Goal: Task Accomplishment & Management: Manage account settings

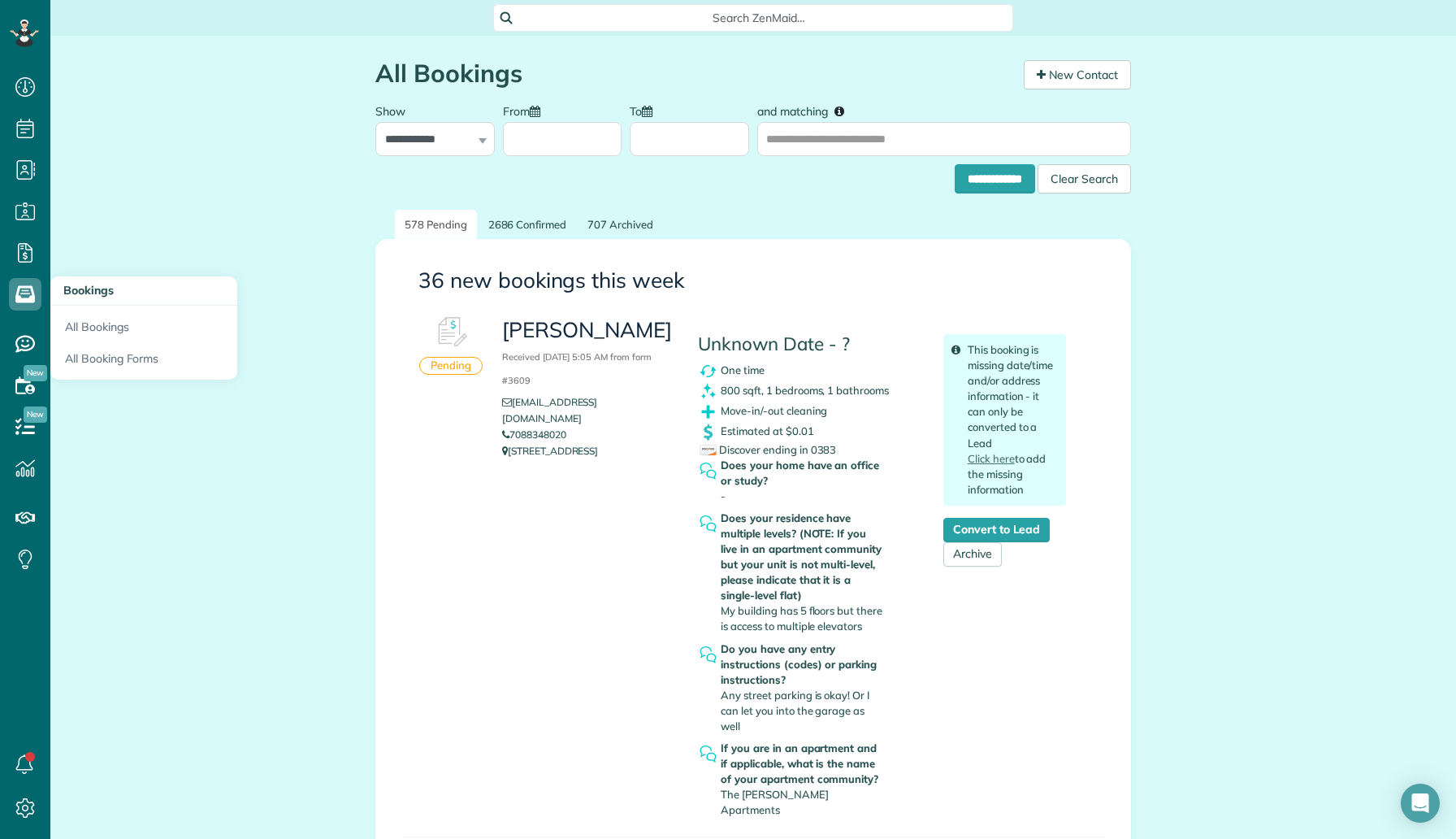
scroll to position [2, 0]
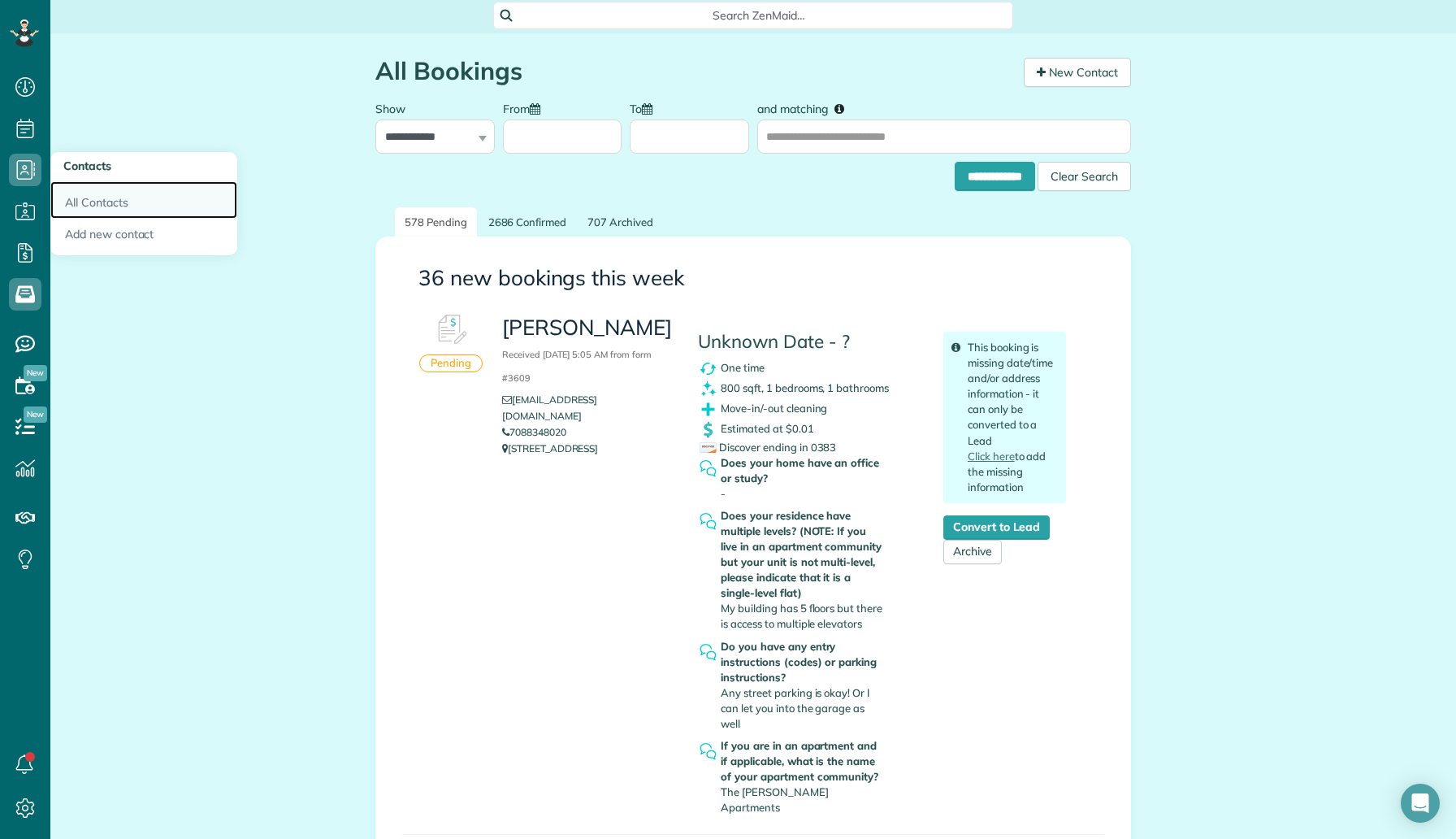
click at [102, 194] on link "All Contacts" at bounding box center [144, 200] width 187 height 38
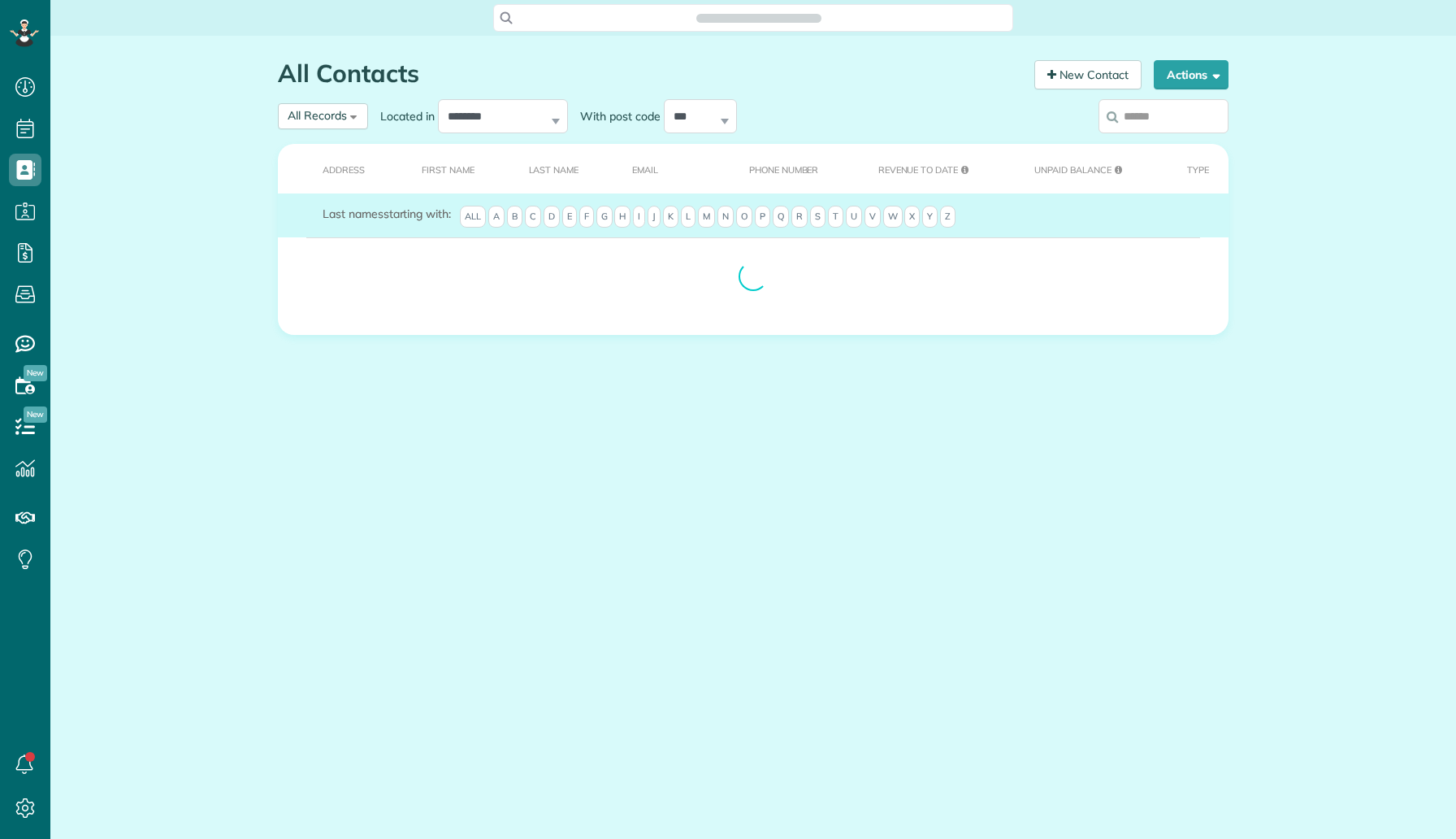
scroll to position [7, 7]
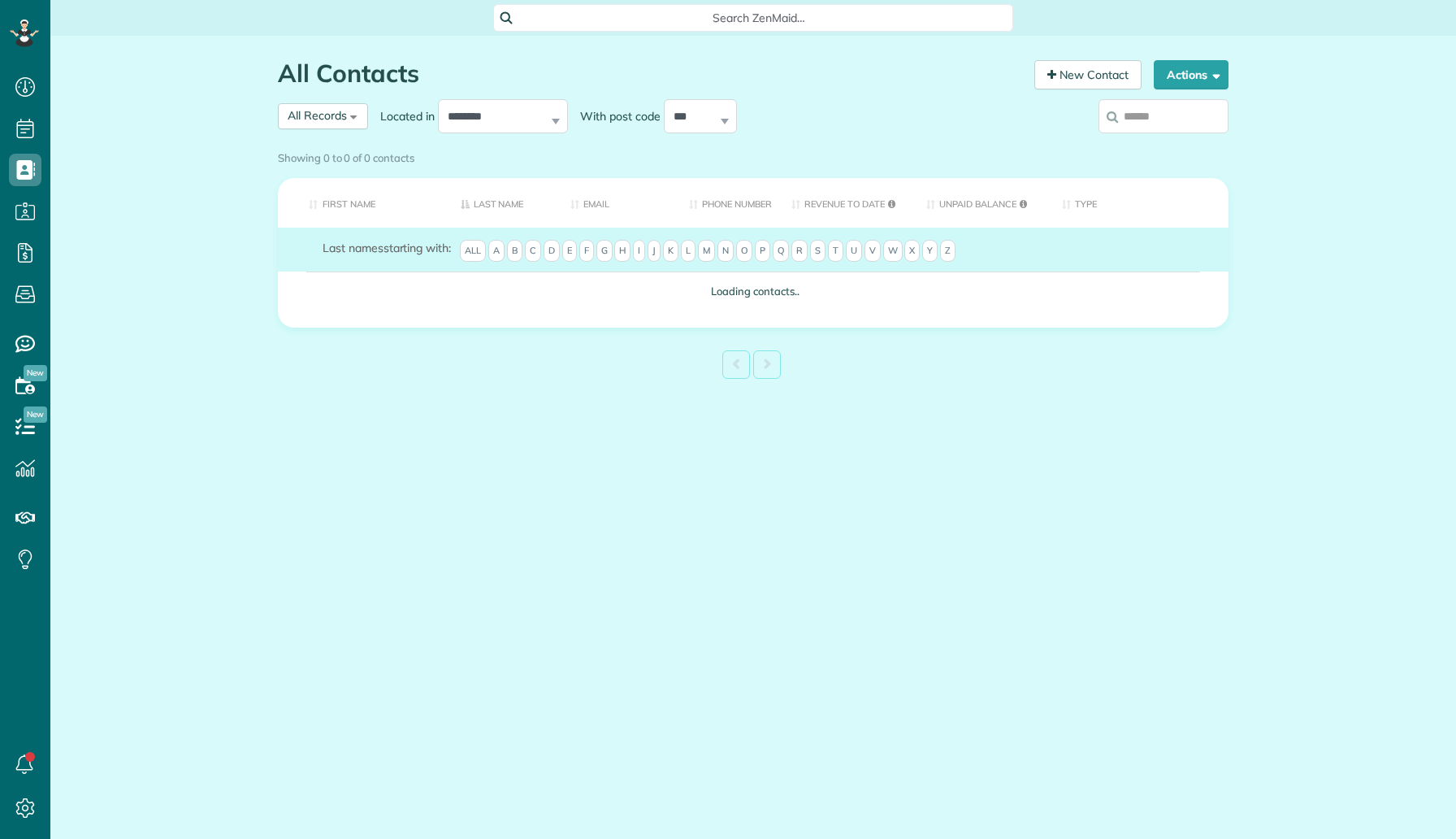
click at [1139, 129] on input "search" at bounding box center [1164, 116] width 130 height 34
paste input "**********"
type input "**********"
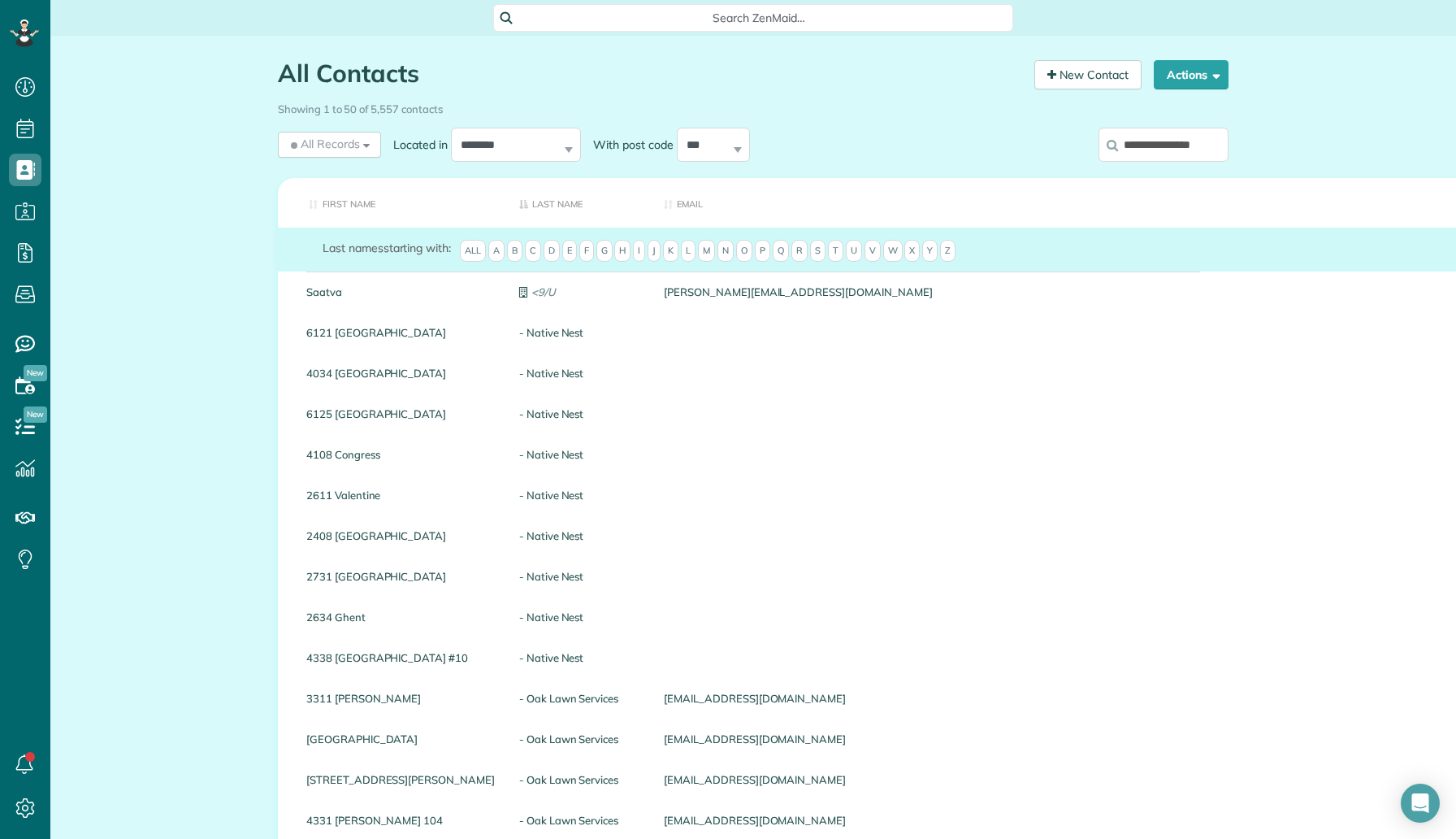
click at [1147, 144] on input "**********" at bounding box center [1164, 144] width 130 height 34
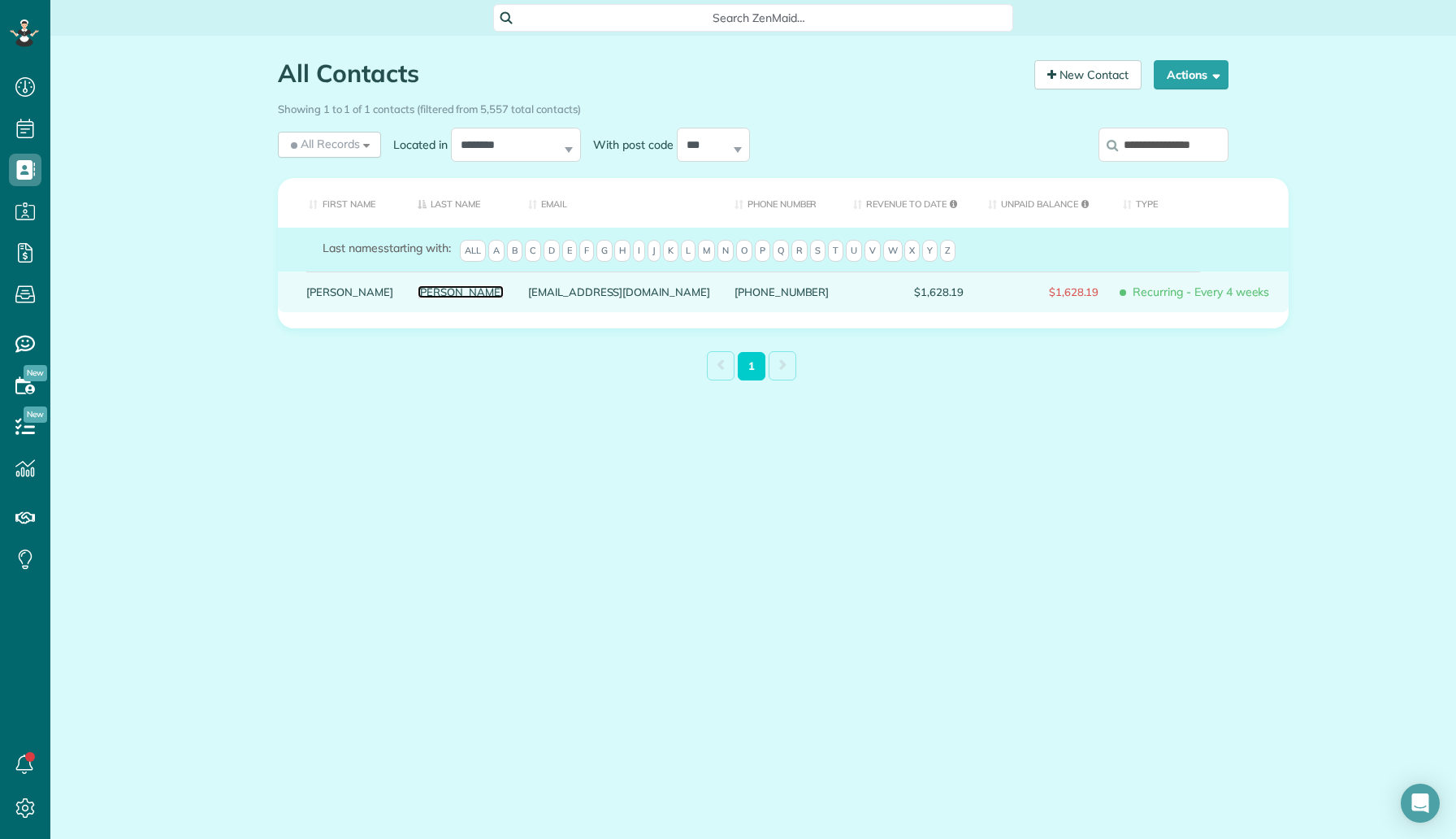
click at [417, 297] on link "McCarter" at bounding box center [460, 291] width 86 height 11
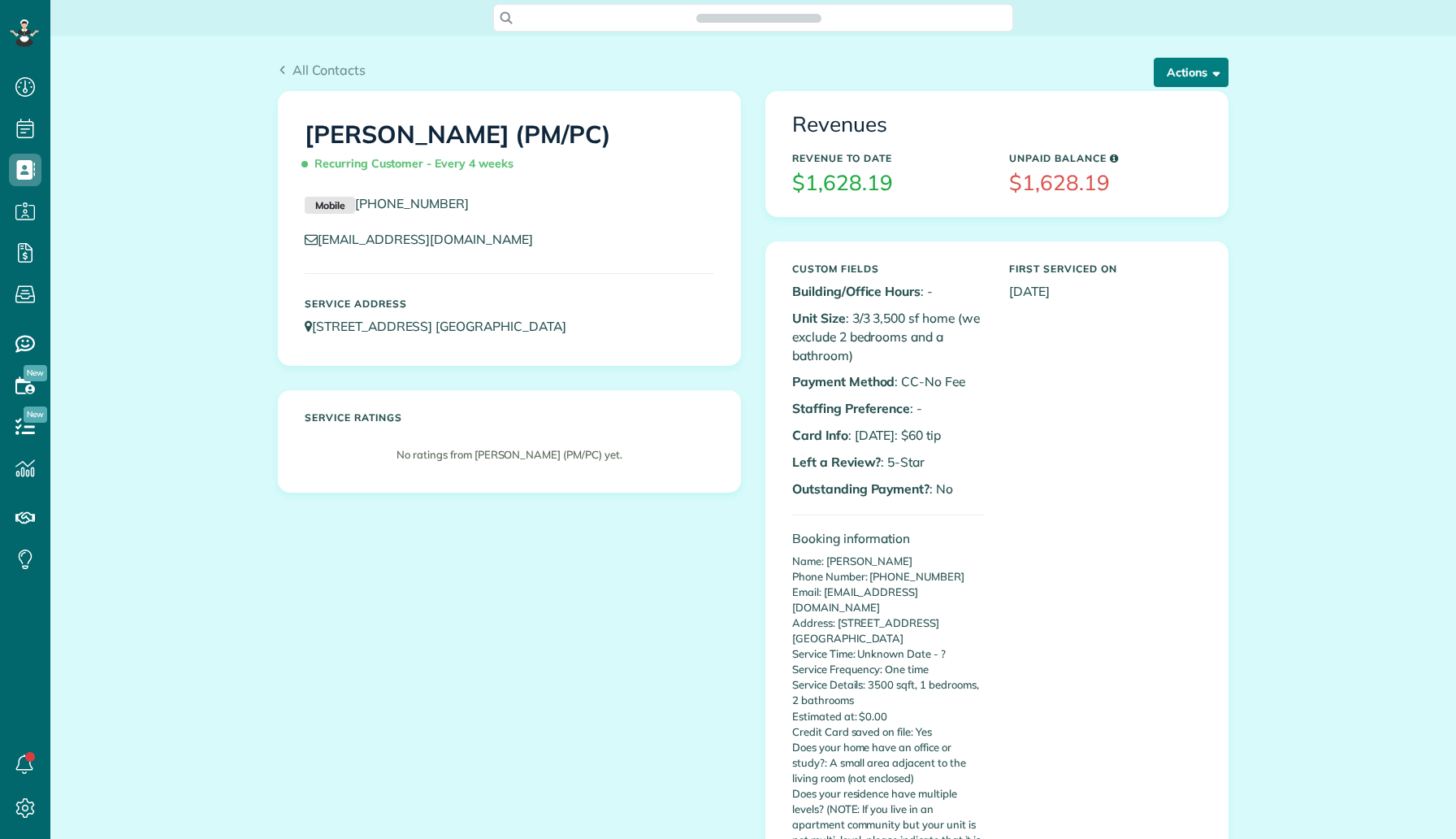
scroll to position [7, 7]
click at [1175, 77] on button "Actions" at bounding box center [1191, 72] width 75 height 29
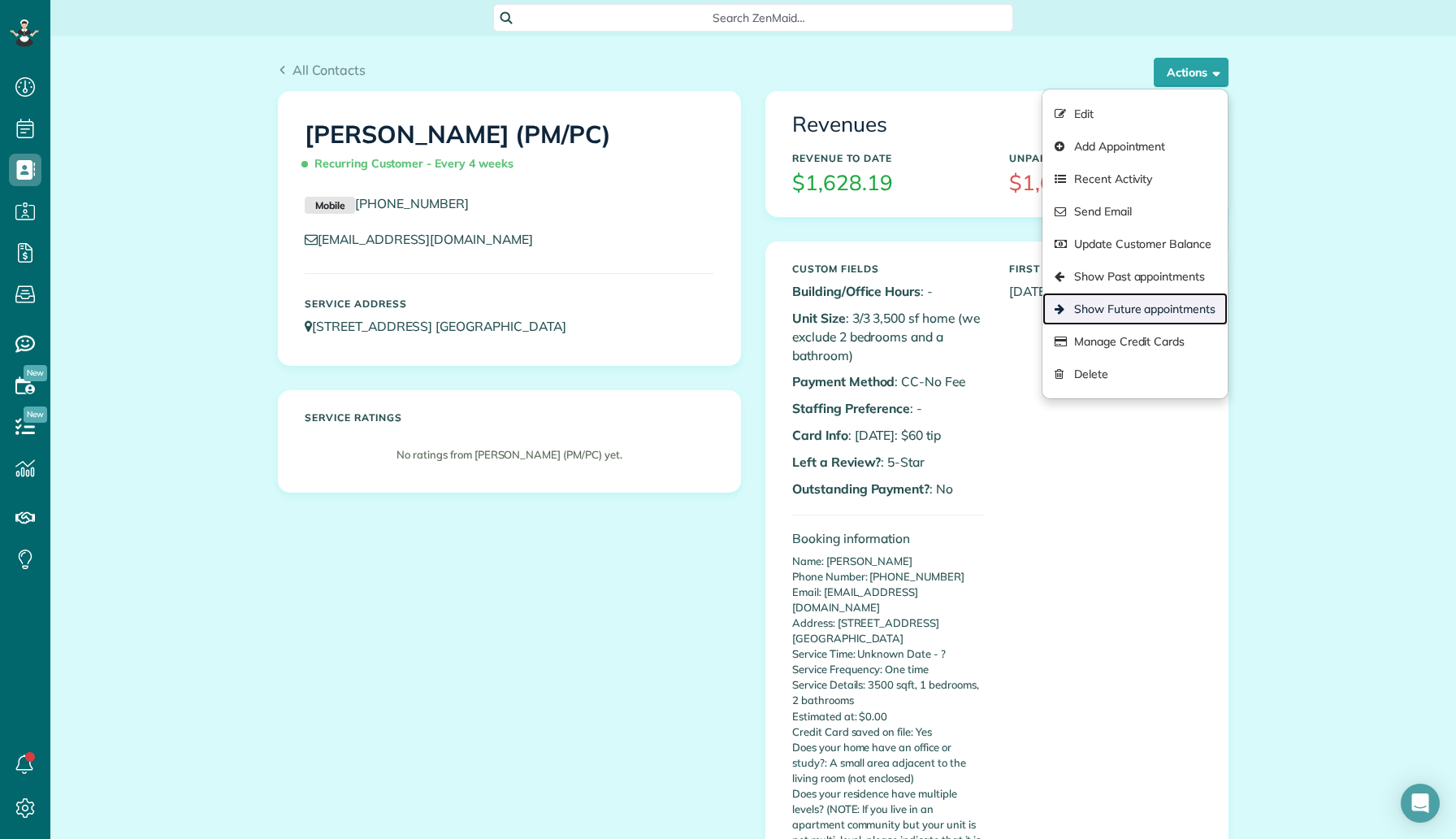
click at [1094, 311] on link "Show Future appointments" at bounding box center [1135, 308] width 185 height 33
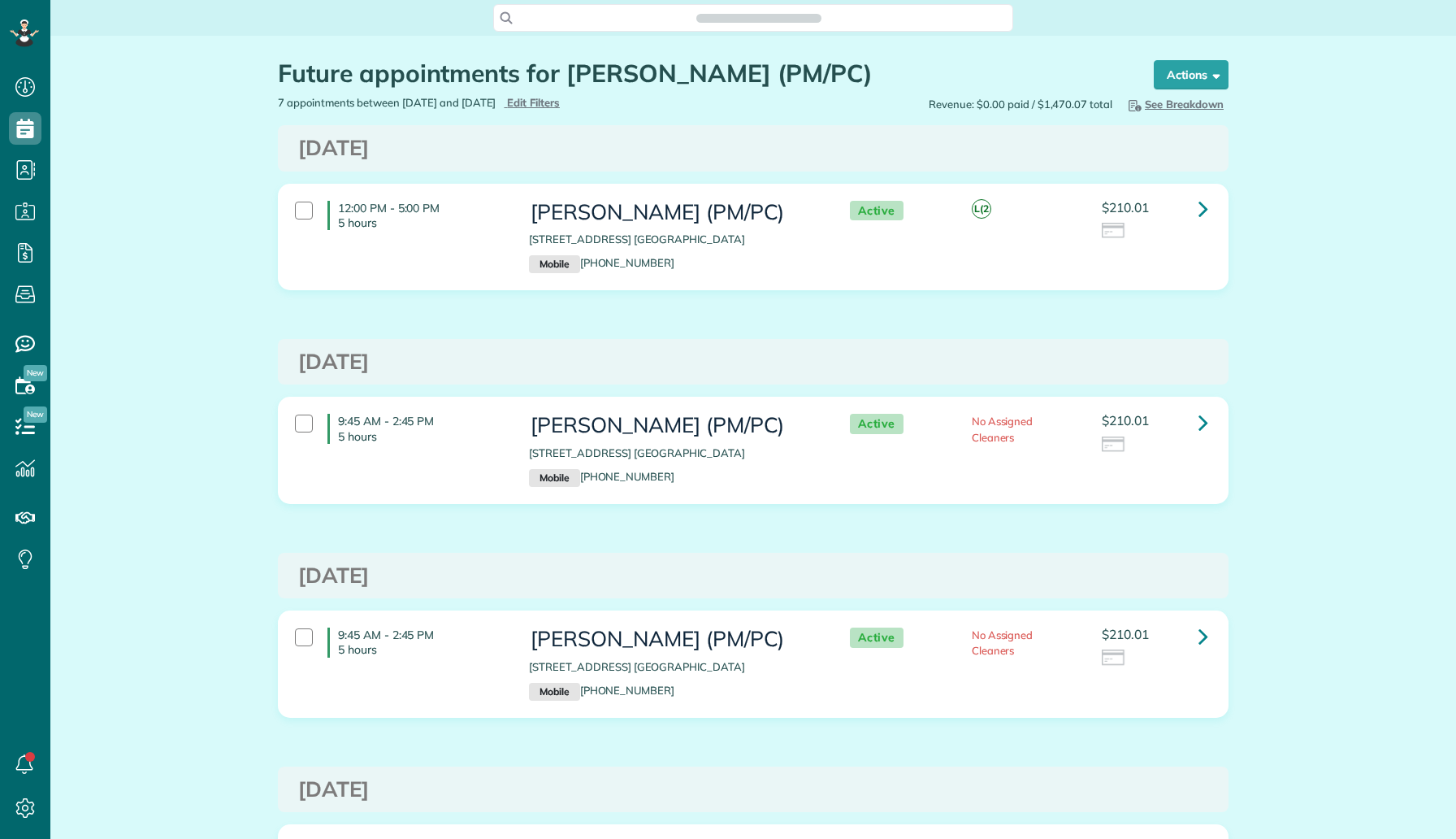
scroll to position [7, 7]
click at [1202, 202] on icon at bounding box center [1204, 208] width 10 height 29
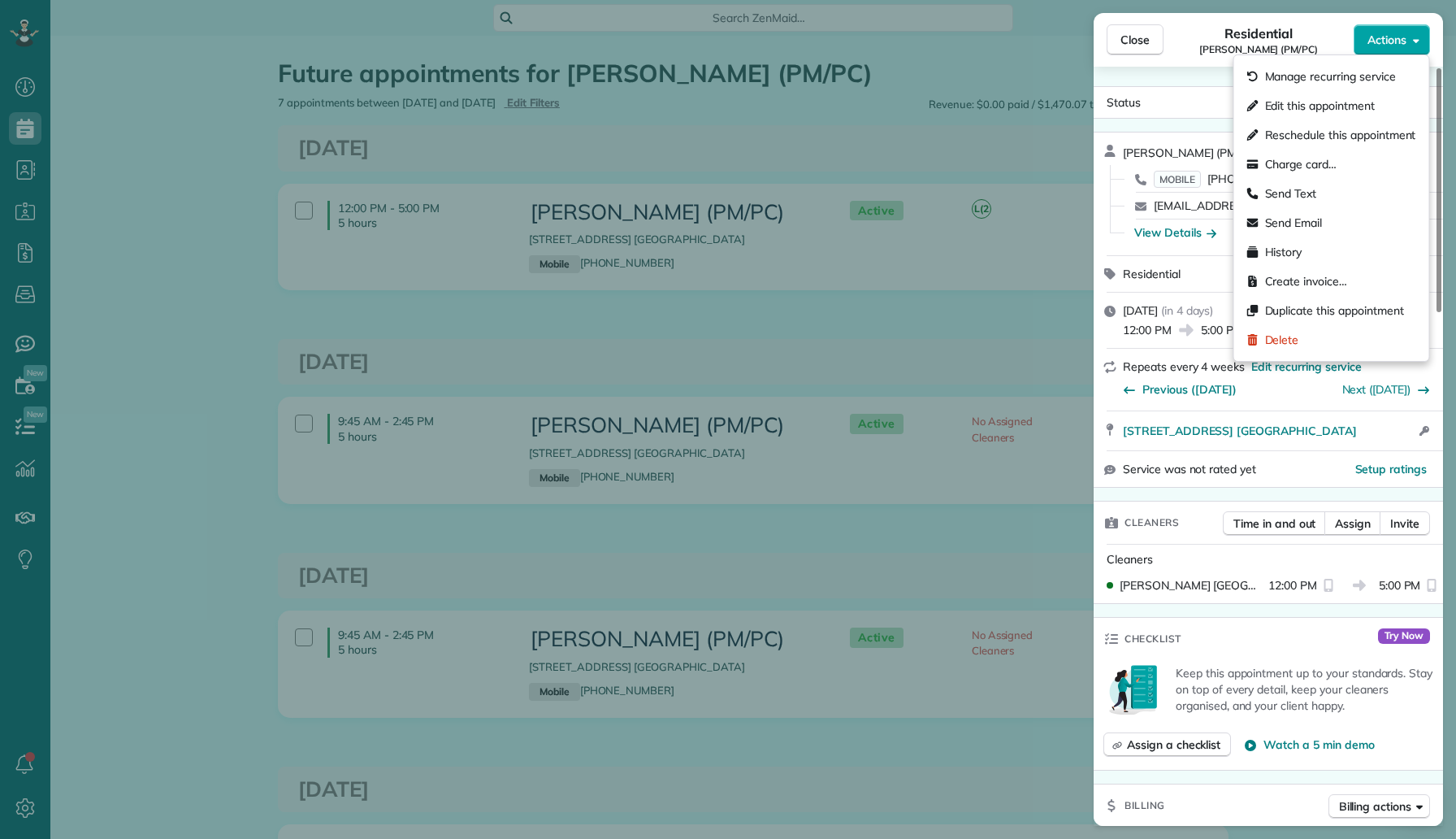
click at [1399, 34] on span "Actions" at bounding box center [1386, 40] width 39 height 16
click at [1358, 92] on div "Edit this appointment" at bounding box center [1332, 105] width 182 height 29
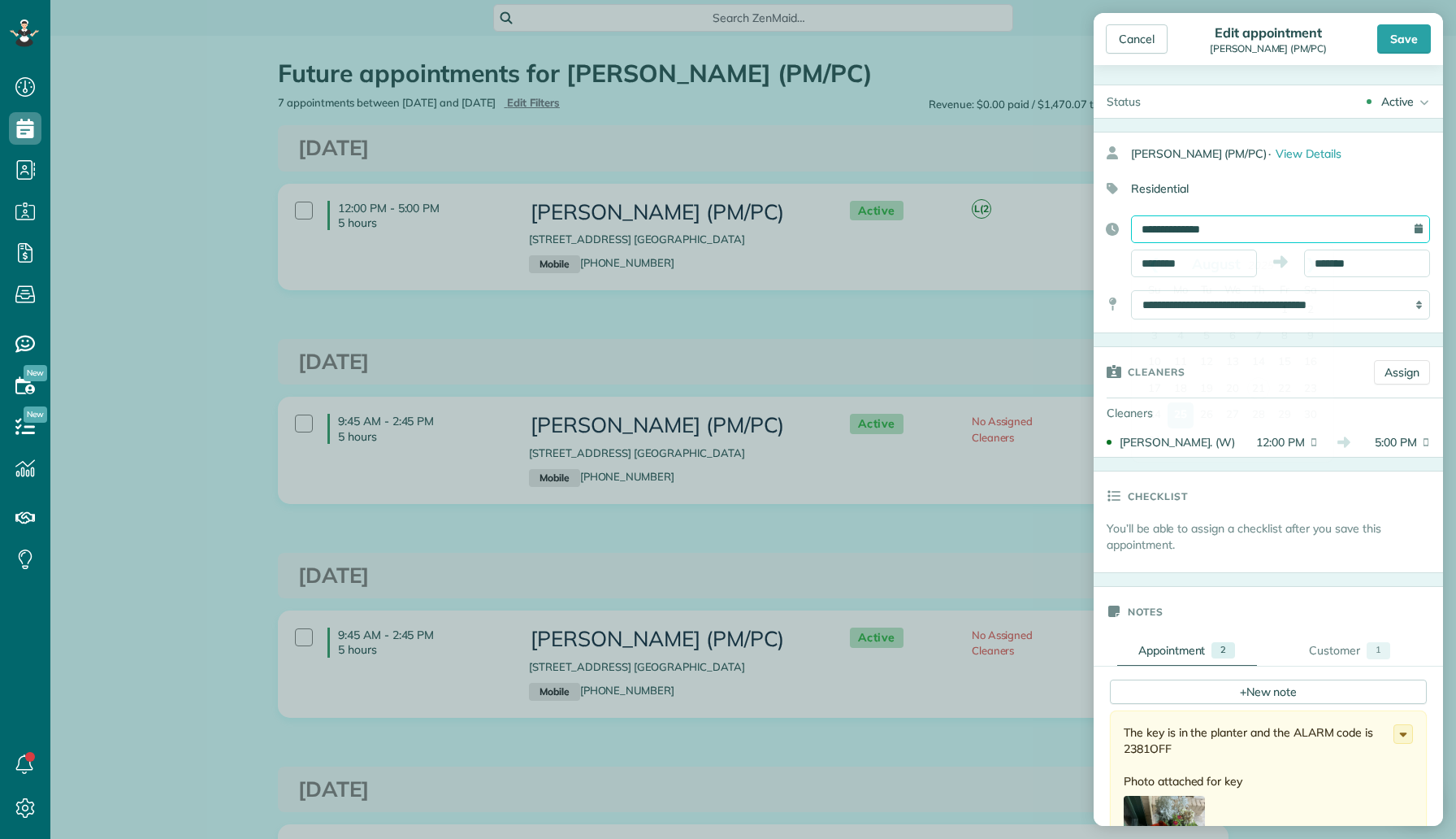
click at [1255, 234] on input "**********" at bounding box center [1280, 230] width 299 height 28
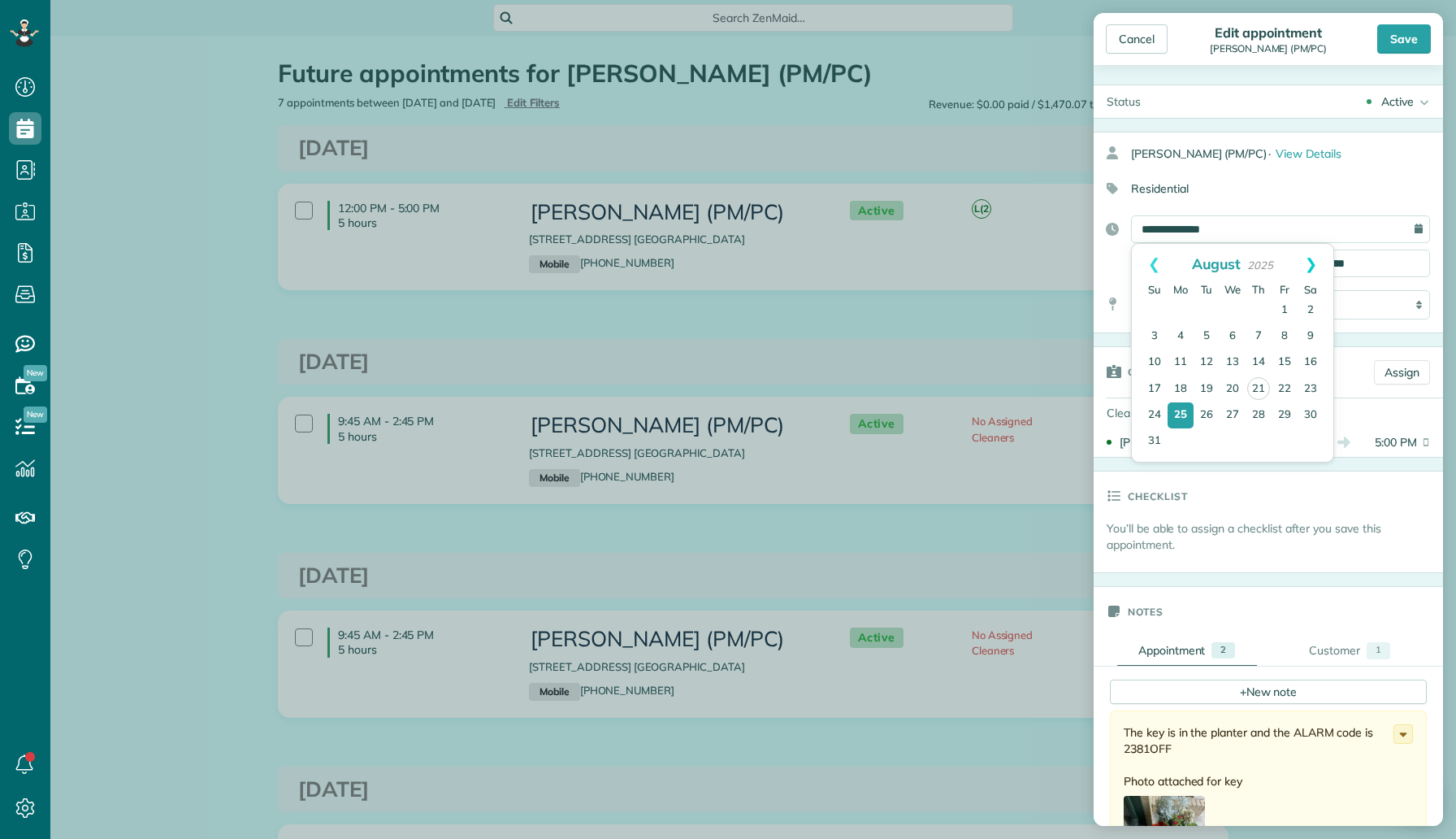
click at [1313, 268] on link "Next" at bounding box center [1311, 263] width 45 height 41
click at [1234, 311] on link "3" at bounding box center [1232, 310] width 26 height 26
type input "**********"
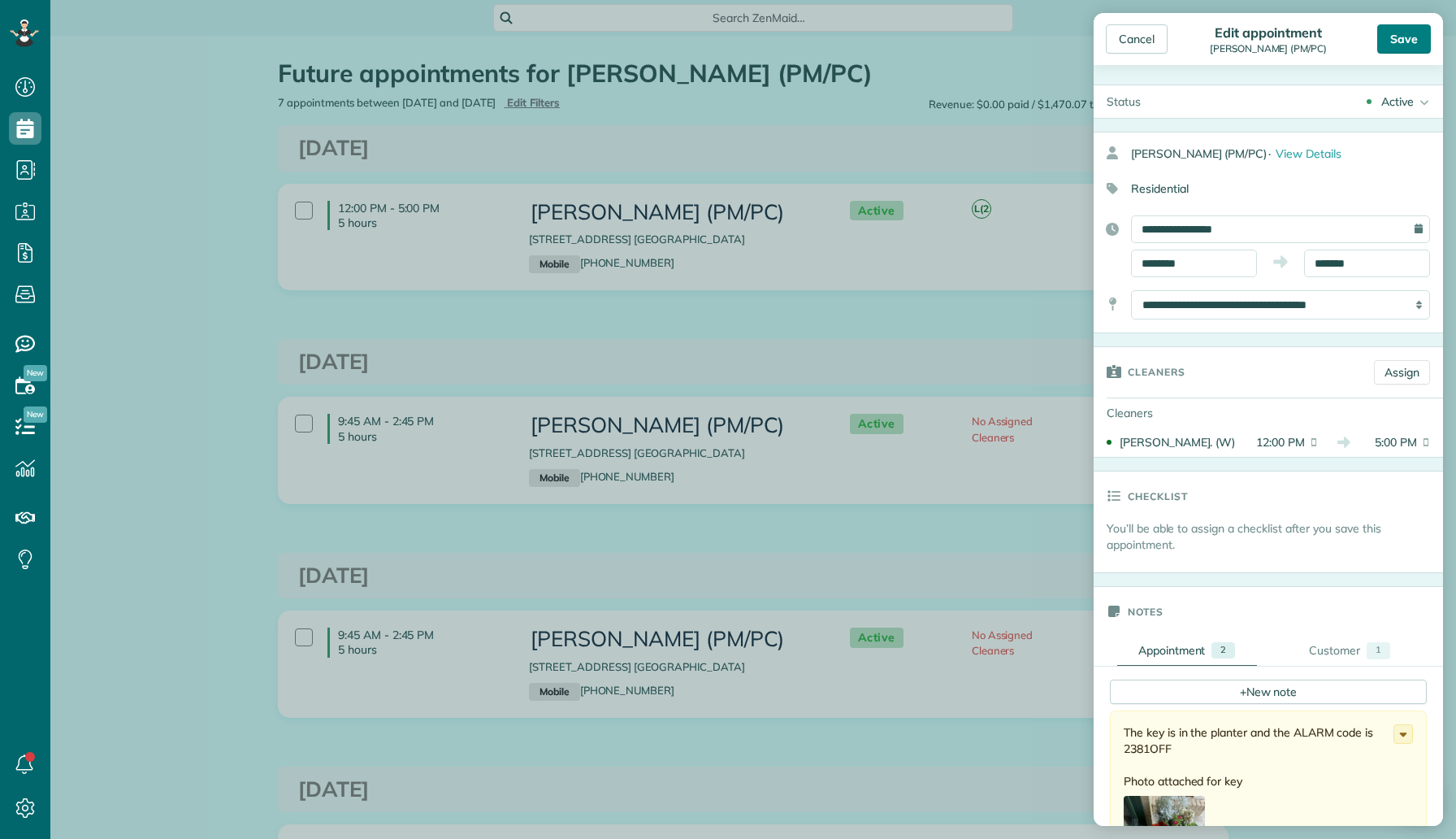
click at [1418, 50] on div "Save" at bounding box center [1404, 39] width 54 height 29
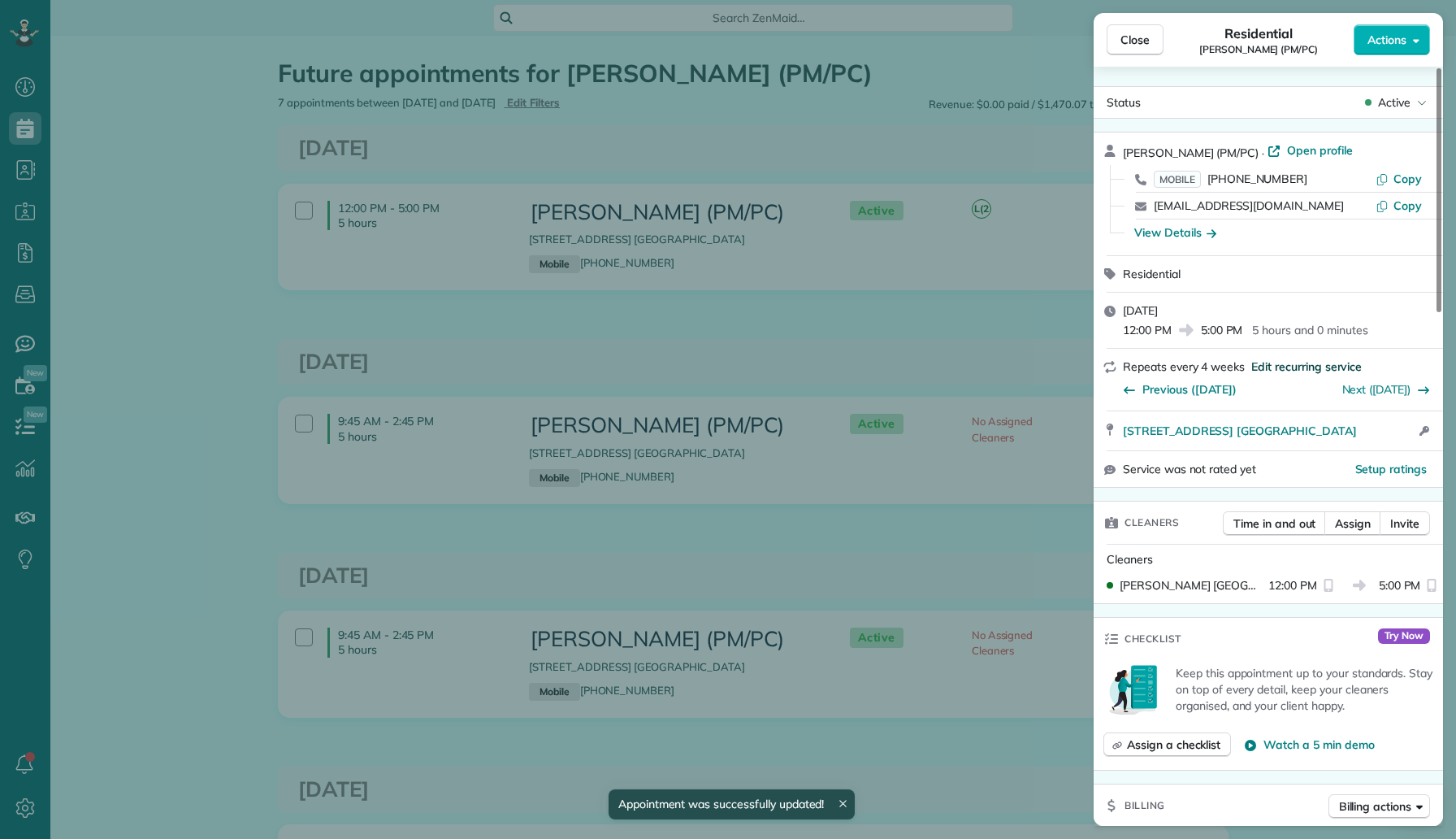
click at [1298, 363] on span "Edit recurring service" at bounding box center [1306, 367] width 110 height 16
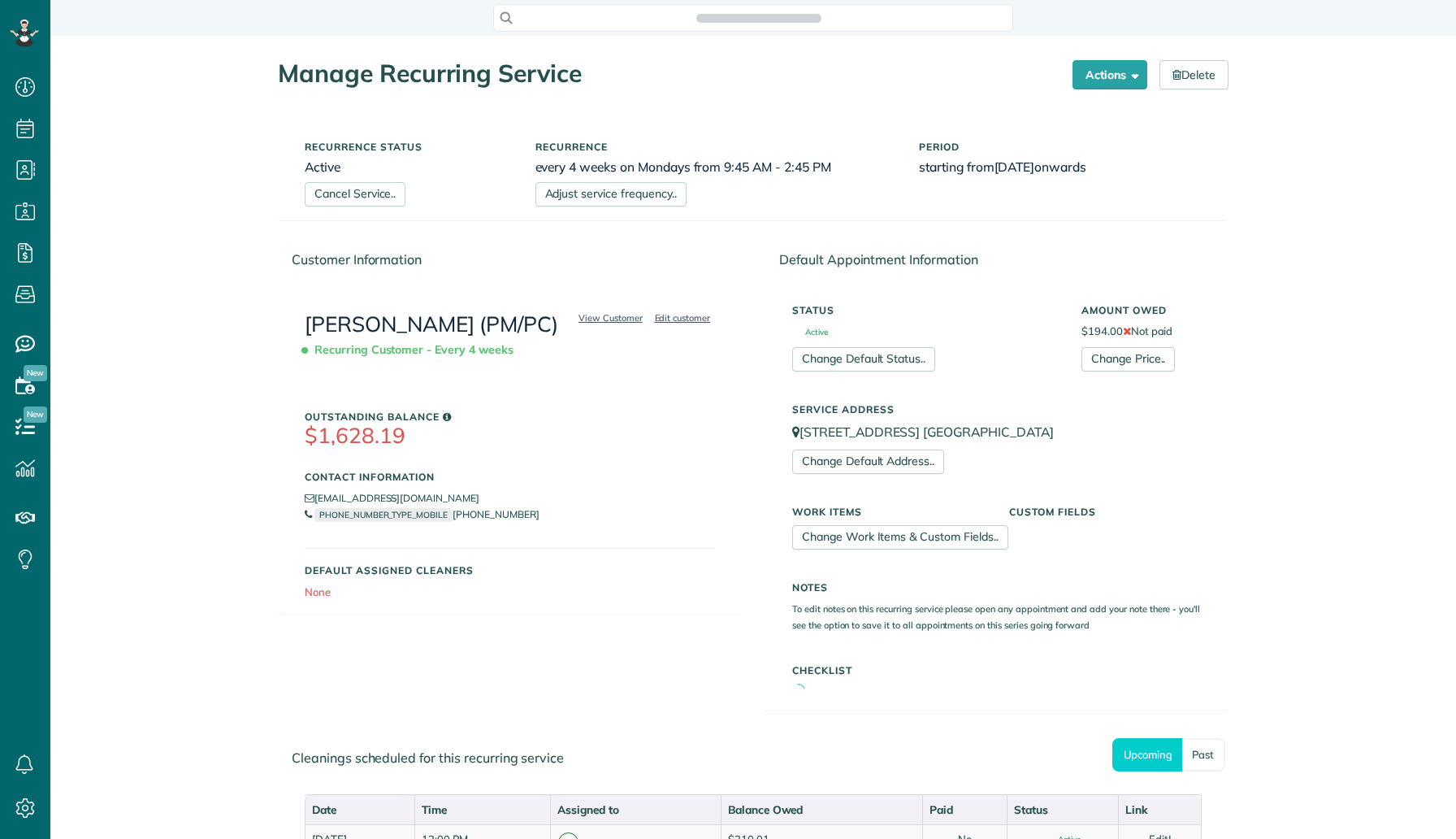
scroll to position [7, 7]
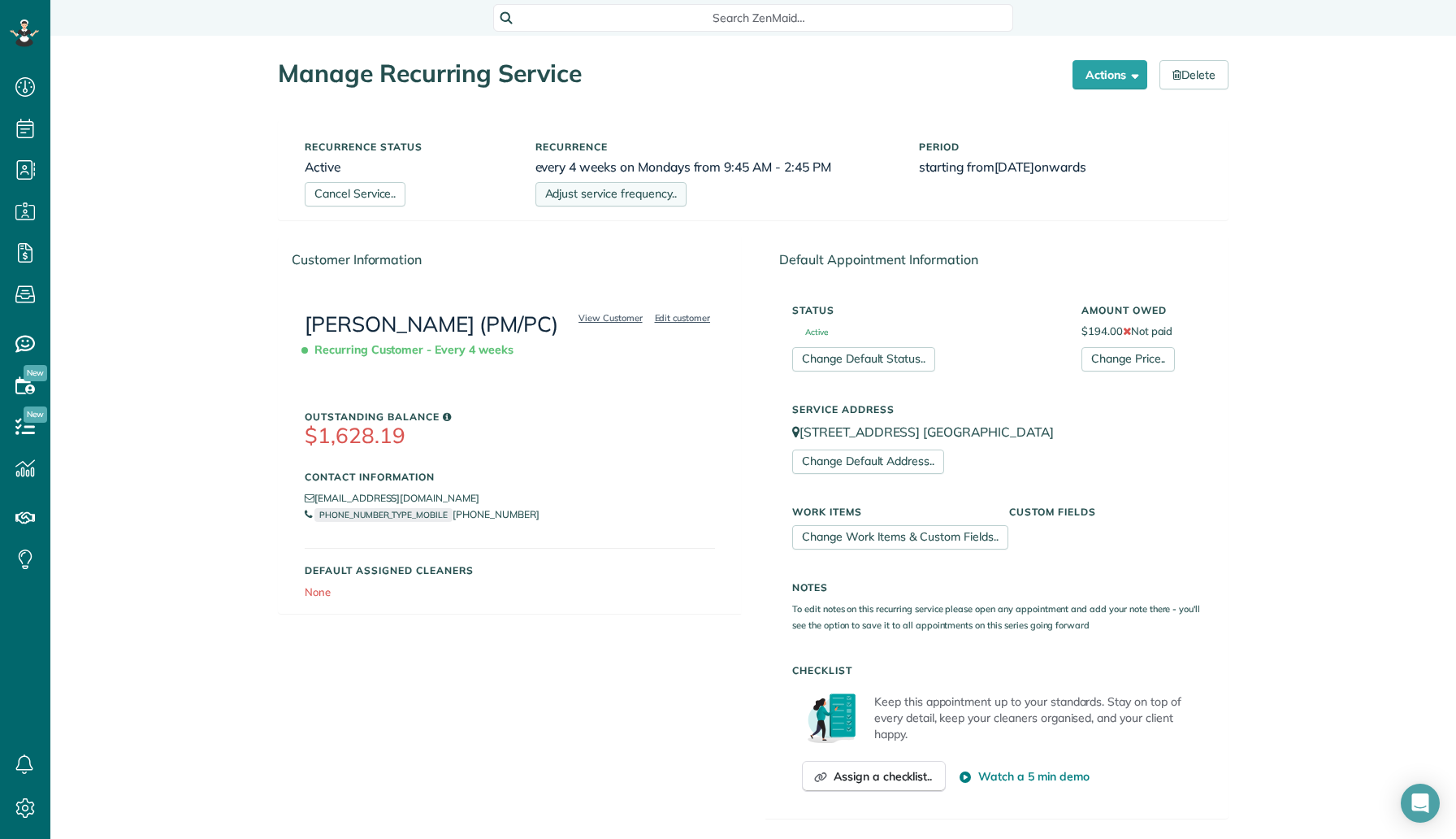
click at [652, 204] on link "Adjust service frequency.." at bounding box center [611, 194] width 151 height 25
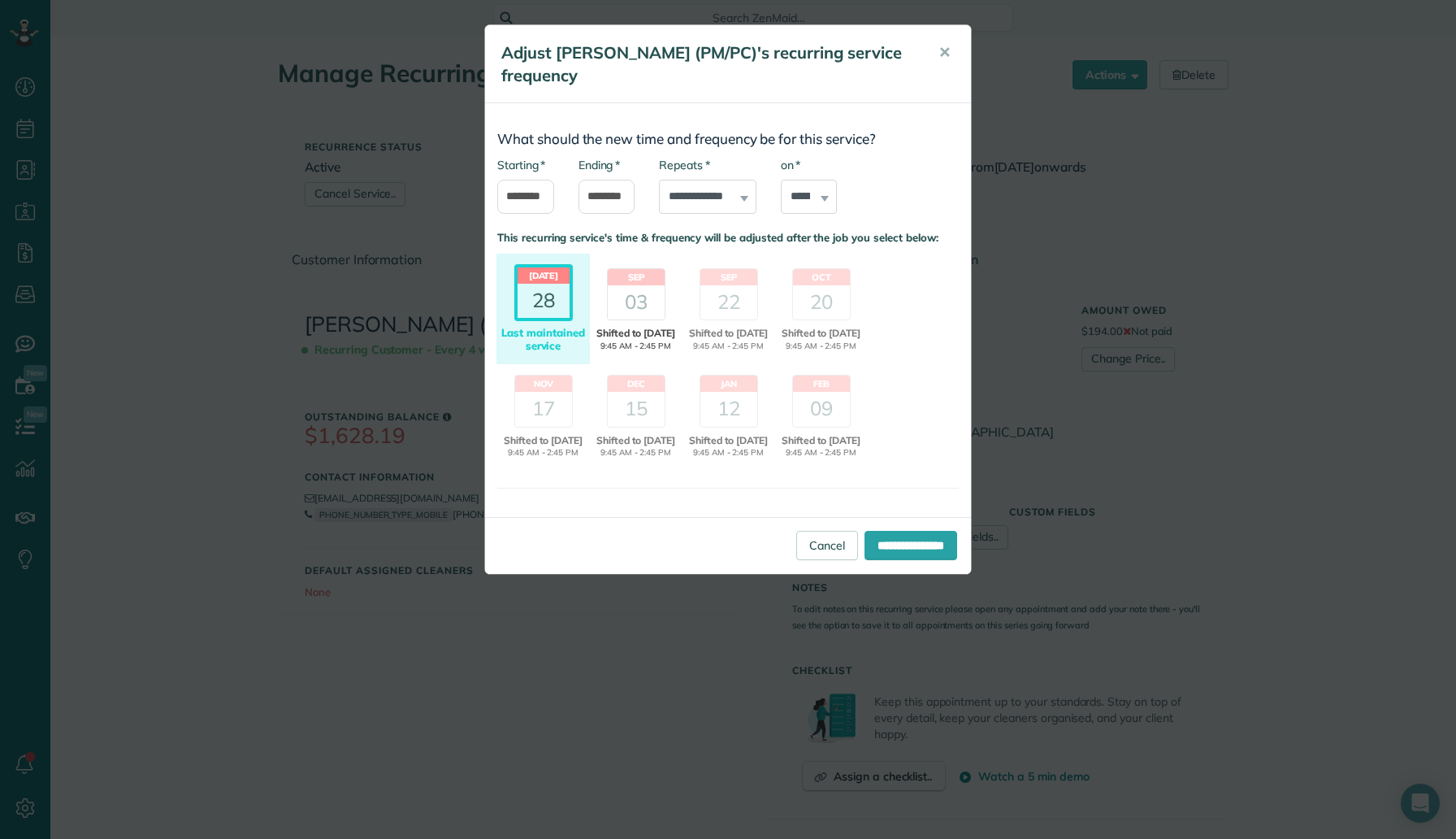
click at [650, 285] on div "03" at bounding box center [636, 302] width 57 height 34
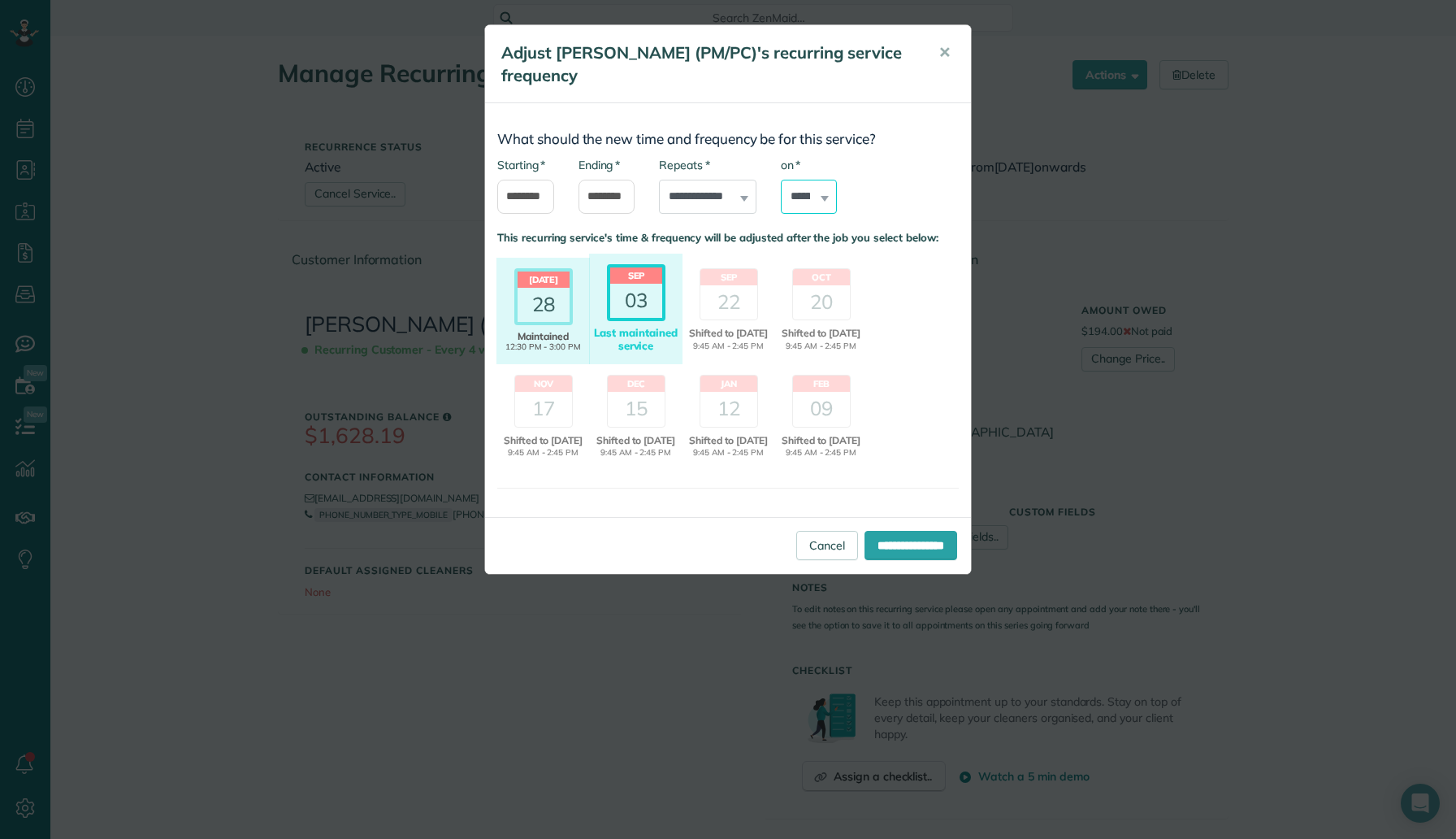
click at [819, 195] on select "****** ****** ******* ********* ******** ****** ********" at bounding box center [809, 197] width 57 height 34
select select "*"
click at [865, 547] on input "**********" at bounding box center [910, 545] width 92 height 29
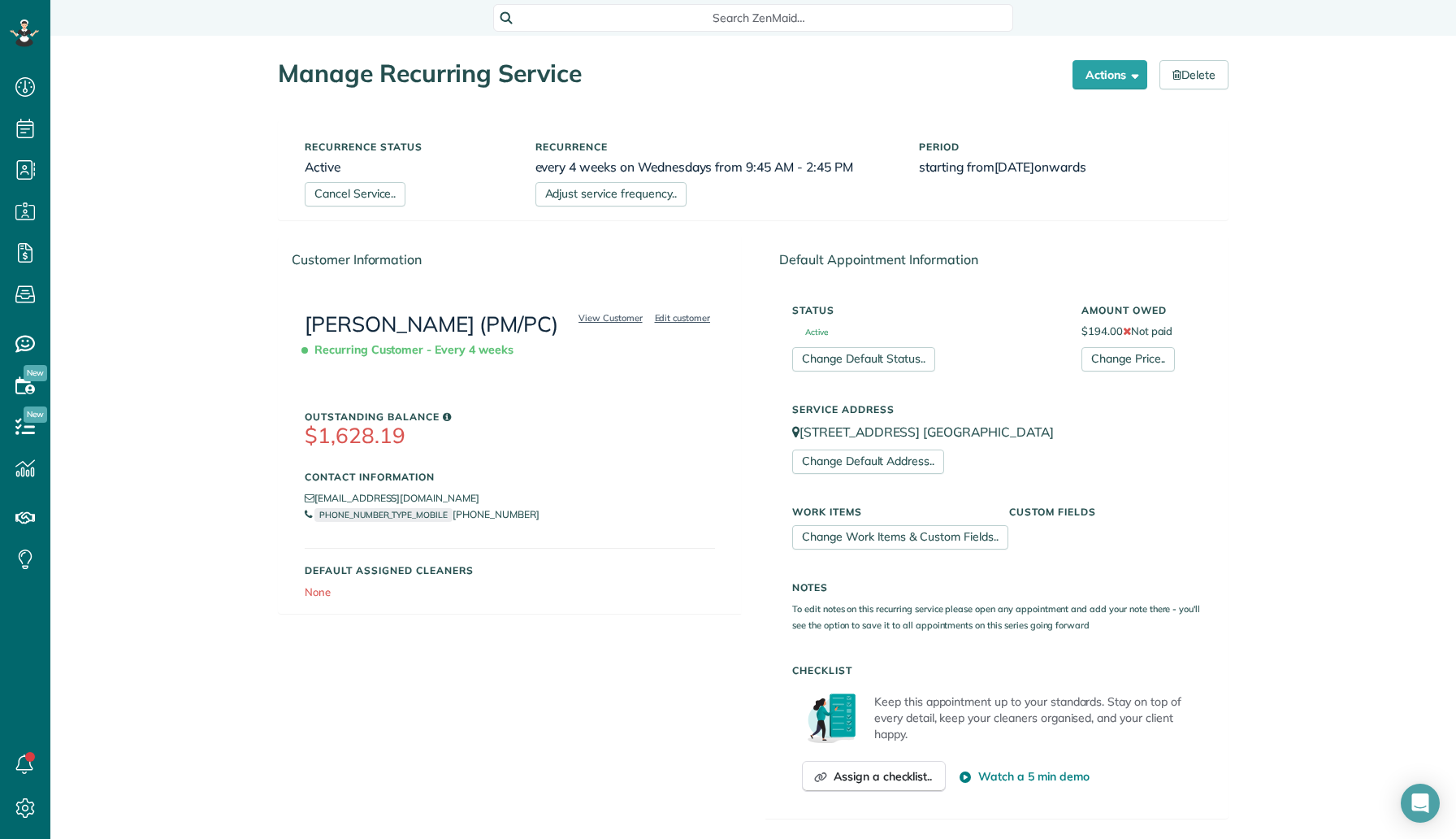
scroll to position [7, 7]
click at [99, 326] on link "All Bookings" at bounding box center [144, 324] width 187 height 38
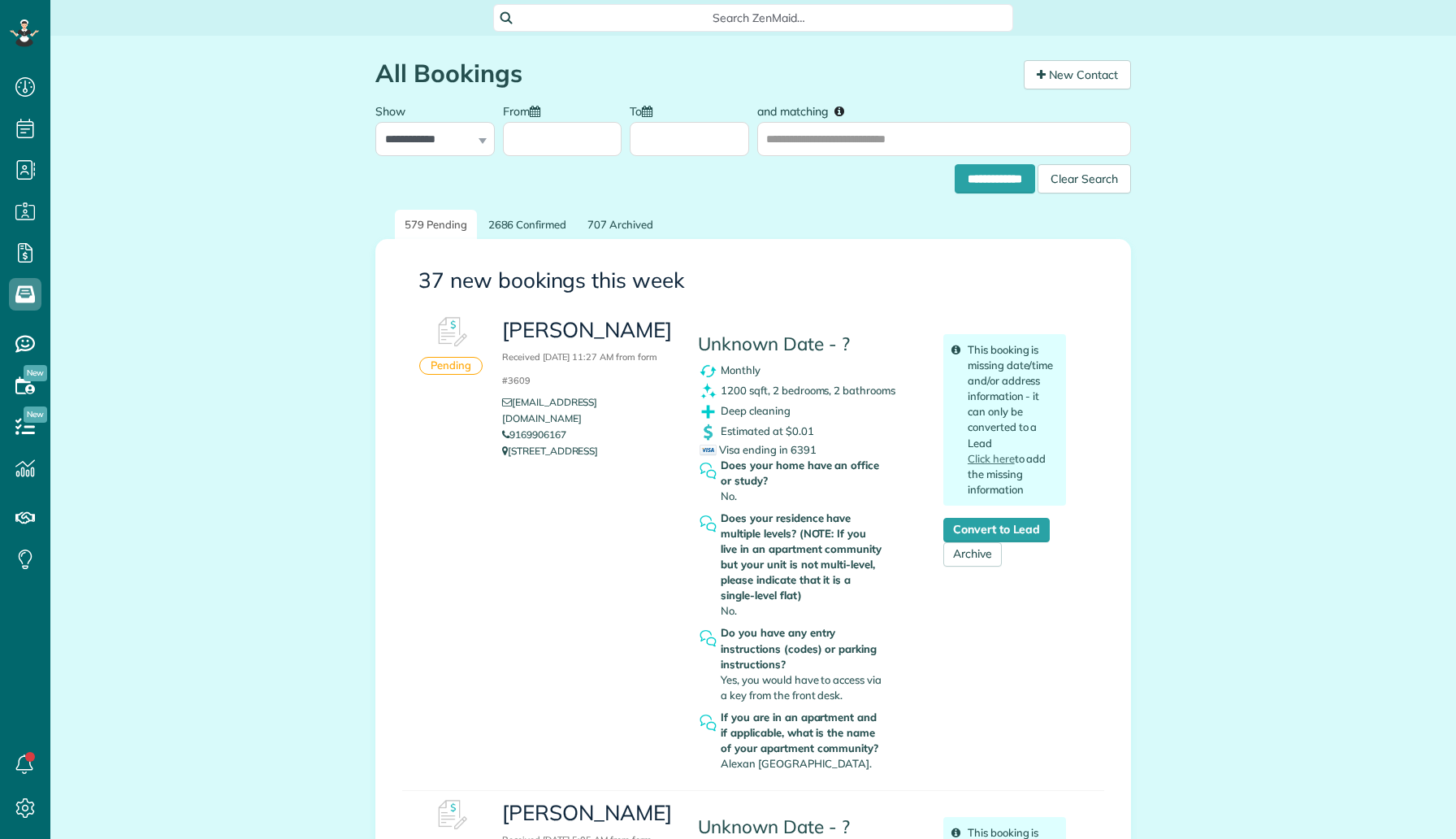
scroll to position [7, 7]
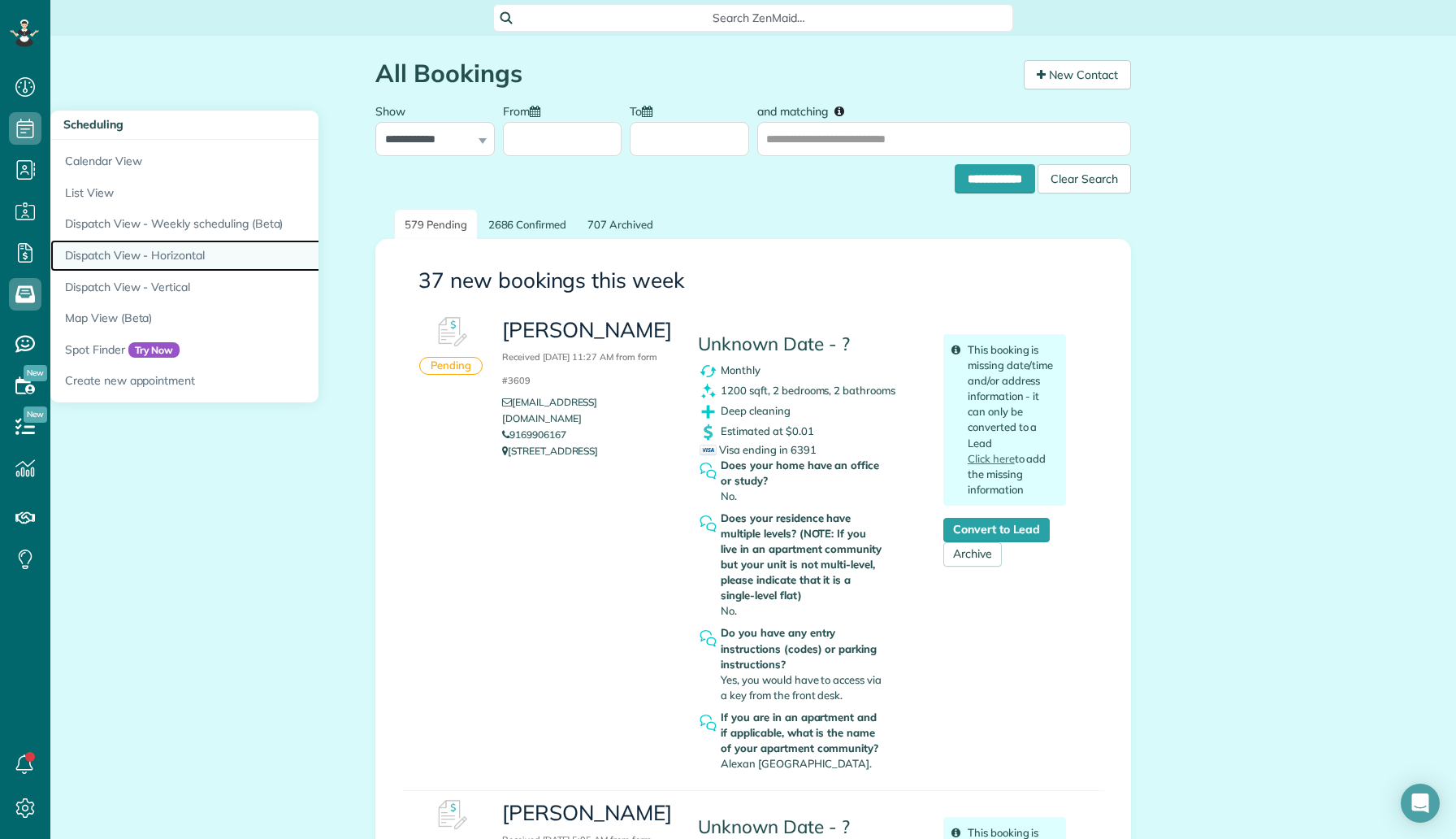
click at [187, 247] on link "Dispatch View - Horizontal" at bounding box center [253, 255] width 406 height 32
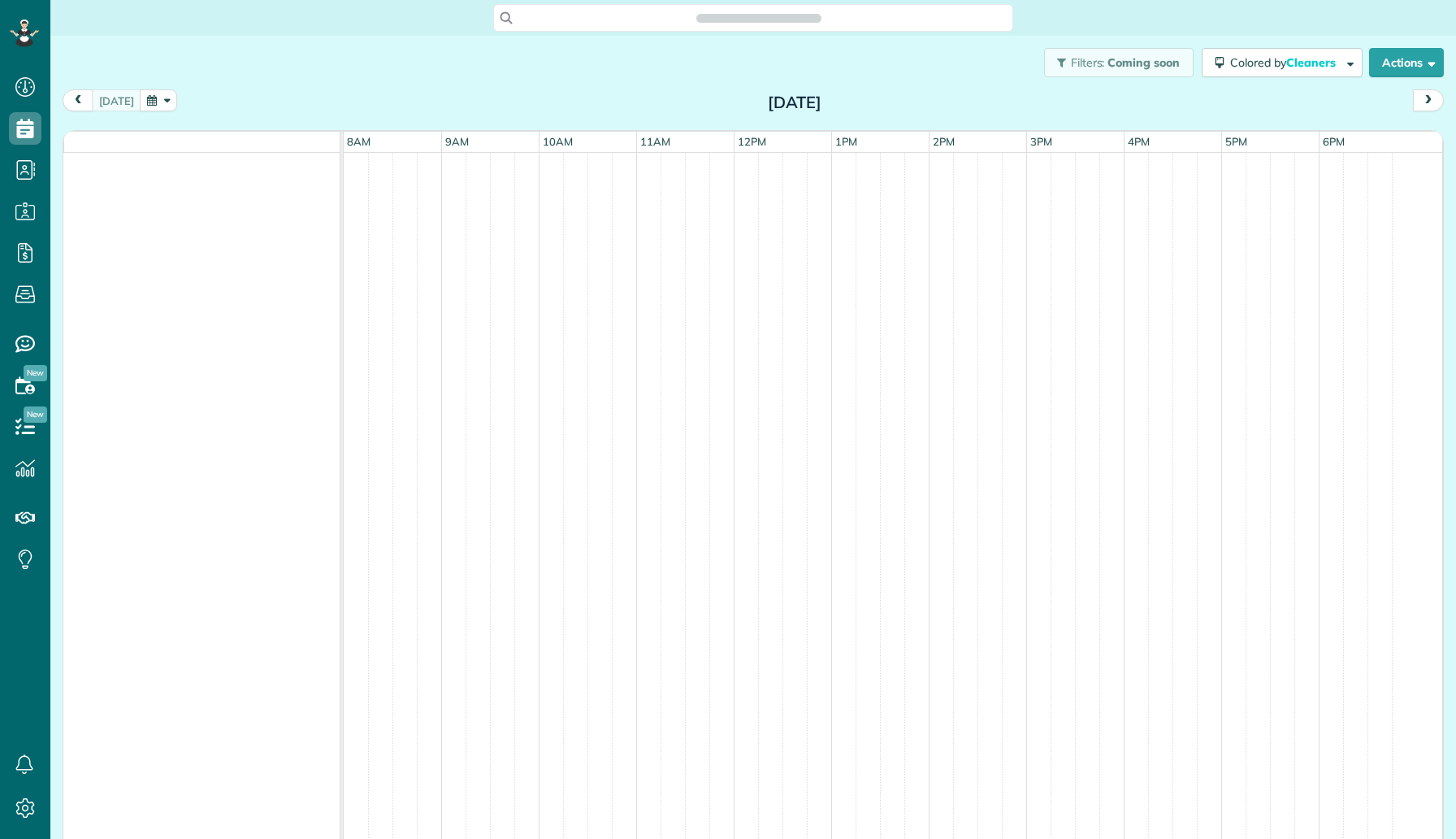
scroll to position [7, 7]
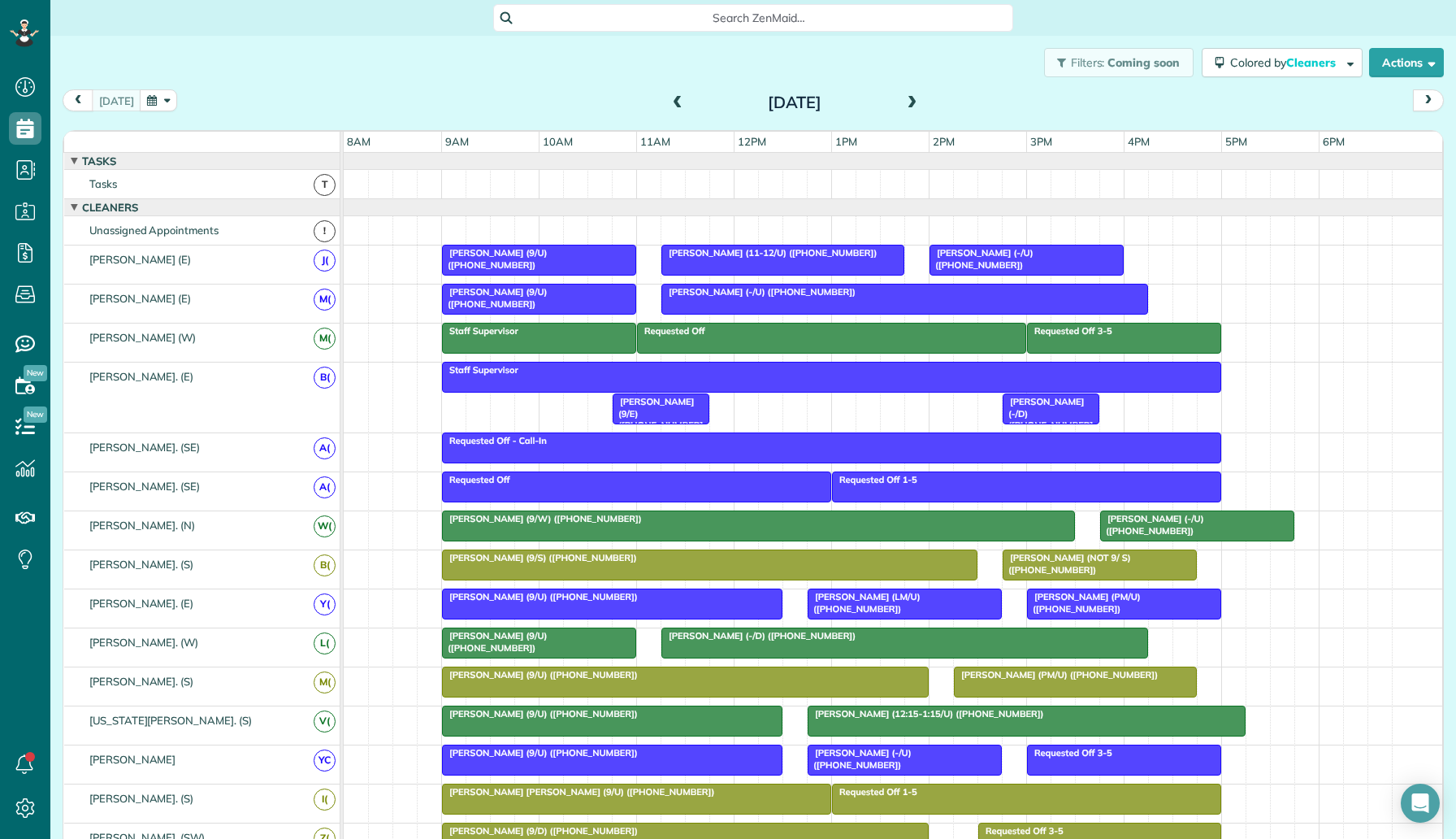
click at [907, 103] on span at bounding box center [912, 102] width 18 height 15
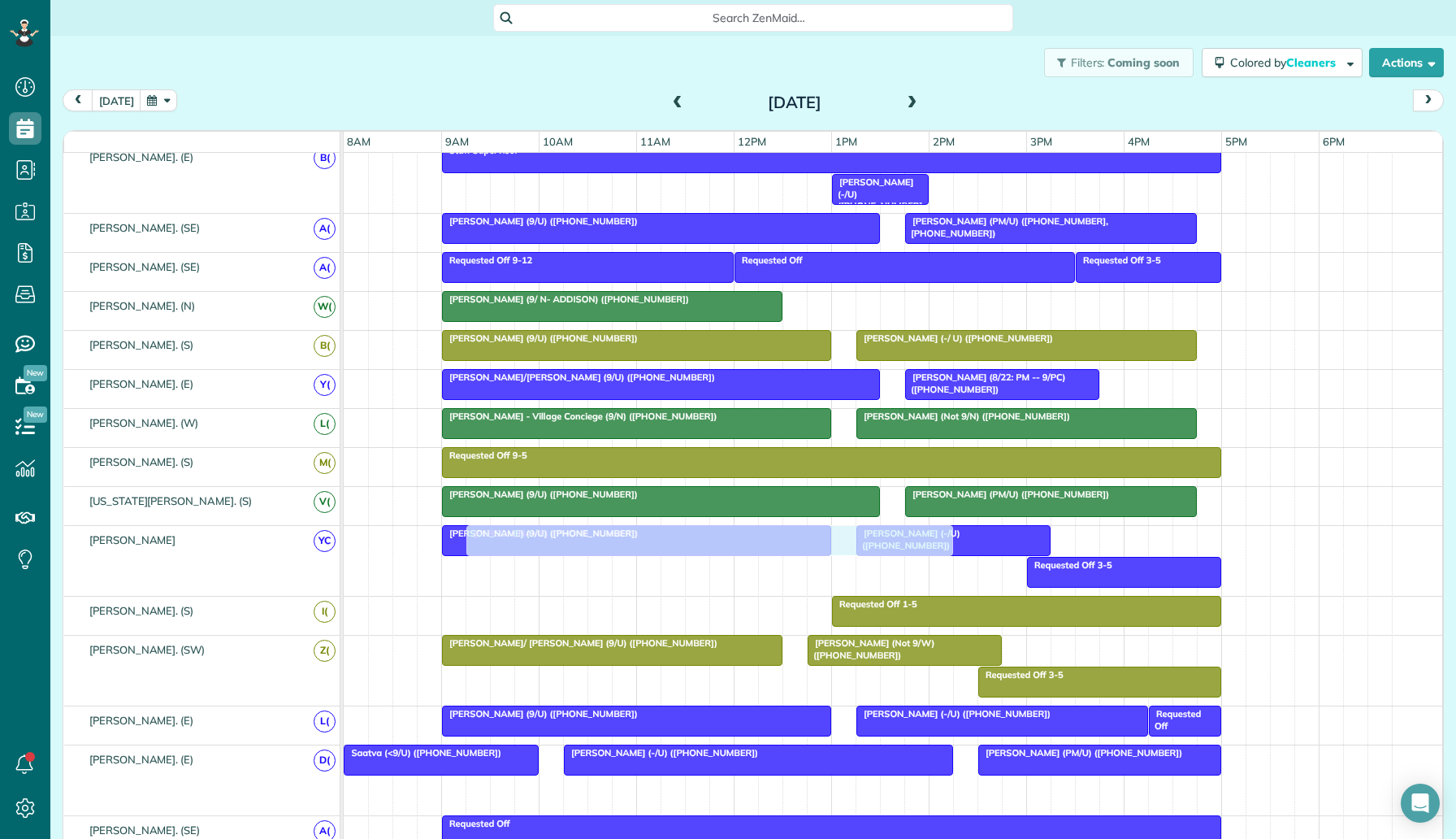
scroll to position [0, 0]
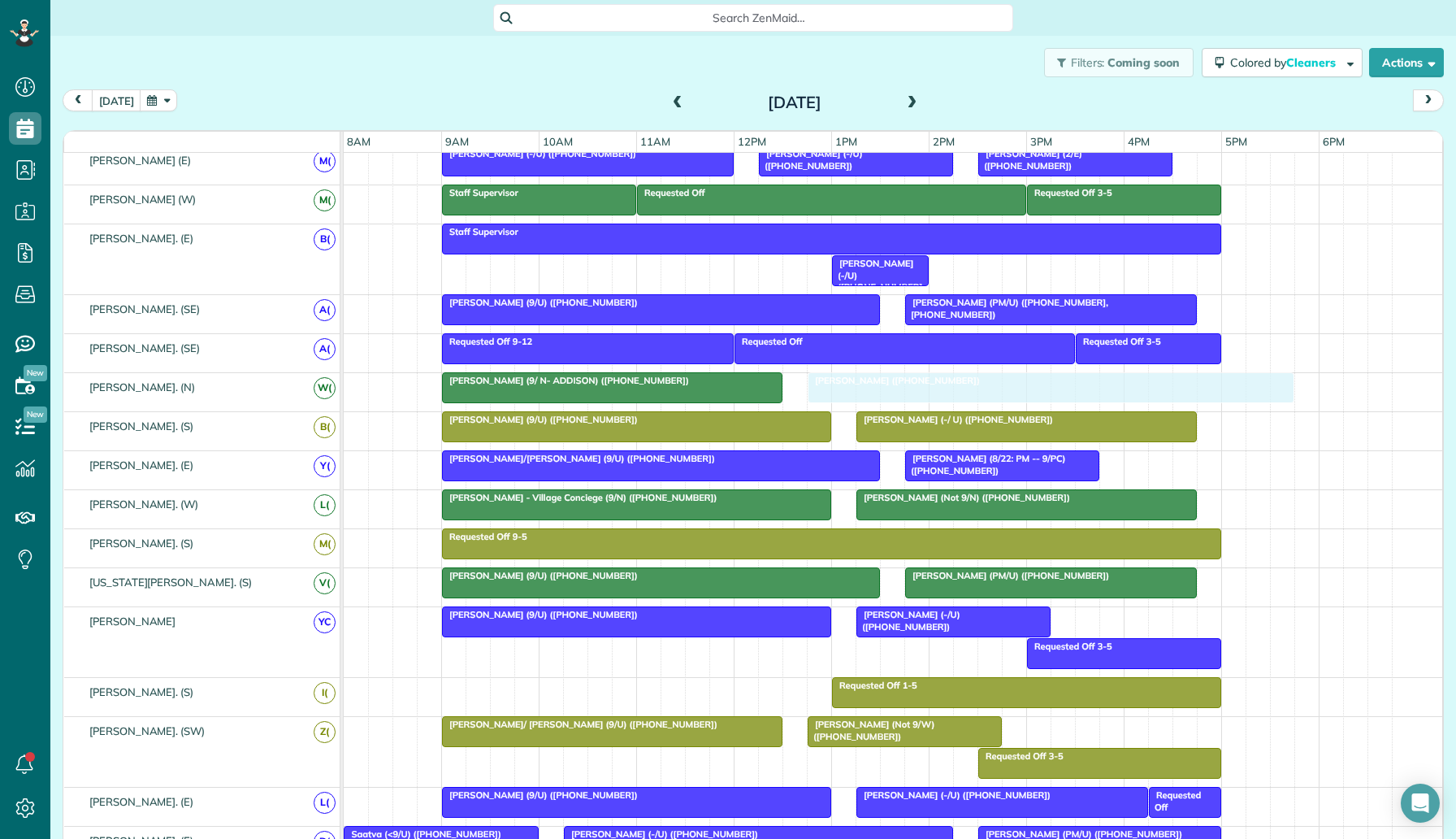
drag, startPoint x: 653, startPoint y: 545, endPoint x: 1006, endPoint y: 396, distance: 383.2
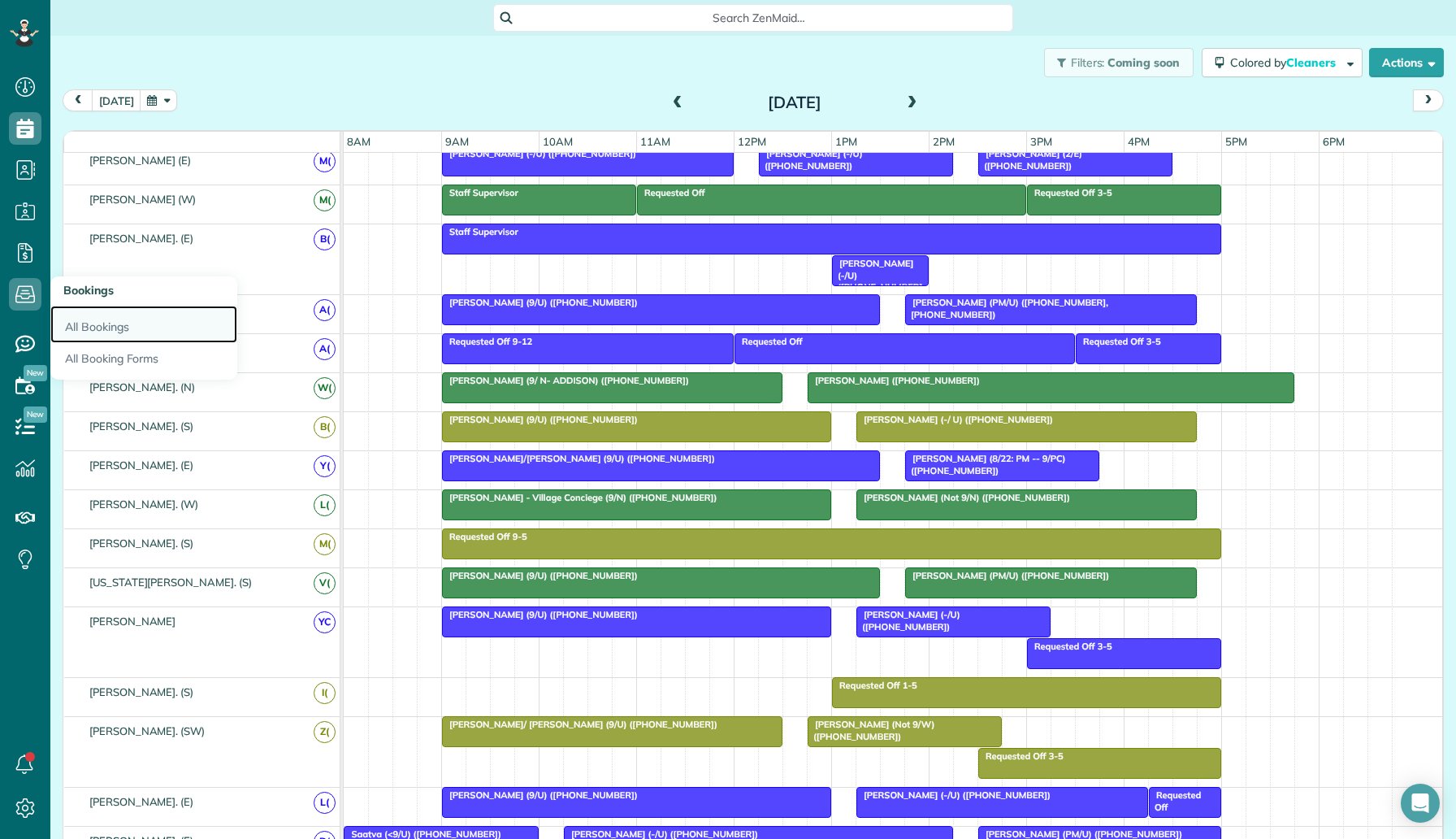
click at [112, 323] on link "All Bookings" at bounding box center [144, 324] width 187 height 38
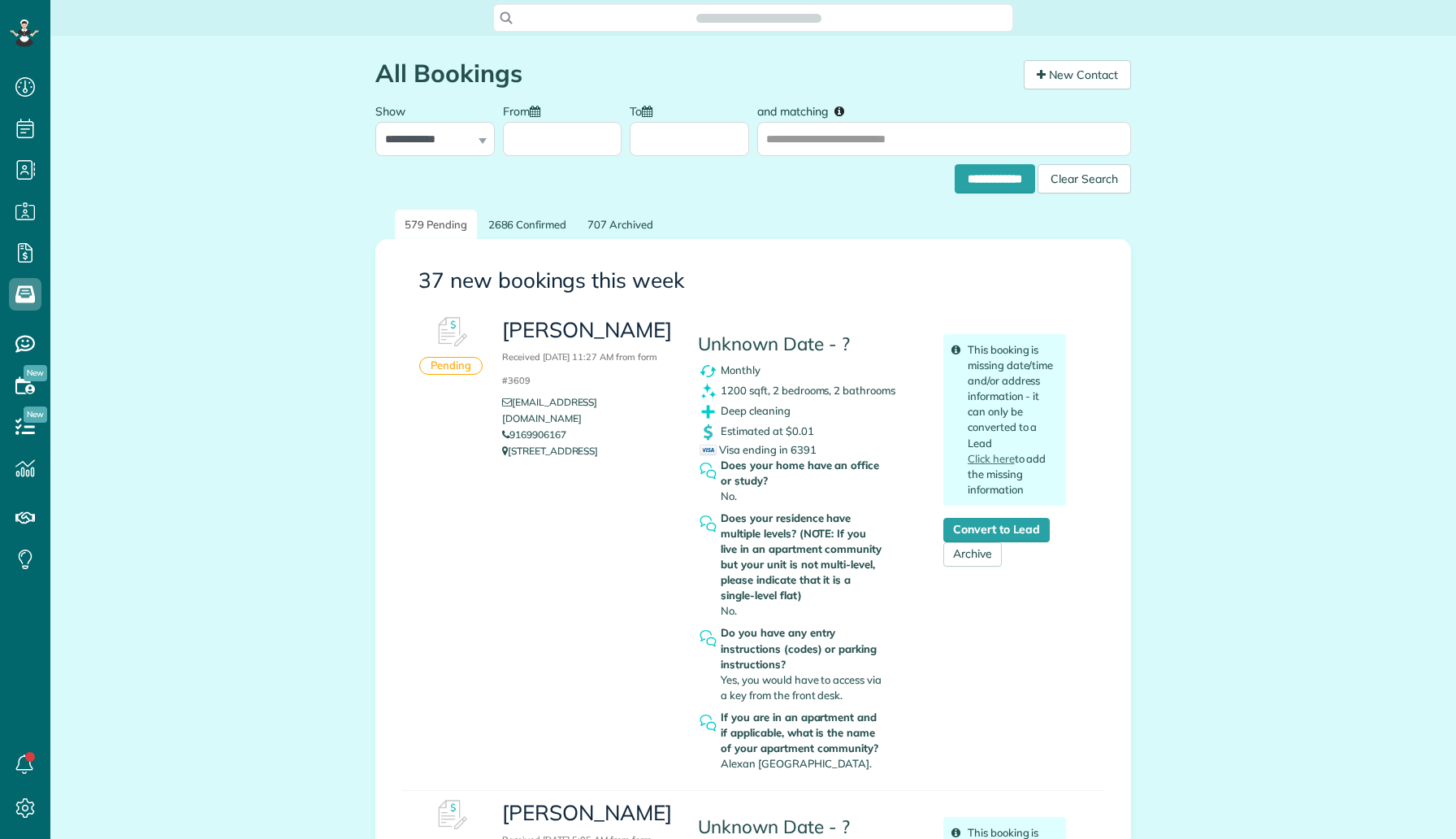
scroll to position [7, 7]
drag, startPoint x: 579, startPoint y: 420, endPoint x: 512, endPoint y: 410, distance: 67.7
click at [512, 426] on li "9169906167" at bounding box center [587, 434] width 172 height 16
copy link "9169906167"
drag, startPoint x: 676, startPoint y: 323, endPoint x: 511, endPoint y: 313, distance: 165.3
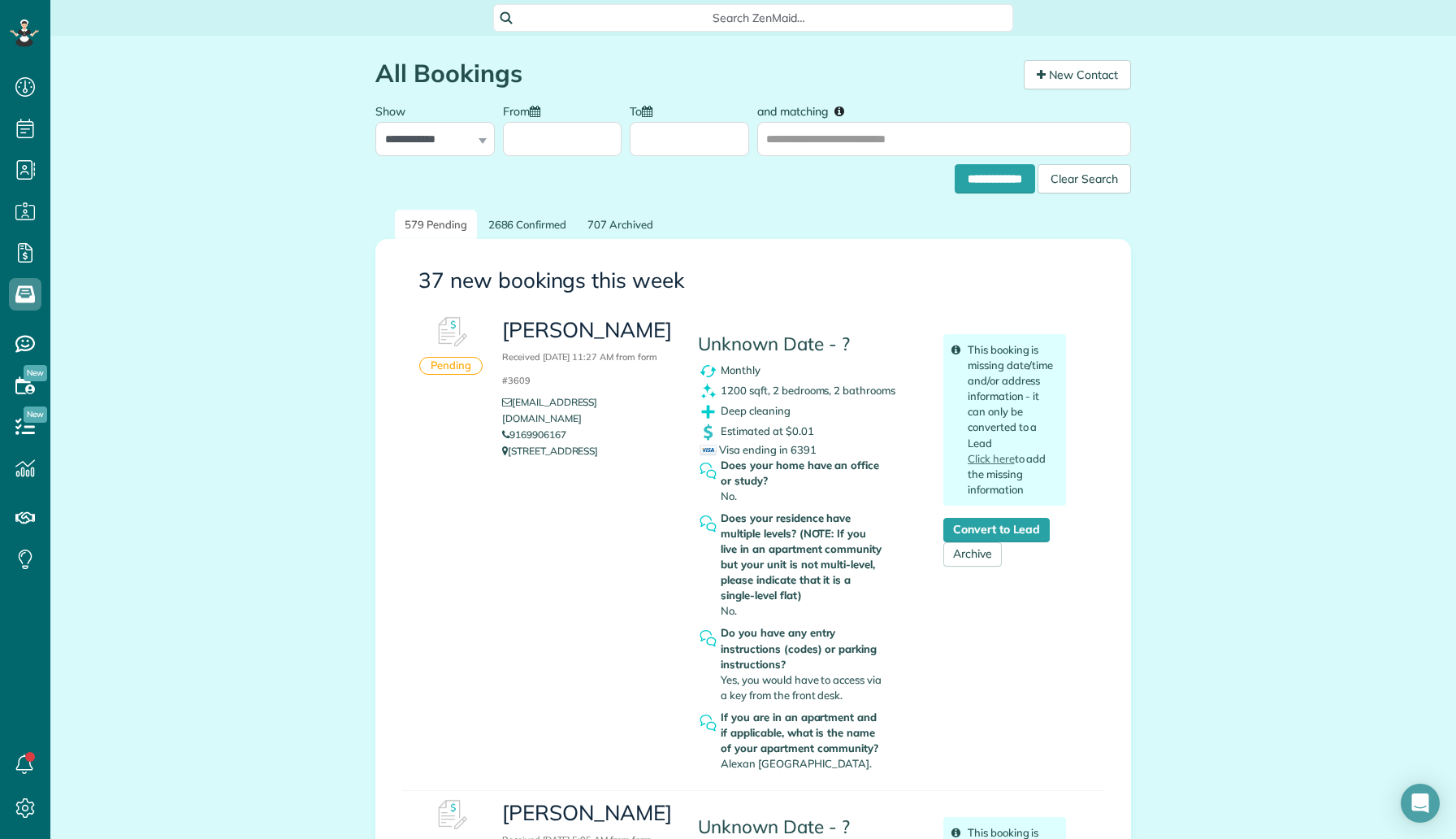
click at [511, 313] on div "Maddie Pritchard Received August 21, 2025 11:27 AM from form #3609 maddiepritch…" at bounding box center [587, 388] width 196 height 159
copy h3 "[PERSON_NAME]"
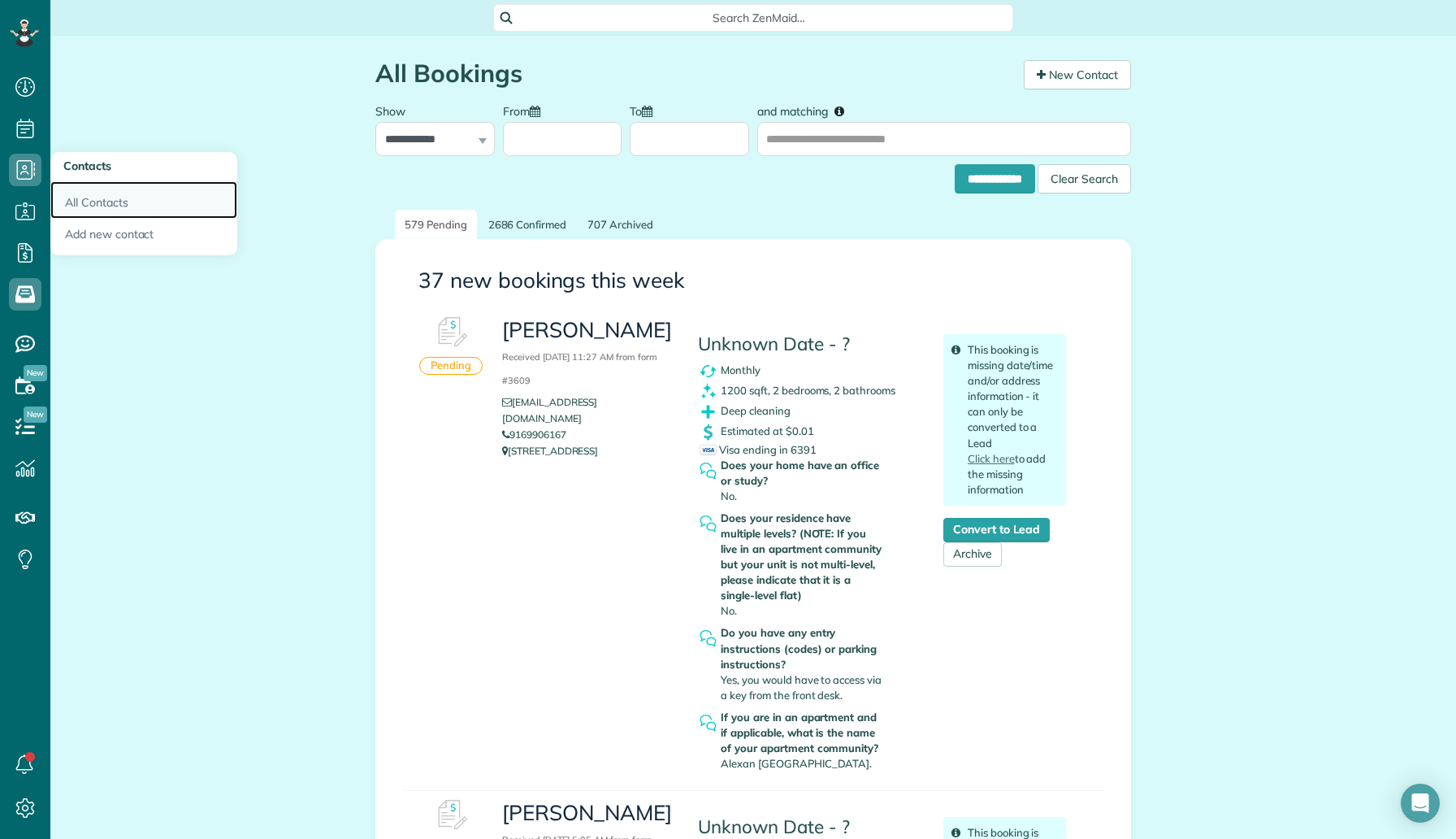
click at [94, 199] on link "All Contacts" at bounding box center [144, 200] width 187 height 38
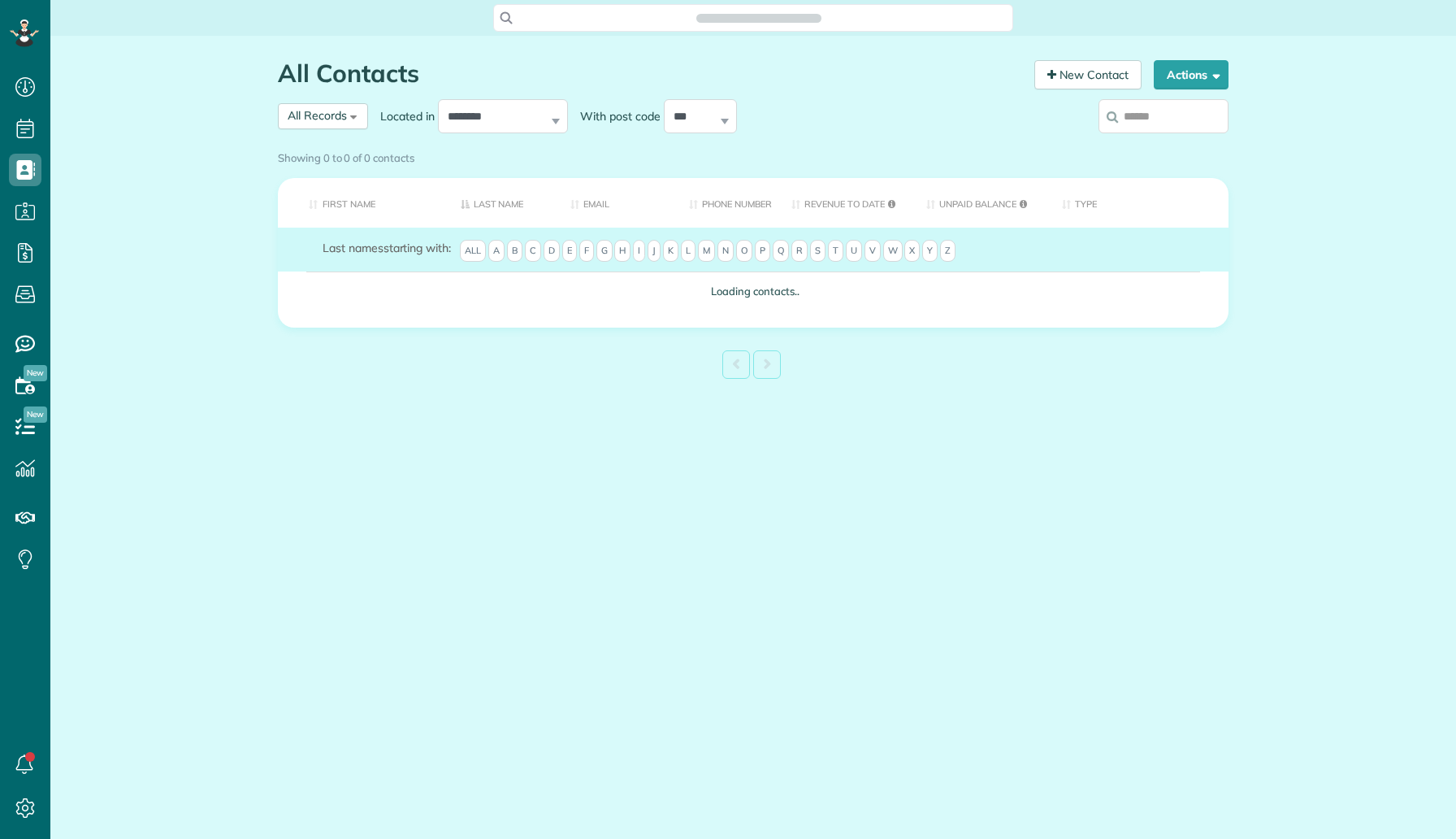
scroll to position [7, 7]
click at [1135, 130] on input "search" at bounding box center [1164, 116] width 130 height 34
type input "*****"
click at [1188, 144] on div "Showing 0 to 0 of 0 contacts" at bounding box center [752, 158] width 975 height 29
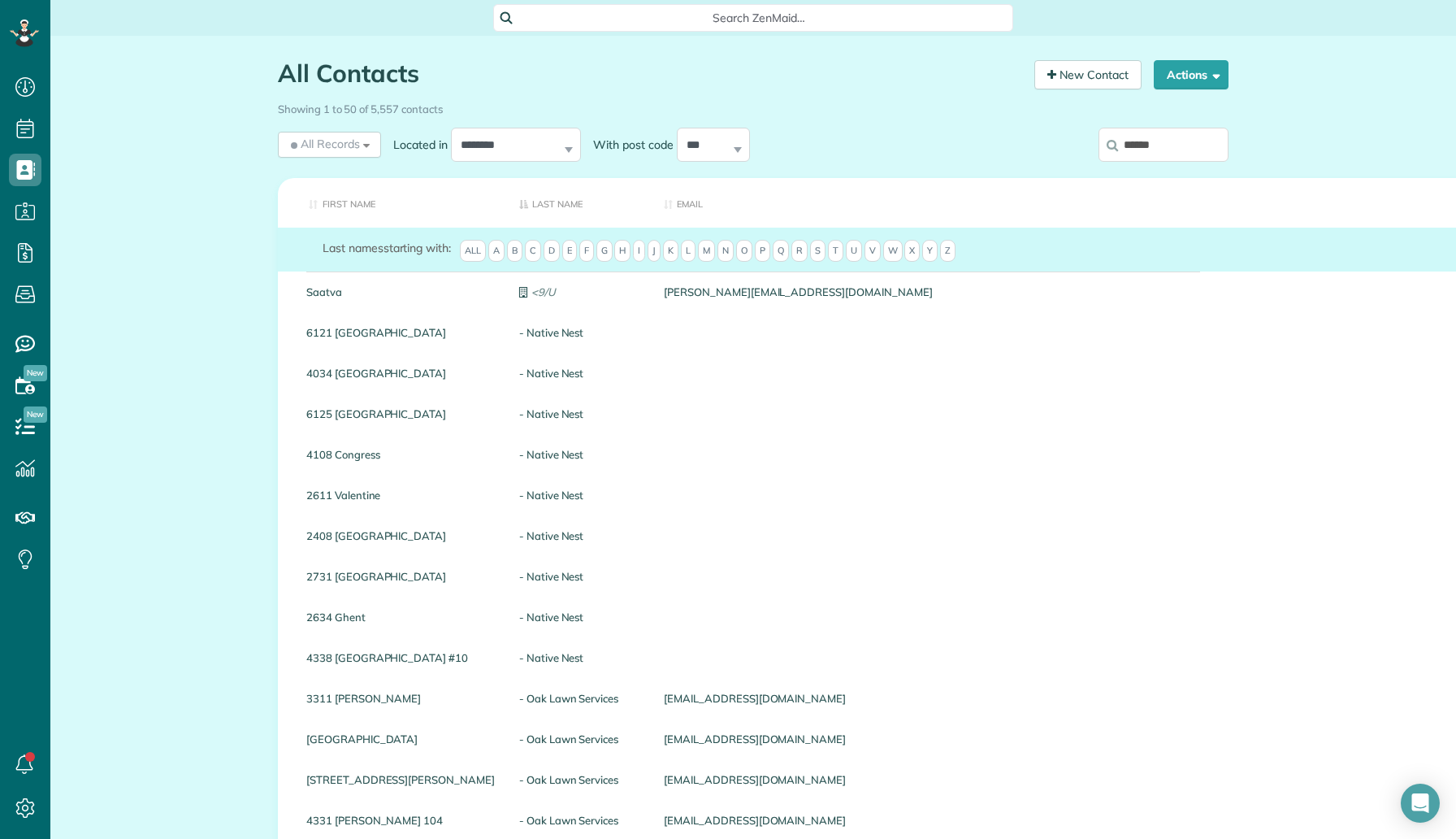
click at [1193, 138] on input "*****" at bounding box center [1164, 144] width 130 height 34
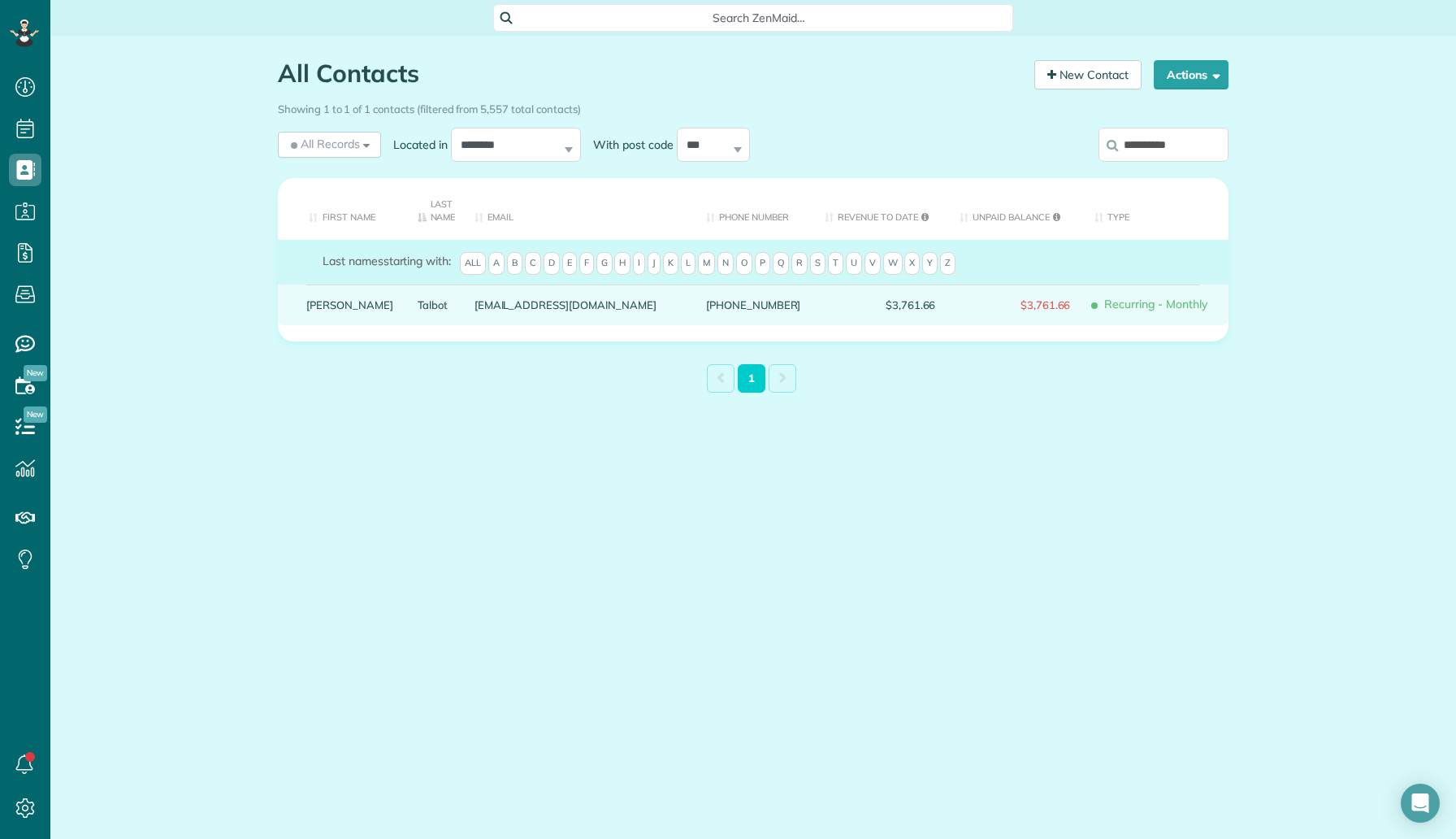
type input "**********"
click at [417, 302] on link "Talbot" at bounding box center [433, 304] width 33 height 11
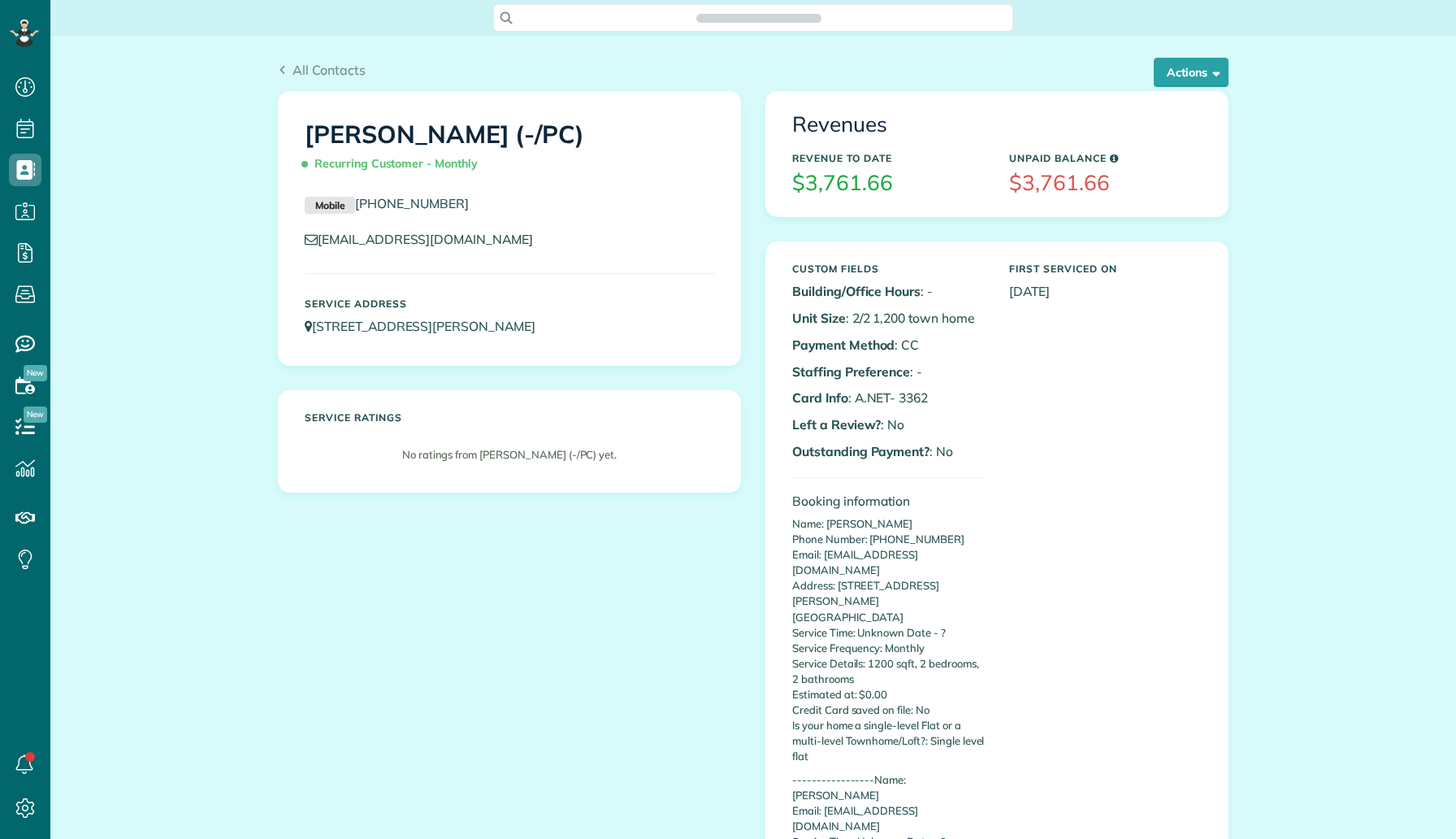
scroll to position [7, 7]
click at [1181, 79] on button "Actions" at bounding box center [1191, 72] width 75 height 29
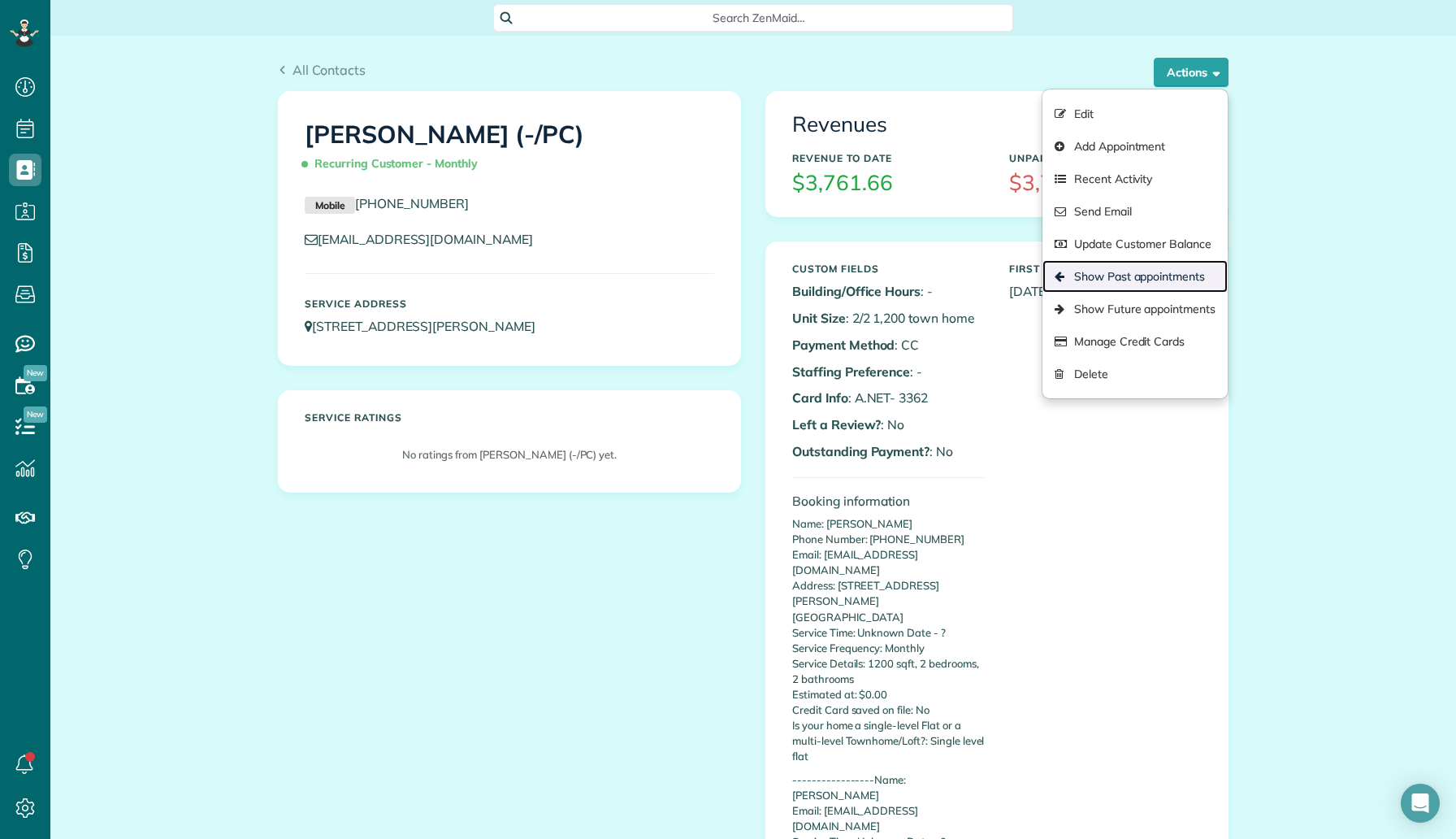
click at [1129, 271] on link "Show Past appointments" at bounding box center [1135, 276] width 185 height 33
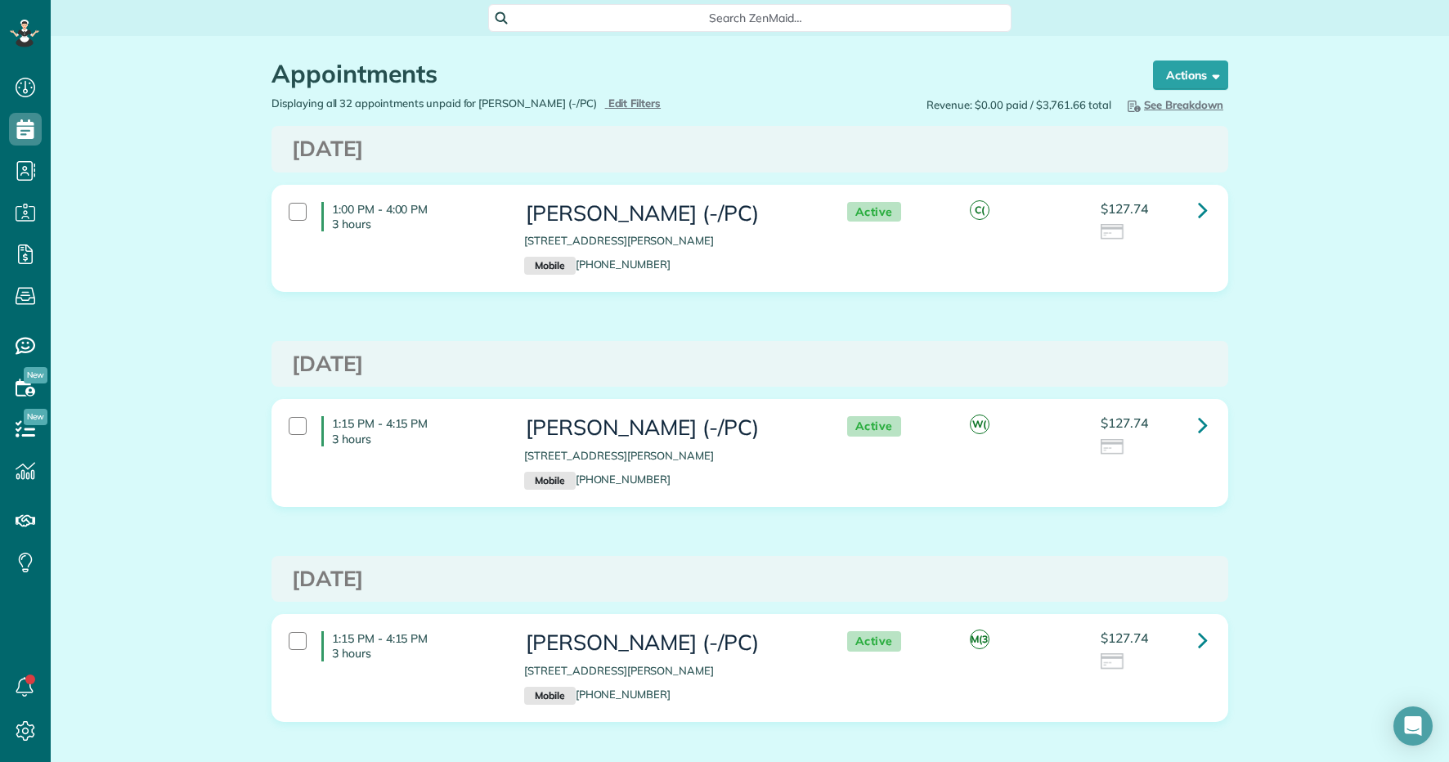
scroll to position [762, 51]
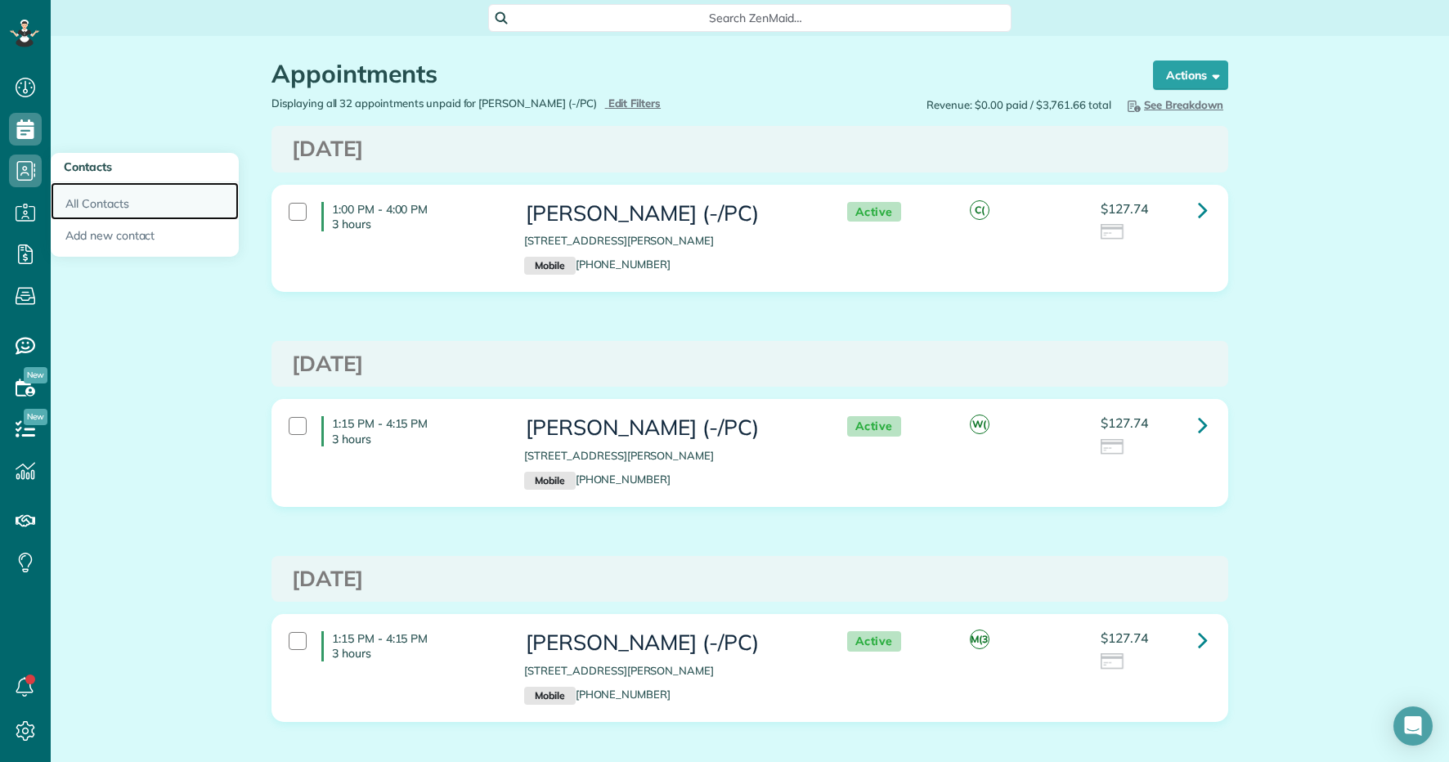
click at [115, 213] on link "All Contacts" at bounding box center [145, 201] width 188 height 38
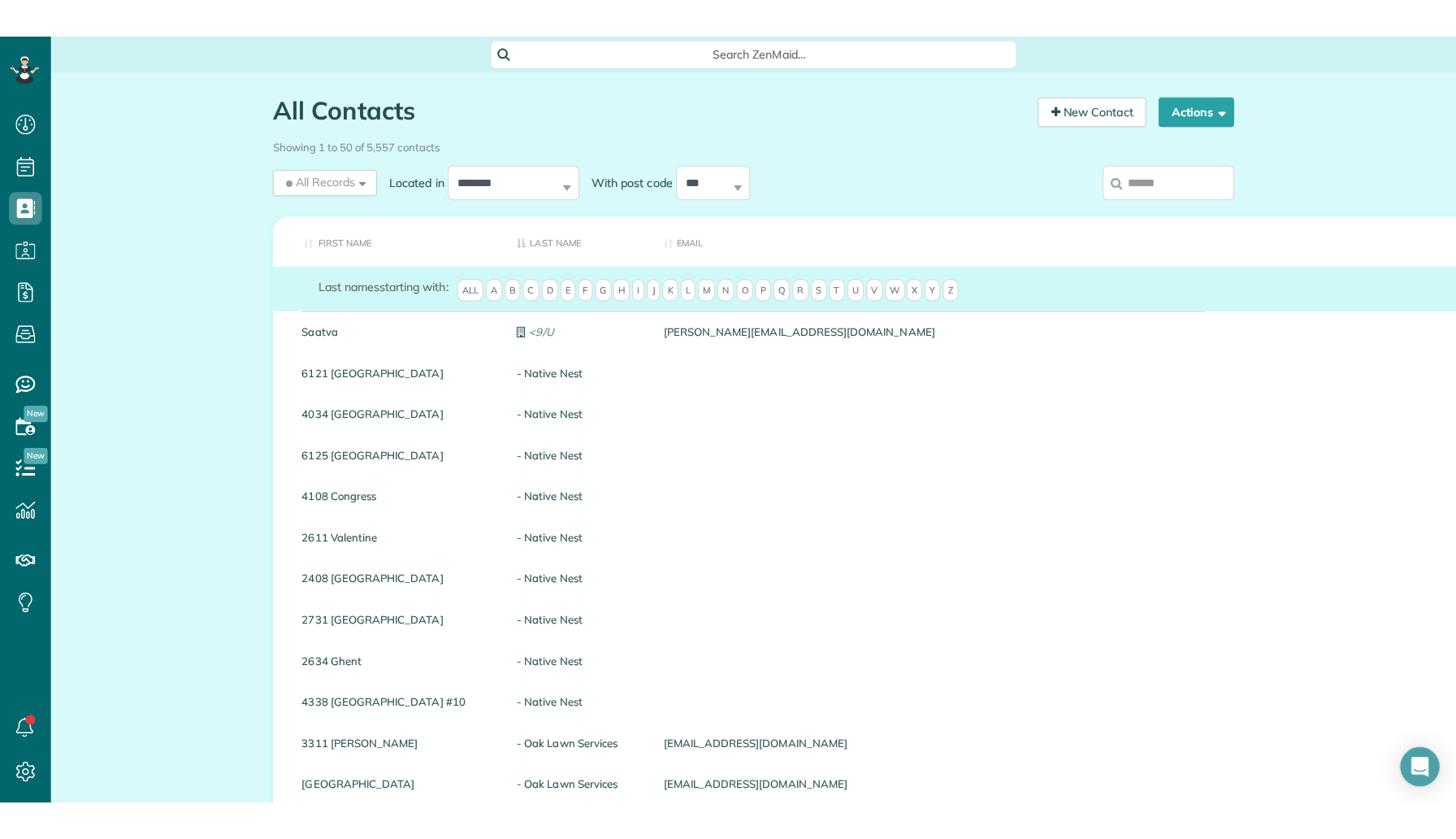
scroll to position [839, 51]
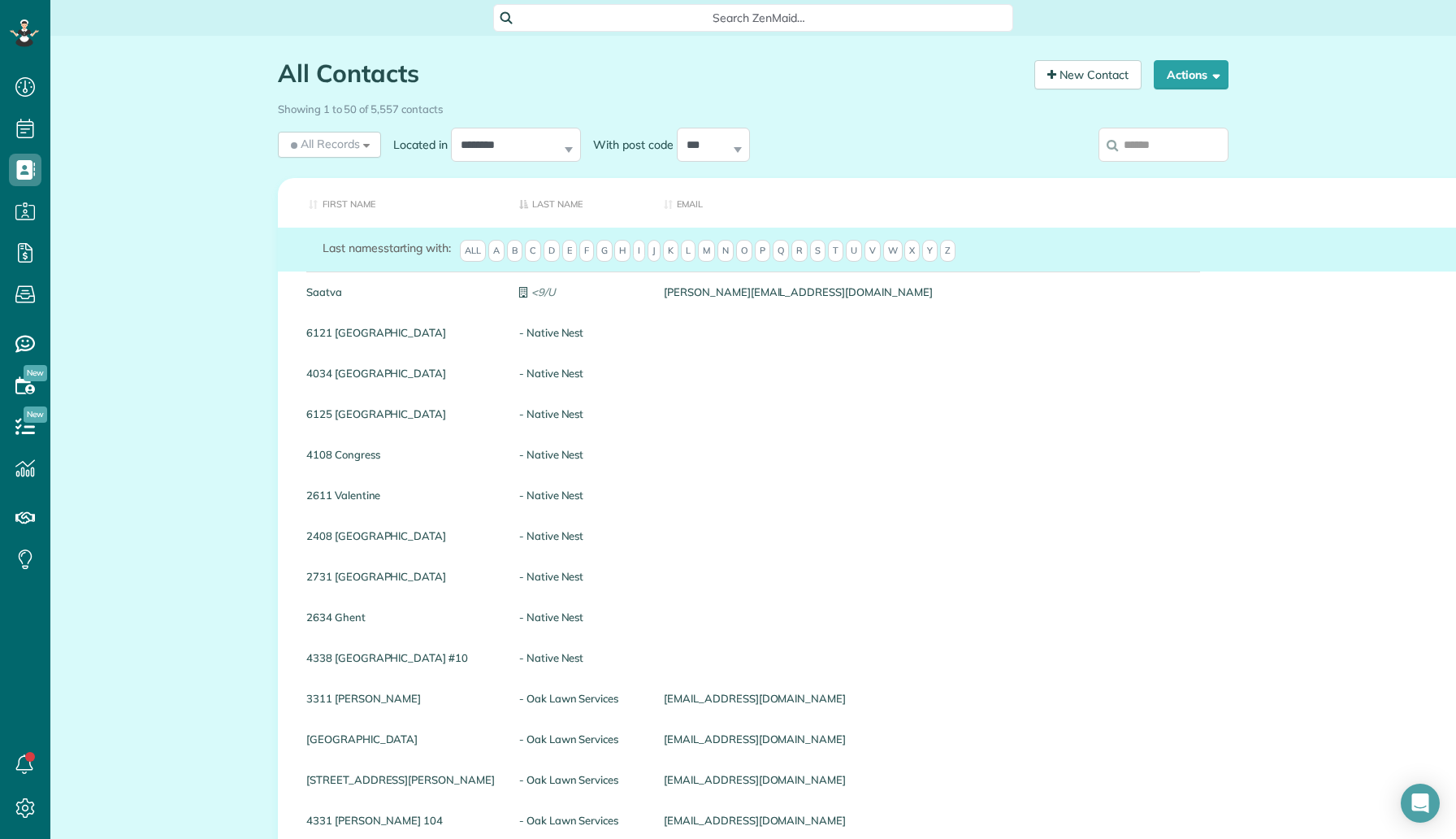
click at [1158, 140] on input "search" at bounding box center [1164, 144] width 130 height 34
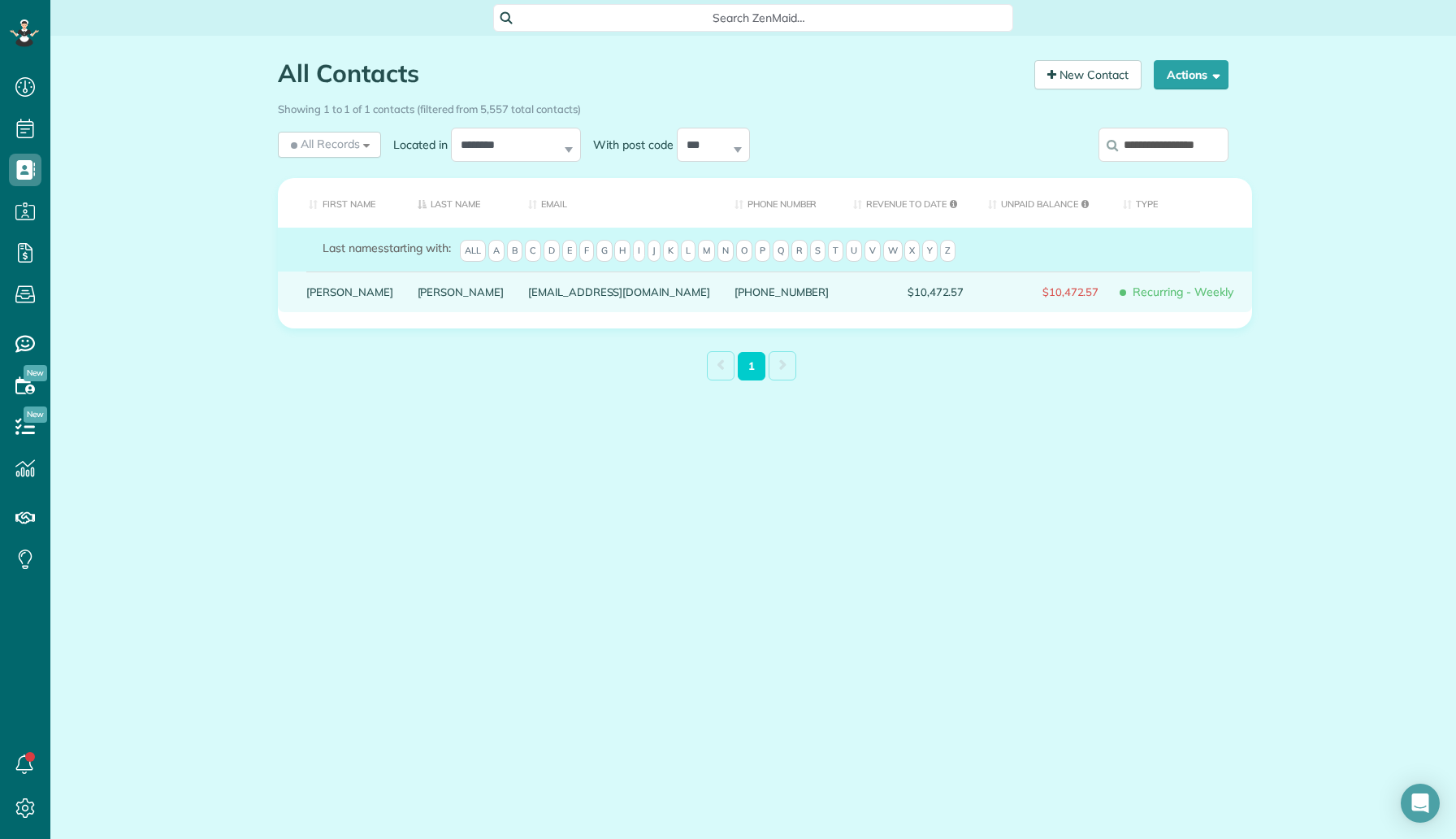
type input "**********"
click at [417, 297] on link "Griffin" at bounding box center [460, 291] width 86 height 11
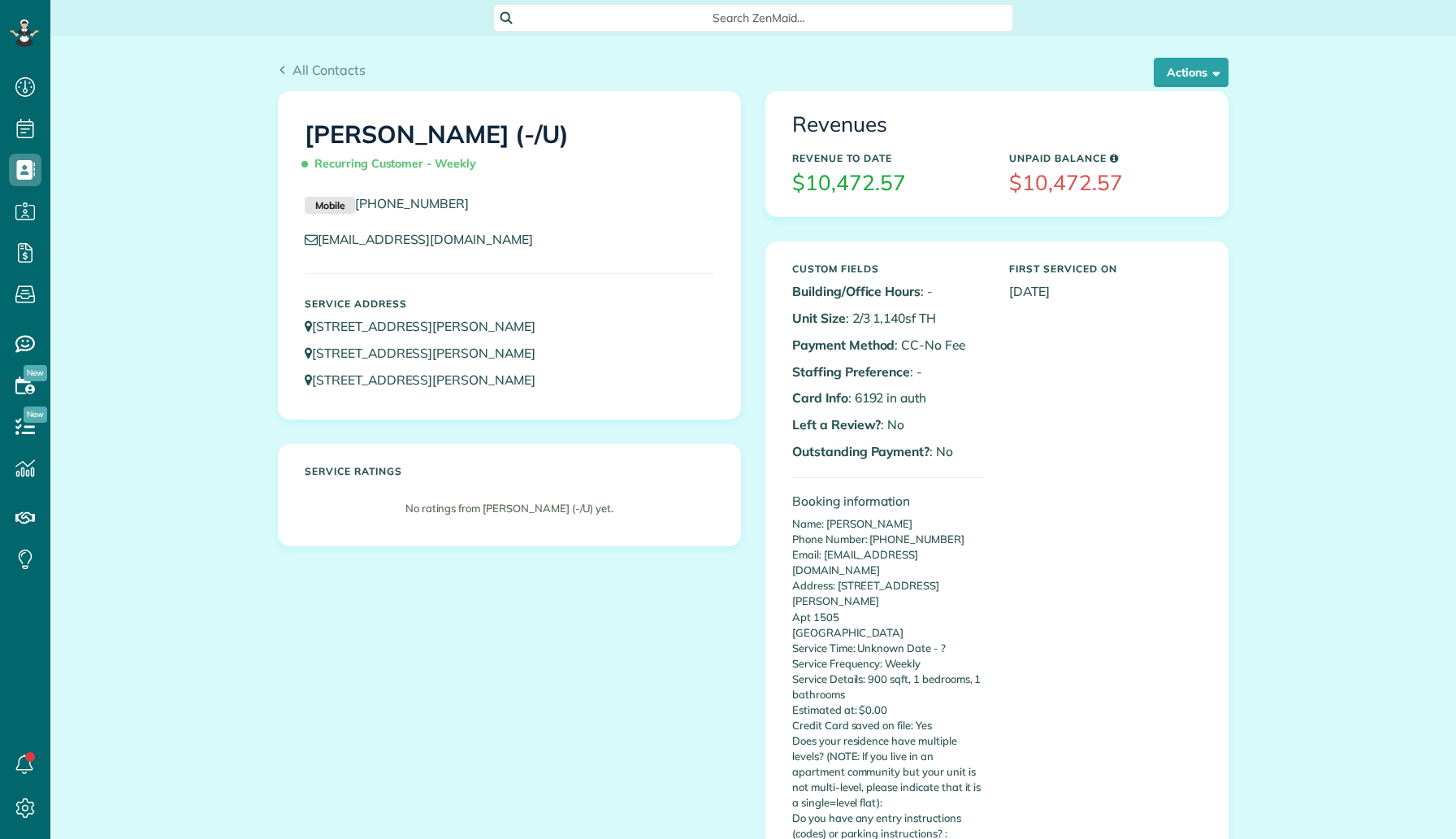
scroll to position [7, 7]
click at [1174, 84] on button "Actions" at bounding box center [1191, 72] width 75 height 29
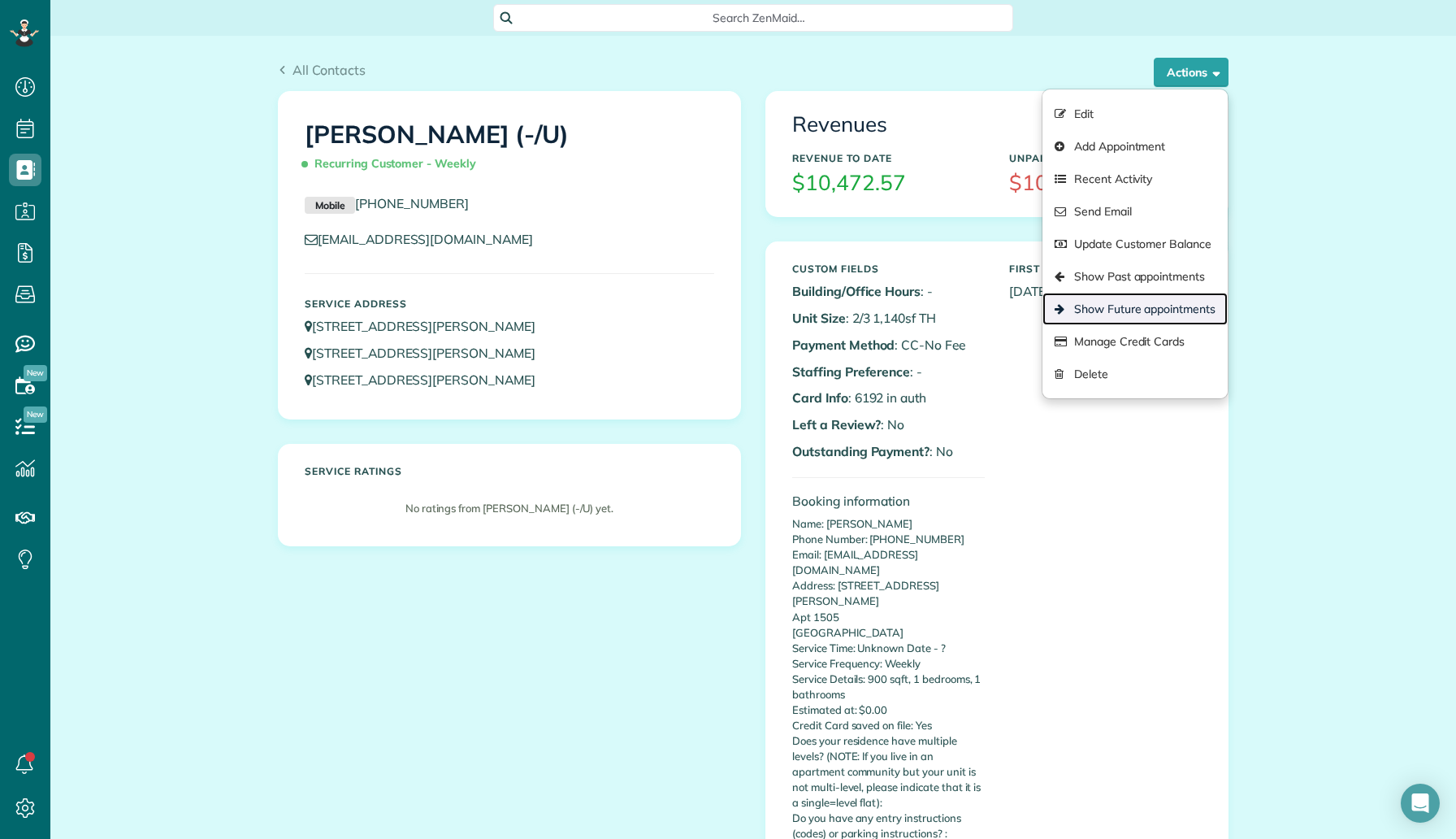
click at [1112, 318] on link "Show Future appointments" at bounding box center [1135, 308] width 185 height 33
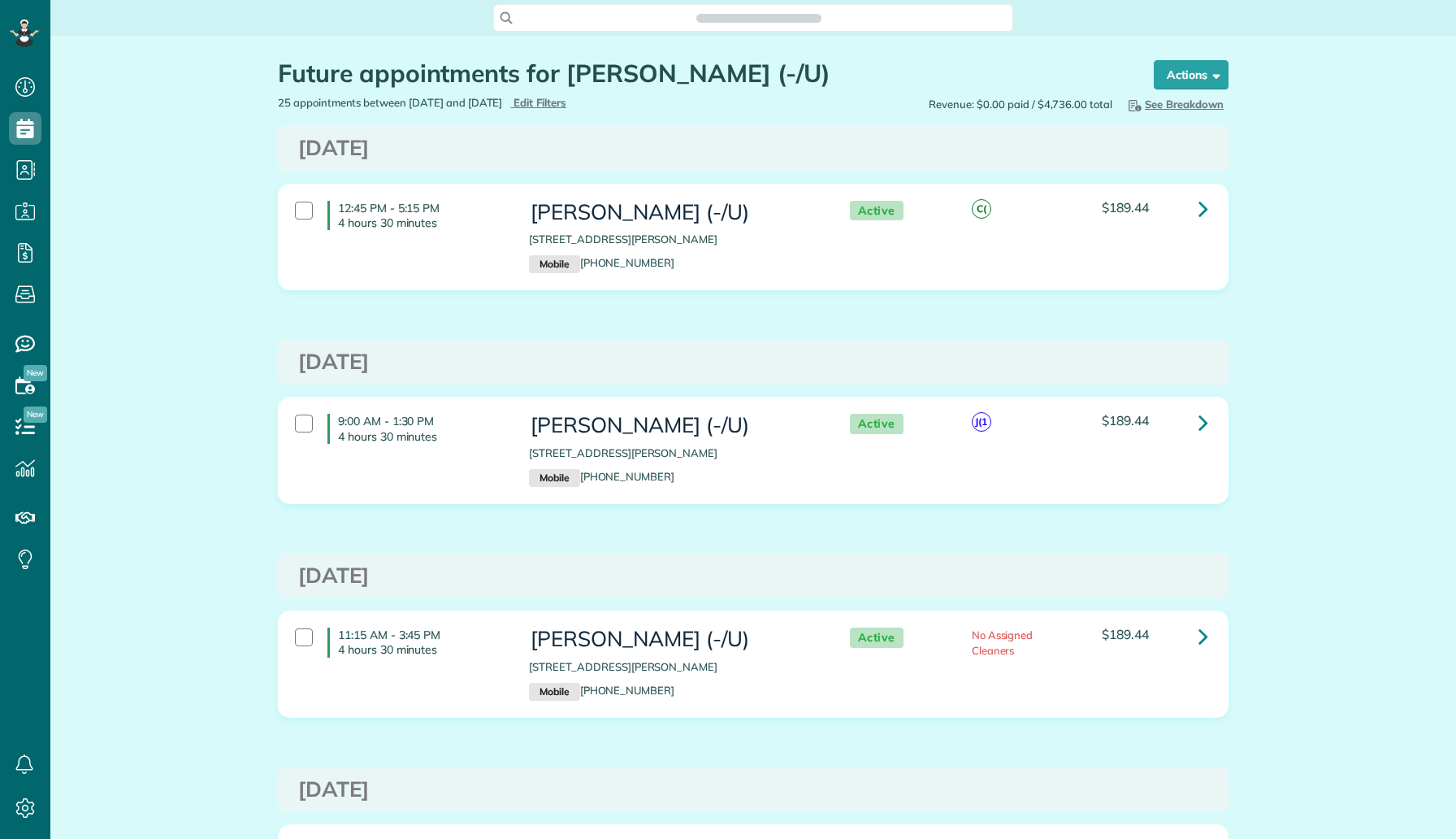
scroll to position [7, 7]
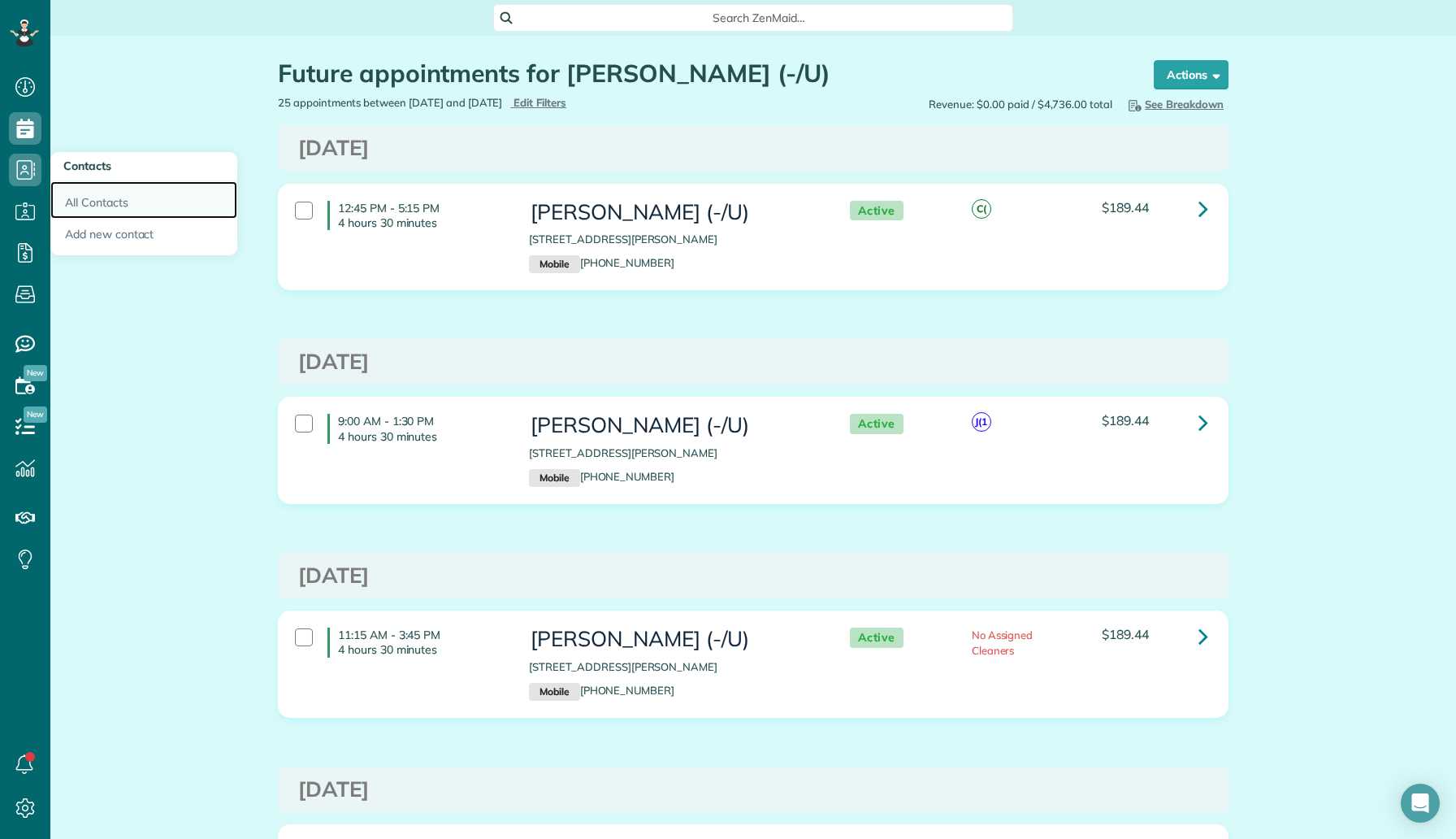
click at [128, 208] on link "All Contacts" at bounding box center [144, 200] width 187 height 38
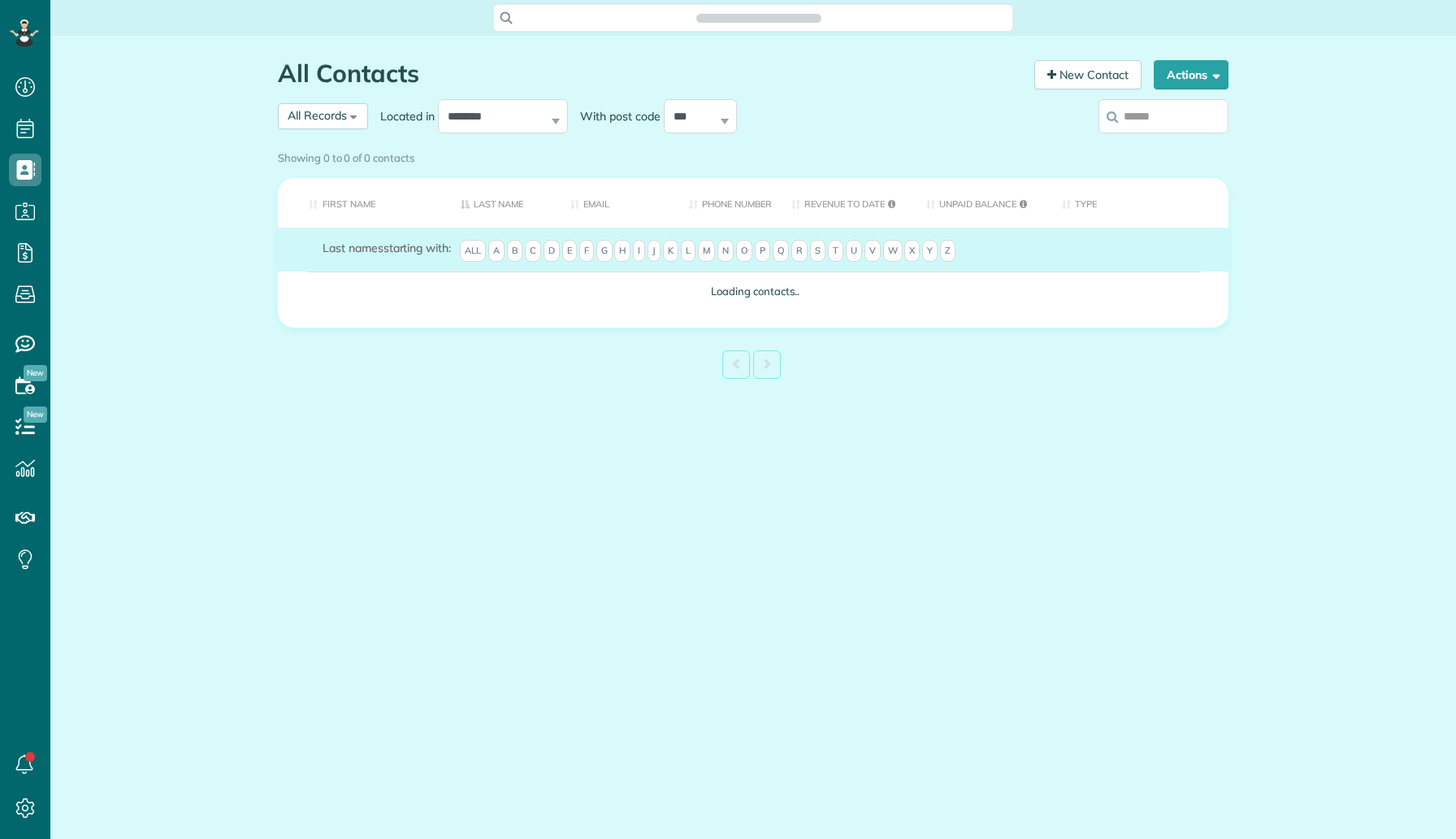
scroll to position [7, 7]
click at [1148, 111] on input "search" at bounding box center [1164, 116] width 130 height 34
paste input "**********"
type input "**********"
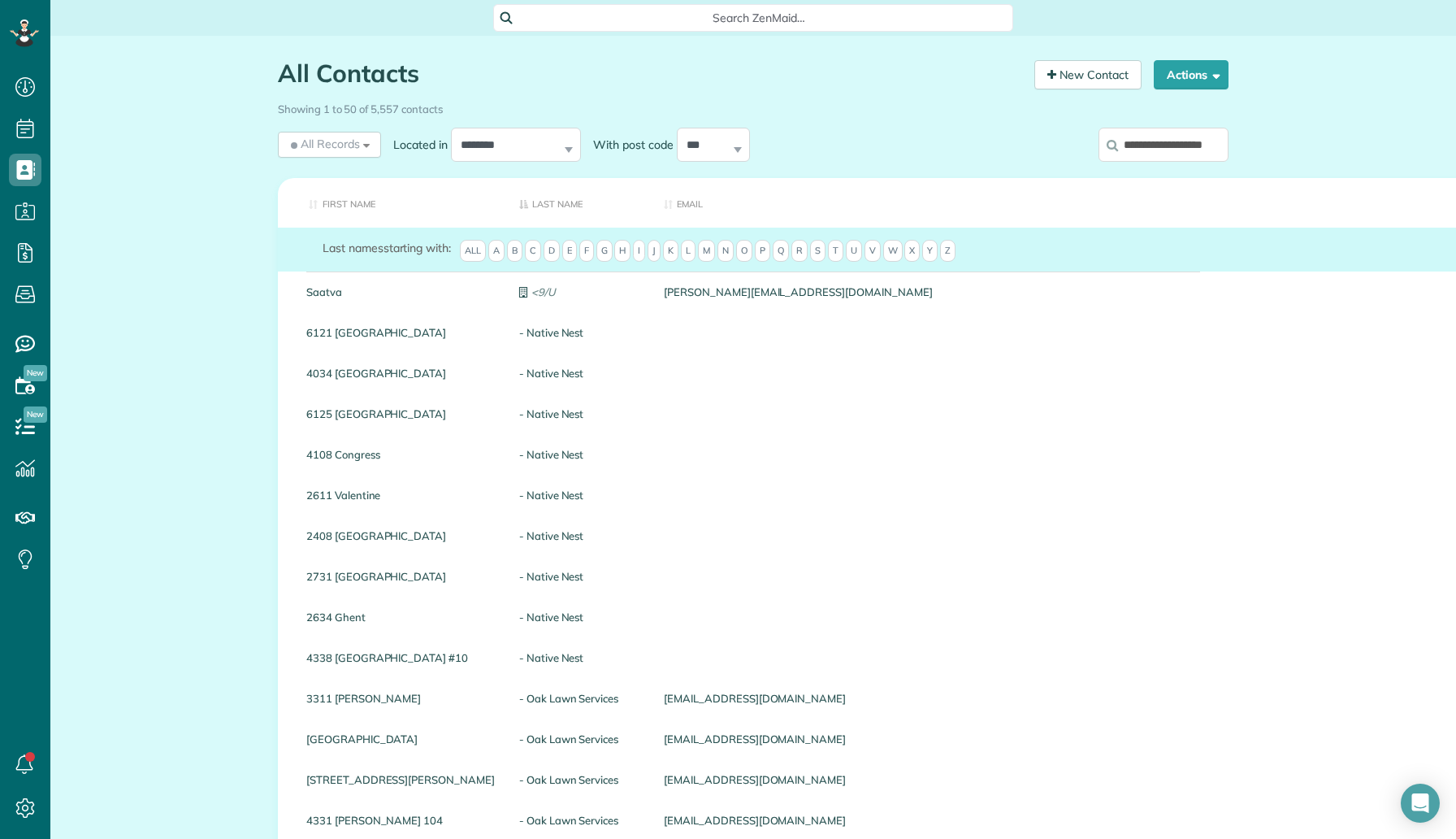
click at [1157, 140] on input "**********" at bounding box center [1164, 144] width 130 height 34
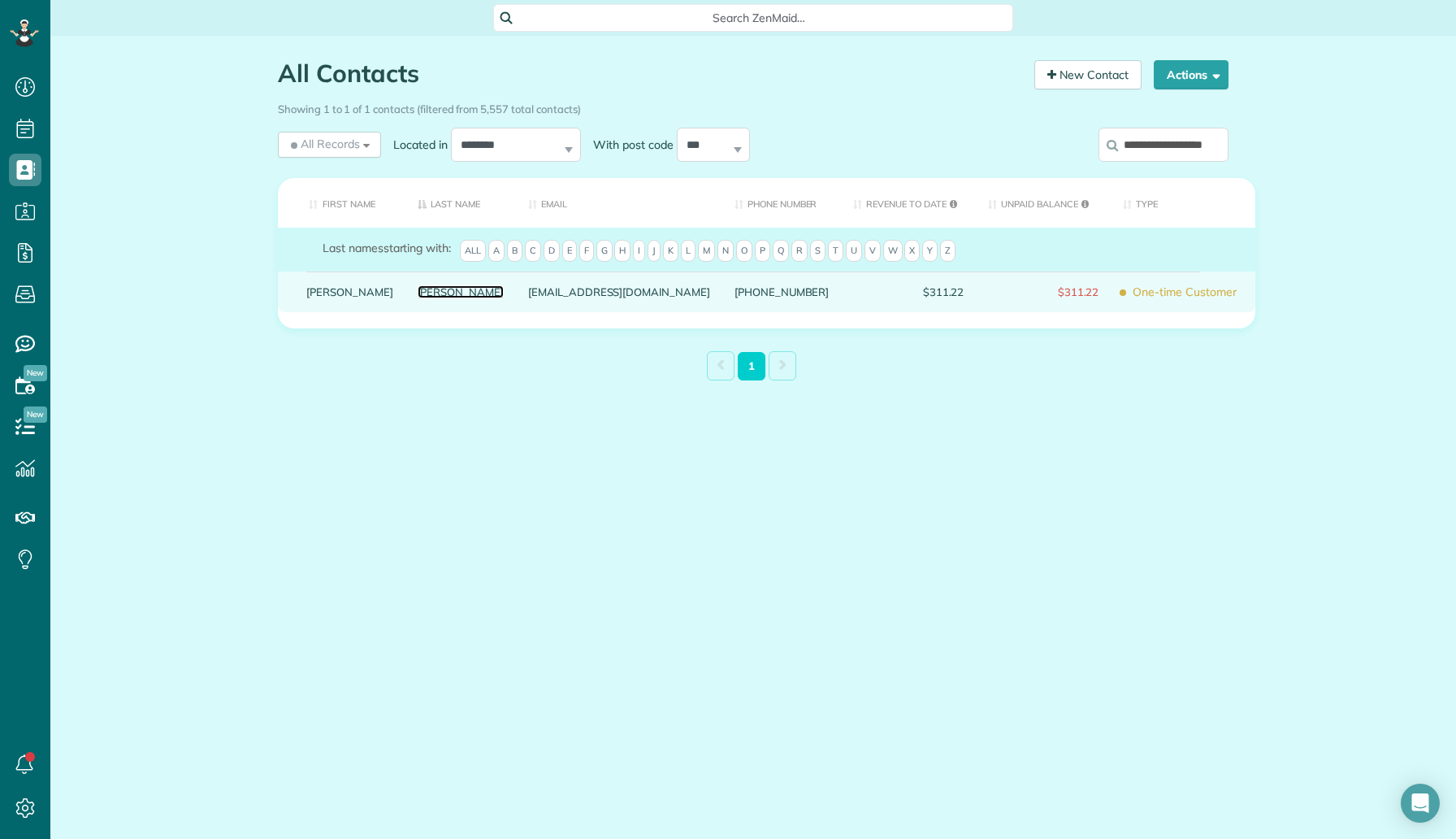
click at [417, 297] on link "Kupferman" at bounding box center [460, 291] width 86 height 11
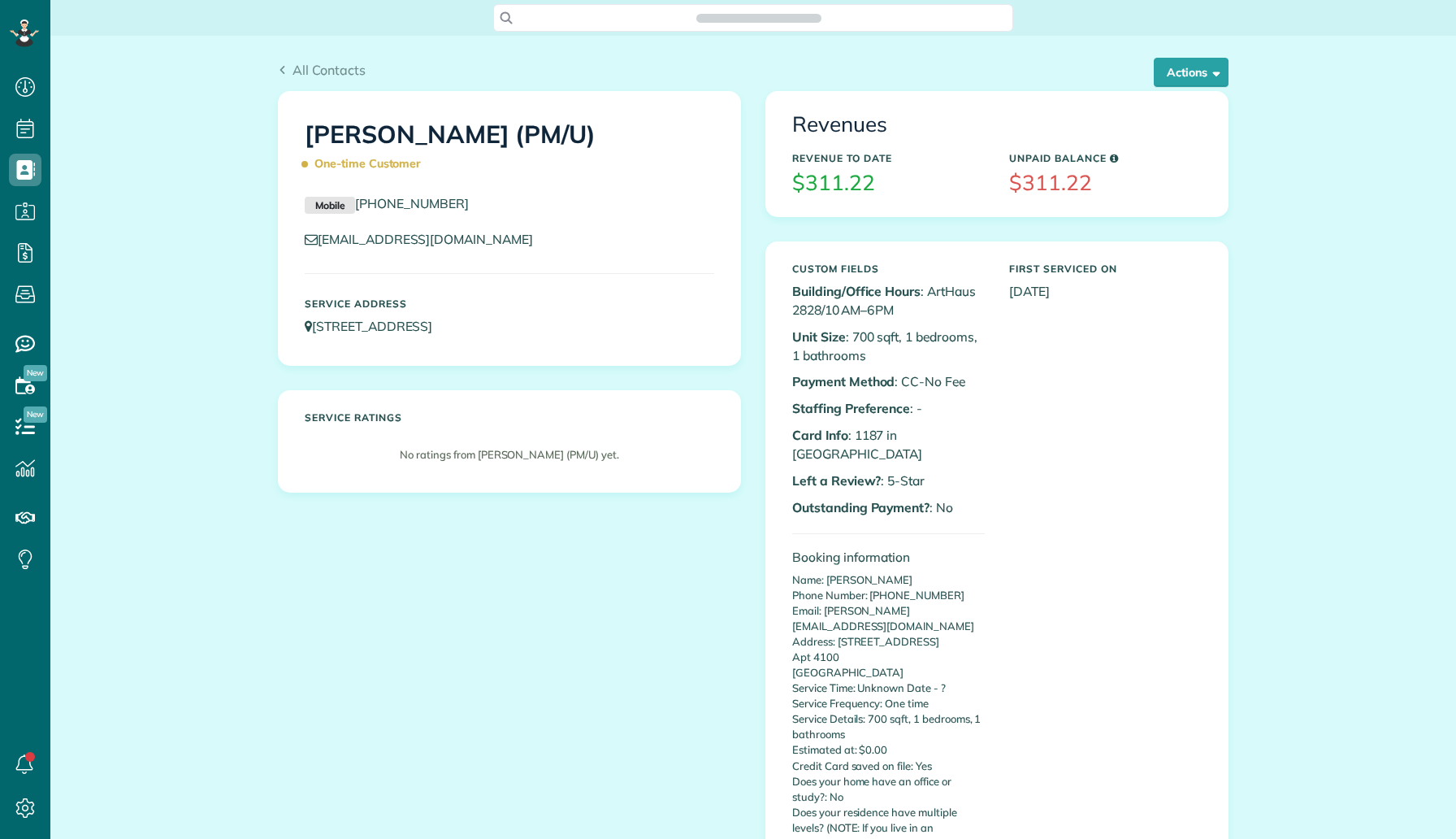
scroll to position [7, 7]
click at [1175, 69] on button "Actions" at bounding box center [1191, 72] width 75 height 29
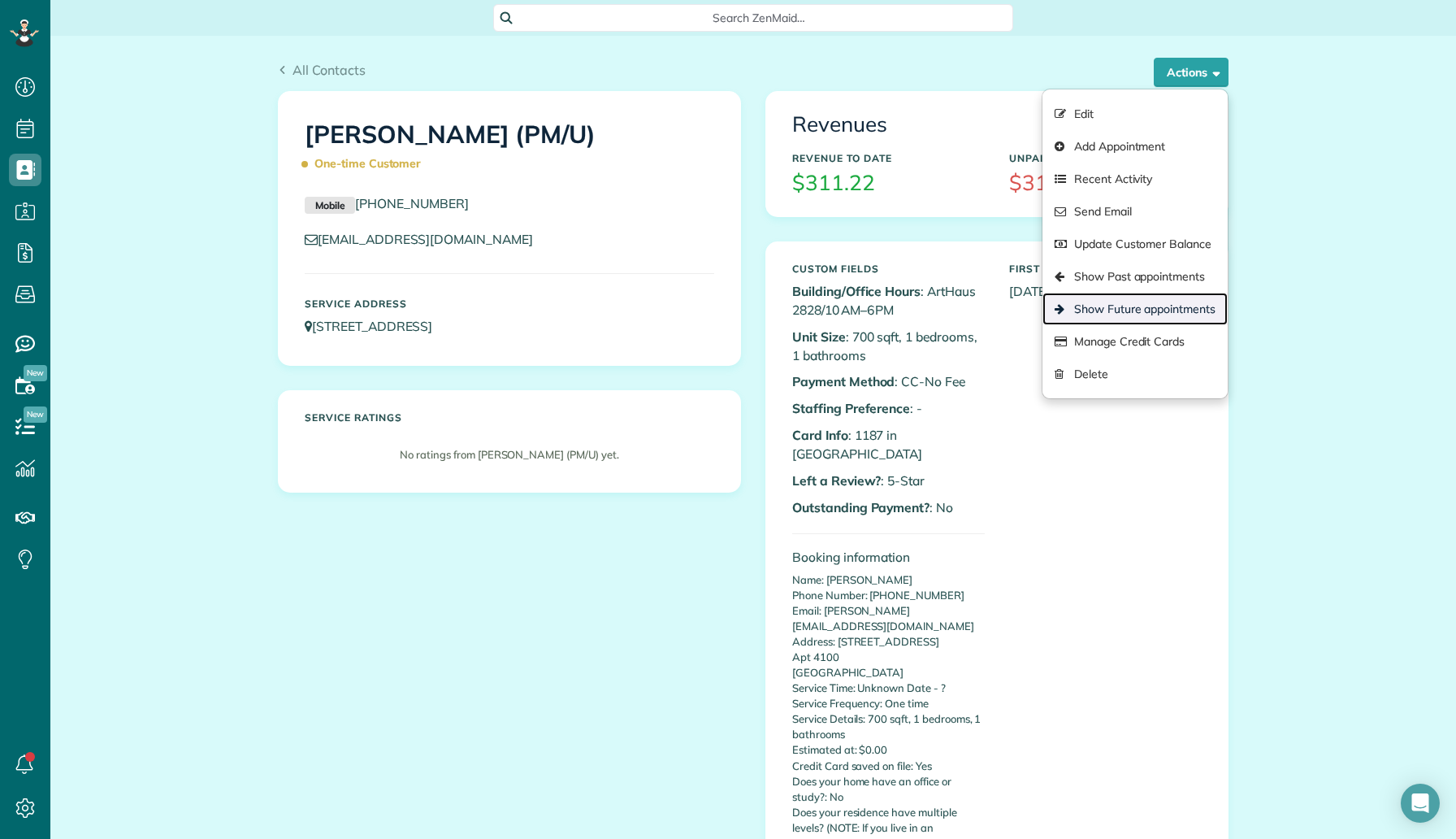
click at [1129, 303] on link "Show Future appointments" at bounding box center [1135, 308] width 185 height 33
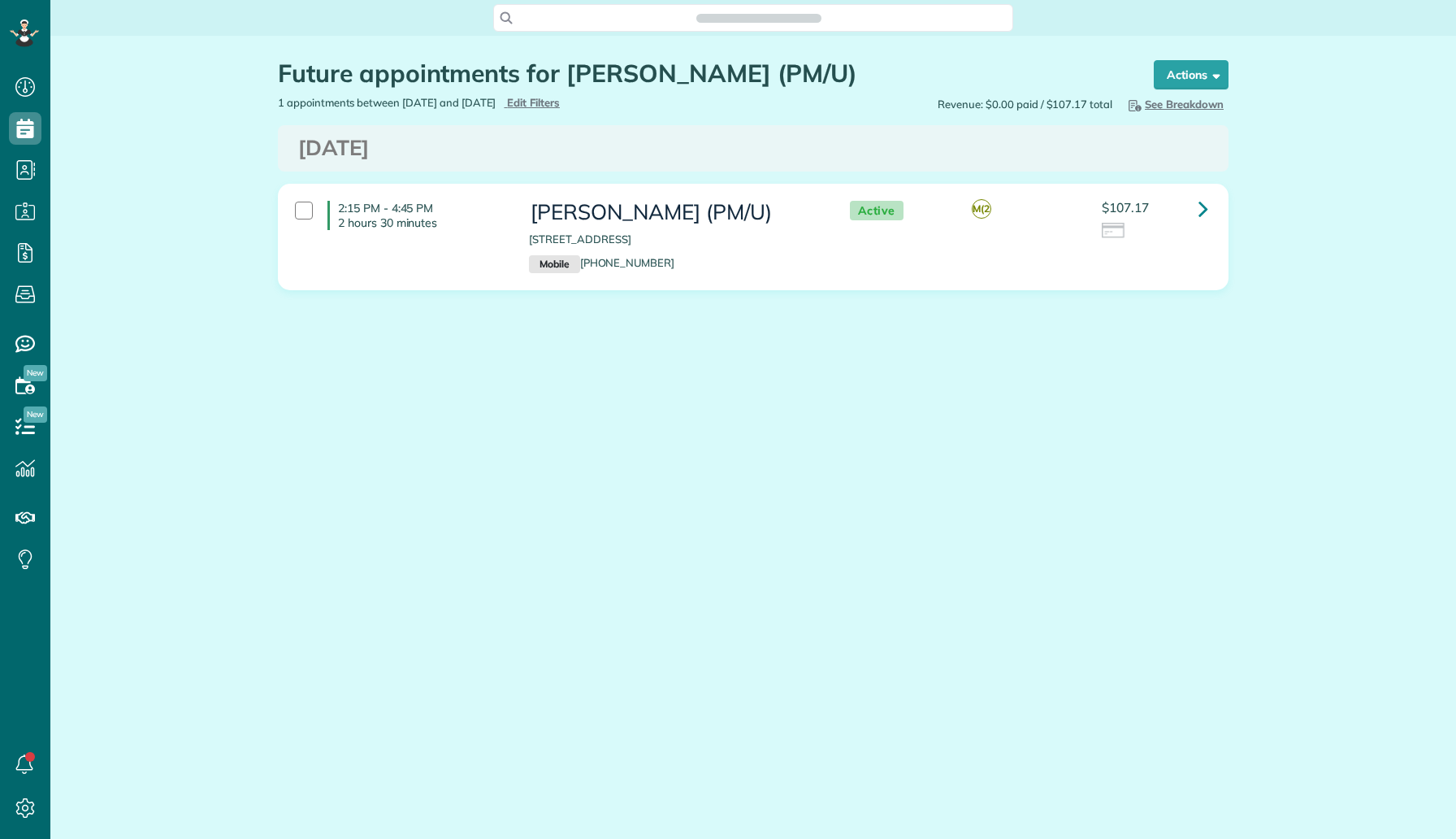
scroll to position [7, 7]
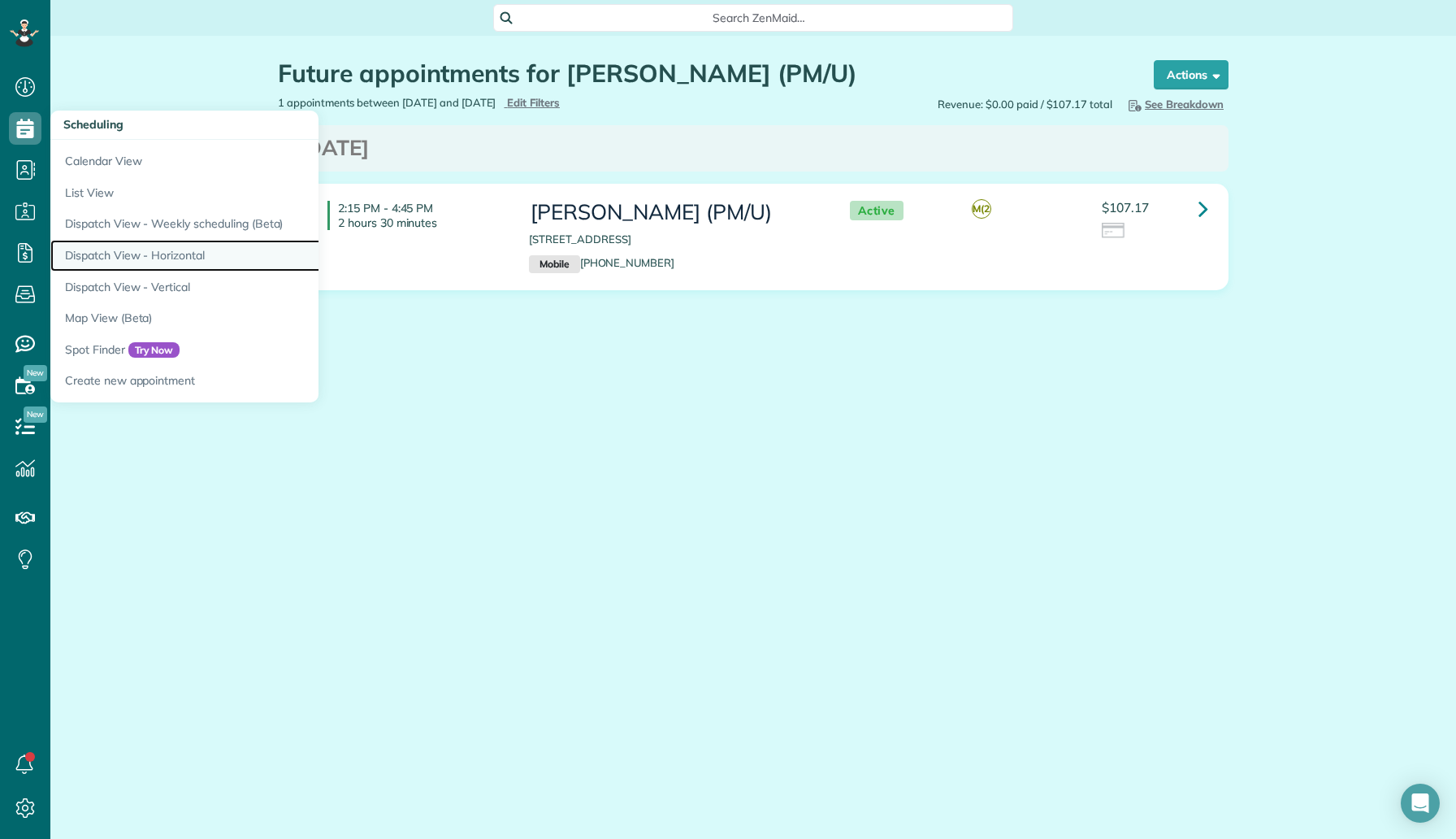
click at [189, 250] on link "Dispatch View - Horizontal" at bounding box center [253, 255] width 406 height 32
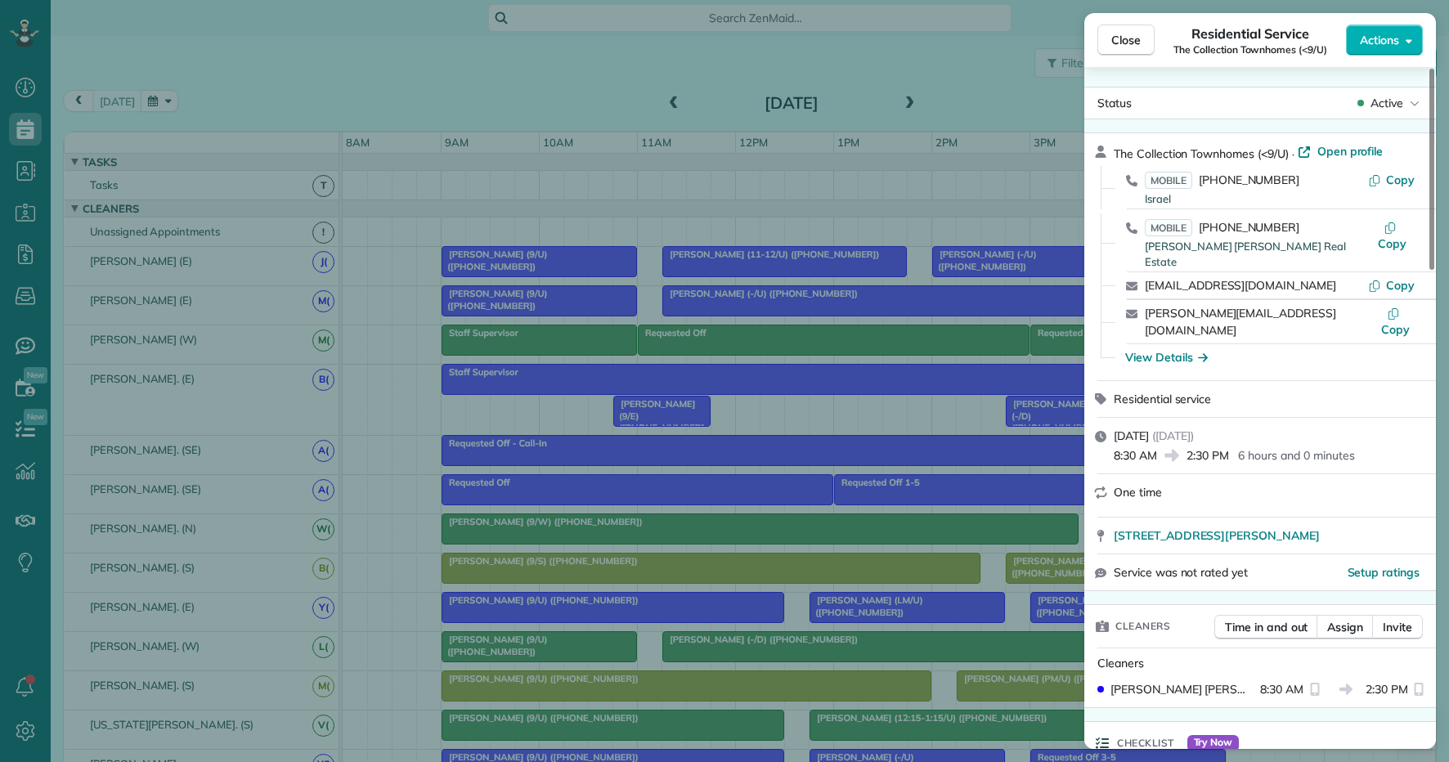
scroll to position [1299, 0]
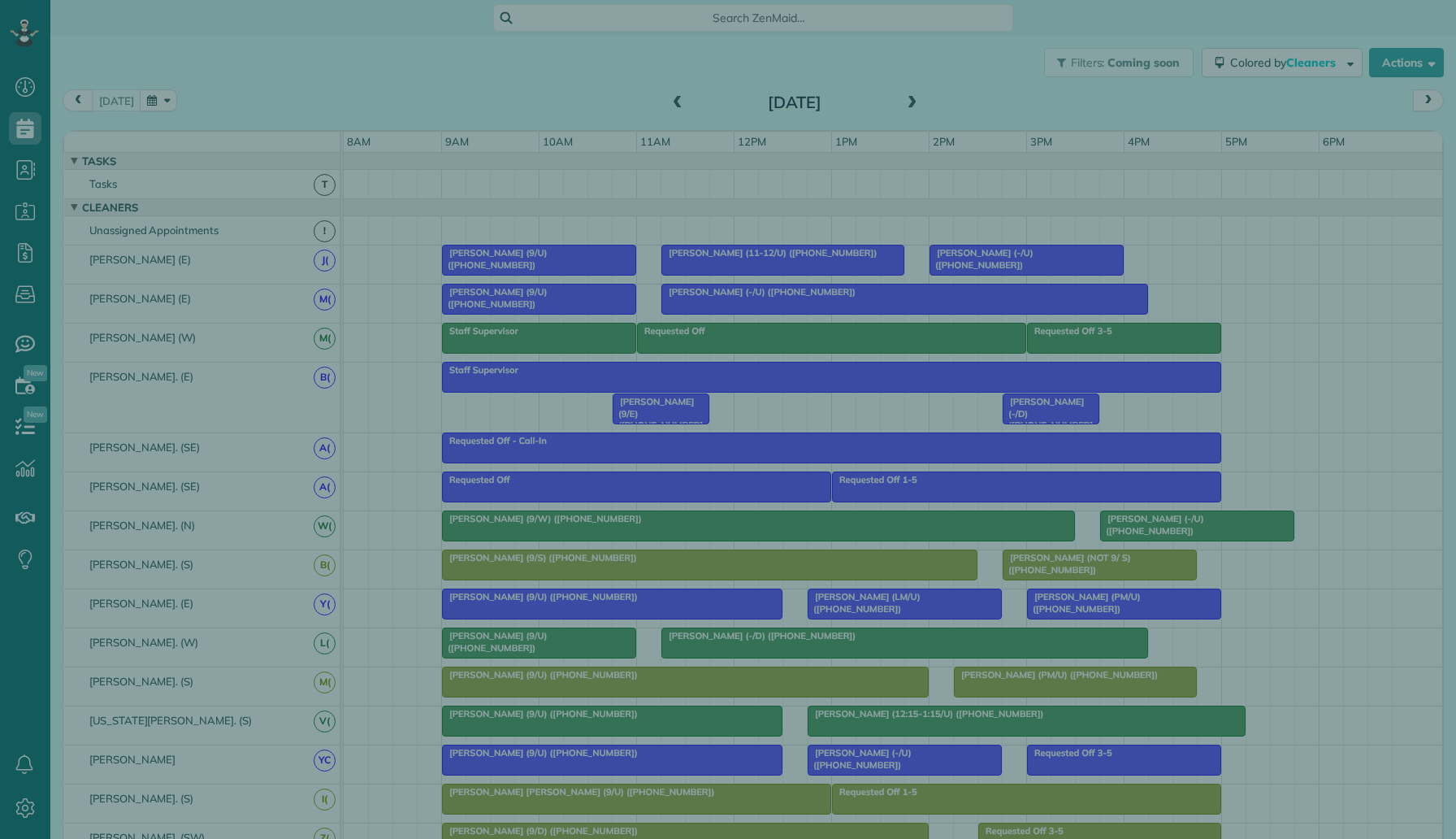
scroll to position [7, 7]
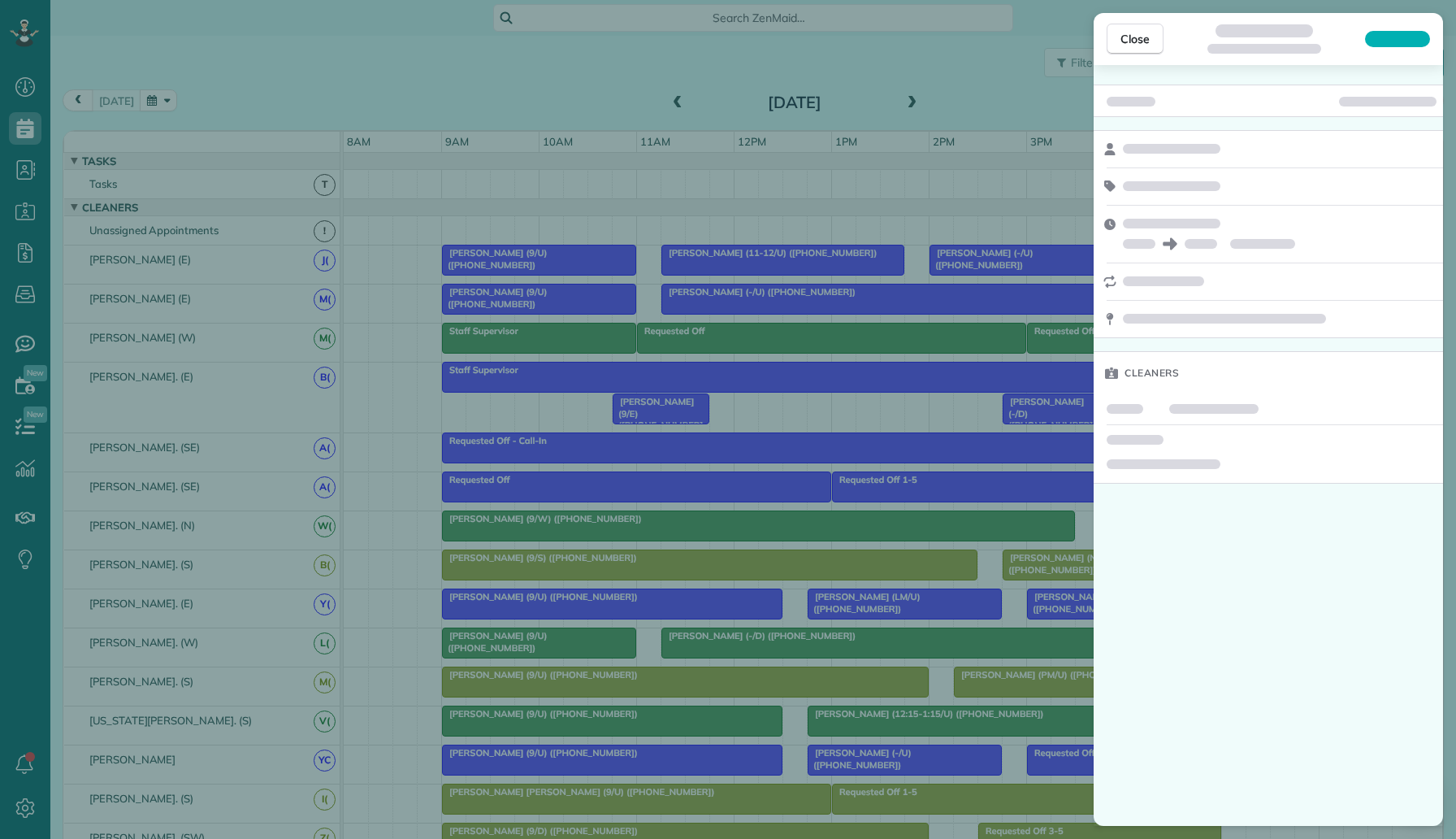
click at [521, 466] on div "Close Cleaners" at bounding box center [728, 420] width 1456 height 839
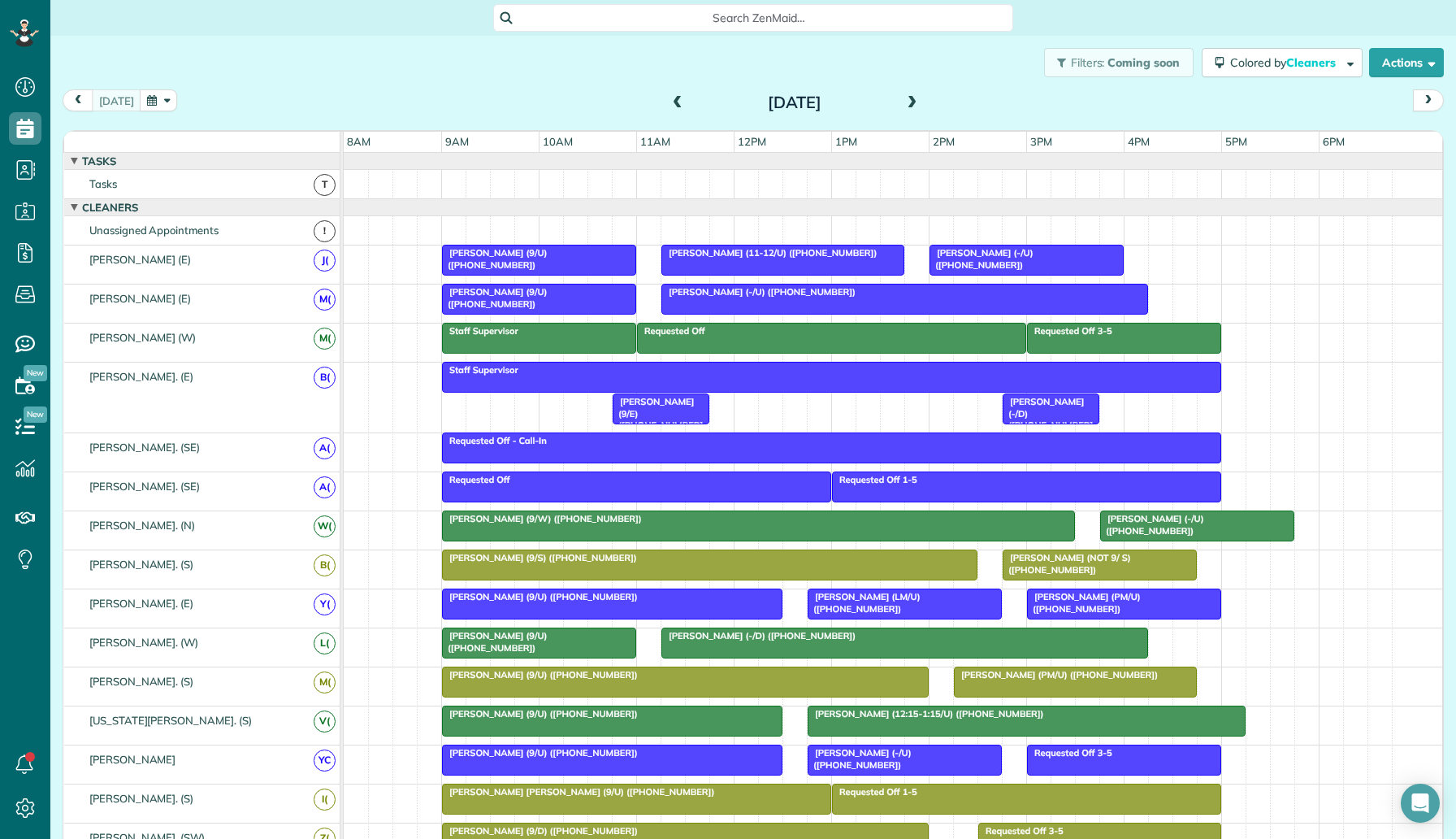
click at [749, 302] on div at bounding box center [904, 298] width 485 height 29
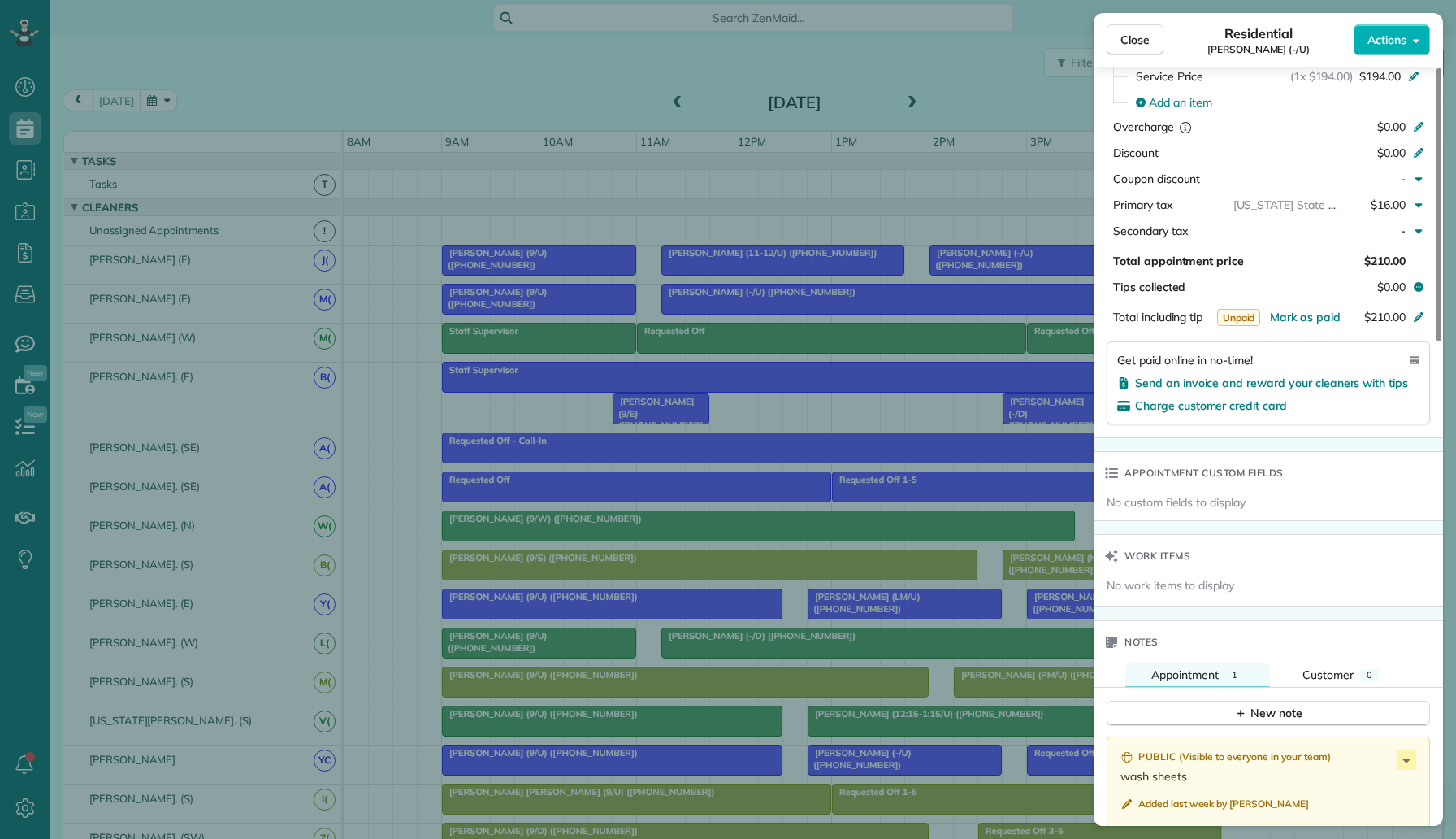
scroll to position [569, 0]
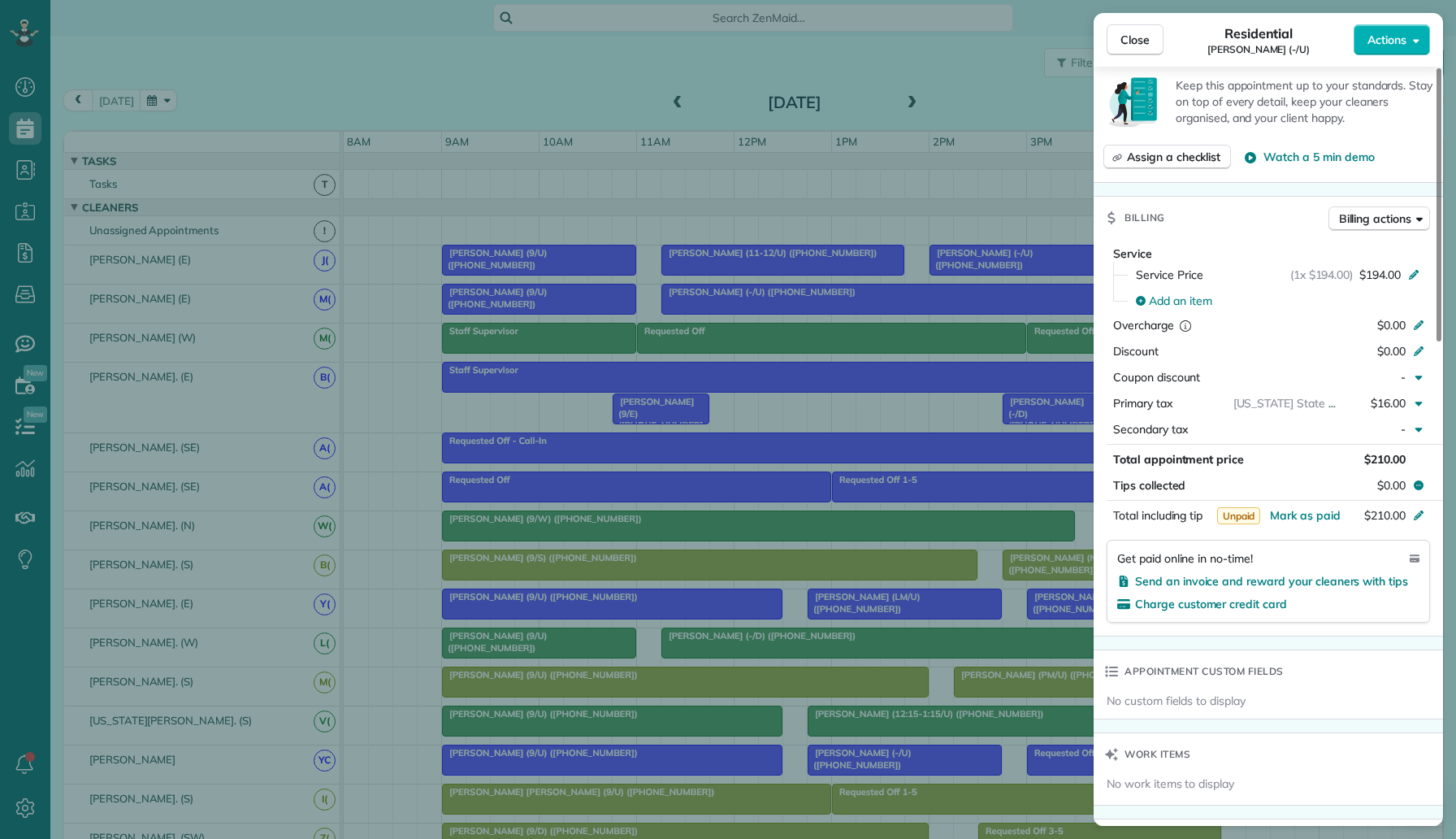
click at [285, 91] on div "Close Residential Adam Yopp (-/U) Actions Status Active Adam Yopp (-/U) · Open …" at bounding box center [728, 420] width 1456 height 839
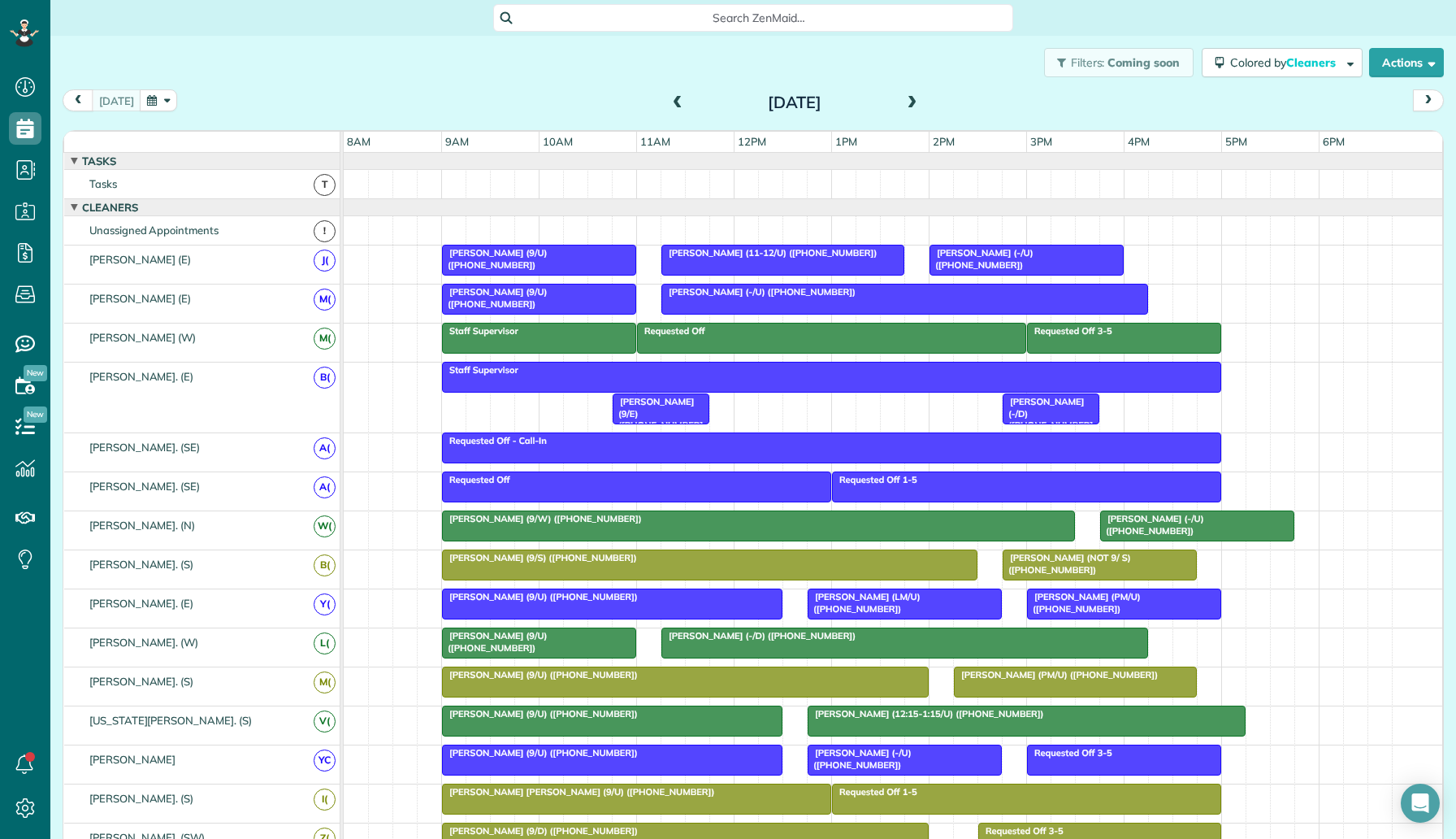
click at [1065, 567] on div at bounding box center [1100, 565] width 193 height 29
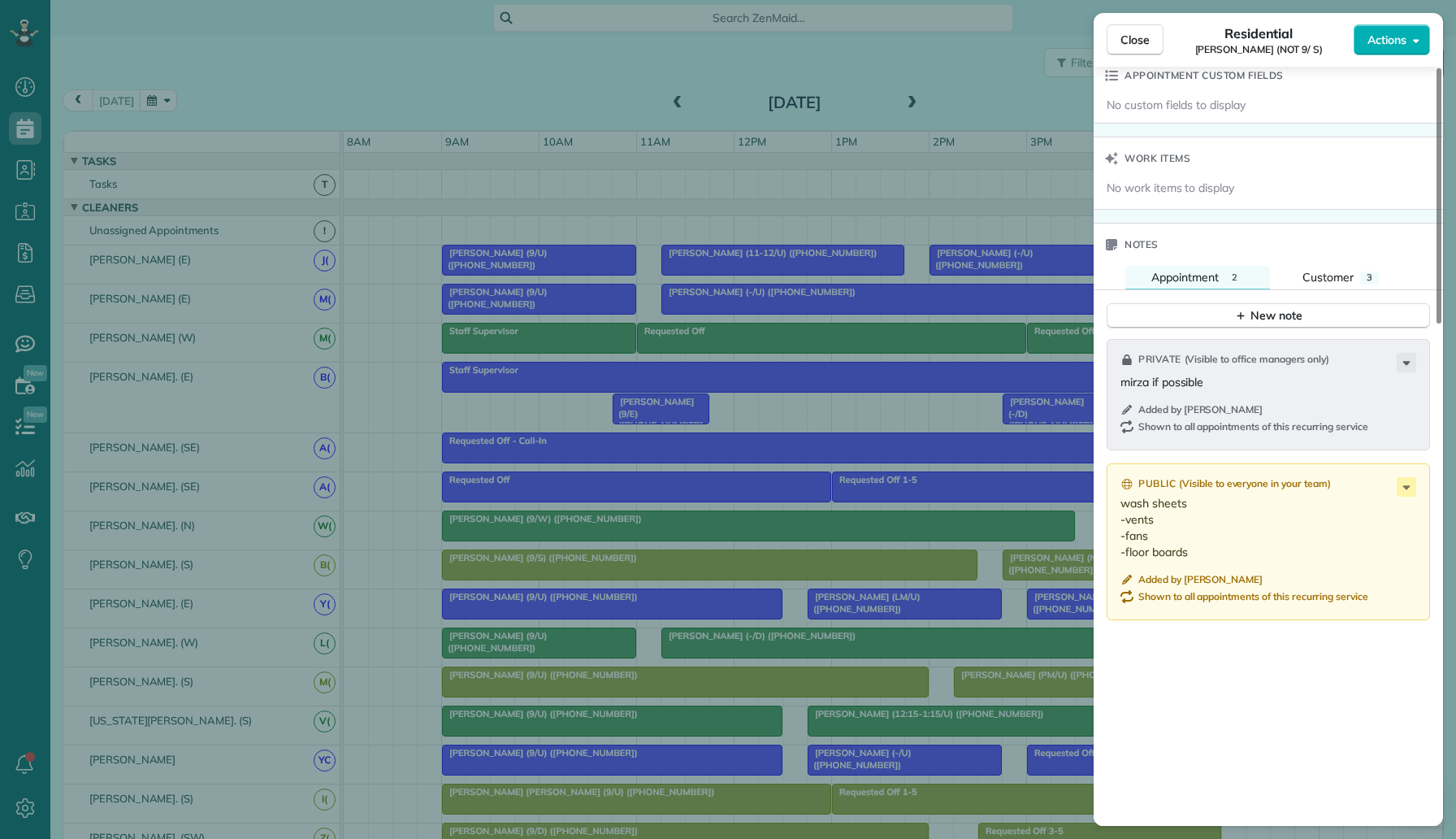
scroll to position [1490, 0]
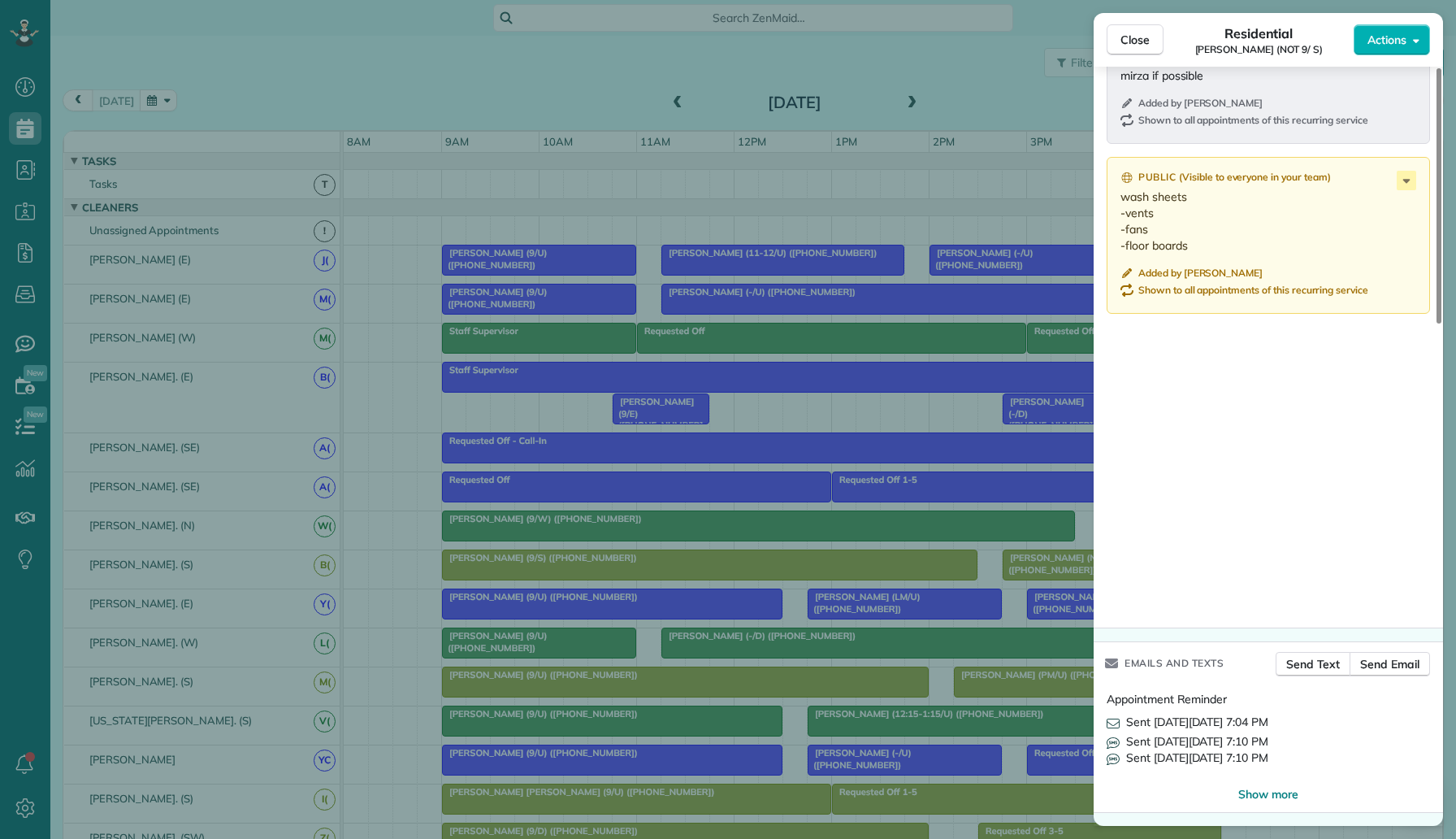
click at [992, 83] on div "Close Residential Keri Robinson (NOT 9/ S) Actions Status Active Keri Robinson …" at bounding box center [728, 420] width 1456 height 839
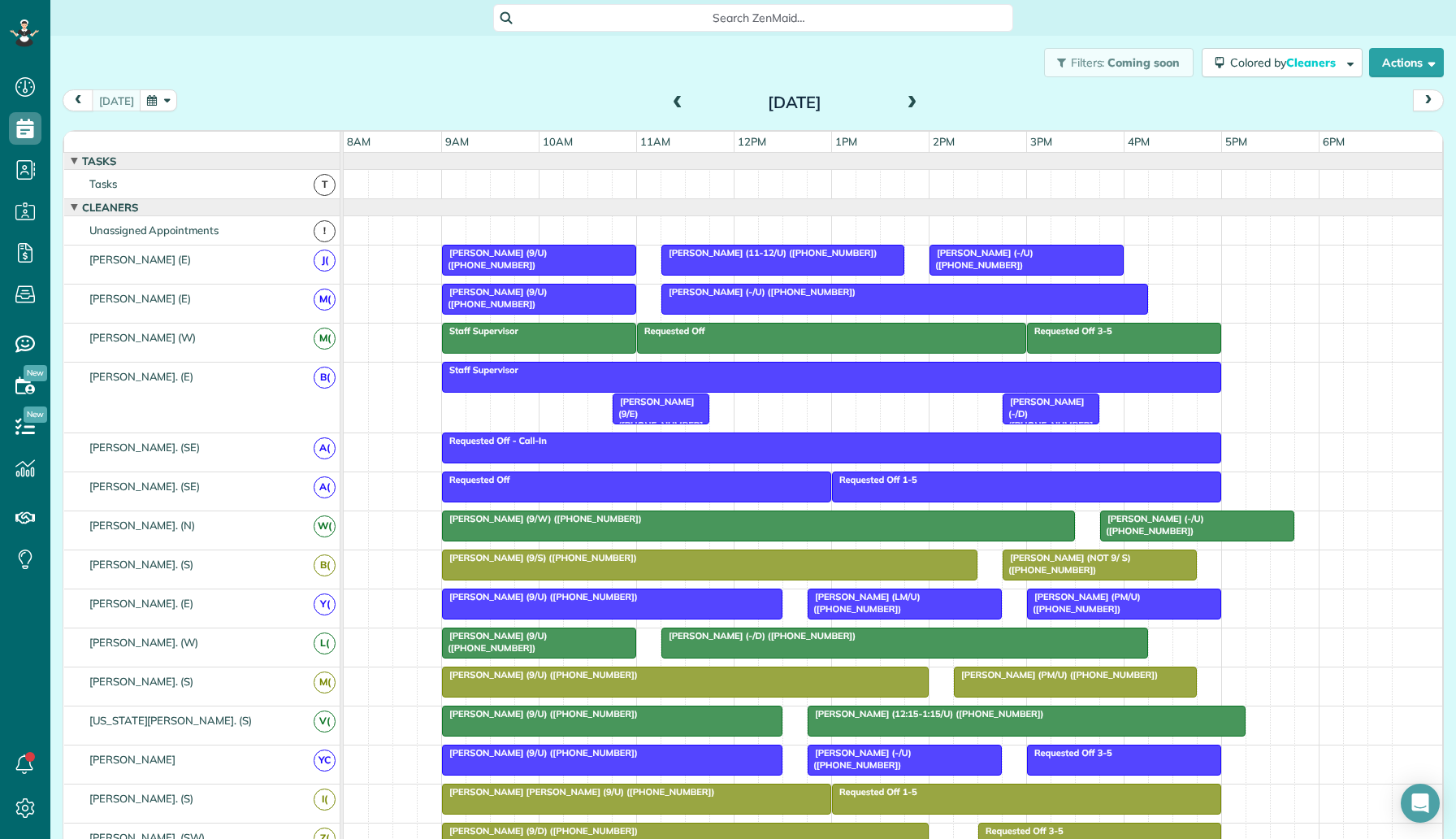
click at [1072, 562] on span "Keri Robinson (NOT 9/ S) (+19727424843)" at bounding box center [1066, 563] width 129 height 23
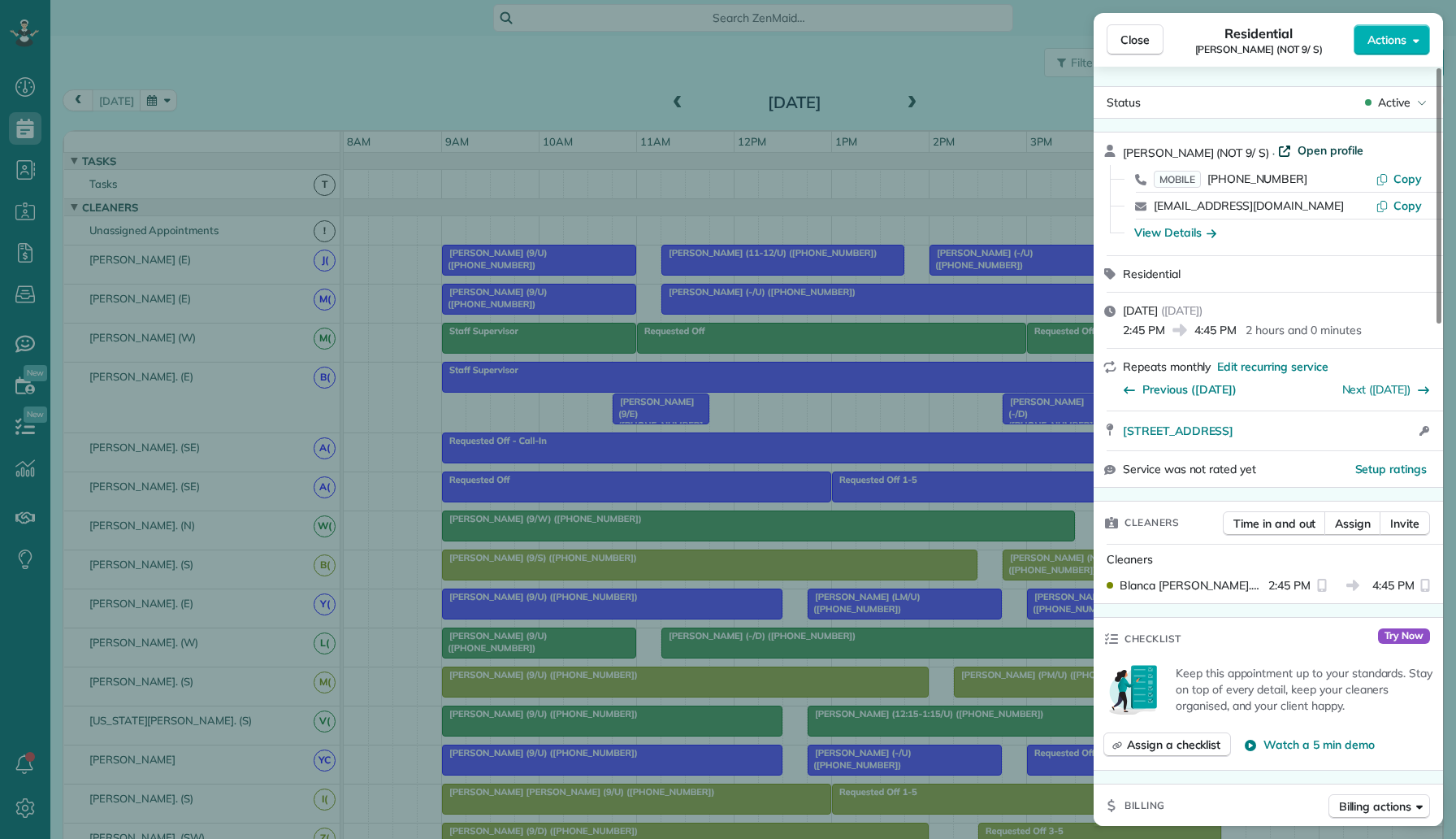
click at [1309, 150] on span "Open profile" at bounding box center [1331, 150] width 66 height 16
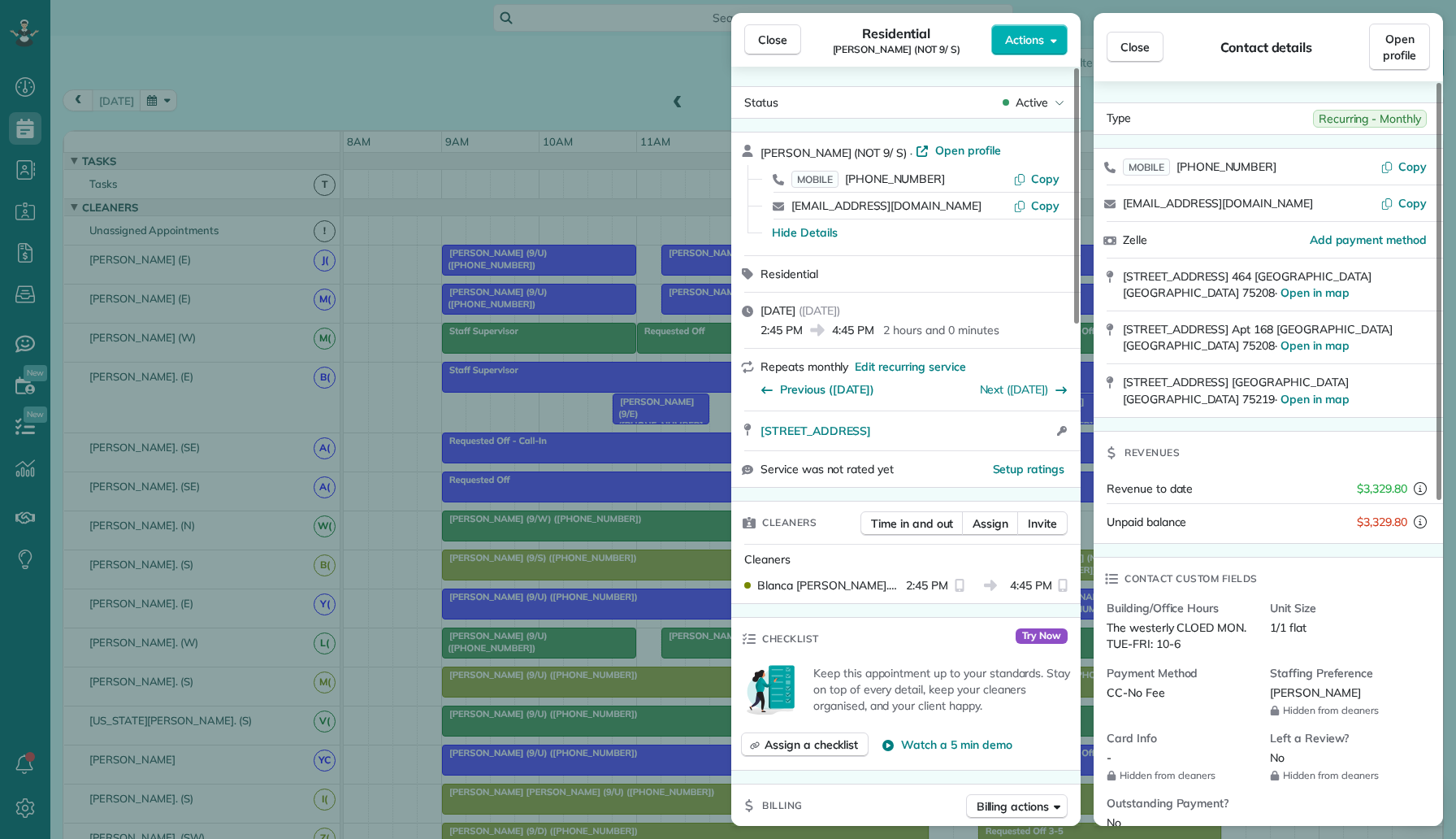
click at [54, 194] on div "Close Residential Keri Robinson (NOT 9/ S) Actions Status Active Keri Robinson …" at bounding box center [728, 420] width 1456 height 839
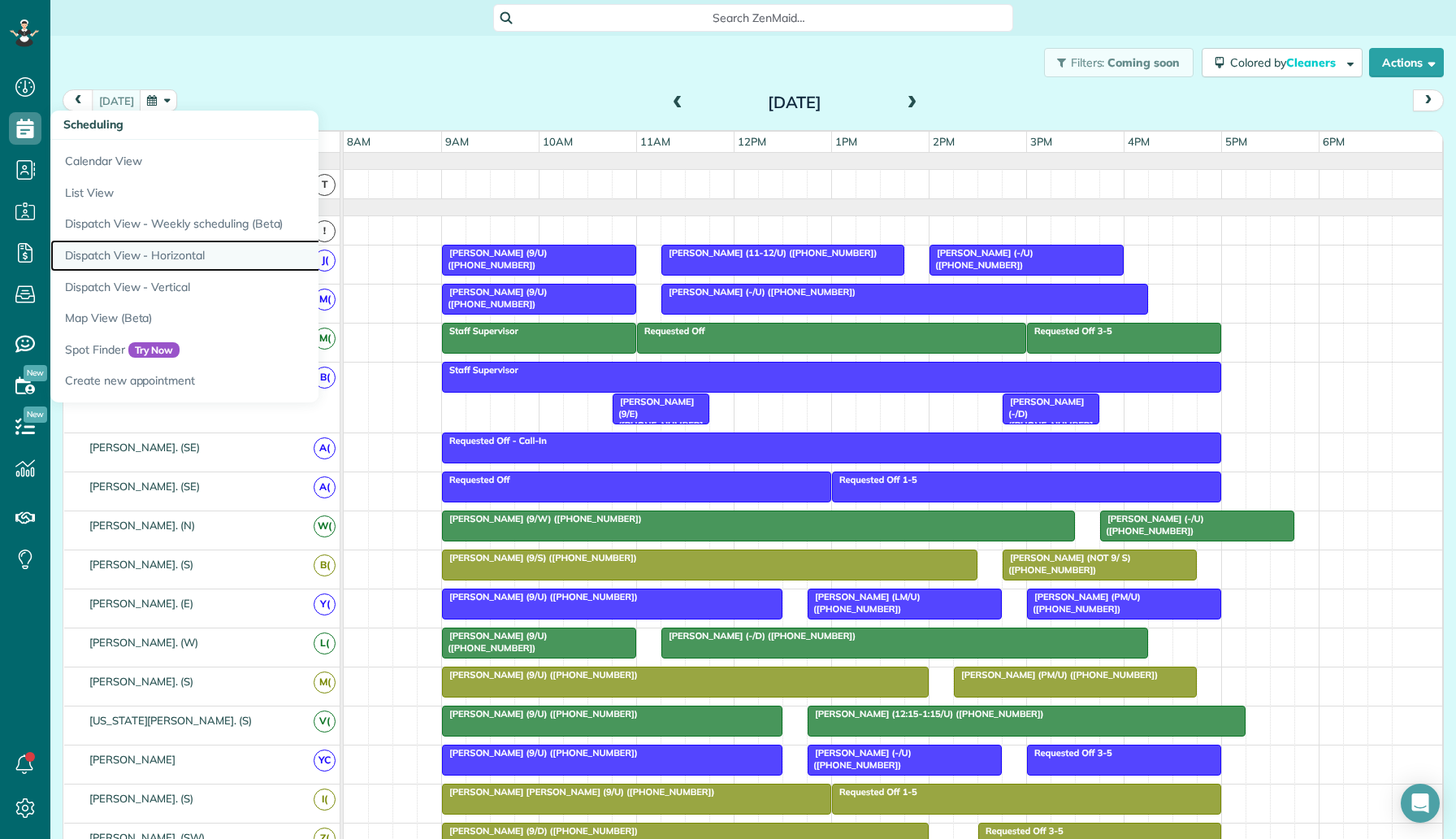
click at [149, 252] on link "Dispatch View - Horizontal" at bounding box center [253, 255] width 406 height 32
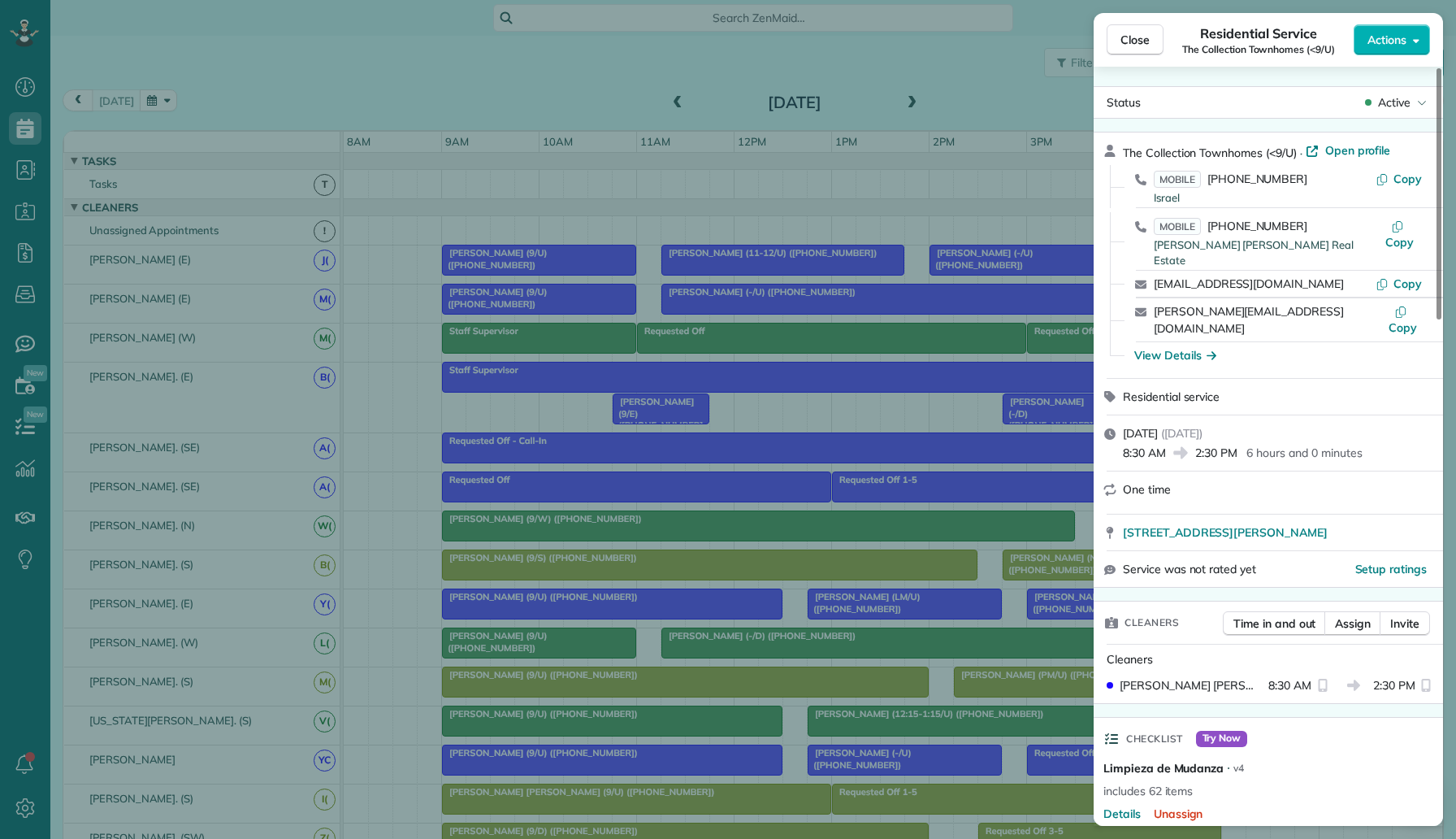
scroll to position [836, 0]
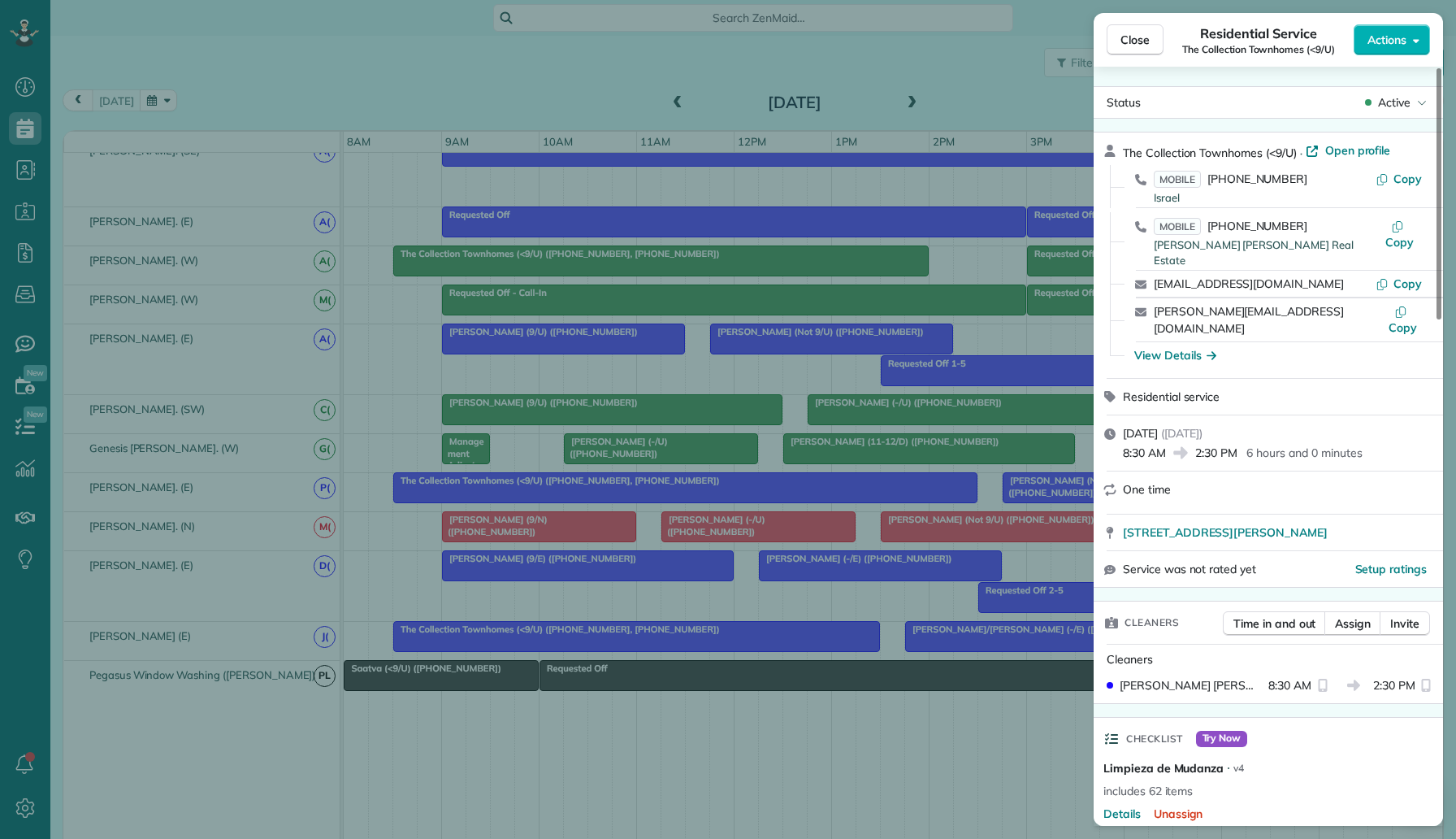
click at [167, 84] on div "Close Residential Service The Collection Townhomes (<9/U) Actions Status Active…" at bounding box center [728, 420] width 1456 height 839
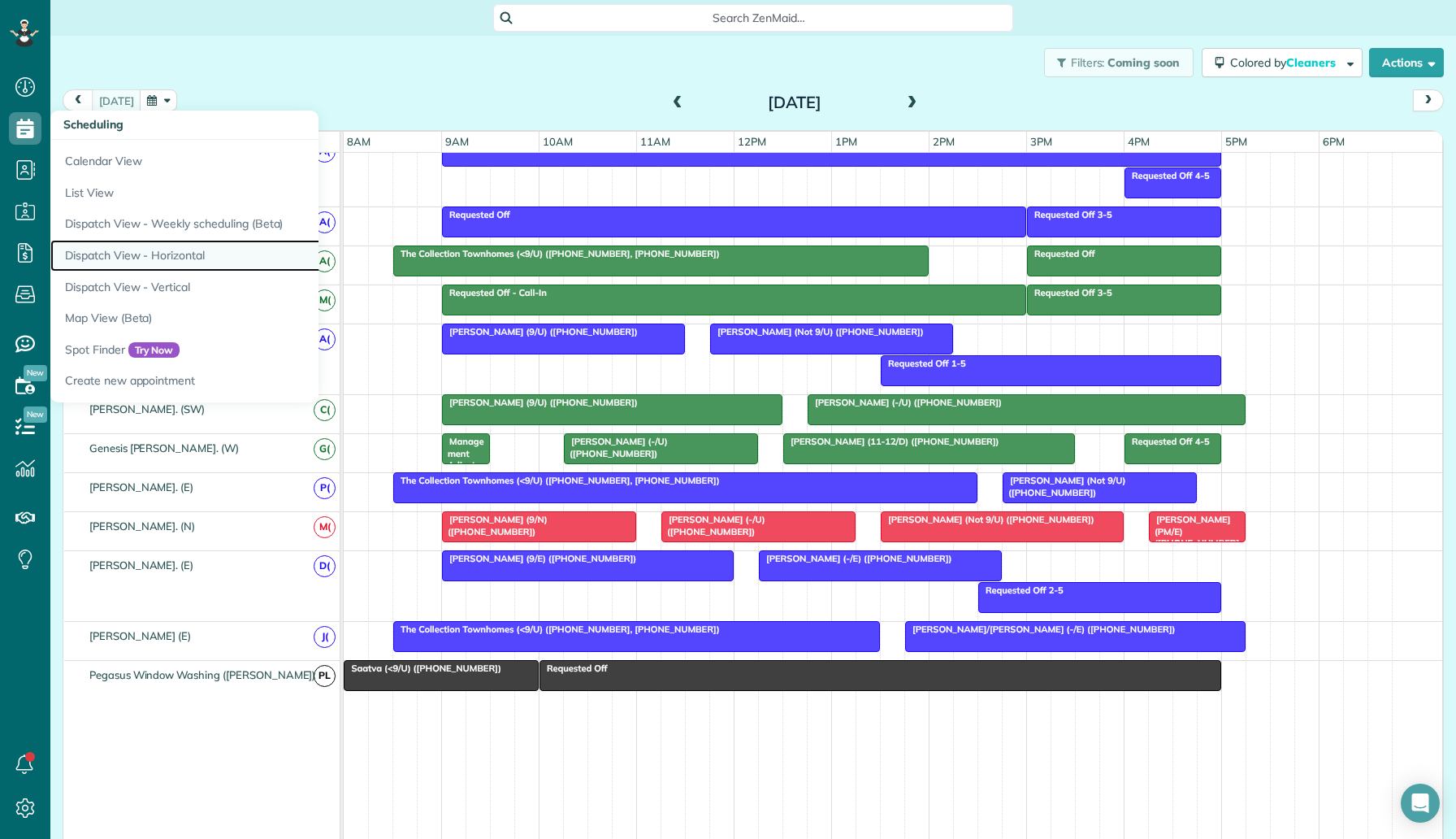
click at [176, 243] on link "Dispatch View - Horizontal" at bounding box center [253, 255] width 406 height 32
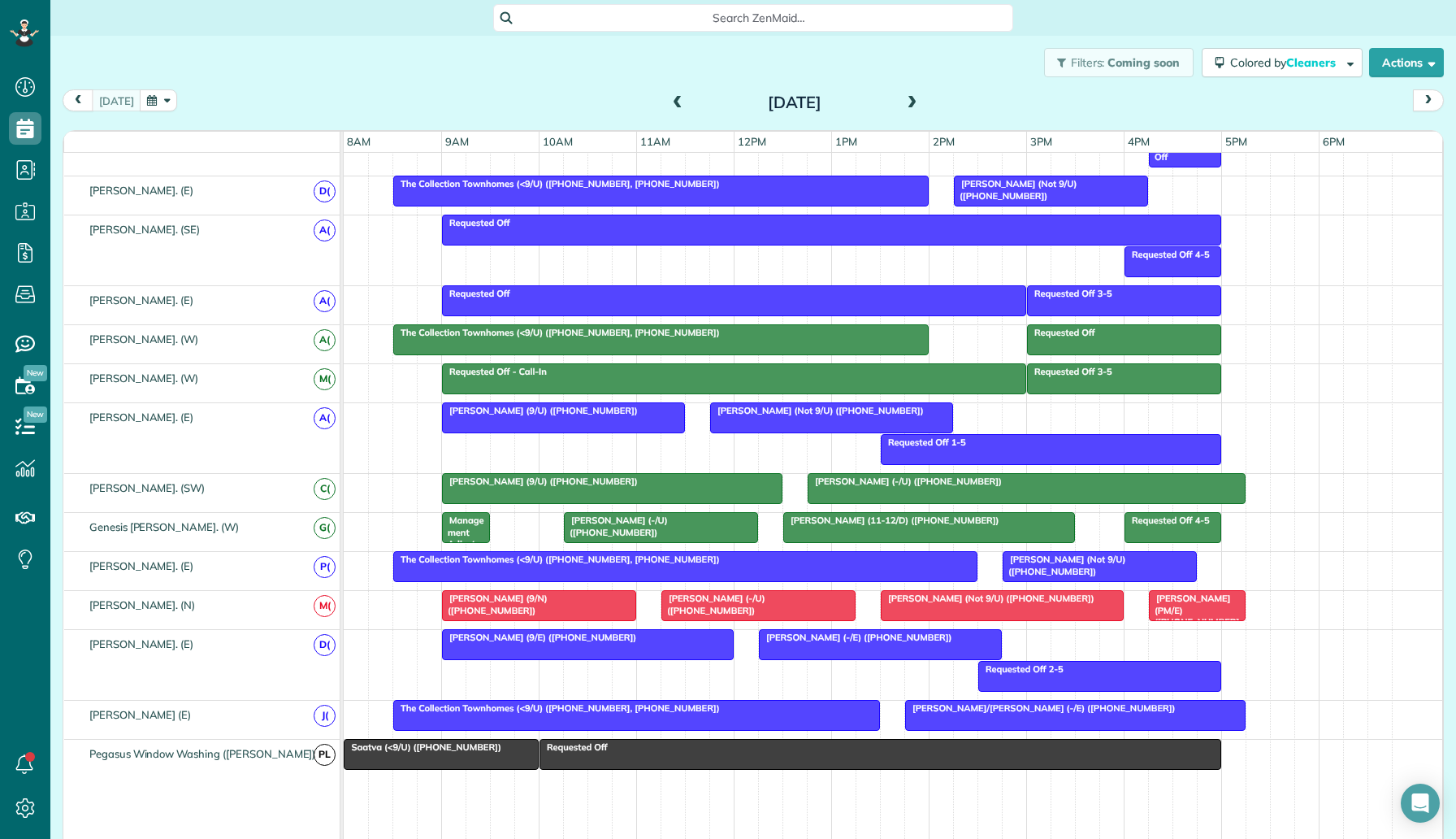
scroll to position [908, 0]
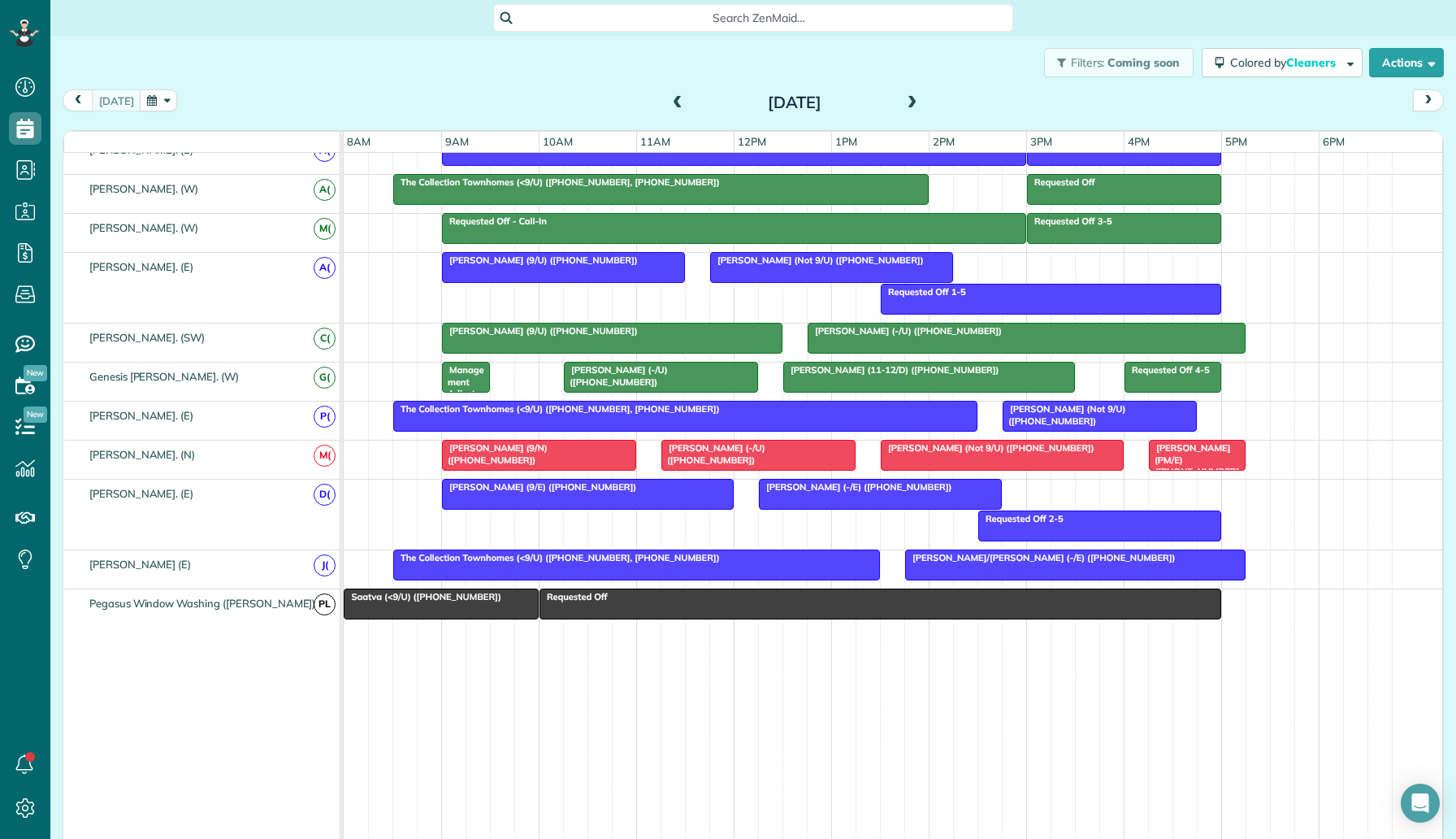
click at [842, 494] on div at bounding box center [881, 493] width 242 height 29
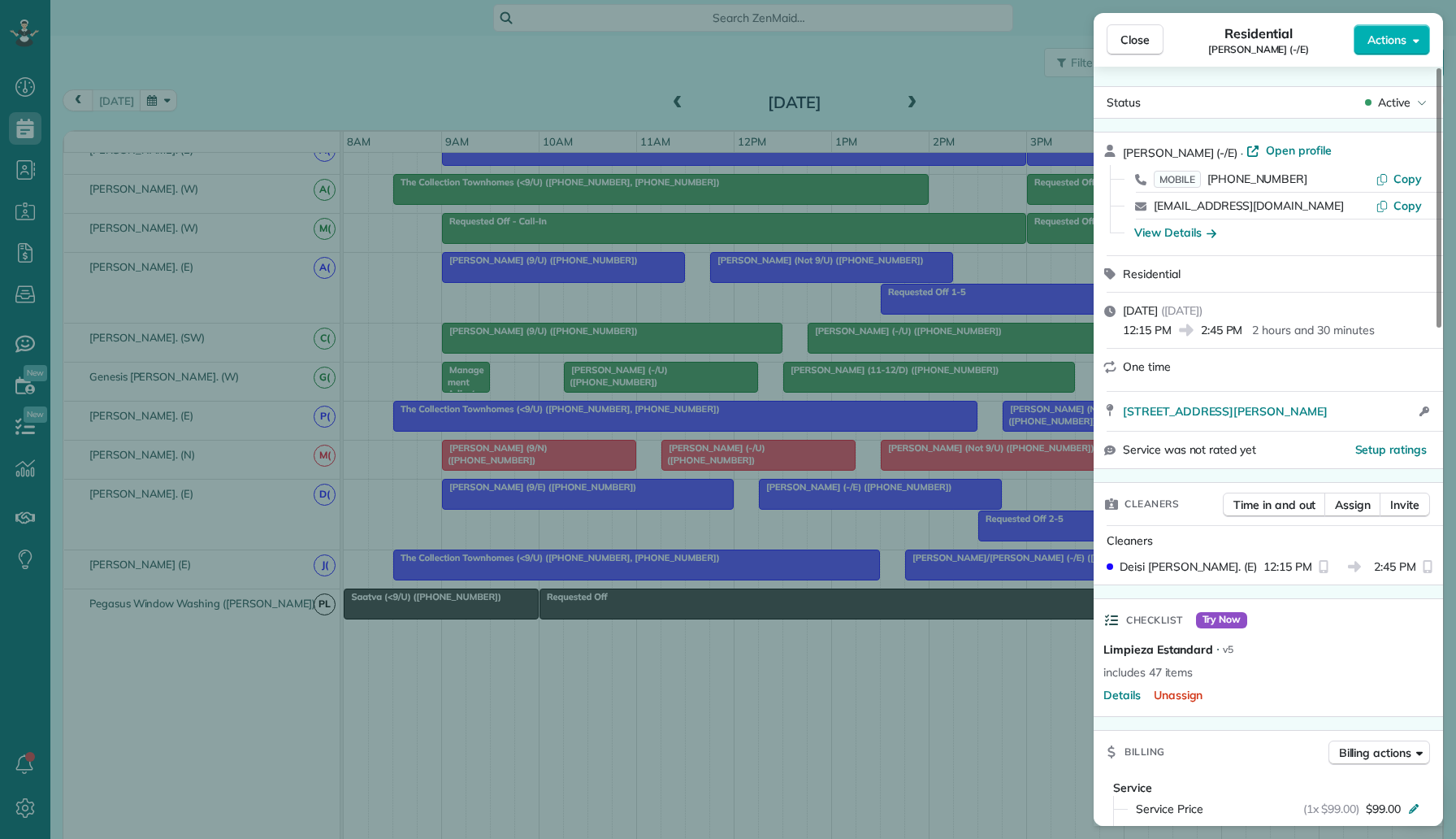
drag, startPoint x: 1292, startPoint y: 183, endPoint x: 1209, endPoint y: 175, distance: 83.4
click at [1209, 175] on div "MOBILE (415) 595-6563" at bounding box center [1264, 179] width 222 height 16
click at [27, 297] on div "Close Residential Olivia Whitfield (-/E) Actions Status Active Olivia Whitfield…" at bounding box center [728, 420] width 1456 height 839
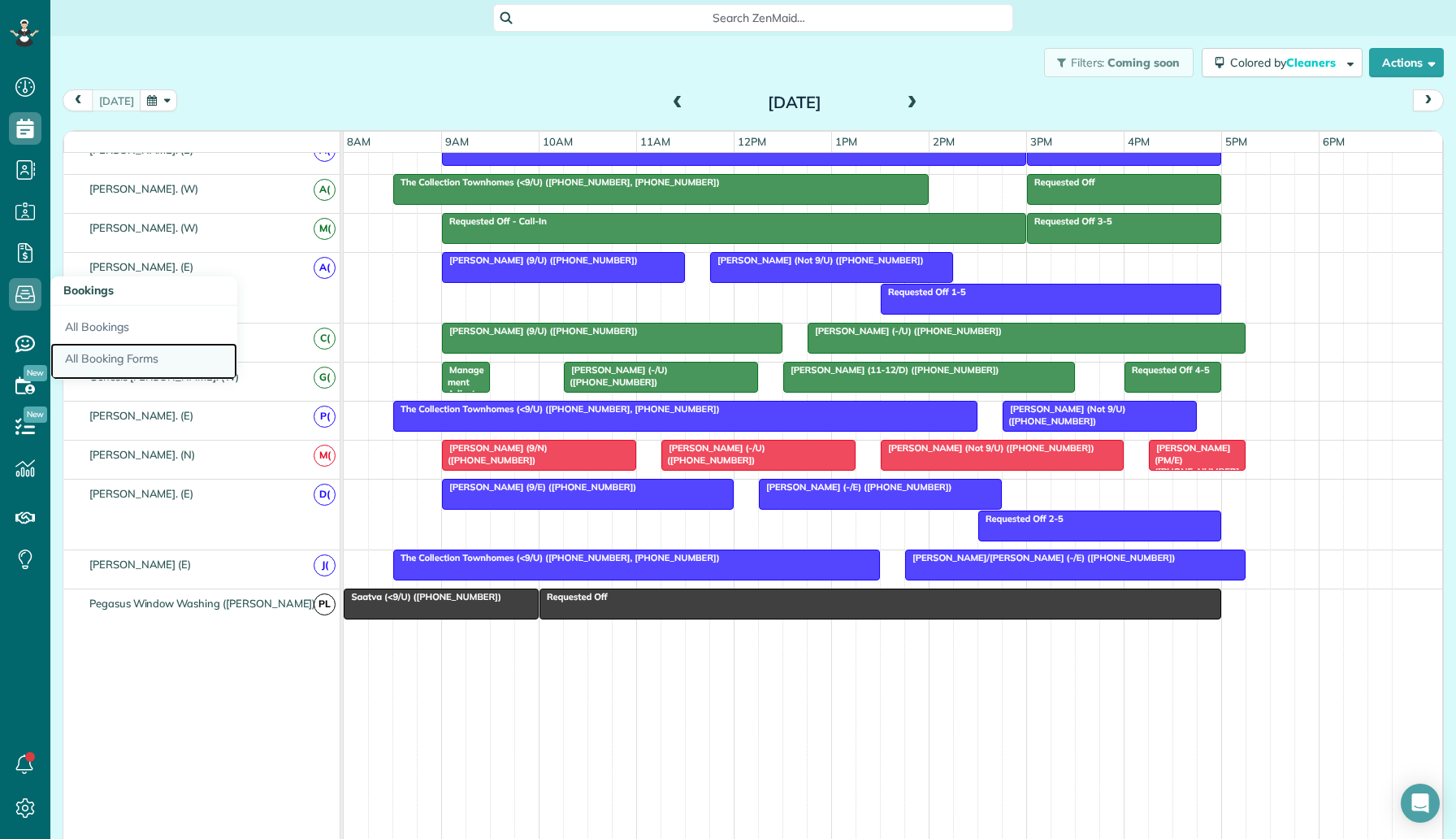
click at [131, 365] on link "All Booking Forms" at bounding box center [144, 362] width 187 height 38
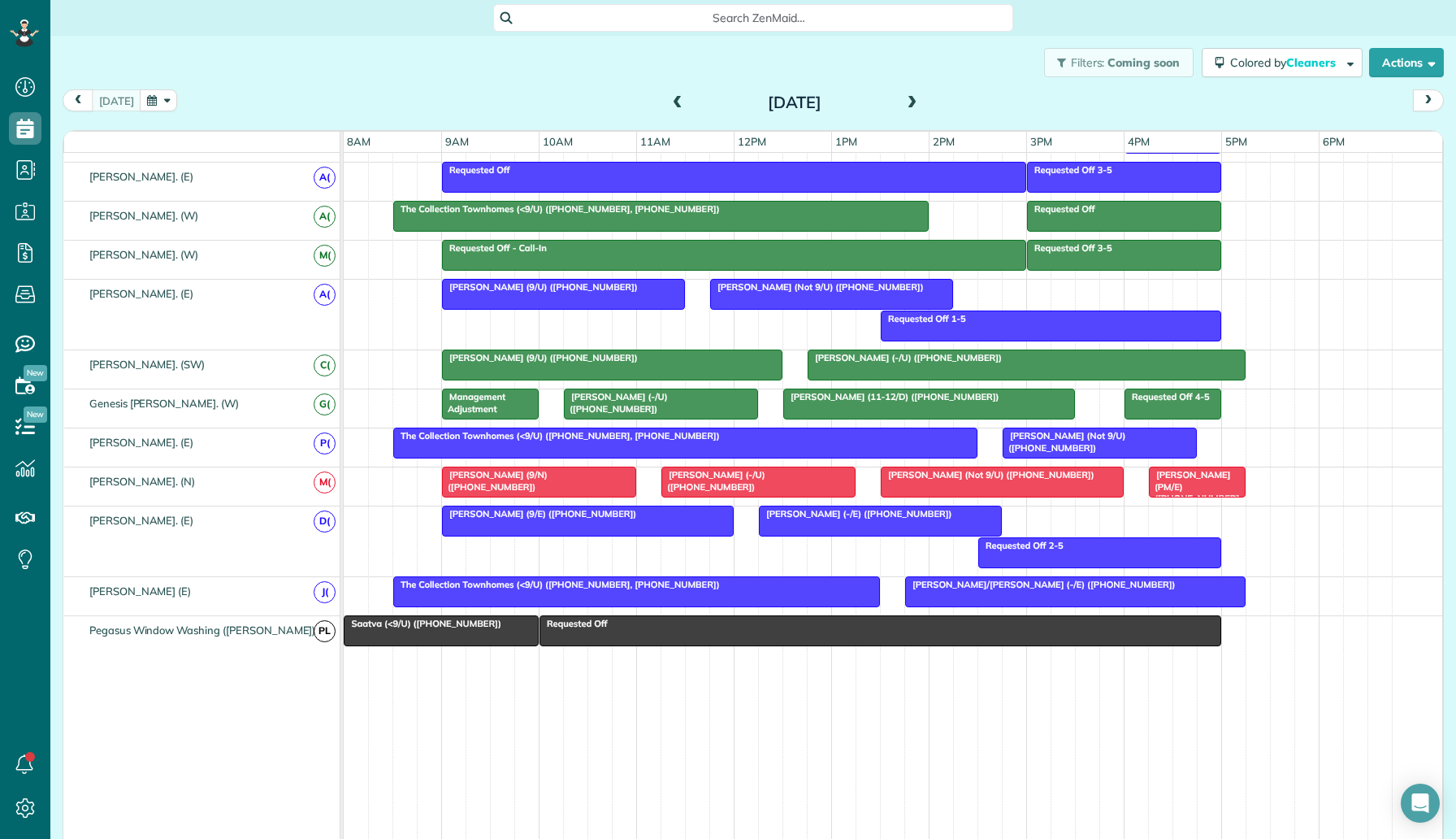
click at [982, 597] on div at bounding box center [1075, 591] width 339 height 29
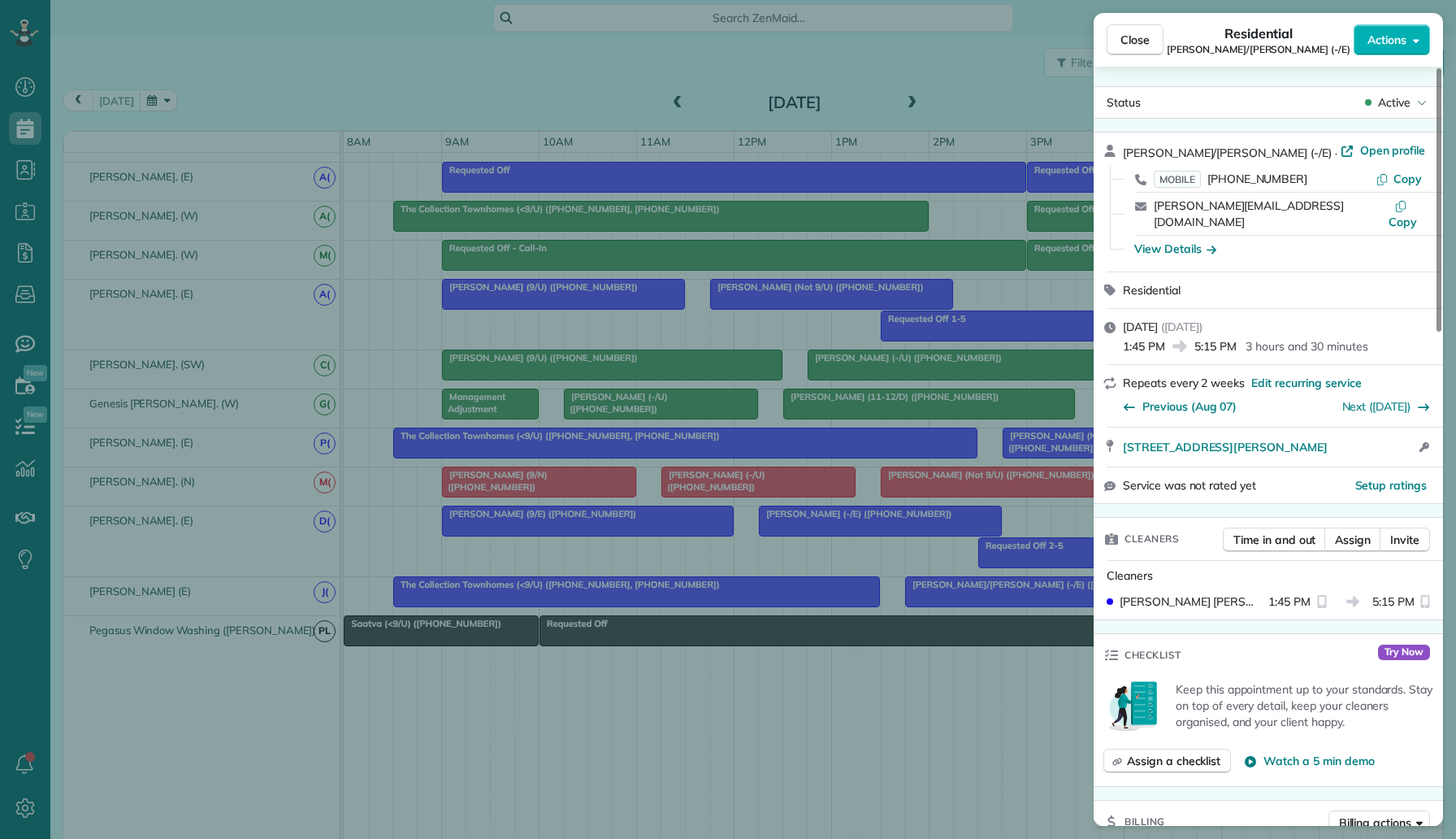
click at [567, 100] on div "Close Residential Mary/Carson Lower (-/E) Actions Status Active Mary/Carson Low…" at bounding box center [728, 420] width 1456 height 839
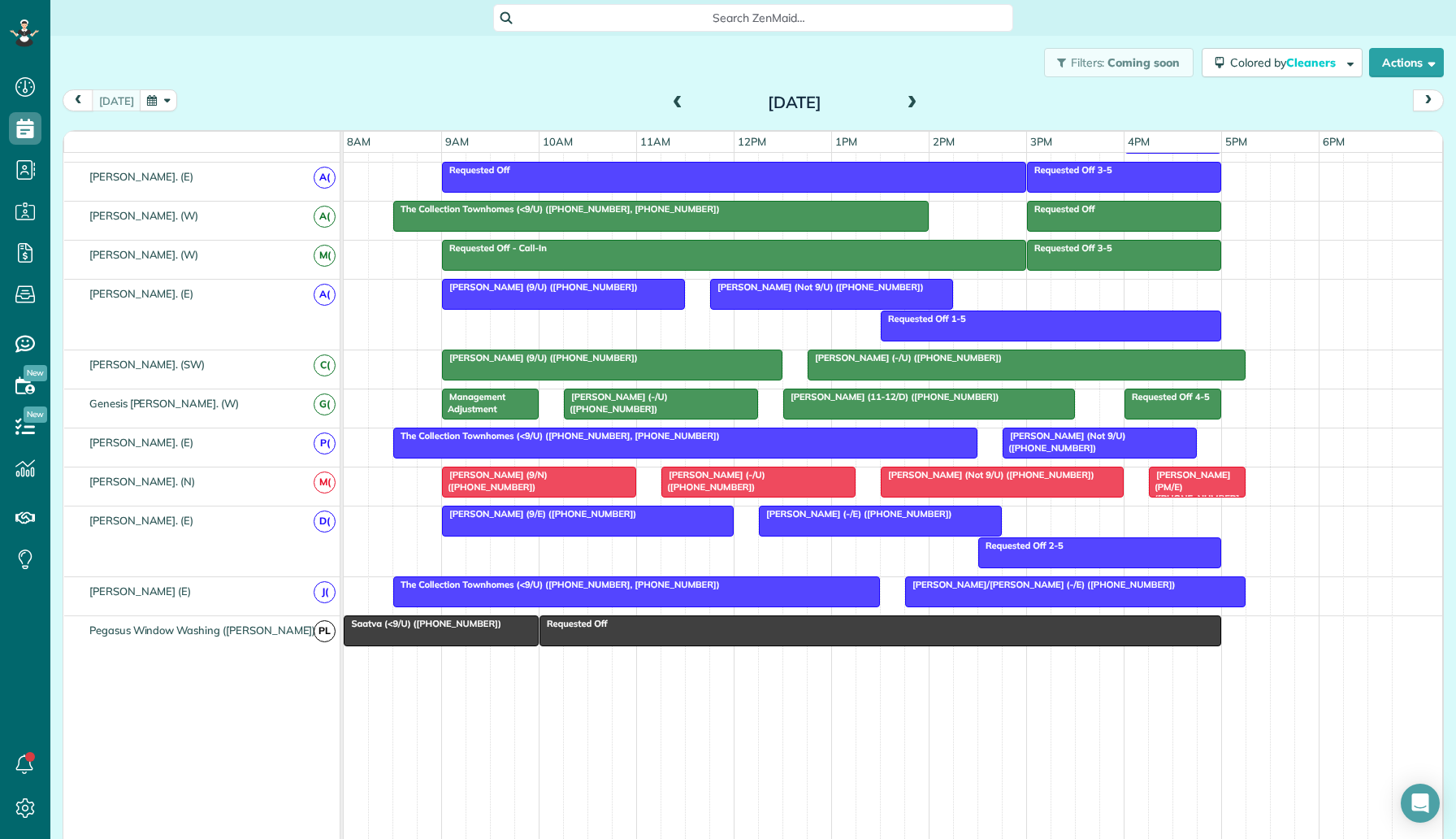
click at [922, 101] on div "Thursday Aug 21, 2025" at bounding box center [795, 102] width 260 height 26
click at [915, 101] on span at bounding box center [912, 102] width 18 height 15
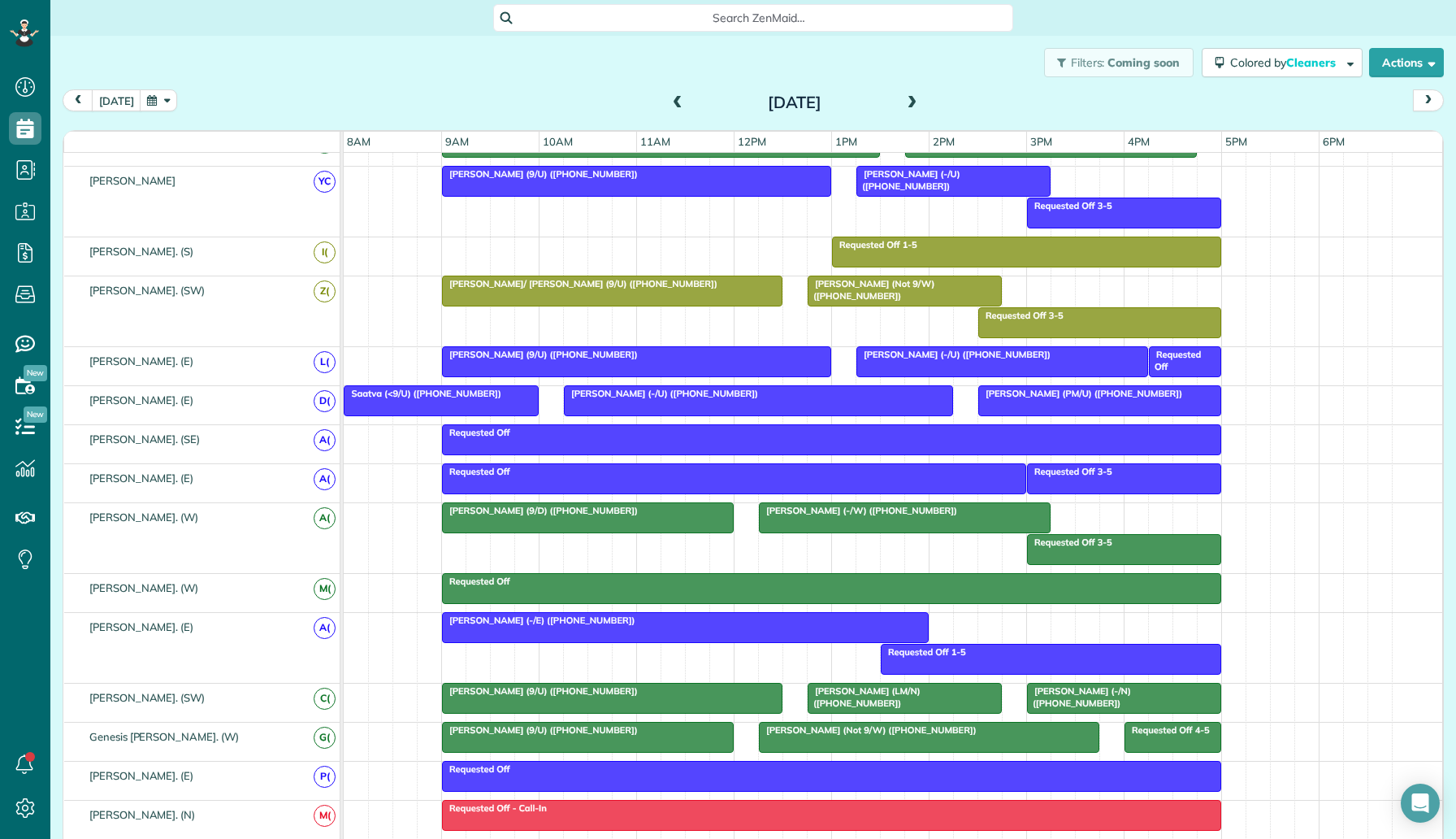
scroll to position [319, 0]
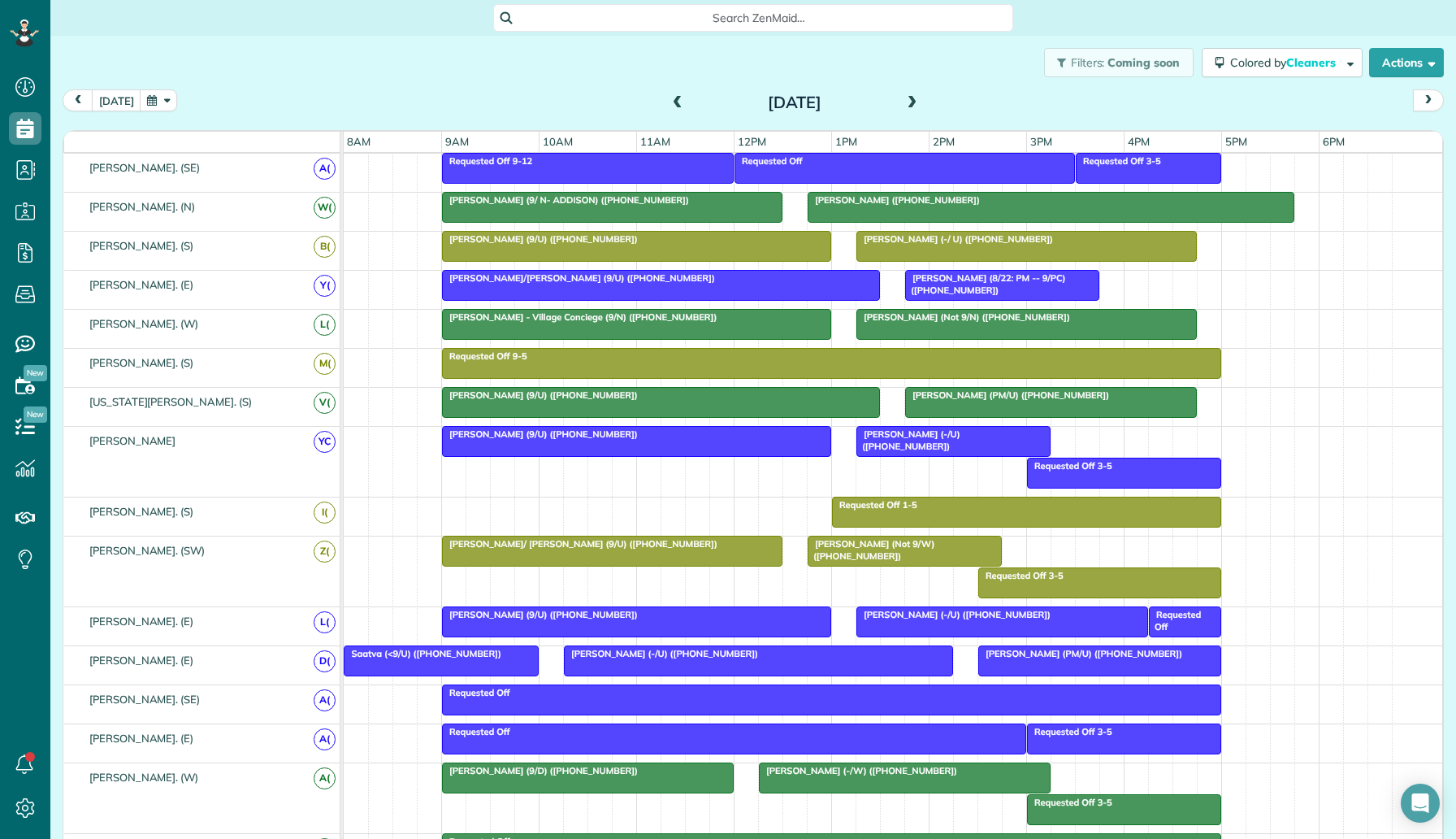
click at [679, 102] on span at bounding box center [678, 102] width 18 height 15
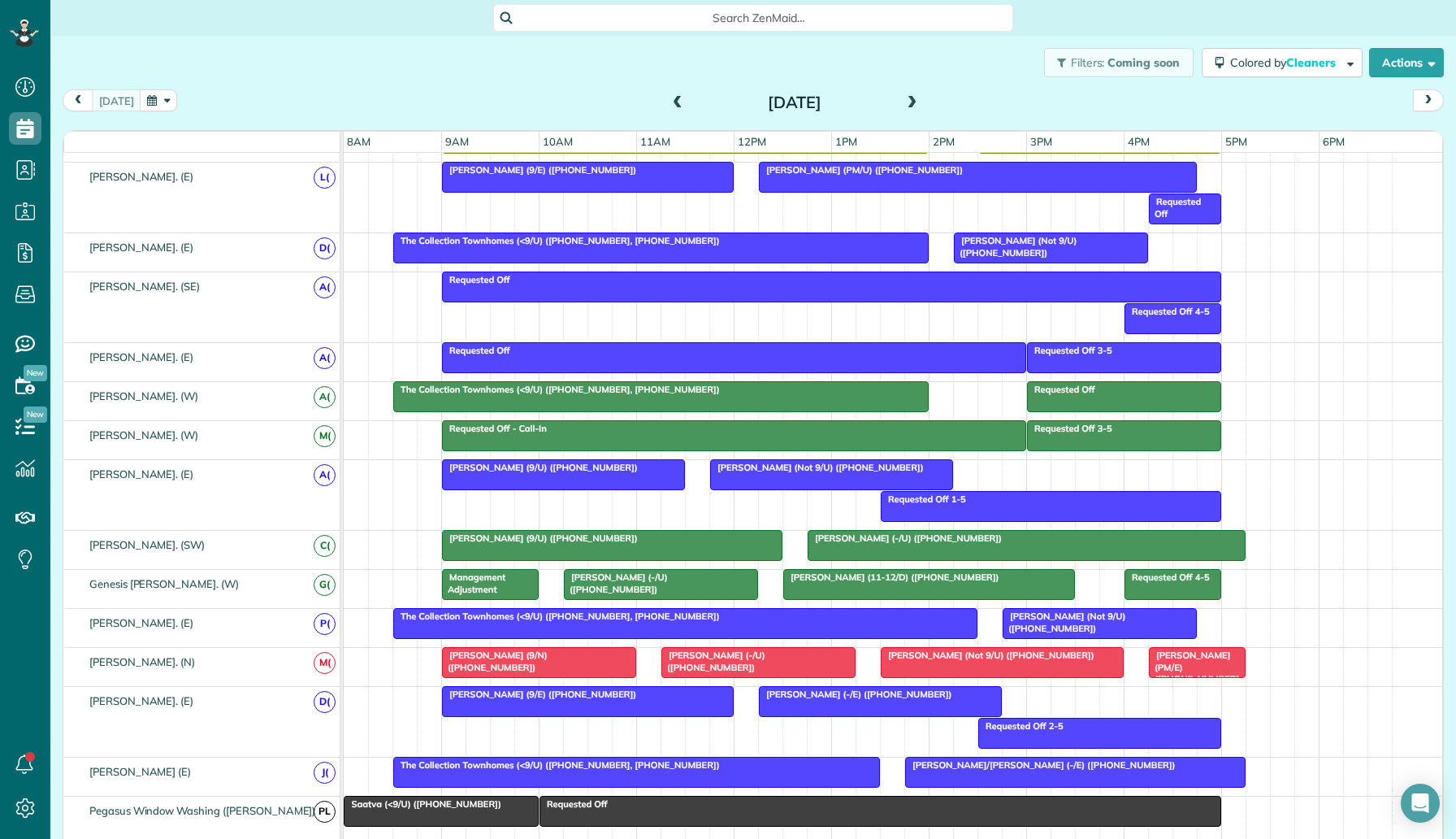
scroll to position [908, 0]
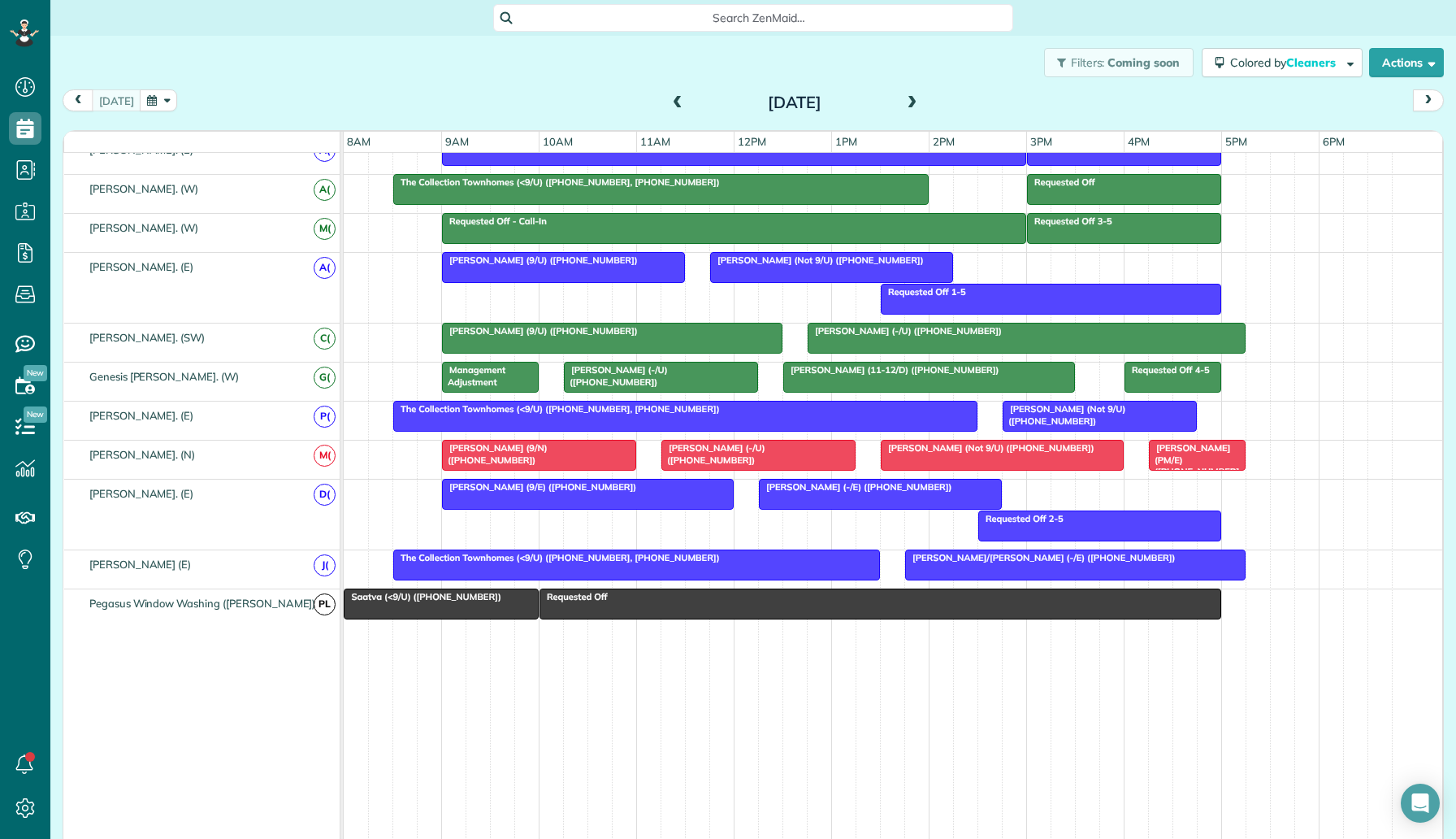
click at [960, 570] on div at bounding box center [1075, 565] width 339 height 29
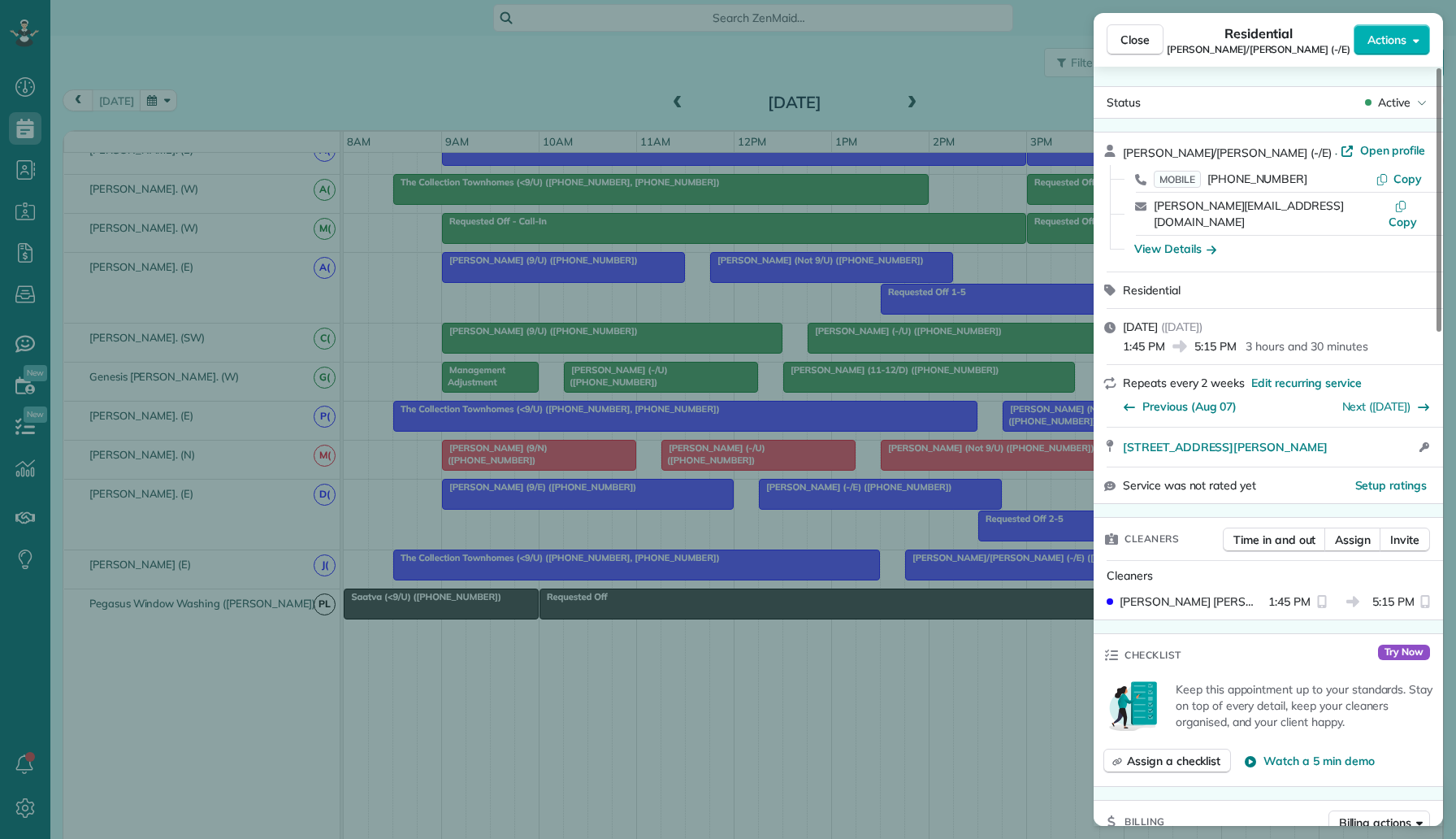
drag, startPoint x: 1295, startPoint y: 174, endPoint x: 1203, endPoint y: 182, distance: 92.3
click at [1203, 182] on div "MOBILE (214) 842-9622" at bounding box center [1264, 179] width 222 height 16
click at [660, 298] on div "Close Residential Mary/Carson Lower (-/E) Actions Status Active Mary/Carson Low…" at bounding box center [728, 420] width 1456 height 839
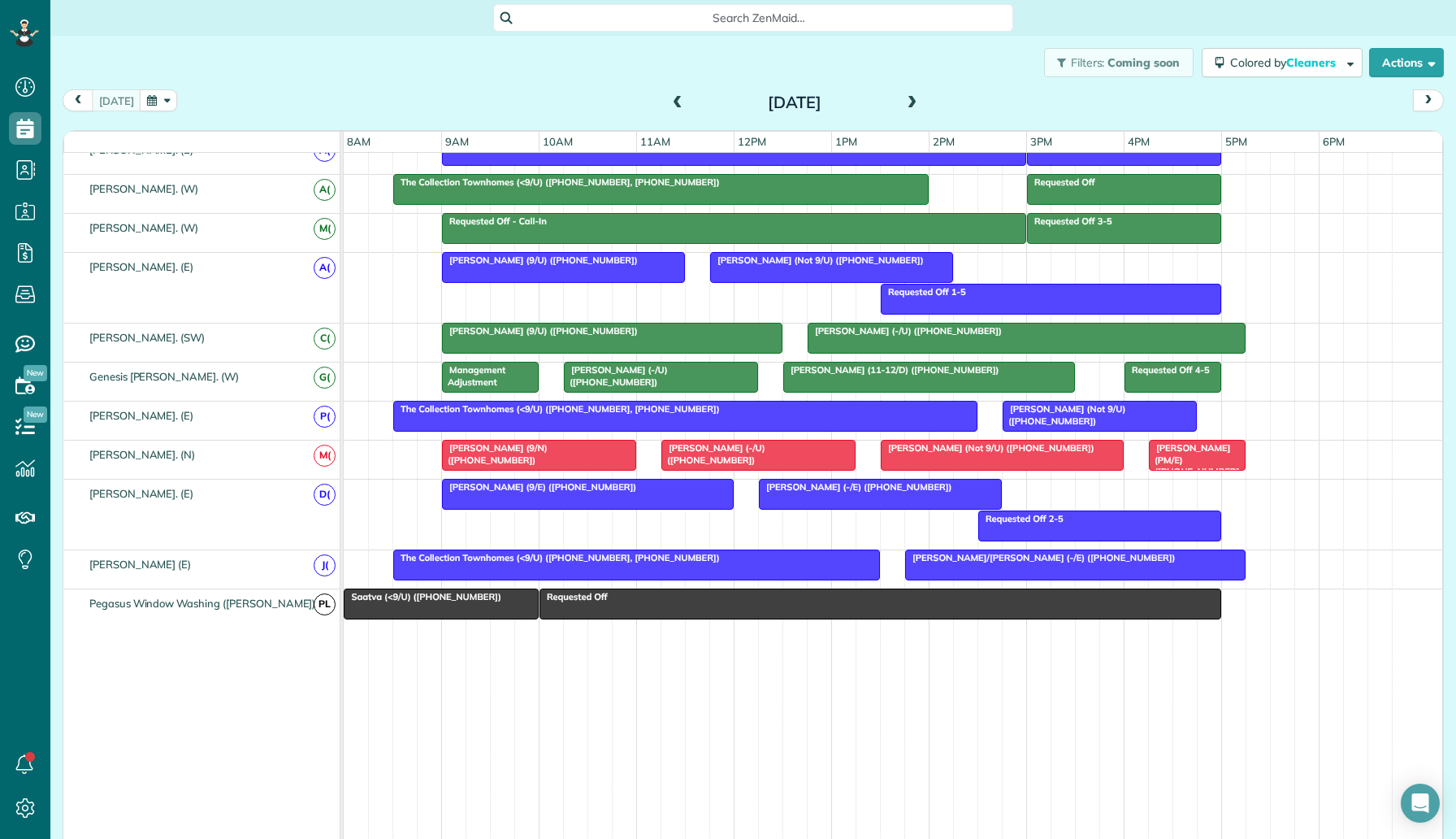
click at [1012, 555] on span "[PERSON_NAME]/[PERSON_NAME] (-/E) ([PHONE_NUMBER])" at bounding box center [1041, 557] width 272 height 11
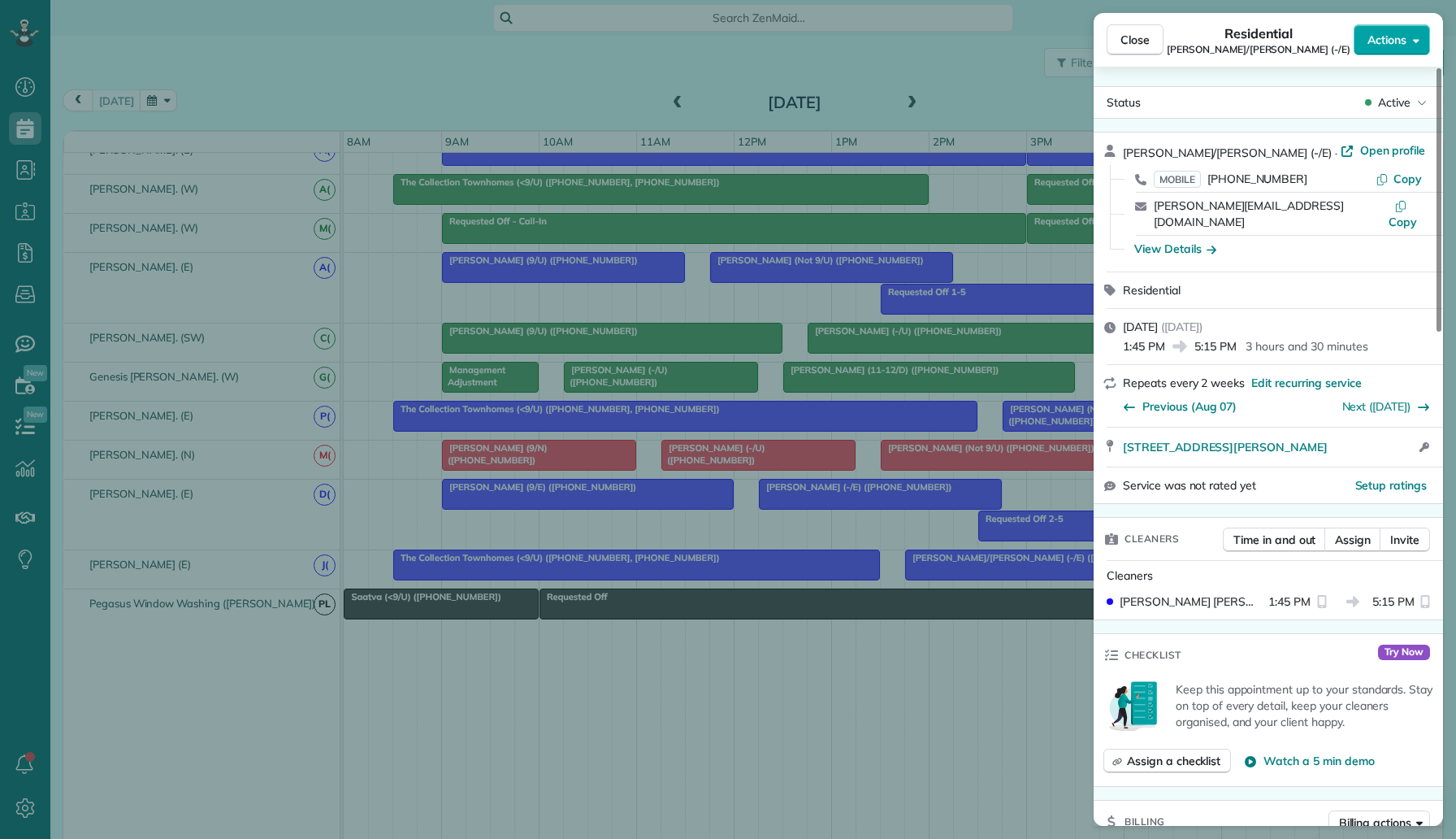
click at [1375, 35] on span "Actions" at bounding box center [1386, 40] width 39 height 16
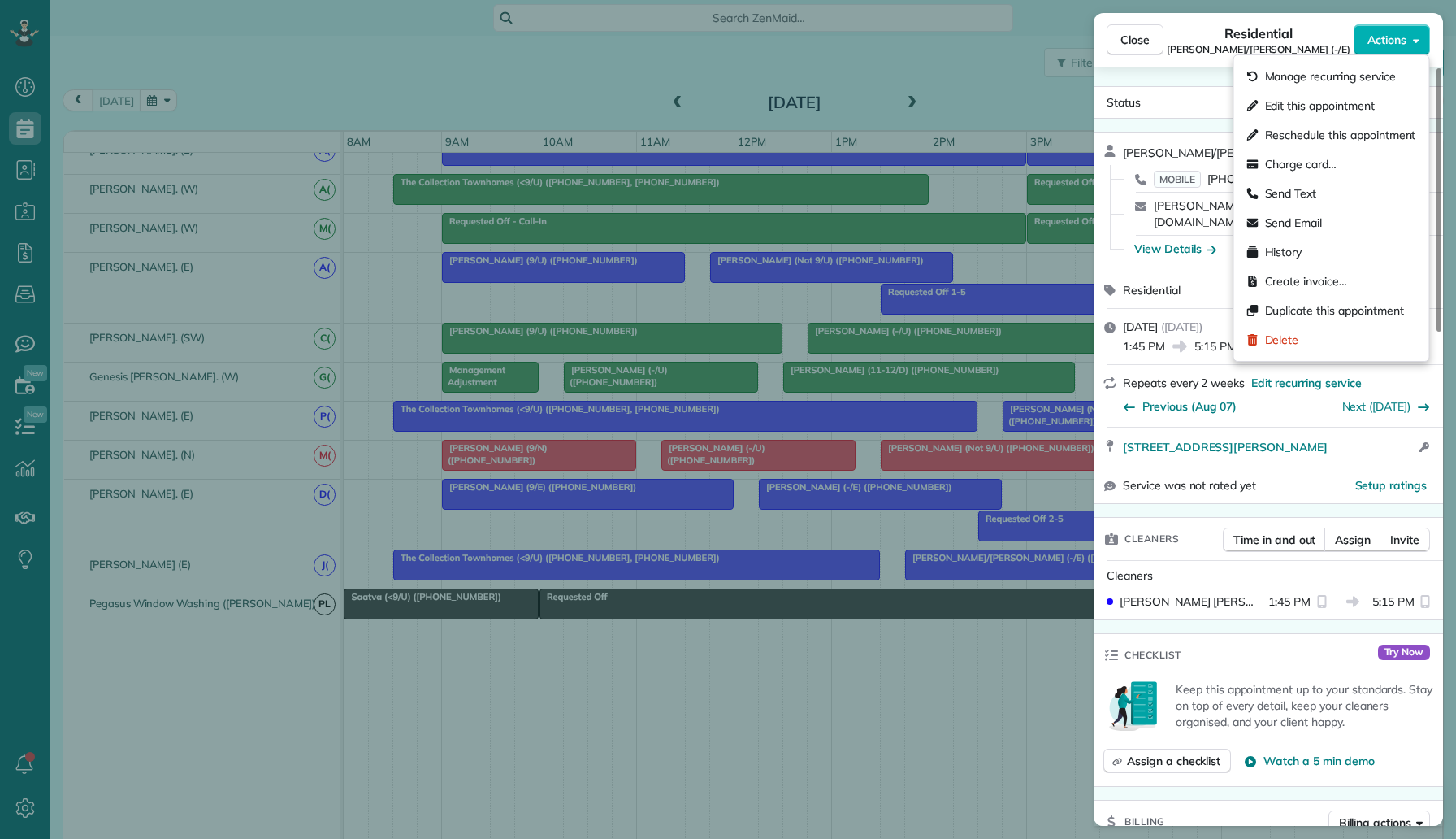
click at [919, 109] on div "Close Residential Mary/Carson Lower (-/E) Actions Status Active Mary/Carson Low…" at bounding box center [728, 420] width 1456 height 839
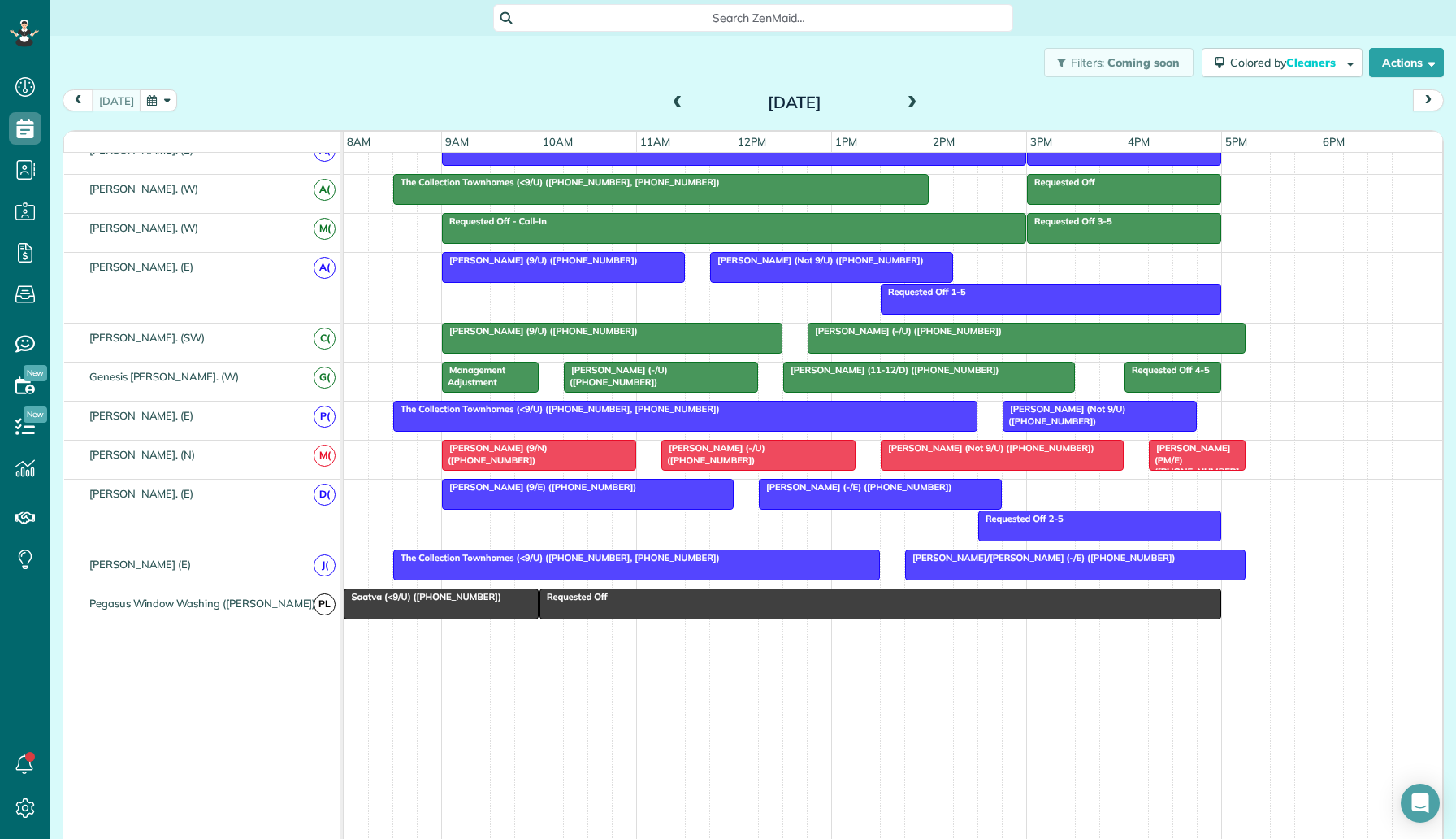
click at [908, 108] on span at bounding box center [912, 102] width 18 height 15
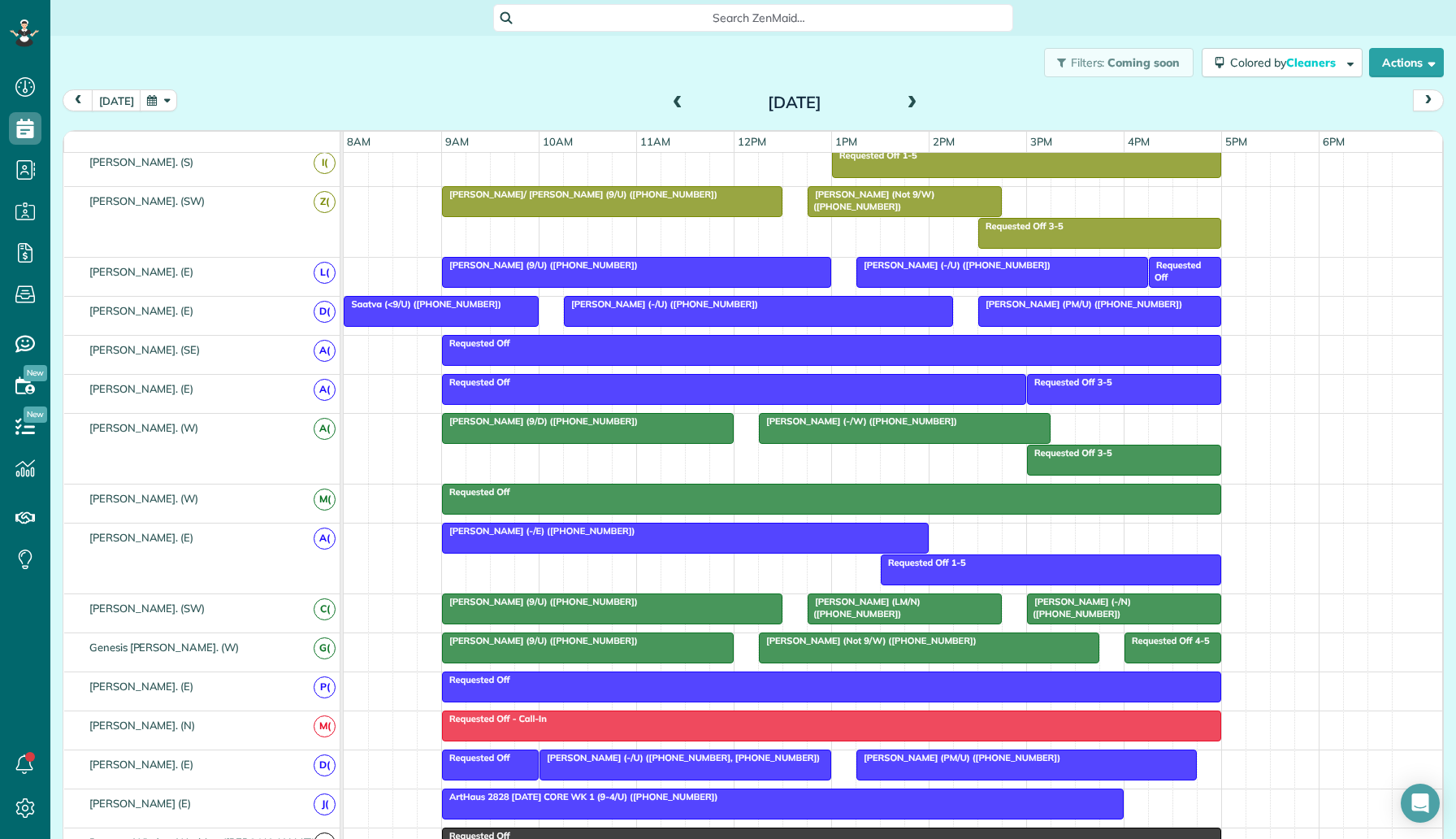
scroll to position [648, 0]
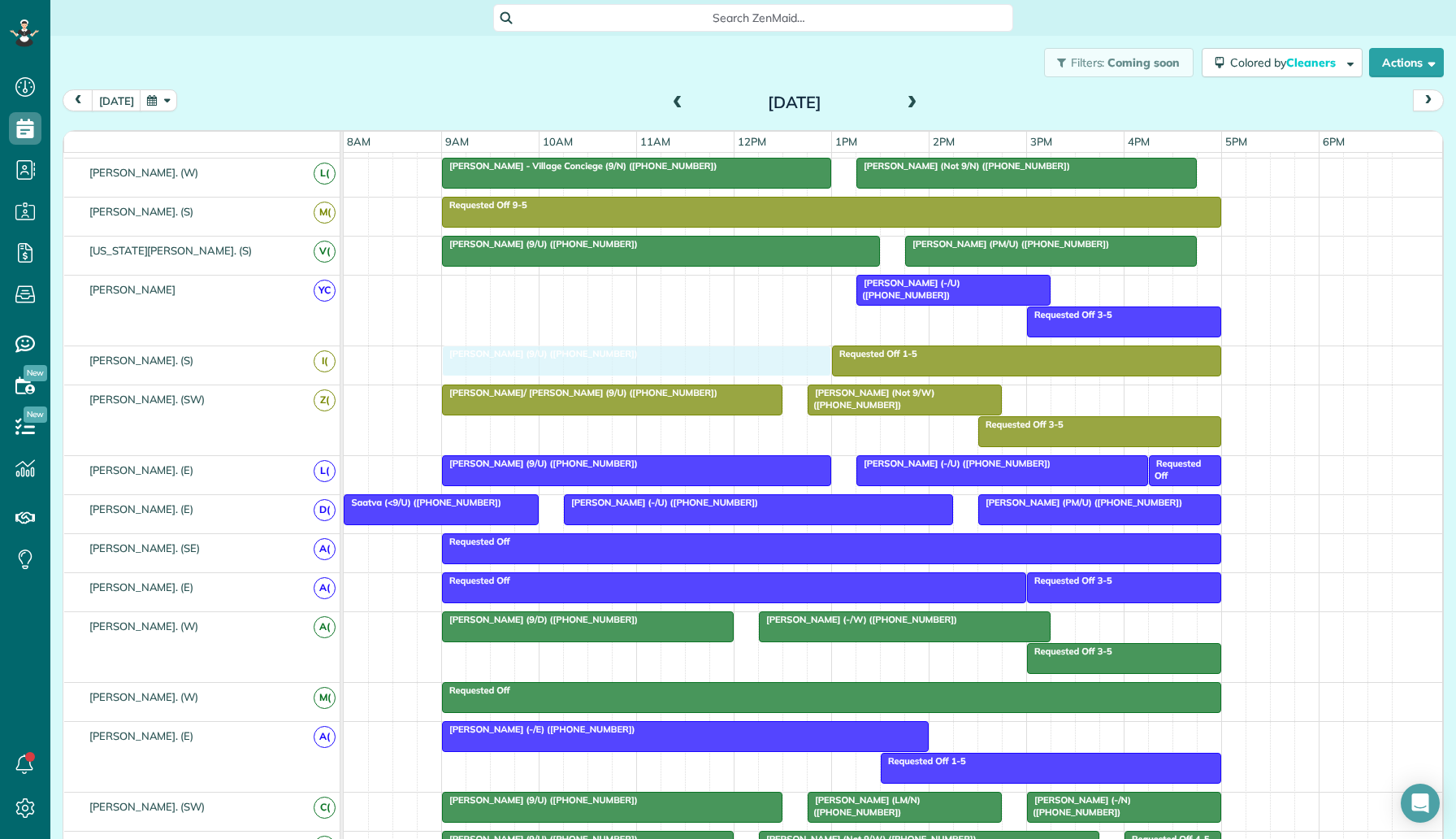
drag, startPoint x: 558, startPoint y: 286, endPoint x: 562, endPoint y: 346, distance: 60.1
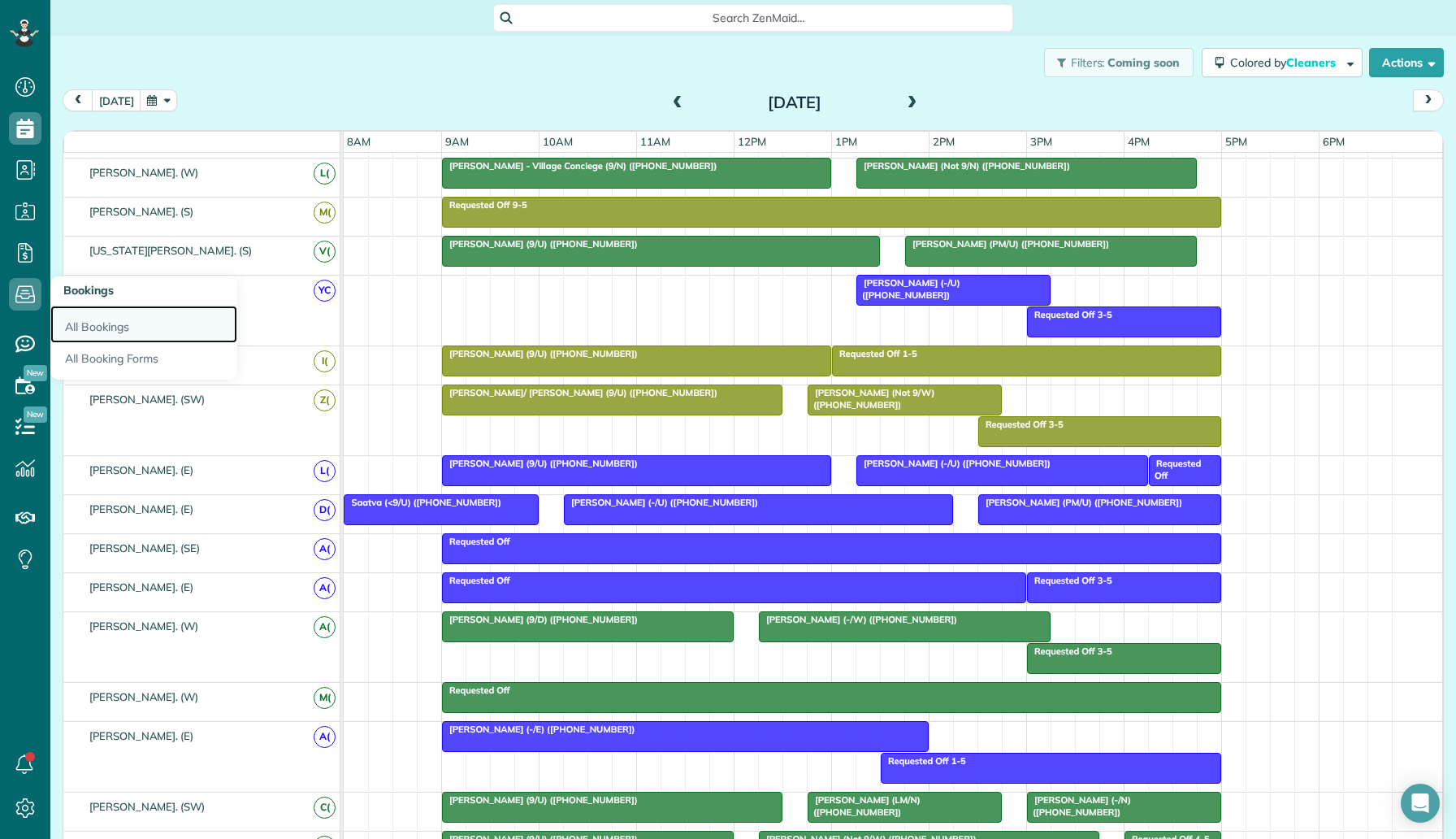
click at [100, 332] on link "All Bookings" at bounding box center [144, 324] width 187 height 38
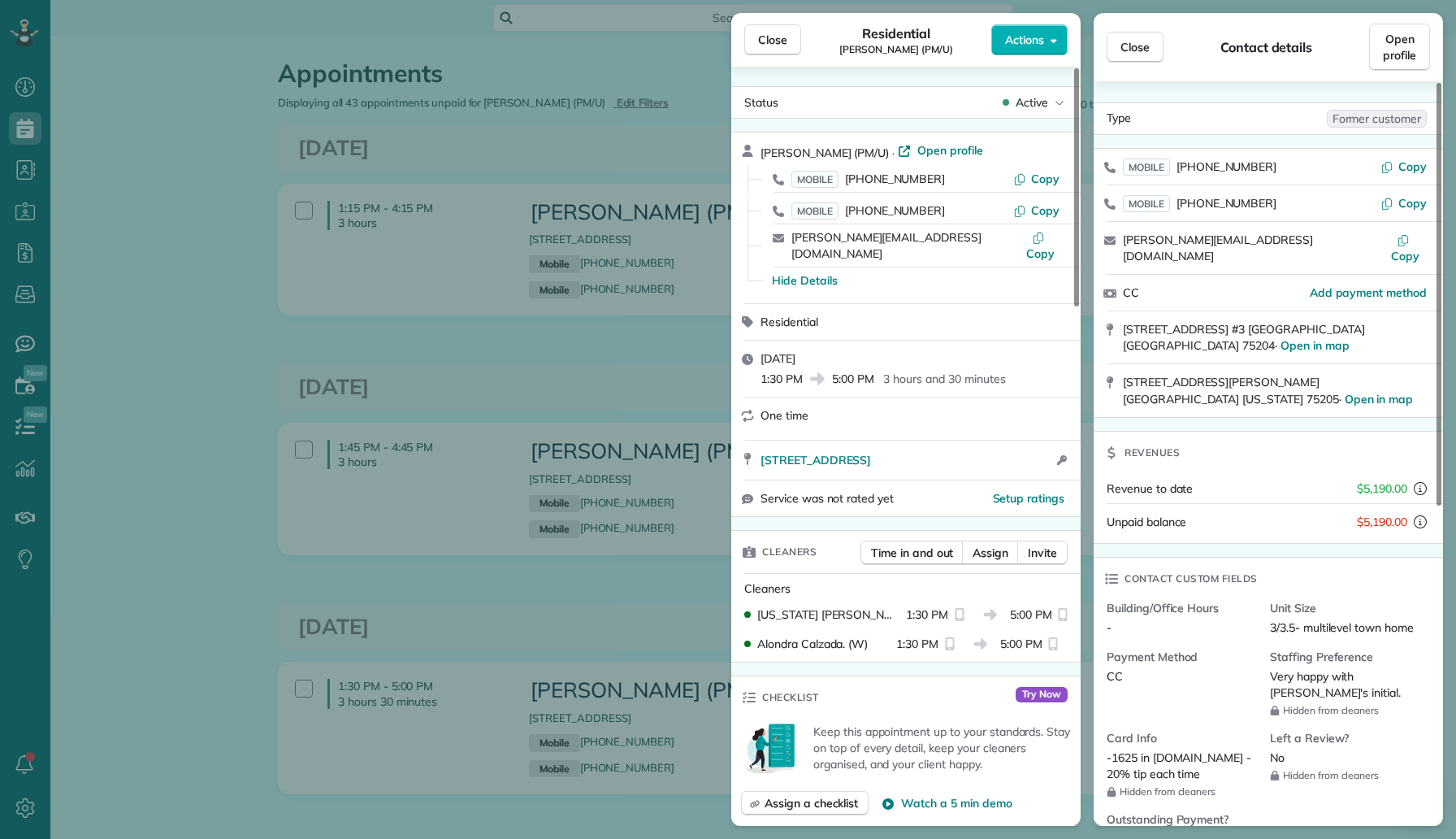
scroll to position [479, 0]
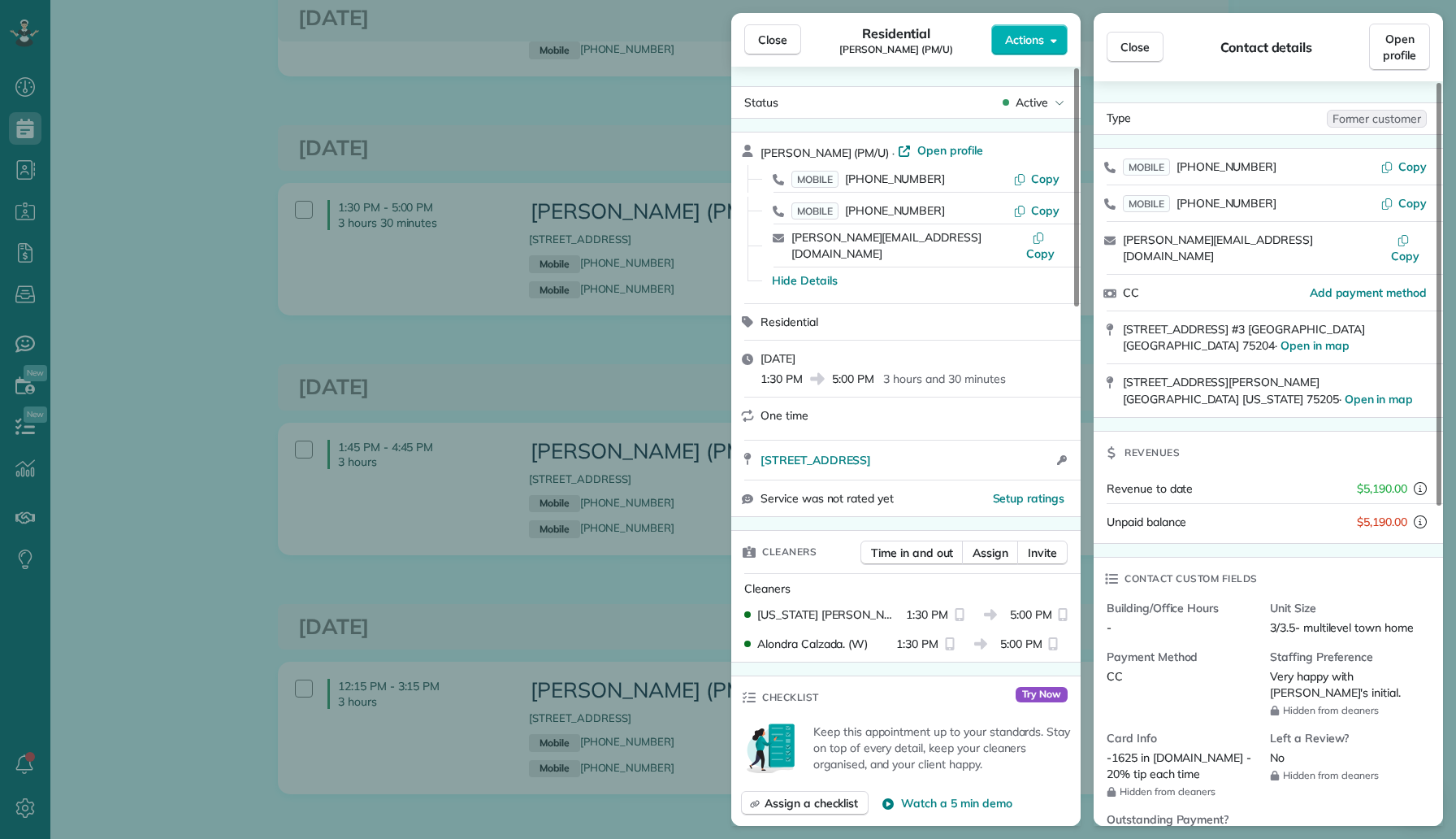
click at [267, 172] on div "Close Residential [PERSON_NAME] (PM/U) Actions Status Active [PERSON_NAME] (PM/…" at bounding box center [728, 420] width 1456 height 839
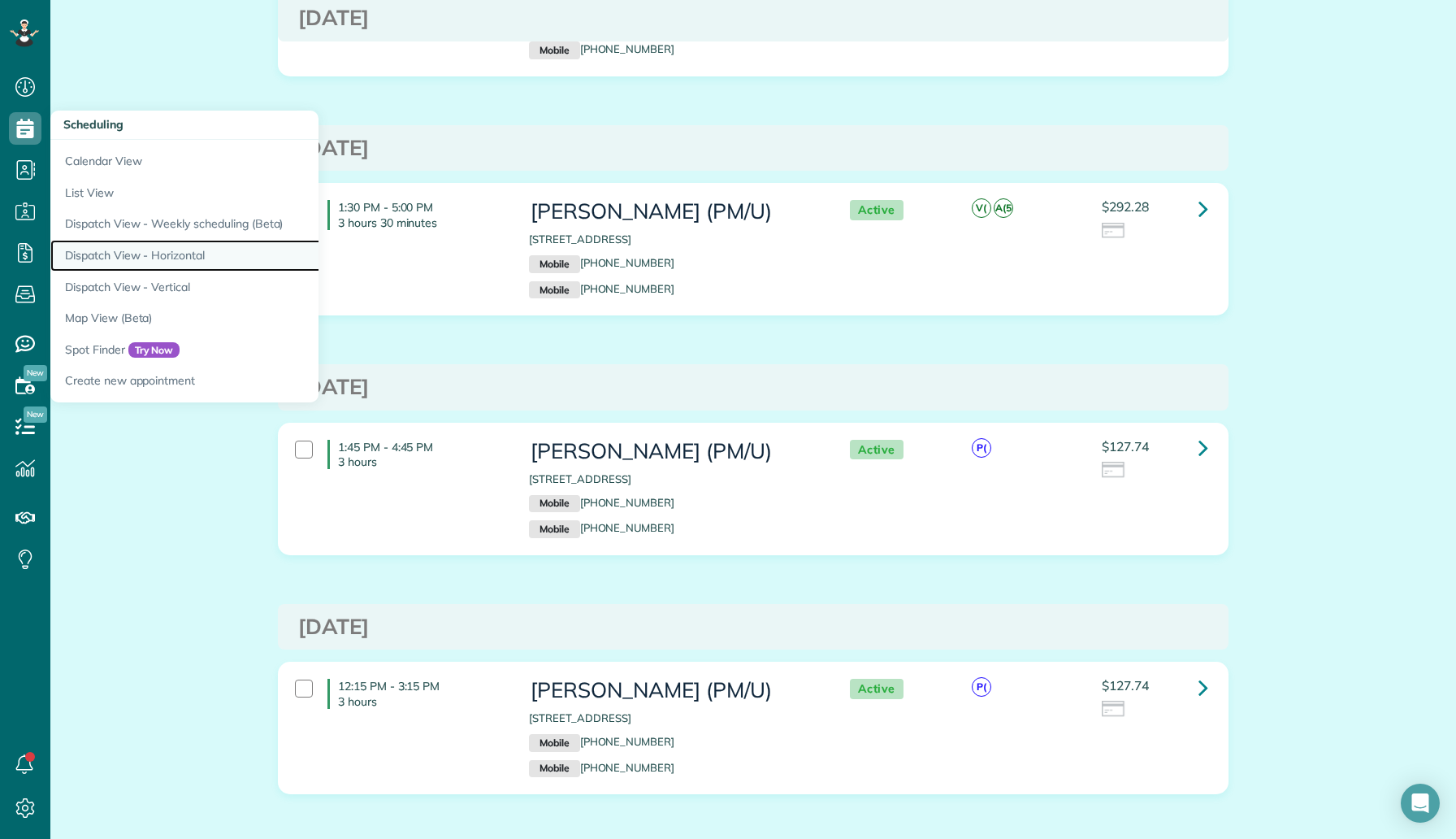
click at [179, 261] on link "Dispatch View - Horizontal" at bounding box center [253, 255] width 406 height 32
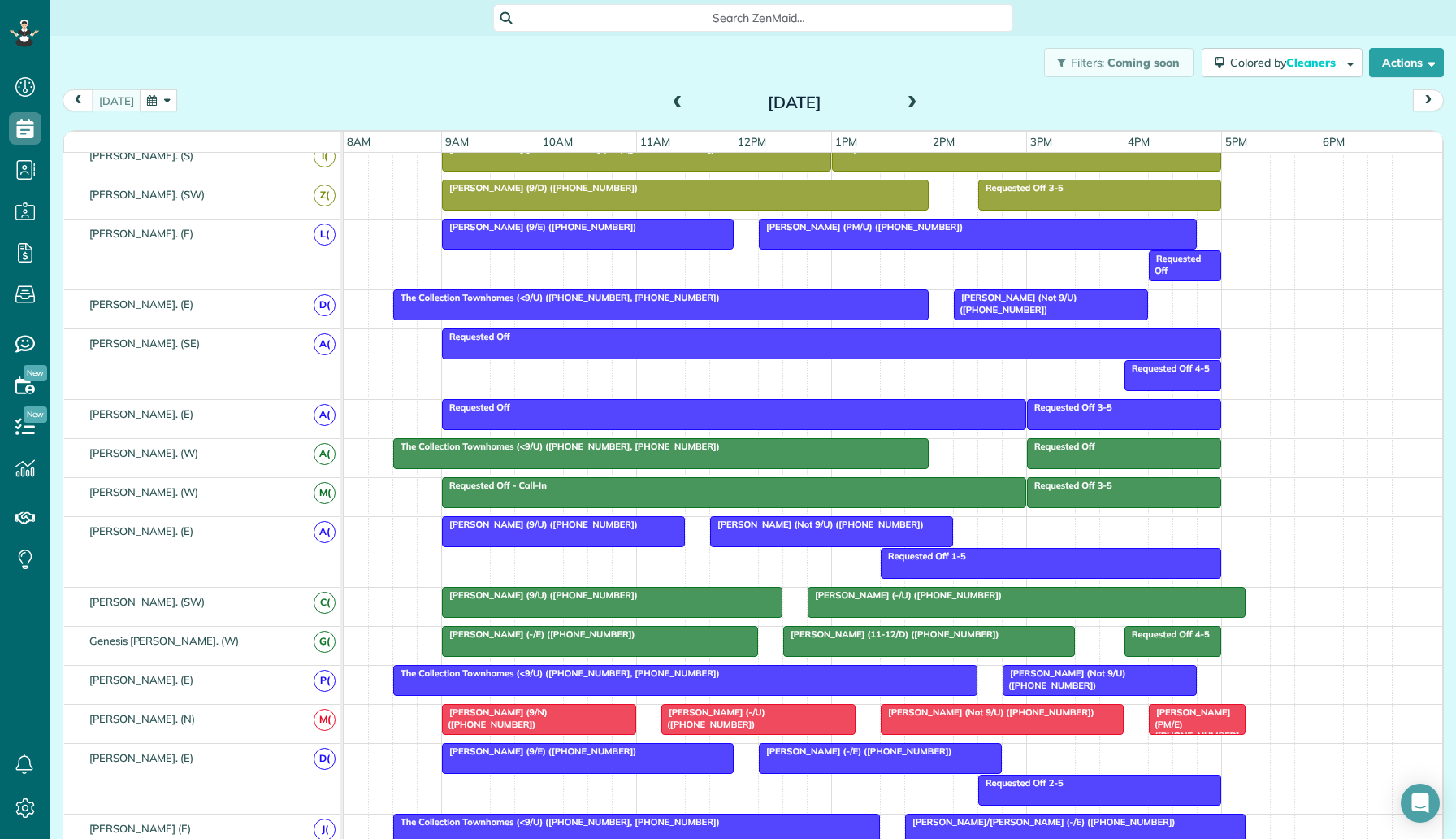
scroll to position [917, 0]
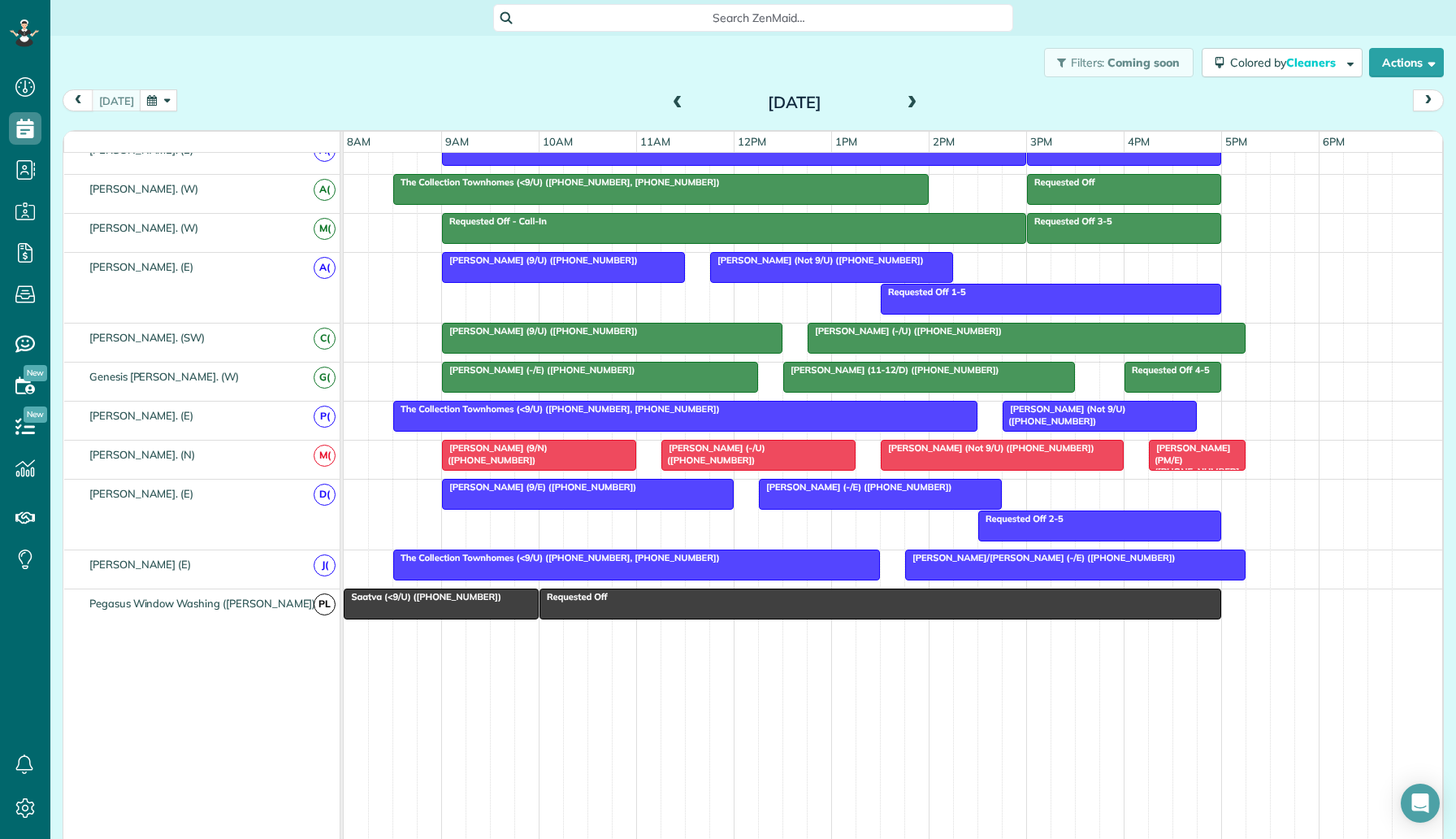
click at [974, 557] on span "[PERSON_NAME]/[PERSON_NAME] (-/E) ([PHONE_NUMBER])" at bounding box center [1041, 557] width 272 height 11
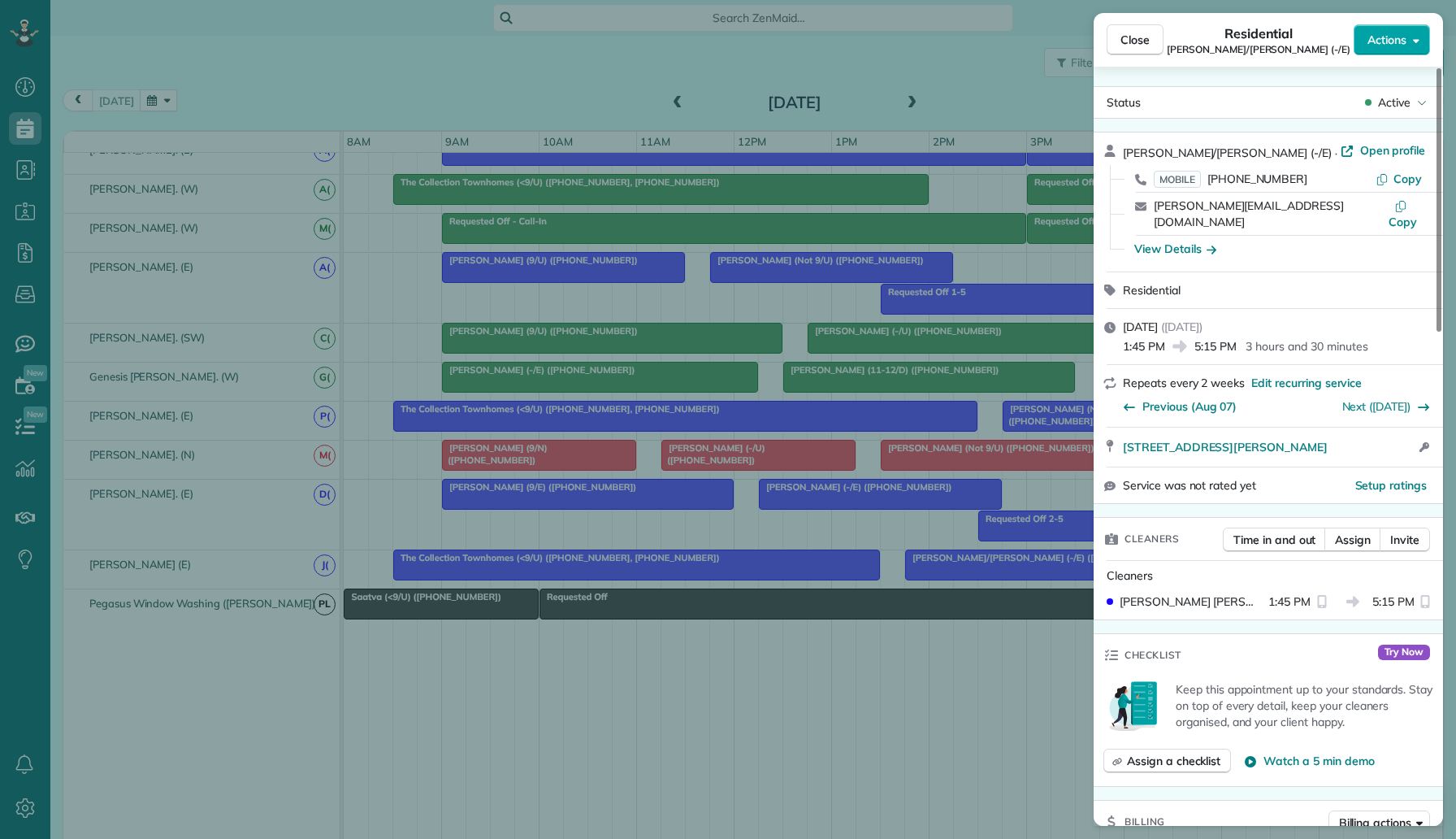
click at [1377, 44] on span "Actions" at bounding box center [1386, 40] width 39 height 16
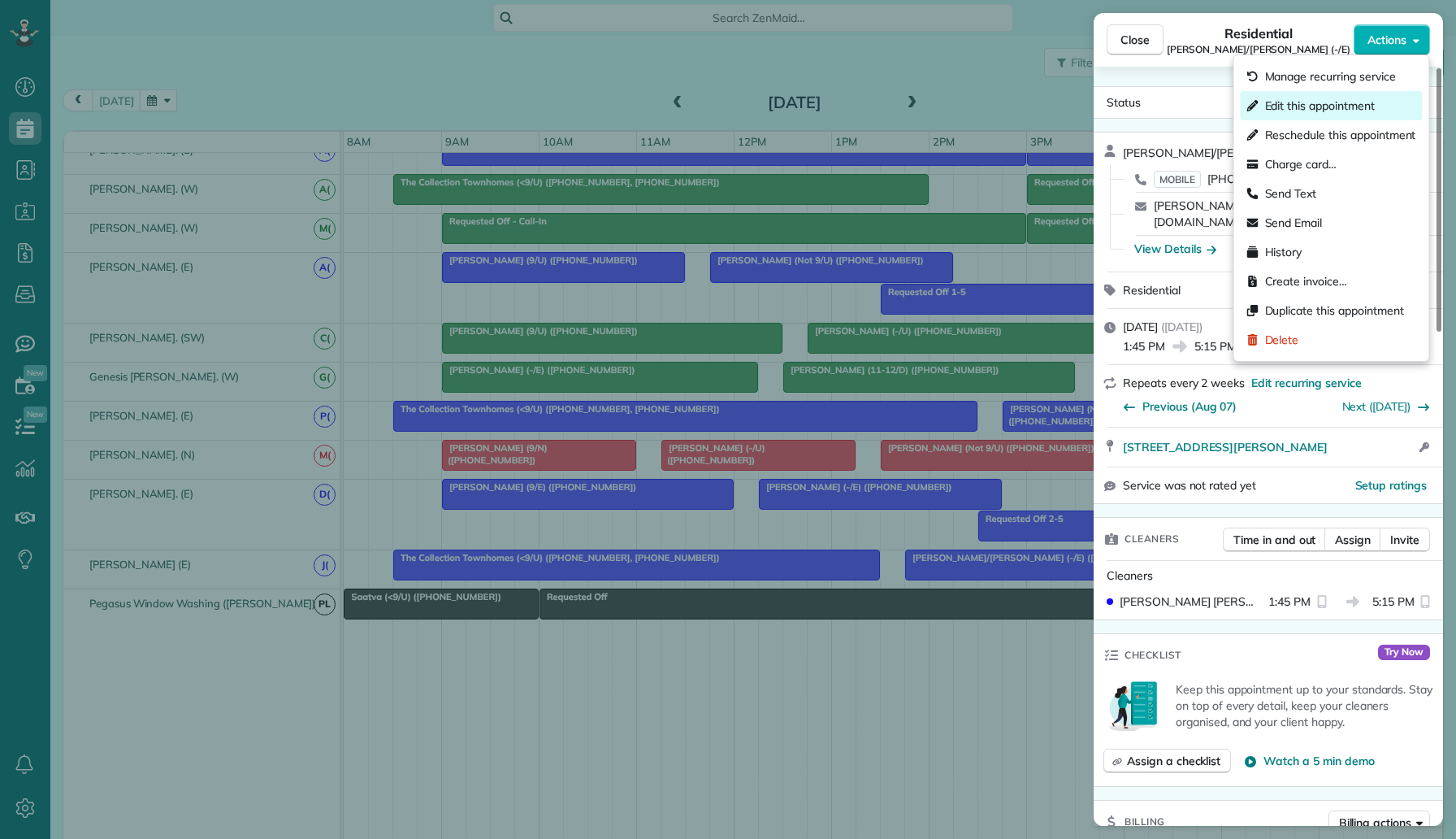
click at [1336, 97] on span "Edit this appointment" at bounding box center [1320, 105] width 109 height 16
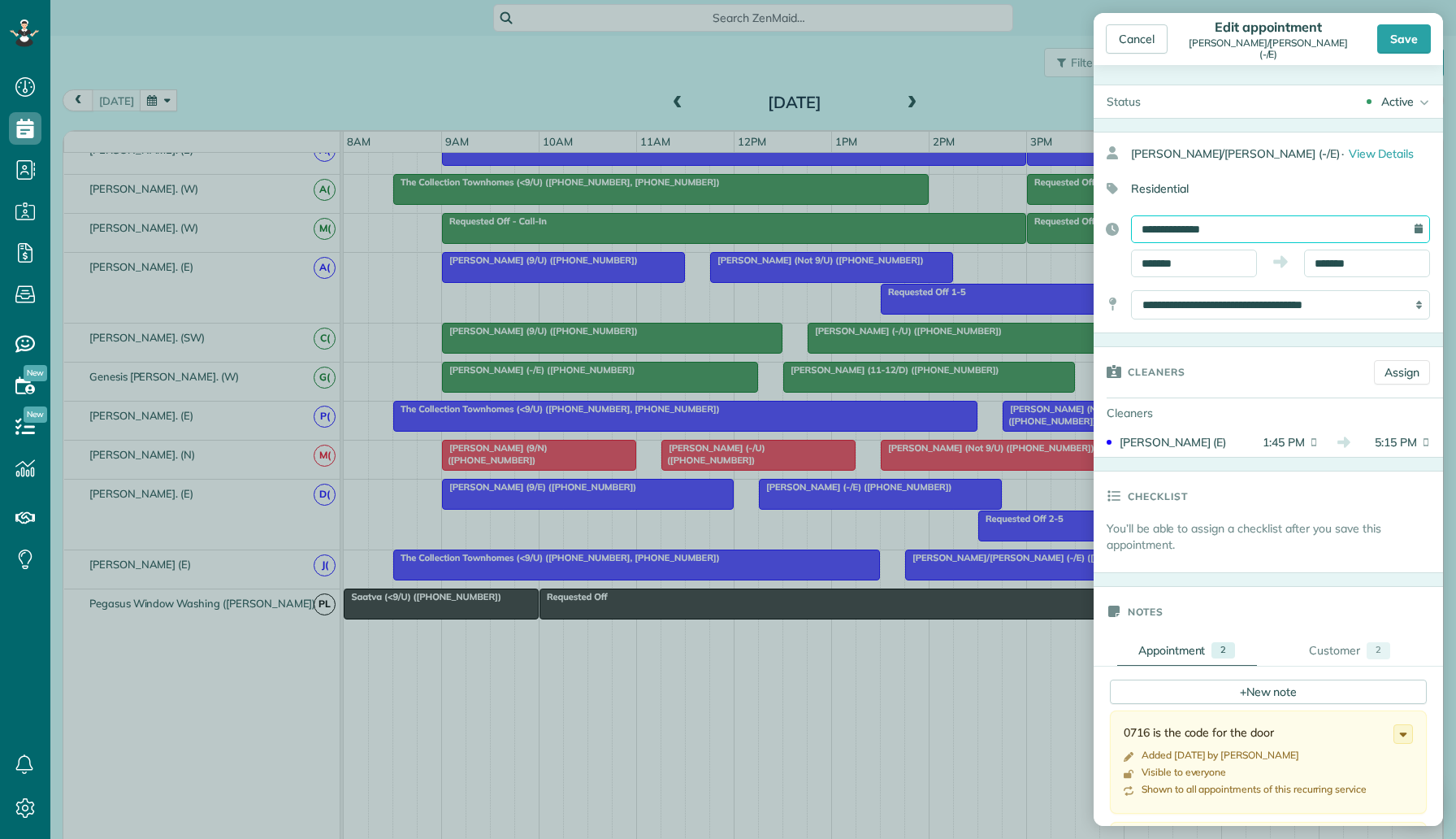
click at [1296, 236] on input "**********" at bounding box center [1280, 230] width 299 height 28
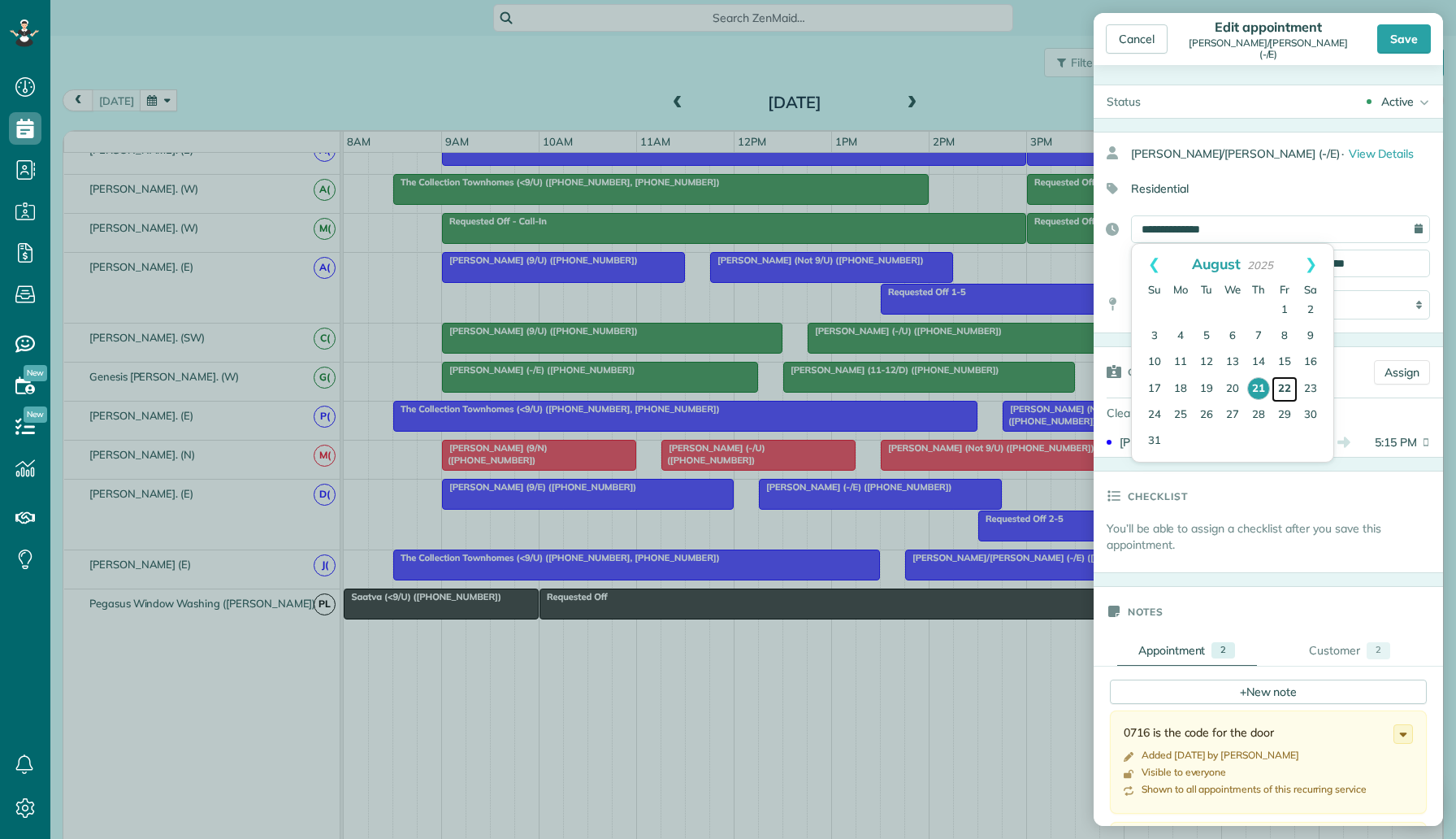
click at [1282, 389] on link "22" at bounding box center [1285, 390] width 26 height 26
type input "**********"
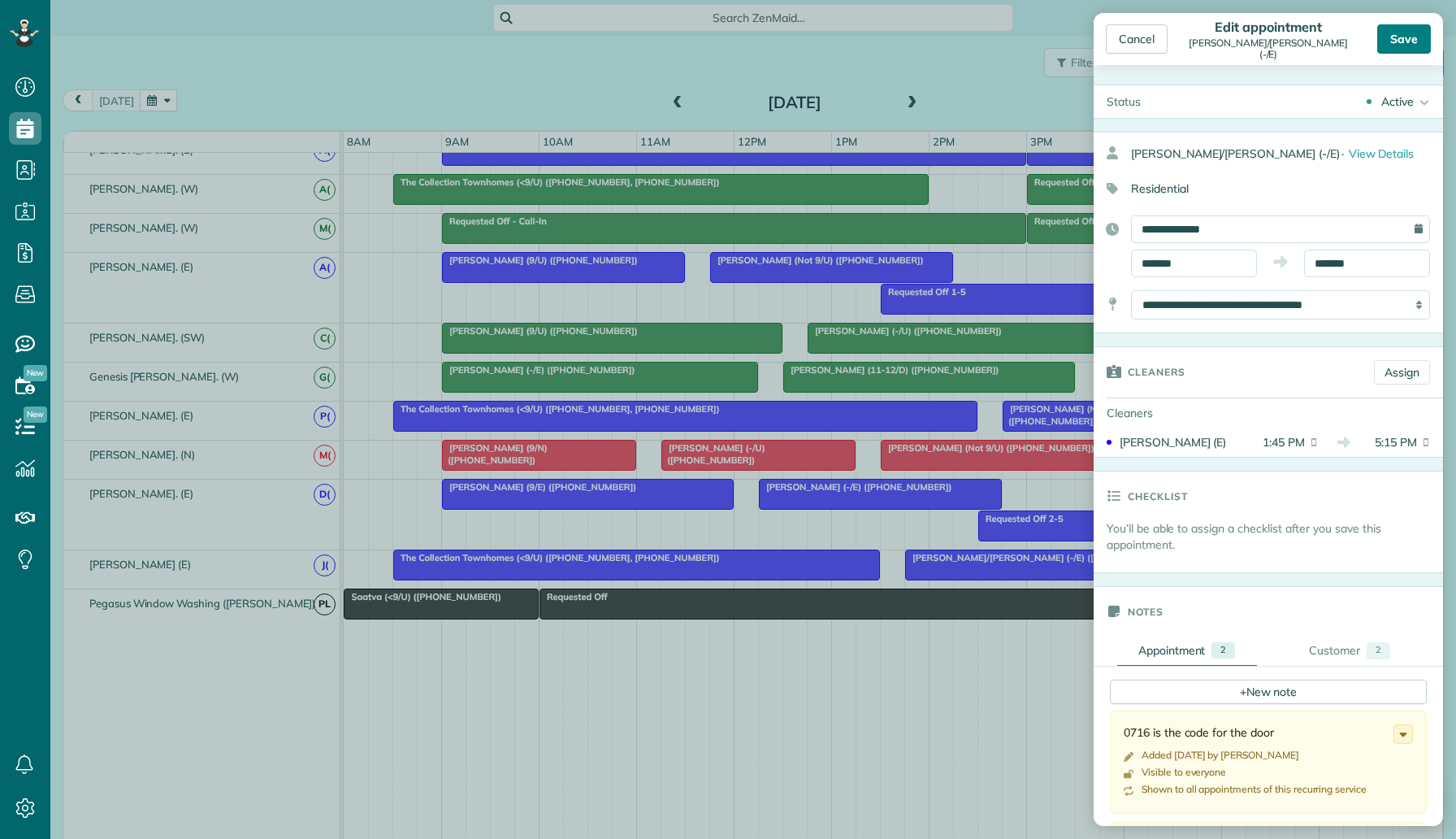
click at [1406, 39] on div "Save" at bounding box center [1404, 39] width 54 height 29
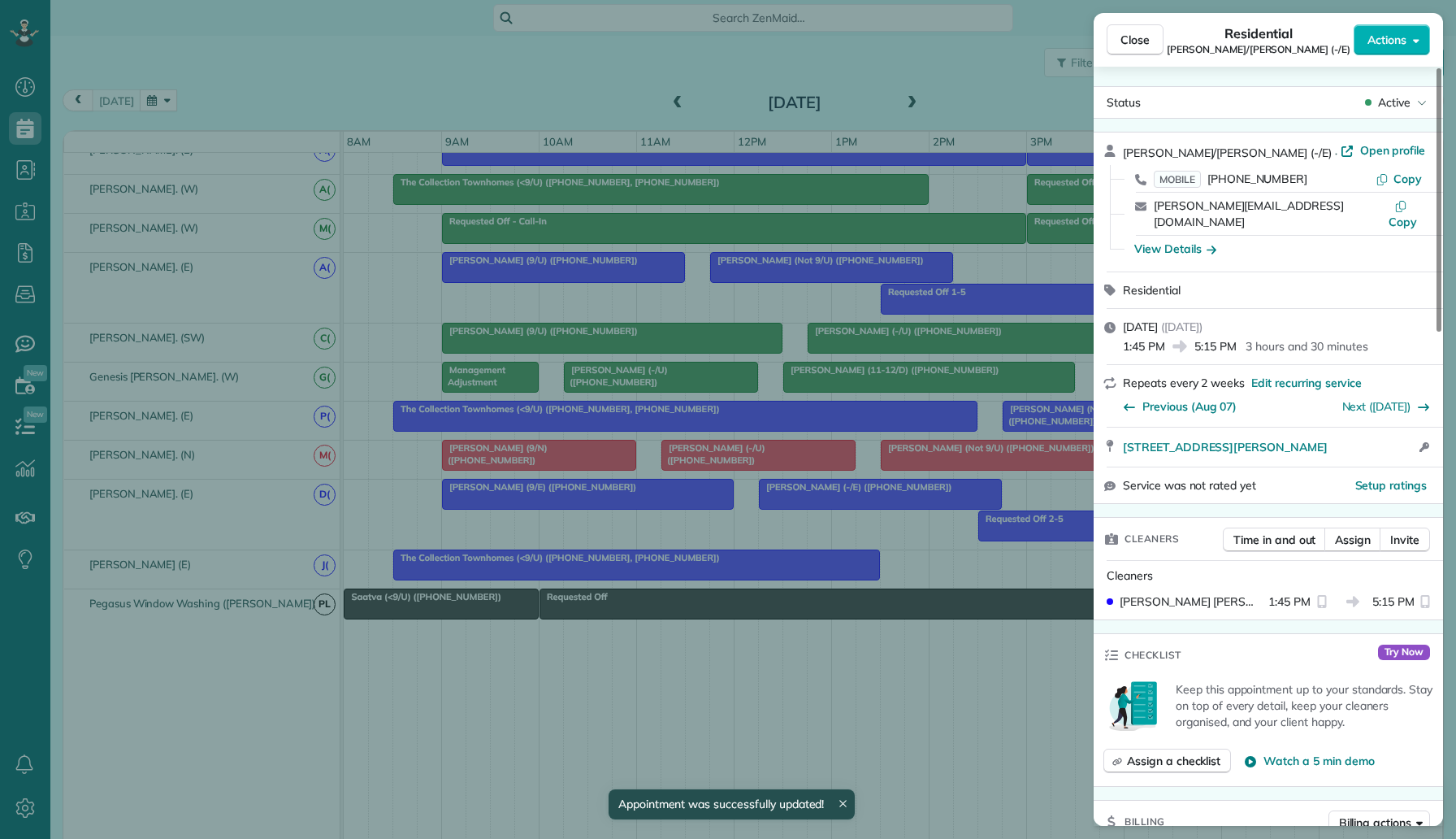
scroll to position [908, 0]
click at [975, 106] on div "Close Residential Mary/Carson Lower (-/E) Actions Status Active Mary/Carson Low…" at bounding box center [728, 420] width 1456 height 839
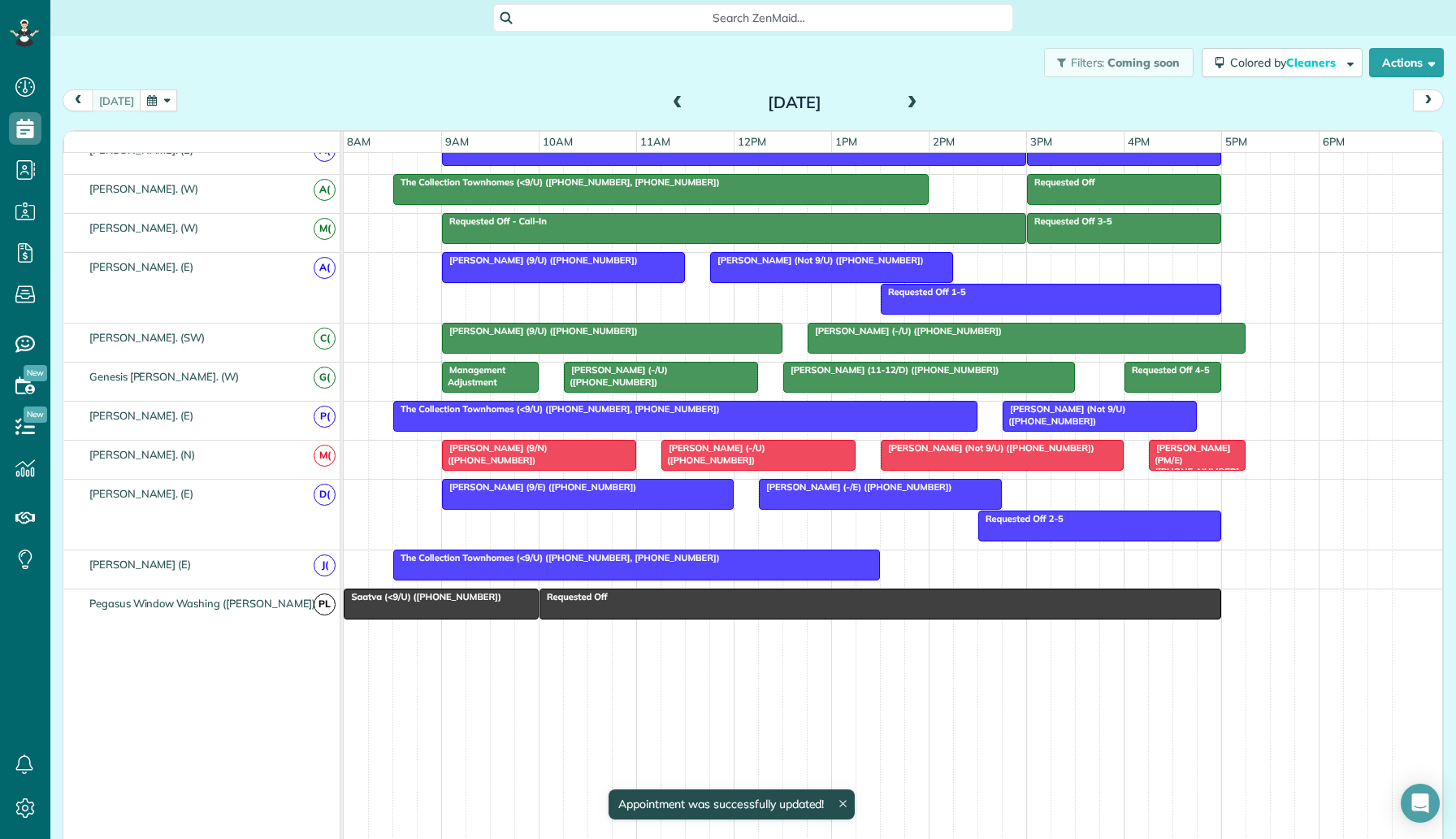
click at [908, 95] on span at bounding box center [912, 103] width 18 height 25
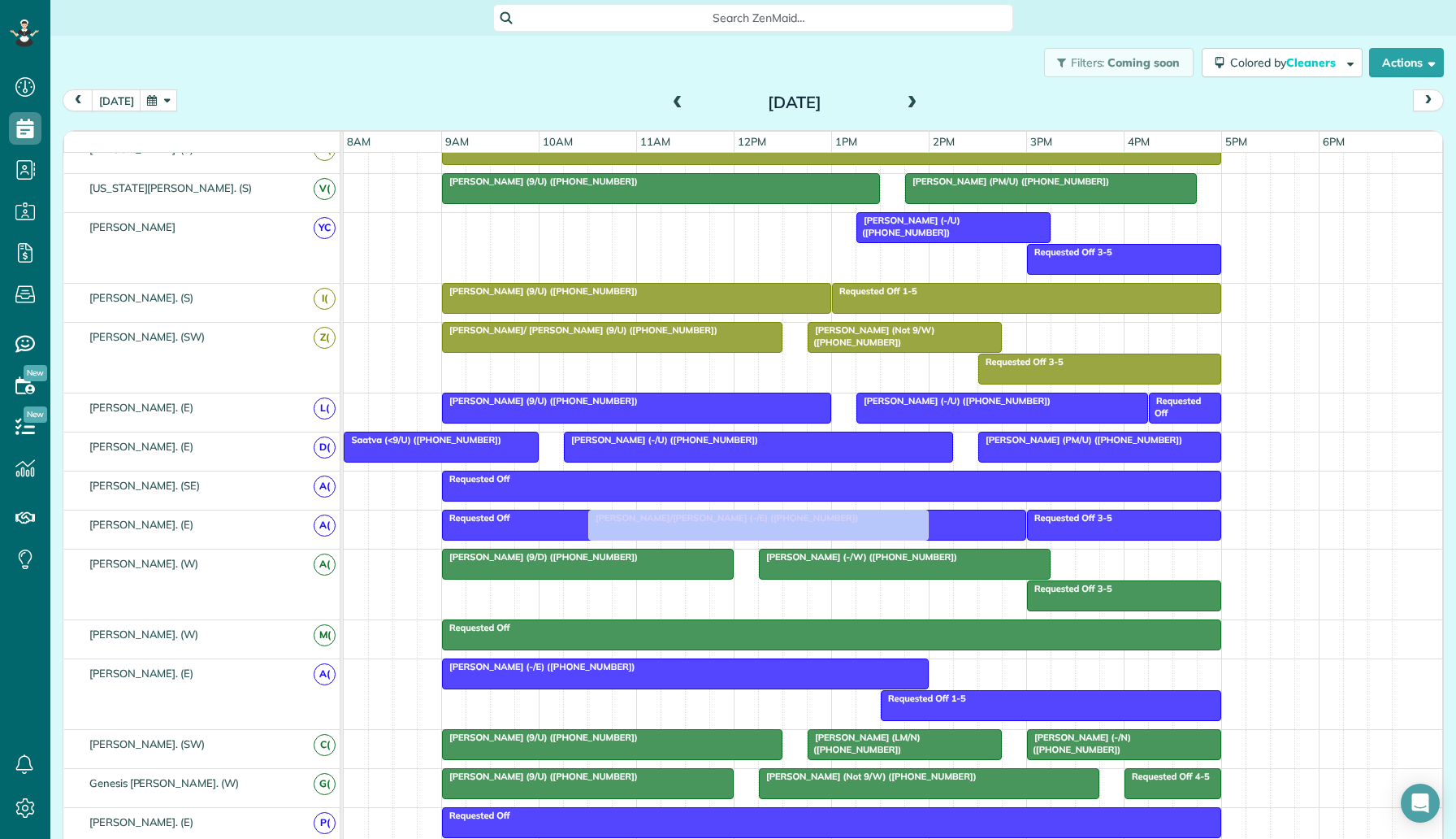
scroll to position [451, 0]
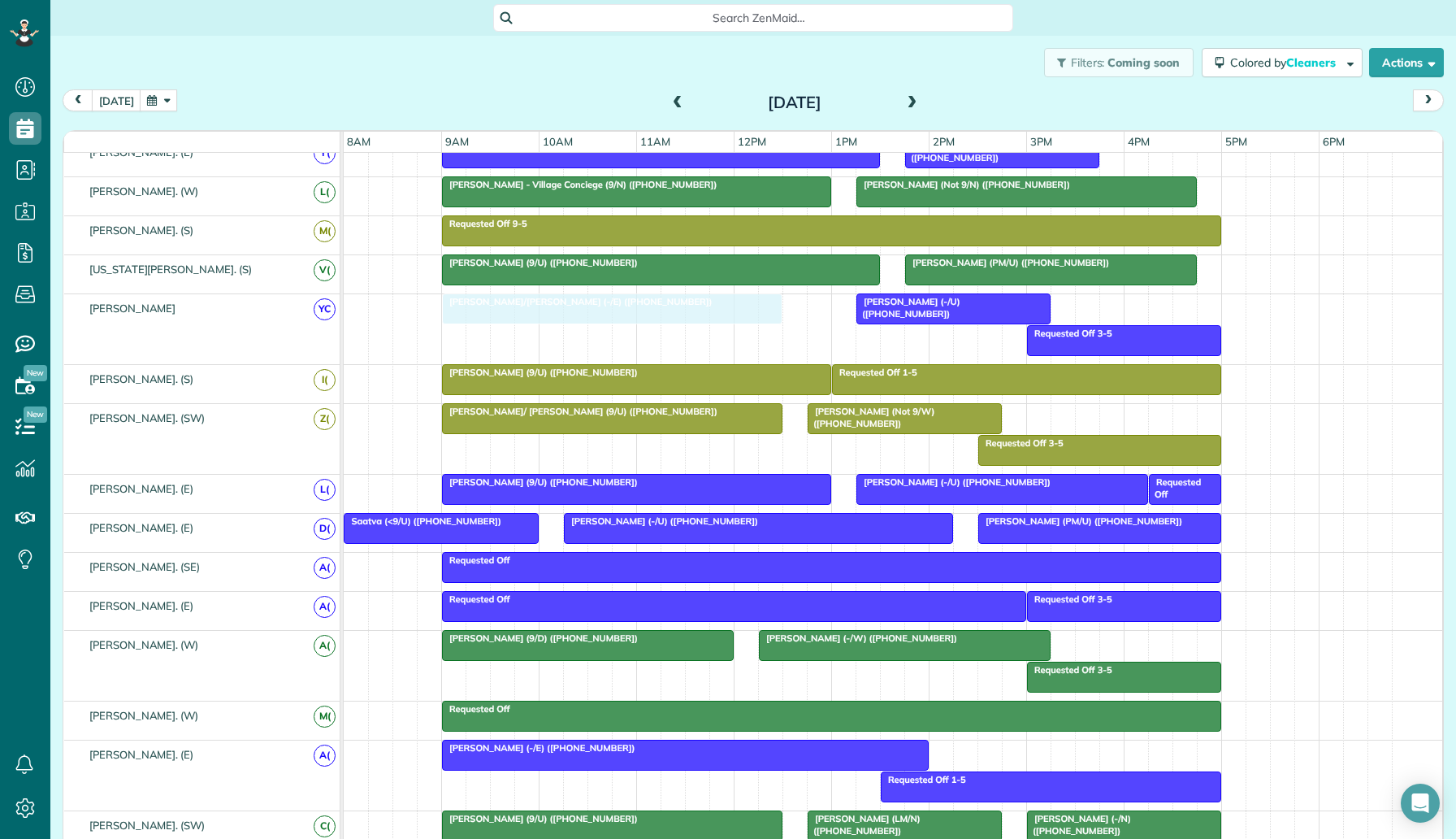
drag, startPoint x: 951, startPoint y: 569, endPoint x: 492, endPoint y: 319, distance: 522.7
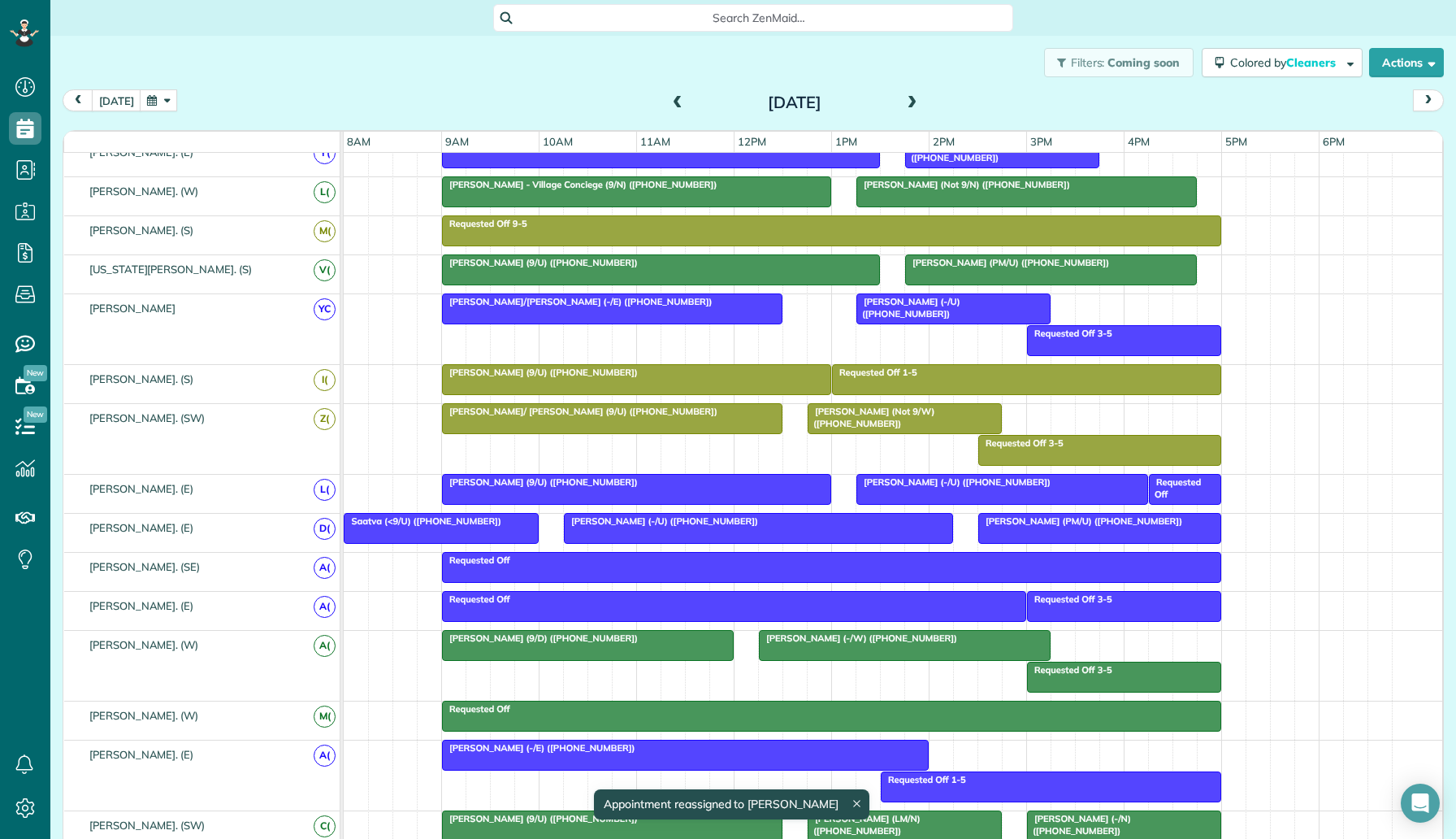
click at [563, 305] on span "Mary/Carson Lower (-/E) (+12148429622)" at bounding box center [577, 301] width 272 height 11
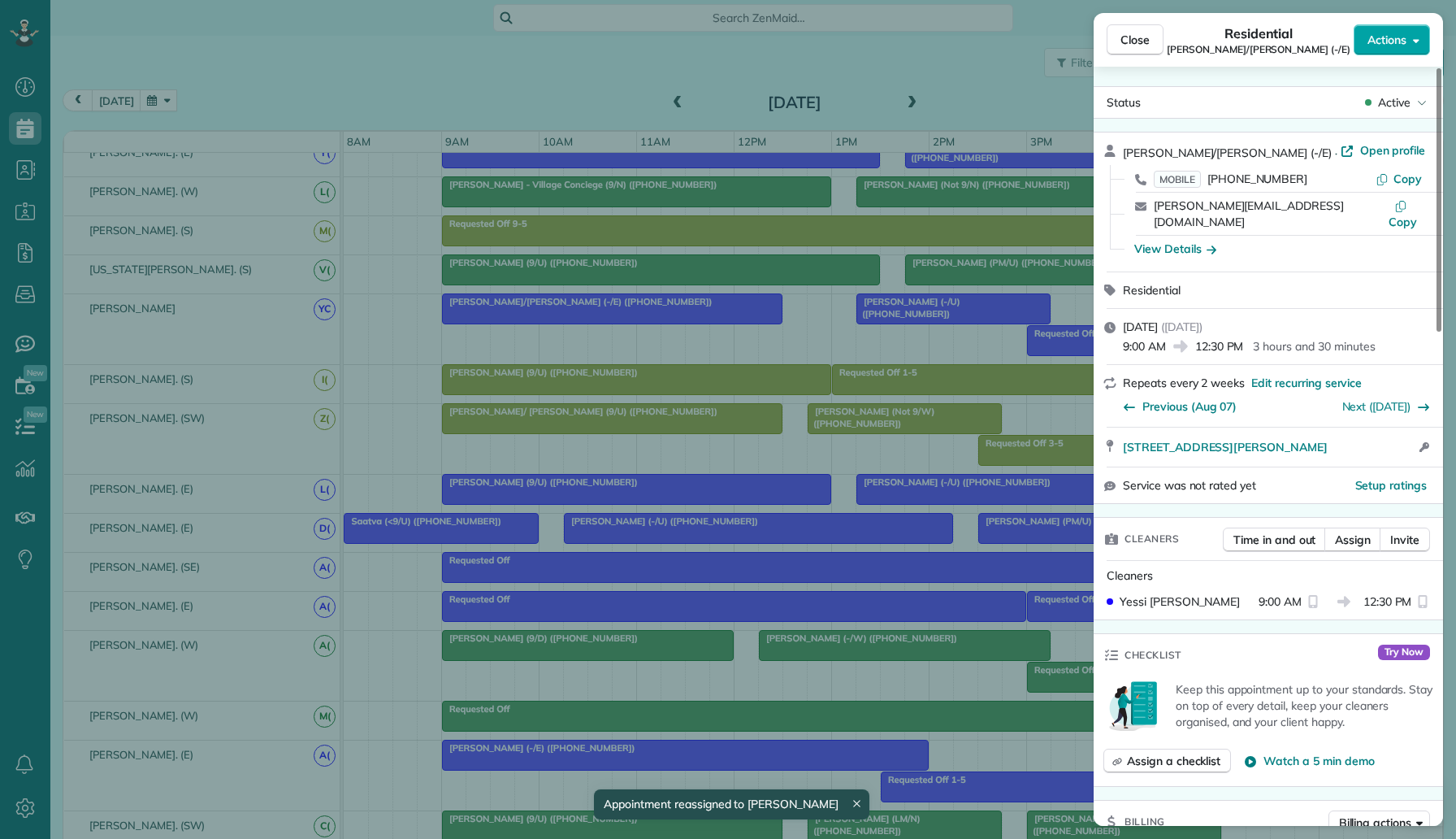
click at [1384, 44] on span "Actions" at bounding box center [1386, 40] width 39 height 16
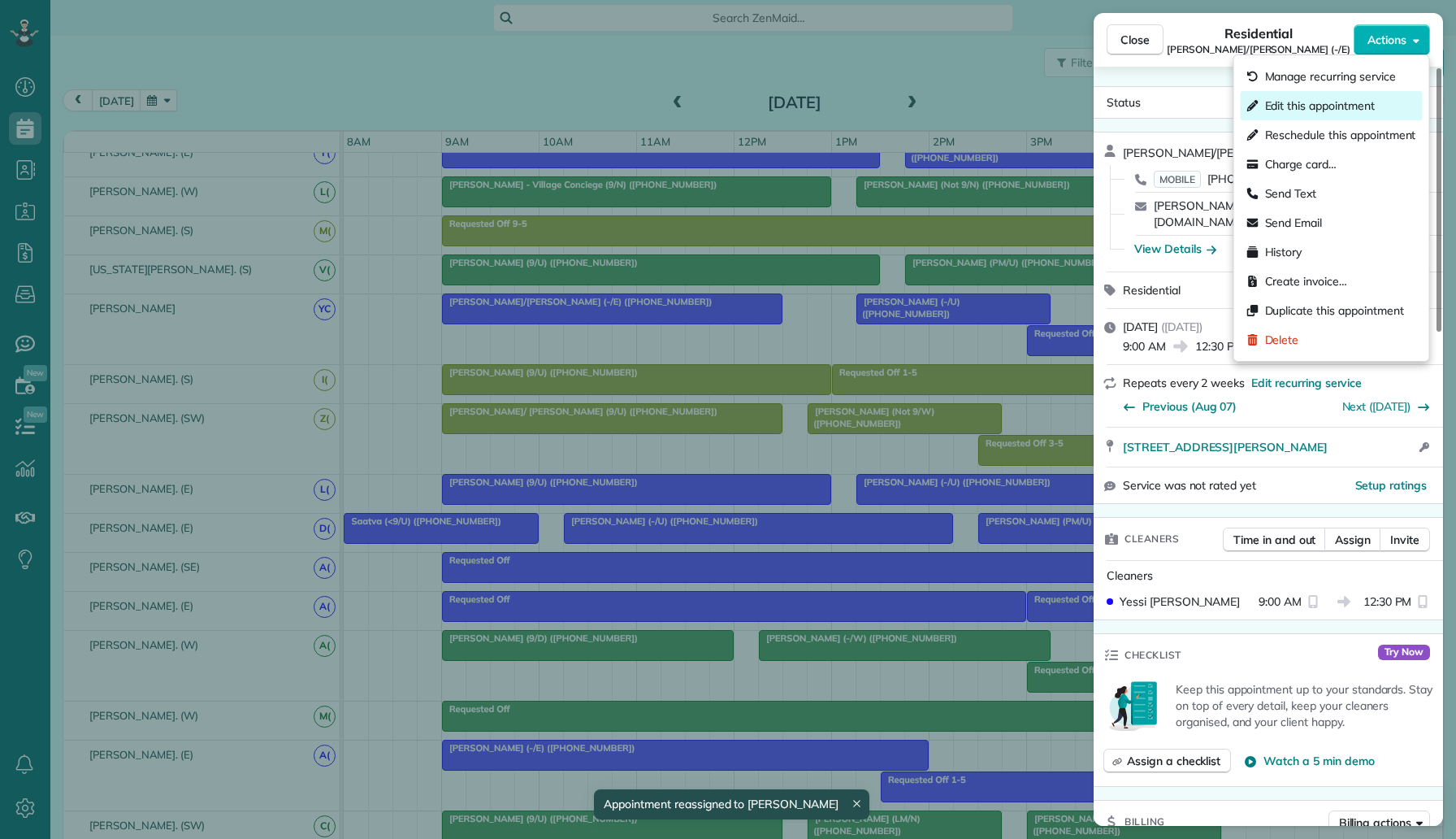
click at [1335, 91] on div "Edit this appointment" at bounding box center [1332, 105] width 182 height 29
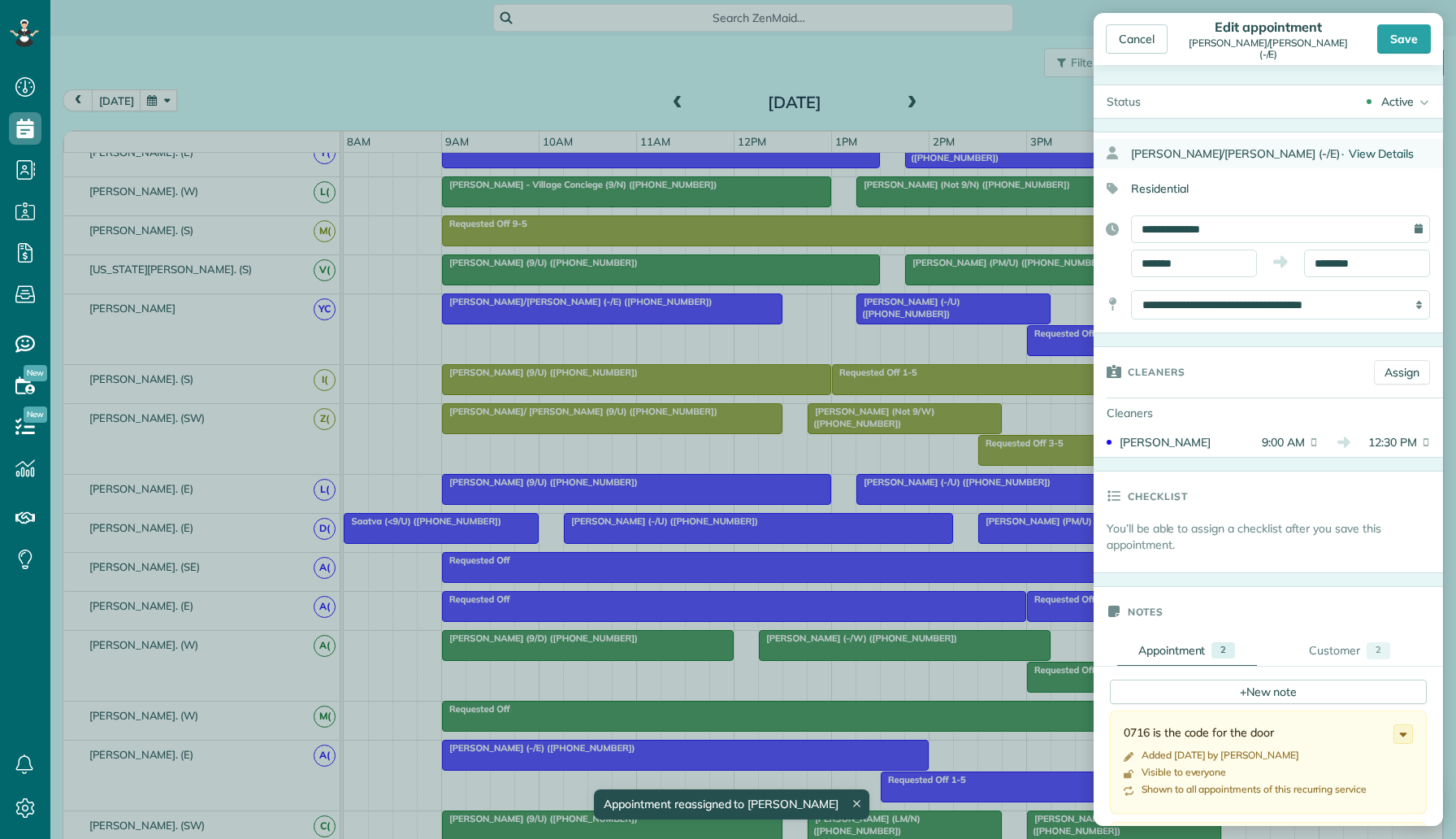
click at [1349, 149] on span "View Details" at bounding box center [1381, 153] width 66 height 15
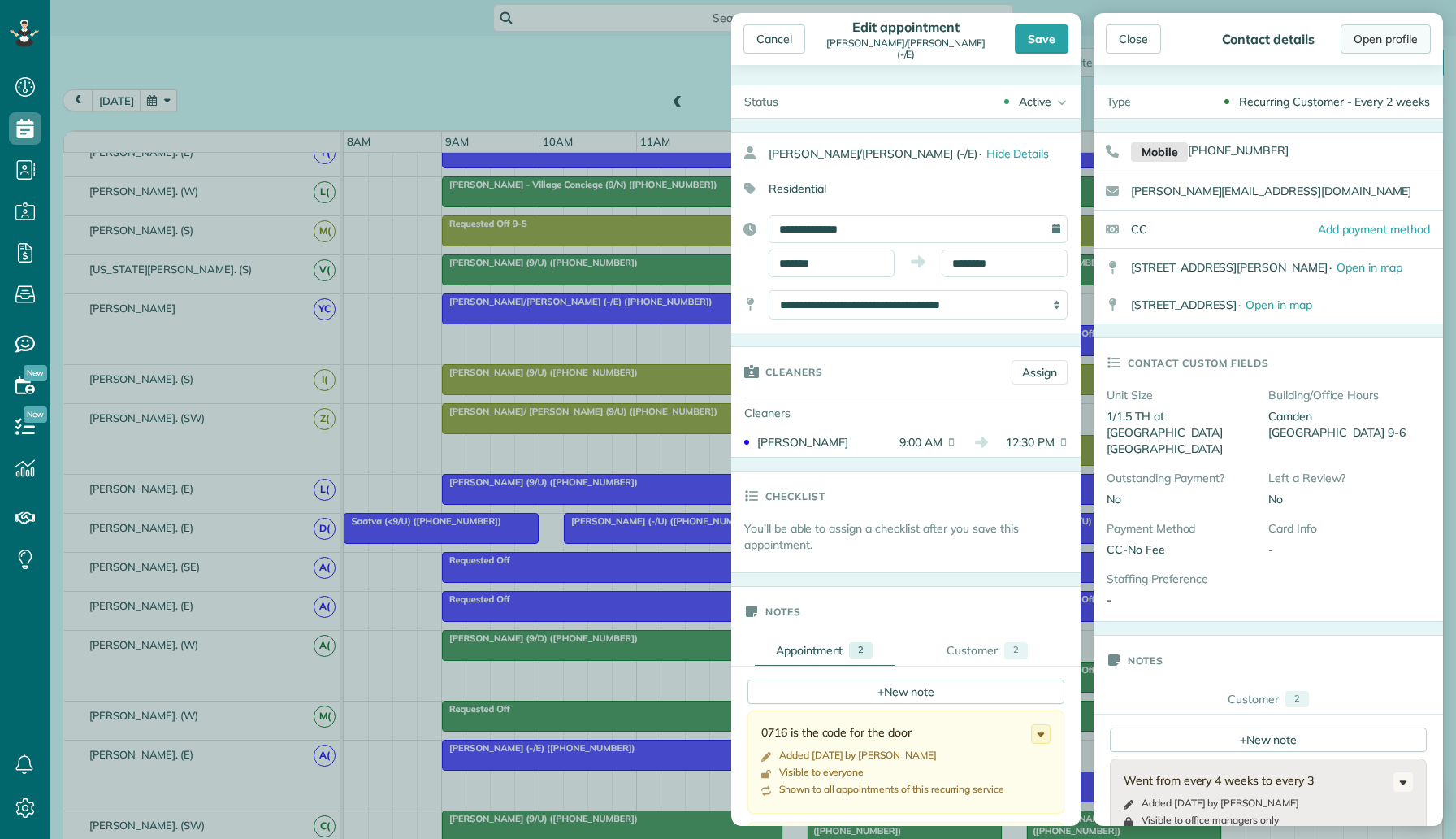
click at [1413, 37] on link "Open profile" at bounding box center [1385, 39] width 90 height 29
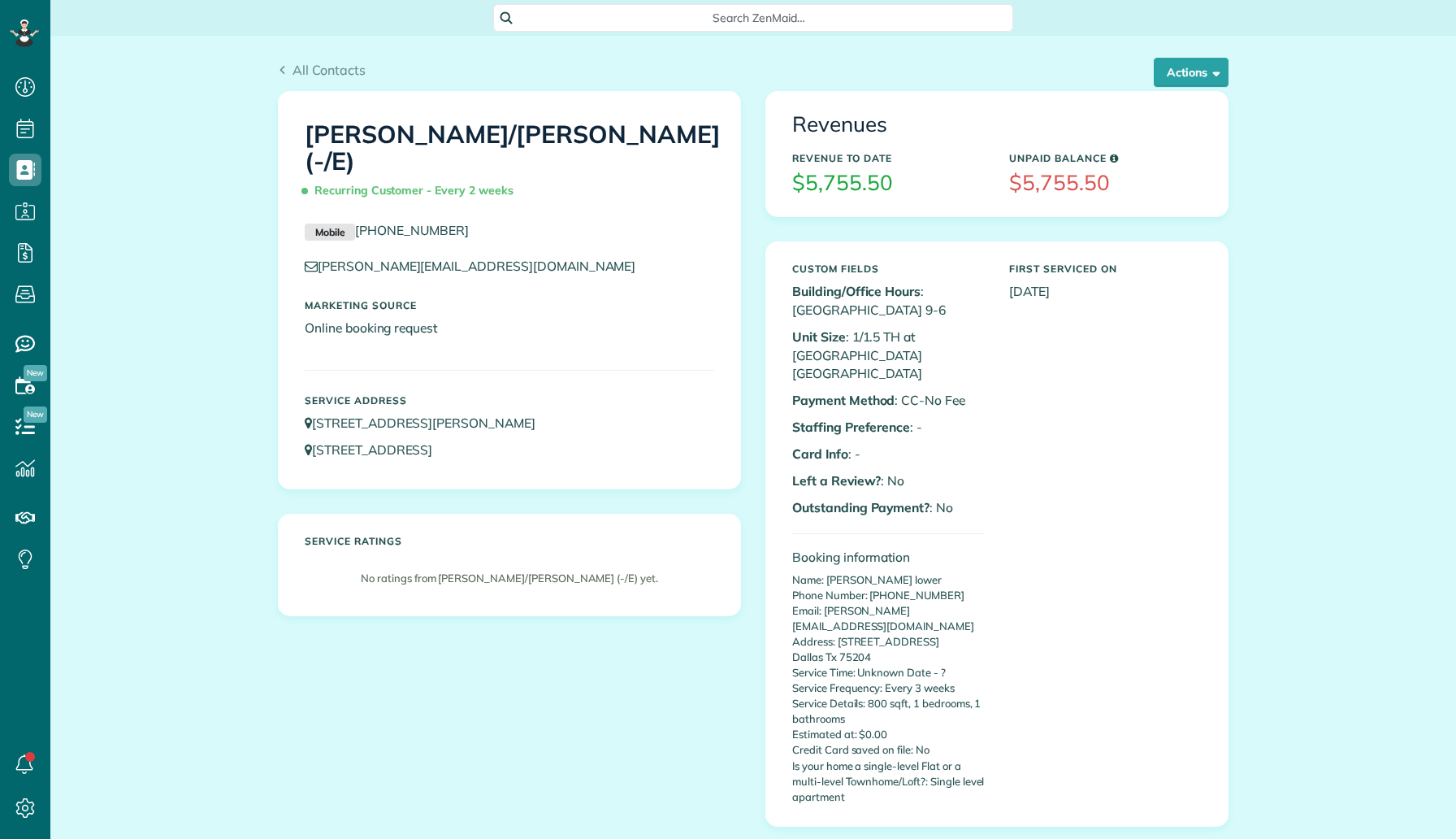
scroll to position [7, 7]
click at [1149, 72] on div "Actions Edit Add Appointment Recent Activity Send Email Update Customer Balance…" at bounding box center [1185, 72] width 86 height 29
click at [1167, 74] on button "Actions" at bounding box center [1191, 72] width 75 height 29
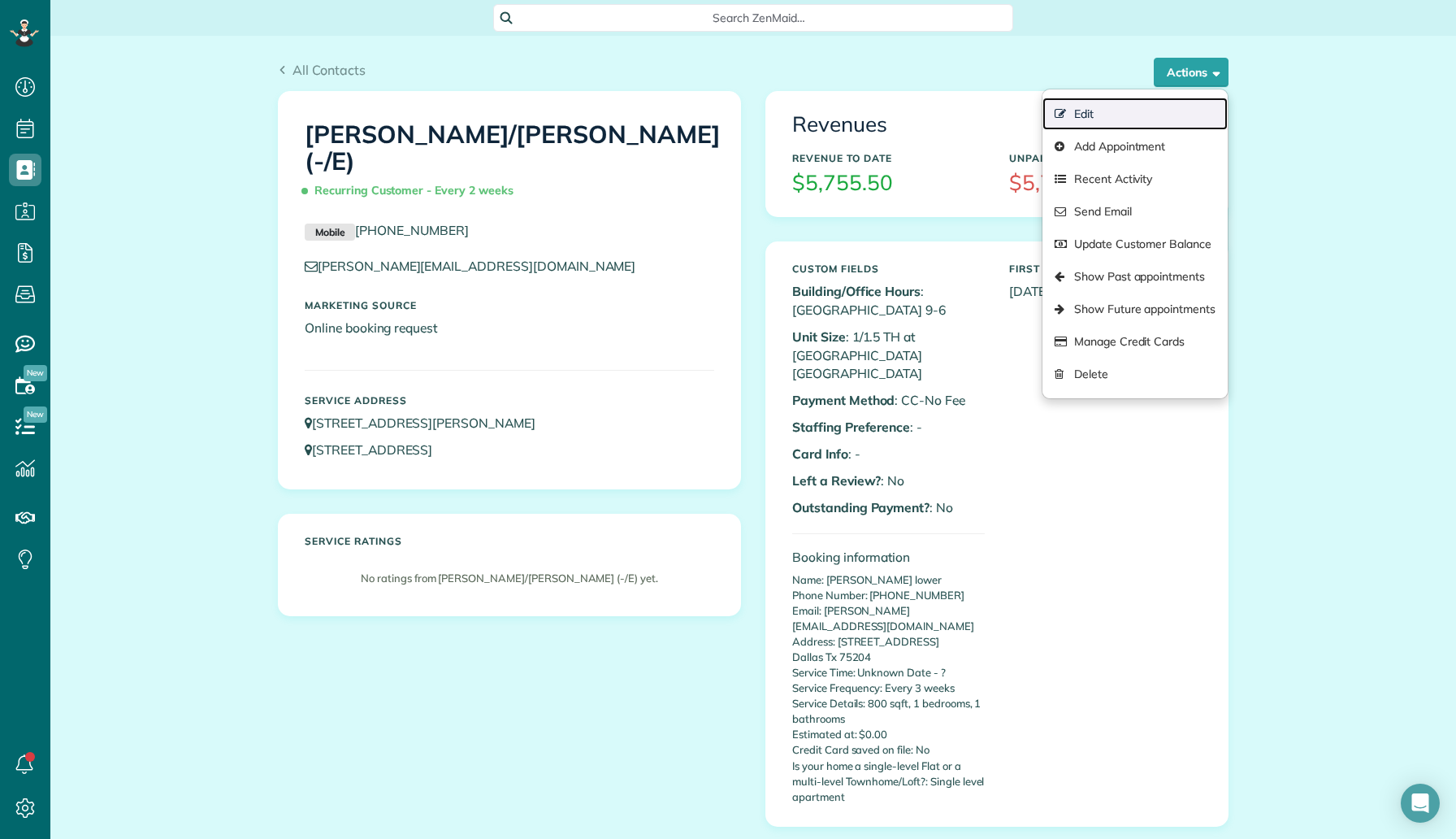
click at [1136, 113] on link "Edit" at bounding box center [1135, 113] width 185 height 33
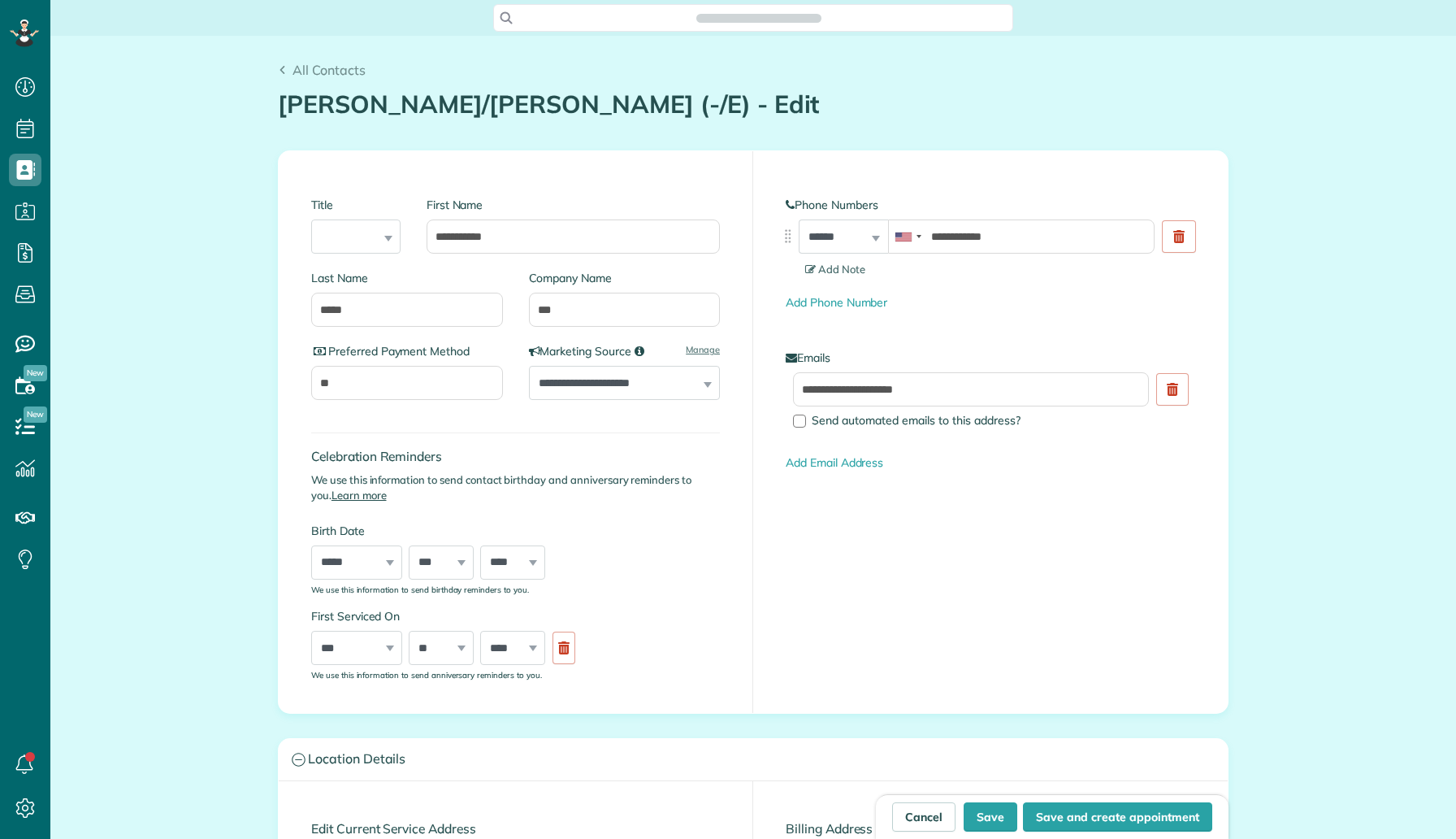
scroll to position [7, 7]
type input "**********"
click at [533, 311] on input "***" at bounding box center [624, 309] width 192 height 34
type input "**********"
click at [979, 817] on button "Save" at bounding box center [991, 816] width 54 height 29
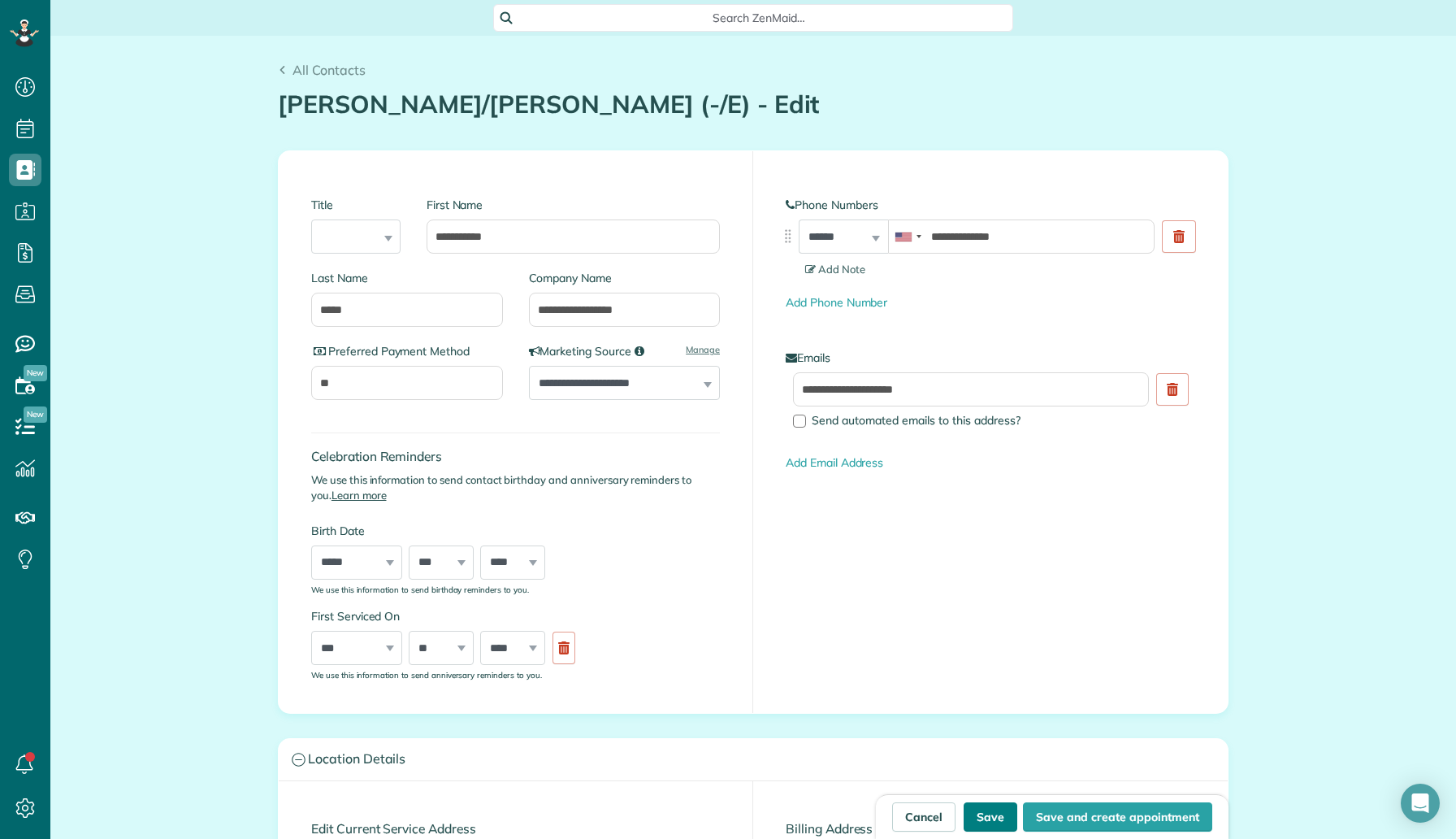
type input "**********"
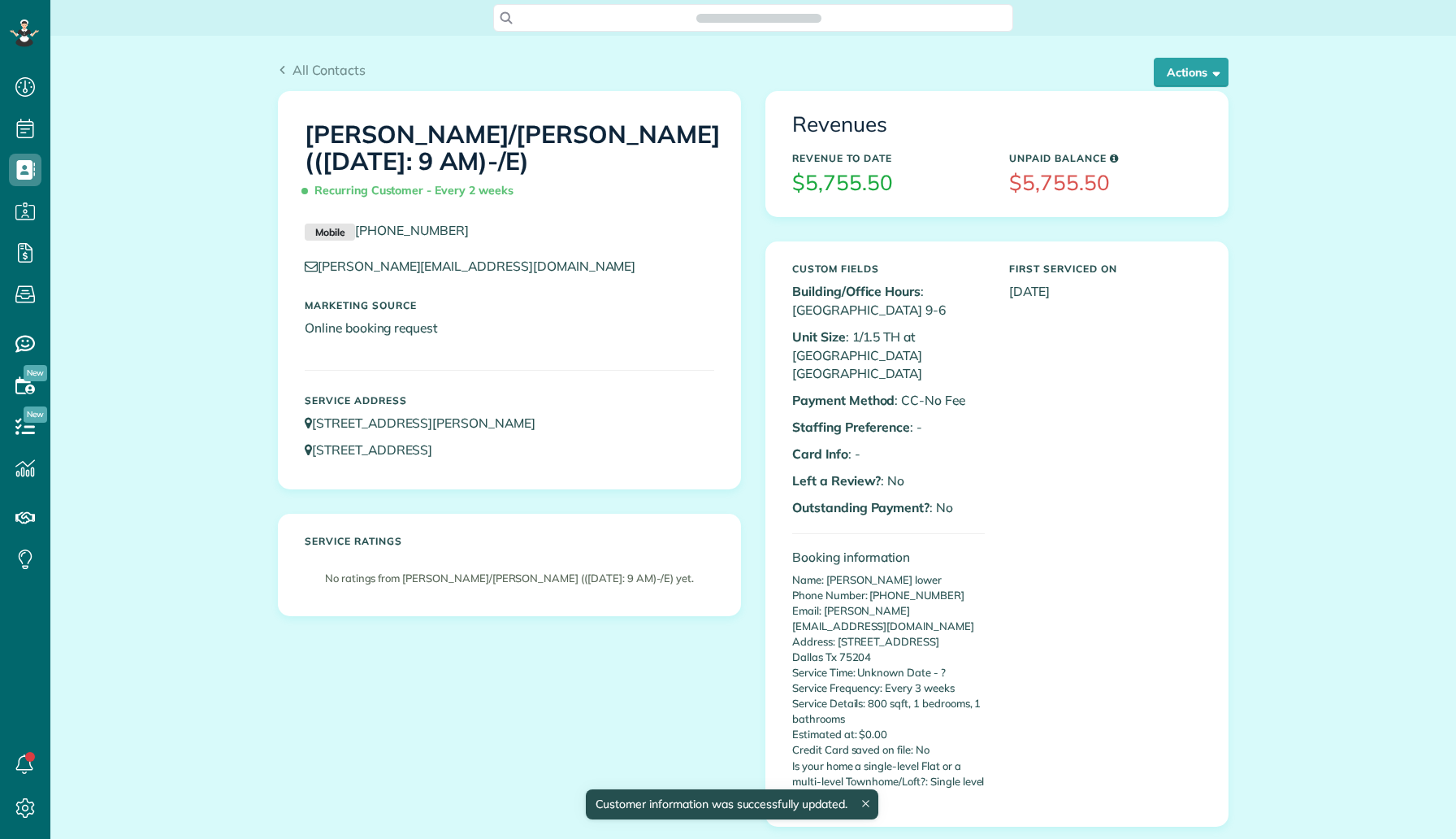
scroll to position [7, 7]
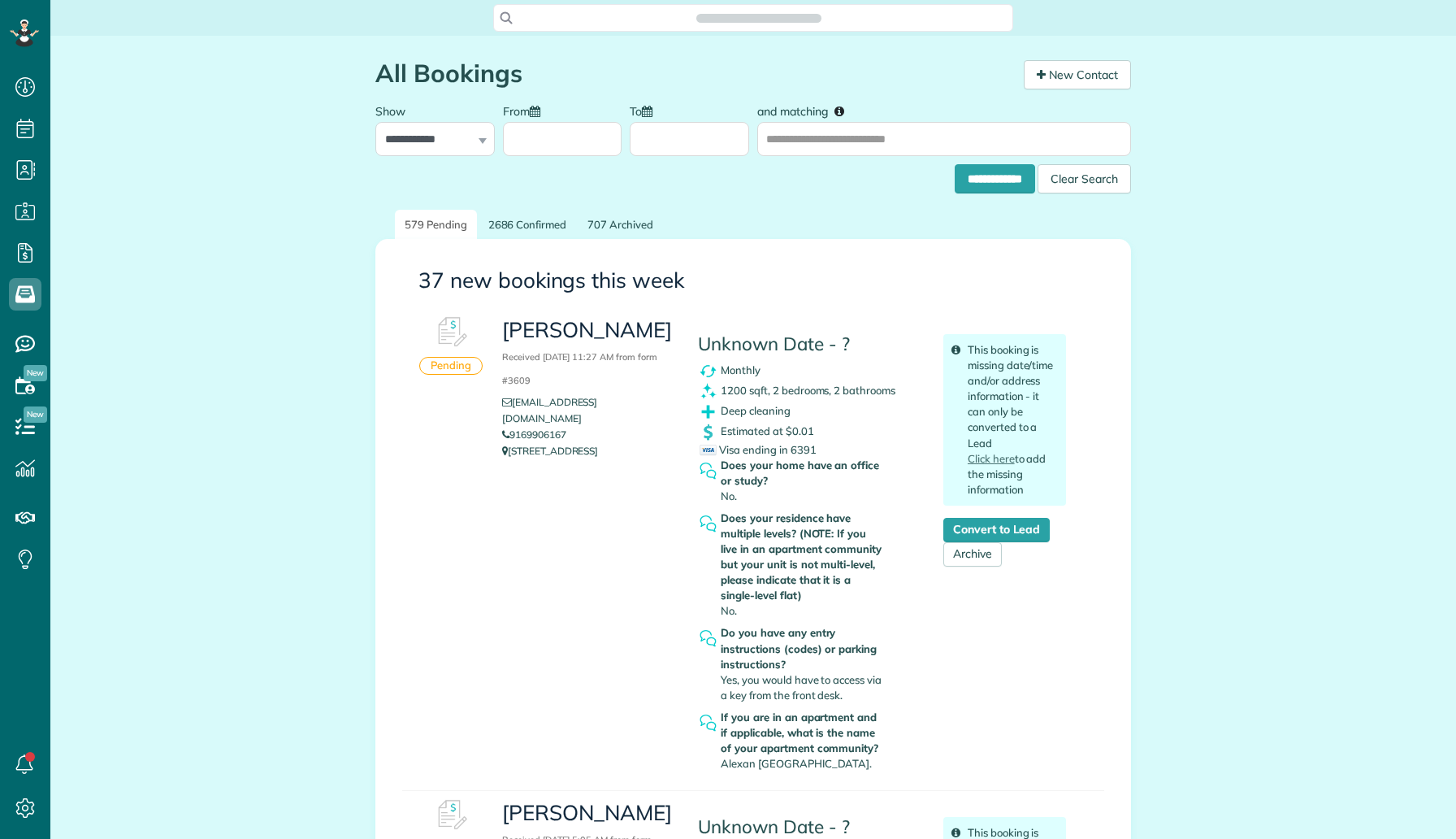
scroll to position [7, 7]
drag, startPoint x: 581, startPoint y: 419, endPoint x: 515, endPoint y: 415, distance: 66.1
click at [515, 426] on li "9169906167" at bounding box center [587, 434] width 172 height 16
click at [606, 426] on li "9169906167" at bounding box center [587, 434] width 172 height 16
drag, startPoint x: 583, startPoint y: 415, endPoint x: 514, endPoint y: 414, distance: 69.0
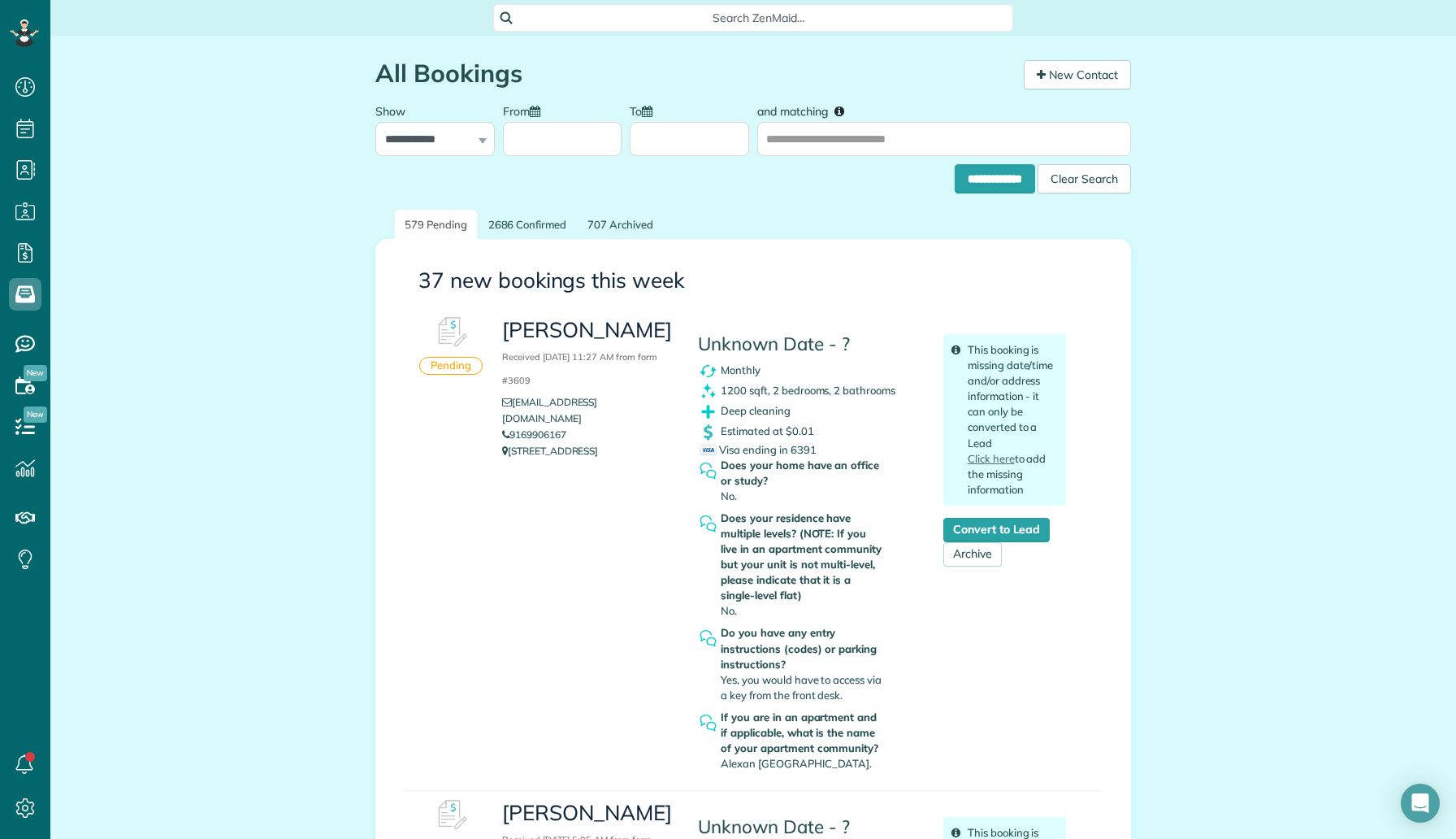
click at [513, 426] on li "9169906167" at bounding box center [587, 434] width 172 height 16
copy link "9169906167"
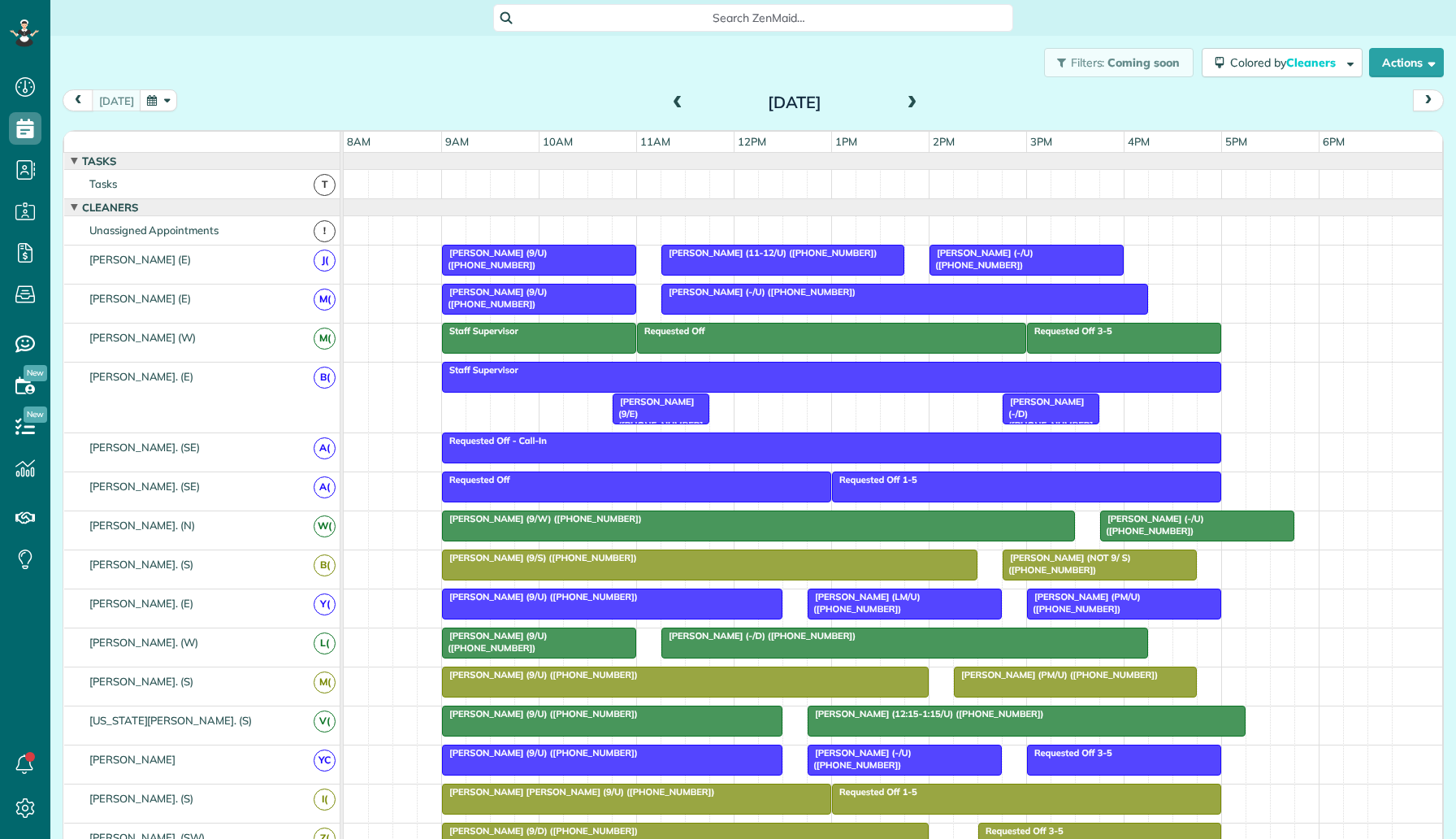
scroll to position [7, 7]
click at [162, 105] on button "button" at bounding box center [159, 100] width 38 height 22
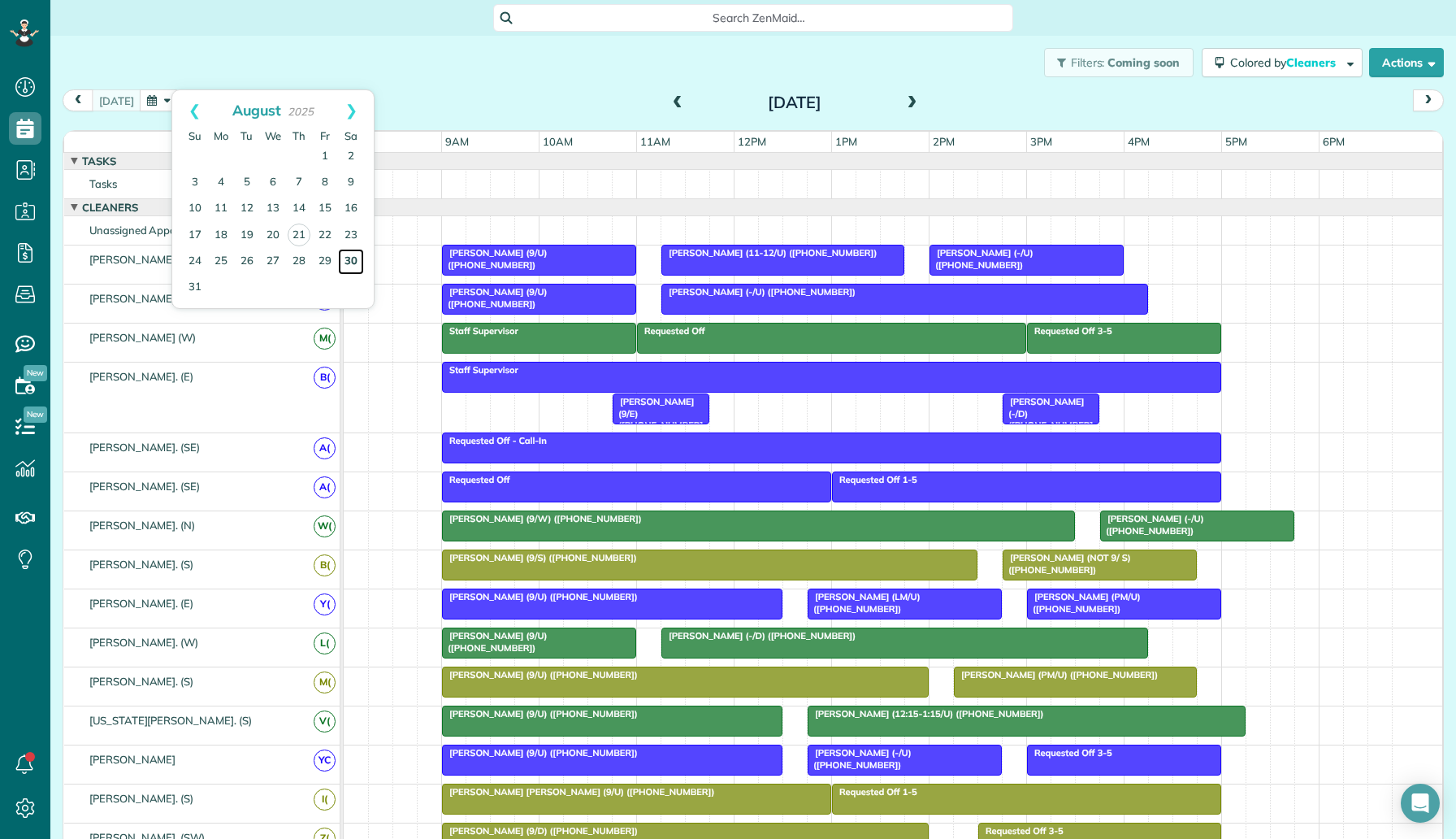
click at [355, 258] on link "30" at bounding box center [351, 261] width 26 height 26
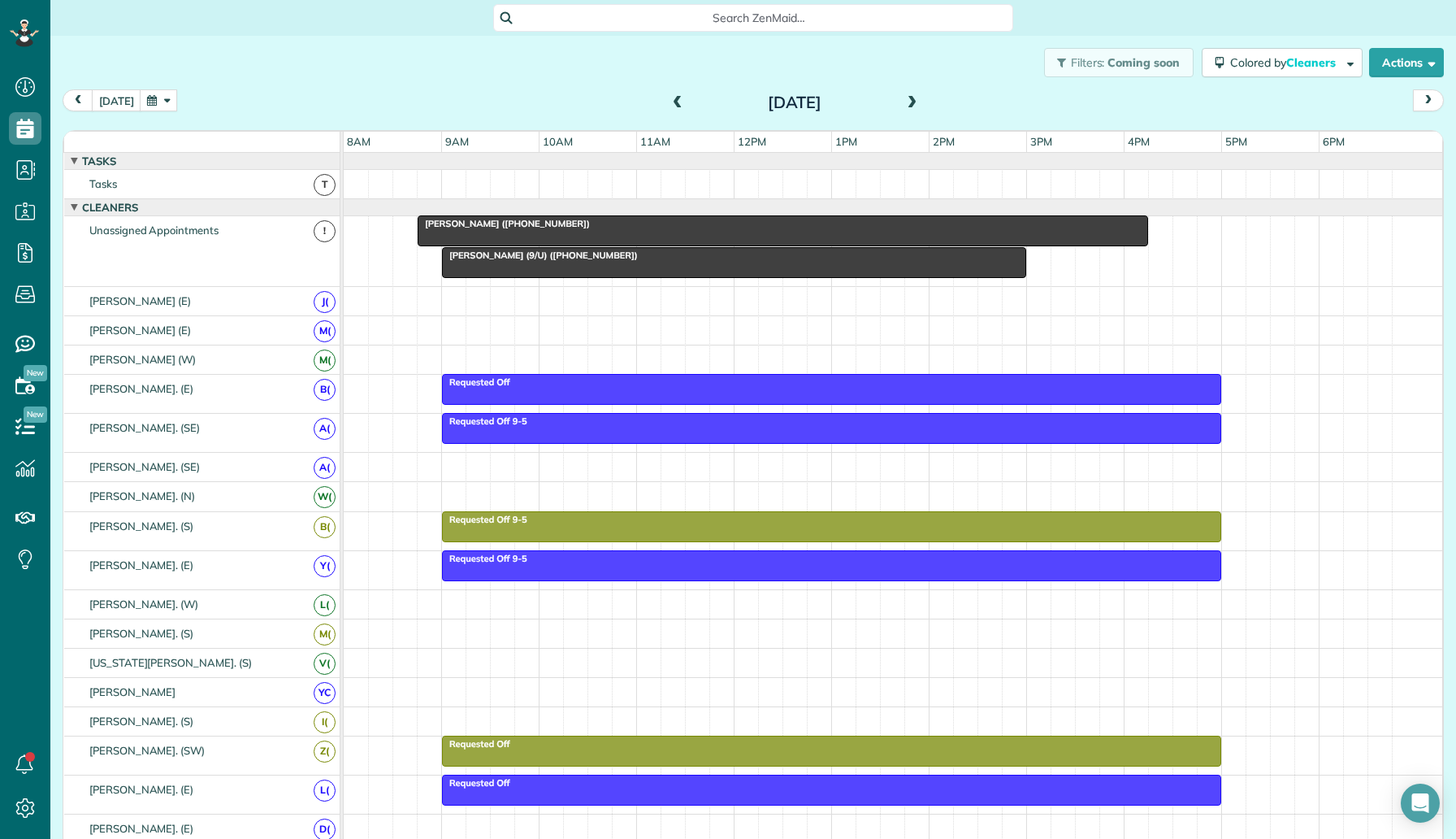
click at [509, 235] on div at bounding box center [782, 231] width 728 height 29
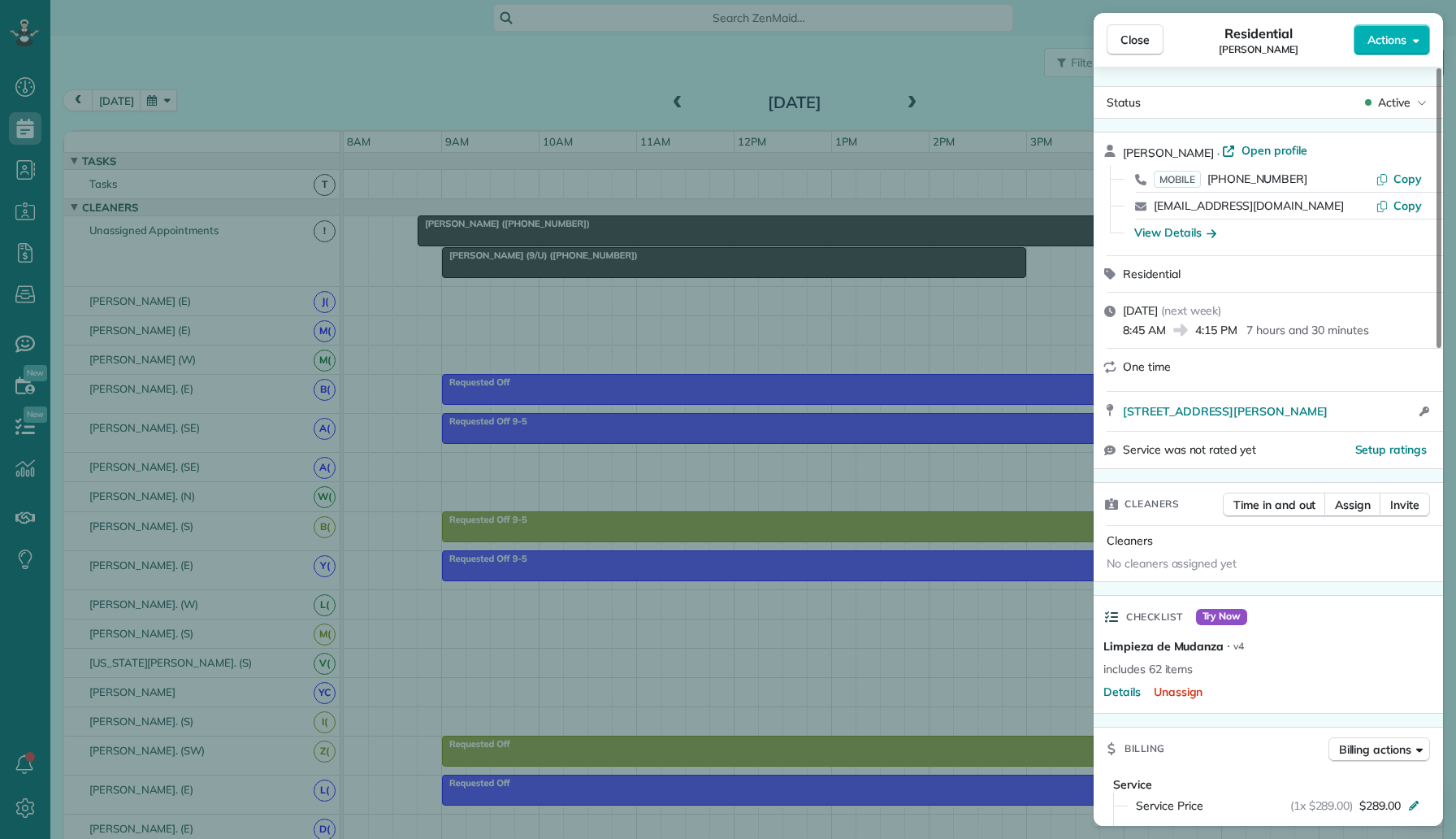
click at [487, 283] on div "Close Residential Nayla Abuhamad Actions Status Active Nayla Abuhamad · Open pr…" at bounding box center [728, 420] width 1456 height 839
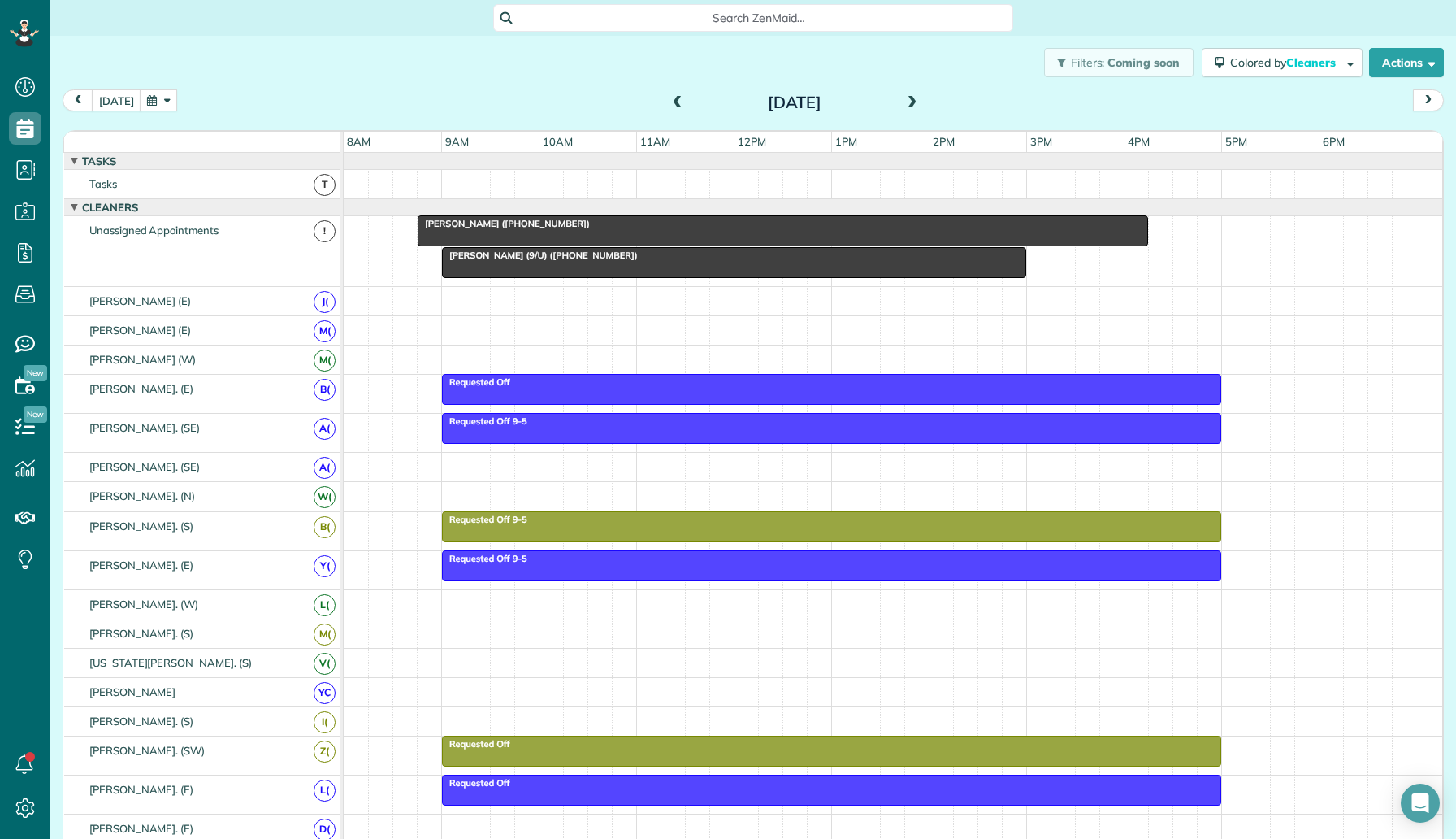
click at [519, 263] on div at bounding box center [734, 261] width 582 height 29
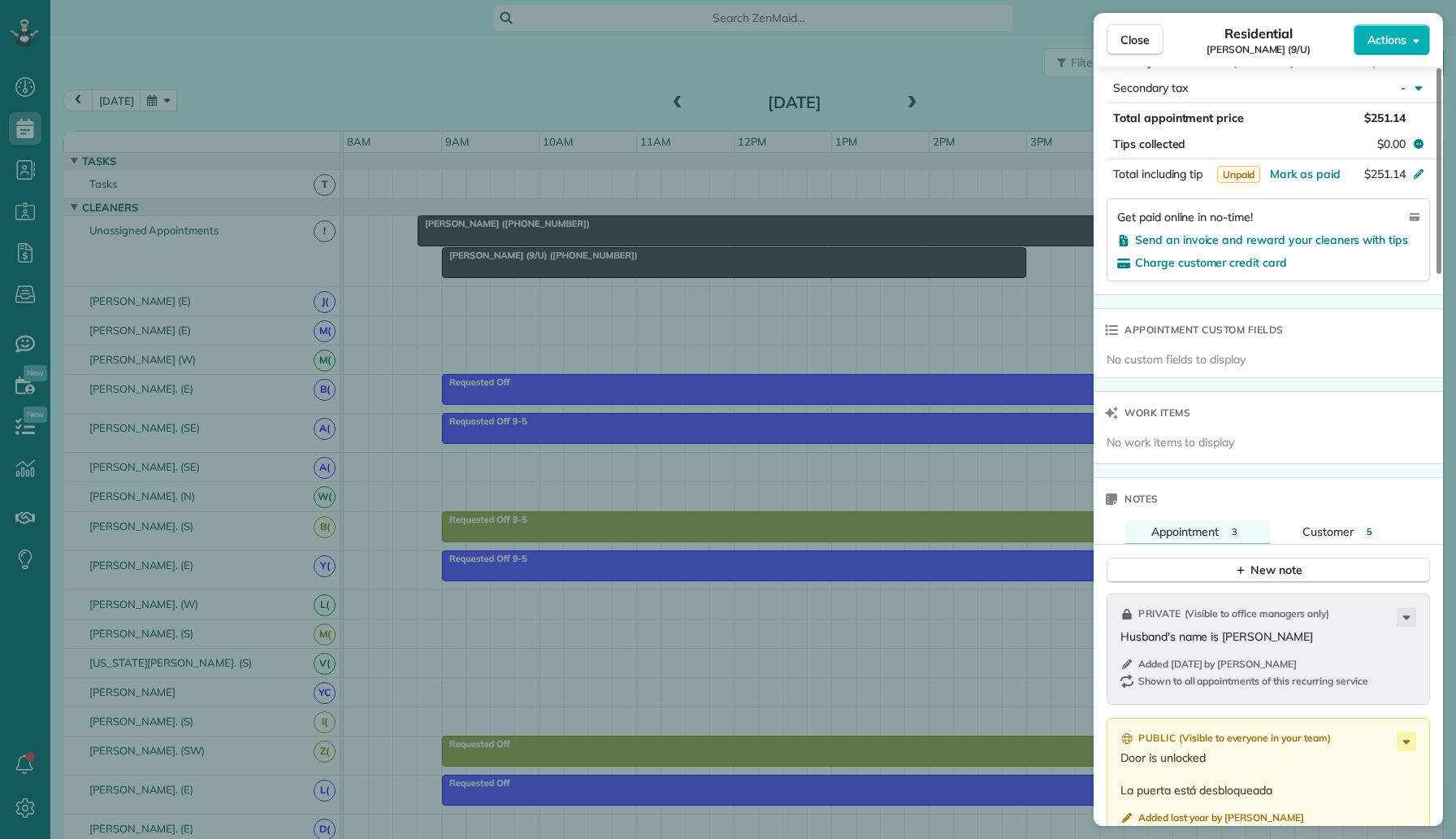
scroll to position [685, 0]
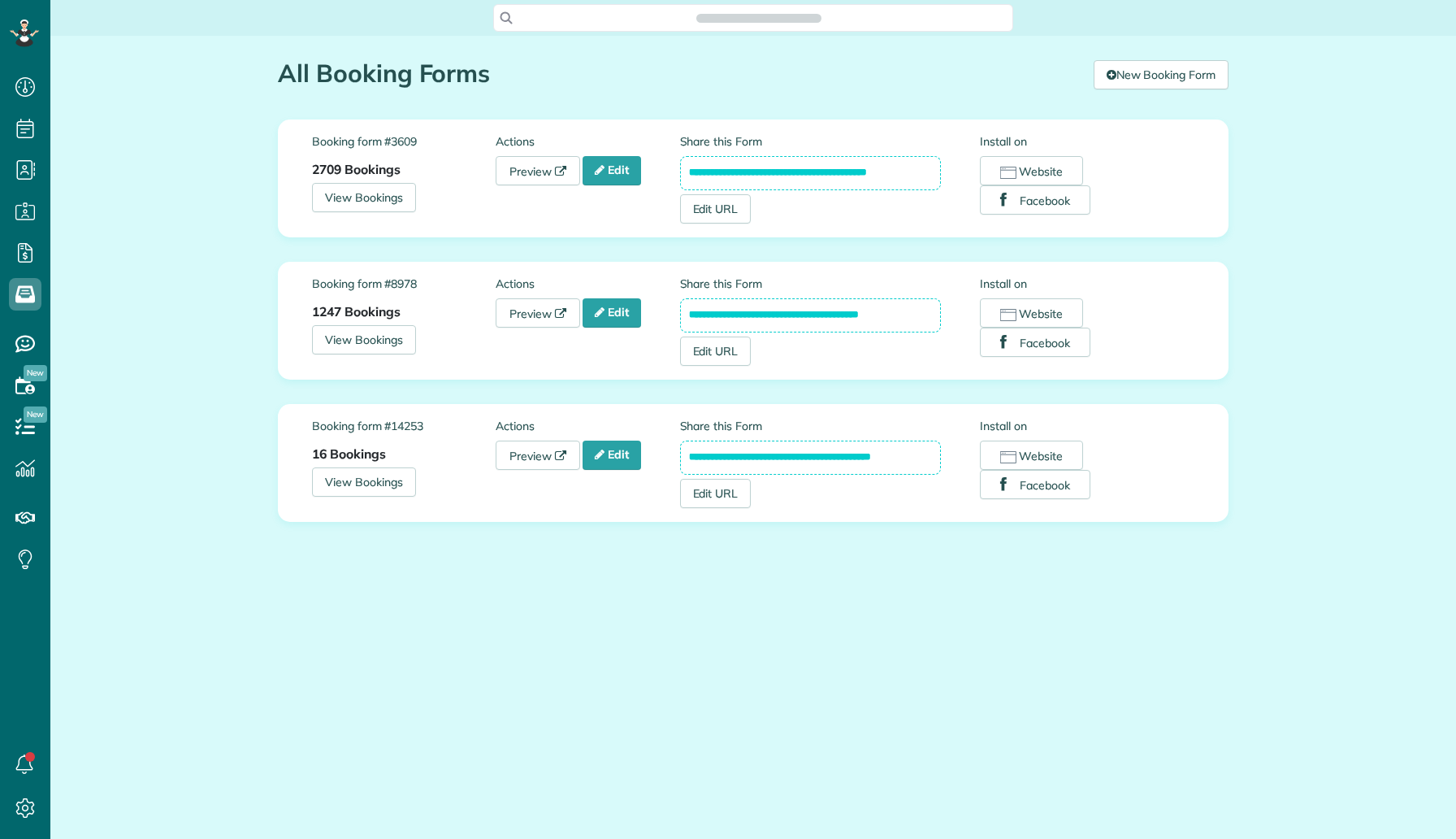
scroll to position [7, 7]
drag, startPoint x: 925, startPoint y: 180, endPoint x: 682, endPoint y: 173, distance: 243.1
click at [682, 173] on input "**********" at bounding box center [810, 173] width 261 height 34
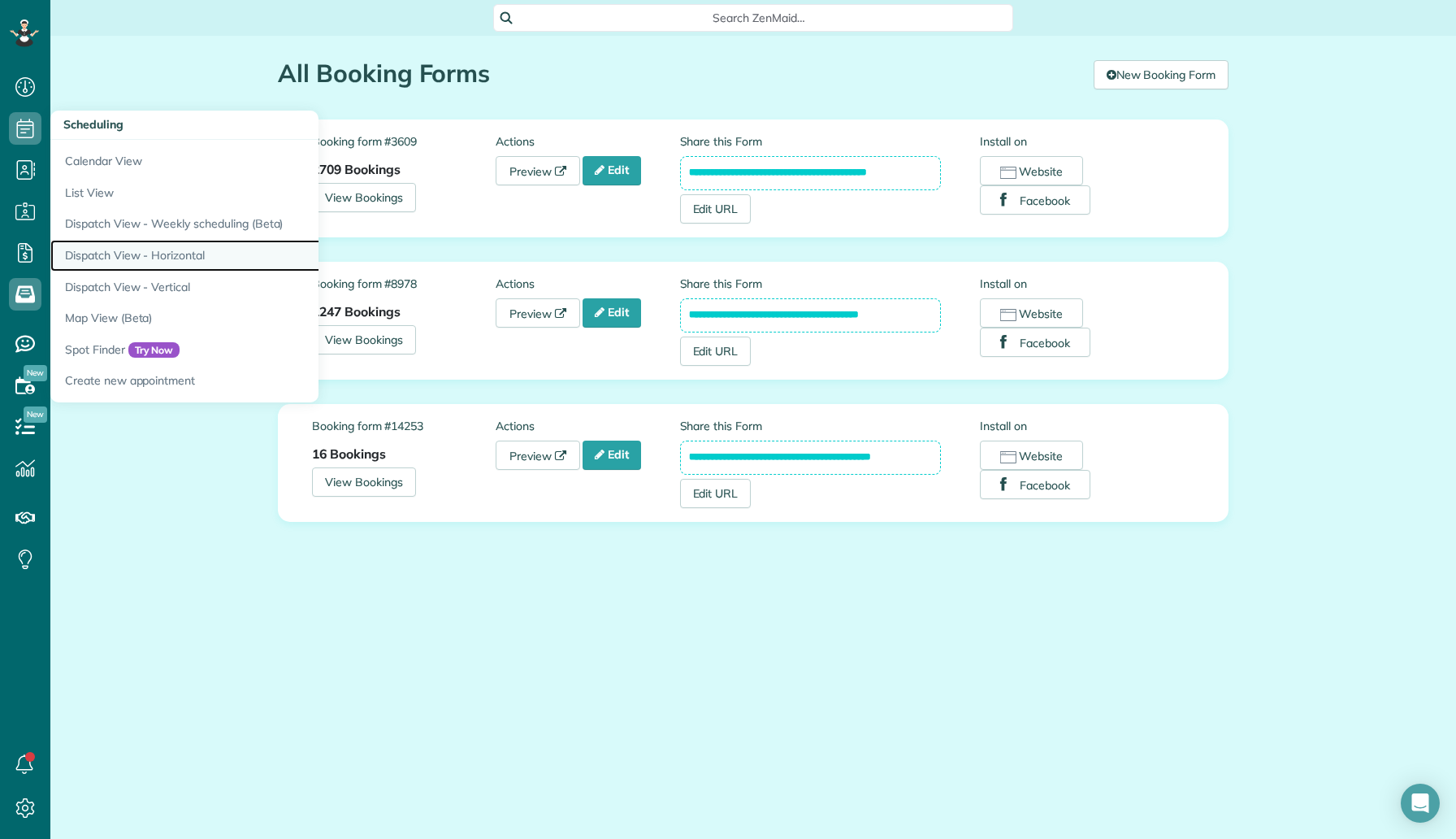
click at [176, 260] on link "Dispatch View - Horizontal" at bounding box center [253, 255] width 406 height 32
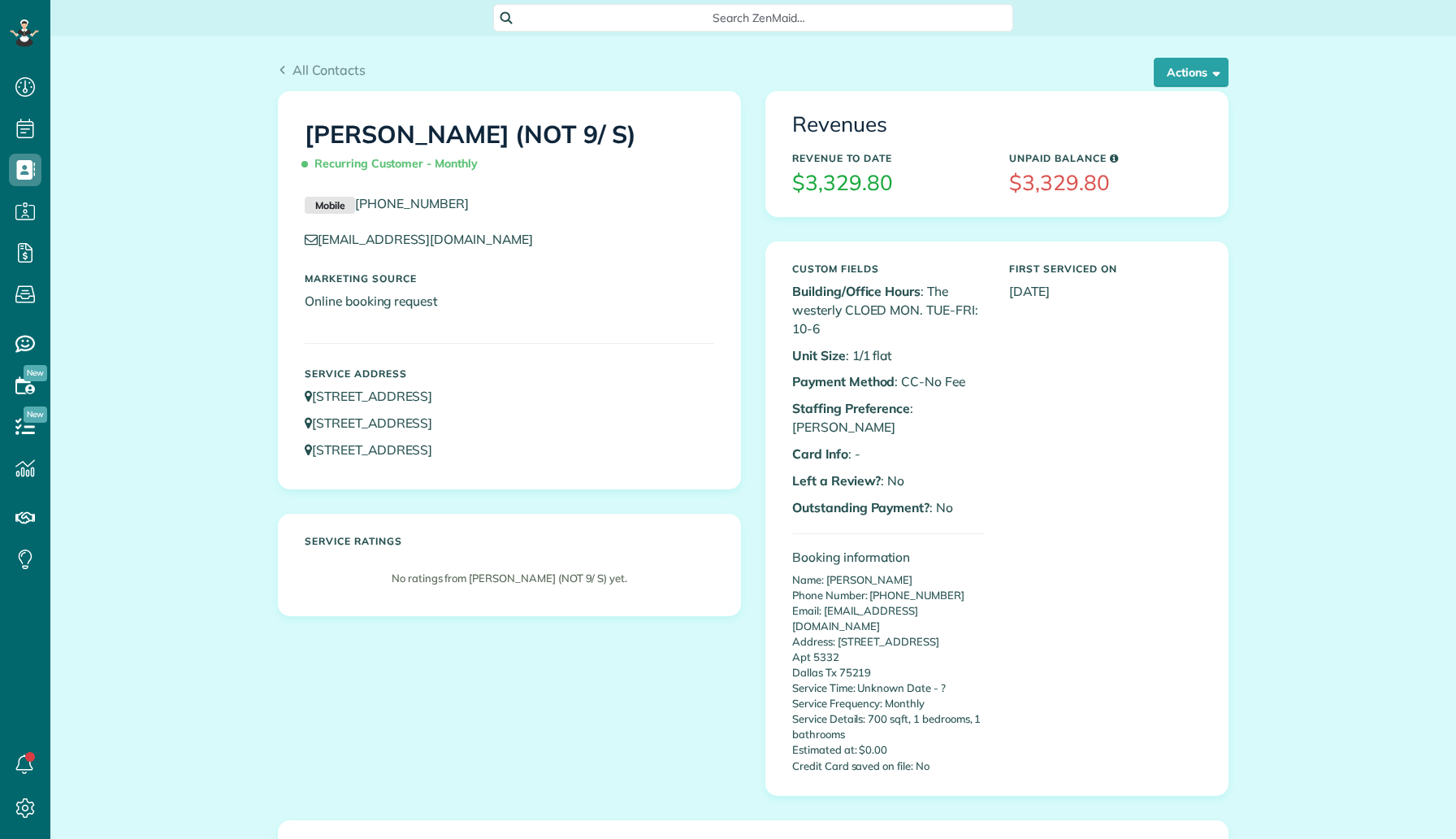
scroll to position [7, 7]
drag, startPoint x: 462, startPoint y: 206, endPoint x: 362, endPoint y: 203, distance: 100.0
click at [362, 203] on p "Mobile [PHONE_NUMBER]" at bounding box center [510, 204] width 409 height 20
copy link "972) 742-4843"
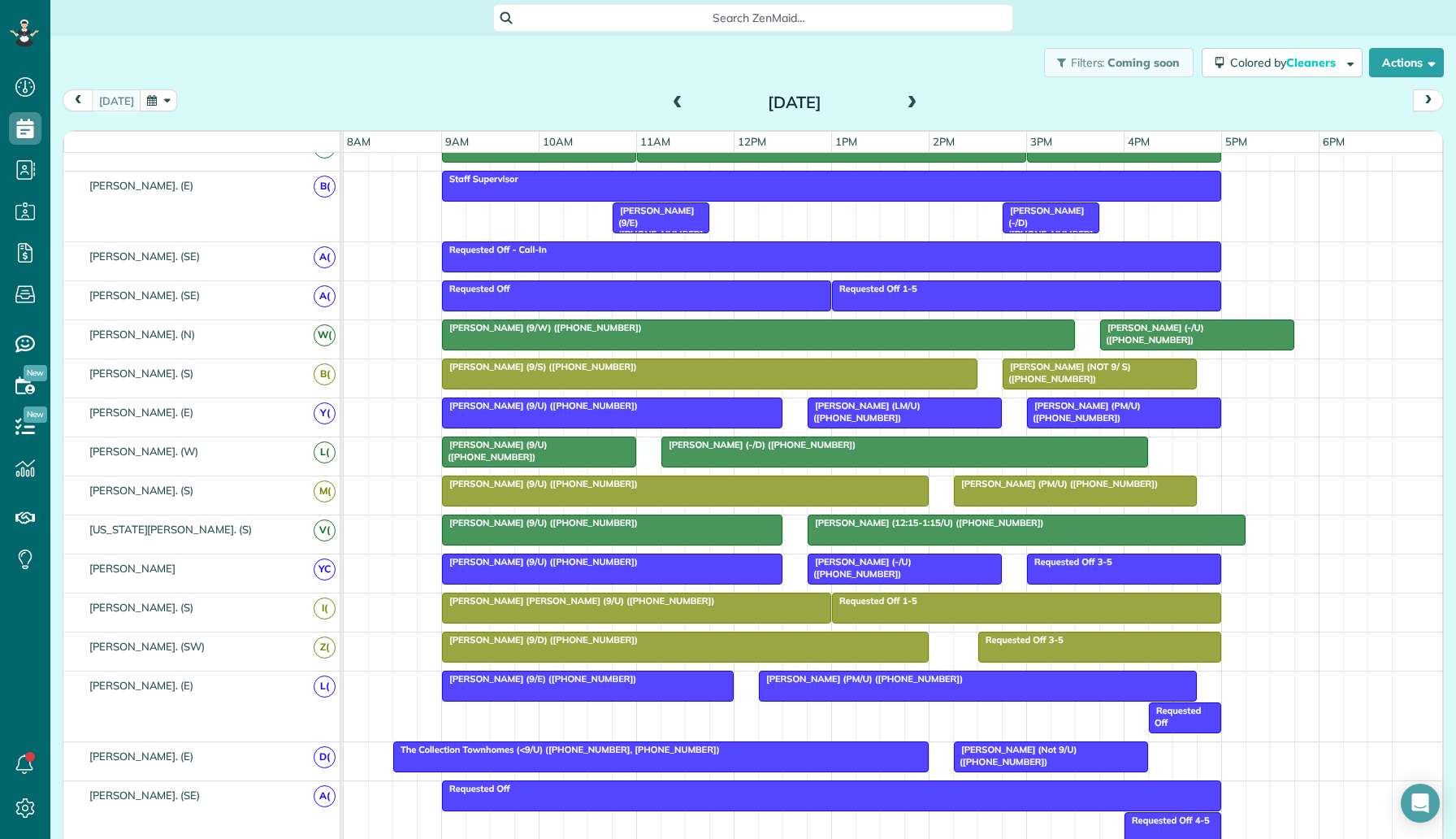
scroll to position [335, 0]
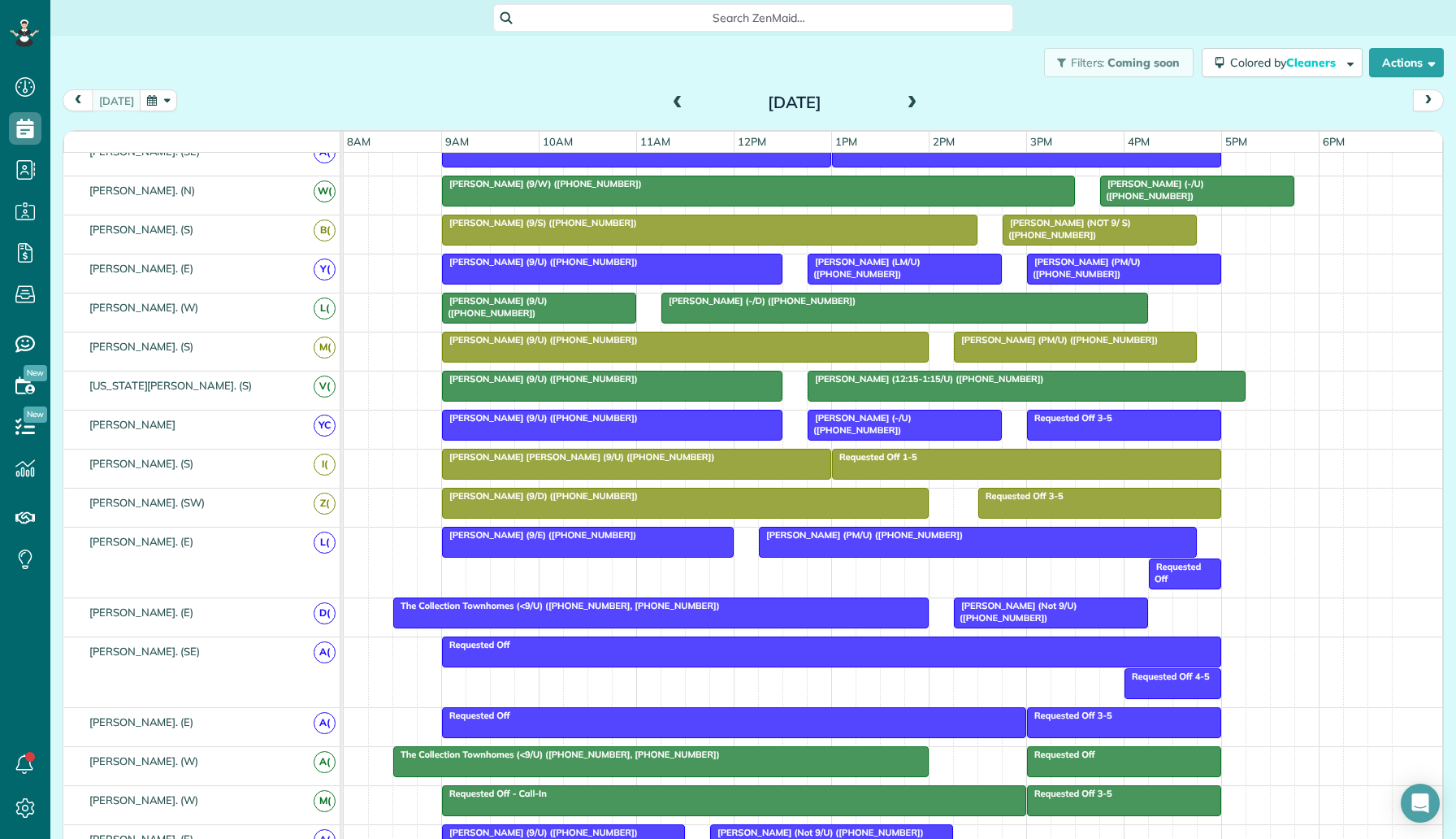
click at [1037, 613] on div at bounding box center [1052, 612] width 193 height 29
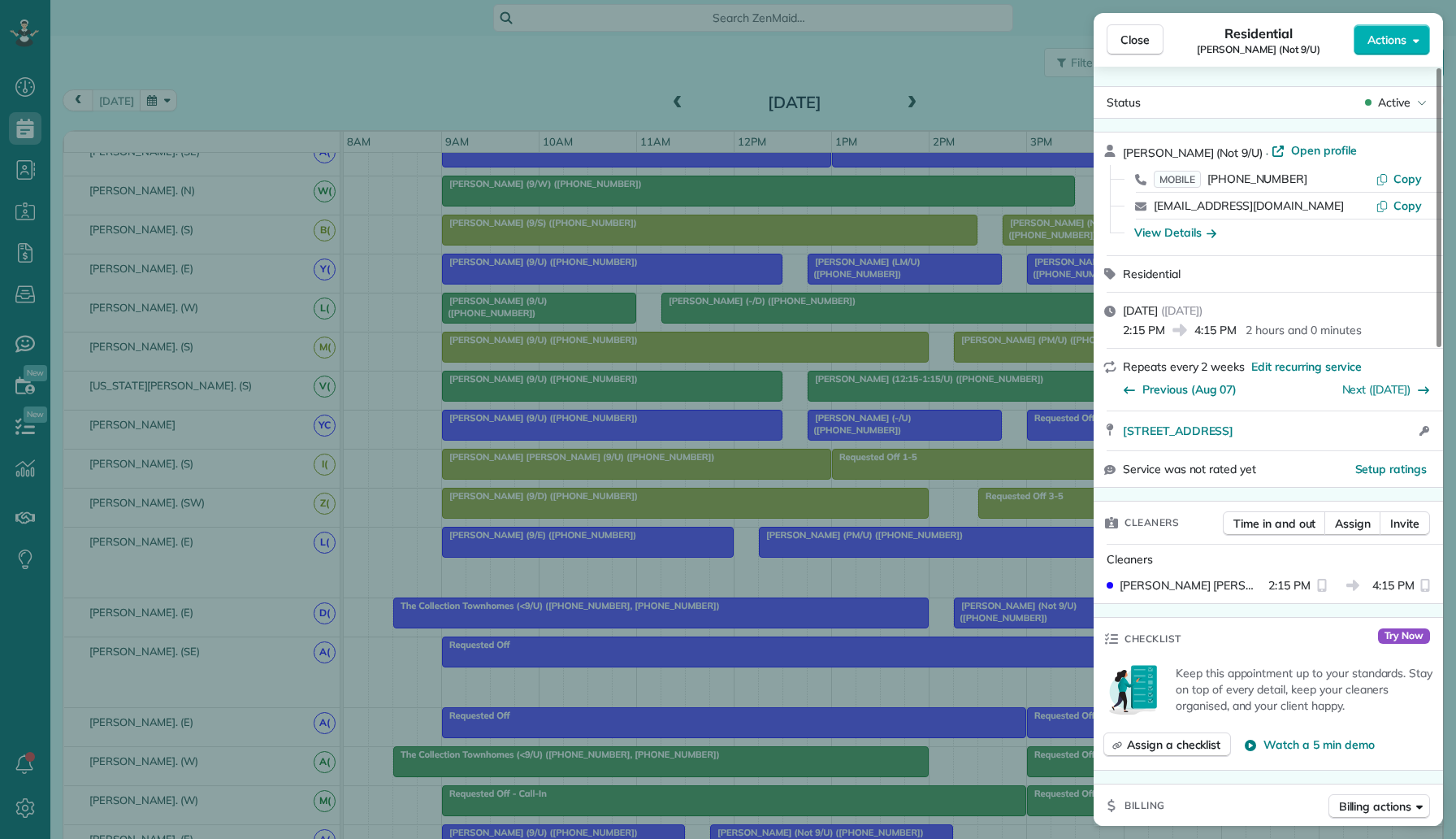
drag, startPoint x: 1304, startPoint y: 176, endPoint x: 1211, endPoint y: 181, distance: 93.1
click at [1211, 181] on div "MOBILE [PHONE_NUMBER]" at bounding box center [1264, 179] width 222 height 16
click at [176, 94] on div "Close Residential [PERSON_NAME] (Not 9/U) Actions Status Active [PERSON_NAME] (…" at bounding box center [728, 420] width 1456 height 839
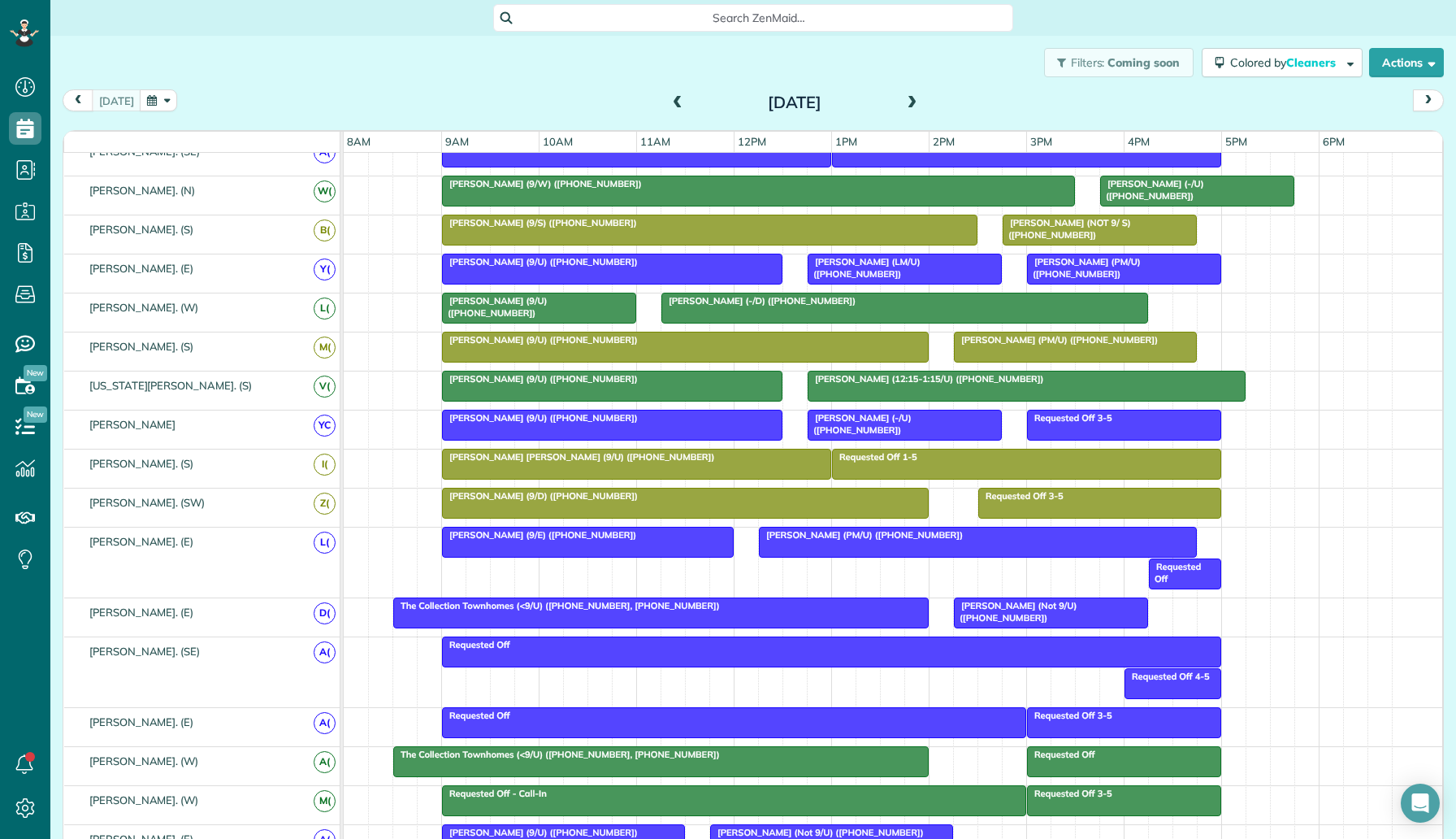
click at [148, 101] on button "button" at bounding box center [159, 100] width 38 height 22
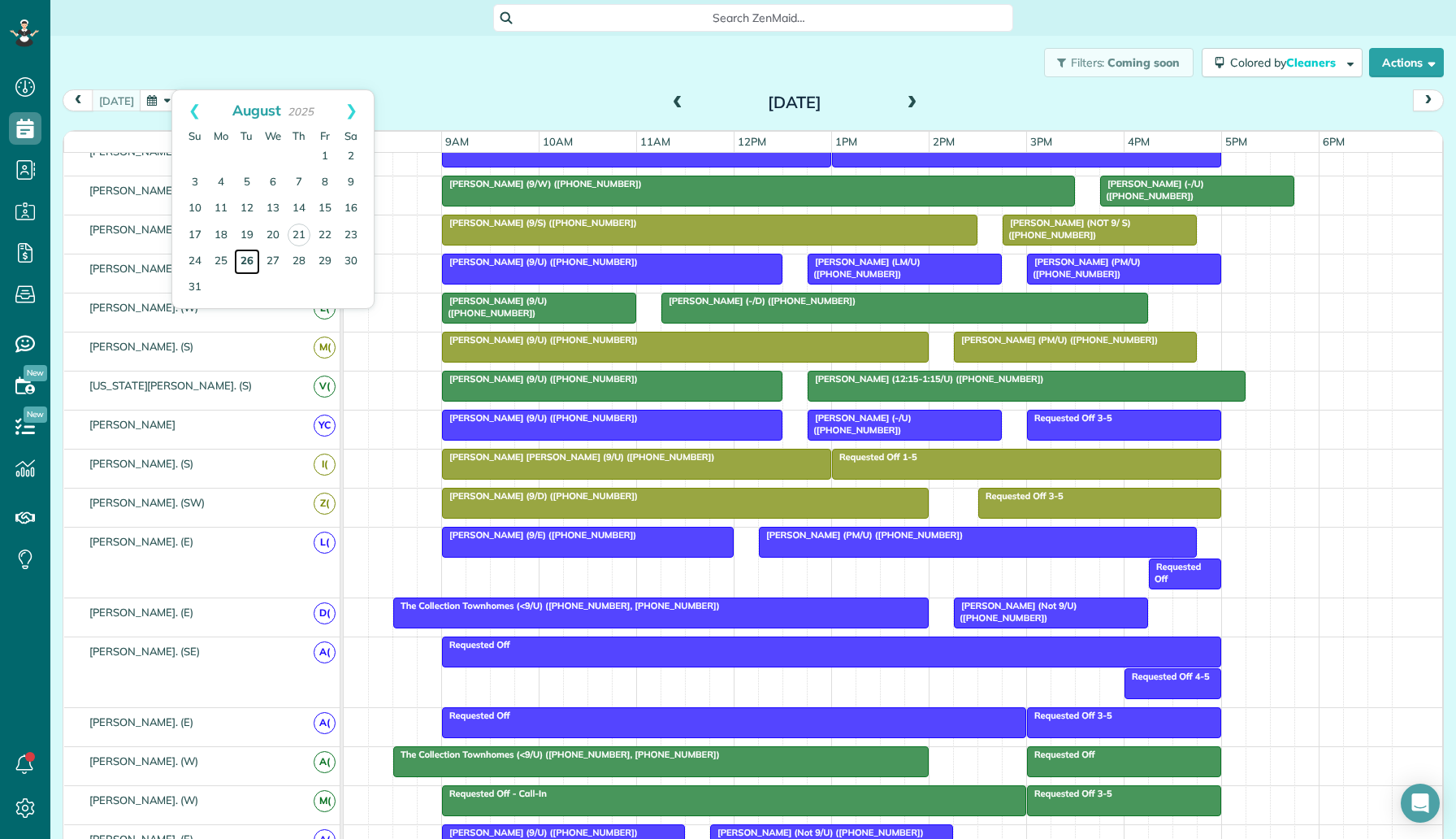
click at [248, 262] on link "26" at bounding box center [246, 261] width 26 height 26
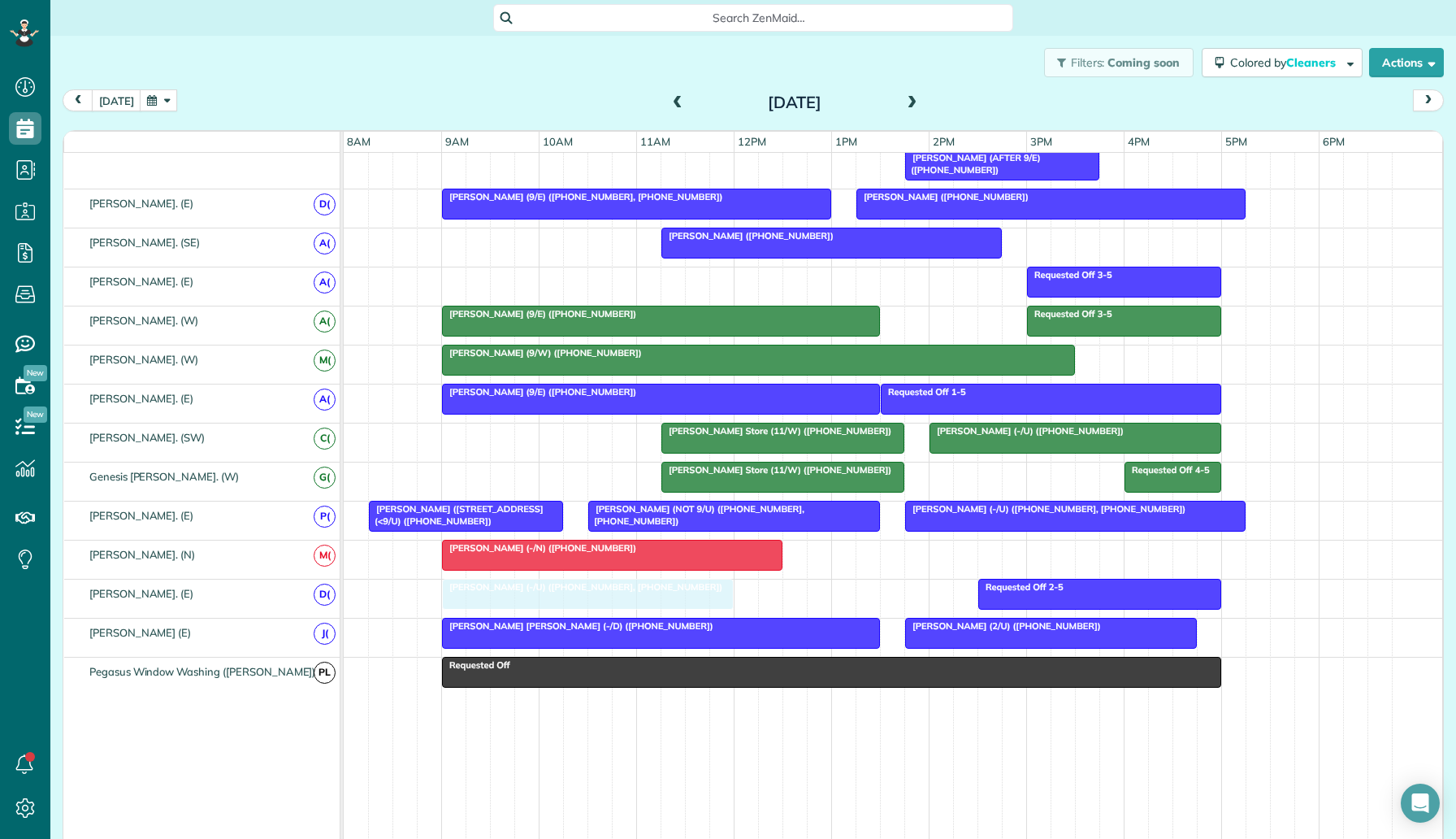
drag, startPoint x: 599, startPoint y: 232, endPoint x: 619, endPoint y: 583, distance: 351.6
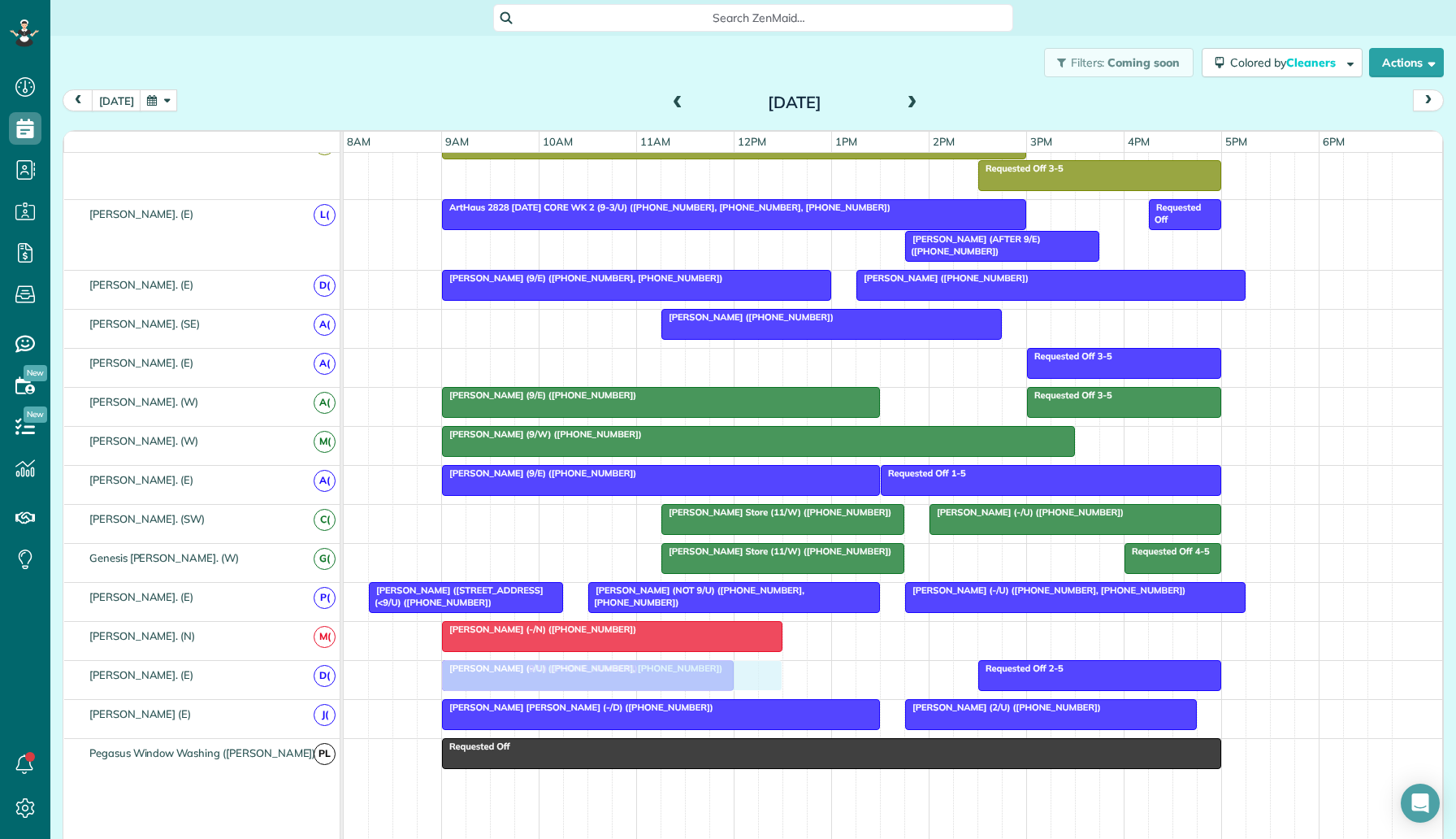
drag, startPoint x: 671, startPoint y: 226, endPoint x: 674, endPoint y: 680, distance: 454.0
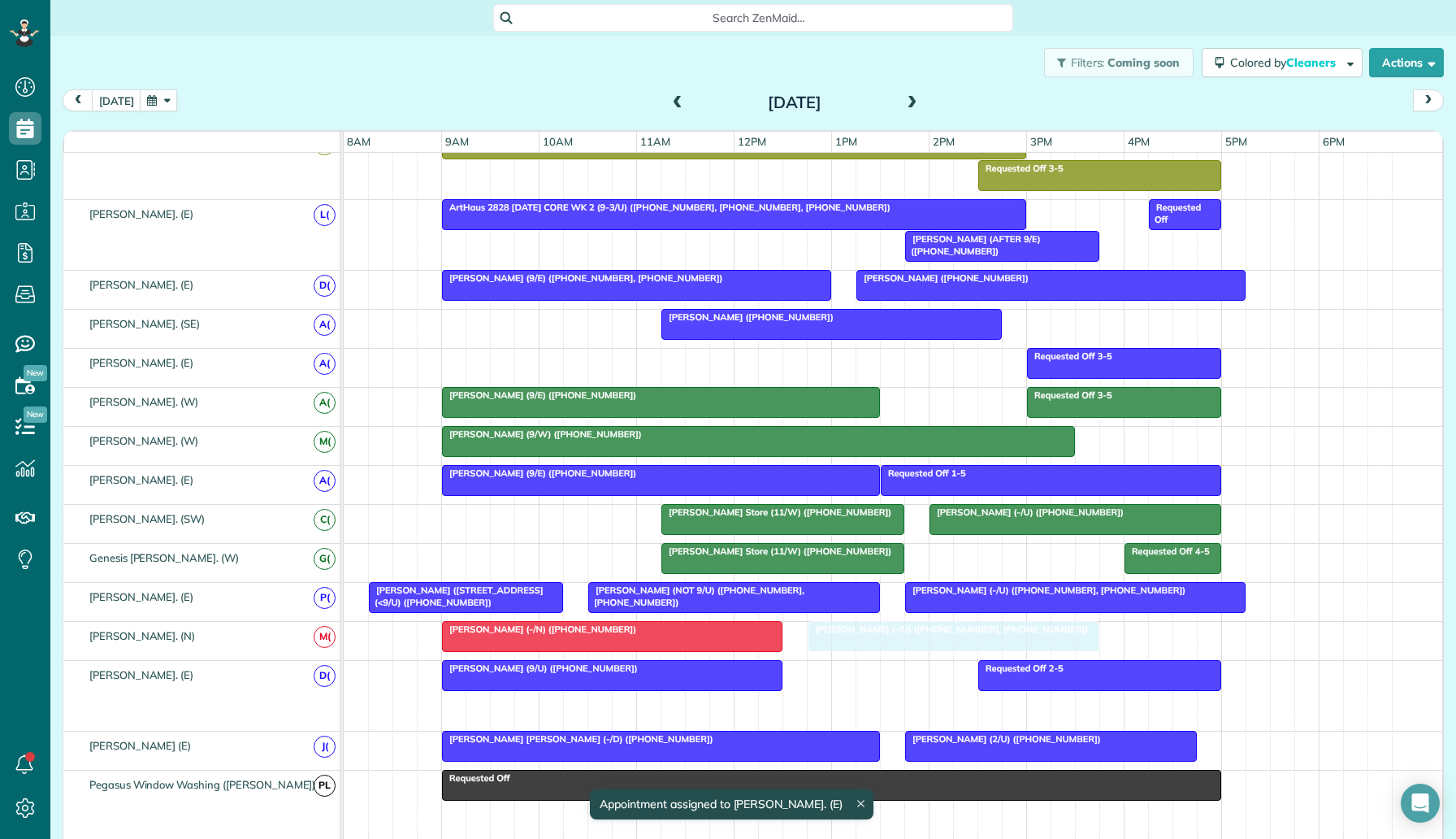
drag, startPoint x: 664, startPoint y: 703, endPoint x: 1032, endPoint y: 637, distance: 373.9
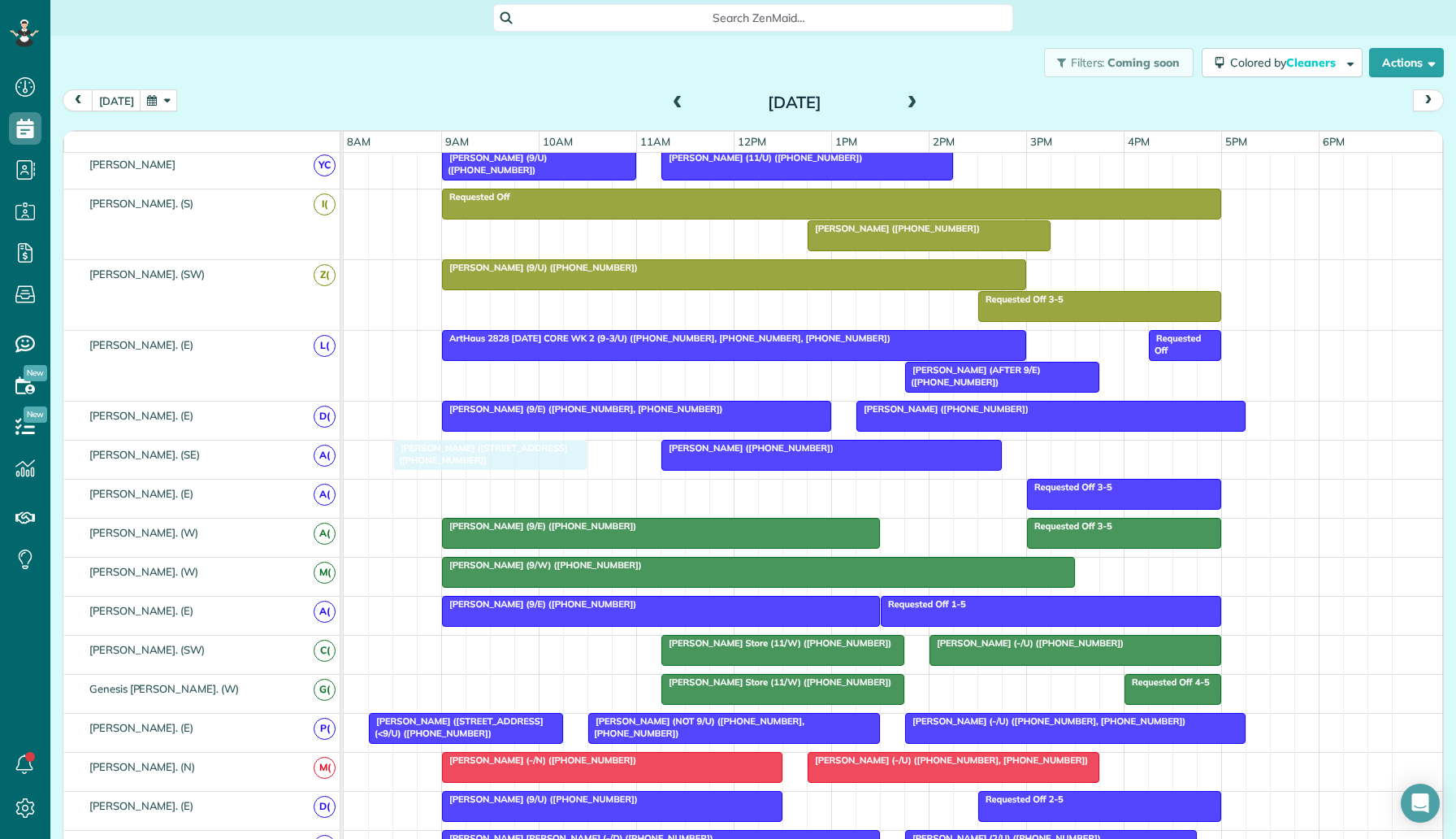
drag, startPoint x: 740, startPoint y: 234, endPoint x: 529, endPoint y: 464, distance: 312.1
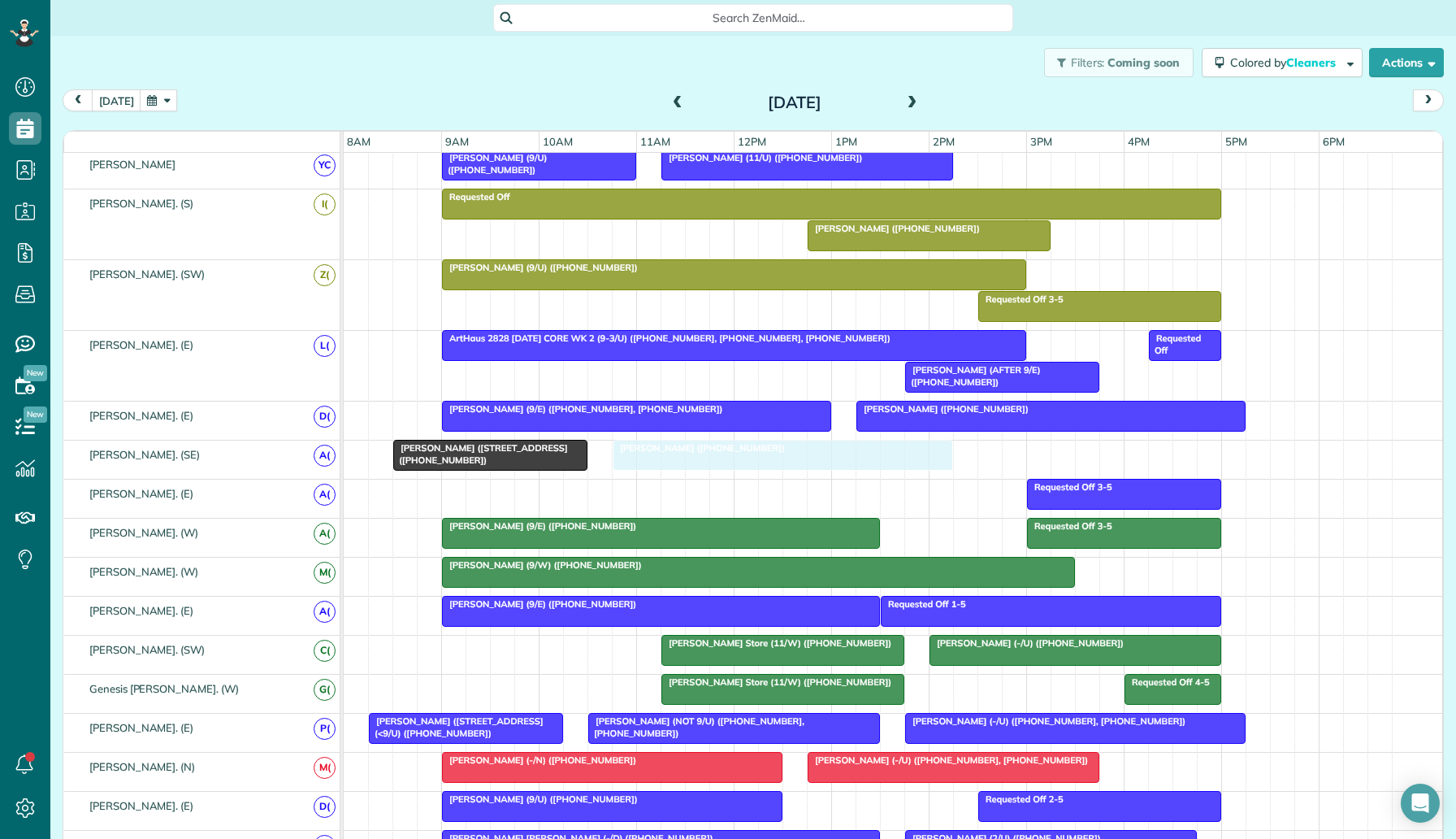
drag, startPoint x: 684, startPoint y: 456, endPoint x: 628, endPoint y: 456, distance: 56.0
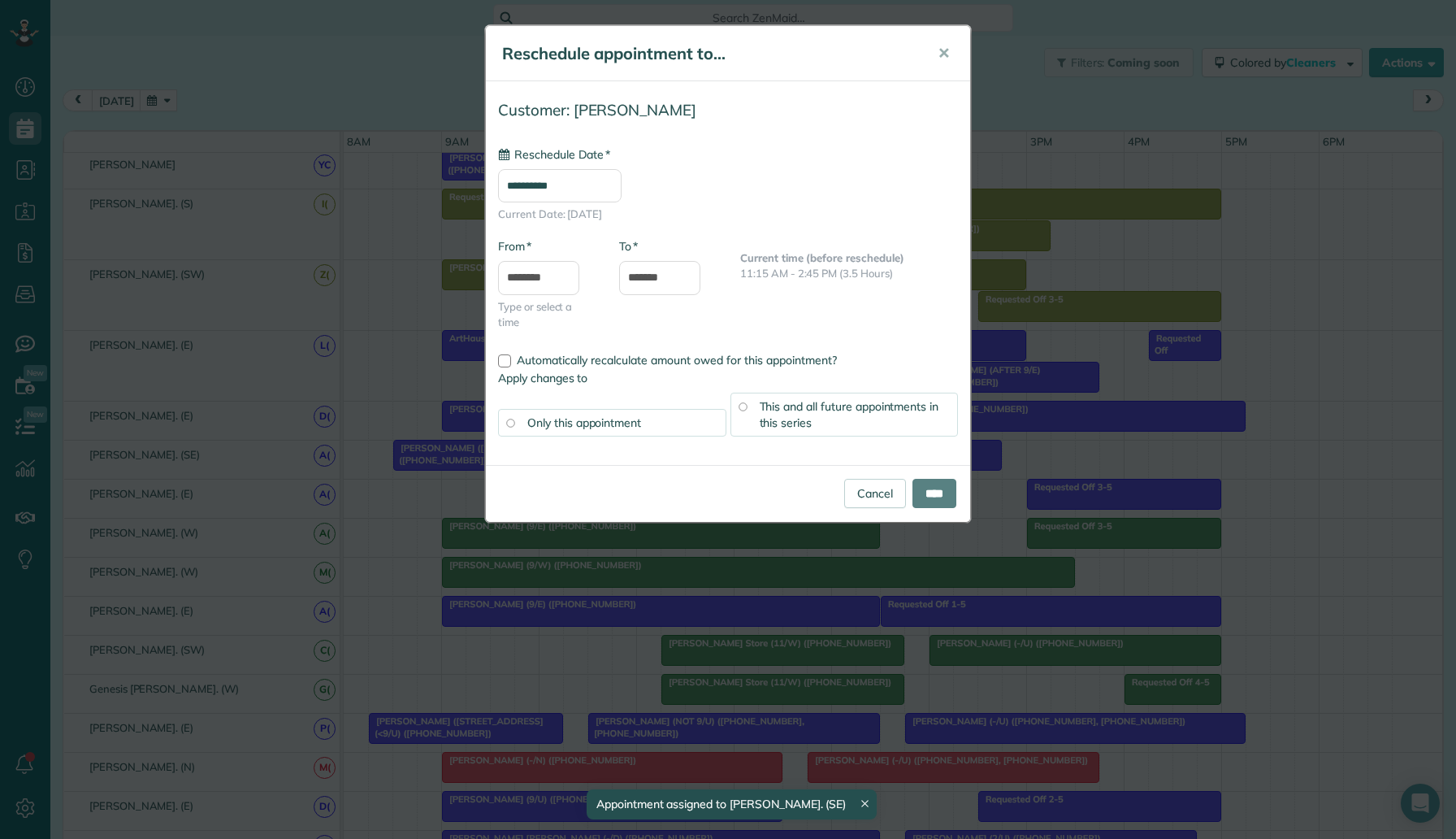
type input "**********"
click at [944, 490] on input "****" at bounding box center [934, 493] width 44 height 29
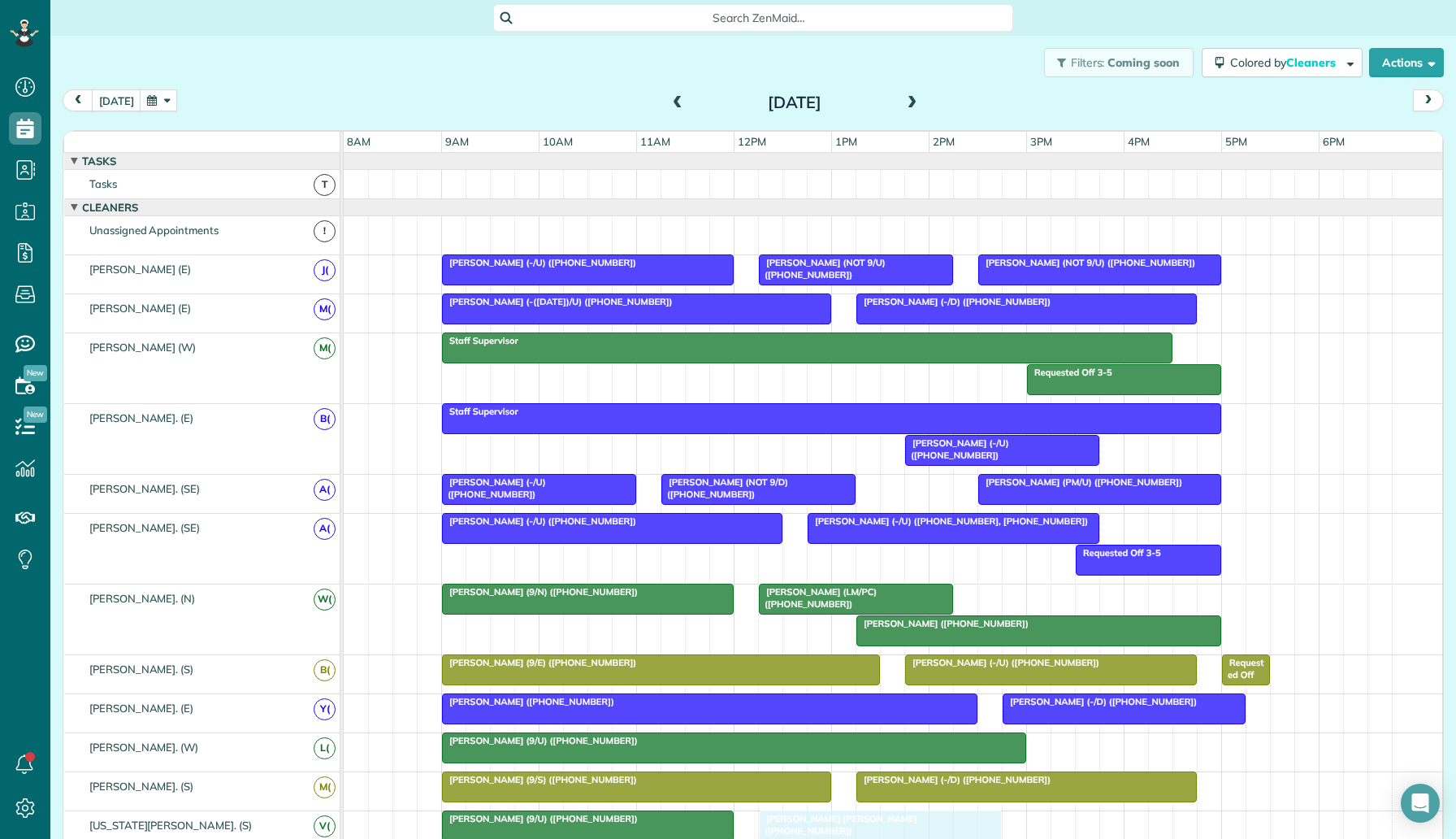
drag, startPoint x: 859, startPoint y: 221, endPoint x: 886, endPoint y: 802, distance: 581.6
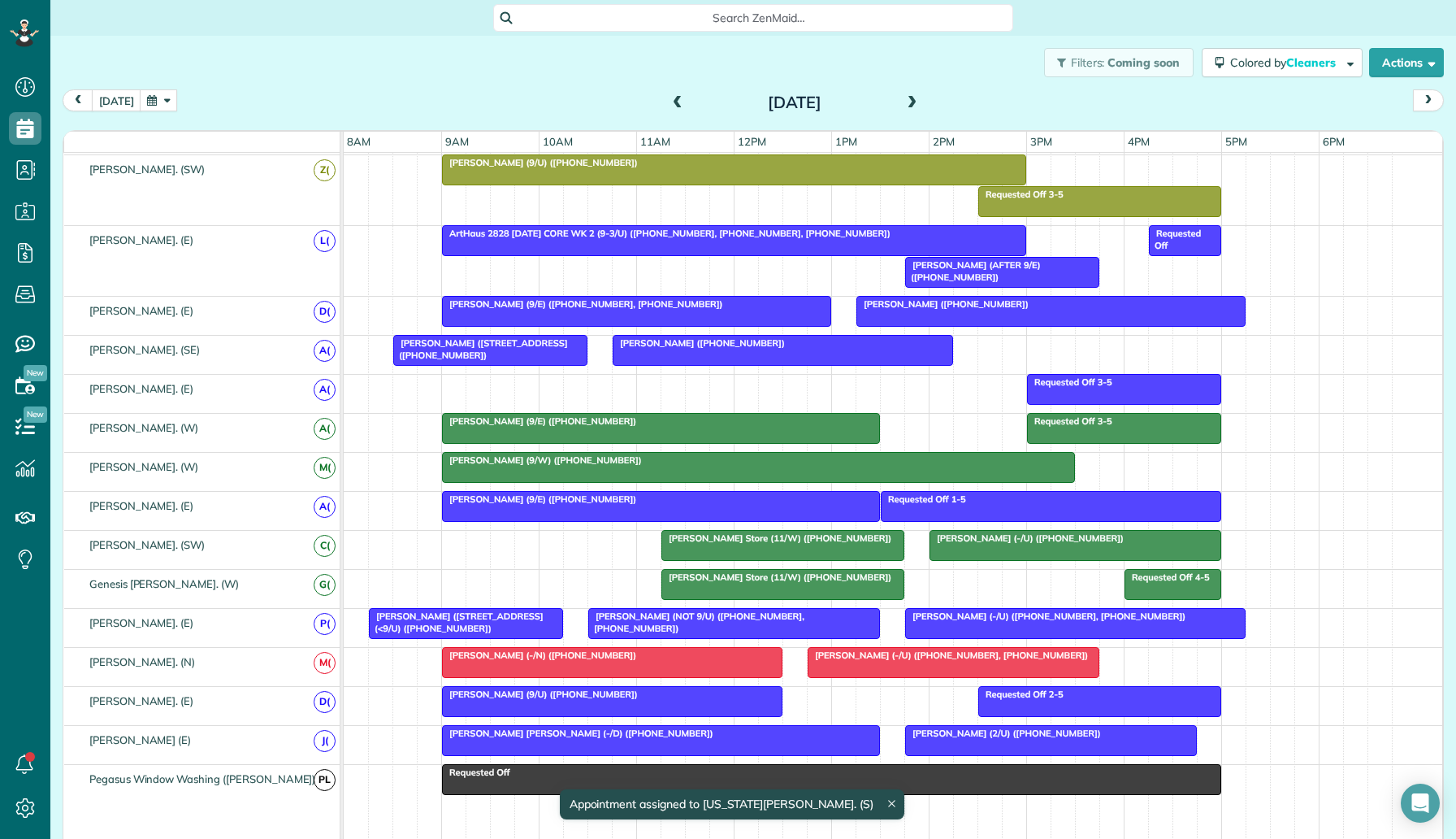
click at [452, 551] on div "Lauren ODonnell (-/U) (+19412587393) Ferrell Mittman Store (11/W) (+19739037449)" at bounding box center [893, 550] width 1099 height 38
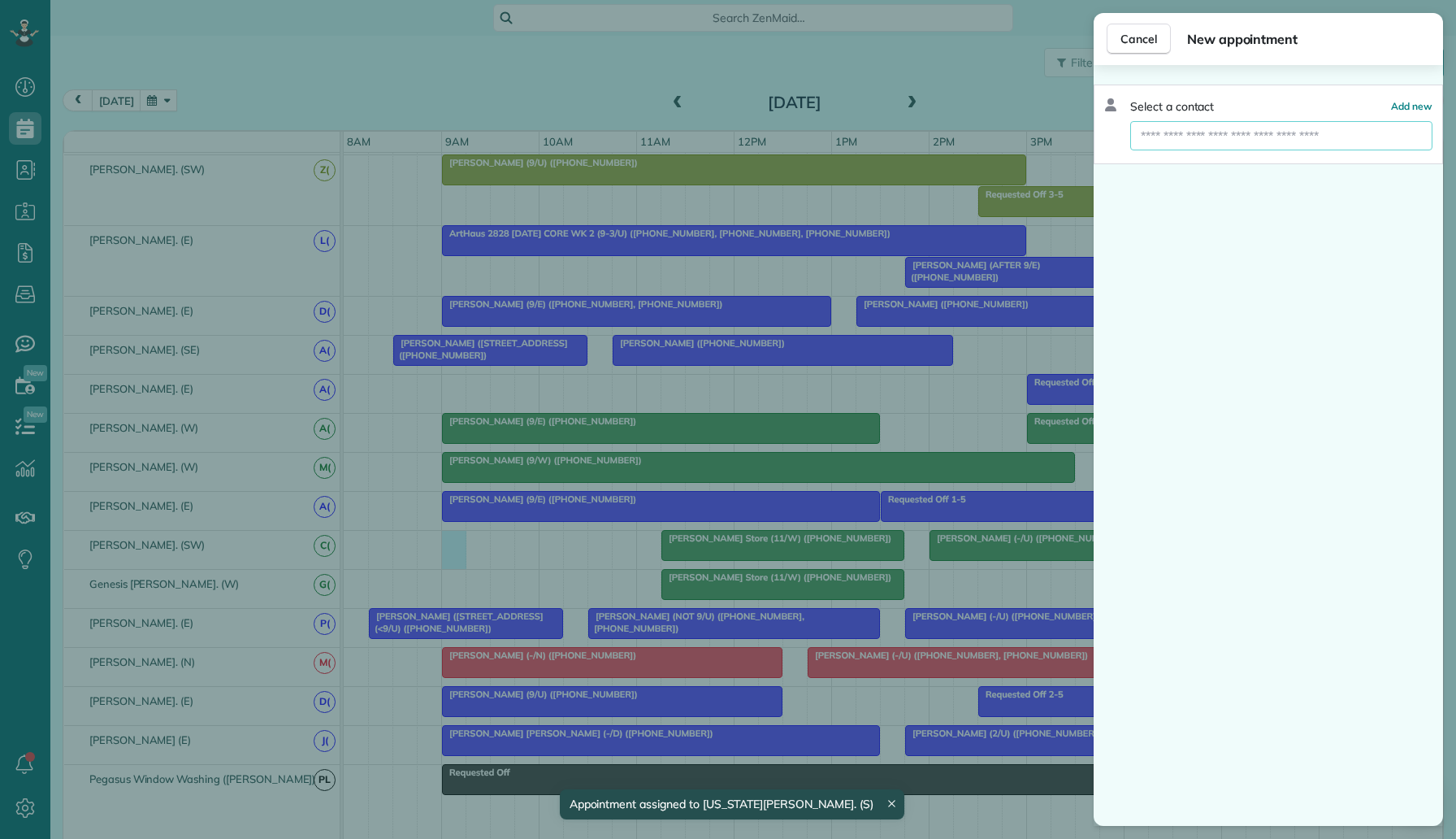
click at [1187, 145] on input "text" at bounding box center [1281, 135] width 302 height 29
click at [925, 400] on div "Cancel New appointment Select a contact Add new" at bounding box center [728, 420] width 1456 height 839
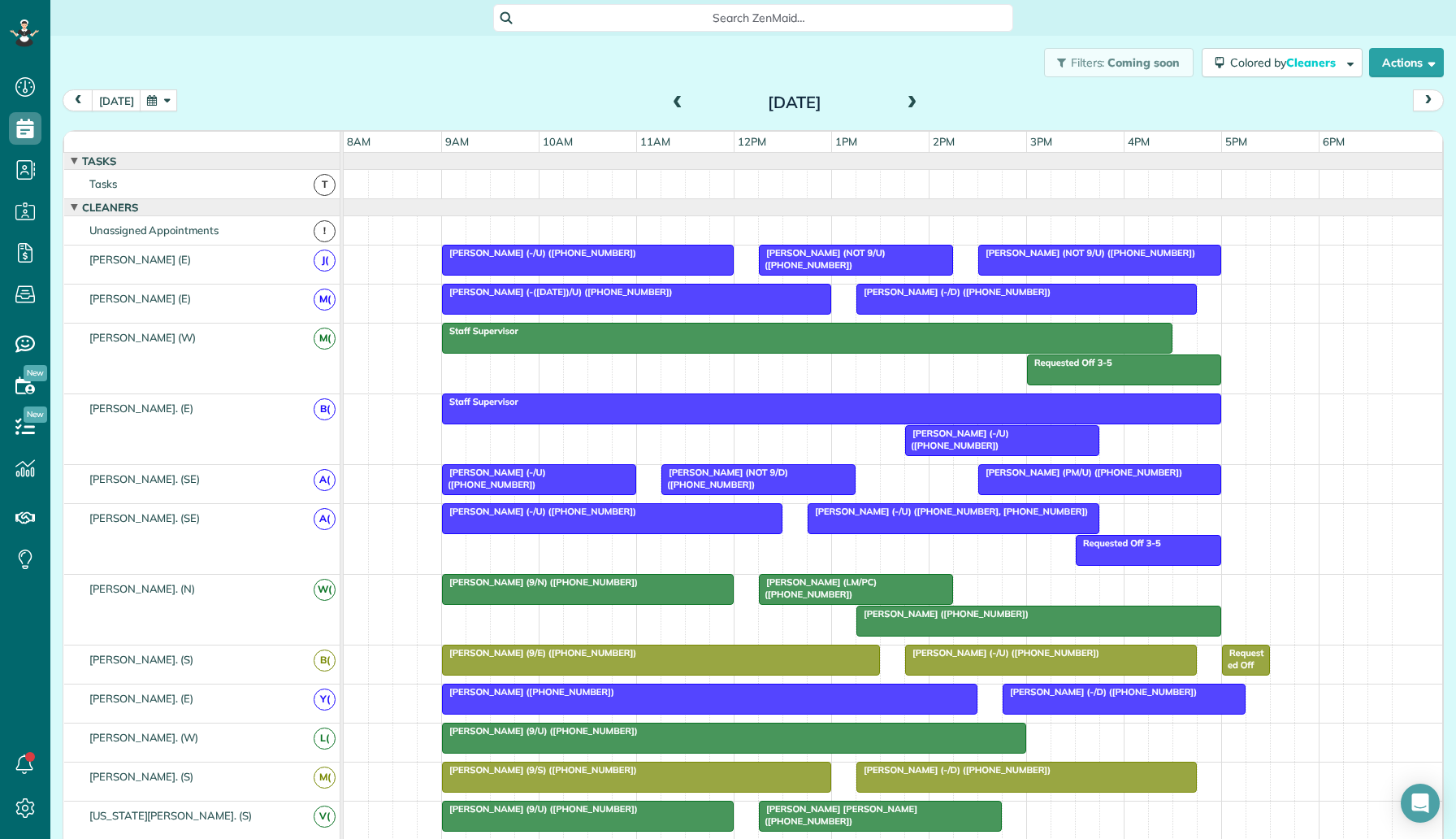
click at [556, 233] on div at bounding box center [893, 231] width 1099 height 29
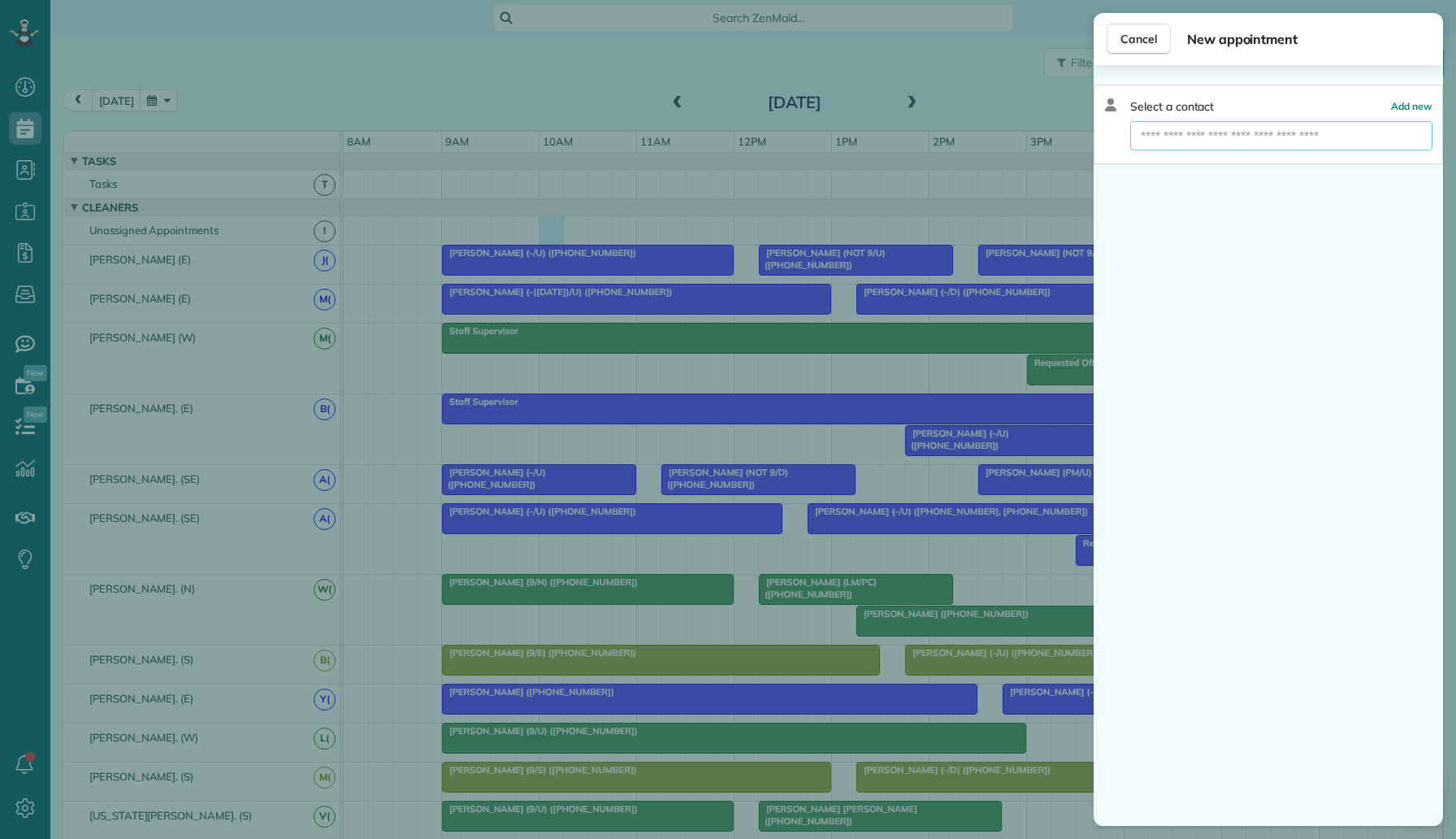
click at [1160, 146] on input "text" at bounding box center [1281, 135] width 302 height 29
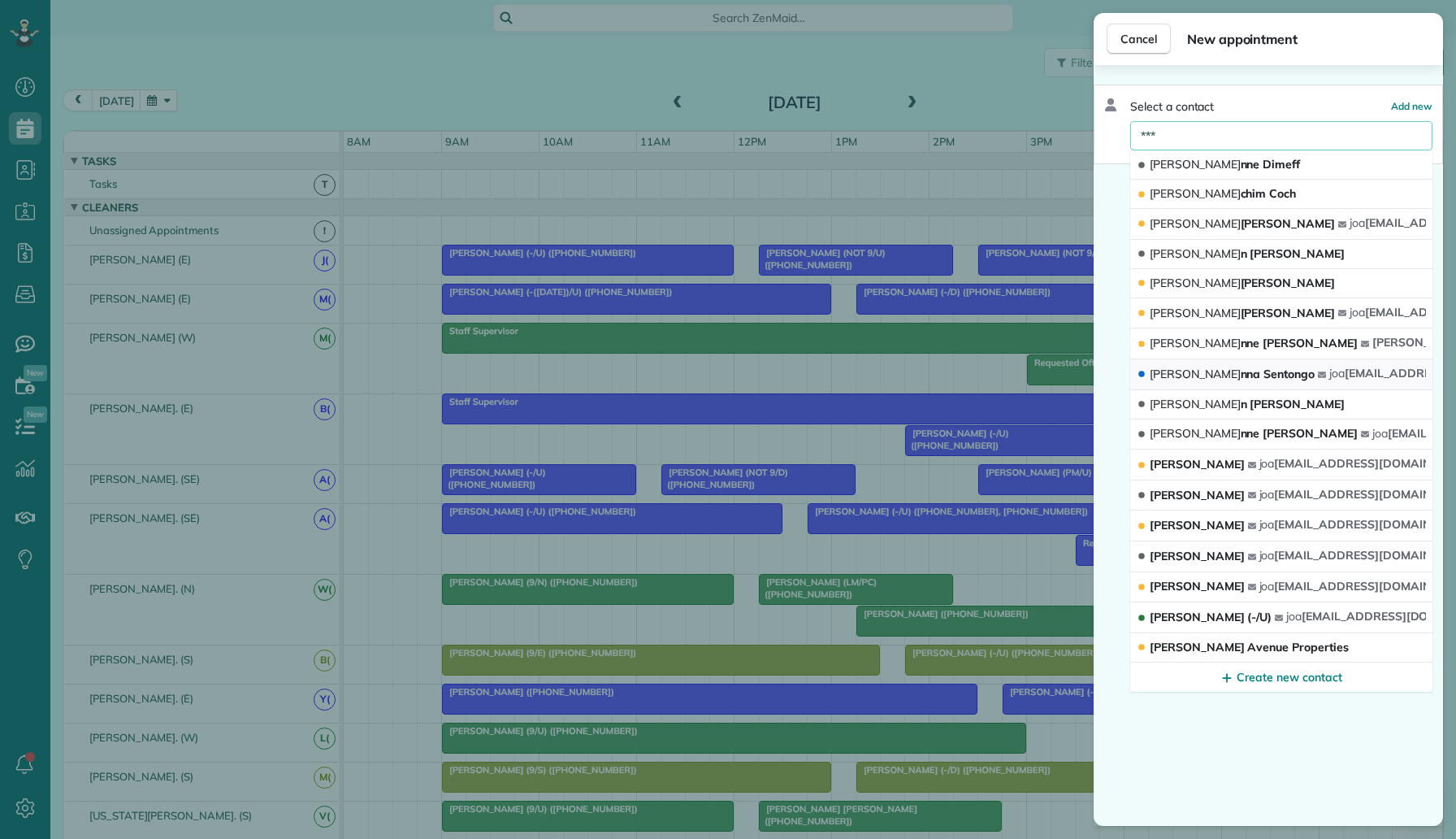
type input "***"
click at [1268, 364] on button "Joa nna Sentongo joa nnasentongo@gmail.com" at bounding box center [1281, 374] width 302 height 31
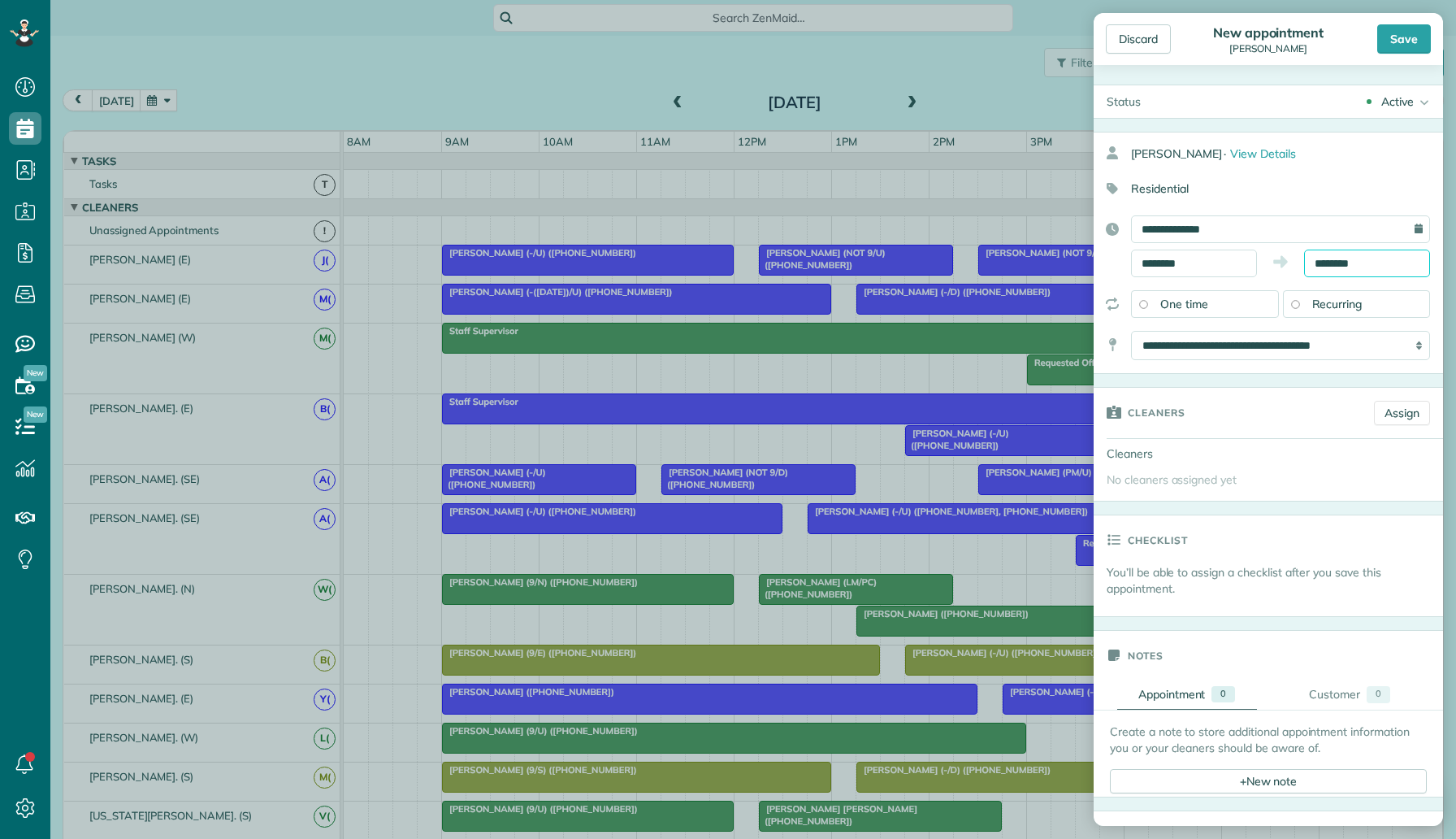
click at [1379, 272] on body "Dashboard Scheduling Calendar View List View Dispatch View - Weekly scheduling …" at bounding box center [728, 420] width 1456 height 839
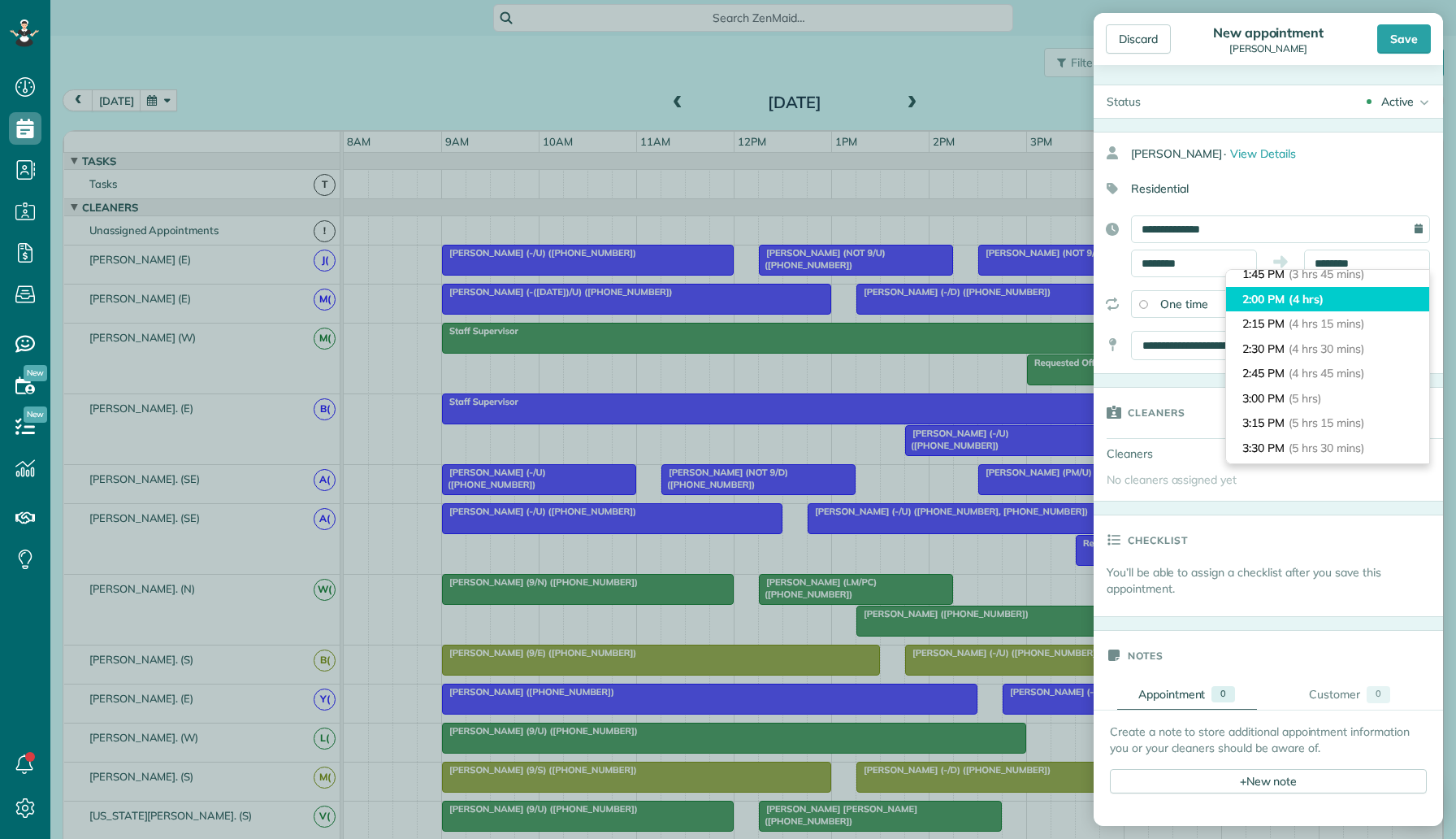
type input "*******"
click at [1339, 302] on li "2:00 PM (4 hrs)" at bounding box center [1328, 299] width 203 height 25
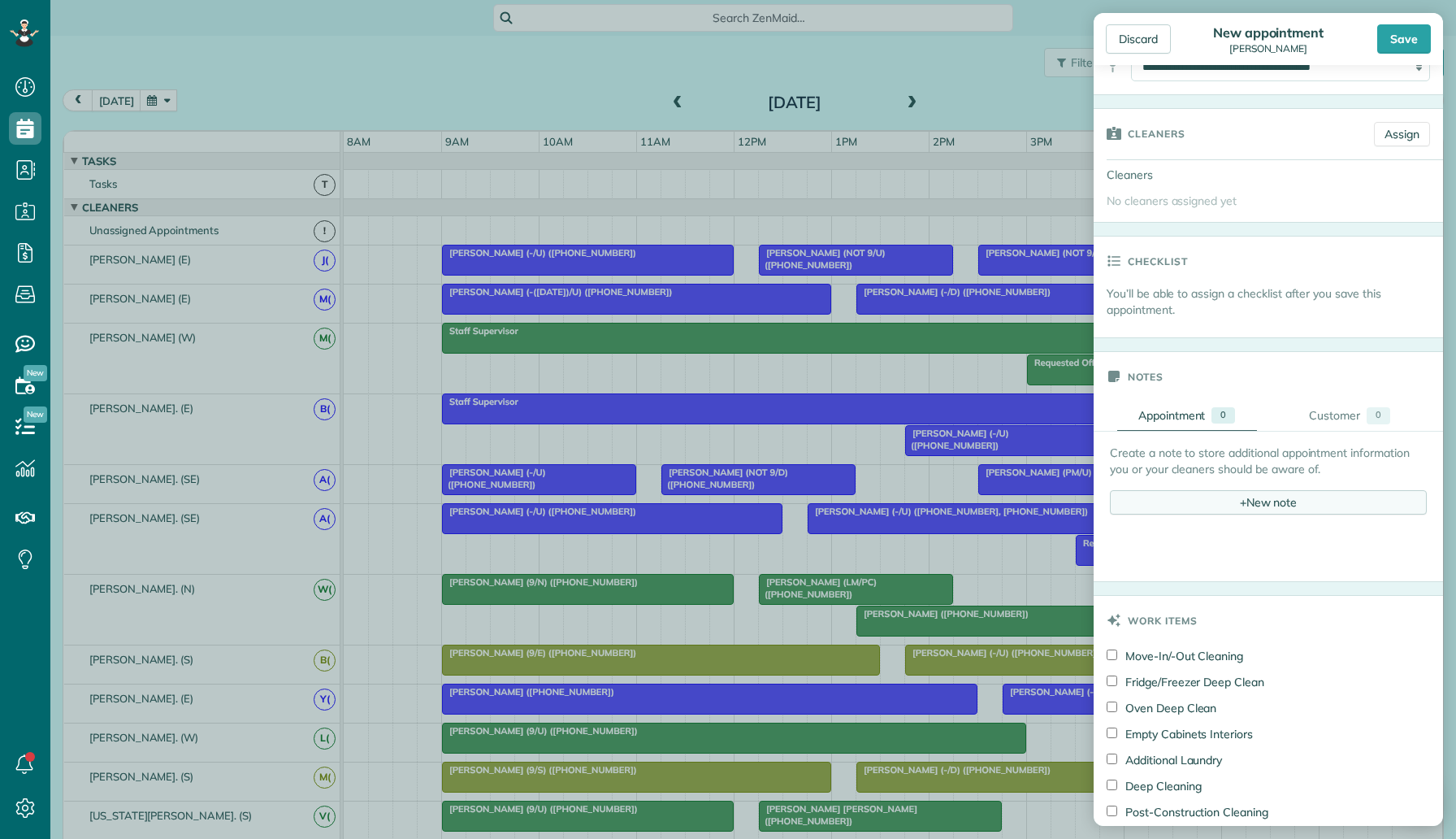
click at [1234, 514] on div "+ New note" at bounding box center [1268, 502] width 317 height 25
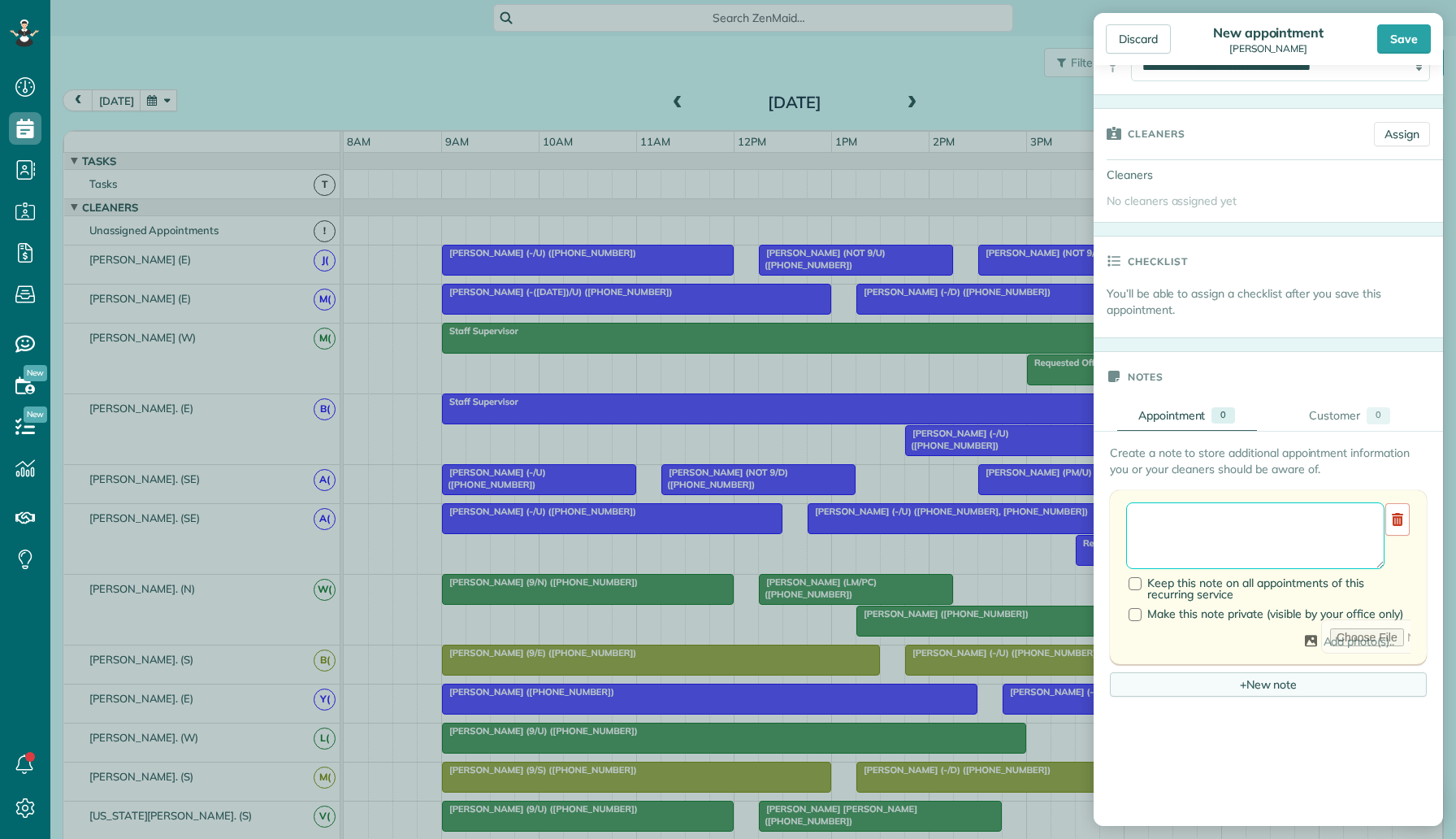
click at [1234, 514] on textarea at bounding box center [1255, 535] width 258 height 67
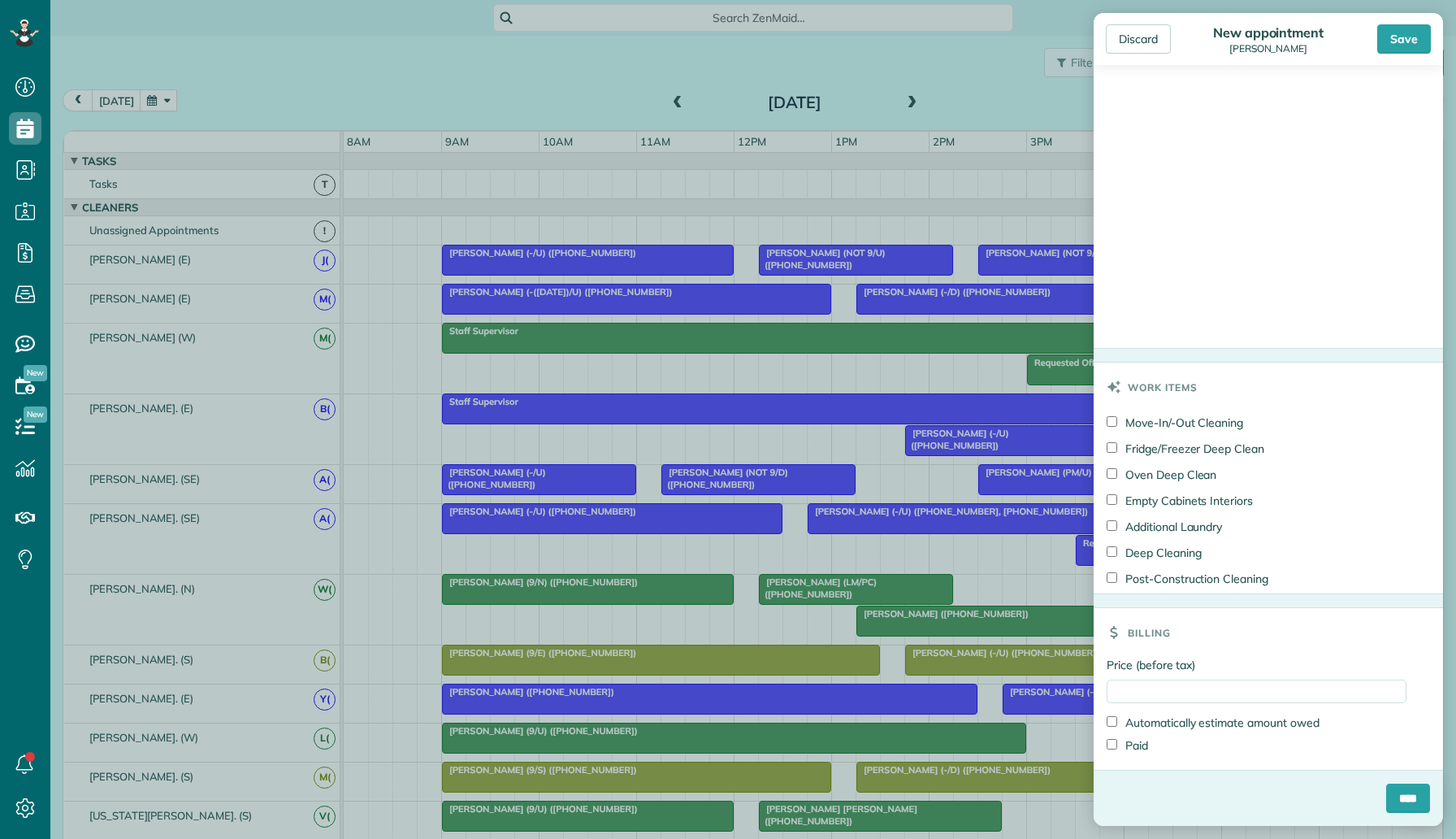
type textarea "********"
click at [1167, 700] on input "Price (before tax)" at bounding box center [1257, 692] width 300 height 24
type input "***"
click at [1232, 653] on div "Billing" at bounding box center [1269, 632] width 350 height 49
click at [1391, 786] on input "****" at bounding box center [1408, 797] width 44 height 29
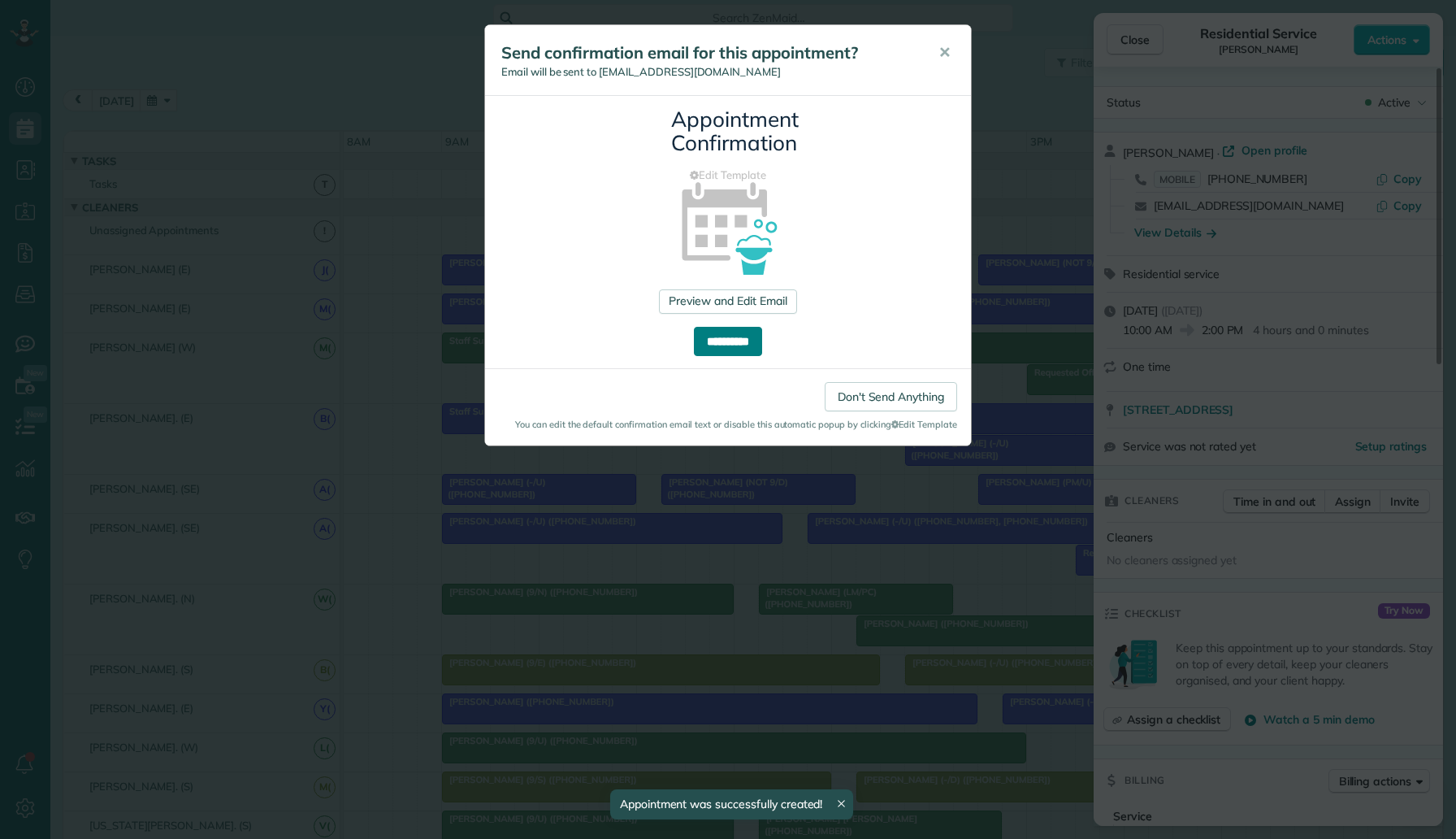
click at [733, 353] on input "**********" at bounding box center [728, 341] width 69 height 29
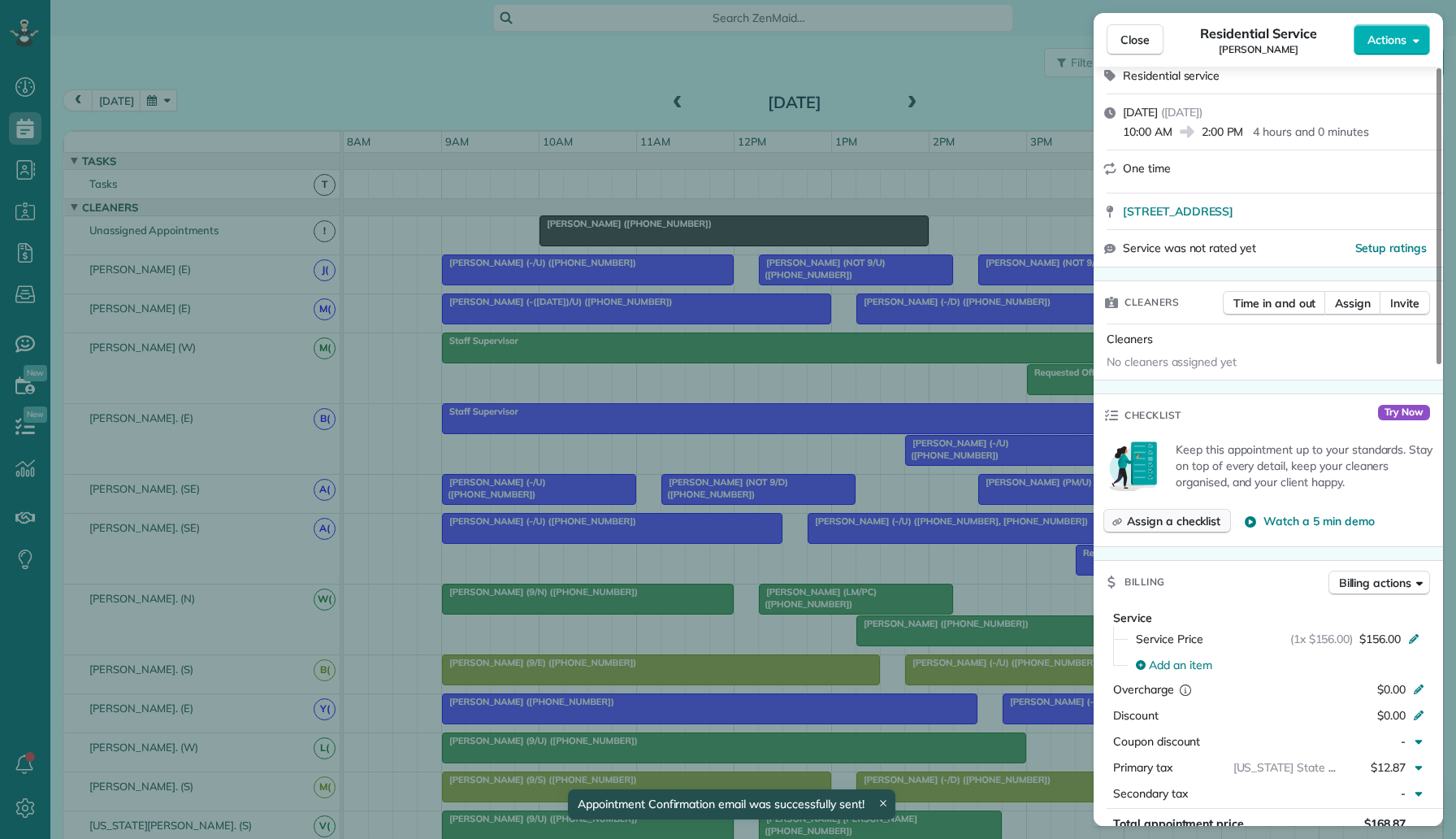
click at [1166, 514] on span "Assign a checklist" at bounding box center [1174, 521] width 93 height 16
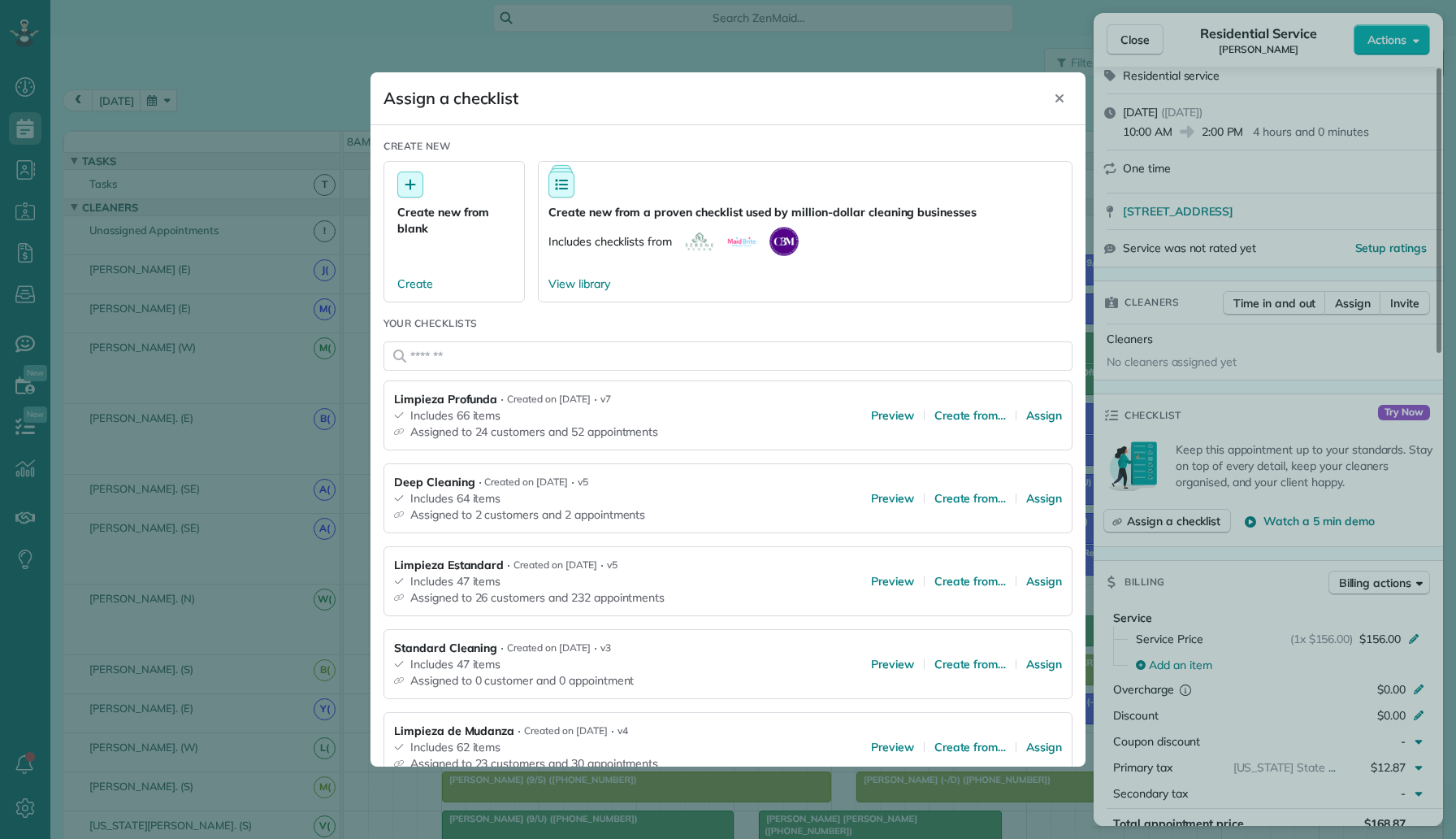
scroll to position [140, 0]
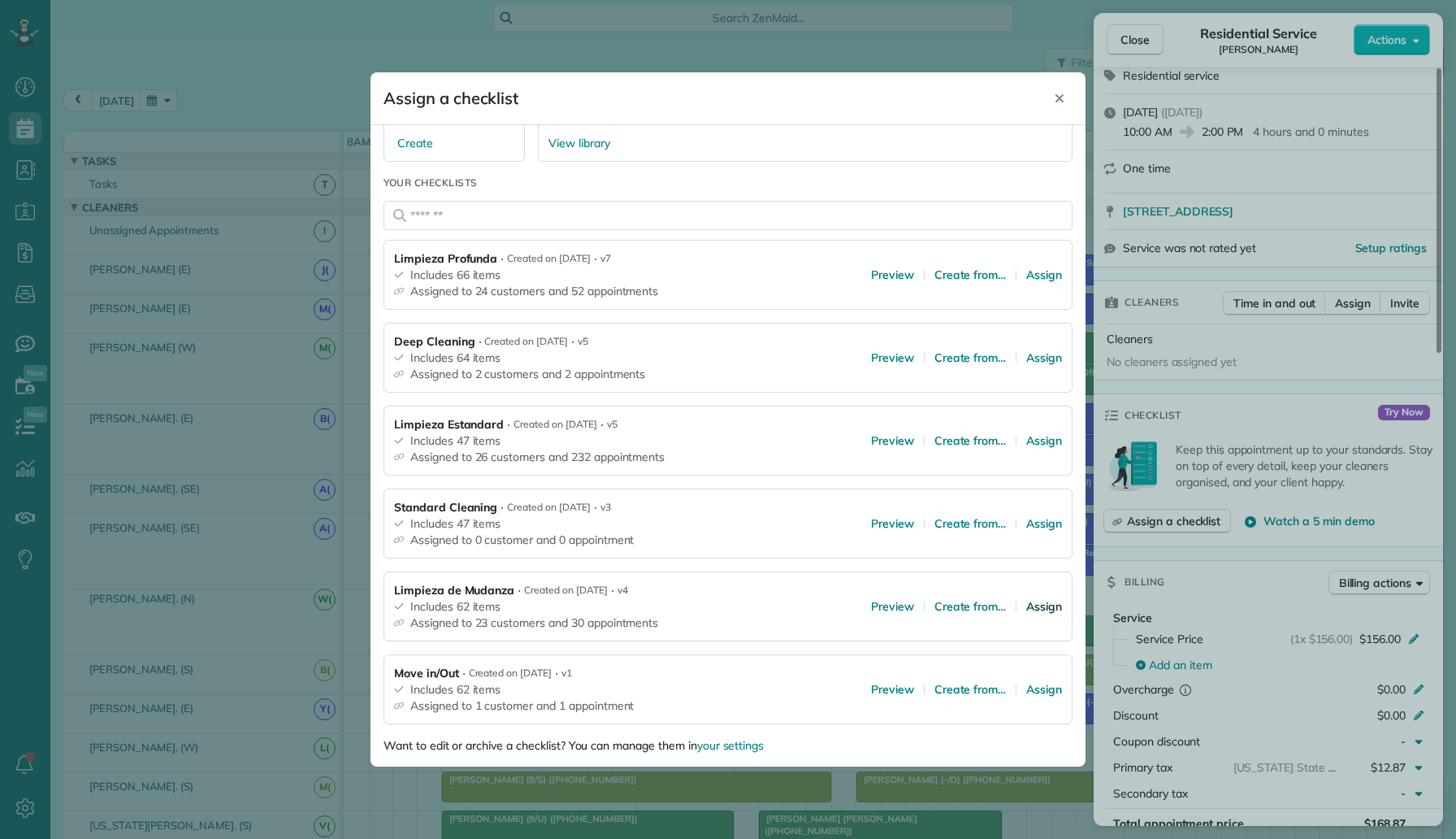
click at [1039, 606] on span "Assign" at bounding box center [1045, 606] width 36 height 16
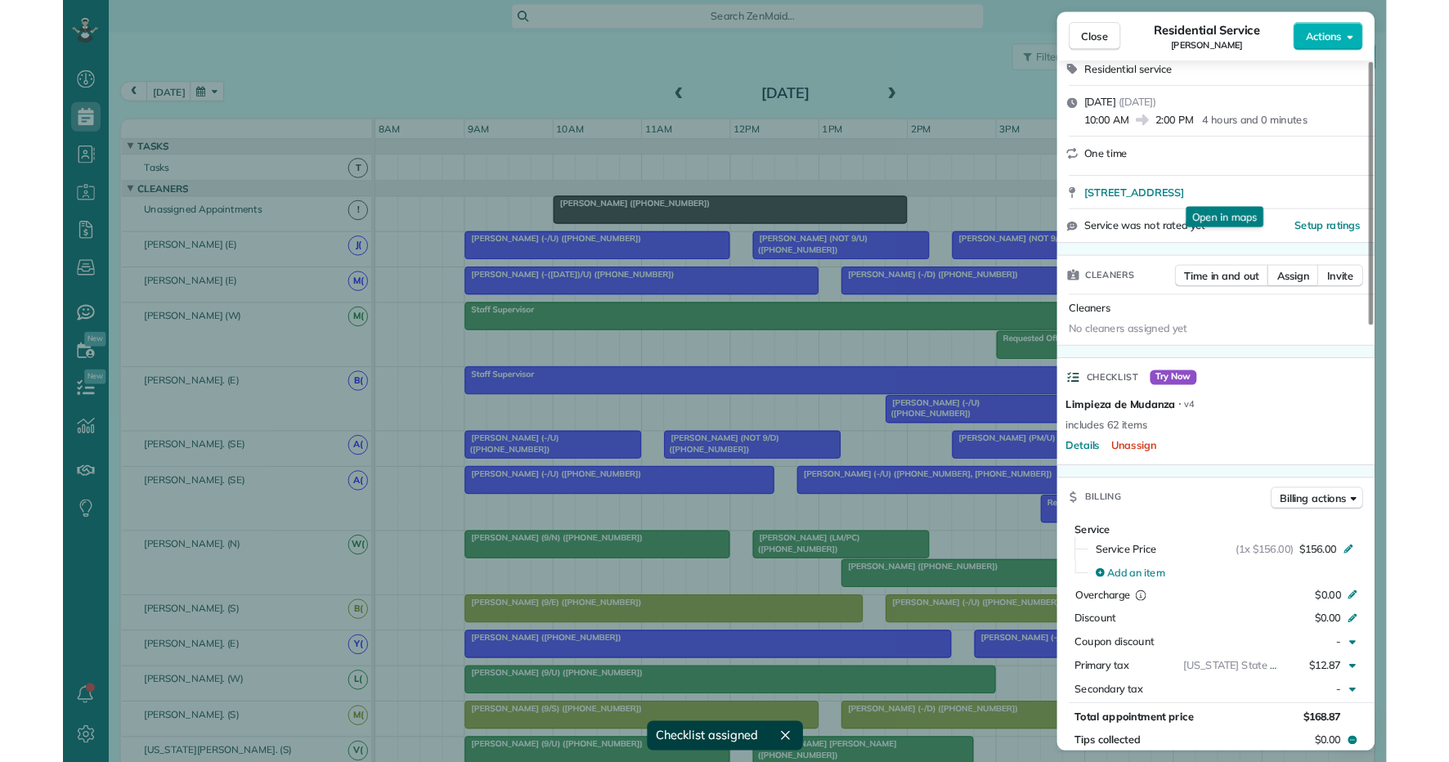
scroll to position [0, 0]
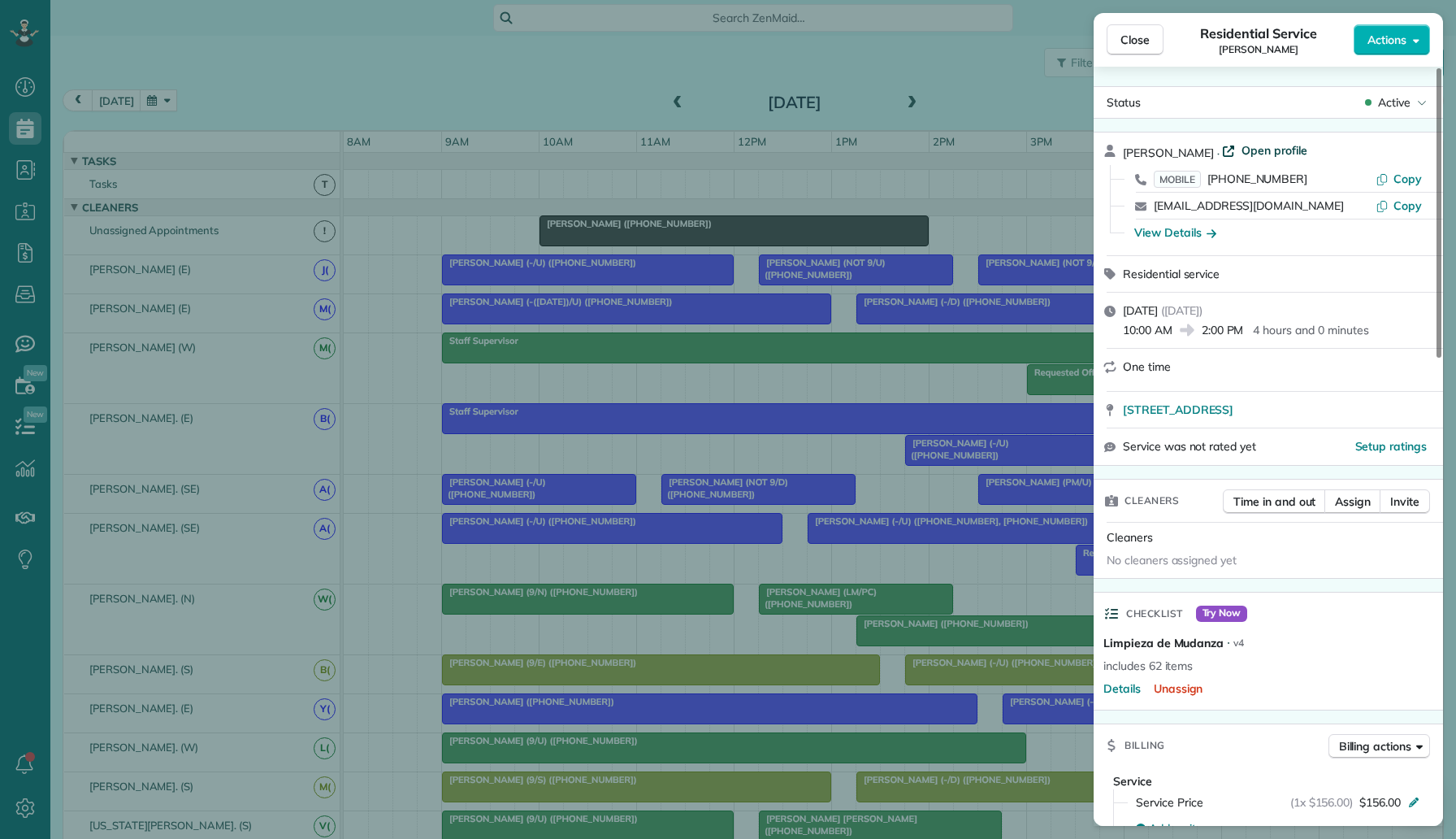
click at [1267, 149] on span "Open profile" at bounding box center [1274, 150] width 66 height 16
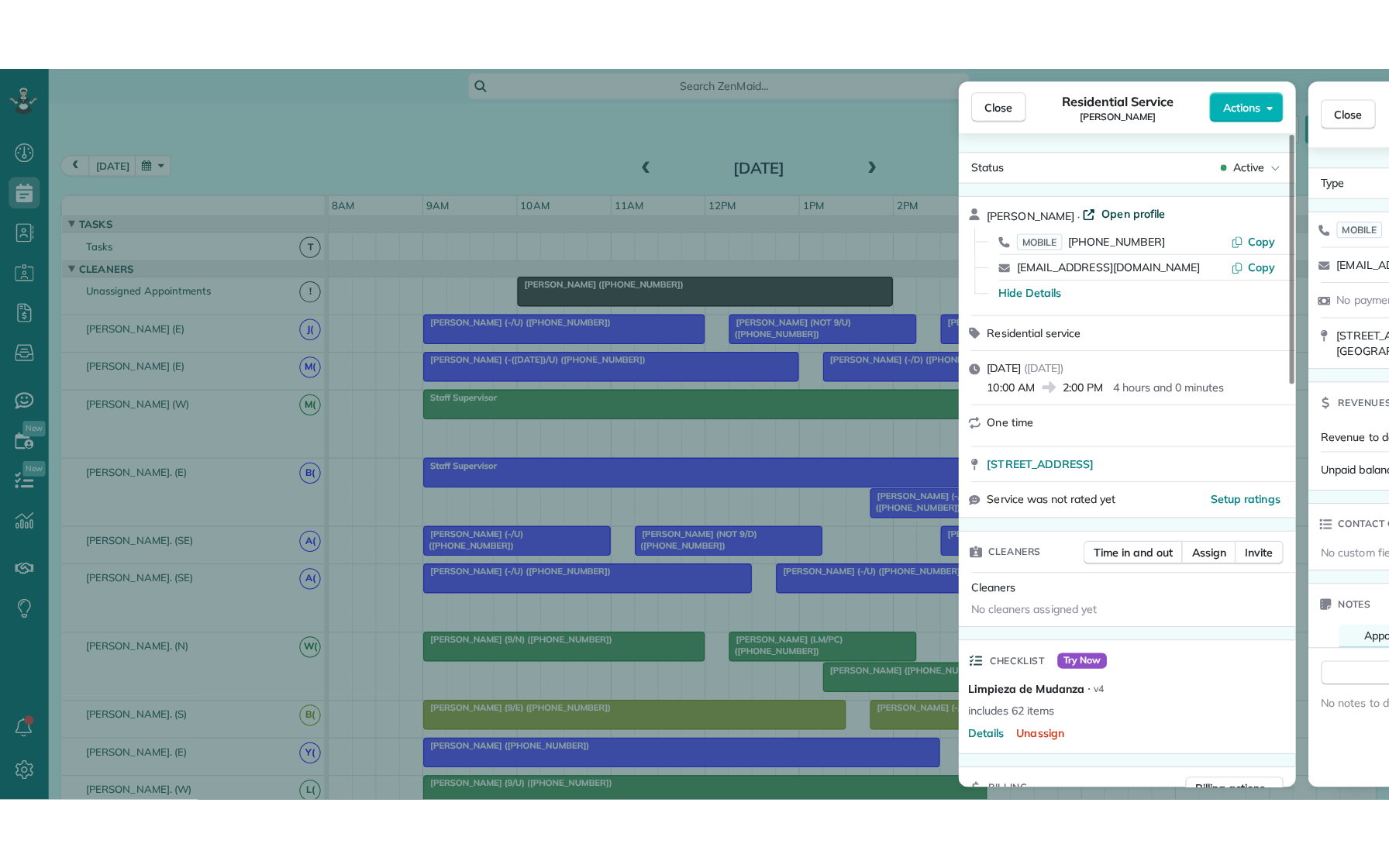
scroll to position [722, 48]
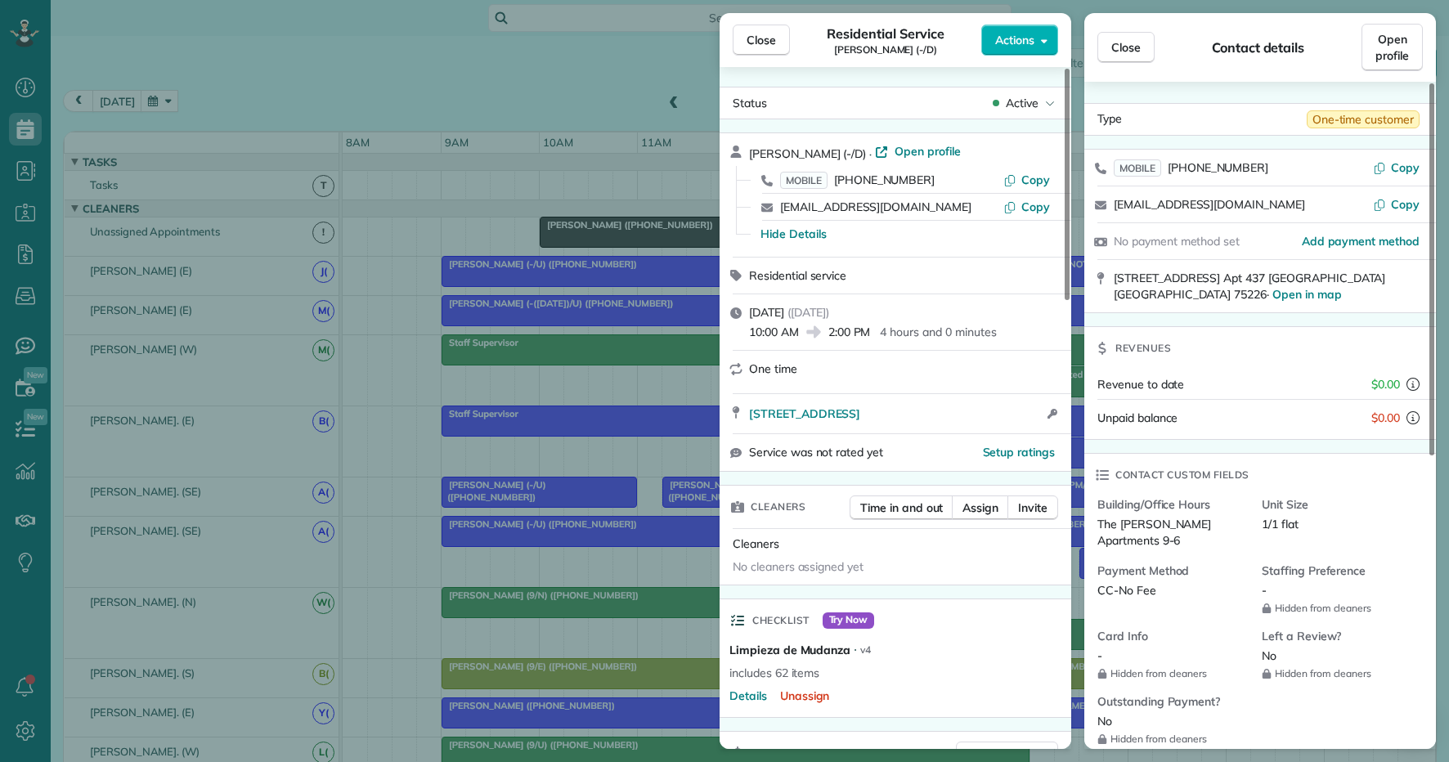
click at [471, 254] on div "Close Residential Service Joanna Sentongo (-/D) Actions Status Active Joanna Se…" at bounding box center [724, 381] width 1449 height 762
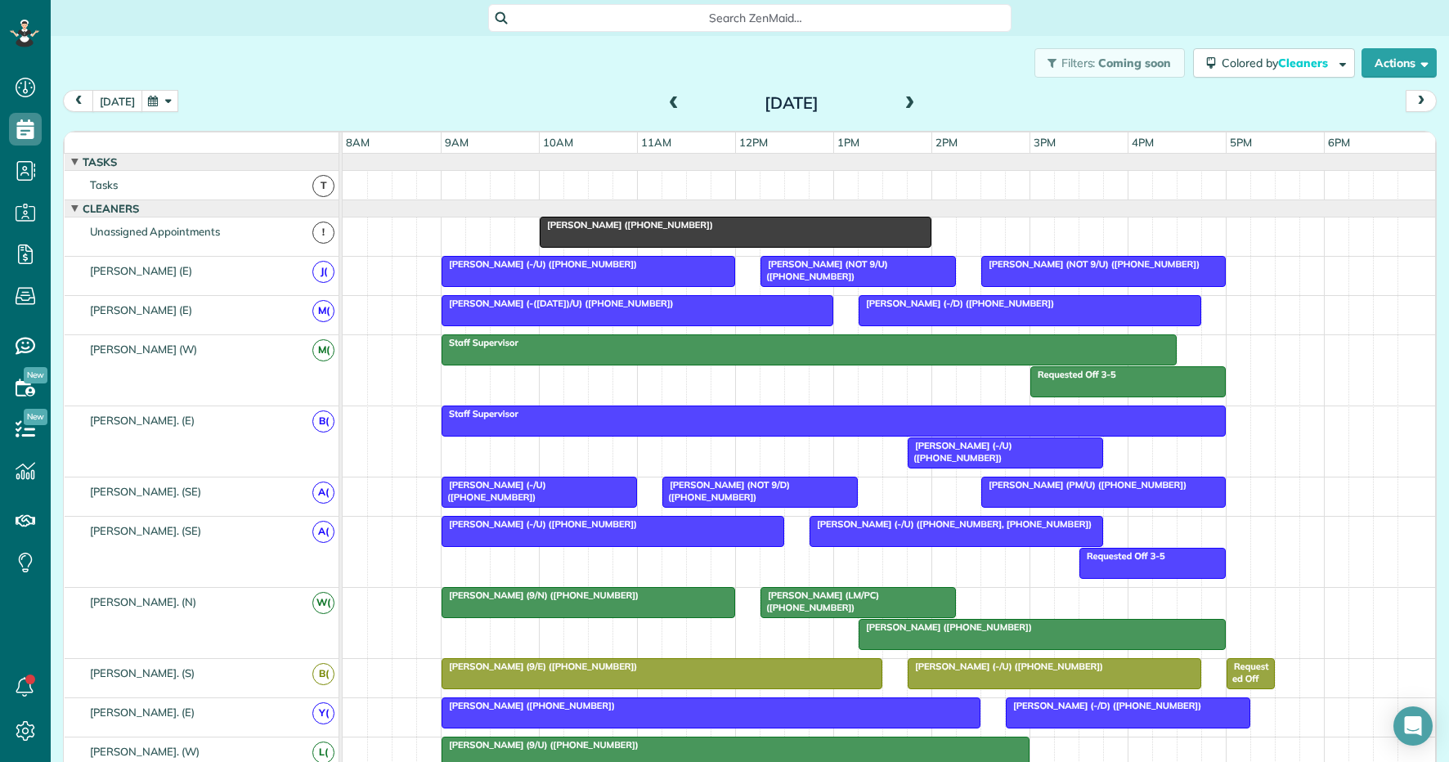
click at [120, 94] on button "today" at bounding box center [117, 101] width 50 height 22
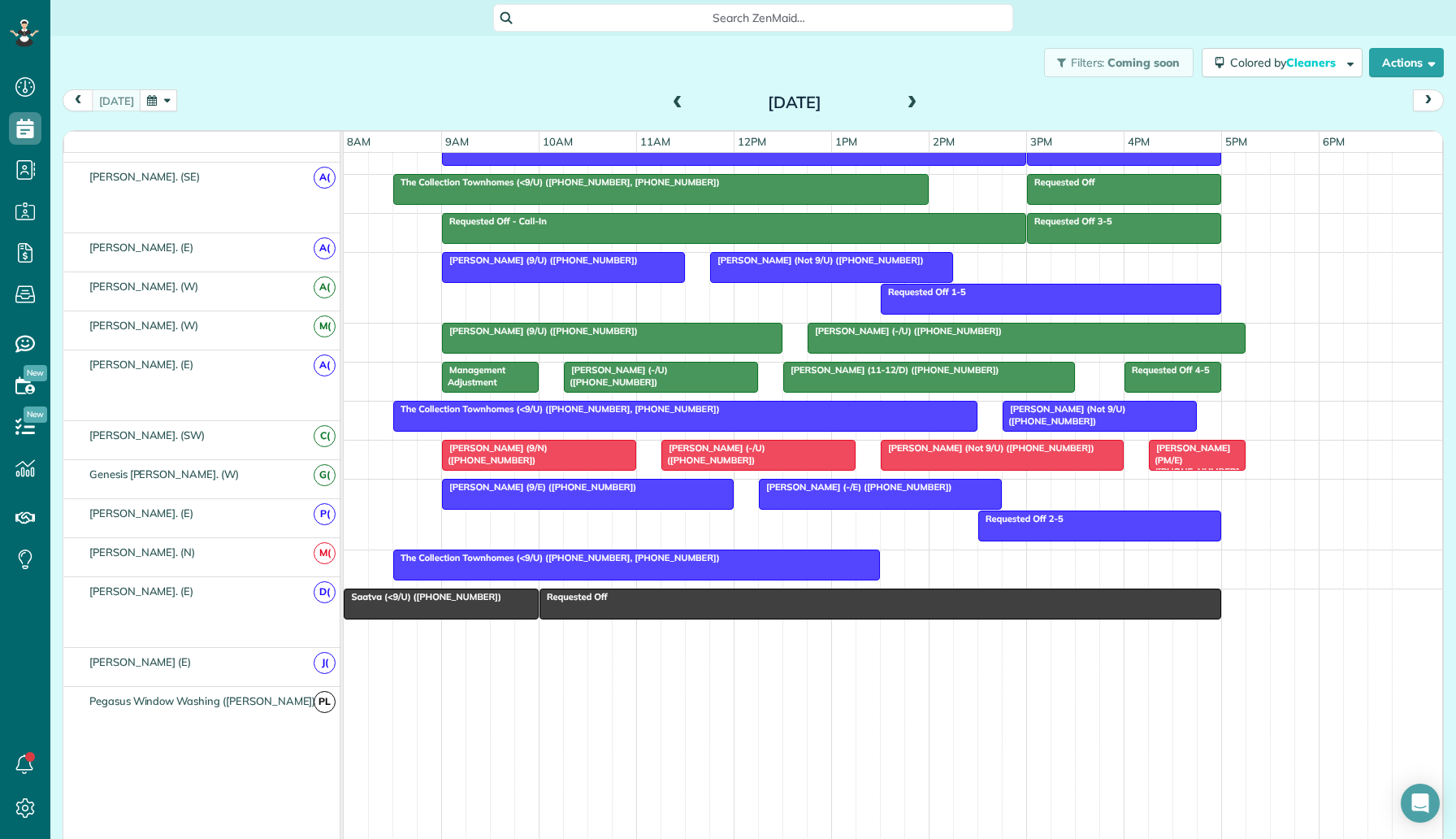
scroll to position [908, 0]
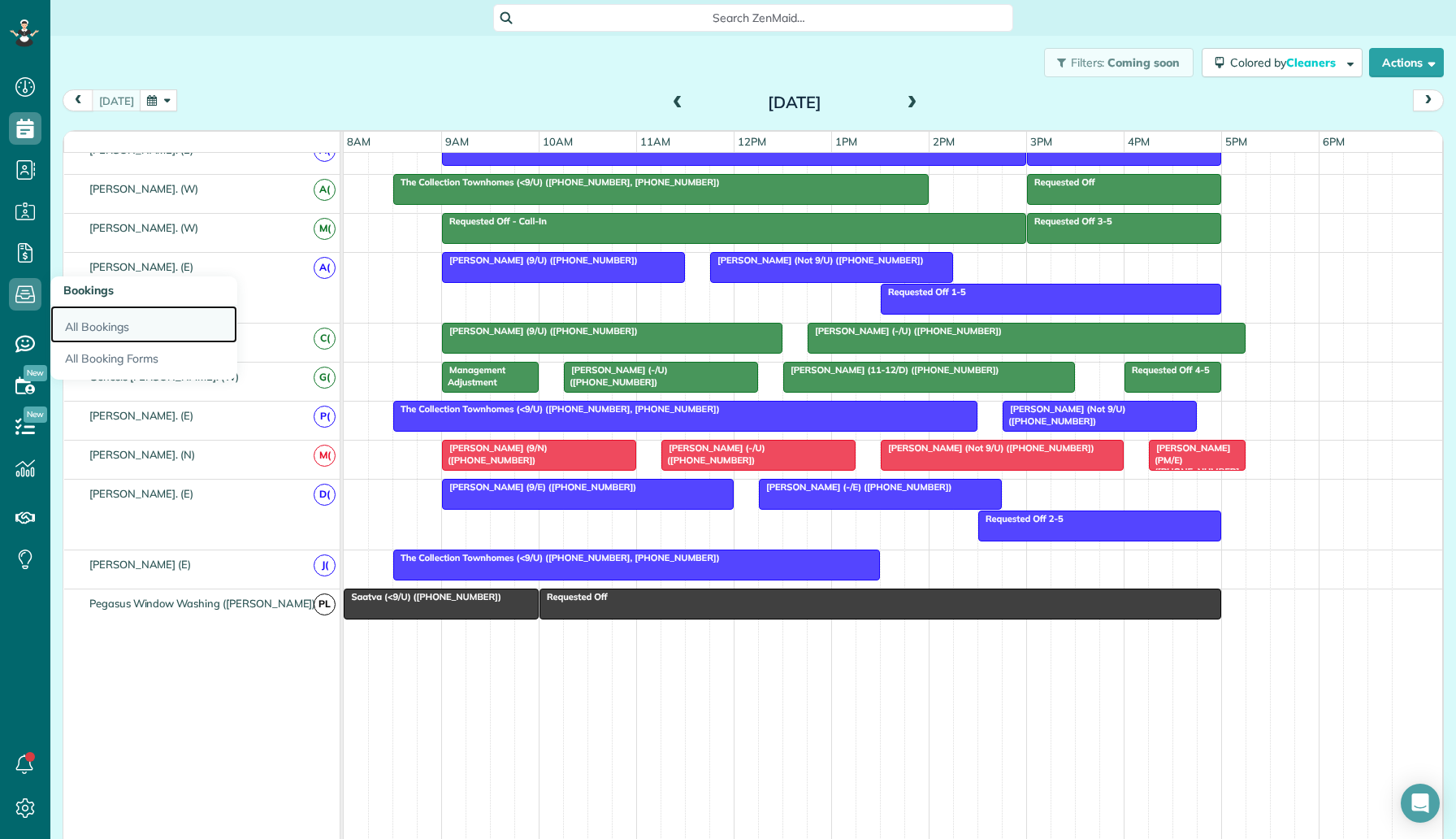
click at [109, 327] on link "All Bookings" at bounding box center [144, 324] width 187 height 38
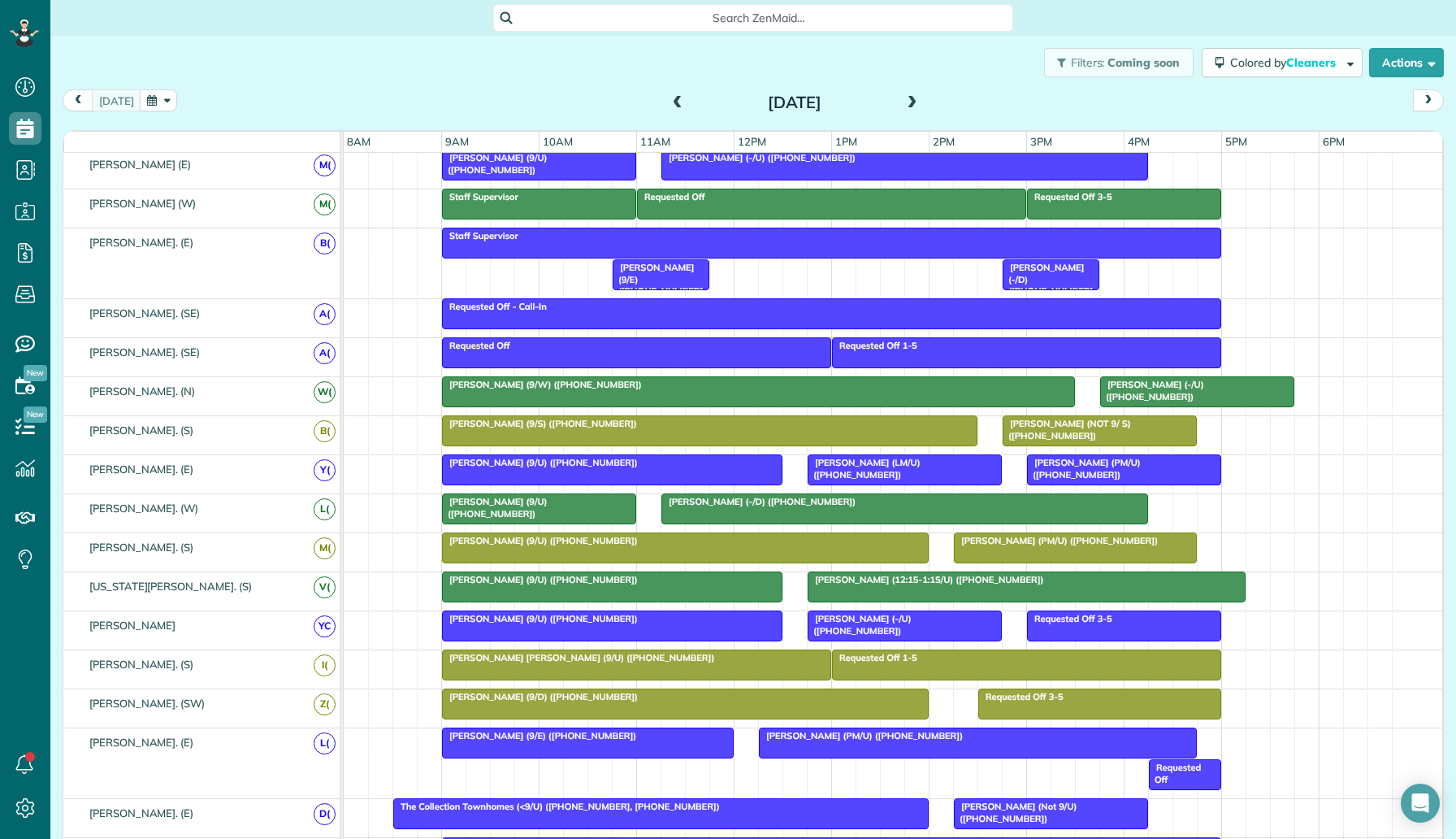
scroll to position [349, 0]
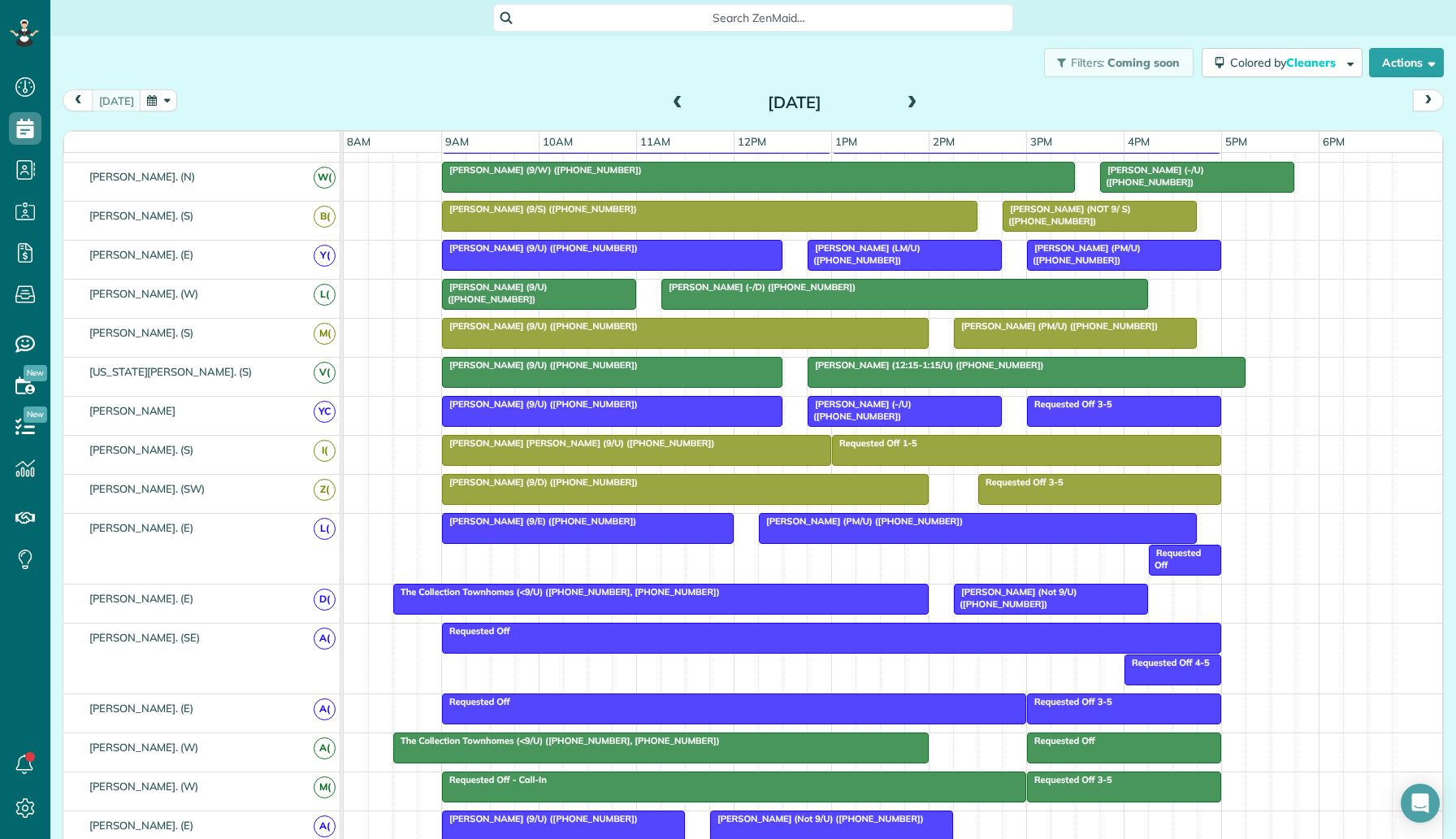
click at [1072, 598] on div at bounding box center [1052, 598] width 193 height 29
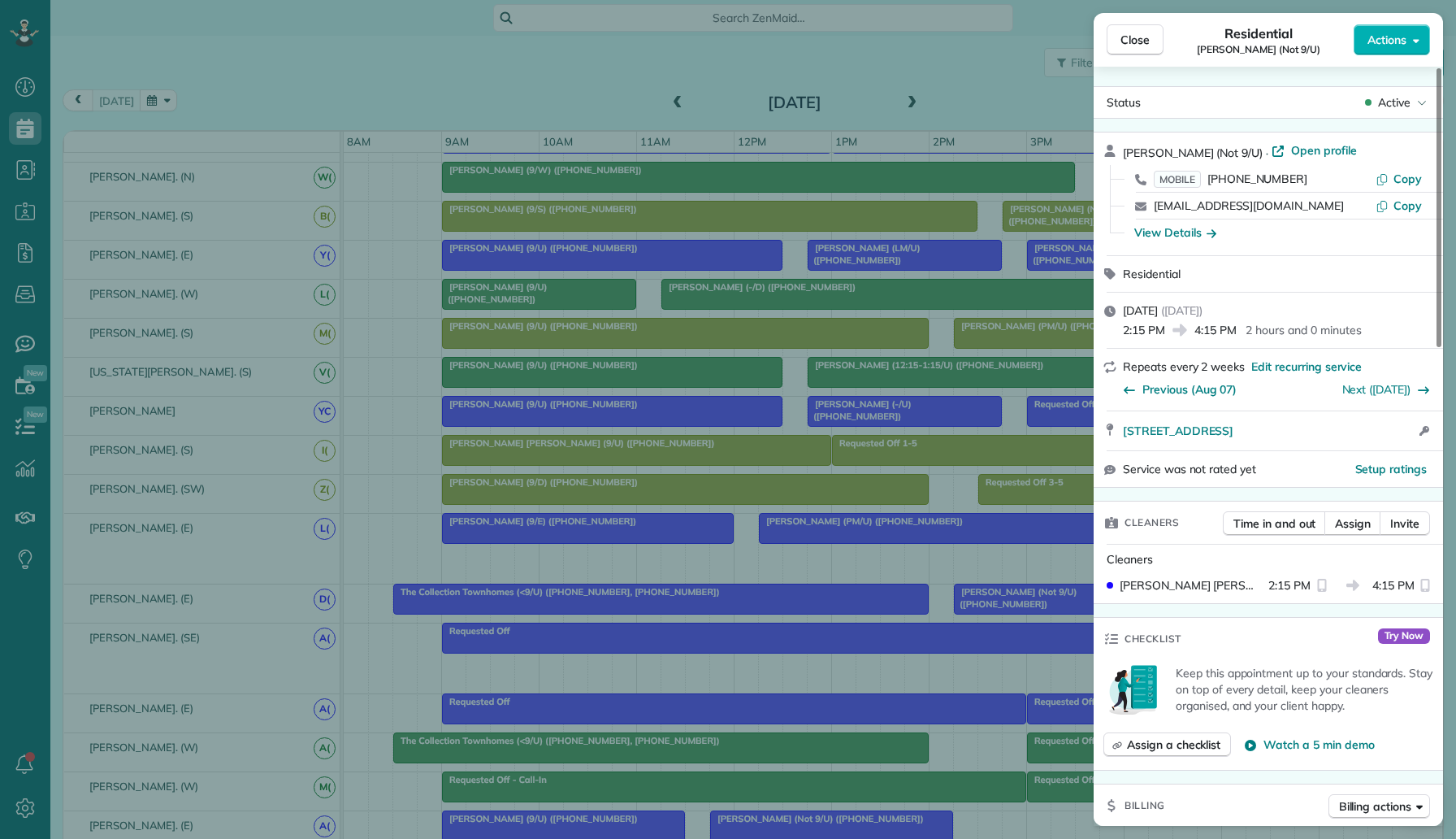
drag, startPoint x: 1298, startPoint y: 178, endPoint x: 1211, endPoint y: 176, distance: 87.0
click at [1211, 176] on div "MOBILE (206) 422-3504" at bounding box center [1264, 179] width 222 height 16
click at [145, 136] on div "Close Residential Khloe Burton (Not 9/U) Actions Status Active Khloe Burton (No…" at bounding box center [728, 420] width 1456 height 839
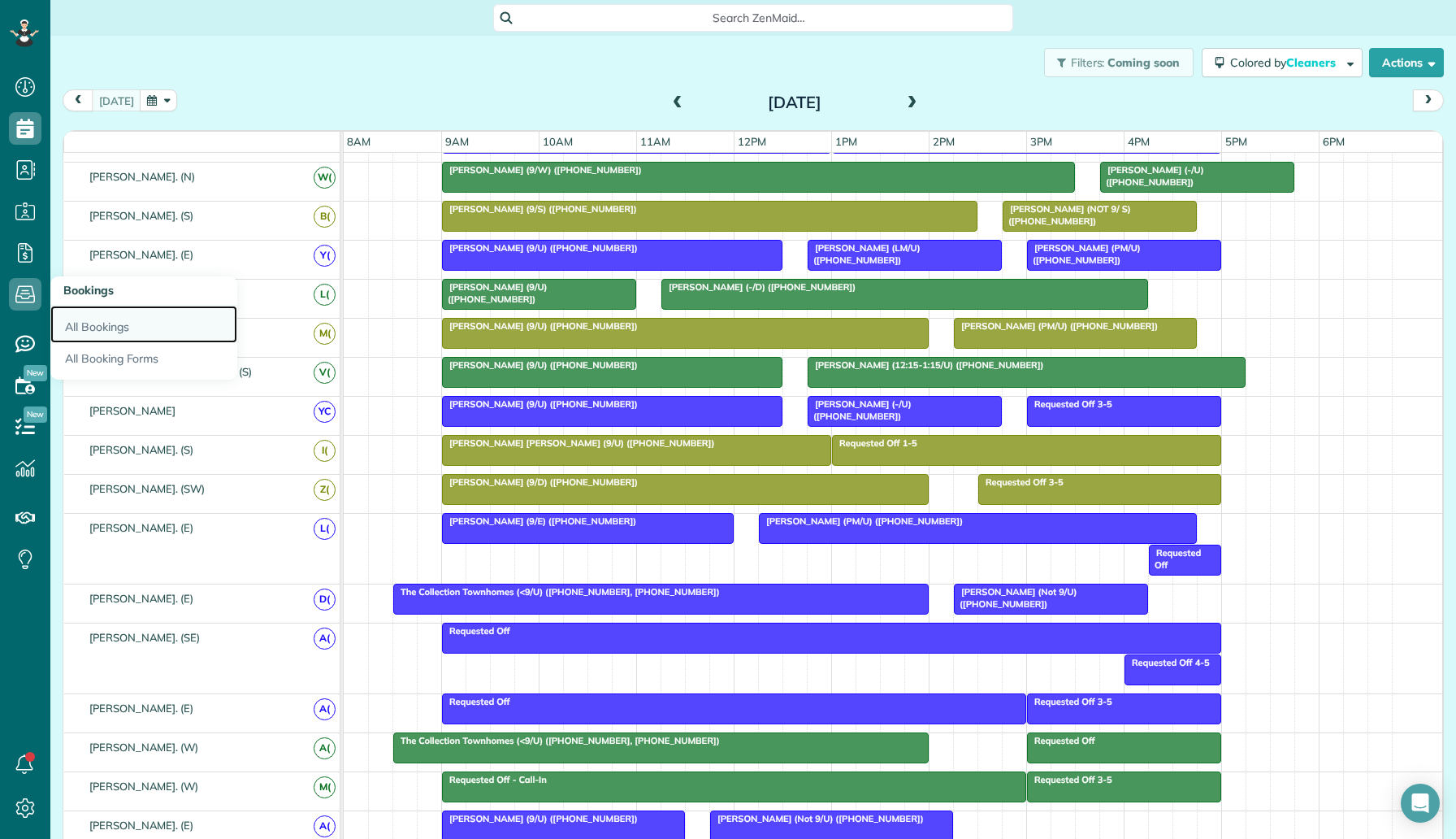
click at [85, 341] on link "All Bookings" at bounding box center [144, 324] width 187 height 38
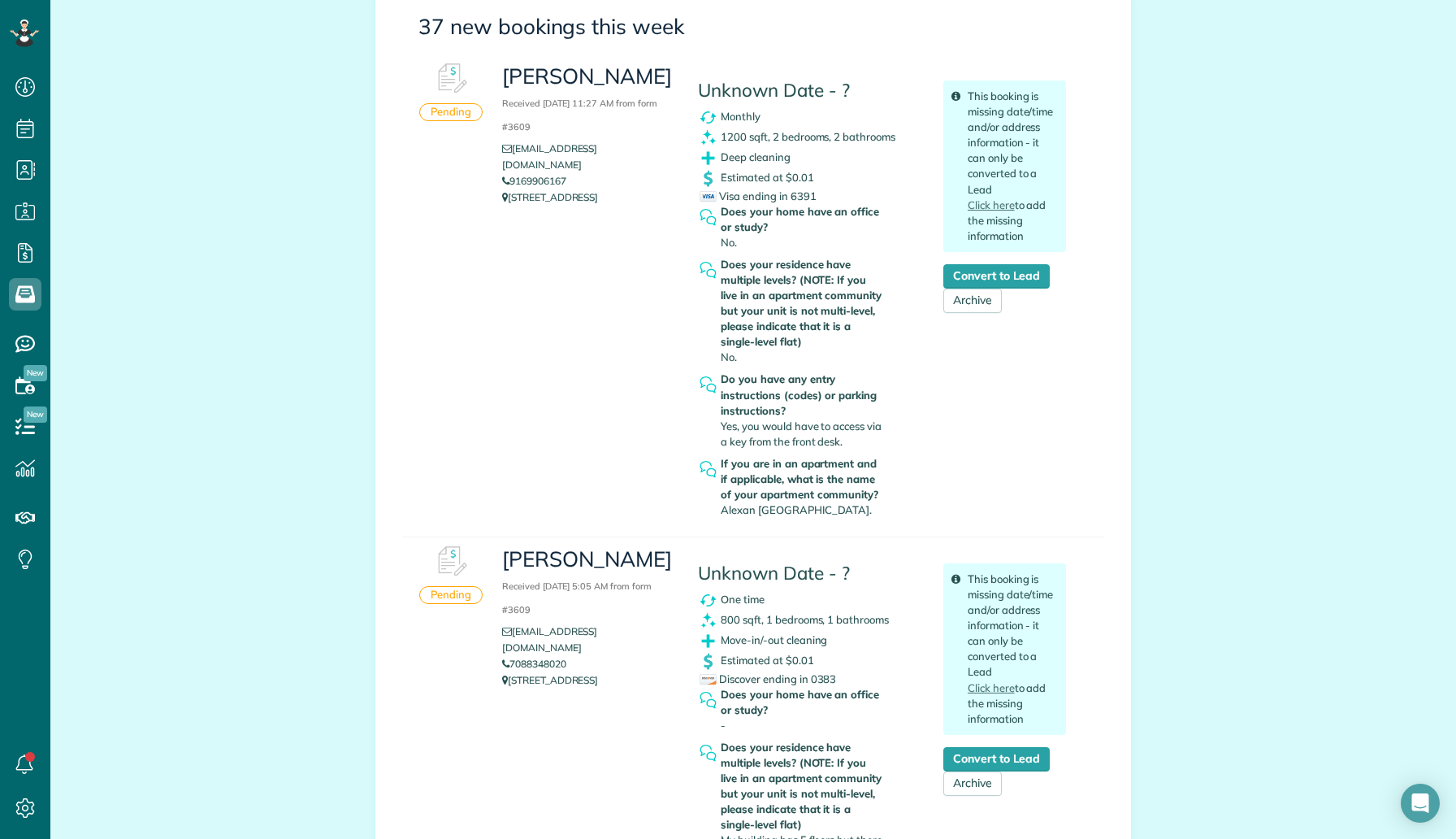
scroll to position [687, 0]
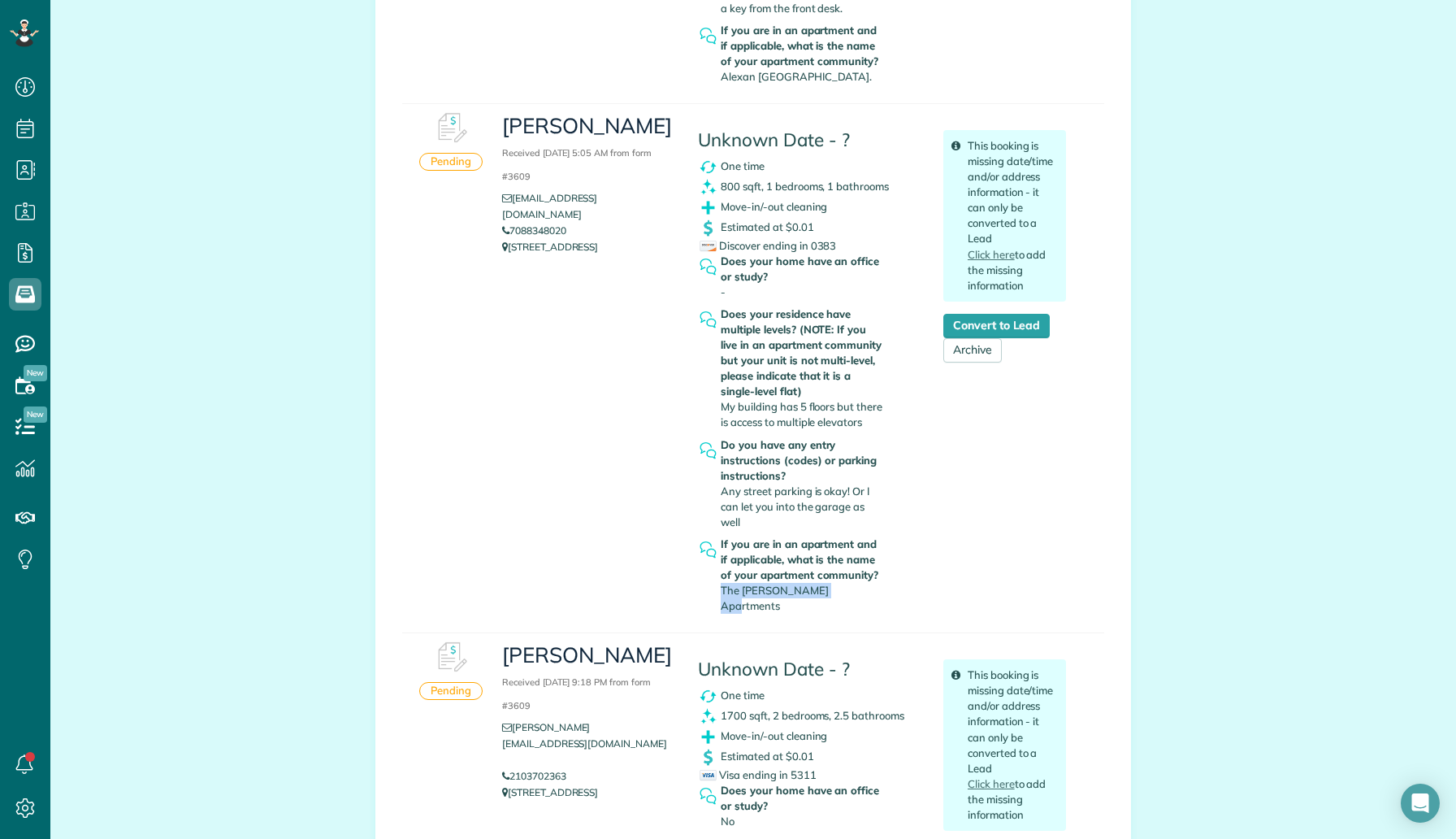
drag, startPoint x: 842, startPoint y: 593, endPoint x: 722, endPoint y: 590, distance: 120.0
click at [722, 590] on div "If you are in an apartment and if applicable, what is the name of your apartmen…" at bounding box center [802, 576] width 164 height 78
copy span "The Crosby Apartments"
click at [972, 322] on link "Convert to Lead" at bounding box center [996, 326] width 106 height 25
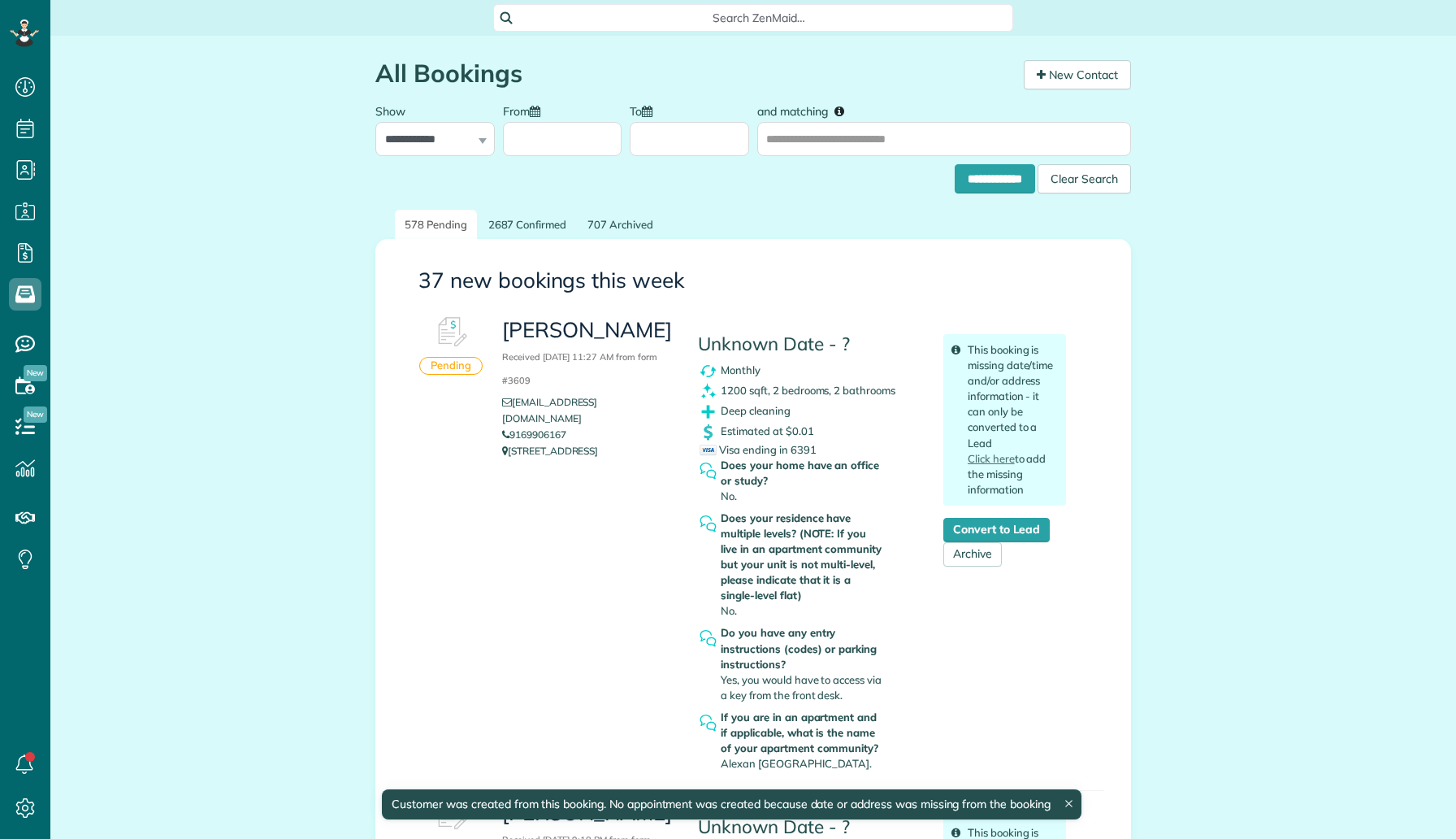
scroll to position [7, 7]
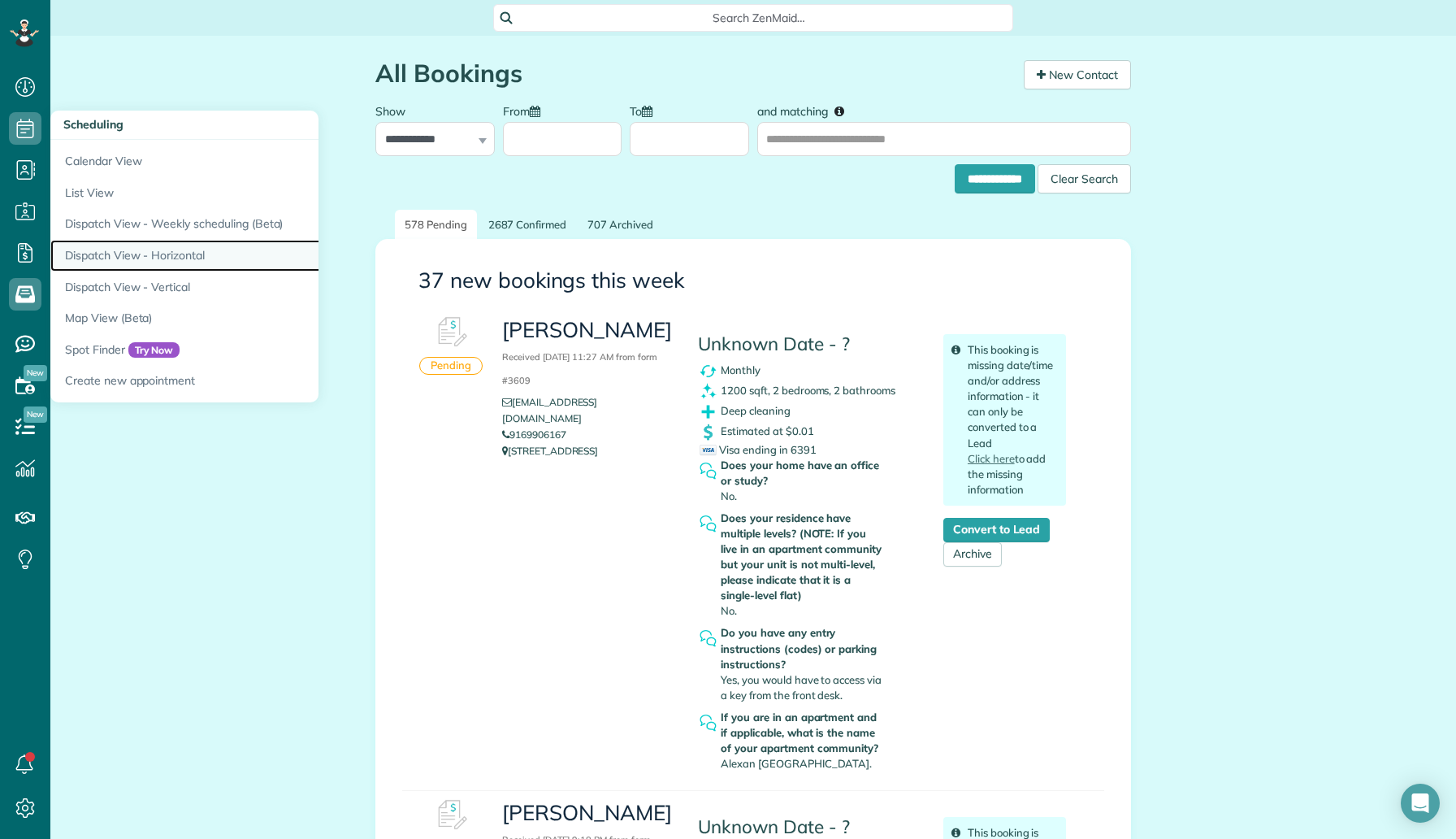
click at [140, 268] on link "Dispatch View - Horizontal" at bounding box center [253, 255] width 406 height 32
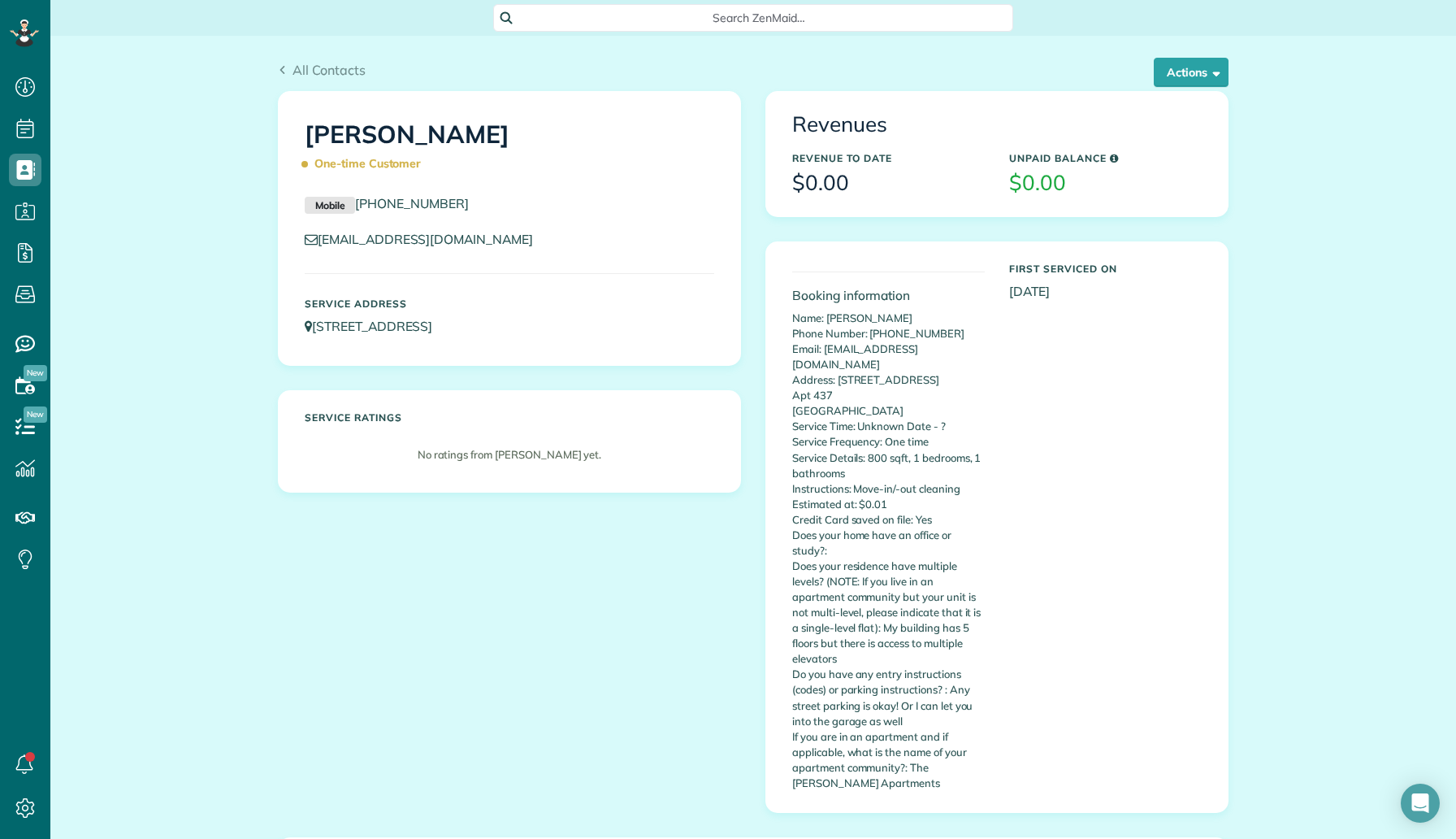
scroll to position [7, 7]
click at [1172, 68] on button "Actions" at bounding box center [1191, 72] width 75 height 29
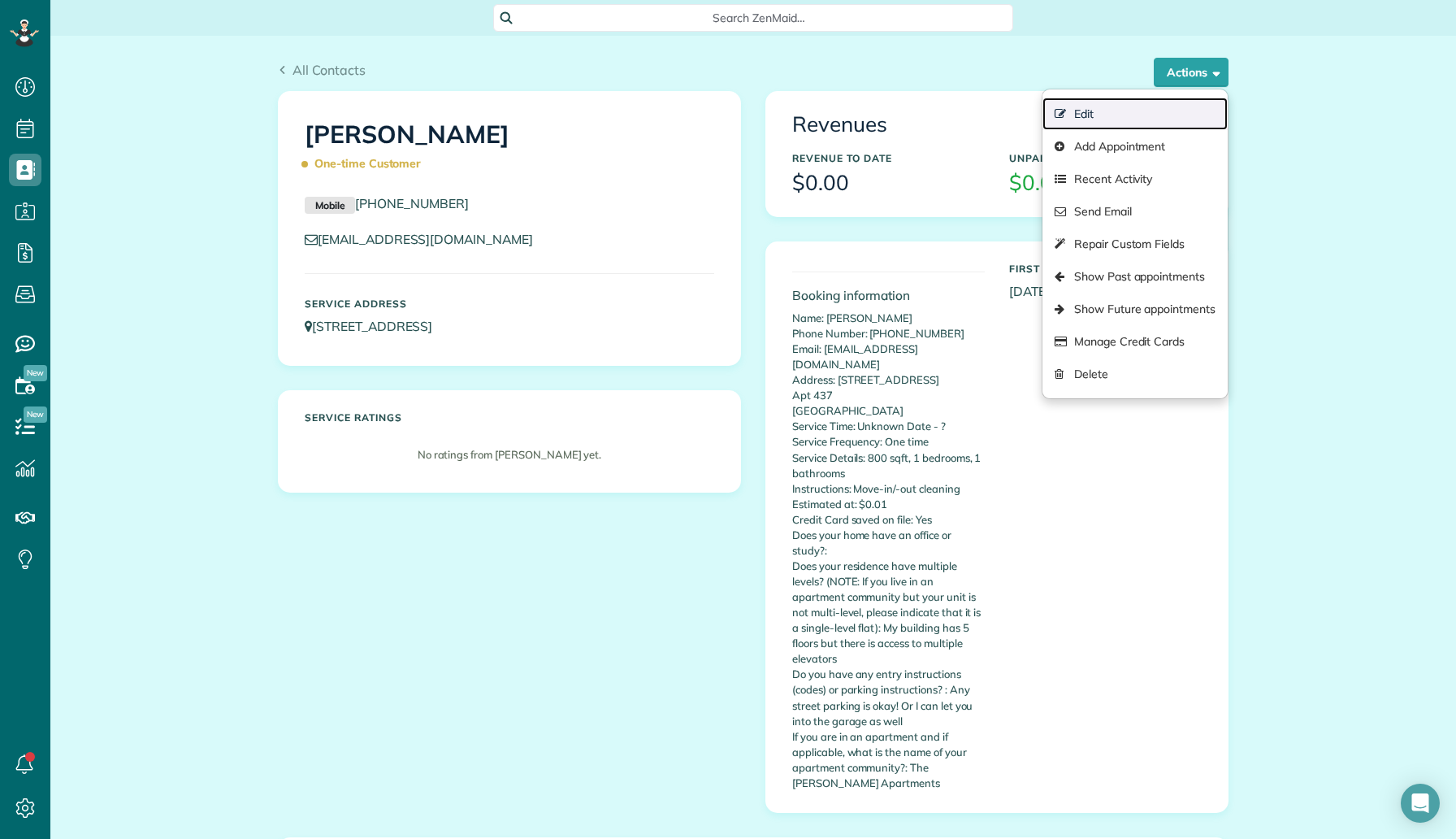
click at [1101, 107] on link "Edit" at bounding box center [1135, 113] width 185 height 33
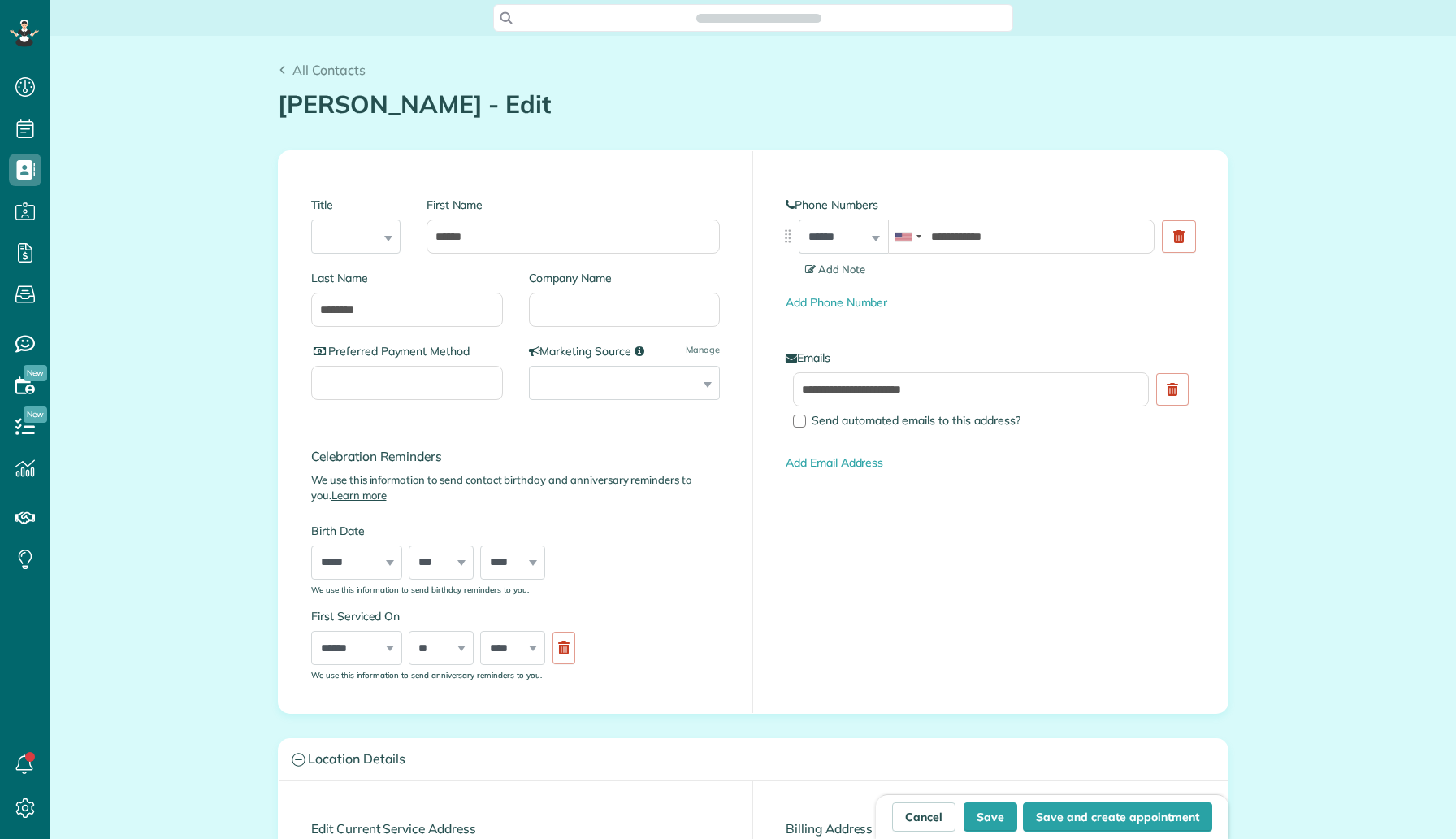
scroll to position [7, 7]
type input "**********"
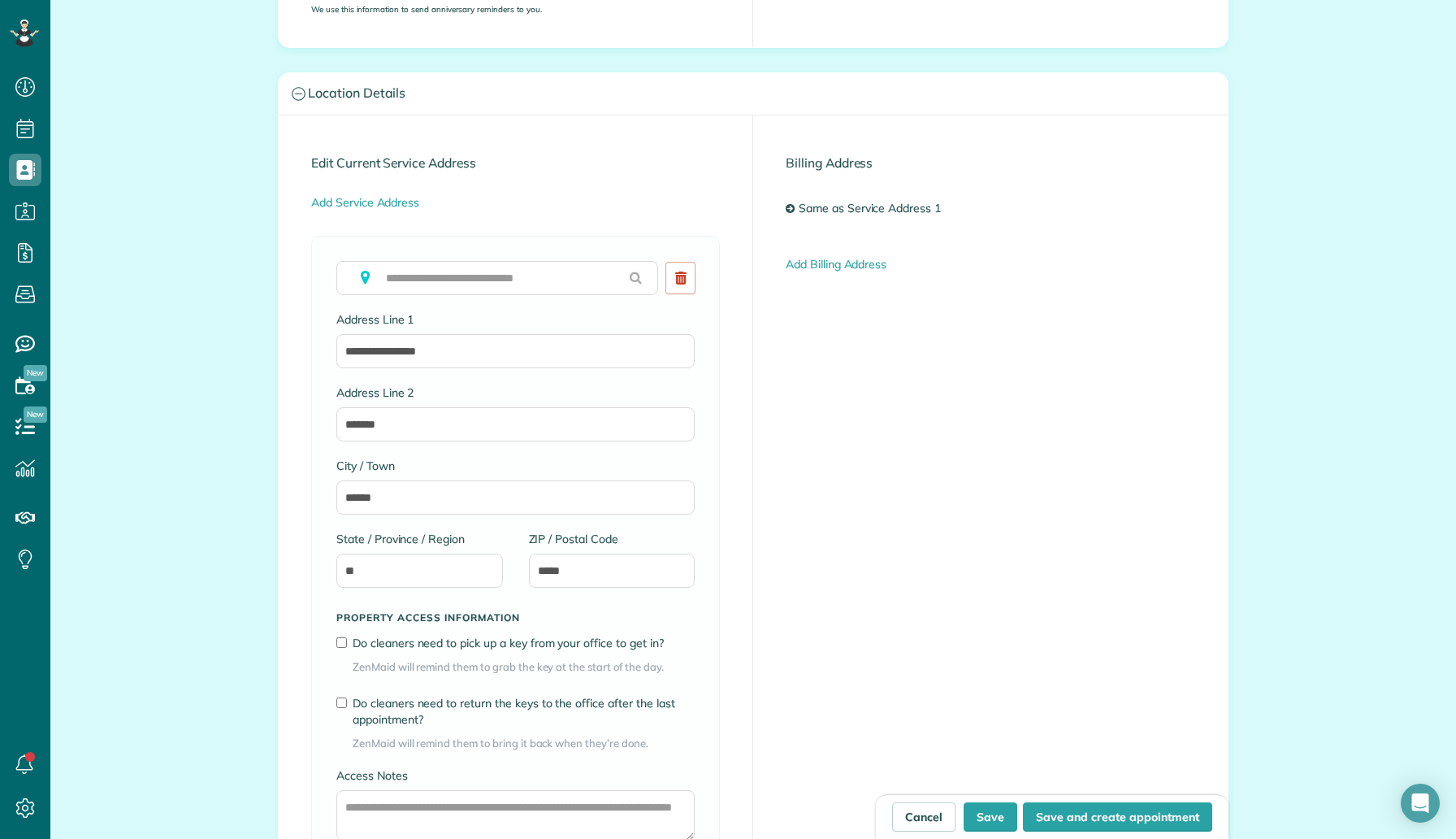
scroll to position [1193, 0]
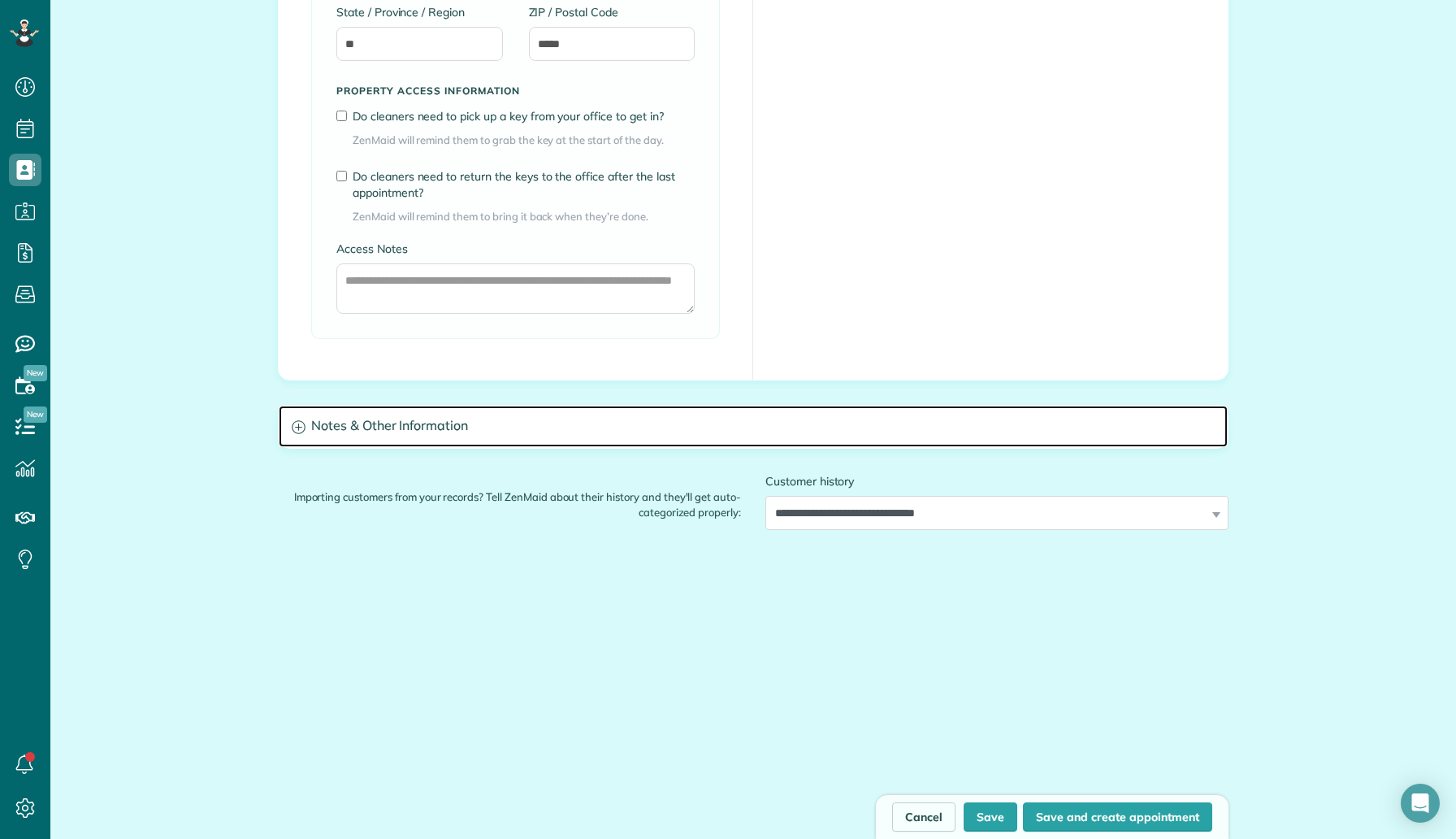
click at [433, 436] on h3 "Notes & Other Information" at bounding box center [752, 426] width 949 height 42
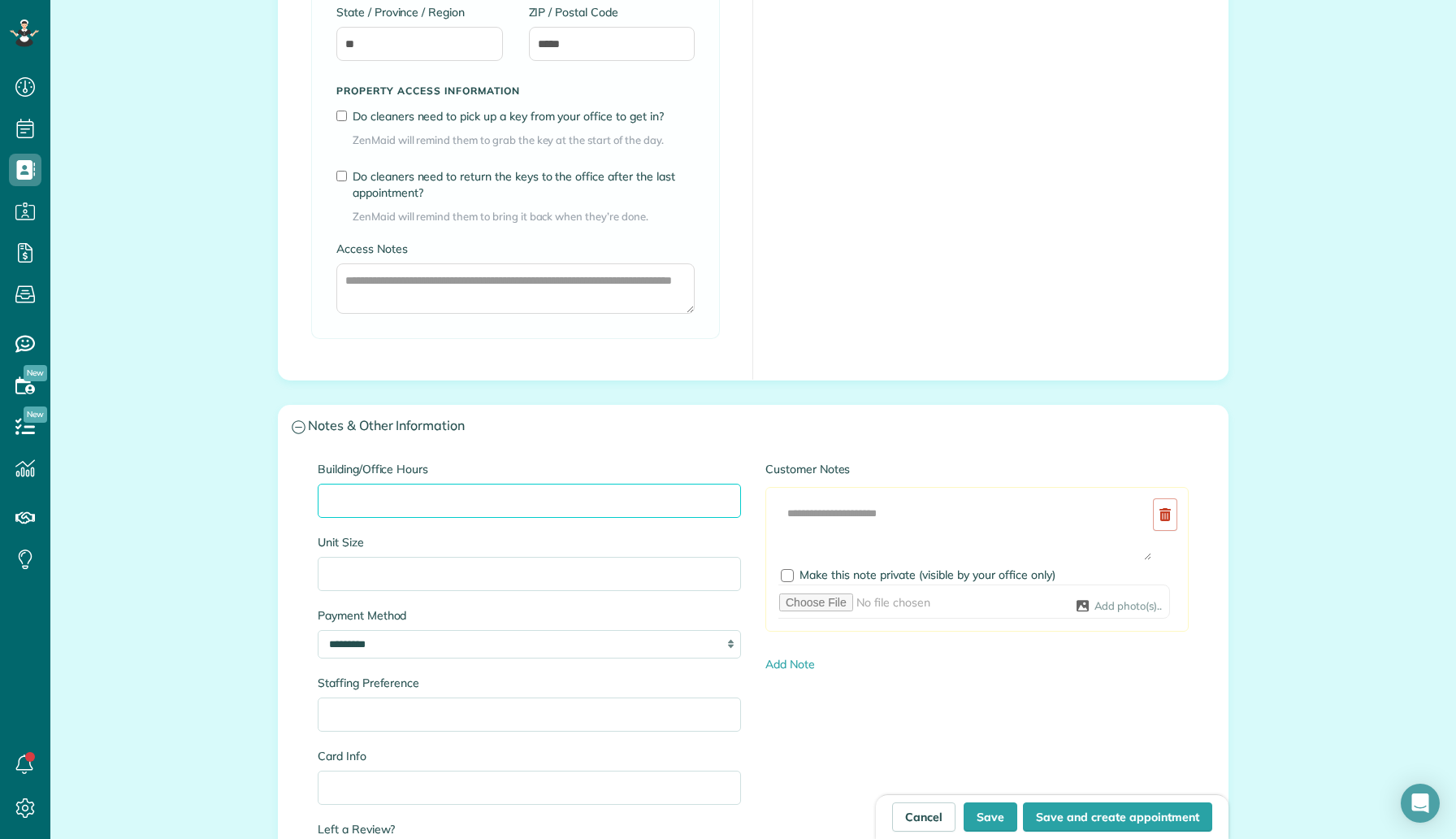
click at [449, 489] on input "Building/Office Hours" at bounding box center [530, 501] width 423 height 34
paste input "**********"
type input "**********"
click at [434, 582] on input "Unit Size" at bounding box center [530, 574] width 423 height 34
type input "********"
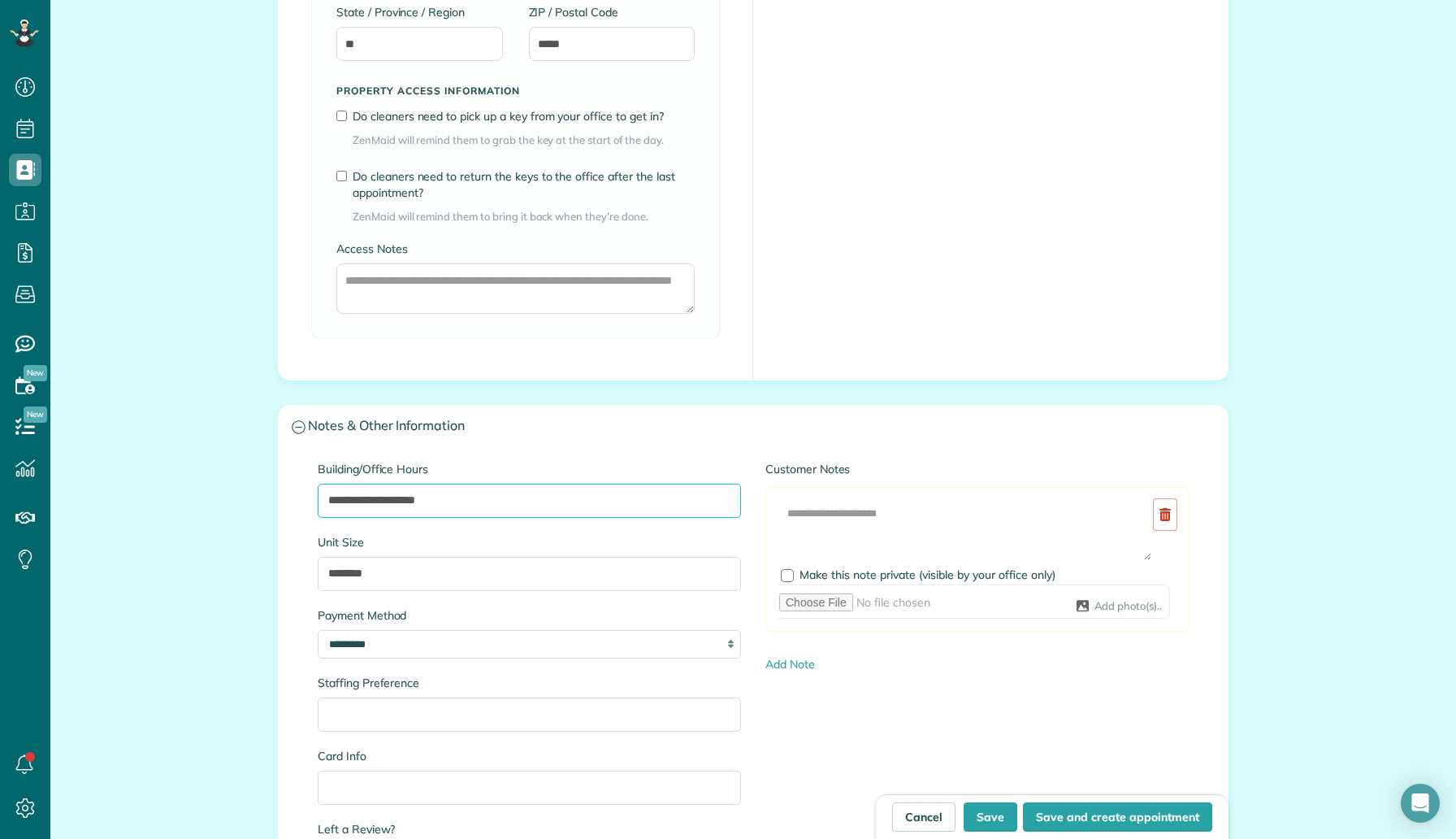
click at [492, 510] on input "**********" at bounding box center [530, 501] width 423 height 34
type input "**********"
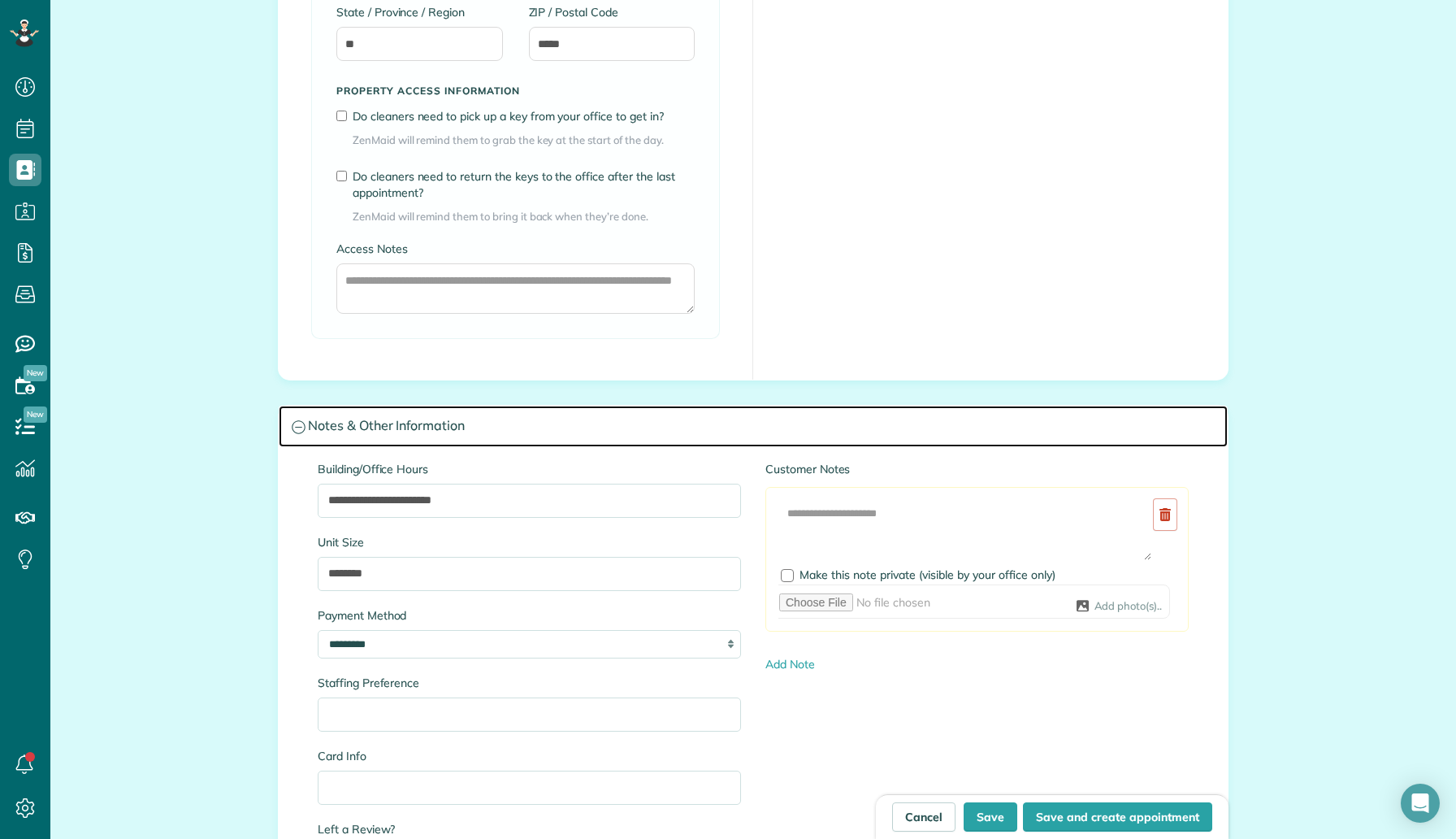
click at [574, 433] on h3 "Notes & Other Information" at bounding box center [752, 426] width 949 height 42
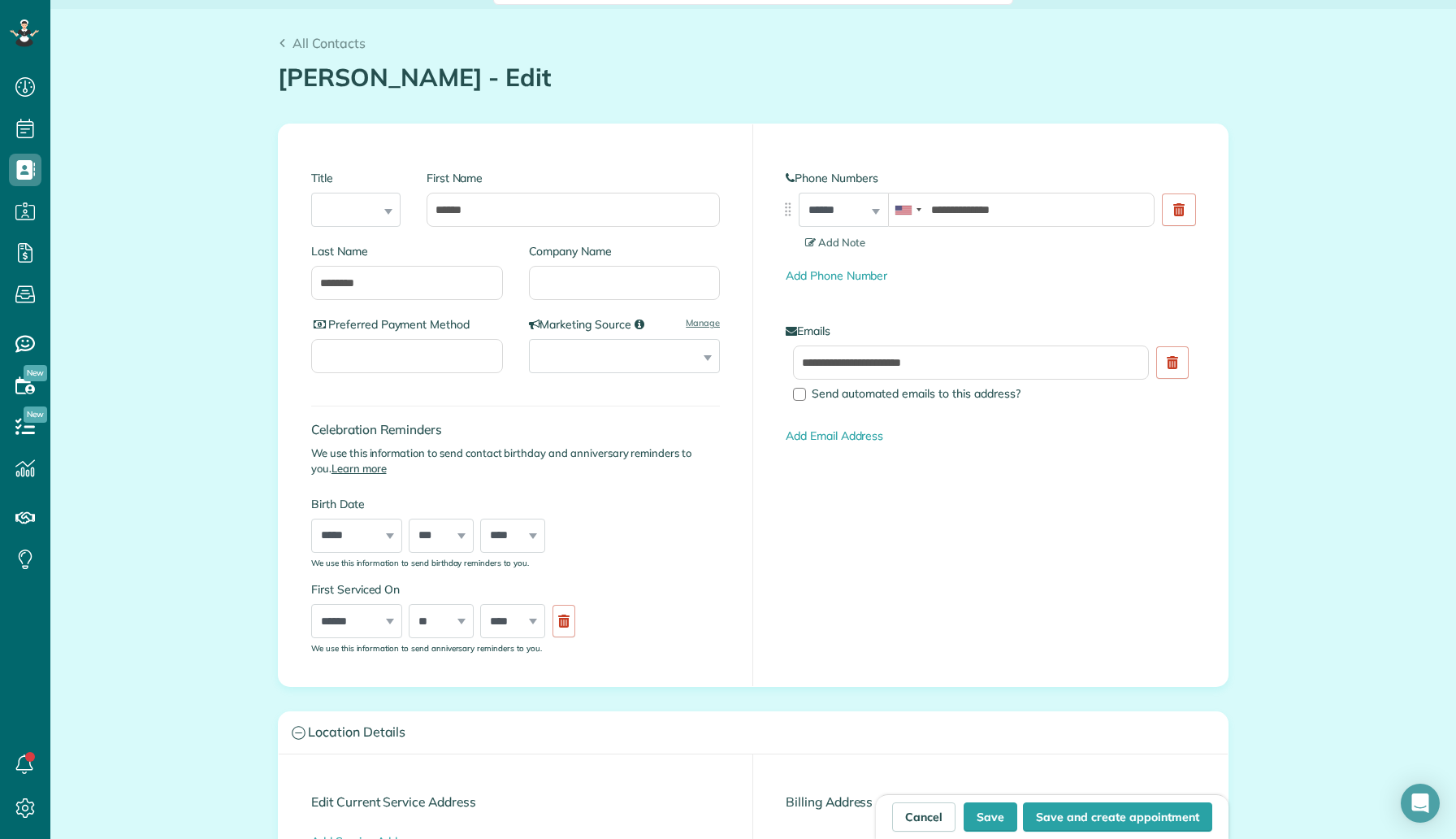
scroll to position [0, 0]
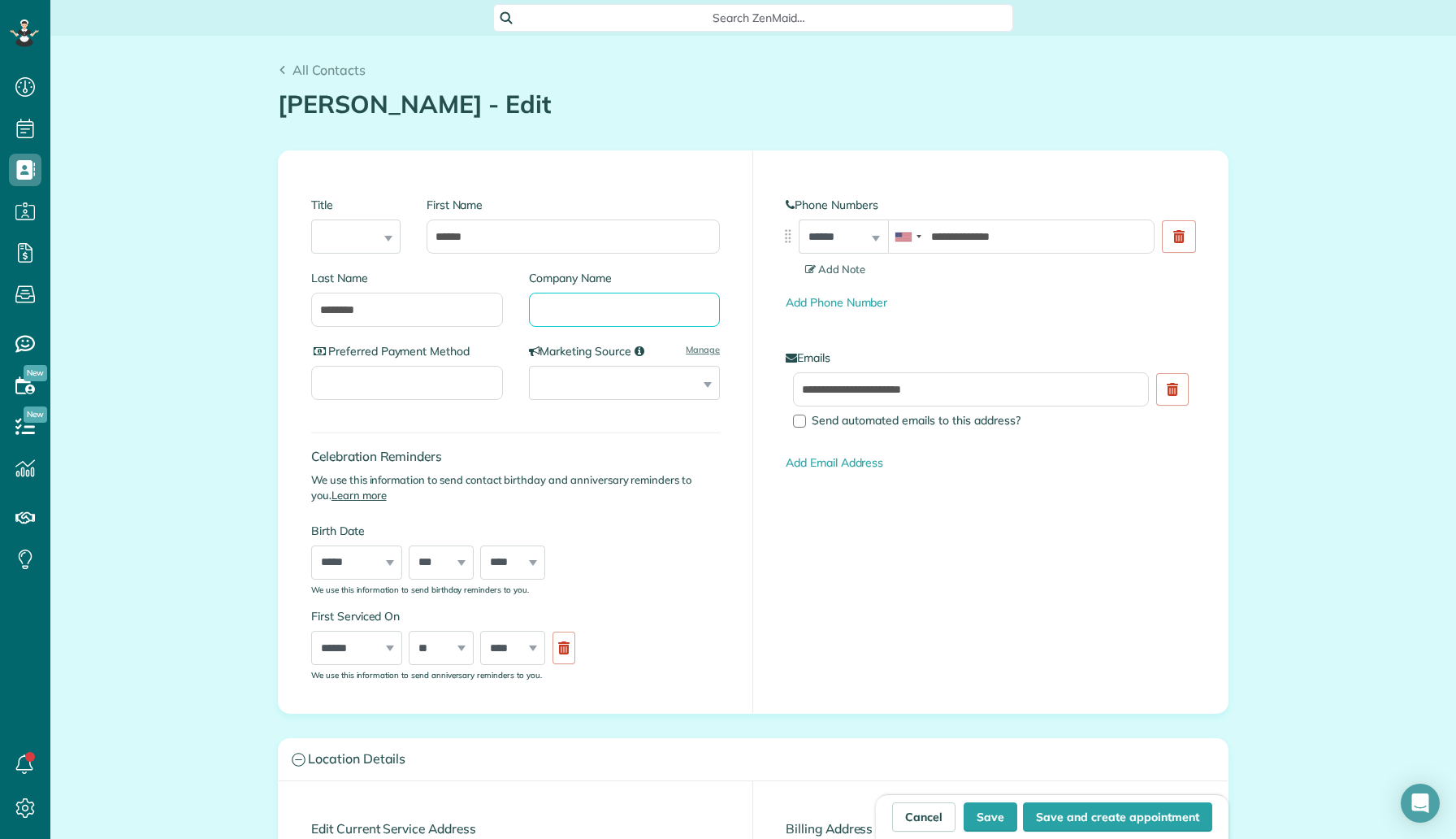
click at [578, 314] on input "Company Name" at bounding box center [624, 309] width 192 height 34
type input "***"
click at [984, 803] on button "Save" at bounding box center [991, 816] width 54 height 29
type input "**********"
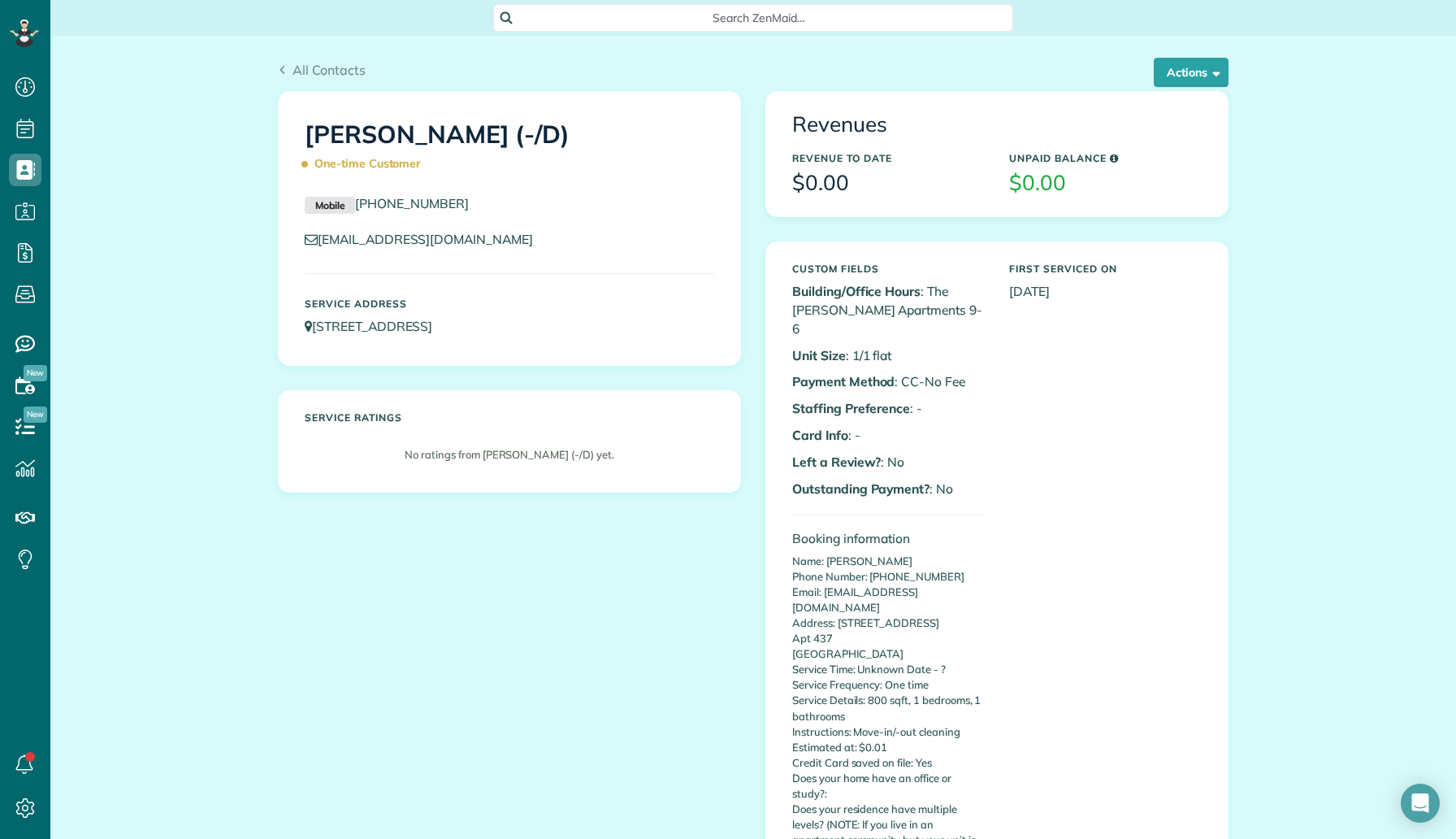
scroll to position [7, 7]
click at [1201, 69] on button "Actions" at bounding box center [1191, 72] width 75 height 29
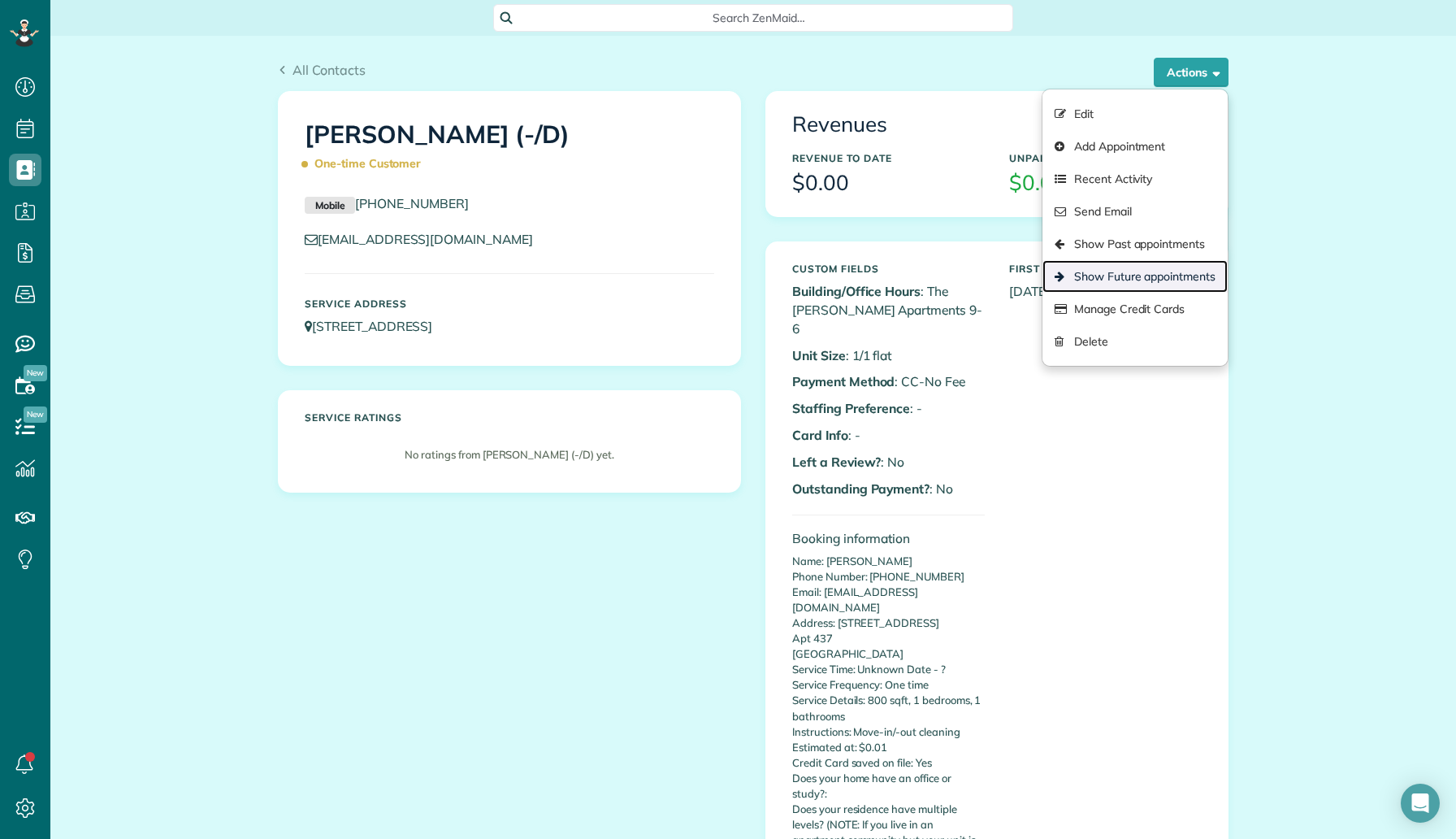
click at [1144, 278] on link "Show Future appointments" at bounding box center [1135, 276] width 185 height 33
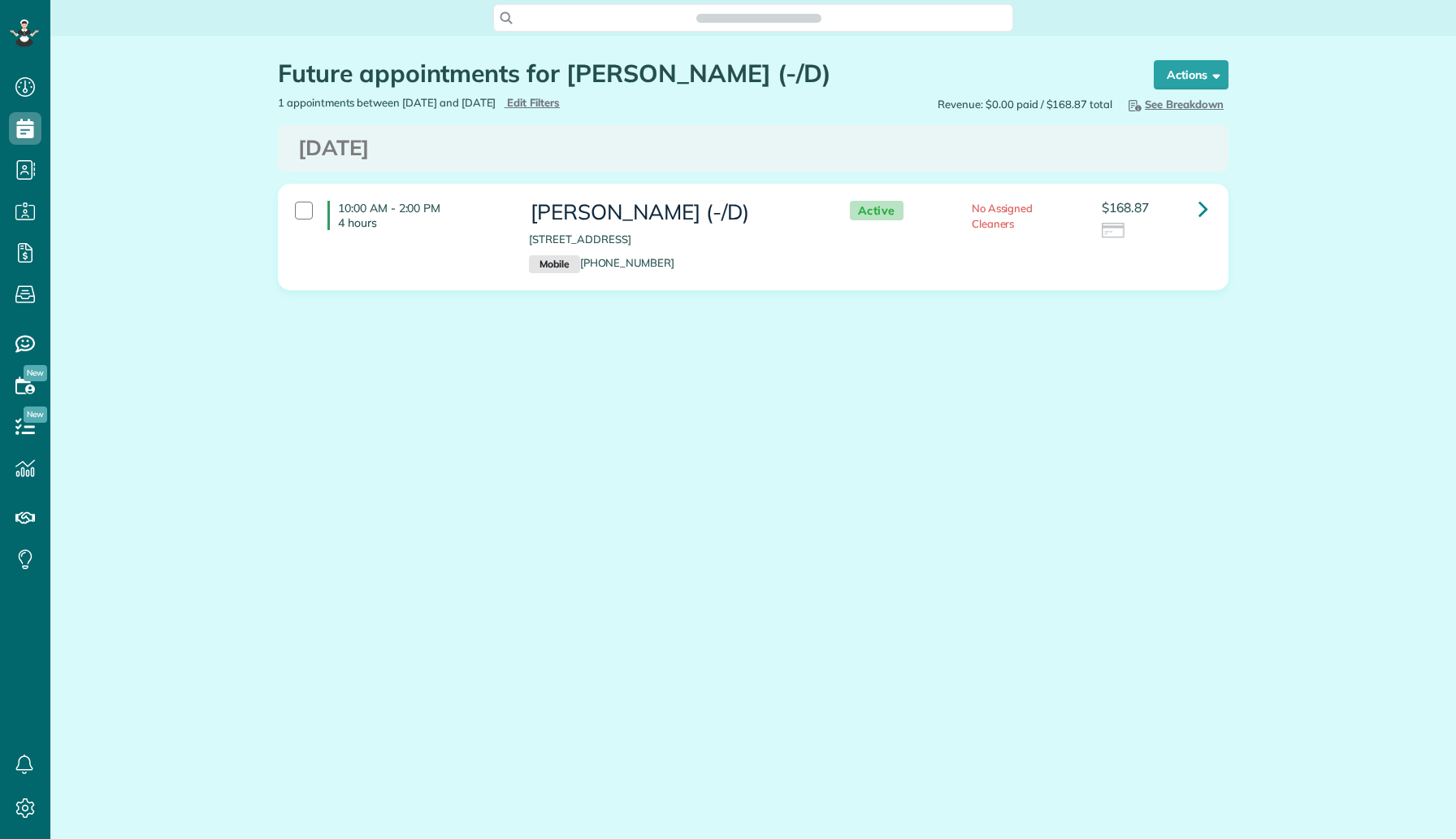
scroll to position [7, 7]
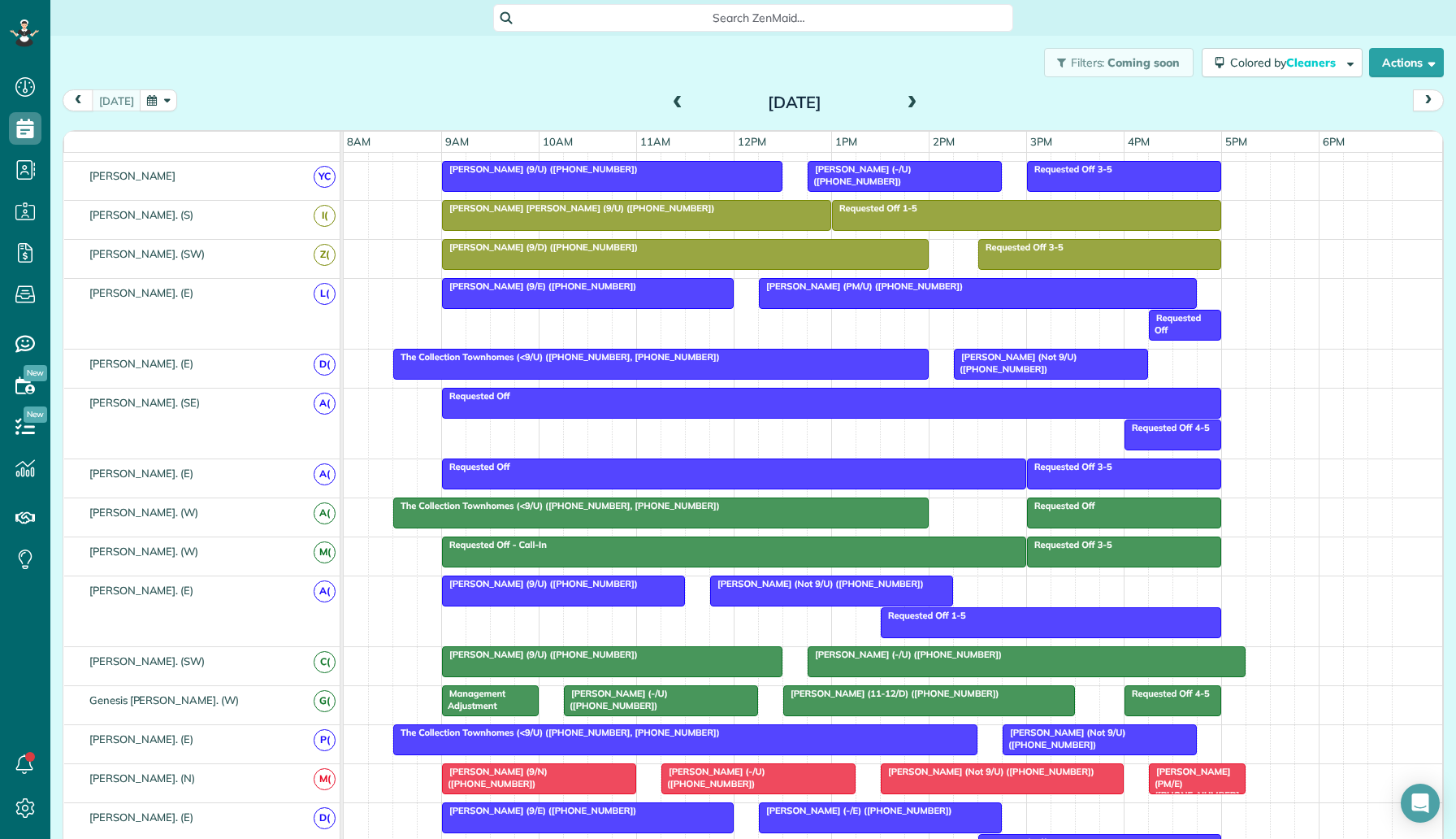
scroll to position [594, 0]
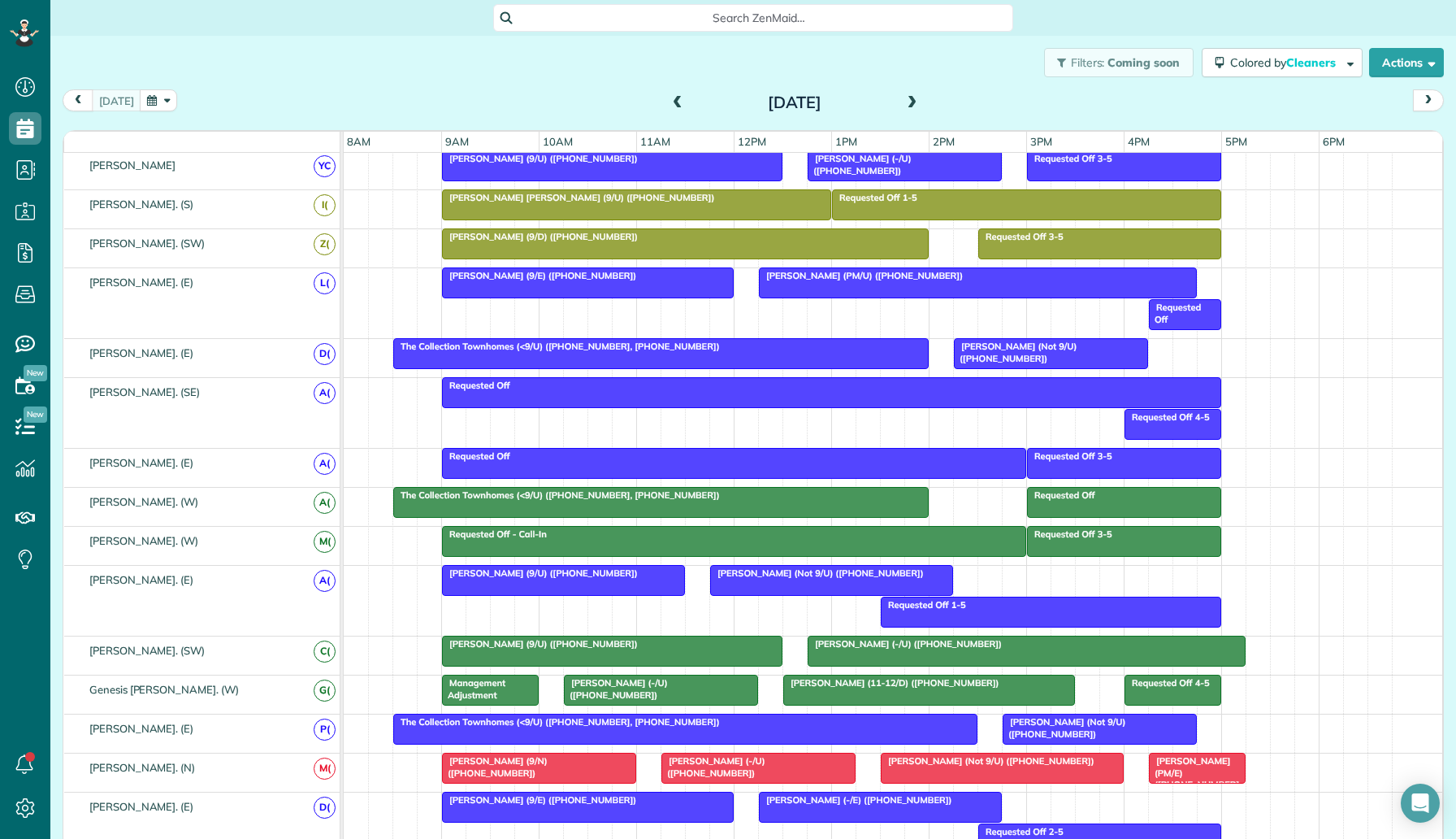
click at [902, 640] on span "Elizabeth Griffin (-/U) (+13252268812)" at bounding box center [904, 643] width 196 height 11
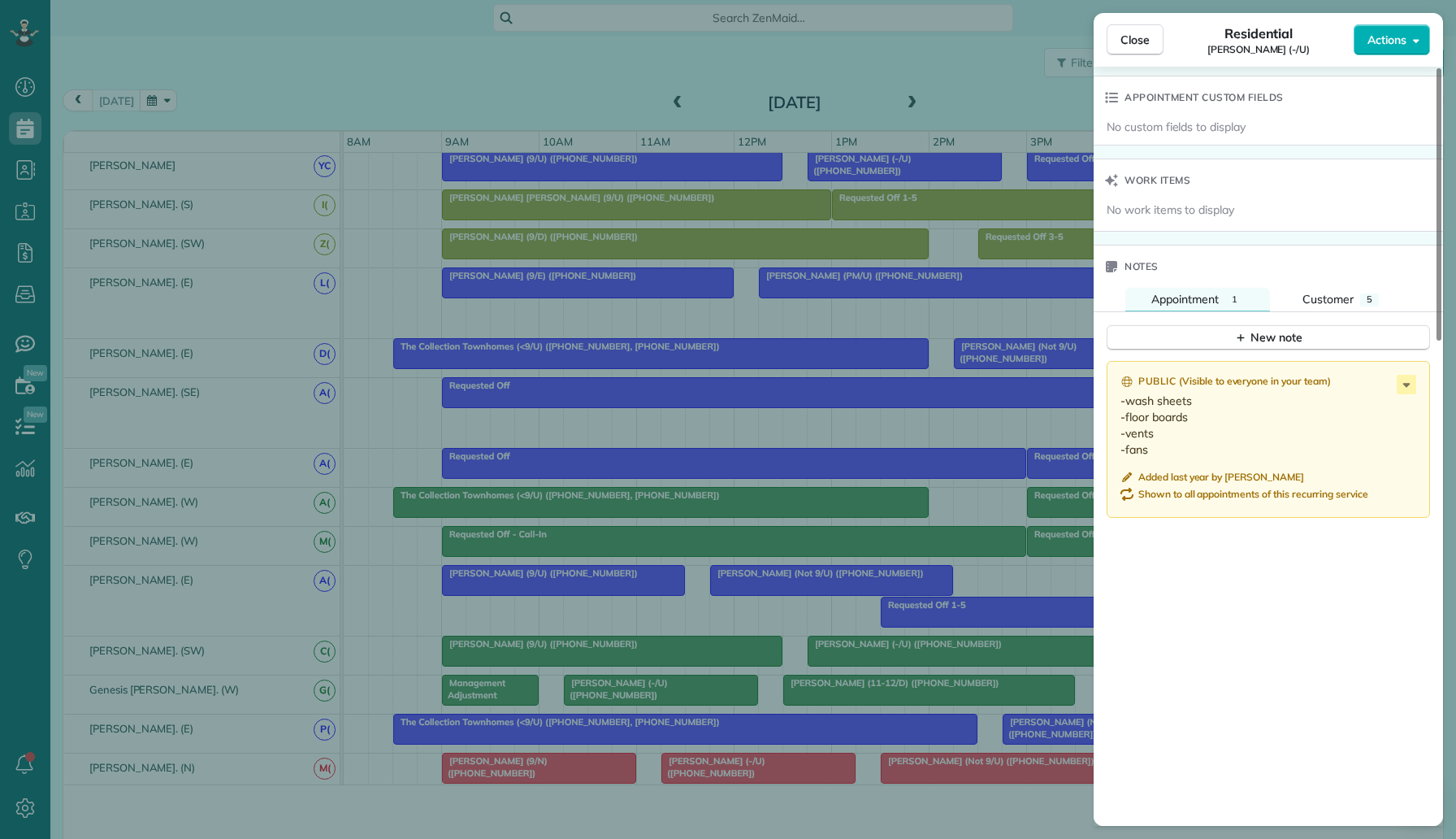
scroll to position [839, 51]
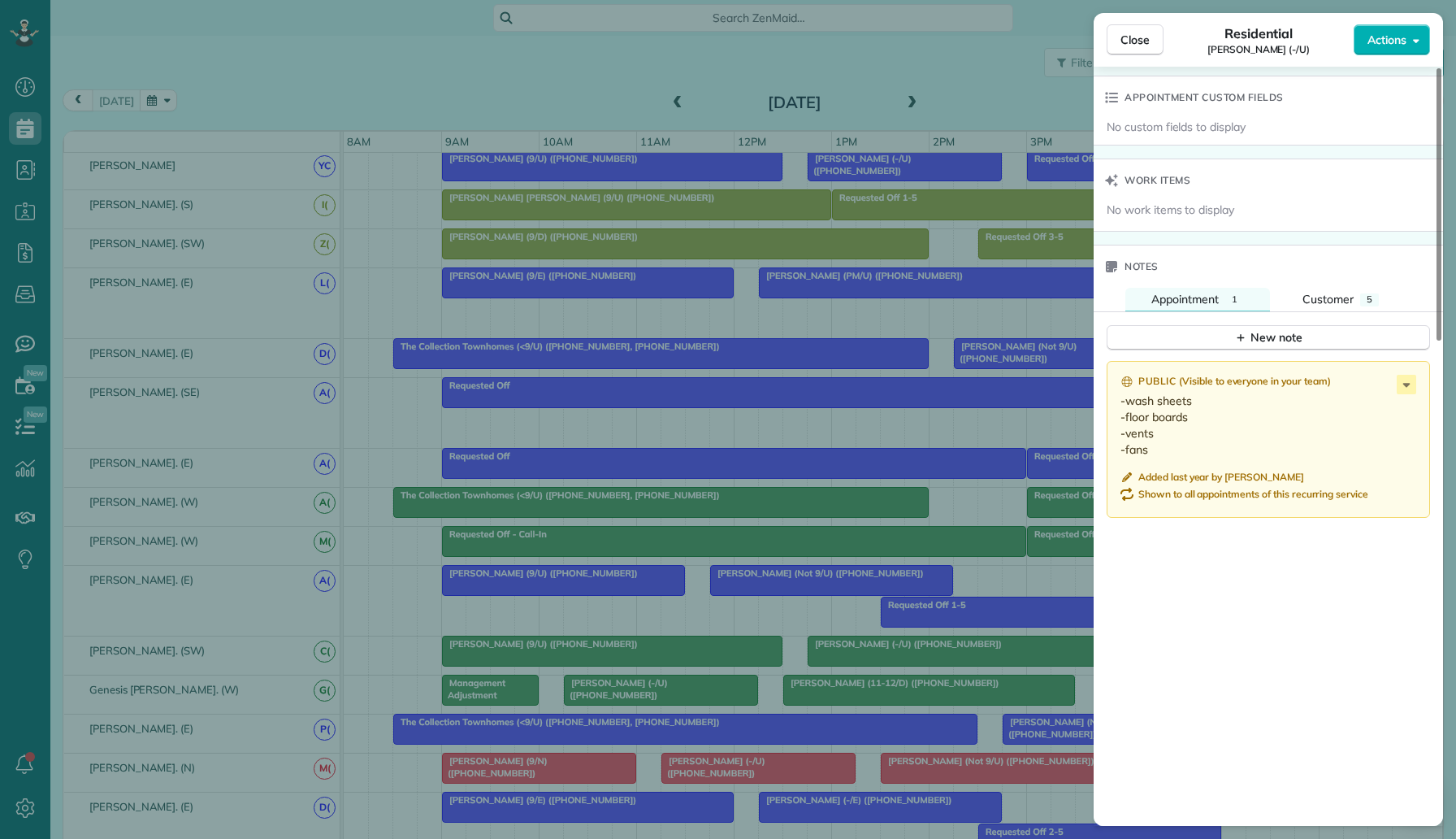
click at [720, 484] on div "Close Residential Elizabeth Griffin (-/U) Actions Status Active Elizabeth Griff…" at bounding box center [728, 420] width 1456 height 839
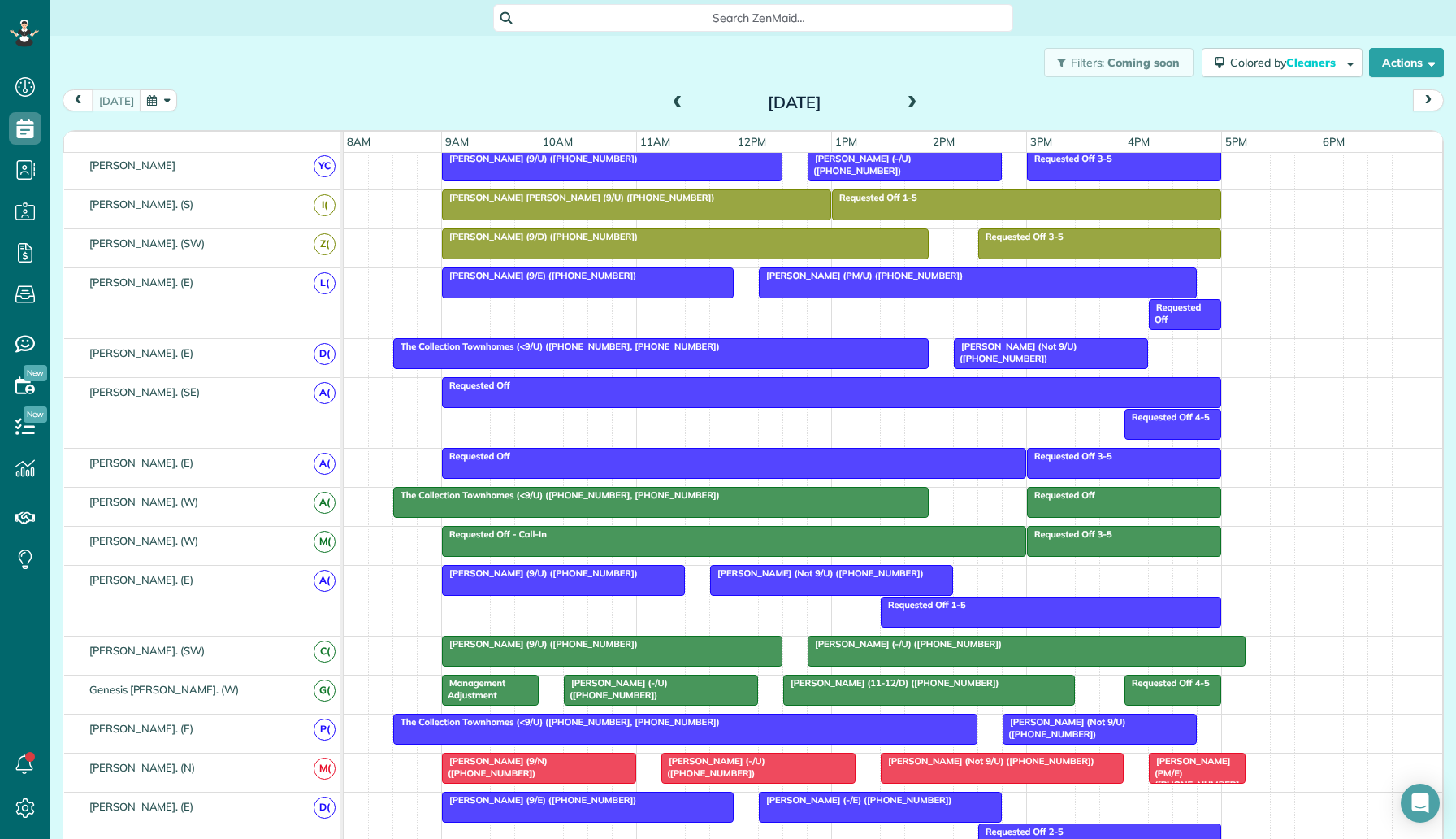
scroll to position [908, 0]
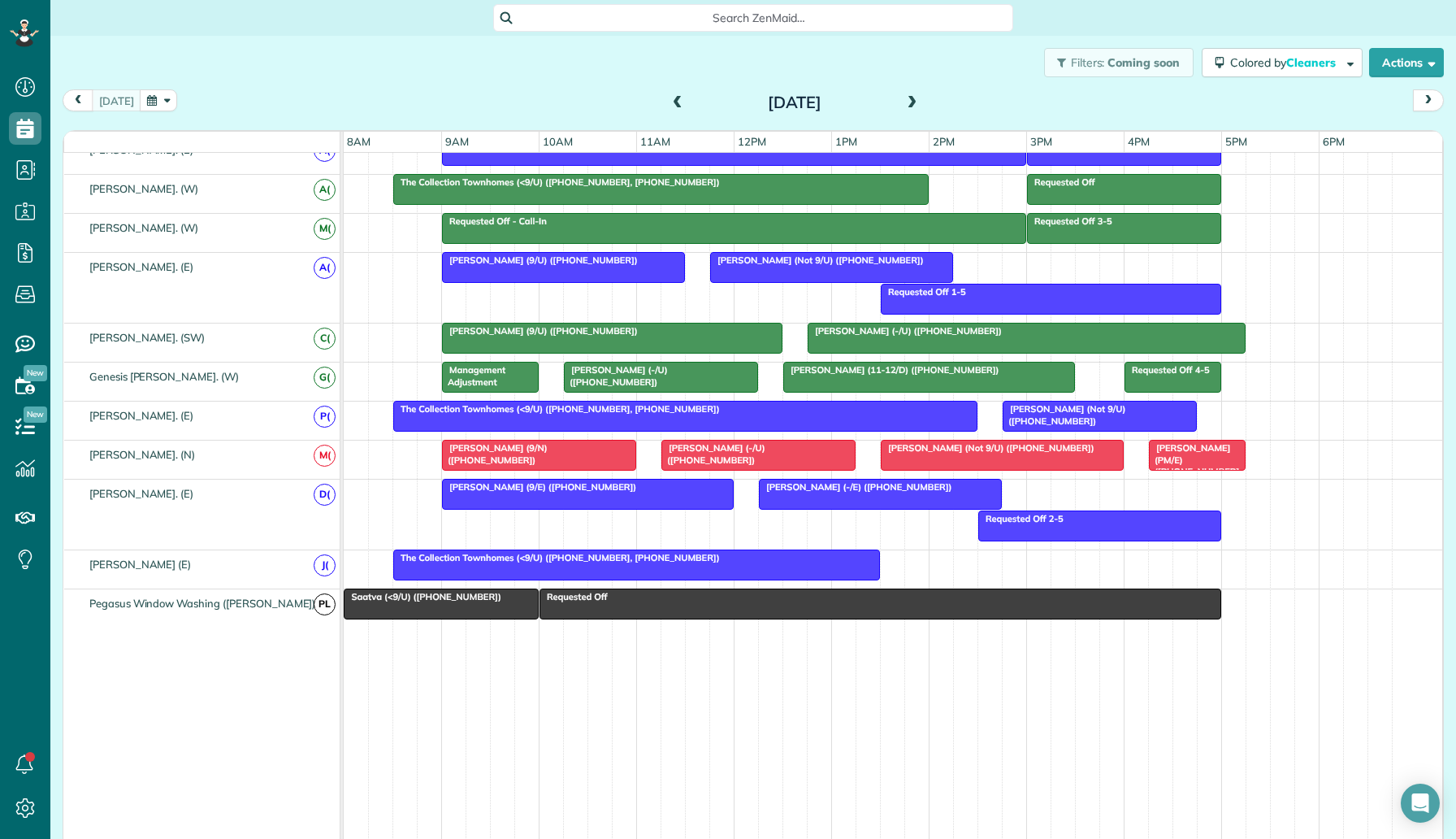
click at [895, 568] on div "The Collection Townhomes (<9/U) (+14698555895, +12149710721)" at bounding box center [893, 570] width 1099 height 38
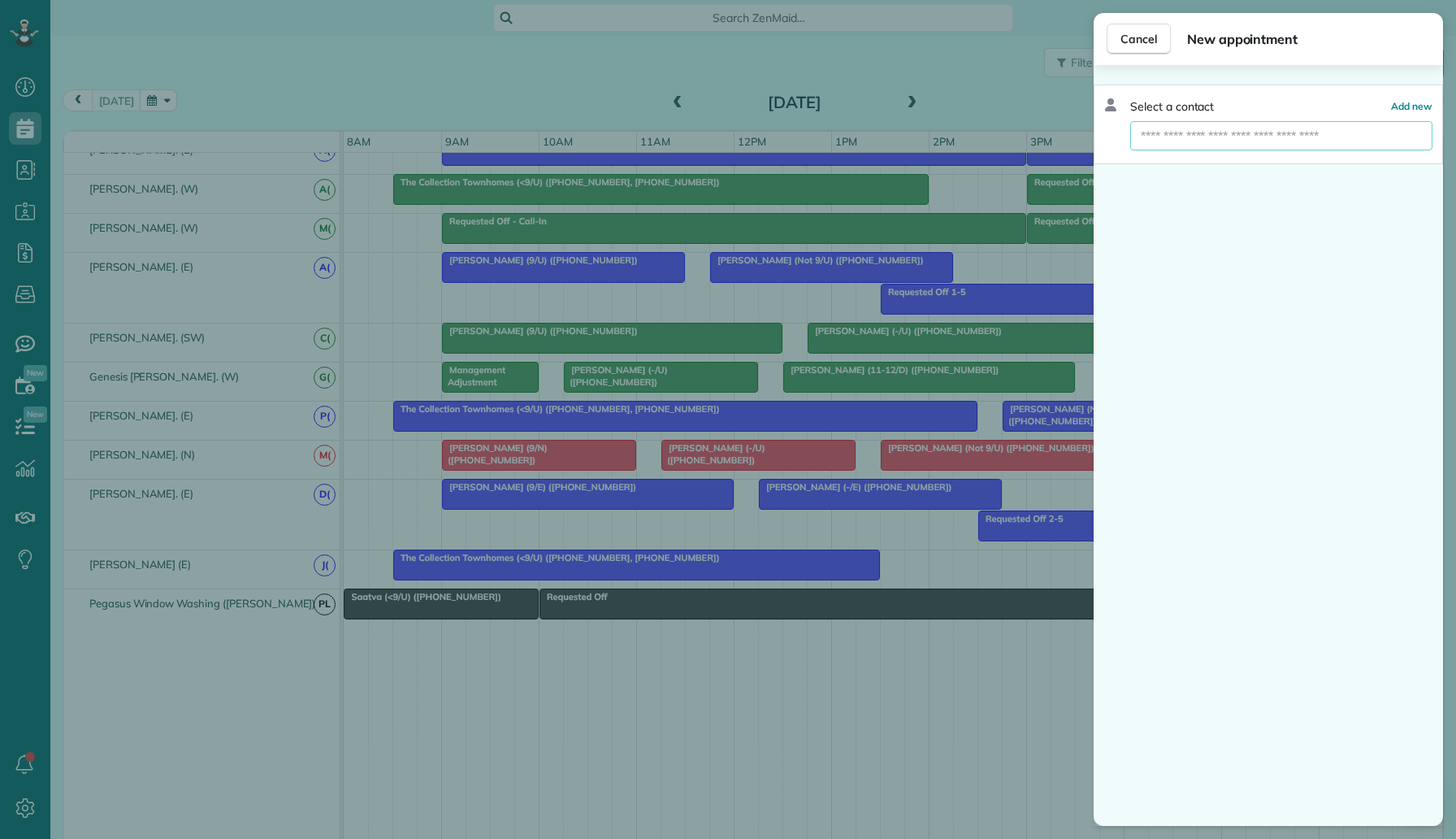
click at [1302, 133] on input "text" at bounding box center [1281, 135] width 302 height 29
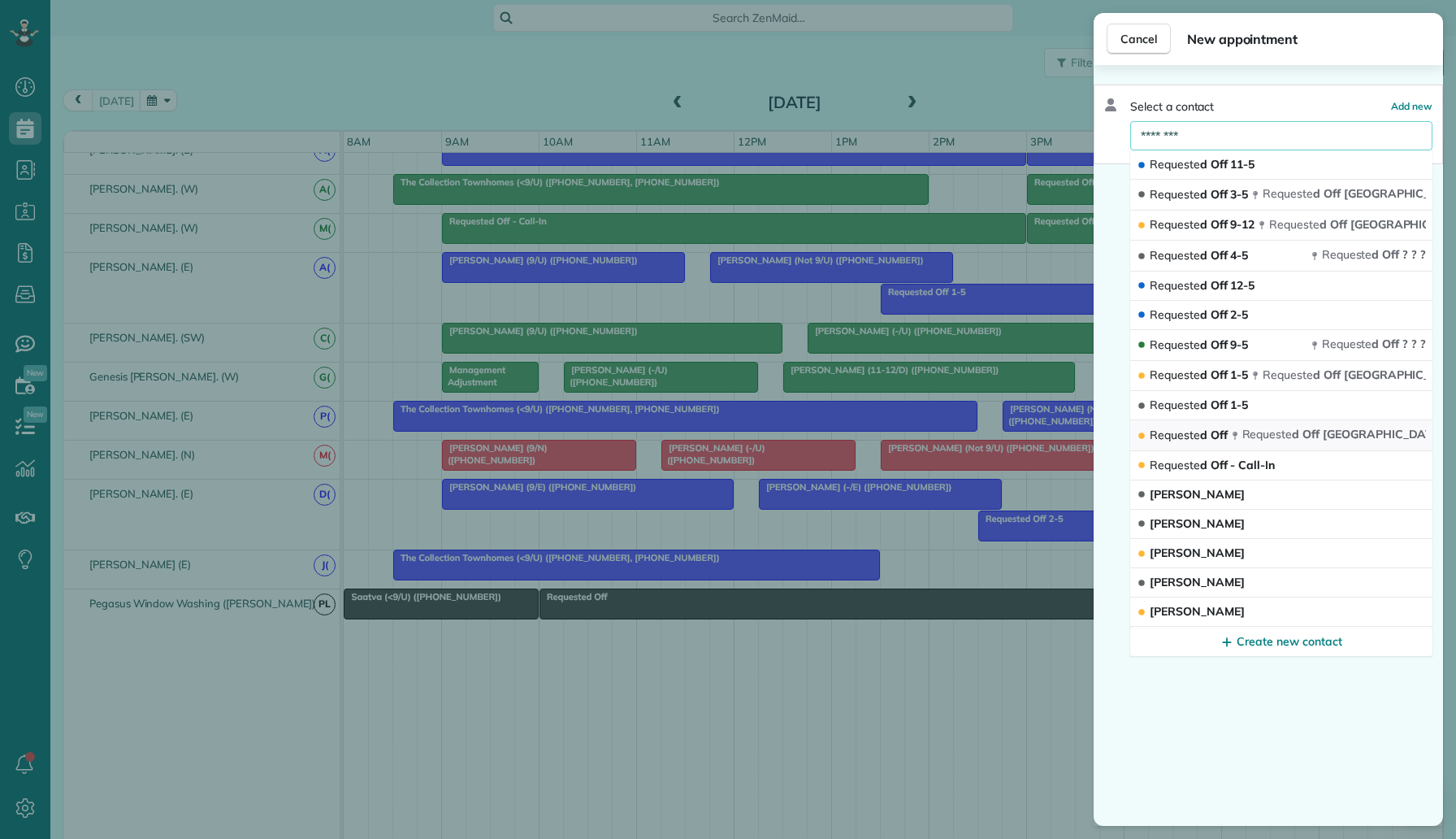
type input "********"
click at [1214, 437] on span "Requeste d Off" at bounding box center [1189, 434] width 78 height 15
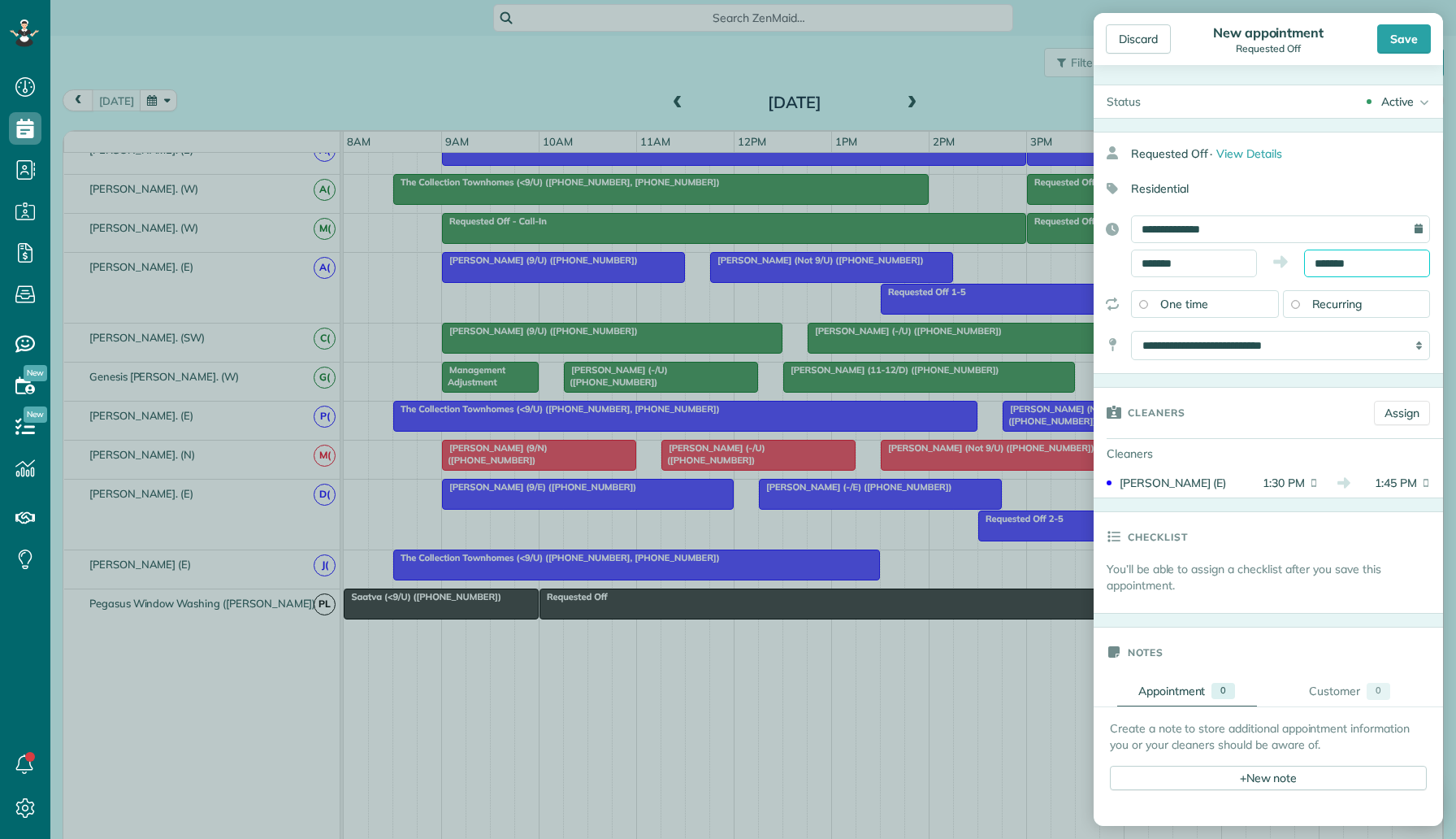
click at [1358, 265] on input "*******" at bounding box center [1367, 263] width 126 height 28
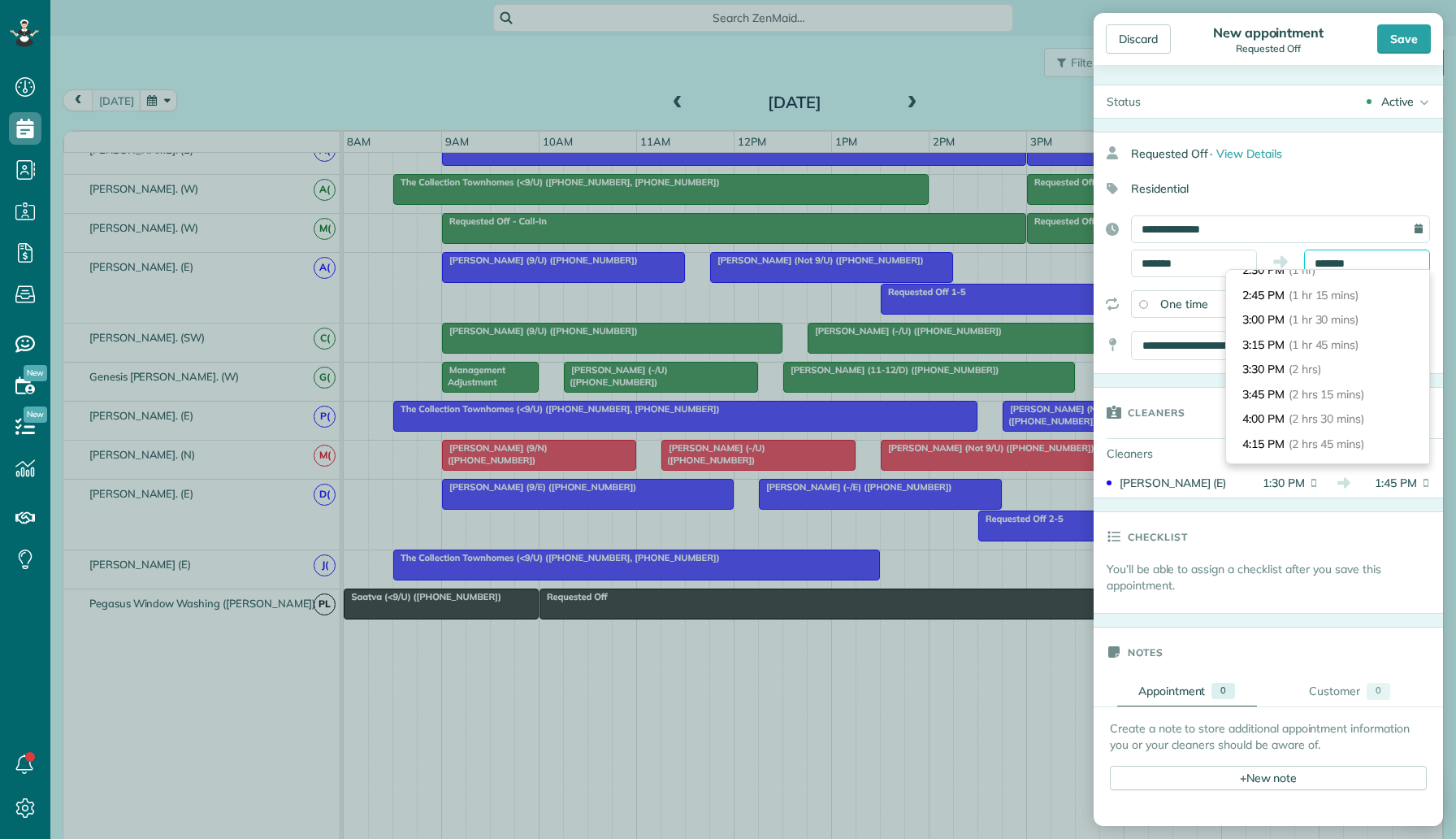
scroll to position [252, 0]
type input "*******"
click at [1322, 368] on li "5:00 PM (3 hrs 30 mins)" at bounding box center [1328, 376] width 203 height 25
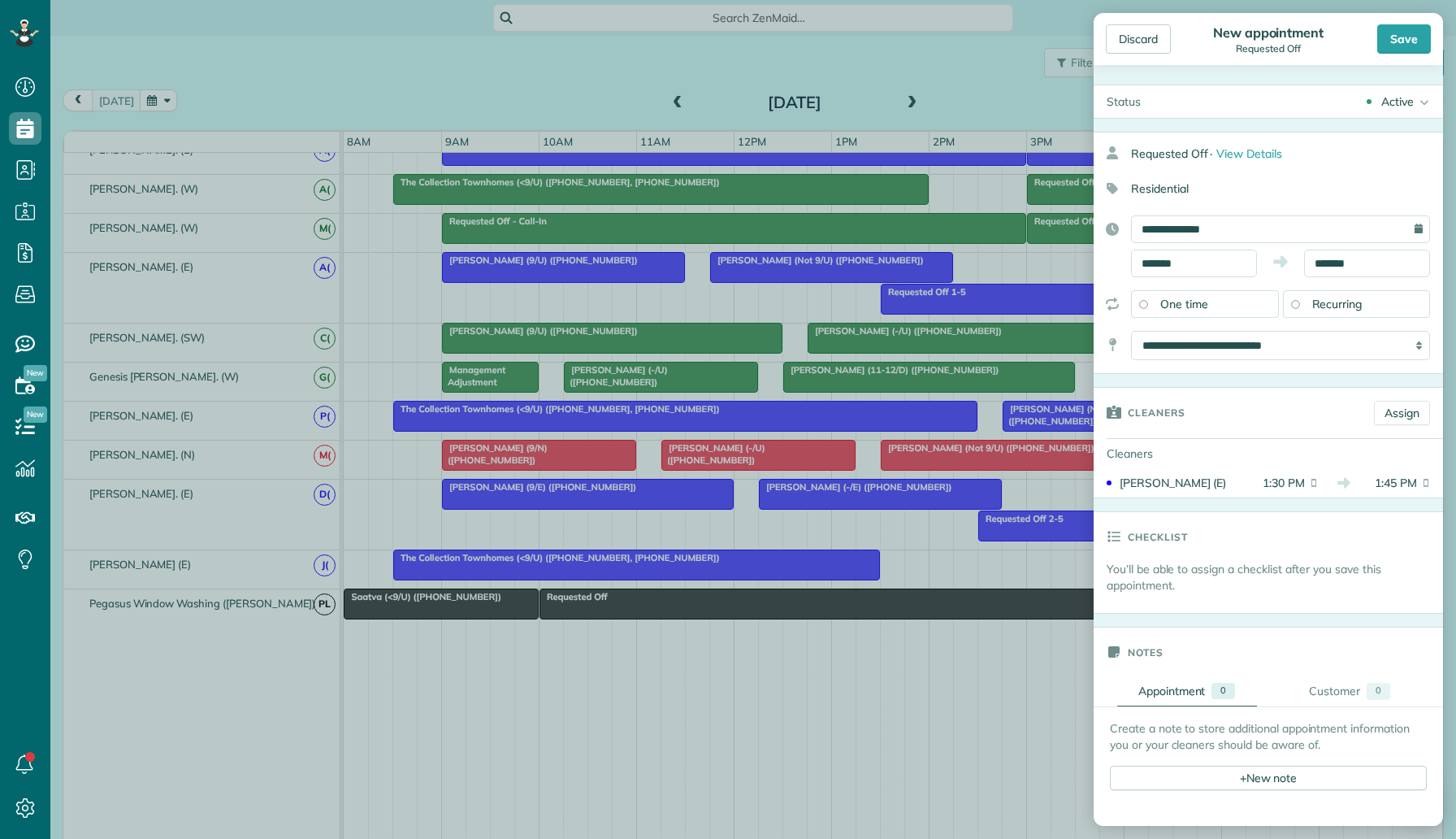
click at [1397, 111] on div "Active Active Cancelled Cancelled and Paid Requested Off Completed" at bounding box center [1298, 101] width 289 height 33
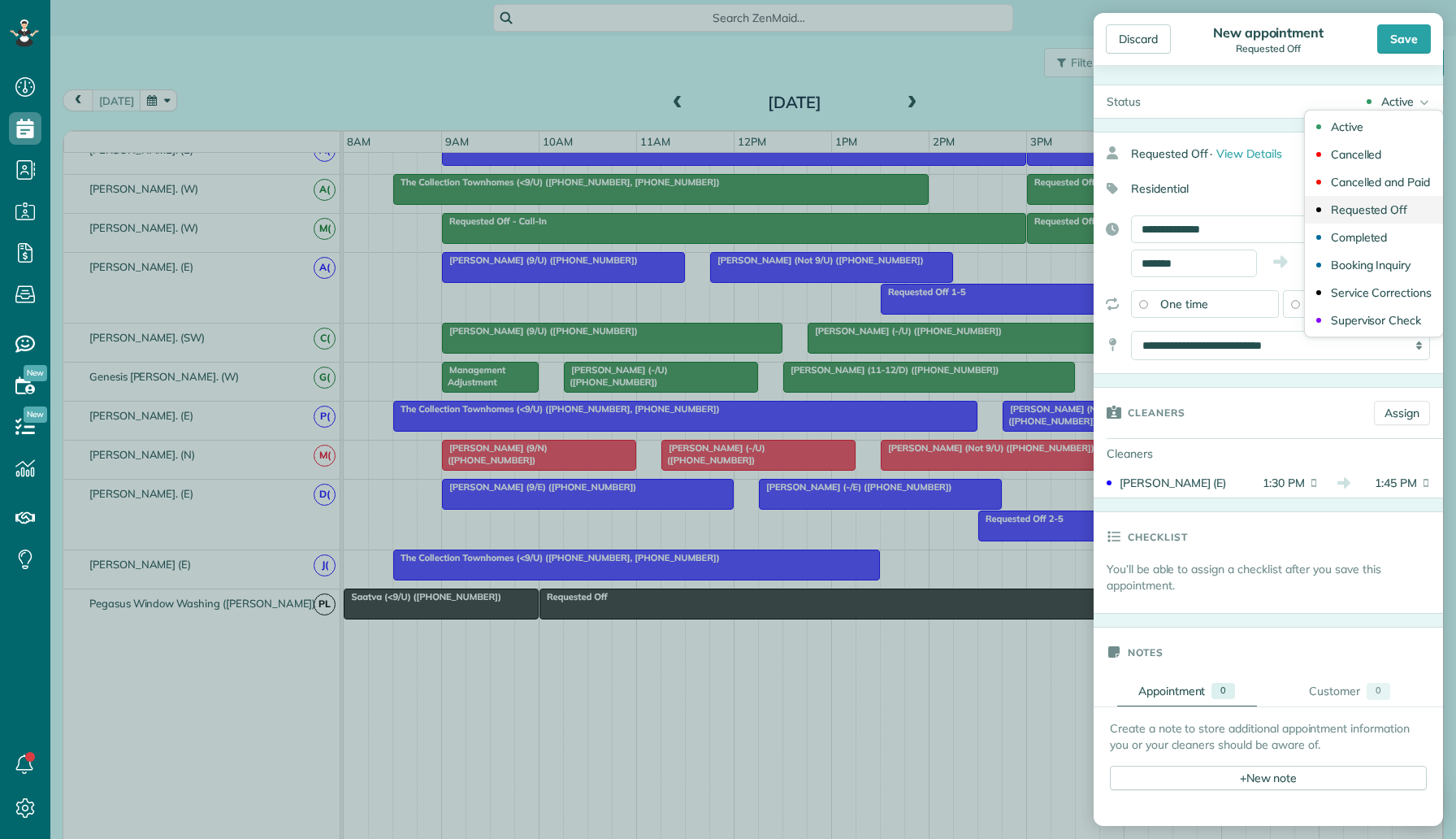
click at [1379, 212] on div "Requested Off" at bounding box center [1370, 209] width 78 height 11
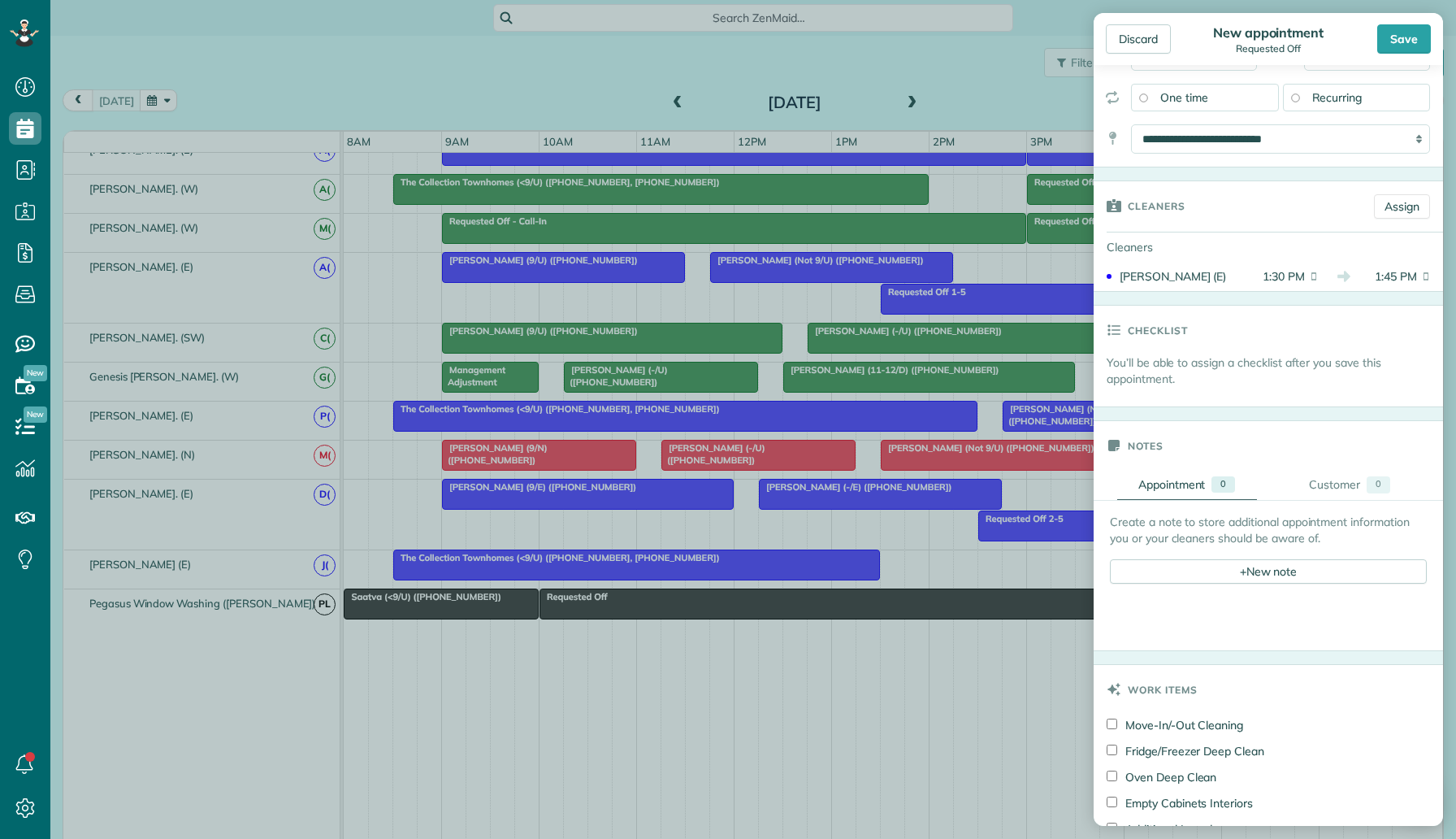
scroll to position [435, 0]
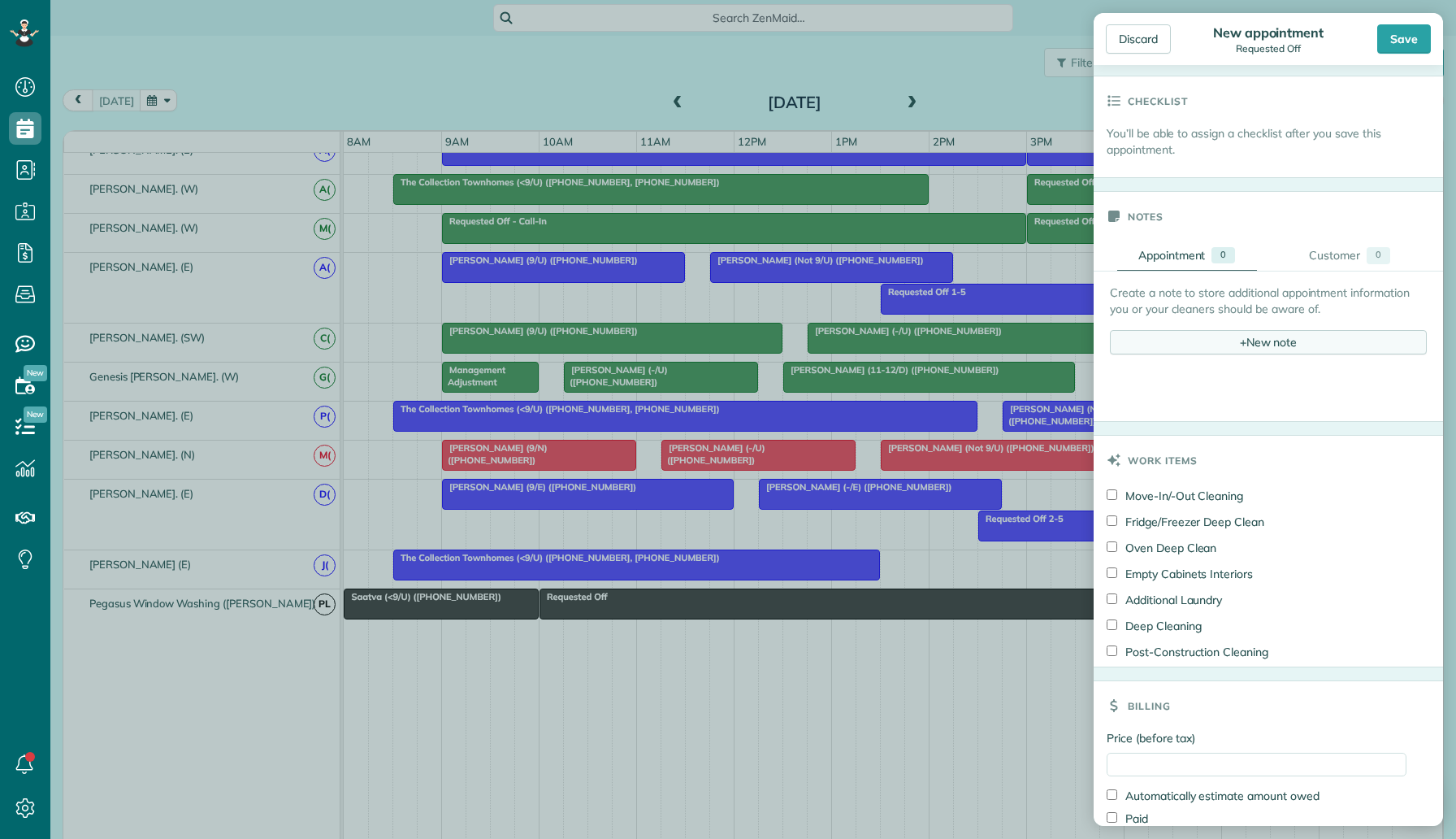
click at [1255, 334] on div "+ New note" at bounding box center [1268, 342] width 317 height 25
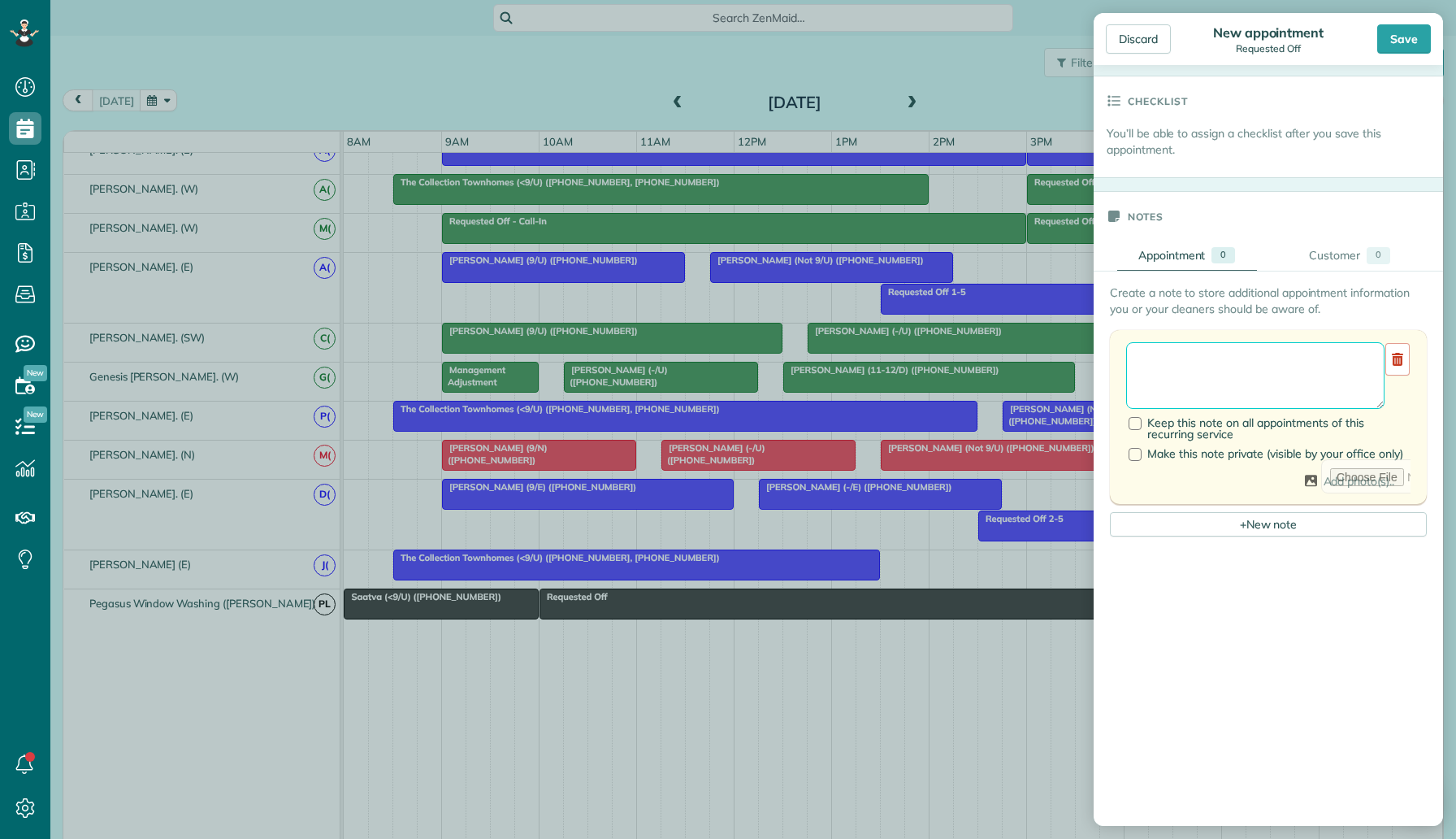
click at [1250, 343] on textarea at bounding box center [1255, 375] width 258 height 67
click at [1185, 430] on span "Keep this note on all appointments of this recurring service" at bounding box center [1256, 428] width 217 height 26
click at [1221, 395] on textarea "**********" at bounding box center [1255, 375] width 258 height 67
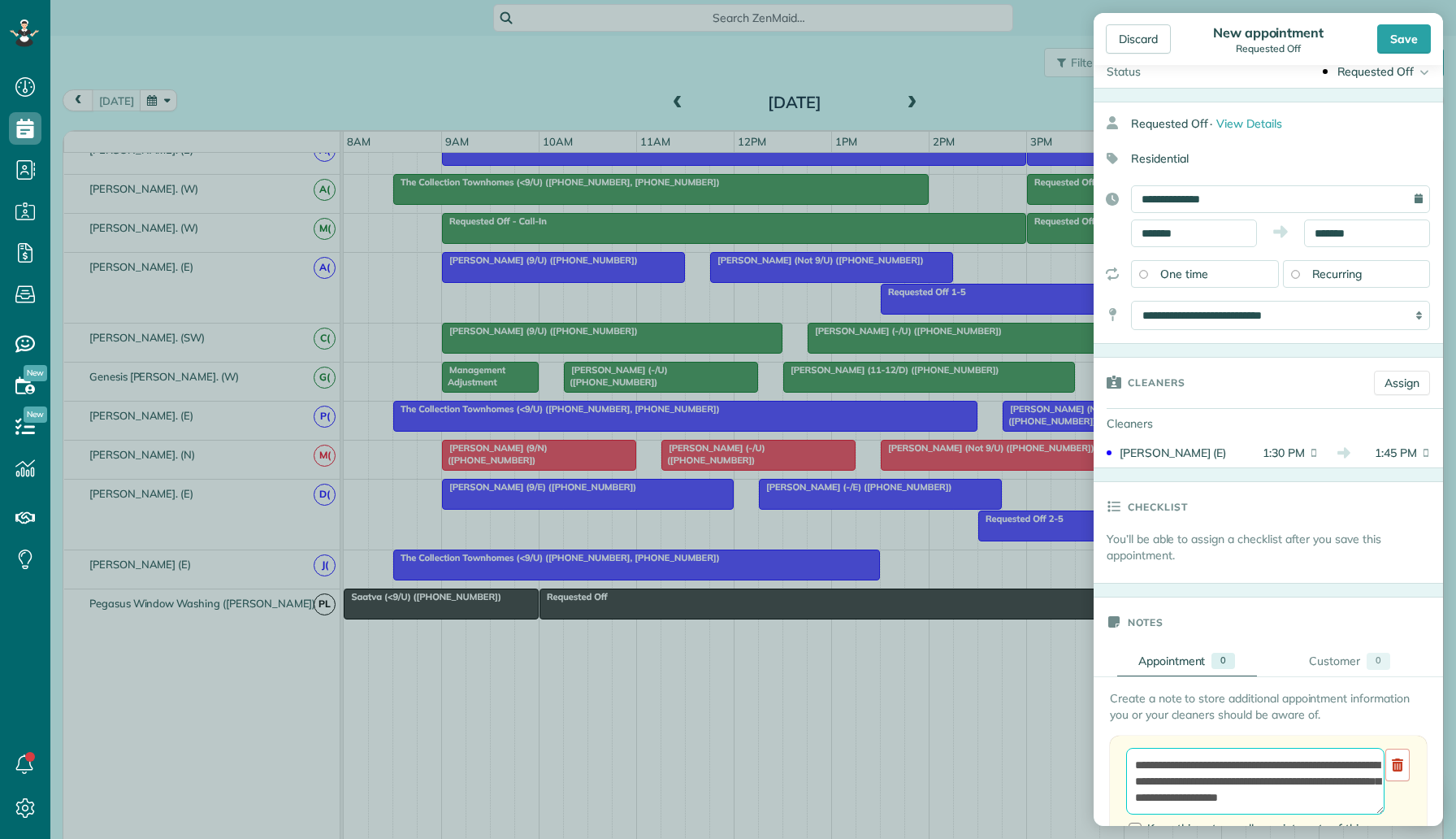
scroll to position [0, 0]
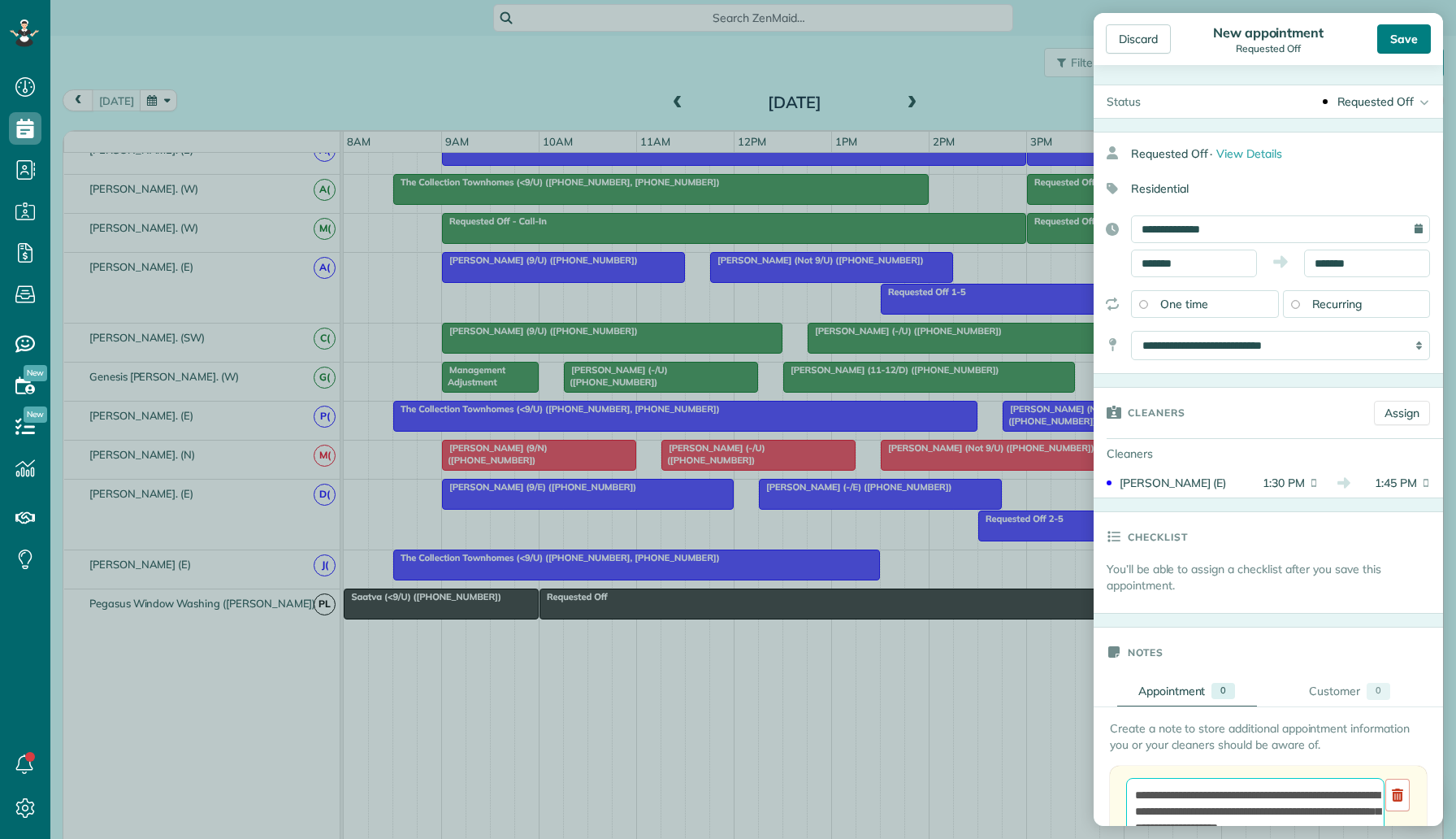
type textarea "**********"
click at [1423, 29] on div "Save" at bounding box center [1404, 39] width 54 height 29
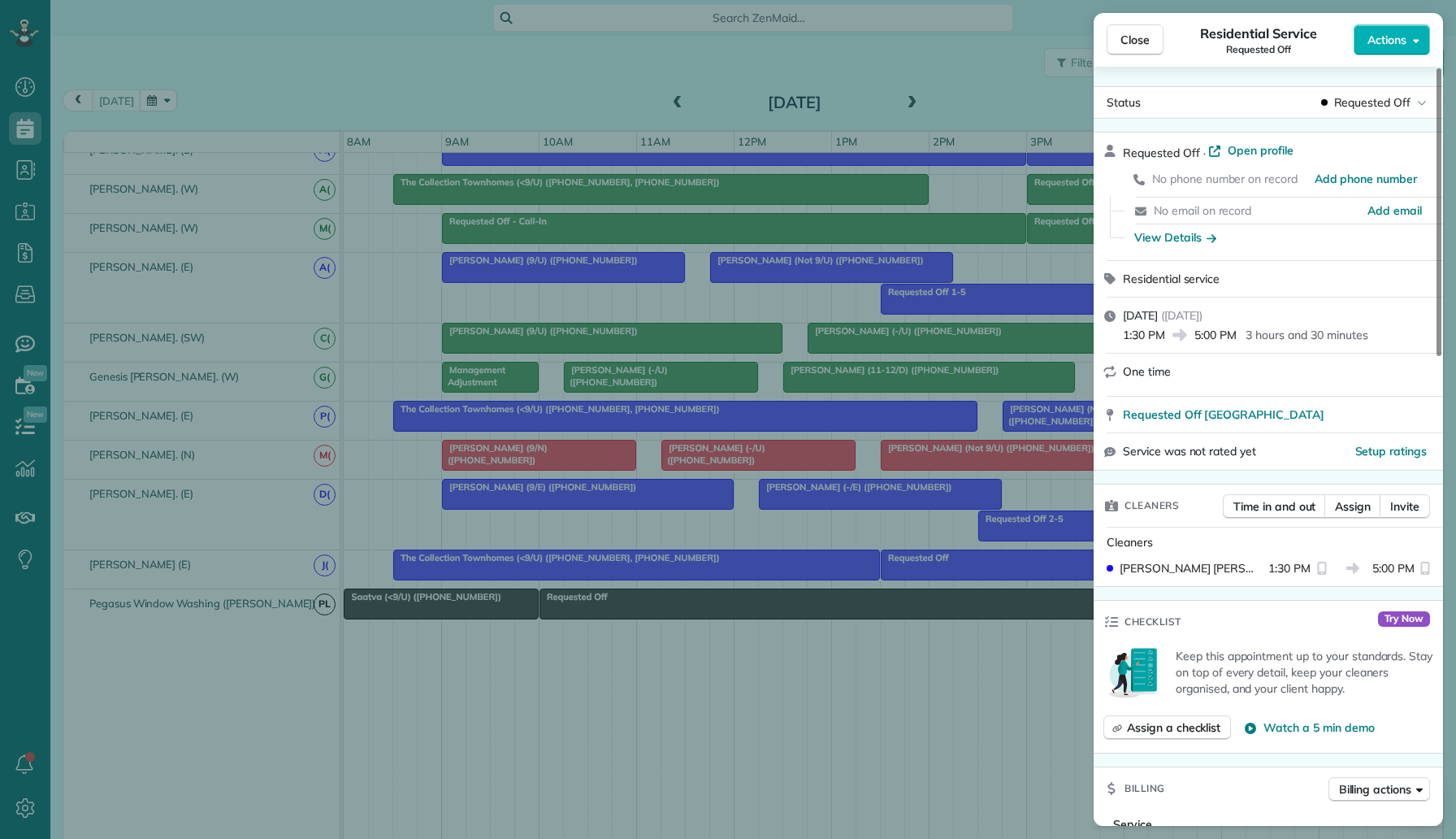
click at [235, 43] on div "Close Residential Service Requested Off Actions Status Requested Off Requested …" at bounding box center [728, 420] width 1456 height 839
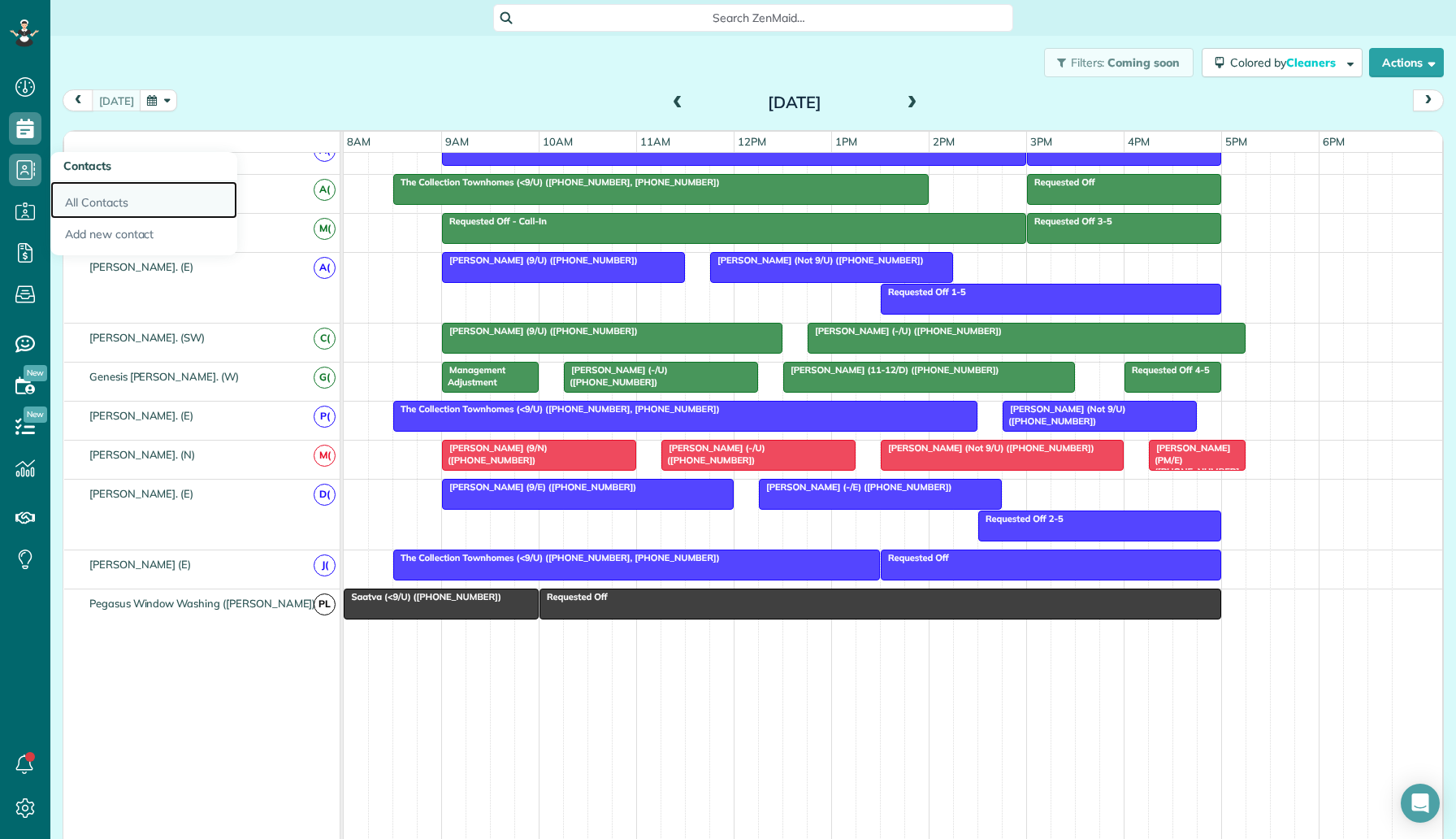
click at [96, 205] on link "All Contacts" at bounding box center [144, 200] width 187 height 38
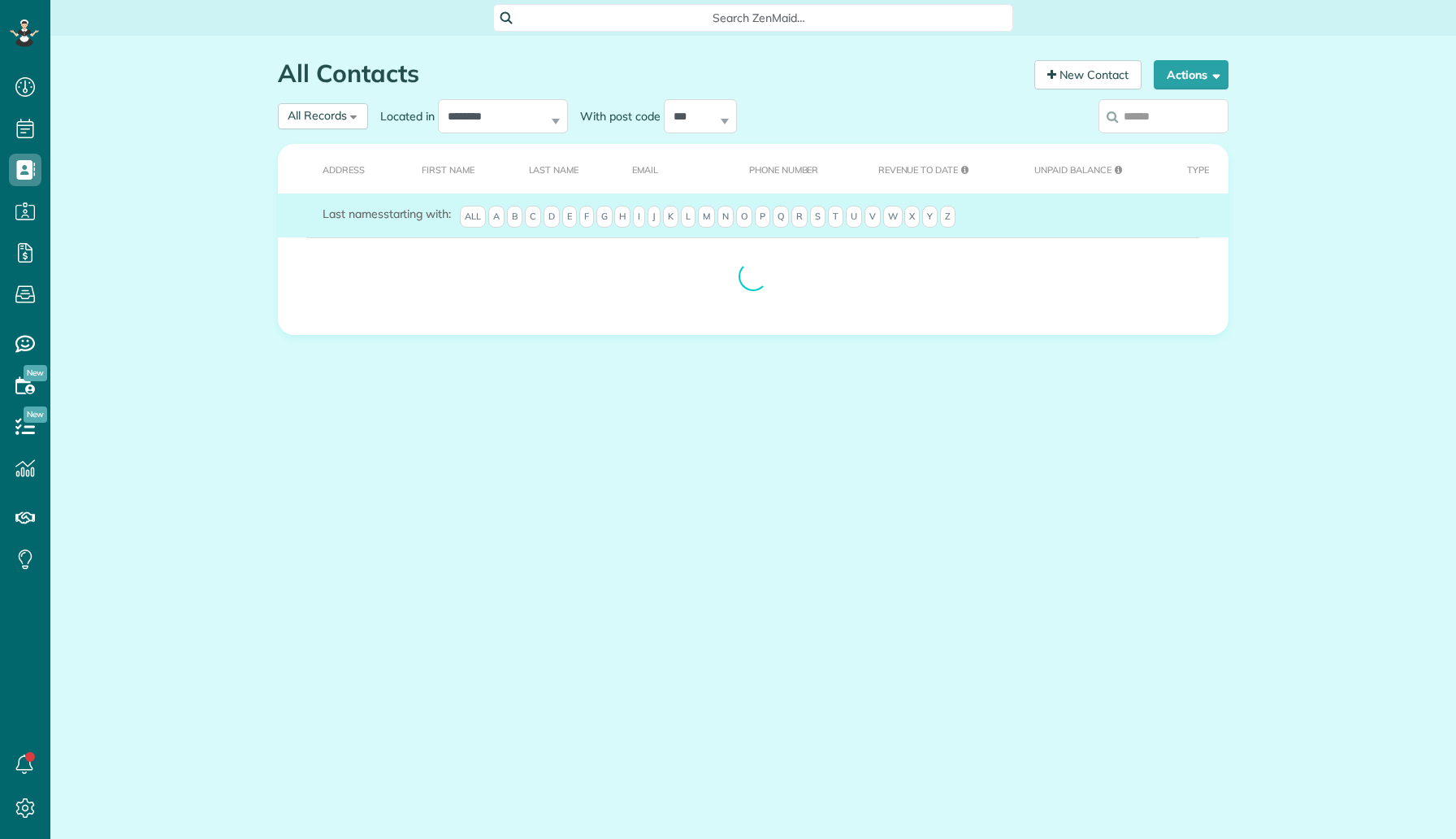
scroll to position [7, 7]
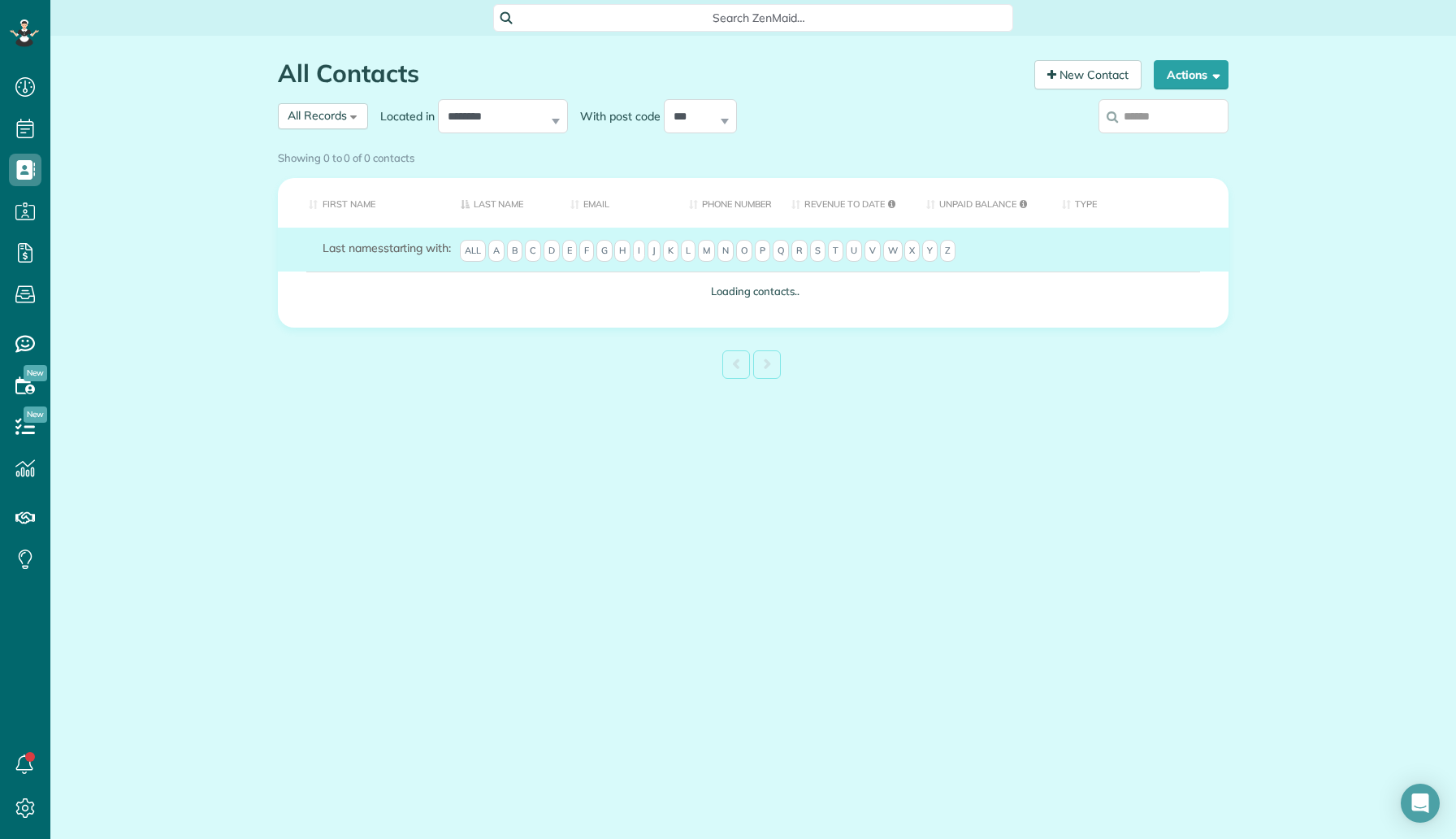
click at [1151, 127] on input "search" at bounding box center [1164, 116] width 130 height 34
type input "****"
click at [1163, 119] on input "****" at bounding box center [1164, 116] width 130 height 34
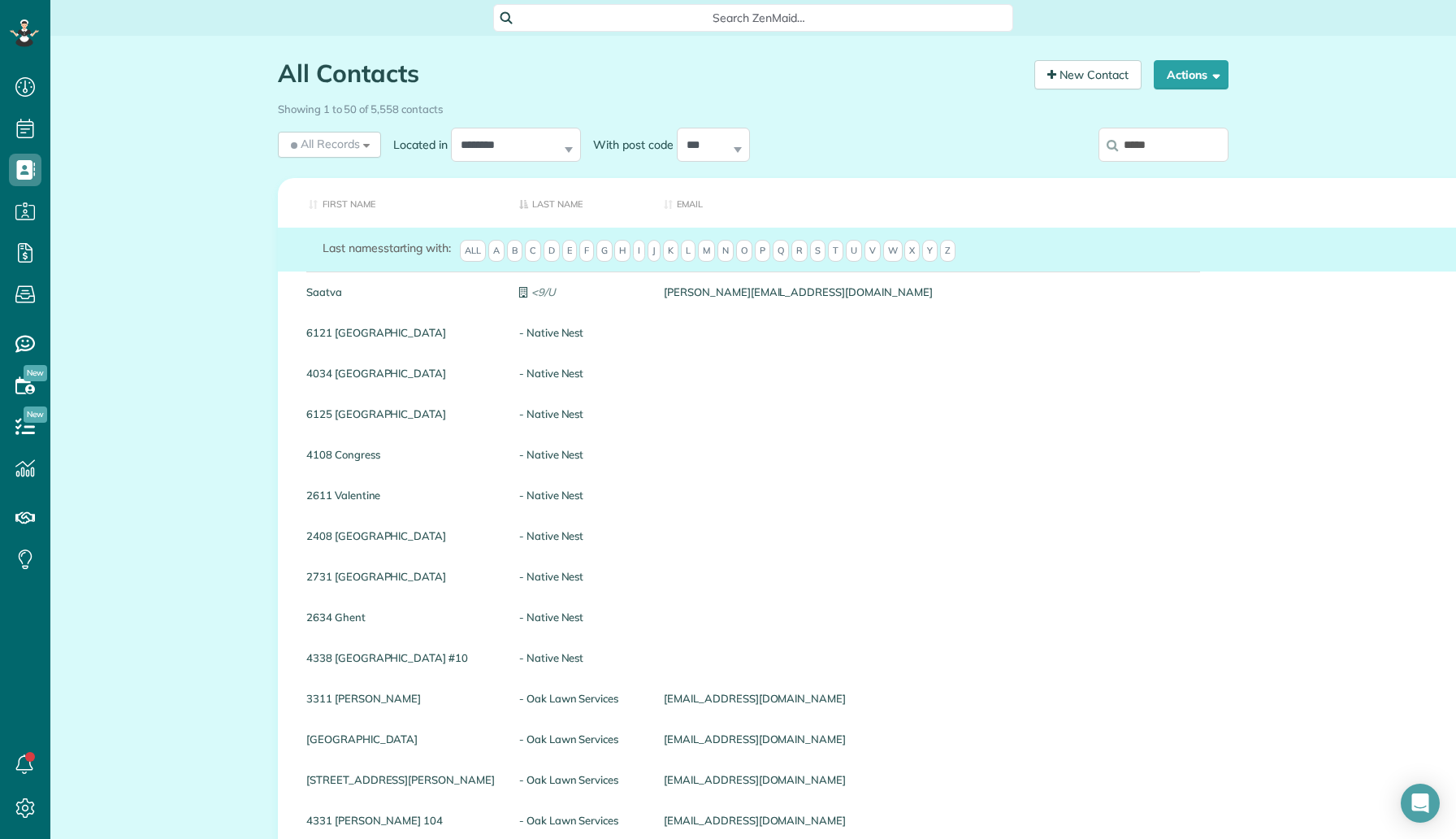
click at [1168, 146] on input "****" at bounding box center [1164, 144] width 130 height 34
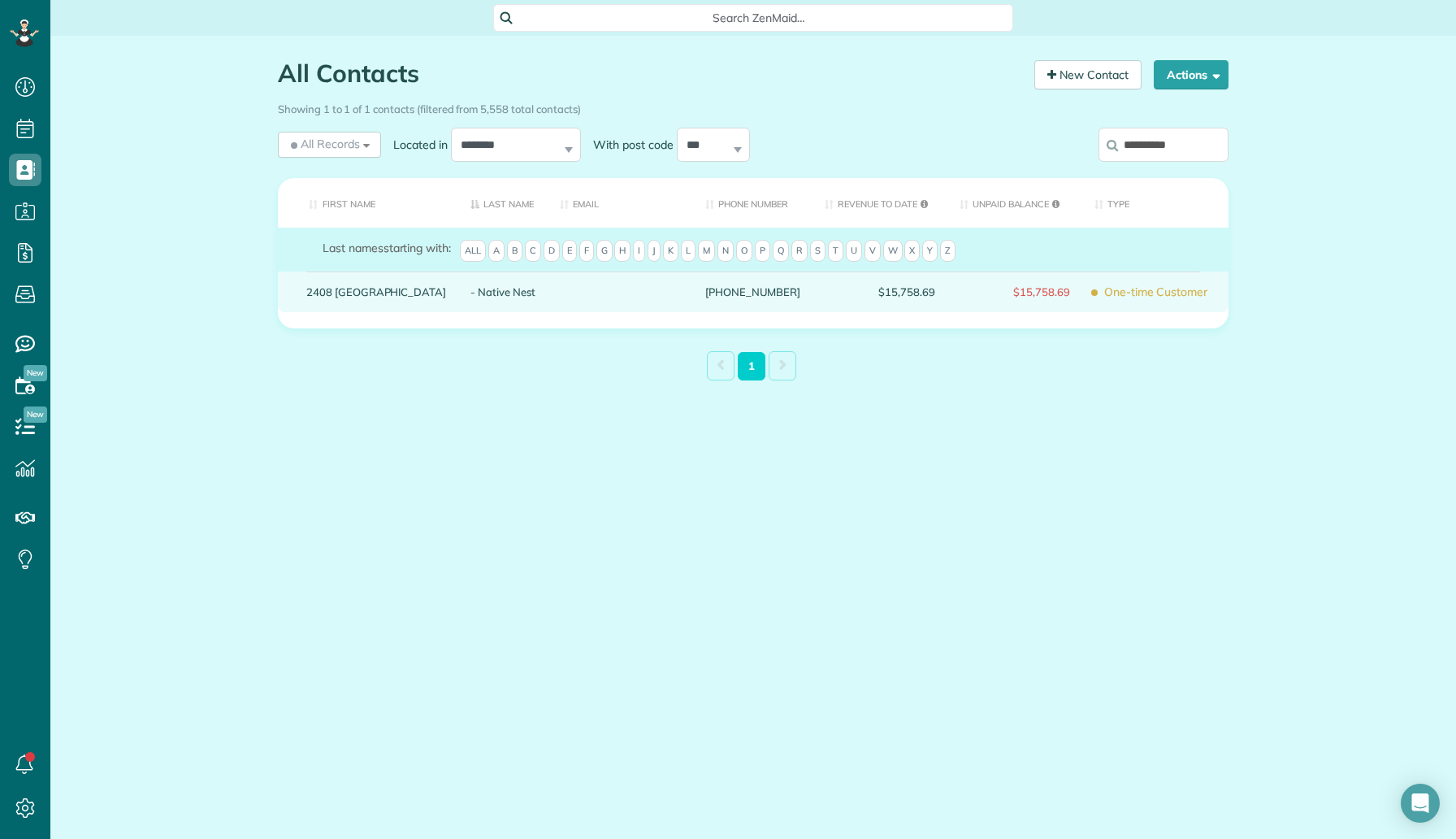
type input "**********"
click at [377, 291] on link "2408 Southland" at bounding box center [376, 291] width 140 height 11
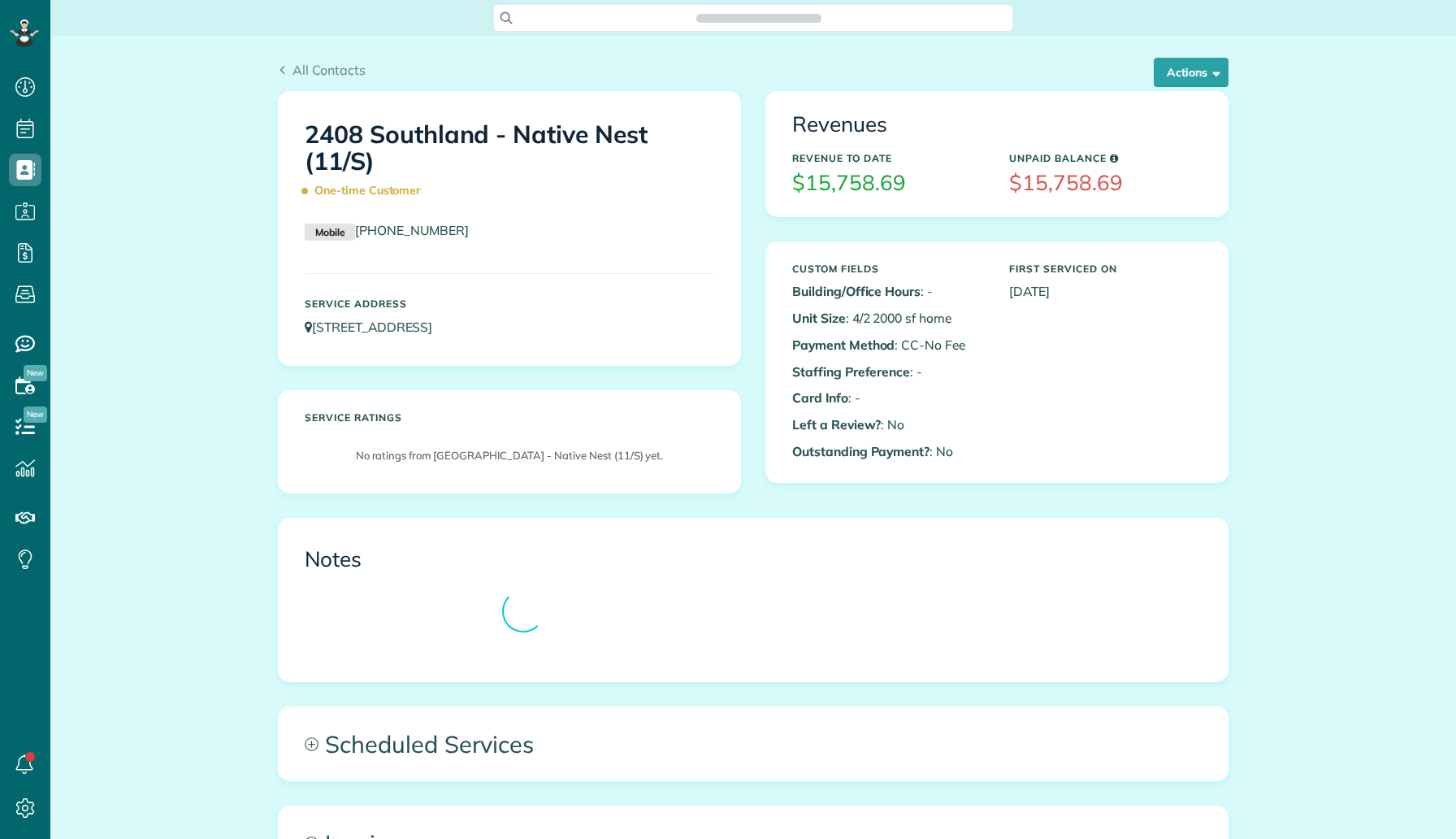
scroll to position [7, 7]
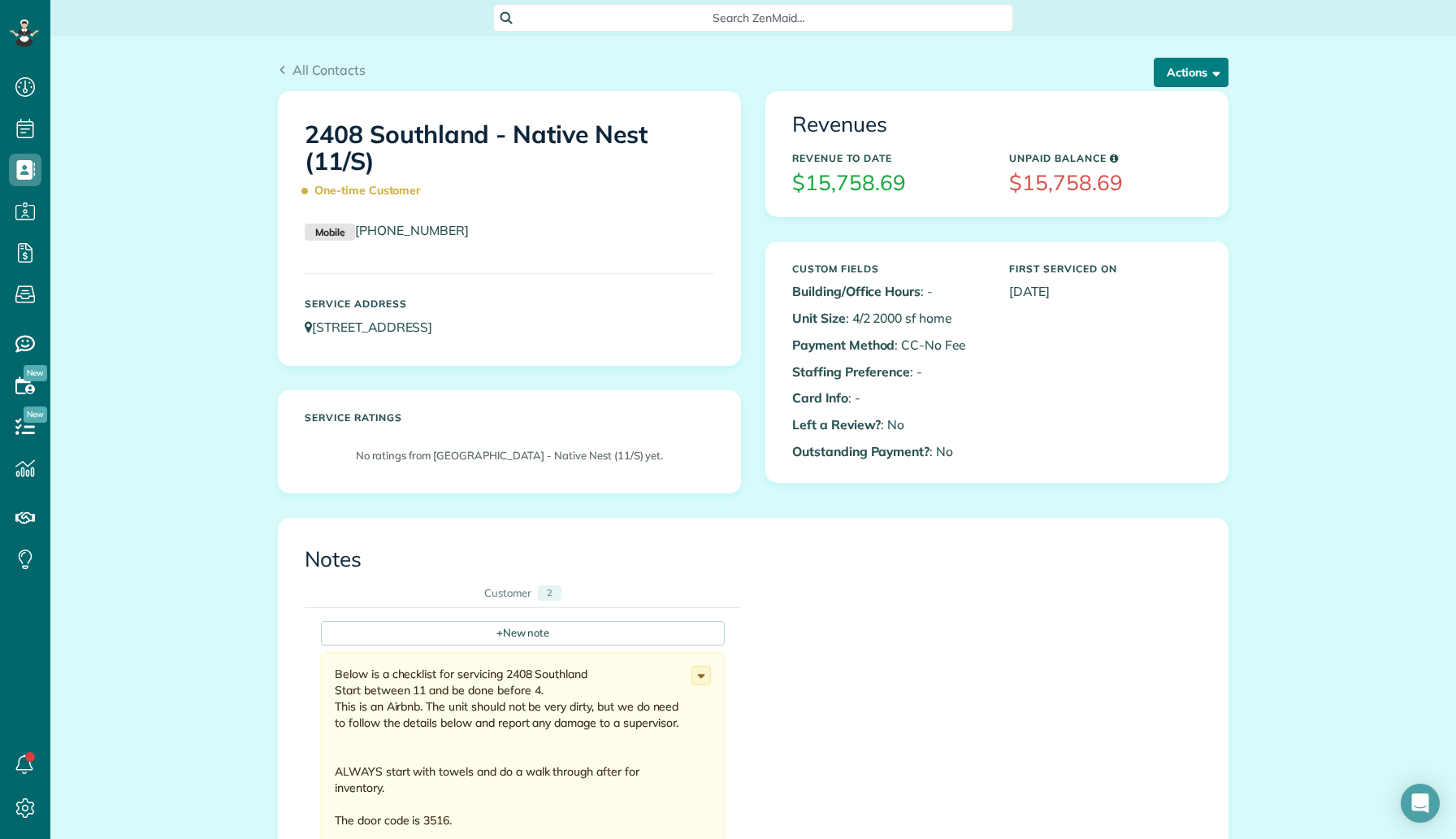
click at [1154, 84] on button "Actions" at bounding box center [1191, 72] width 75 height 29
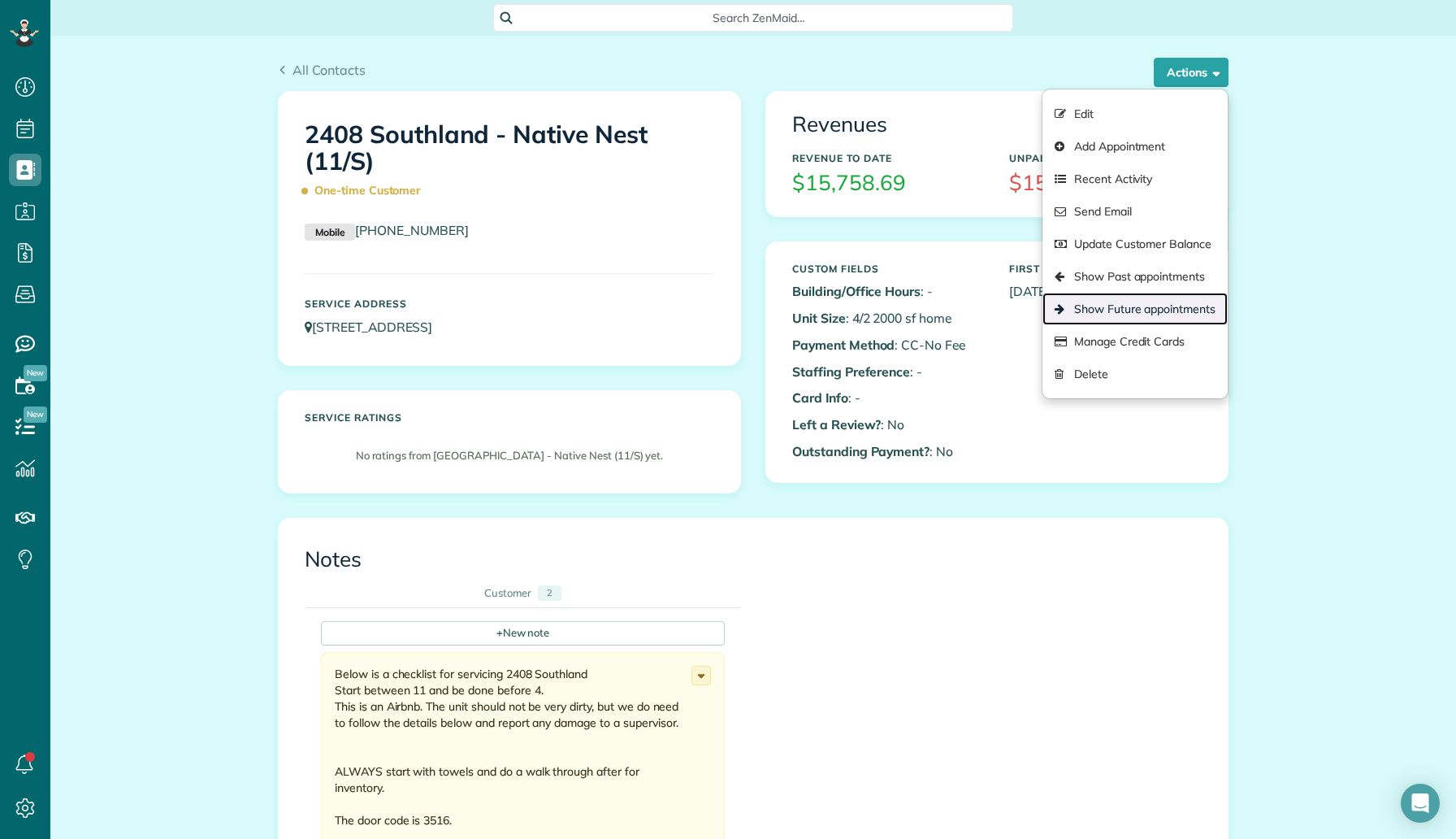
click at [1129, 310] on link "Show Future appointments" at bounding box center [1135, 308] width 185 height 33
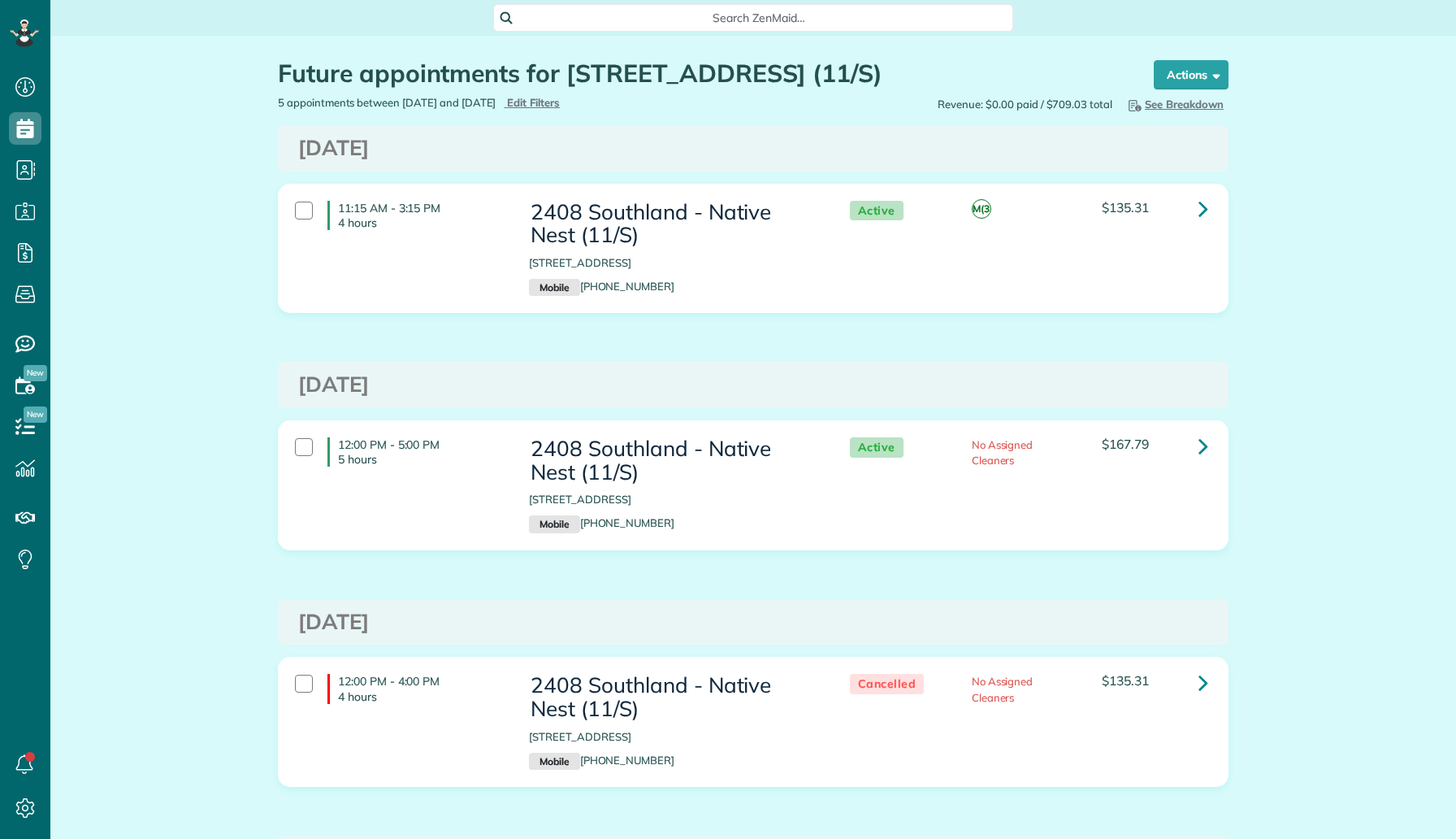
scroll to position [7, 7]
click at [1203, 452] on icon at bounding box center [1204, 445] width 10 height 29
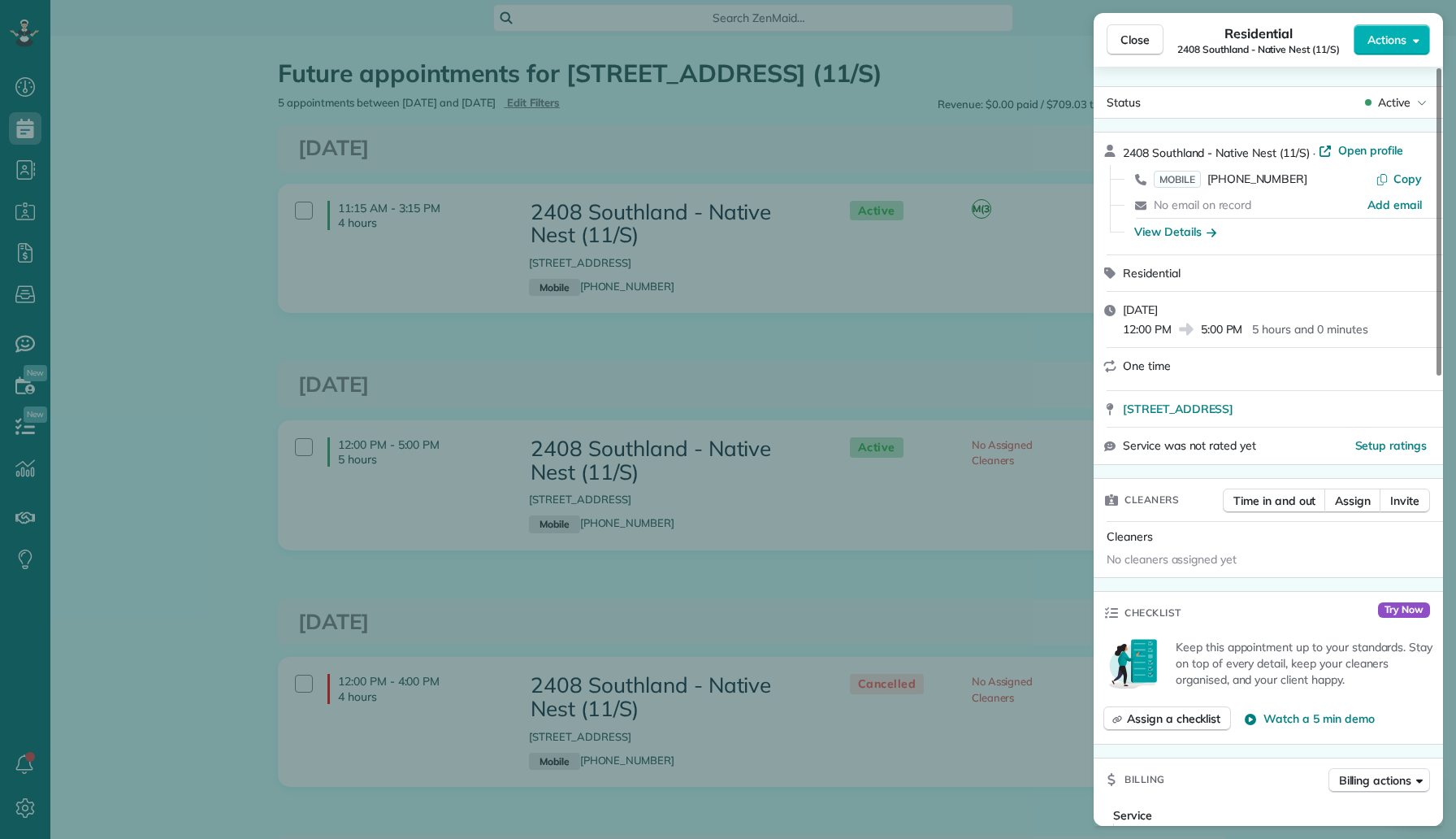
click at [1395, 50] on button "Actions" at bounding box center [1391, 40] width 77 height 31
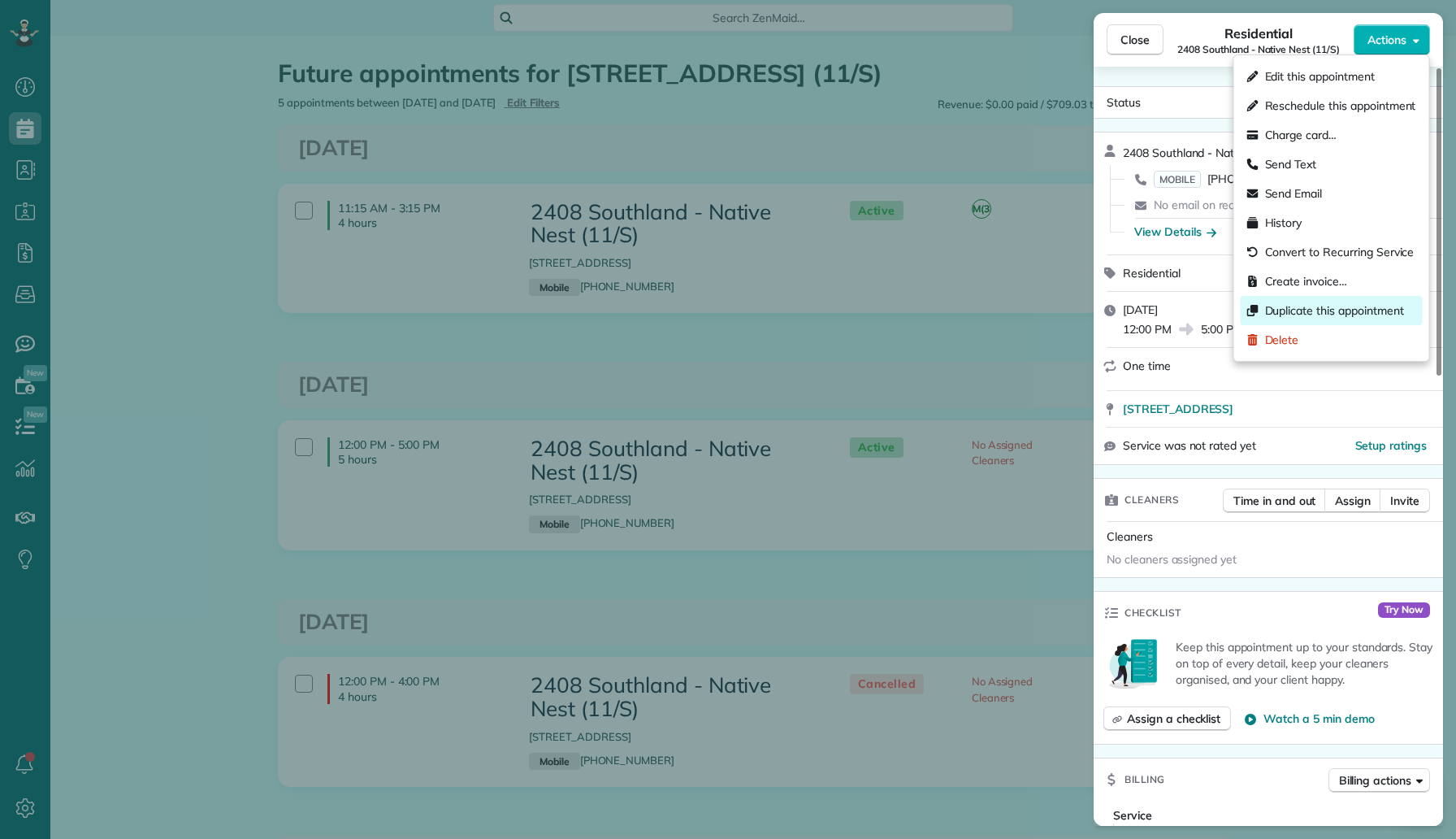
click at [1313, 304] on span "Duplicate this appointment" at bounding box center [1335, 310] width 139 height 16
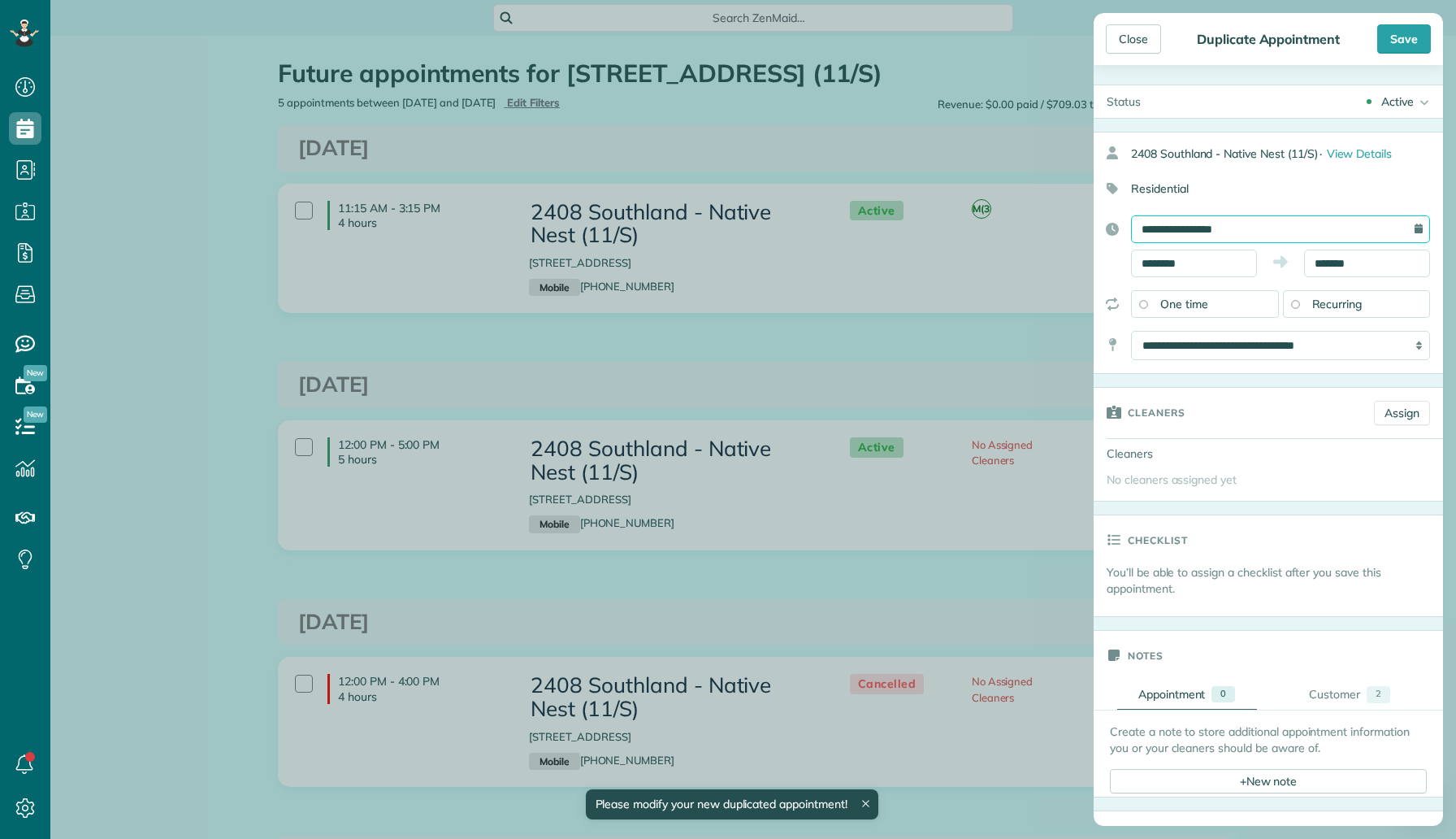
click at [1267, 239] on input "**********" at bounding box center [1280, 230] width 299 height 28
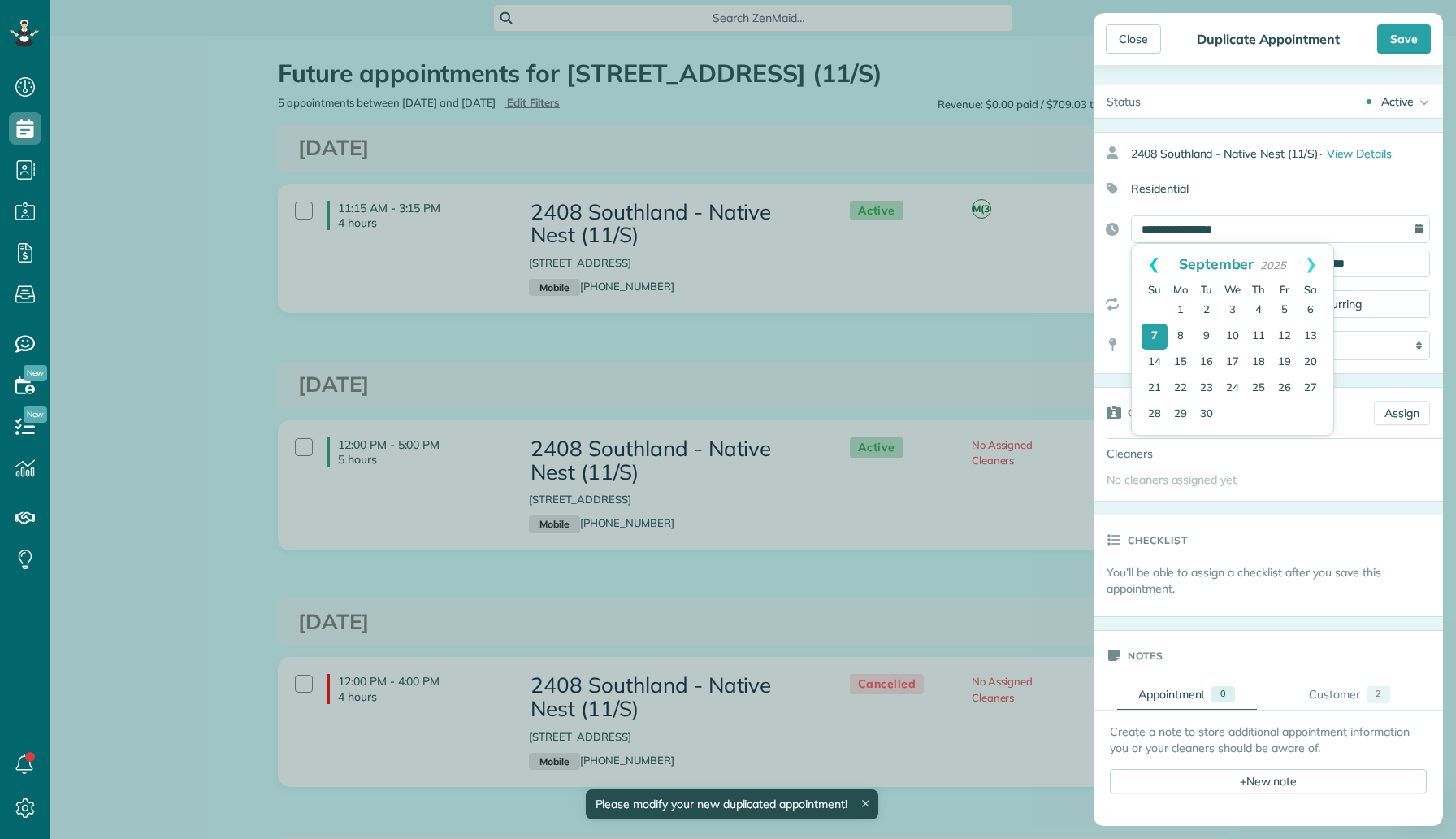
click at [1152, 261] on link "Prev" at bounding box center [1154, 263] width 45 height 41
click at [1154, 412] on link "24" at bounding box center [1155, 416] width 26 height 26
type input "**********"
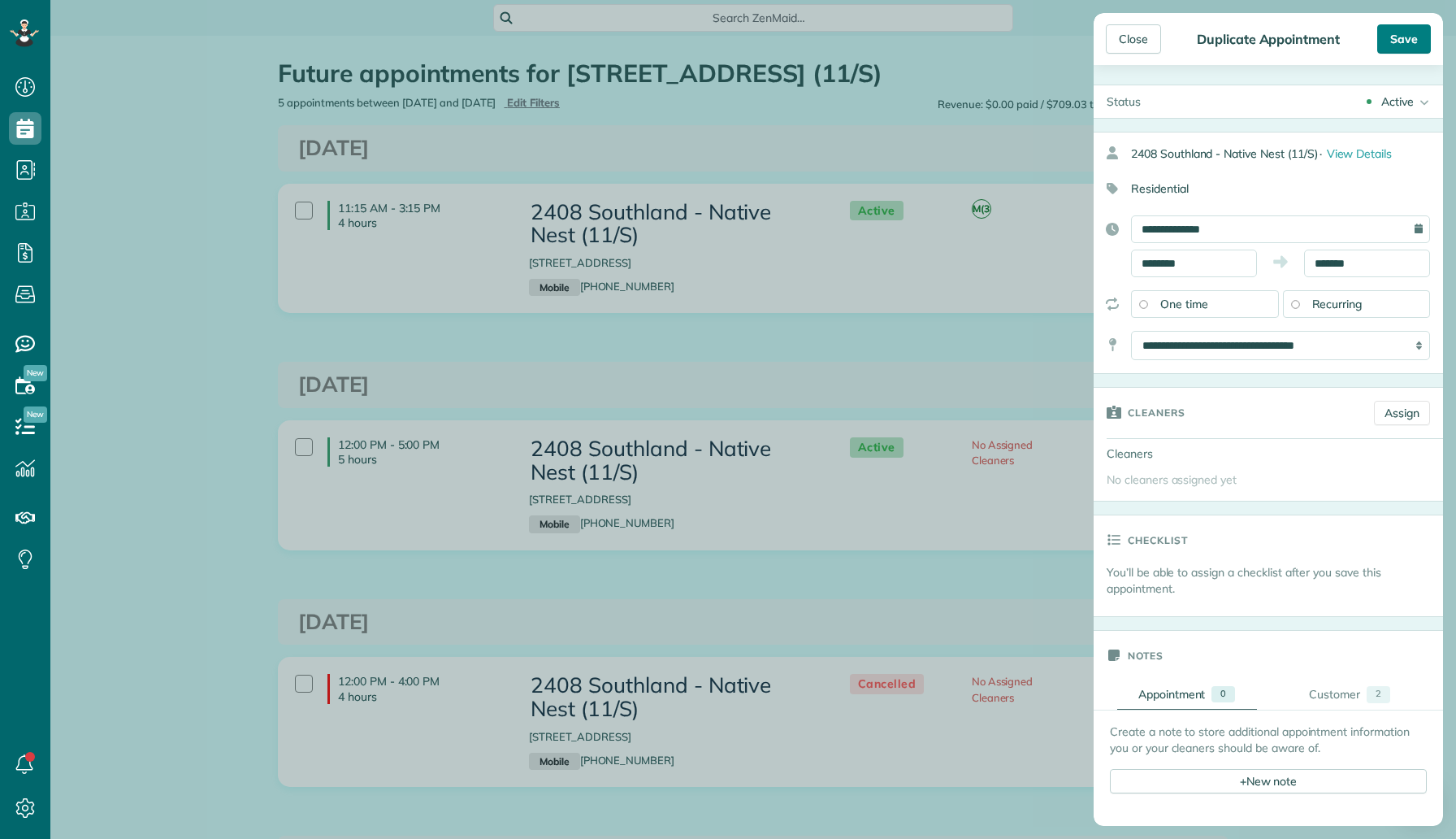
click at [1409, 34] on div "Save" at bounding box center [1404, 39] width 54 height 29
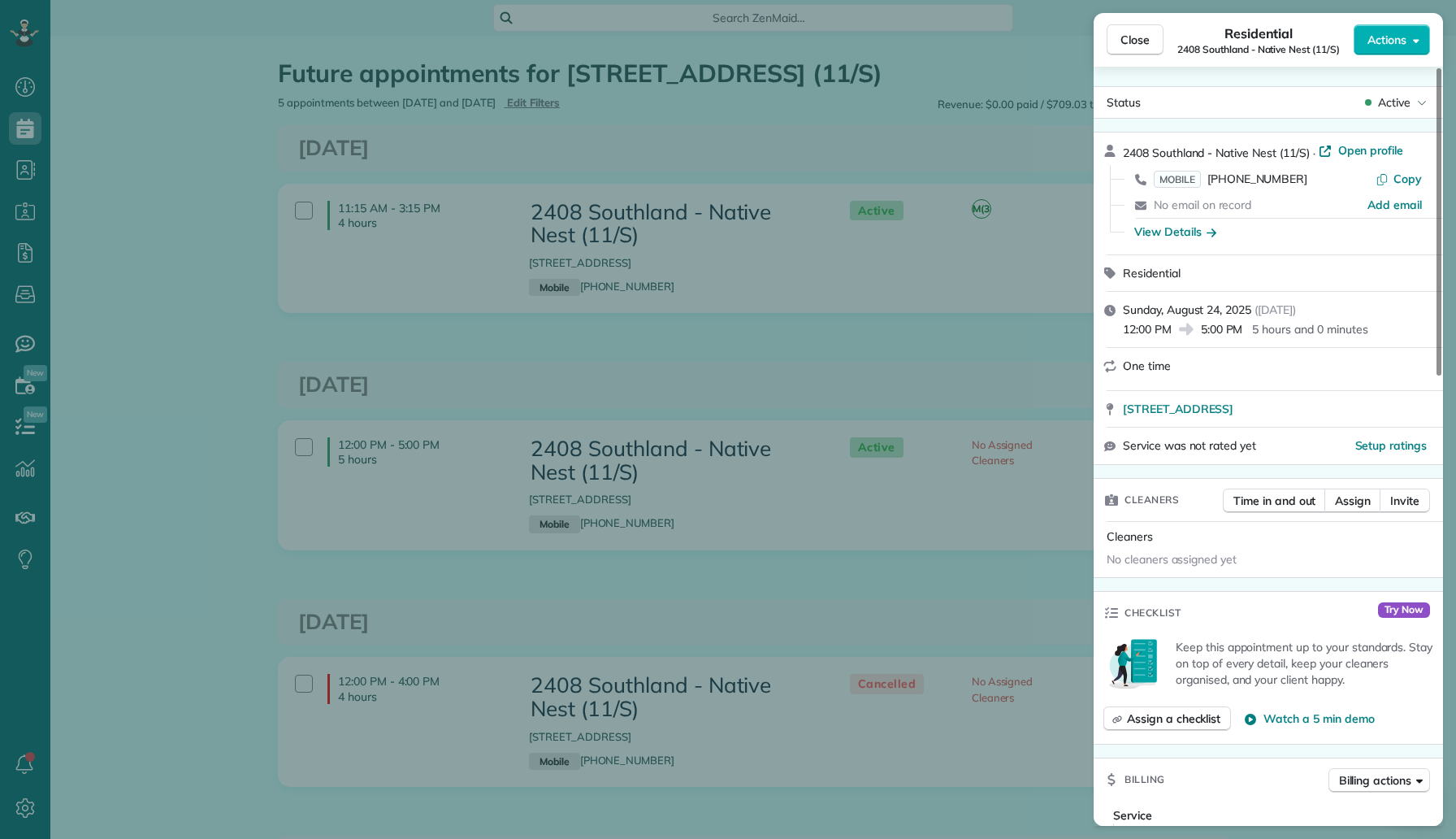
click at [505, 109] on div "Close Residential 2408 Southland - Native Nest (11/S) Actions Status Active 240…" at bounding box center [728, 420] width 1456 height 839
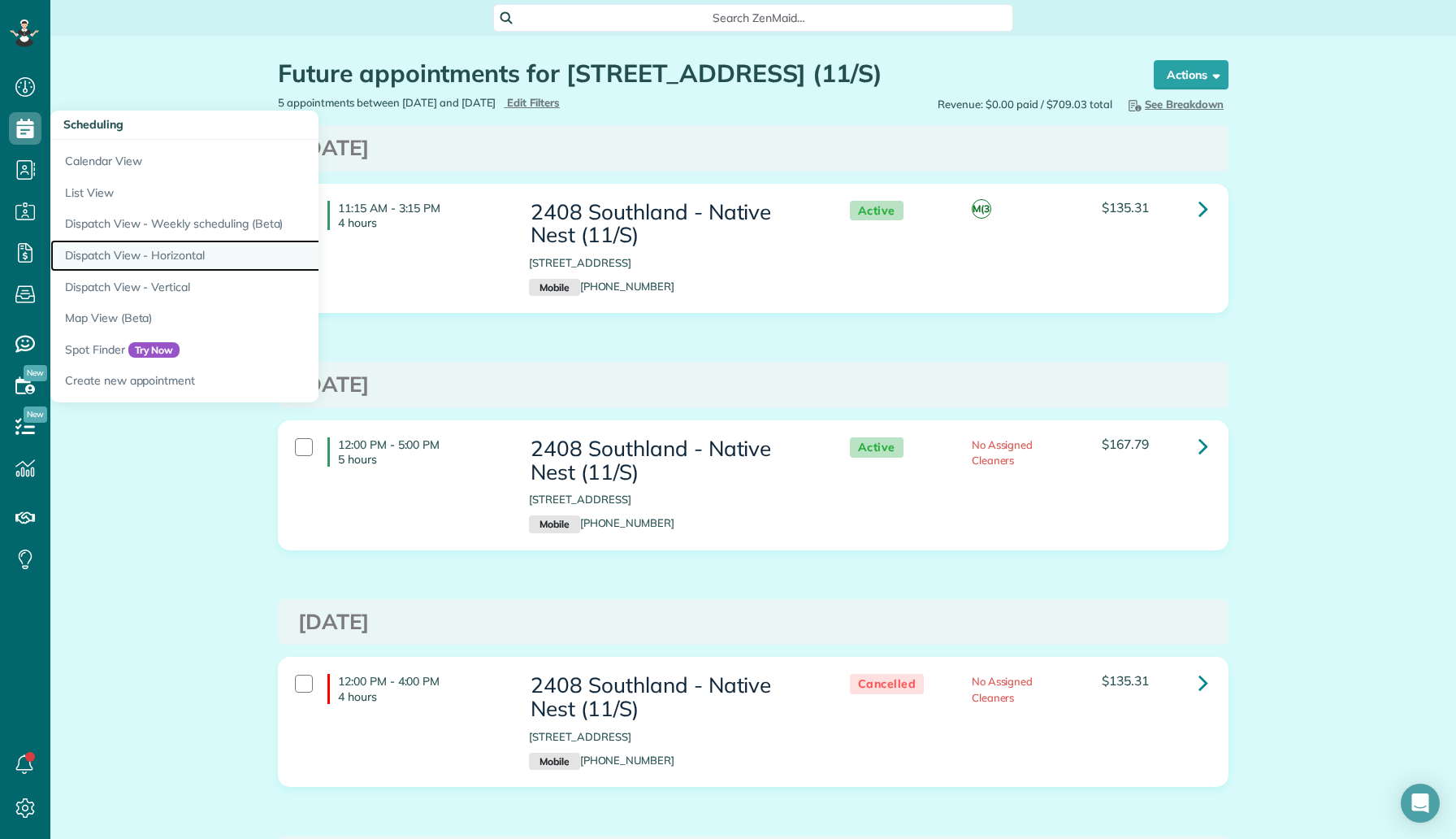
click at [158, 250] on link "Dispatch View - Horizontal" at bounding box center [253, 255] width 406 height 32
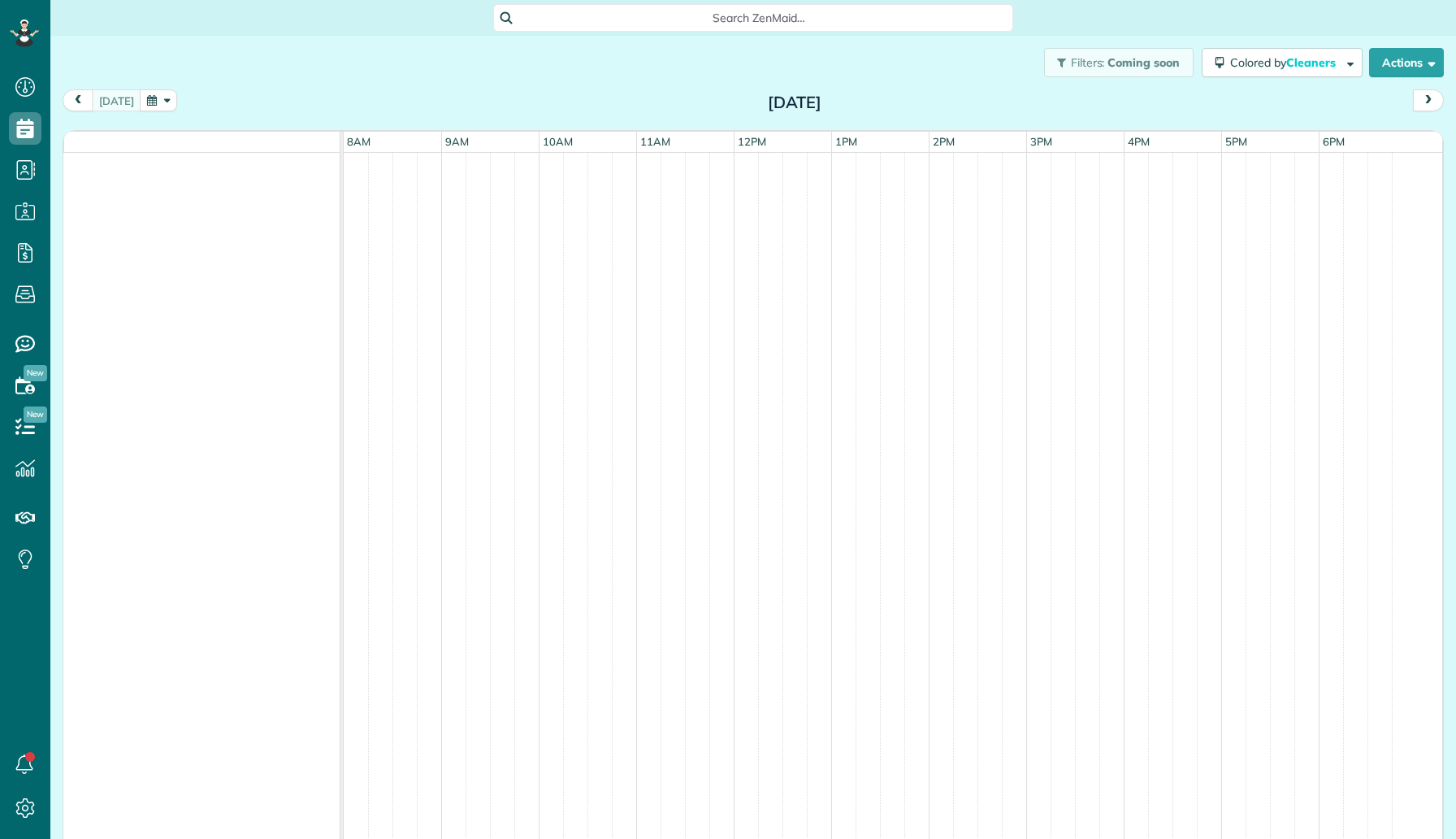
scroll to position [7, 7]
click at [149, 94] on button "button" at bounding box center [159, 100] width 38 height 22
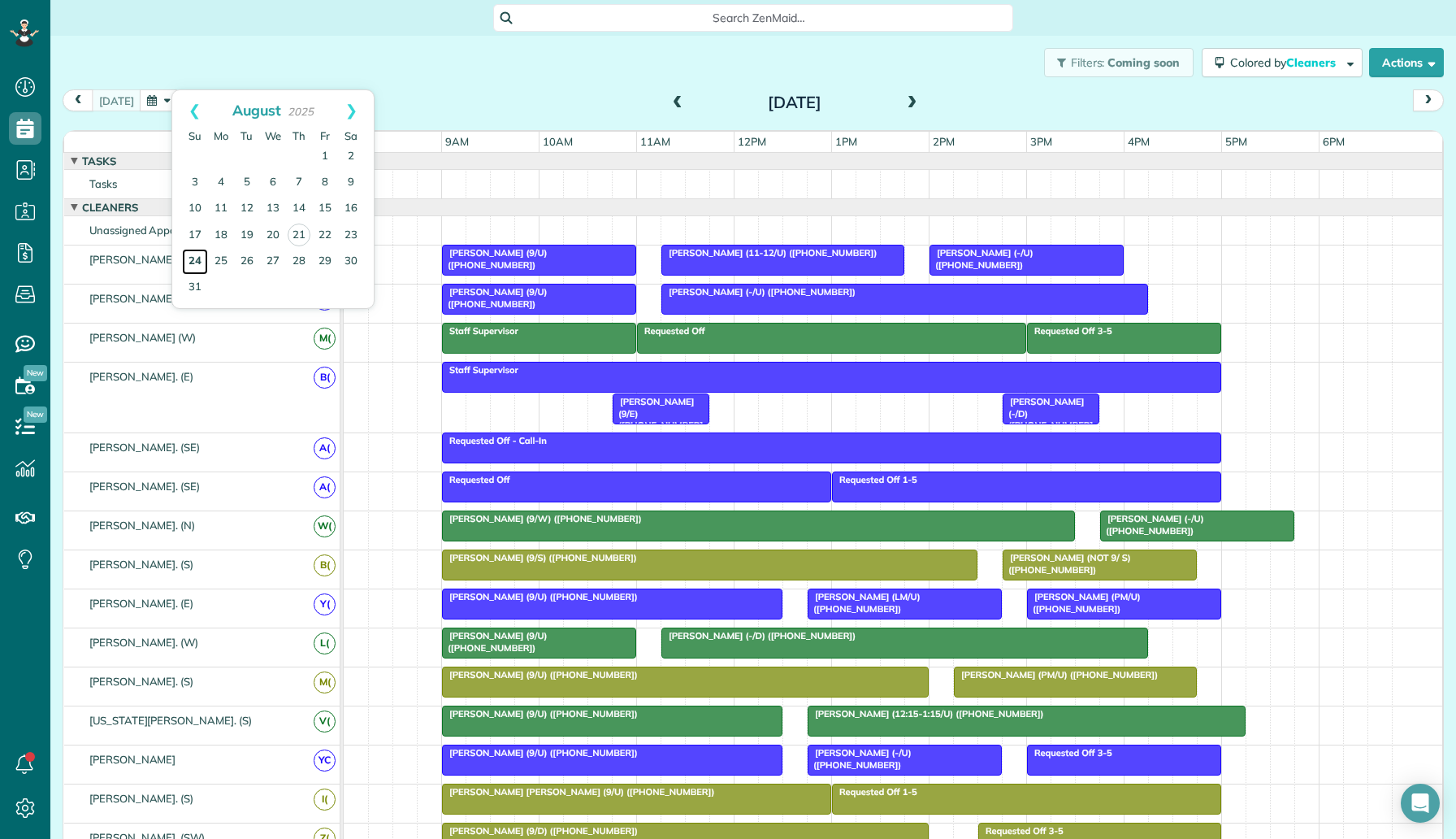
click at [194, 260] on link "24" at bounding box center [195, 261] width 26 height 26
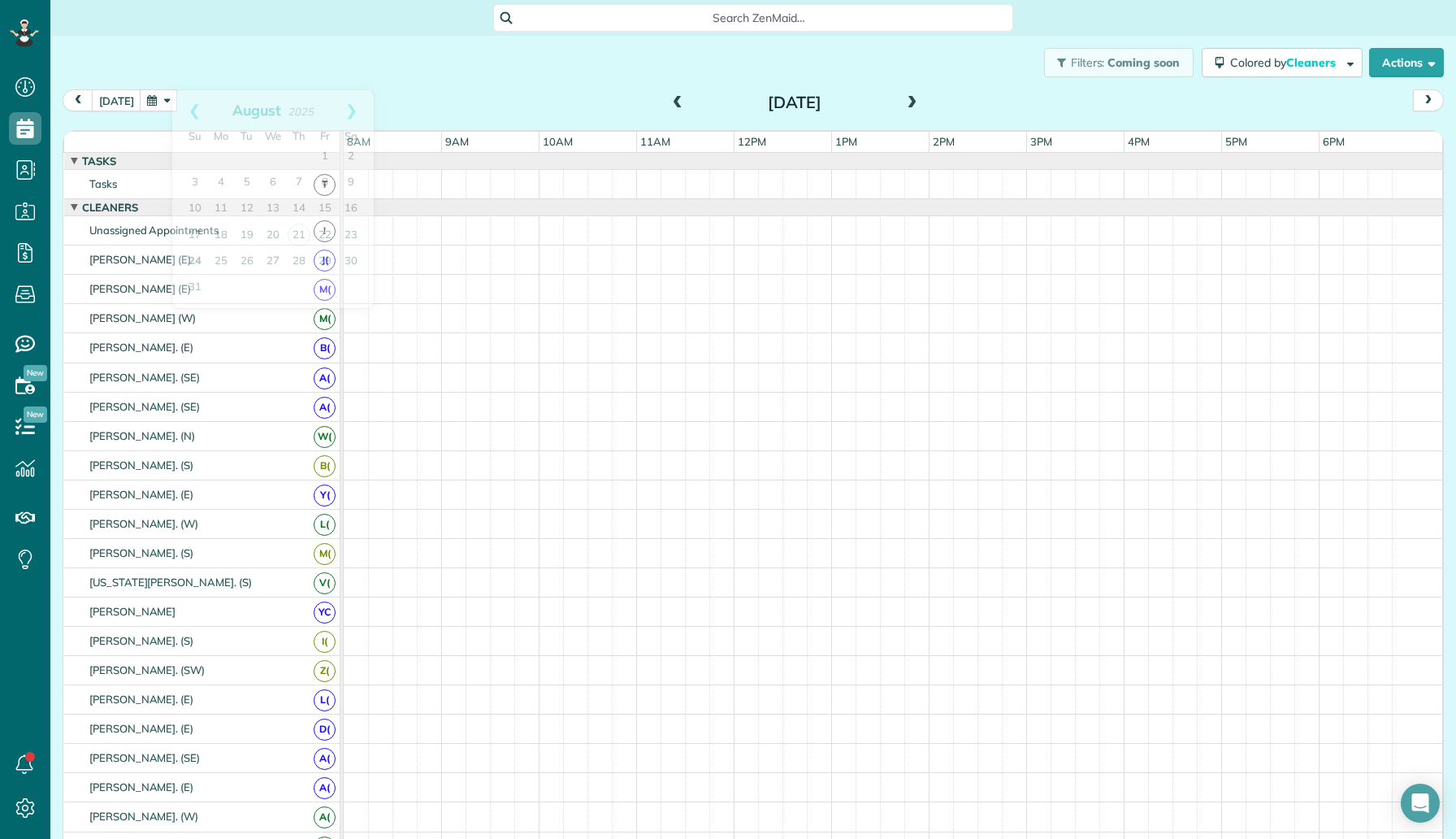
scroll to position [18, 0]
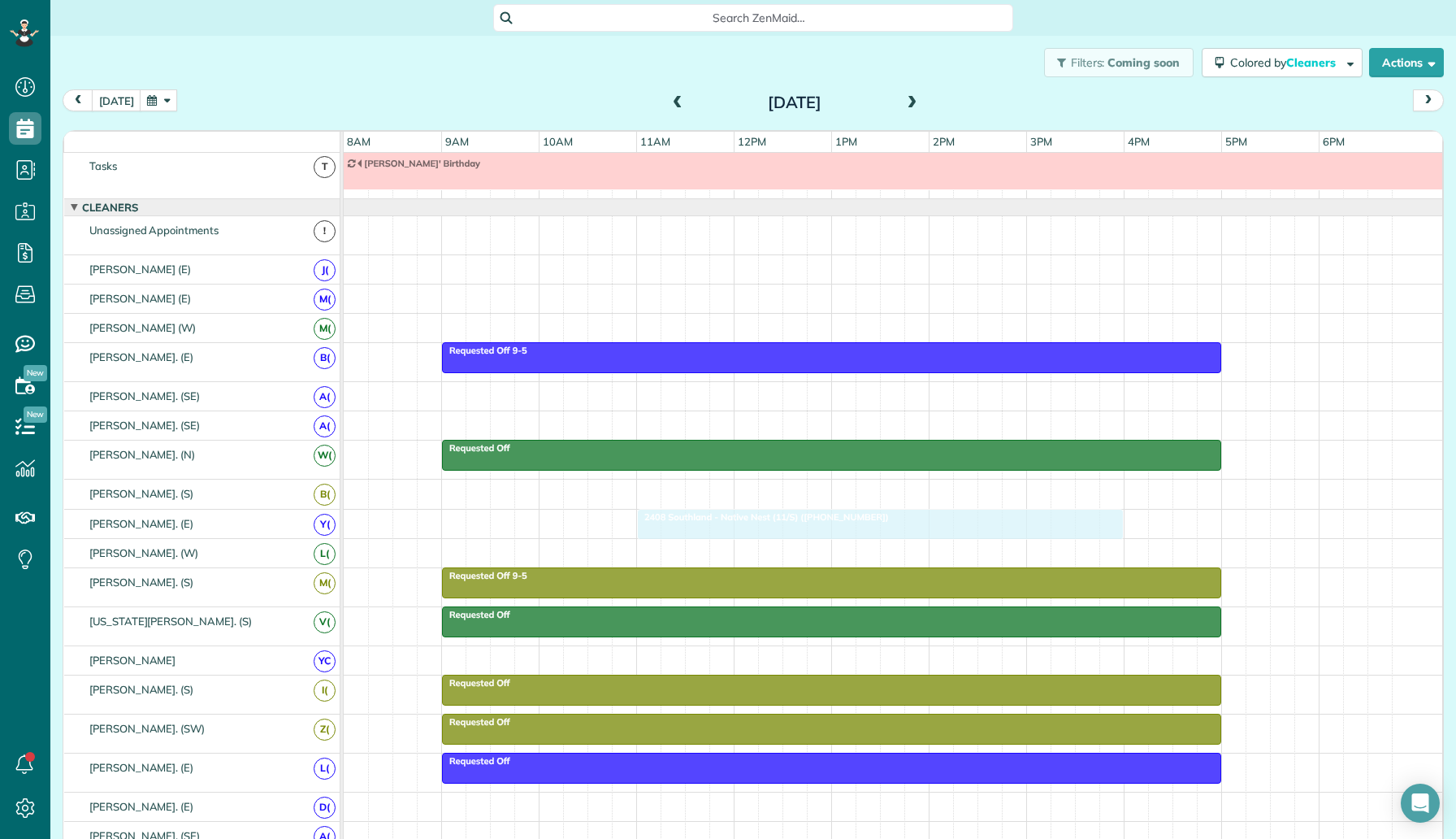
drag, startPoint x: 864, startPoint y: 230, endPoint x: 771, endPoint y: 526, distance: 310.3
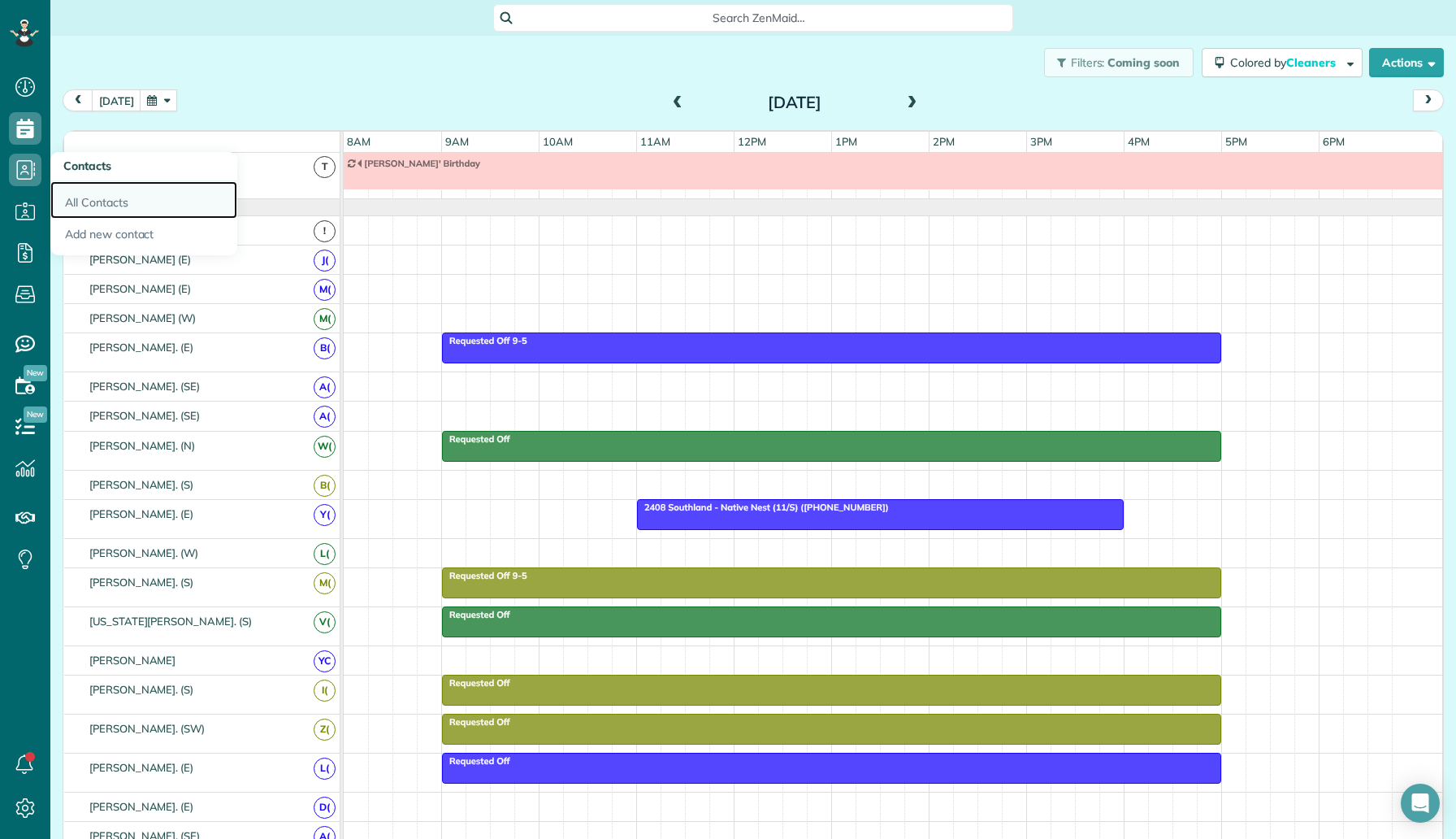
click at [86, 199] on link "All Contacts" at bounding box center [144, 200] width 187 height 38
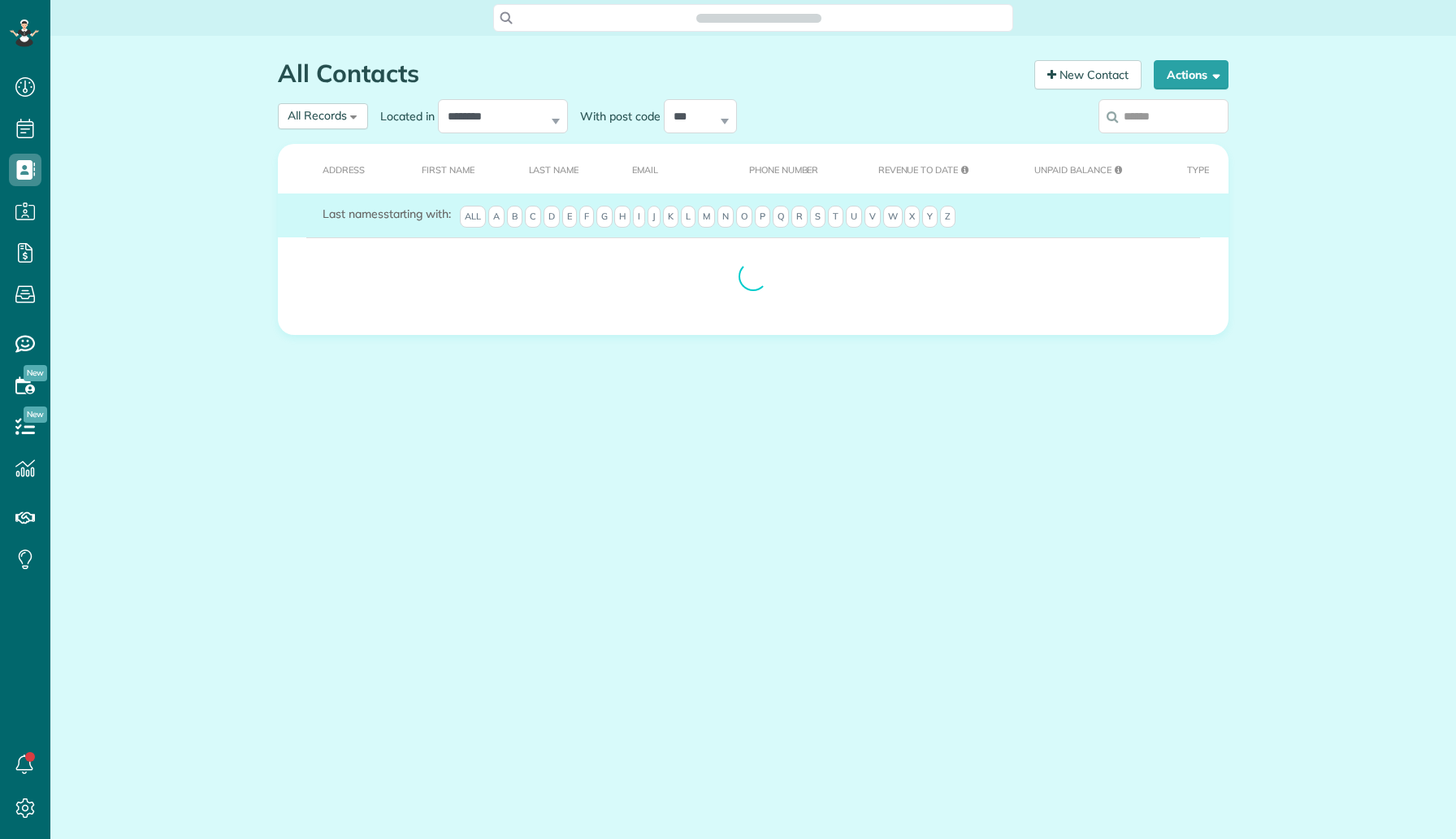
scroll to position [7, 7]
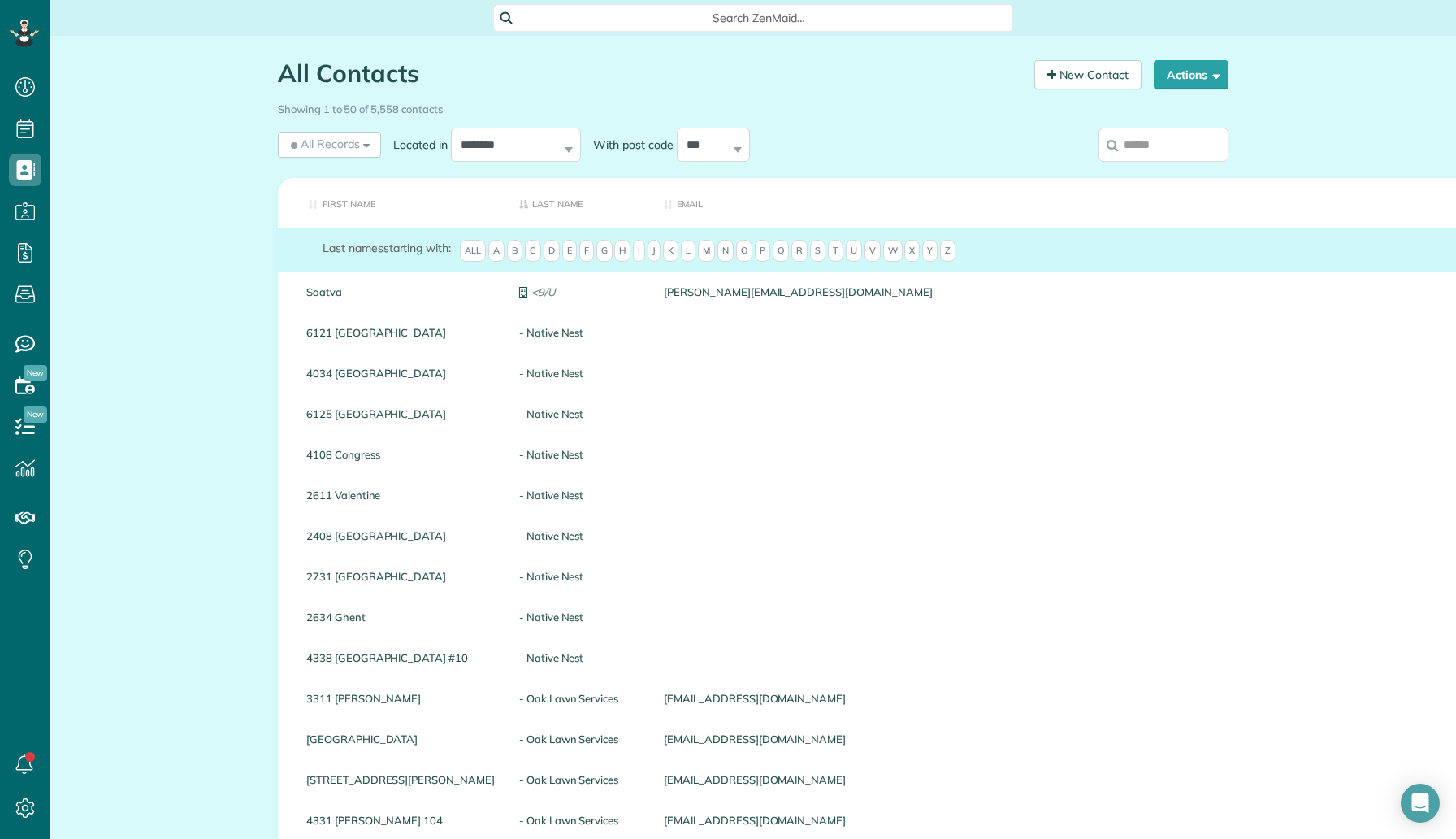
click at [1138, 158] on input "search" at bounding box center [1164, 144] width 130 height 34
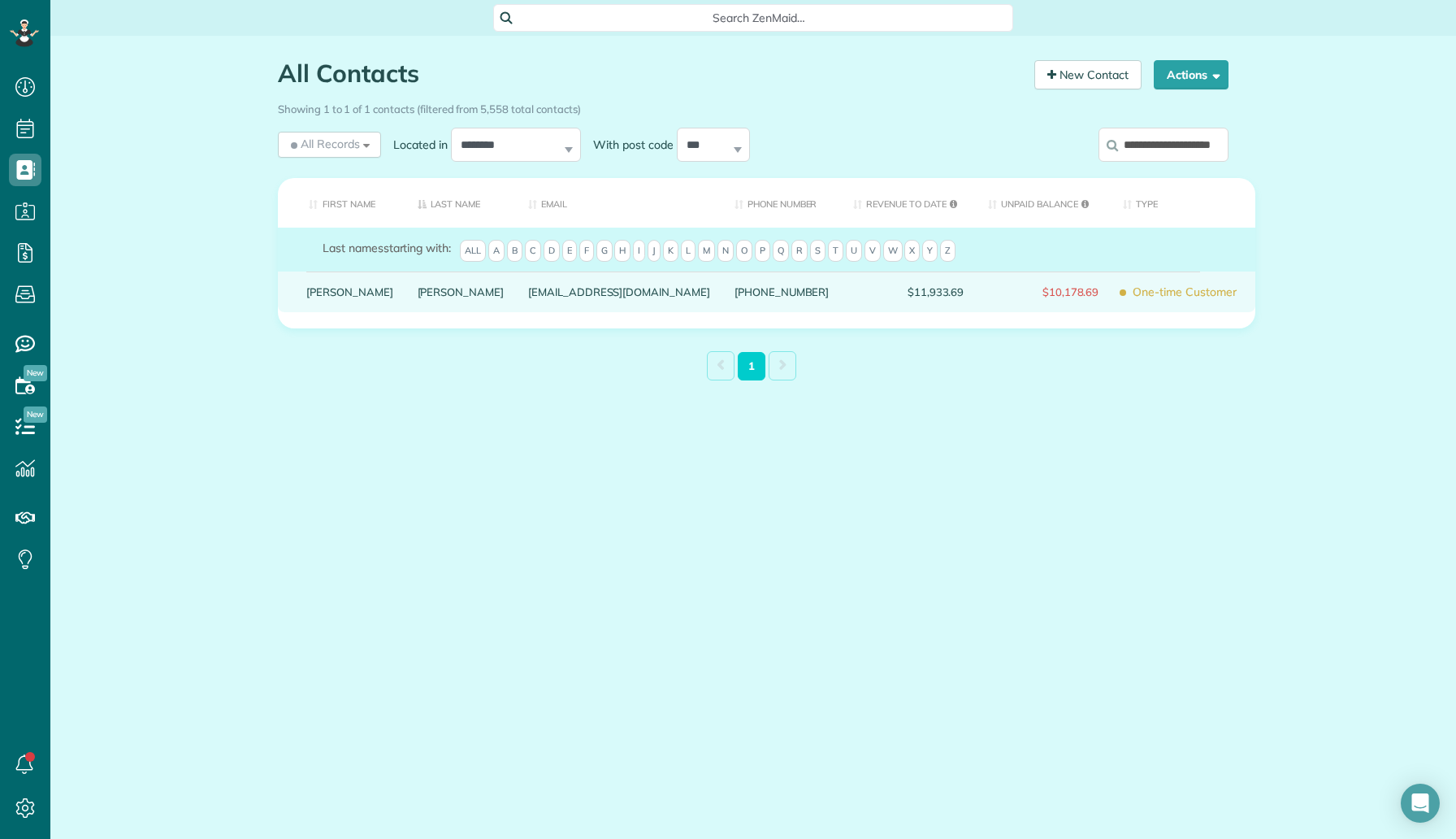
type input "**********"
click at [417, 297] on link "Stahl" at bounding box center [460, 291] width 86 height 11
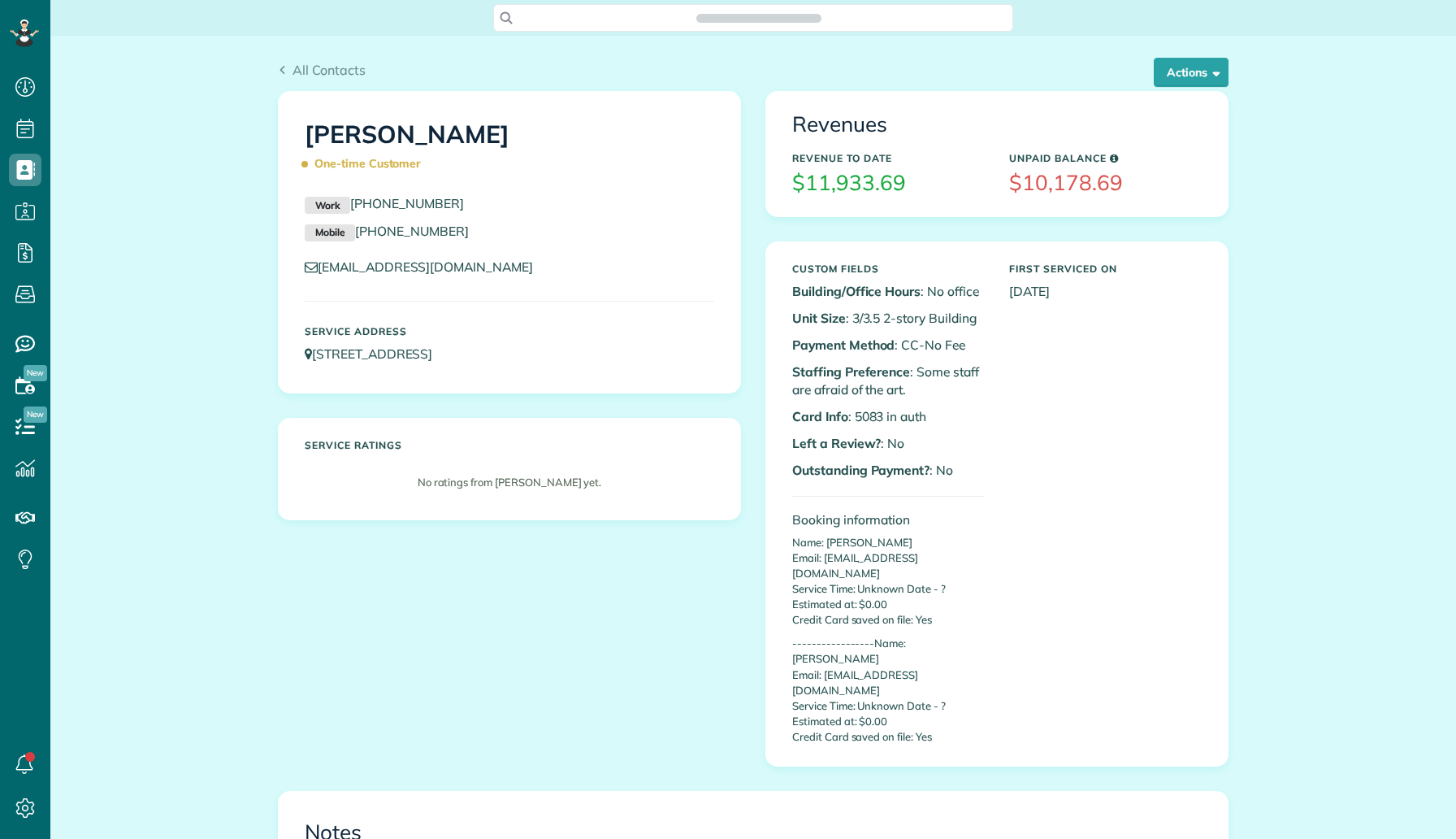
scroll to position [7, 7]
click at [1175, 65] on button "Actions" at bounding box center [1191, 72] width 75 height 29
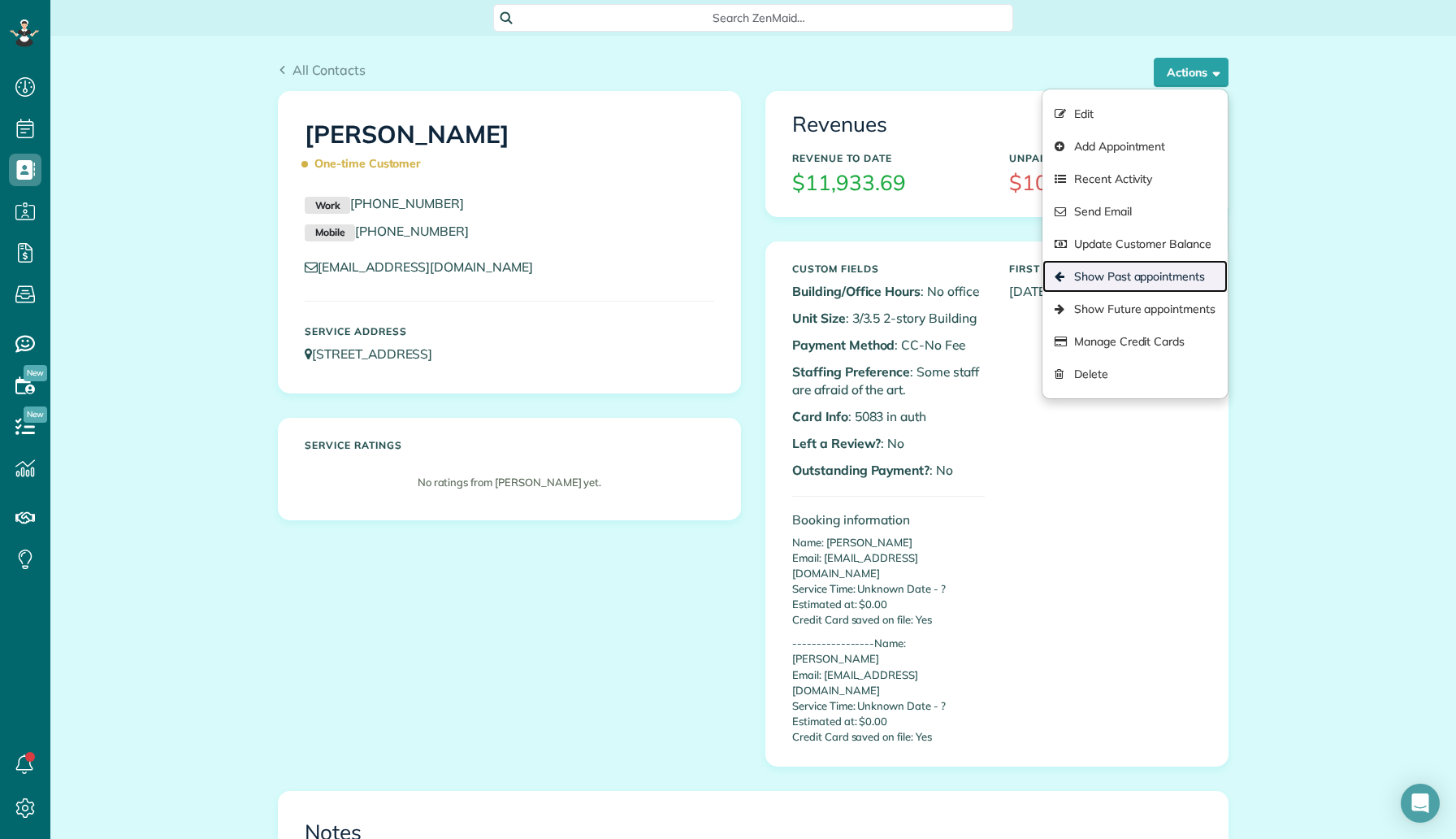
click at [1137, 281] on link "Show Past appointments" at bounding box center [1135, 276] width 185 height 33
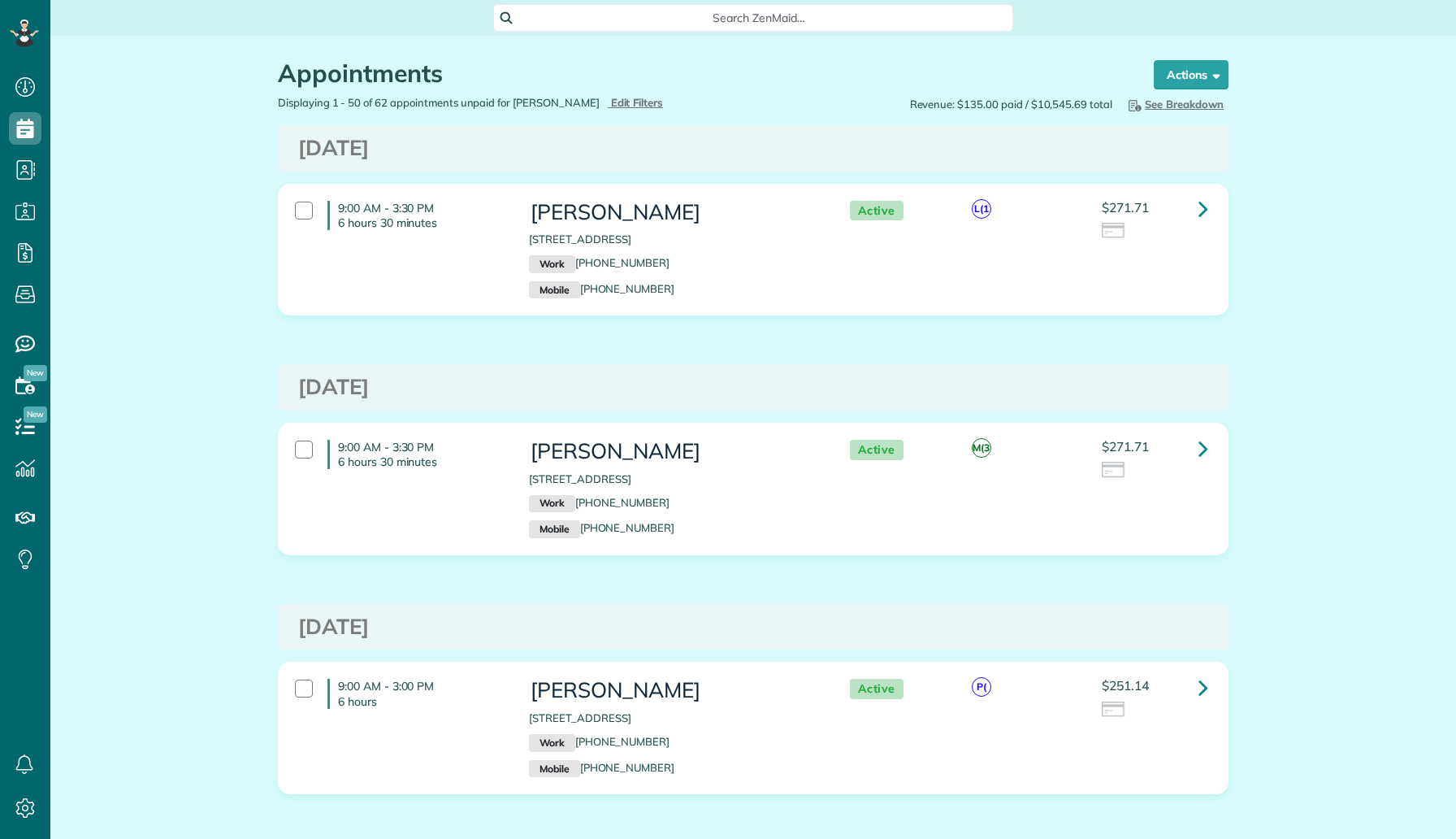
scroll to position [7, 7]
click at [1199, 685] on icon at bounding box center [1204, 687] width 10 height 29
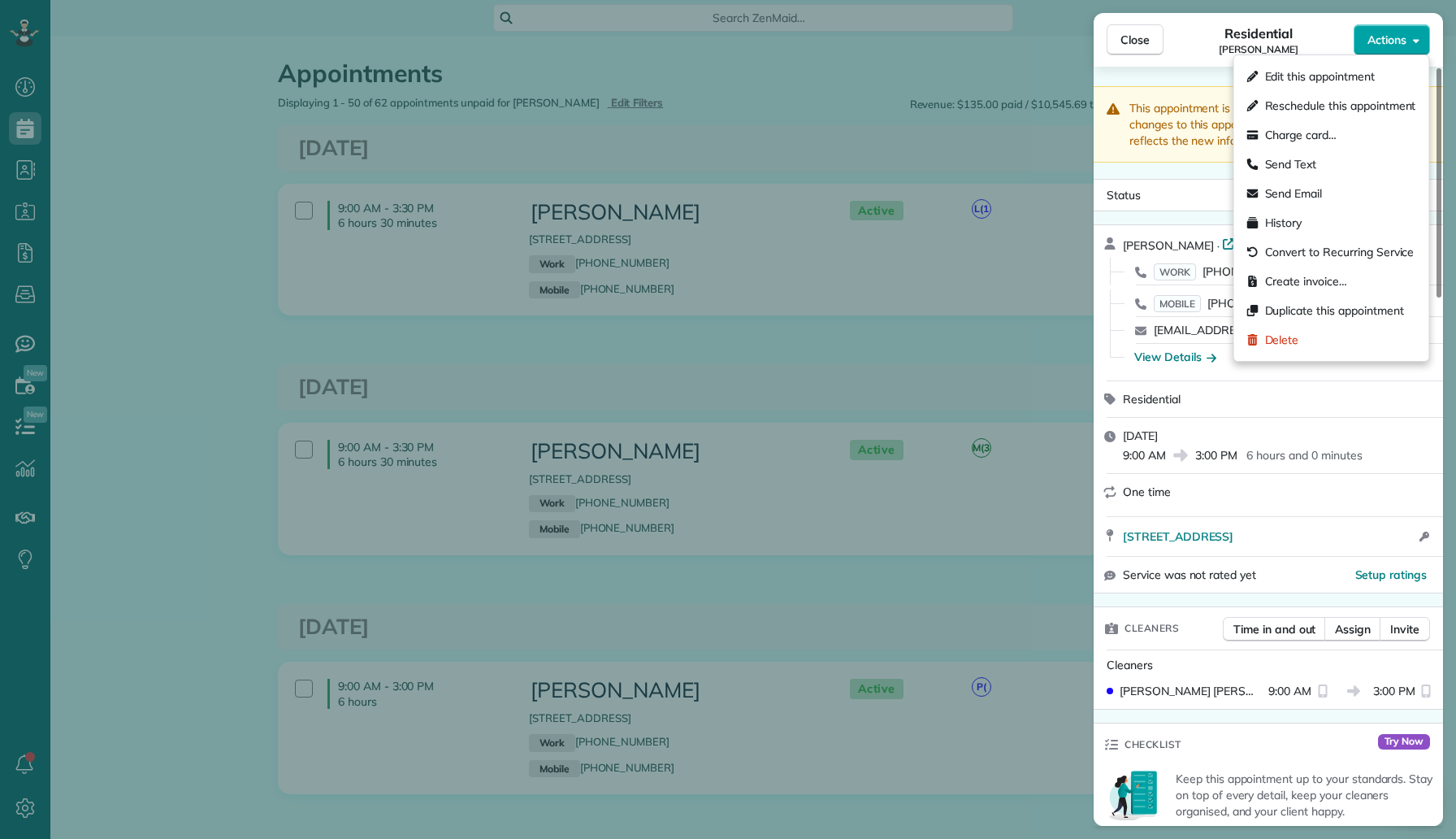
click at [1384, 41] on span "Actions" at bounding box center [1386, 40] width 39 height 16
click at [1319, 303] on span "Duplicate this appointment" at bounding box center [1335, 310] width 139 height 16
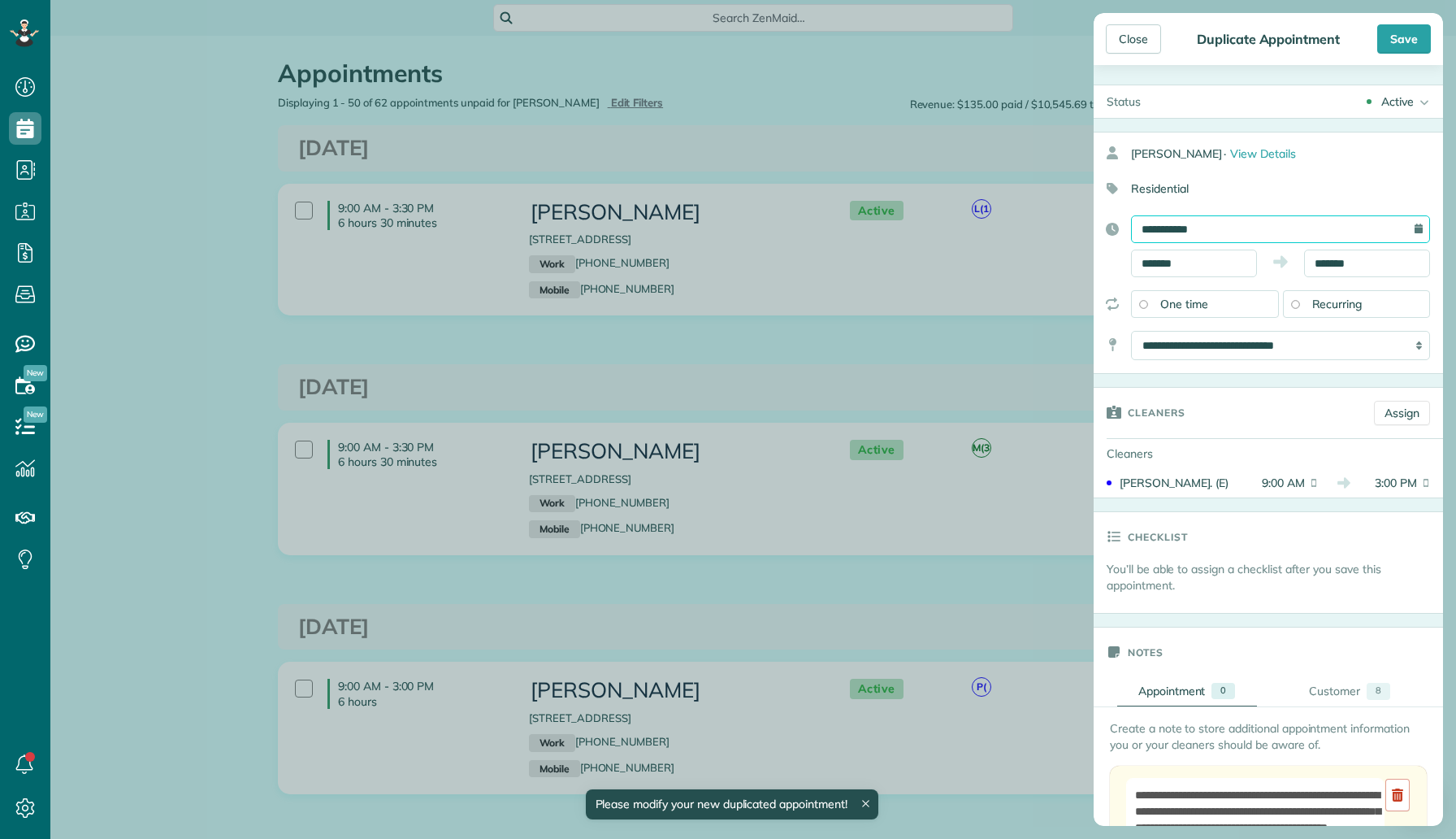
click at [1312, 228] on input "**********" at bounding box center [1280, 230] width 299 height 28
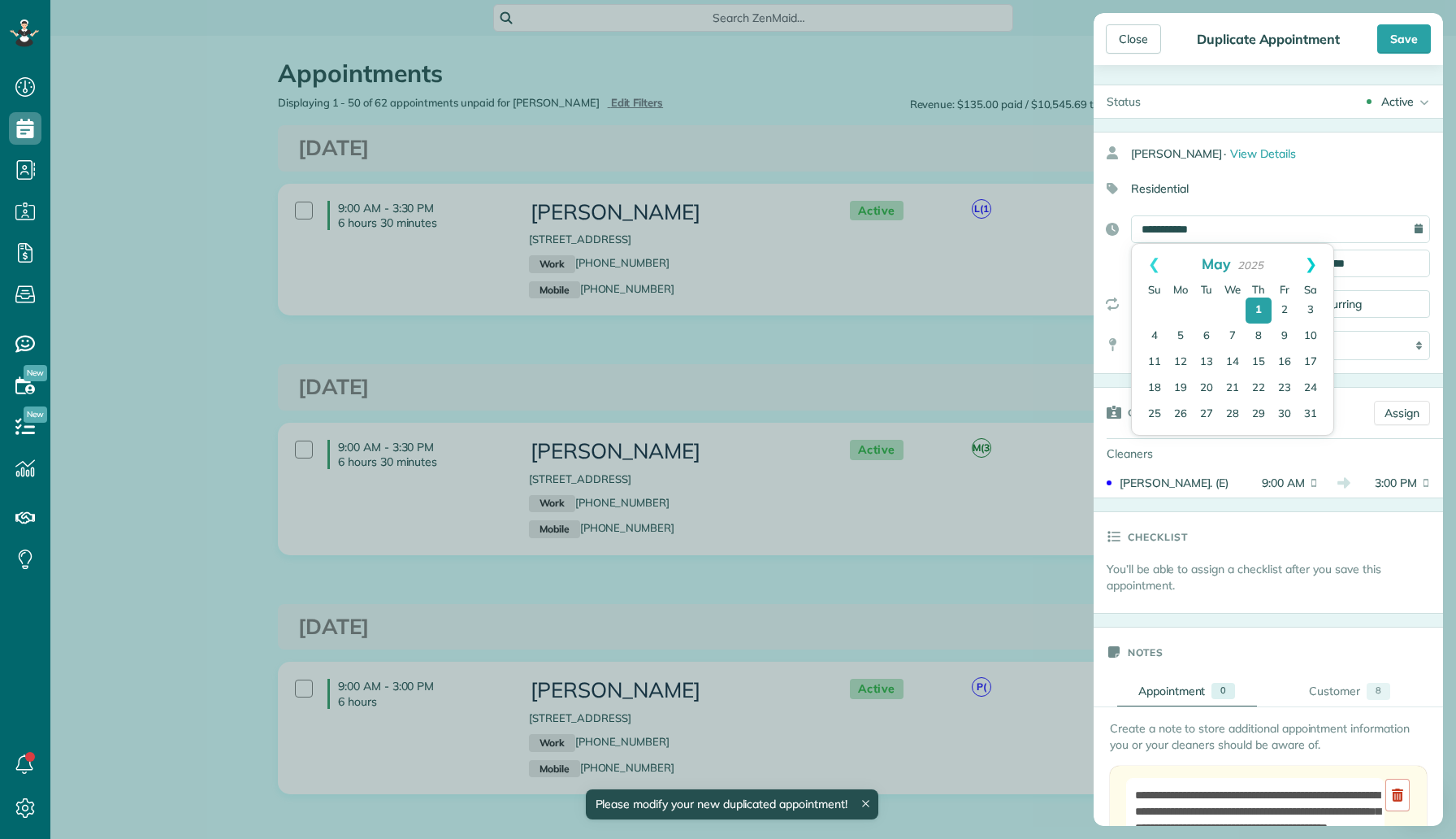
click at [1316, 256] on link "Next" at bounding box center [1311, 263] width 45 height 41
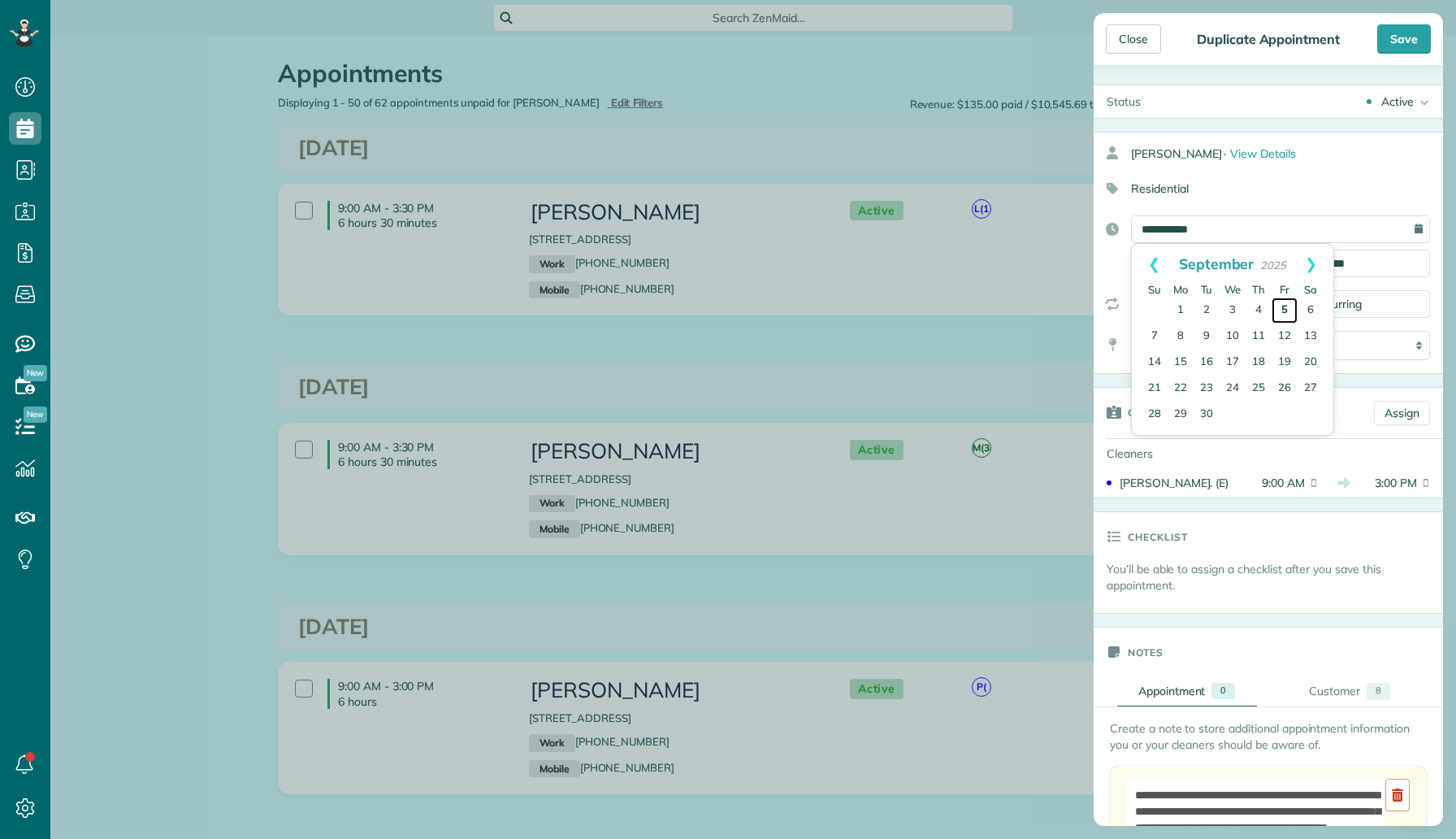
click at [1288, 305] on link "5" at bounding box center [1285, 310] width 26 height 26
type input "**********"
click at [1414, 42] on div "Save" at bounding box center [1404, 39] width 54 height 29
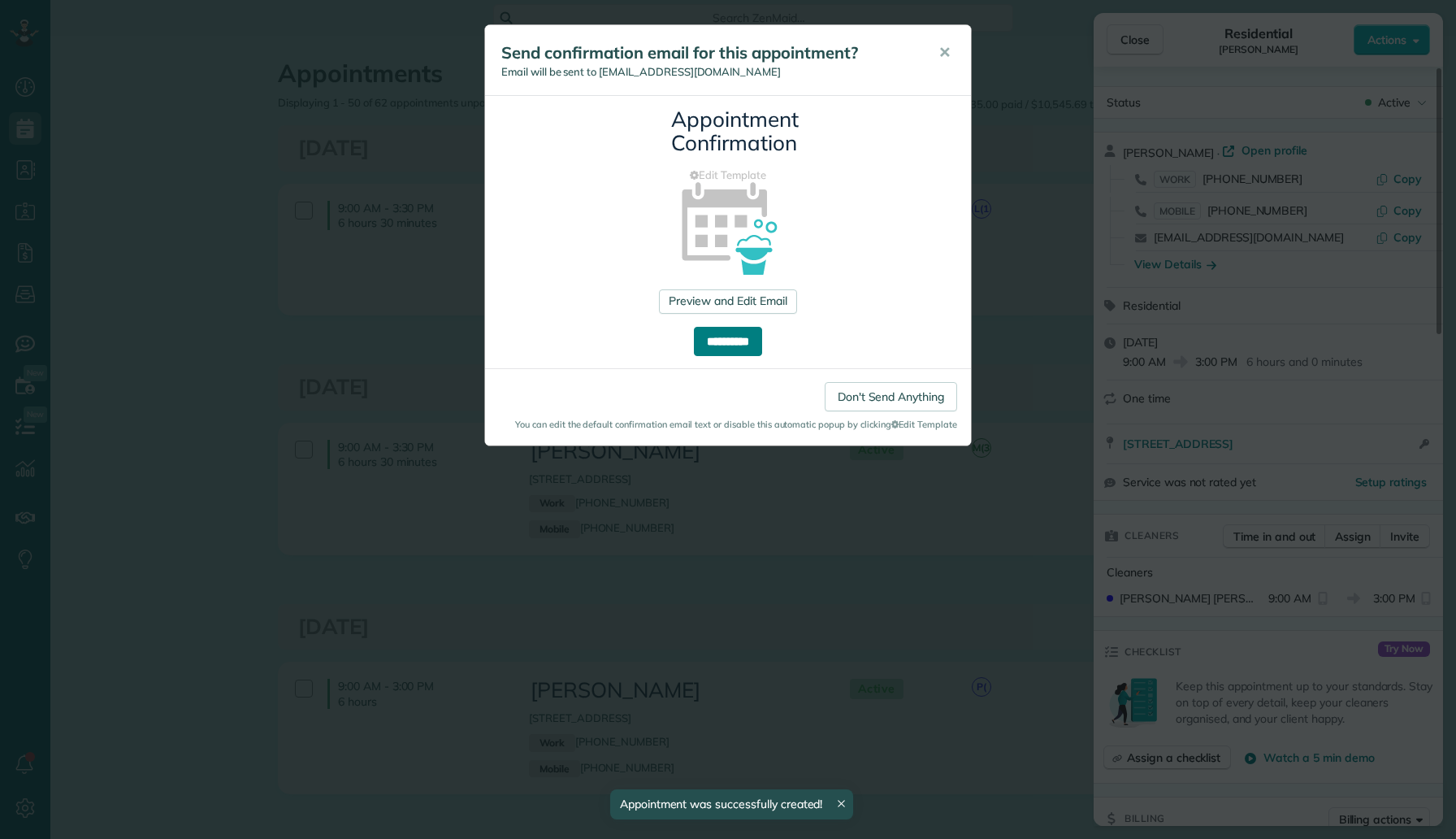
click at [760, 343] on input "**********" at bounding box center [728, 341] width 69 height 29
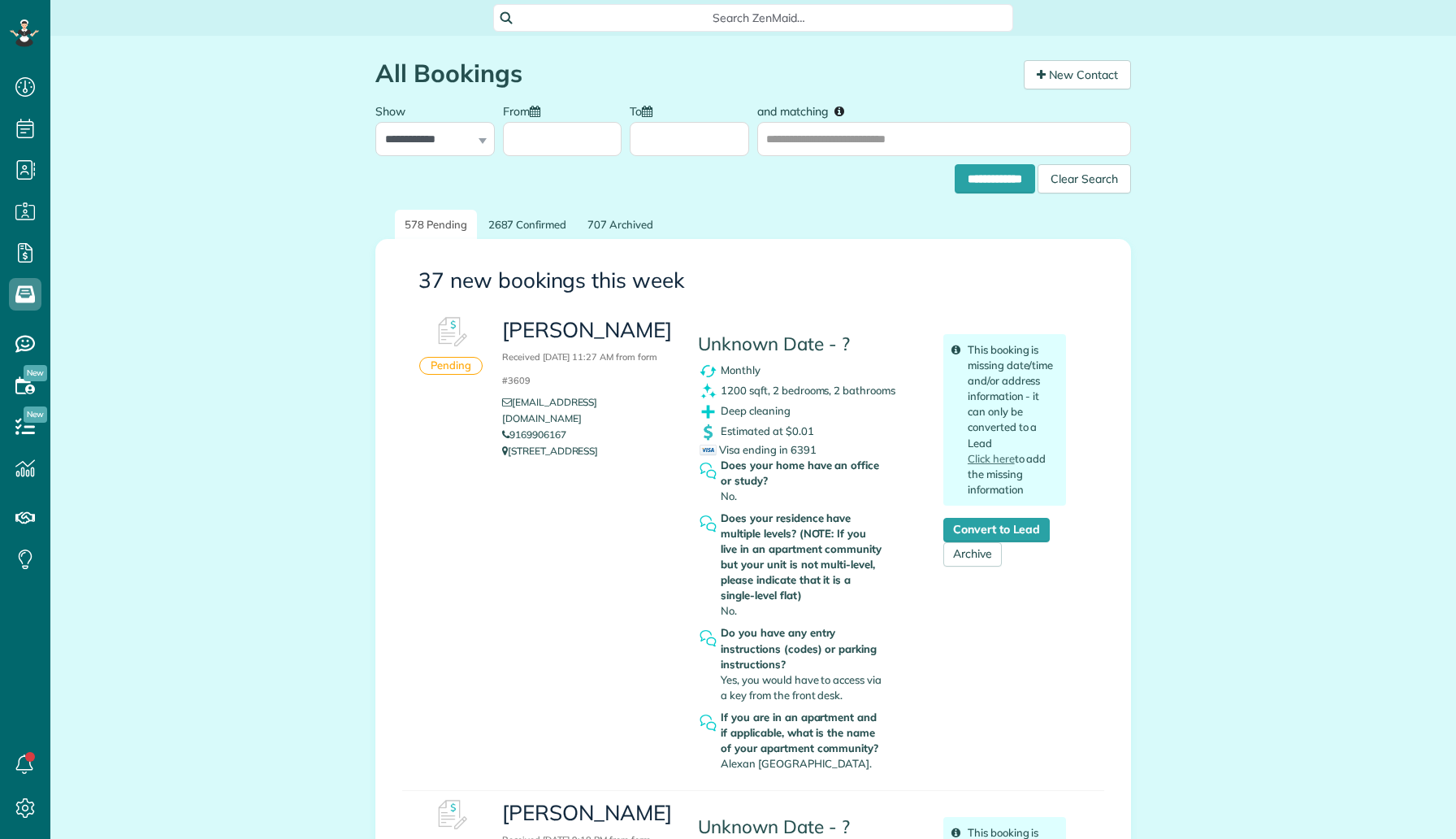
scroll to position [7, 7]
drag, startPoint x: 837, startPoint y: 766, endPoint x: 722, endPoint y: 762, distance: 115.1
click at [722, 762] on span "Alexan Lower Greenville." at bounding box center [796, 762] width 151 height 13
copy span "Alexan Lower Greenville"
click at [989, 527] on link "Convert to Lead" at bounding box center [996, 530] width 106 height 25
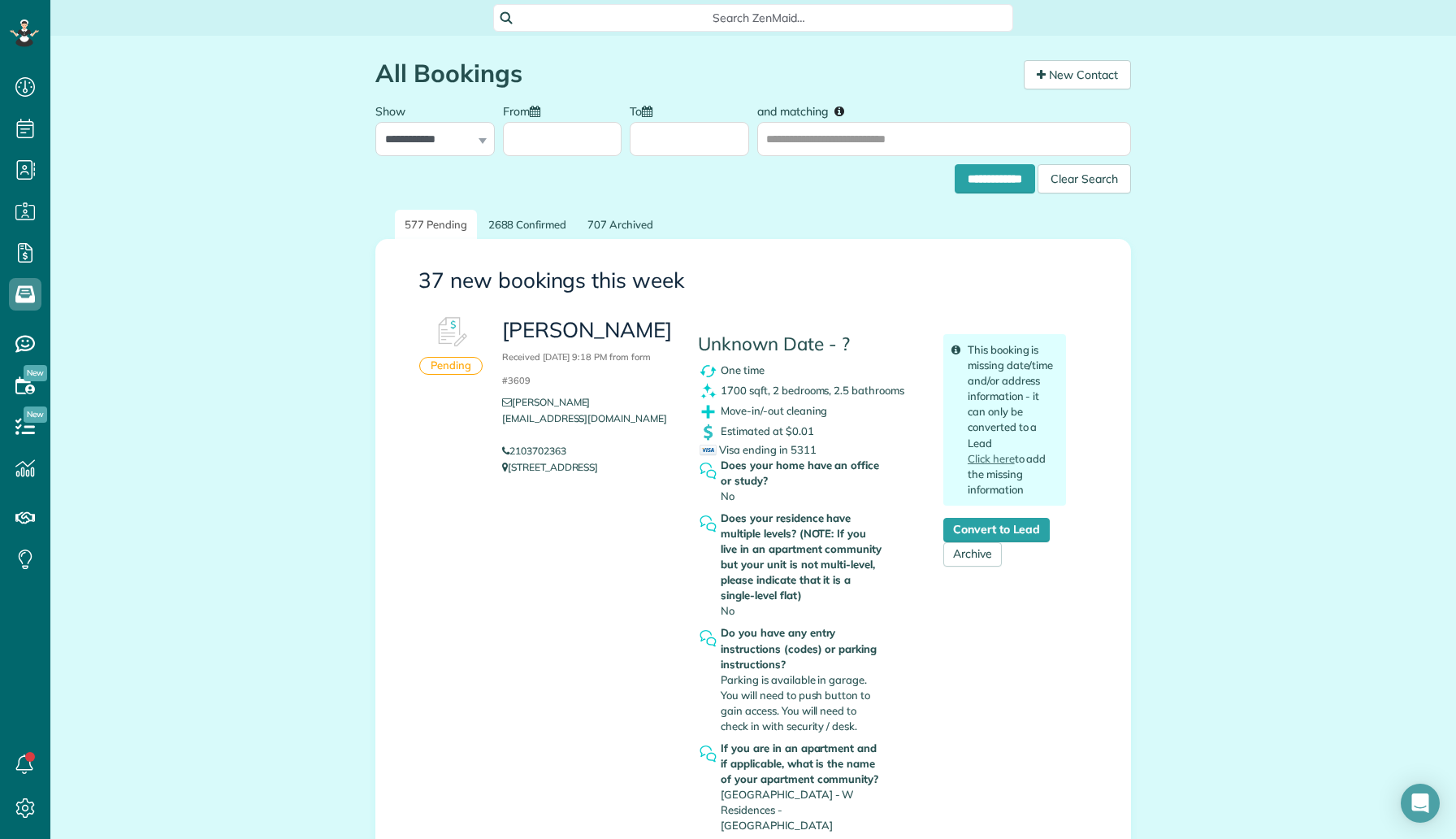
scroll to position [7, 7]
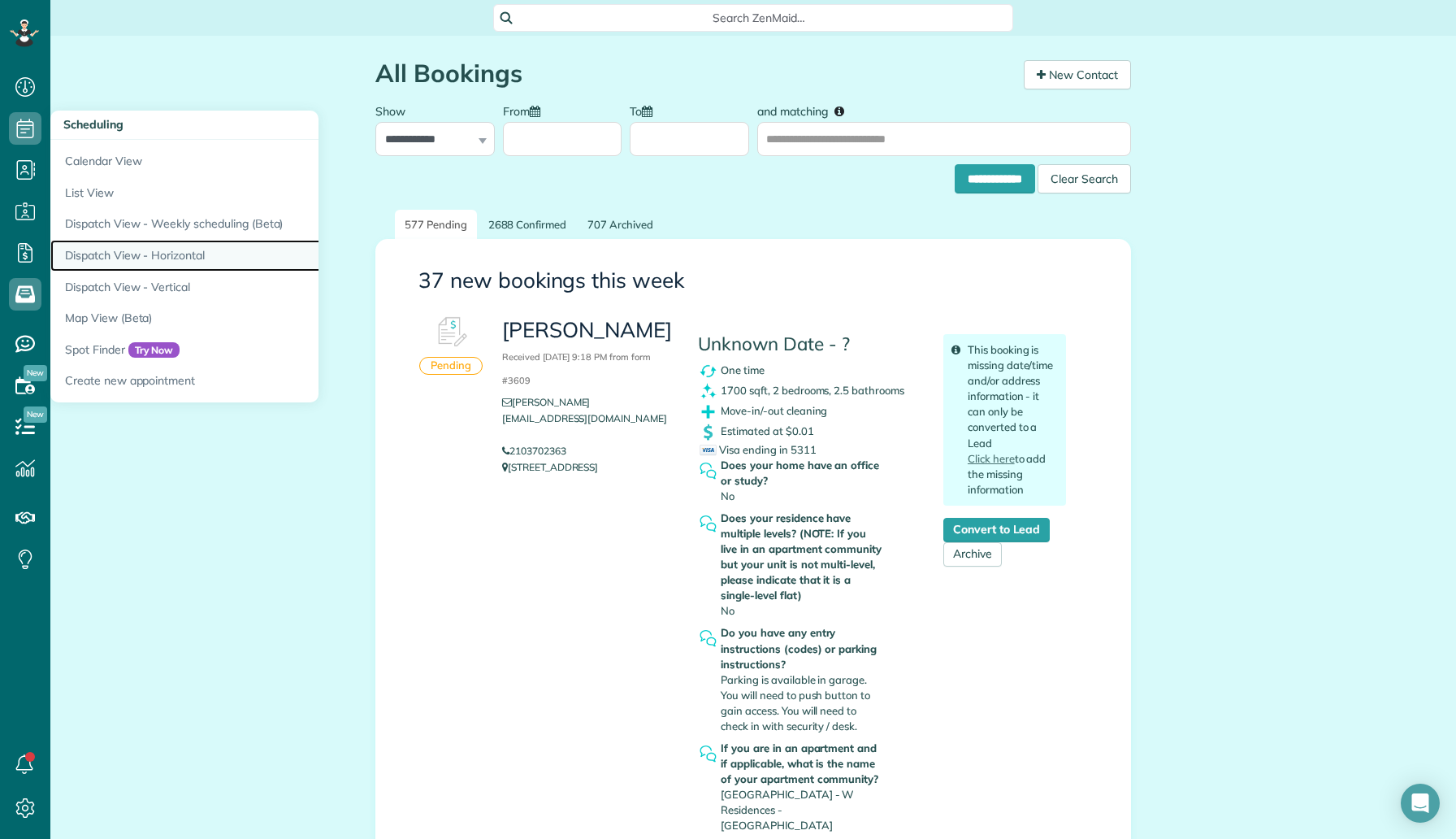
click at [154, 244] on link "Dispatch View - Horizontal" at bounding box center [253, 255] width 406 height 32
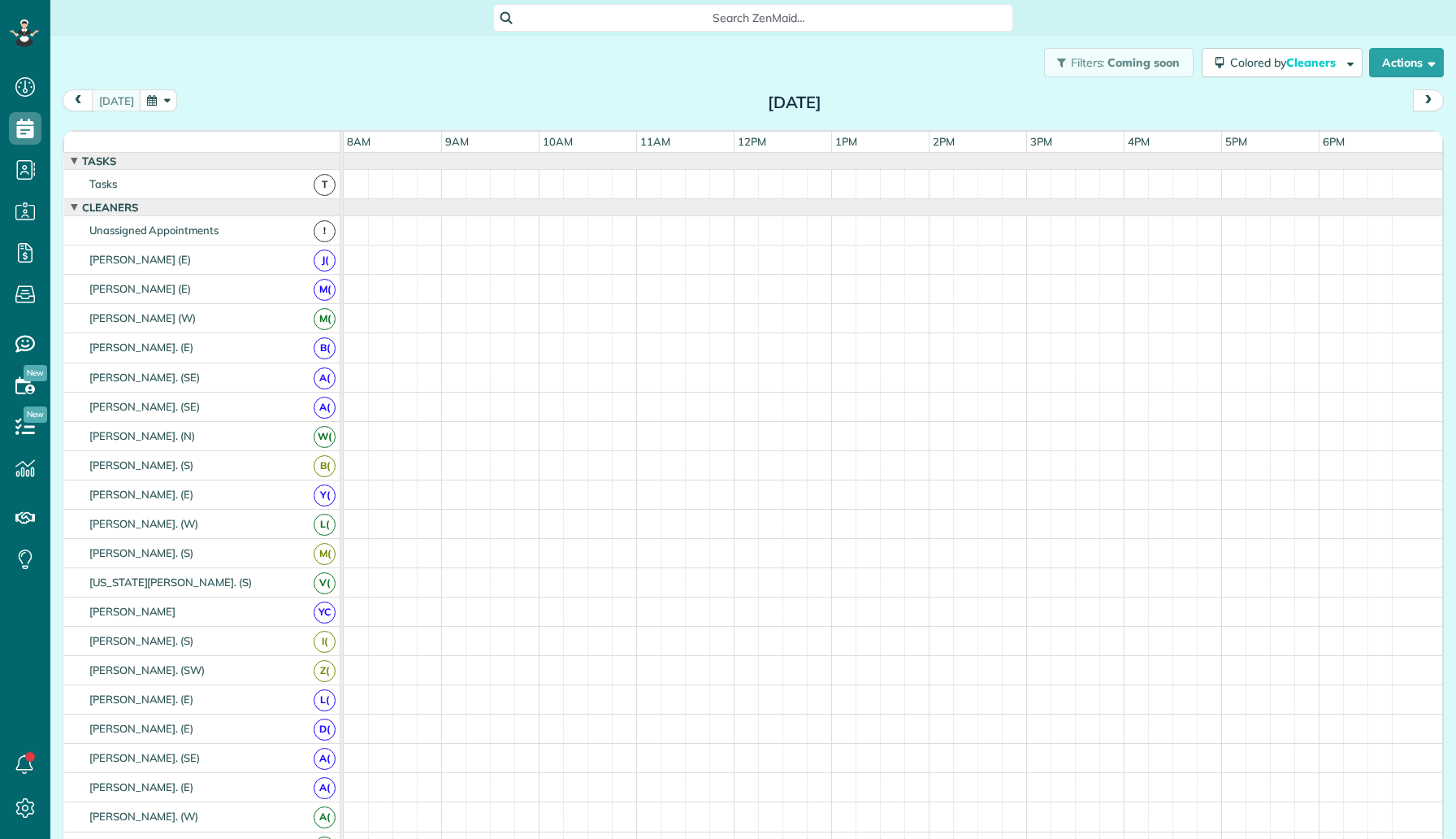
scroll to position [7, 7]
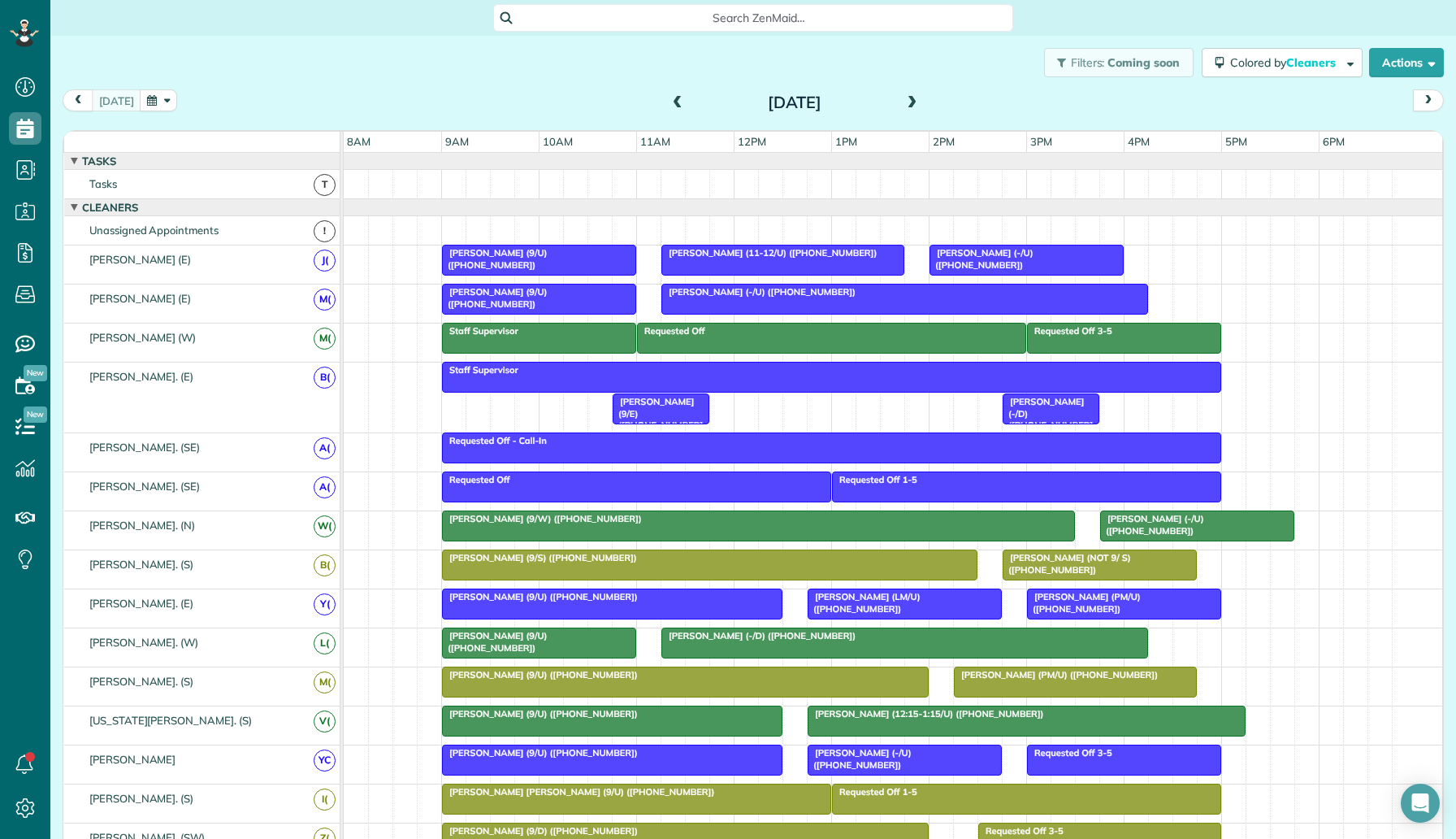
click at [142, 105] on button "button" at bounding box center [159, 100] width 38 height 22
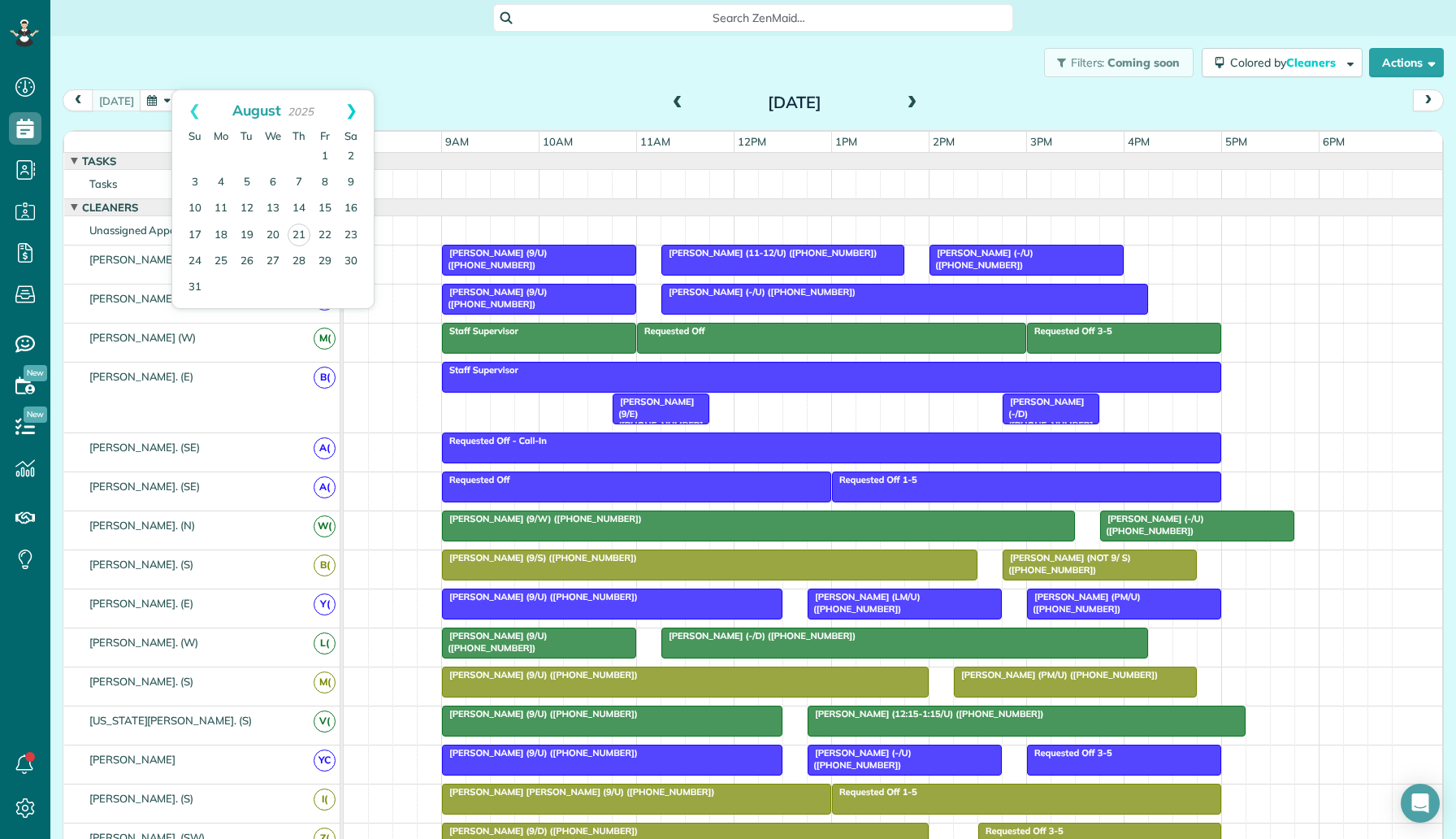
click at [358, 106] on link "Next" at bounding box center [351, 110] width 45 height 41
click at [256, 208] on link "16" at bounding box center [246, 209] width 26 height 26
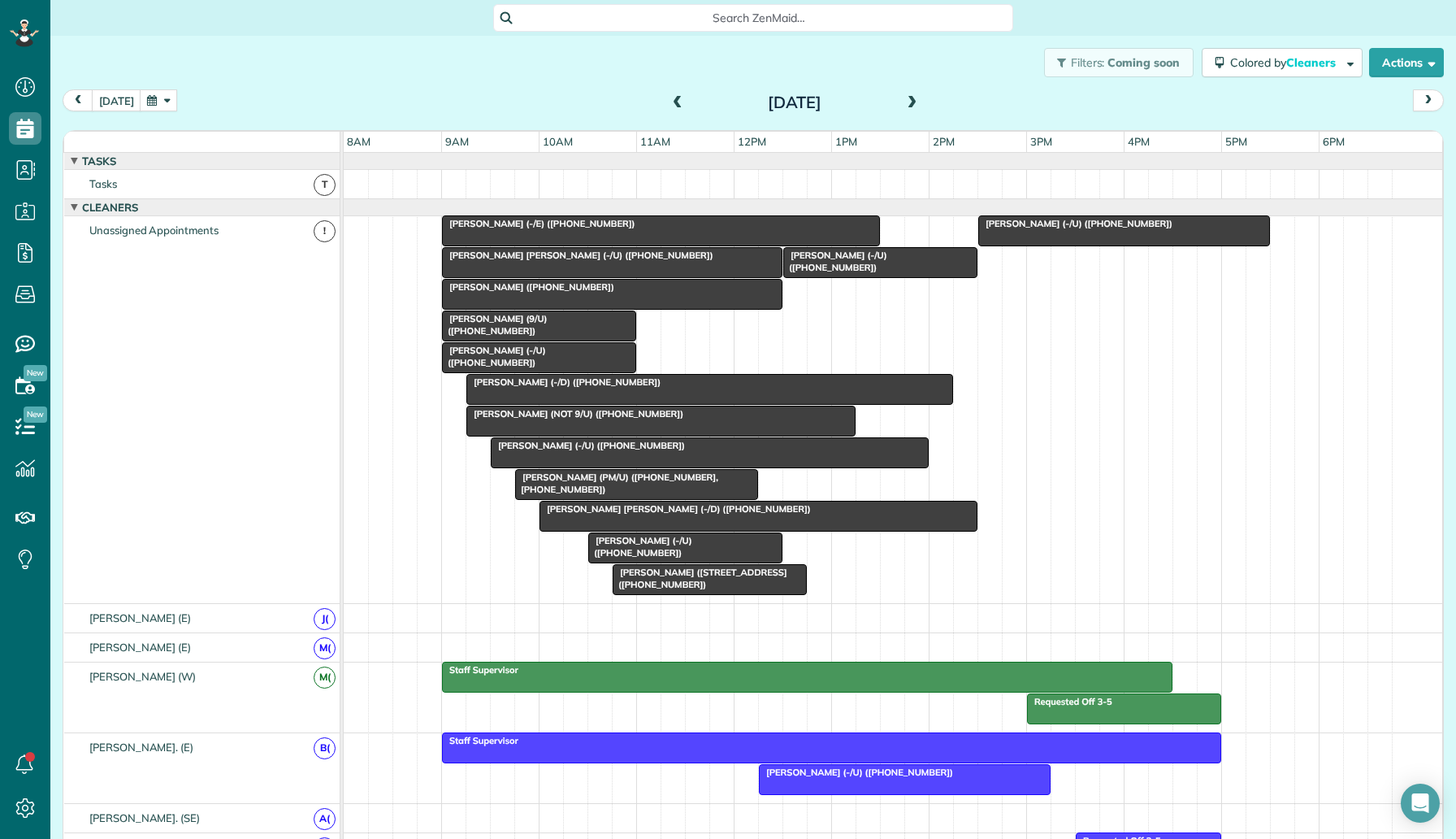
click at [755, 341] on div "David Portnoy (4141 Office Parkway - AM/C) (+12142233180) Katie Katelyn Anderso…" at bounding box center [893, 410] width 1099 height 387
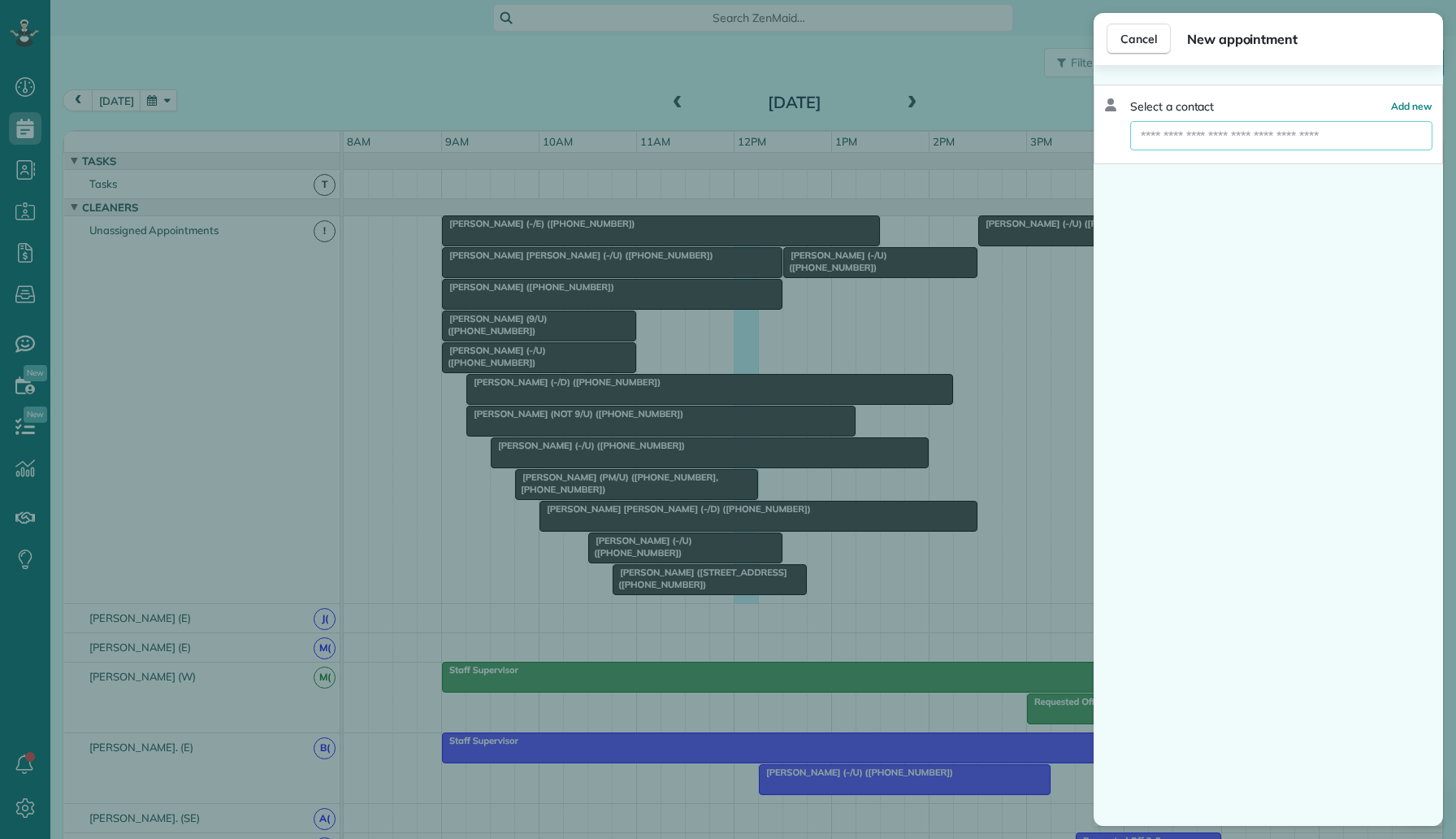
click at [1222, 127] on input "text" at bounding box center [1281, 135] width 302 height 29
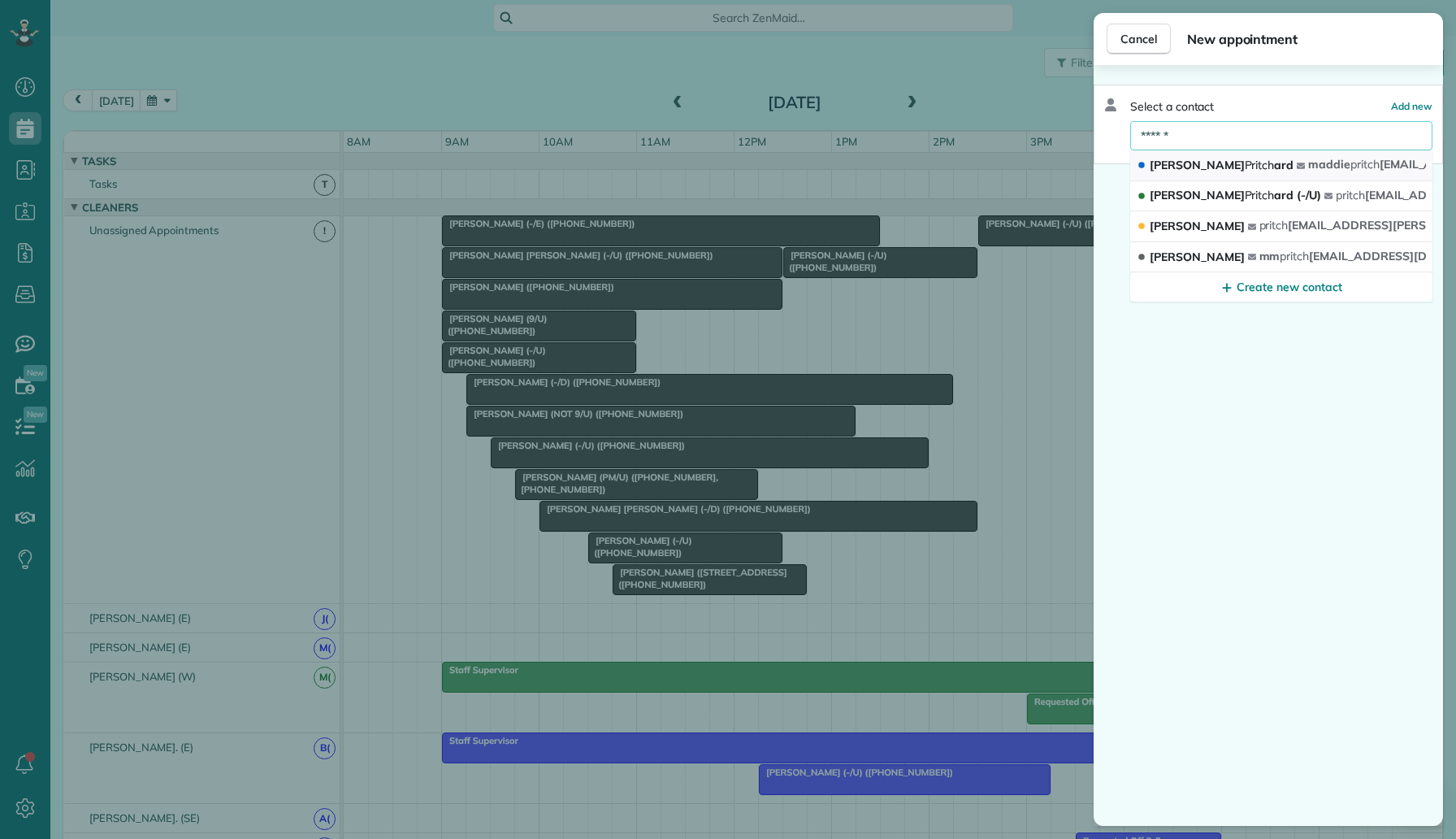
type input "******"
click at [1236, 164] on span "Maddie Pritch ard" at bounding box center [1221, 165] width 144 height 15
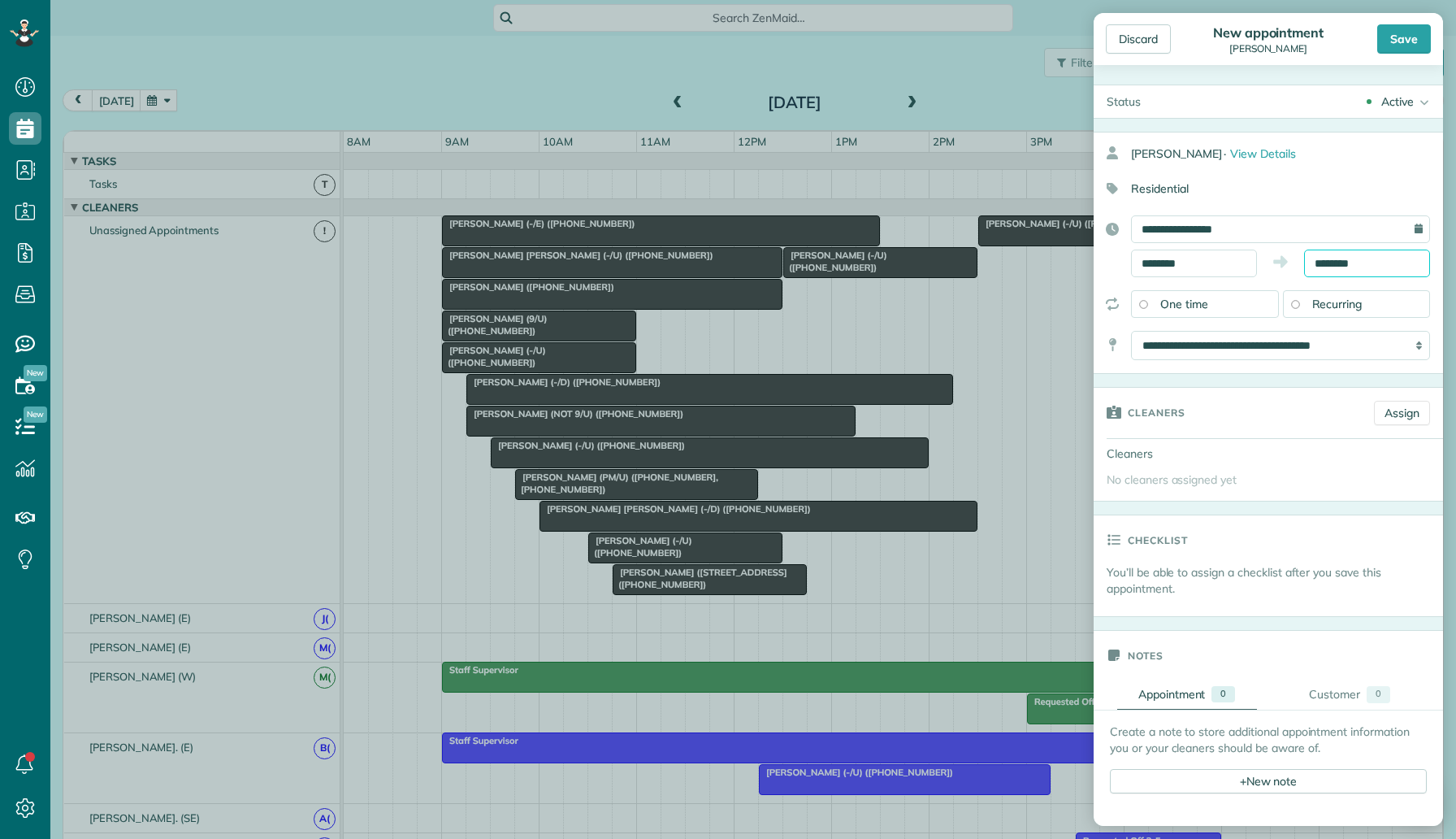
click at [1325, 270] on body "Dashboard Scheduling Calendar View List View Dispatch View - Weekly scheduling …" at bounding box center [728, 420] width 1456 height 839
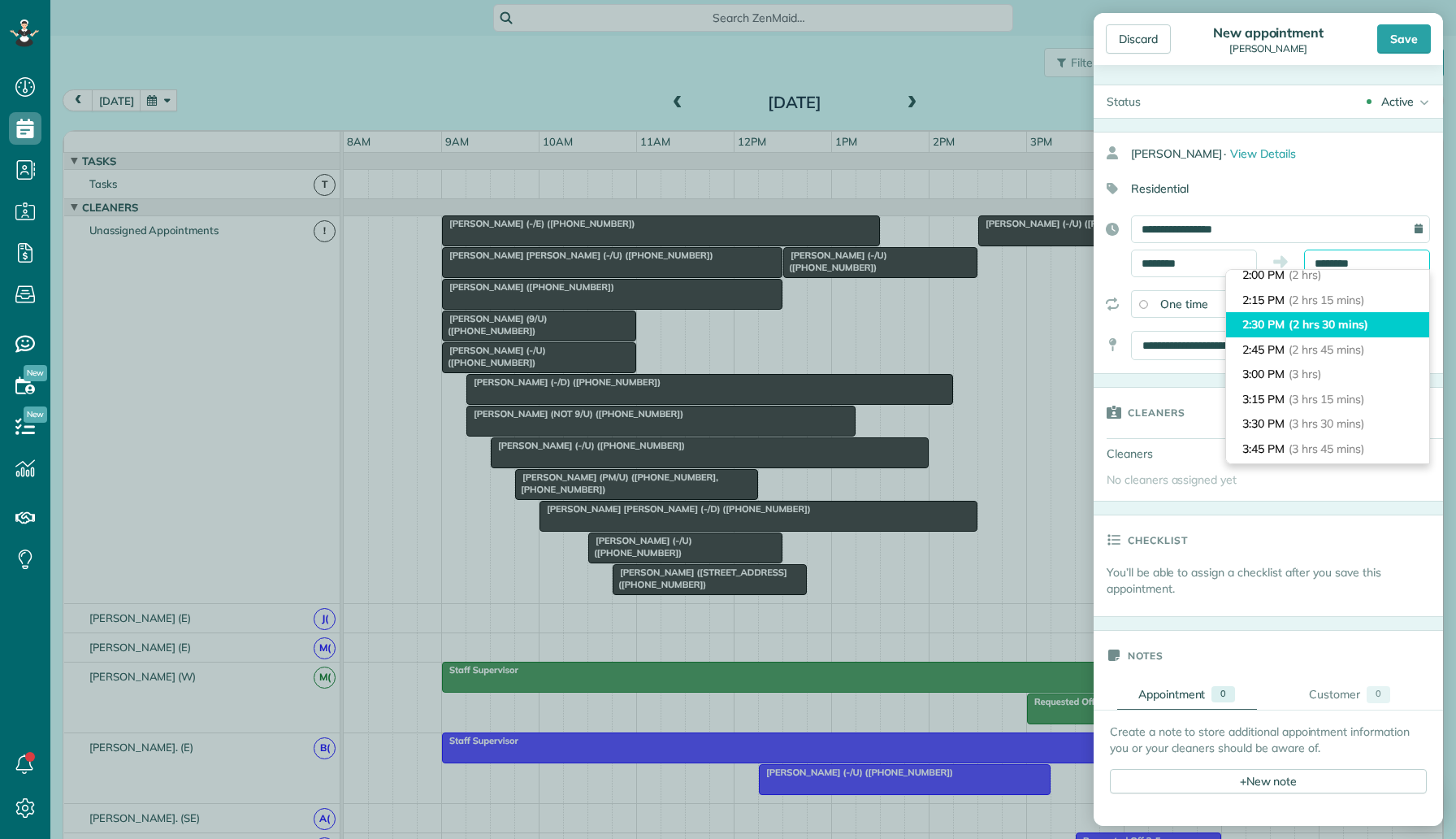
scroll to position [269, 0]
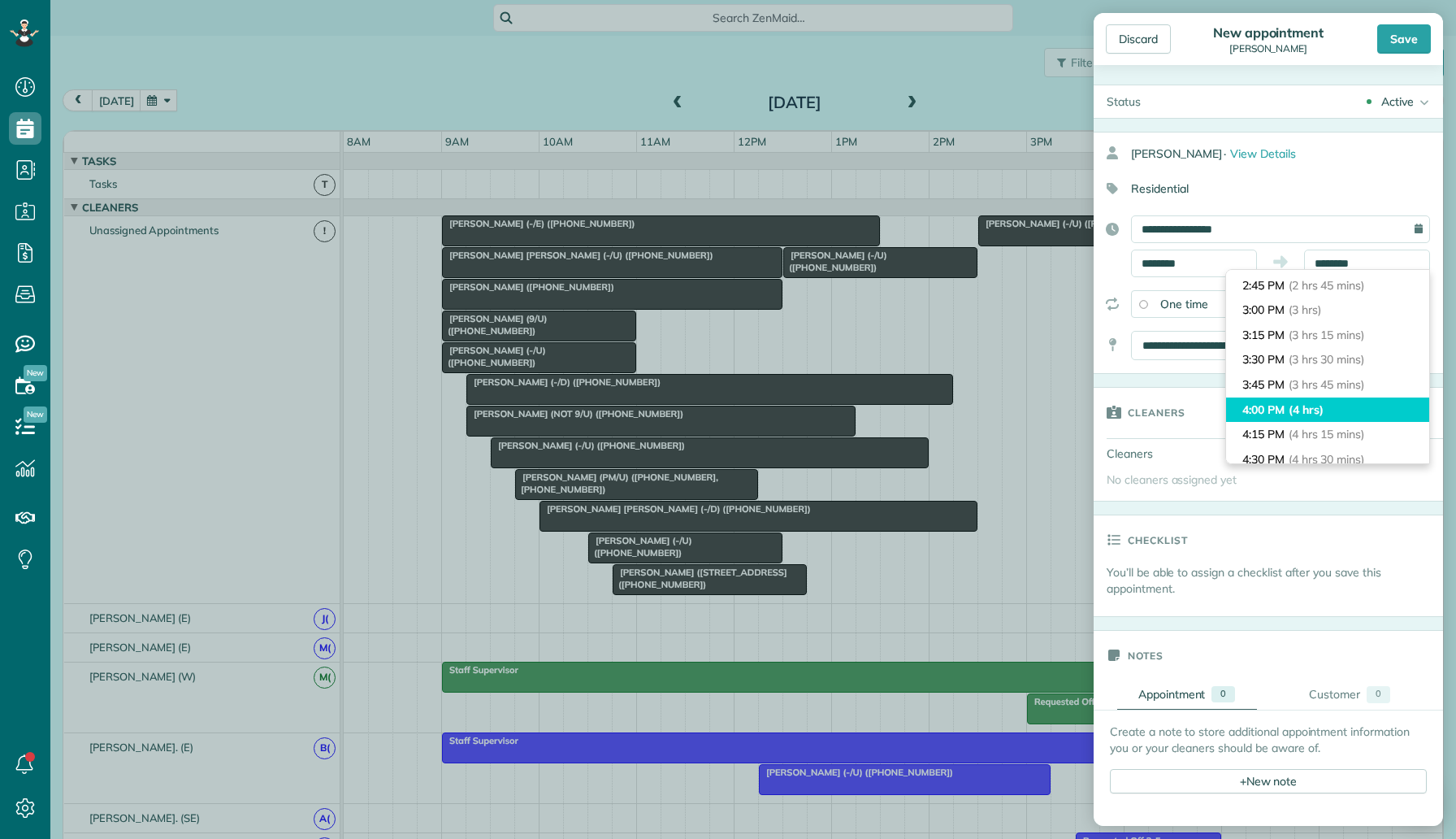
type input "*******"
click at [1310, 405] on span "(4 hrs)" at bounding box center [1306, 410] width 35 height 15
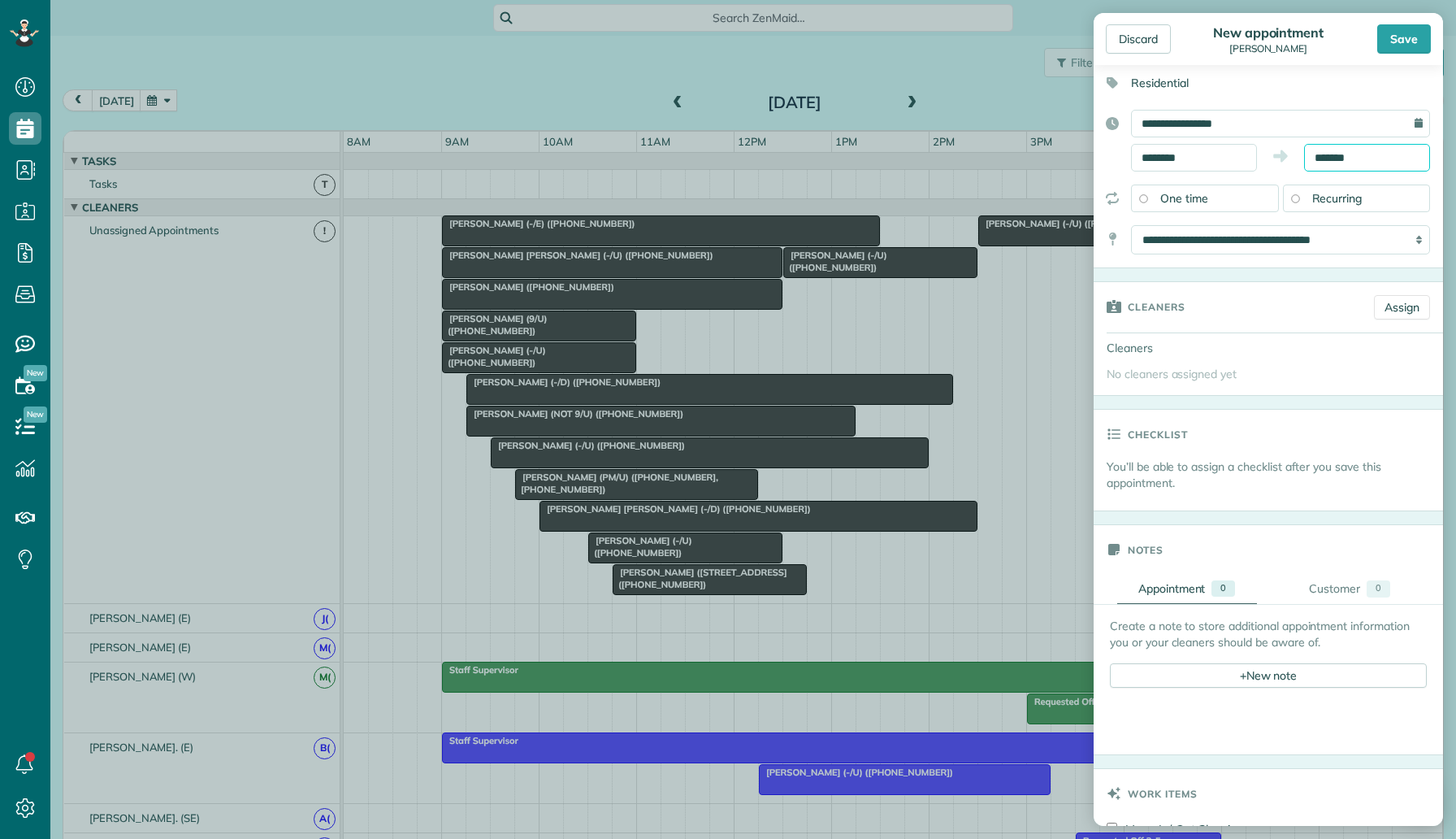
scroll to position [198, 0]
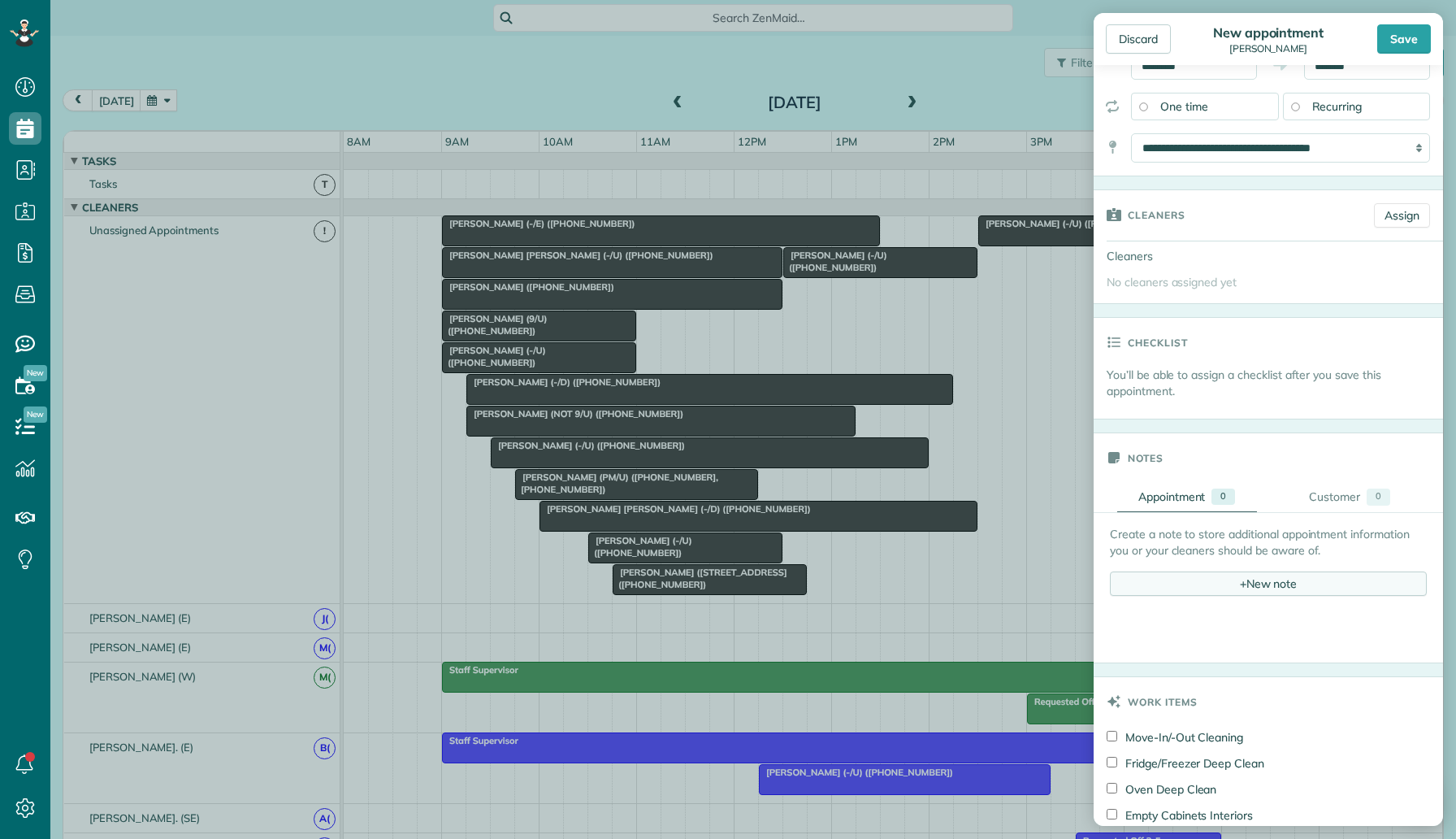
click at [1237, 587] on div "+ New note" at bounding box center [1268, 584] width 317 height 25
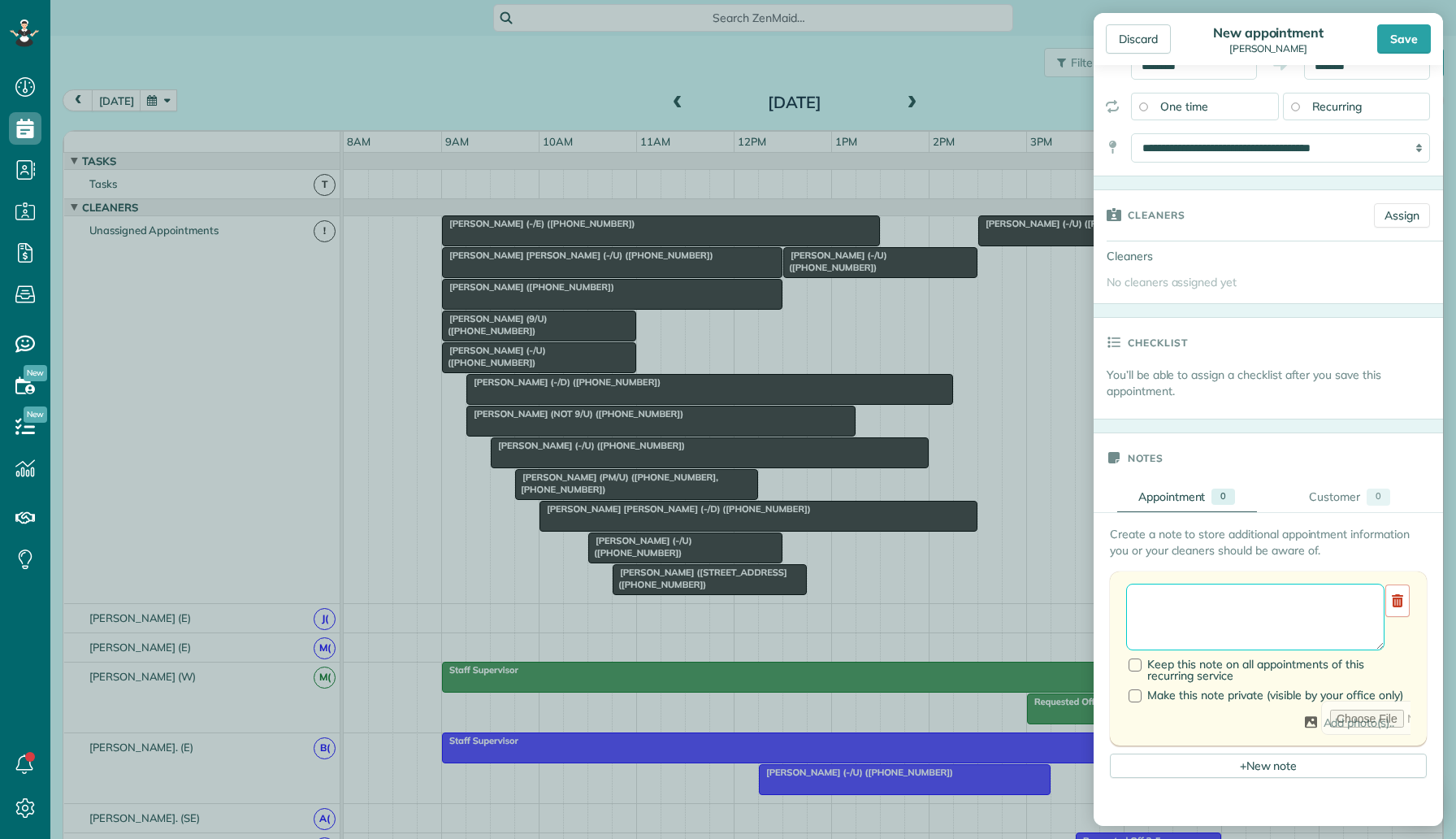
click at [1227, 597] on textarea at bounding box center [1255, 616] width 258 height 67
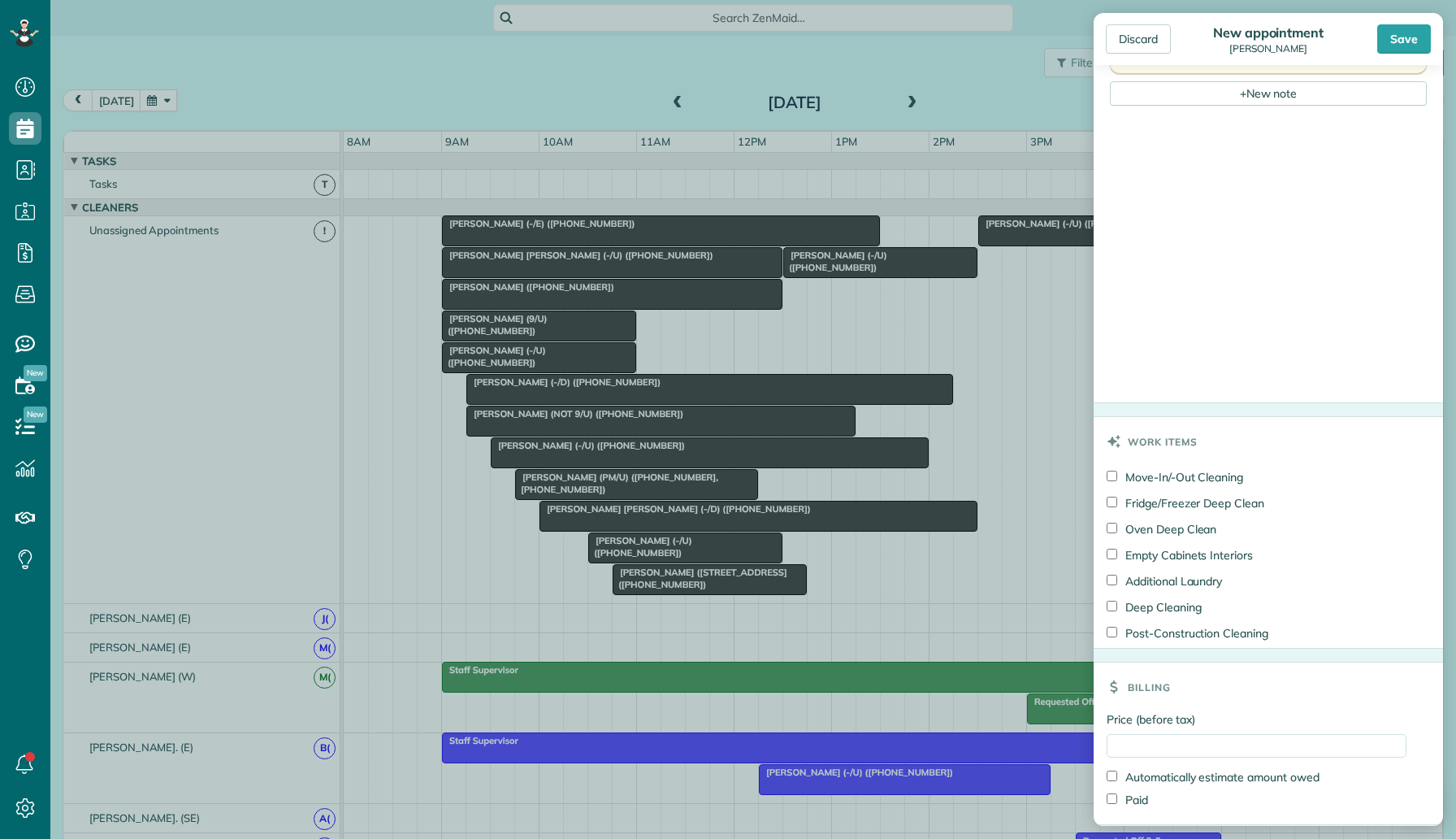
scroll to position [909, 0]
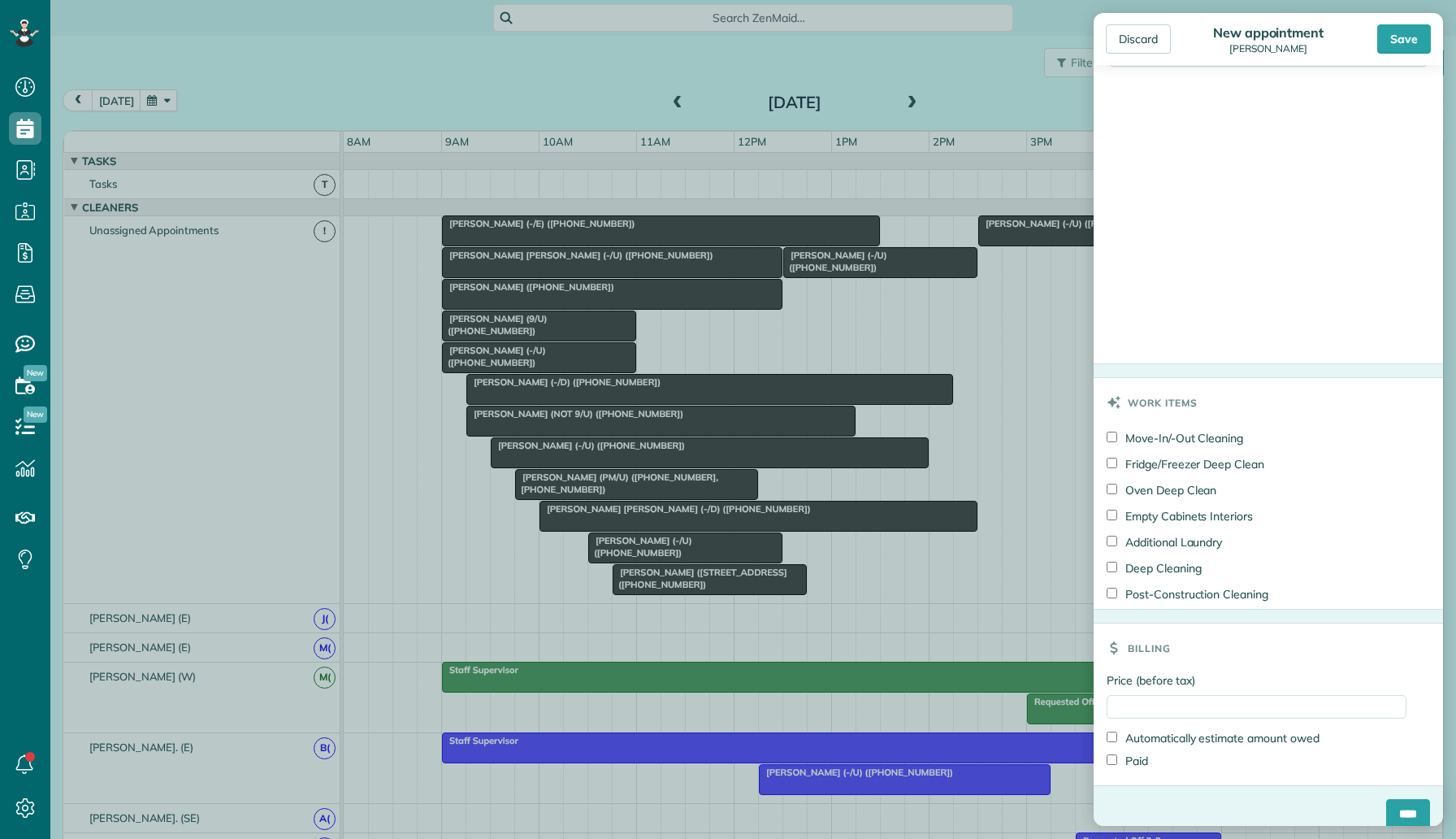
type textarea "**********"
click at [1130, 704] on input "Price (before tax)" at bounding box center [1257, 707] width 300 height 24
type input "***"
click at [1178, 648] on div "Billing" at bounding box center [1269, 647] width 350 height 49
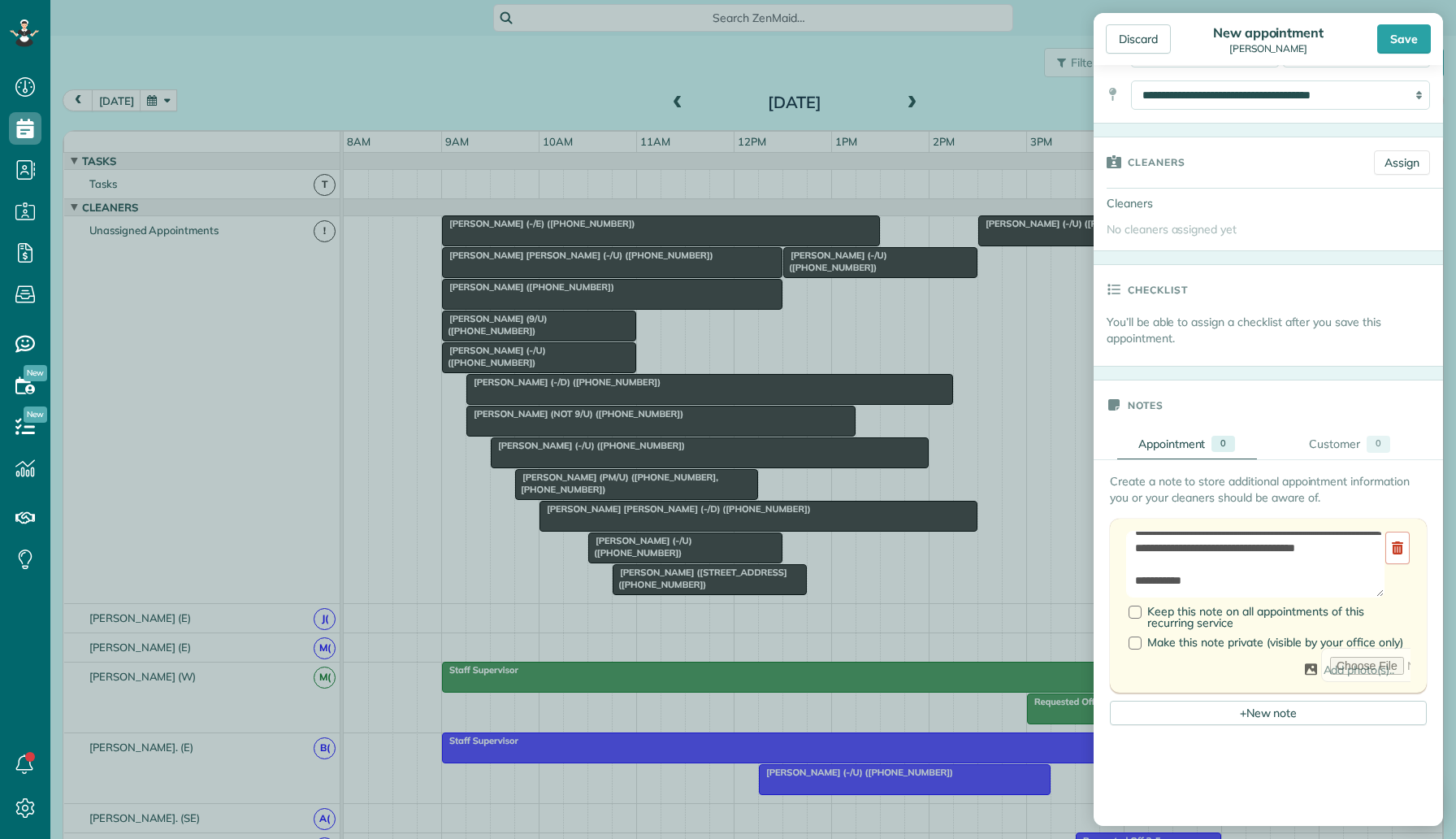
scroll to position [0, 0]
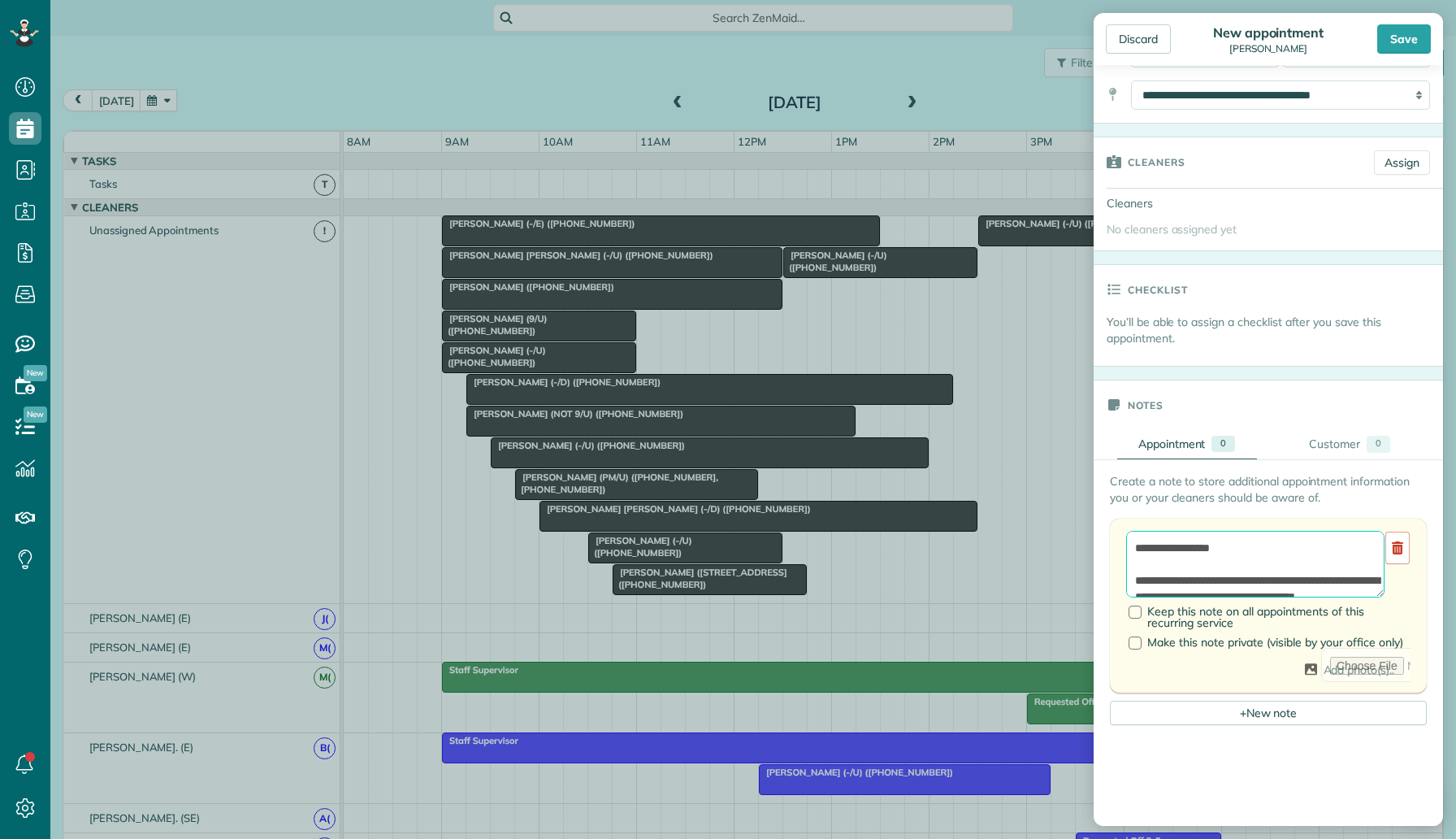
click at [1266, 550] on textarea "**********" at bounding box center [1255, 564] width 258 height 67
type textarea "**********"
click at [1398, 49] on div "Save" at bounding box center [1404, 39] width 54 height 29
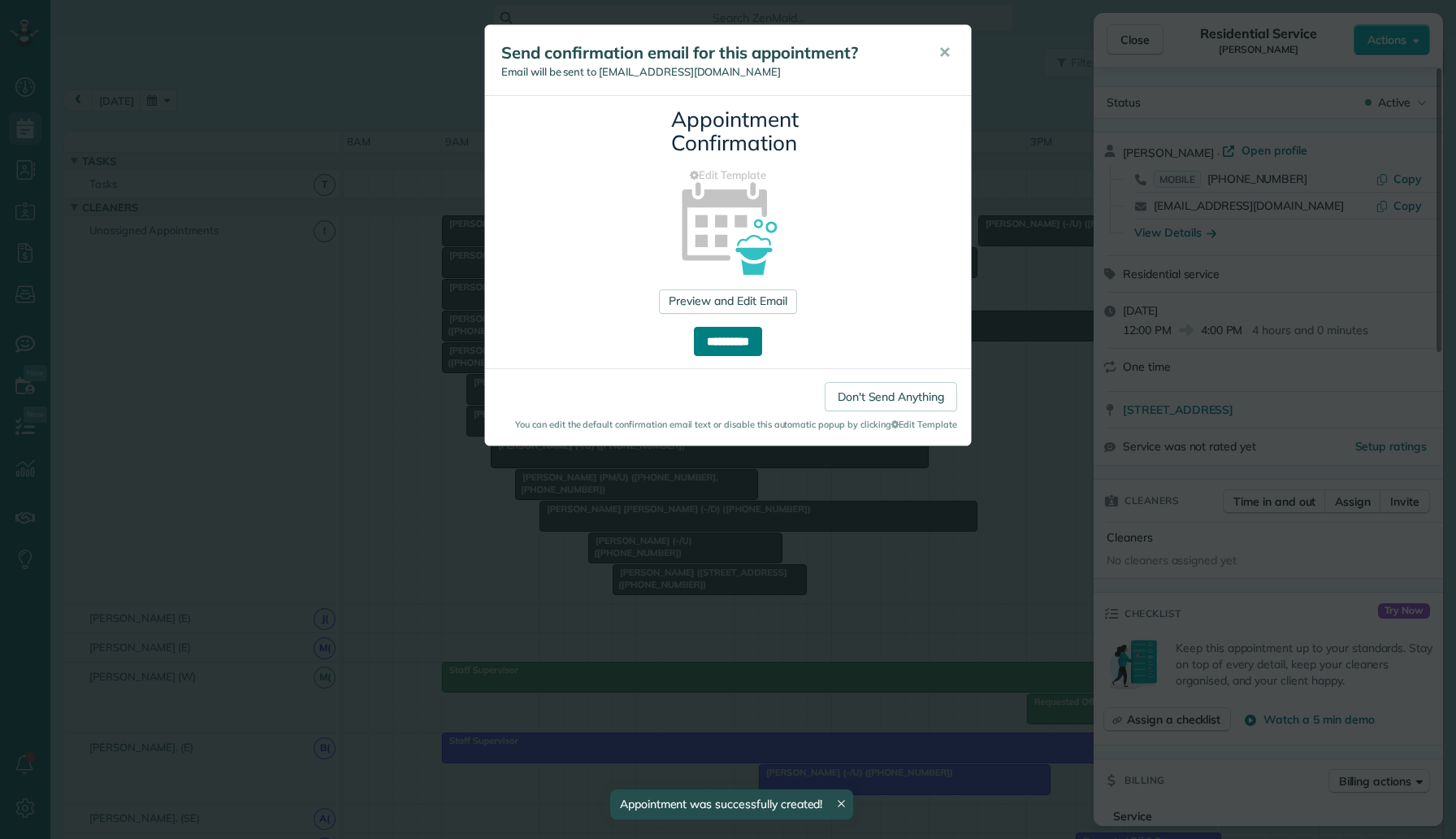
click at [720, 340] on input "**********" at bounding box center [728, 341] width 69 height 29
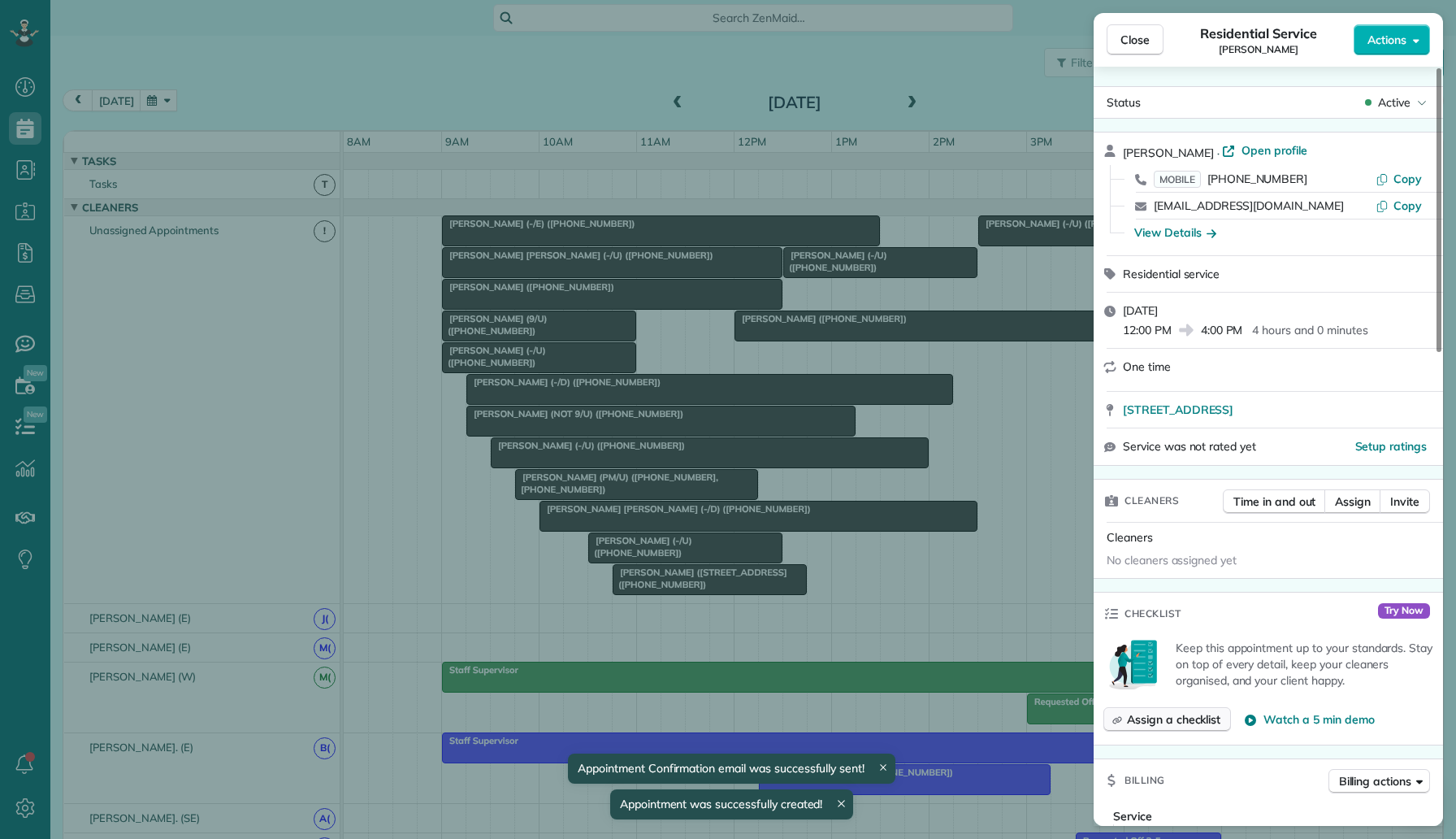
click at [1151, 707] on button "Assign a checklist" at bounding box center [1167, 719] width 127 height 25
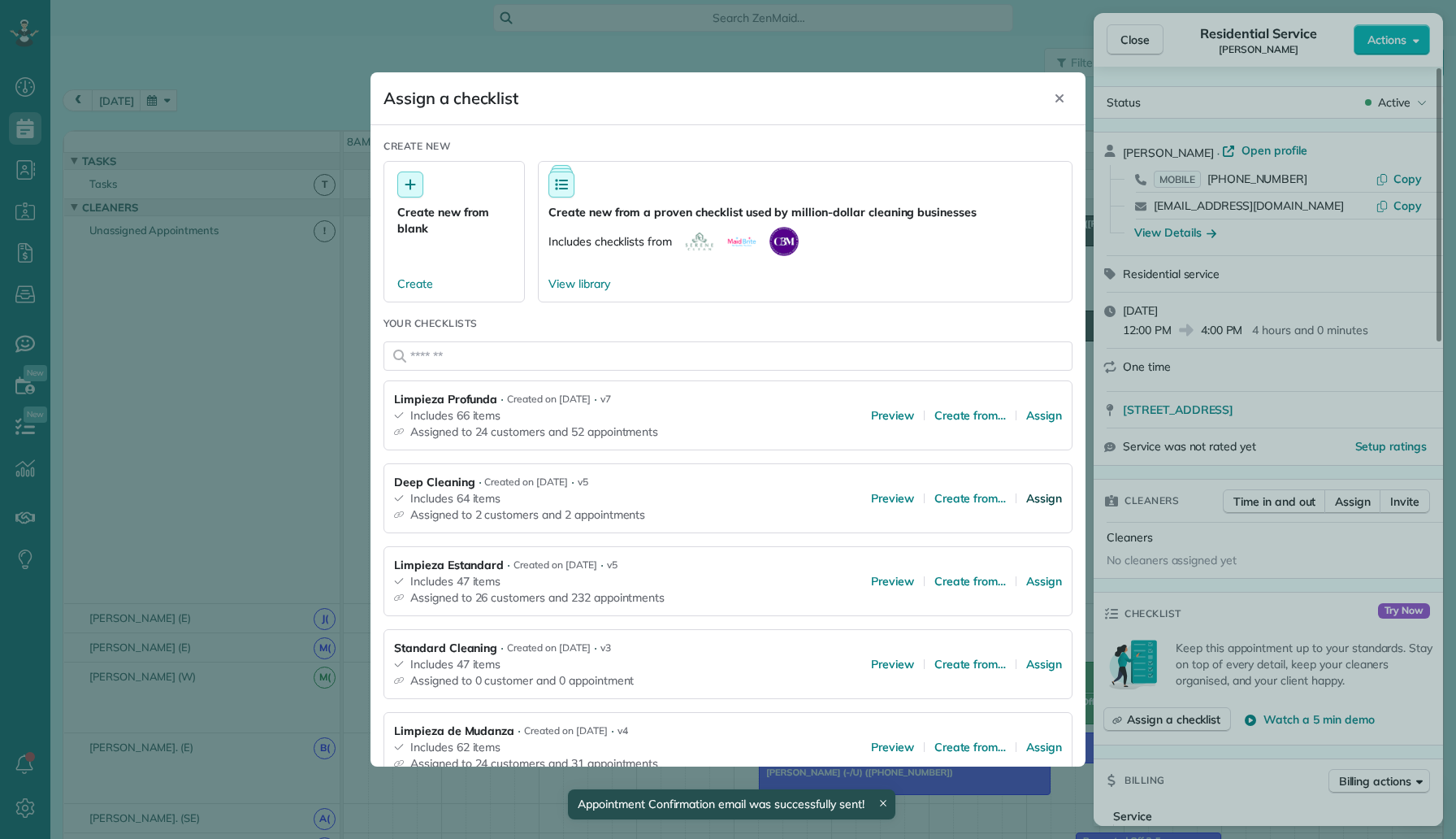
click at [1046, 499] on span "Assign" at bounding box center [1045, 498] width 36 height 16
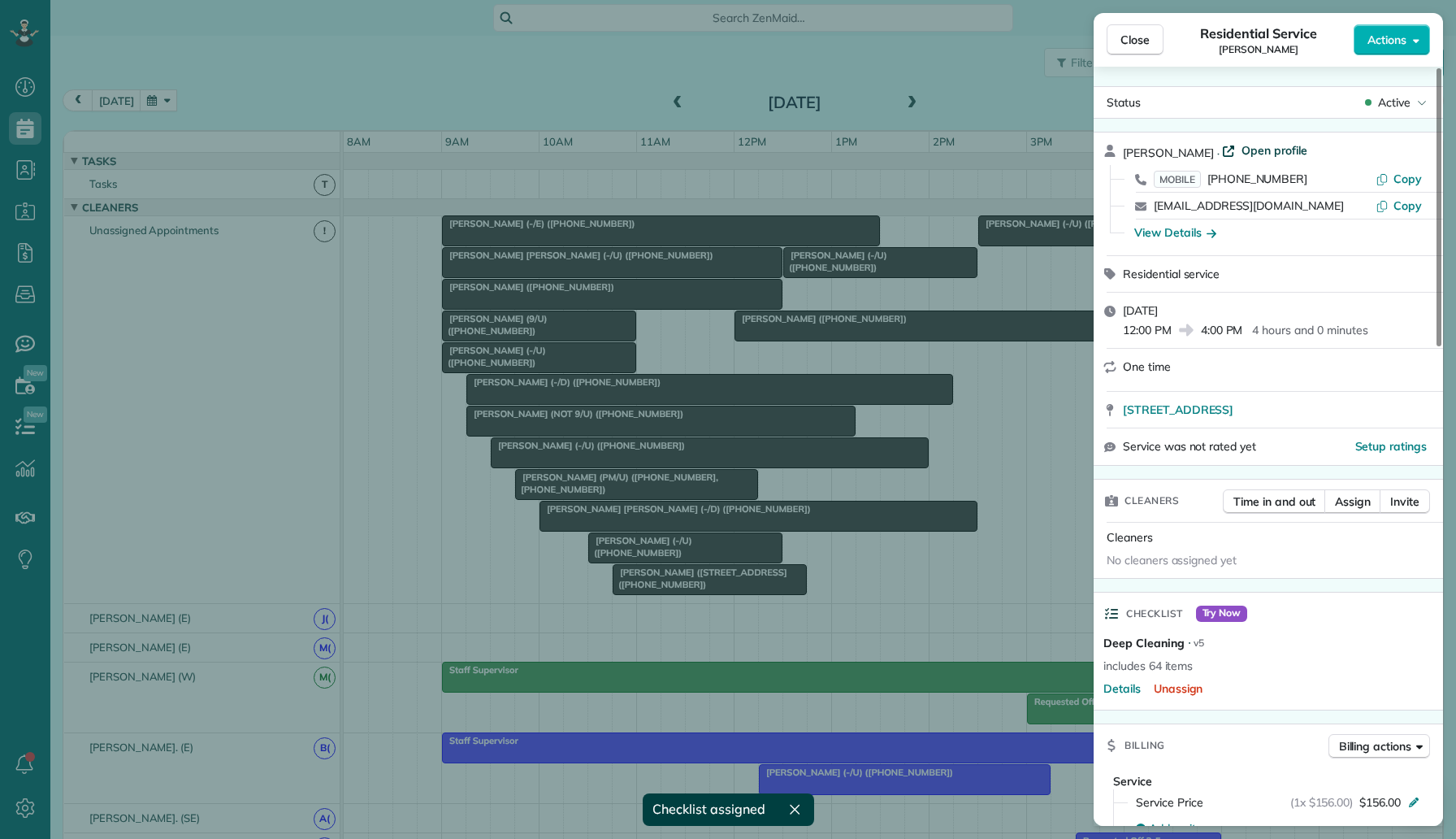
click at [1282, 152] on span "Open profile" at bounding box center [1274, 150] width 66 height 16
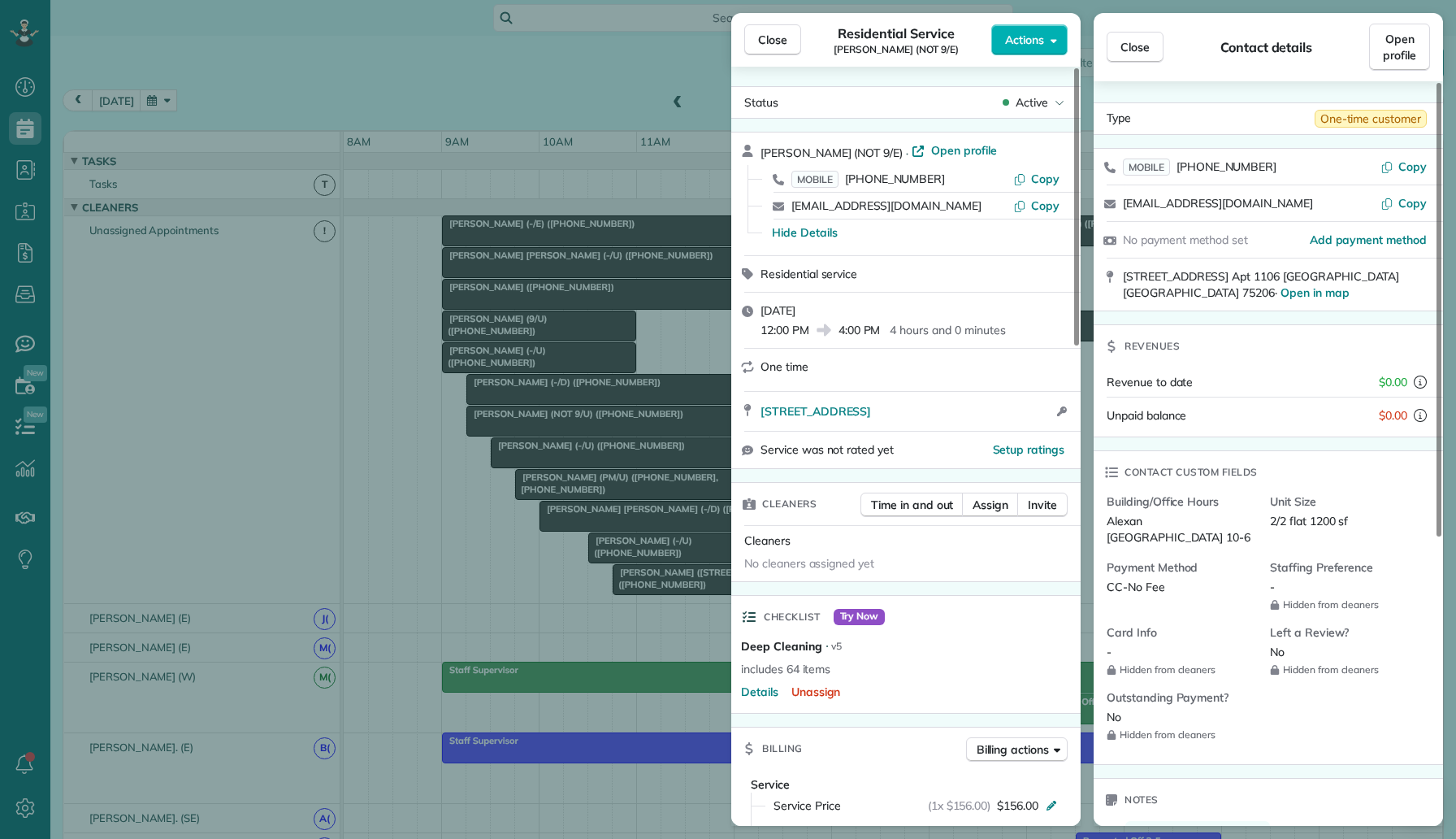
click at [378, 36] on div "Close Residential Service Maddie Pritchard (NOT 9/E) Actions Status Active Madd…" at bounding box center [728, 420] width 1456 height 839
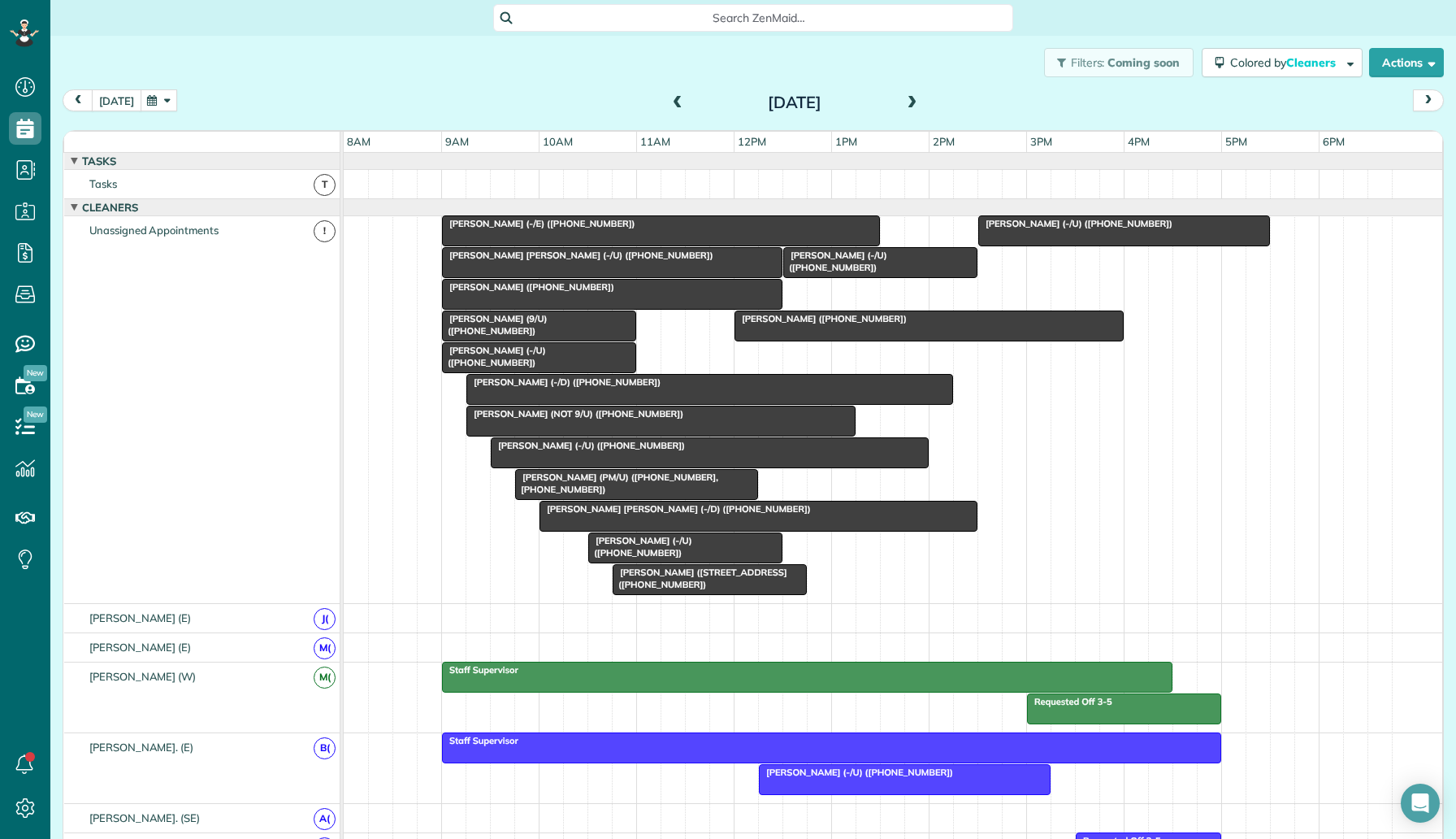
click at [108, 111] on div "today Tuesday Sep 16, 2025" at bounding box center [753, 104] width 1381 height 30
click at [113, 100] on button "[DATE]" at bounding box center [116, 100] width 50 height 22
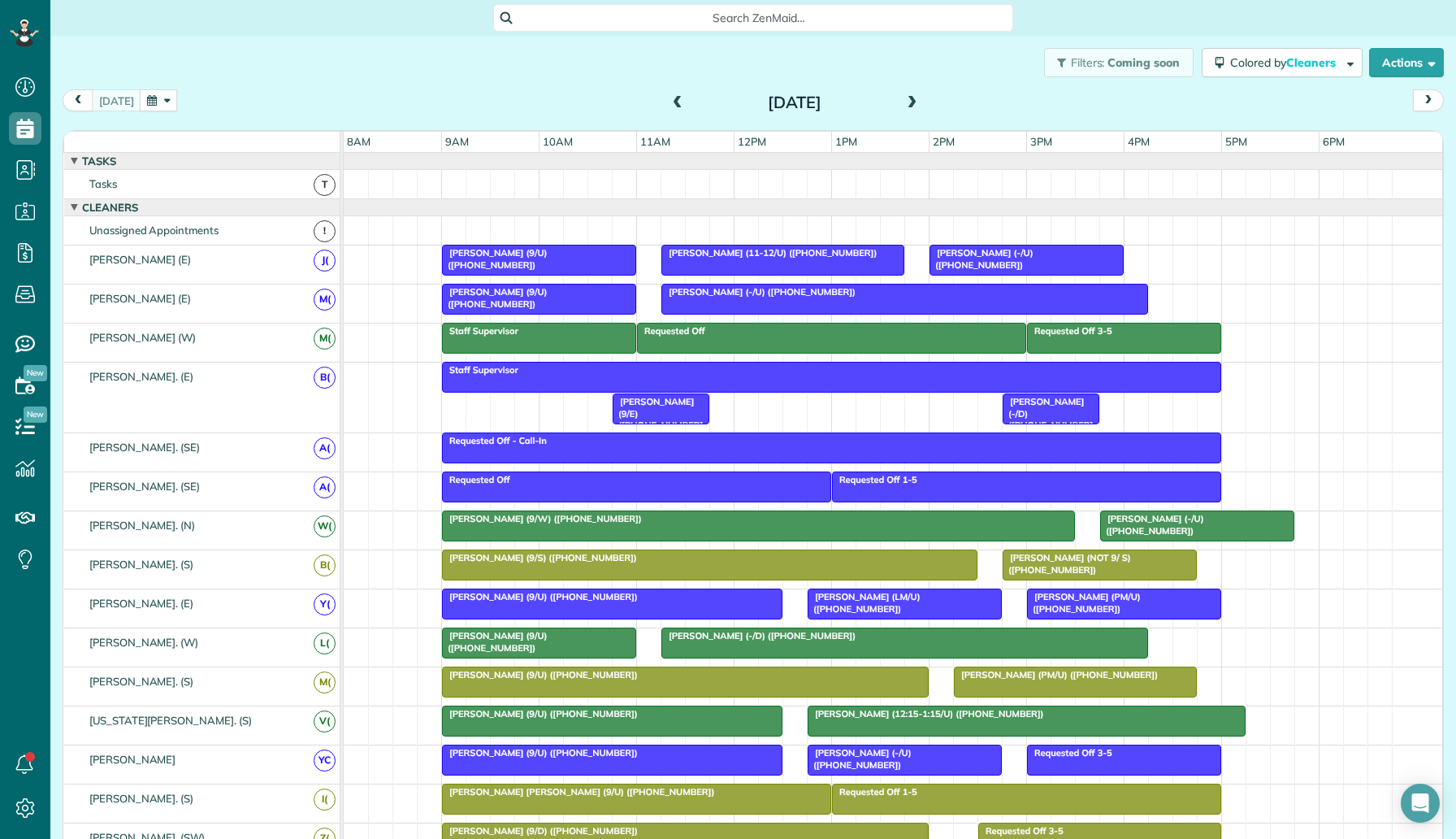
click at [796, 253] on span "[PERSON_NAME] (11-12/U) ([PHONE_NUMBER])" at bounding box center [769, 252] width 217 height 11
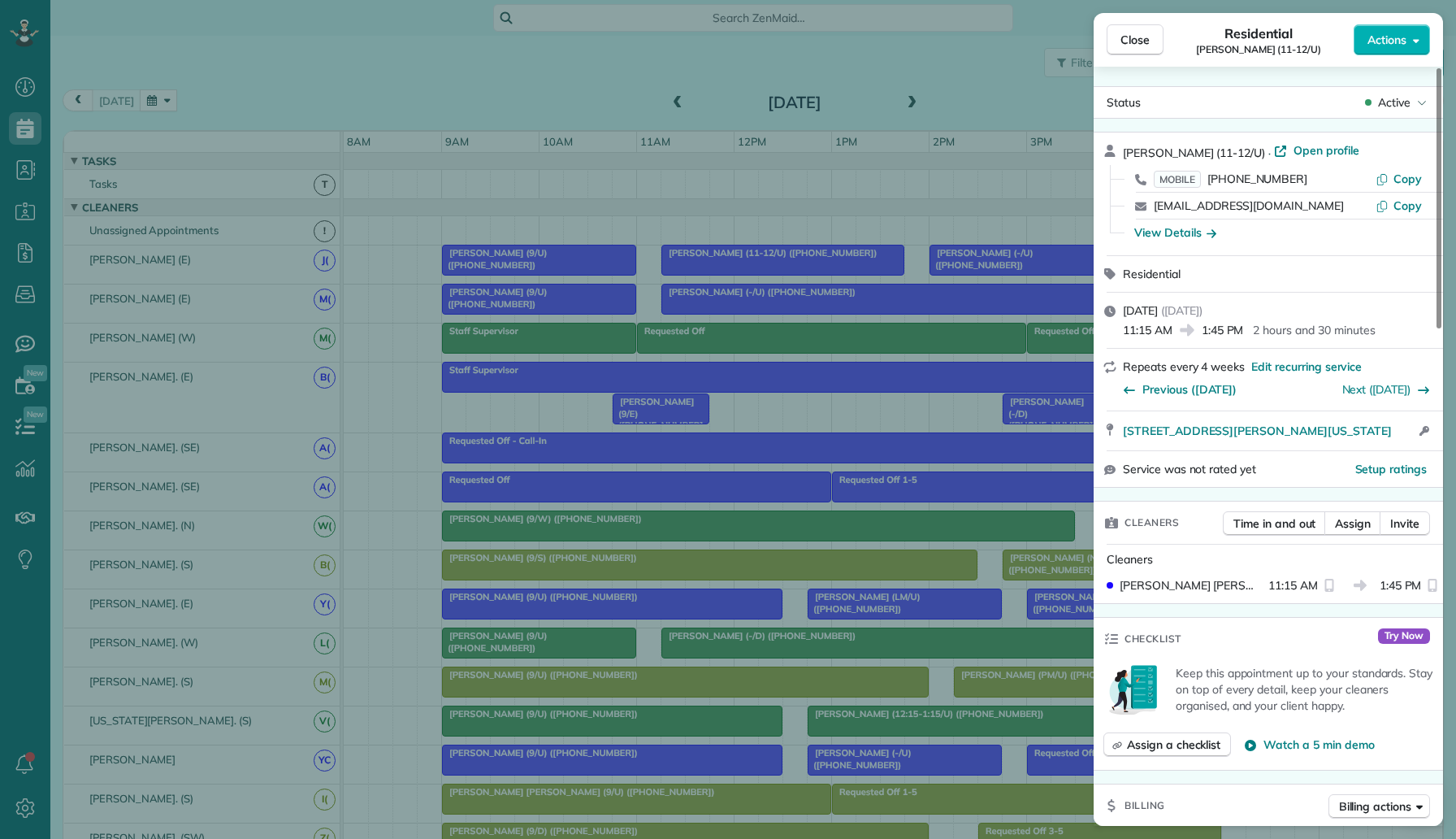
drag, startPoint x: 1296, startPoint y: 180, endPoint x: 1209, endPoint y: 178, distance: 87.0
click at [1208, 178] on div "MOBILE (847) 331-7795" at bounding box center [1264, 179] width 222 height 16
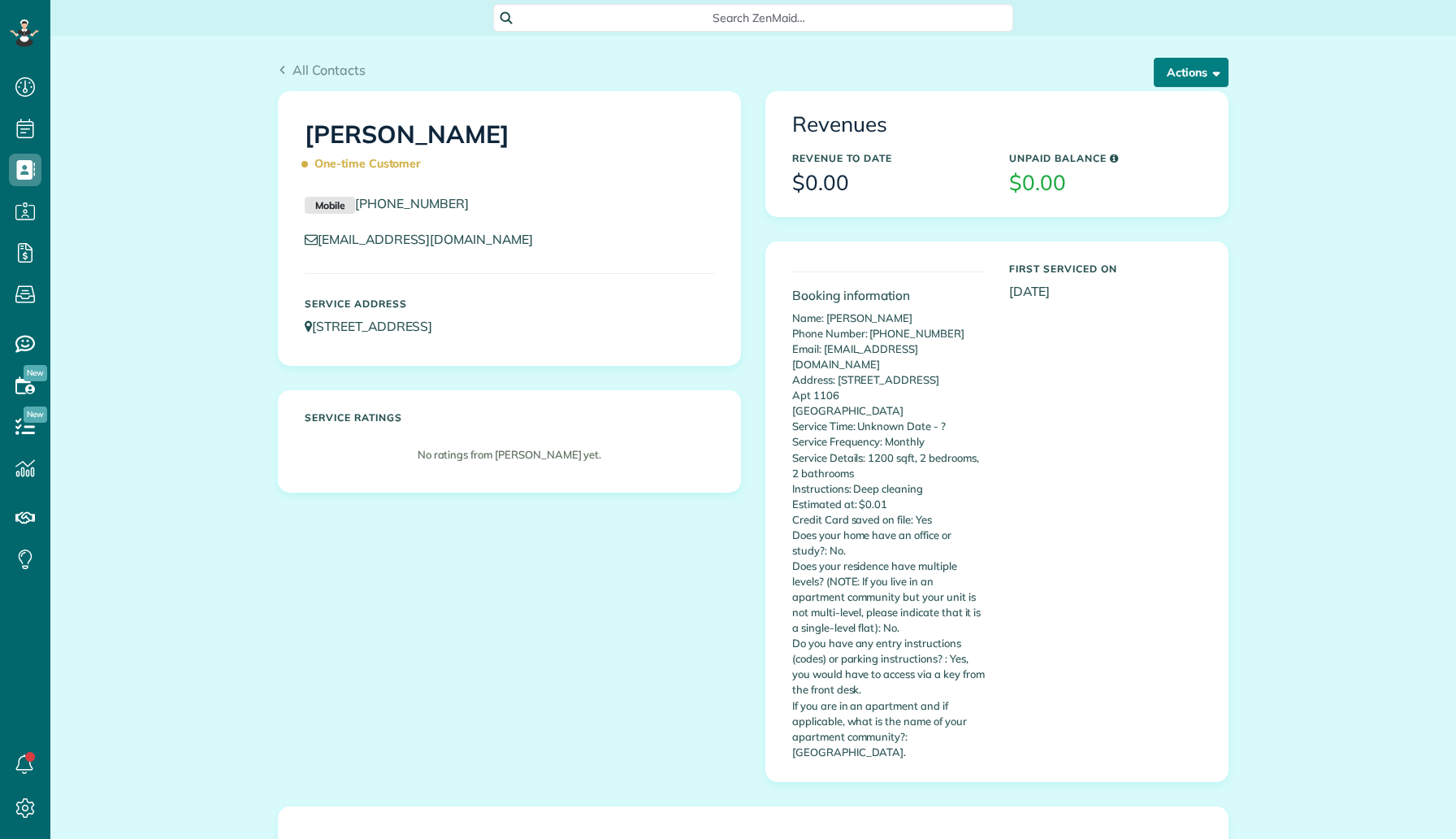
scroll to position [7, 7]
click at [1167, 68] on button "Actions" at bounding box center [1191, 72] width 75 height 29
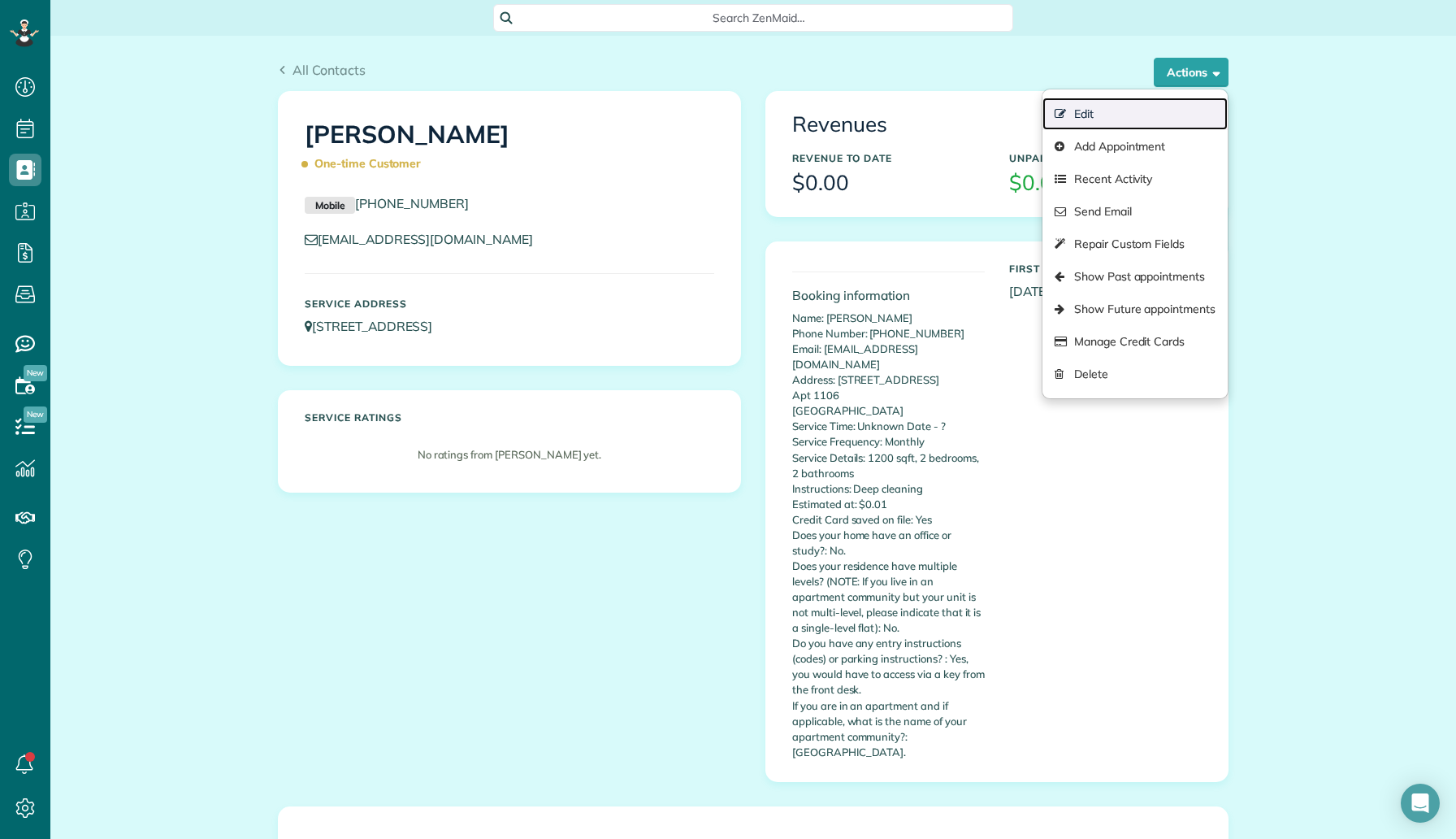
click at [1092, 120] on link "Edit" at bounding box center [1135, 113] width 185 height 33
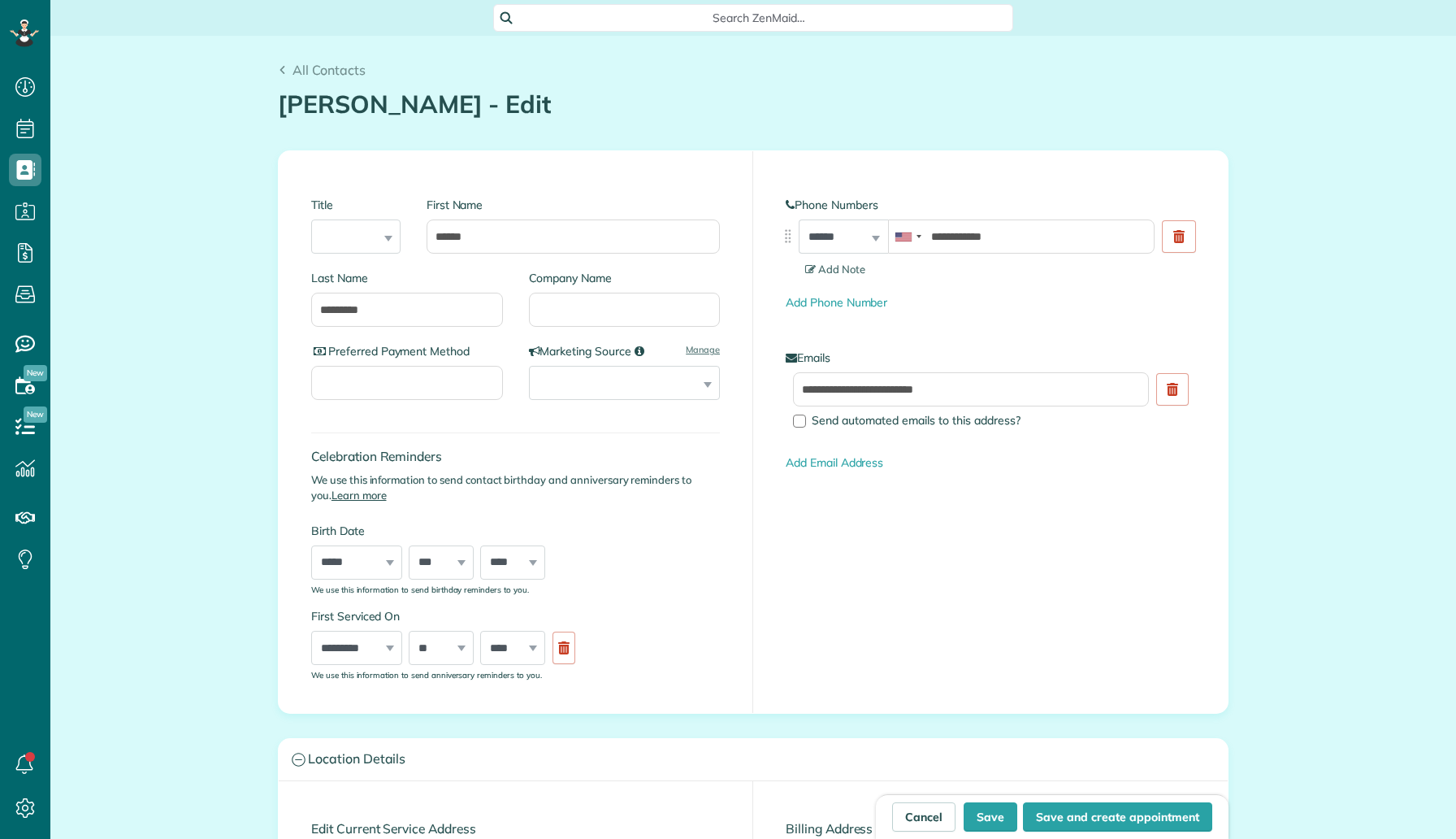
scroll to position [7, 7]
type input "**********"
click at [589, 302] on input "Company Name" at bounding box center [624, 309] width 192 height 34
paste input "**********"
type input "**********"
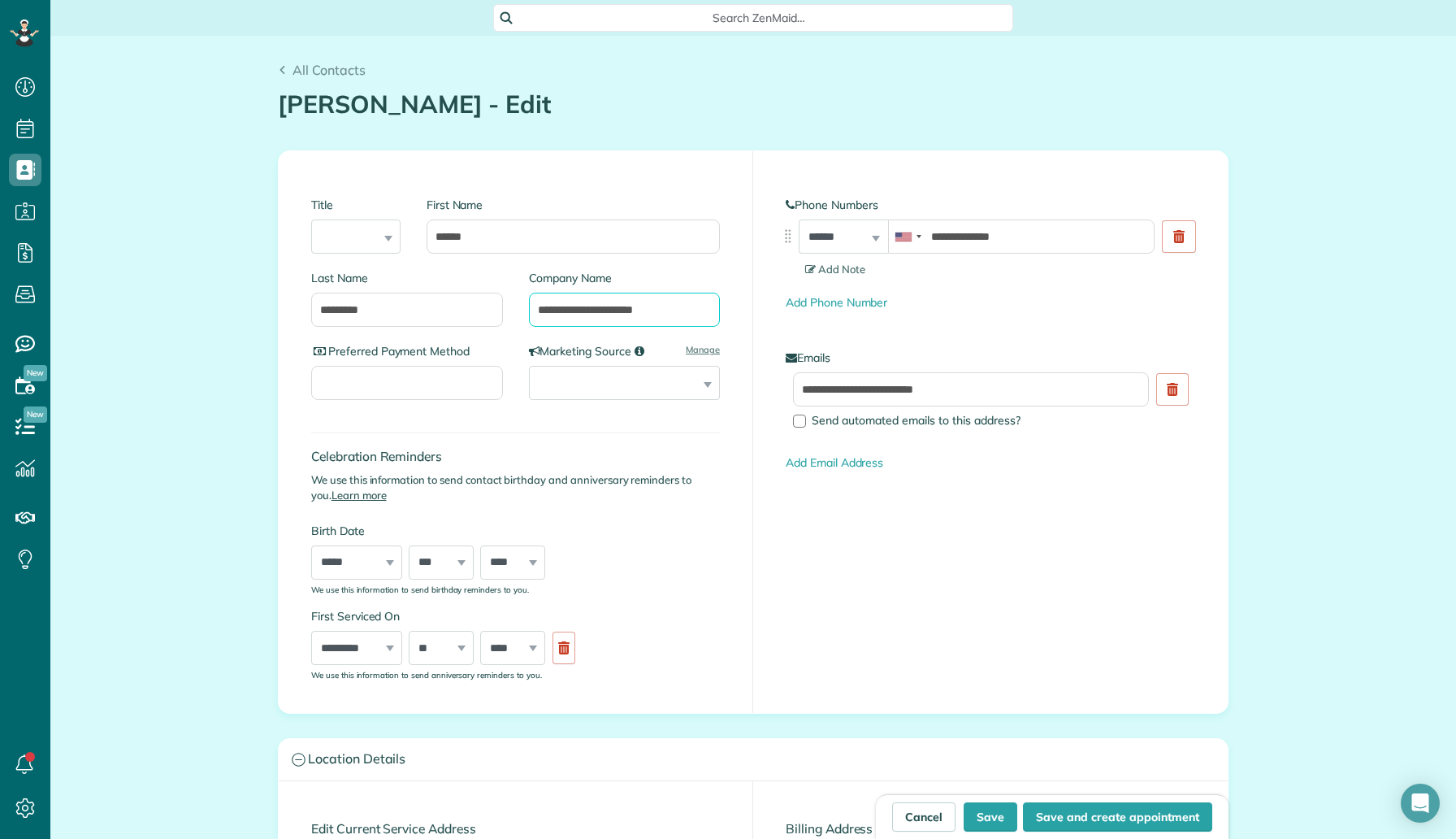
drag, startPoint x: 667, startPoint y: 309, endPoint x: 548, endPoint y: 294, distance: 119.9
click at [548, 294] on input "**********" at bounding box center [624, 309] width 192 height 34
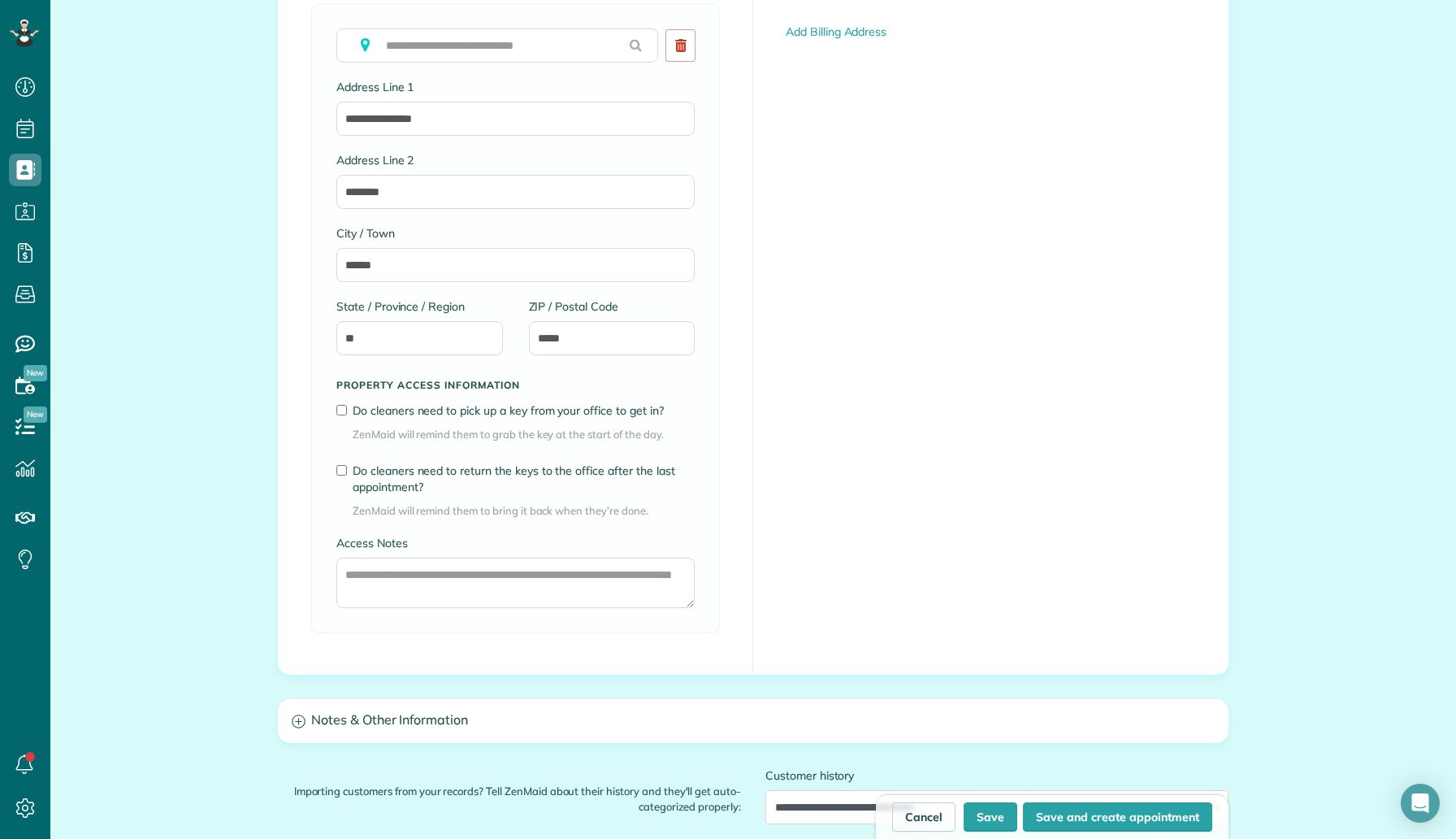
scroll to position [1193, 0]
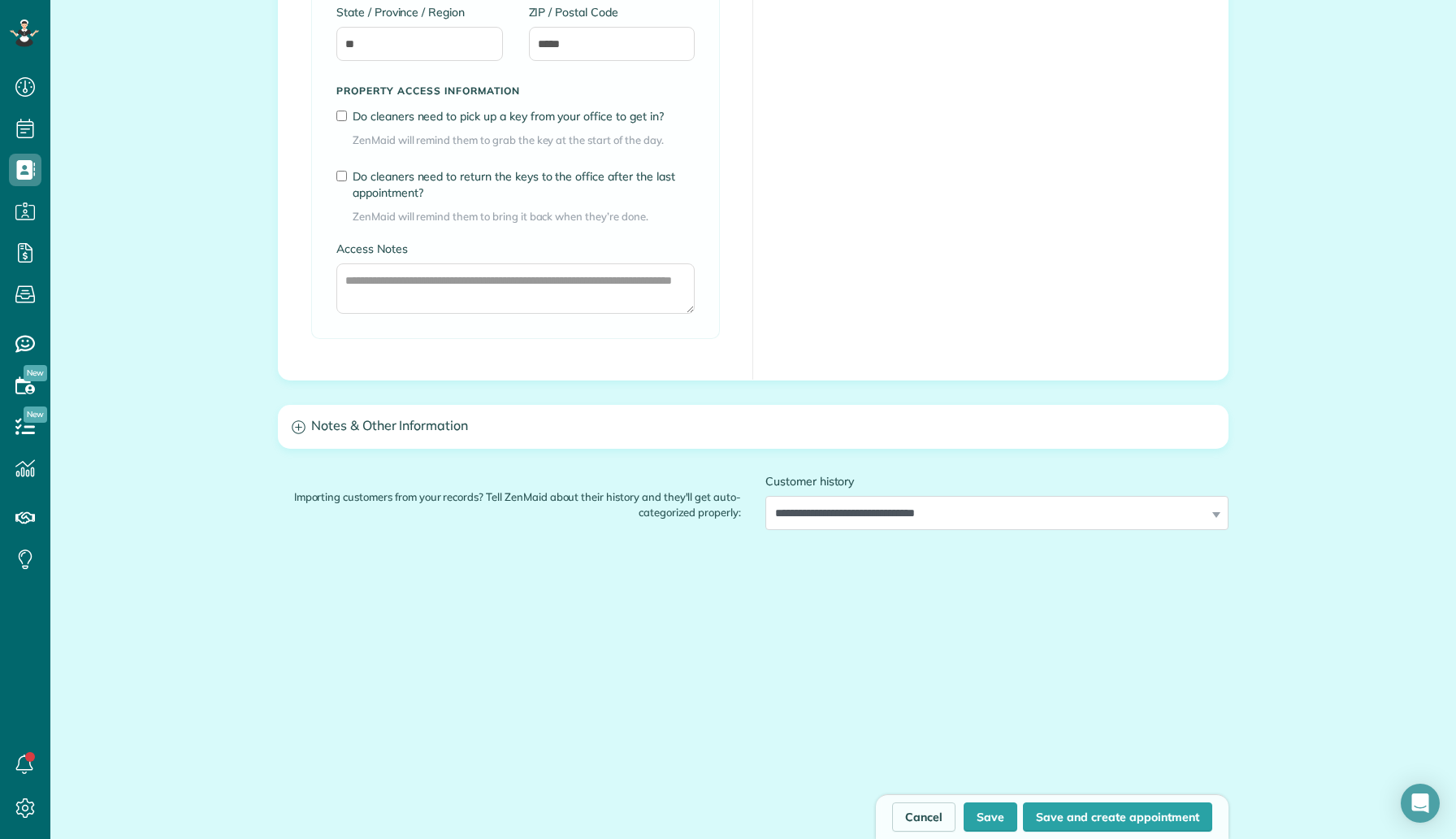
type input "*******"
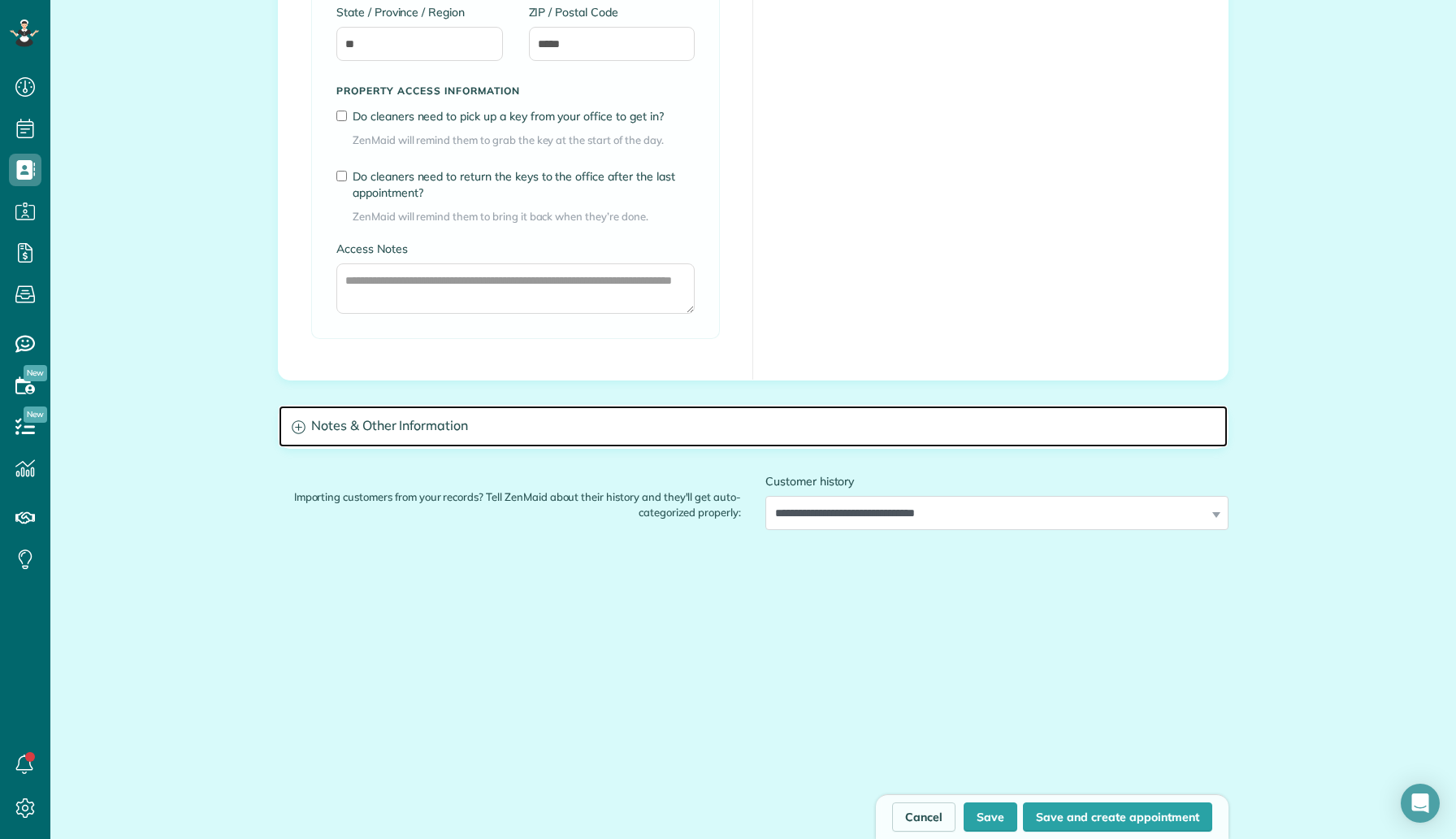
click at [452, 423] on h3 "Notes & Other Information" at bounding box center [752, 426] width 949 height 42
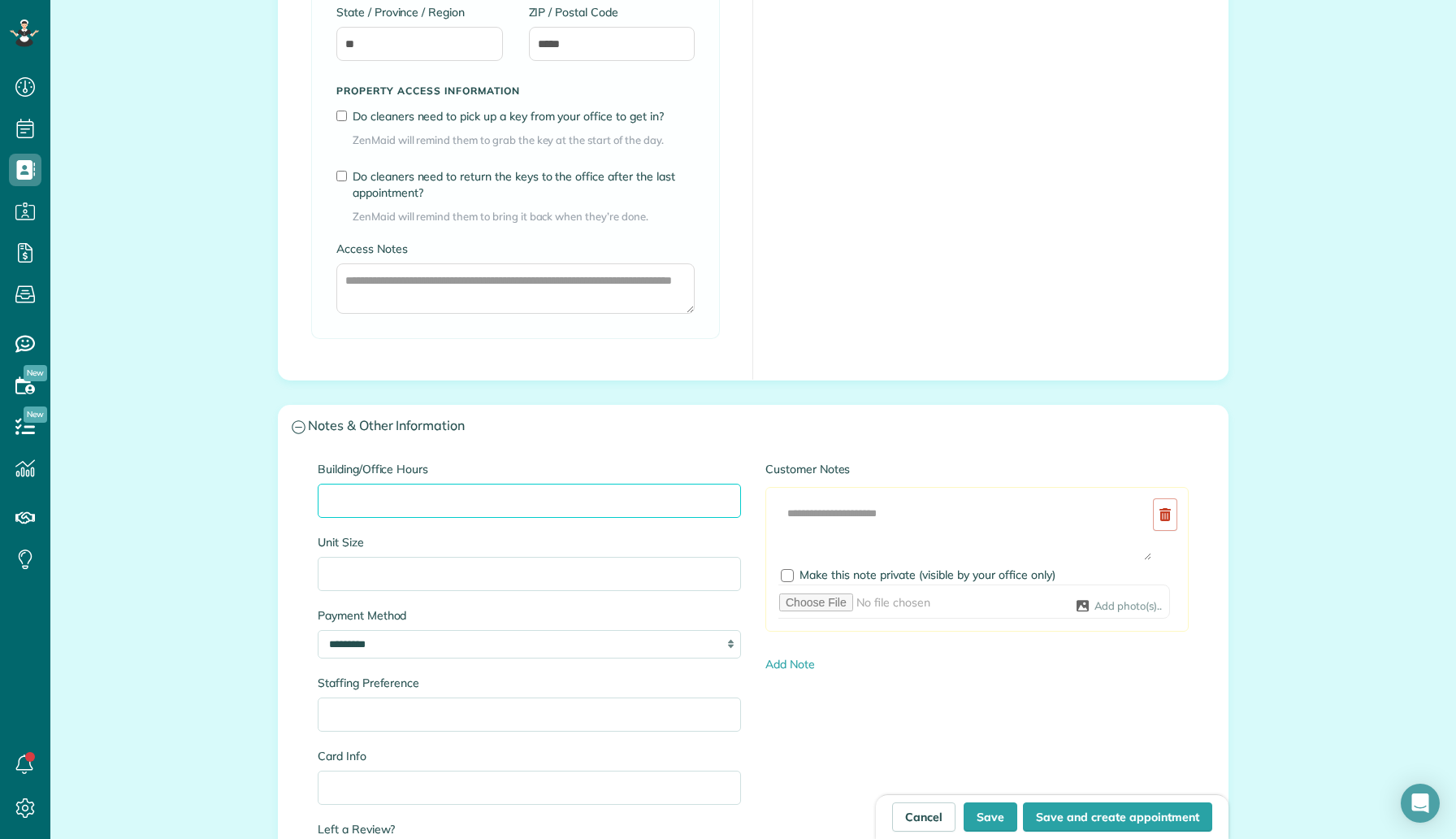
click at [434, 503] on input "Building/Office Hours" at bounding box center [530, 501] width 423 height 34
paste input "**********"
type input "**********"
click at [426, 562] on input "Unit Size" at bounding box center [530, 574] width 423 height 34
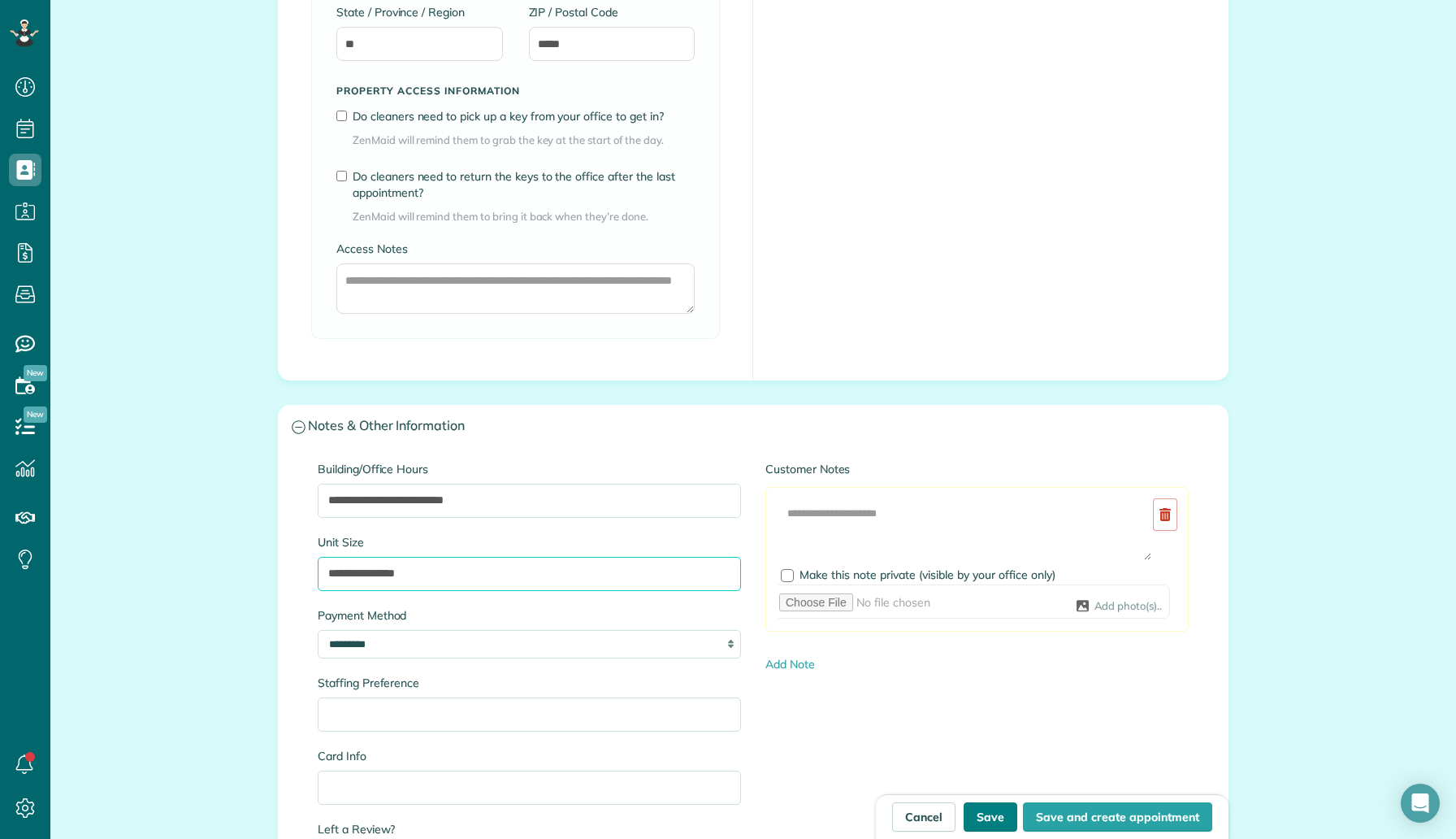
type input "**********"
click at [991, 808] on button "Save" at bounding box center [991, 816] width 54 height 29
type input "**********"
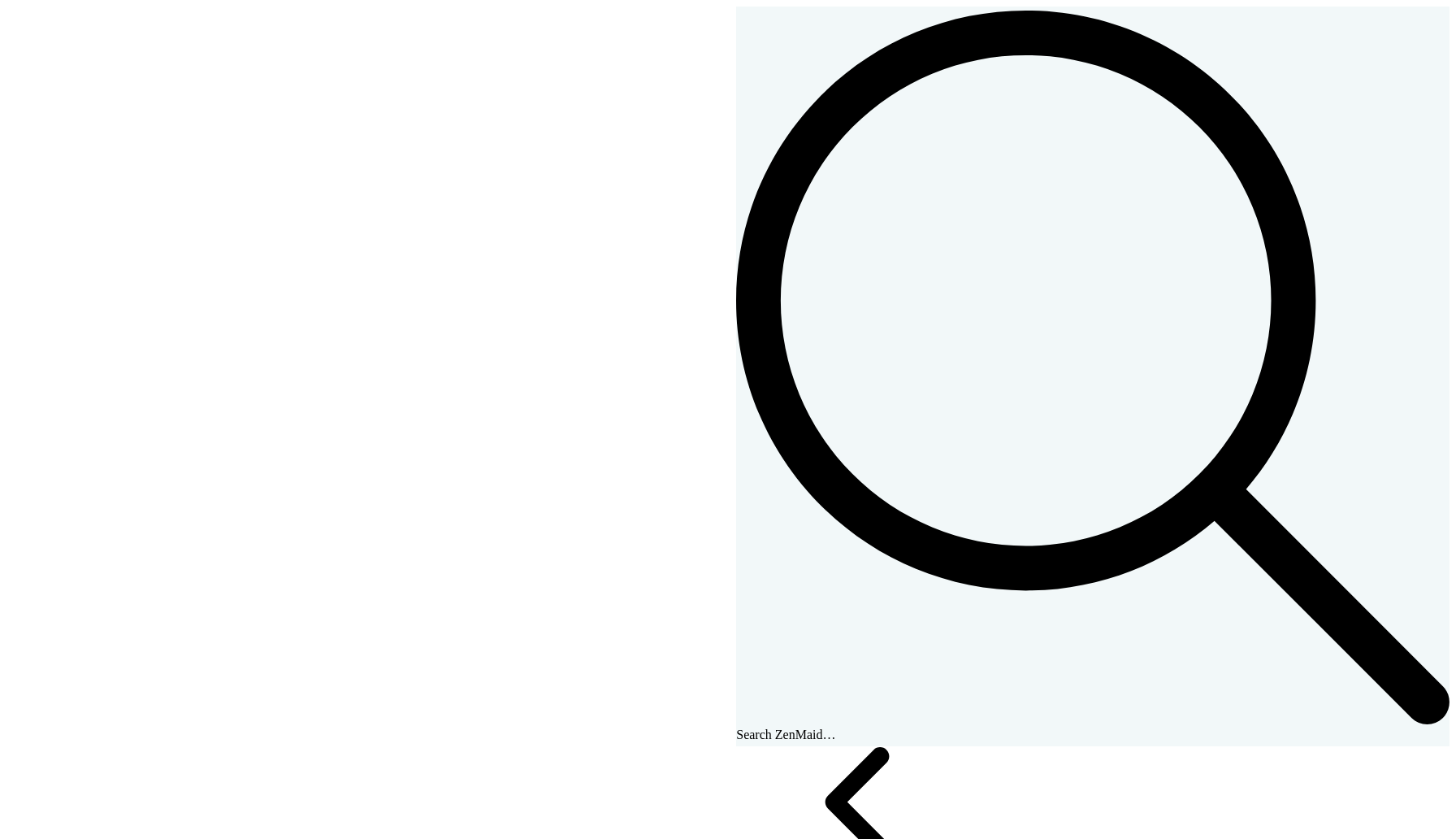
scroll to position [7, 7]
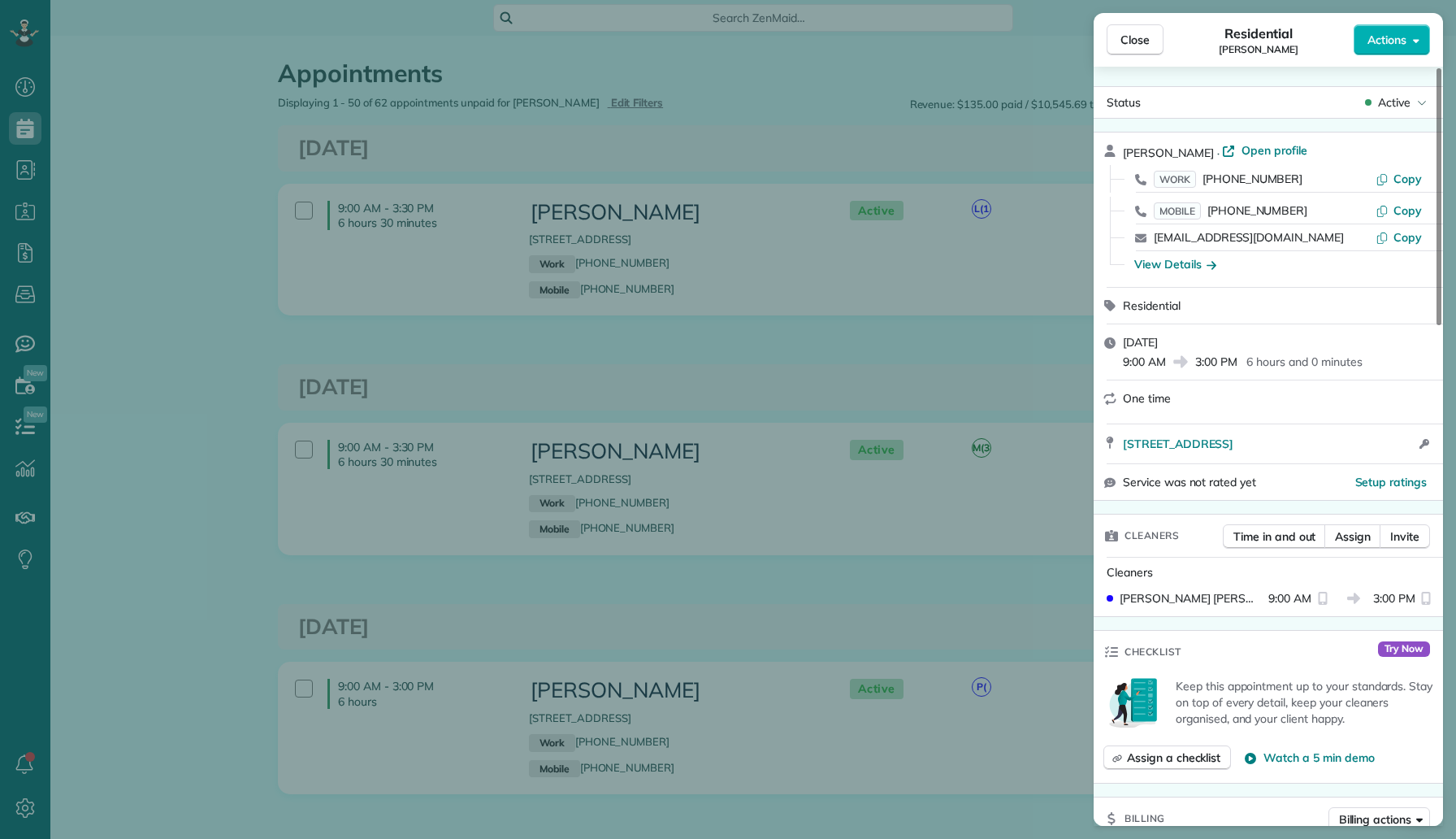
scroll to position [7, 7]
click at [32, 138] on div "Close Residential Patty Stahl Actions Status Active Patty Stahl · Open profile …" at bounding box center [728, 420] width 1456 height 839
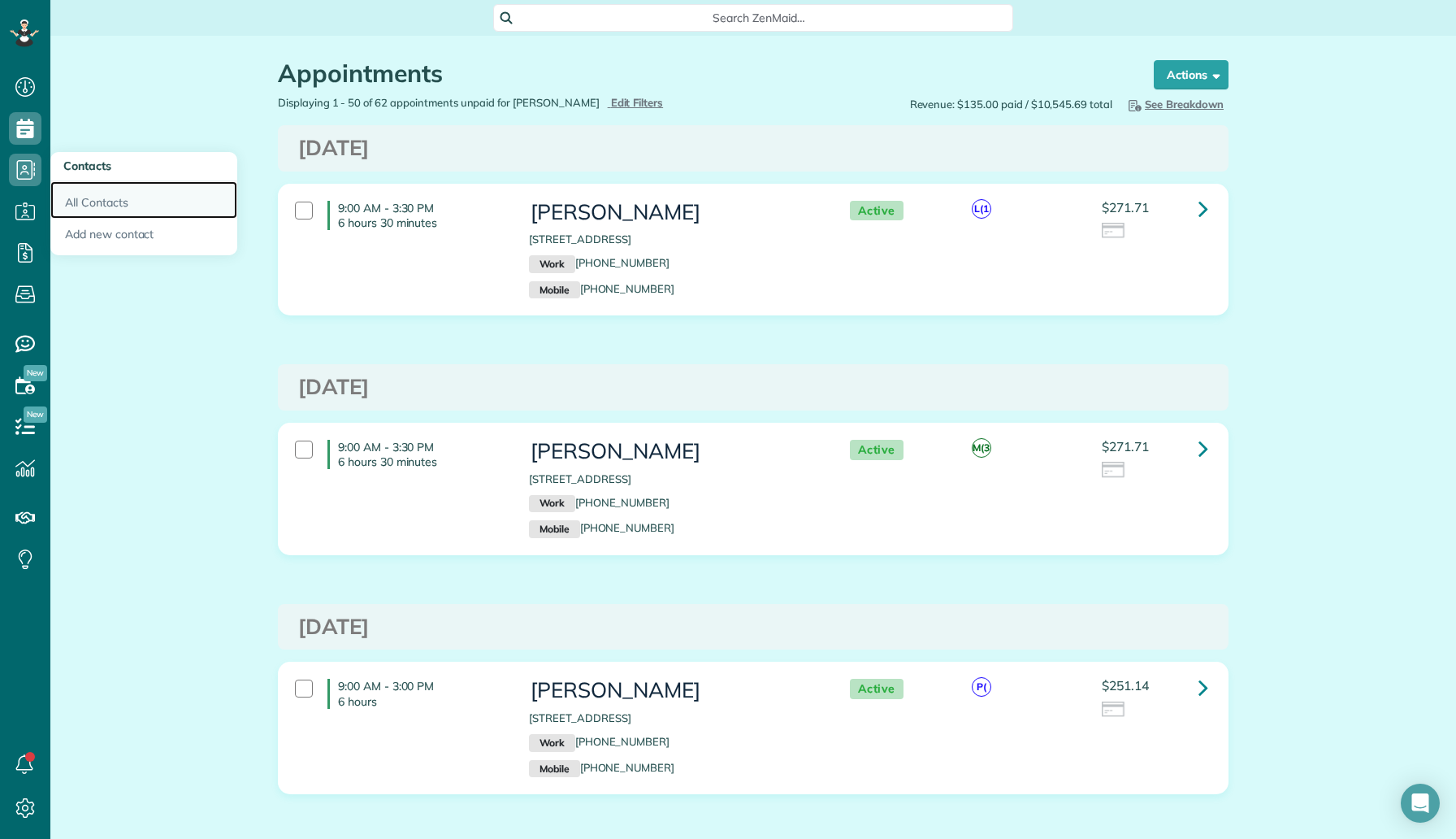
click at [131, 210] on link "All Contacts" at bounding box center [144, 200] width 187 height 38
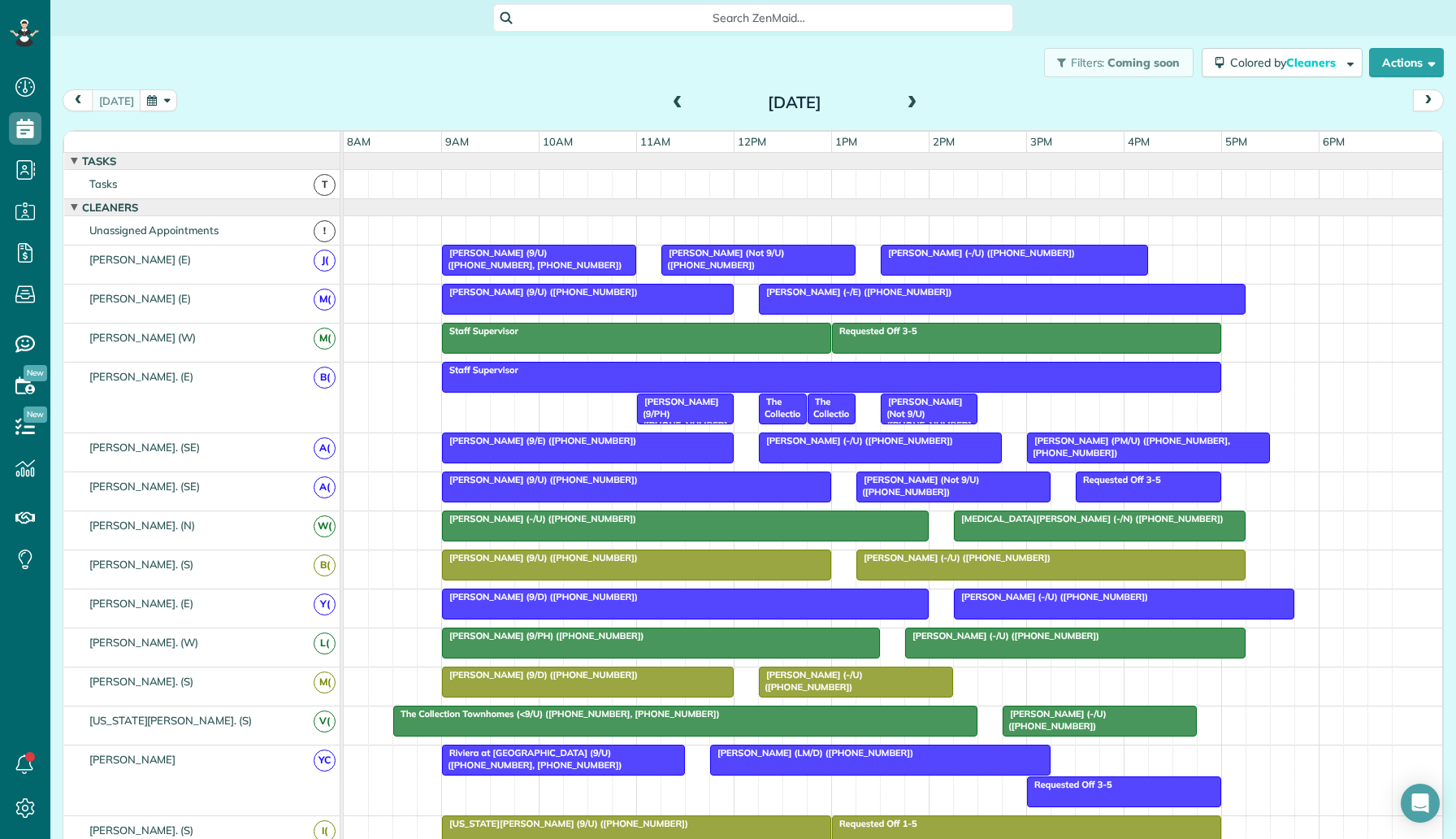
scroll to position [7, 7]
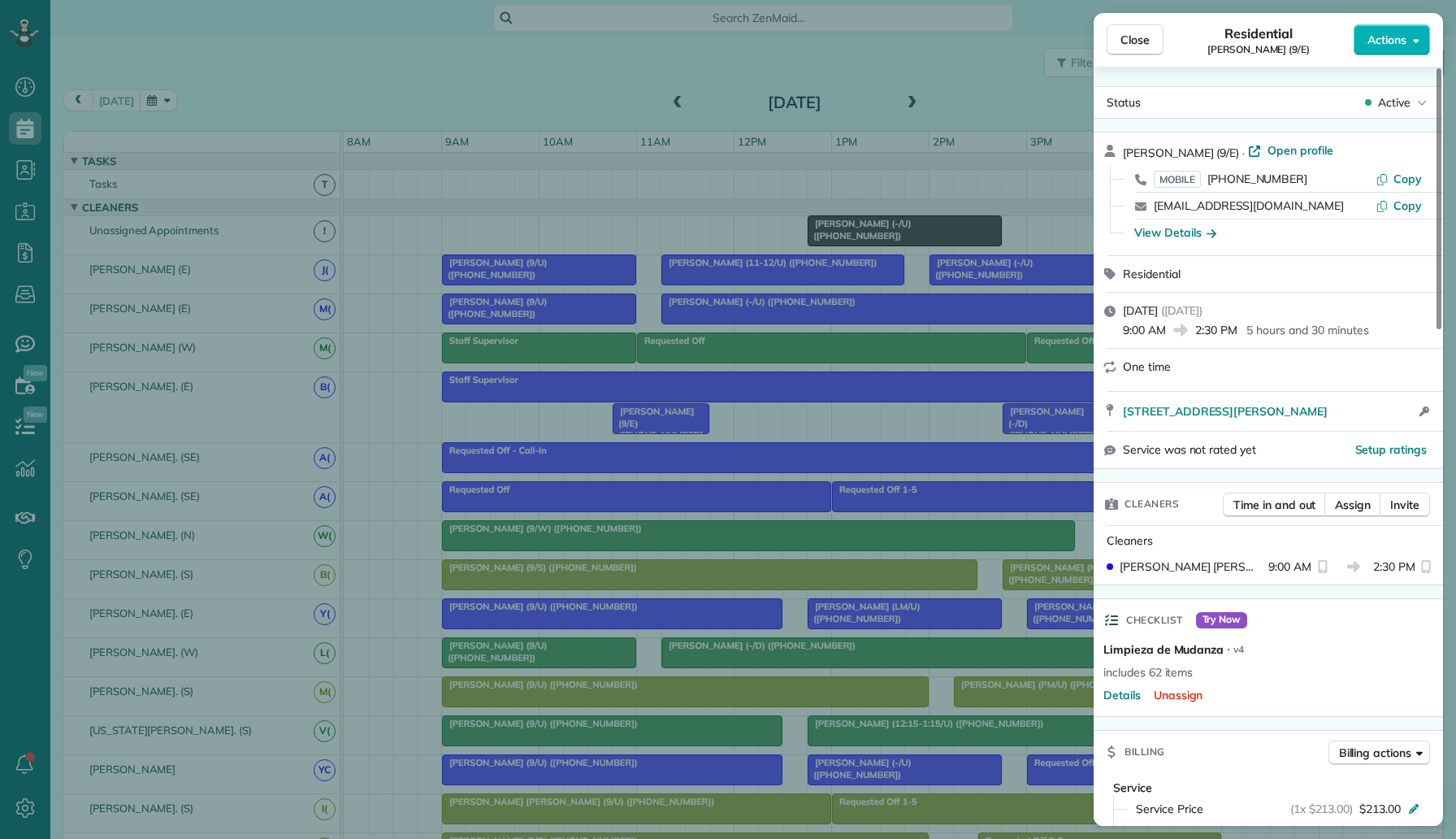
scroll to position [7, 7]
click at [542, 127] on div "Close Residential [PERSON_NAME] (9/E) Actions Status Active [PERSON_NAME] (9/E)…" at bounding box center [728, 420] width 1456 height 839
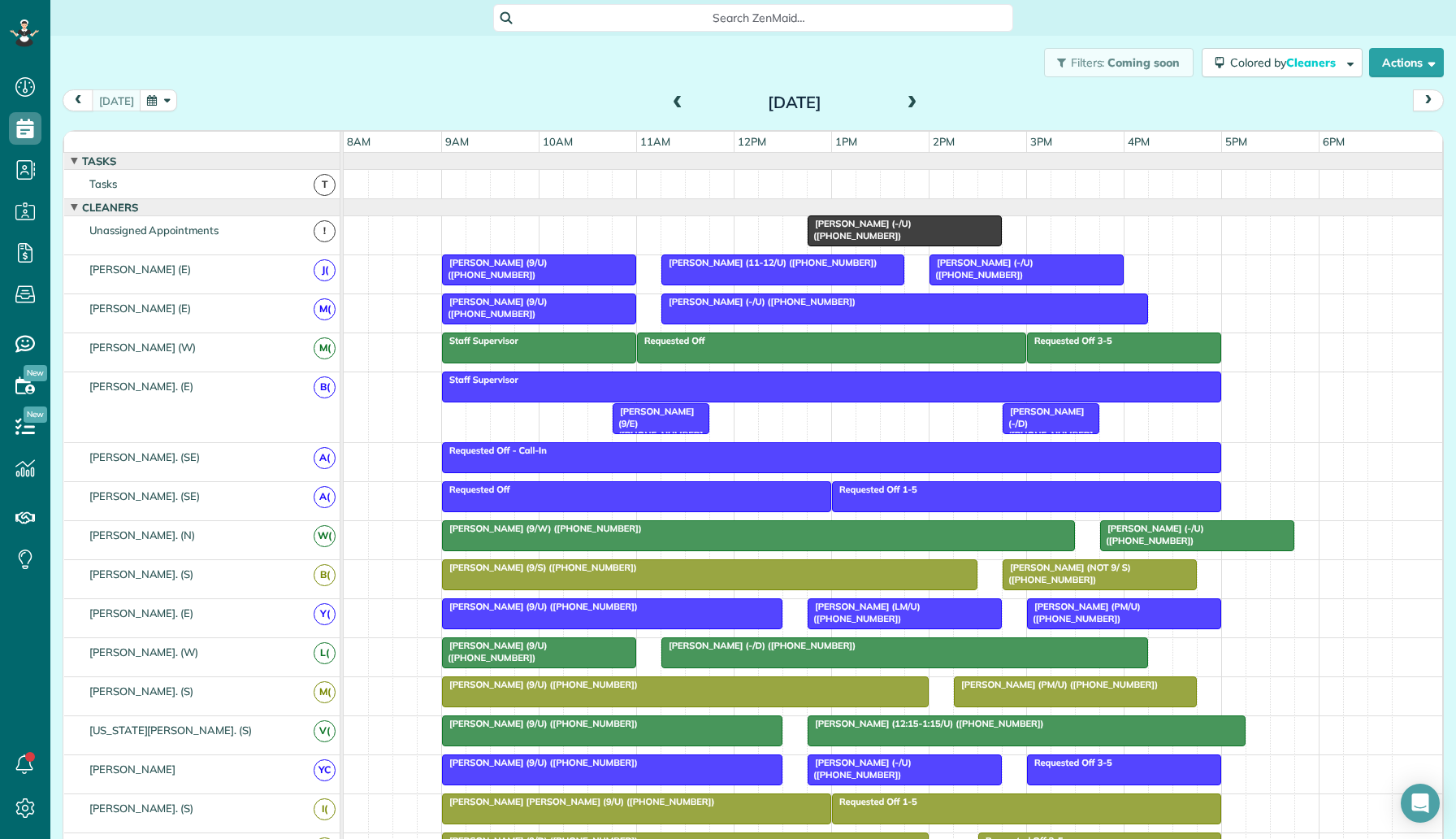
click at [908, 101] on span at bounding box center [912, 102] width 18 height 15
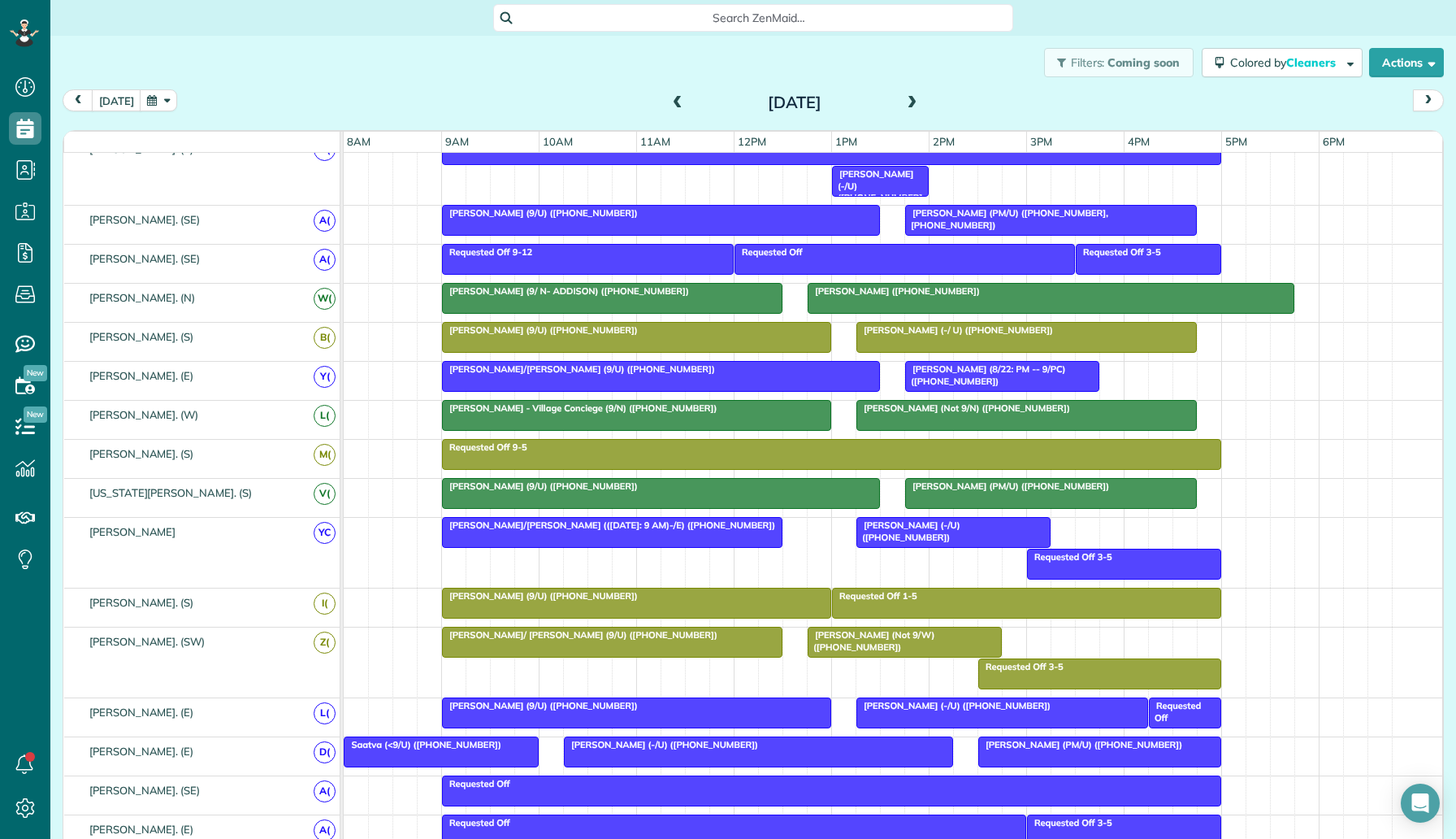
scroll to position [432, 0]
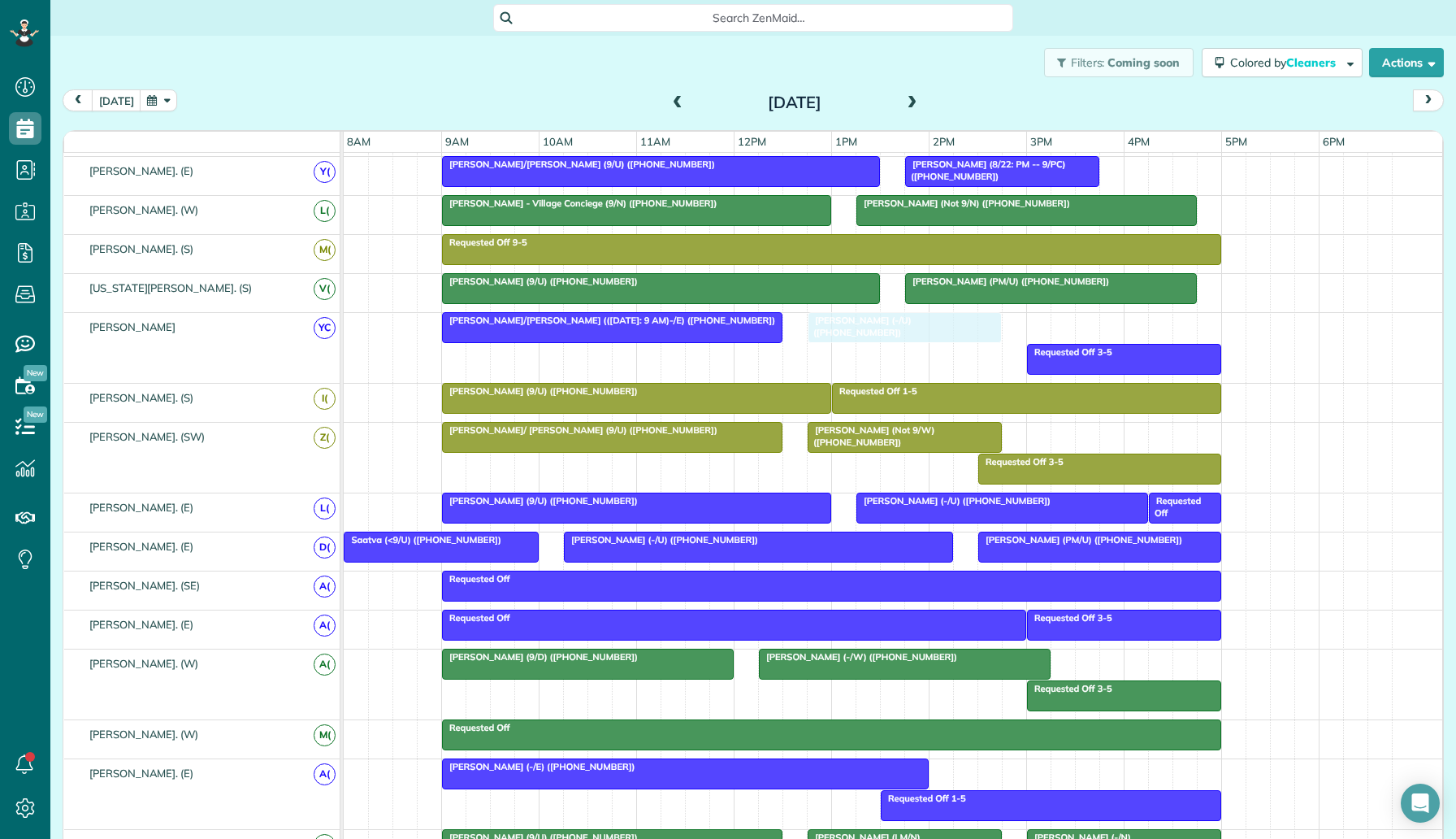
drag, startPoint x: 891, startPoint y: 332, endPoint x: 844, endPoint y: 332, distance: 47.0
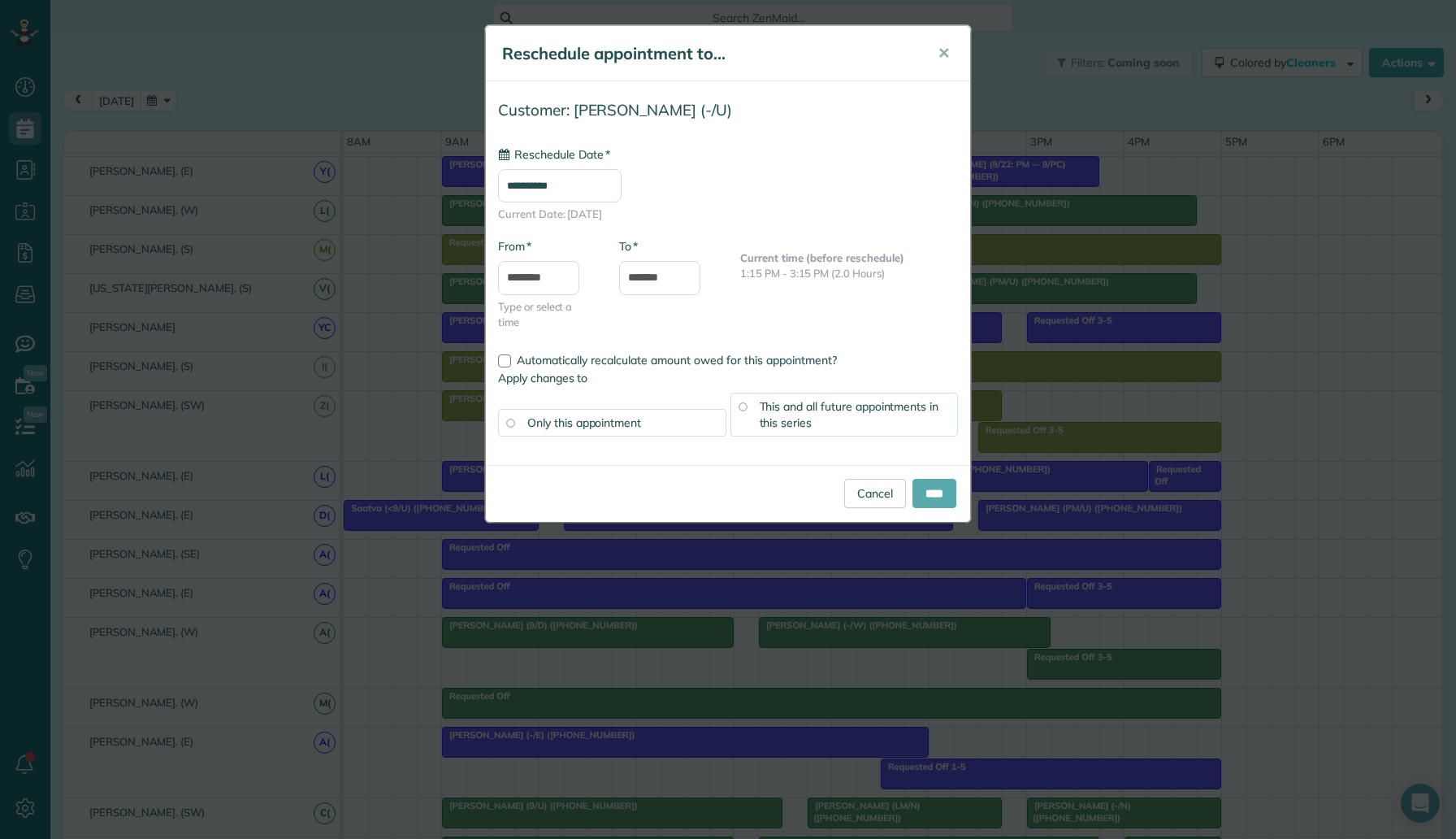
type input "**********"
click at [928, 495] on input "****" at bounding box center [934, 493] width 44 height 29
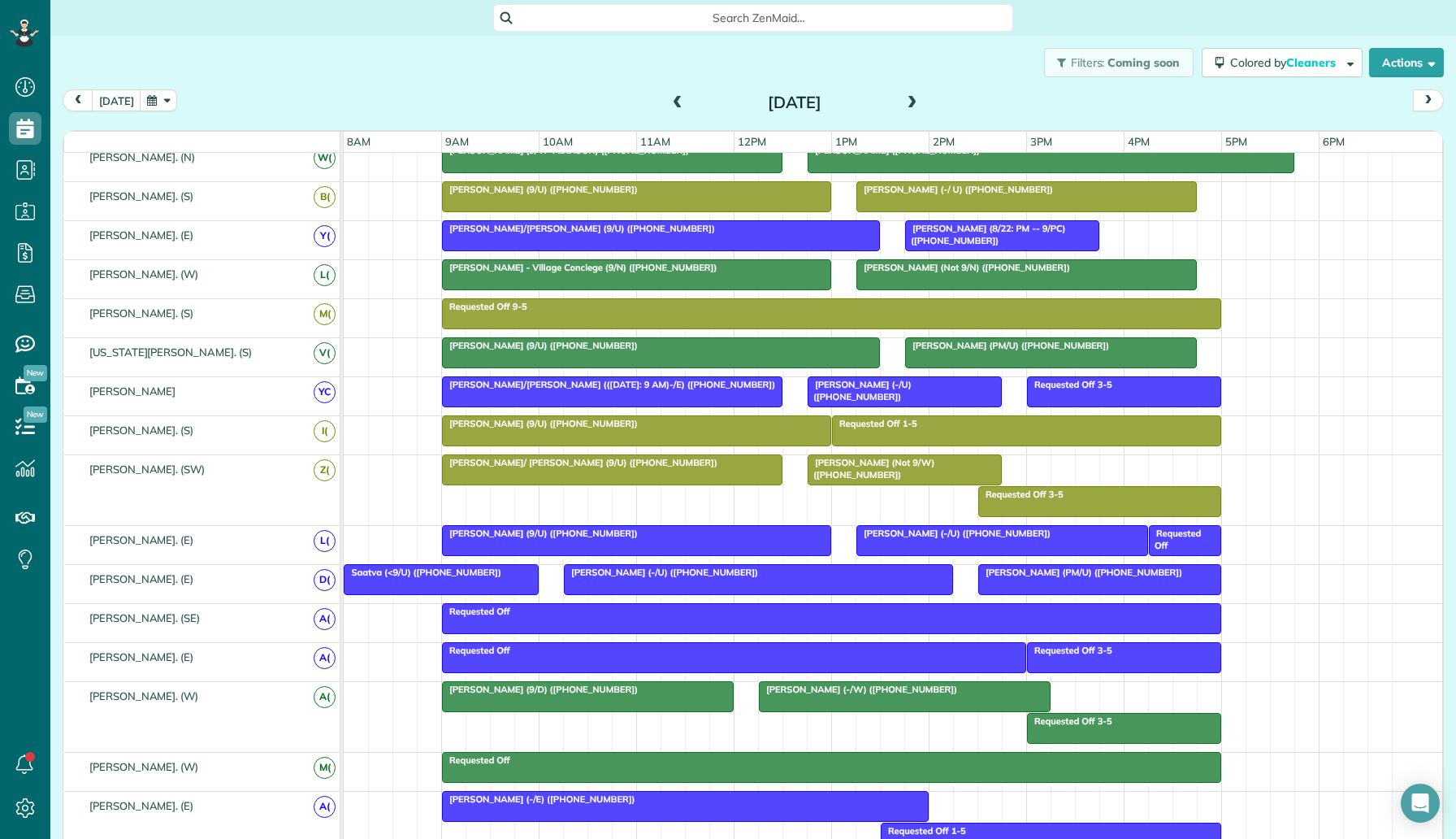
scroll to position [0, 0]
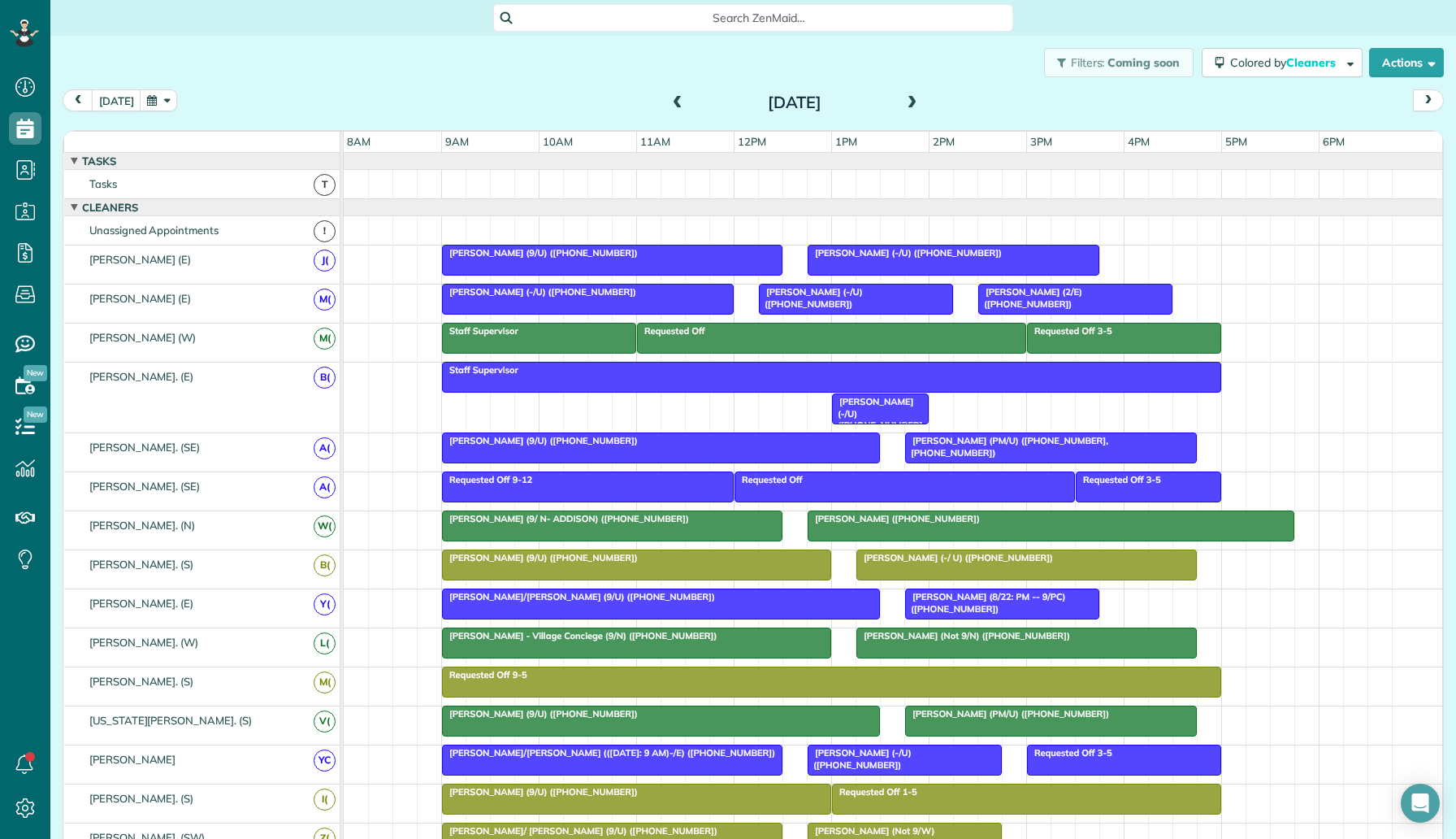
click at [1010, 404] on div "Staff Supervisor Shradha Negi (-/U) (+12148766469)" at bounding box center [893, 398] width 1099 height 70
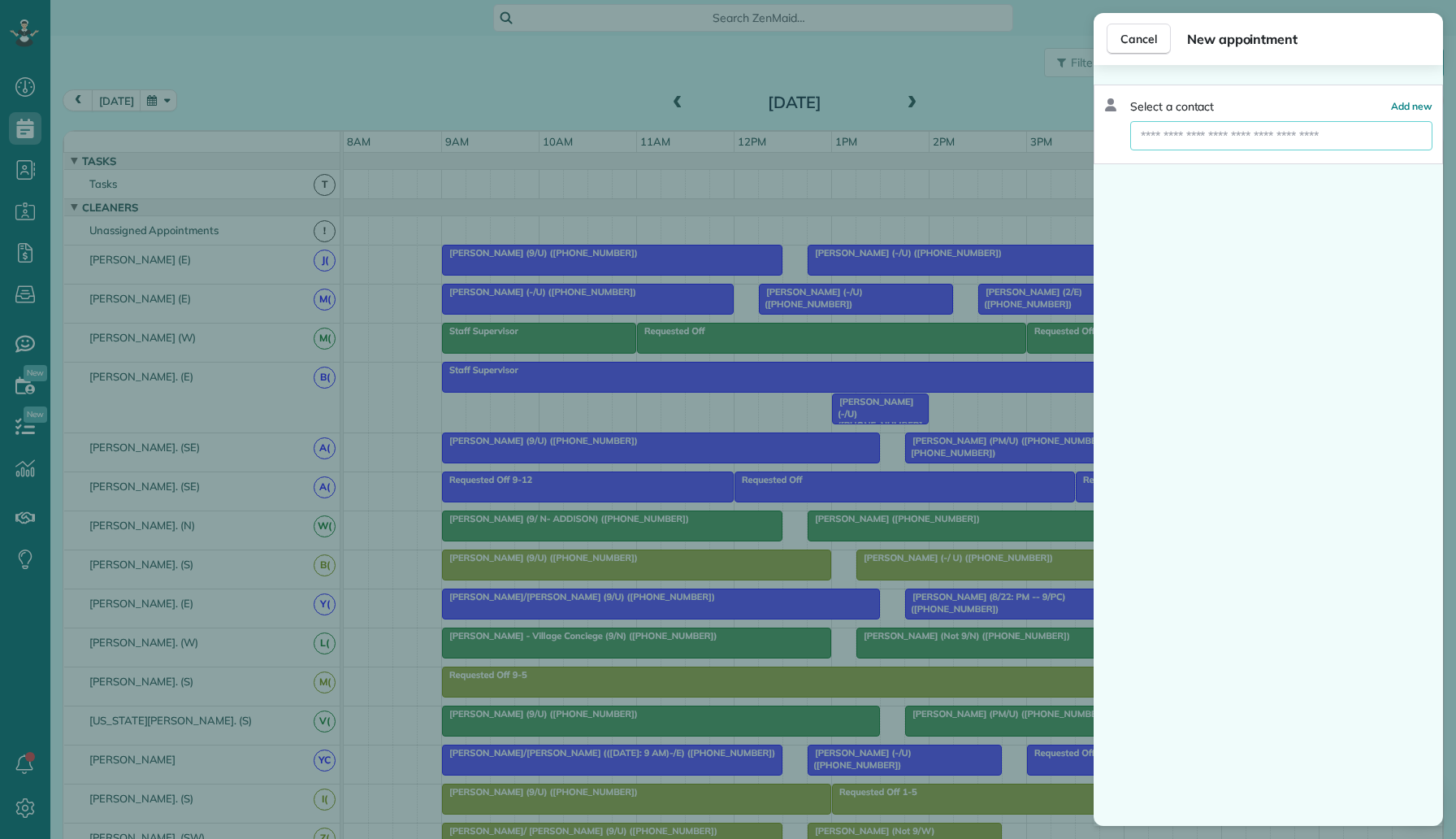
click at [1246, 141] on input "text" at bounding box center [1281, 135] width 302 height 29
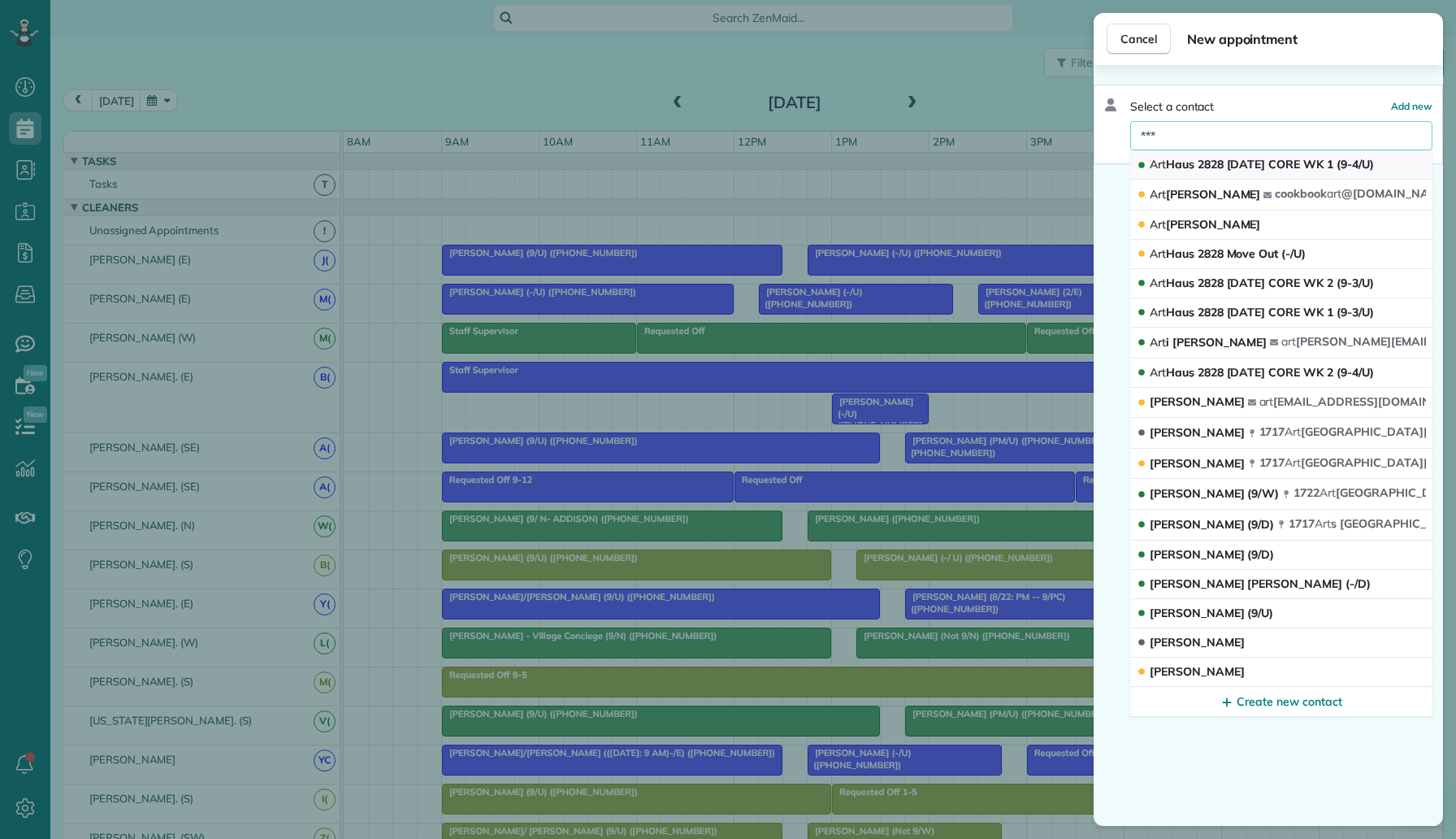
type input "***"
click at [1237, 154] on button "Art Haus 2828 Friday CORE WK 1 (9-4/U)" at bounding box center [1281, 164] width 302 height 29
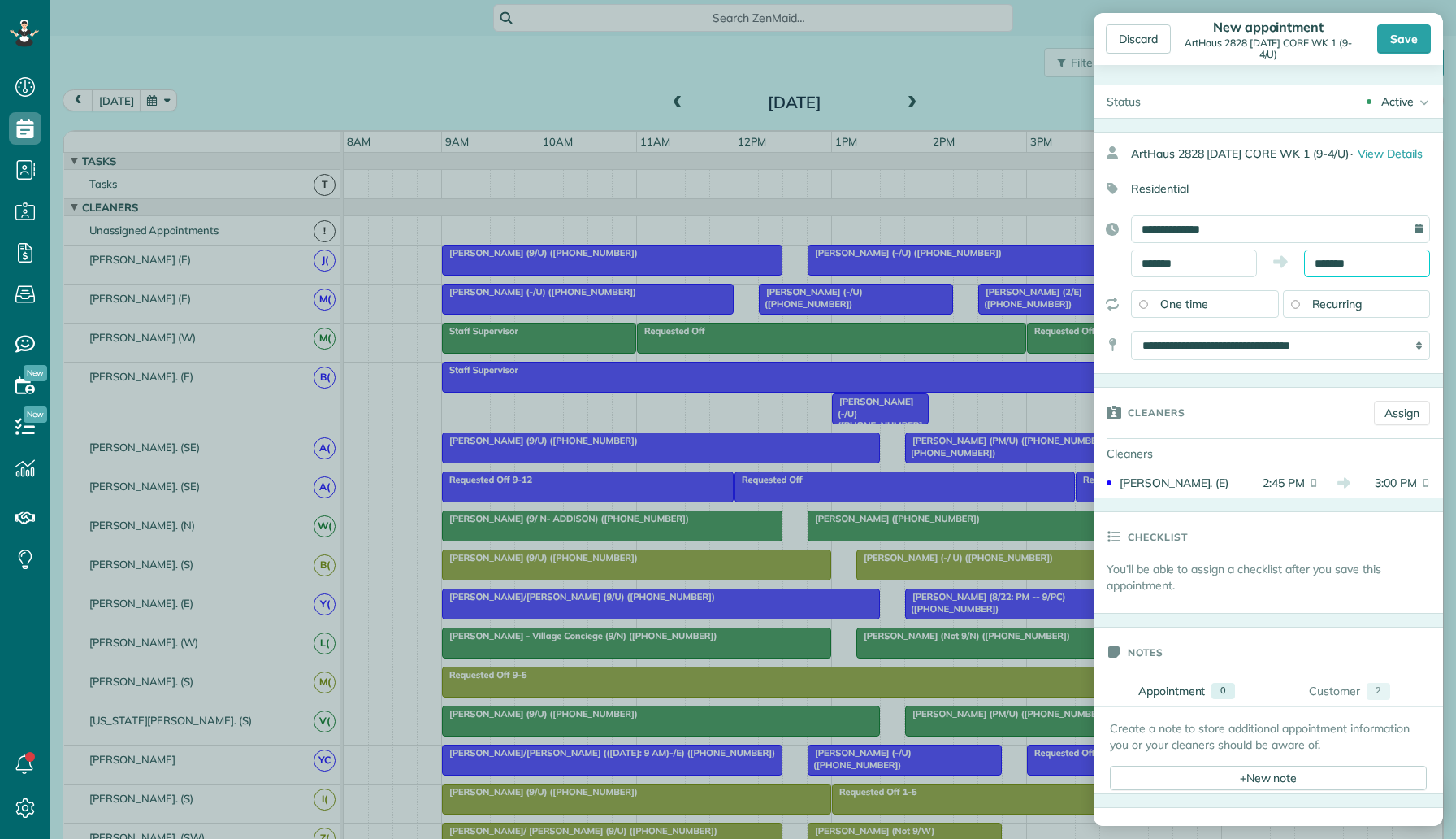
click at [1348, 254] on input "*******" at bounding box center [1367, 263] width 126 height 28
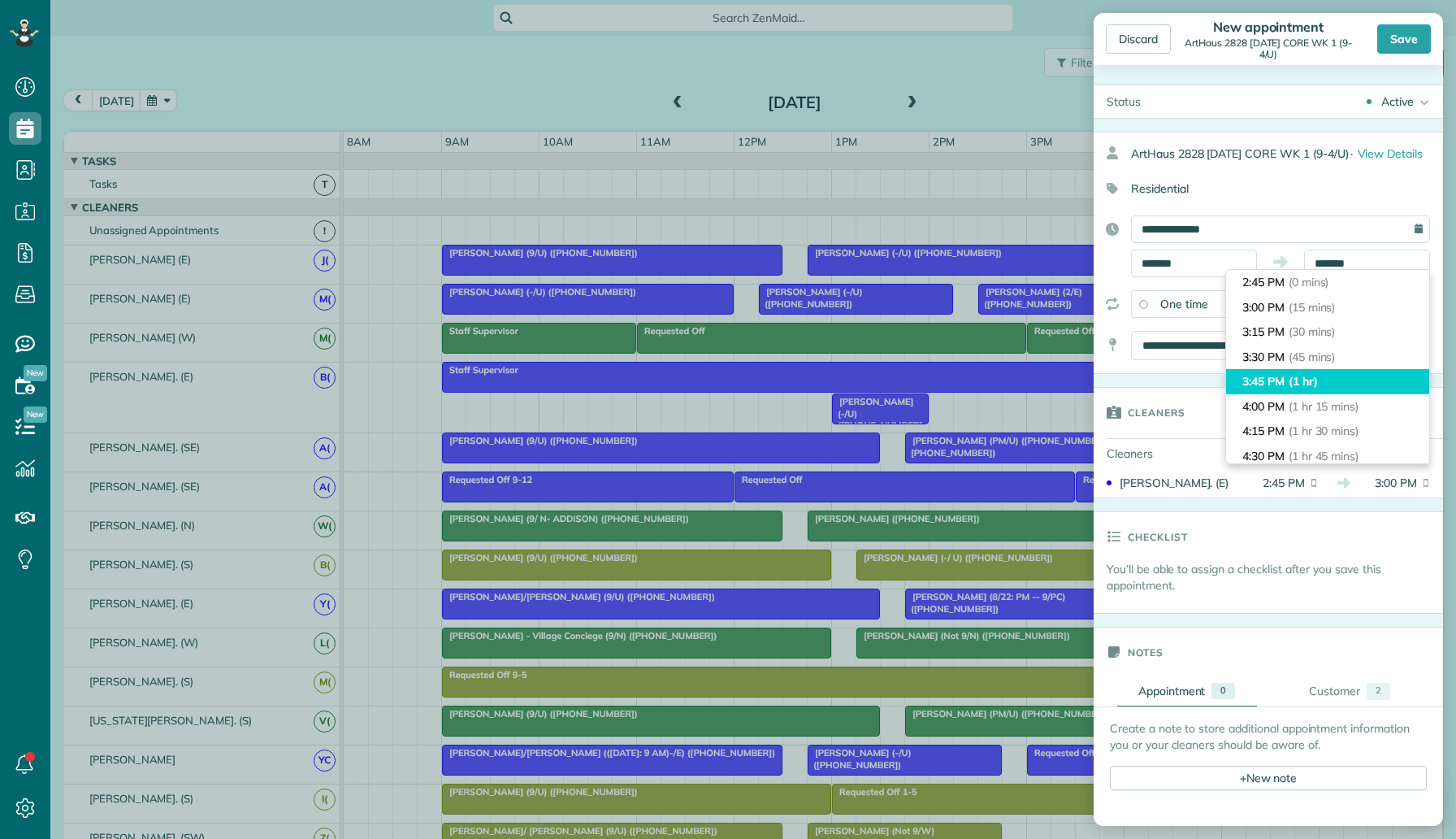
type input "*******"
click at [1289, 391] on li "3:45 PM (1 hr)" at bounding box center [1328, 381] width 203 height 25
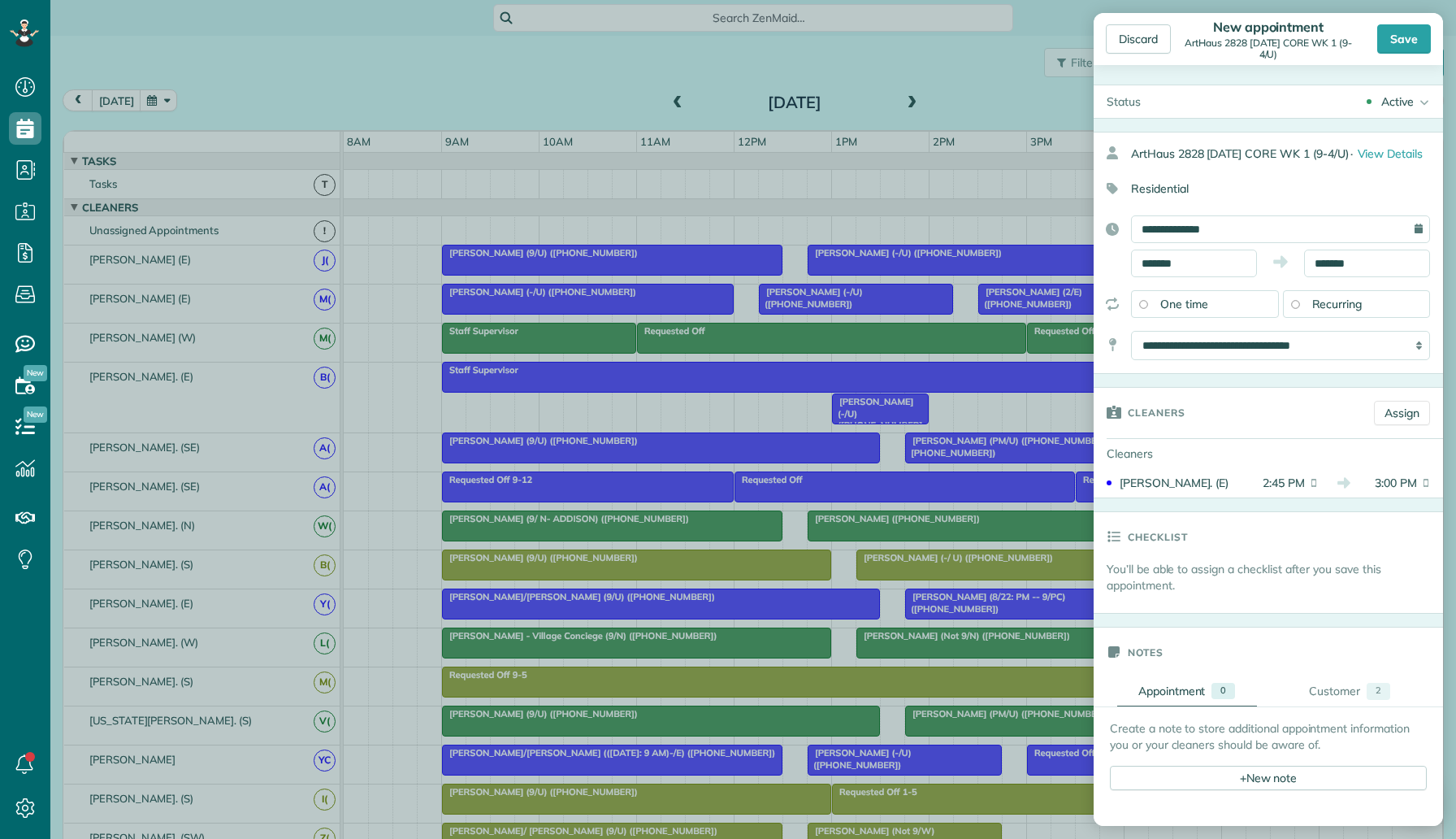
click at [1390, 106] on div "Active" at bounding box center [1397, 101] width 33 height 16
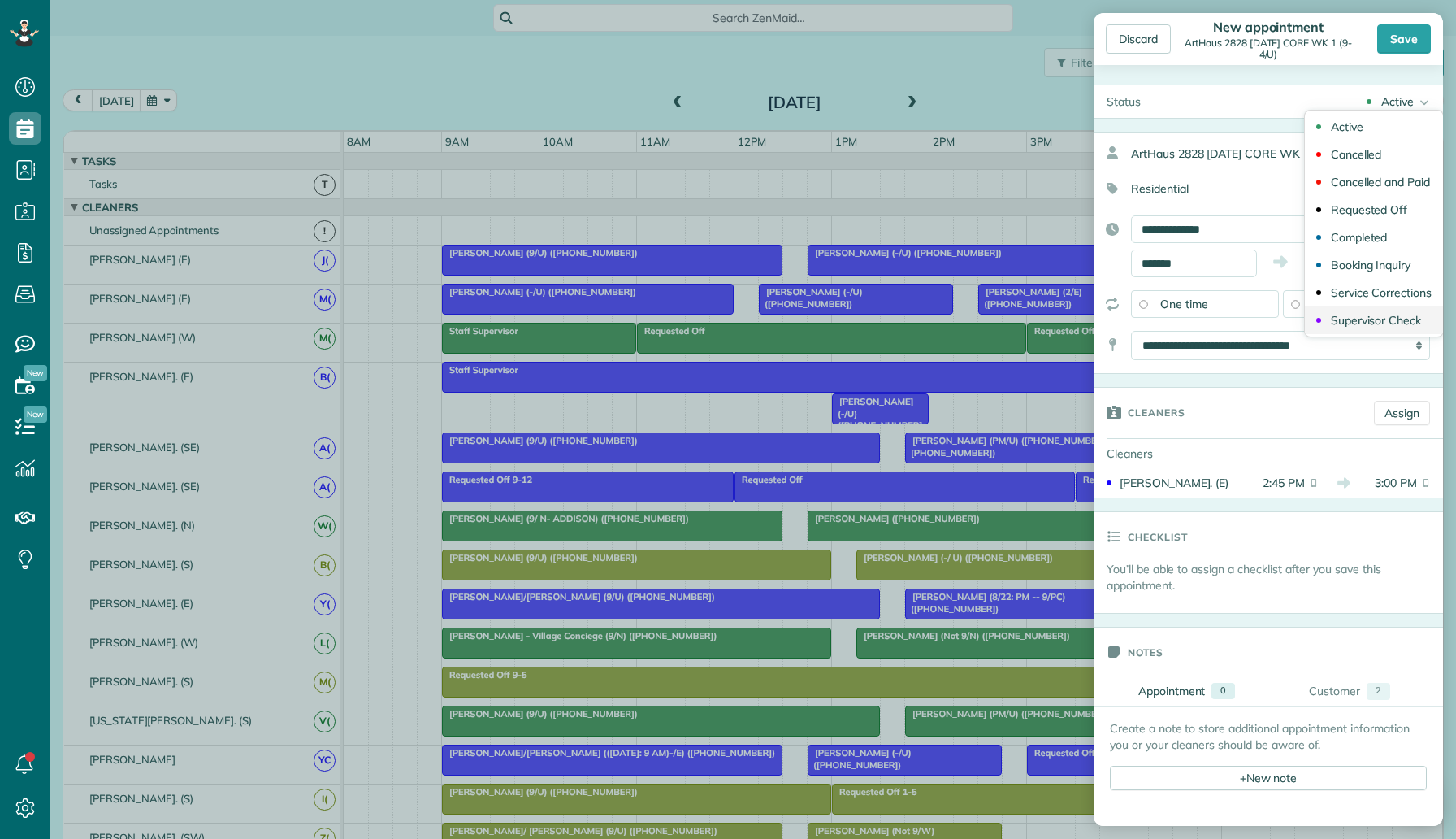
click at [1343, 325] on div "Supervisor Check" at bounding box center [1375, 319] width 90 height 11
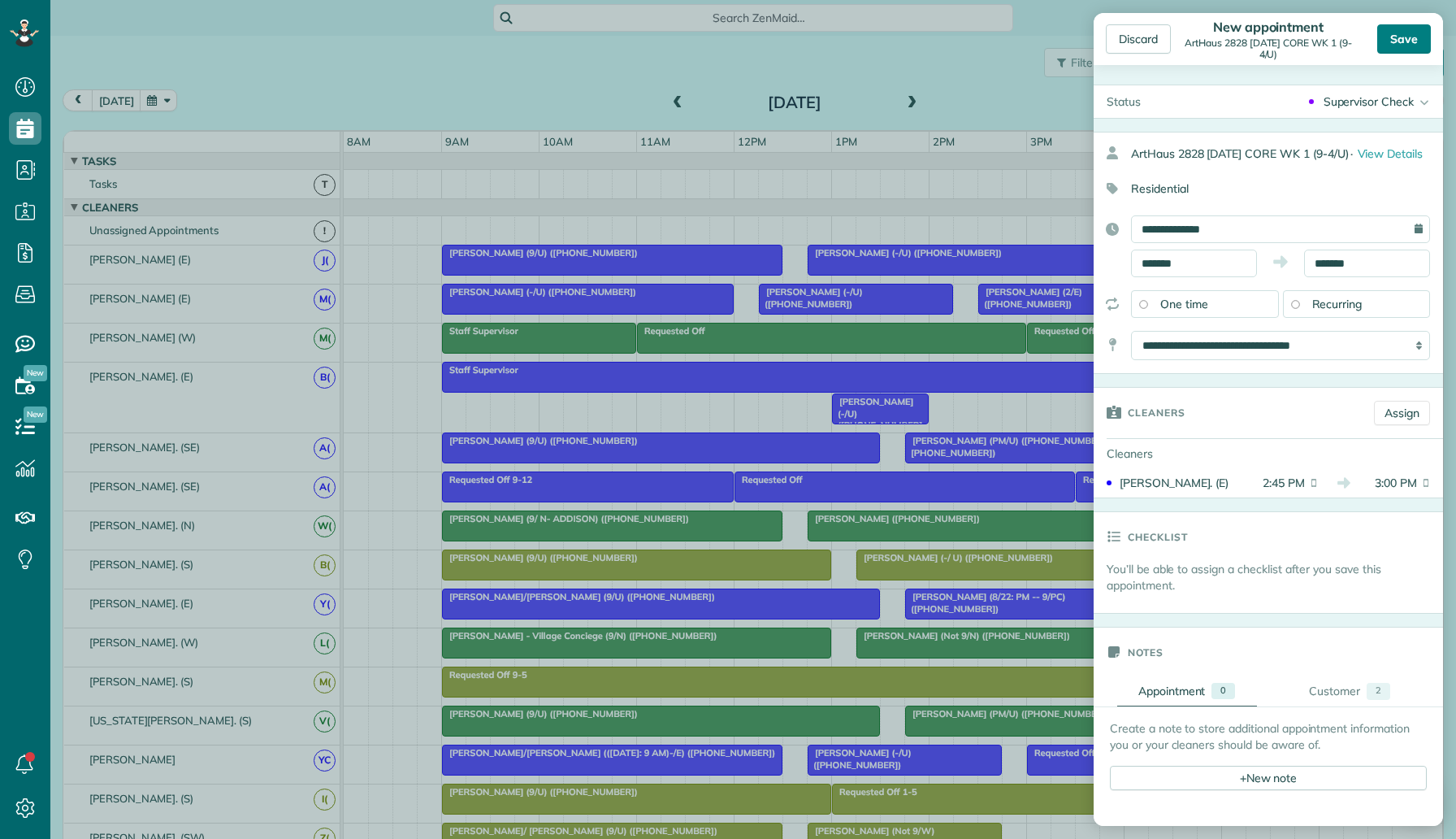
click at [1413, 47] on div "Save" at bounding box center [1404, 39] width 54 height 29
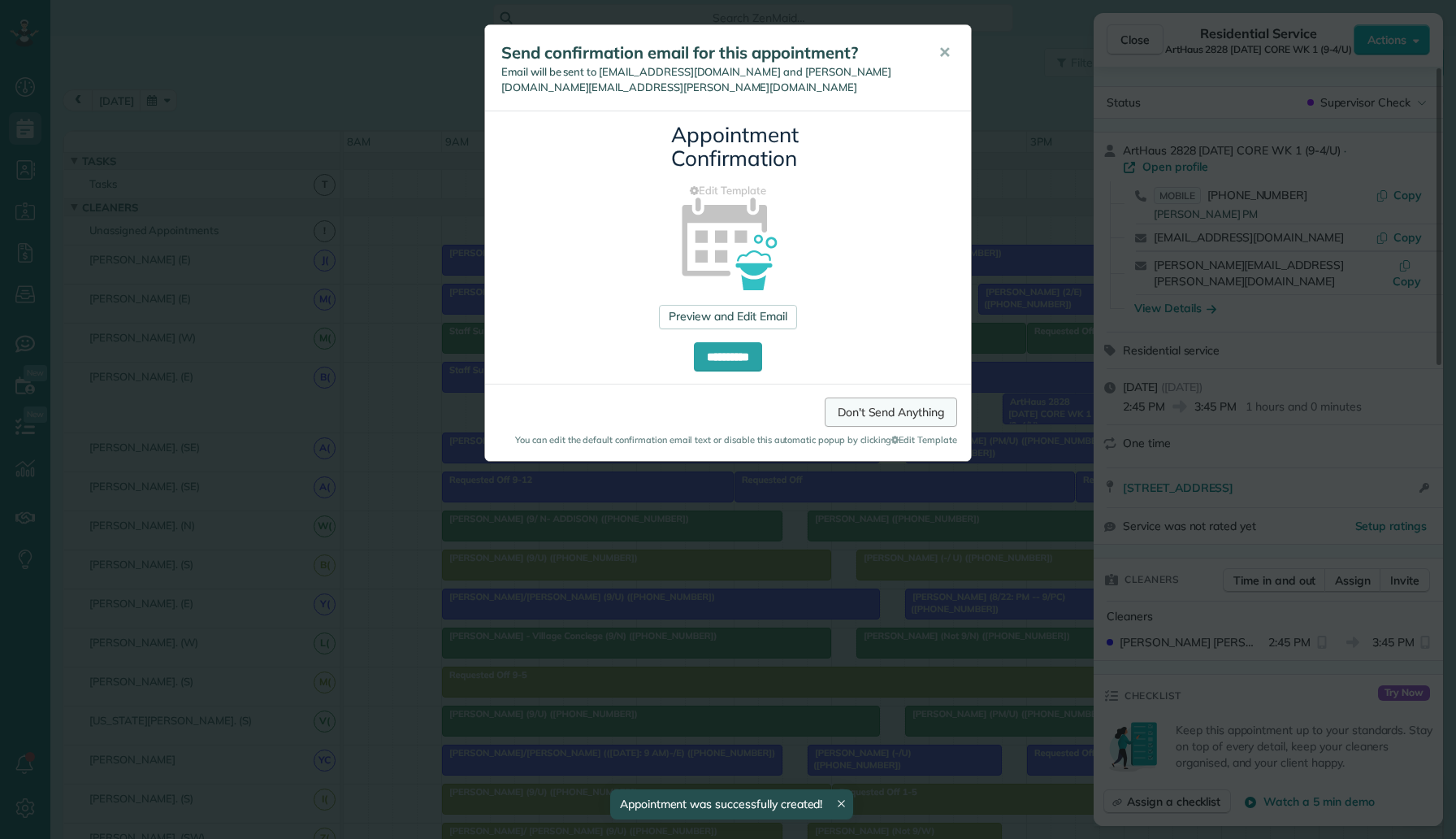
click at [872, 416] on link "Don't Send Anything" at bounding box center [890, 412] width 132 height 29
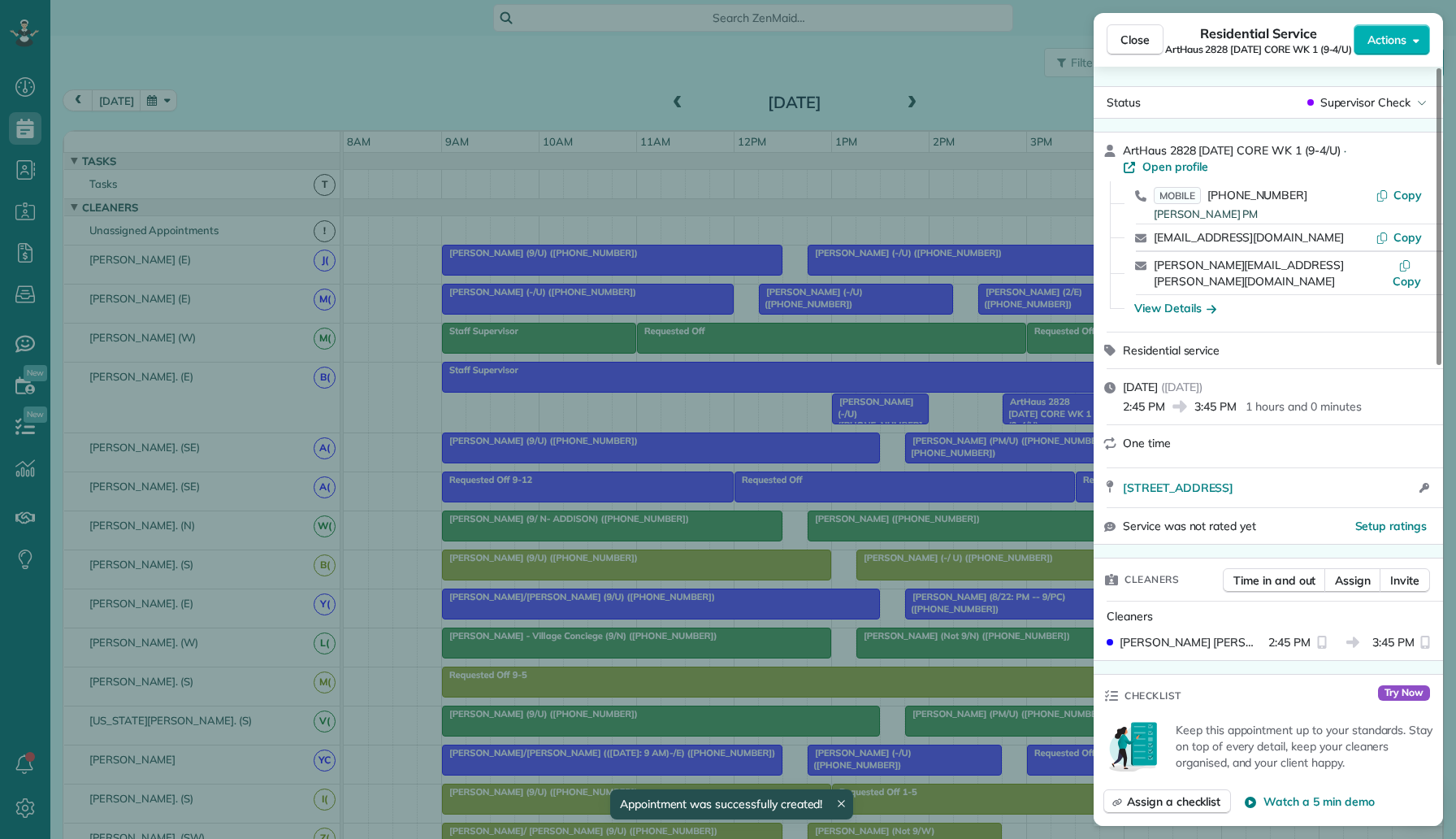
click at [762, 504] on div "Close Residential Service ArtHaus 2828 Friday CORE WK 1 (9-4/U) Actions Status …" at bounding box center [728, 420] width 1456 height 839
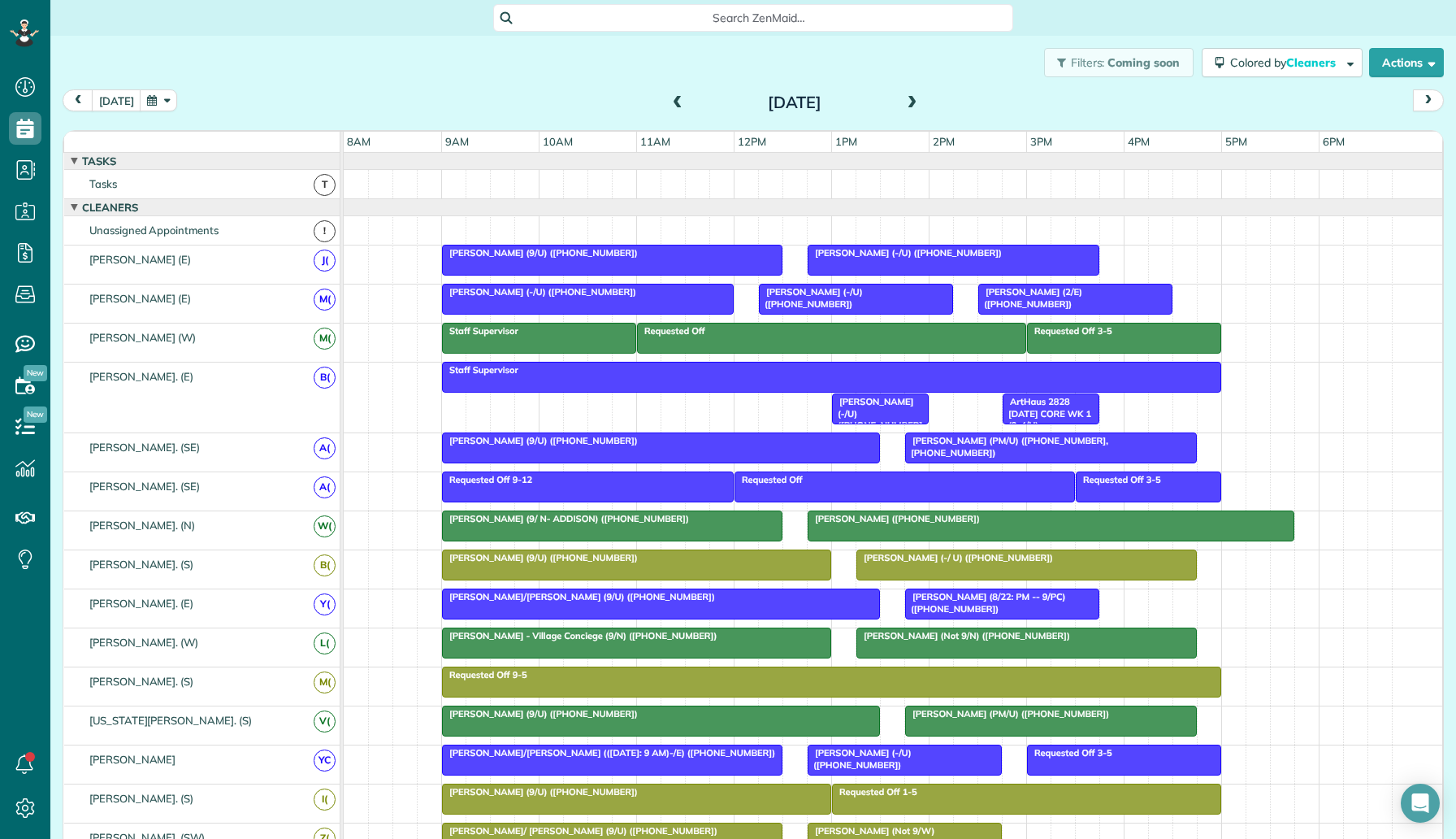
click at [628, 407] on div "Staff Supervisor Shradha Negi (-/U) (+12148766469) ArtHaus 2828 Friday CORE WK …" at bounding box center [893, 398] width 1099 height 70
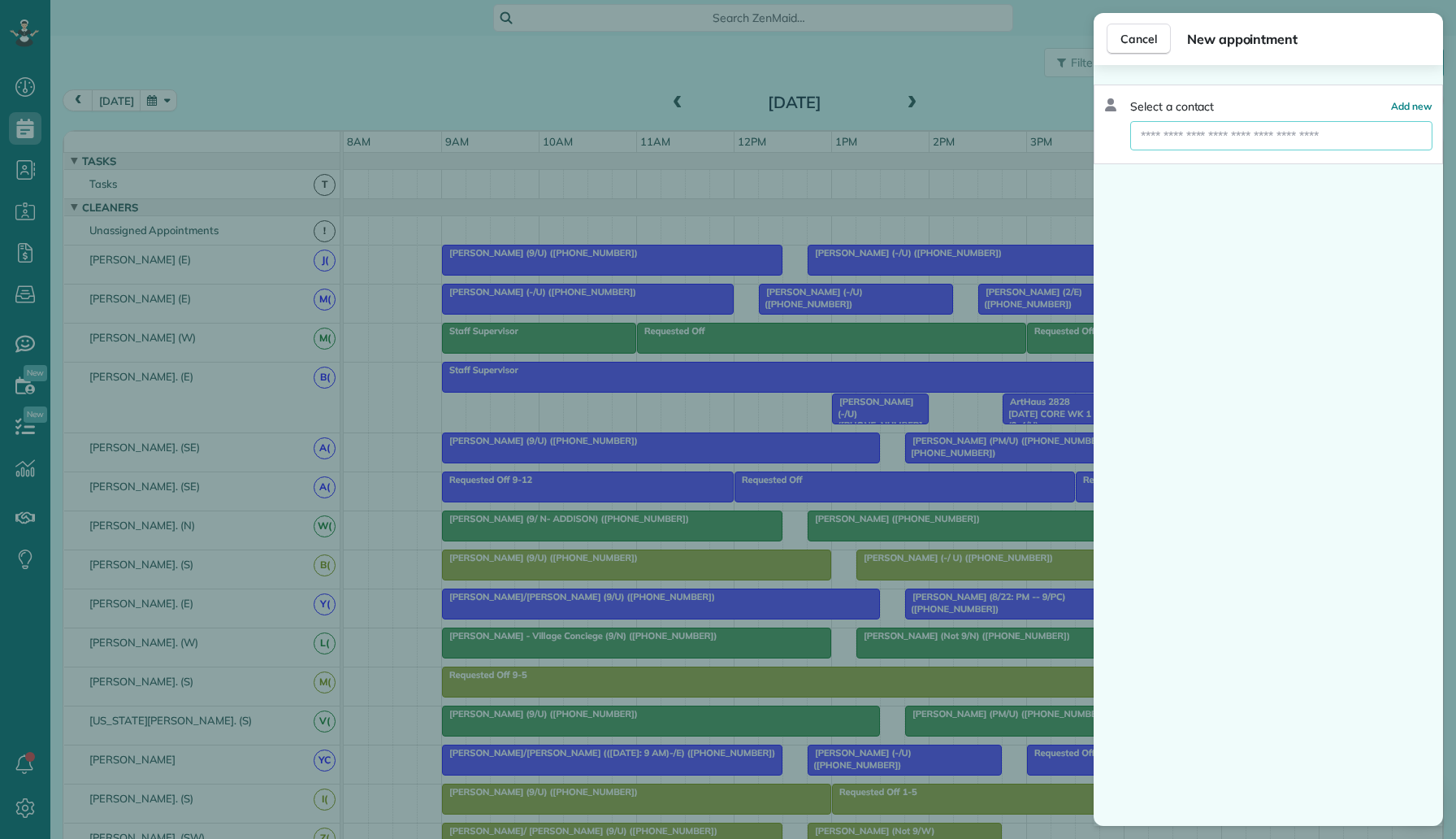
click at [1223, 135] on input "text" at bounding box center [1281, 135] width 302 height 29
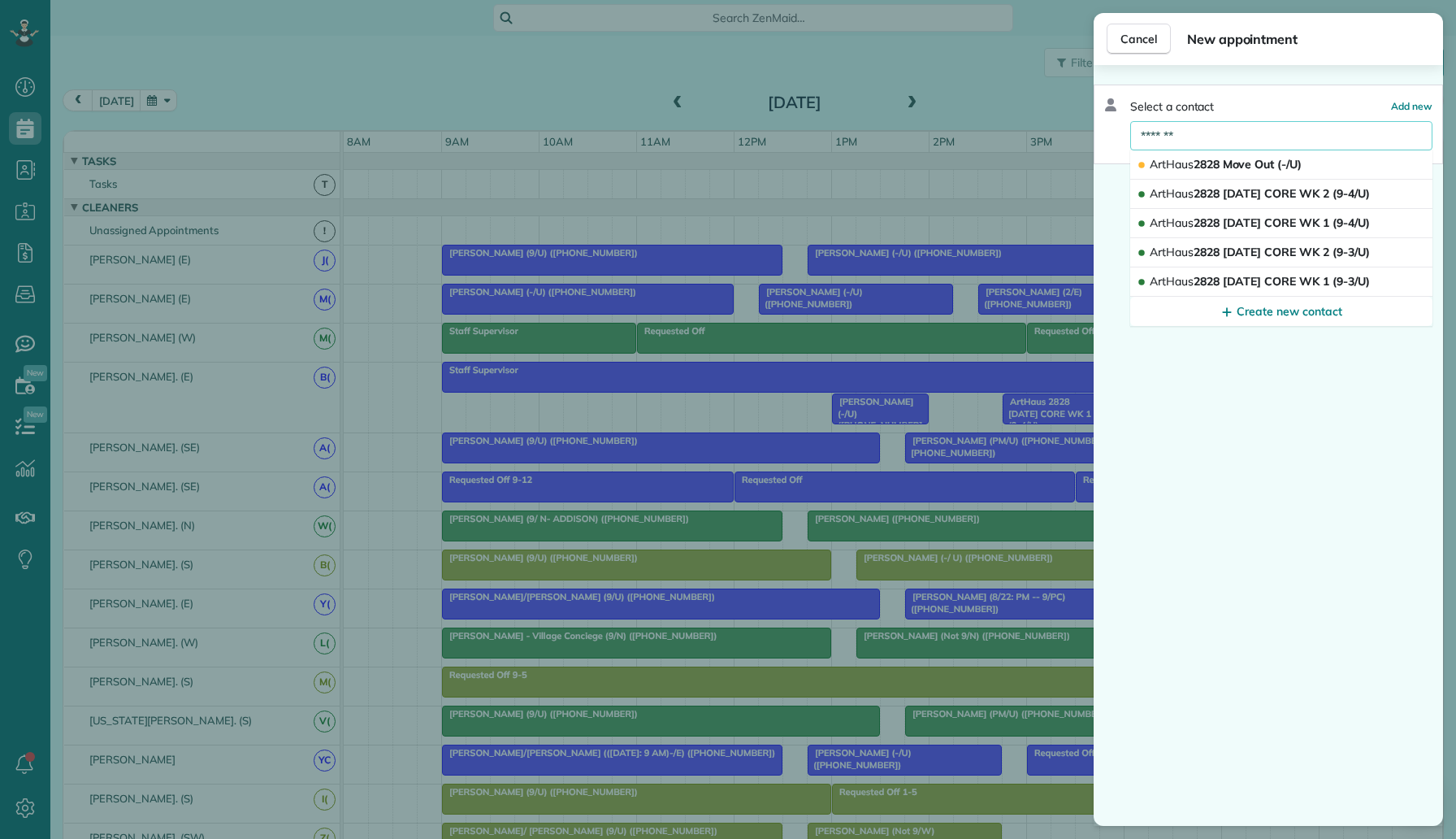
type input "*******"
click at [975, 415] on div "Cancel New appointment Select a contact Add new ******* ArtHaus 2828 Move Out (…" at bounding box center [728, 420] width 1456 height 839
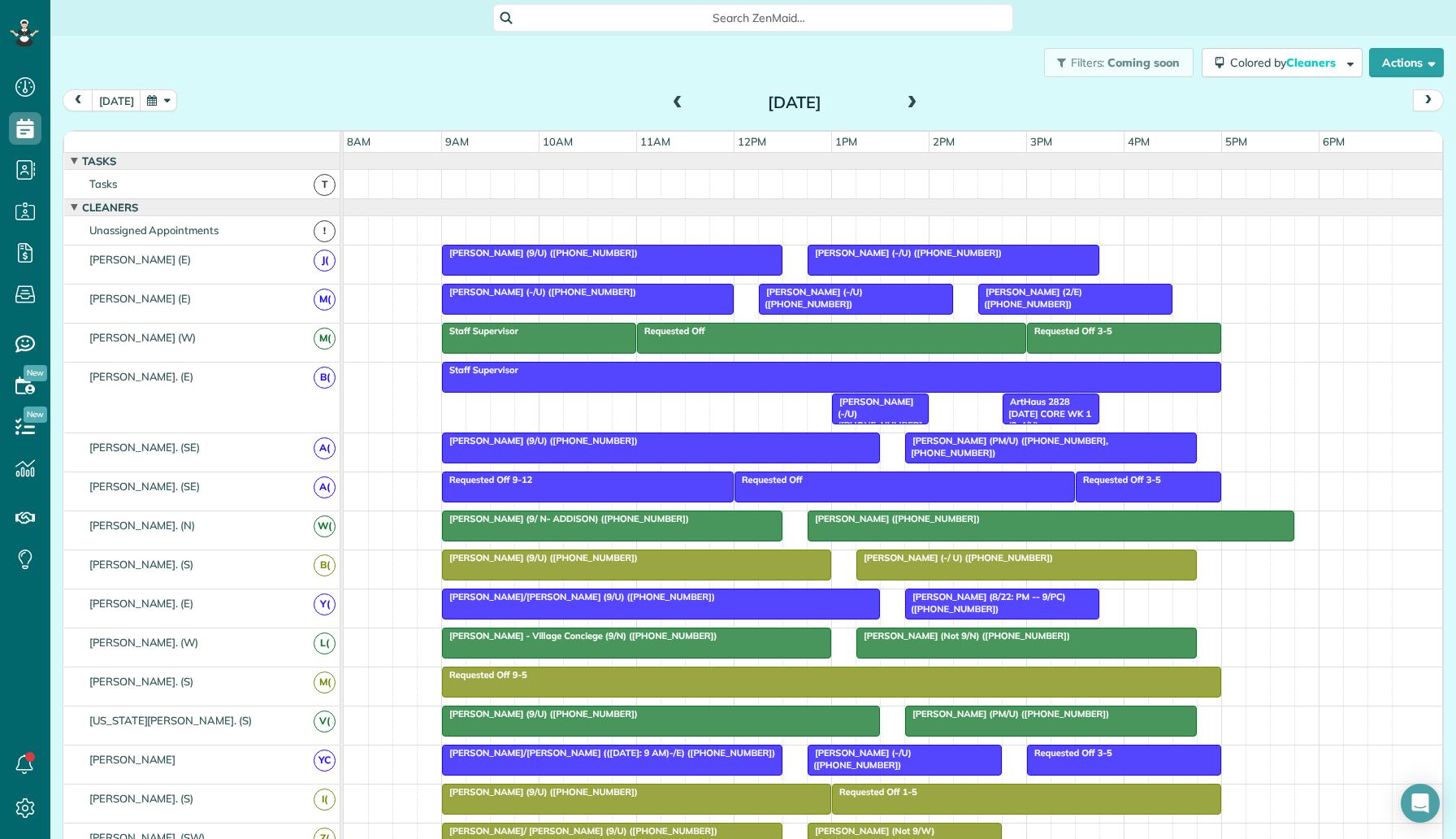
click at [603, 403] on div "Staff Supervisor Shradha Negi (-/U) (+12148766469) ArtHaus 2828 Friday CORE WK …" at bounding box center [893, 398] width 1099 height 70
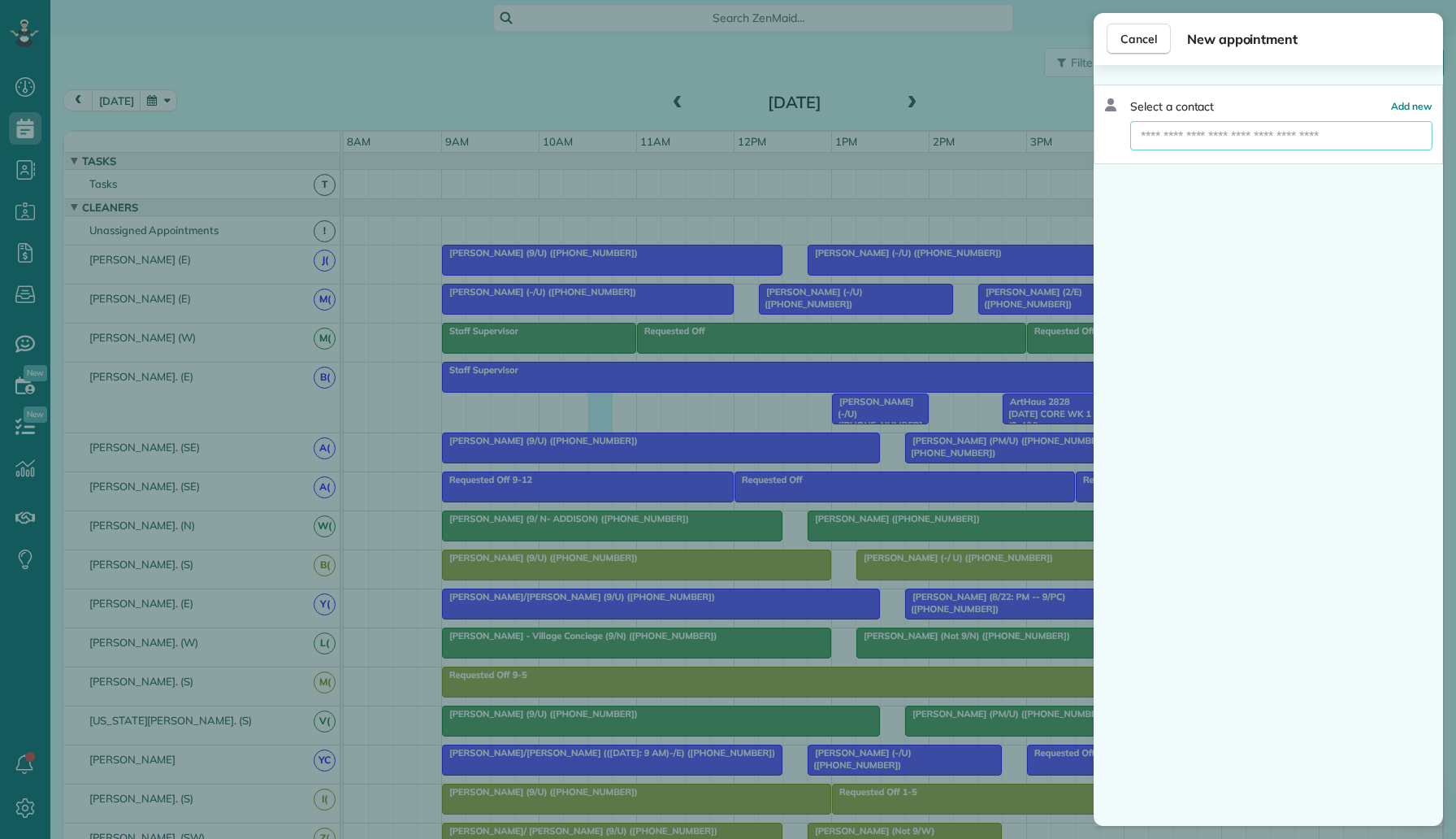
click at [1242, 132] on input "text" at bounding box center [1281, 135] width 302 height 29
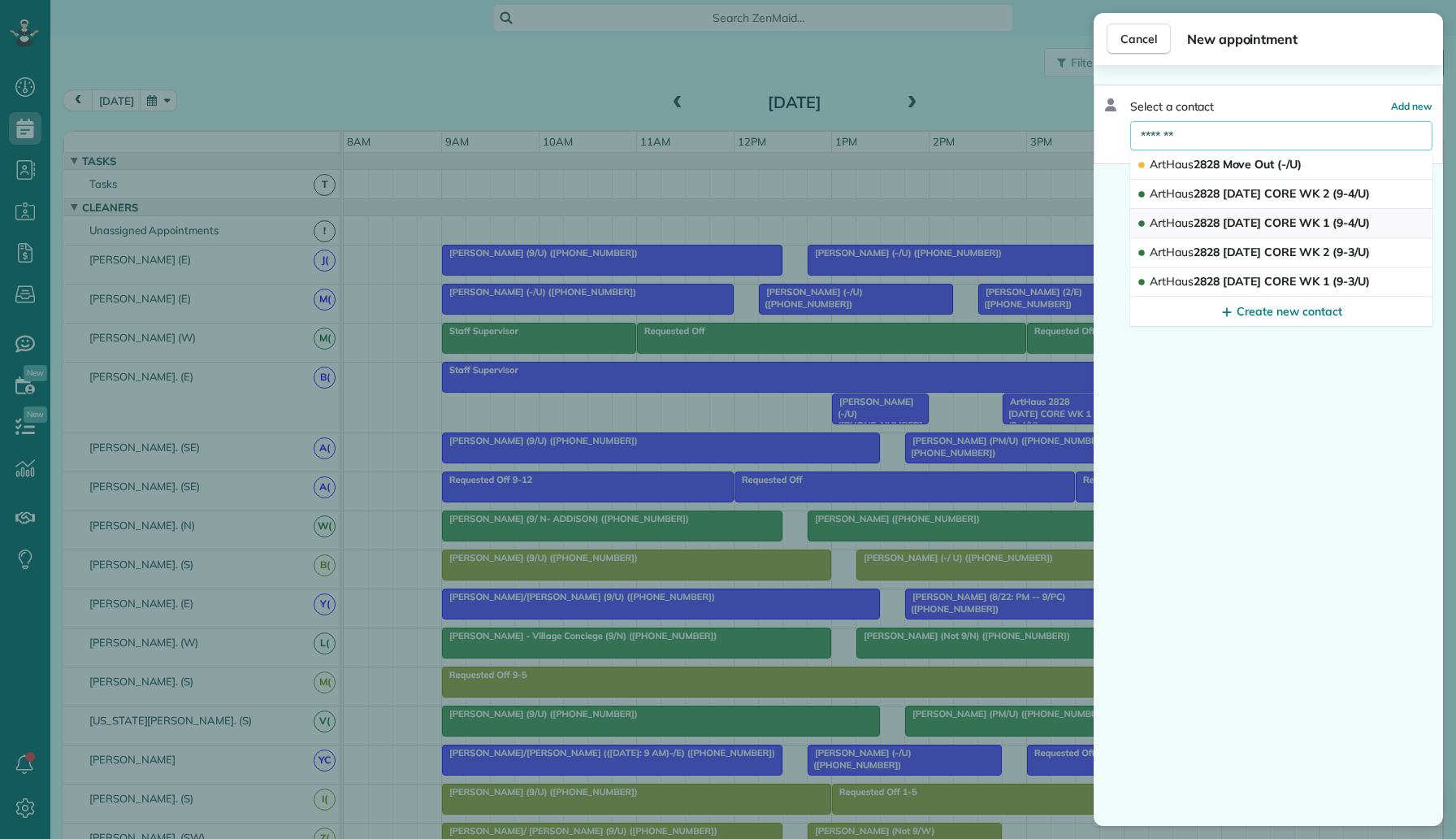
type input "*******"
click at [1243, 221] on span "ArtHaus 2828 Friday CORE WK 1 (9-4/U)" at bounding box center [1260, 223] width 221 height 15
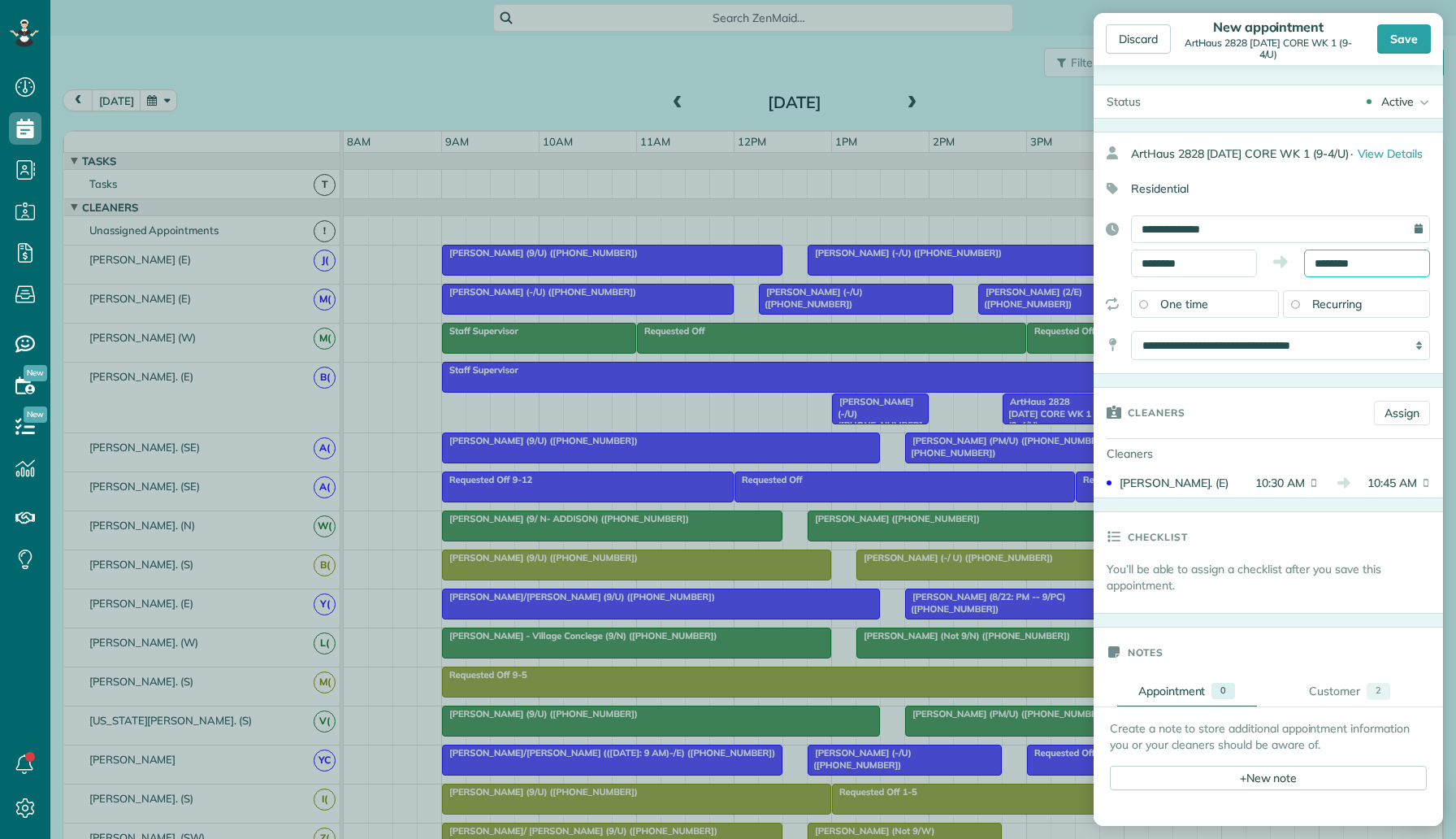
click at [1343, 252] on input "********" at bounding box center [1367, 263] width 126 height 28
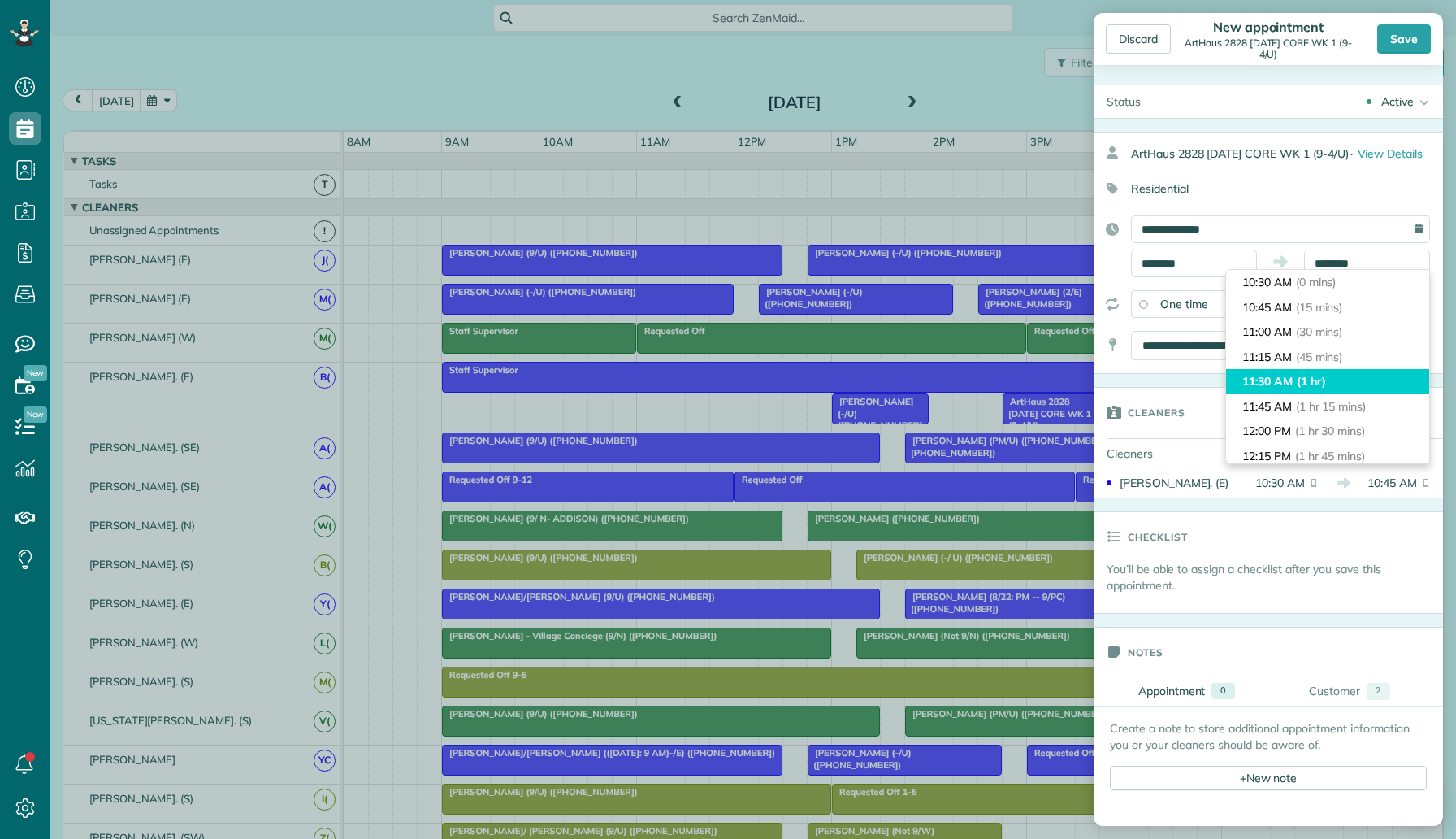
type input "********"
click at [1300, 383] on span "(1 hr)" at bounding box center [1311, 381] width 29 height 15
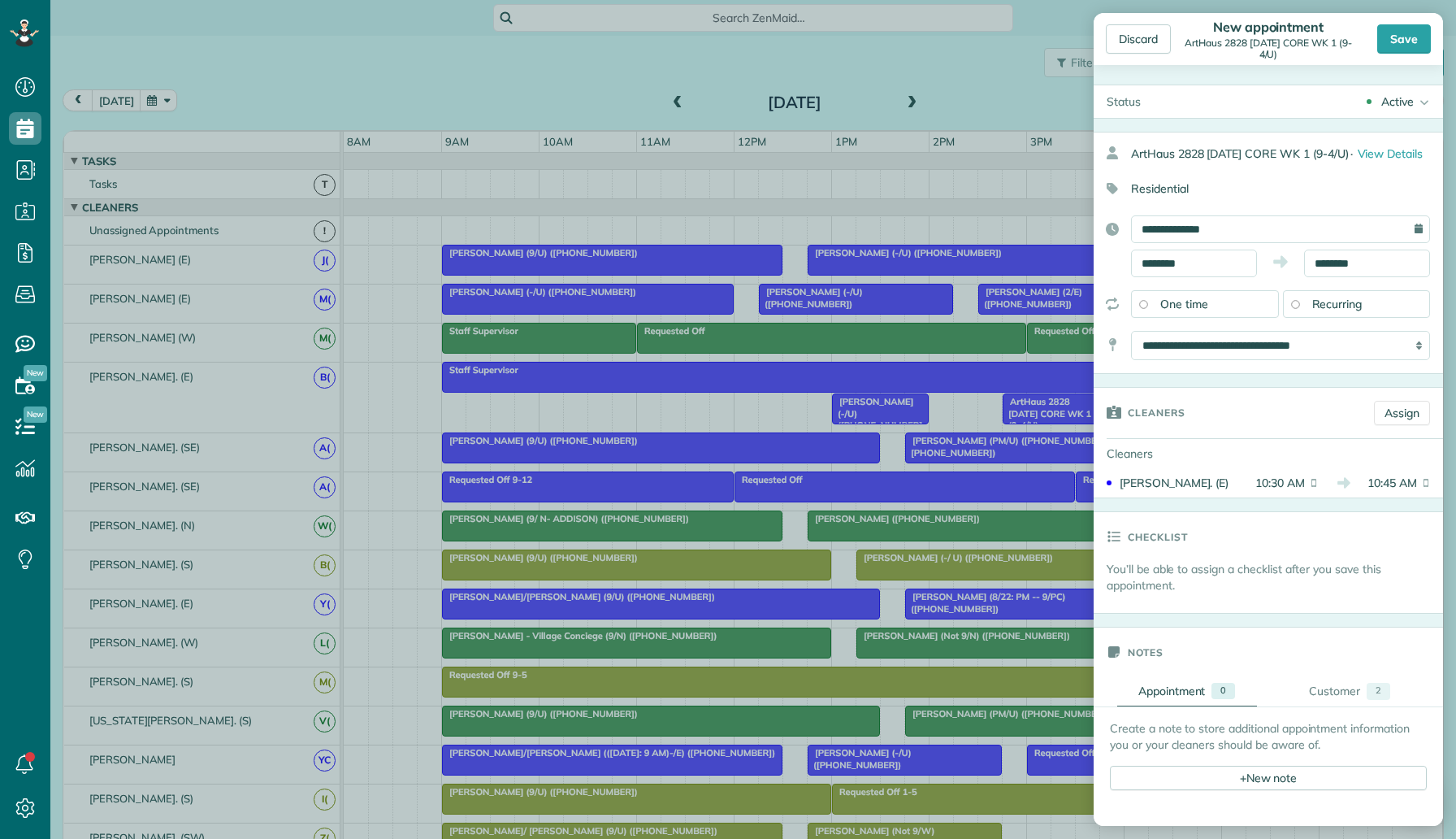
click at [1398, 98] on div "Active" at bounding box center [1397, 101] width 33 height 16
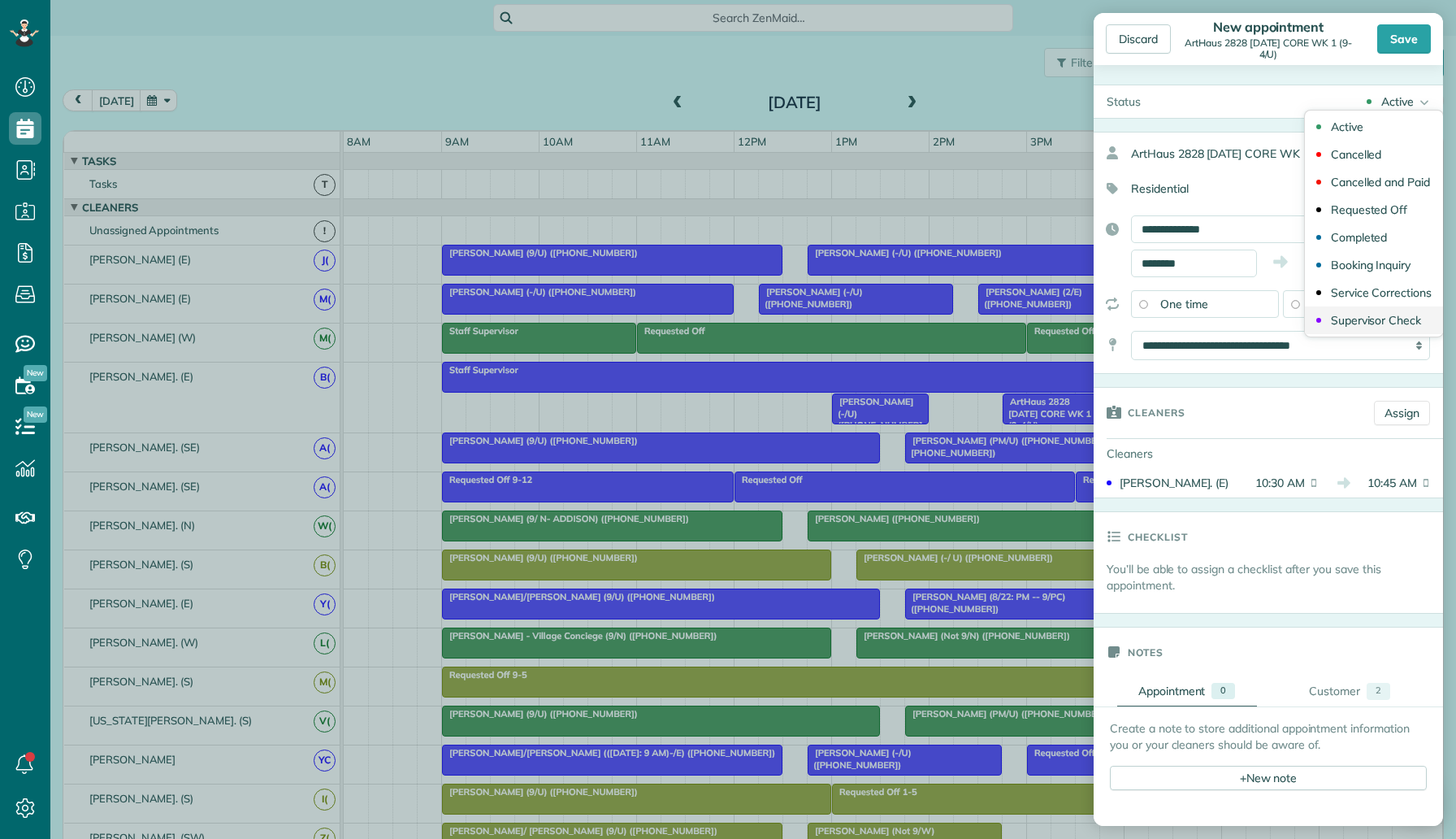
click at [1349, 316] on div "Supervisor Check" at bounding box center [1375, 319] width 90 height 11
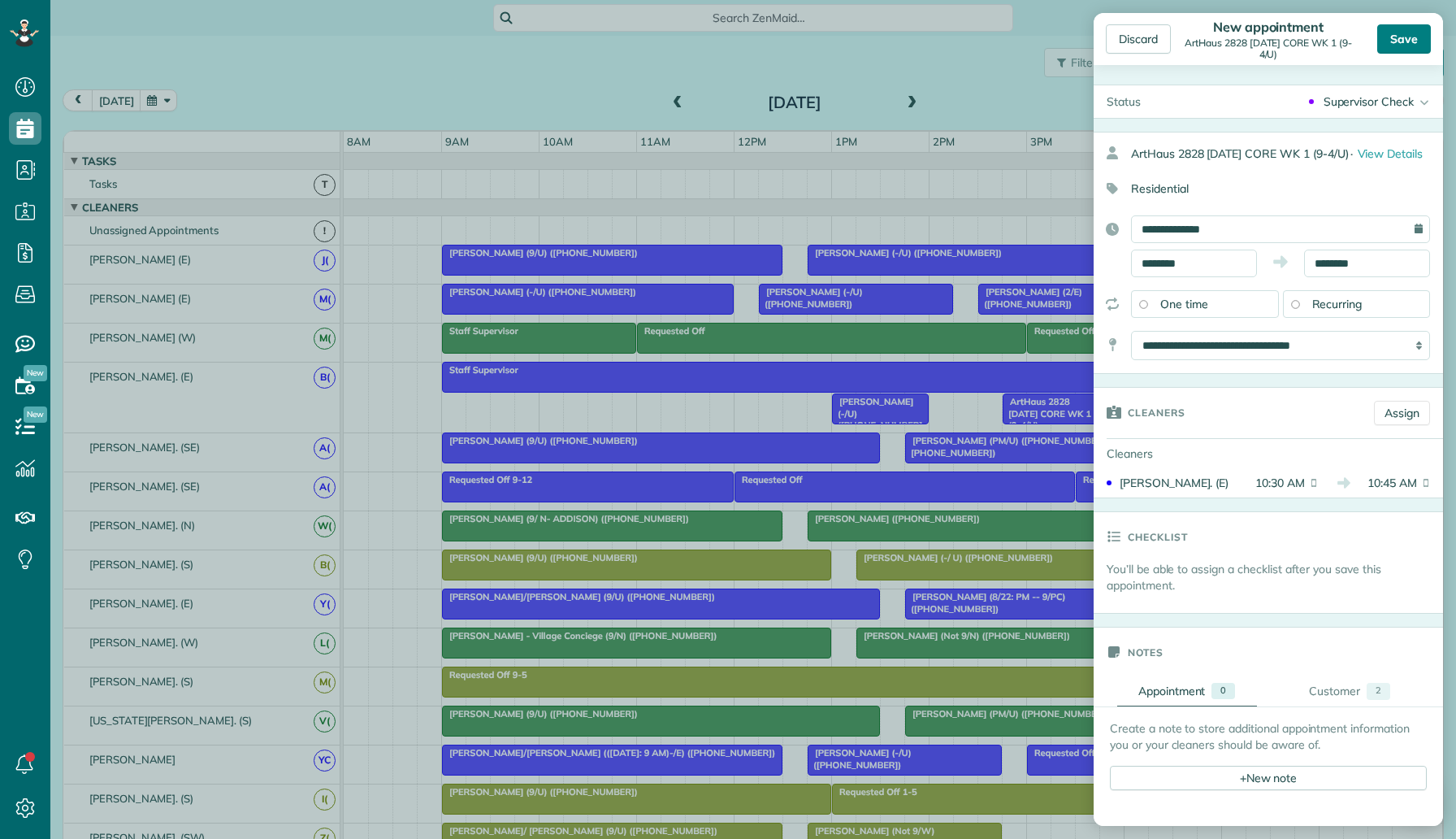
click at [1413, 38] on div "Save" at bounding box center [1404, 39] width 54 height 29
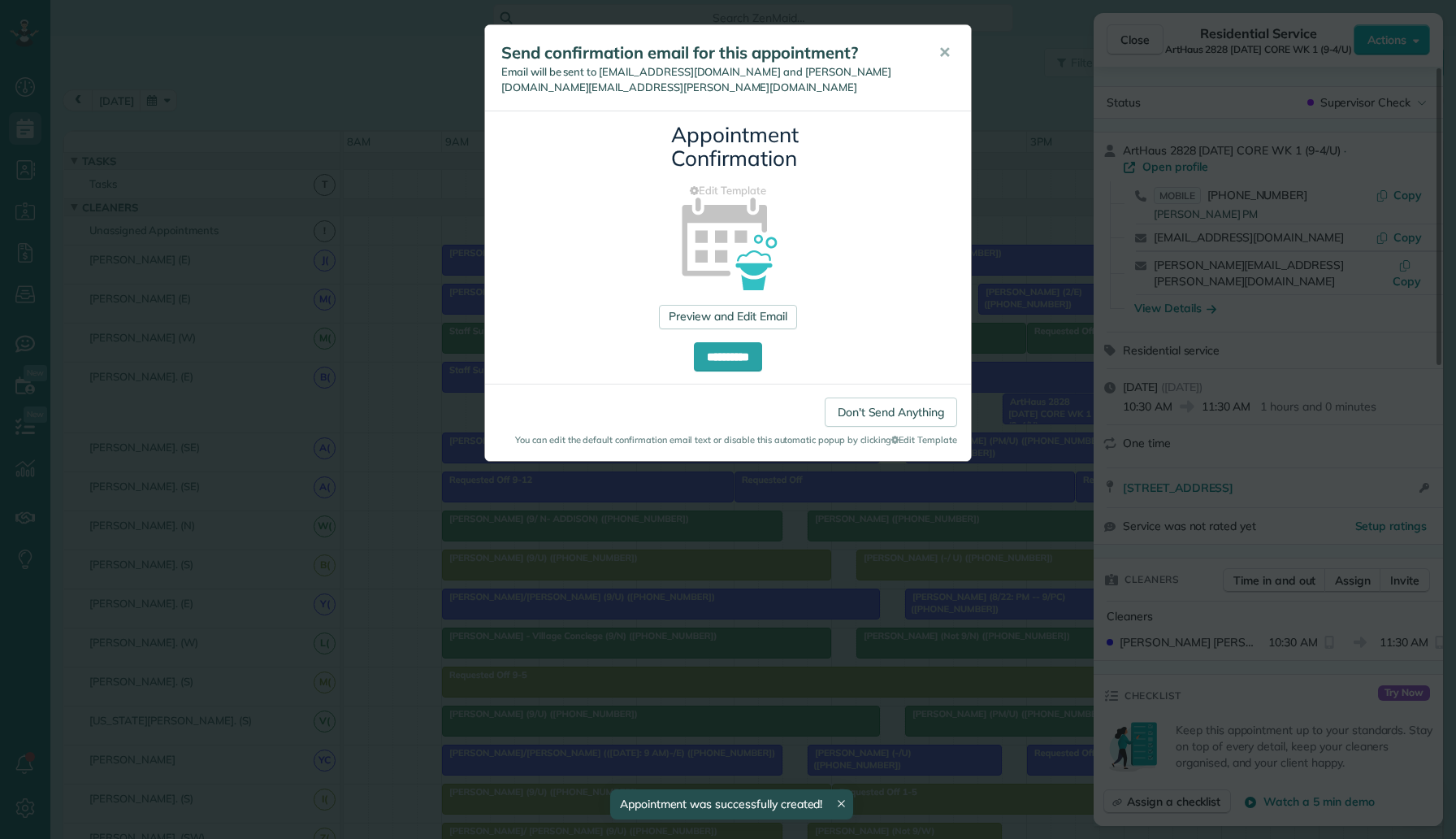
click at [899, 431] on div "Don't Send Anything You can edit the default confirmation email text or disable…" at bounding box center [728, 421] width 486 height 77
click at [907, 402] on link "Don't Send Anything" at bounding box center [890, 412] width 132 height 29
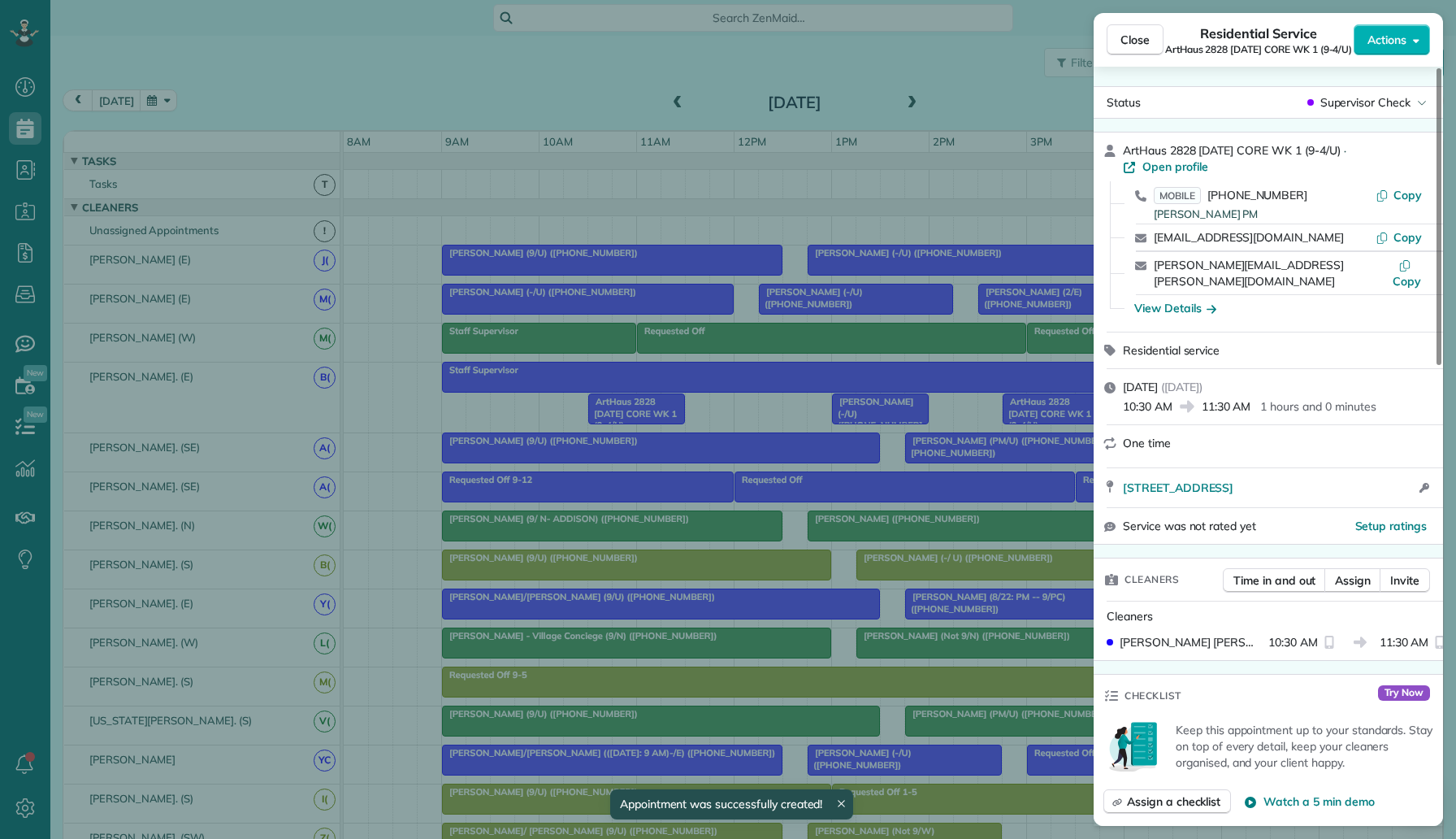
click at [774, 452] on div "Close Residential Service ArtHaus 2828 Friday CORE WK 1 (9-4/U) Actions Status …" at bounding box center [728, 420] width 1456 height 839
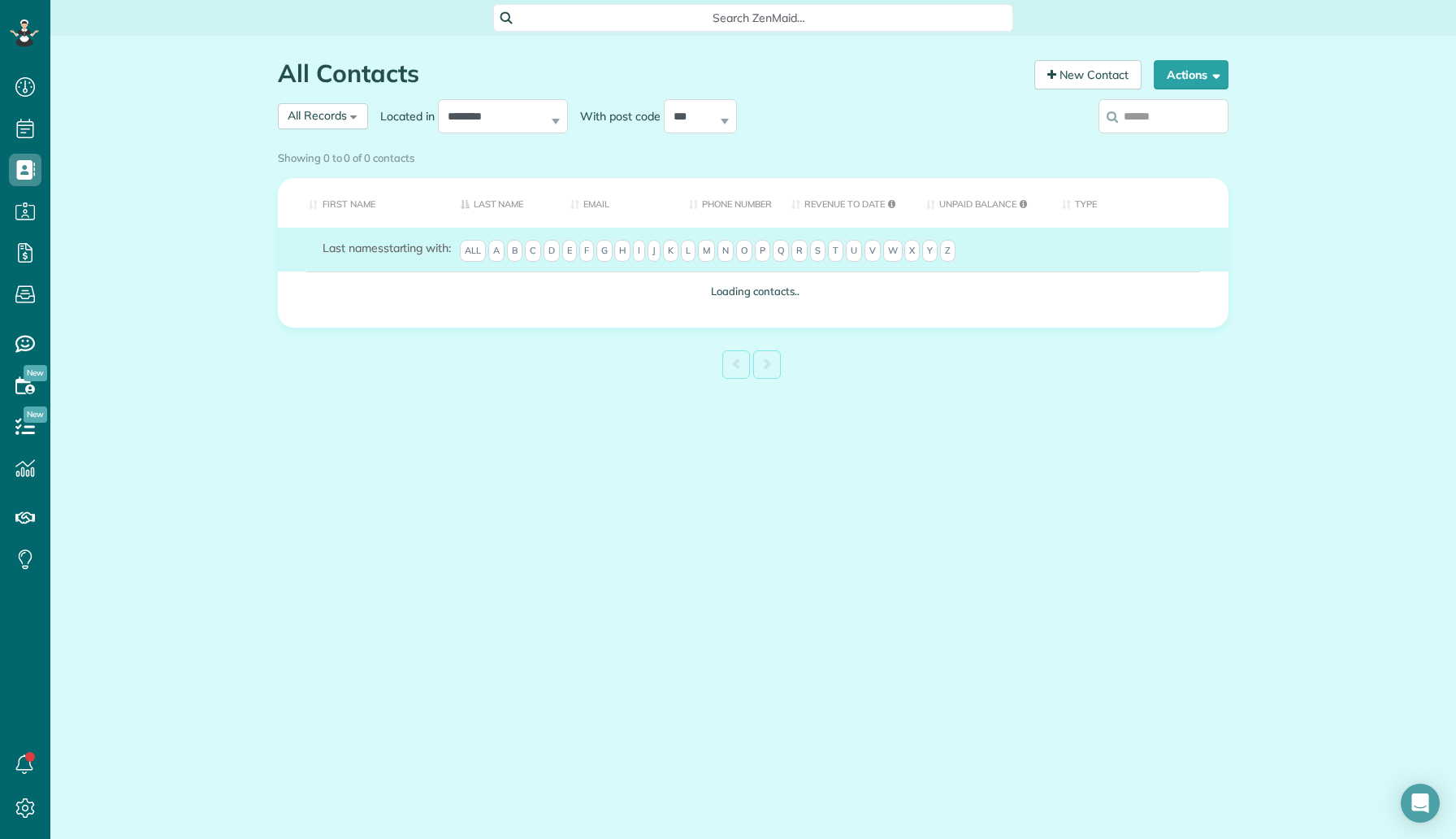
click at [1146, 124] on label at bounding box center [1164, 116] width 130 height 43
click at [1146, 124] on input "search" at bounding box center [1164, 116] width 130 height 34
click at [1150, 144] on div "Showing 0 to 0 of 0 contacts" at bounding box center [753, 155] width 951 height 22
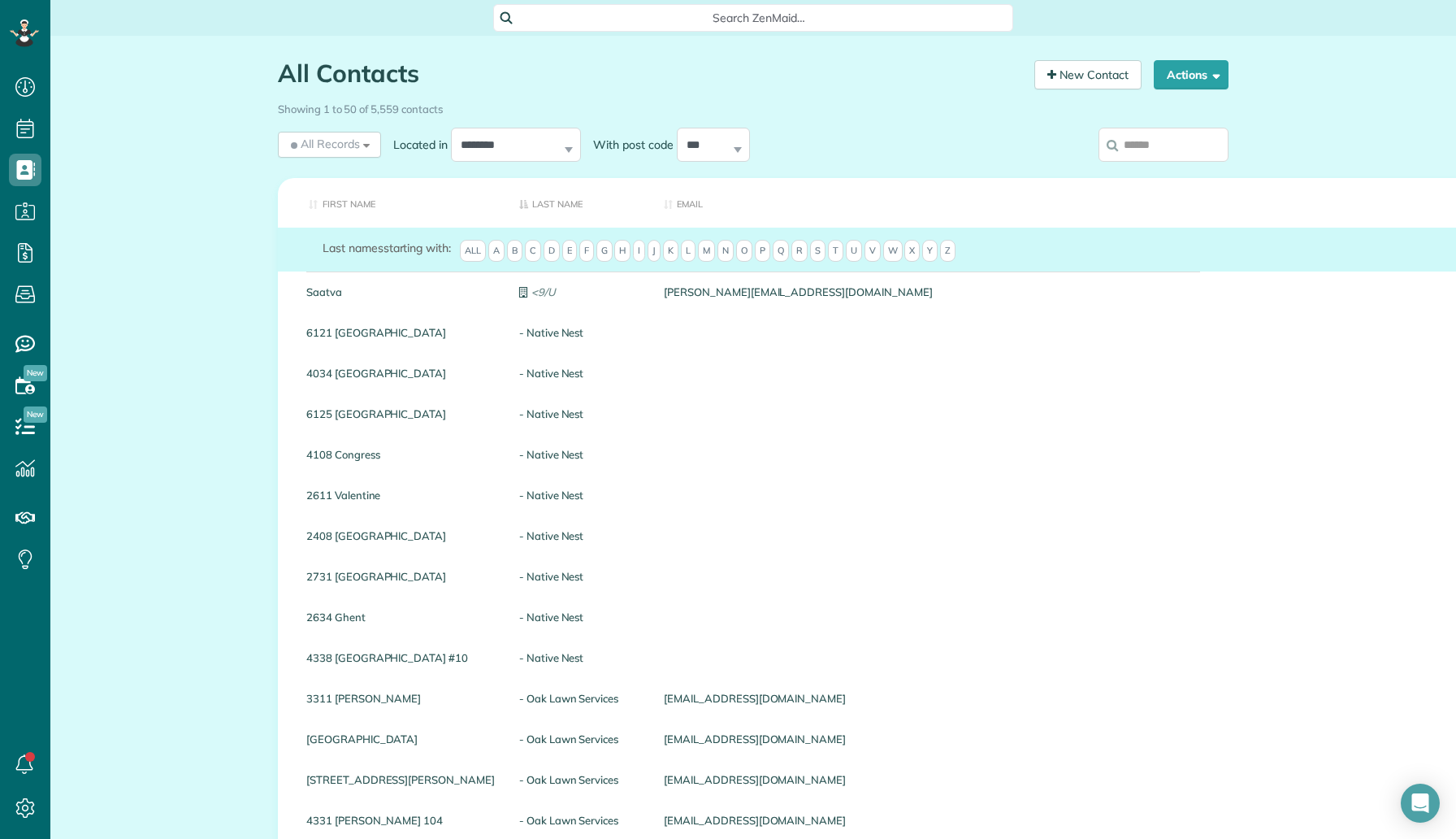
scroll to position [7, 7]
click at [1126, 139] on input "search" at bounding box center [1164, 144] width 130 height 34
paste input "**********"
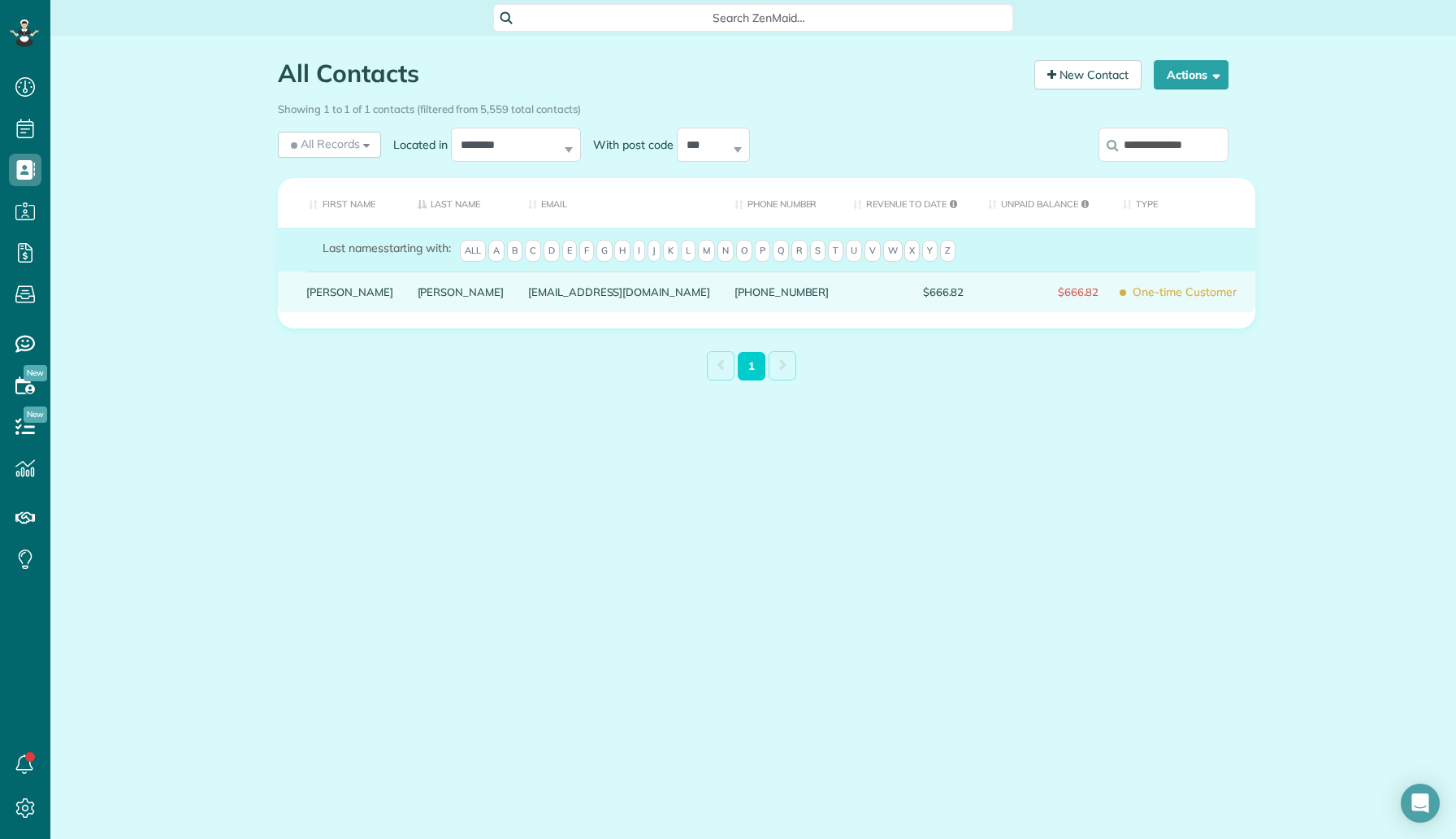
type input "**********"
click at [327, 297] on link "James" at bounding box center [349, 291] width 86 height 11
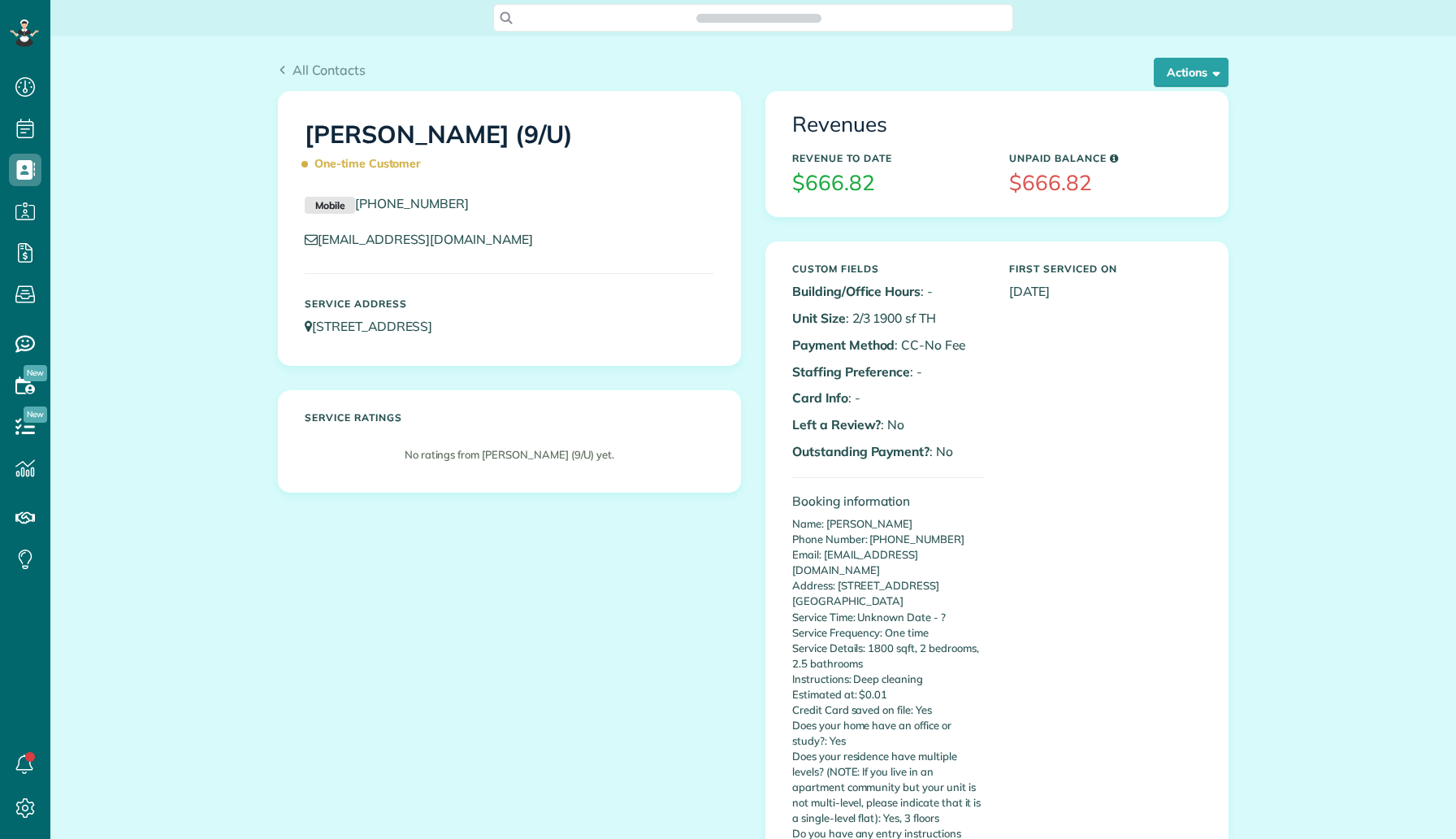
scroll to position [7, 7]
click at [1180, 72] on button "Actions" at bounding box center [1191, 72] width 75 height 29
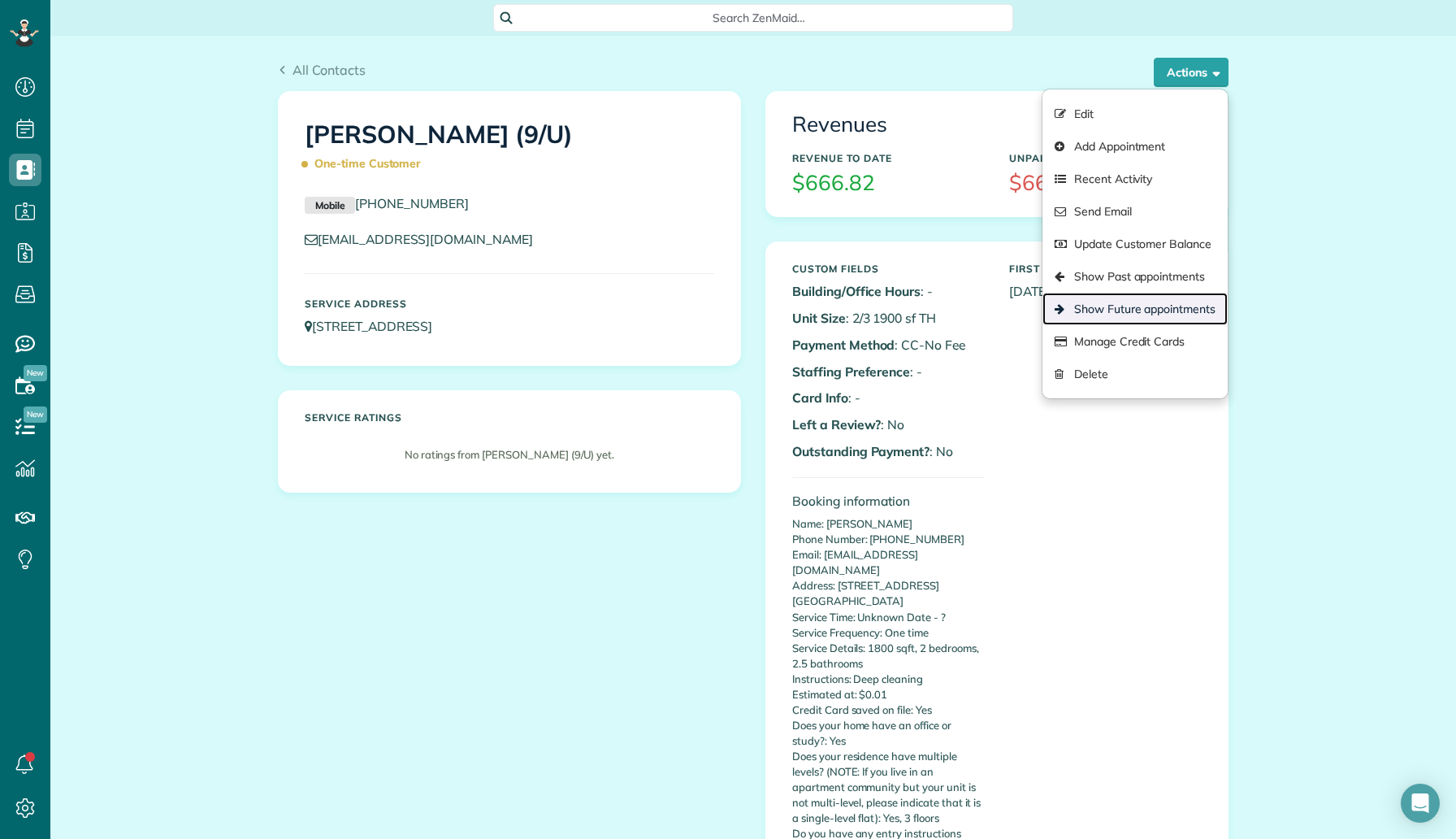
click at [1127, 313] on link "Show Future appointments" at bounding box center [1135, 308] width 185 height 33
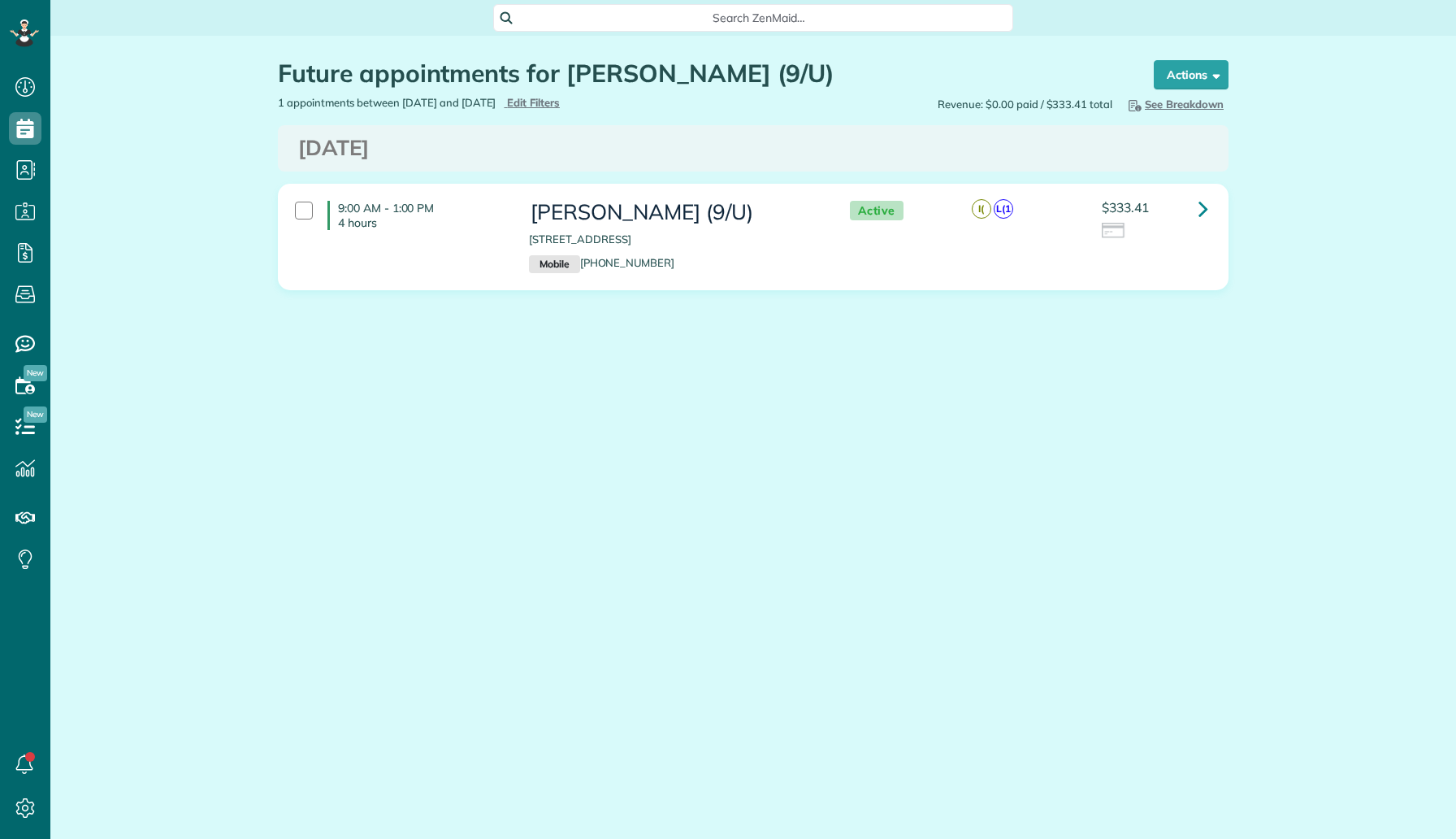
scroll to position [7, 7]
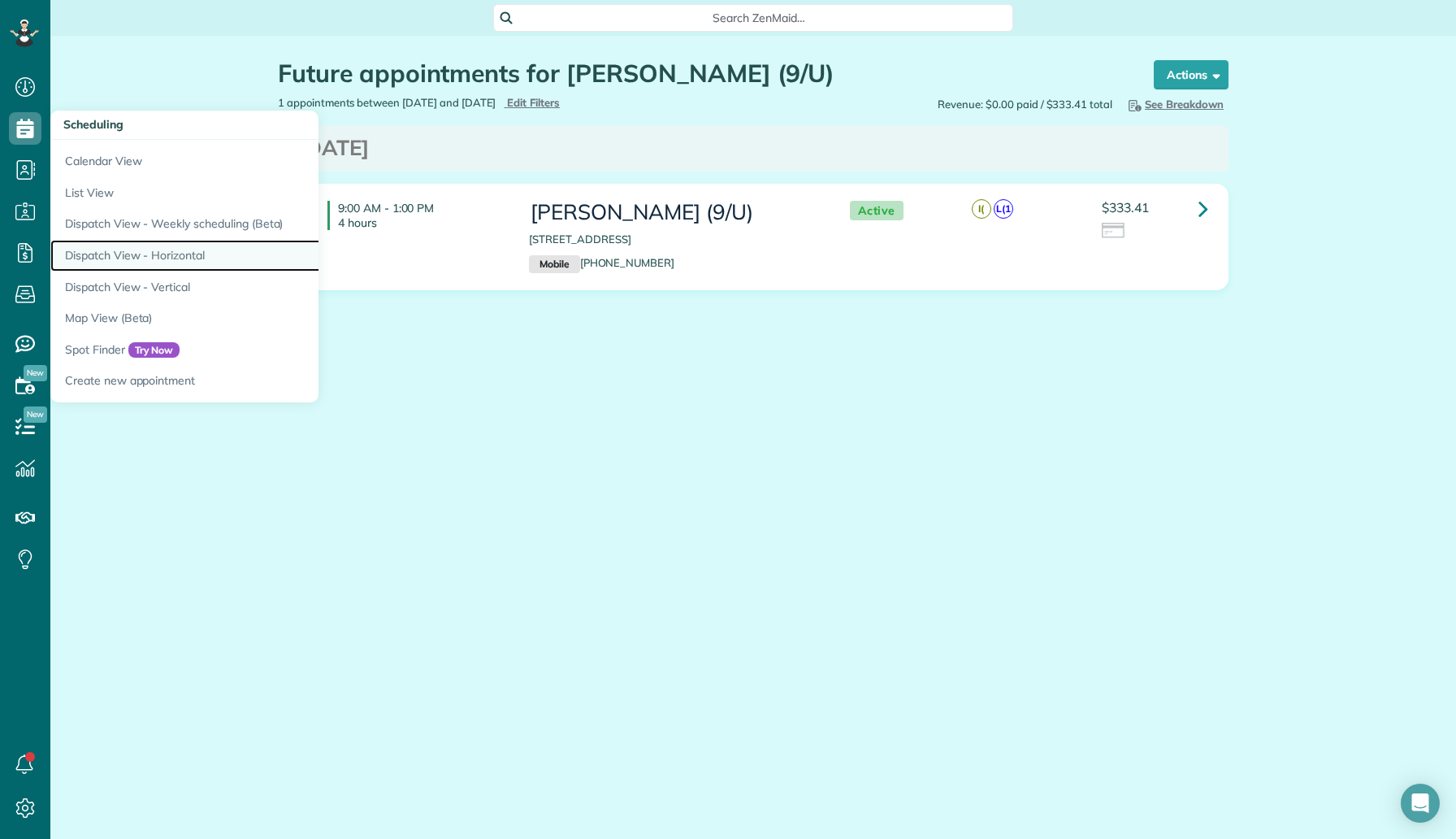
click at [173, 257] on link "Dispatch View - Horizontal" at bounding box center [253, 255] width 406 height 32
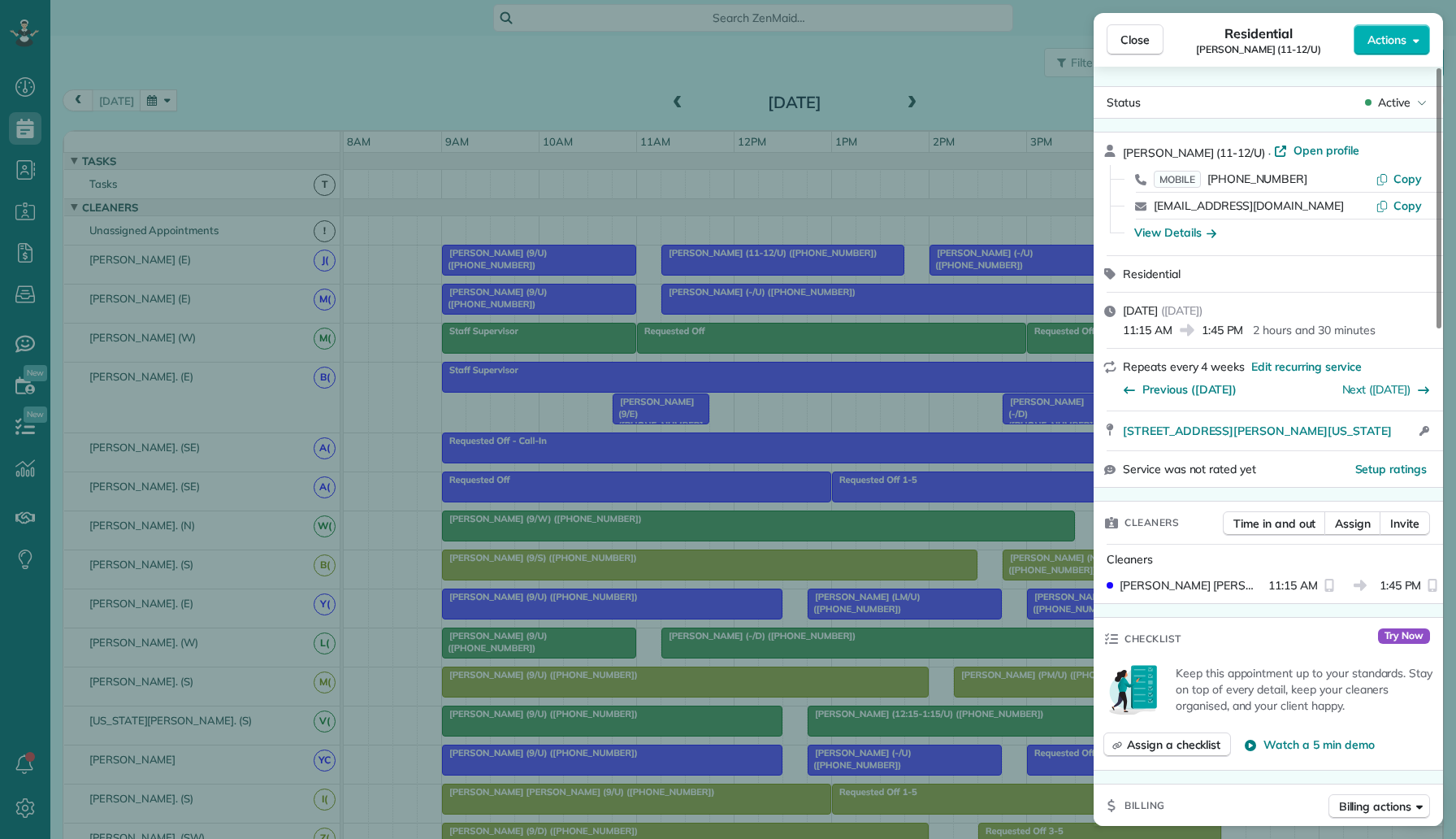
click at [499, 507] on div "Close Residential Meghan Stritof (11-12/U) Actions Status Active Meghan Stritof…" at bounding box center [728, 420] width 1456 height 839
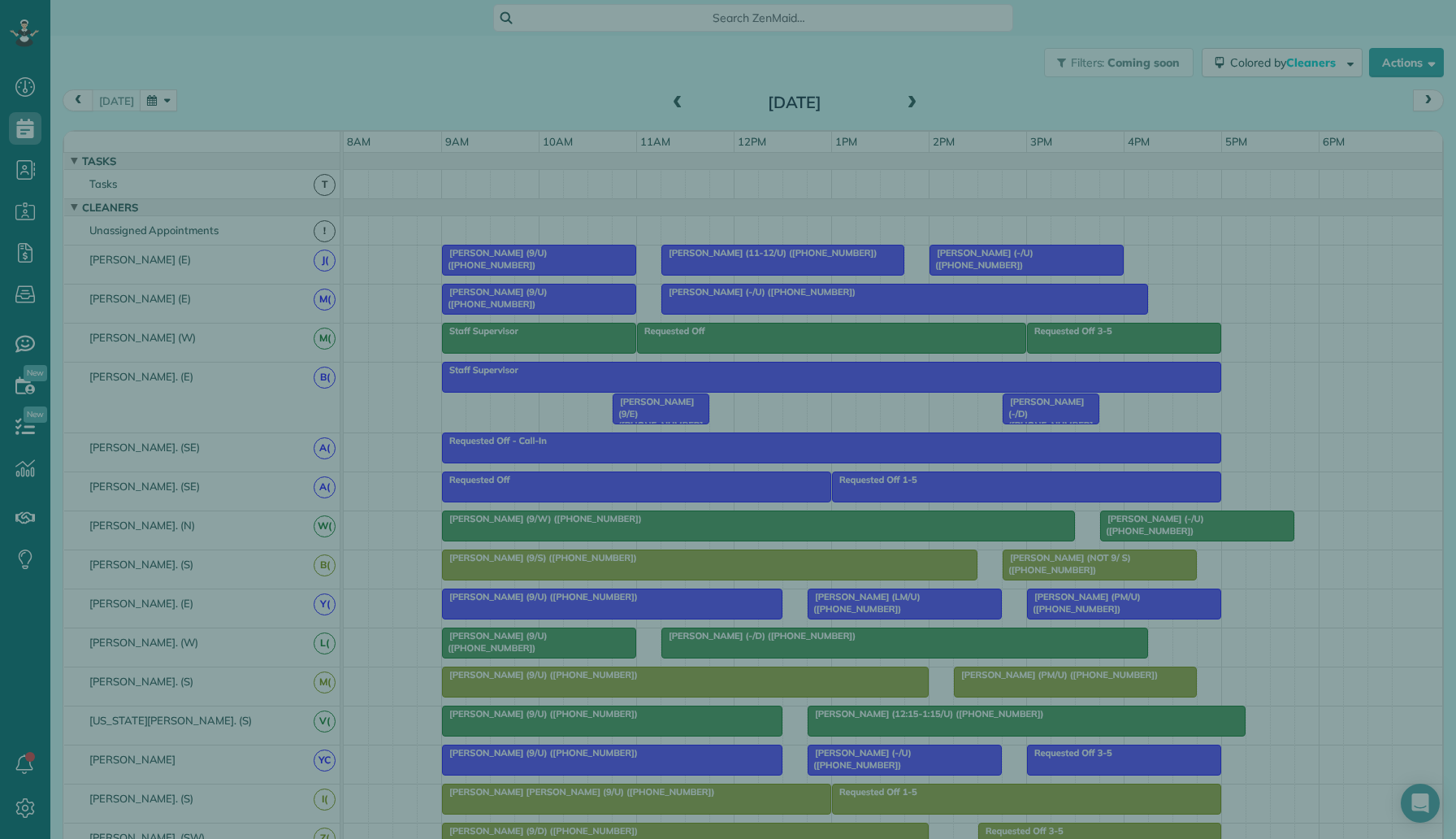
scroll to position [7, 7]
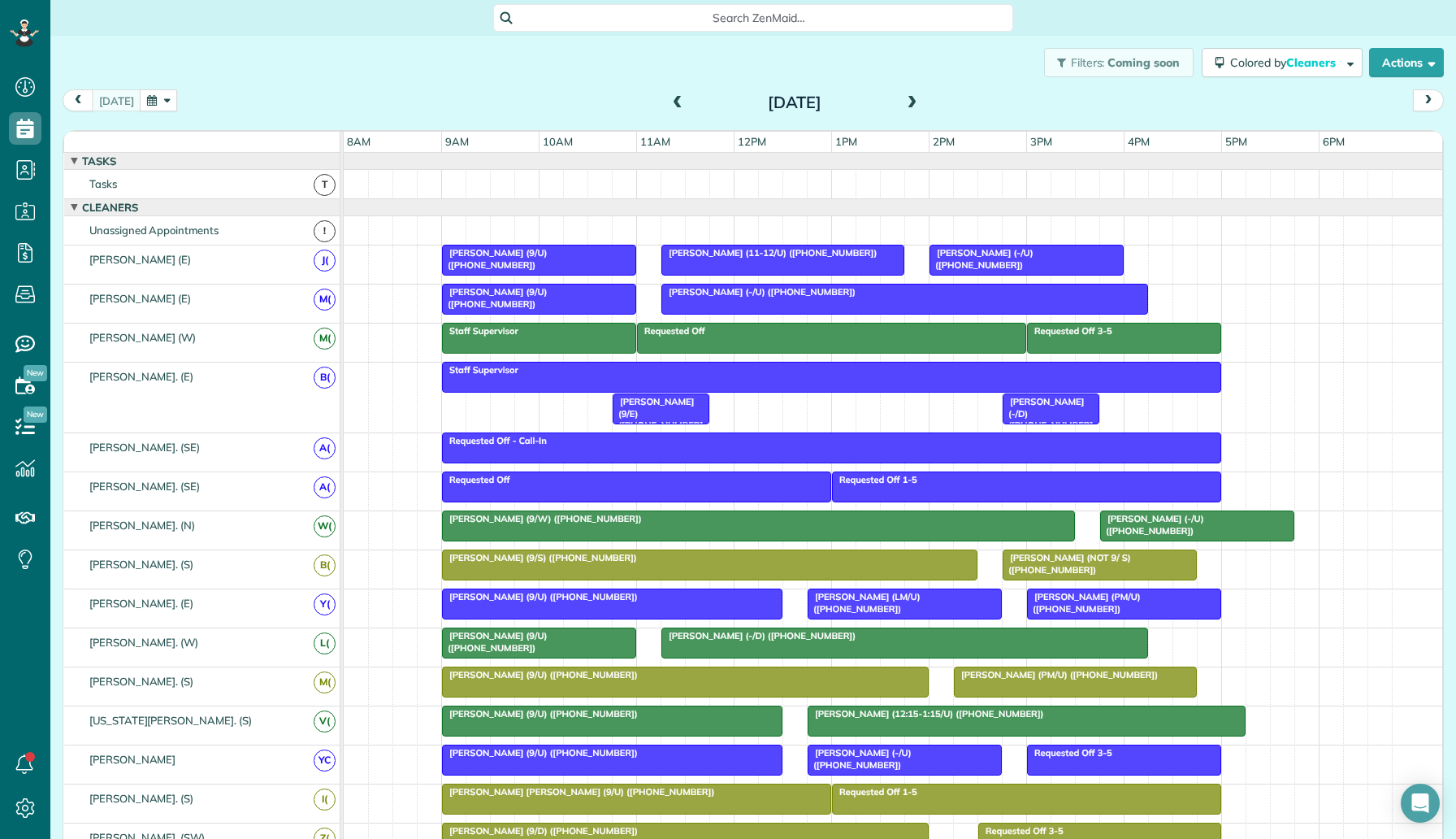
click at [1044, 265] on div at bounding box center [1027, 259] width 193 height 29
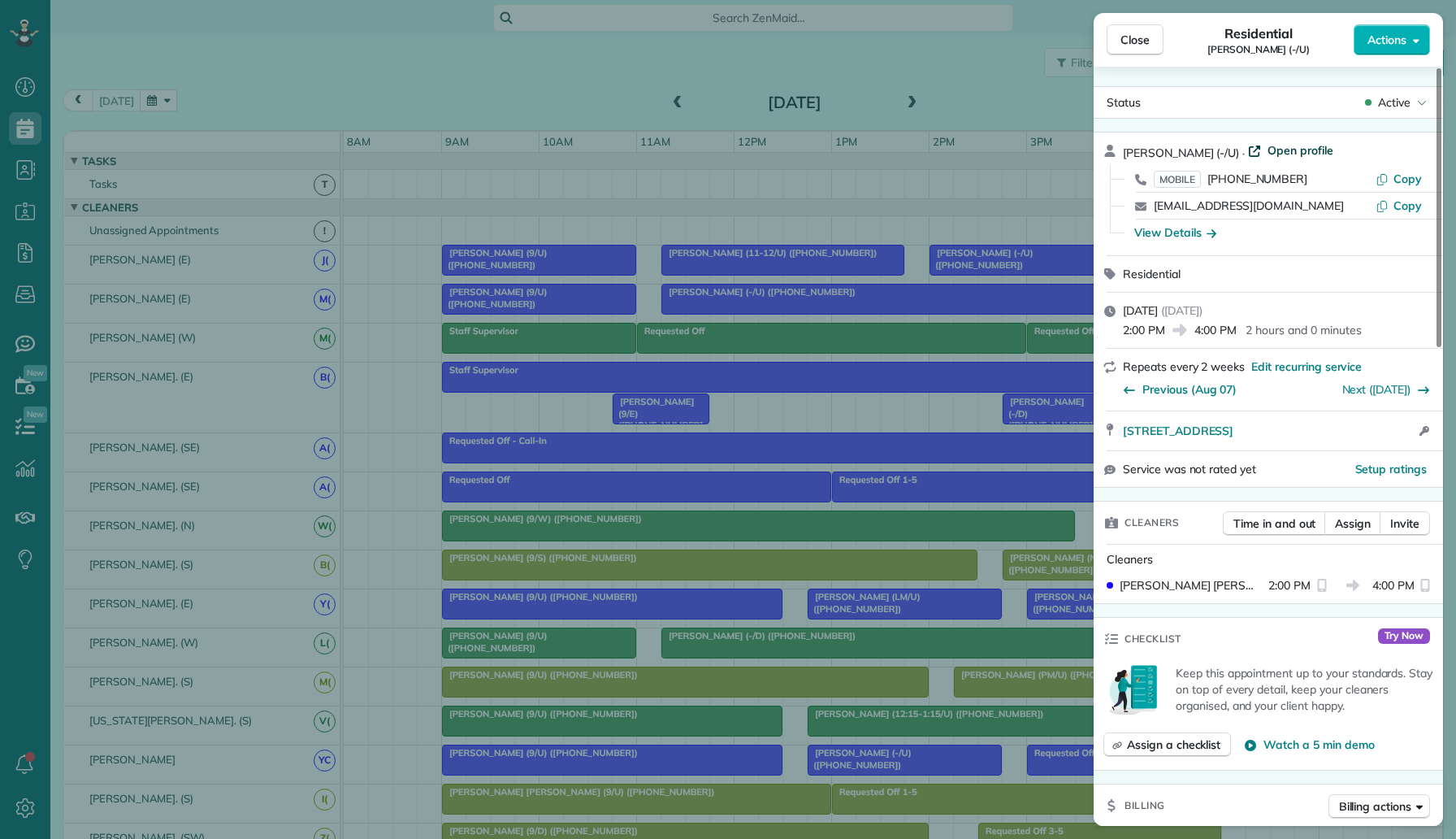
click at [1268, 152] on span "Open profile" at bounding box center [1301, 150] width 66 height 16
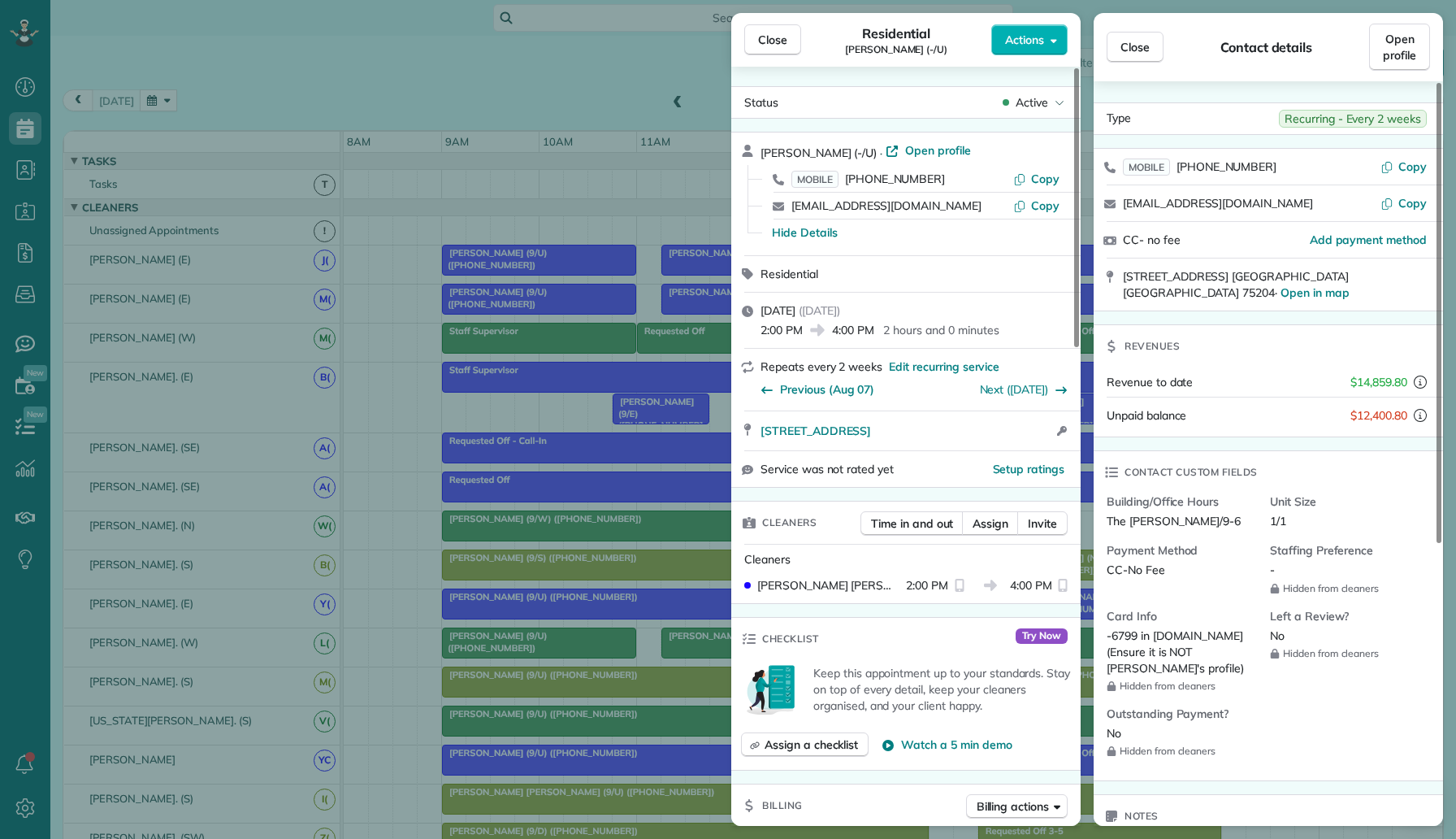
click at [424, 121] on div "Close Residential Trent Sanger (-/U) Actions Status Active Trent Sanger (-/U) ·…" at bounding box center [728, 420] width 1456 height 839
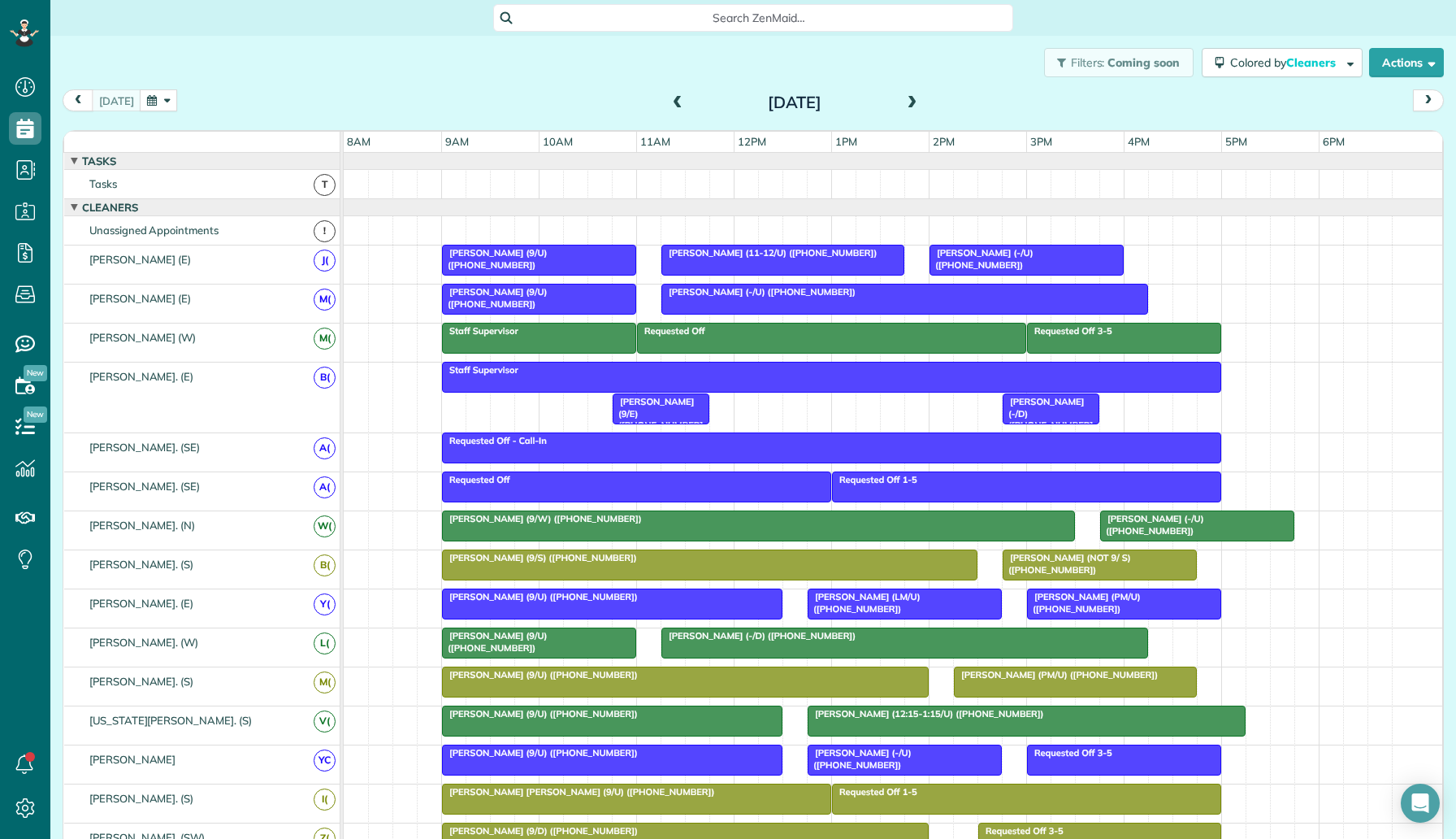
click at [1001, 256] on span "Trent Sanger (-/U) (+14056598012)" at bounding box center [981, 258] width 104 height 23
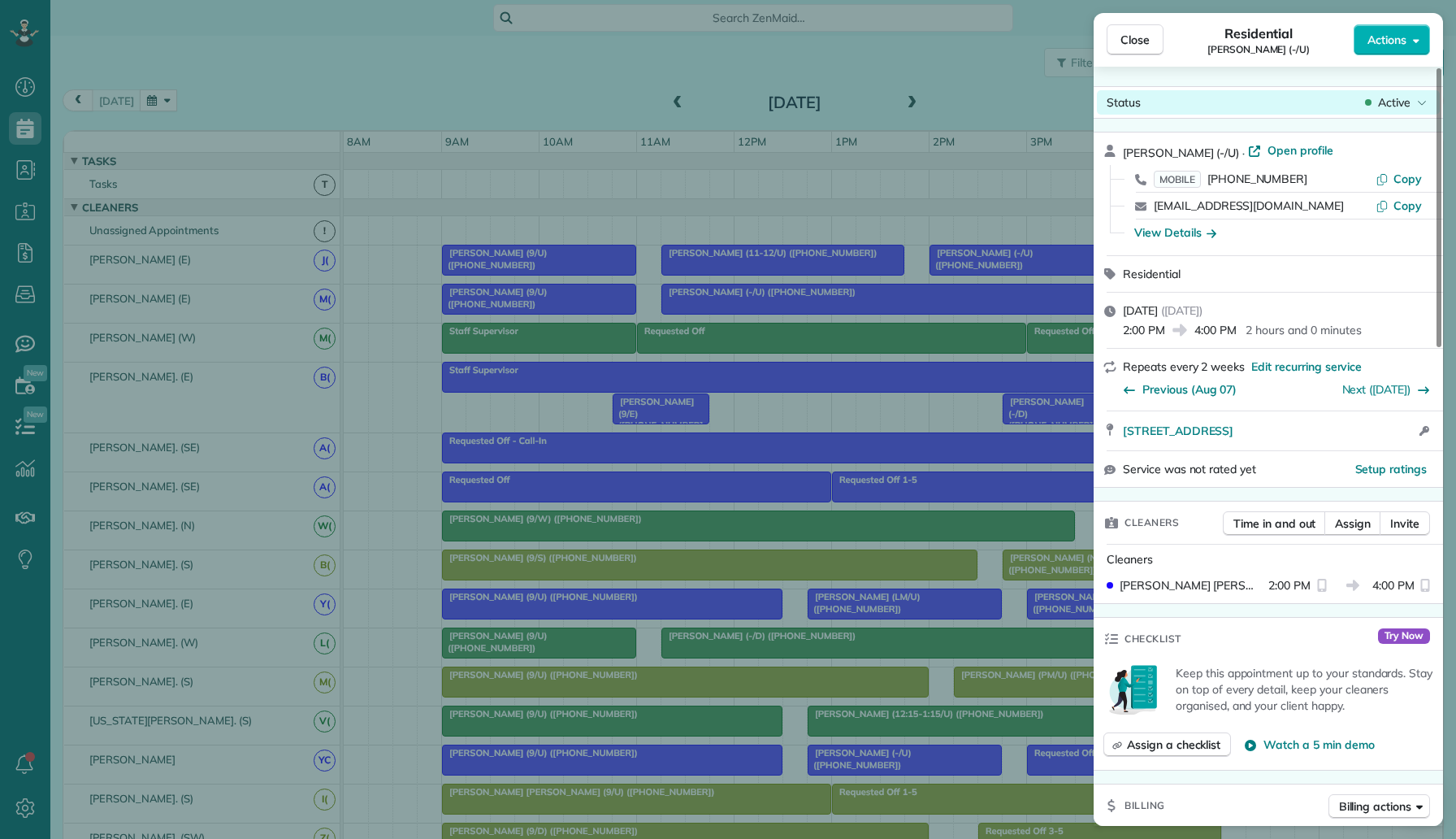
click at [1383, 105] on span "Active" at bounding box center [1394, 102] width 33 height 16
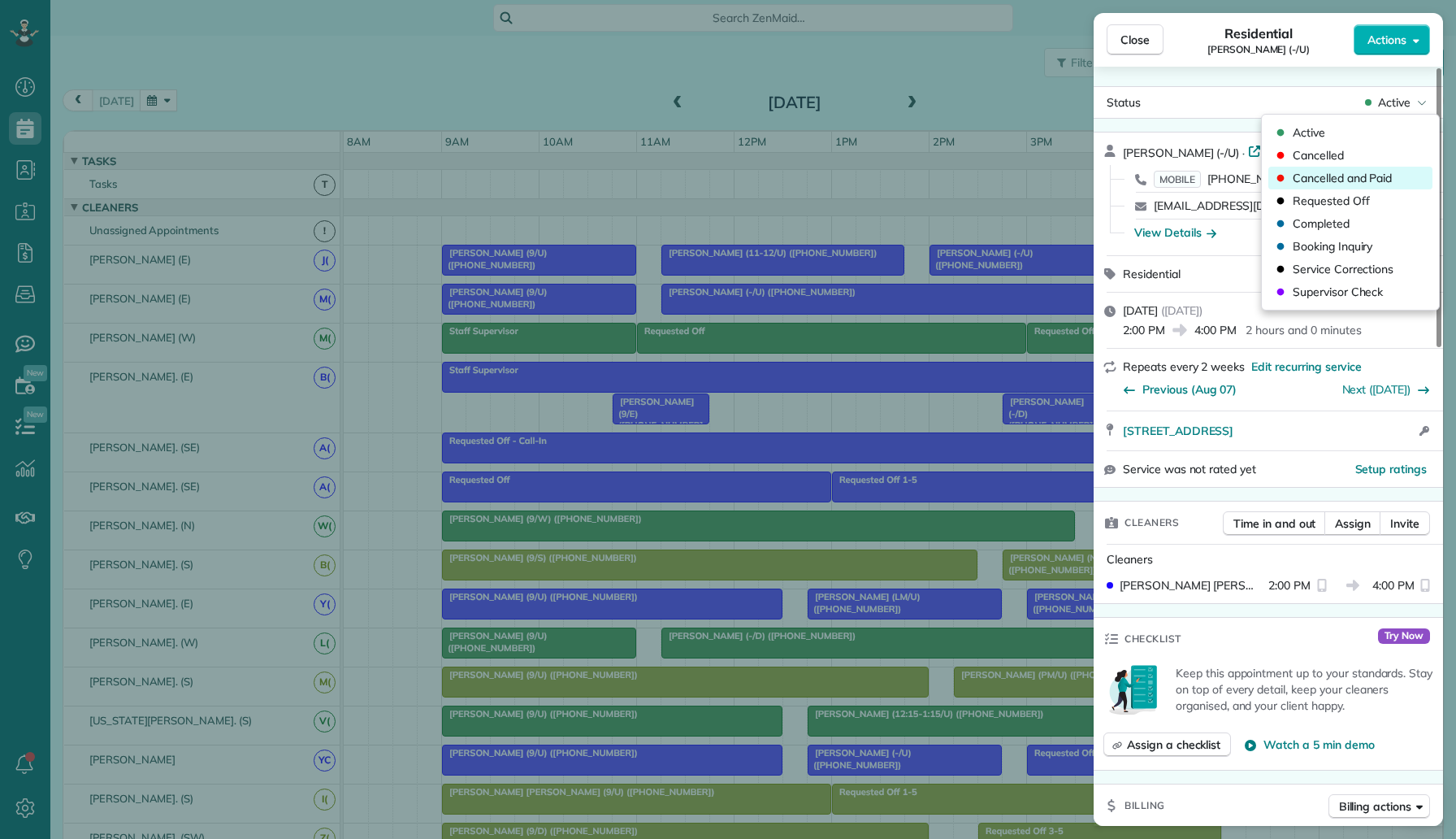
click at [1375, 171] on span "Cancelled and Paid" at bounding box center [1343, 178] width 99 height 16
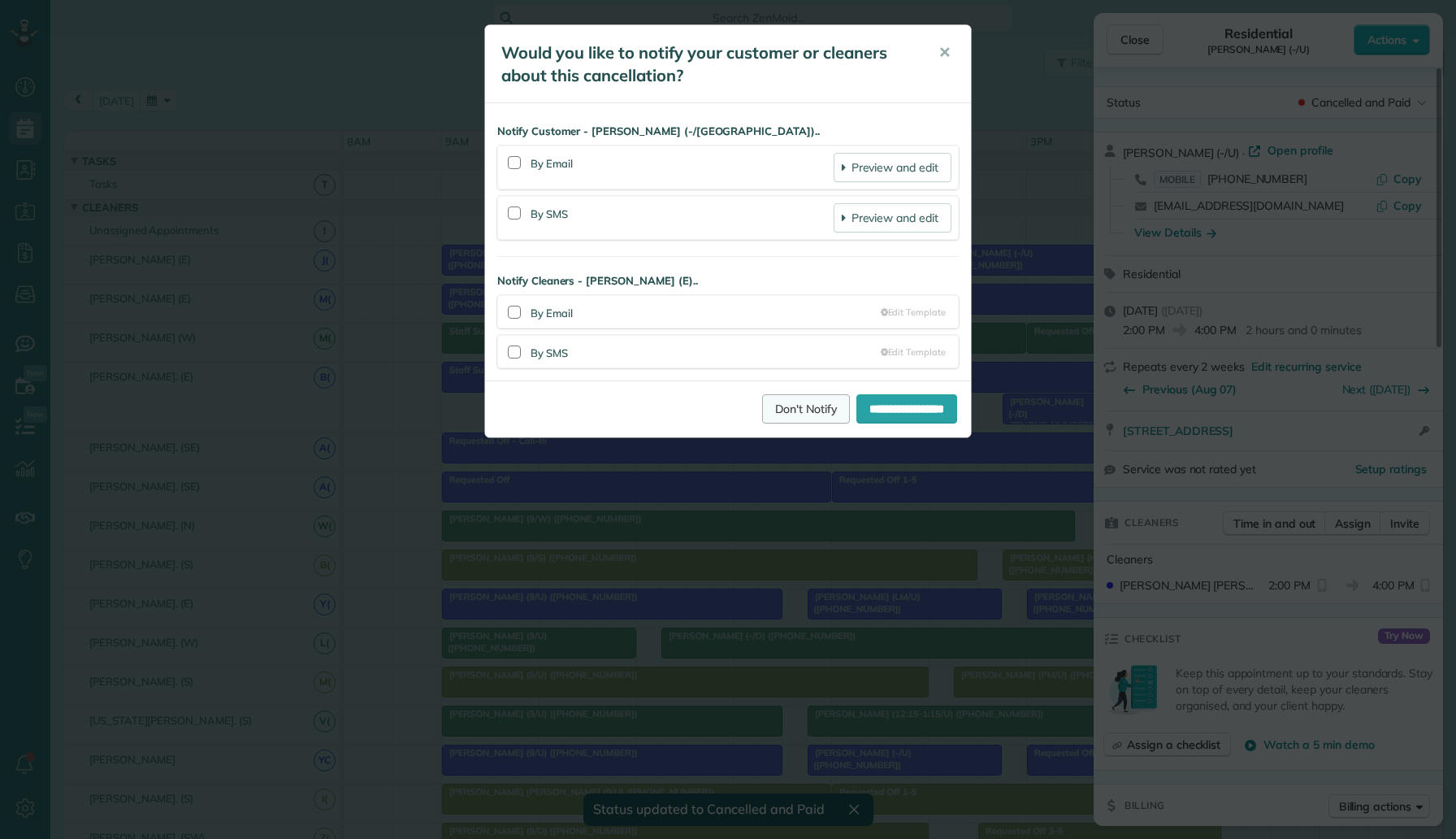
click at [784, 412] on link "Don't Notify" at bounding box center [806, 409] width 87 height 29
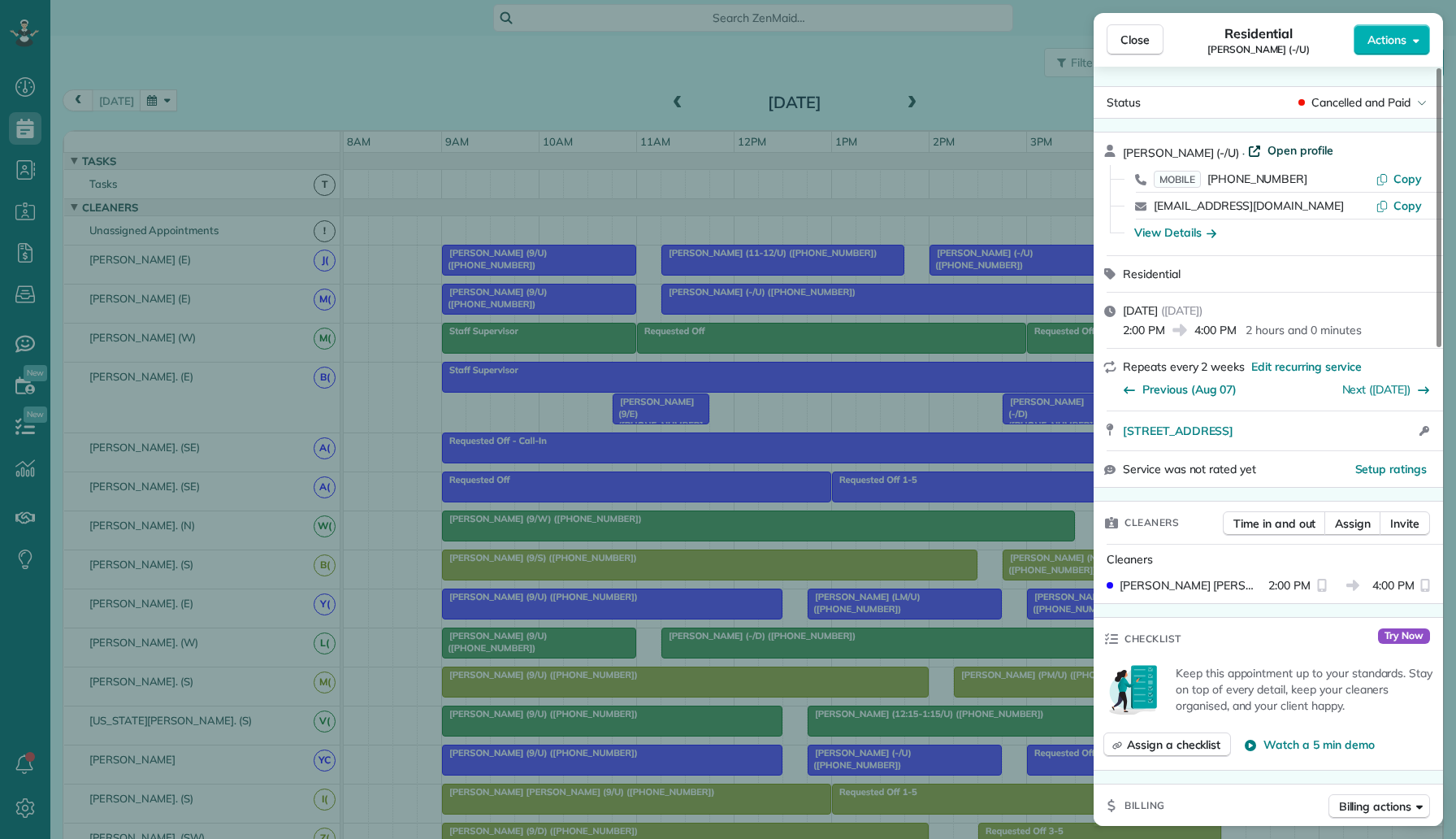
click at [1274, 145] on span "Open profile" at bounding box center [1301, 150] width 66 height 16
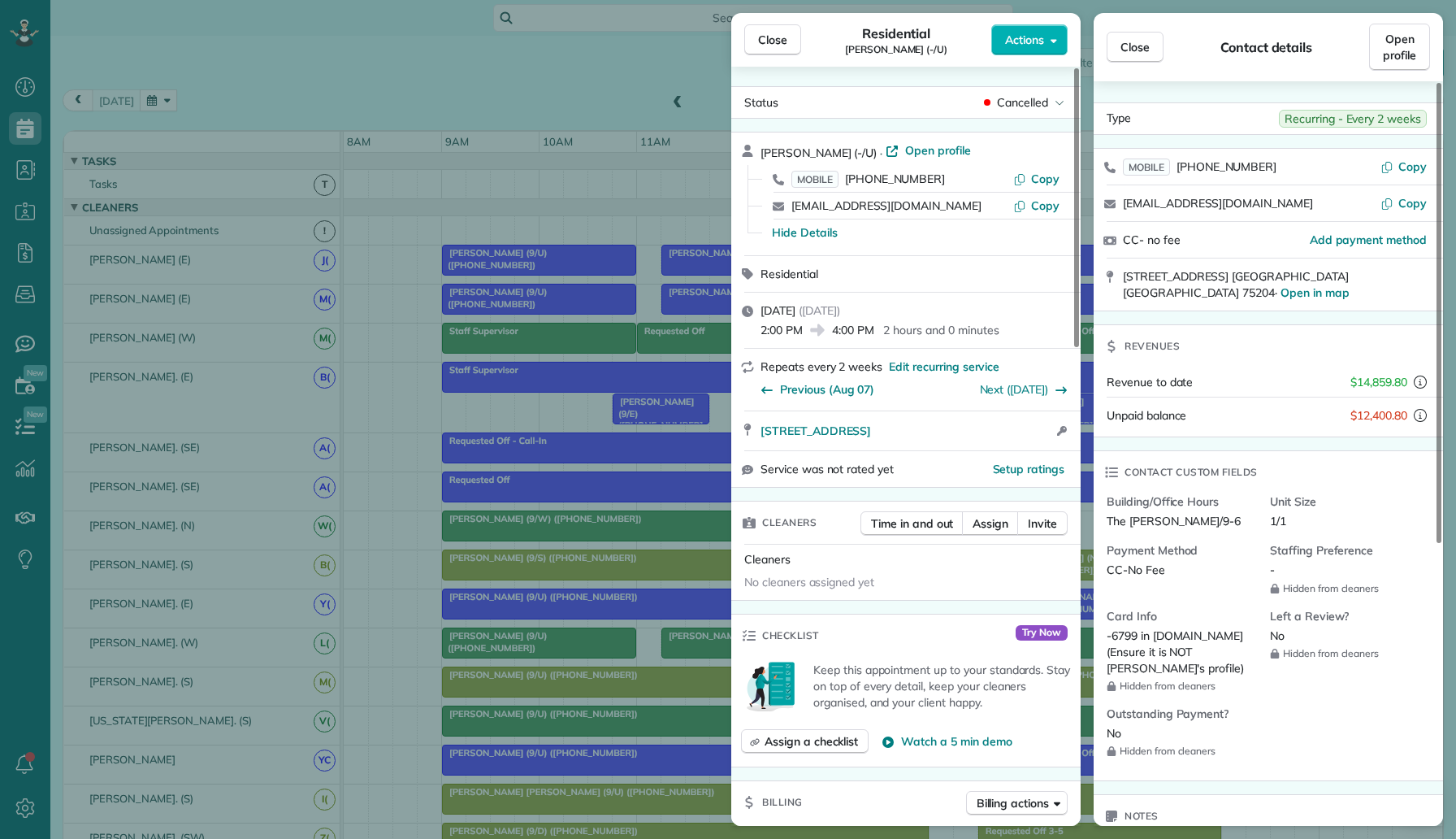
scroll to position [839, 51]
click at [136, 74] on div "Close Residential Trent Sanger (-/U) Actions Status Cancelled Trent Sanger (-/U…" at bounding box center [728, 420] width 1456 height 839
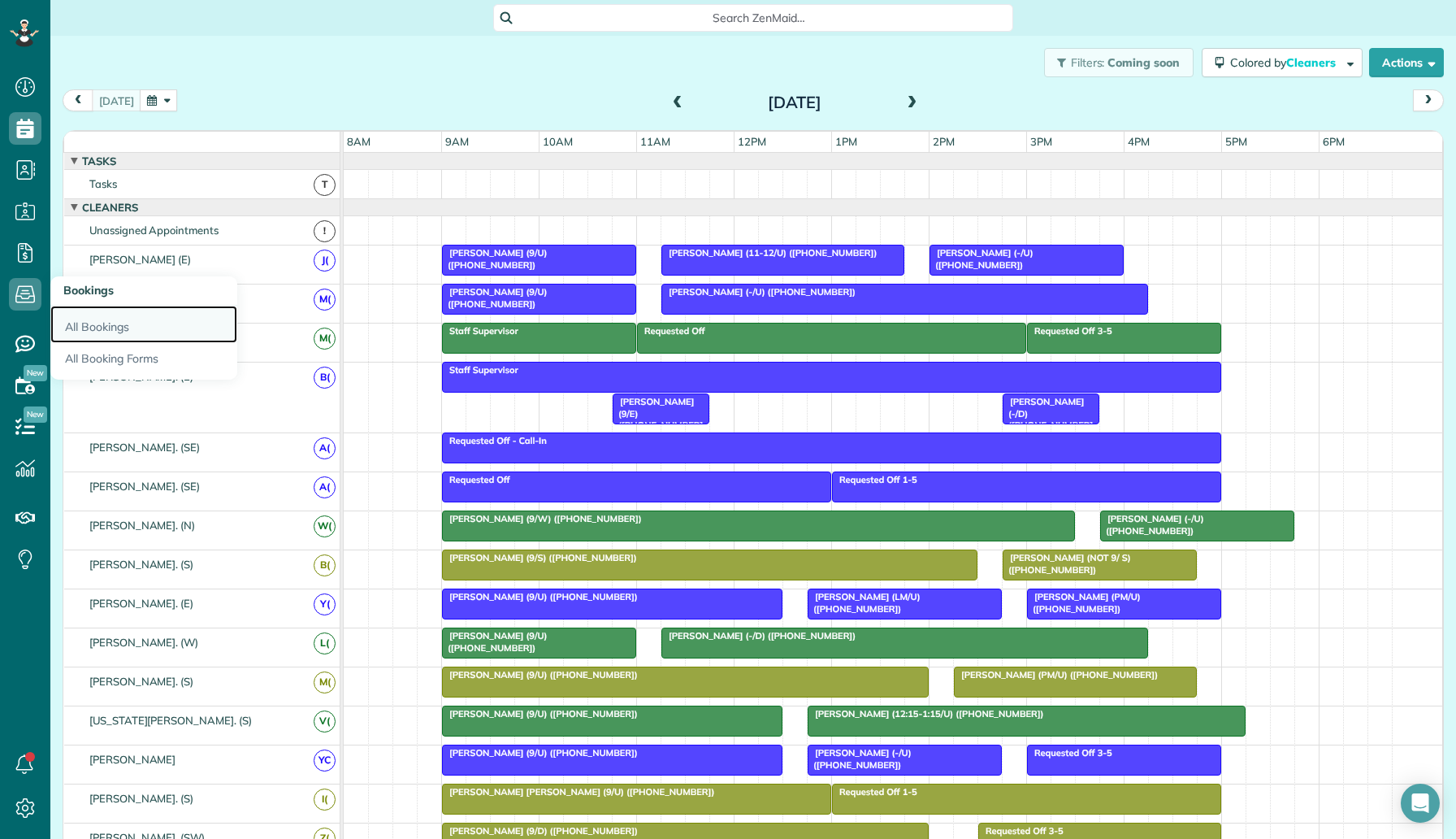
click at [103, 322] on link "All Bookings" at bounding box center [144, 324] width 187 height 38
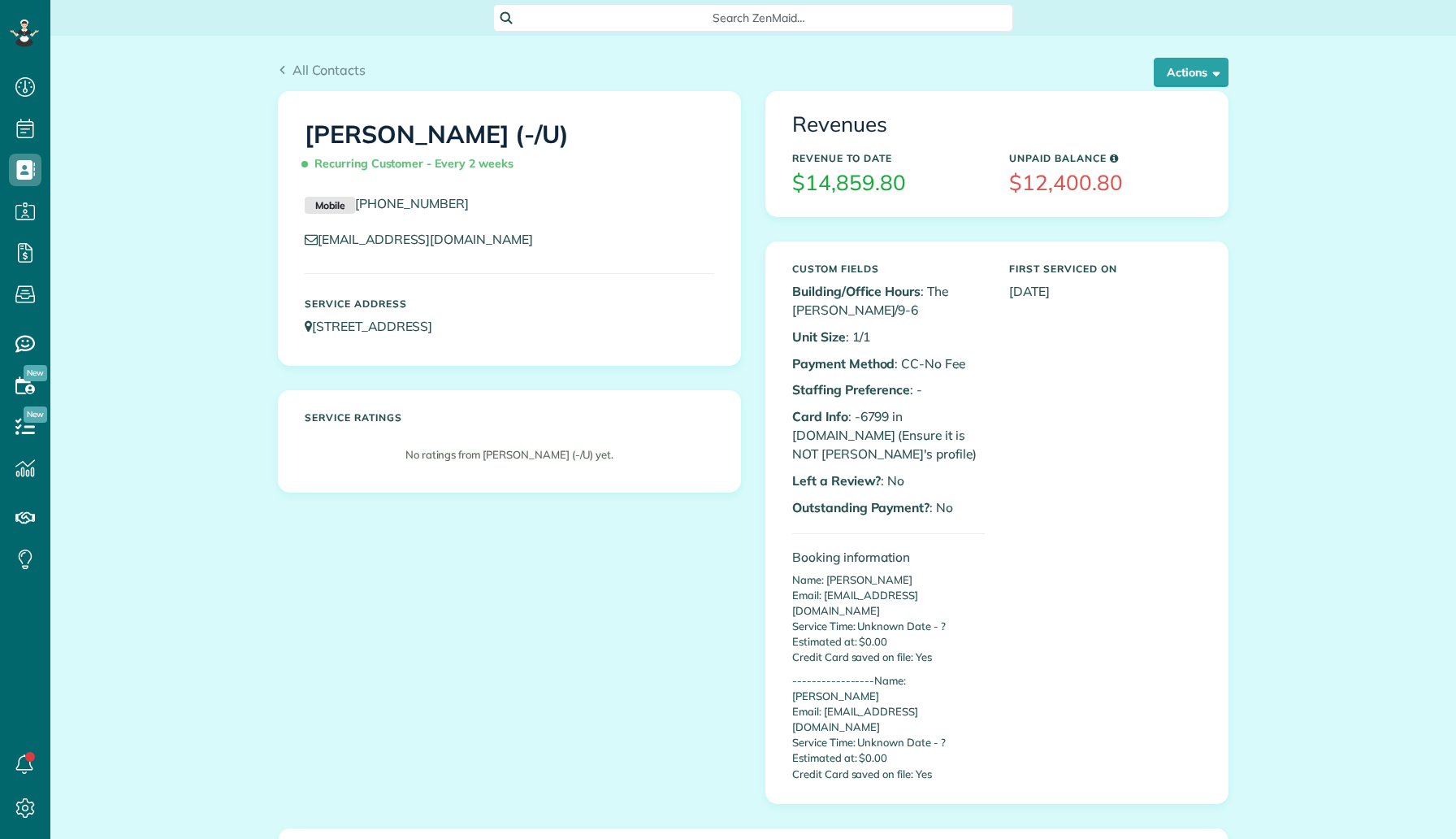
scroll to position [7, 7]
click at [1194, 74] on button "Actions" at bounding box center [1191, 72] width 75 height 29
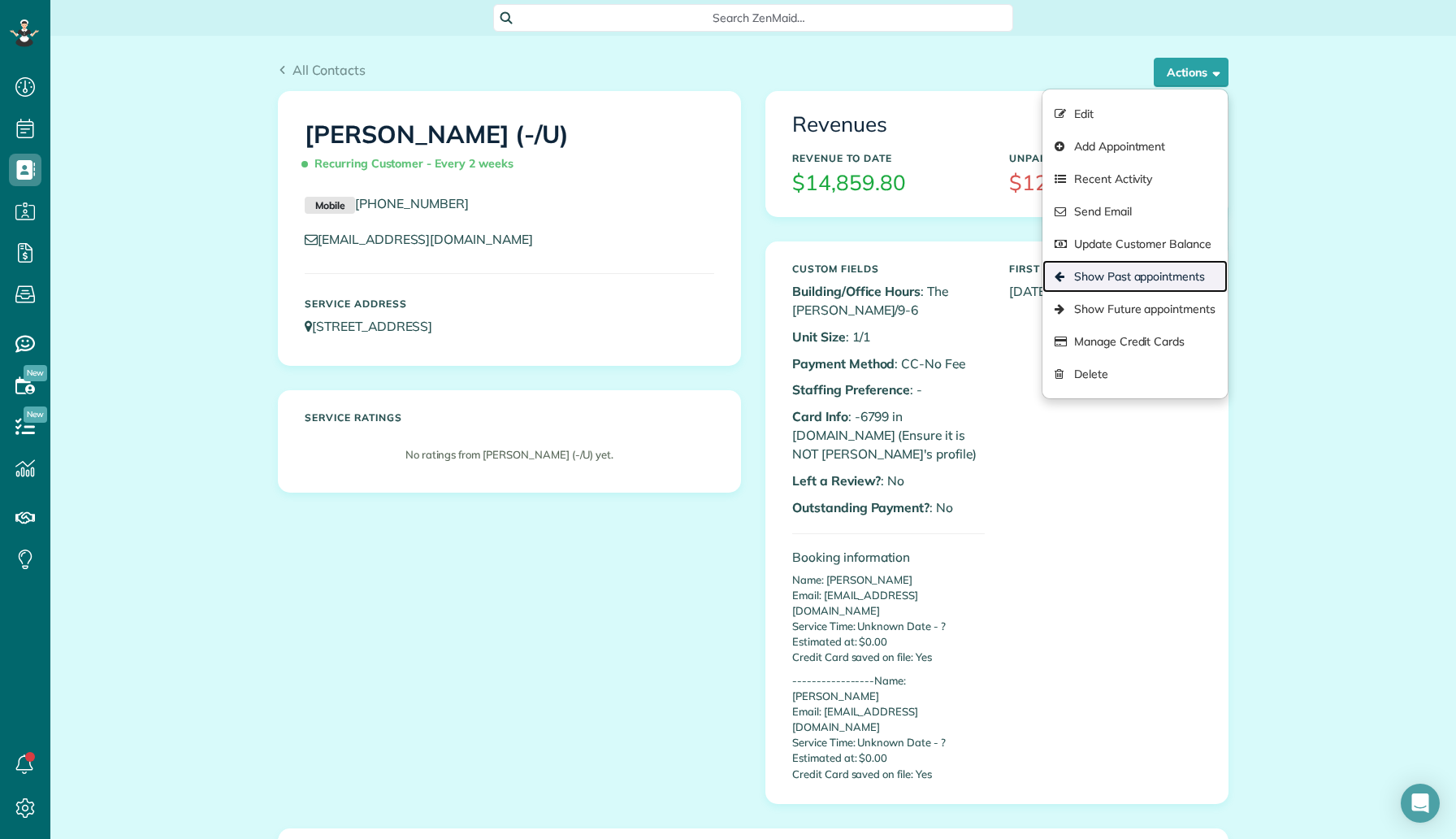
click at [1115, 274] on link "Show Past appointments" at bounding box center [1135, 276] width 185 height 33
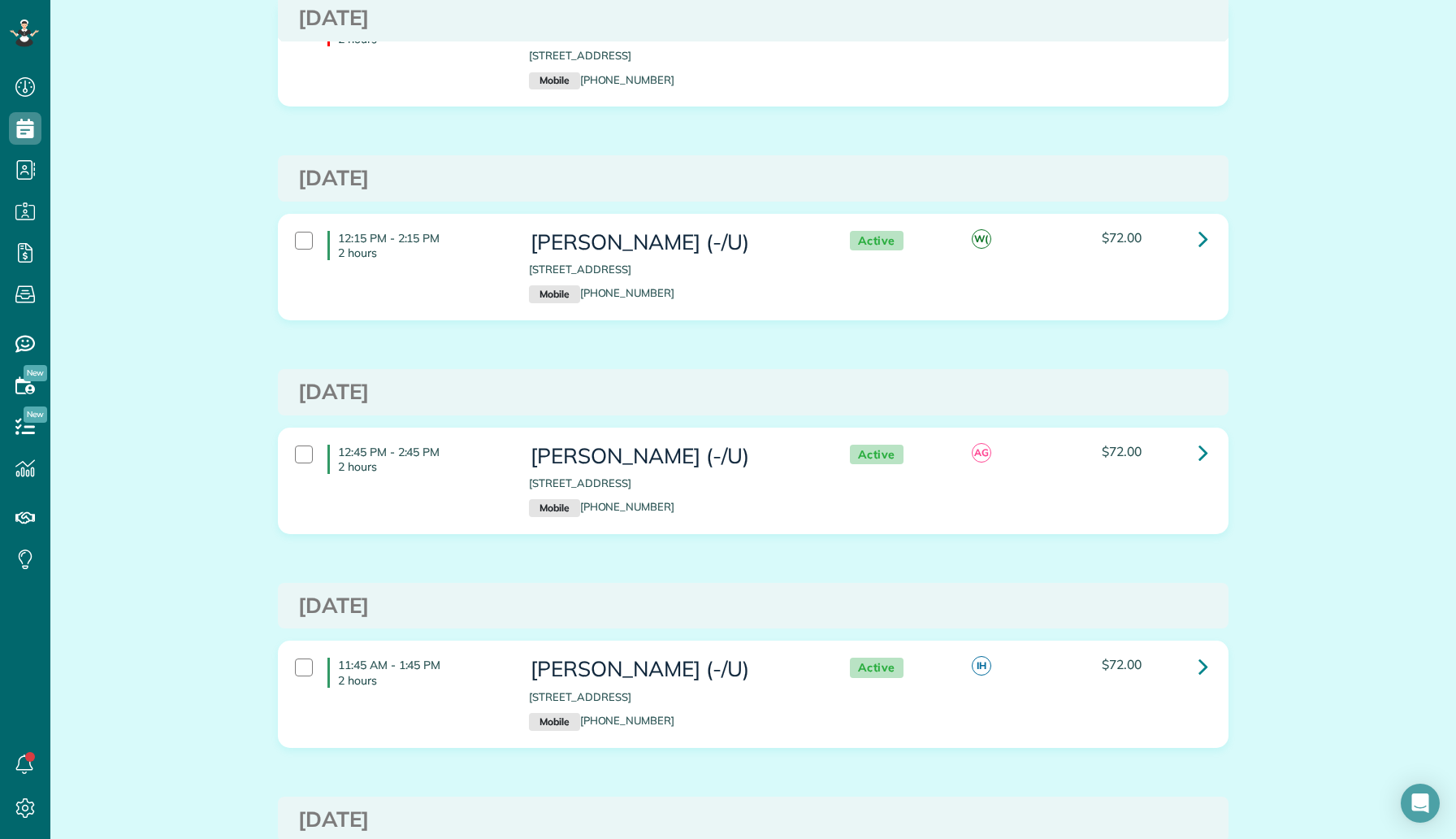
scroll to position [10080, 0]
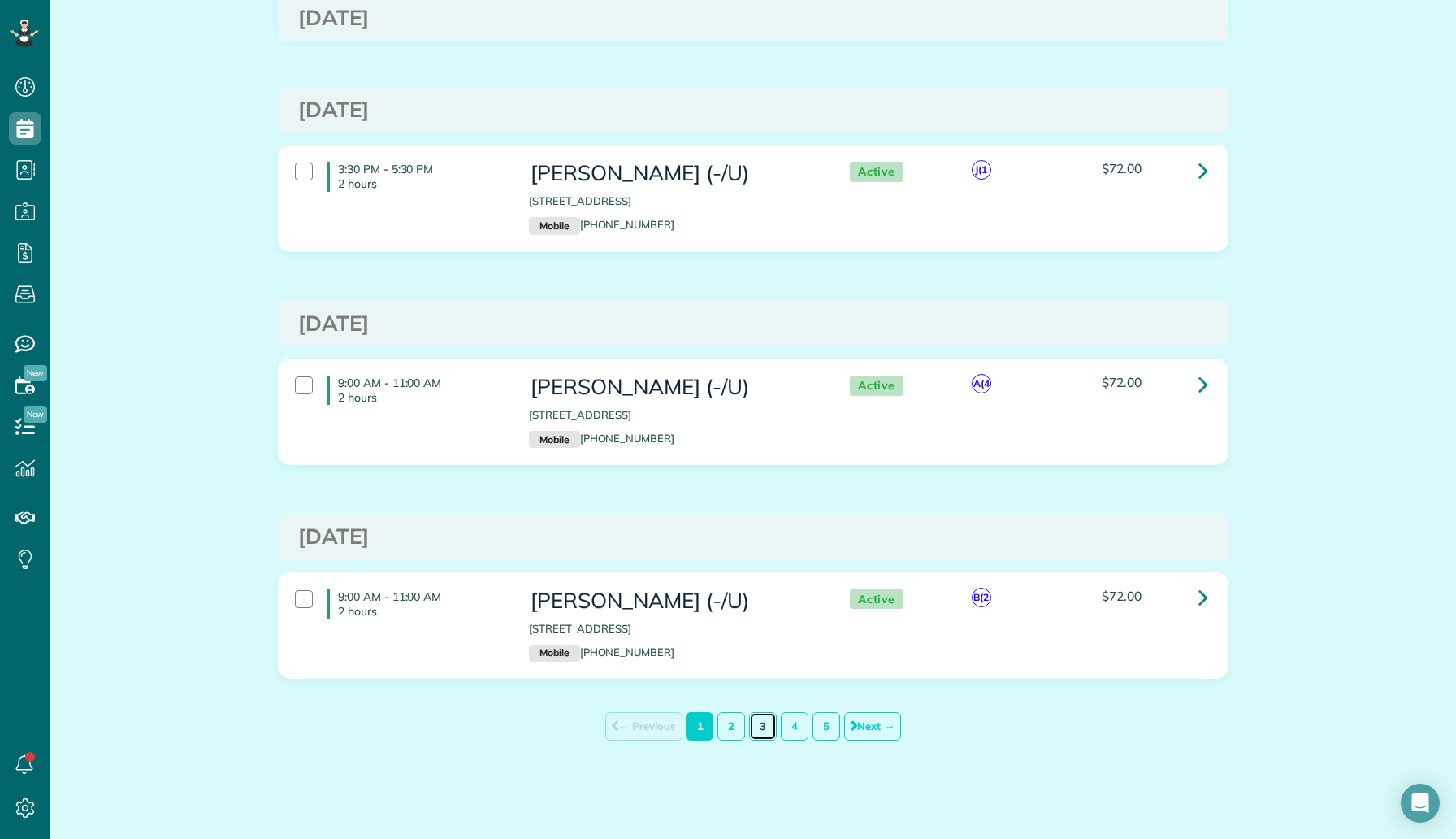
click at [766, 733] on link "3" at bounding box center [763, 726] width 28 height 29
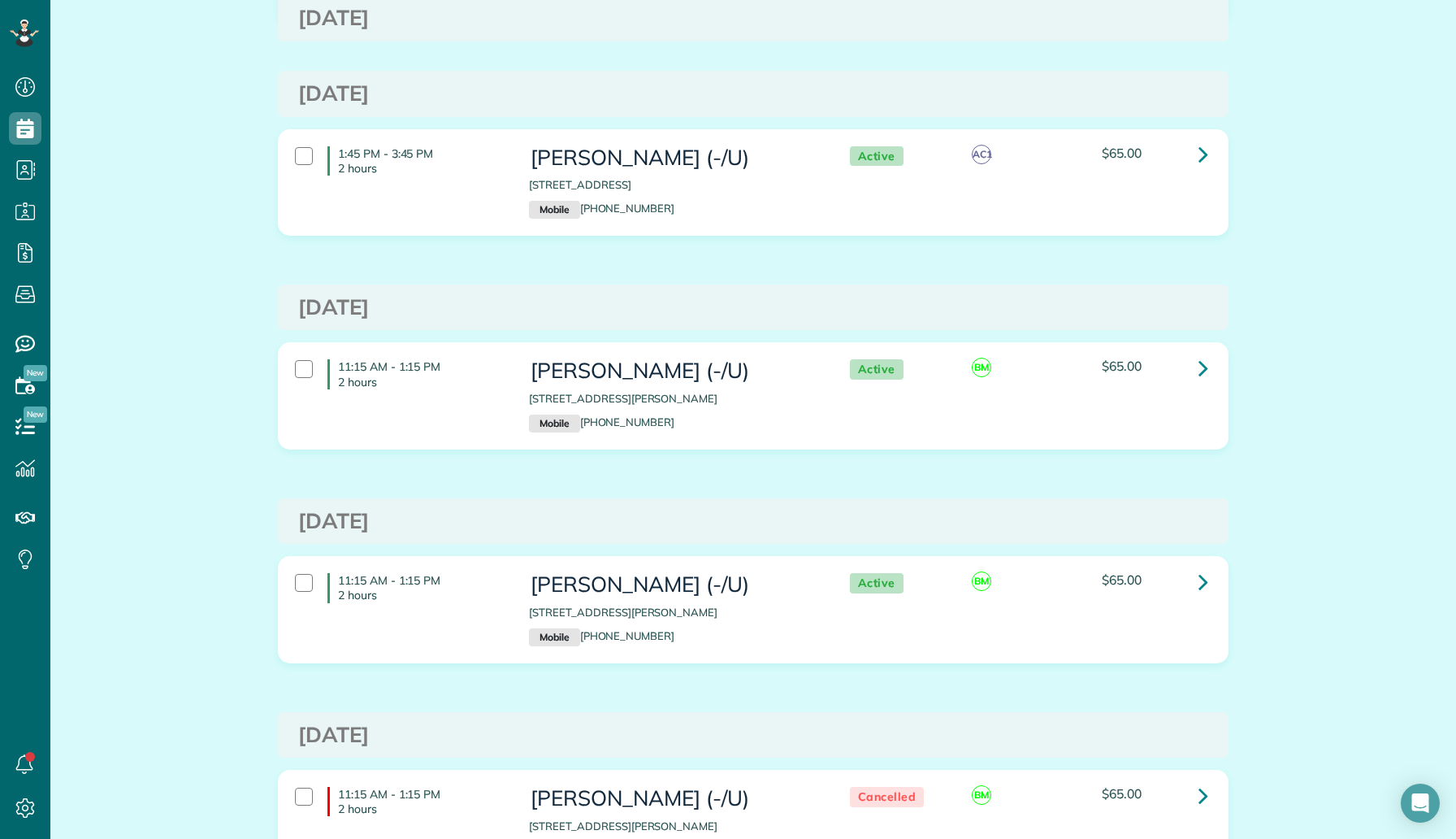
scroll to position [10080, 0]
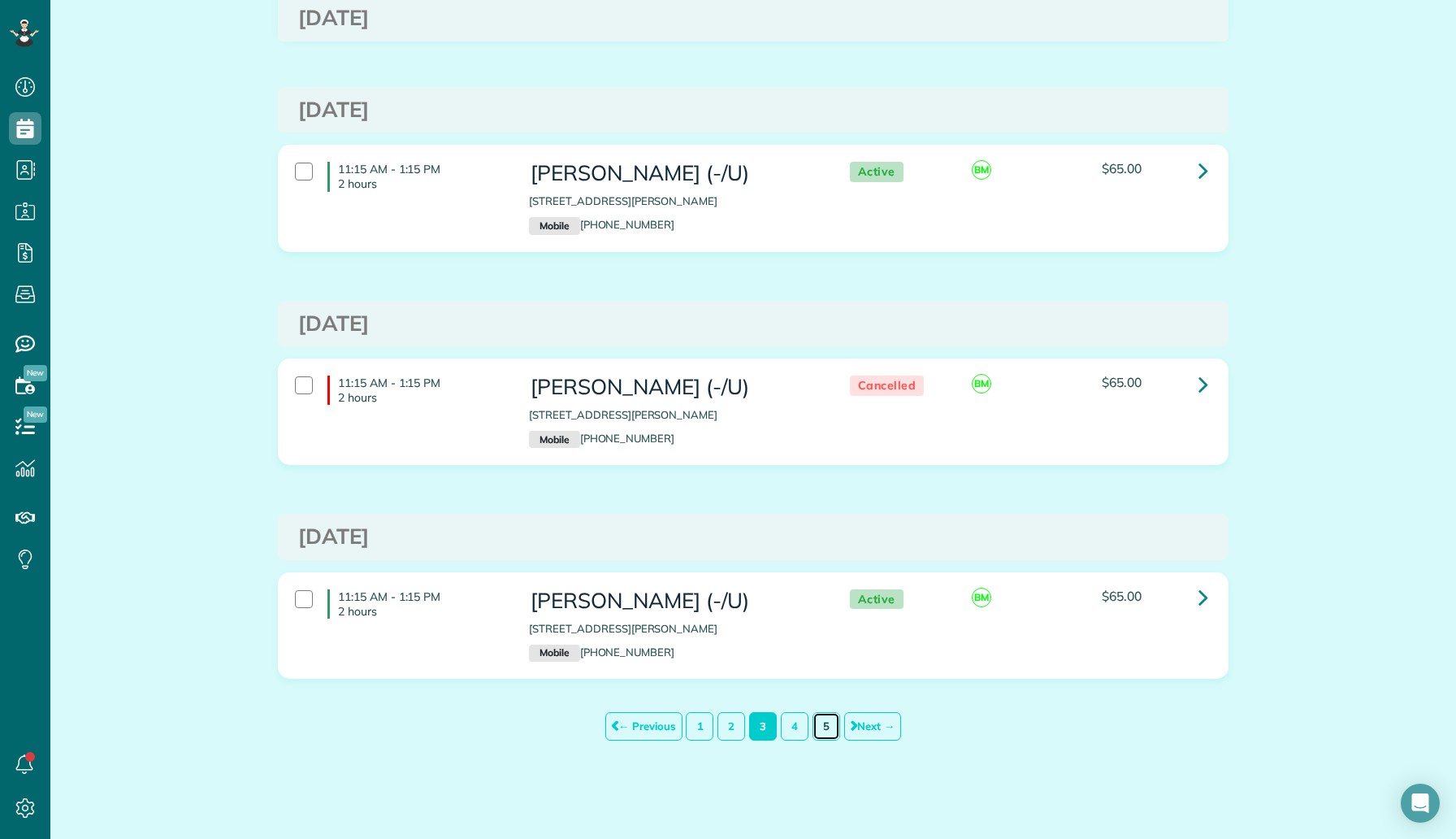
click at [818, 730] on link "5" at bounding box center [827, 726] width 28 height 29
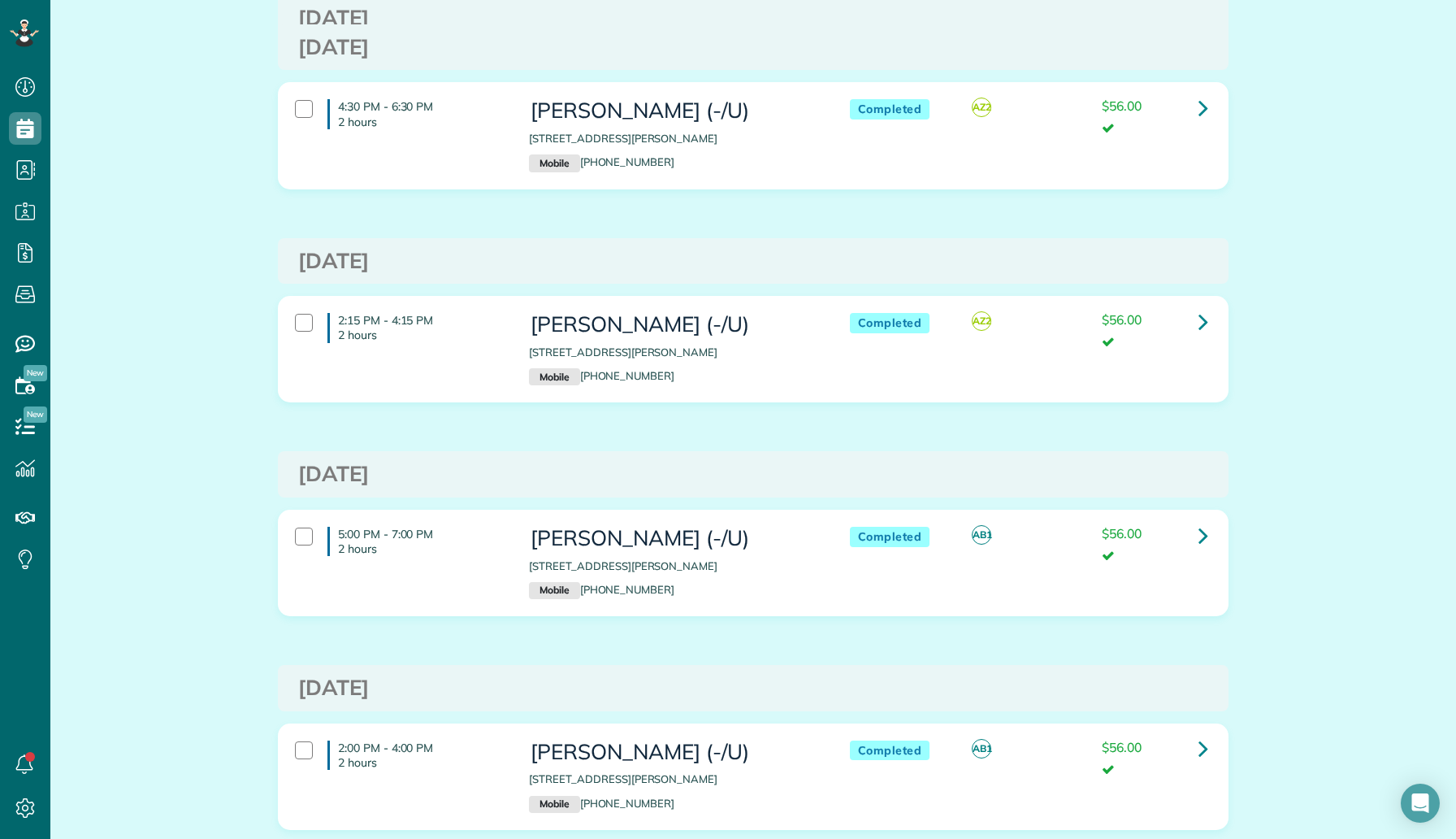
scroll to position [4739, 0]
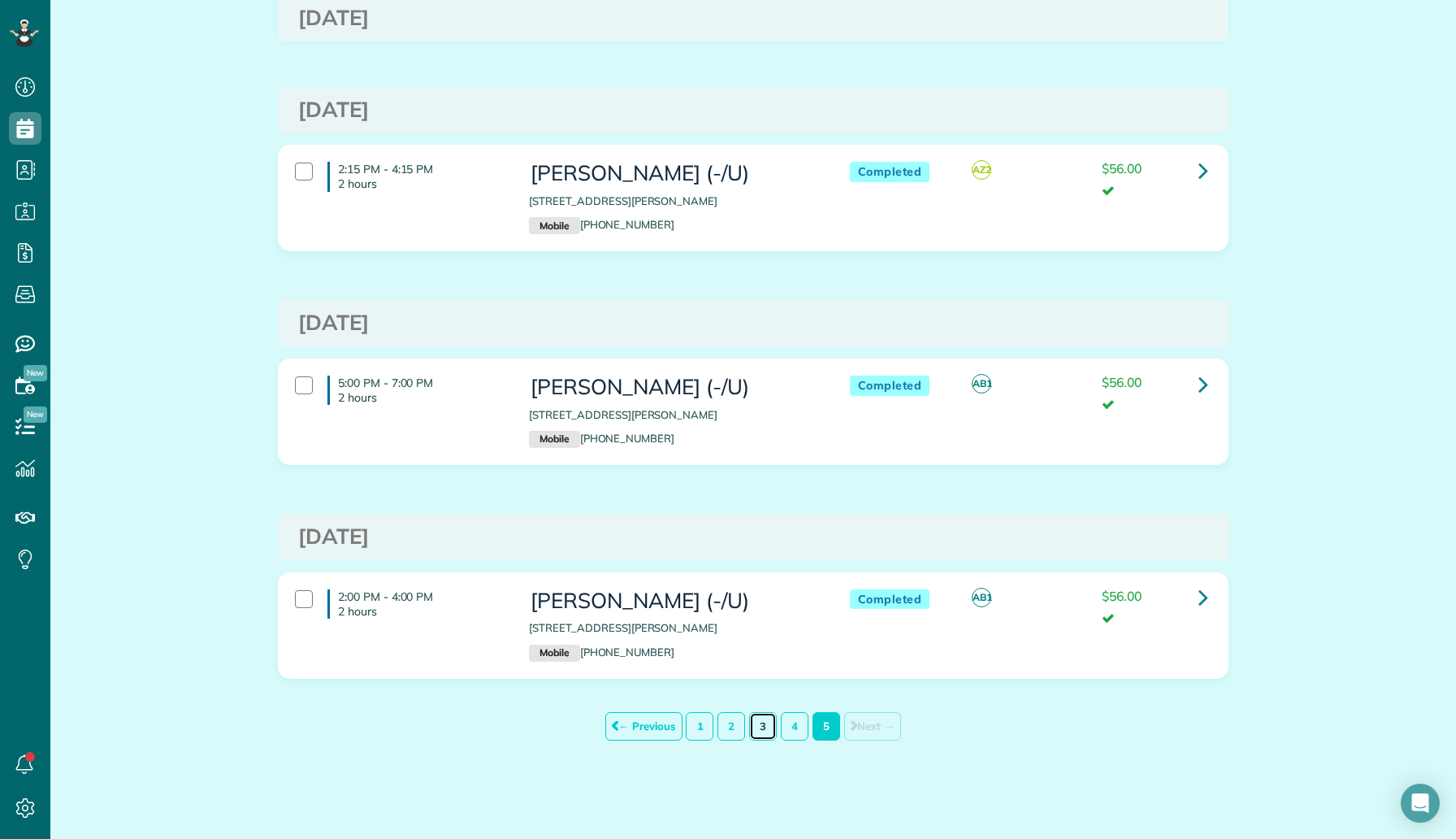
click at [766, 725] on link "3" at bounding box center [763, 726] width 28 height 29
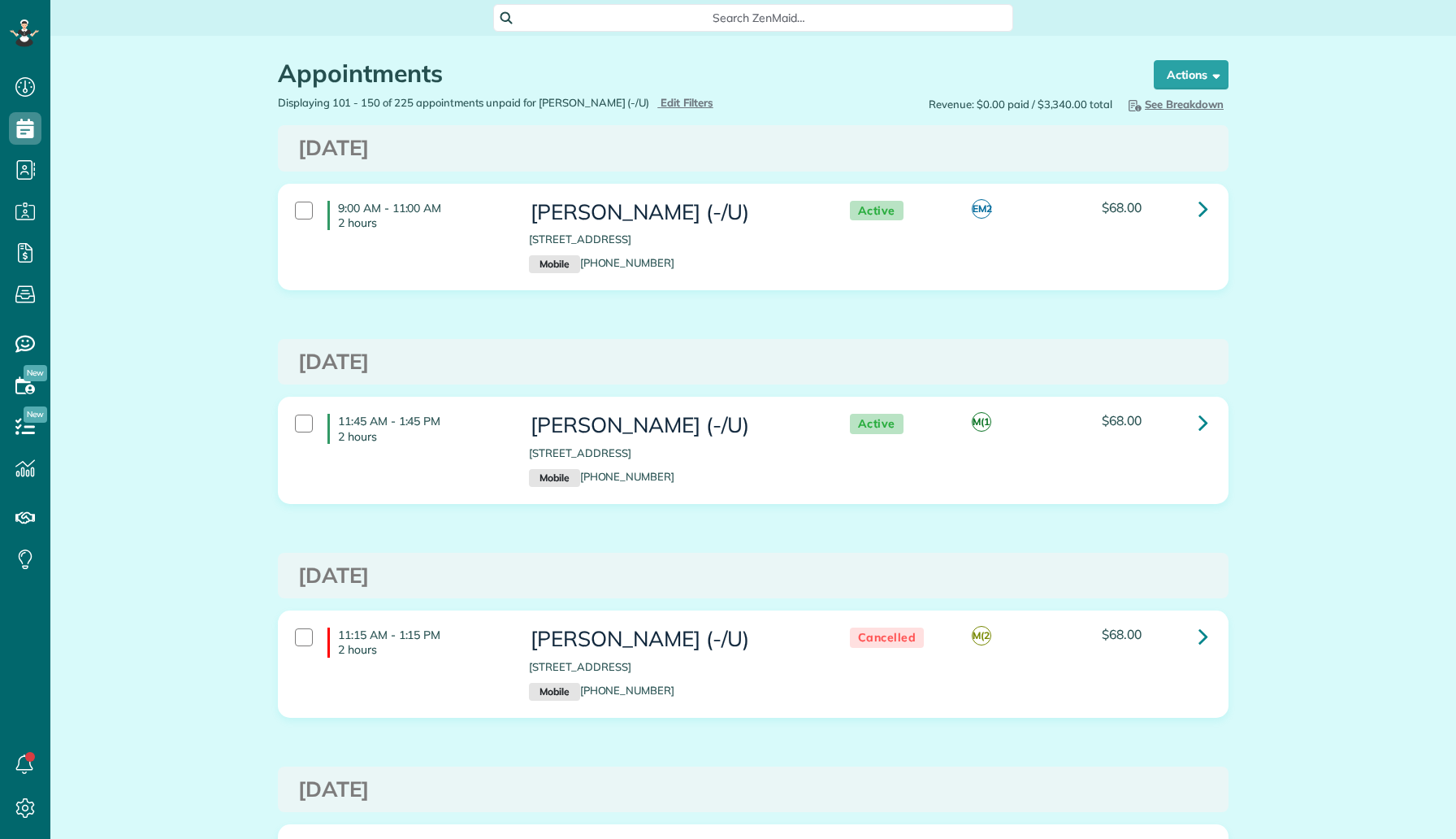
scroll to position [7, 7]
drag, startPoint x: 583, startPoint y: 211, endPoint x: 523, endPoint y: 203, distance: 60.5
click at [523, 203] on div "[PERSON_NAME] (-/U) [STREET_ADDRESS] Mobile [PHONE_NUMBER]" at bounding box center [673, 237] width 312 height 88
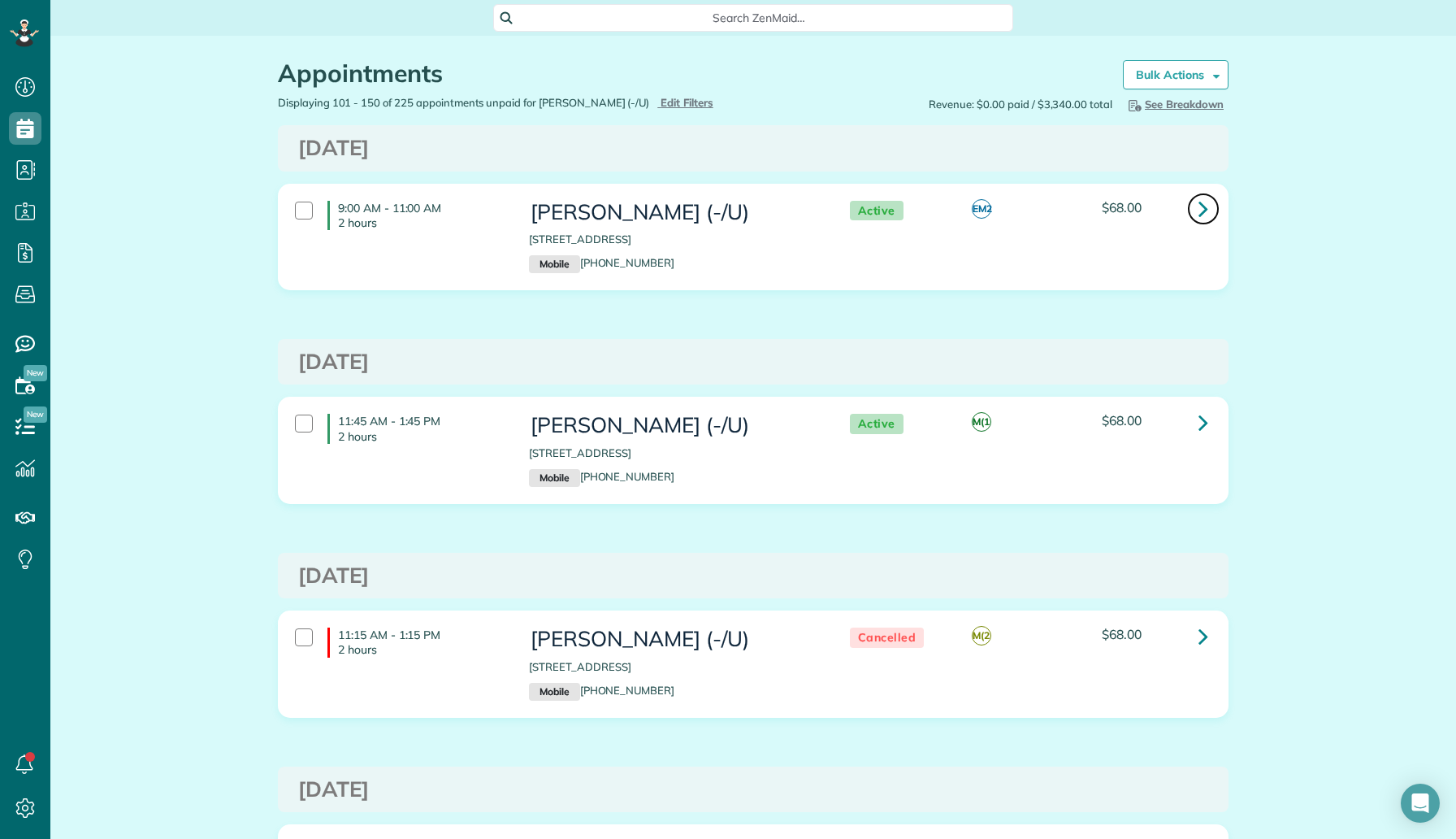
click at [1201, 202] on icon at bounding box center [1204, 208] width 10 height 29
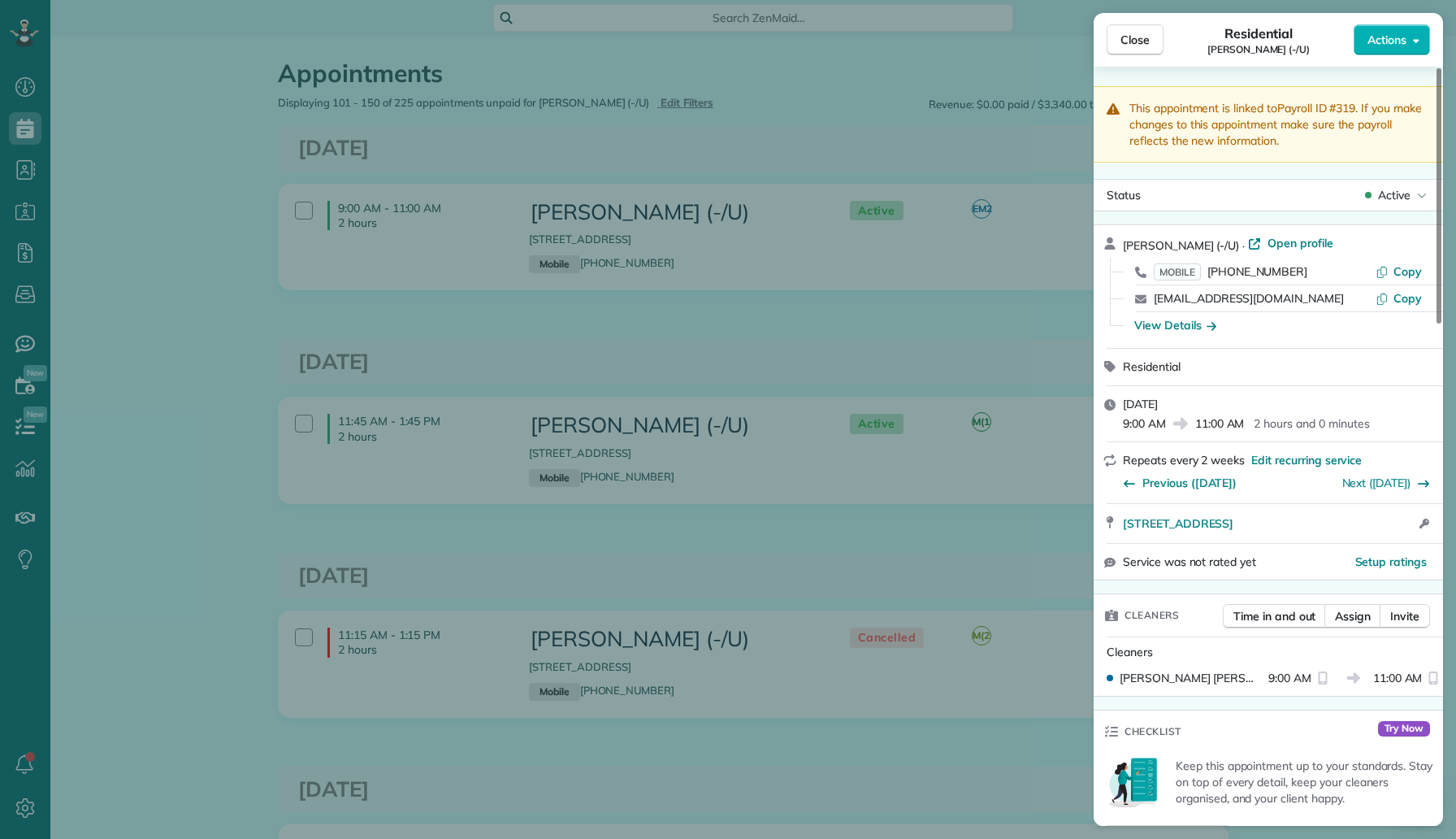
click at [1235, 357] on div "Residential" at bounding box center [1269, 367] width 350 height 36
drag, startPoint x: 1295, startPoint y: 296, endPoint x: 1150, endPoint y: 296, distance: 145.0
click at [1150, 296] on div "trentsanger@gmail.com Copy" at bounding box center [1278, 298] width 310 height 26
click at [35, 129] on div "Close Residential Trent Sanger (-/U) Actions This appointment is linked to Payr…" at bounding box center [728, 420] width 1456 height 839
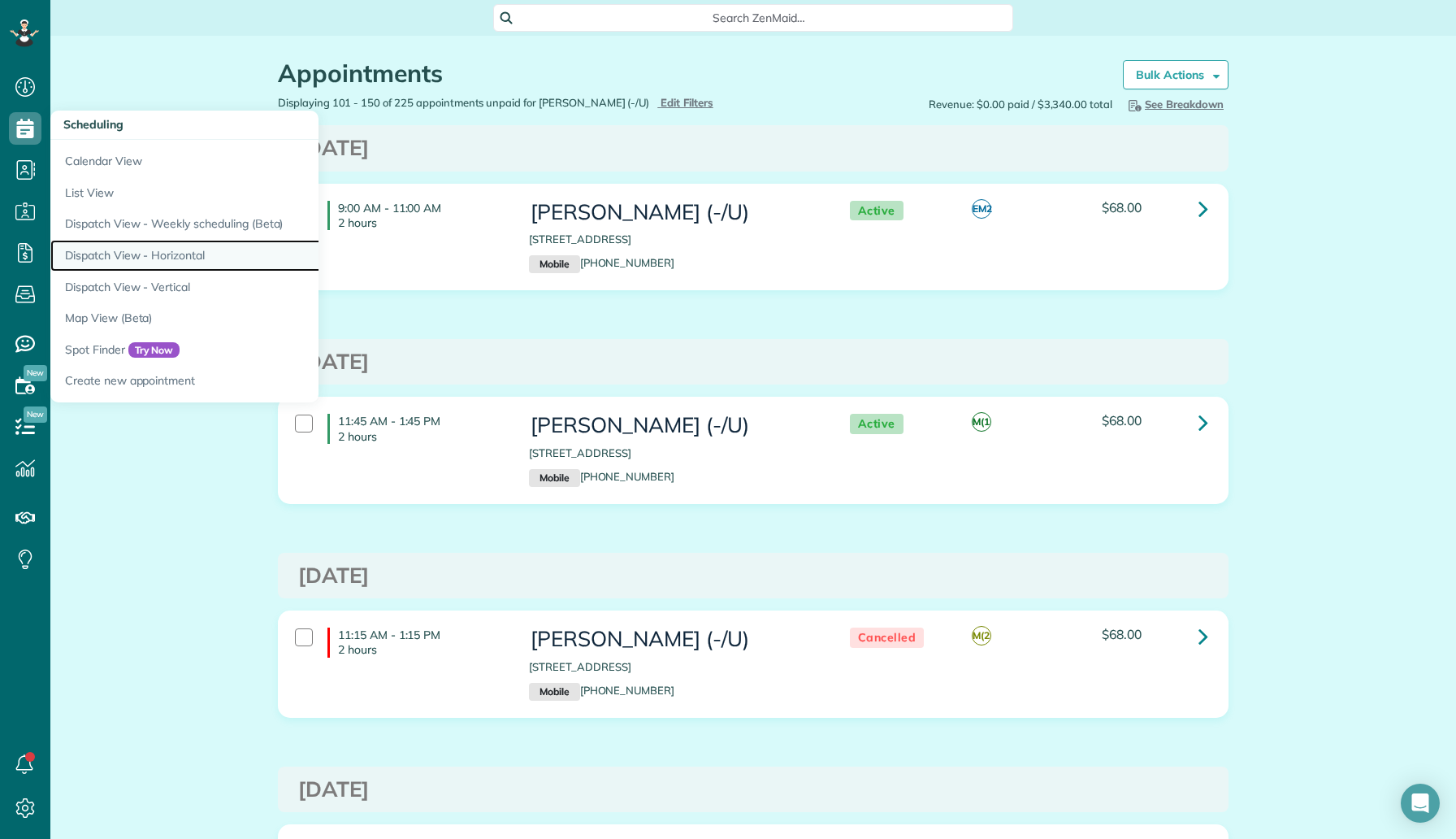
click at [165, 252] on link "Dispatch View - Horizontal" at bounding box center [253, 255] width 406 height 32
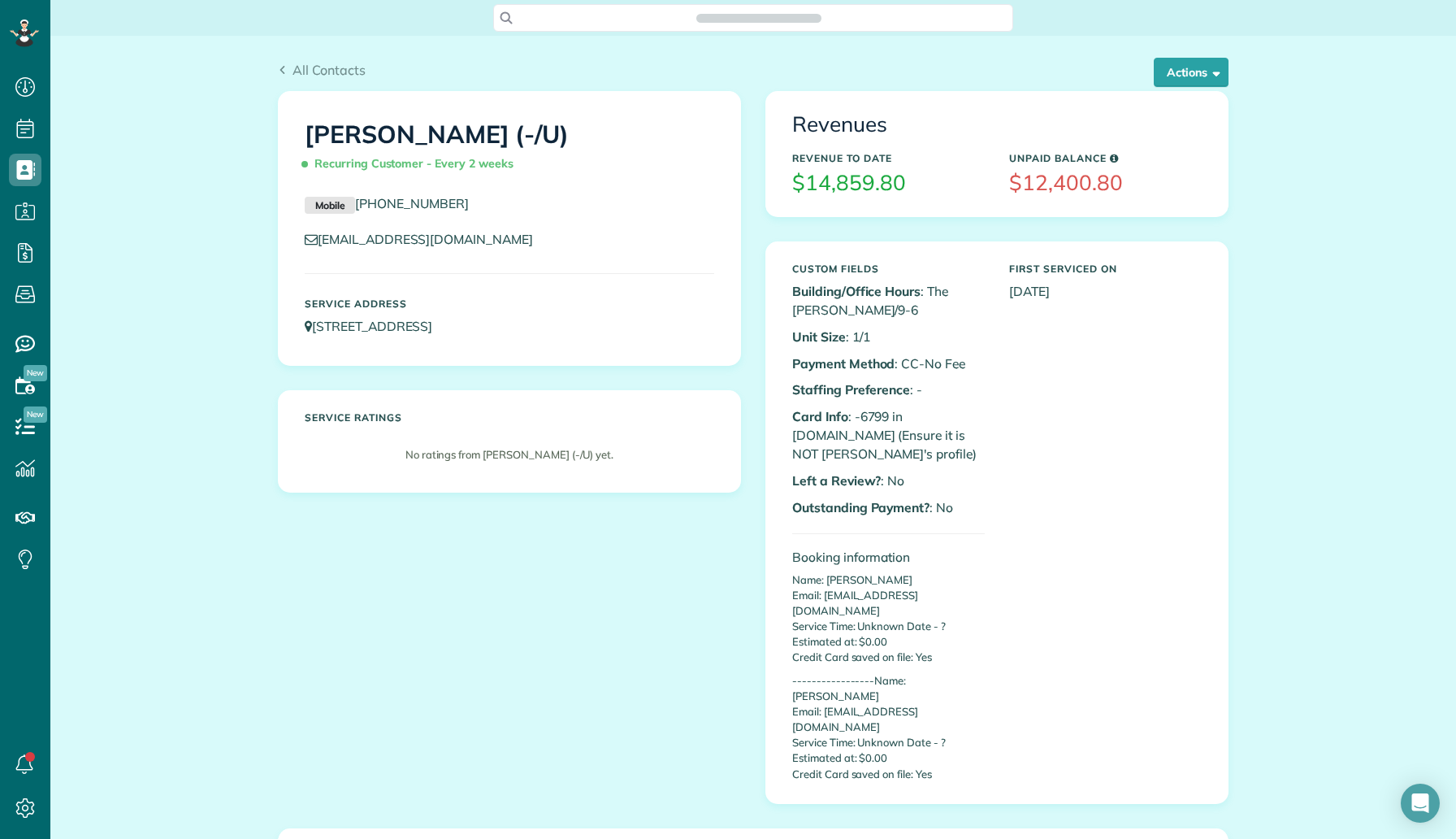
scroll to position [371, 0]
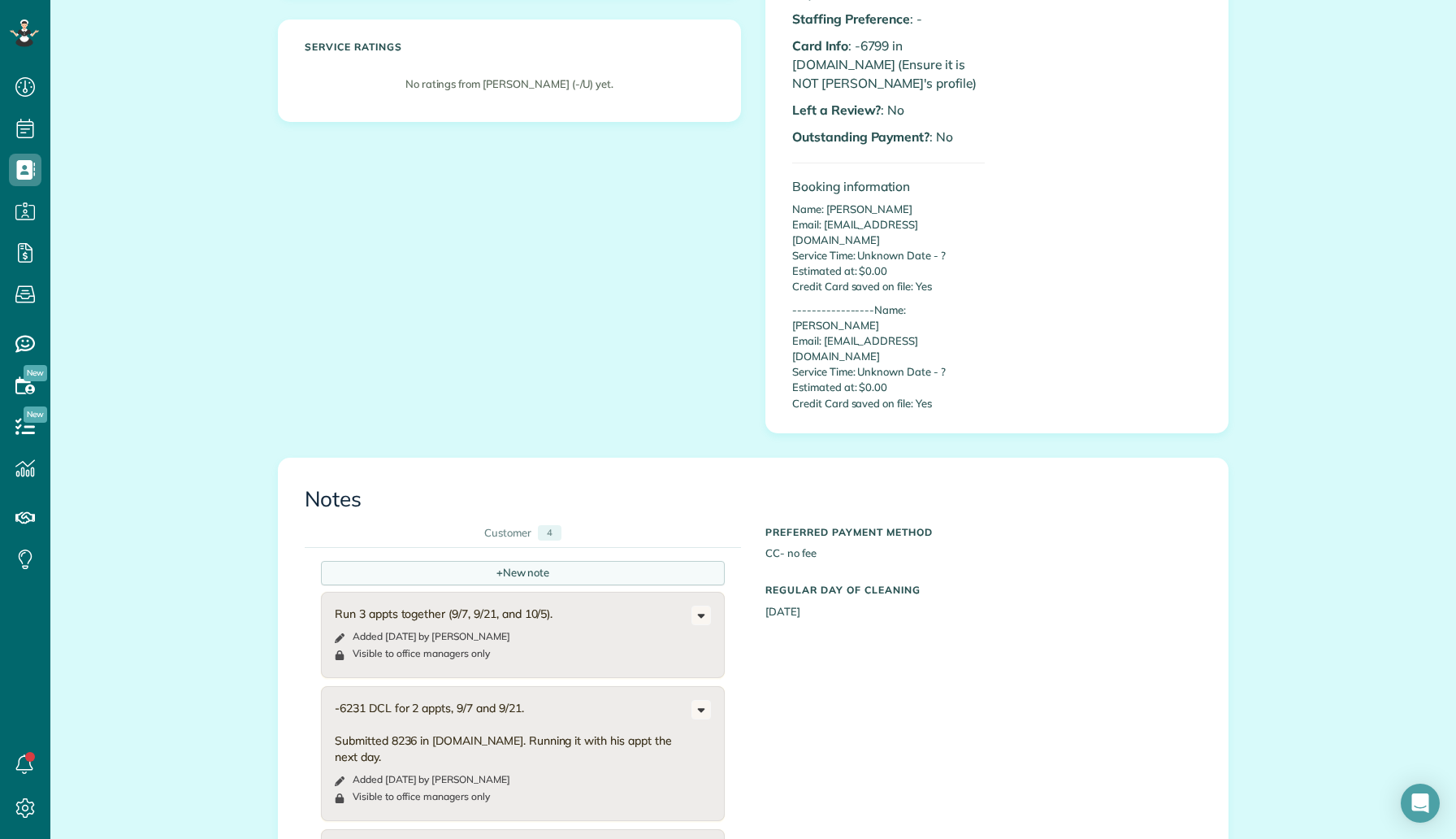
click at [602, 561] on div "+ New note" at bounding box center [523, 573] width 404 height 25
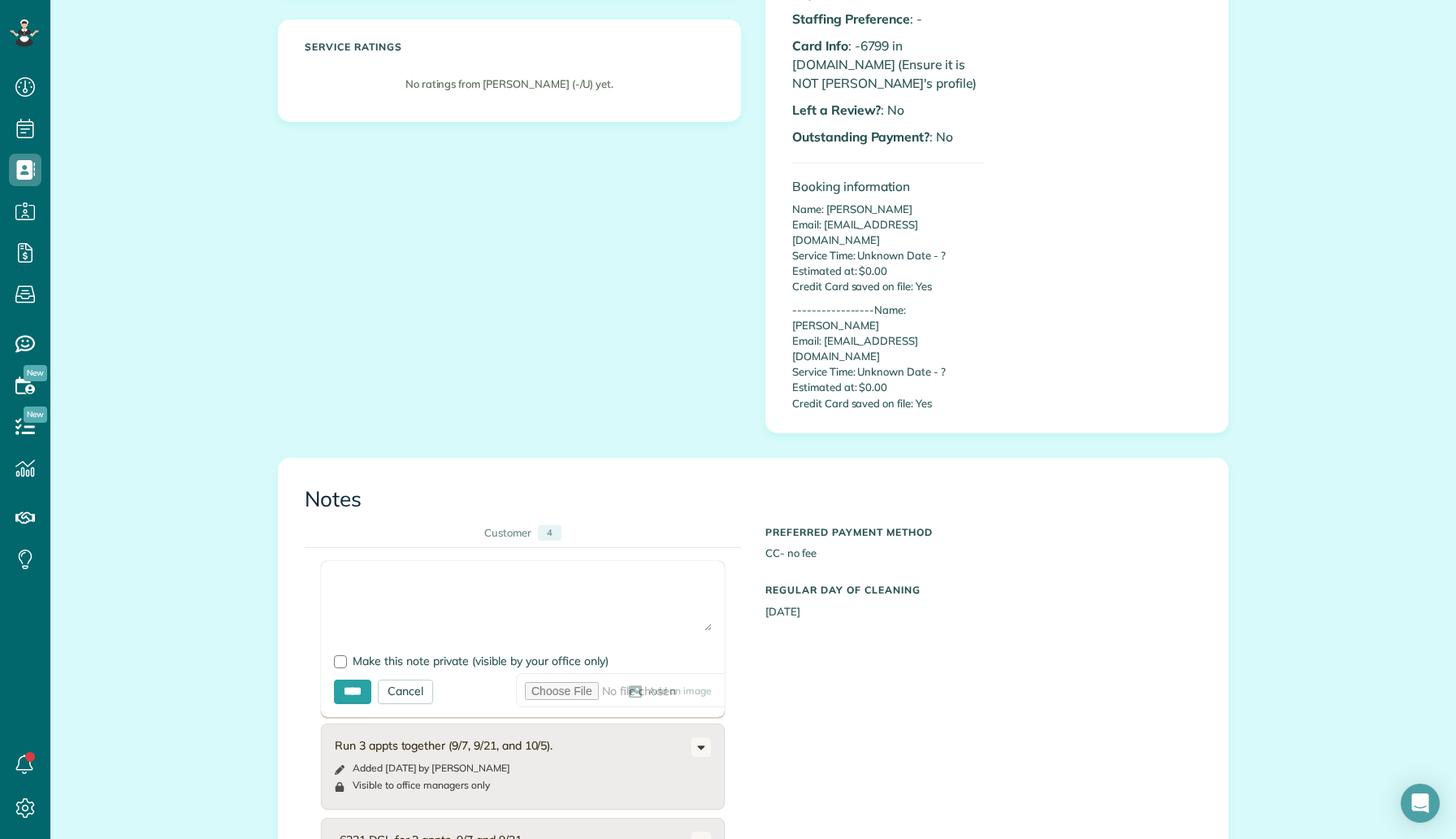
click at [581, 574] on textarea at bounding box center [523, 601] width 378 height 57
type textarea "**********"
click at [463, 653] on span "Make this note private (visible by your office only)" at bounding box center [481, 660] width 256 height 15
click at [358, 680] on input "****" at bounding box center [353, 692] width 38 height 25
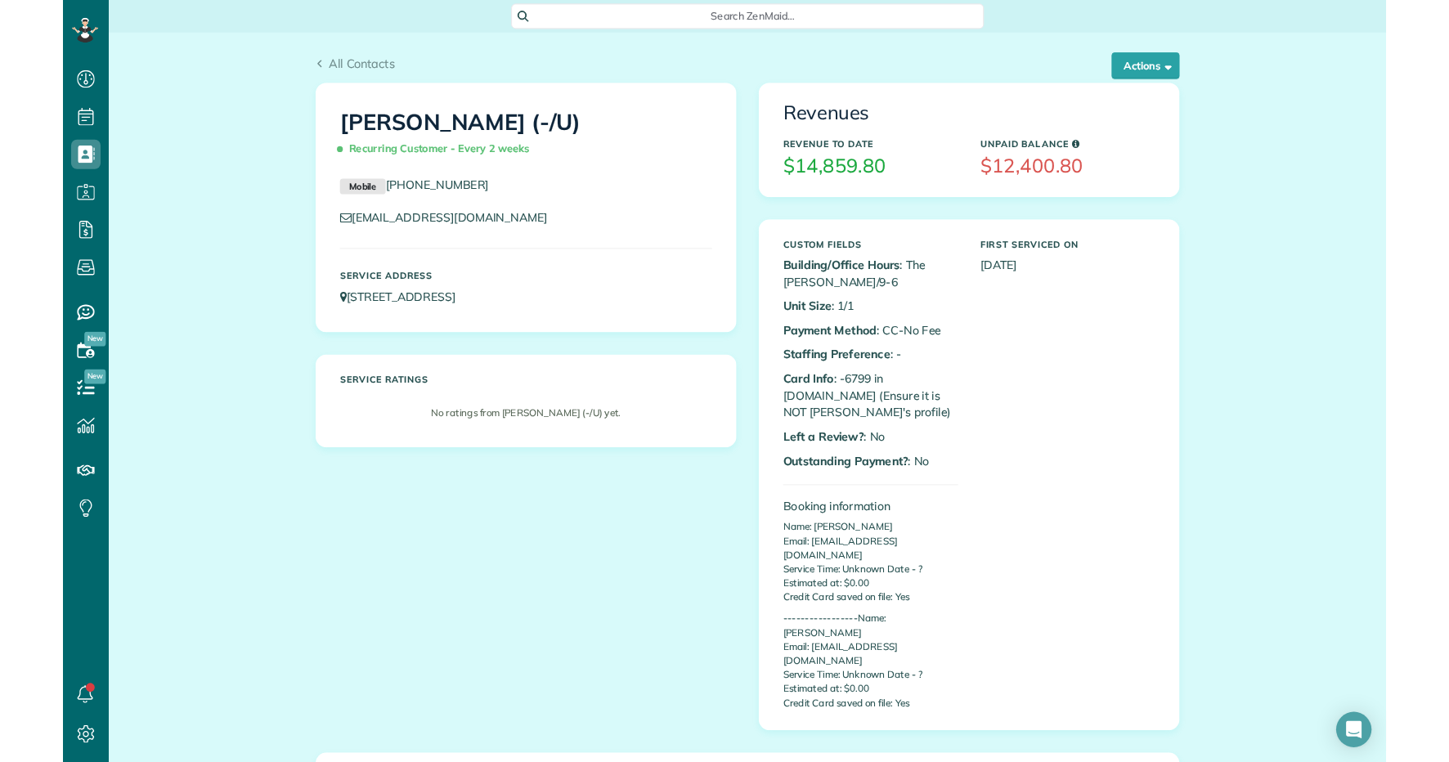
scroll to position [551, 0]
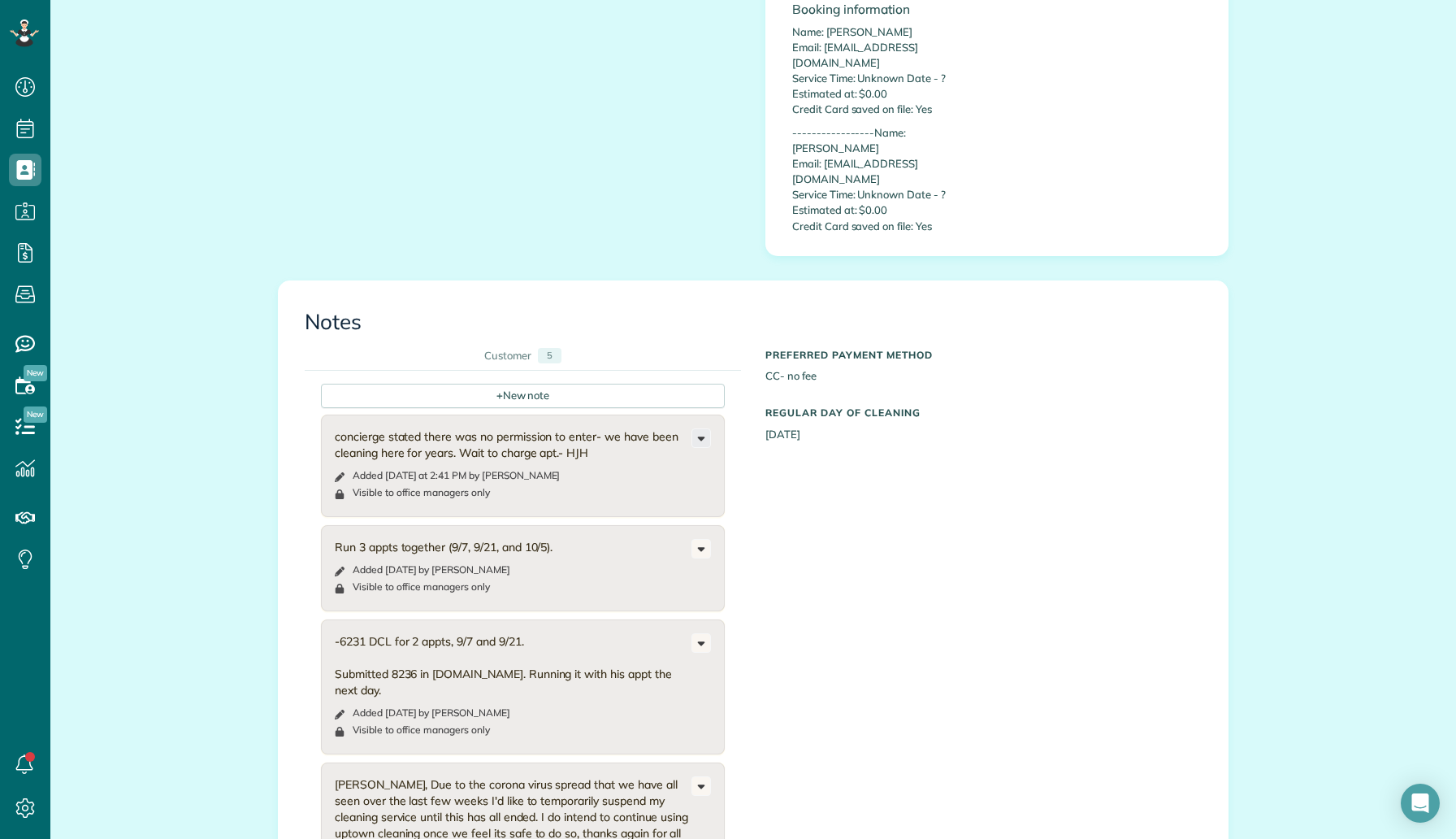
click at [709, 429] on icon at bounding box center [702, 438] width 18 height 18
click at [650, 487] on link "Edit note" at bounding box center [609, 502] width 203 height 30
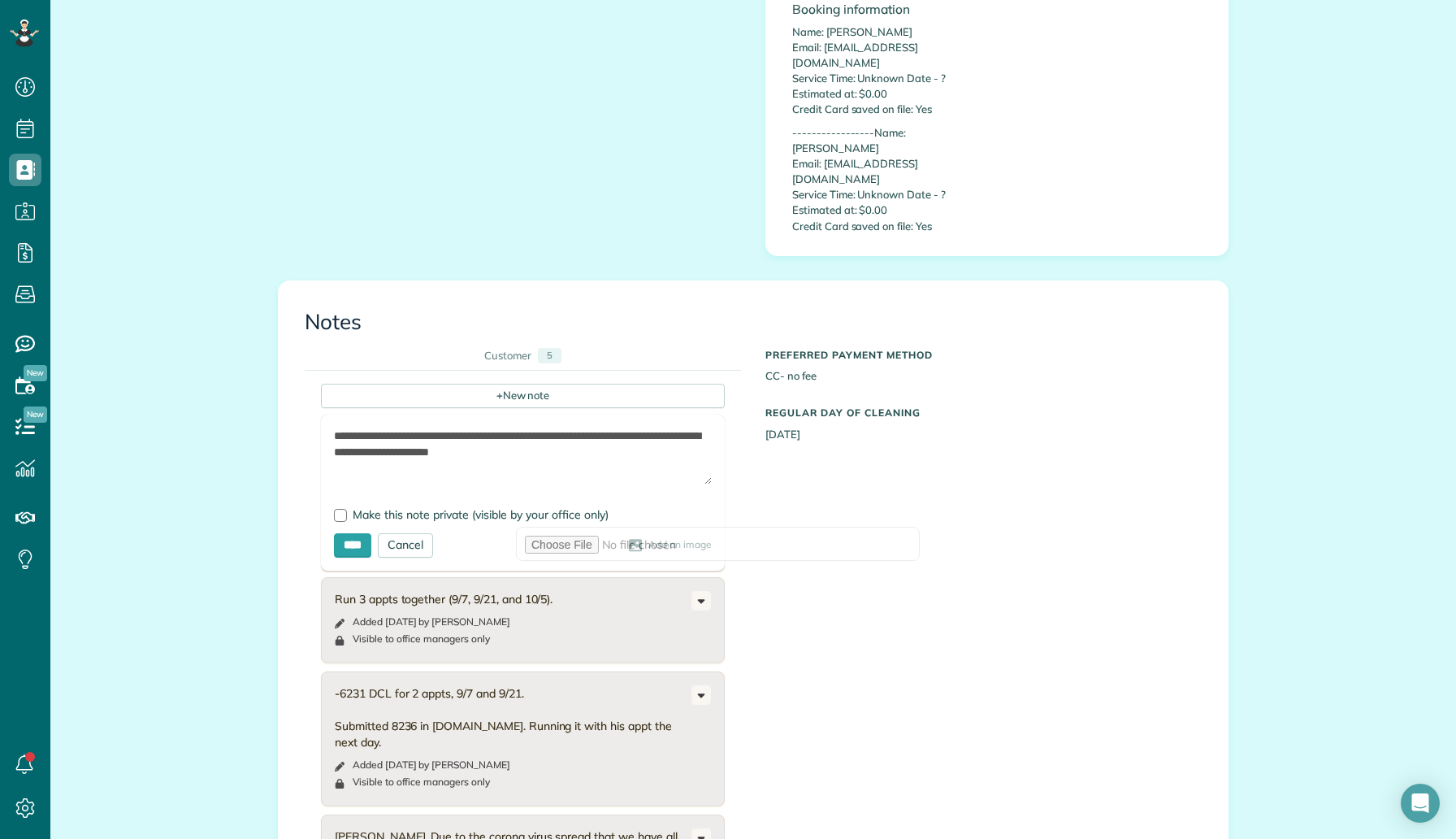
drag, startPoint x: 600, startPoint y: 388, endPoint x: 471, endPoint y: 384, distance: 129.1
click at [471, 427] on textarea "**********" at bounding box center [523, 455] width 378 height 57
type textarea "**********"
click at [350, 533] on input "****" at bounding box center [353, 545] width 38 height 25
type input "**********"
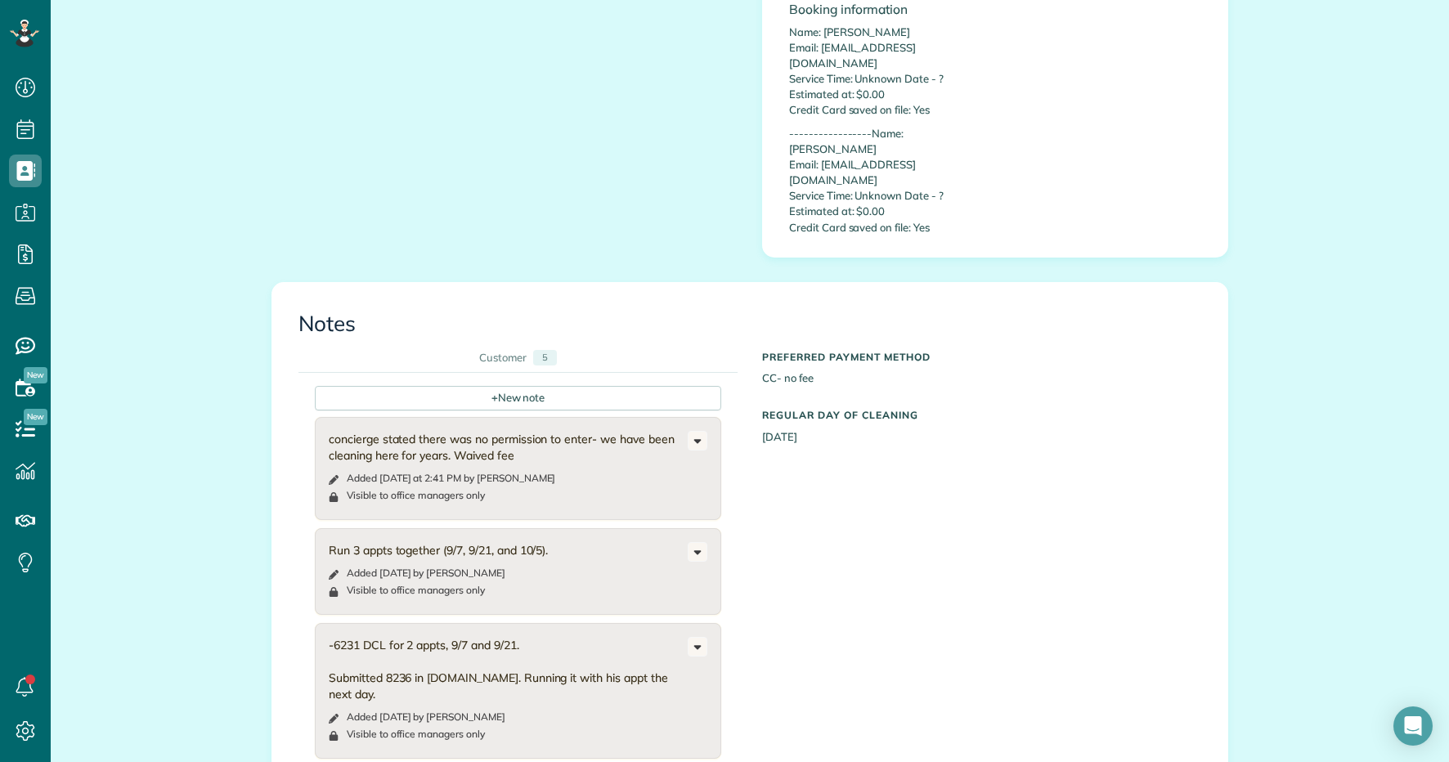
scroll to position [762, 51]
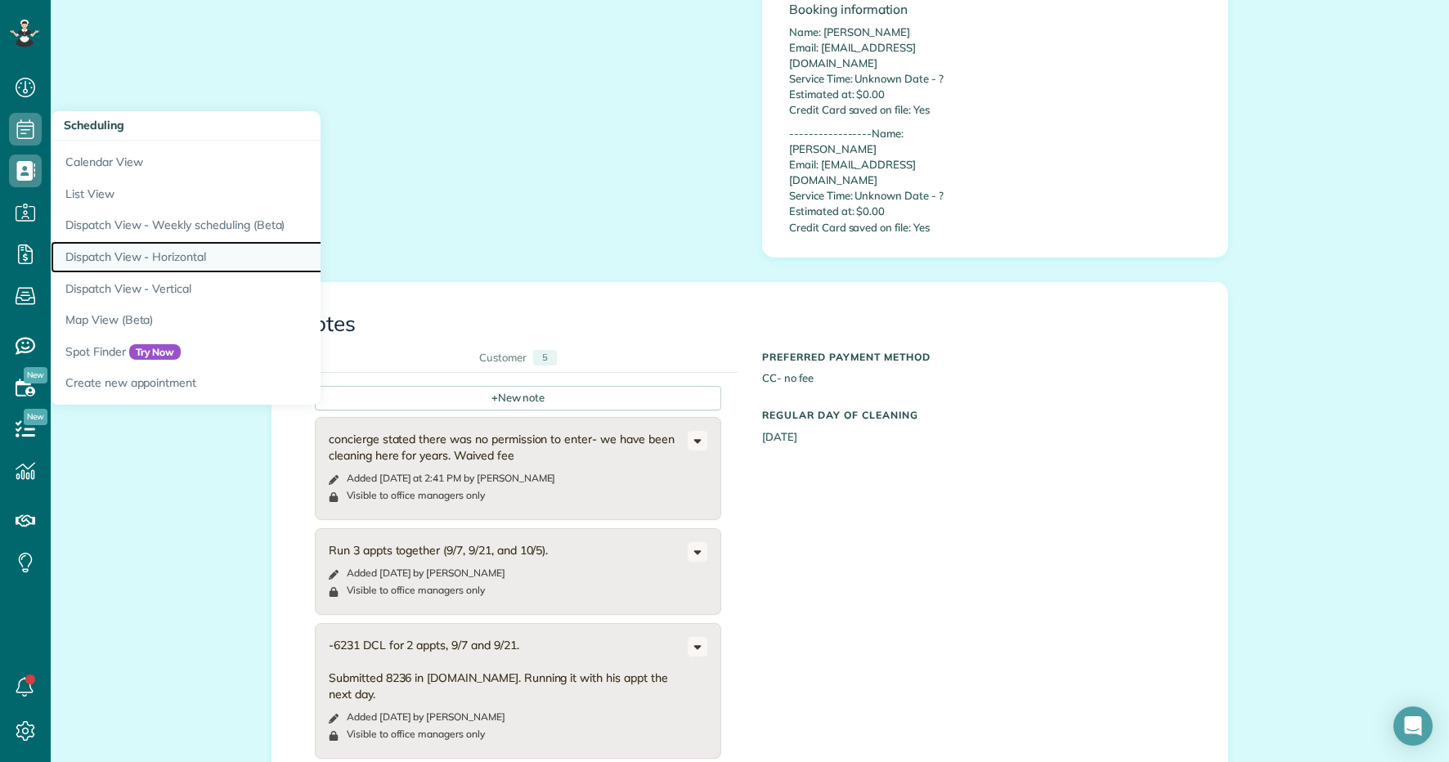
click at [182, 249] on link "Dispatch View - Horizontal" at bounding box center [255, 257] width 409 height 32
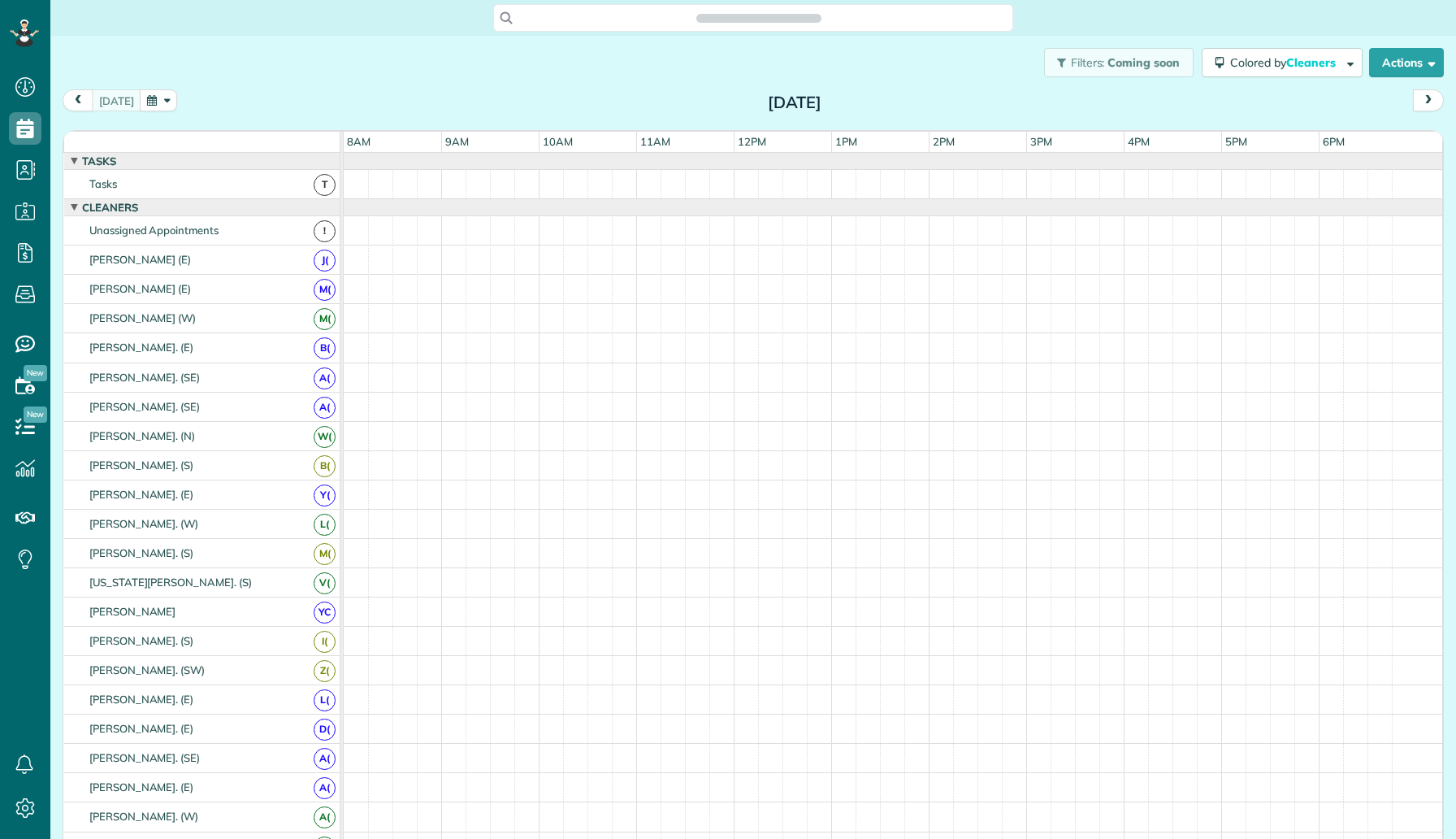
scroll to position [7, 7]
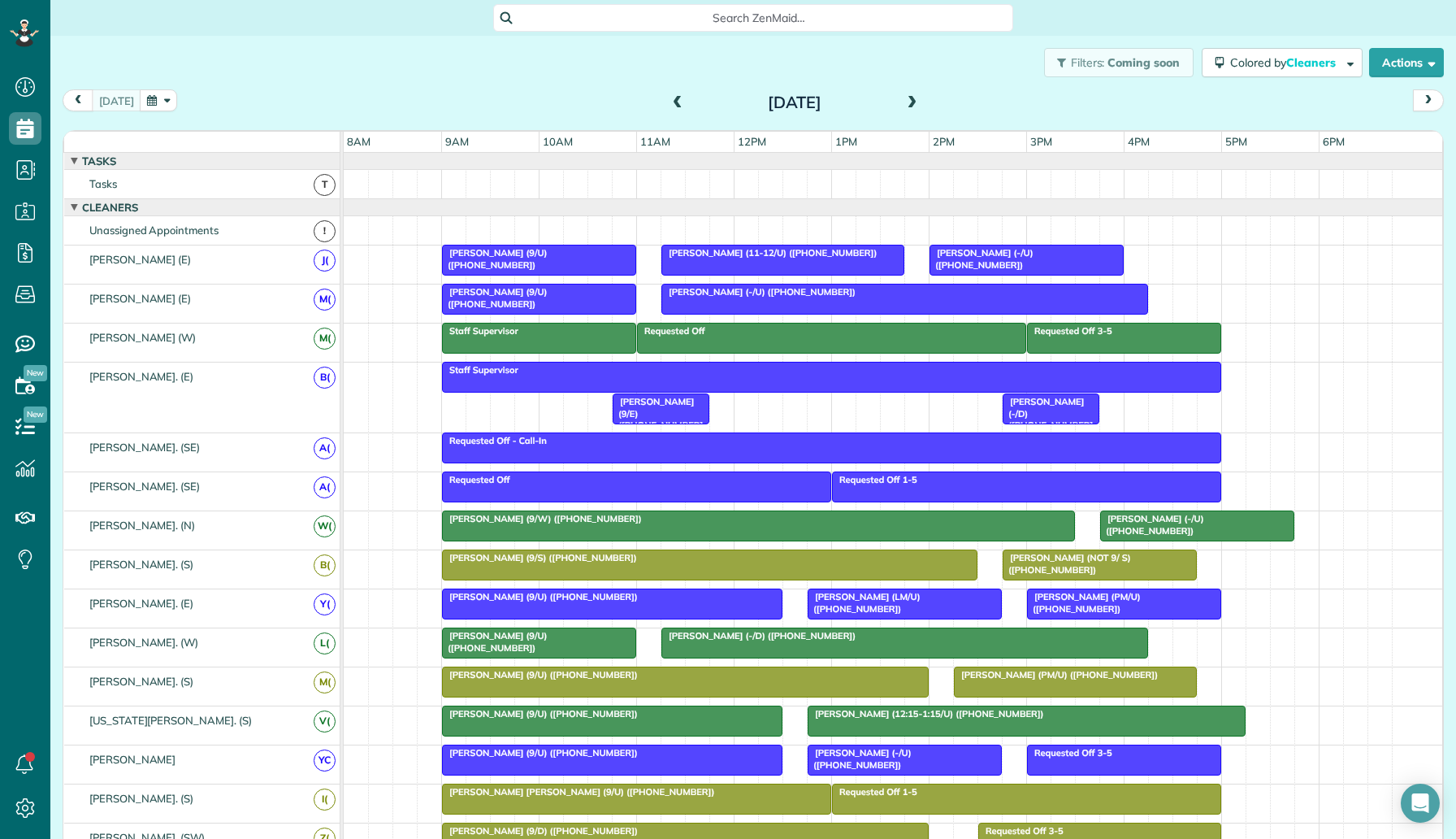
click at [979, 256] on span "[PERSON_NAME] (-/U) ([PHONE_NUMBER])" at bounding box center [981, 258] width 104 height 23
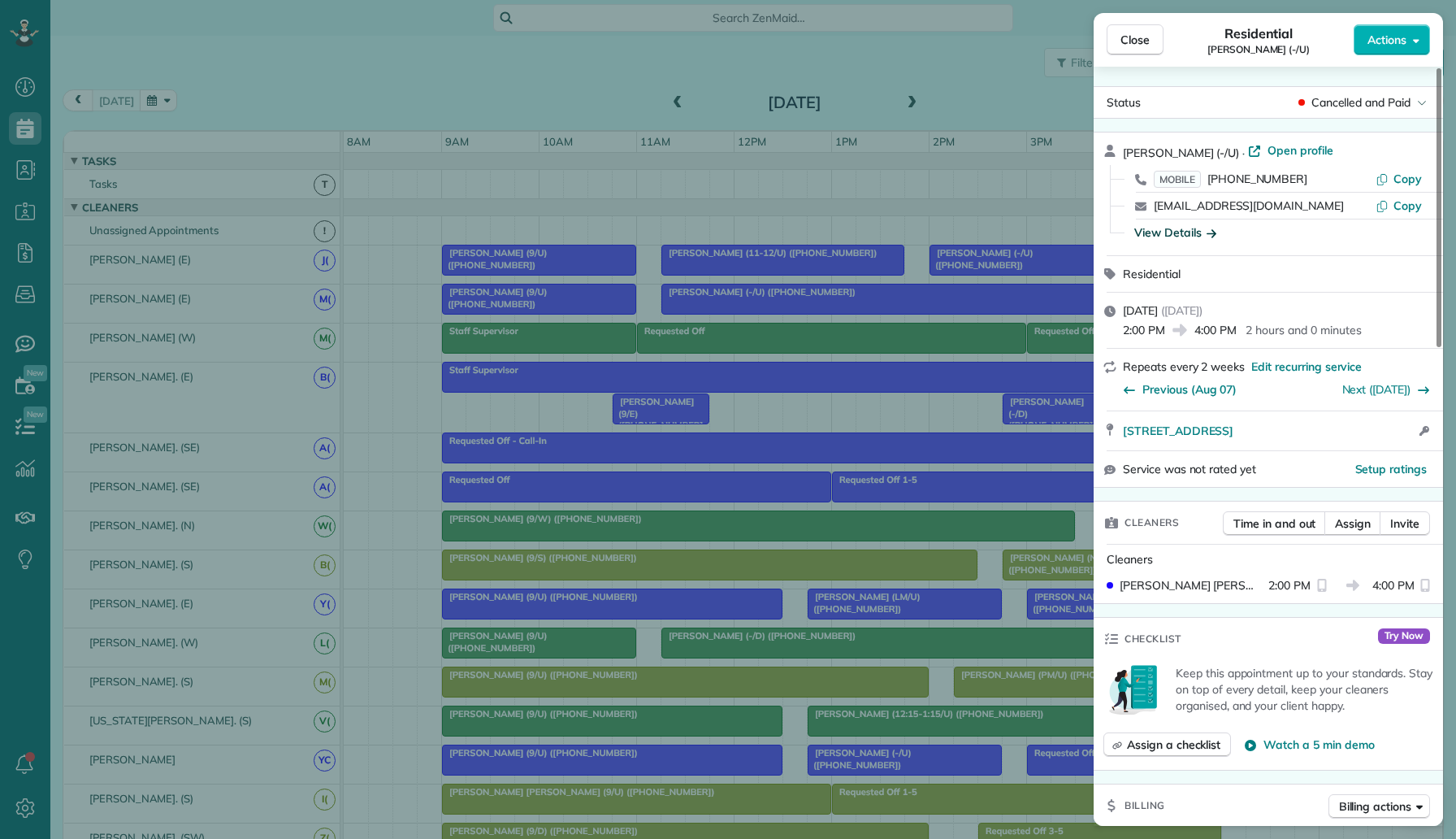
click at [1184, 230] on div "View Details" at bounding box center [1176, 233] width 82 height 16
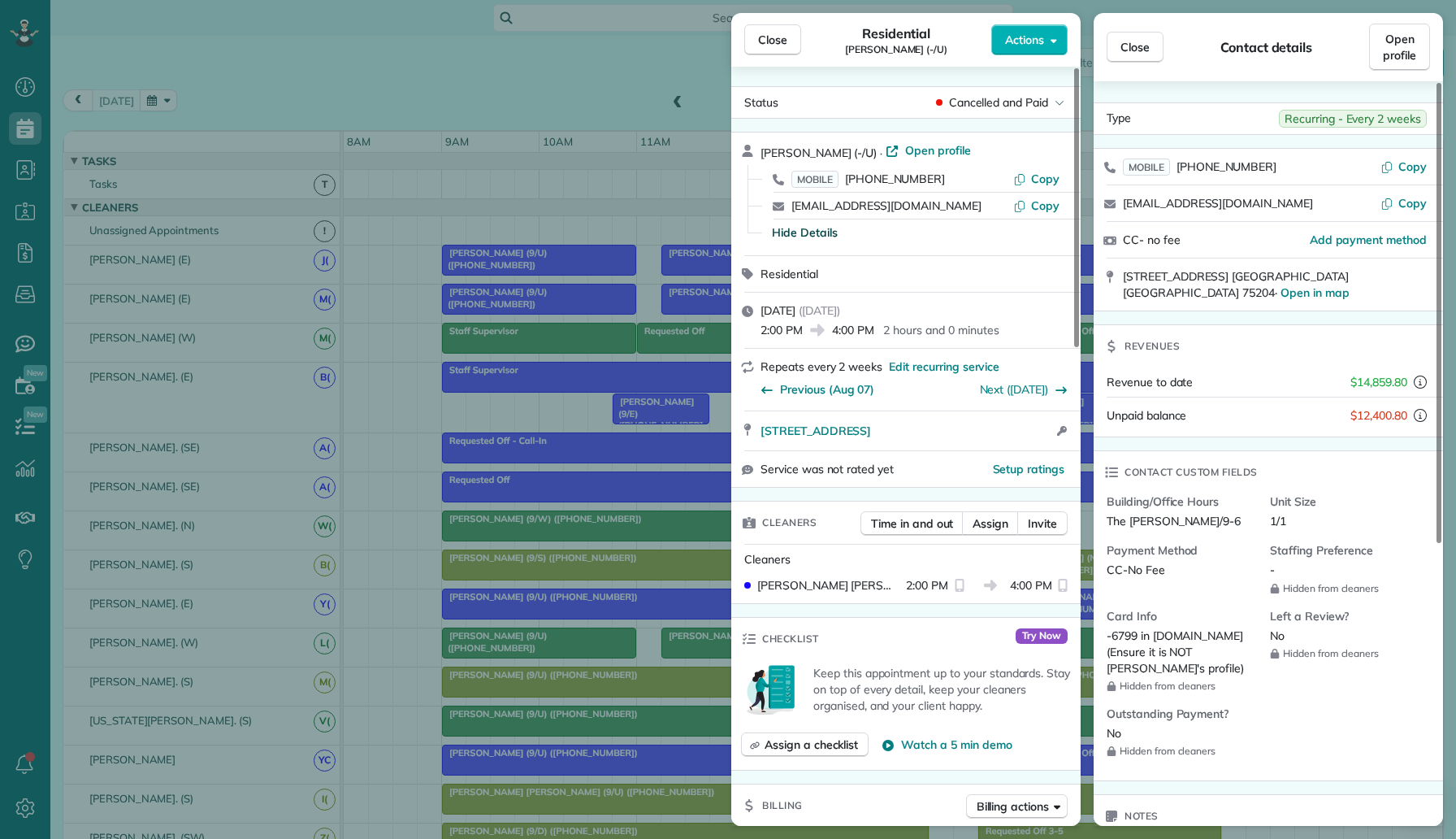
click at [601, 91] on div "Close Residential [PERSON_NAME] (-/U) Actions Status Cancelled and Paid [PERSON…" at bounding box center [728, 420] width 1456 height 839
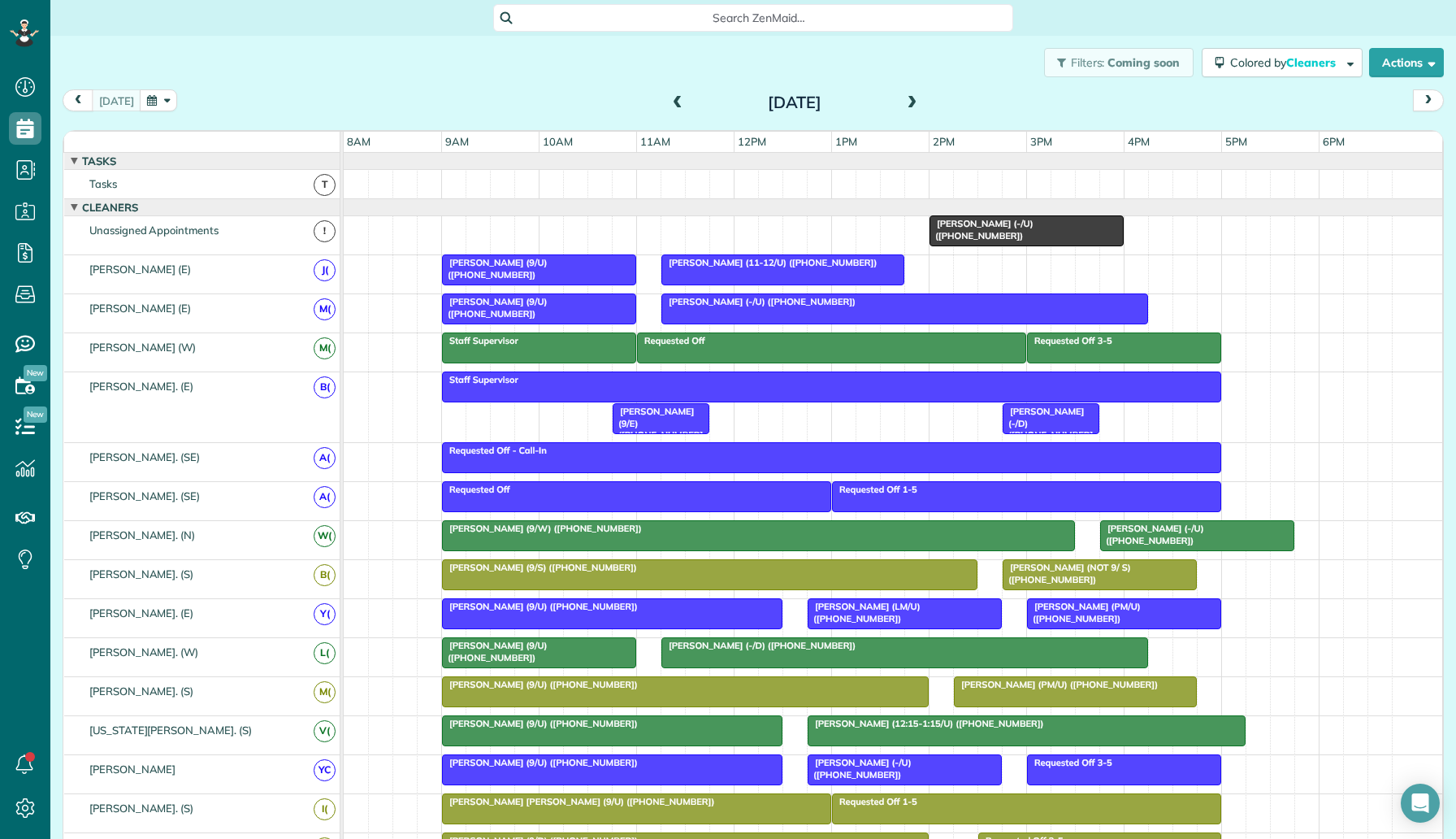
click at [963, 233] on div at bounding box center [1027, 231] width 193 height 29
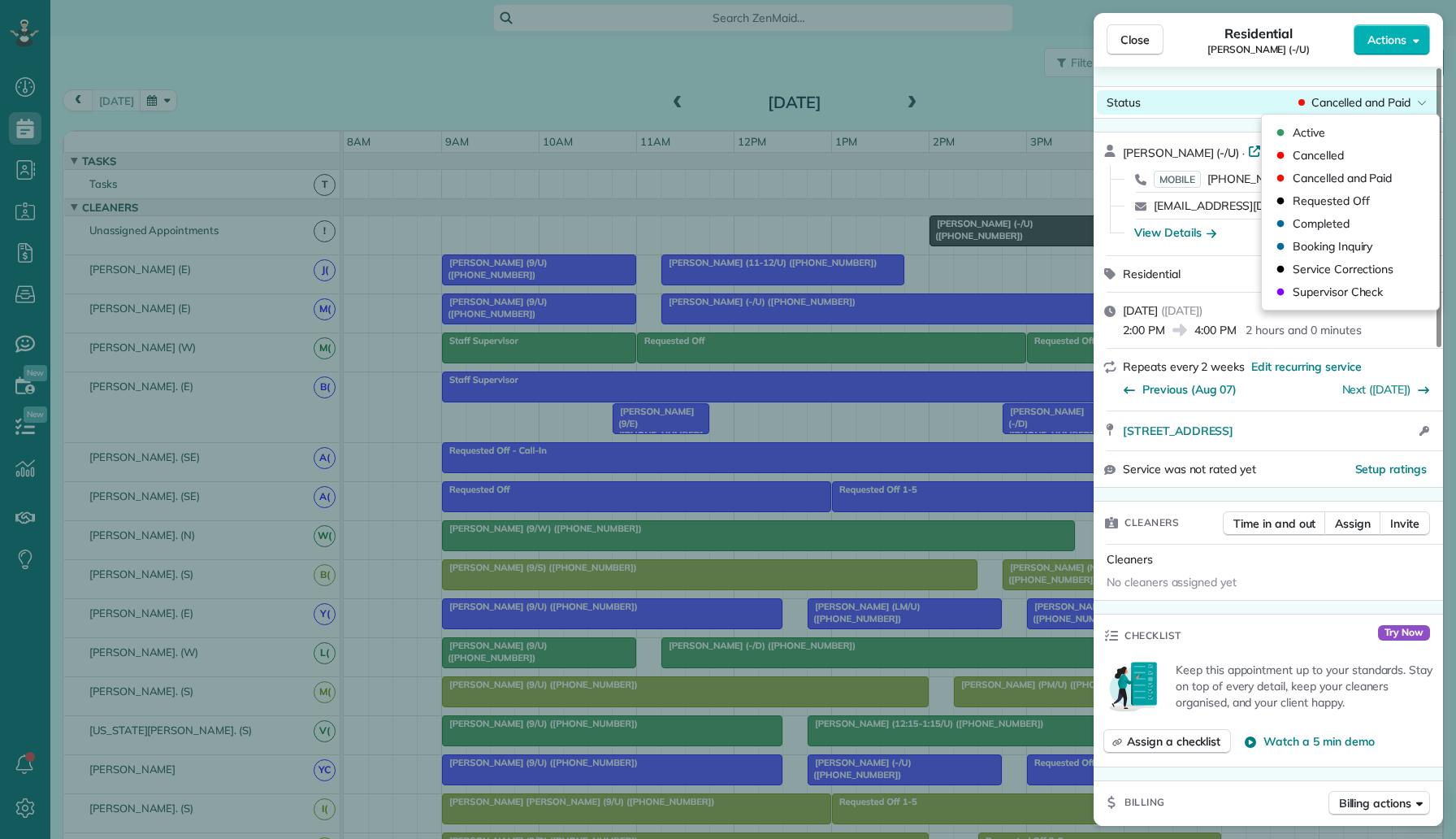
click at [1371, 95] on span "Cancelled and Paid" at bounding box center [1362, 102] width 99 height 16
click at [1336, 154] on span "Cancelled" at bounding box center [1319, 155] width 52 height 16
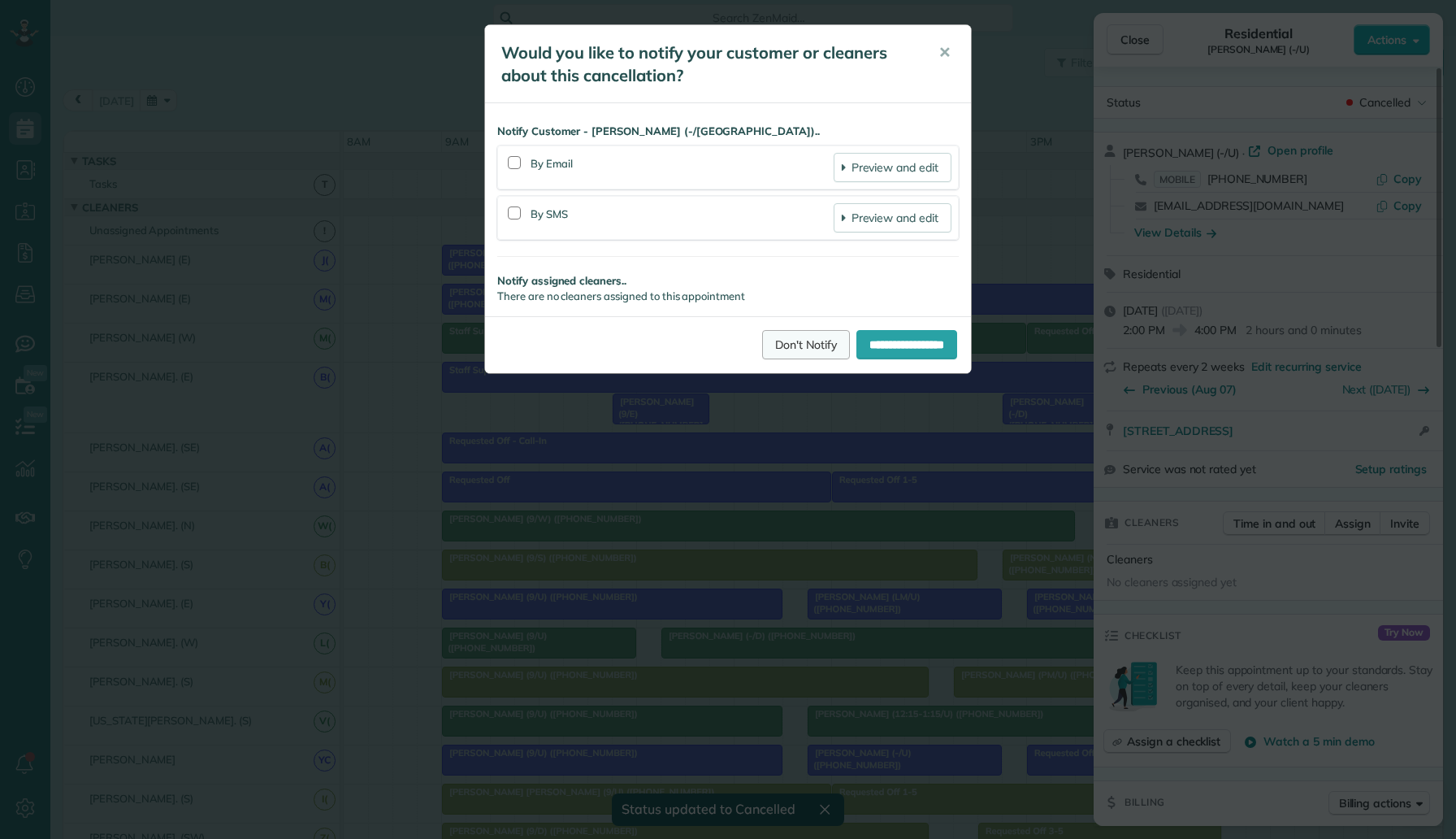
click at [774, 349] on link "Don't Notify" at bounding box center [806, 344] width 87 height 29
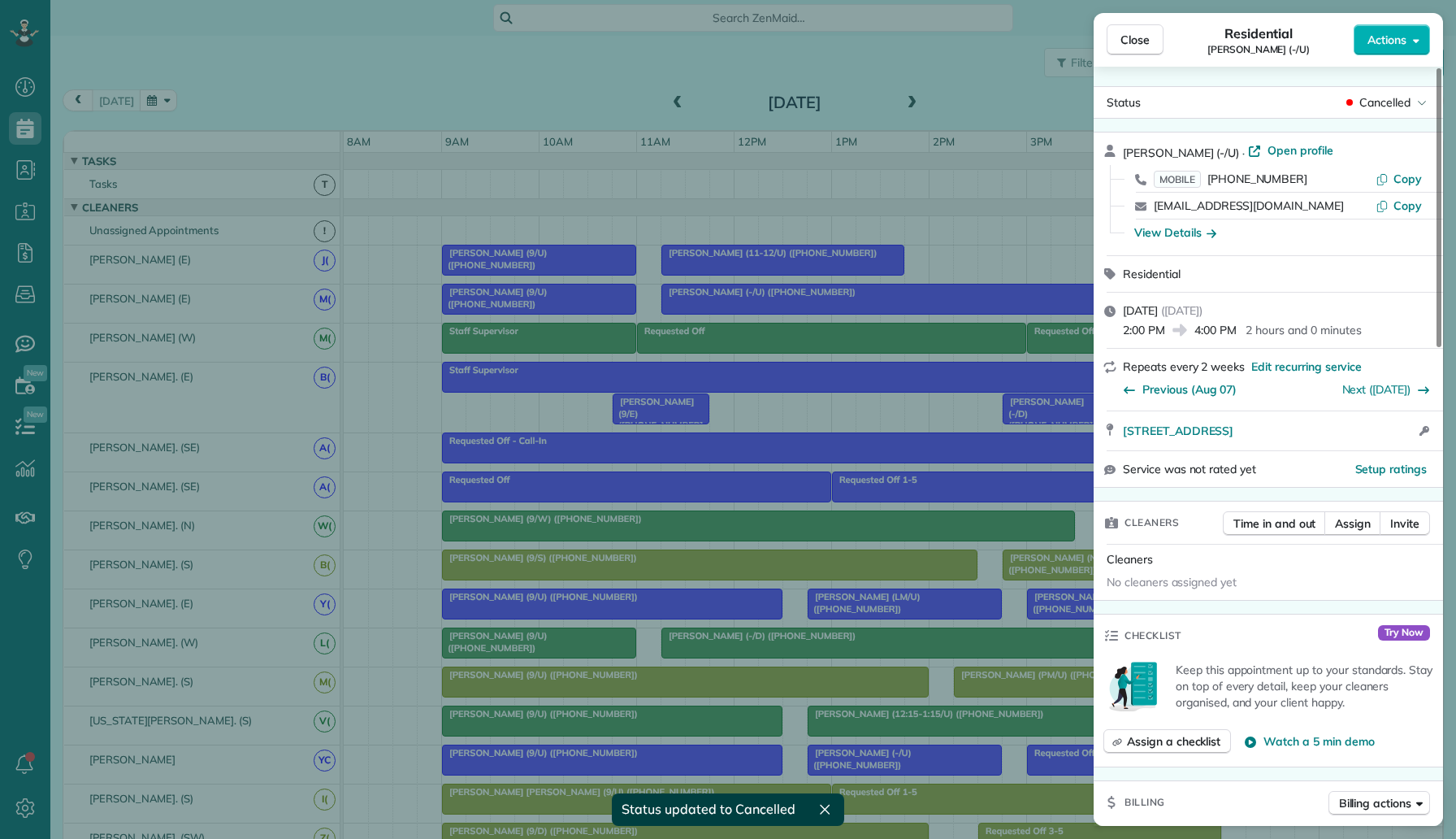
click at [938, 274] on div "Close Residential [PERSON_NAME] (-/U) Actions Status Cancelled [PERSON_NAME] (-…" at bounding box center [728, 420] width 1456 height 839
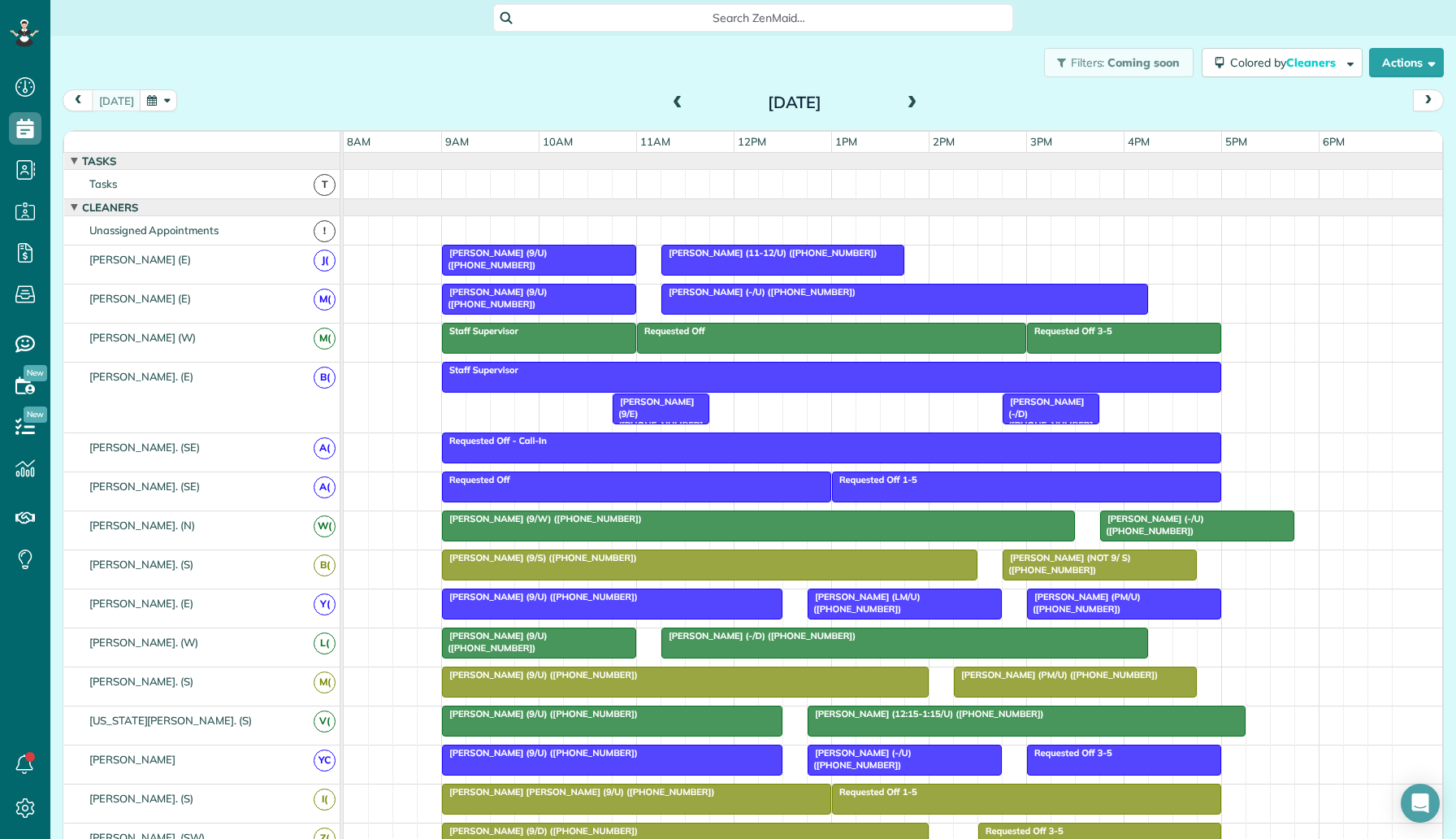
click at [946, 259] on div "[PERSON_NAME] (11-12/U) ([PHONE_NUMBER]) [PERSON_NAME] (9/U) ([PHONE_NUMBER])" at bounding box center [893, 264] width 1099 height 38
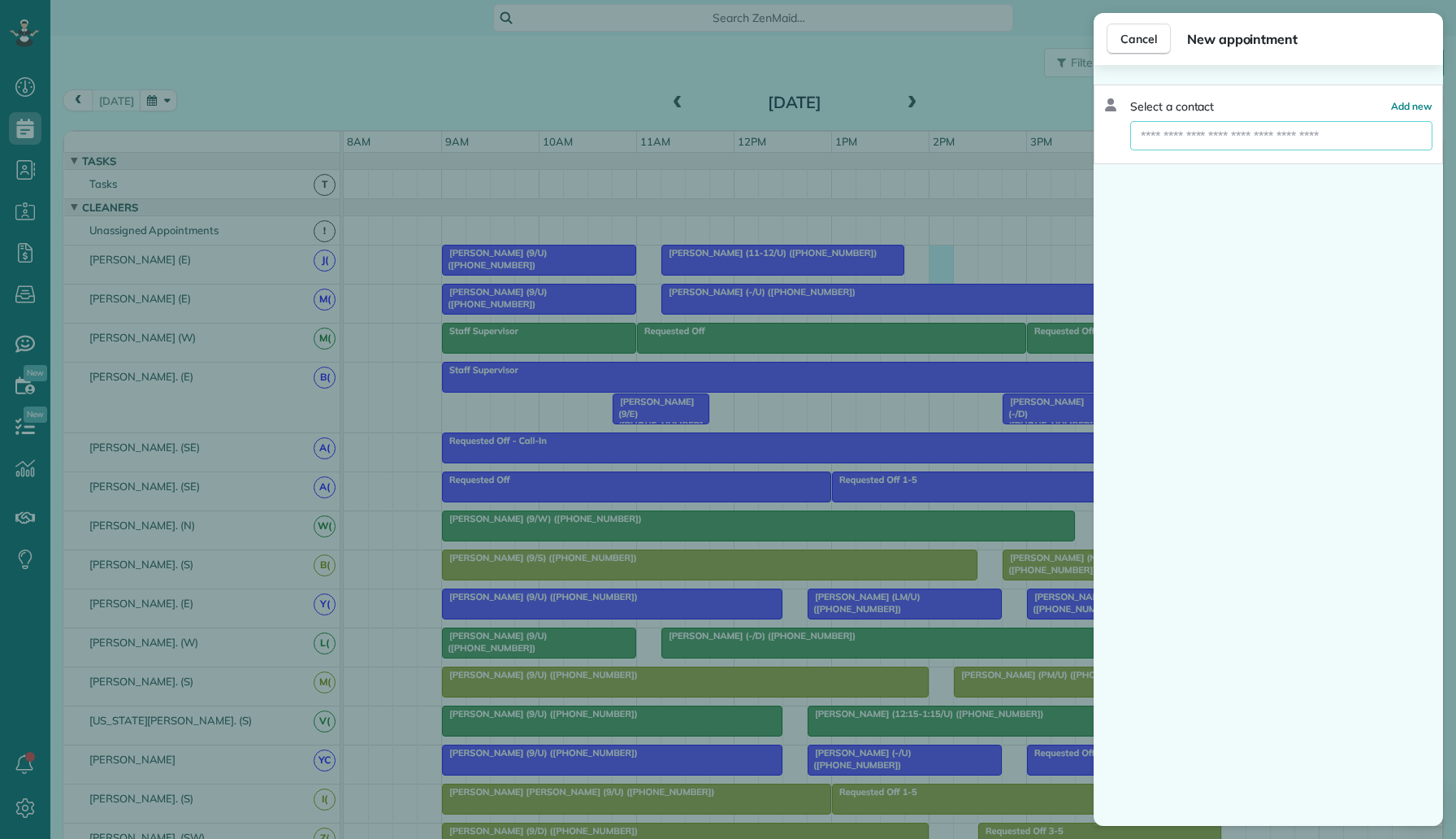
click at [1295, 131] on input "text" at bounding box center [1281, 135] width 302 height 29
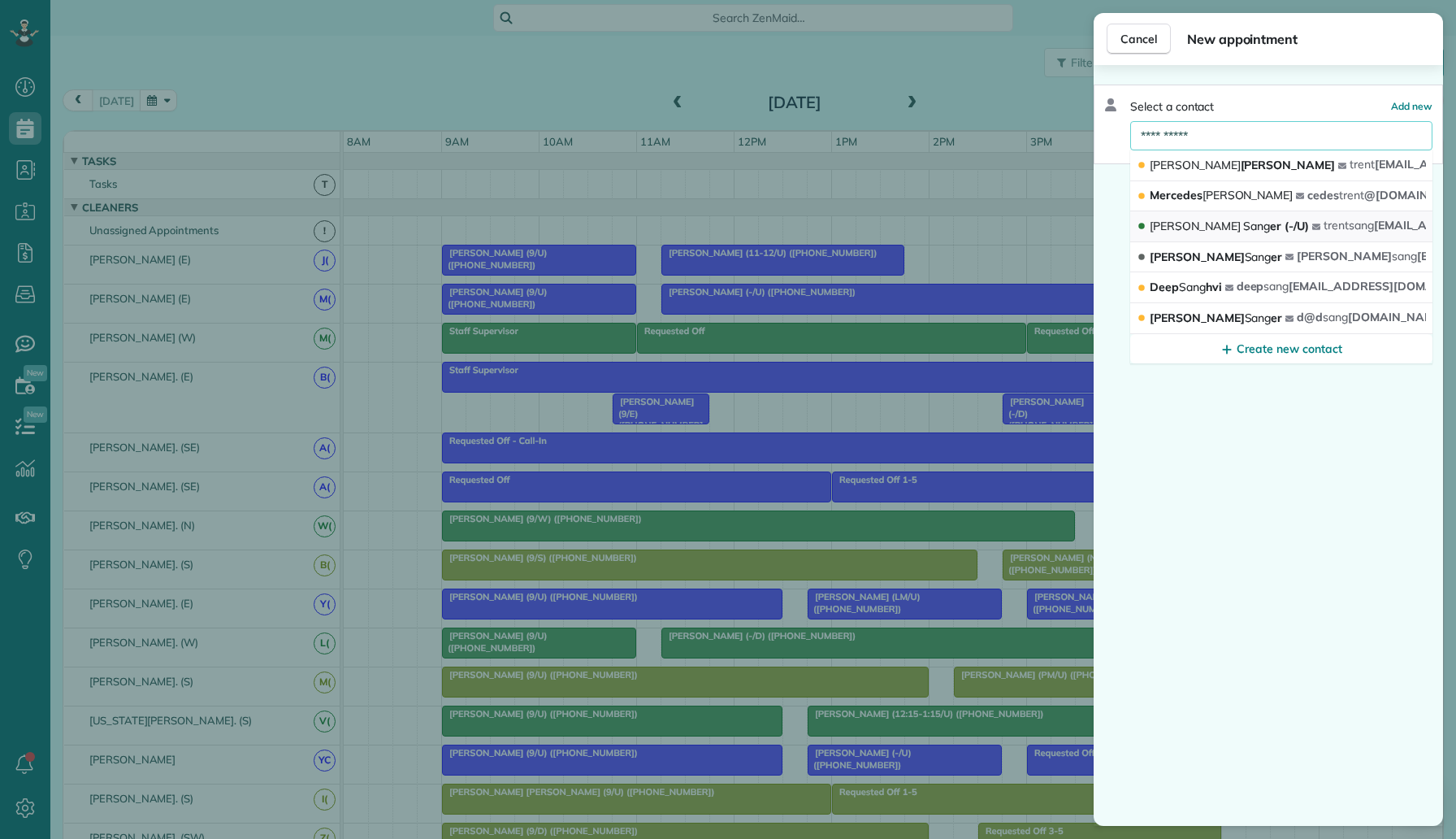
type input "**********"
click at [1273, 235] on button "Trent Sang er (-/U) trent sang er@gmail.com" at bounding box center [1281, 227] width 302 height 31
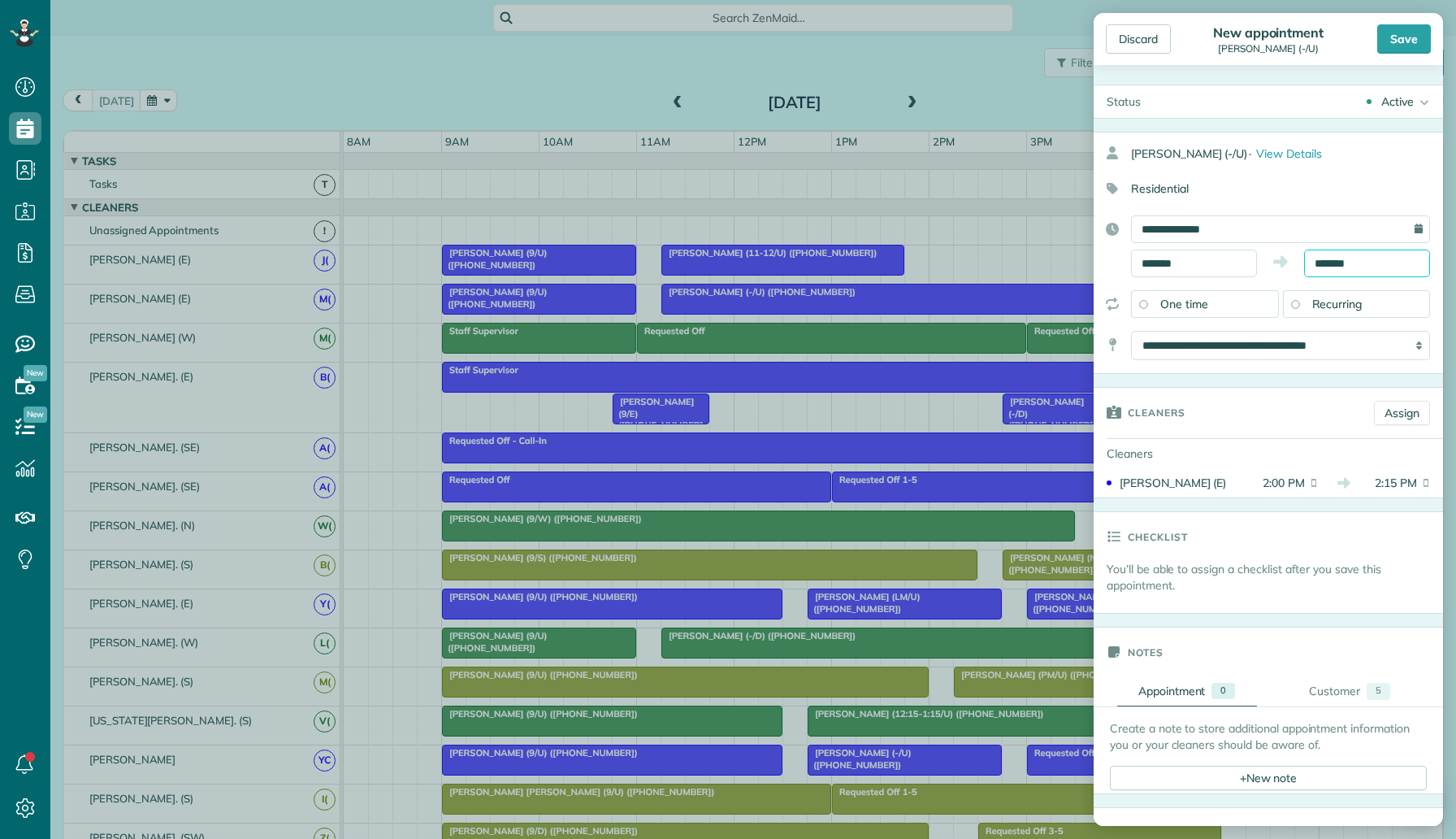
click at [1340, 273] on body "Dashboard Scheduling Calendar View List View Dispatch View - Weekly scheduling …" at bounding box center [728, 420] width 1456 height 839
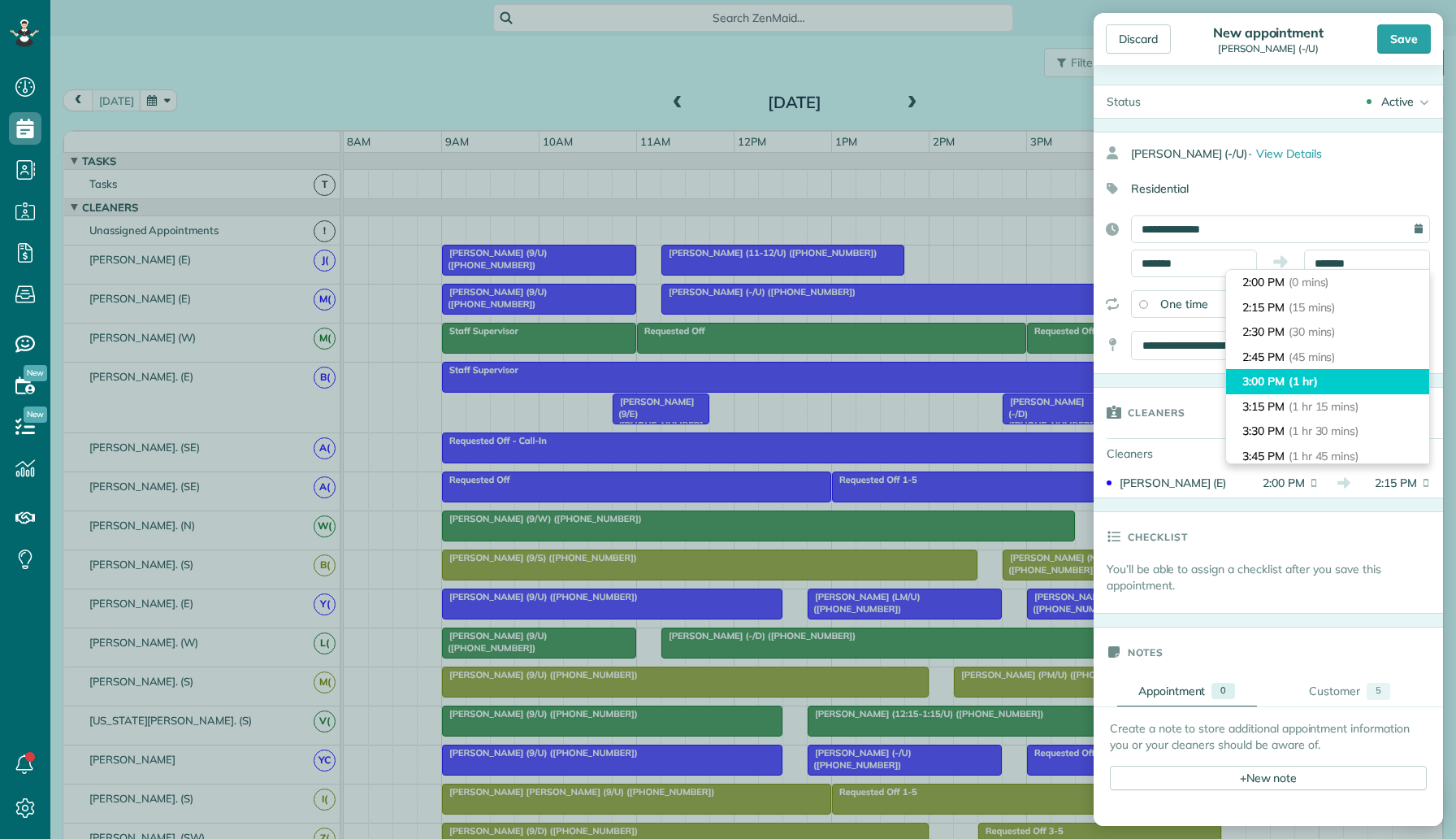
type input "*******"
click at [1305, 372] on li "3:00 PM (1 hr)" at bounding box center [1328, 381] width 203 height 25
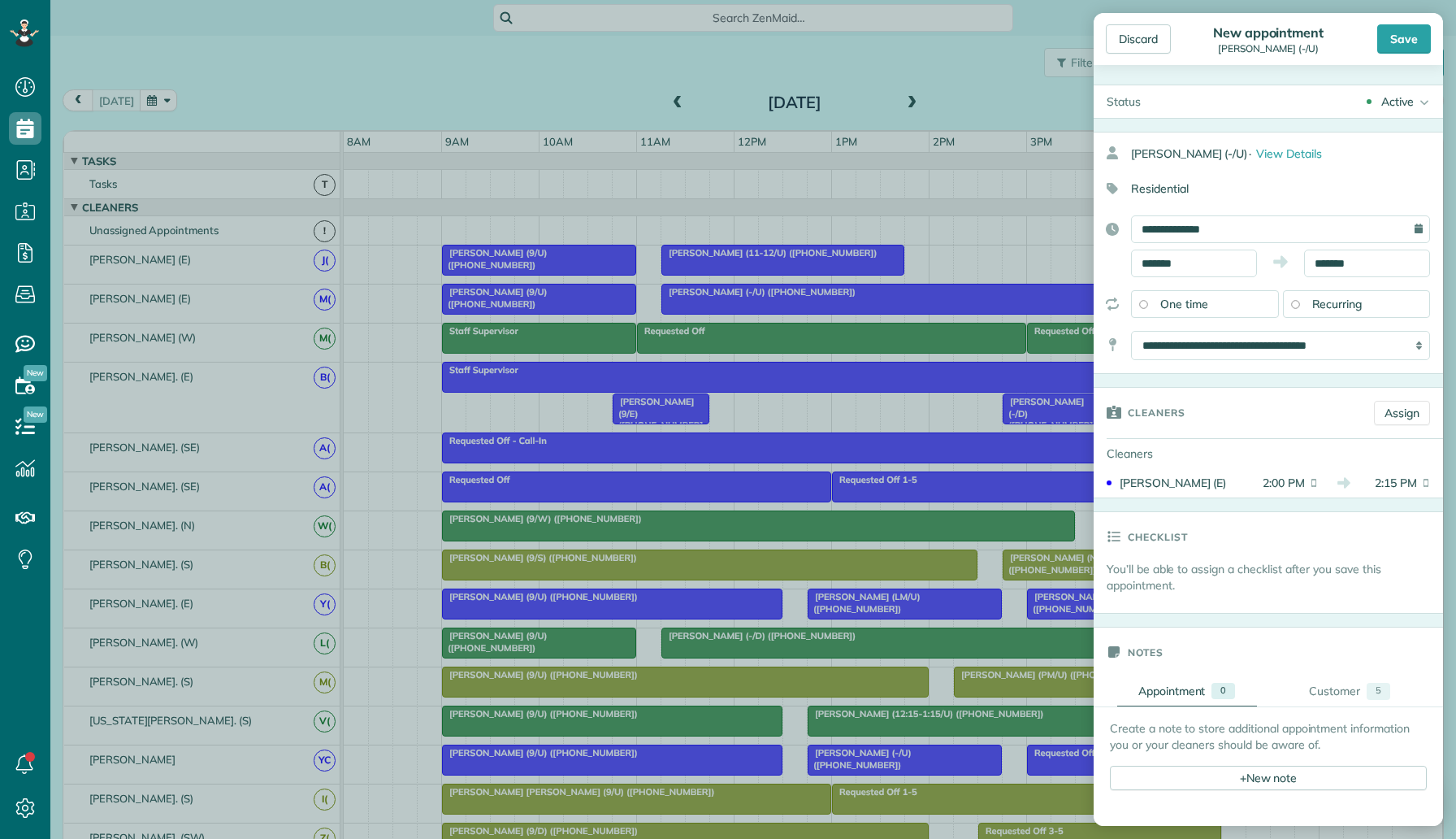
click at [1405, 106] on div "Active" at bounding box center [1397, 101] width 33 height 16
click at [1386, 181] on div "Cancelled and Paid" at bounding box center [1380, 181] width 99 height 11
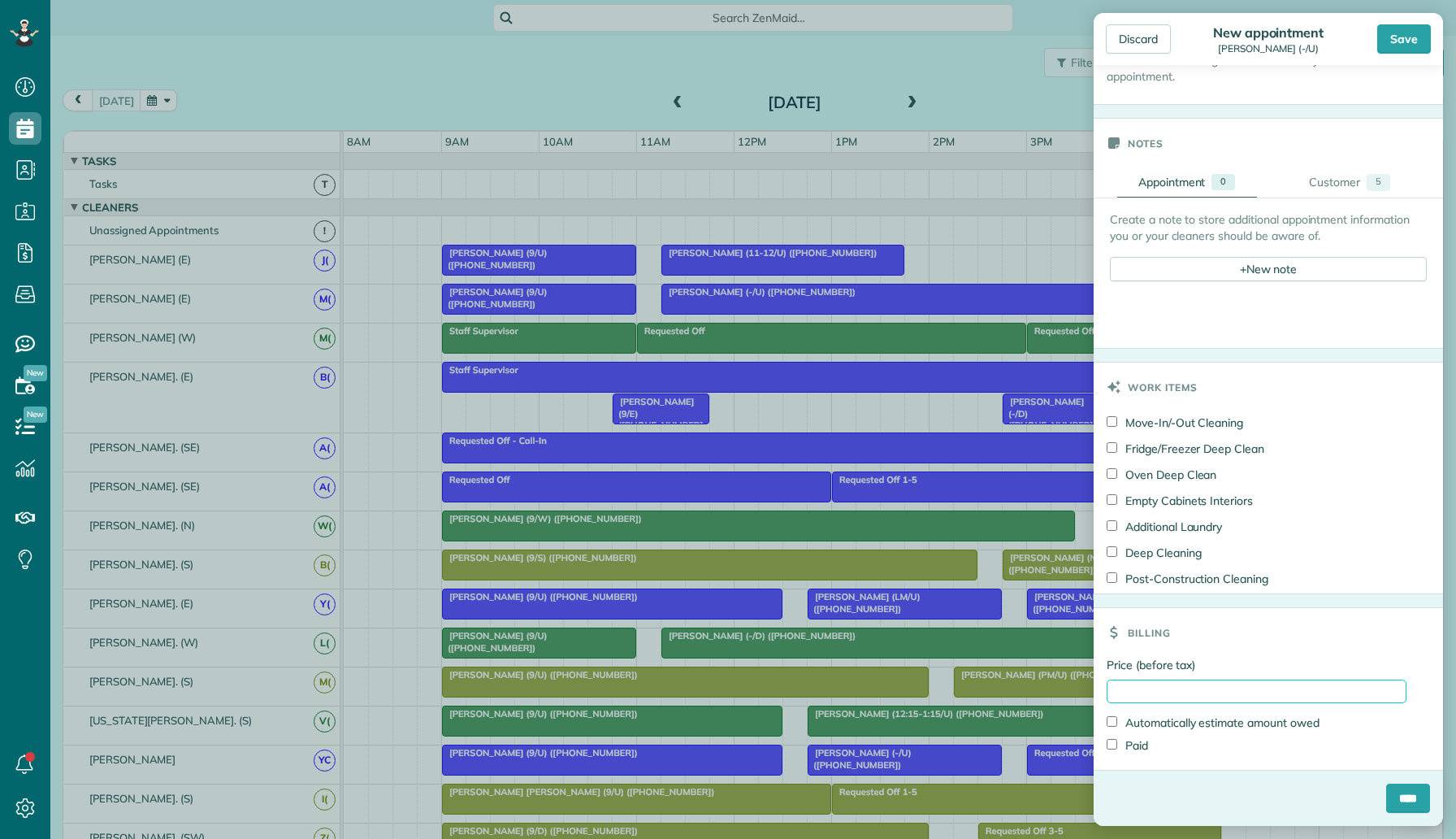
click at [1148, 685] on input "Price (before tax)" at bounding box center [1257, 692] width 300 height 24
type input "*"
click at [1406, 809] on input "****" at bounding box center [1408, 797] width 44 height 29
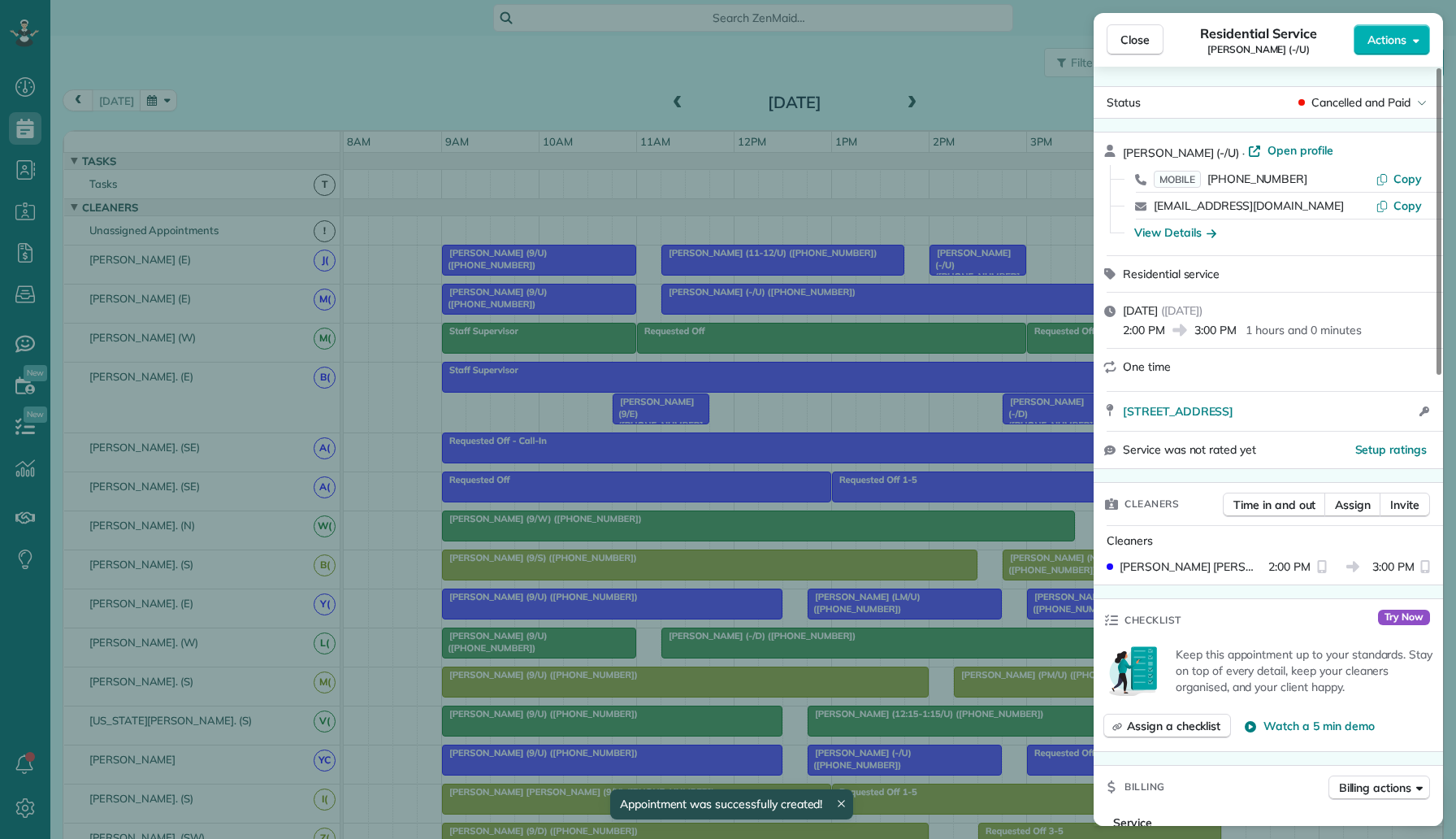
scroll to position [849, 0]
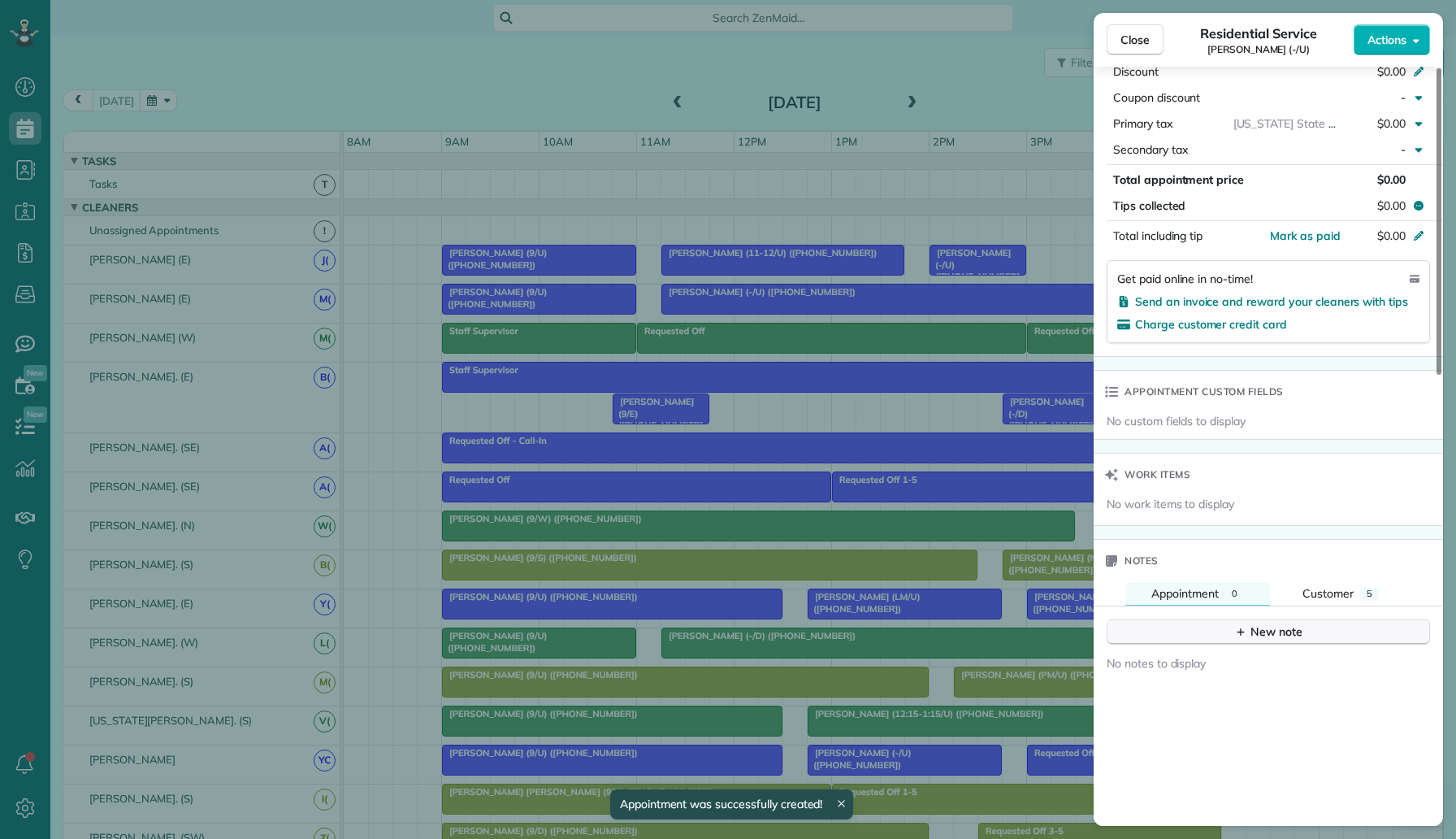
click at [1162, 626] on button "New note" at bounding box center [1268, 631] width 323 height 25
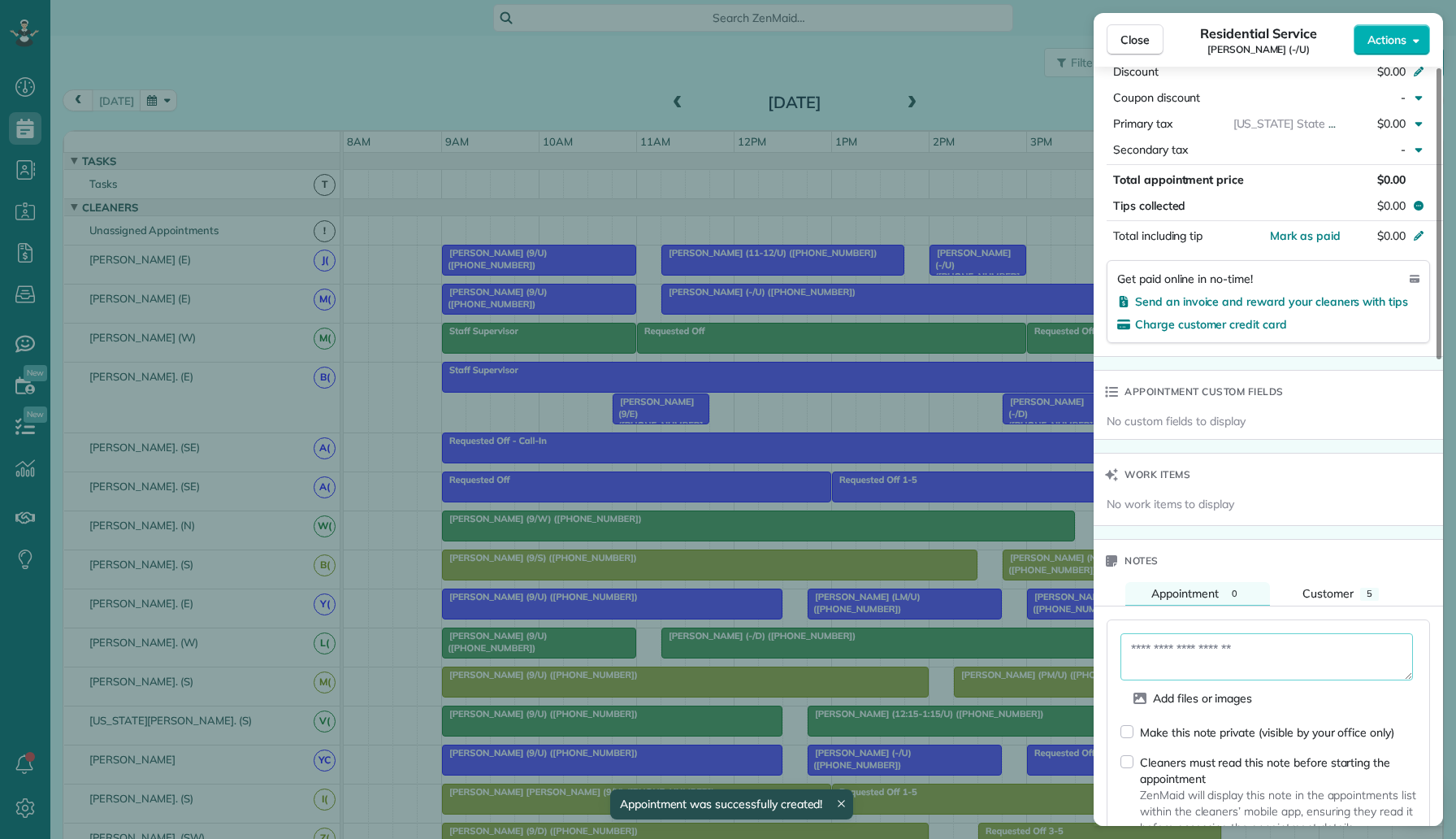
click at [1154, 665] on textarea at bounding box center [1267, 656] width 292 height 47
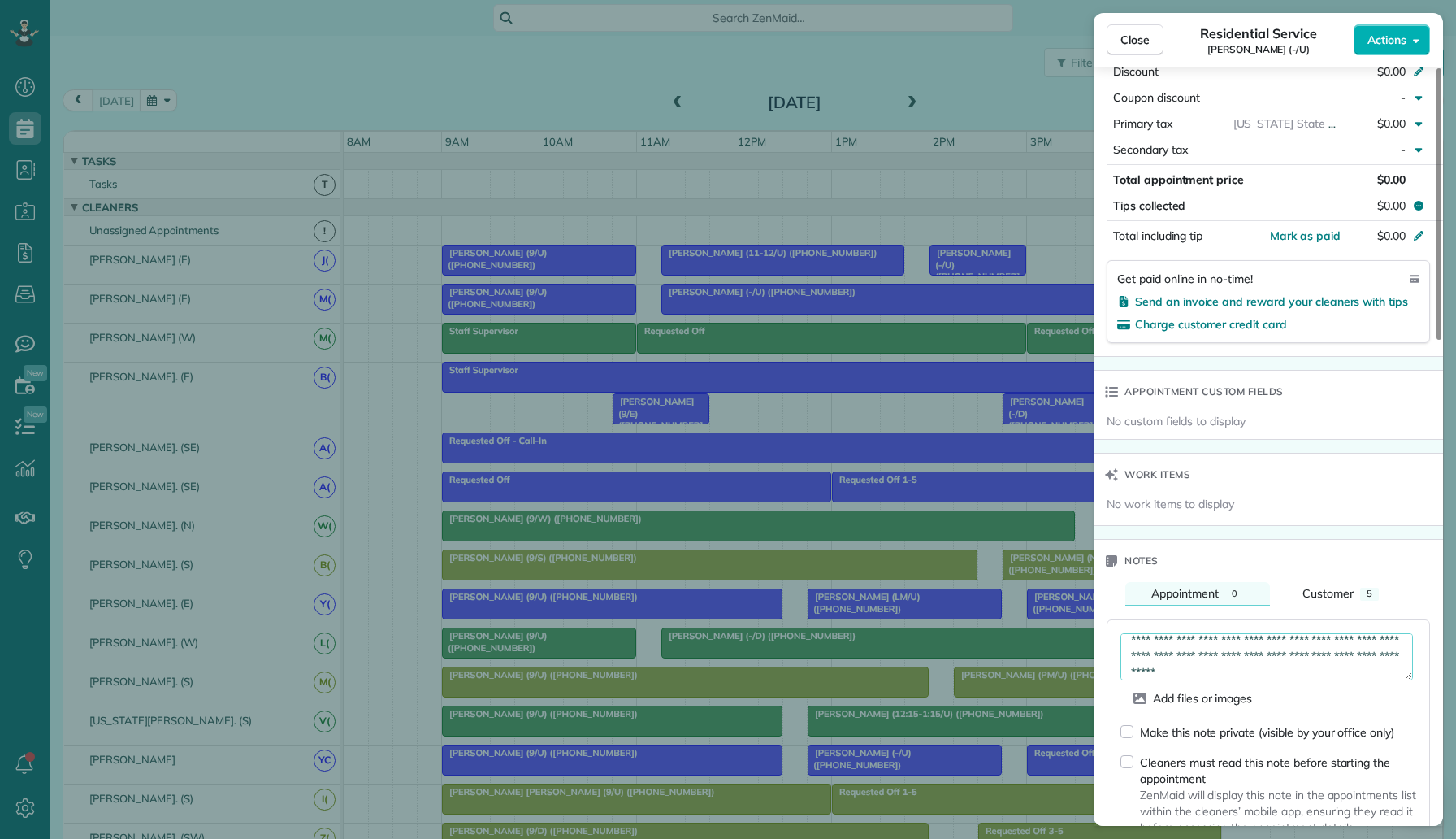
click at [1153, 735] on div "Make this note private (visible by your office only)" at bounding box center [1267, 733] width 254 height 16
click at [1309, 673] on textarea "**********" at bounding box center [1267, 656] width 292 height 47
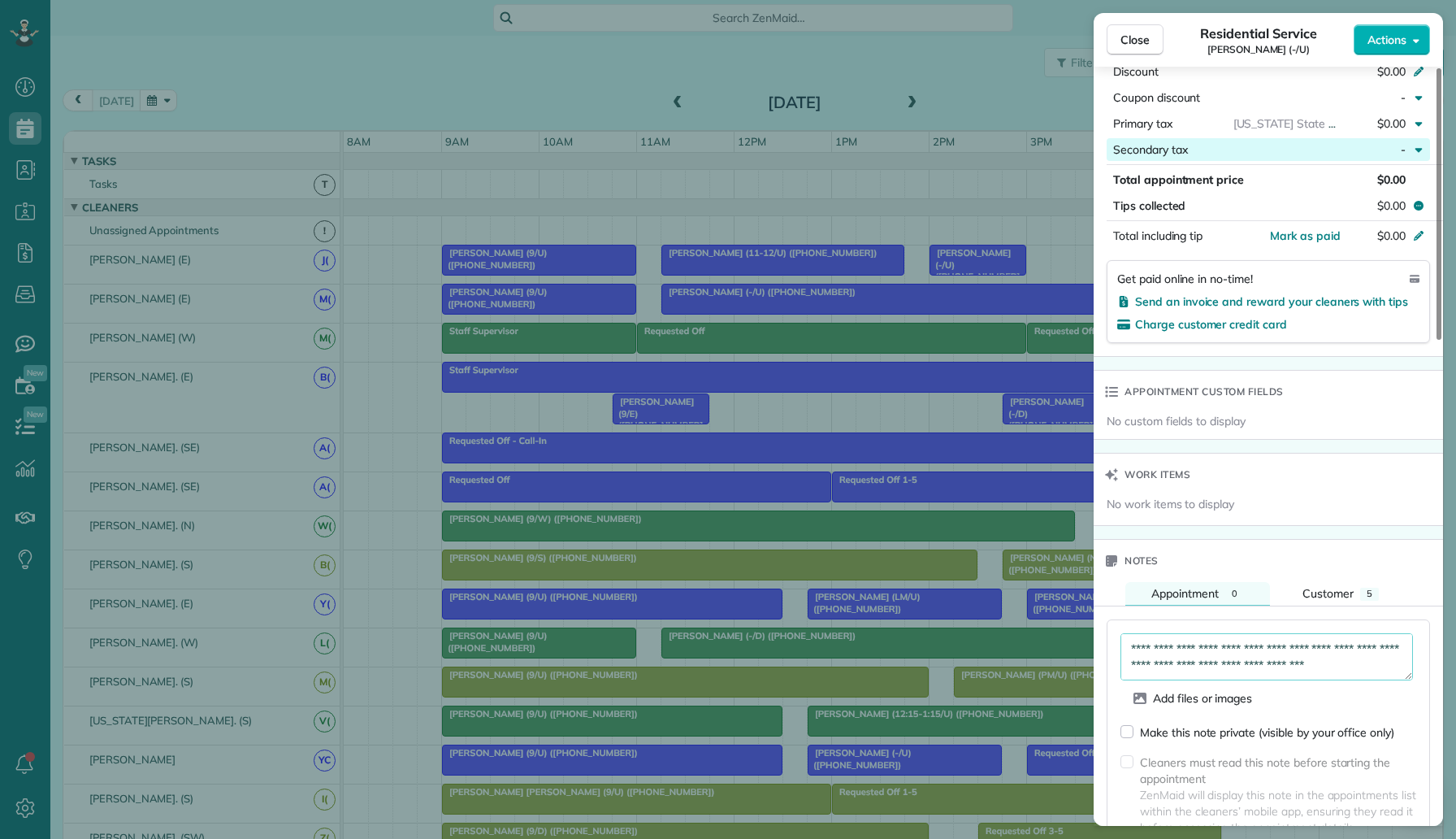
type textarea "**********"
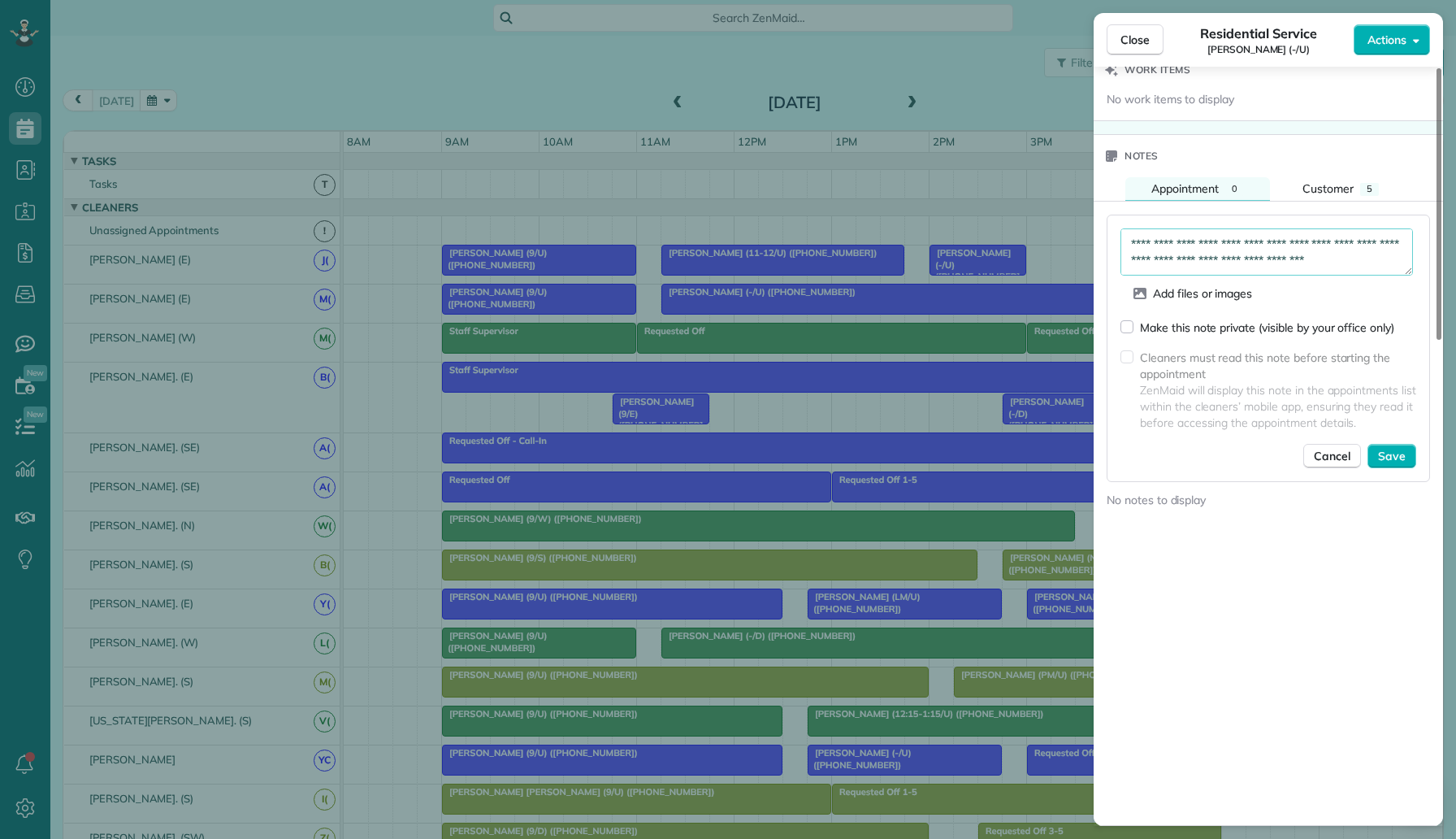
scroll to position [1356, 0]
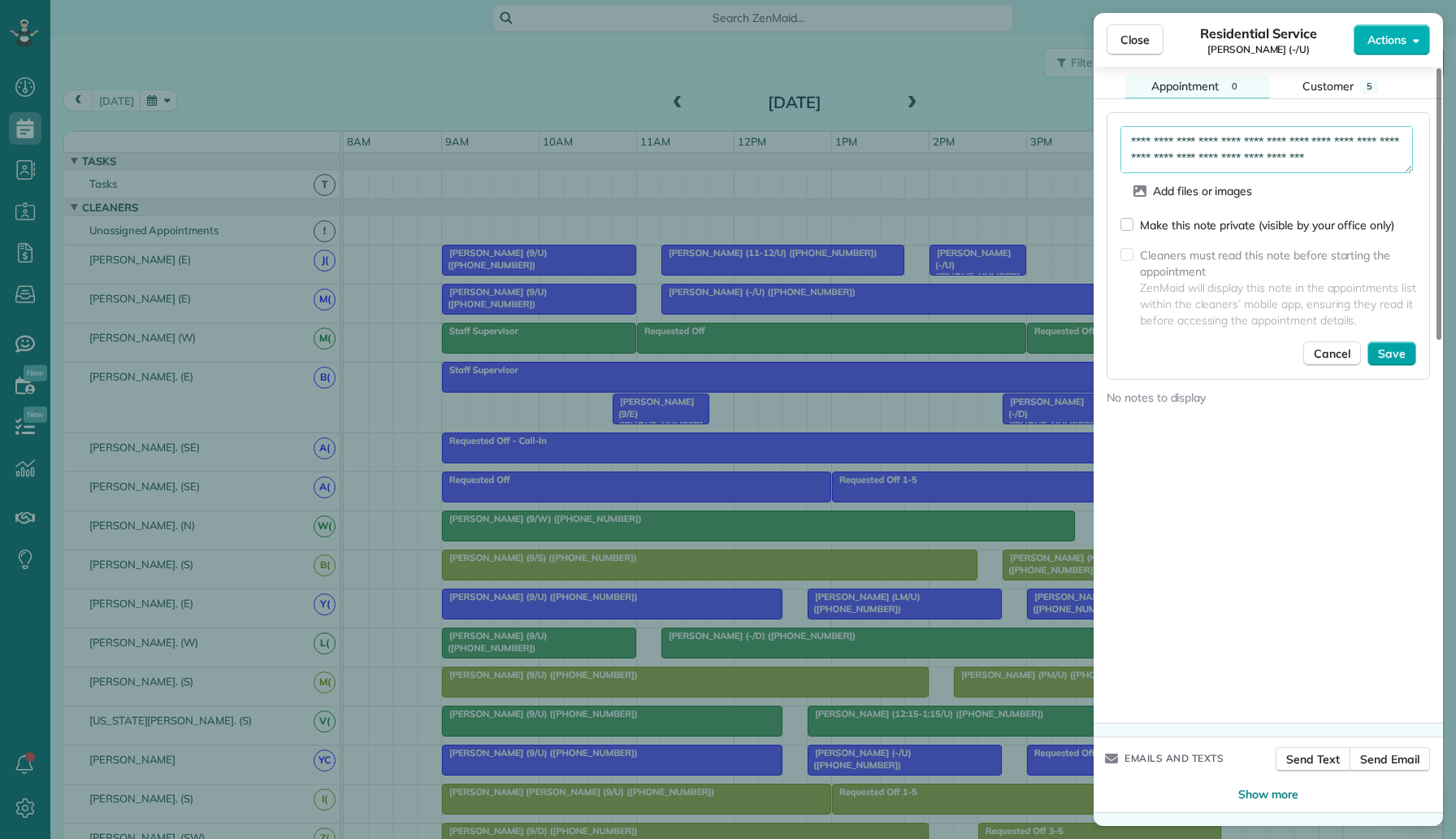
click at [1403, 355] on span "Save" at bounding box center [1392, 354] width 28 height 16
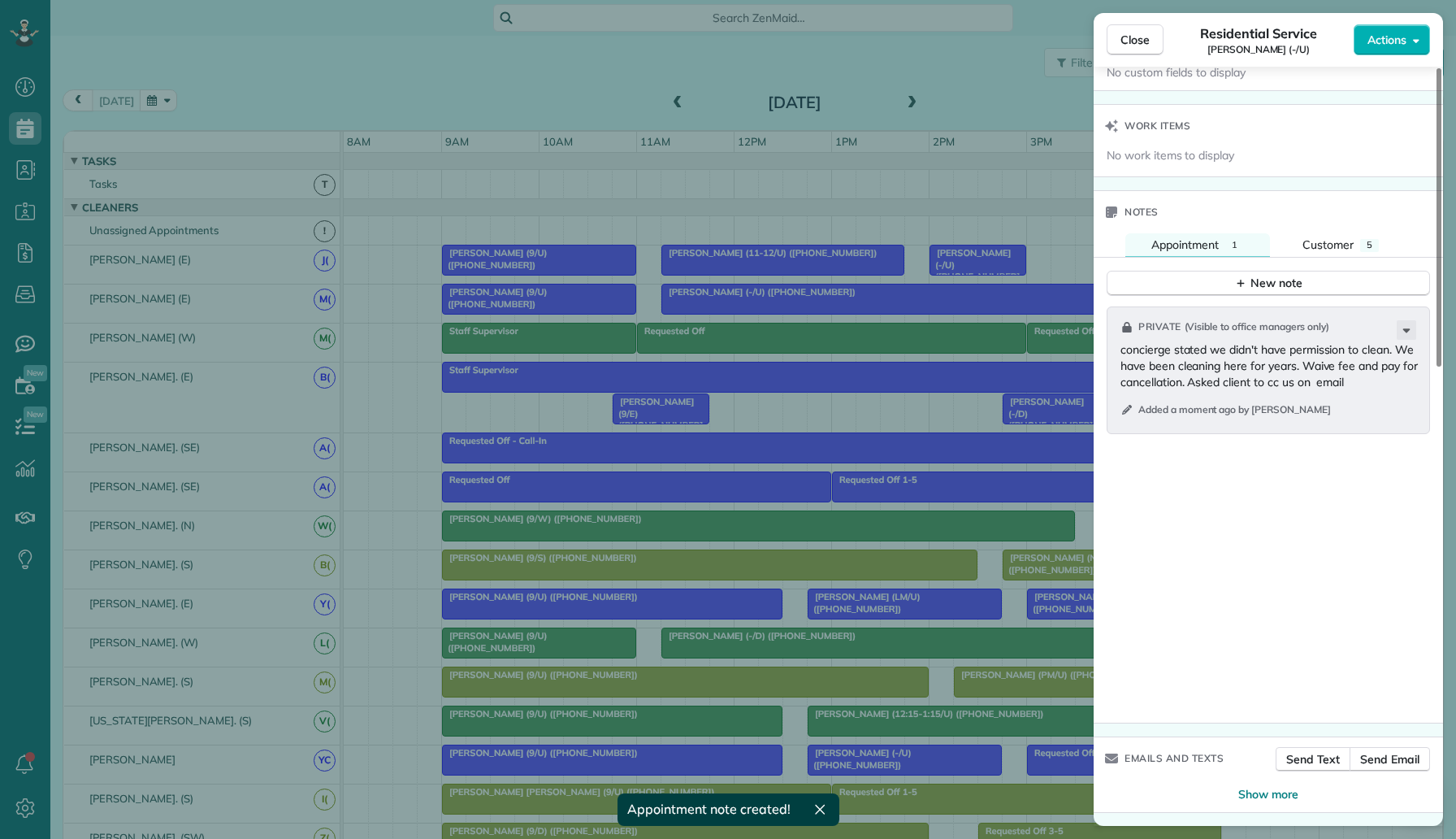
scroll to position [1223, 0]
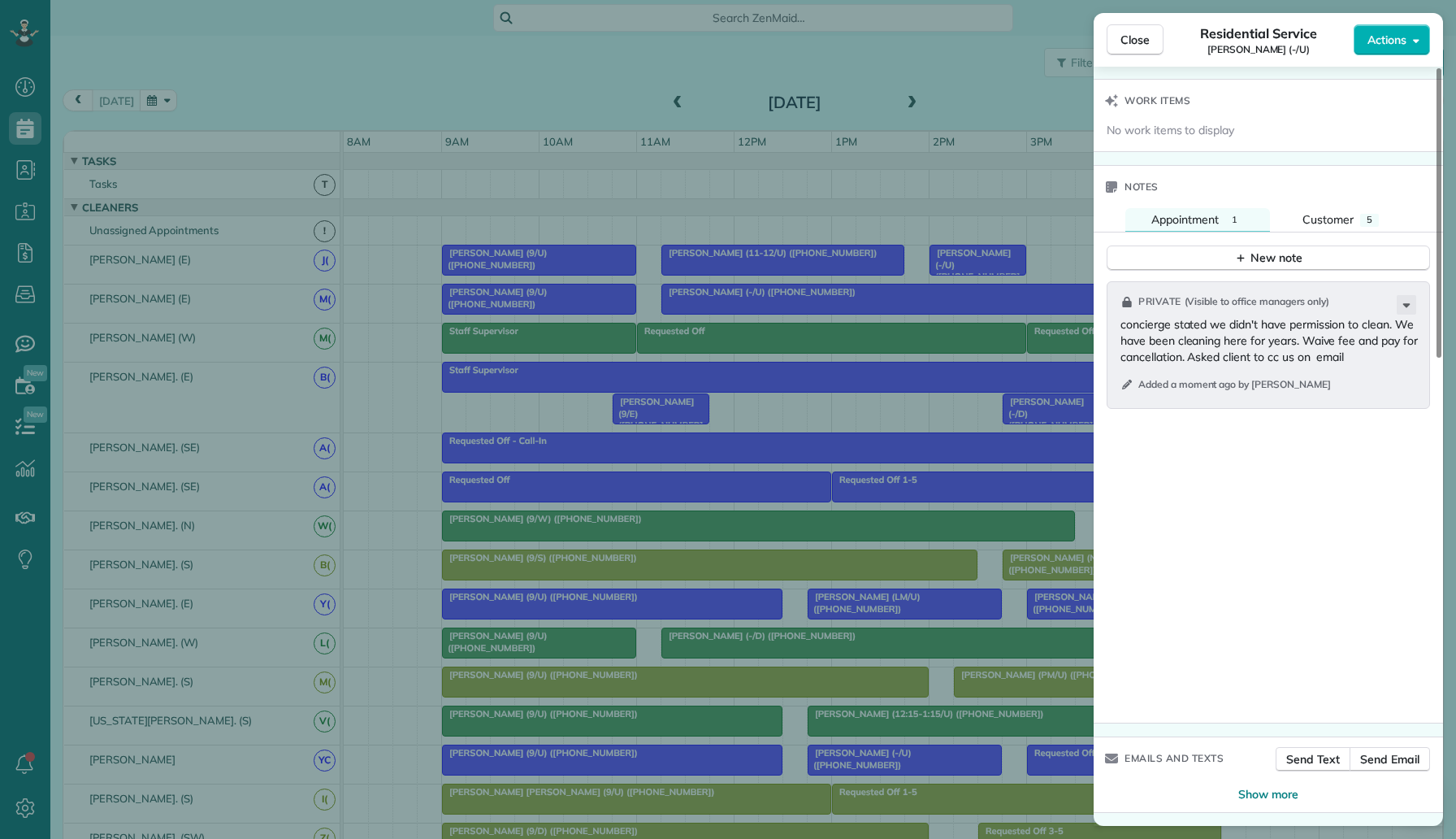
click at [600, 75] on div "Close Residential Service Trent Sanger (-/U) Actions Status Cancelled and Paid …" at bounding box center [728, 420] width 1456 height 839
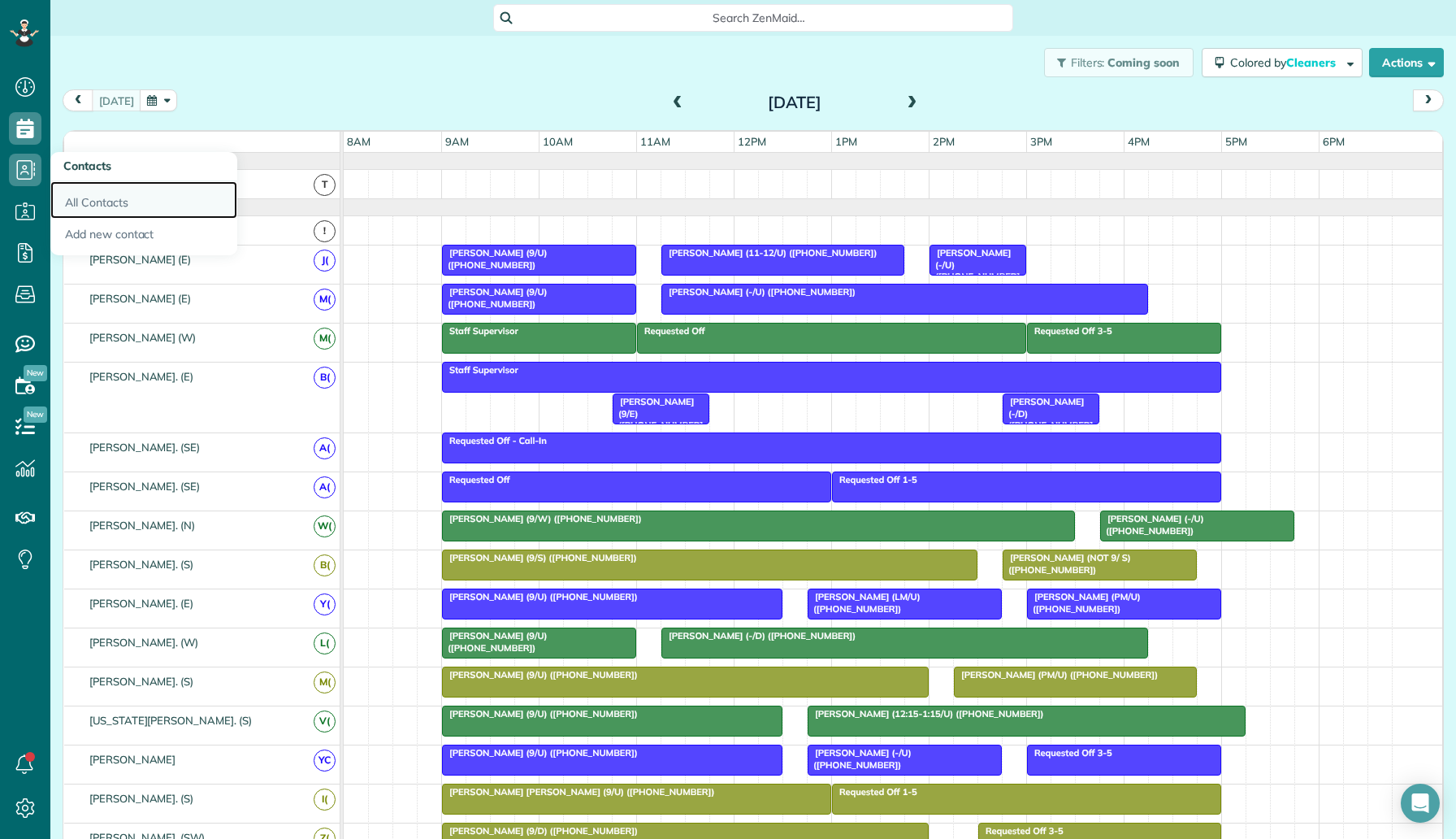
click at [91, 199] on link "All Contacts" at bounding box center [144, 200] width 187 height 38
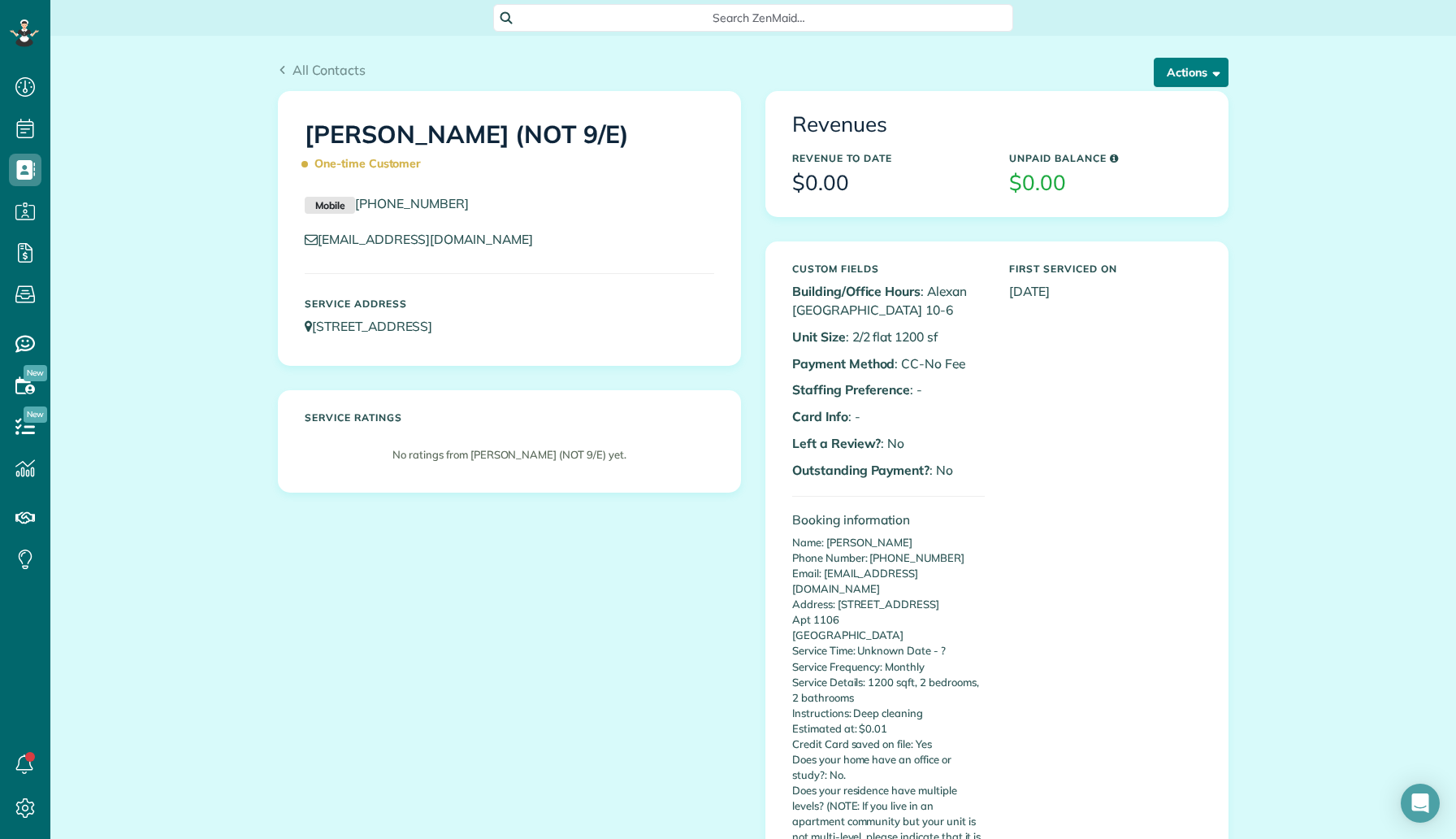
scroll to position [7, 7]
click at [1199, 78] on button "Actions" at bounding box center [1191, 72] width 75 height 29
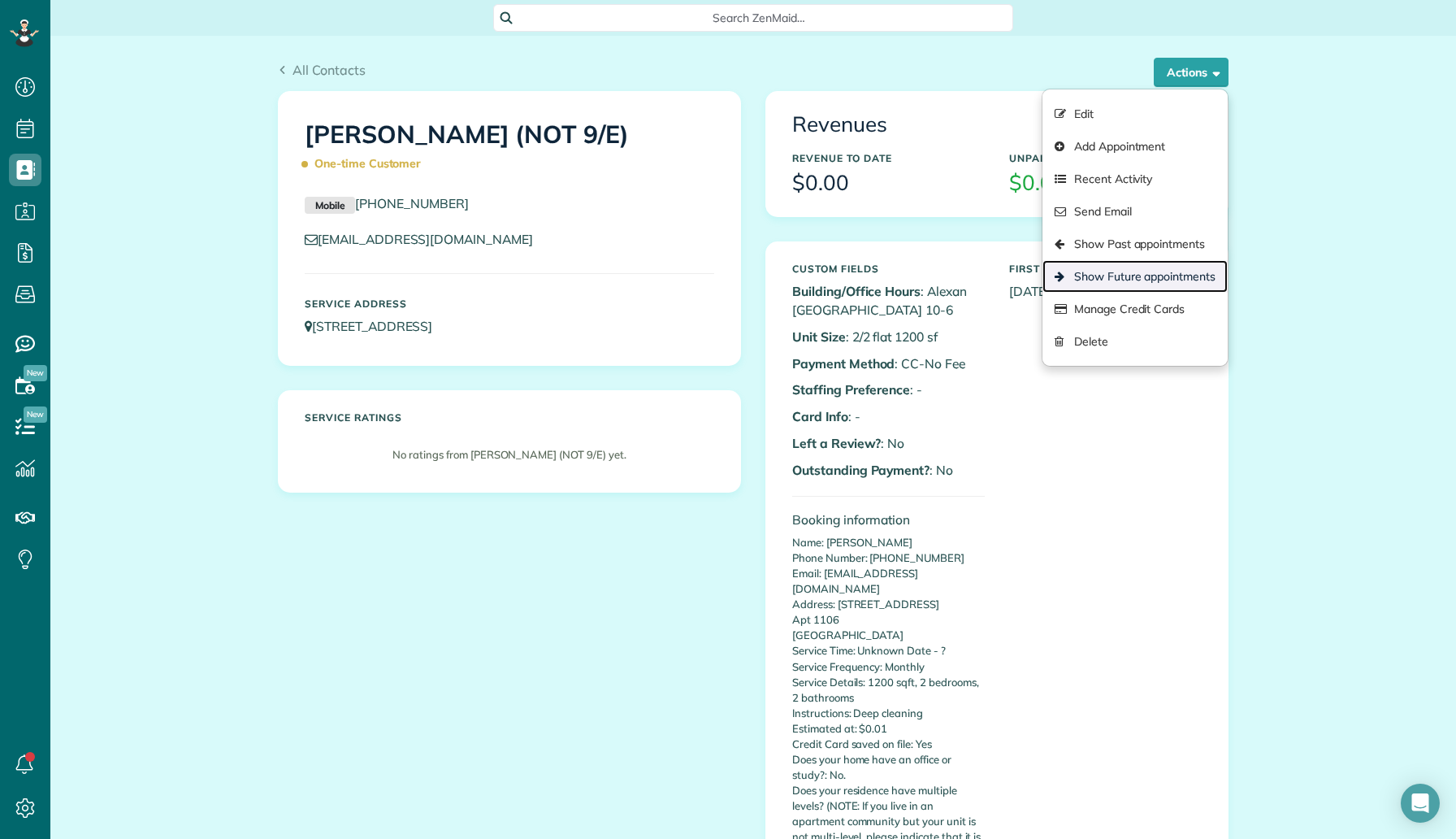
click at [1155, 282] on link "Show Future appointments" at bounding box center [1135, 276] width 185 height 33
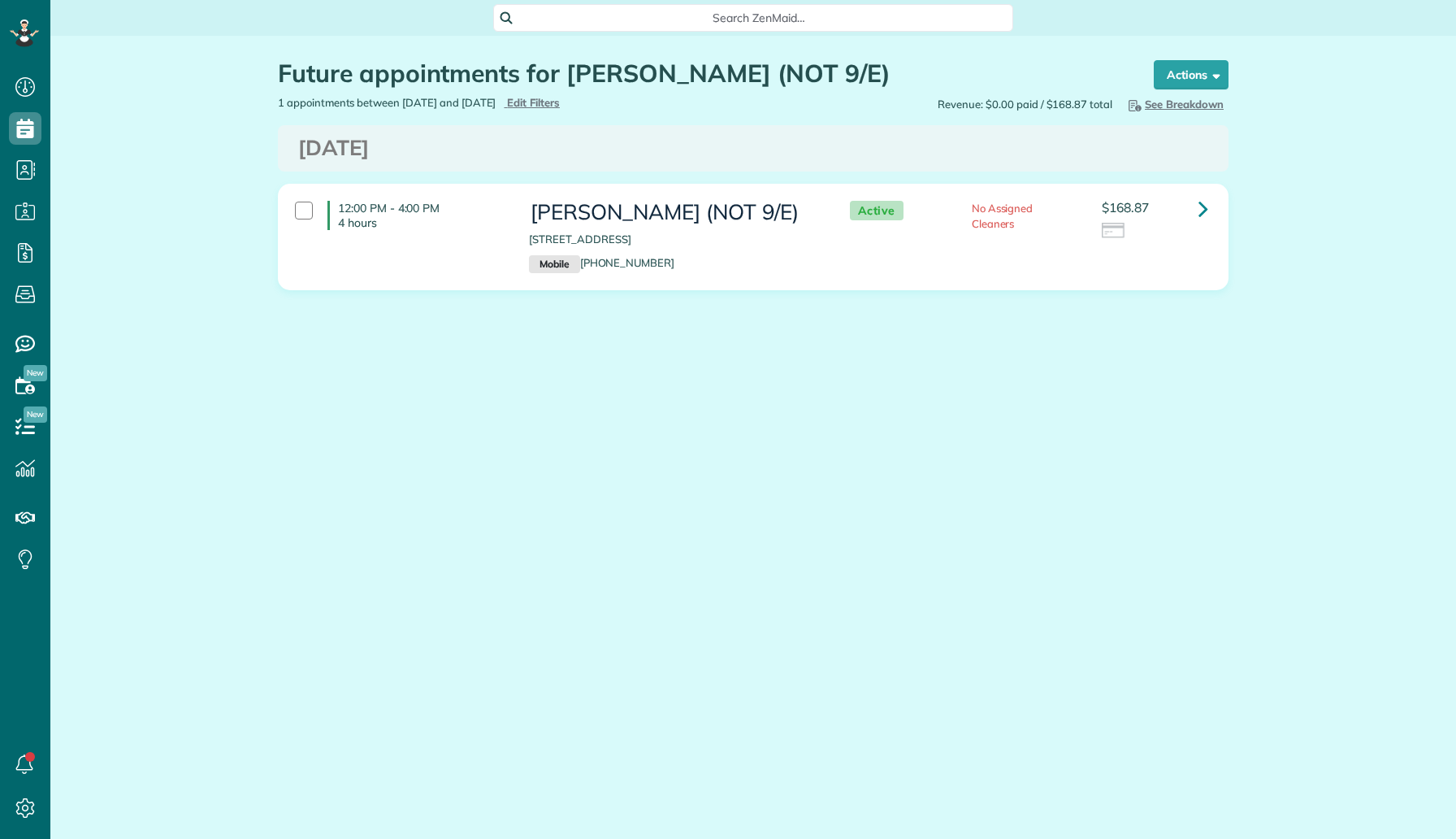
scroll to position [7, 7]
click at [1210, 207] on link at bounding box center [1204, 209] width 33 height 33
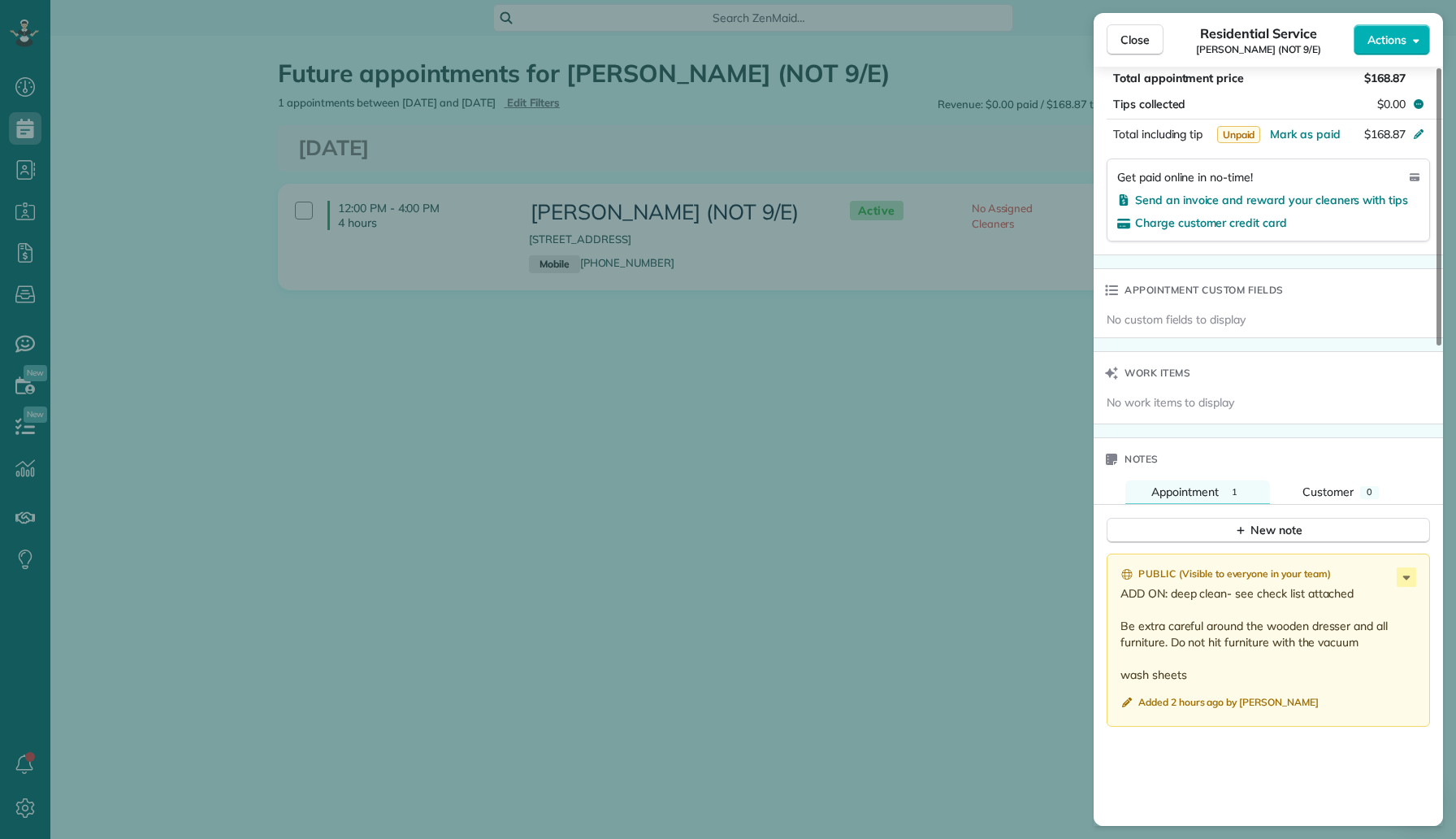
scroll to position [1309, 0]
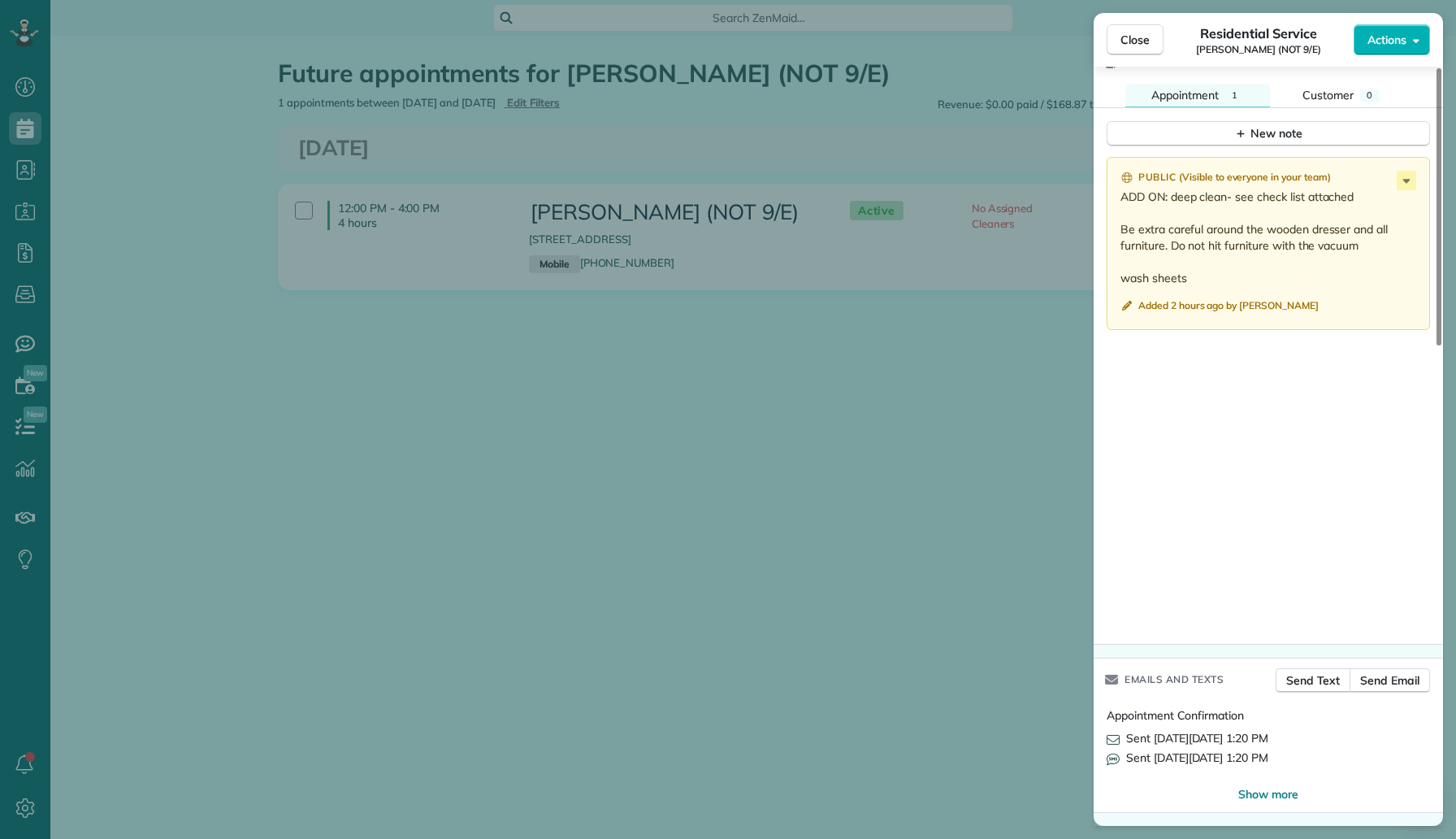
drag, startPoint x: 1201, startPoint y: 276, endPoint x: 1117, endPoint y: 198, distance: 114.6
click at [1117, 198] on div "Public ( Visible to everyone in your team ) ADD ON: deep clean- see check list …" at bounding box center [1268, 244] width 323 height 173
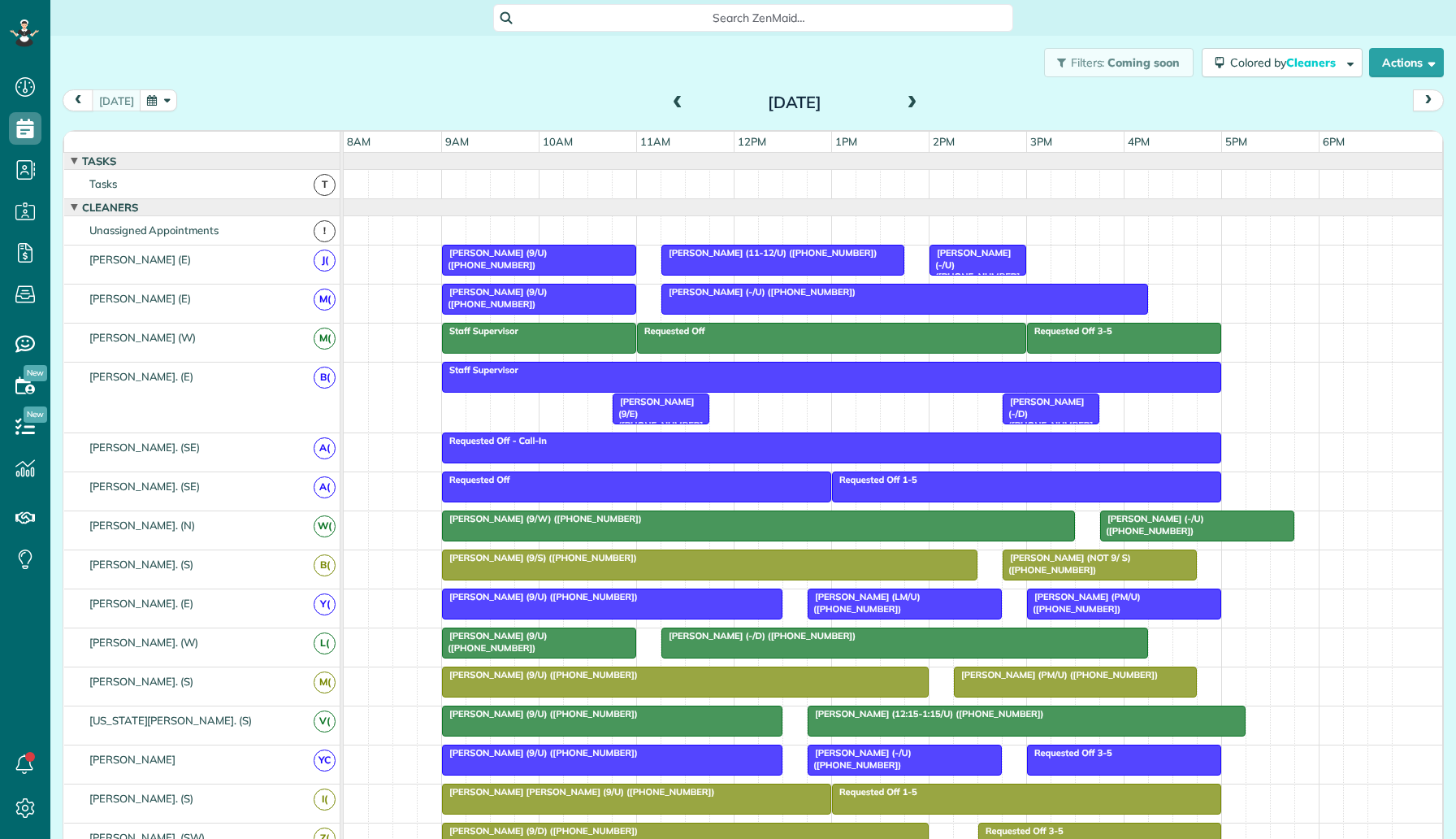
scroll to position [7, 7]
click at [149, 106] on button "button" at bounding box center [159, 100] width 38 height 22
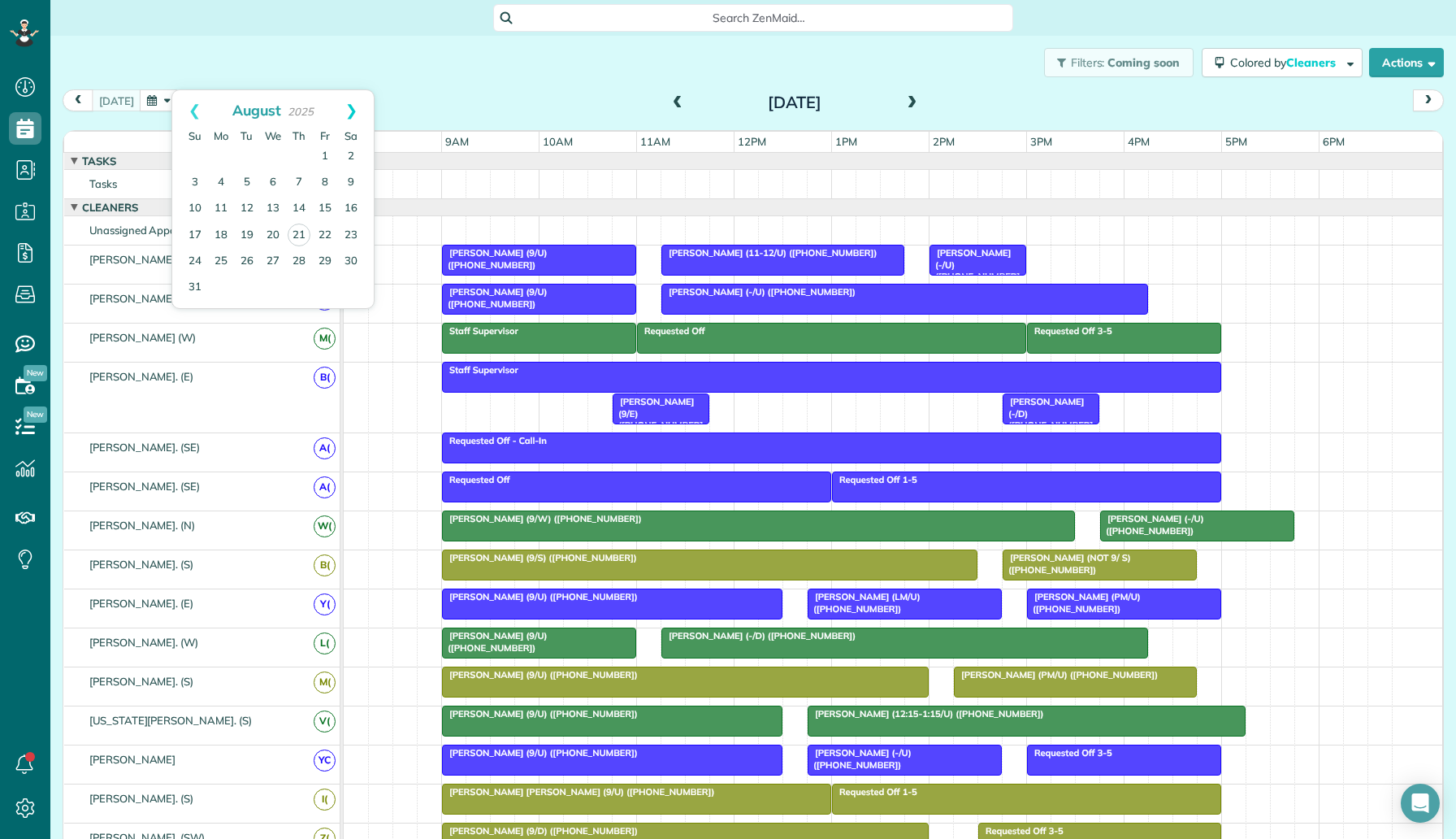
click at [359, 100] on link "Next" at bounding box center [351, 110] width 45 height 41
click at [358, 106] on link "Next" at bounding box center [351, 110] width 45 height 41
click at [249, 210] on link "14" at bounding box center [246, 209] width 26 height 26
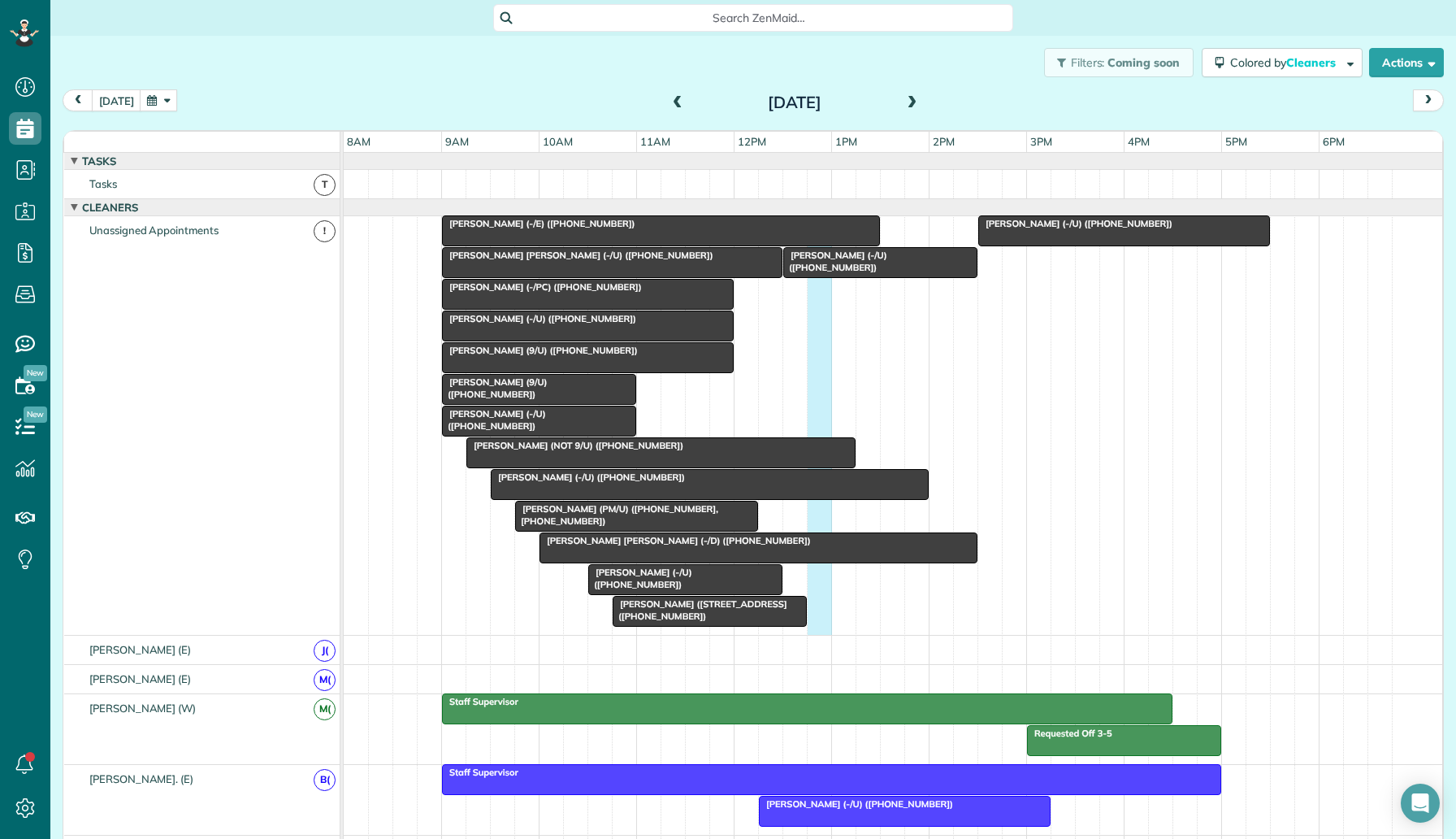
click at [832, 410] on div "David Portnoy (4141 Office Parkway - AM/C) (+12142233180) Katie Katelyn Anderso…" at bounding box center [893, 425] width 1099 height 419
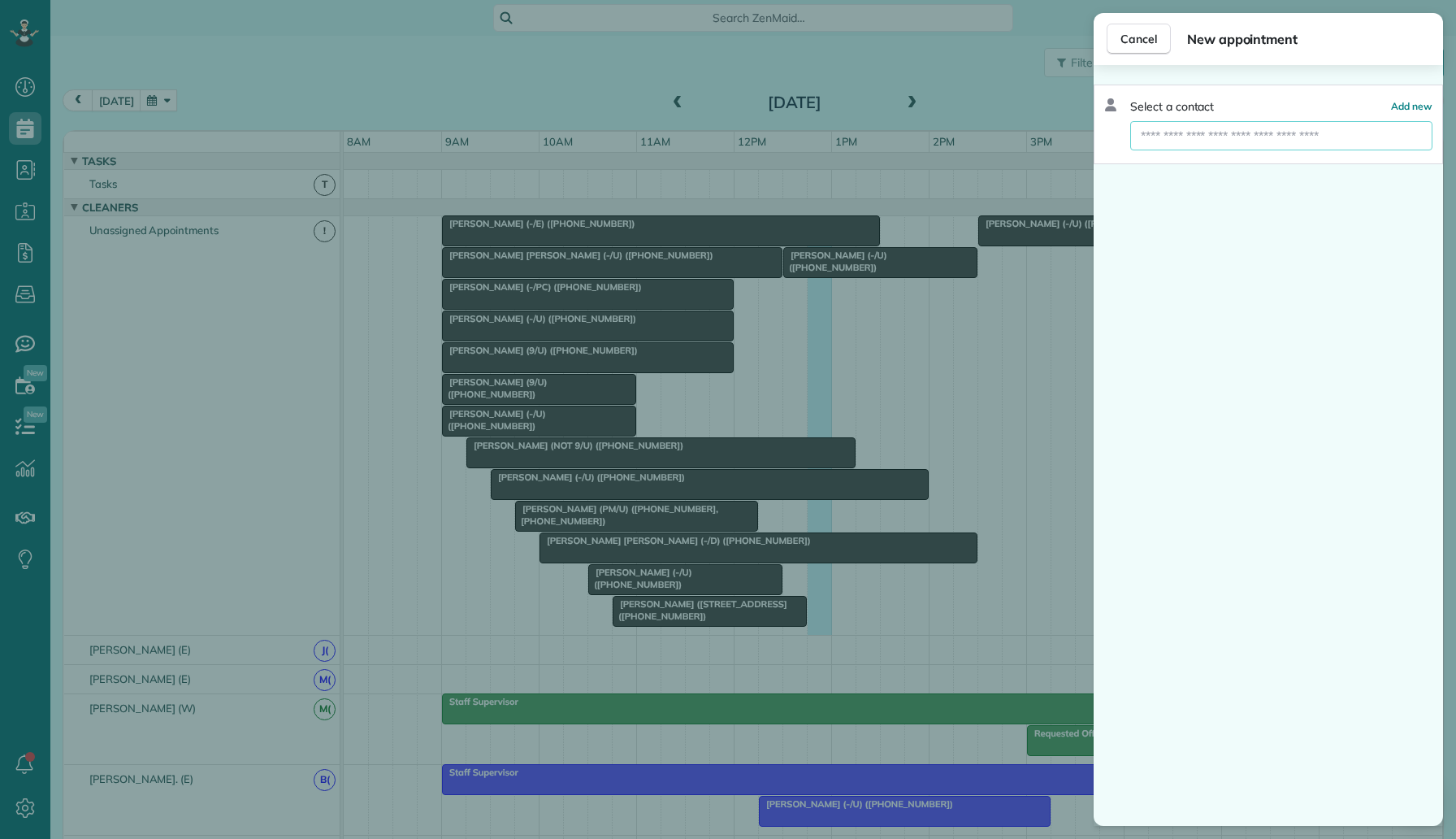
click at [1193, 141] on input "text" at bounding box center [1281, 135] width 302 height 29
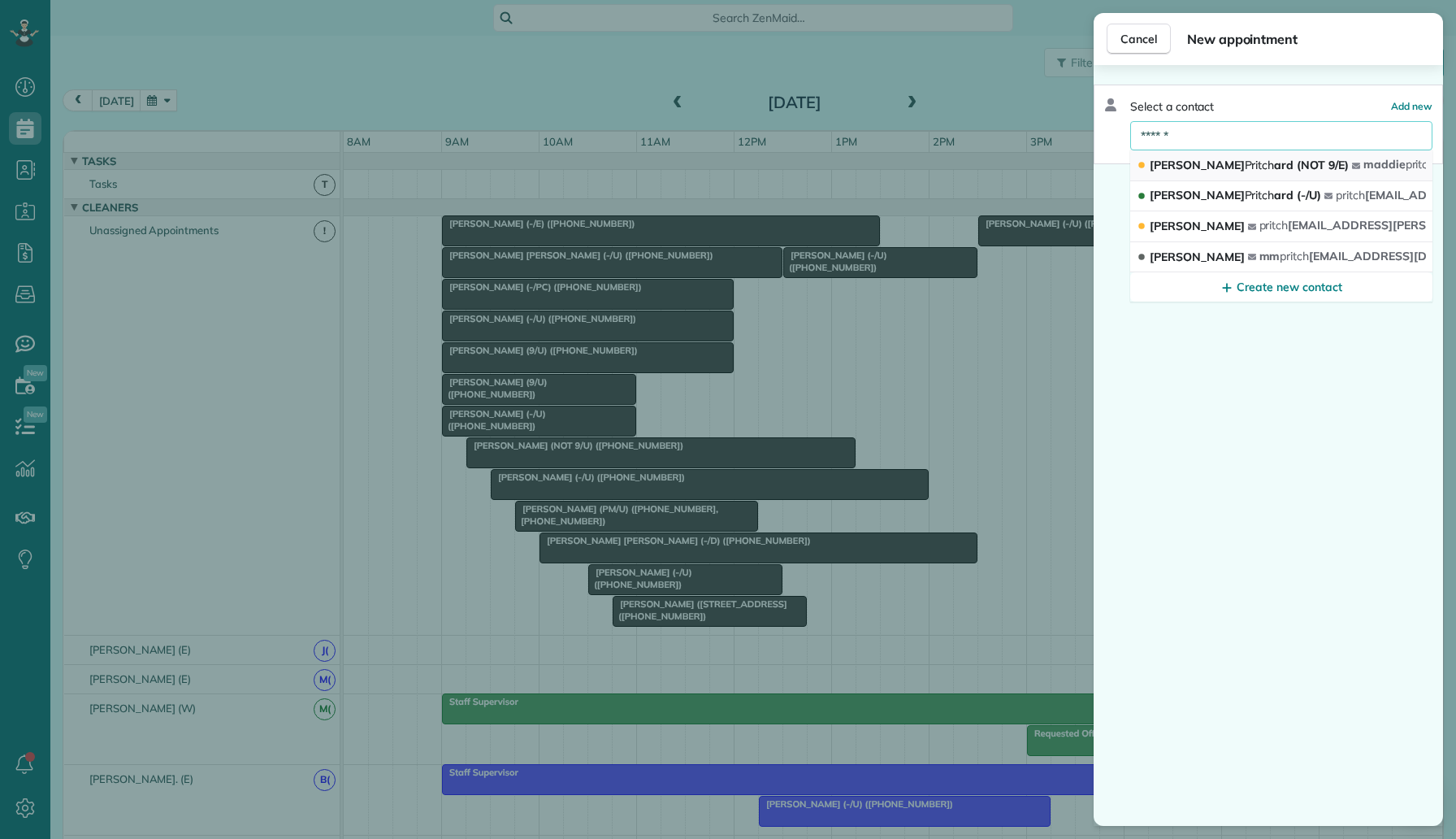
type input "******"
click at [1245, 168] on span "Pritch" at bounding box center [1260, 165] width 30 height 15
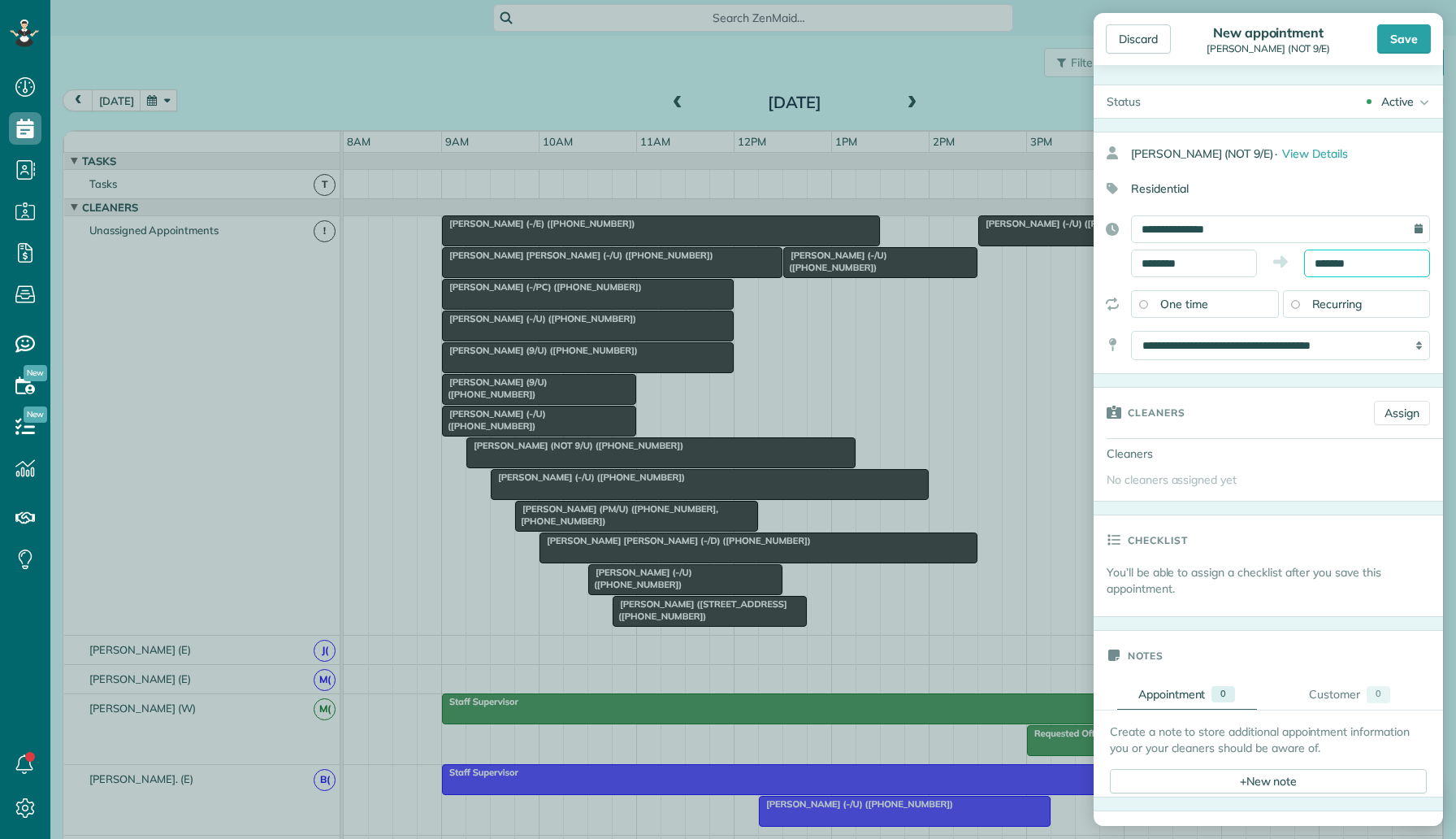
click at [1340, 260] on input "*******" at bounding box center [1367, 263] width 126 height 28
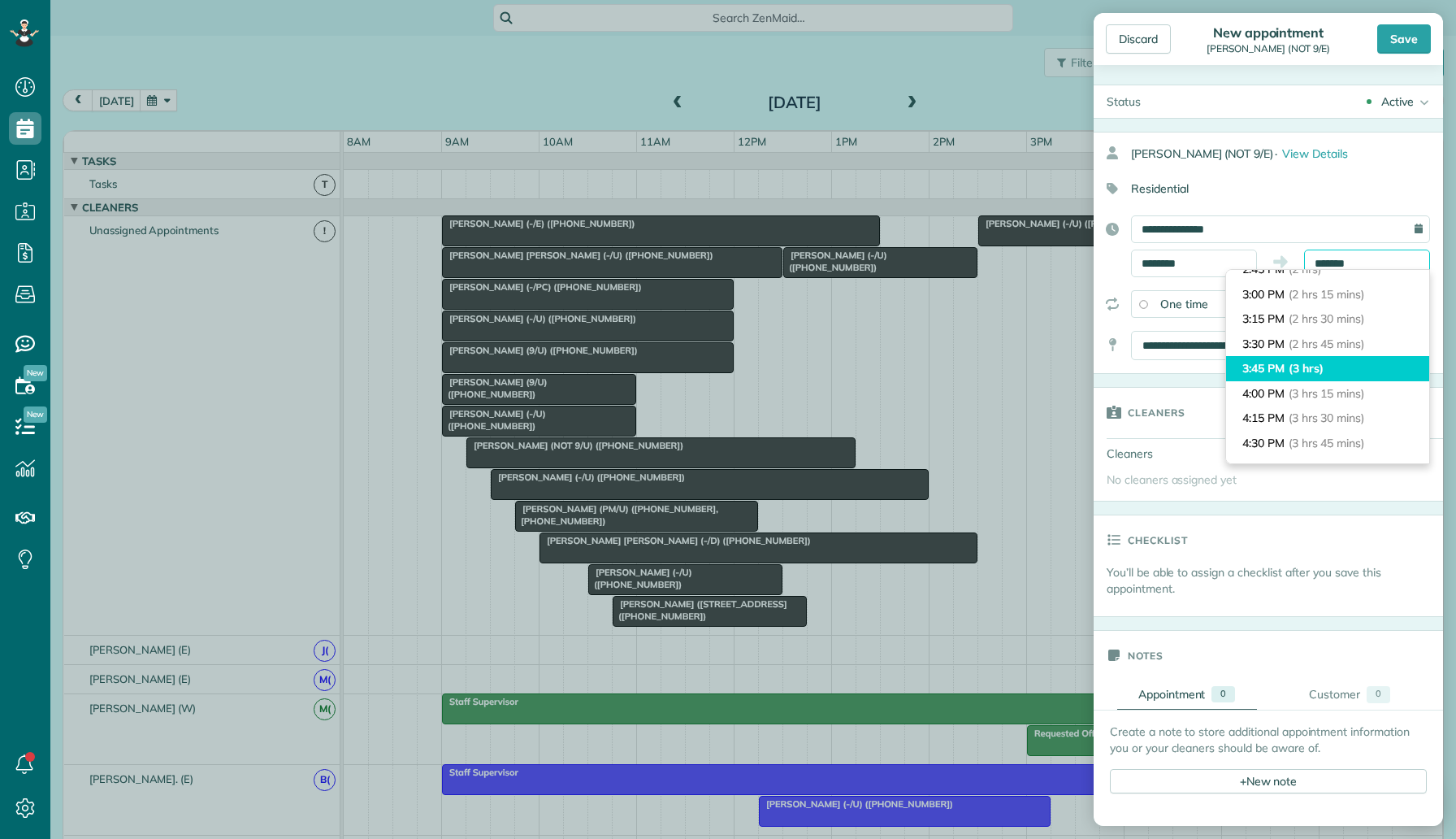
scroll to position [213, 0]
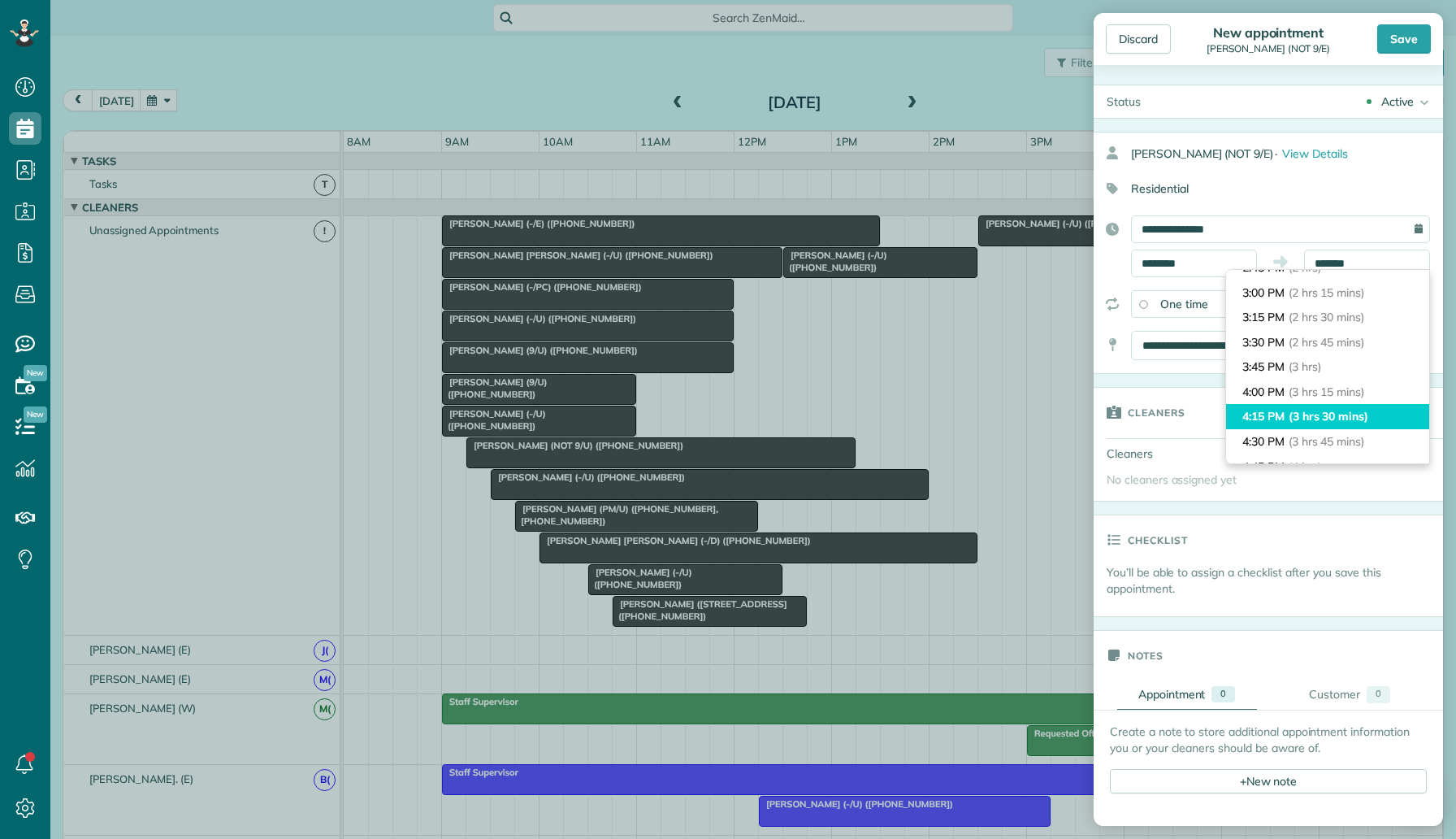
type input "*******"
click at [1330, 413] on span "(3 hrs 30 mins)" at bounding box center [1329, 416] width 80 height 15
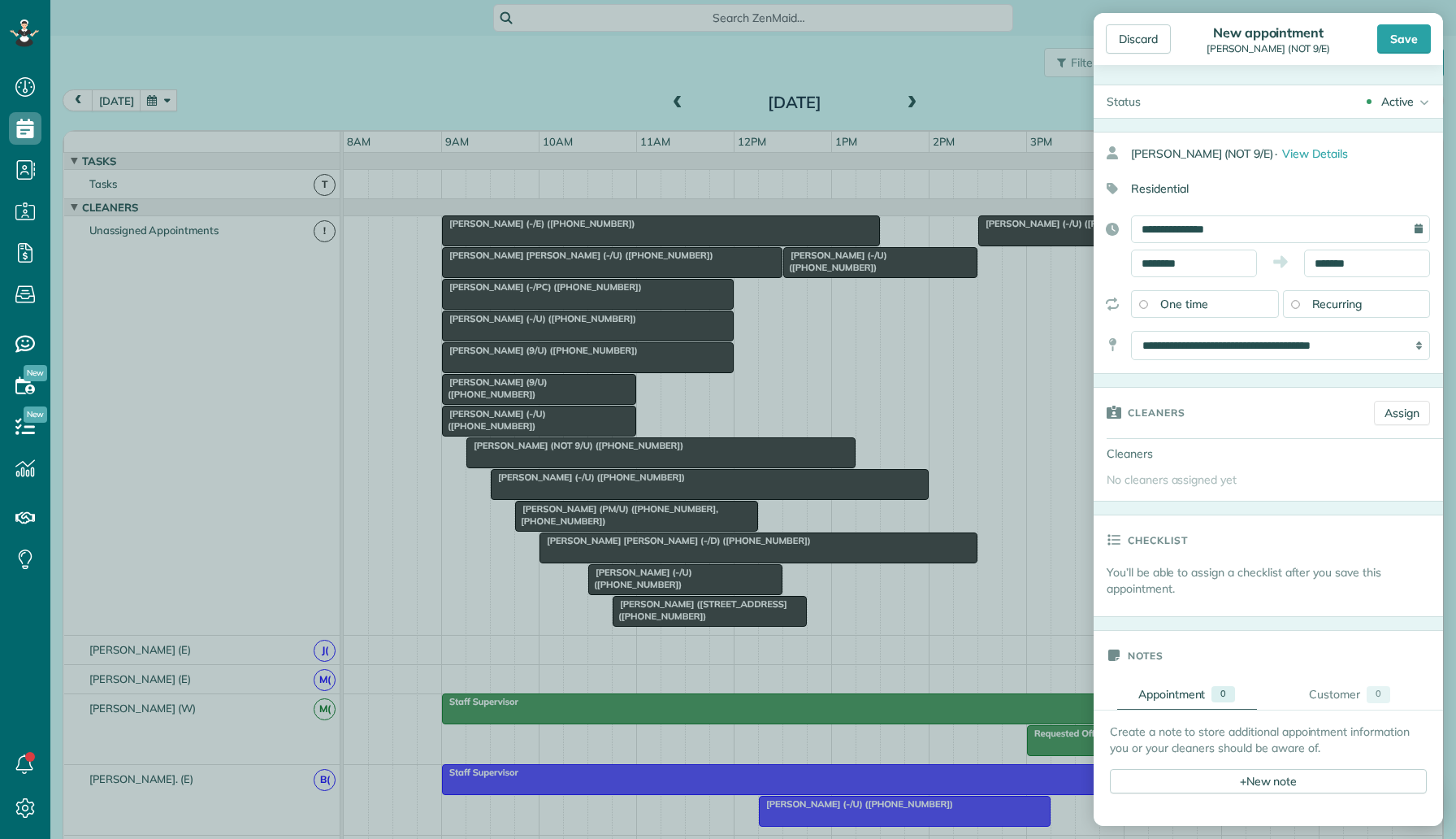
click at [1356, 296] on span "Recurring" at bounding box center [1338, 303] width 51 height 15
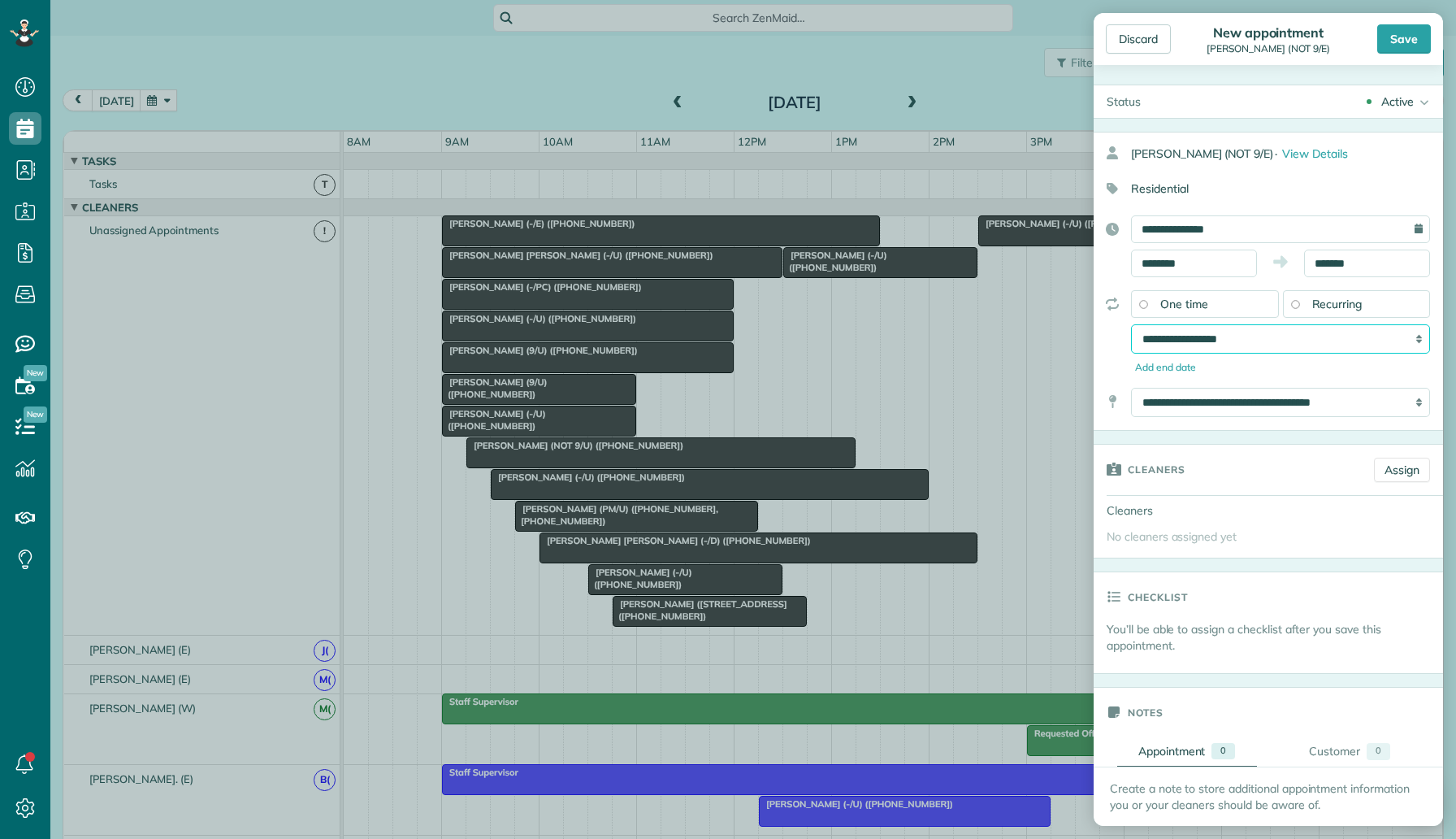
click at [1319, 341] on select "**********" at bounding box center [1280, 338] width 299 height 29
select select "**********"
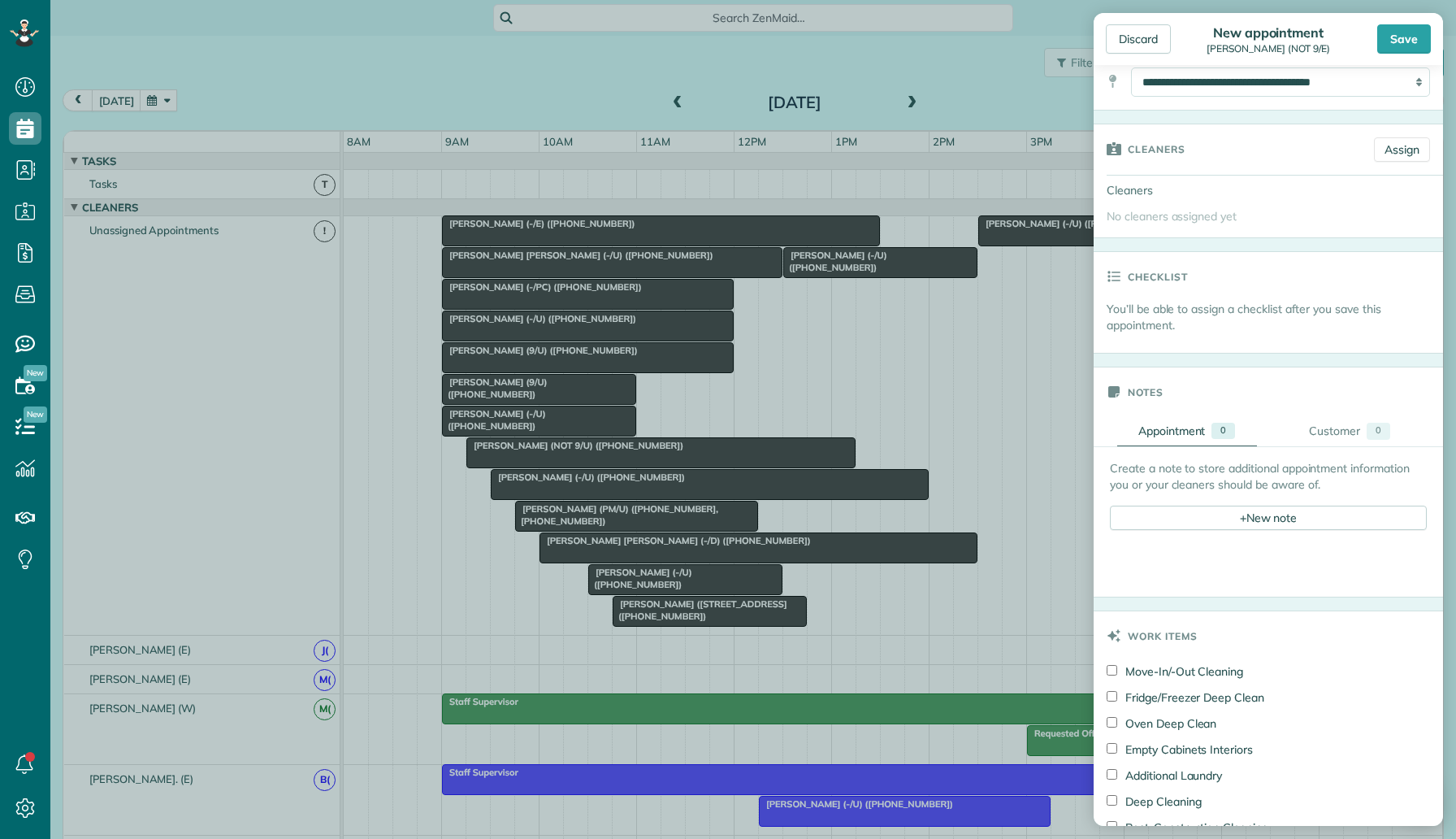
scroll to position [340, 0]
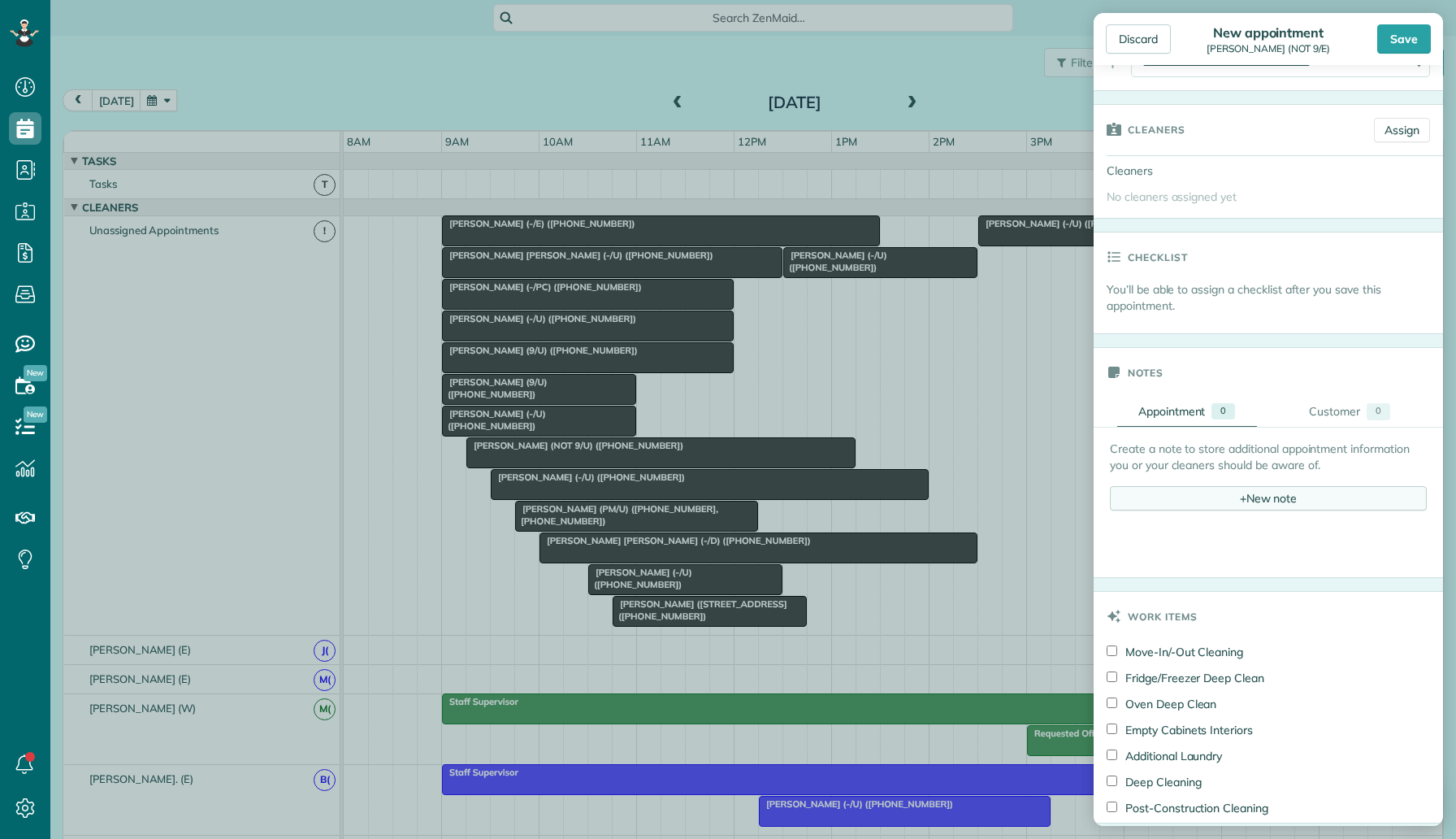
click at [1258, 498] on div "+ New note" at bounding box center [1268, 498] width 317 height 25
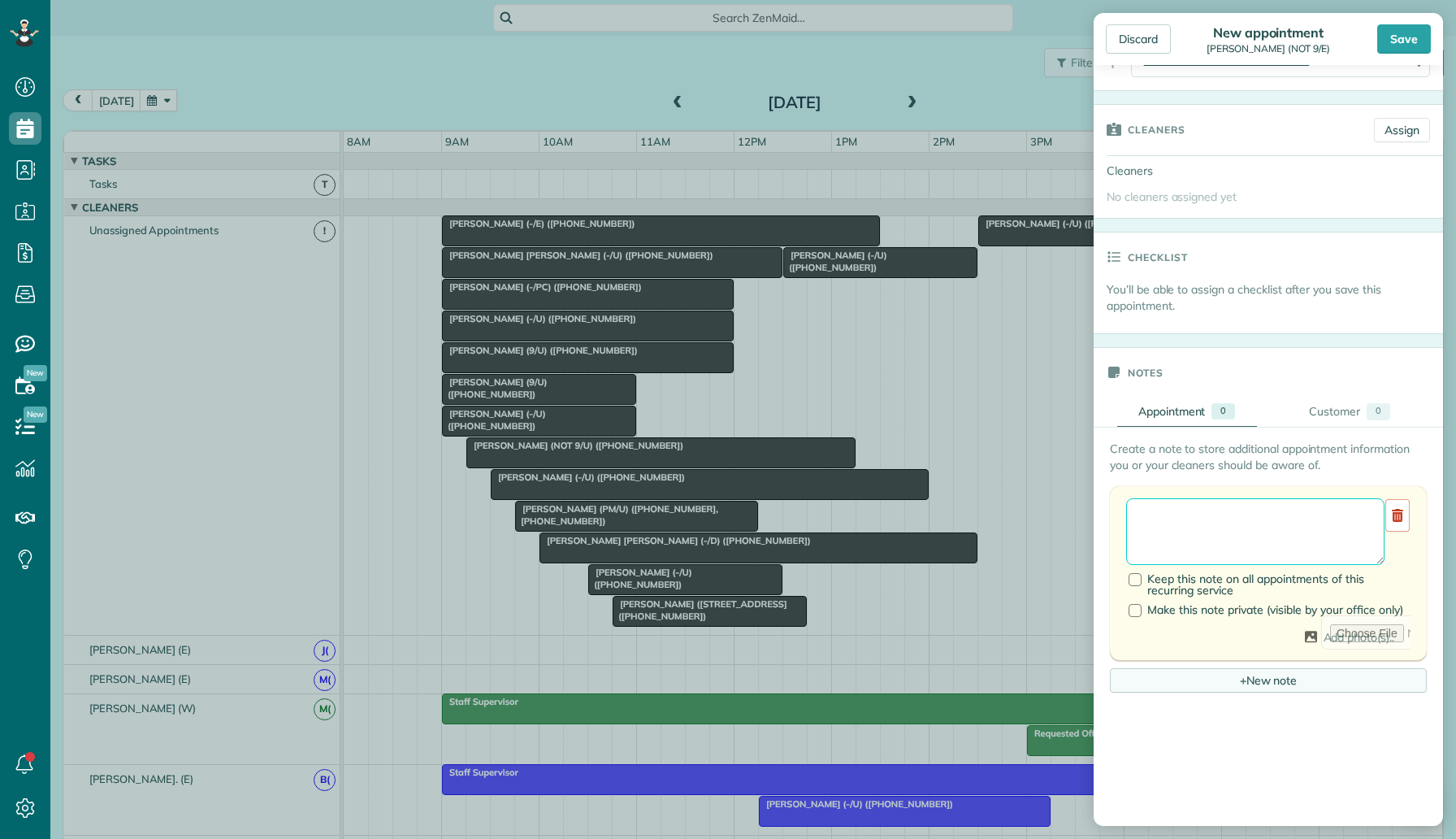
click at [1248, 512] on textarea at bounding box center [1255, 531] width 258 height 67
paste textarea "**********"
type textarea "**********"
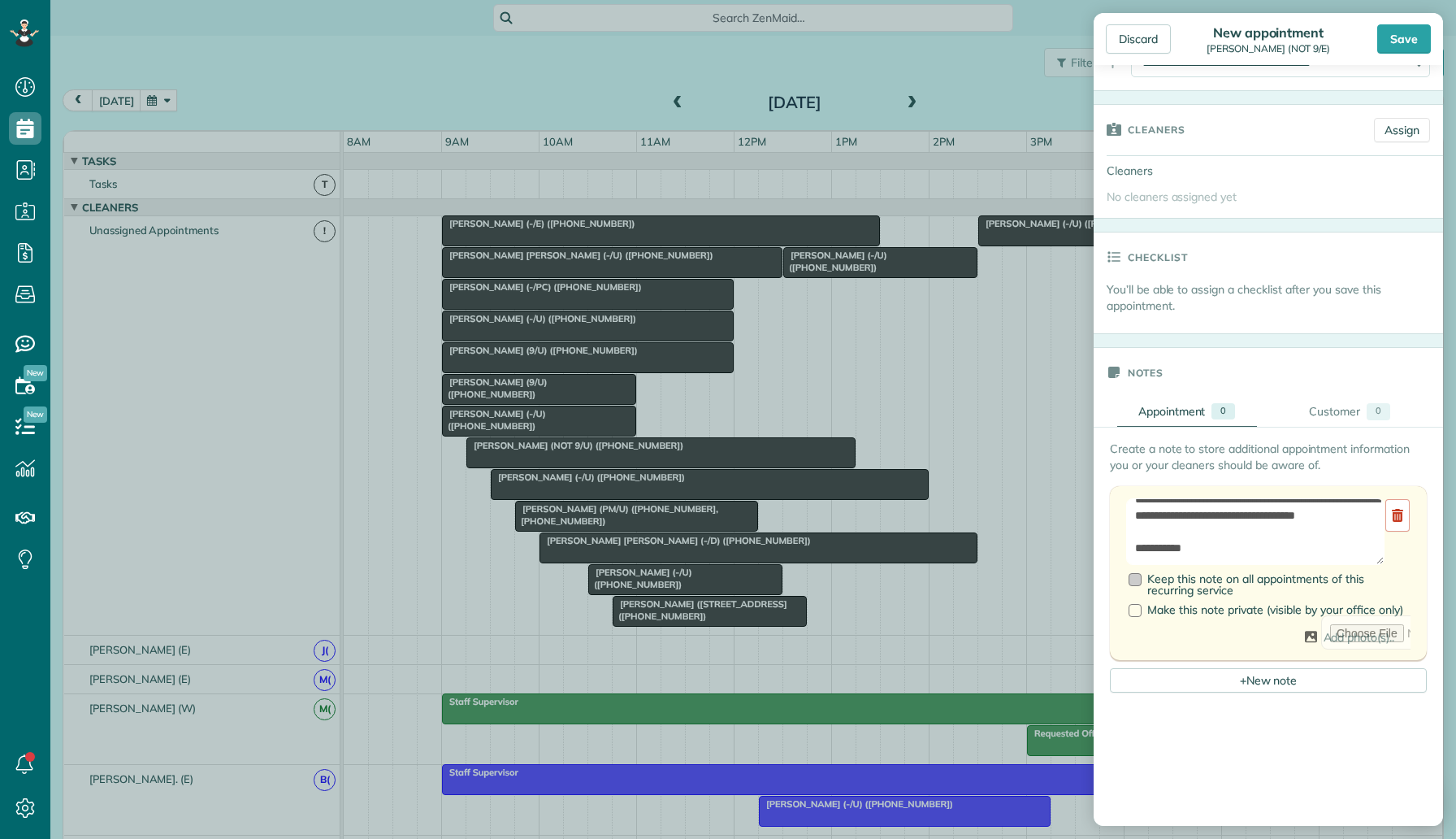
click at [1182, 587] on span "Keep this note on all appointments of this recurring service" at bounding box center [1256, 585] width 217 height 26
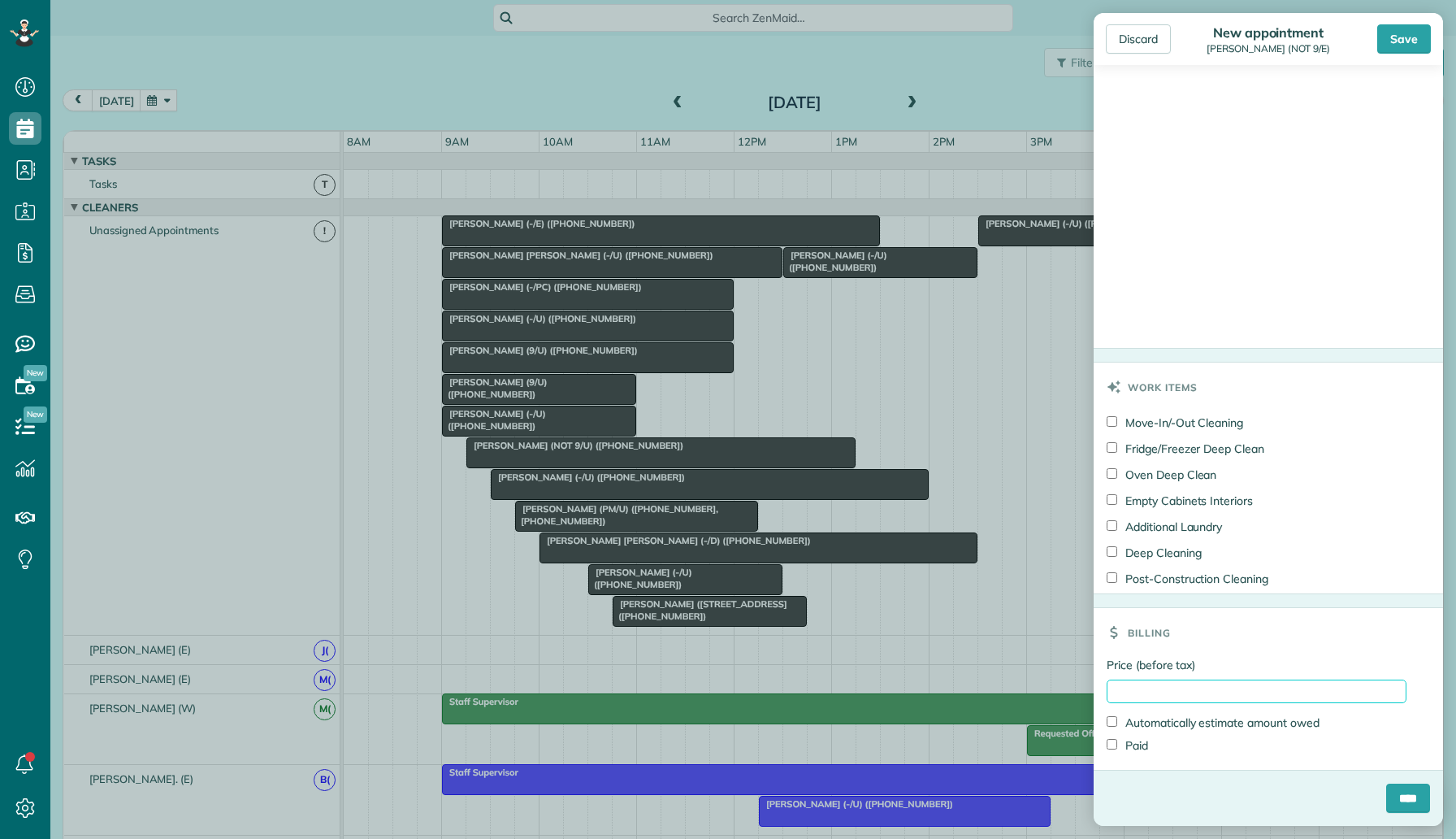
click at [1143, 701] on input "Price (before tax)" at bounding box center [1257, 692] width 300 height 24
type input "***"
click at [1224, 651] on div "Billing" at bounding box center [1269, 632] width 350 height 49
click at [1390, 787] on input "****" at bounding box center [1408, 797] width 44 height 29
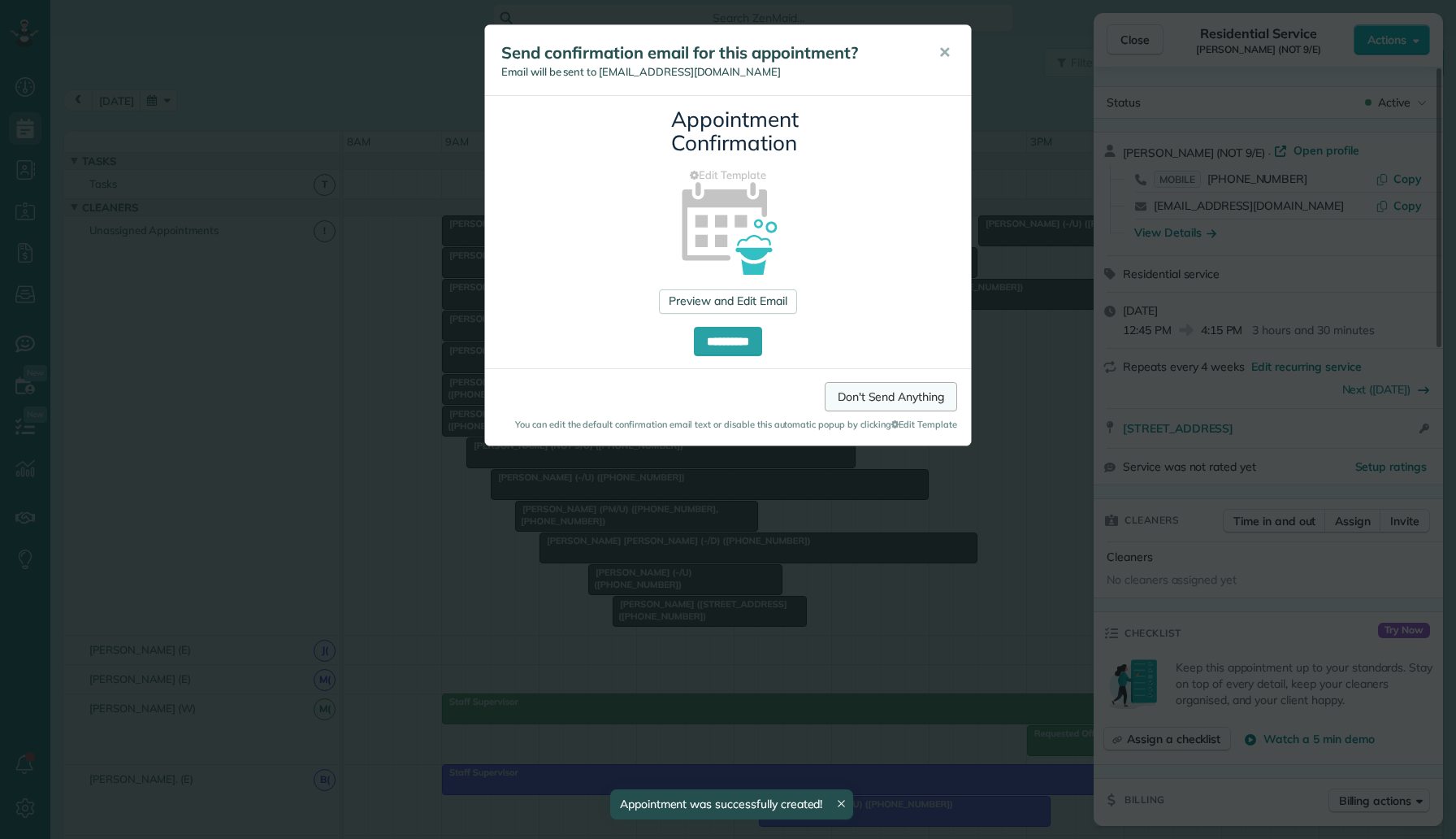
click at [883, 395] on link "Don't Send Anything" at bounding box center [890, 396] width 132 height 29
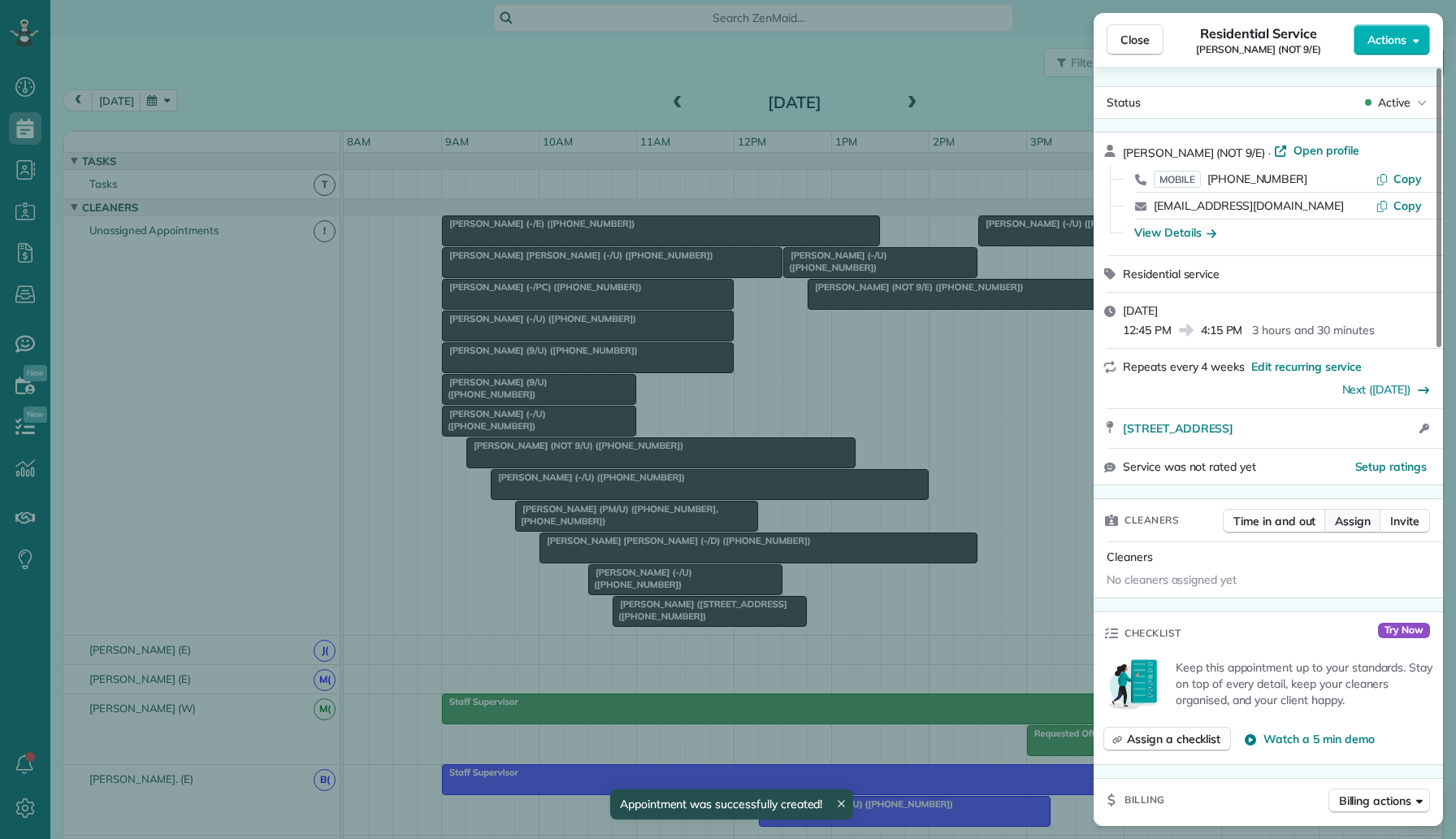
click at [1347, 527] on span "Assign" at bounding box center [1353, 521] width 36 height 16
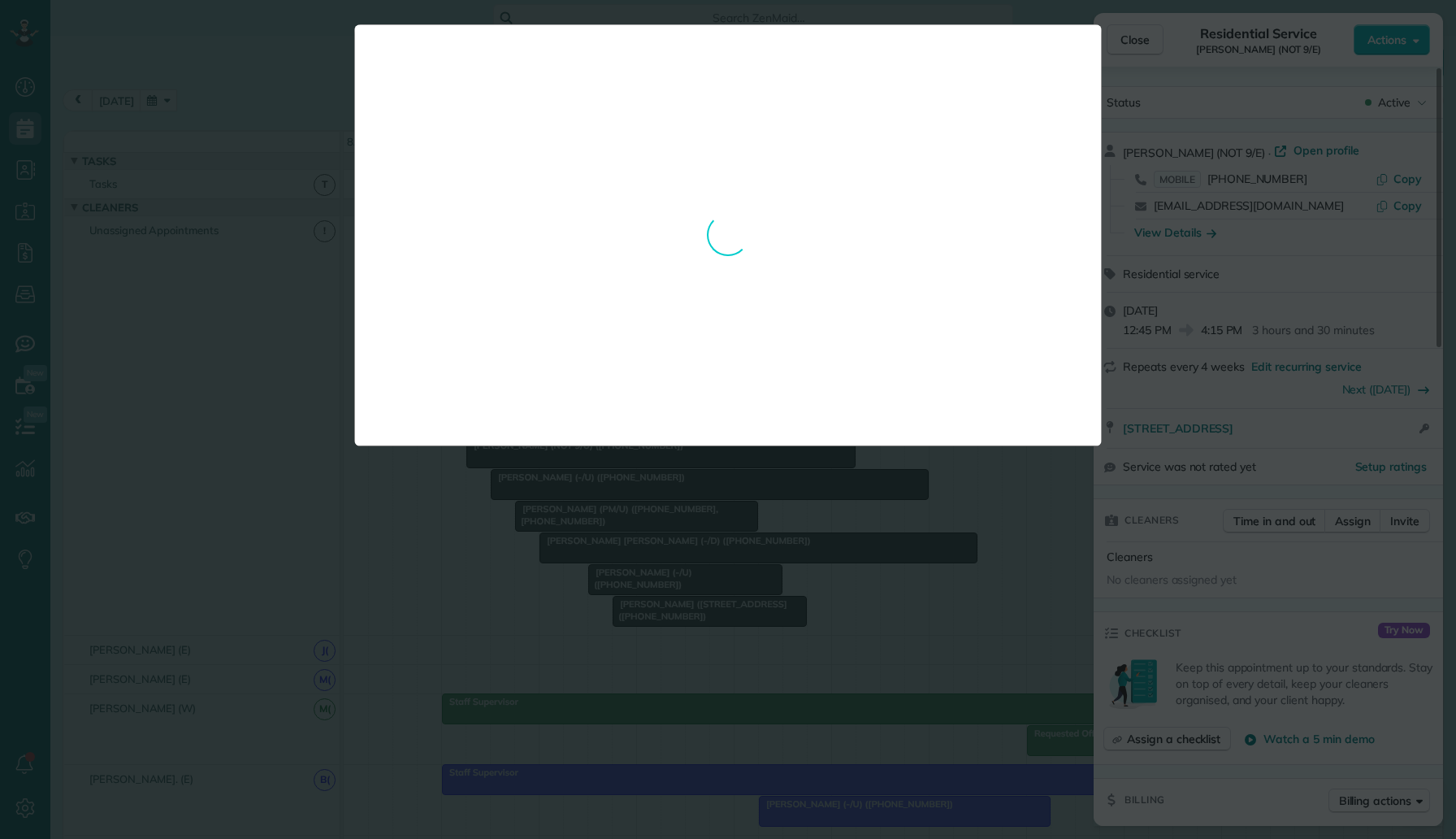
click at [1223, 573] on div "**********" at bounding box center [728, 420] width 1456 height 839
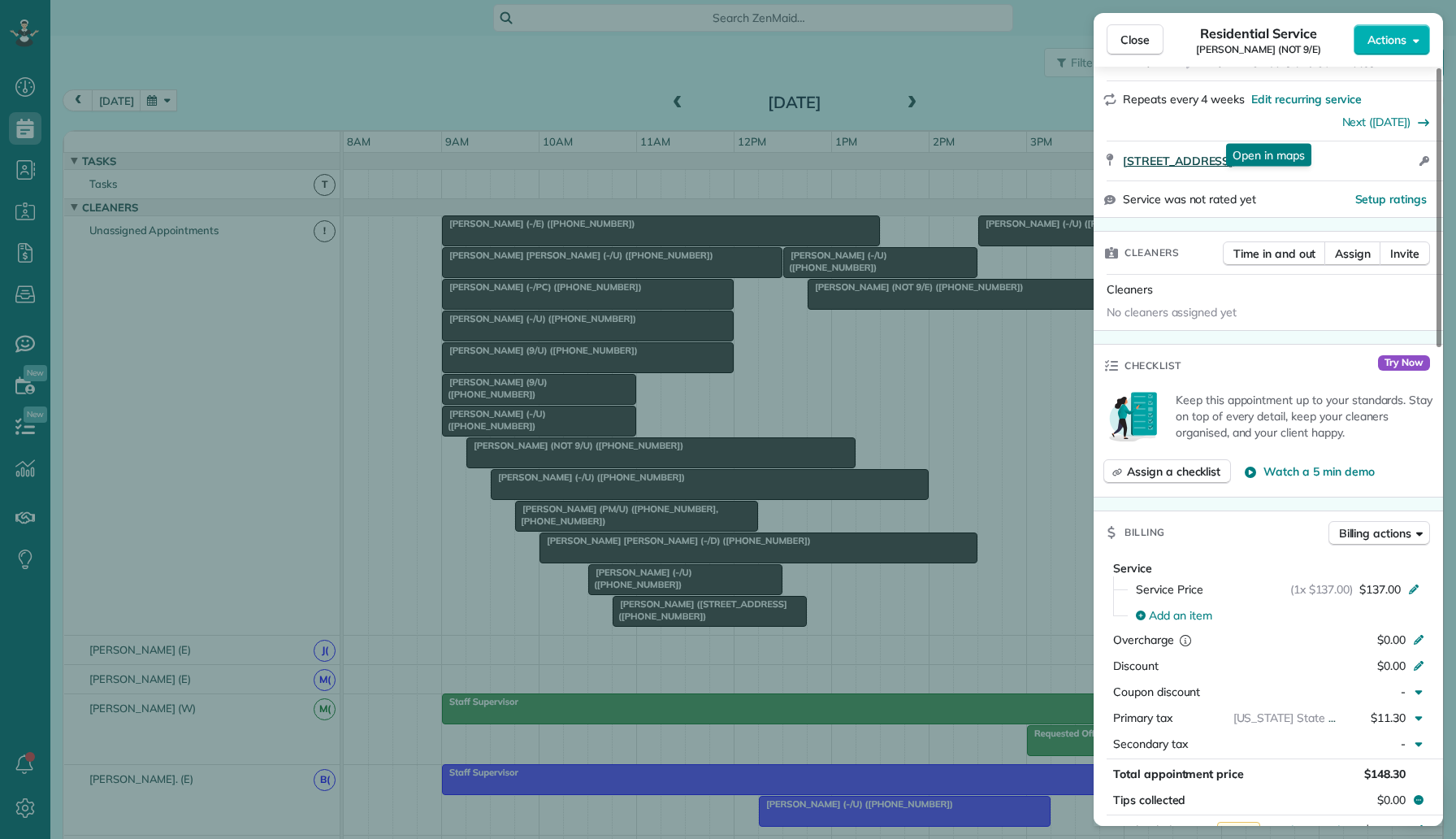
scroll to position [299, 0]
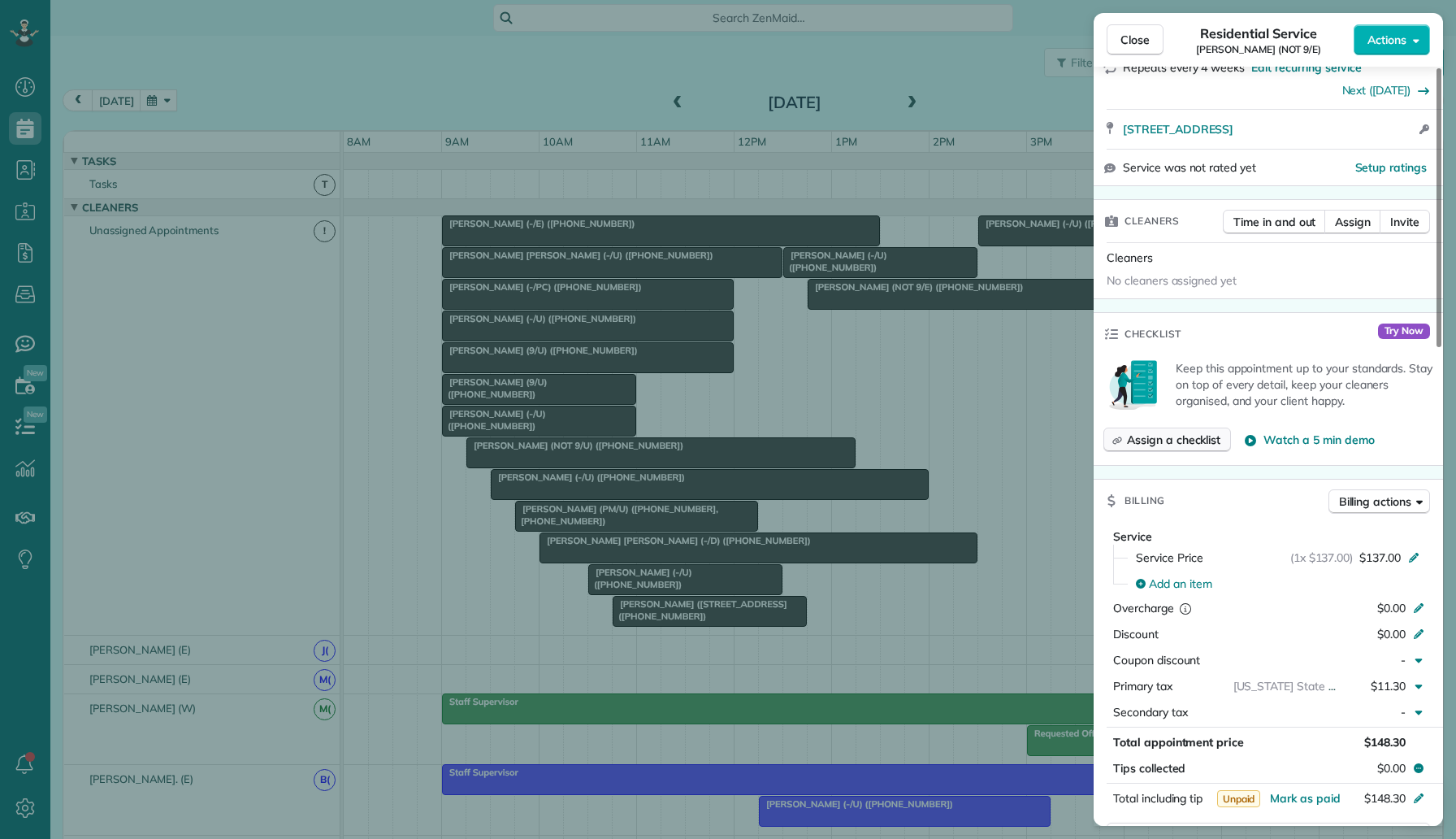
click at [1214, 434] on span "Assign a checklist" at bounding box center [1174, 439] width 93 height 16
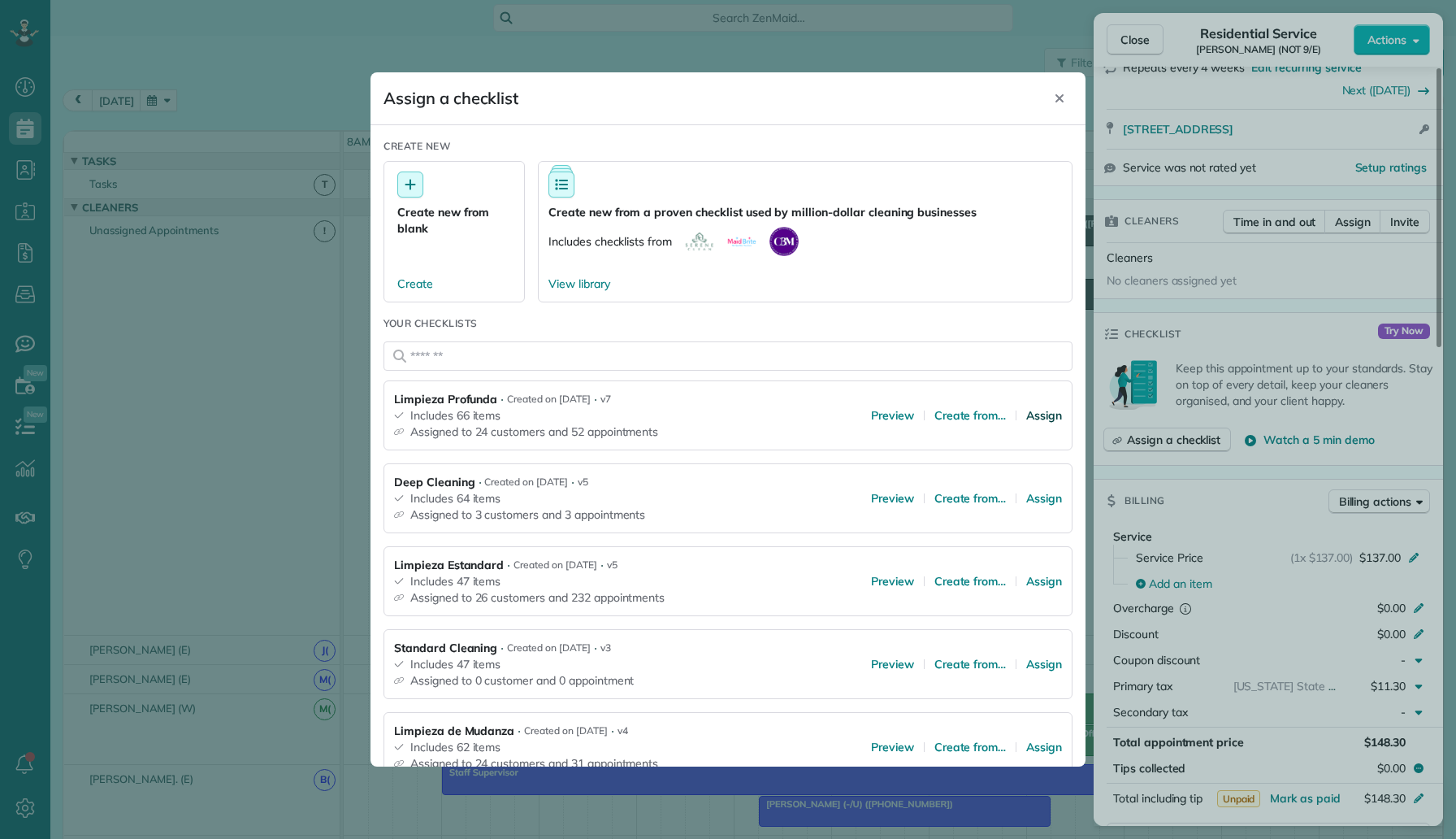
click at [1039, 420] on span "Assign" at bounding box center [1045, 416] width 36 height 16
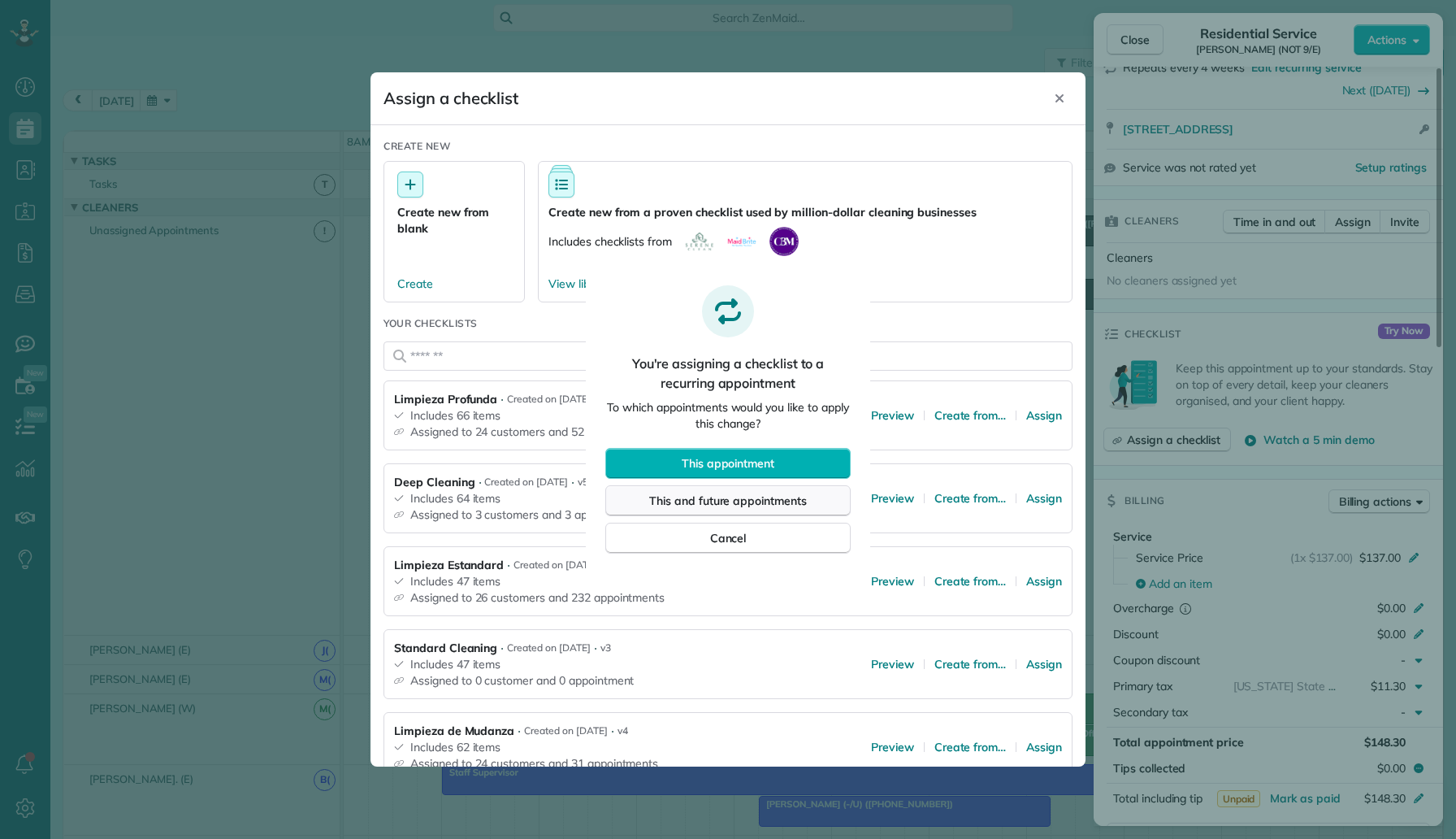
click at [767, 496] on span "This and future appointments" at bounding box center [728, 501] width 158 height 16
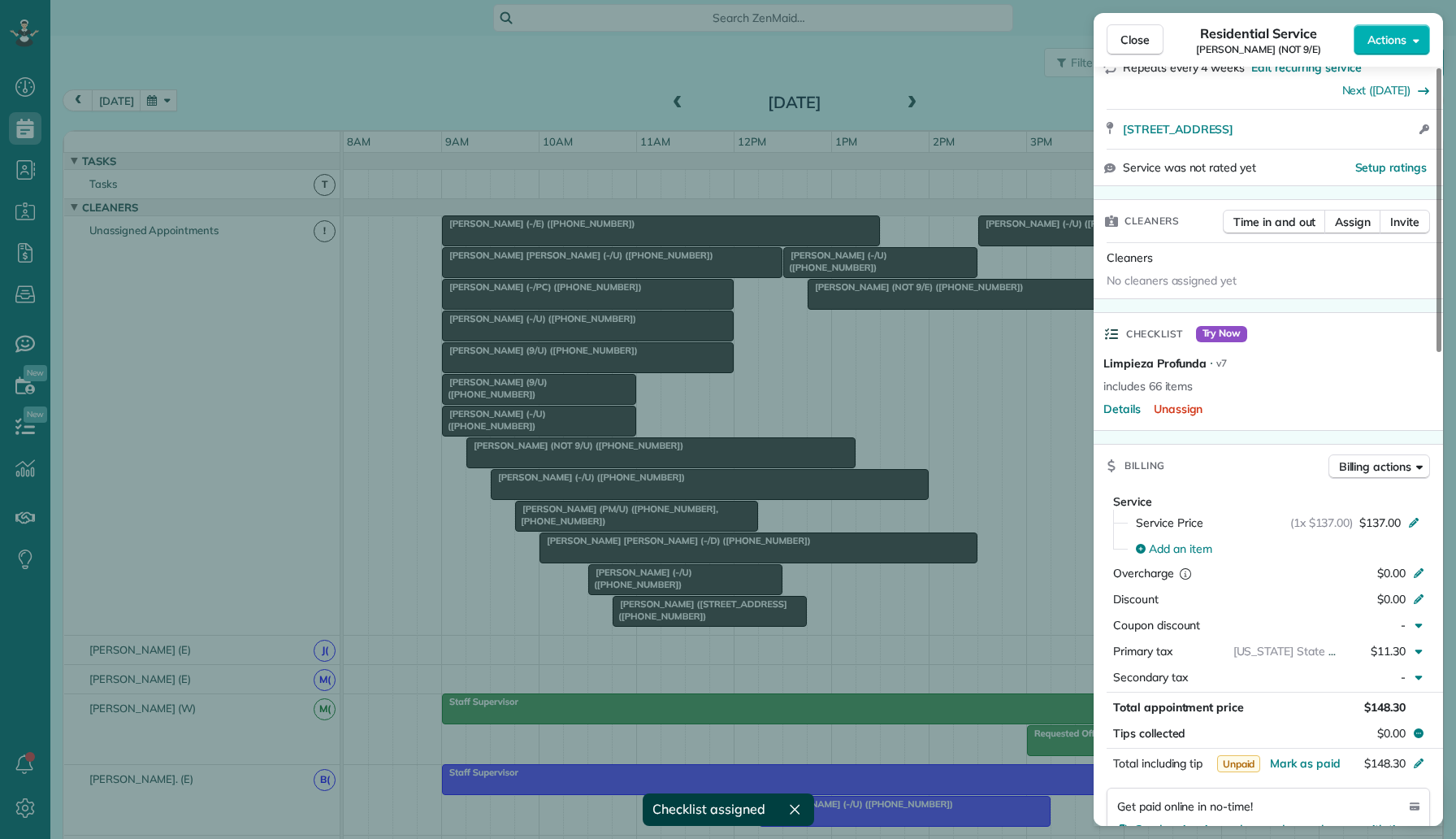
click at [827, 381] on div "Close Residential Service Maddie Pritchard (NOT 9/E) Actions Status Active Madd…" at bounding box center [728, 420] width 1456 height 839
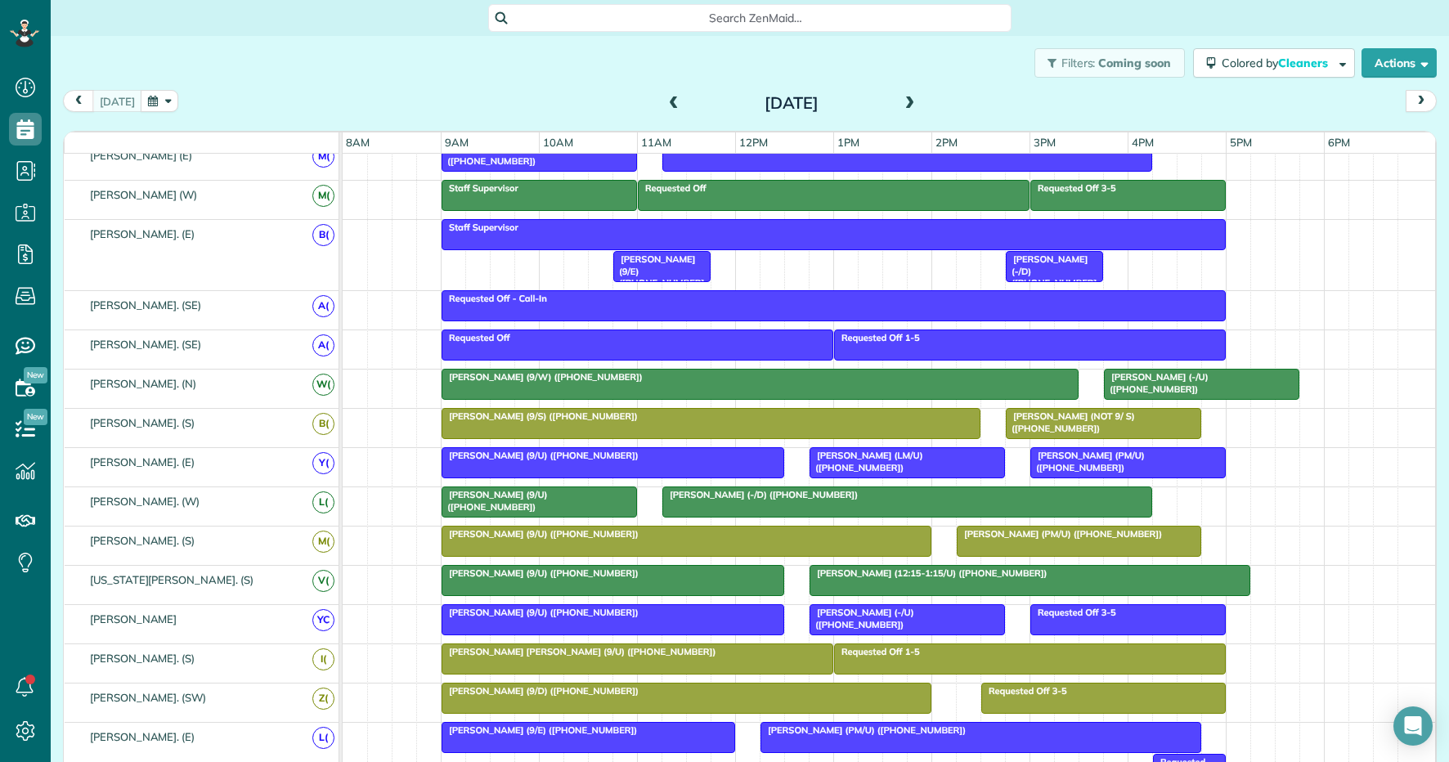
click at [1157, 387] on div at bounding box center [1202, 384] width 194 height 29
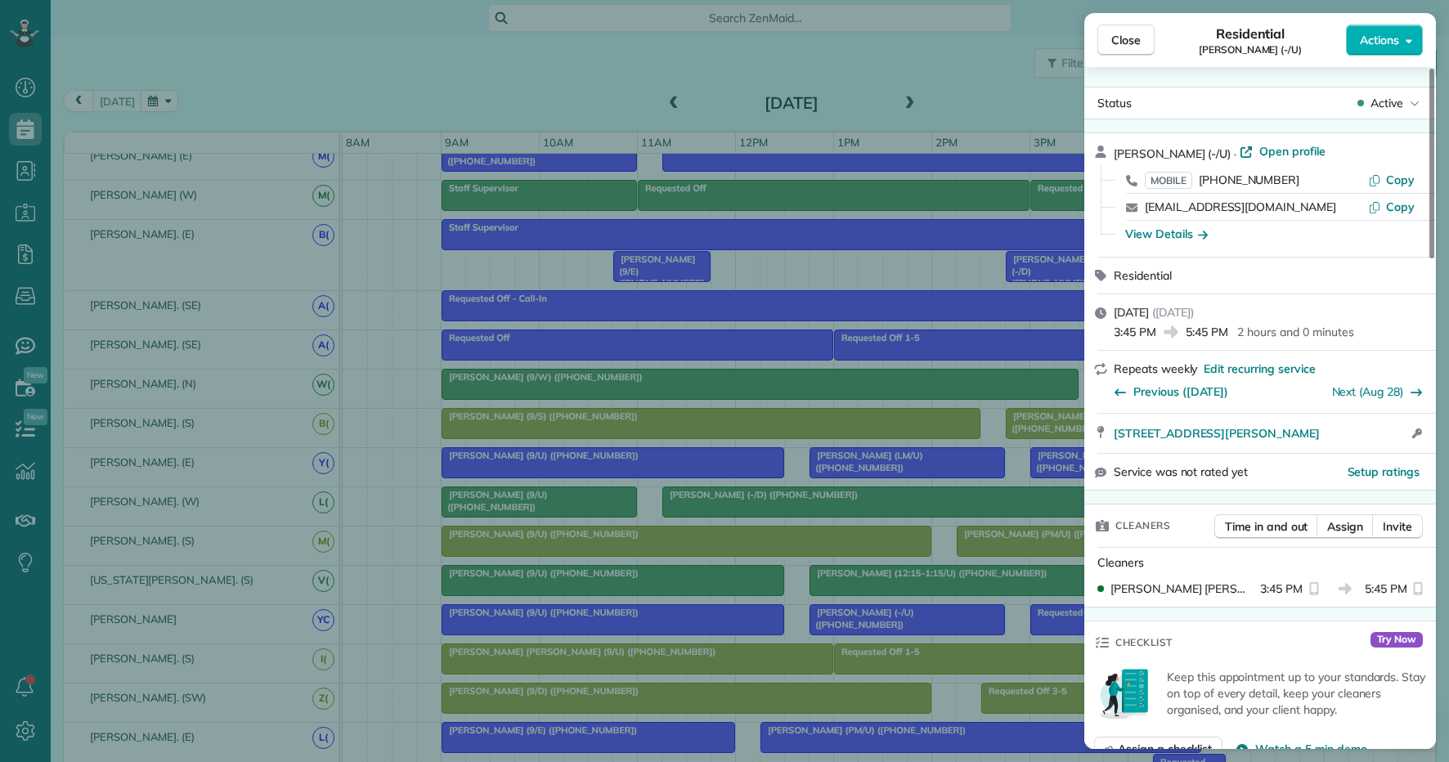
drag, startPoint x: 1285, startPoint y: 180, endPoint x: 1200, endPoint y: 177, distance: 85.1
click at [1200, 177] on div "MOBILE [PHONE_NUMBER]" at bounding box center [1256, 180] width 223 height 16
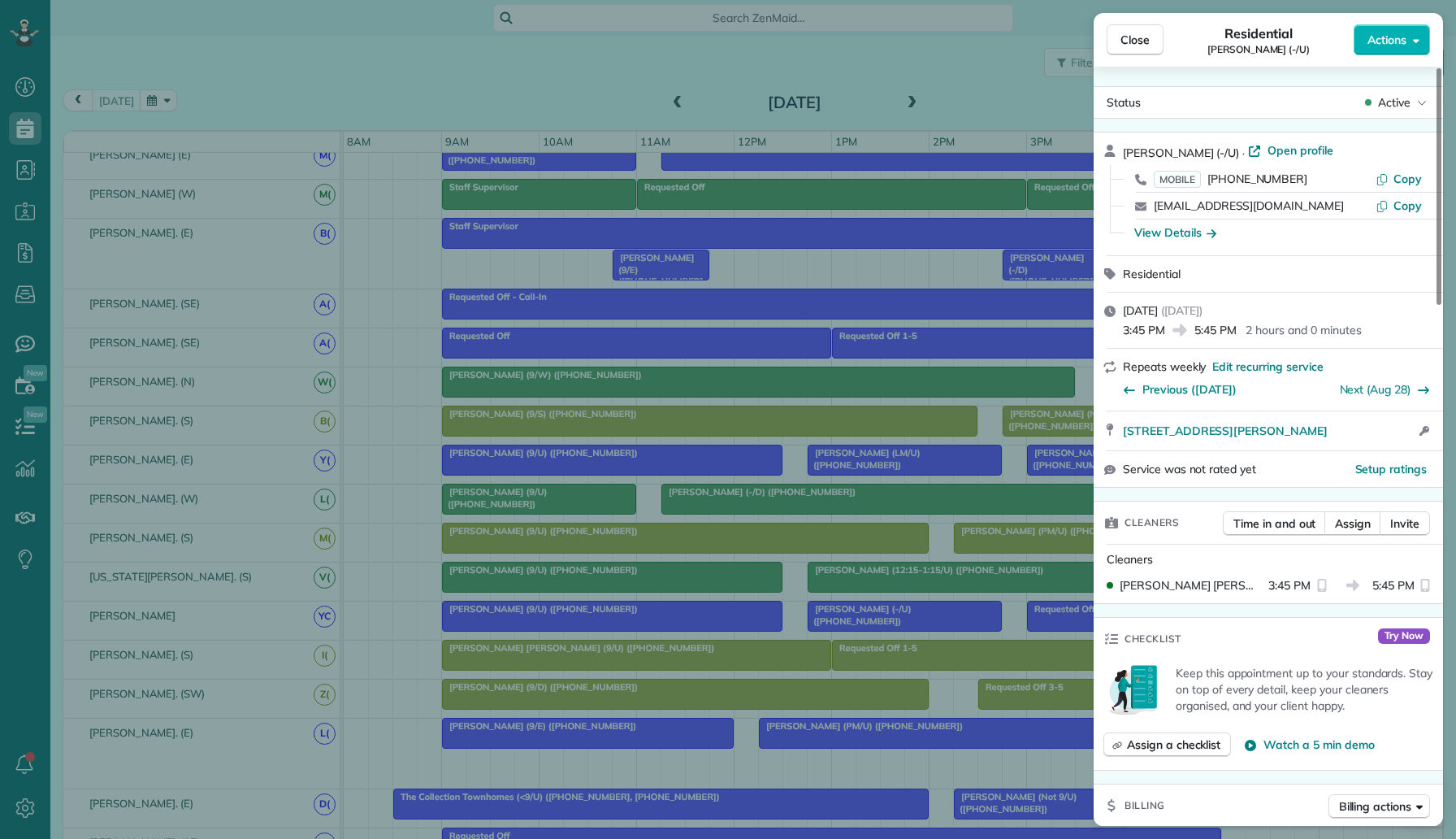
scroll to position [839, 51]
click at [30, 312] on div "Close Residential [PERSON_NAME] (-/U) Actions Status Active [PERSON_NAME] (-/U)…" at bounding box center [728, 420] width 1456 height 839
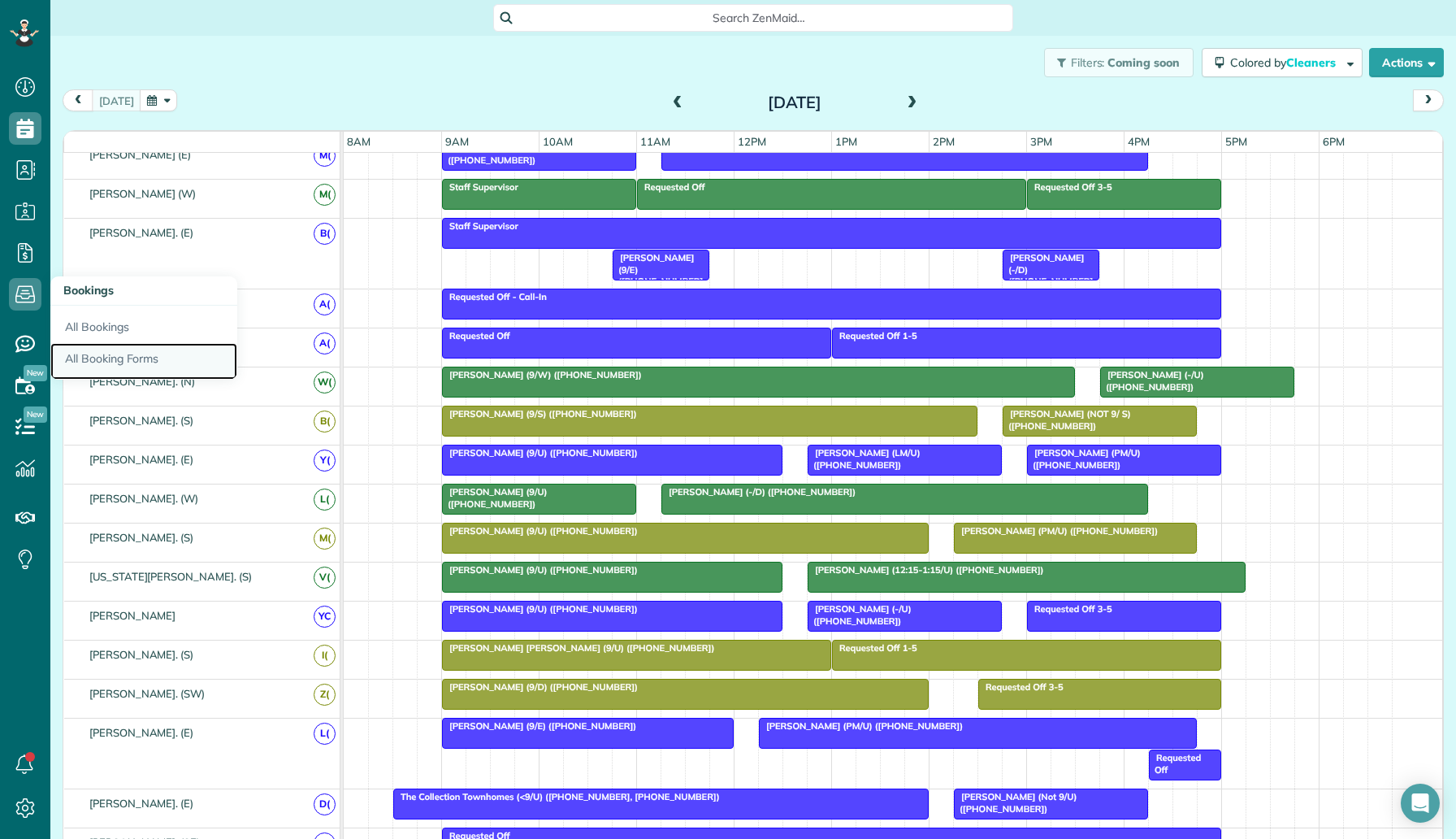
click at [118, 359] on link "All Booking Forms" at bounding box center [144, 362] width 187 height 38
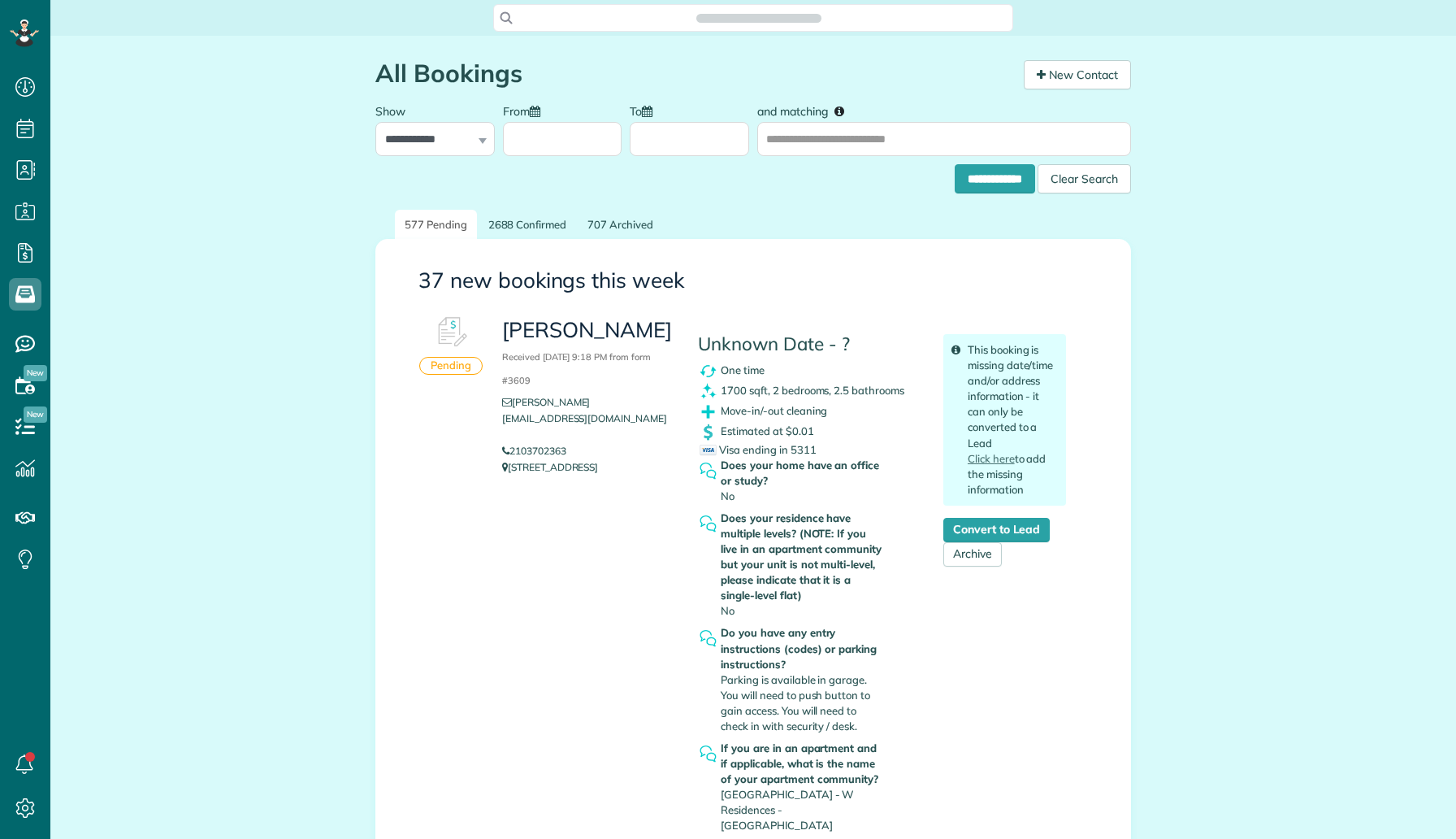
scroll to position [7, 7]
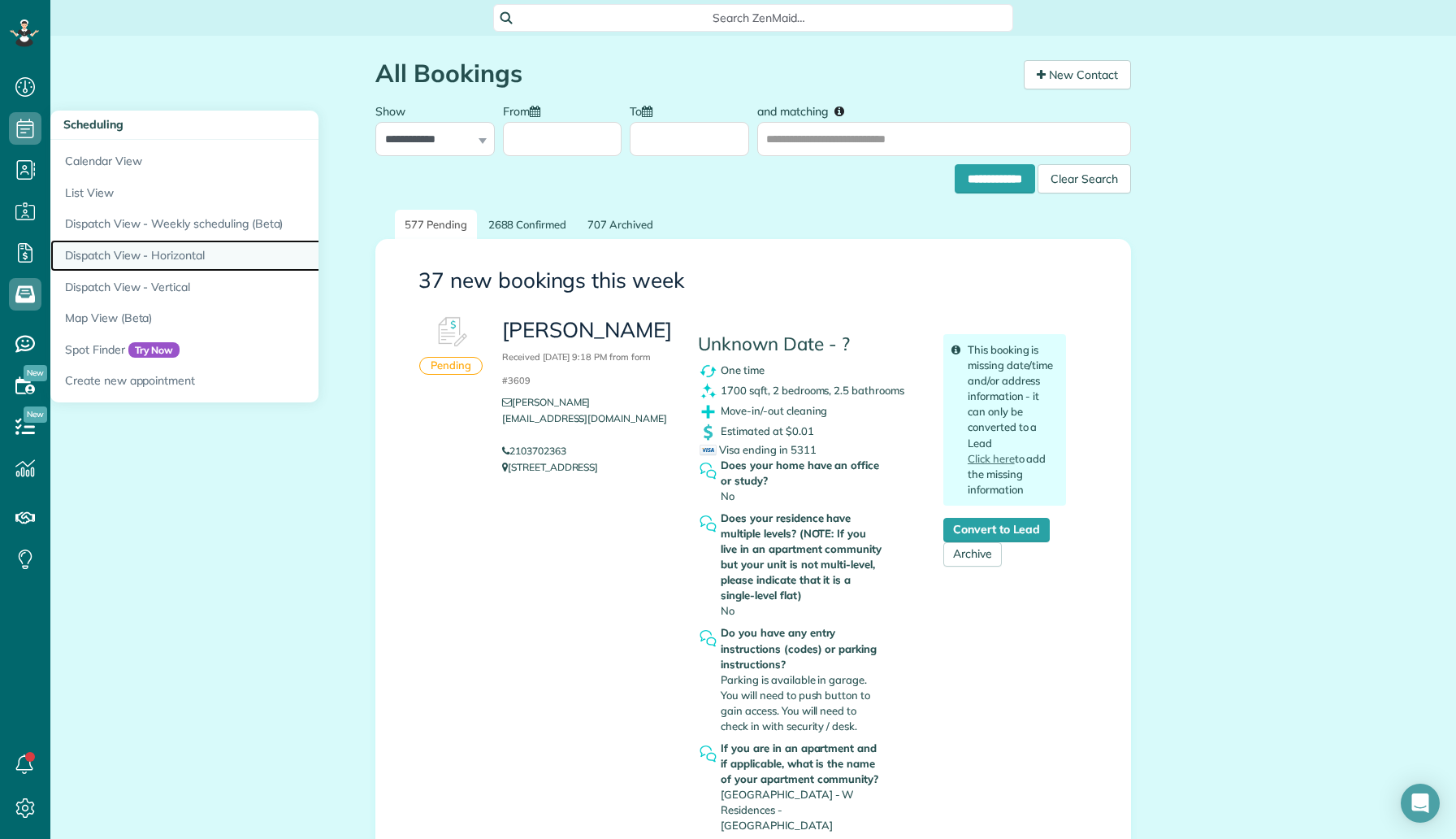
click at [138, 249] on link "Dispatch View - Horizontal" at bounding box center [253, 255] width 406 height 32
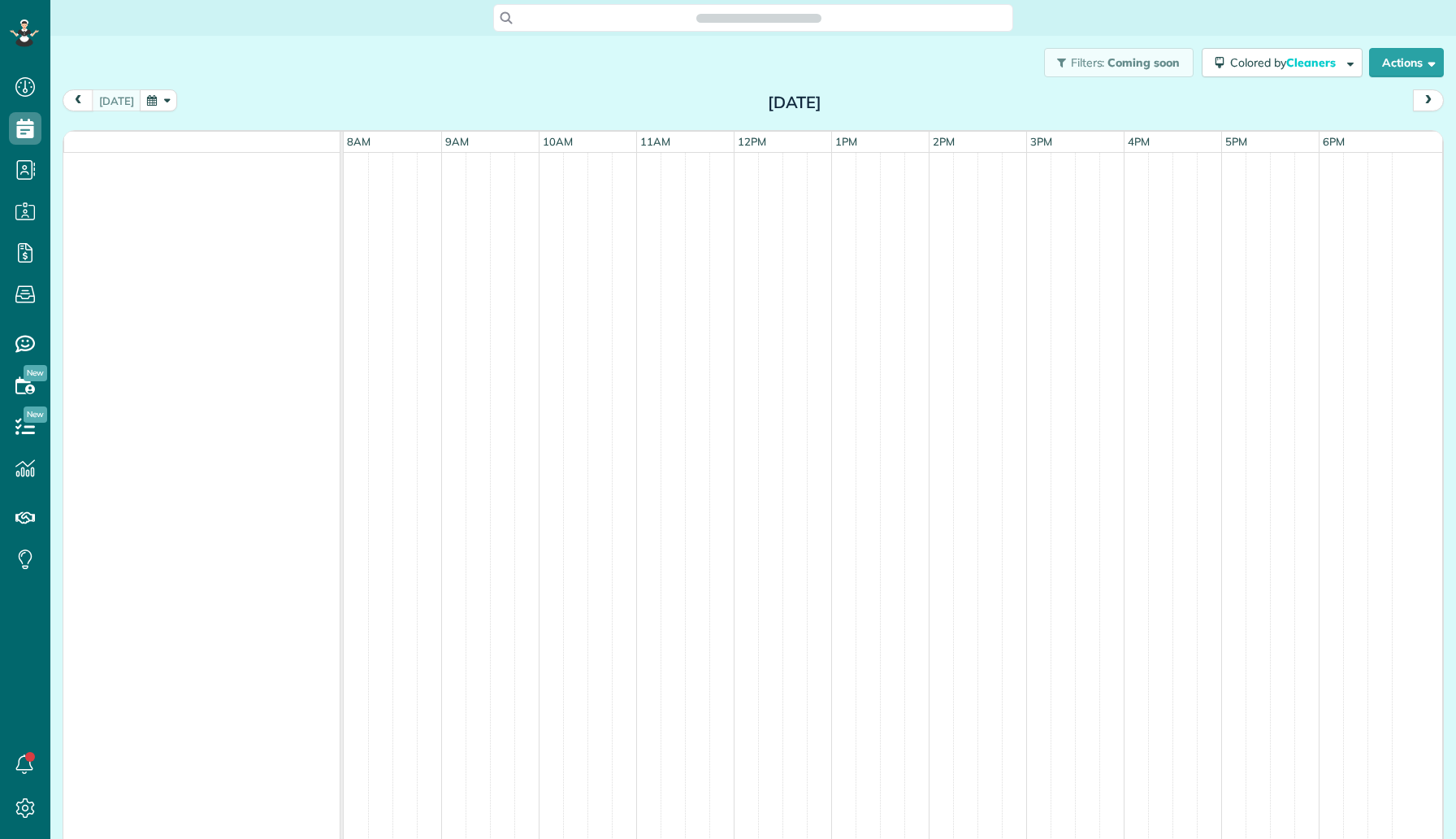
scroll to position [7, 7]
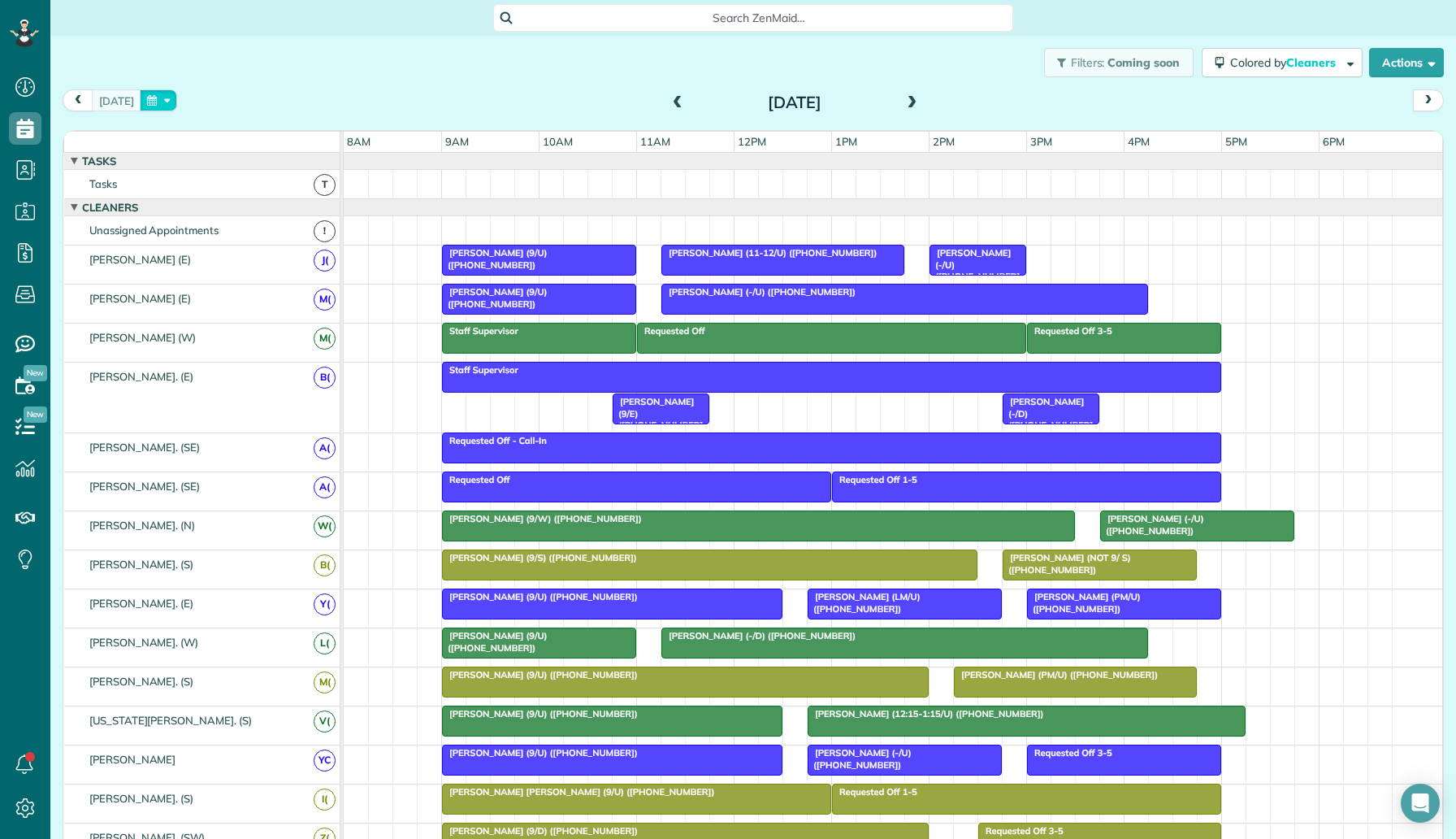
click at [149, 103] on button "button" at bounding box center [159, 100] width 38 height 22
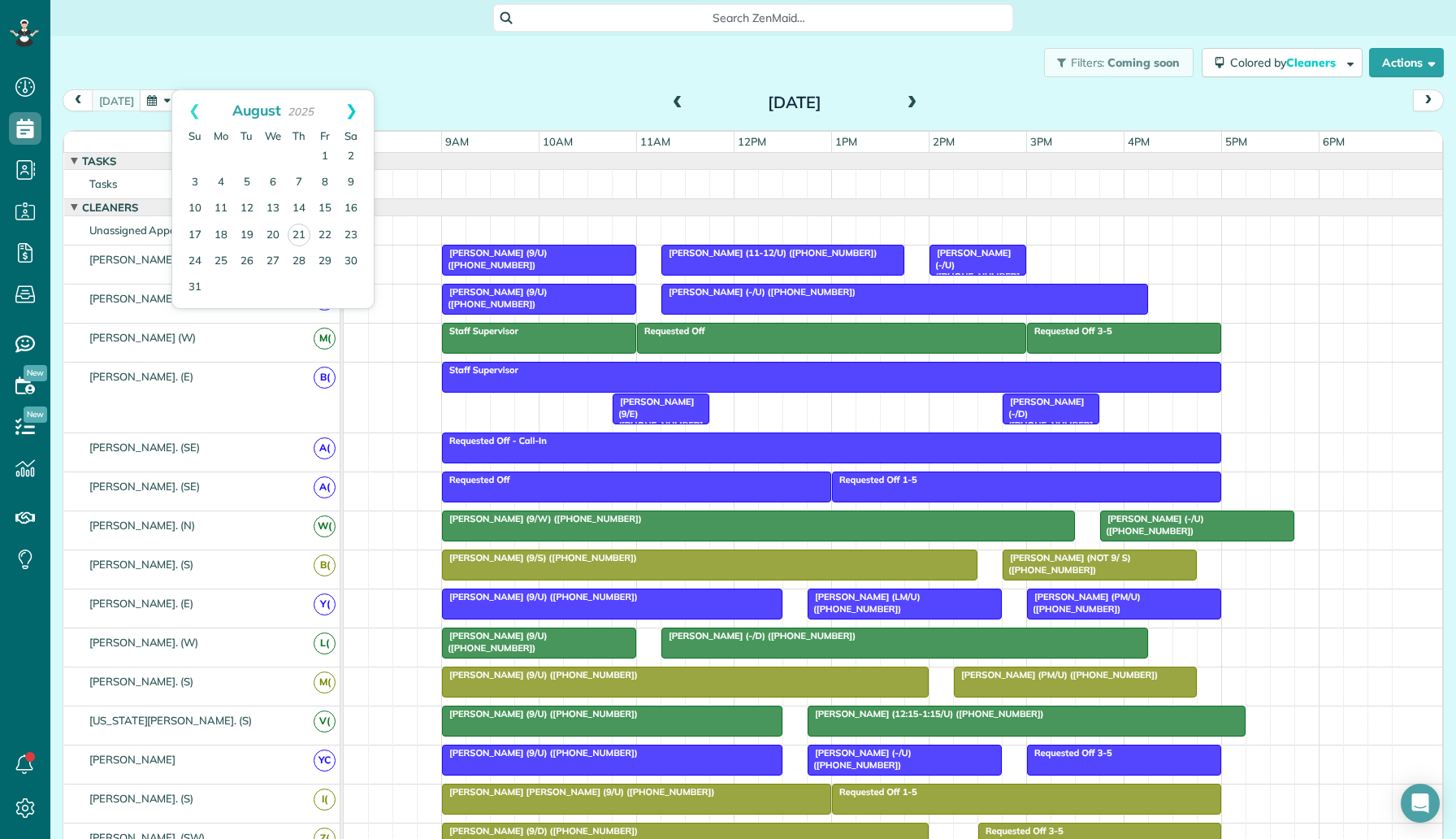
click at [356, 113] on link "Next" at bounding box center [351, 110] width 45 height 41
click at [354, 186] on link "13" at bounding box center [351, 183] width 26 height 26
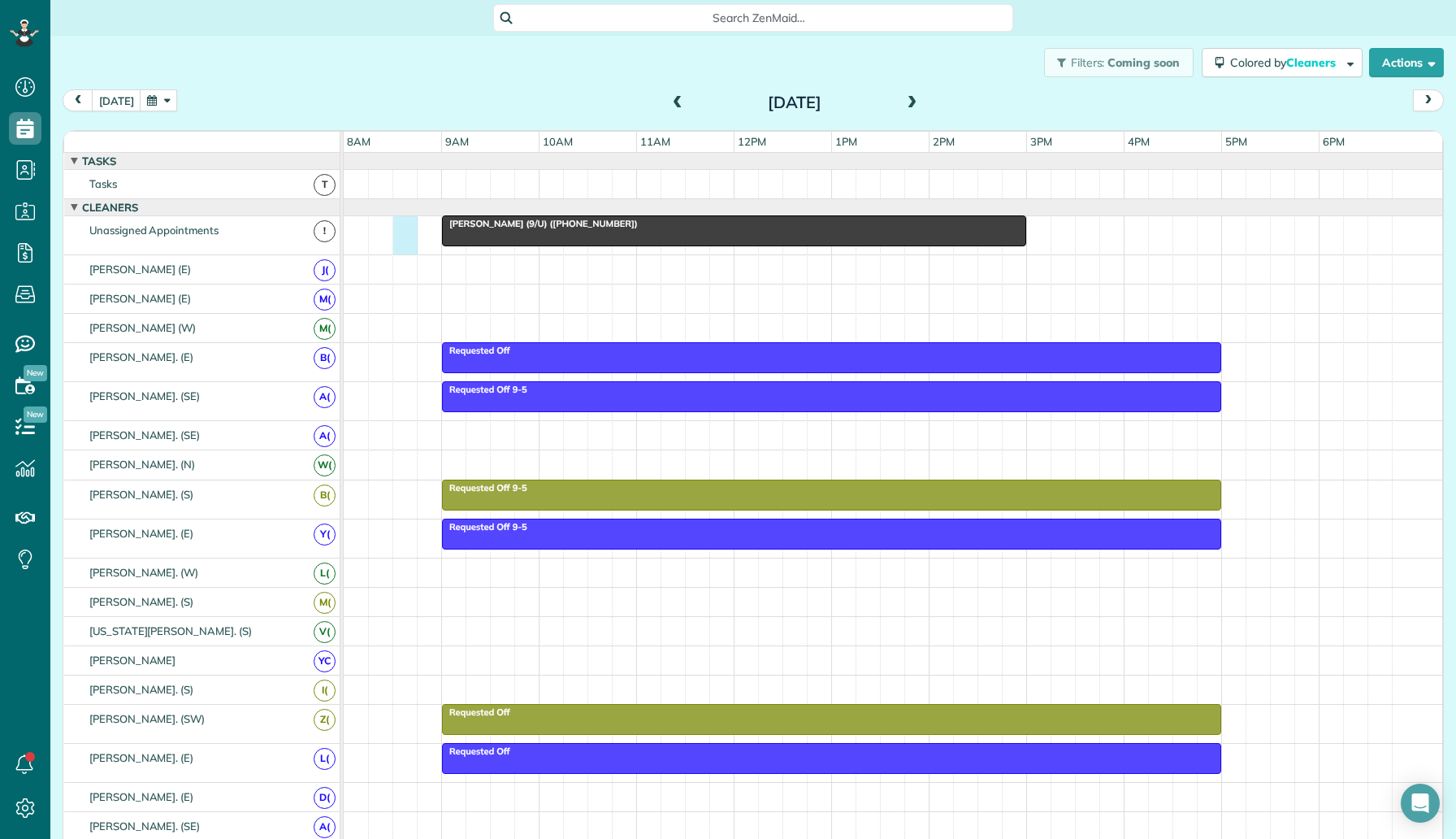
click at [404, 238] on div "Samantha Foreman (9/U) (+17045626197)" at bounding box center [893, 236] width 1099 height 38
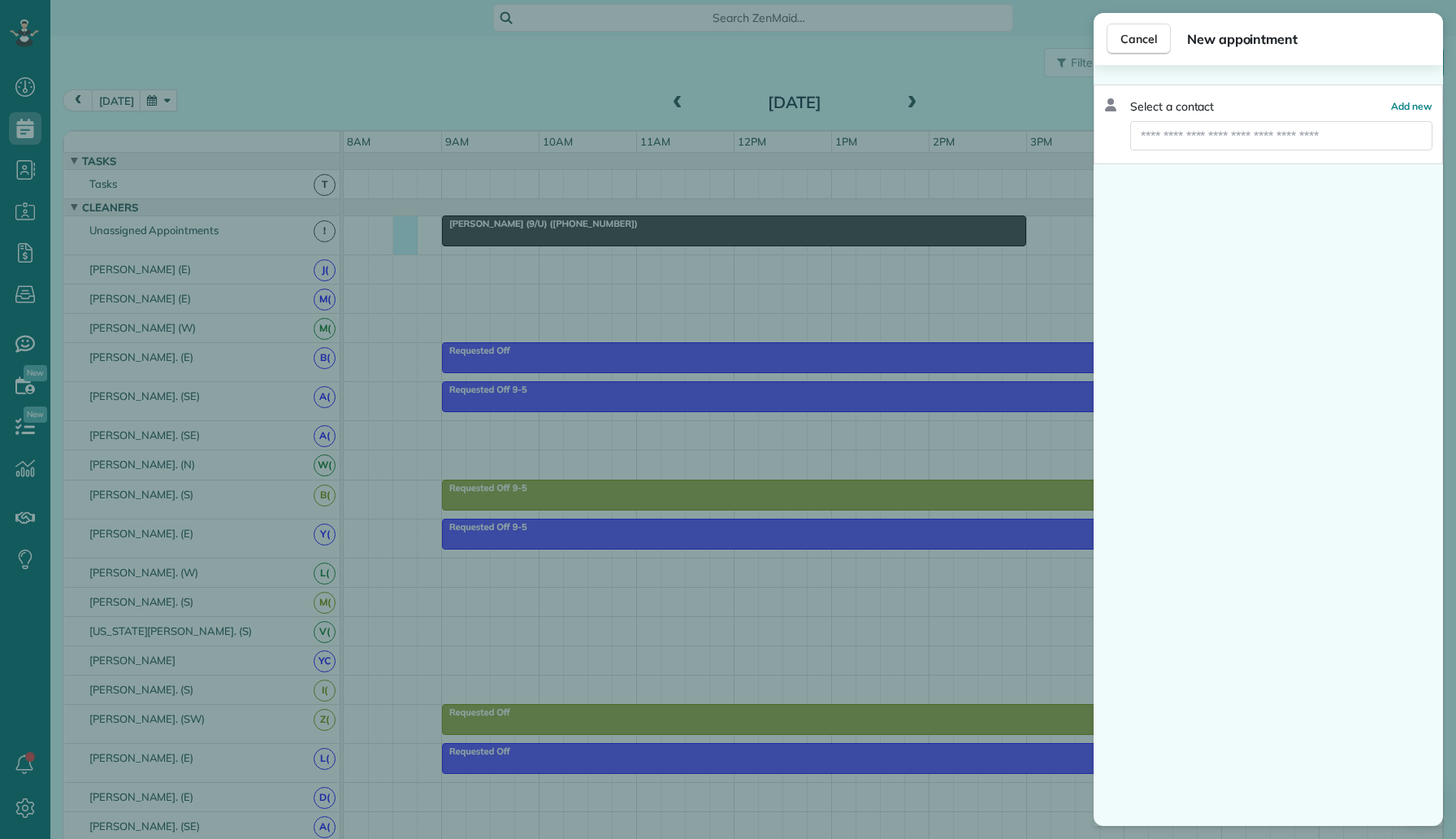
click at [1190, 153] on div "Select a contact Add new" at bounding box center [1269, 124] width 350 height 80
click at [1212, 122] on input "text" at bounding box center [1281, 135] width 302 height 29
click at [1412, 104] on span "Add new" at bounding box center [1412, 106] width 42 height 12
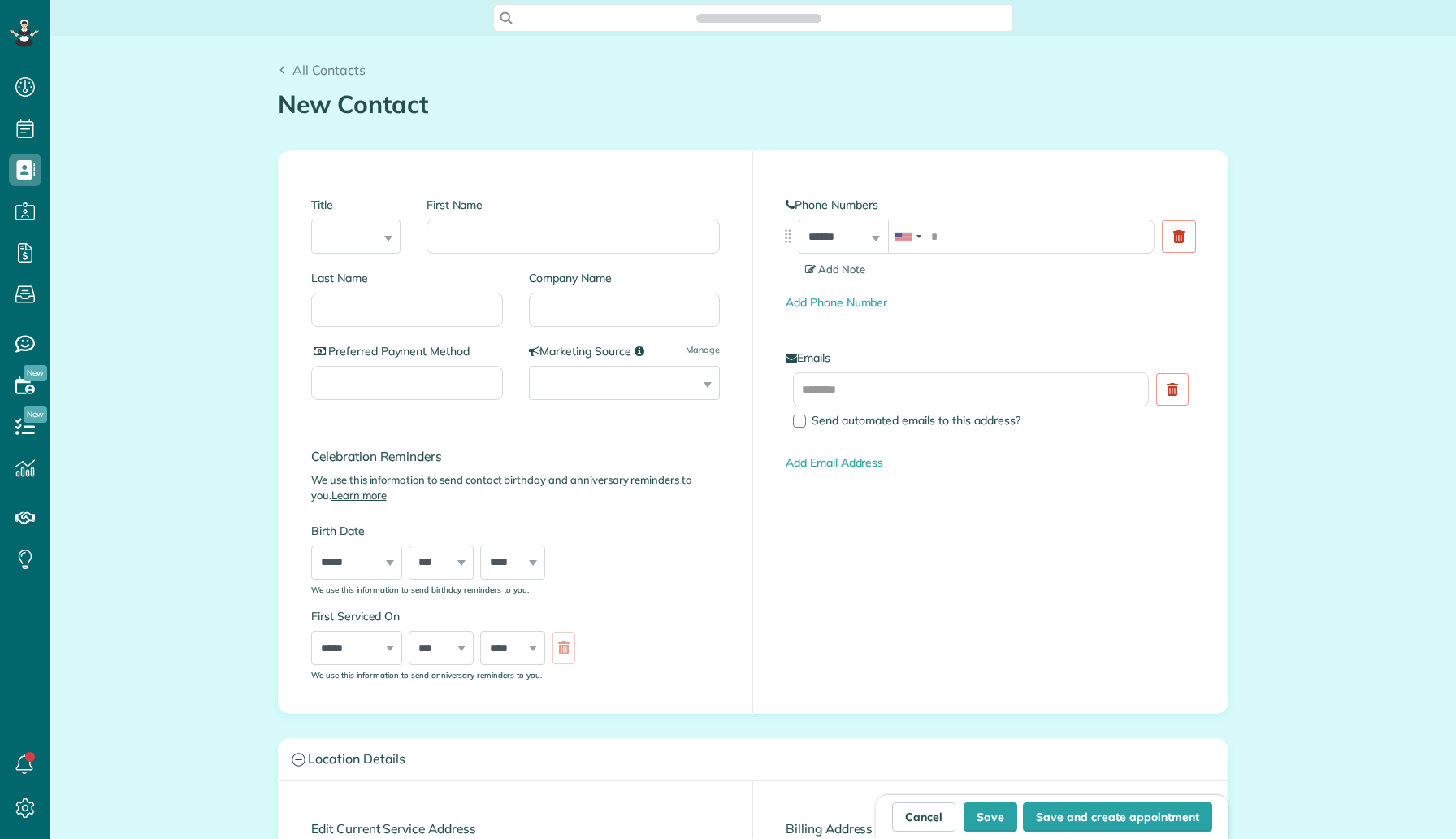
scroll to position [7, 7]
click at [971, 228] on input "tel" at bounding box center [1022, 237] width 266 height 34
paste input "**********"
type input "**********"
click at [563, 221] on input "First Name" at bounding box center [572, 237] width 293 height 34
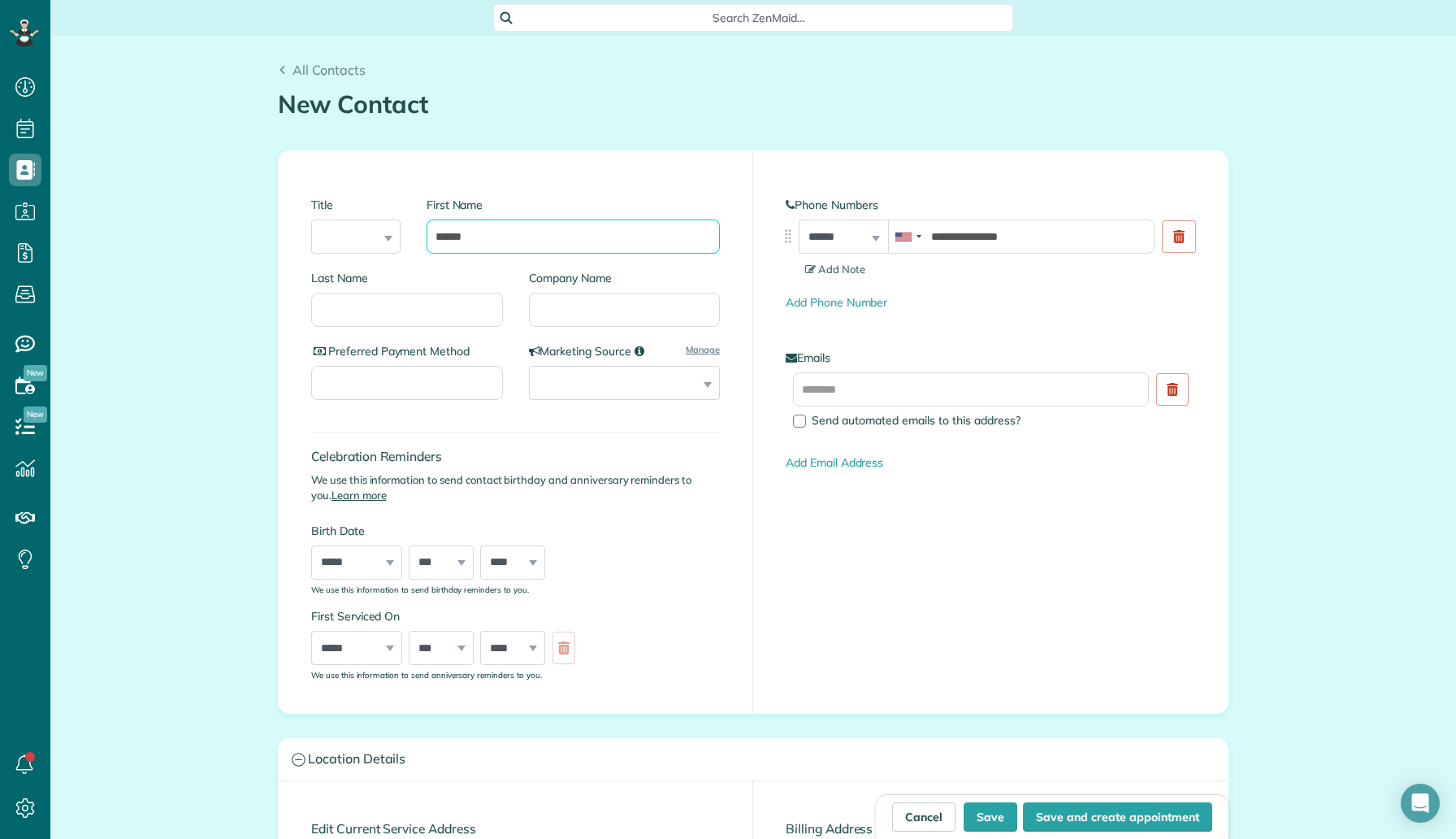
type input "******"
click at [448, 302] on input "Last Name" at bounding box center [406, 309] width 192 height 34
type input "*"
type input "*****"
click at [883, 368] on div "Emails Send automated emails to this address? Add Email Address" at bounding box center [991, 411] width 409 height 122
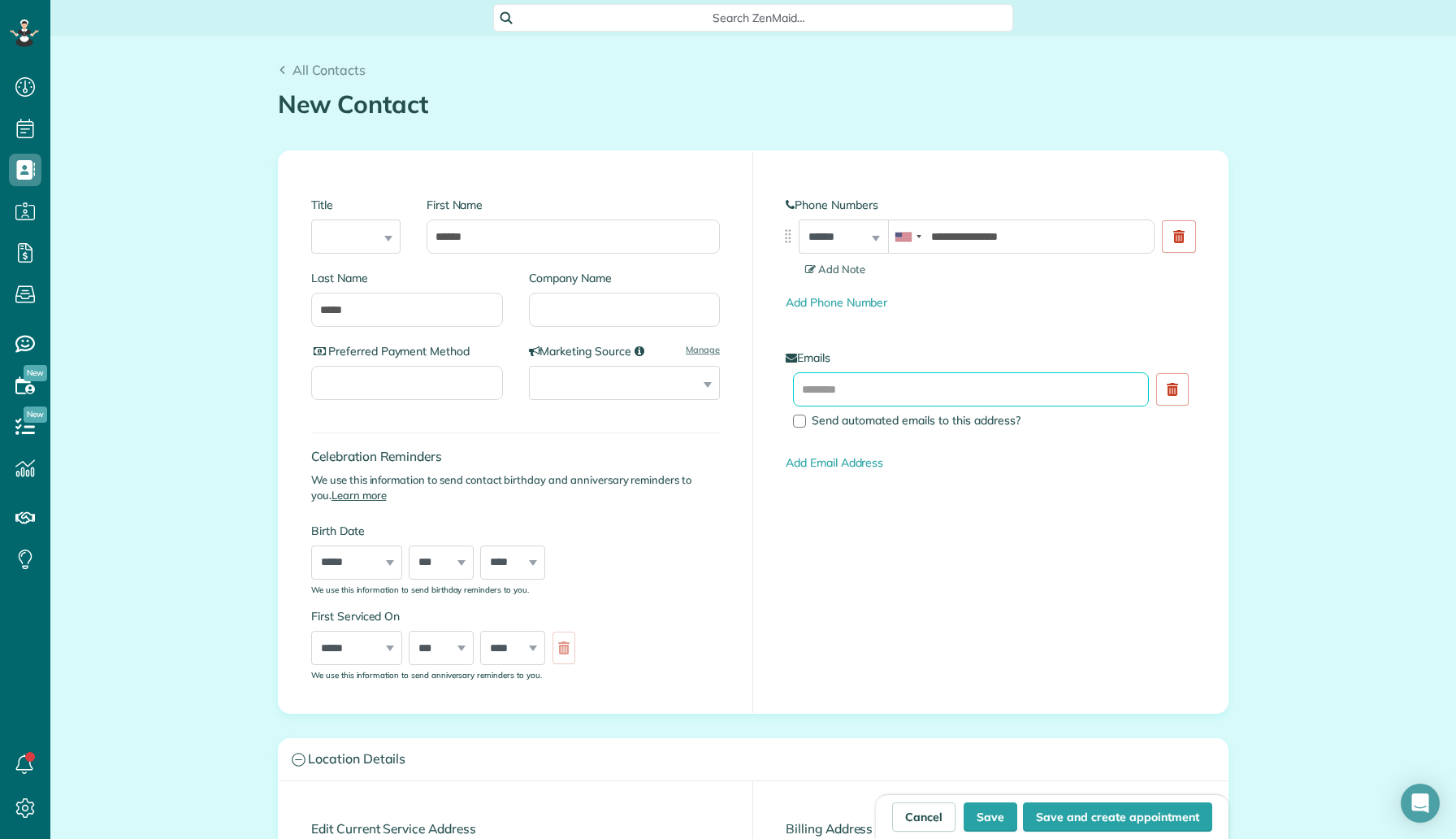
click at [879, 380] on input "text" at bounding box center [971, 390] width 356 height 34
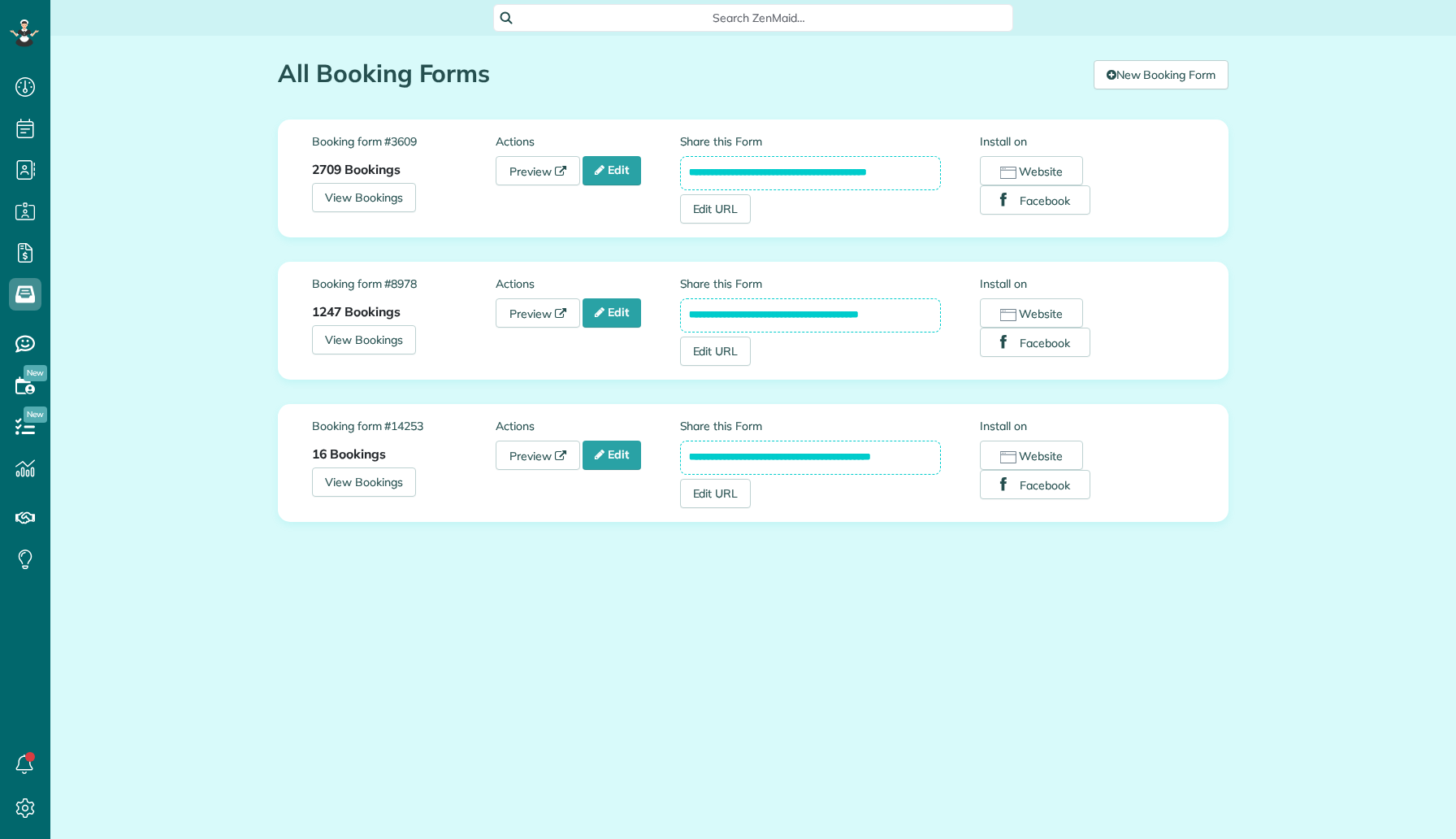
scroll to position [7, 7]
drag, startPoint x: 923, startPoint y: 169, endPoint x: 725, endPoint y: 167, distance: 198.0
click at [725, 167] on input "**********" at bounding box center [810, 173] width 261 height 34
click at [912, 177] on input "**********" at bounding box center [810, 173] width 261 height 34
drag, startPoint x: 912, startPoint y: 177, endPoint x: 707, endPoint y: 158, distance: 205.9
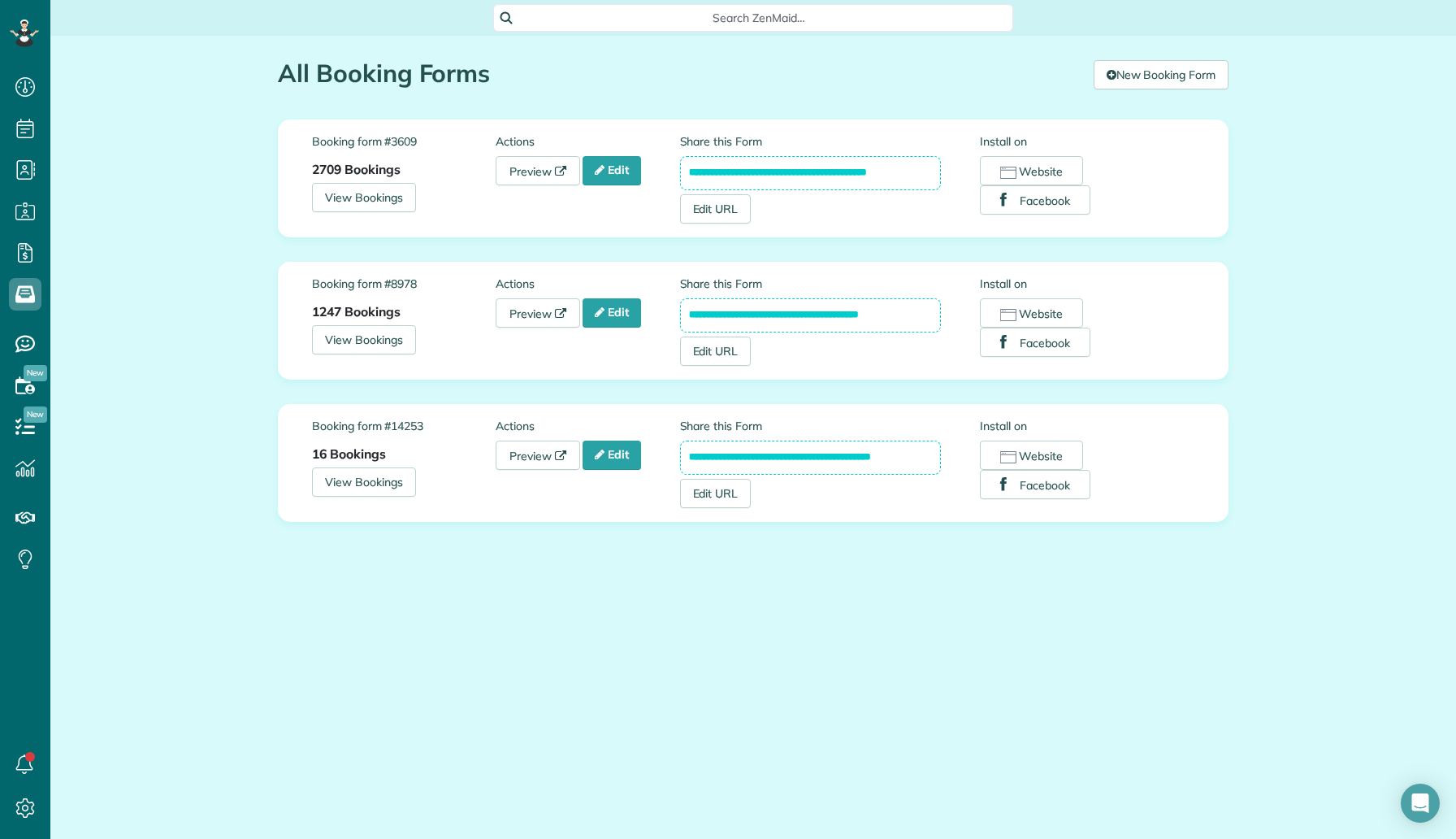
click at [707, 158] on input "**********" at bounding box center [810, 173] width 261 height 34
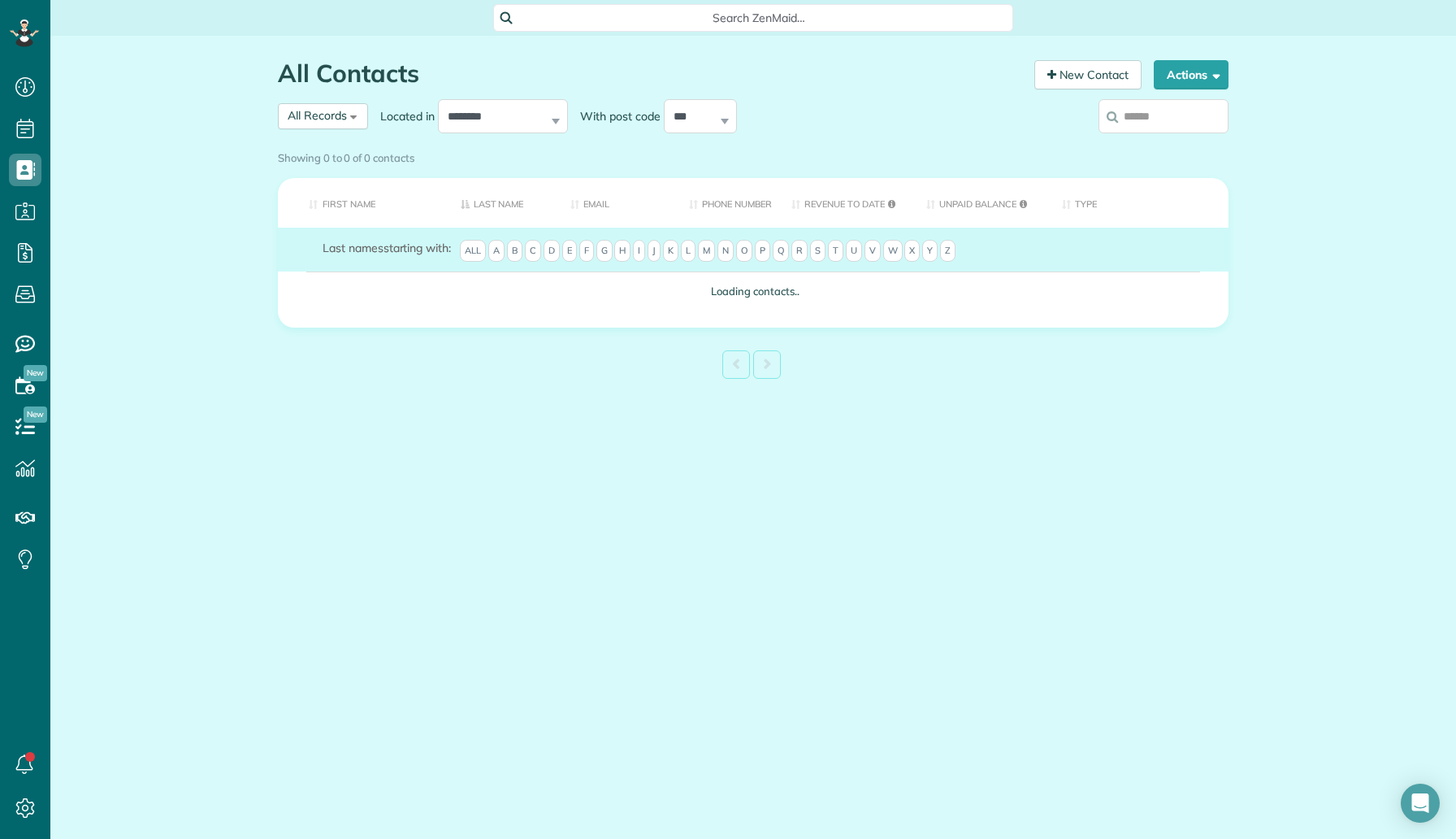
scroll to position [7, 7]
click at [1112, 114] on icon at bounding box center [1112, 116] width 11 height 12
click at [1112, 114] on input "search" at bounding box center [1164, 116] width 130 height 34
paste input "**********"
type input "**********"
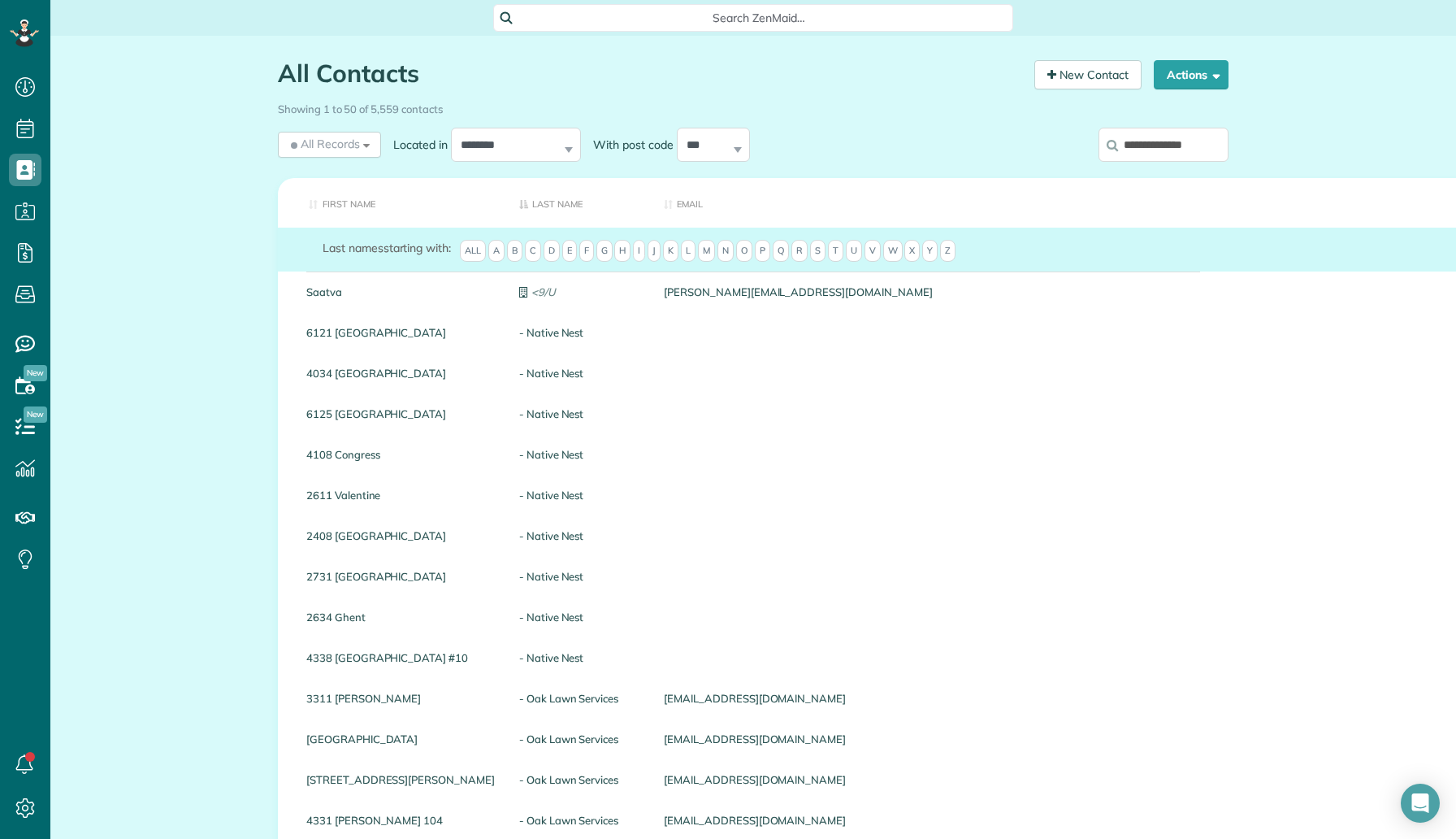
click at [1194, 147] on input "**********" at bounding box center [1164, 144] width 130 height 34
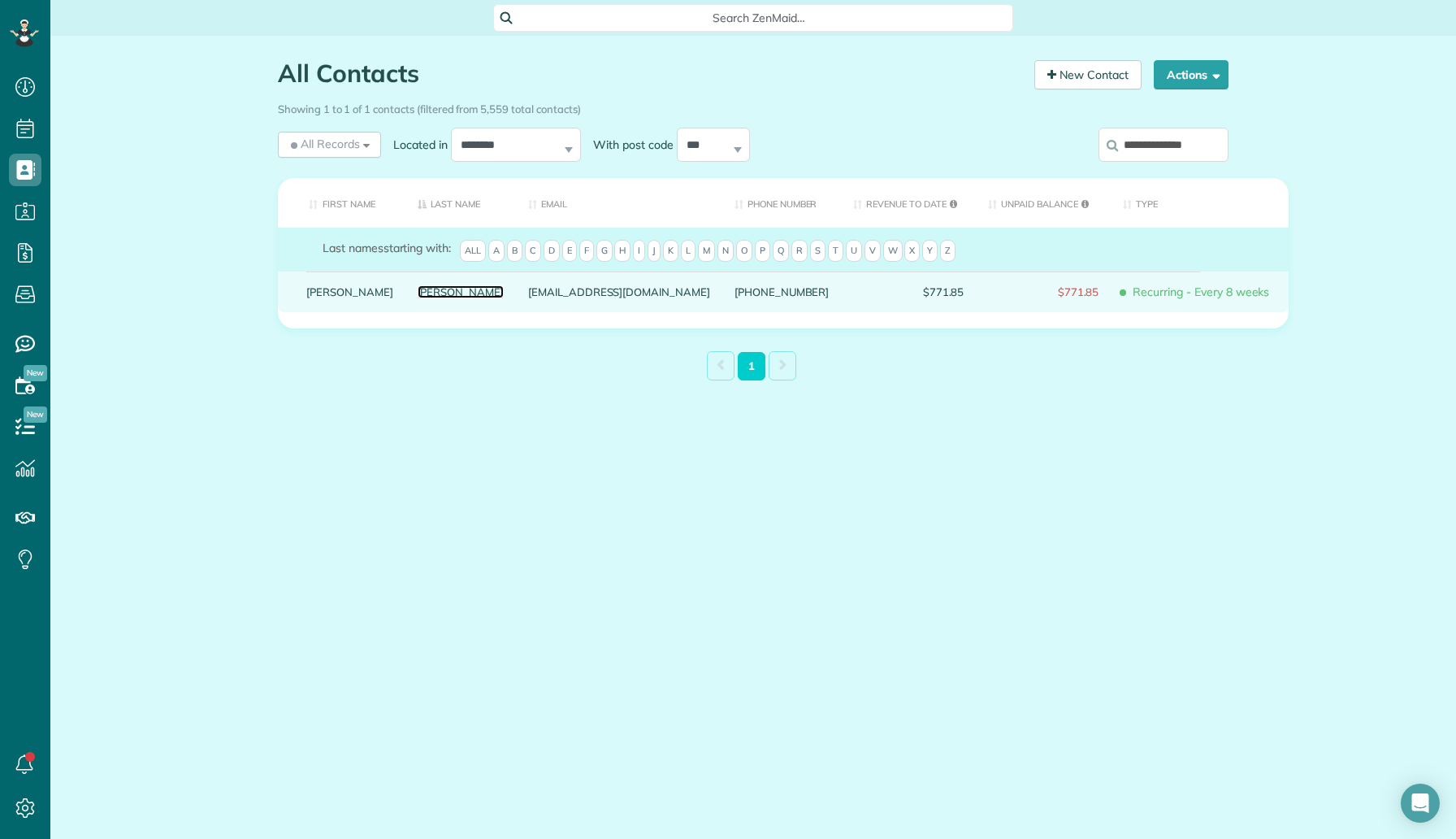
click at [417, 297] on link "[PERSON_NAME]" at bounding box center [460, 291] width 86 height 11
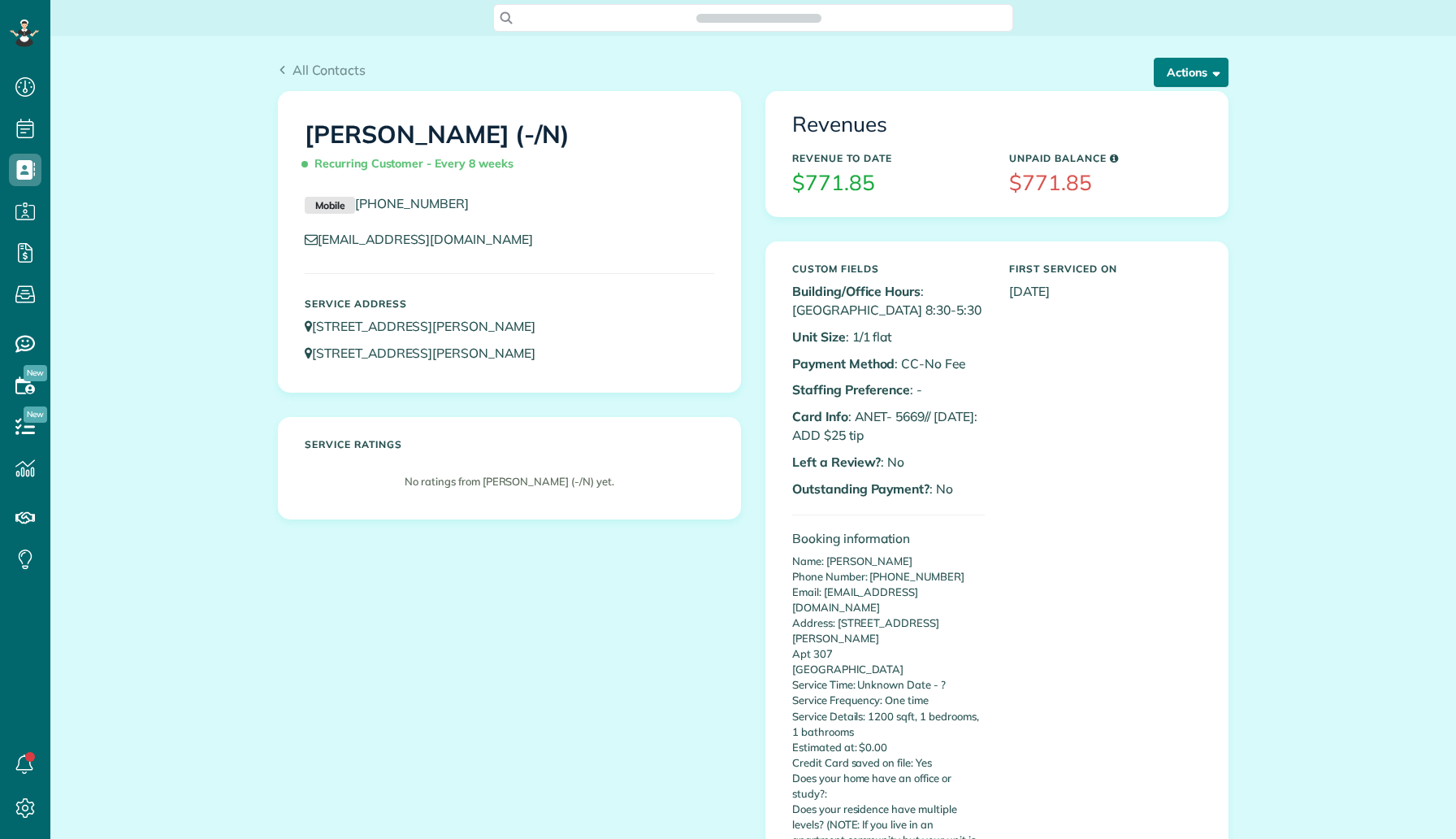
scroll to position [7, 7]
click at [1212, 81] on button "Actions" at bounding box center [1191, 72] width 75 height 29
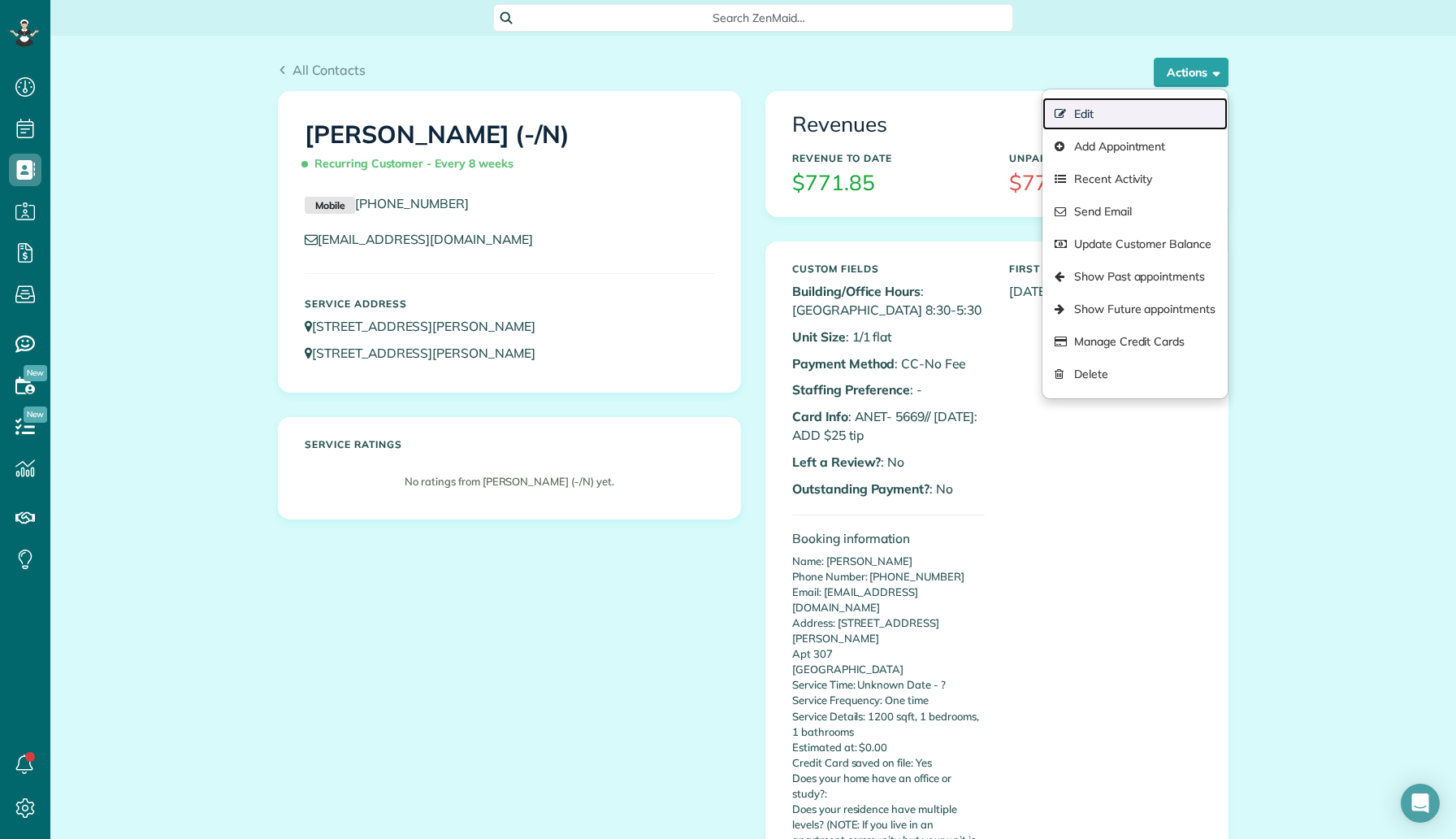
click at [1167, 104] on link "Edit" at bounding box center [1135, 113] width 185 height 33
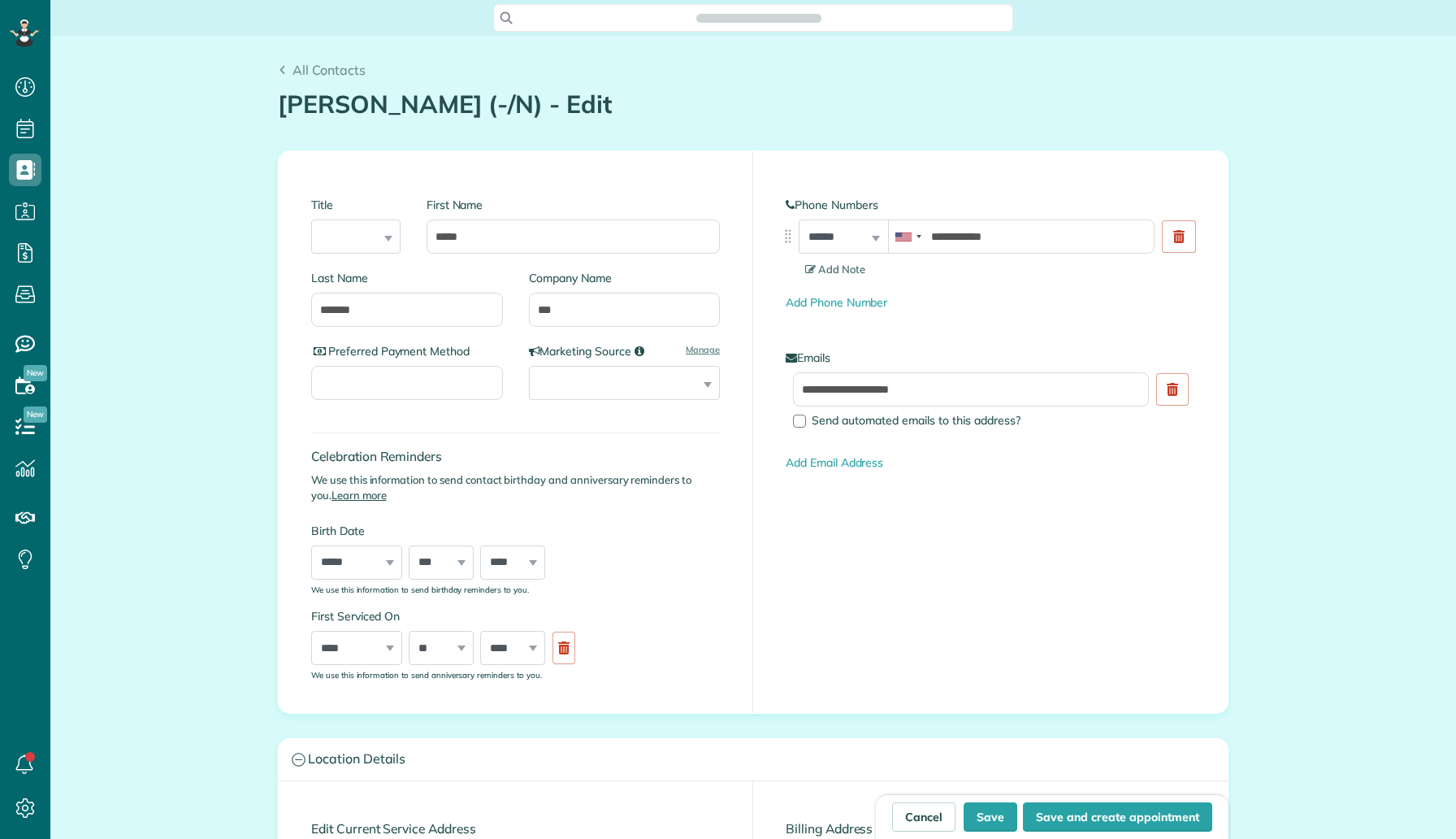
type input "**********"
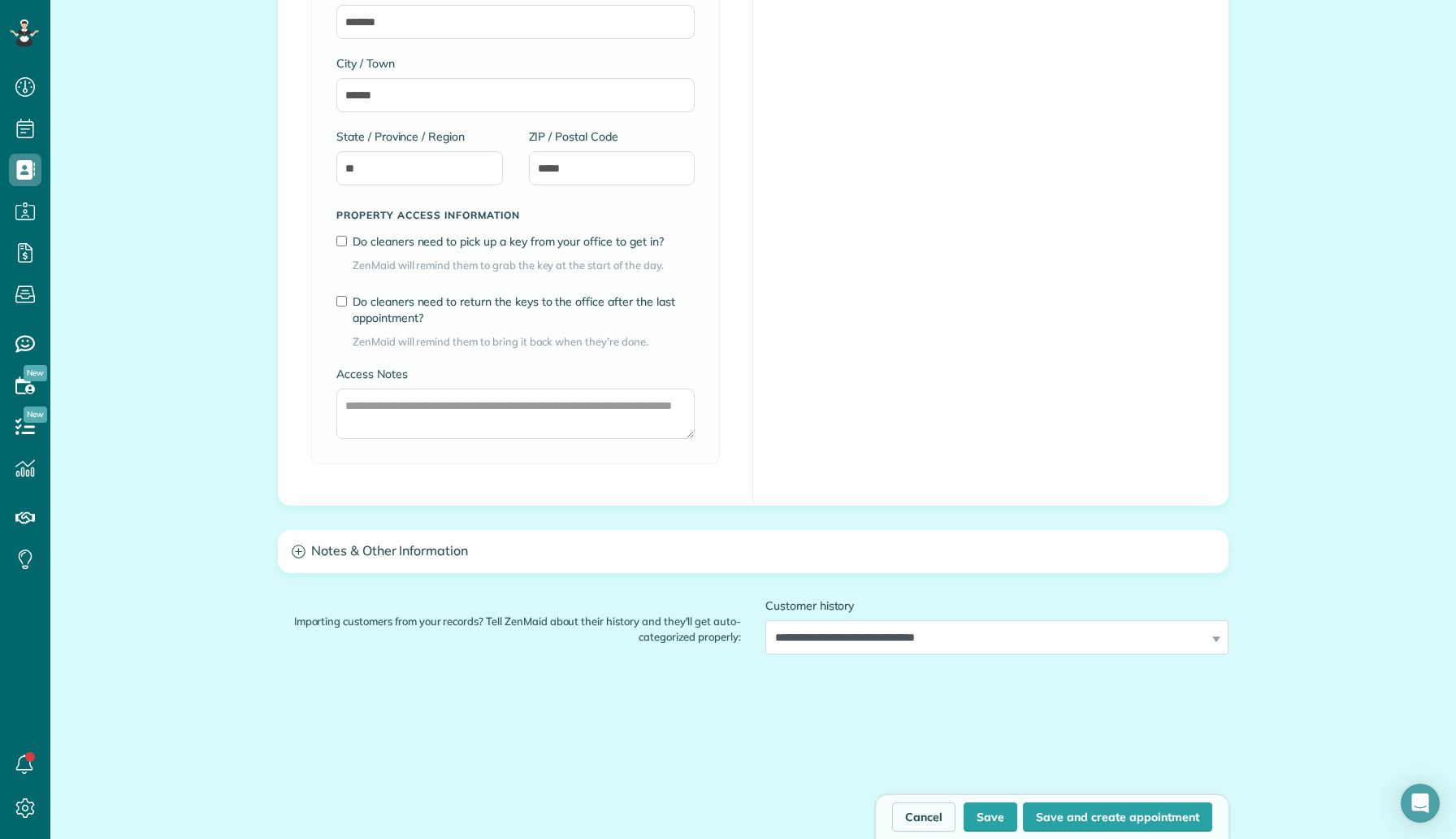
scroll to position [1847, 0]
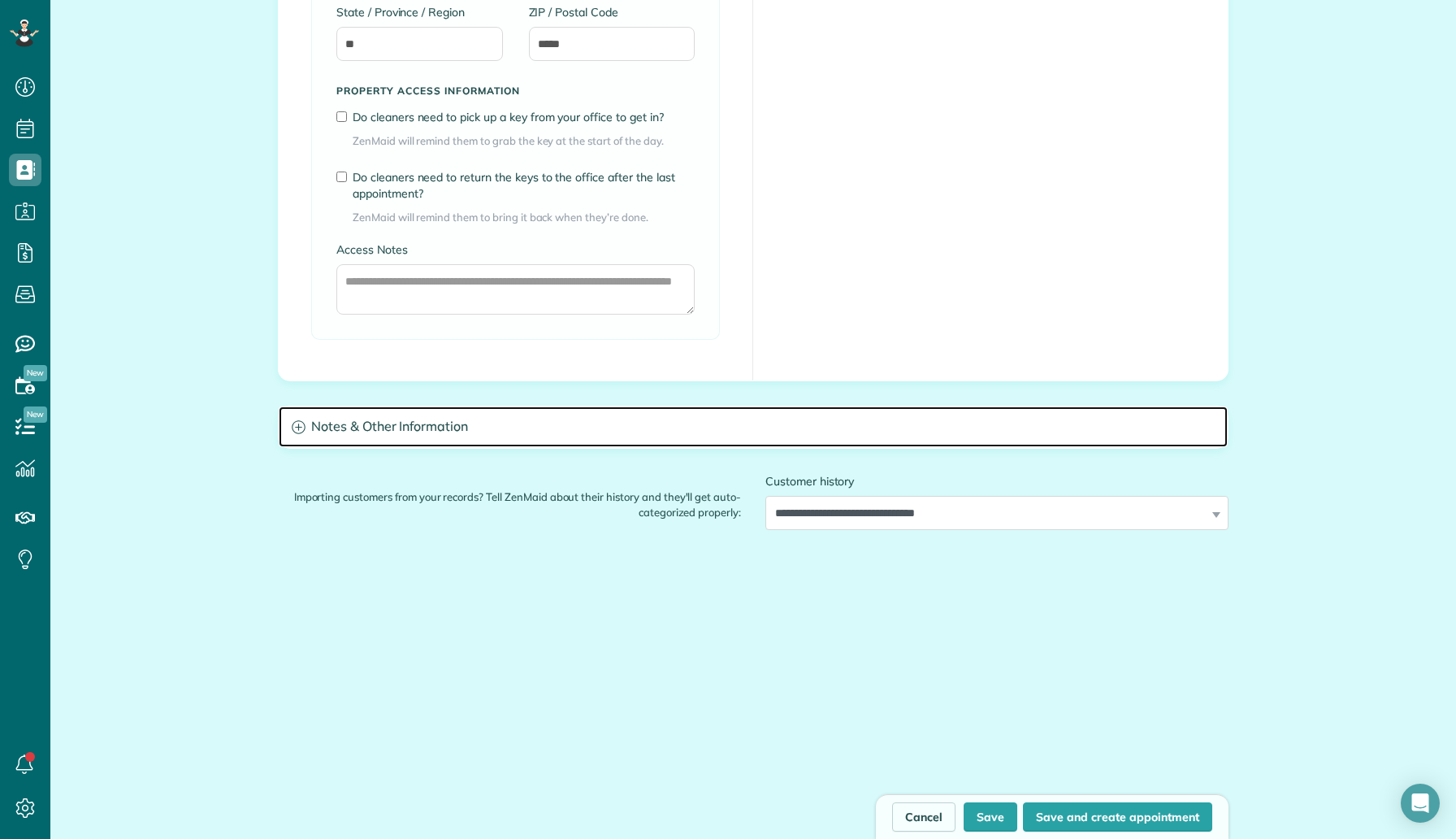
click at [452, 414] on h3 "Notes & Other Information" at bounding box center [752, 427] width 949 height 42
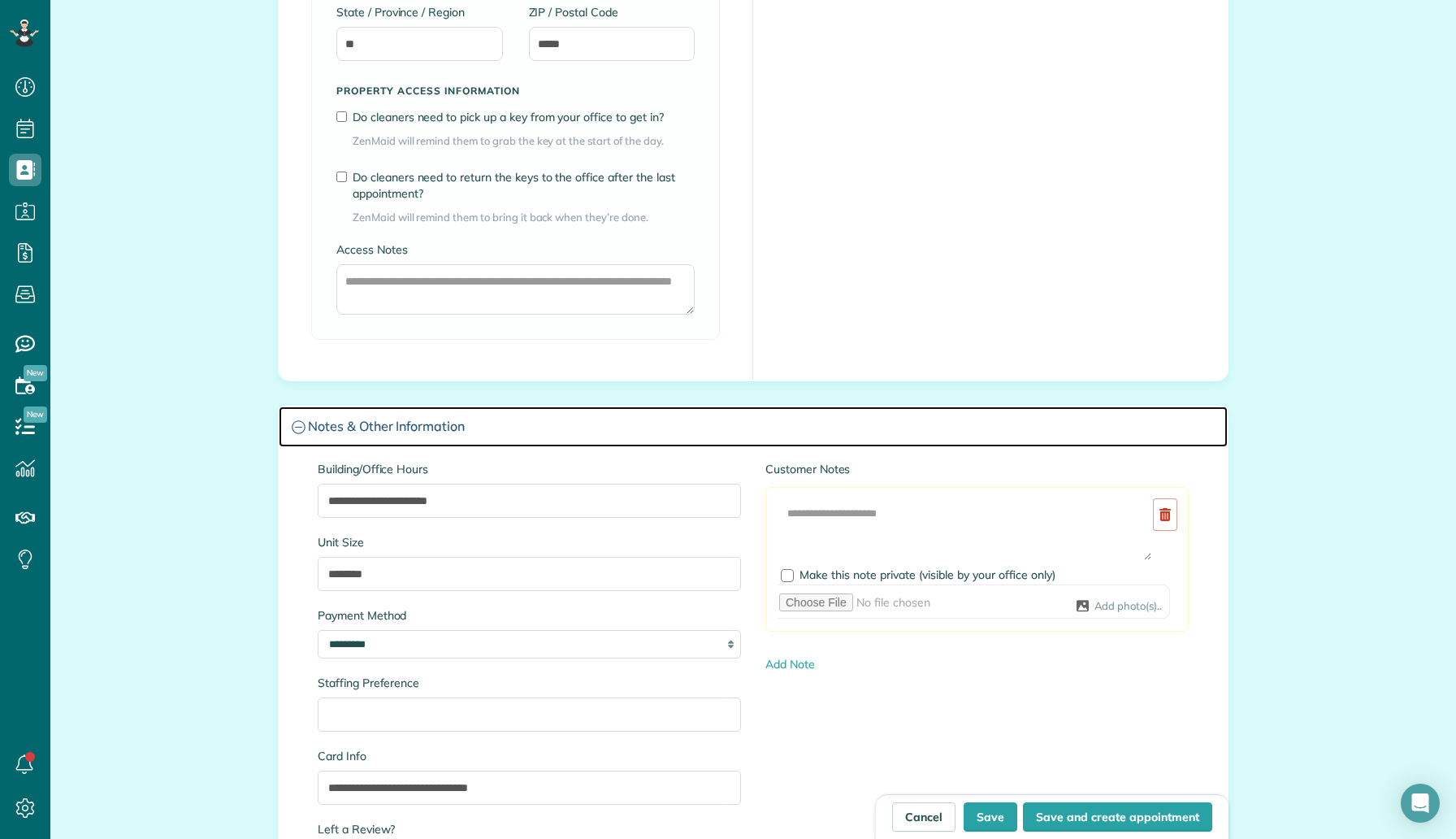
scroll to position [2053, 0]
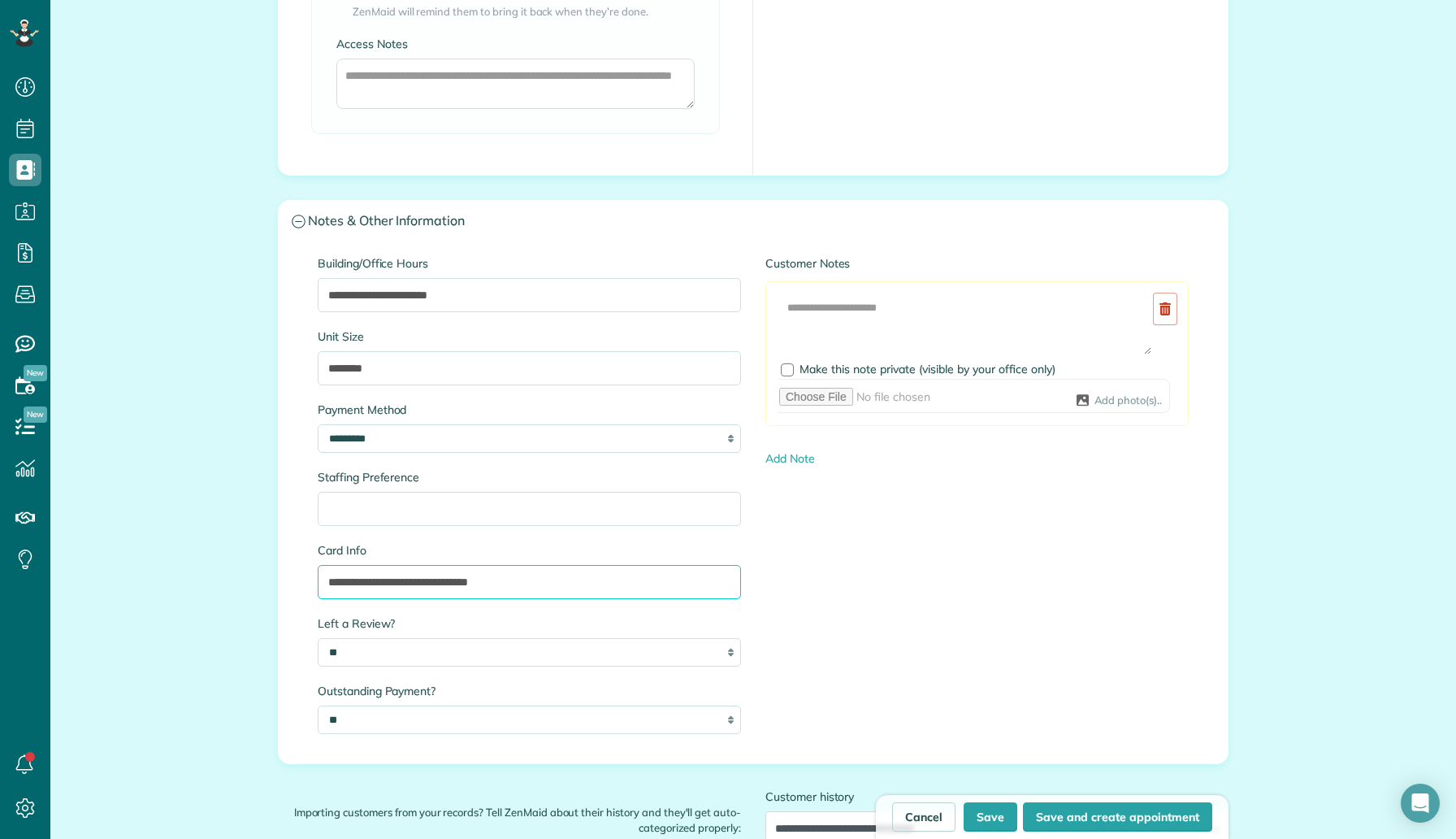
drag, startPoint x: 433, startPoint y: 585, endPoint x: 408, endPoint y: 584, distance: 25.0
click at [408, 584] on input "**********" at bounding box center [530, 582] width 423 height 34
type input "**********"
click at [983, 818] on button "Save" at bounding box center [991, 816] width 54 height 29
type input "**********"
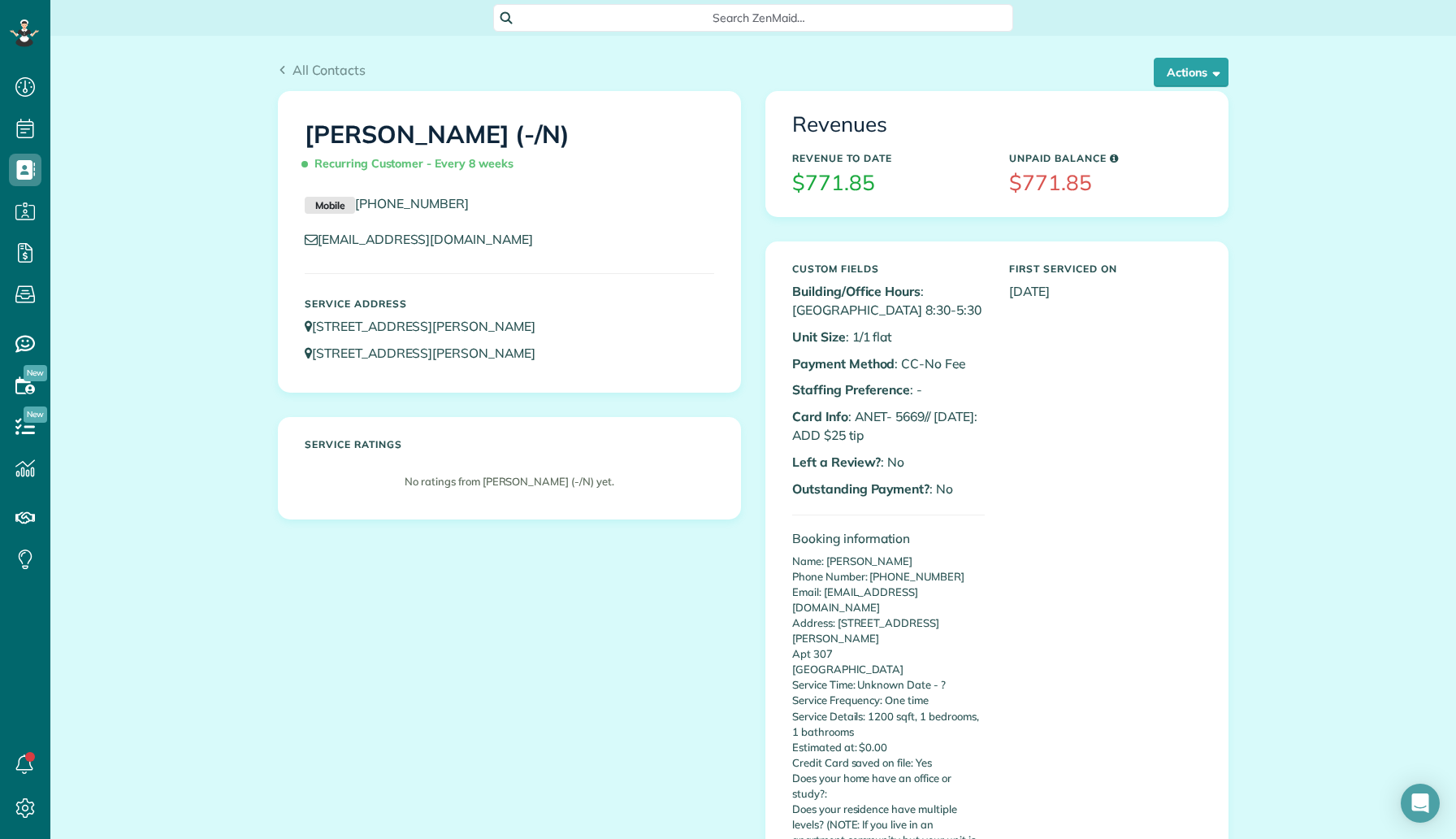
scroll to position [839, 51]
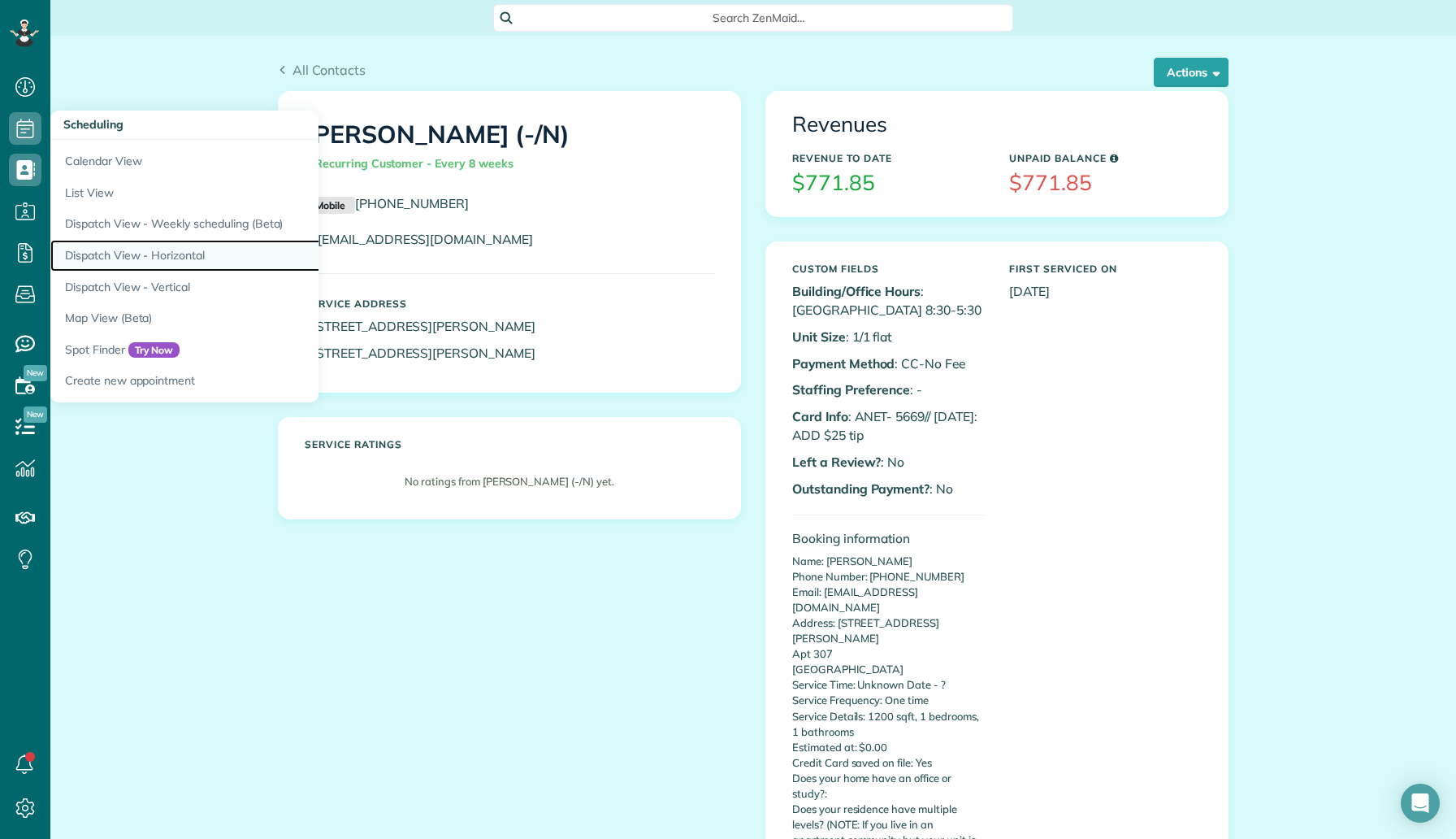
click at [172, 243] on link "Dispatch View - Horizontal" at bounding box center [253, 255] width 406 height 32
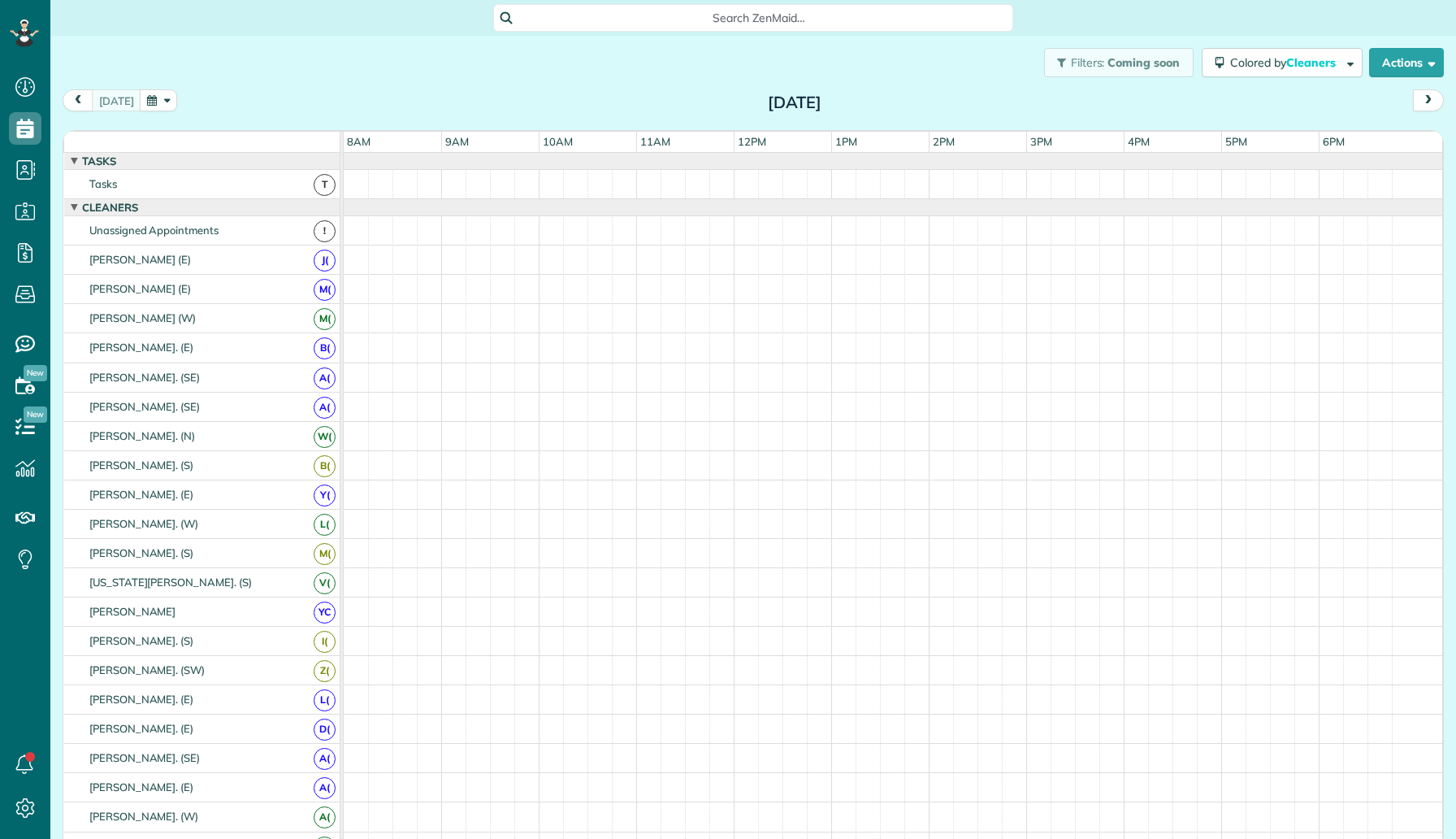
scroll to position [7, 7]
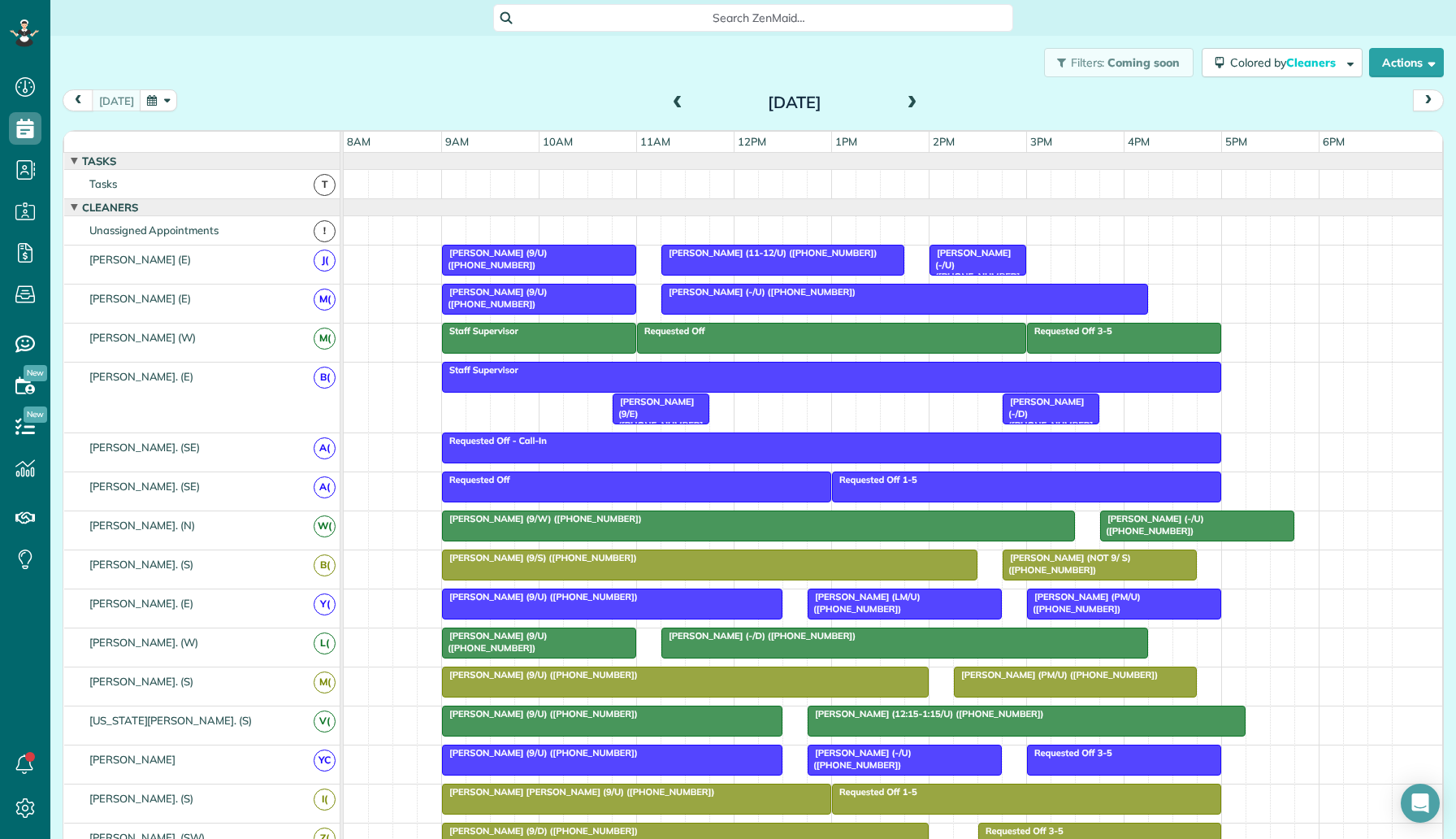
click at [918, 104] on span at bounding box center [912, 102] width 18 height 15
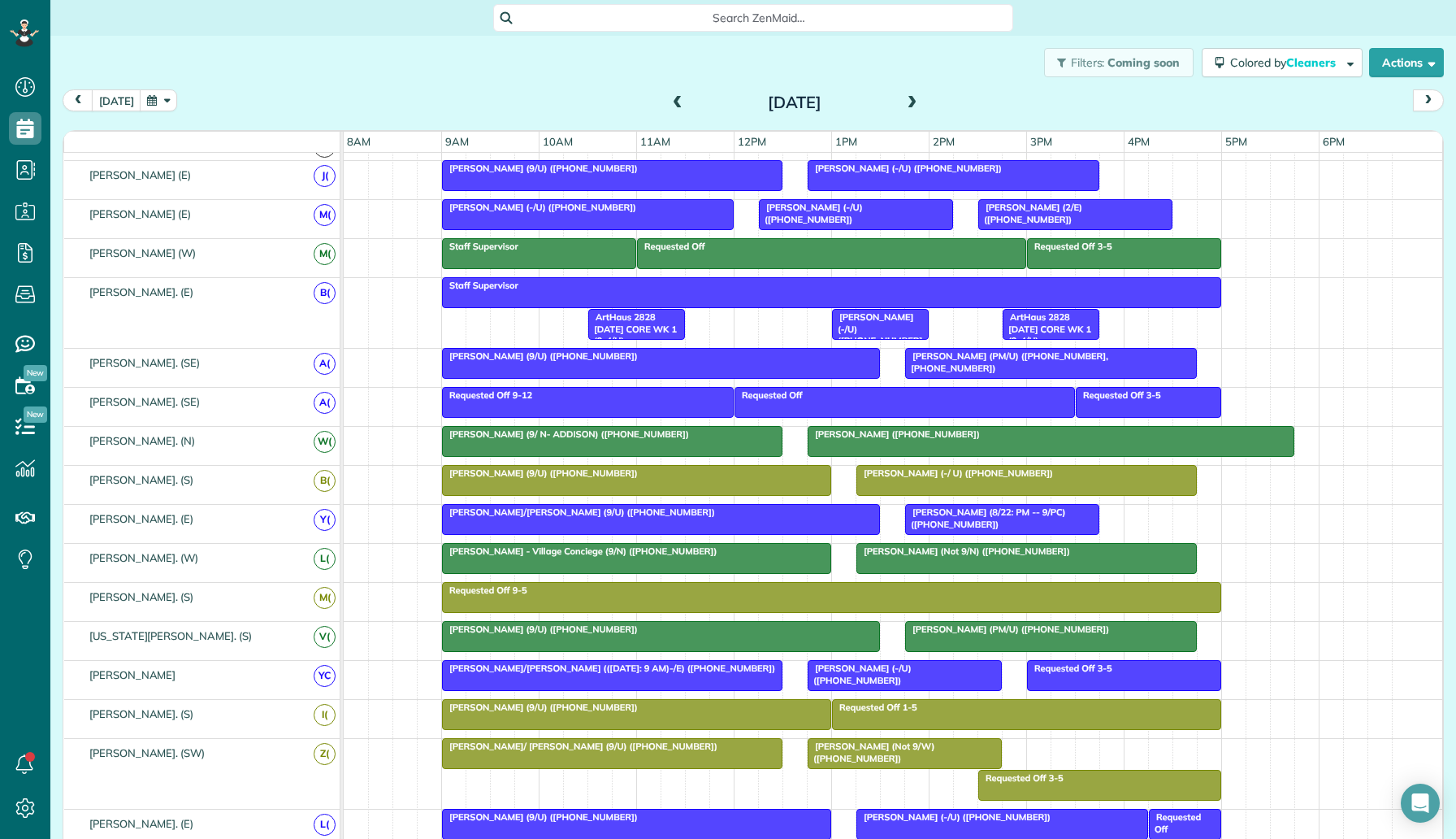
scroll to position [117, 0]
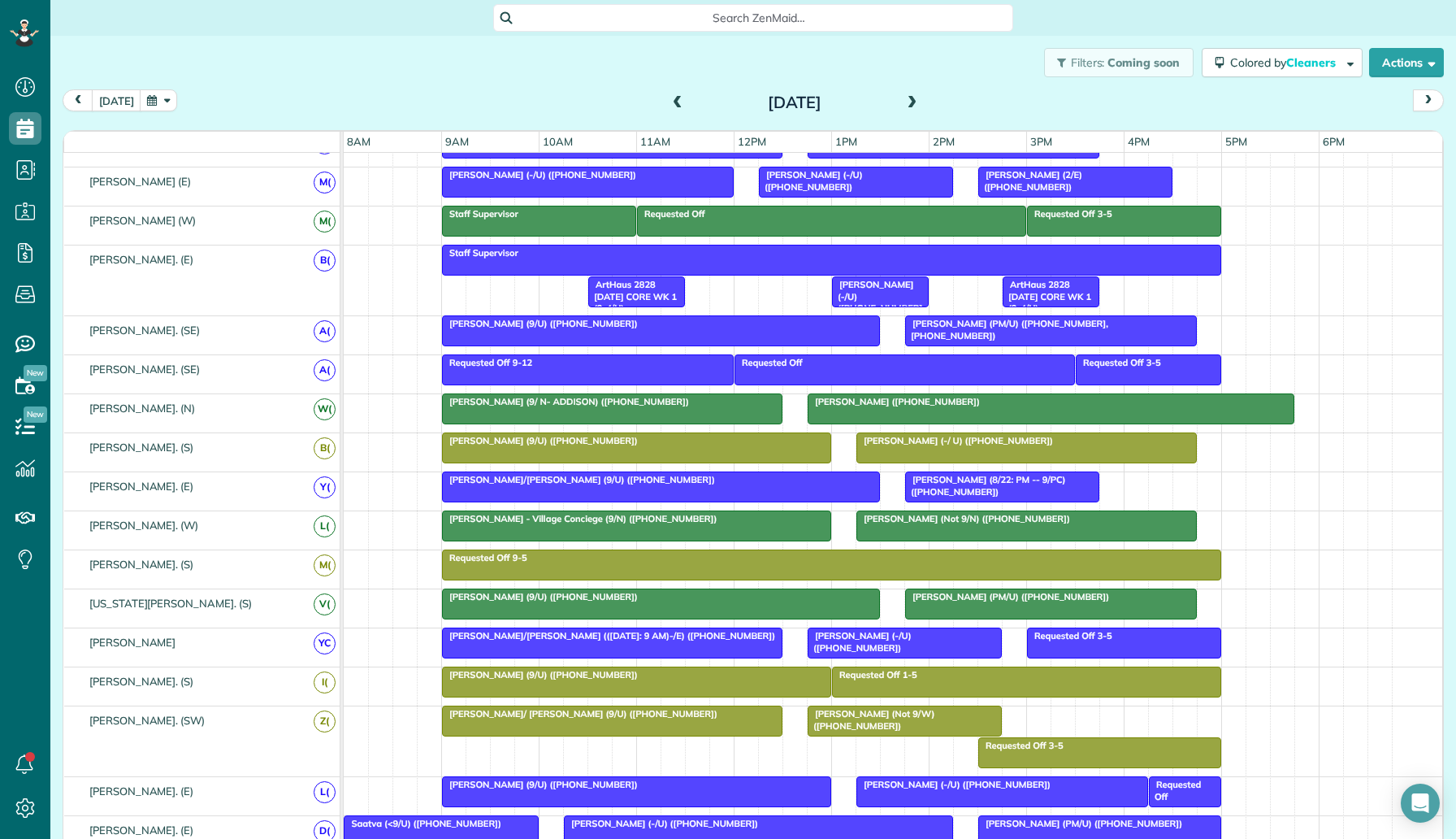
click at [848, 408] on div at bounding box center [1052, 409] width 485 height 29
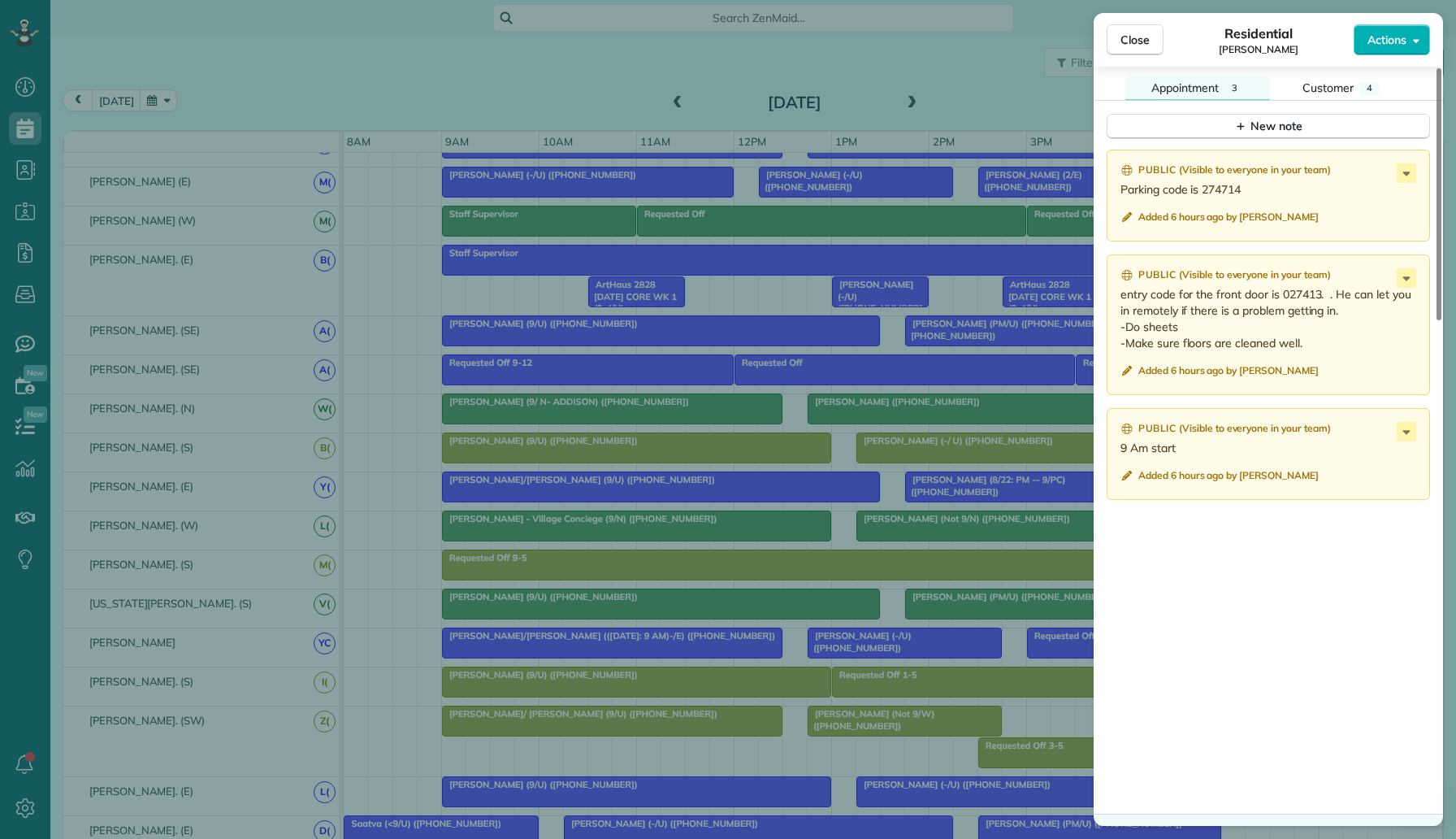
scroll to position [1425, 0]
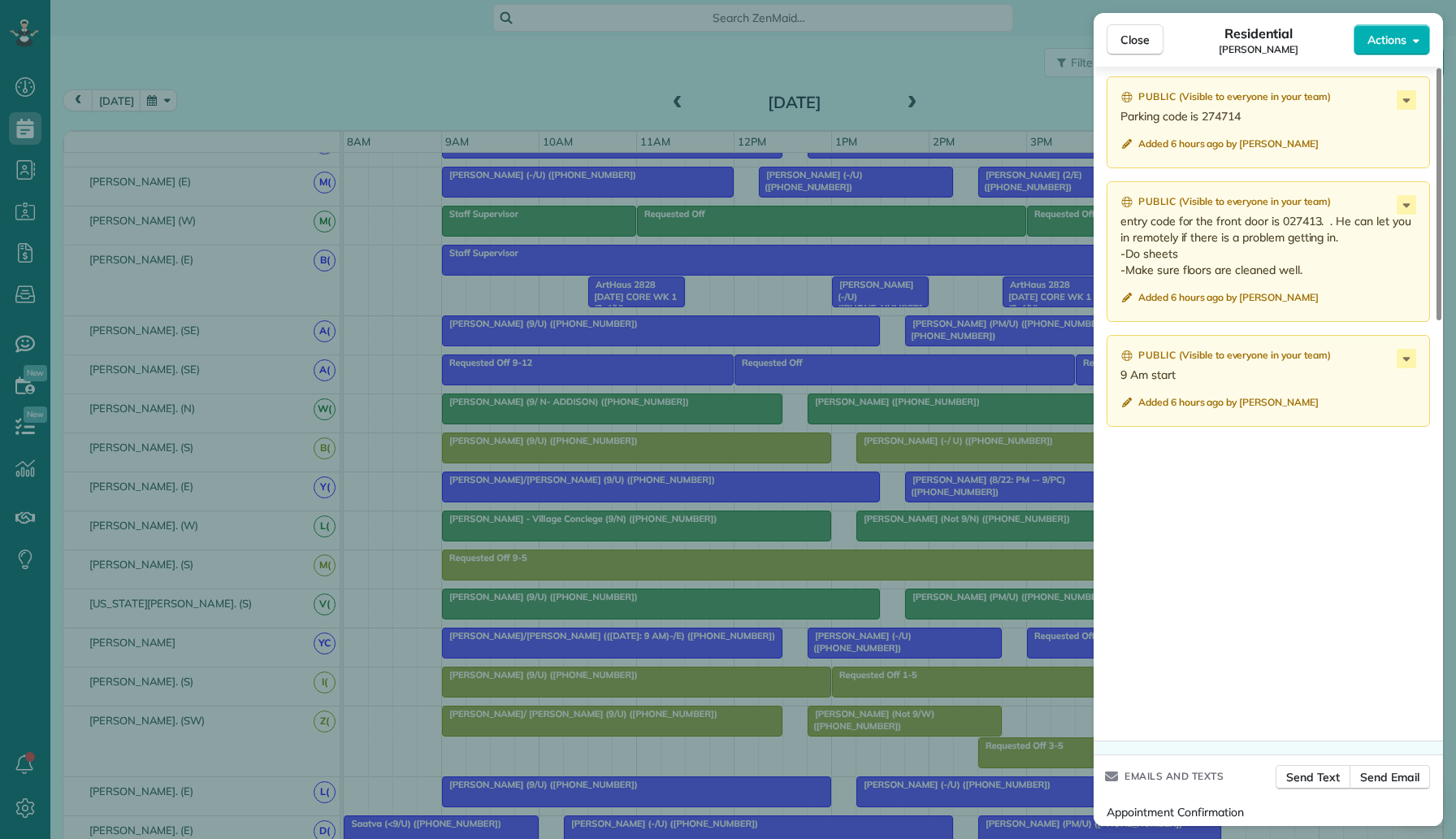
click at [1042, 421] on div "Close Residential Cameron Birdwell Actions Status Active Cameron Birdwell · Ope…" at bounding box center [728, 420] width 1456 height 839
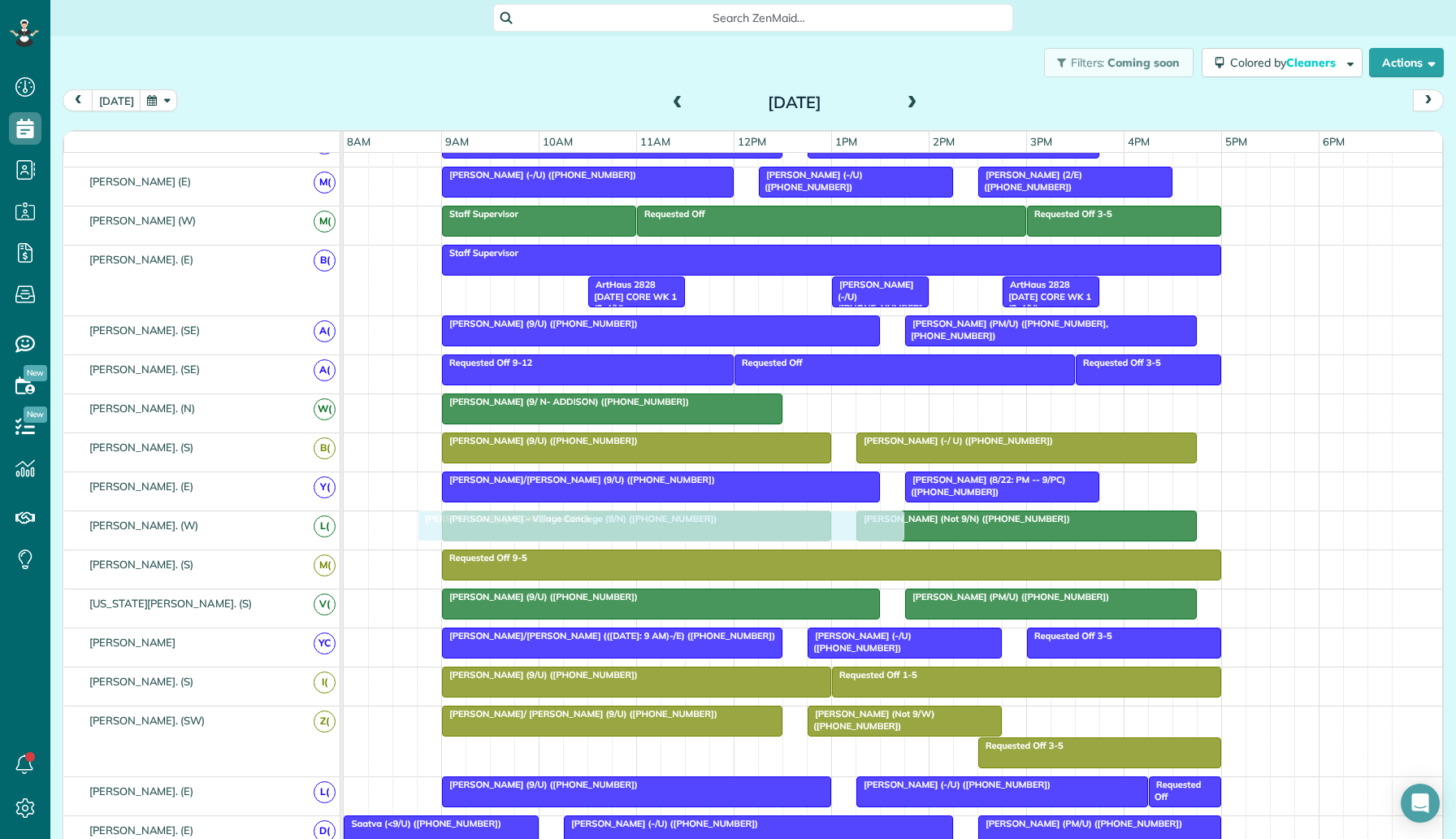
drag, startPoint x: 999, startPoint y: 409, endPoint x: 617, endPoint y: 546, distance: 405.8
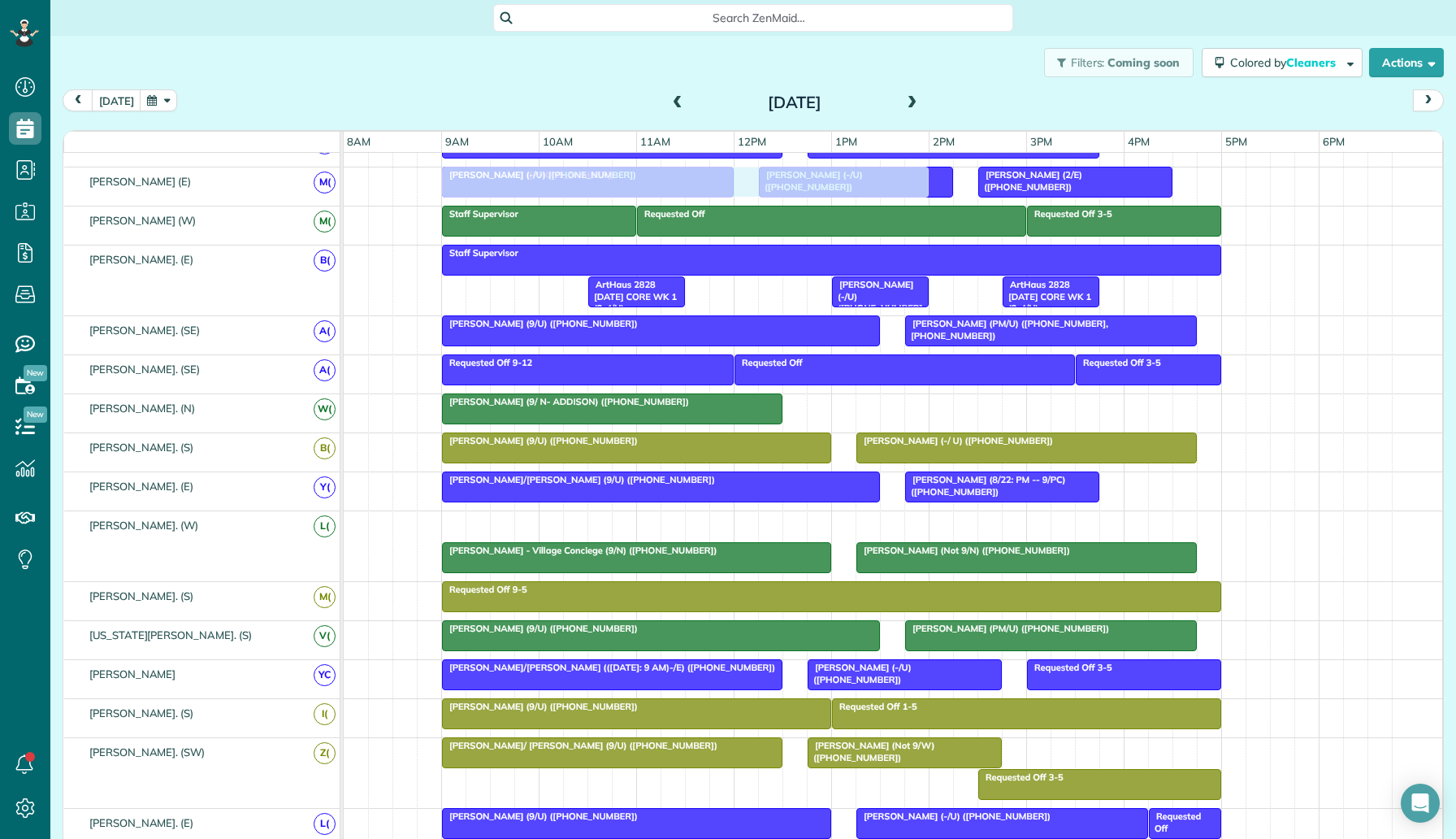
drag, startPoint x: 644, startPoint y: 523, endPoint x: 680, endPoint y: 196, distance: 329.0
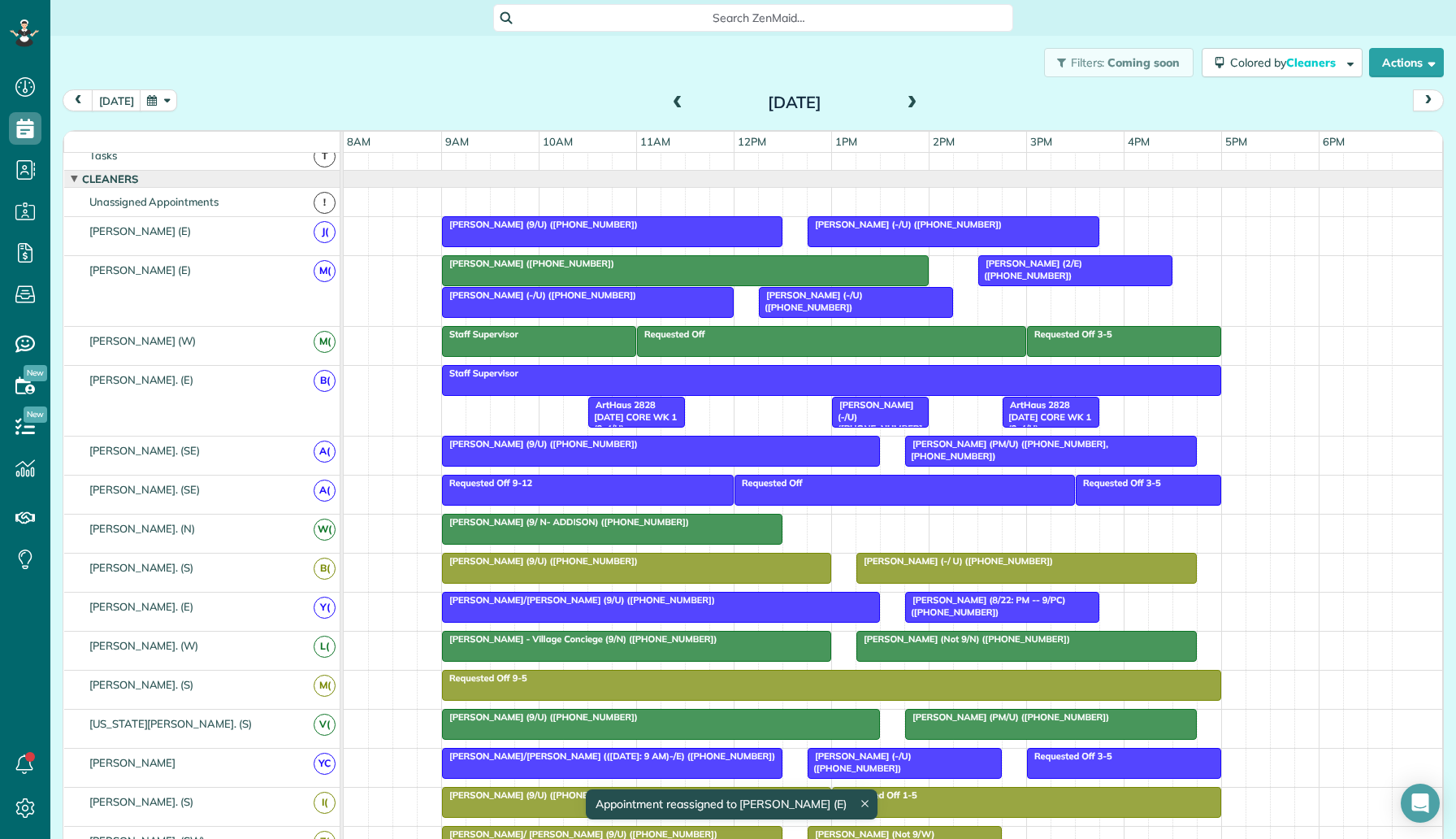
scroll to position [3, 0]
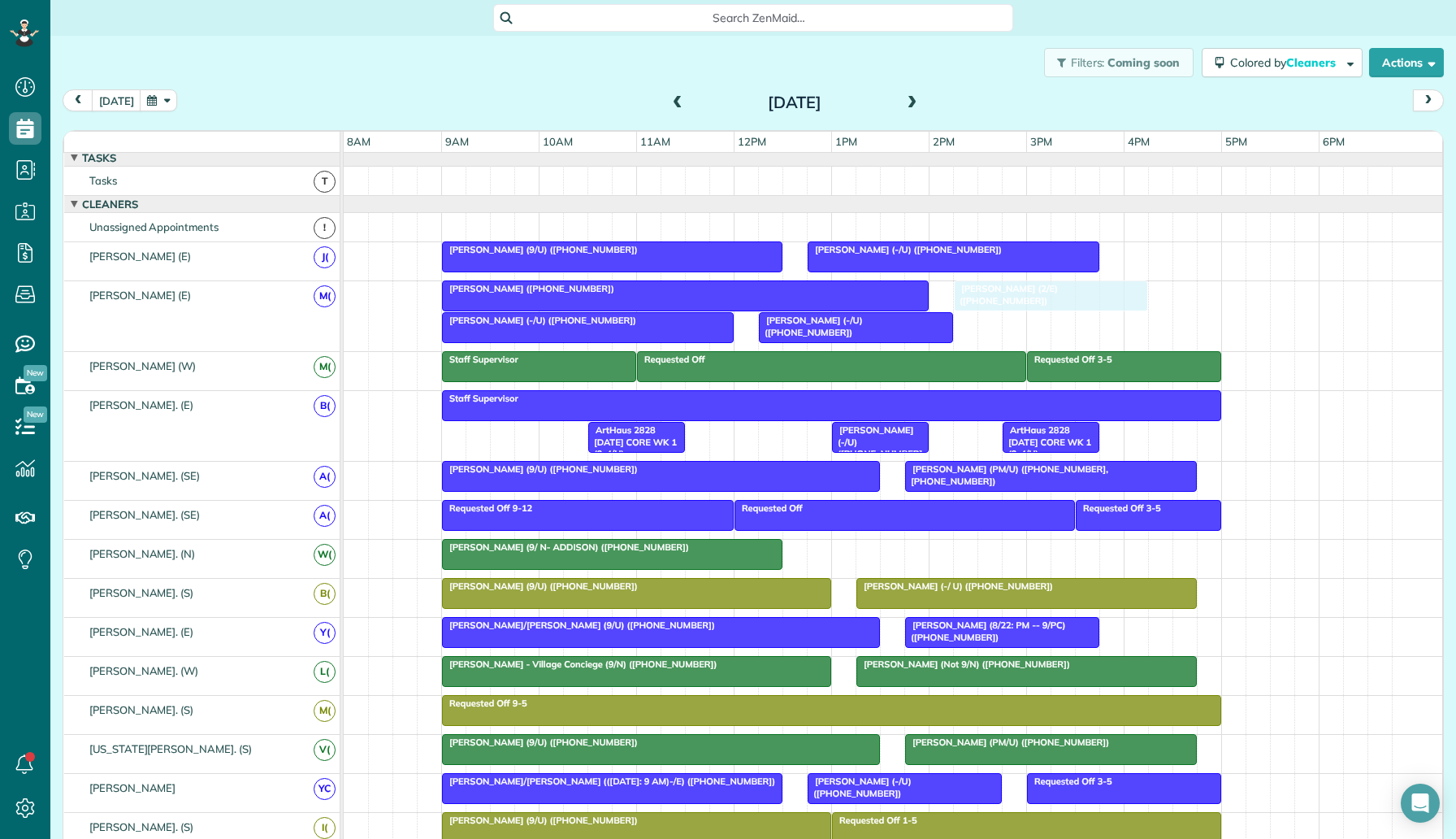
drag, startPoint x: 1059, startPoint y: 297, endPoint x: 1041, endPoint y: 295, distance: 18.1
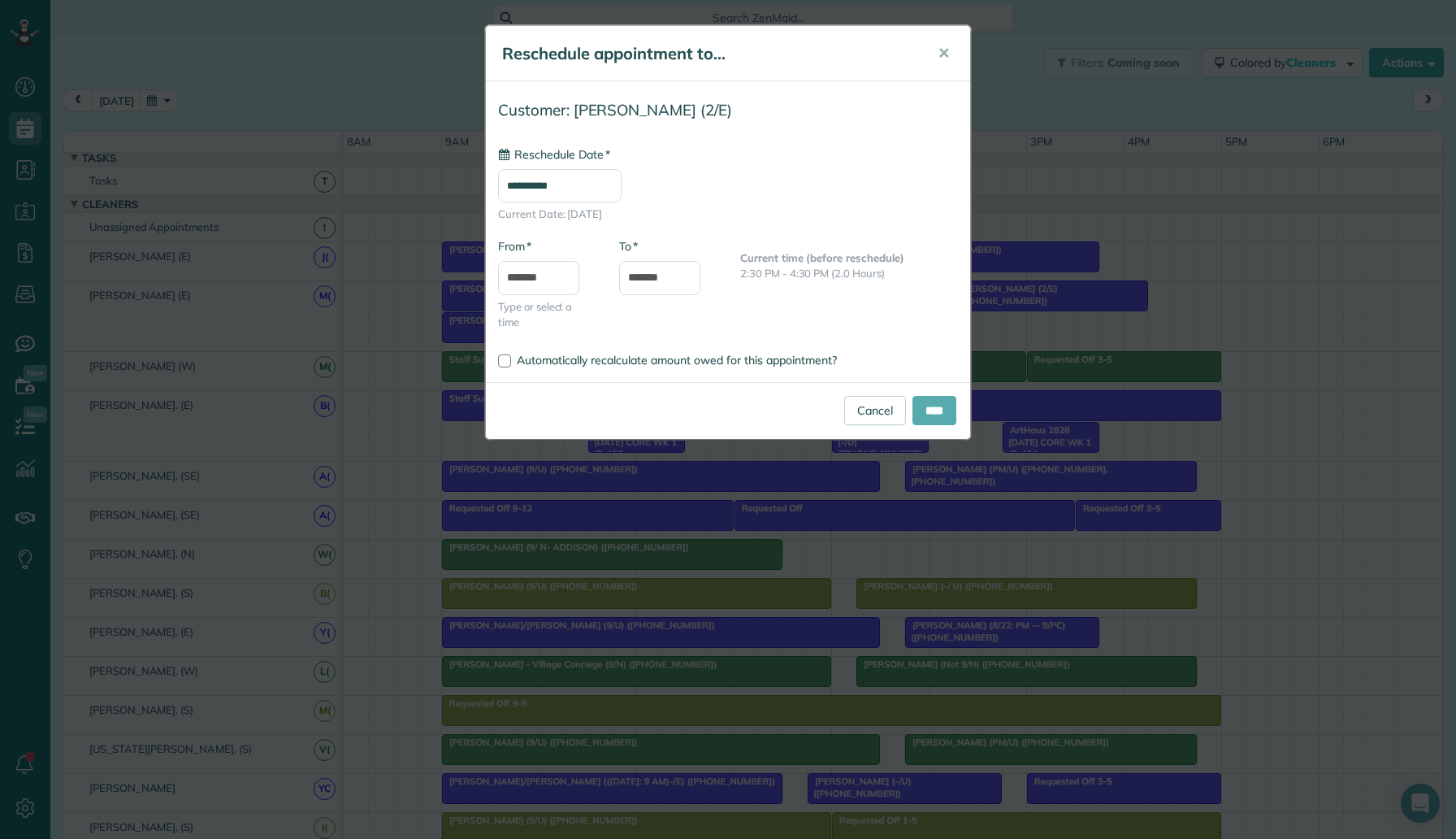
type input "**********"
click at [946, 401] on input "****" at bounding box center [934, 410] width 44 height 29
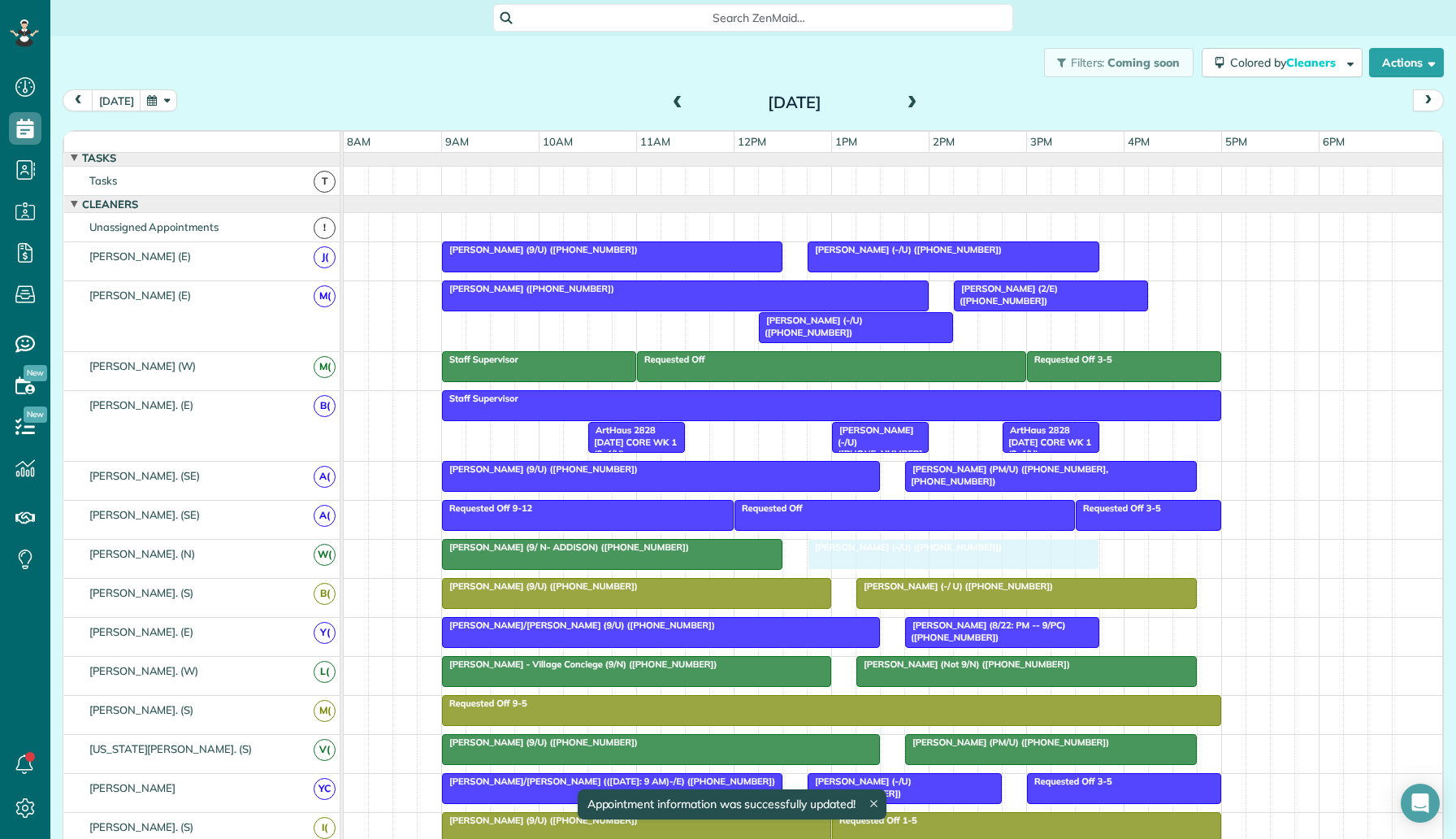
drag, startPoint x: 685, startPoint y: 327, endPoint x: 1039, endPoint y: 564, distance: 426.0
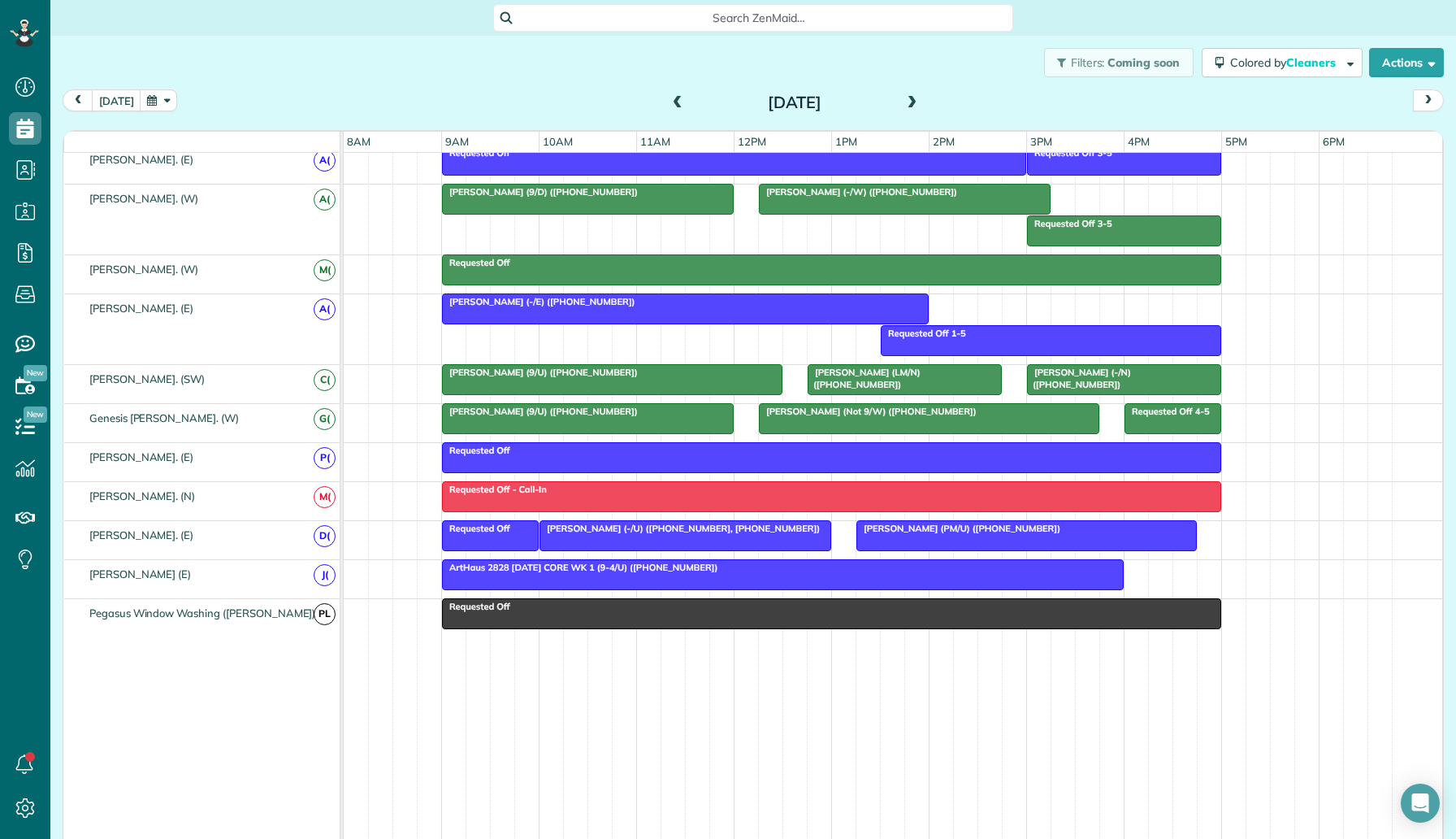
scroll to position [816, 0]
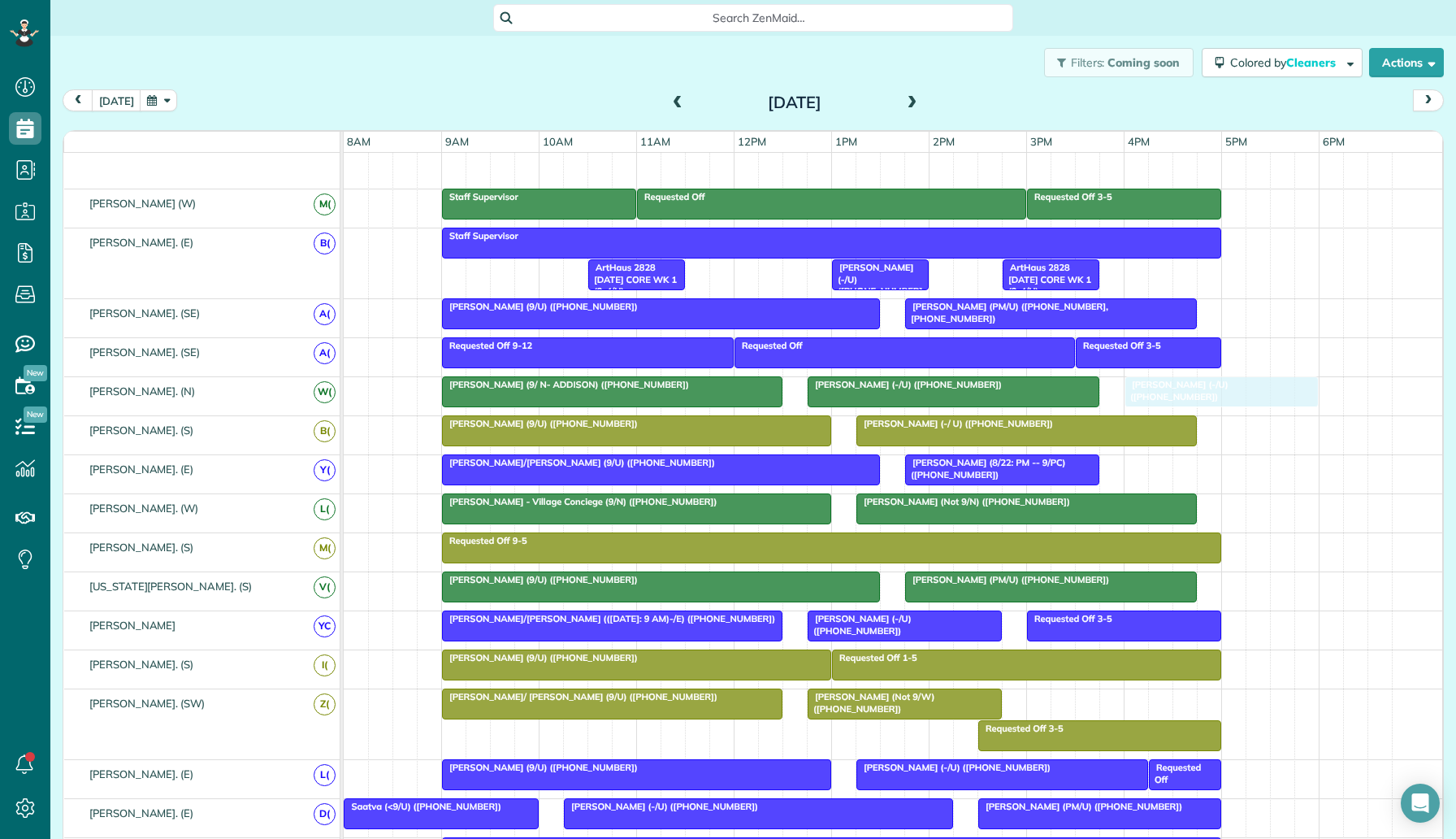
drag, startPoint x: 901, startPoint y: 338, endPoint x: 1276, endPoint y: 408, distance: 381.5
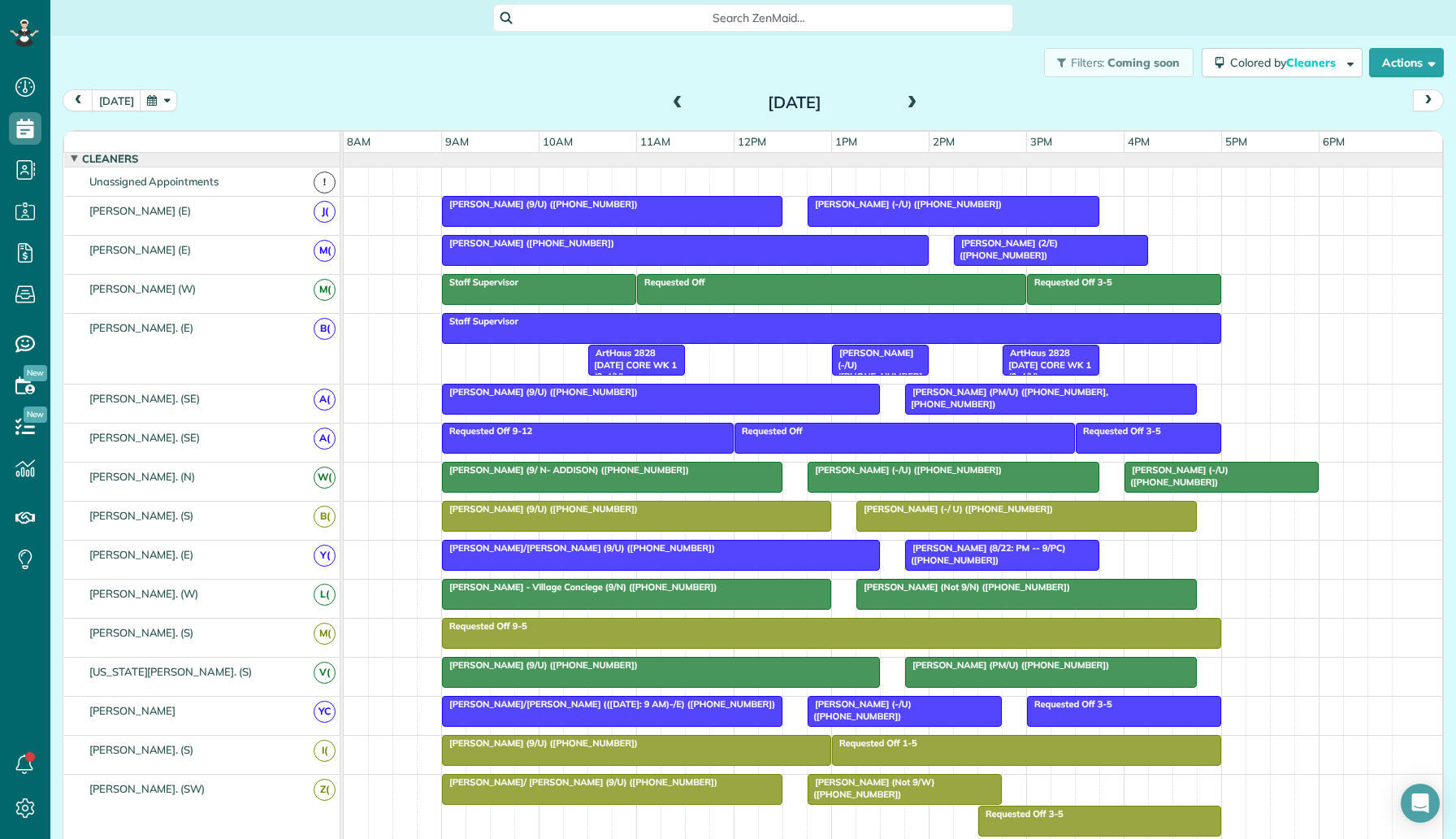
click at [671, 249] on div "Cameron Birdwell (+18177979660)" at bounding box center [686, 243] width 477 height 11
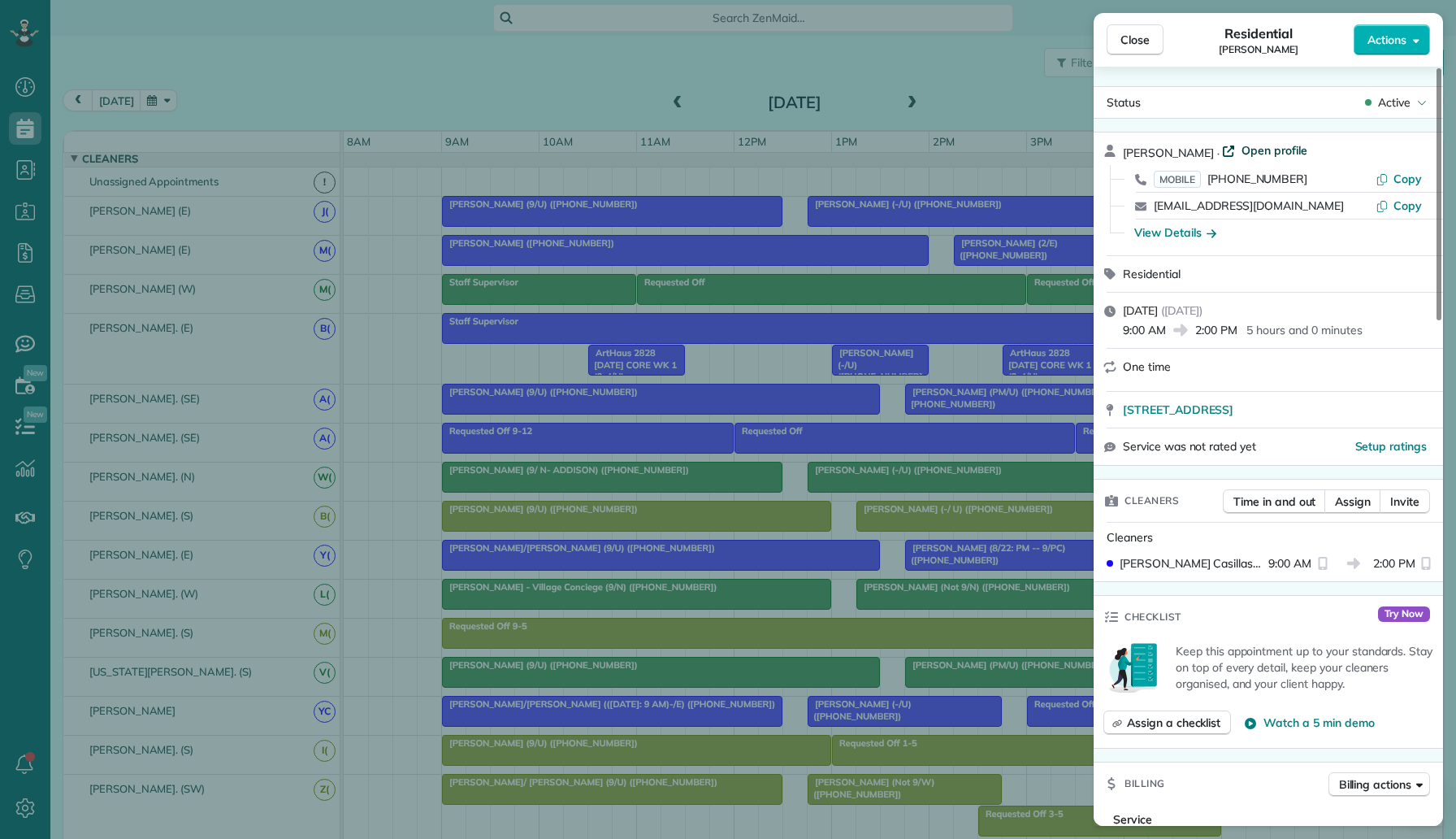
click at [1261, 149] on span "Open profile" at bounding box center [1274, 150] width 66 height 16
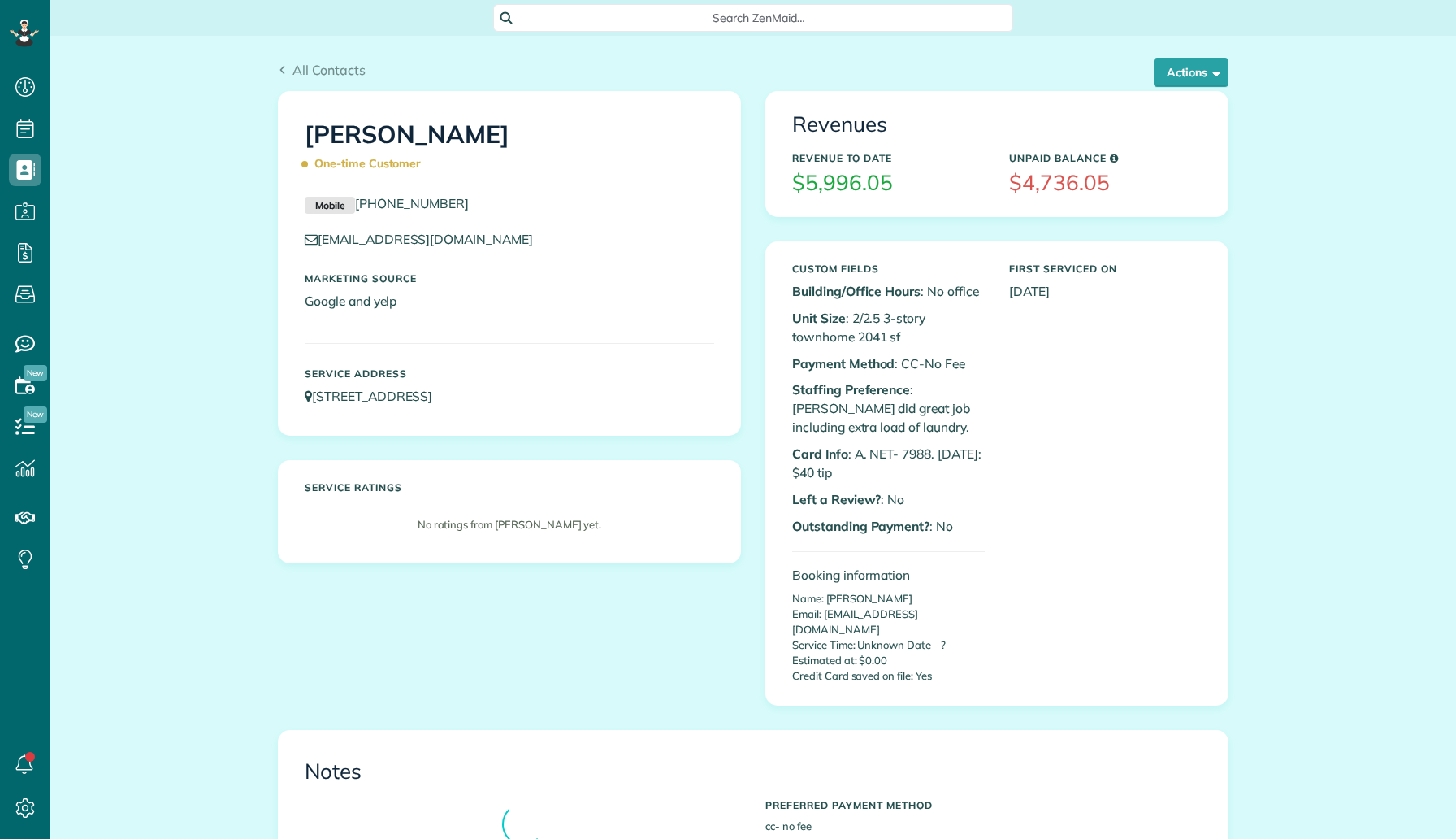
scroll to position [7, 7]
click at [1182, 72] on button "Actions" at bounding box center [1191, 72] width 75 height 29
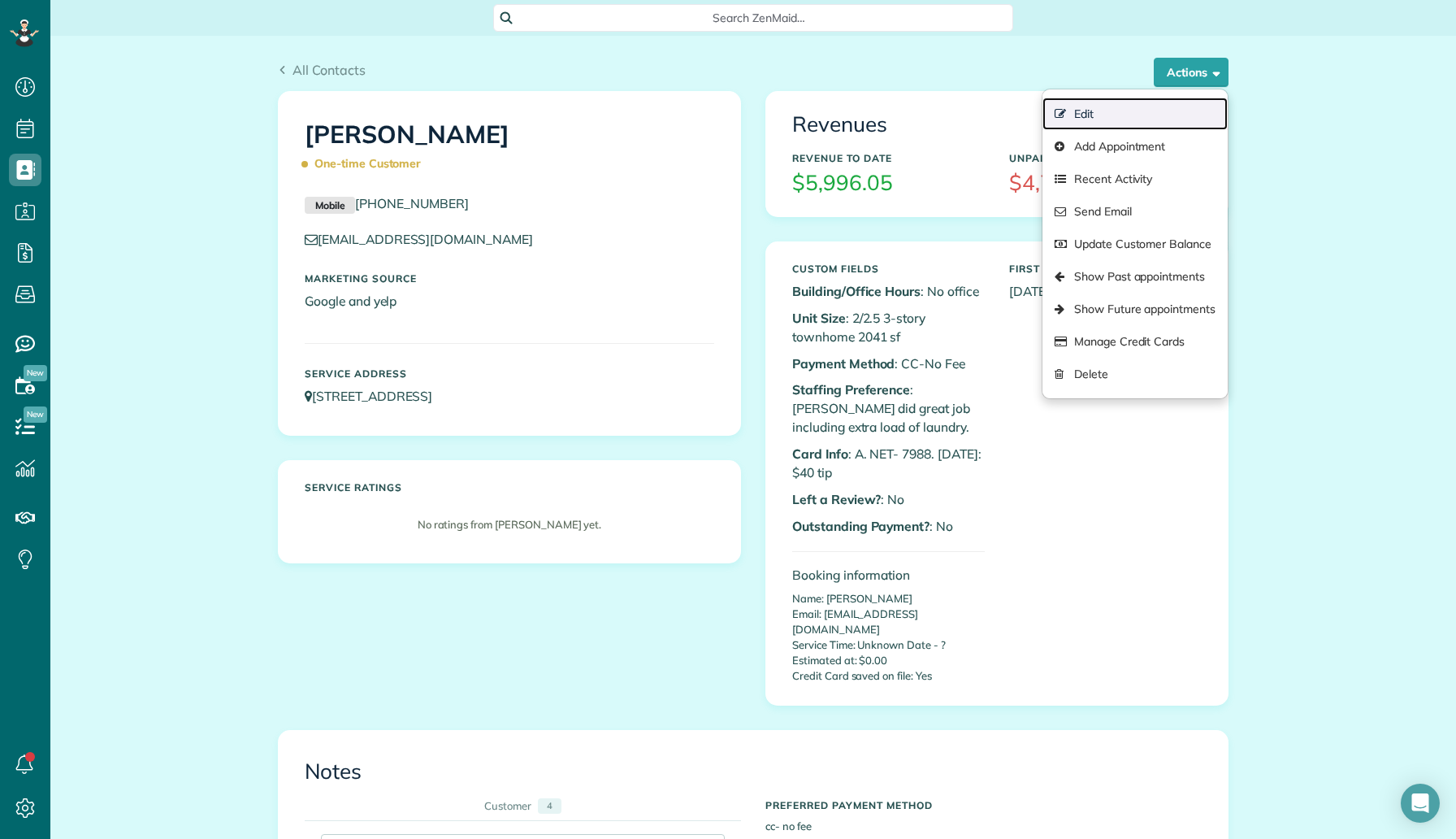
click at [1122, 113] on link "Edit" at bounding box center [1135, 113] width 185 height 33
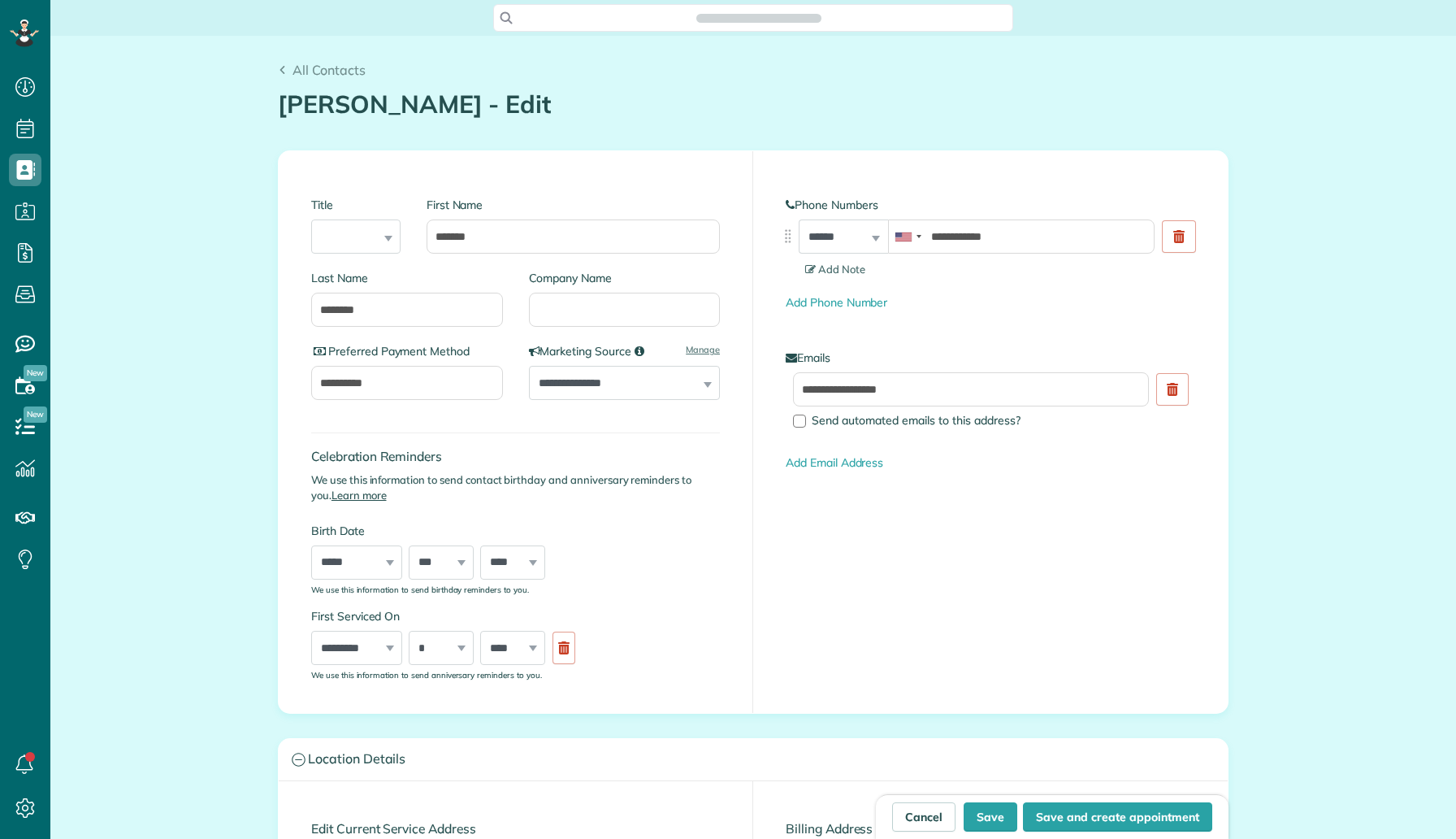
type input "**********"
click at [662, 305] on input "Company Name" at bounding box center [624, 309] width 192 height 34
type input "***"
click at [988, 824] on button "Save" at bounding box center [991, 816] width 54 height 29
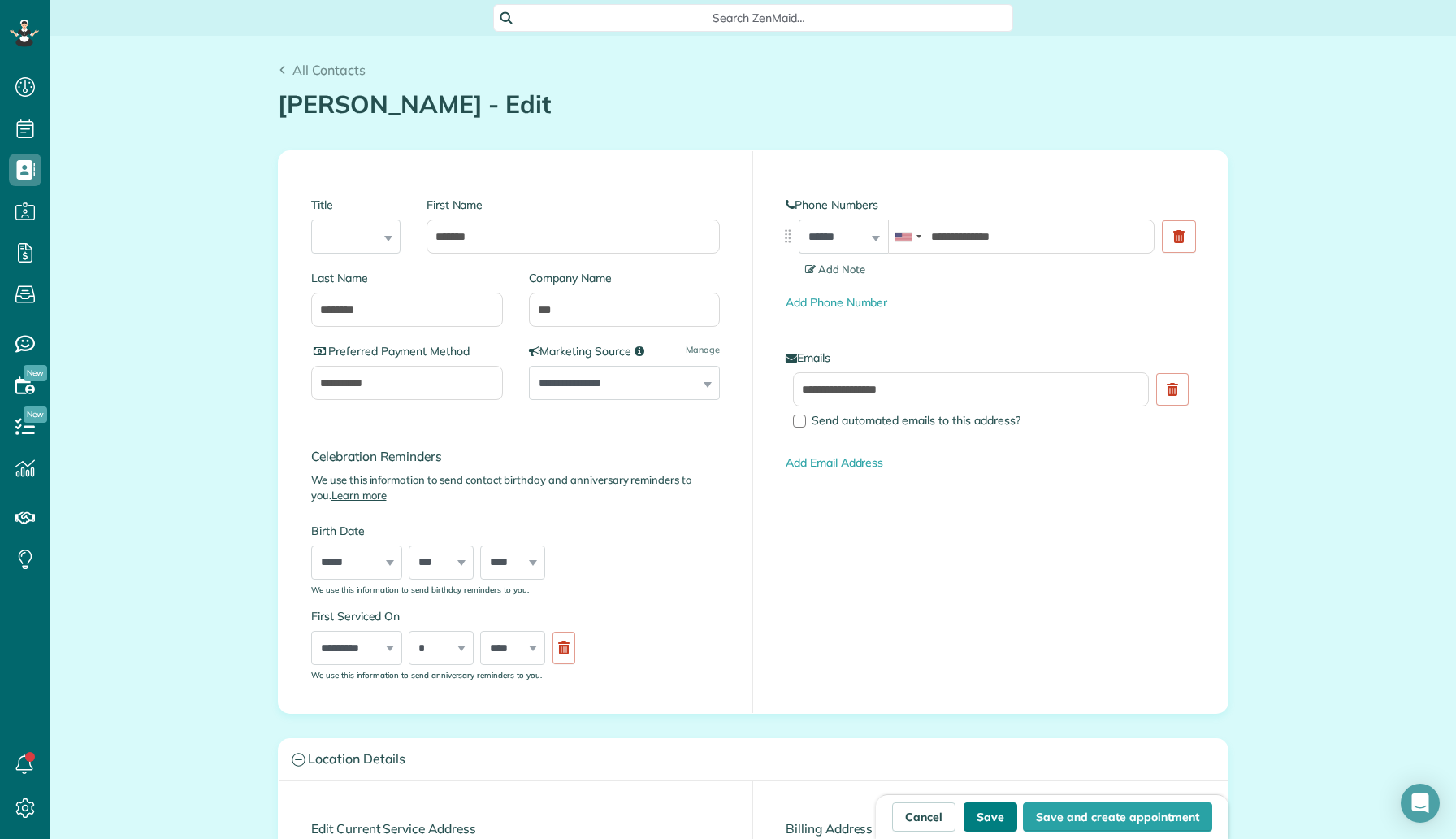
type input "**********"
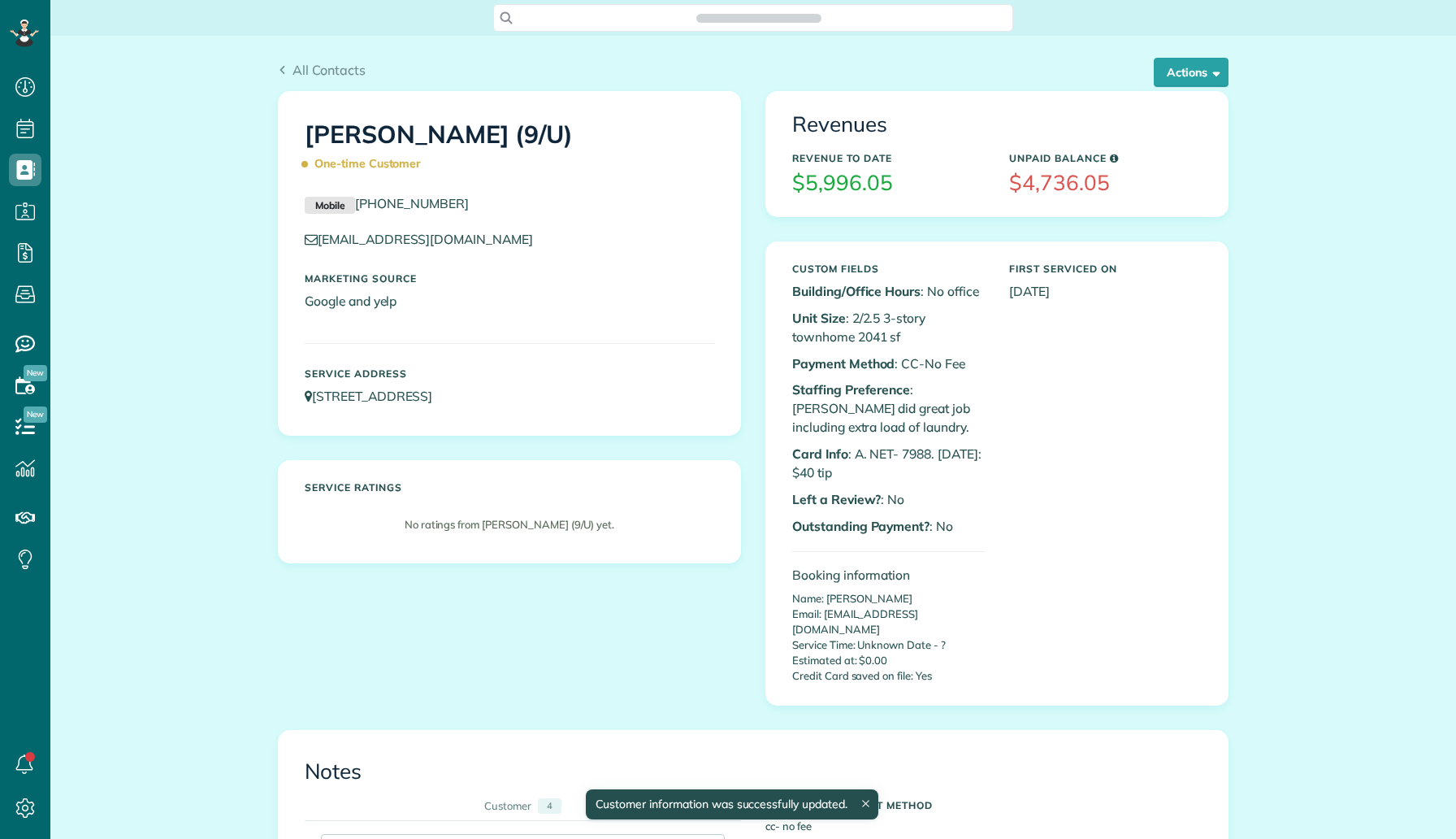
scroll to position [7, 7]
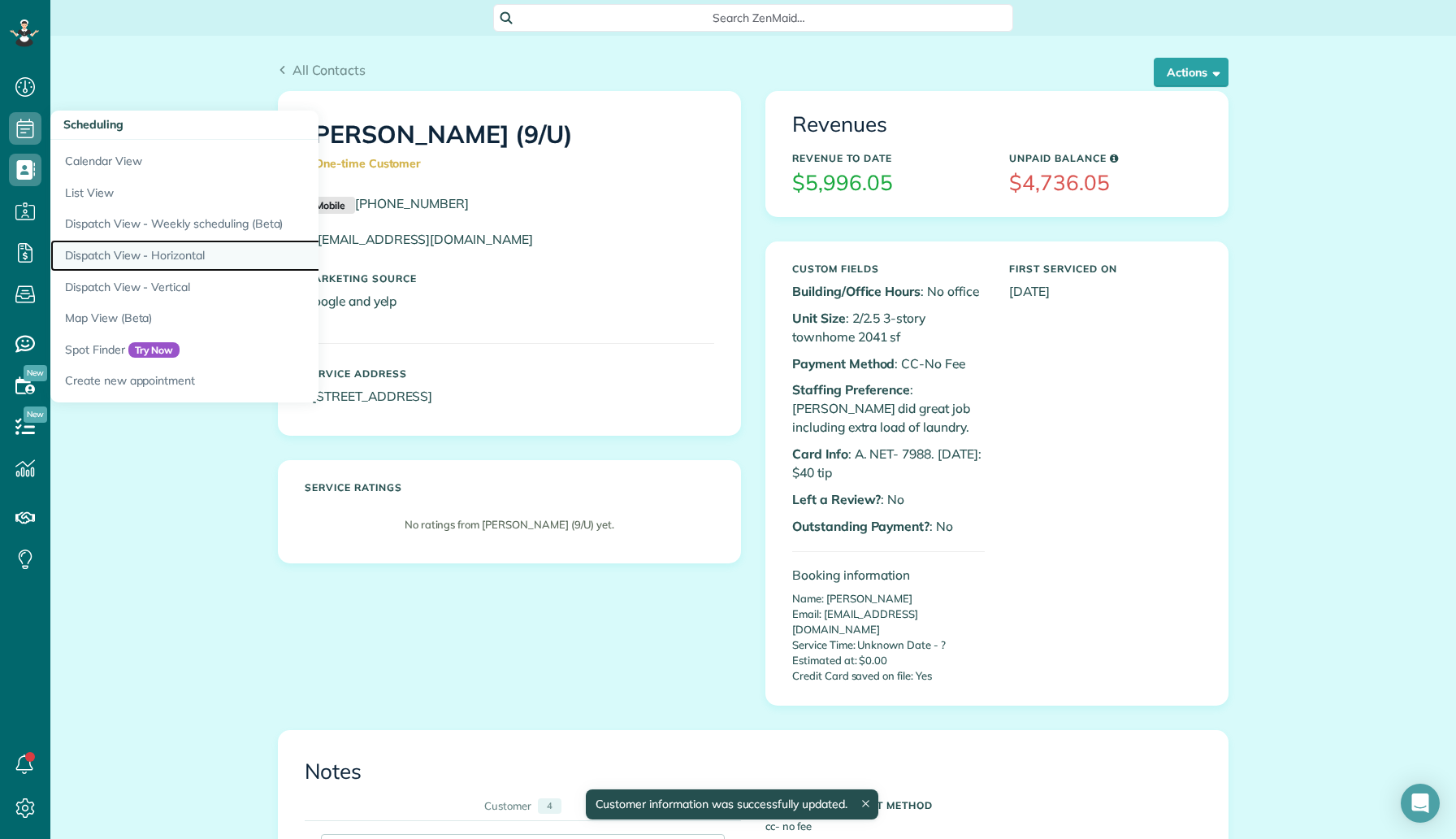
click at [163, 260] on link "Dispatch View - Horizontal" at bounding box center [253, 255] width 406 height 32
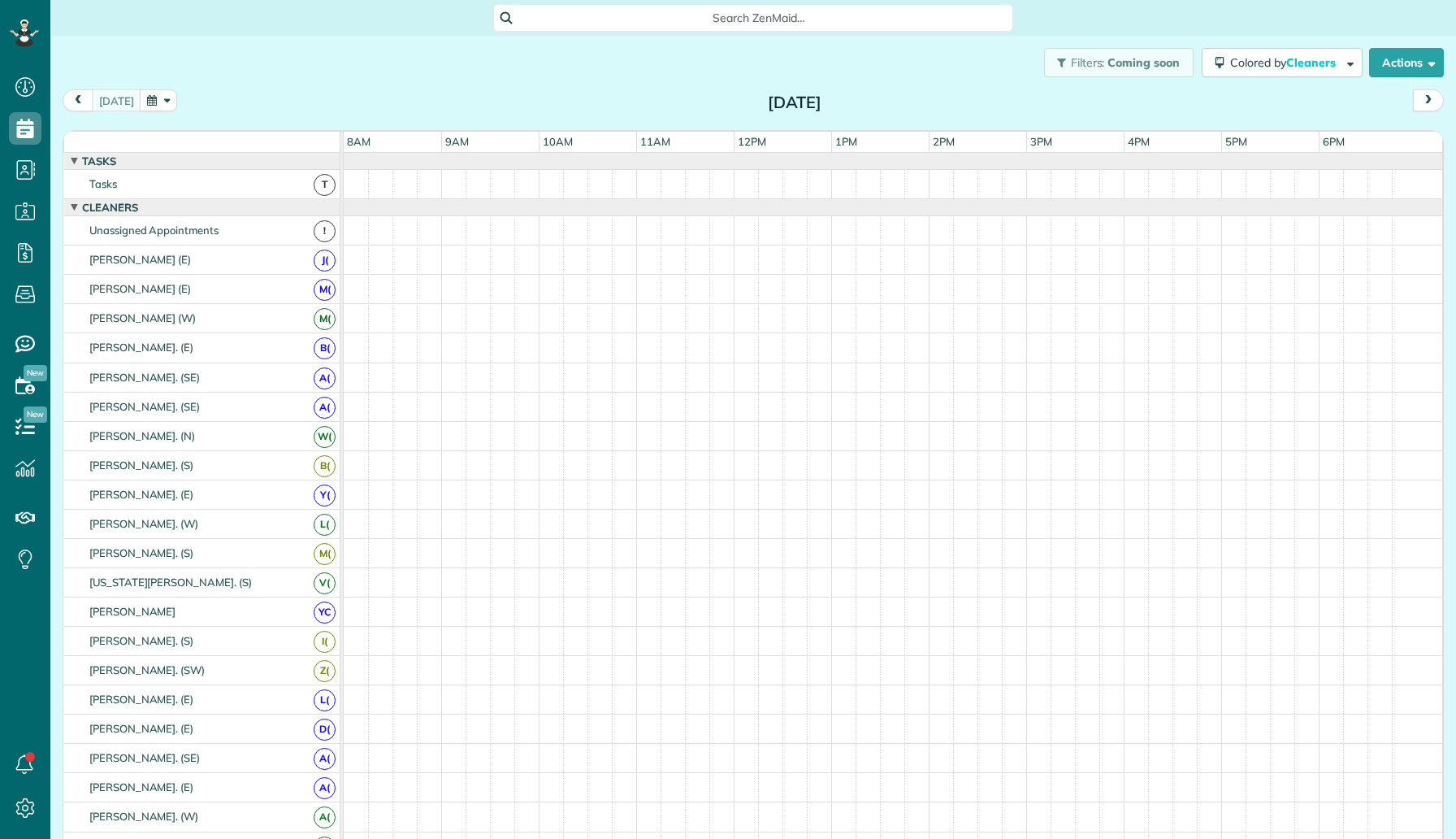
scroll to position [7, 7]
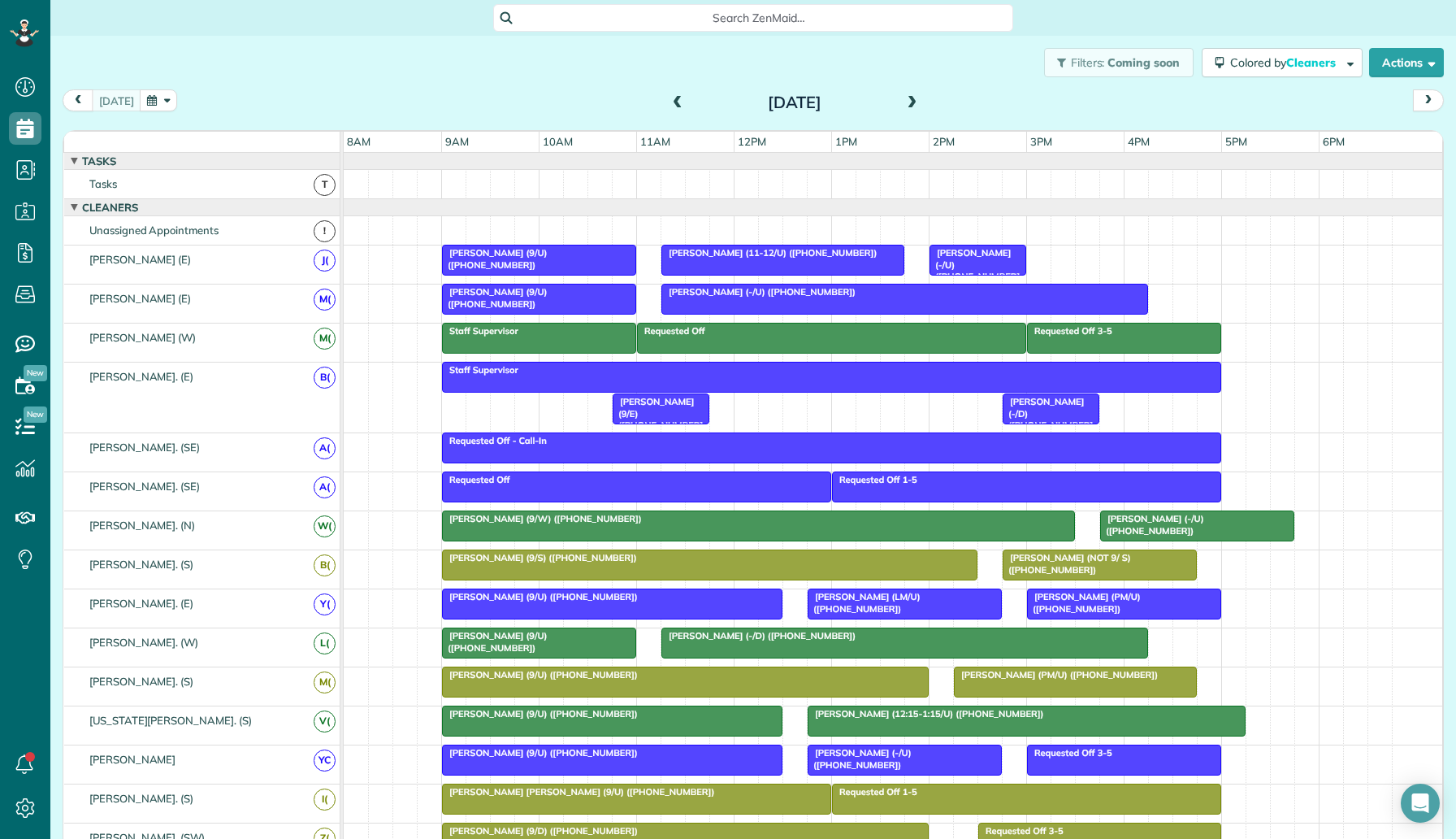
click at [913, 103] on span at bounding box center [912, 102] width 18 height 15
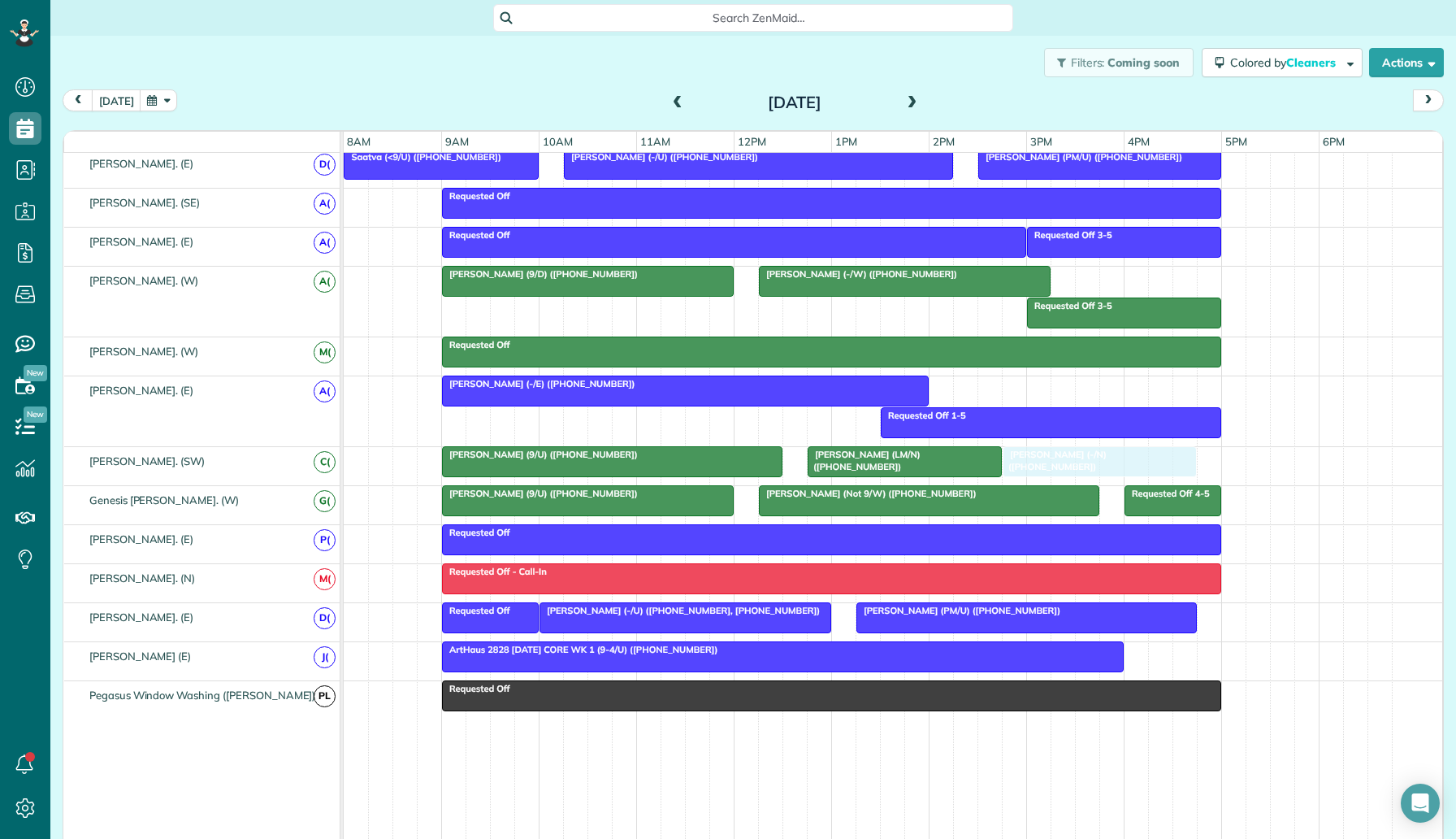
scroll to position [0, 0]
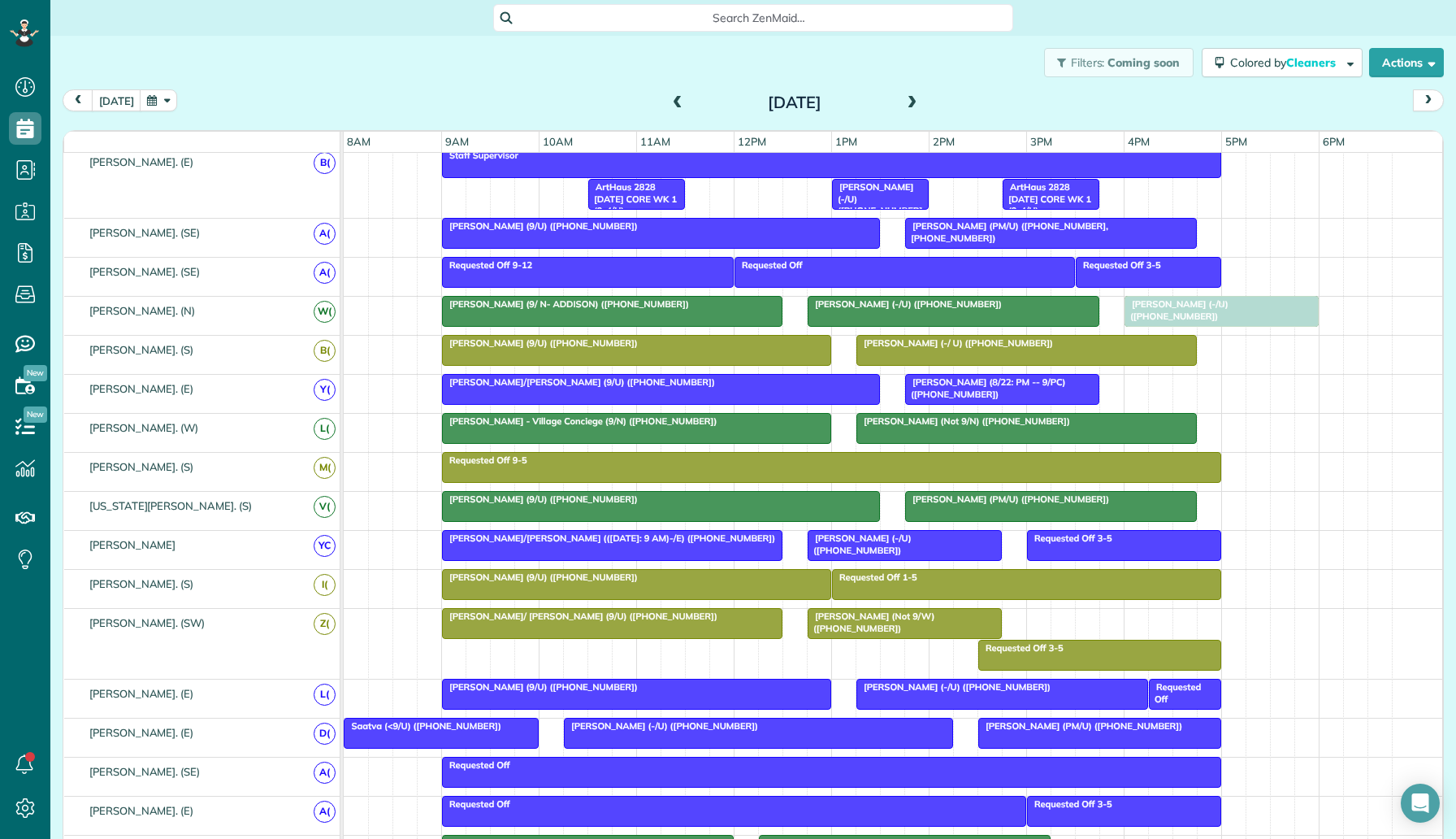
drag, startPoint x: 1063, startPoint y: 456, endPoint x: 1164, endPoint y: 312, distance: 175.9
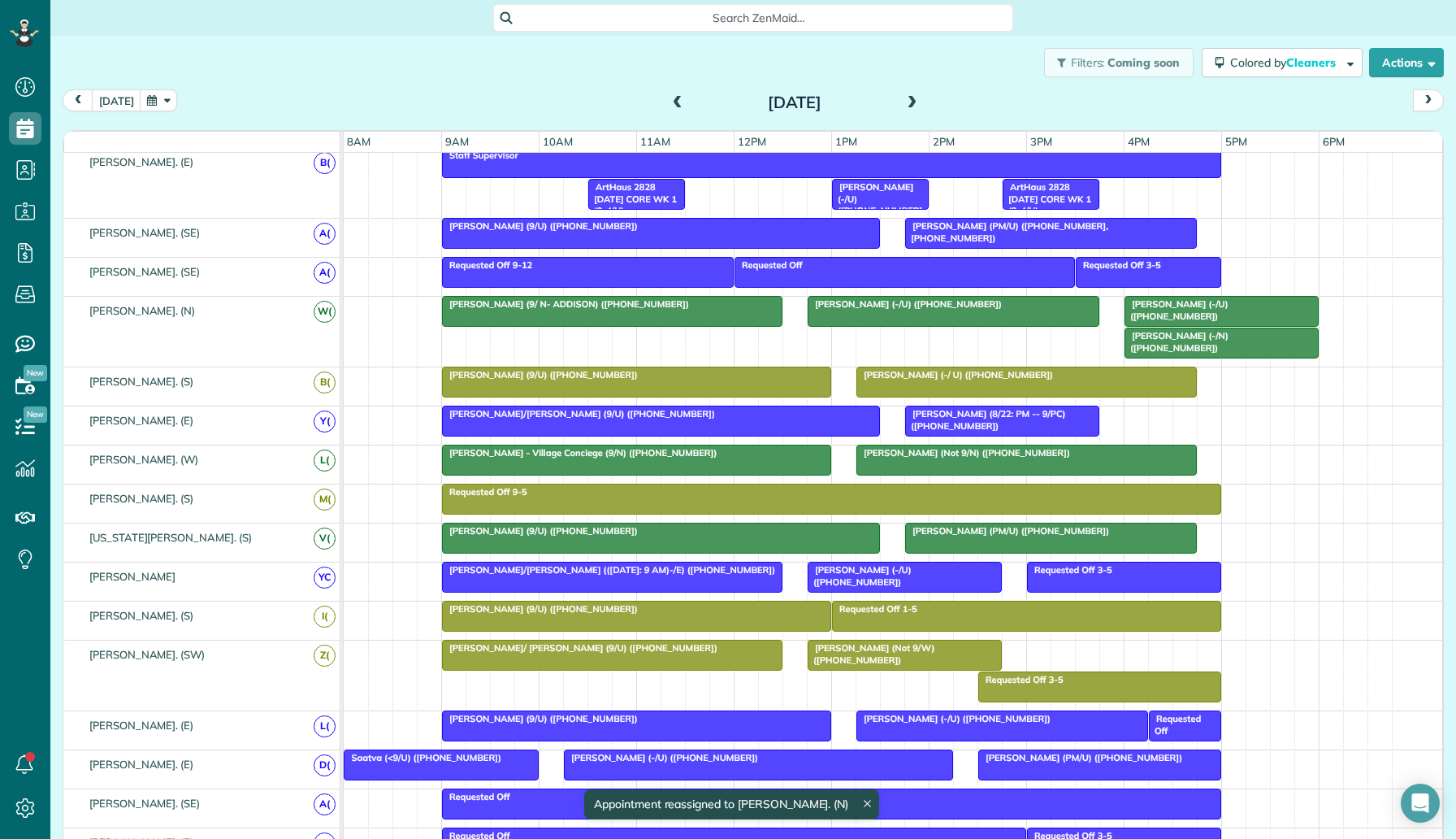
click at [1177, 346] on div at bounding box center [1222, 342] width 193 height 29
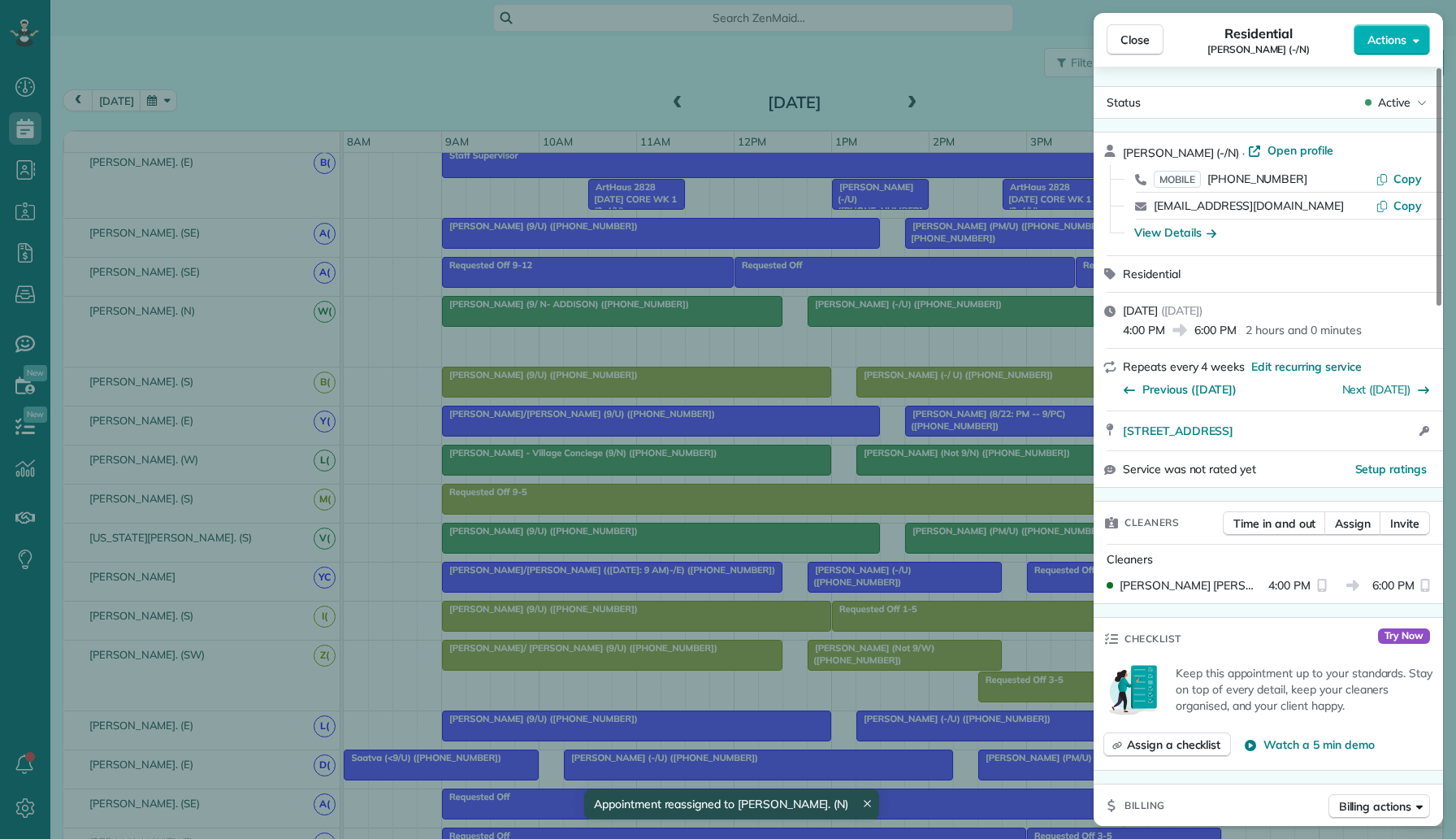
click at [1028, 448] on div "Close Residential Priya Manchiraju (-/N) Actions Status Active Priya Manchiraju…" at bounding box center [728, 420] width 1456 height 839
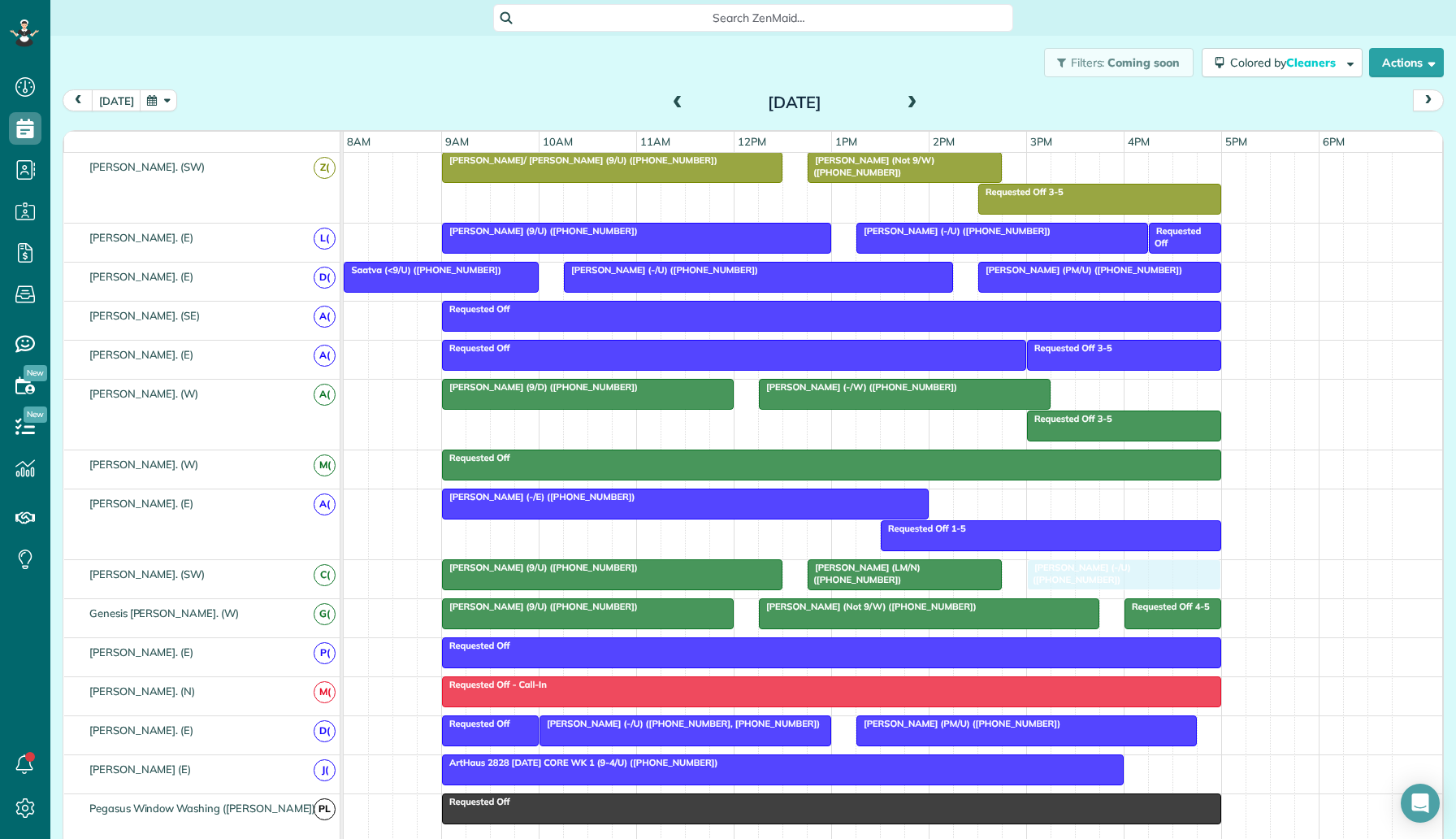
drag, startPoint x: 1189, startPoint y: 300, endPoint x: 1085, endPoint y: 587, distance: 305.3
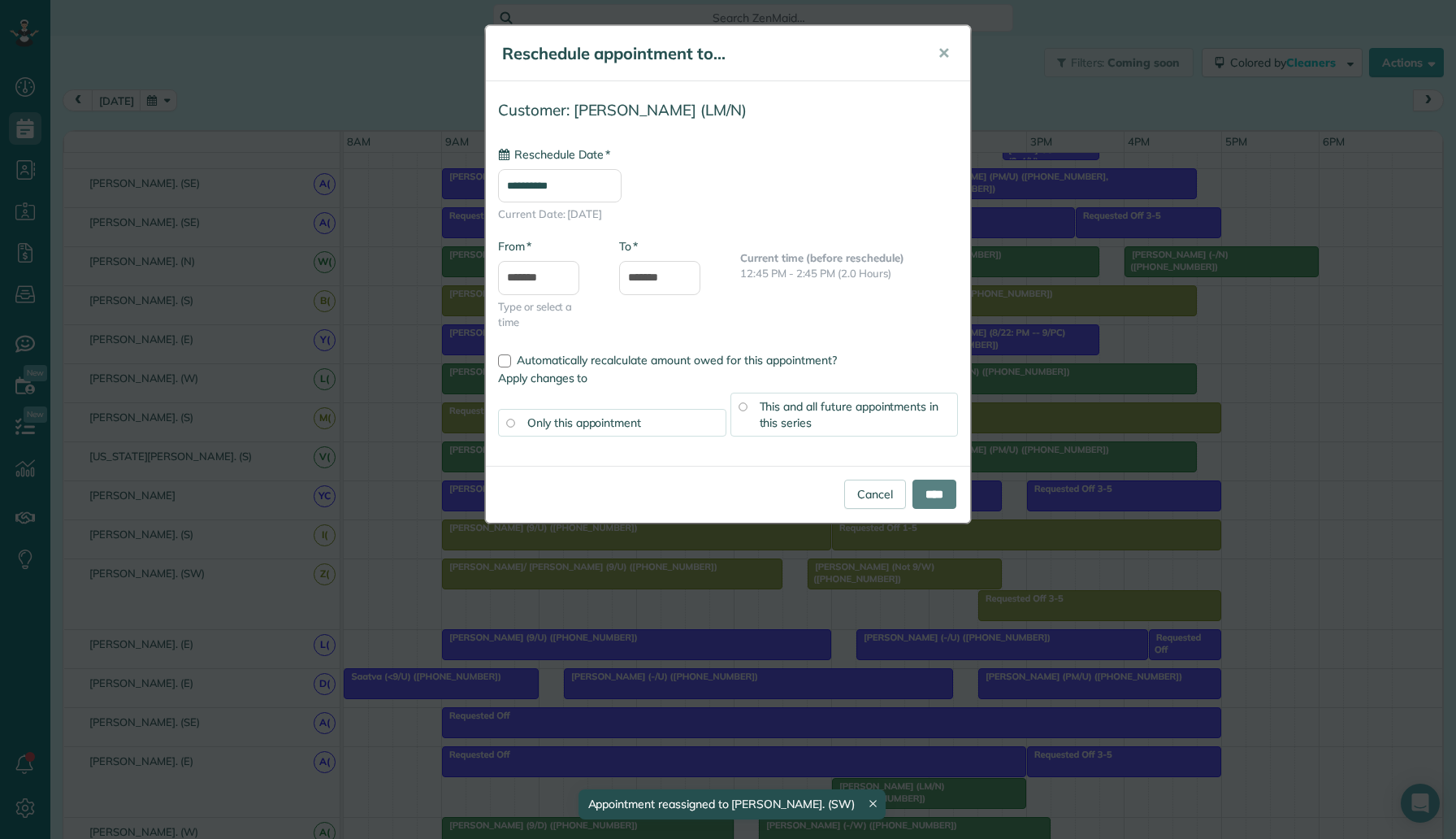
drag, startPoint x: 913, startPoint y: 574, endPoint x: 928, endPoint y: 525, distance: 51.2
type input "**********"
click at [917, 633] on div "**********" at bounding box center [728, 420] width 1456 height 839
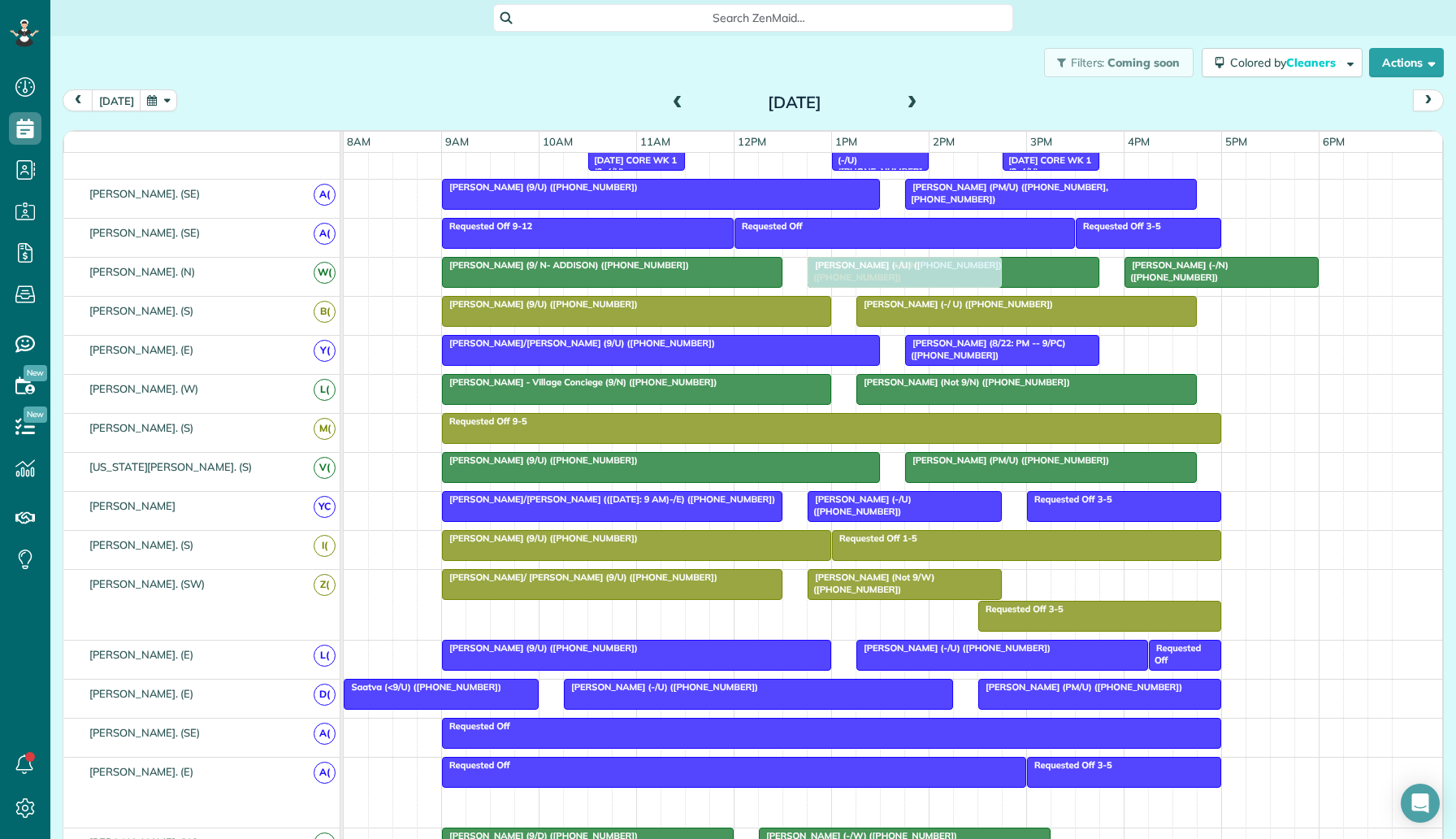
drag, startPoint x: 919, startPoint y: 392, endPoint x: 906, endPoint y: 266, distance: 126.7
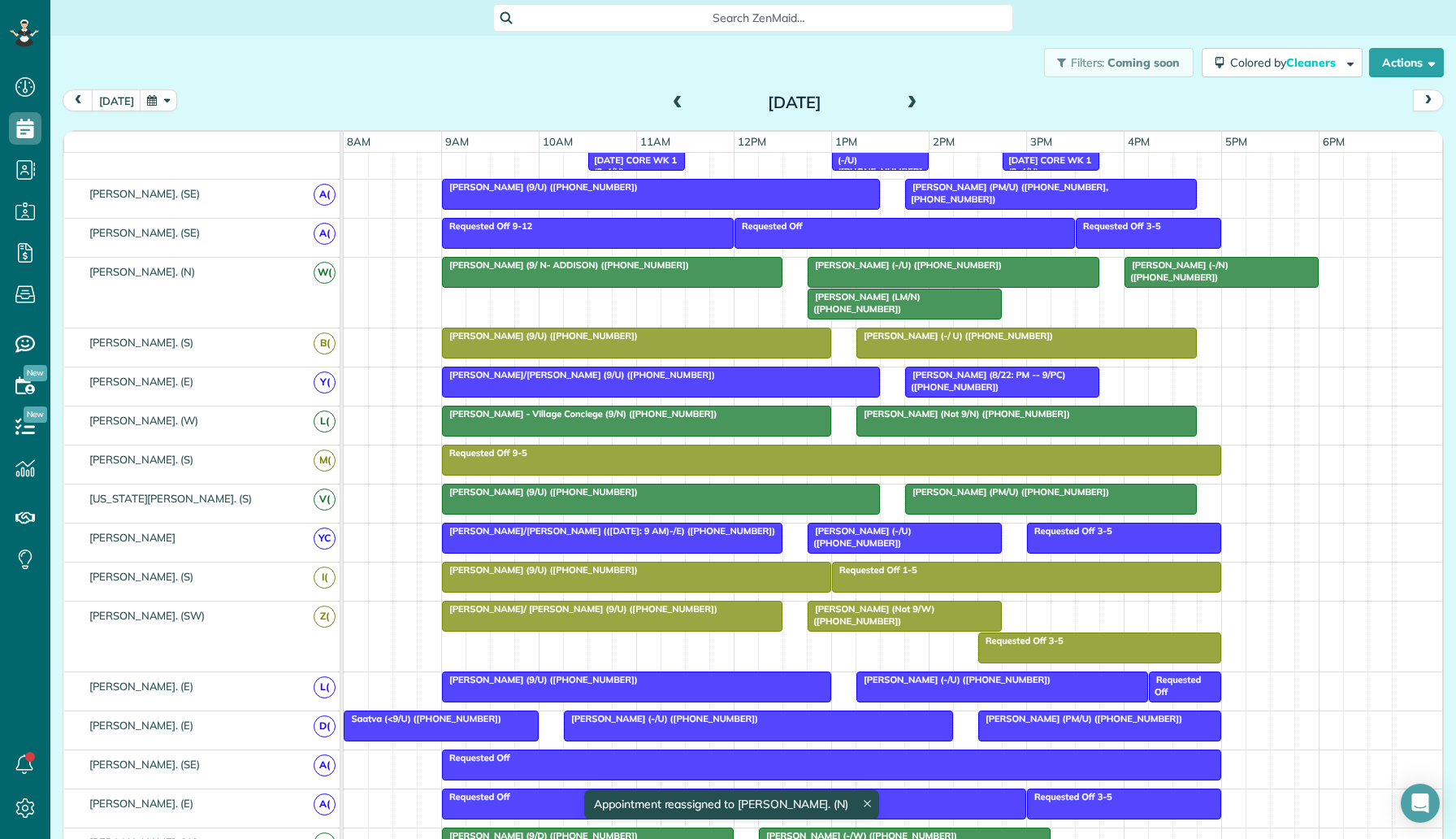
click at [901, 306] on div "Luisita Torregrosa (LM/N) (+13476015223)" at bounding box center [905, 303] width 185 height 24
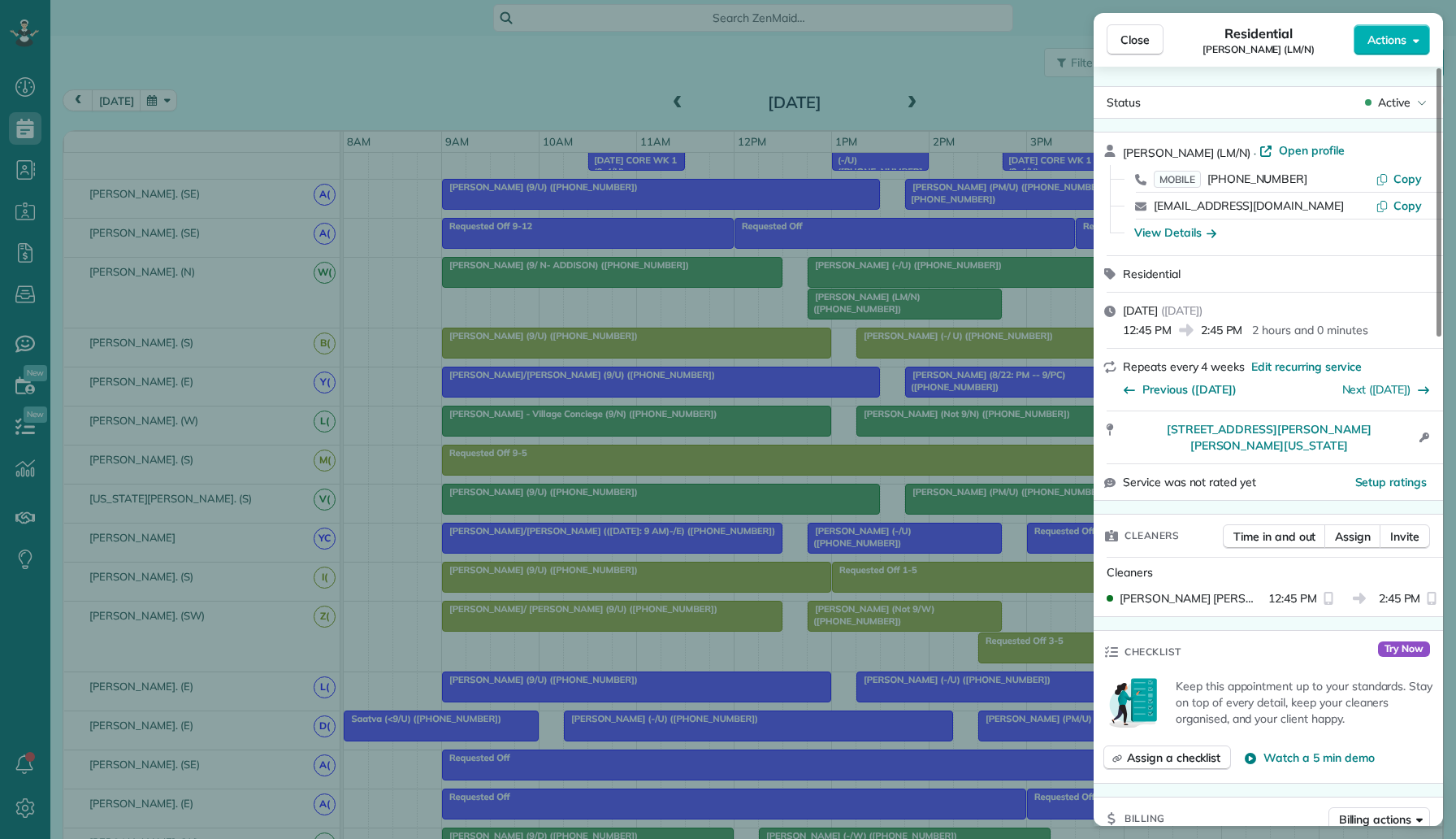
click at [889, 328] on div "Close Residential Luisita Torregrosa (LM/N) Actions Status Active Luisita Torre…" at bounding box center [728, 420] width 1456 height 839
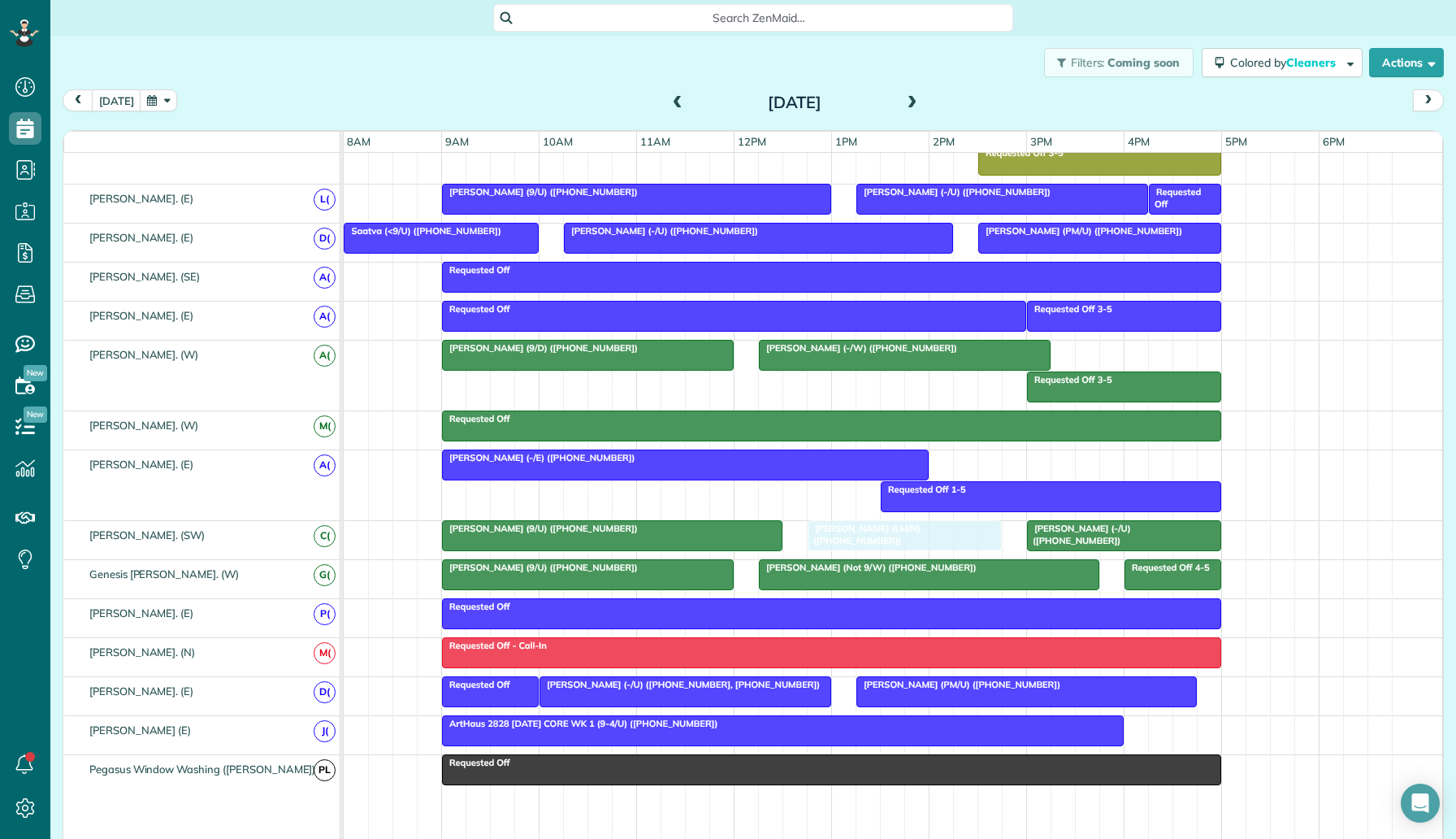
drag, startPoint x: 897, startPoint y: 305, endPoint x: 890, endPoint y: 540, distance: 235.1
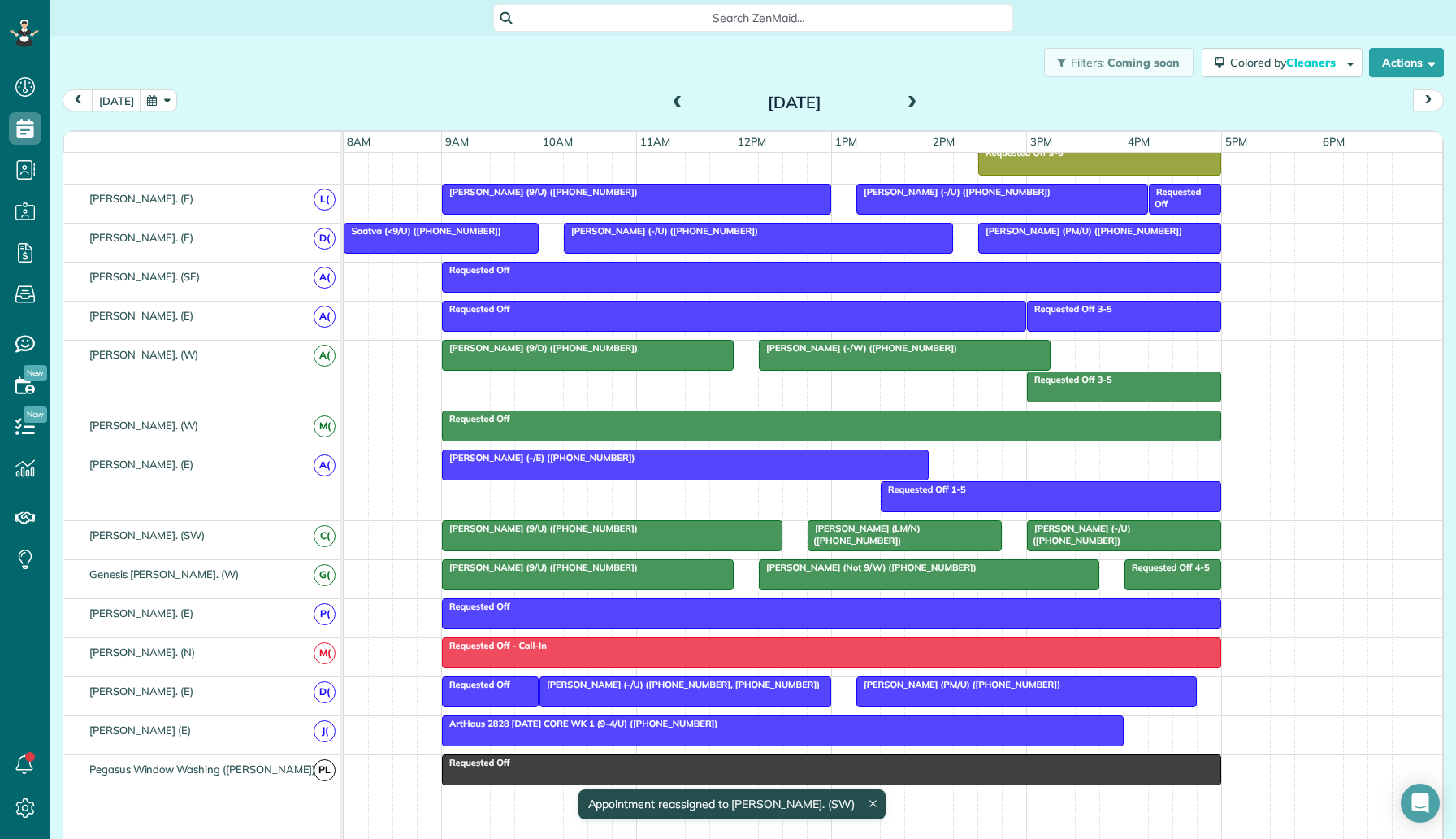
click at [889, 538] on div "Luisita Torregrosa (LM/N) (+13476015223)" at bounding box center [905, 535] width 185 height 24
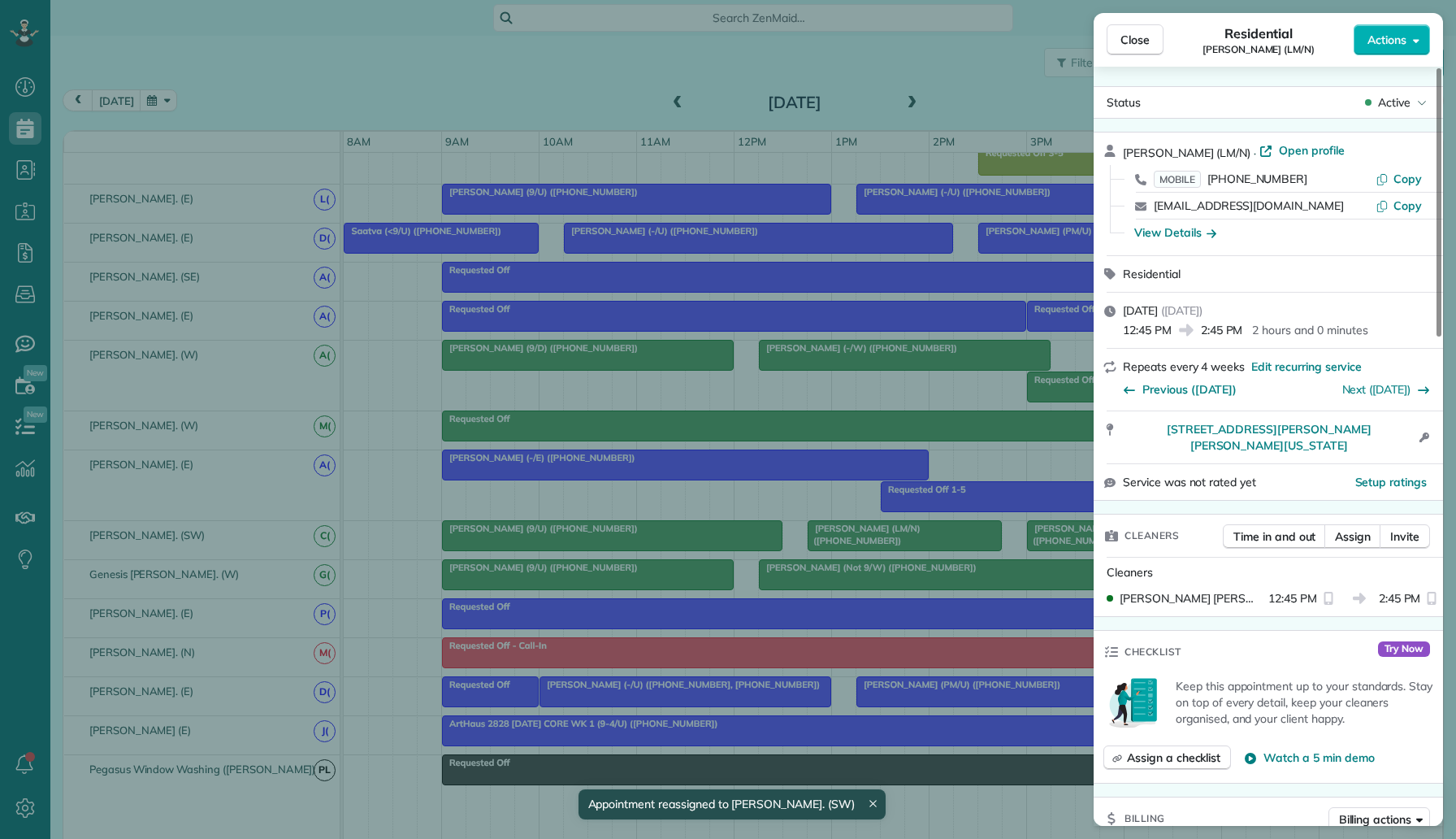
click at [852, 577] on div "Close Residential Luisita Torregrosa (LM/N) Actions Status Active Luisita Torre…" at bounding box center [728, 420] width 1456 height 839
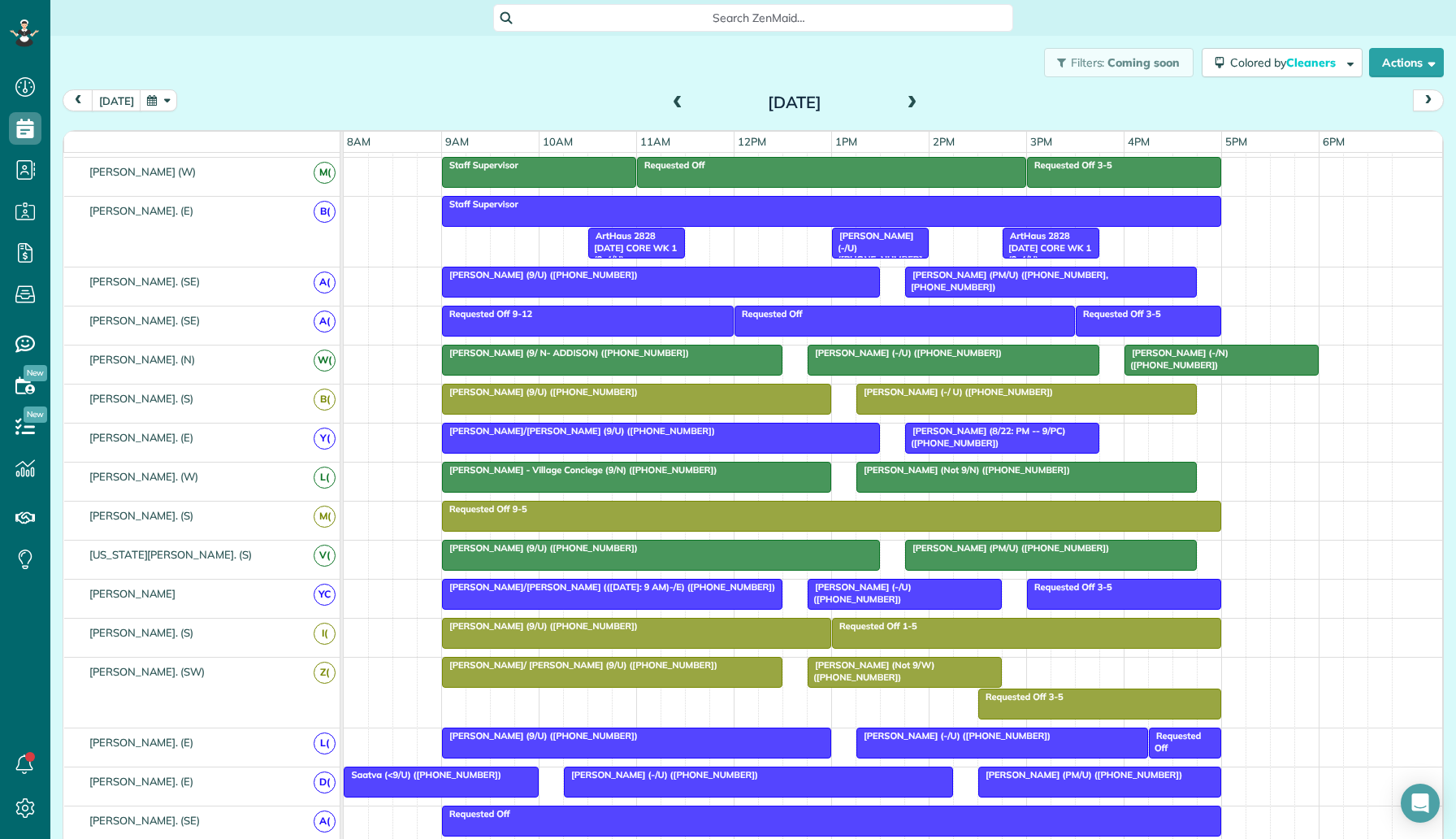
click at [1007, 562] on div at bounding box center [1052, 555] width 290 height 29
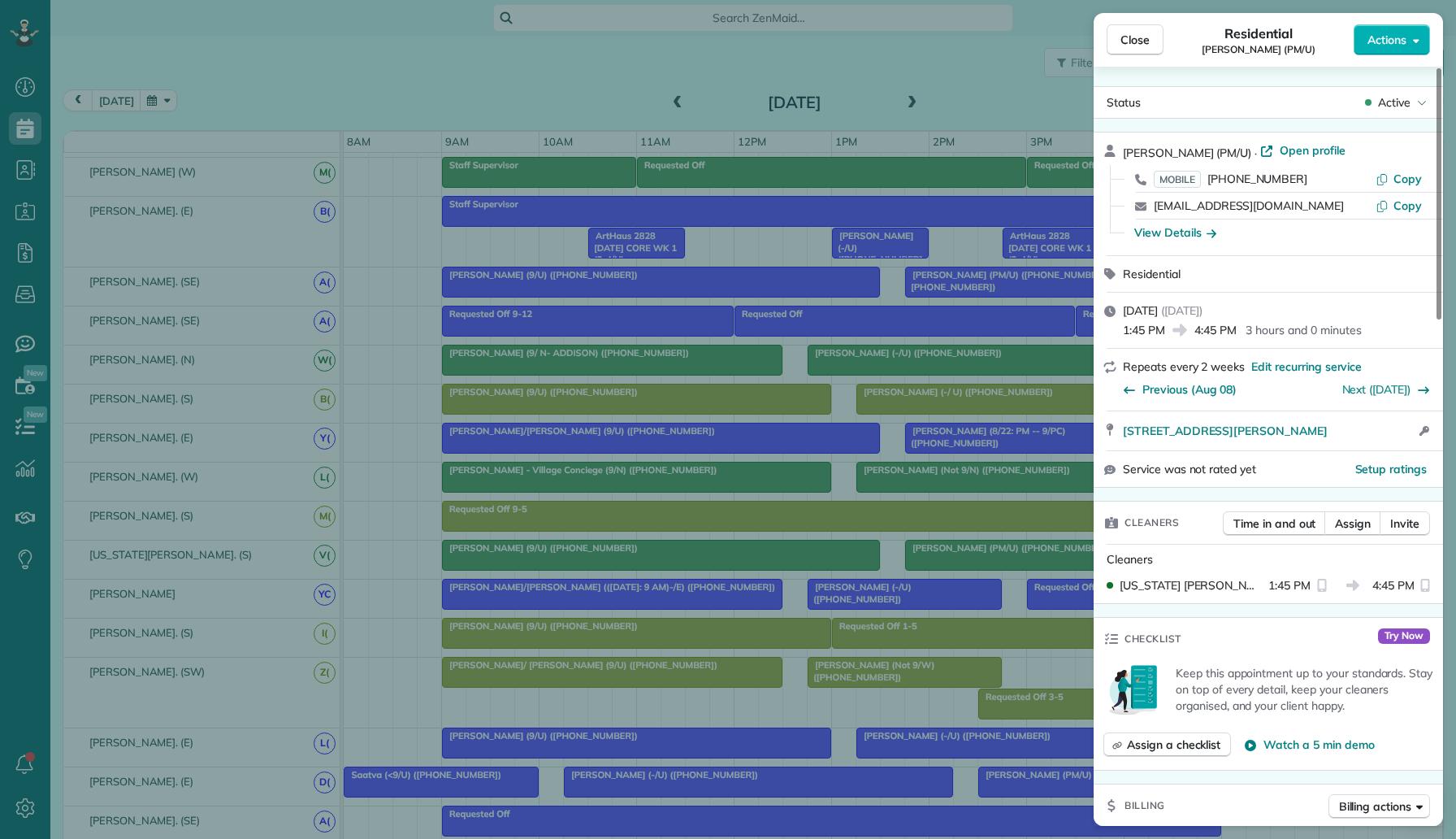
click at [912, 567] on div "Close Residential Jason Pullman (PM/U) Actions Status Active Jason Pullman (PM/…" at bounding box center [728, 420] width 1456 height 839
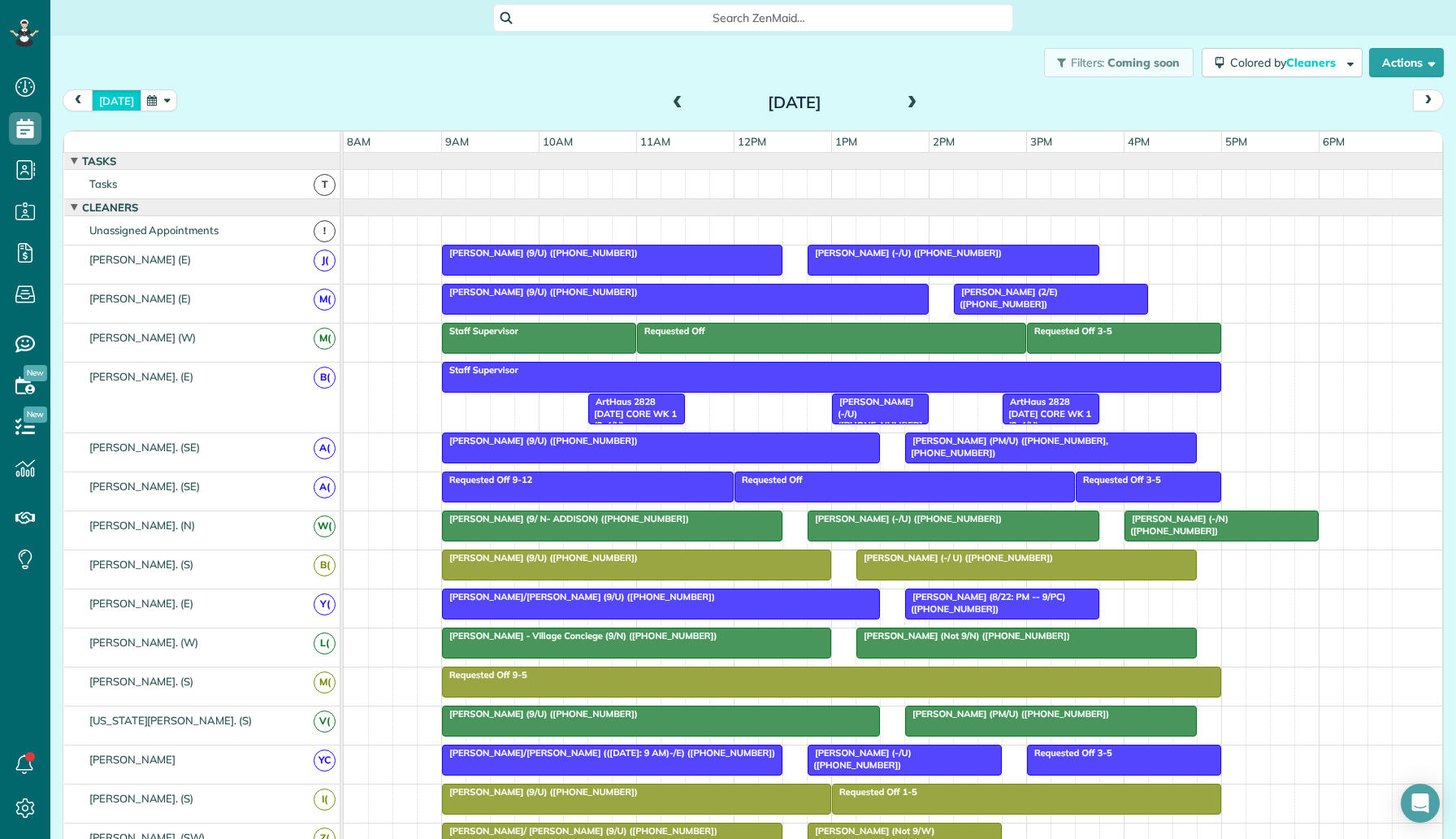
click at [103, 101] on button "today" at bounding box center [116, 100] width 50 height 22
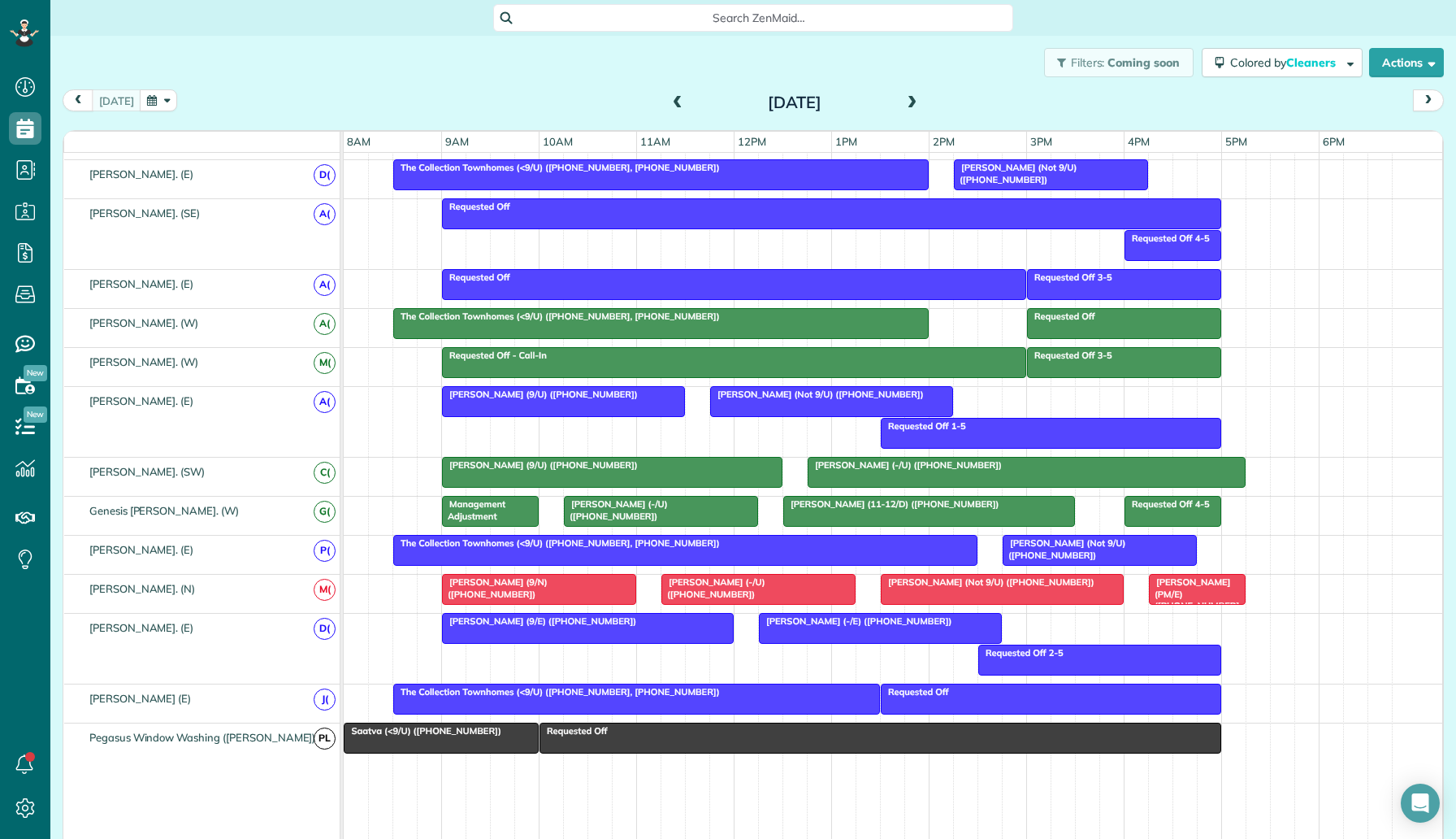
scroll to position [908, 0]
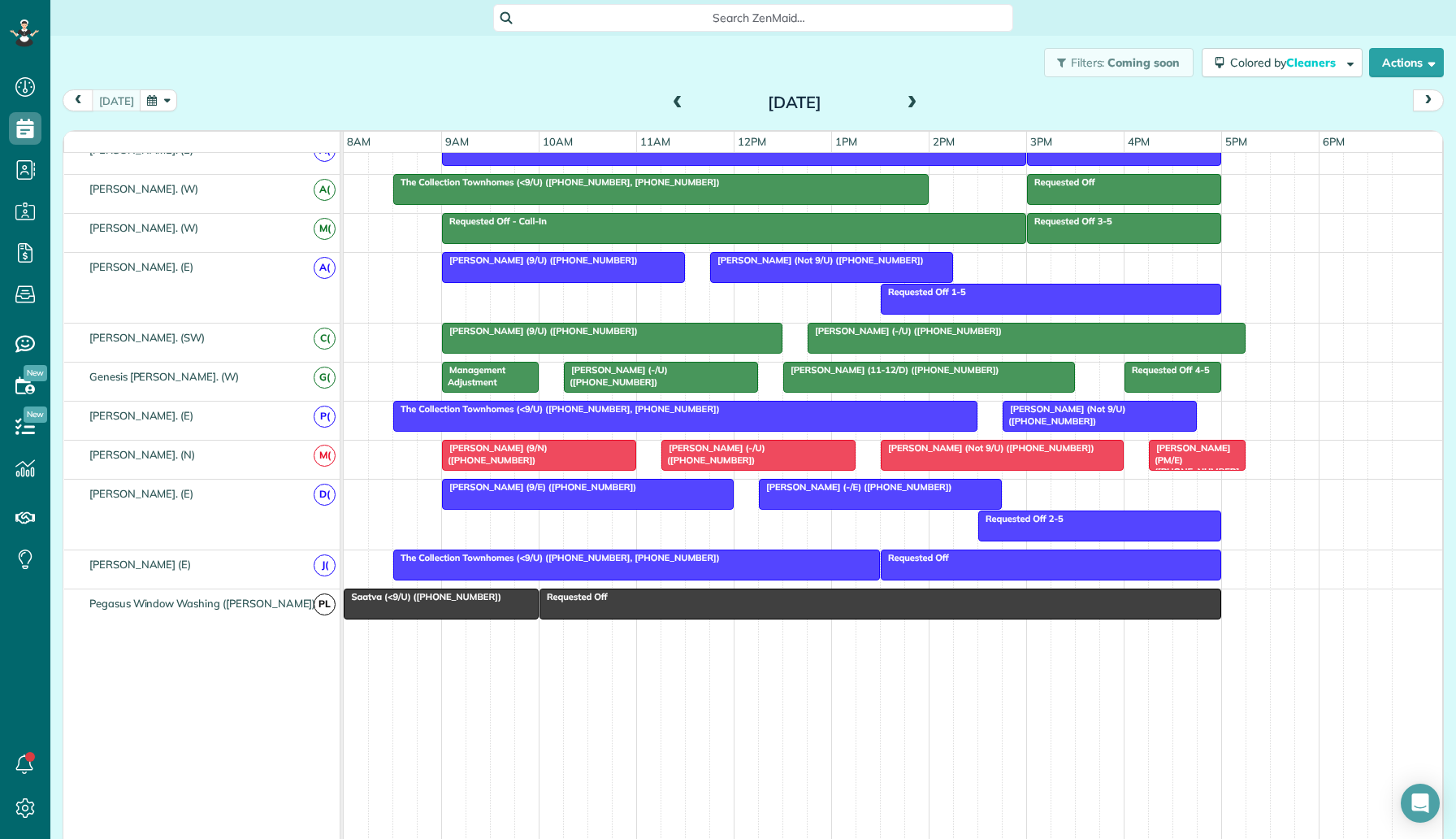
click at [502, 372] on span "Management Adjustment" at bounding box center [473, 375] width 65 height 23
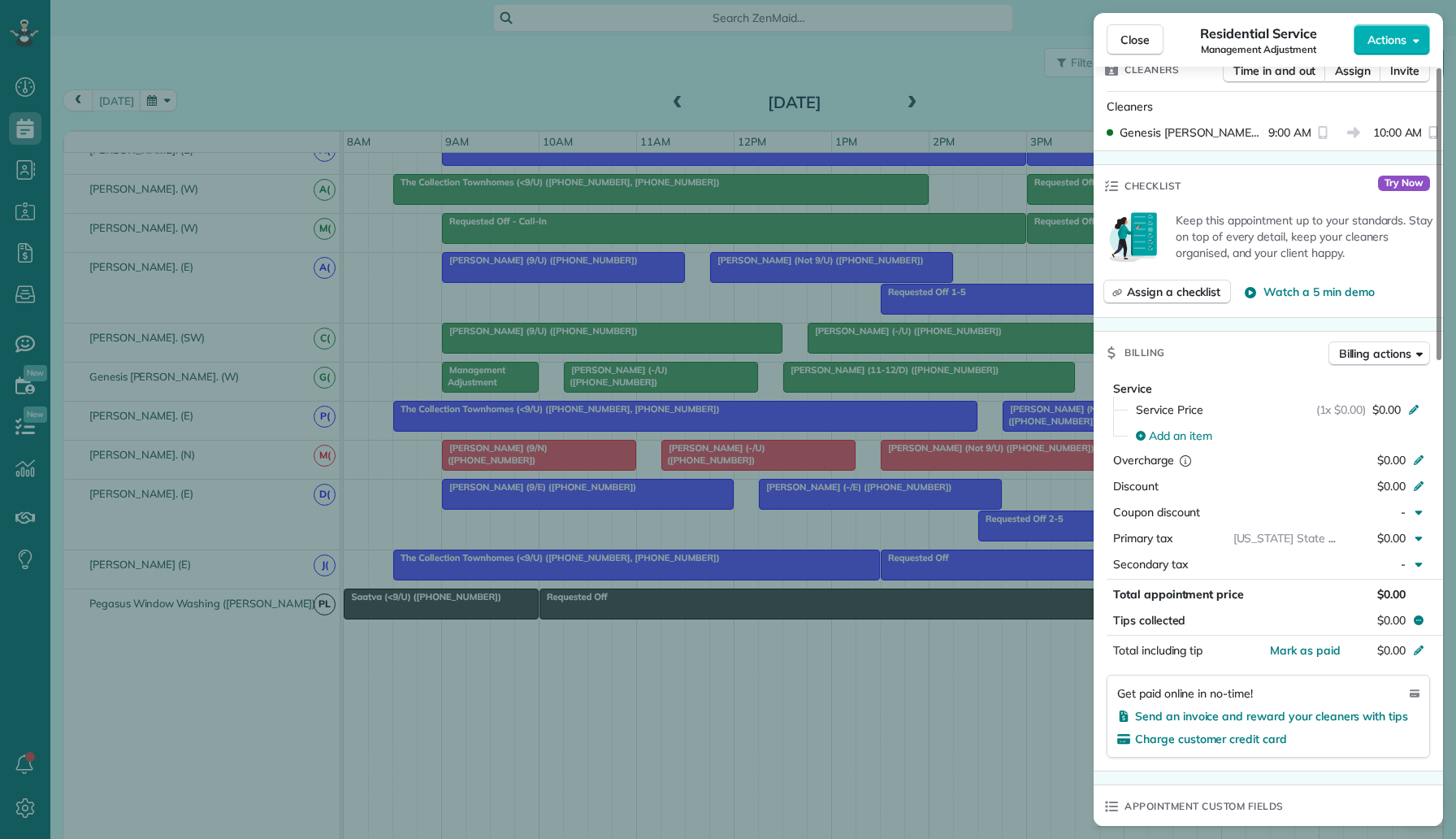
scroll to position [941, 0]
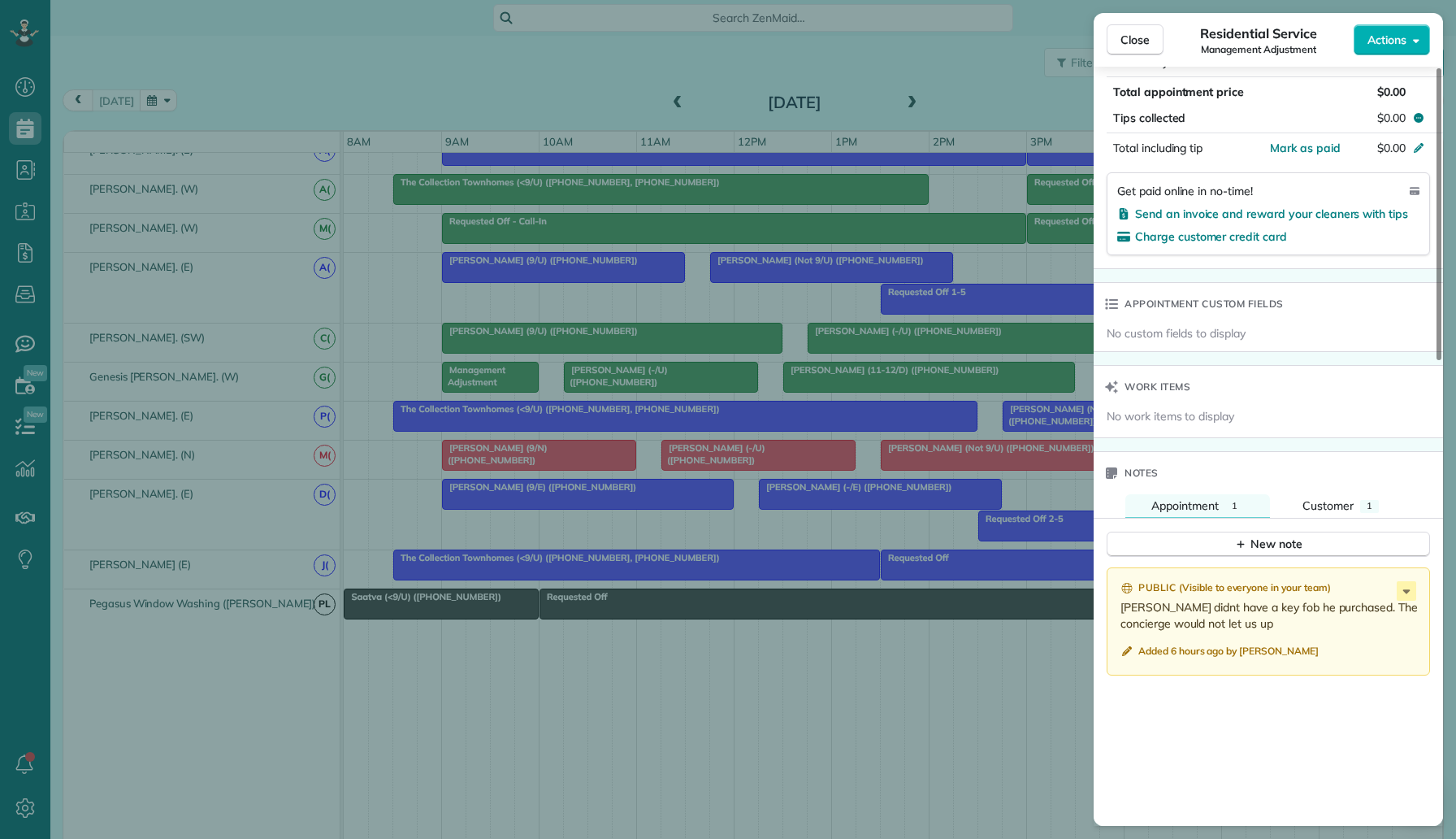
click at [203, 78] on div "Close Residential Service Management Adjustment Actions Status Active Managemen…" at bounding box center [728, 420] width 1456 height 839
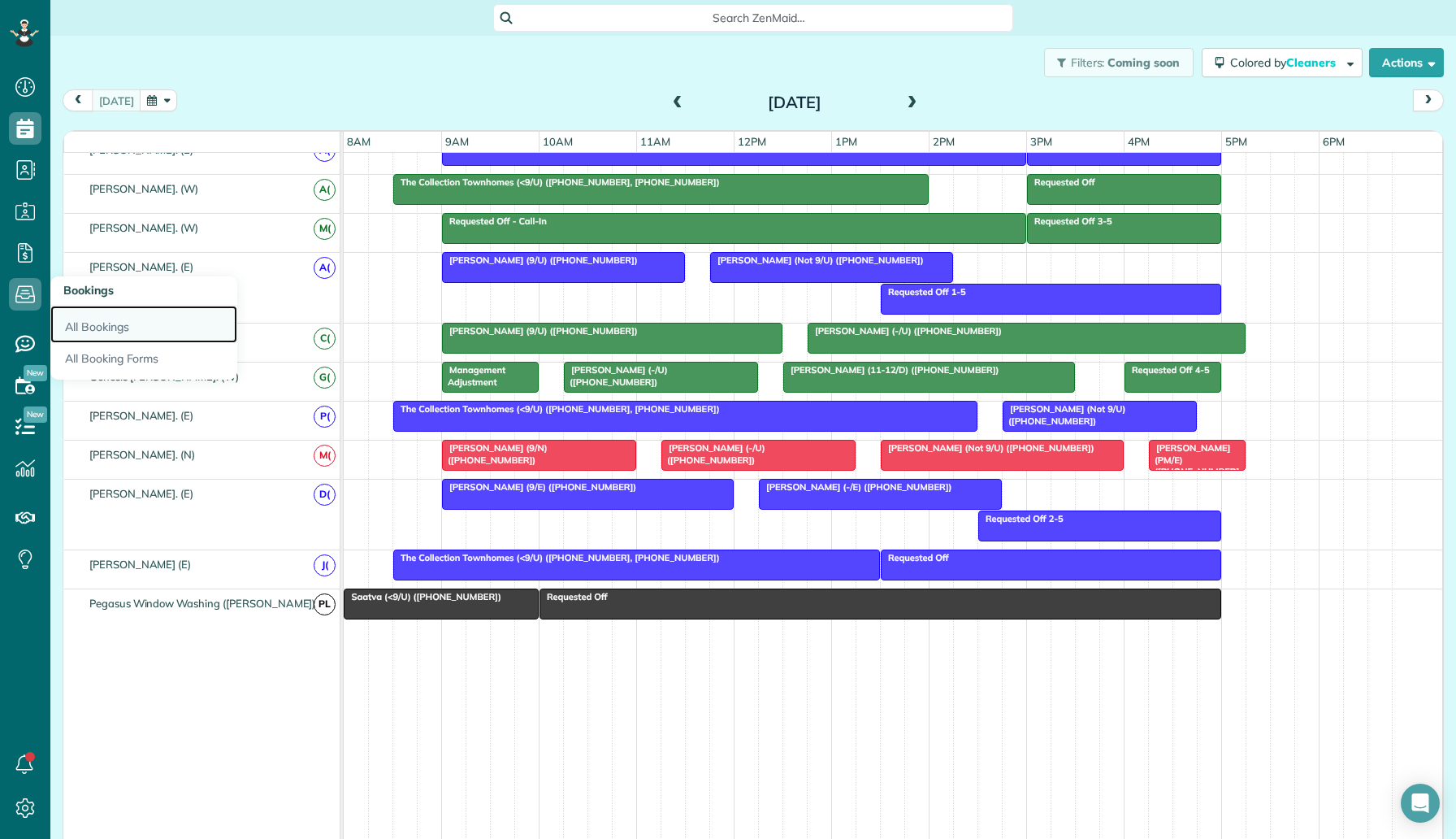
click at [116, 328] on link "All Bookings" at bounding box center [144, 324] width 187 height 38
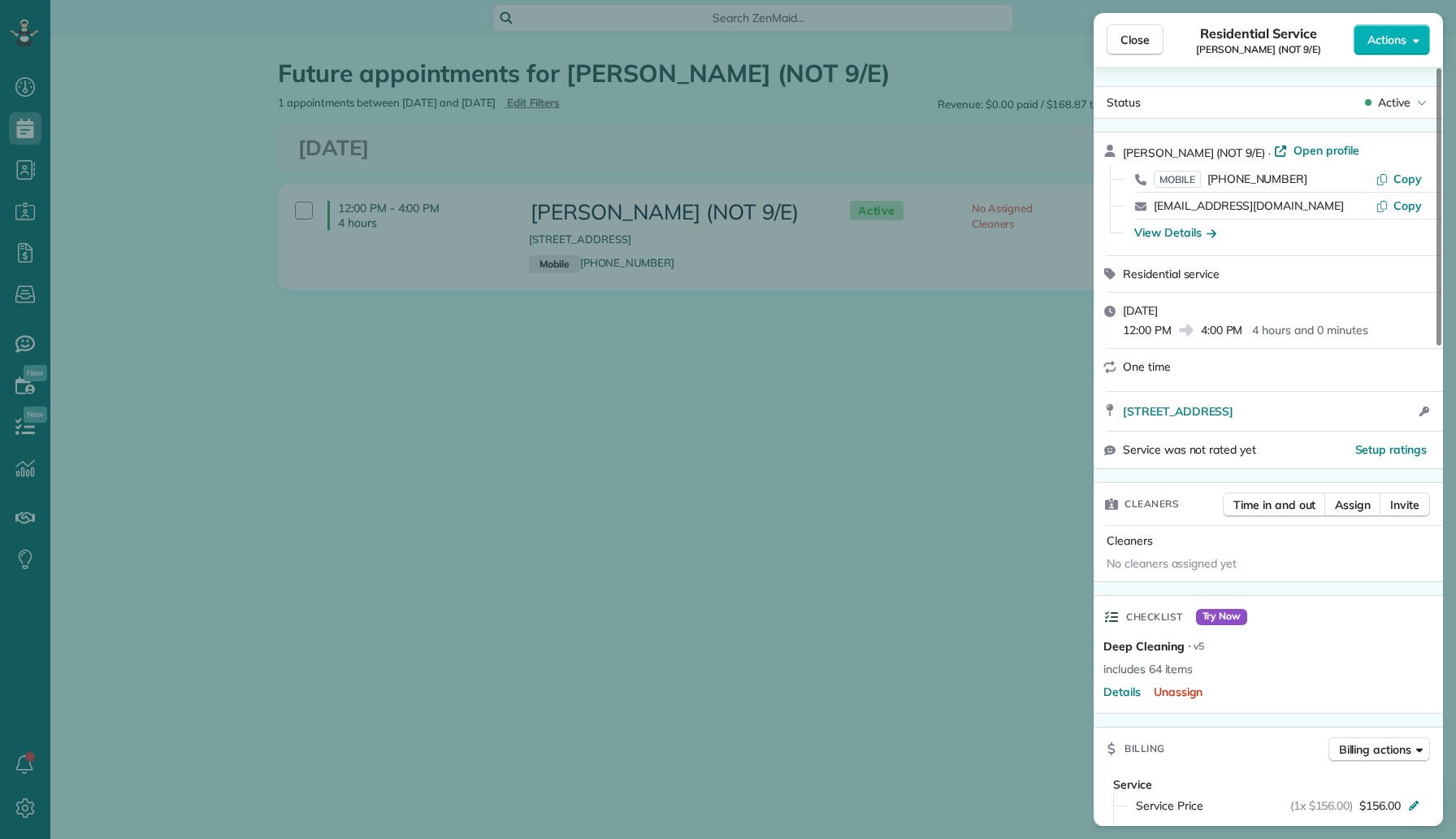
click at [195, 172] on div "Close Residential Service [PERSON_NAME] (NOT 9/E) Actions Status Active [PERSON…" at bounding box center [728, 420] width 1456 height 839
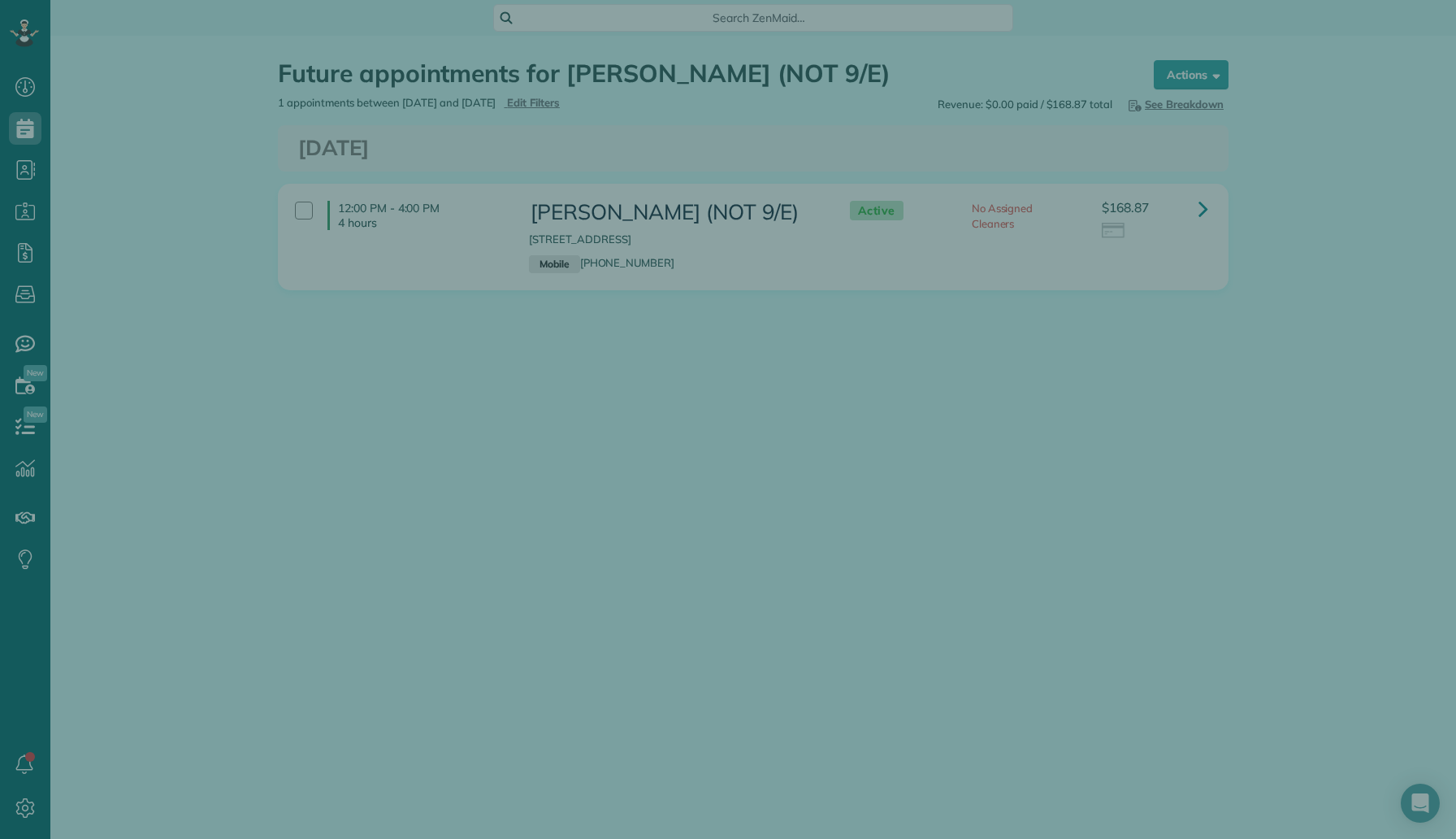
scroll to position [1309, 0]
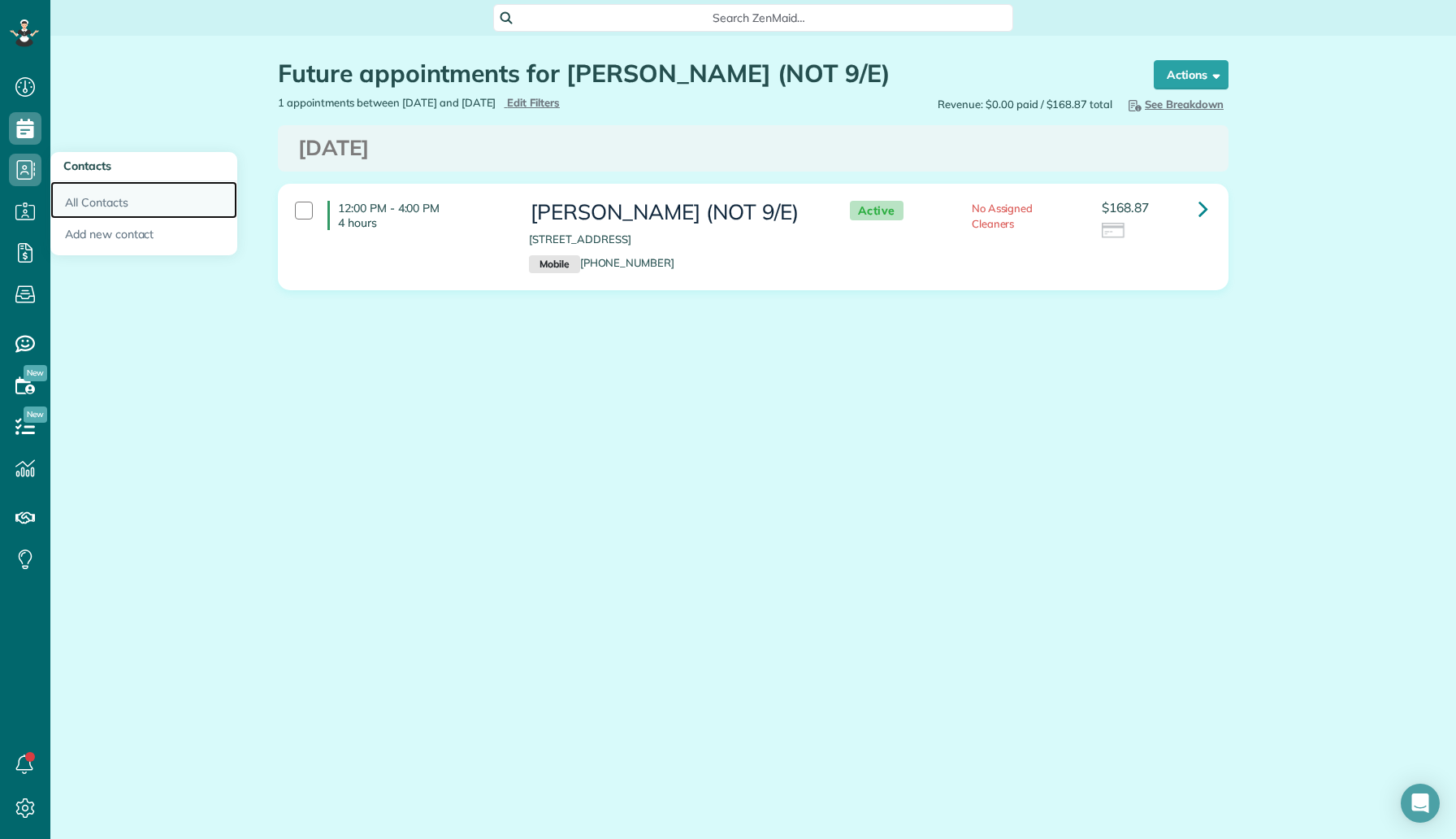
click at [122, 208] on link "All Contacts" at bounding box center [144, 200] width 187 height 38
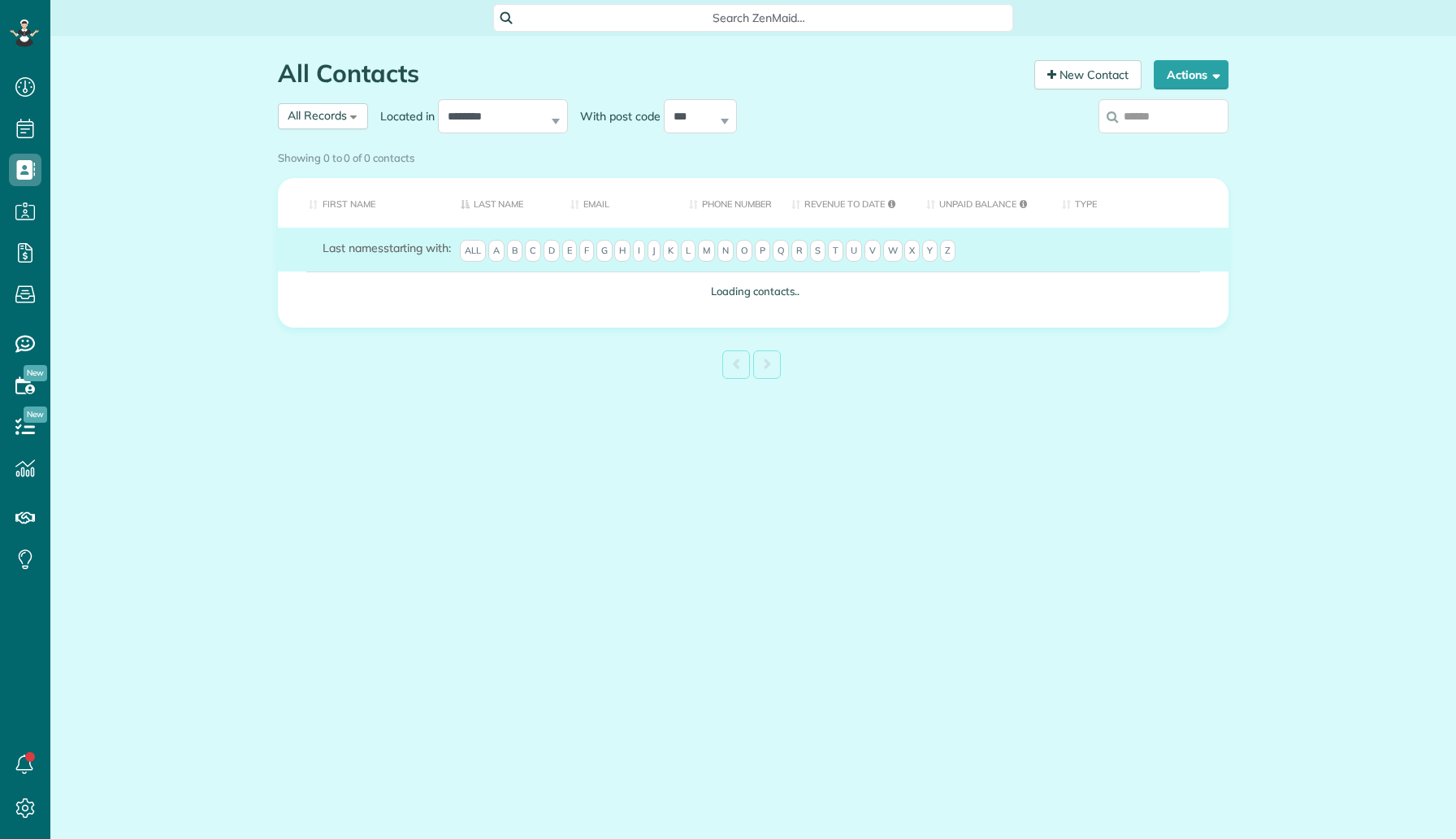
scroll to position [7, 7]
click at [1149, 126] on input "search" at bounding box center [1164, 116] width 130 height 34
paste input "**********"
click at [1166, 125] on input "**********" at bounding box center [1164, 116] width 130 height 34
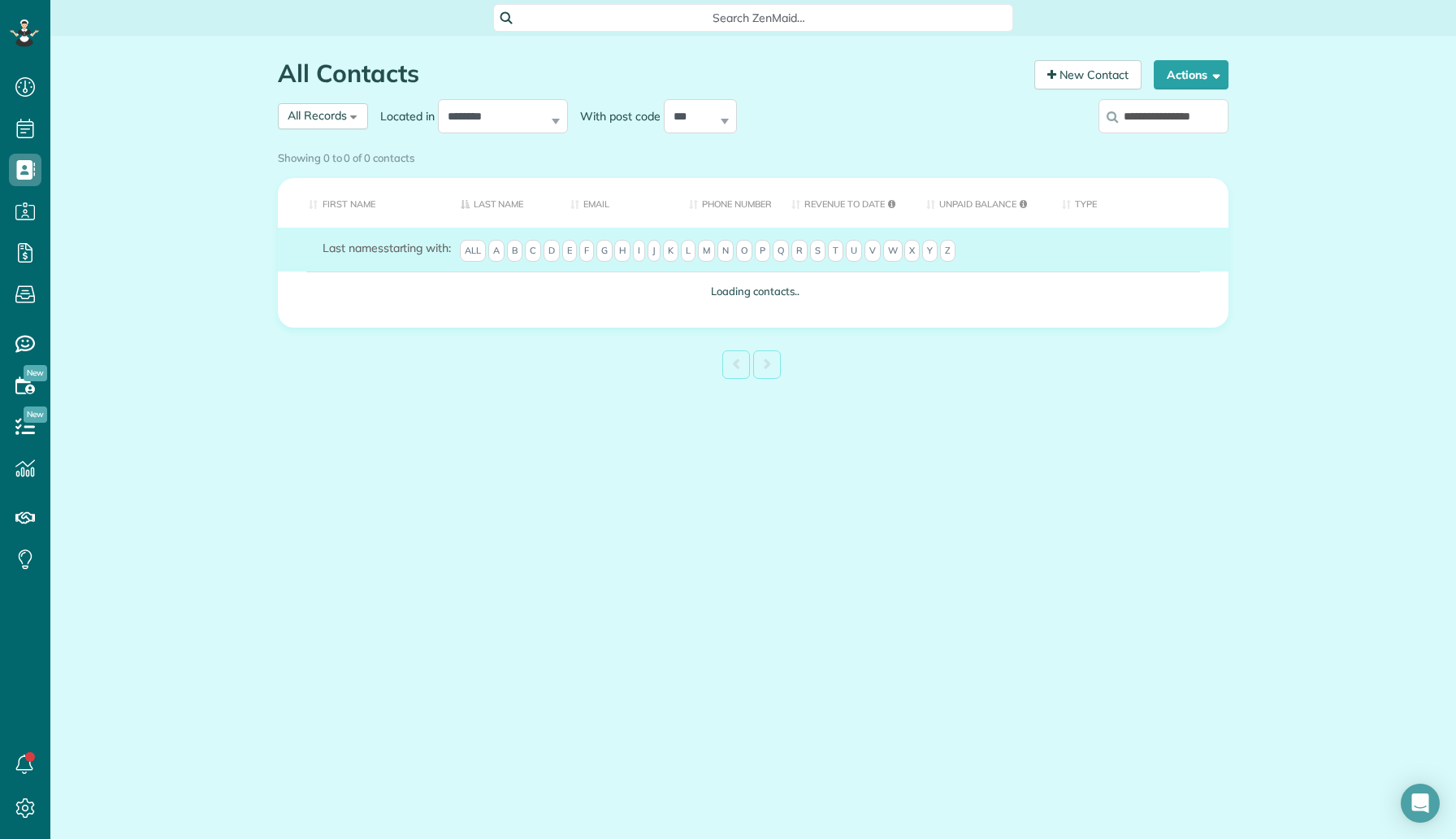
click at [1166, 125] on input "**********" at bounding box center [1164, 116] width 130 height 34
click at [1148, 122] on input "**********" at bounding box center [1164, 116] width 130 height 34
type input "**********"
click at [1144, 144] on div "Showing 0 to 0 of 0 contacts" at bounding box center [752, 158] width 975 height 29
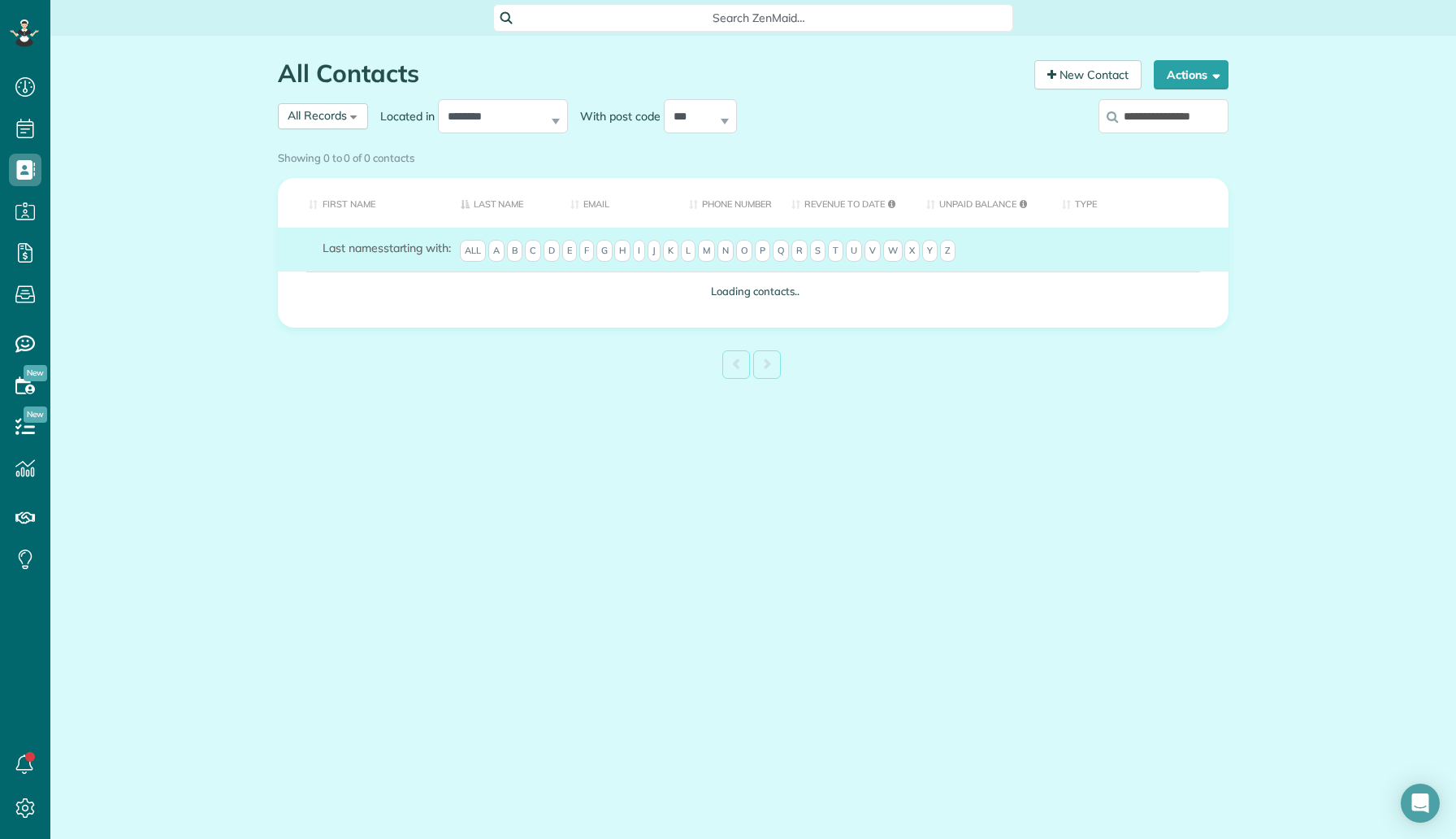
click at [1144, 144] on div "Showing 0 to 0 of 0 contacts" at bounding box center [752, 158] width 975 height 29
click at [1175, 144] on div "Showing 0 to 0 of 0 contacts" at bounding box center [752, 158] width 975 height 29
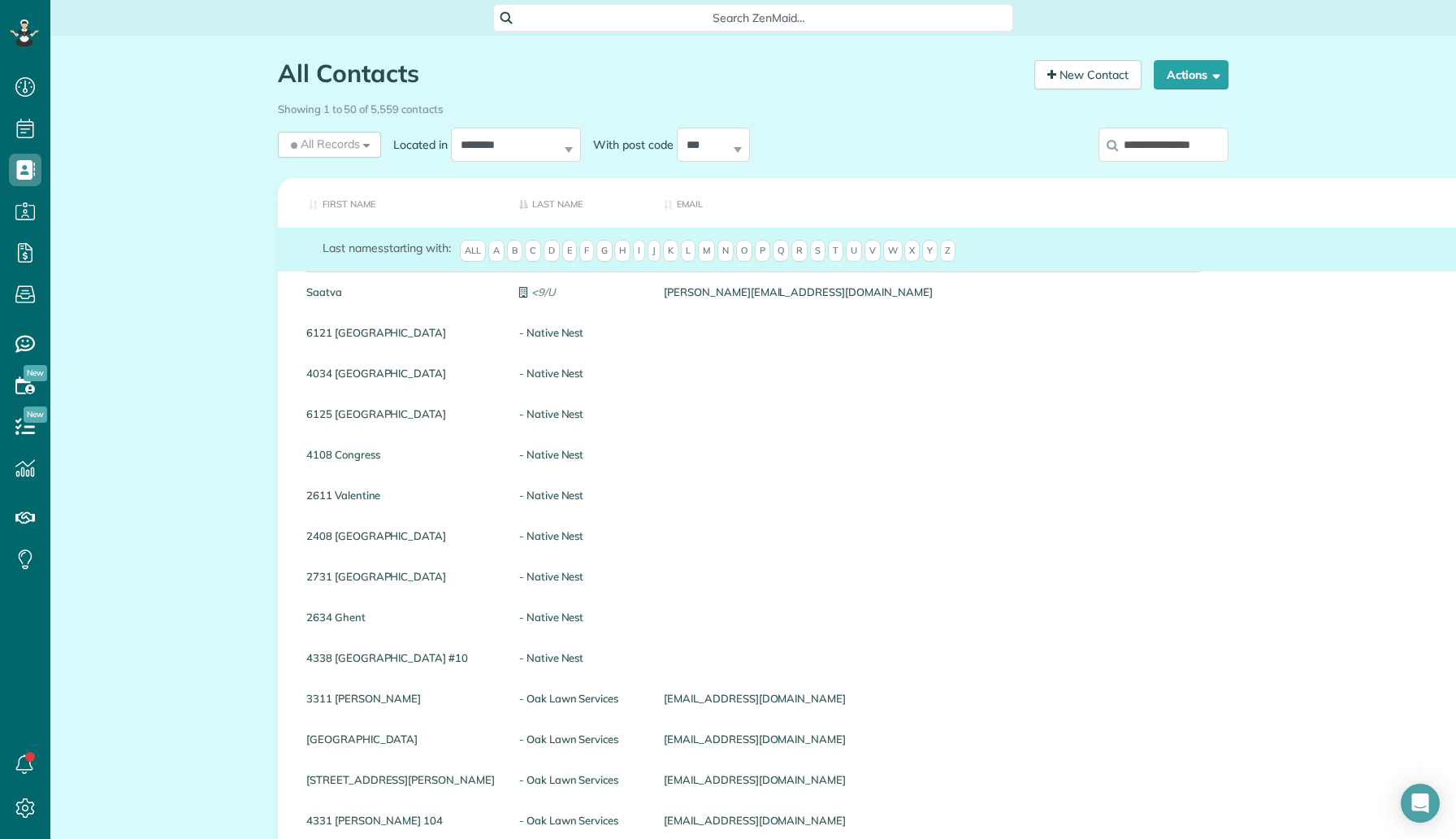
click at [1159, 147] on input "**********" at bounding box center [1164, 144] width 130 height 34
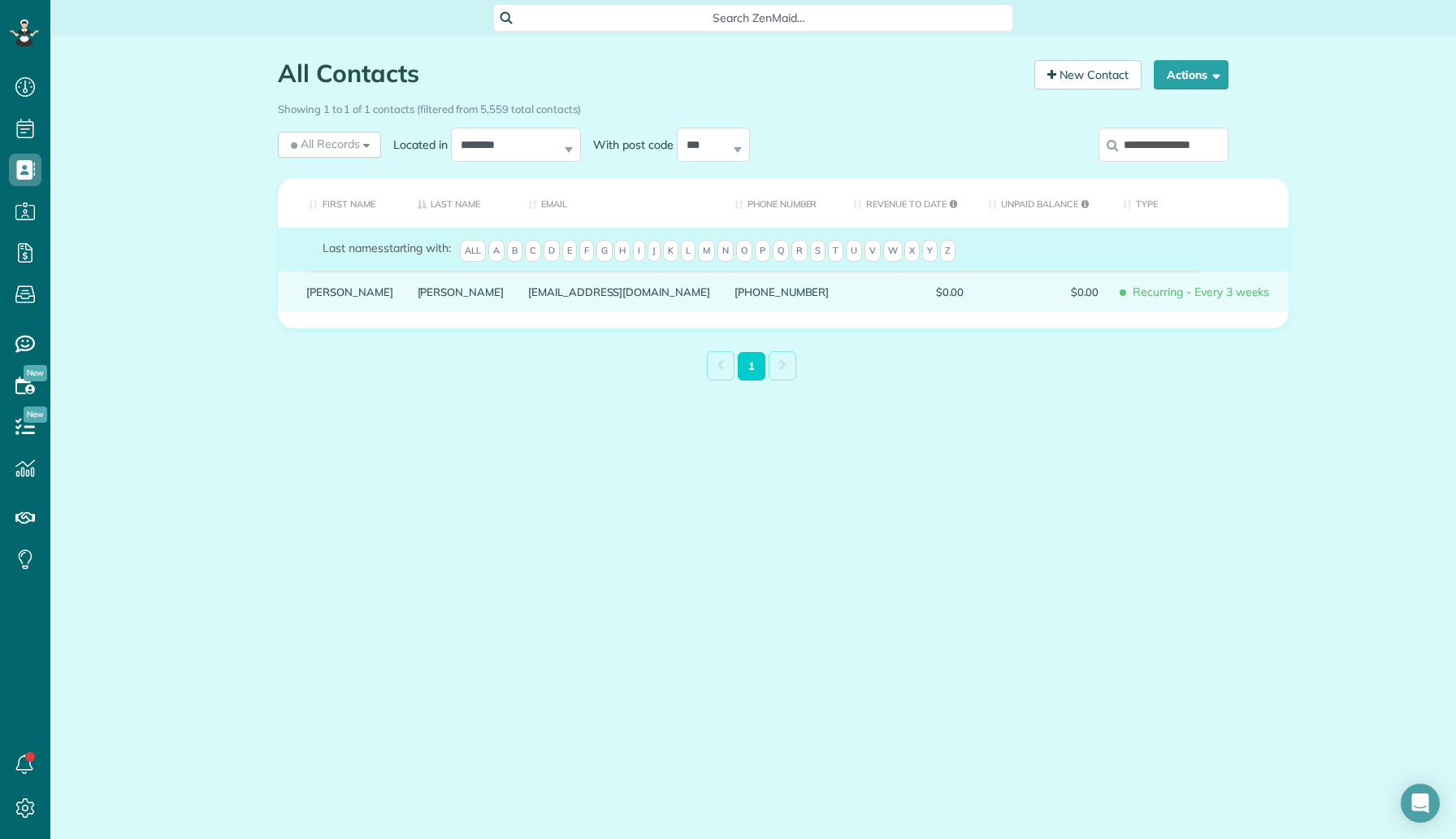
click at [405, 295] on div "[PERSON_NAME]" at bounding box center [461, 291] width 111 height 41
click at [417, 297] on link "[PERSON_NAME]" at bounding box center [460, 291] width 86 height 11
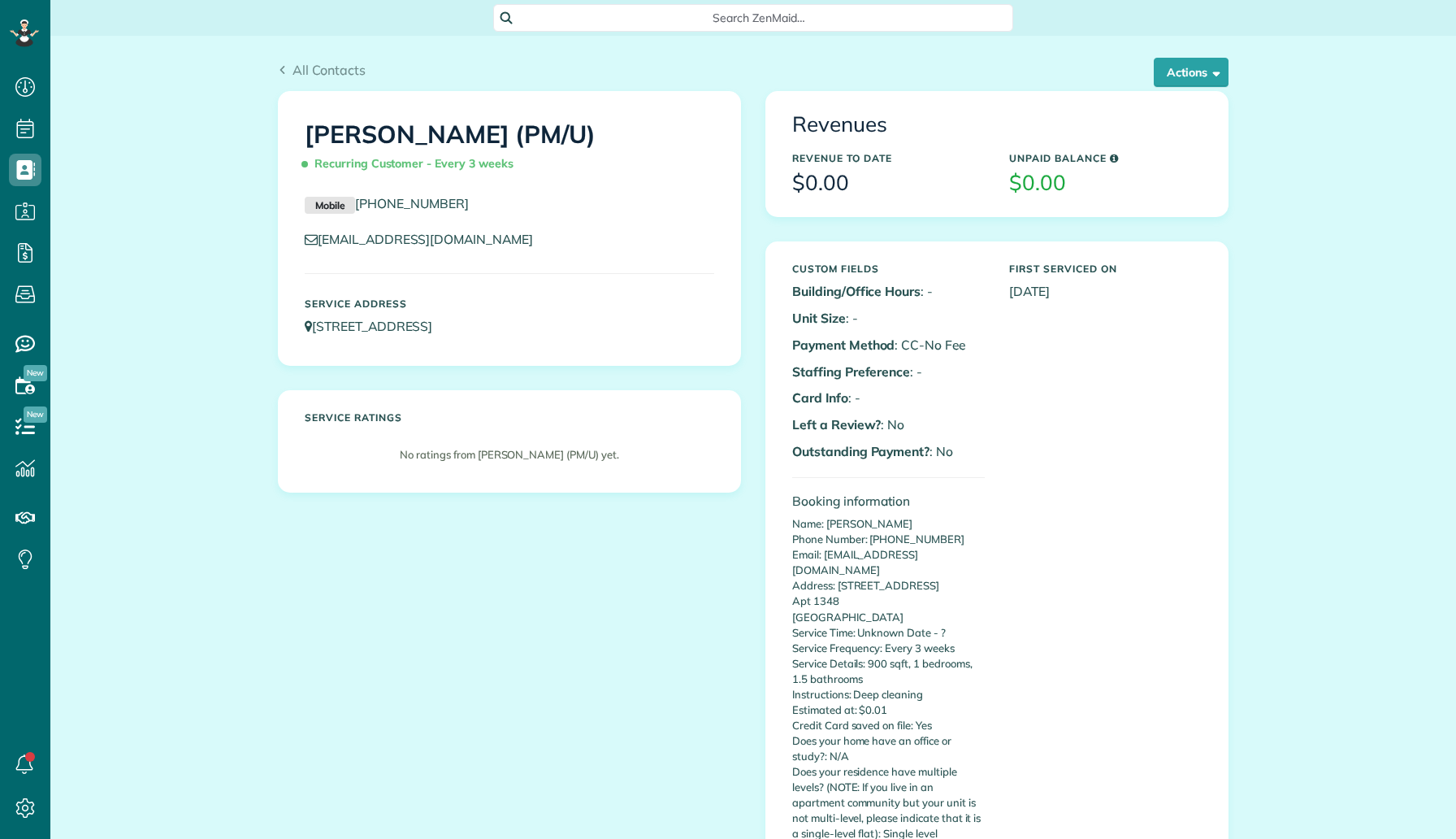
scroll to position [7, 7]
click at [1216, 82] on button "Actions" at bounding box center [1191, 72] width 75 height 29
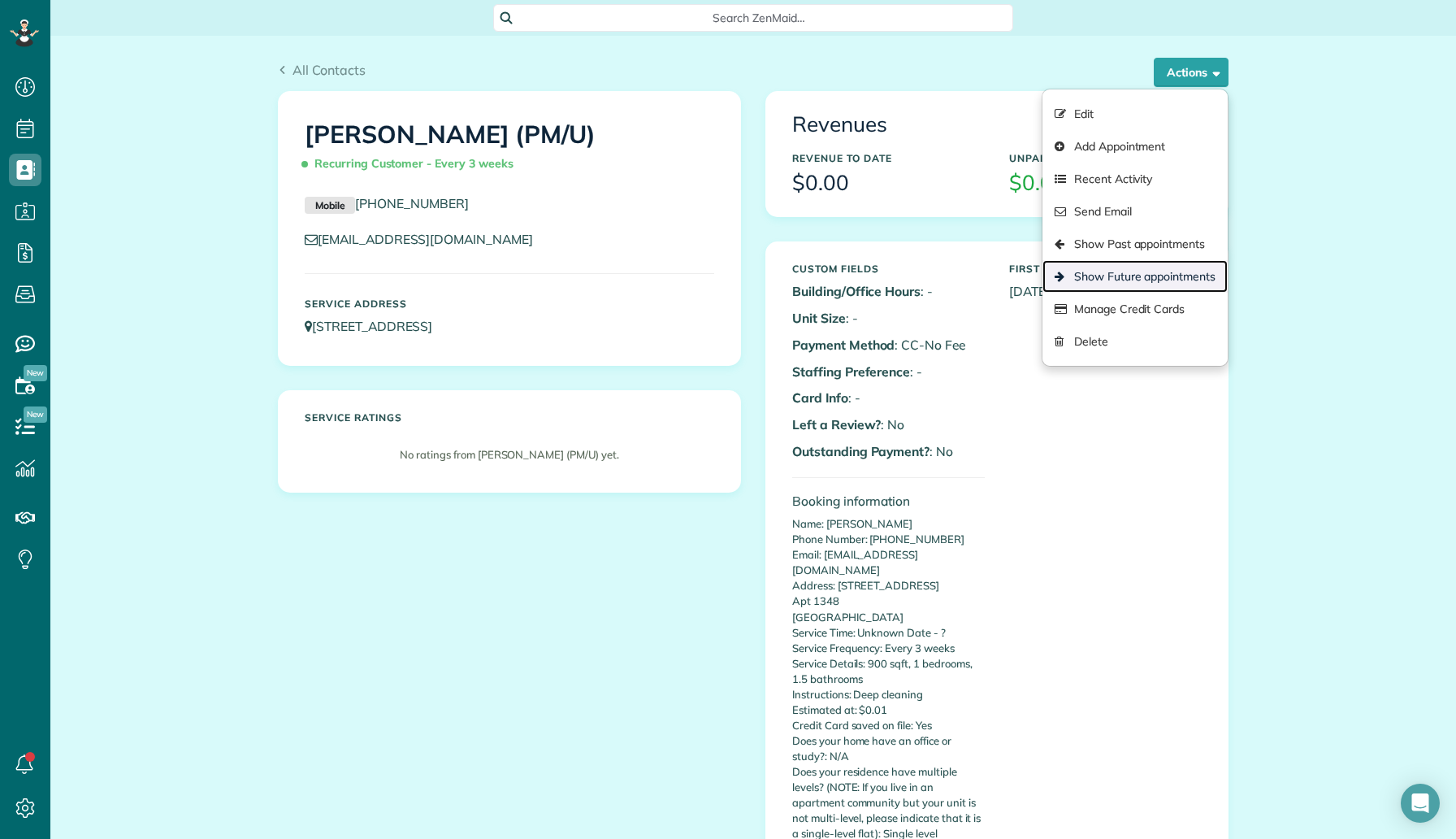
click at [1145, 287] on link "Show Future appointments" at bounding box center [1135, 276] width 185 height 33
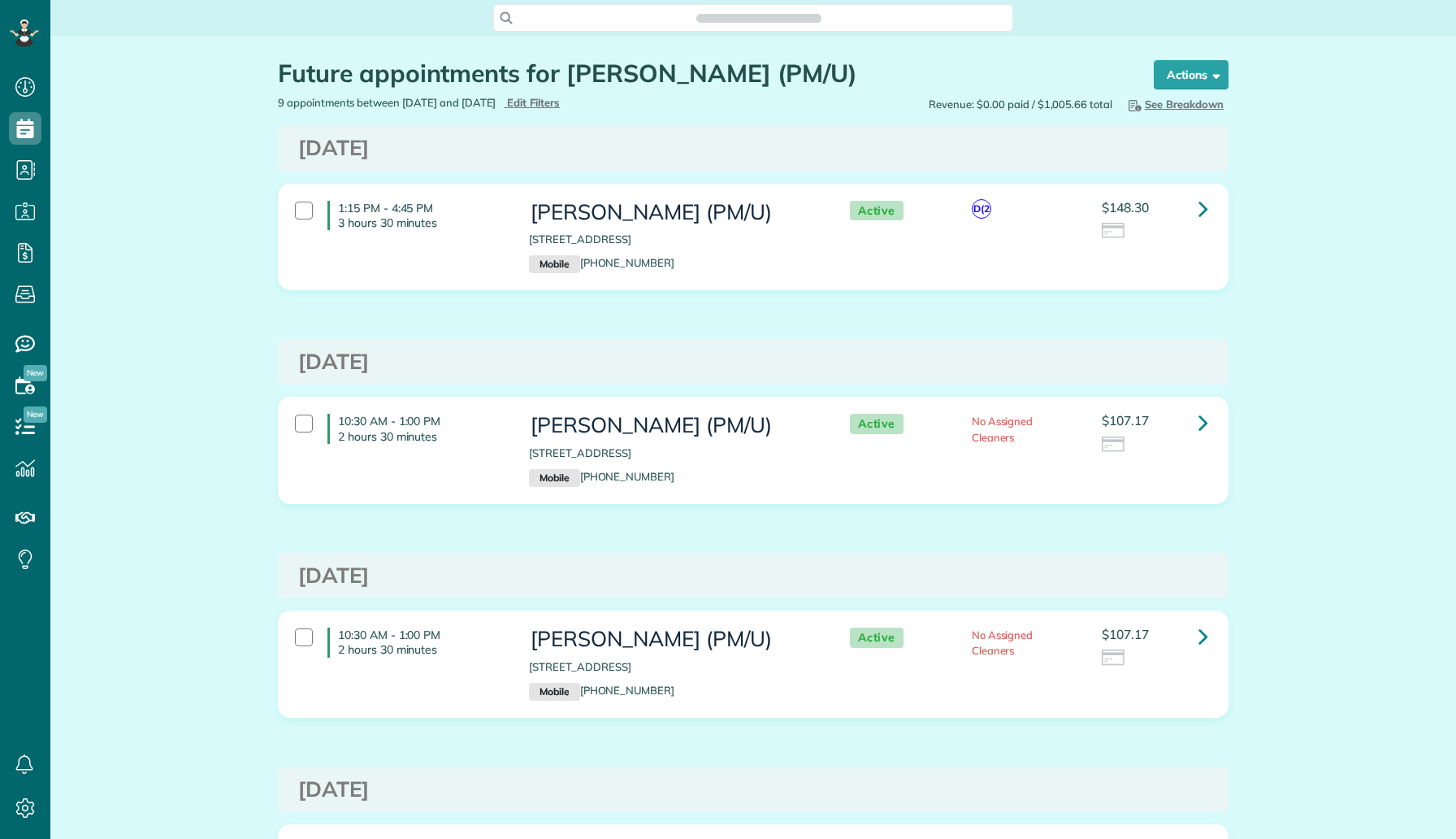
scroll to position [7, 7]
click at [1197, 209] on link at bounding box center [1204, 209] width 33 height 33
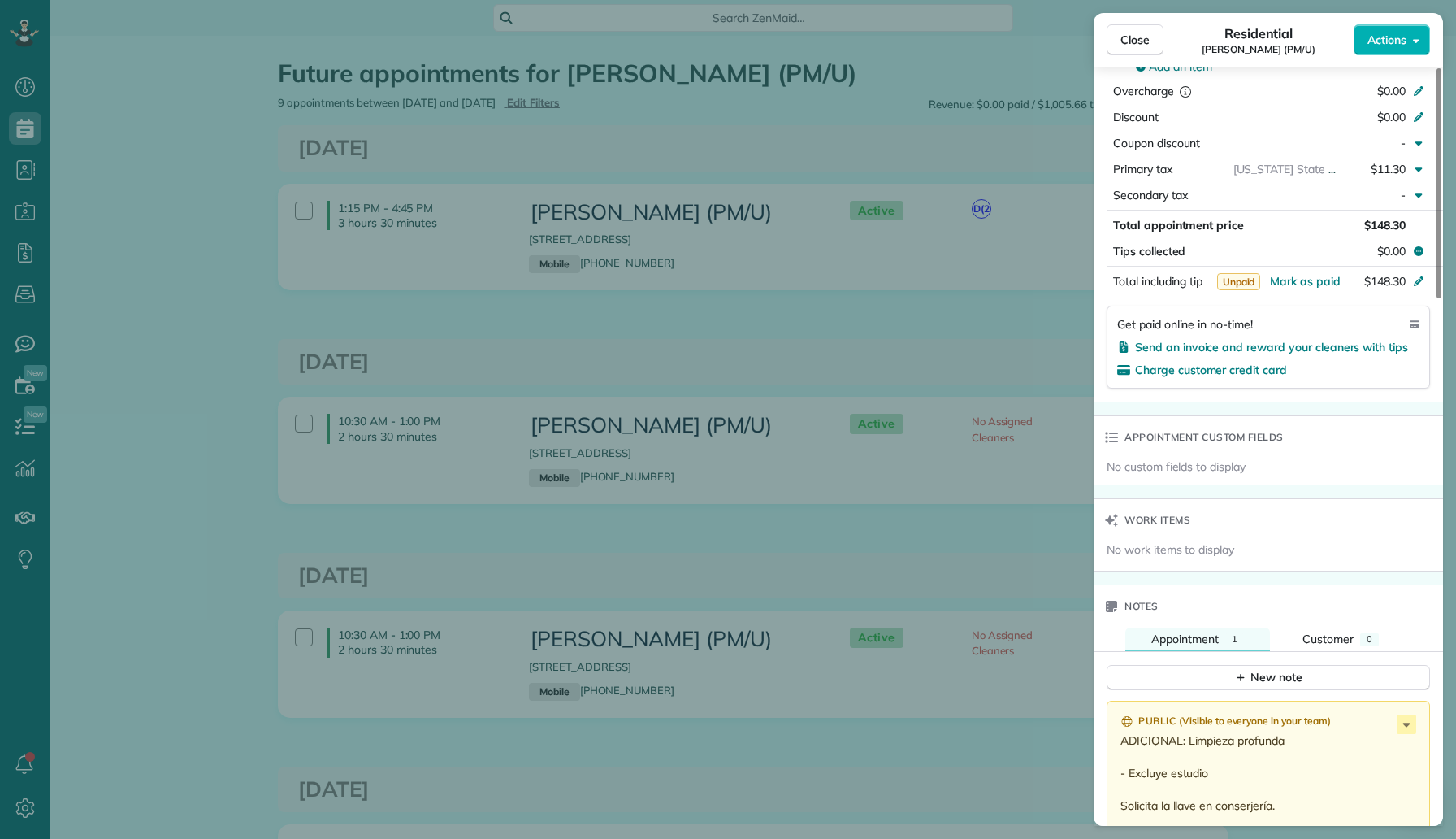
scroll to position [1298, 0]
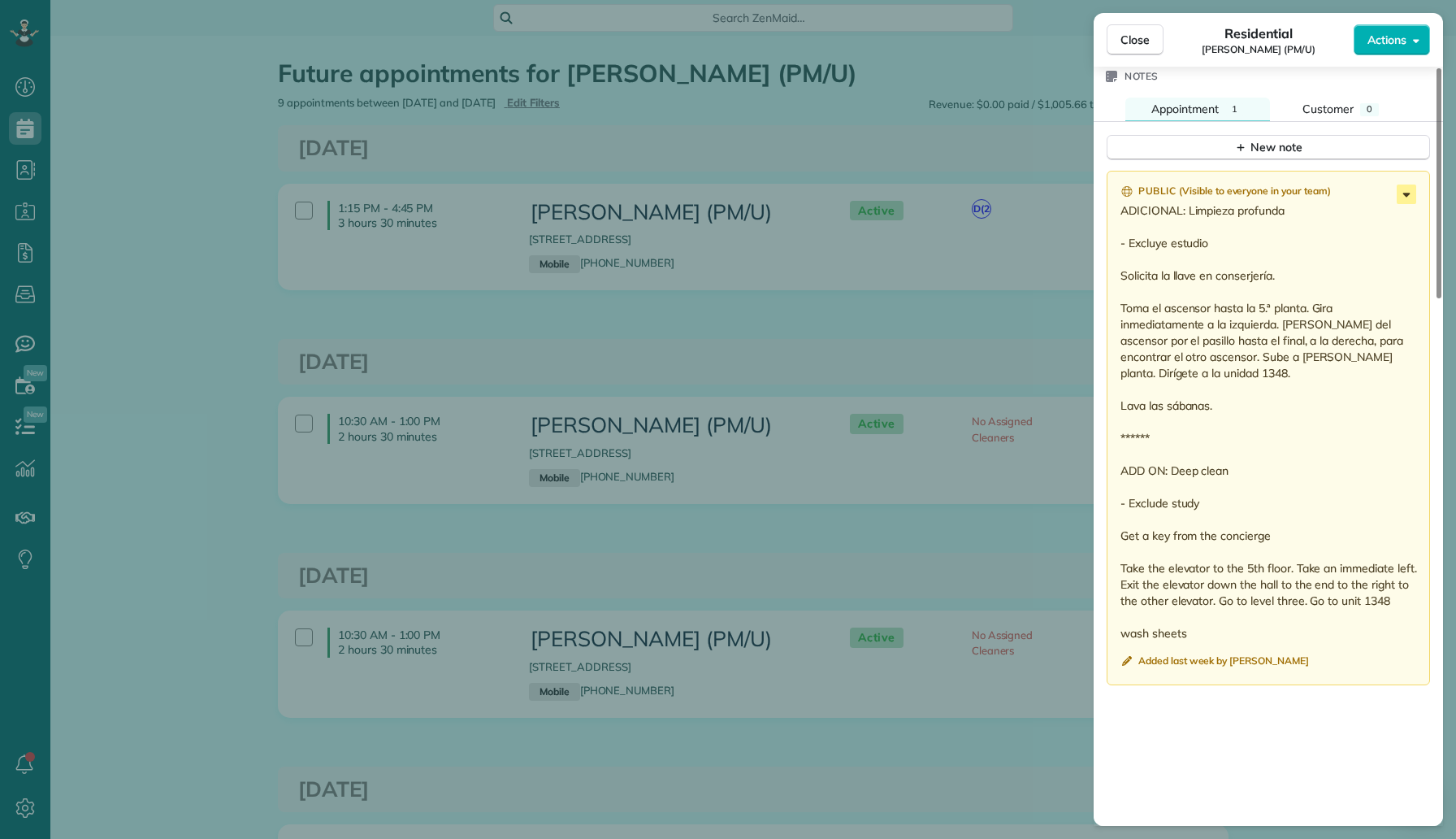
click at [1406, 190] on icon at bounding box center [1407, 195] width 20 height 20
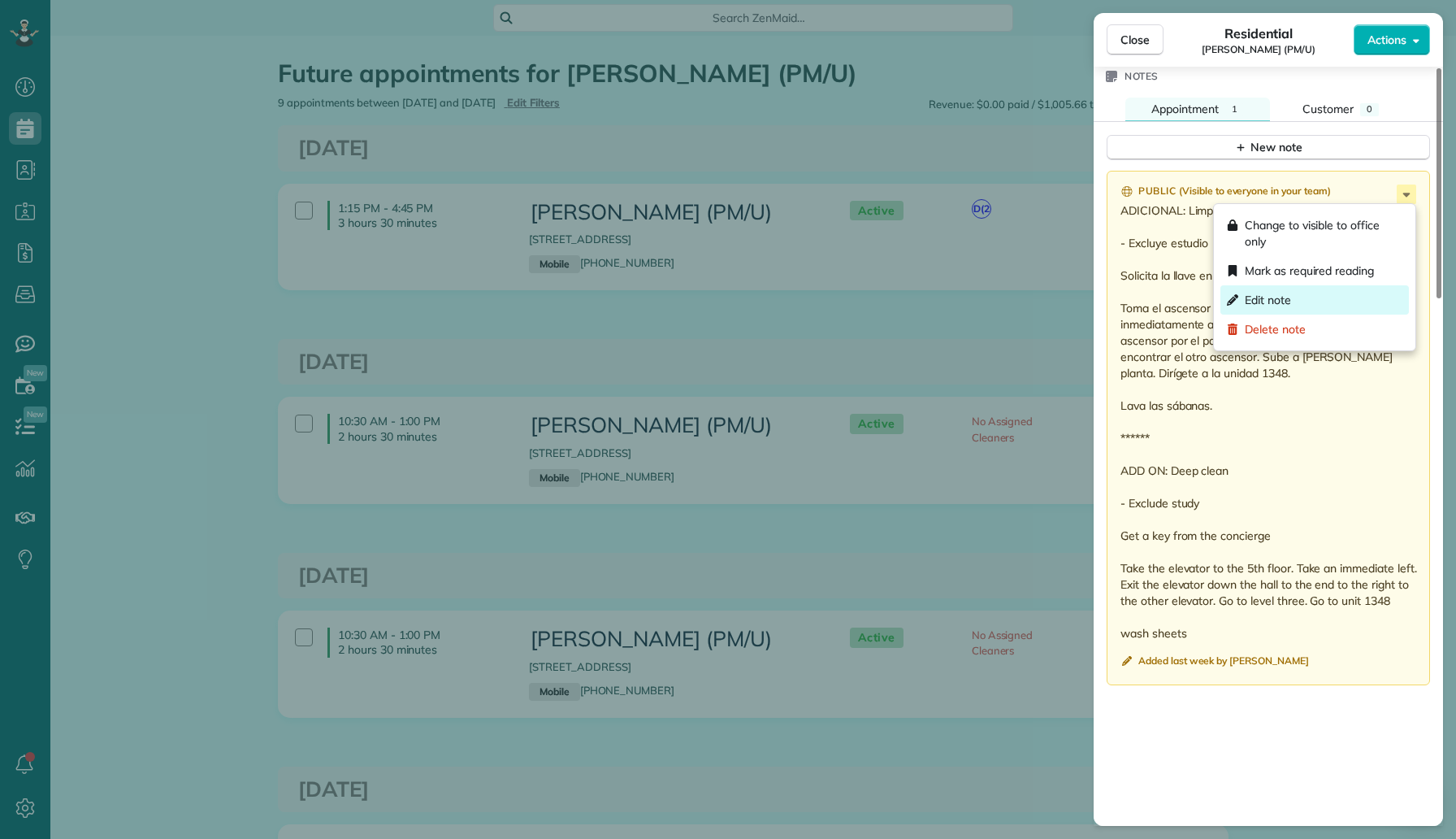
click at [1322, 302] on div "Edit note" at bounding box center [1315, 299] width 189 height 29
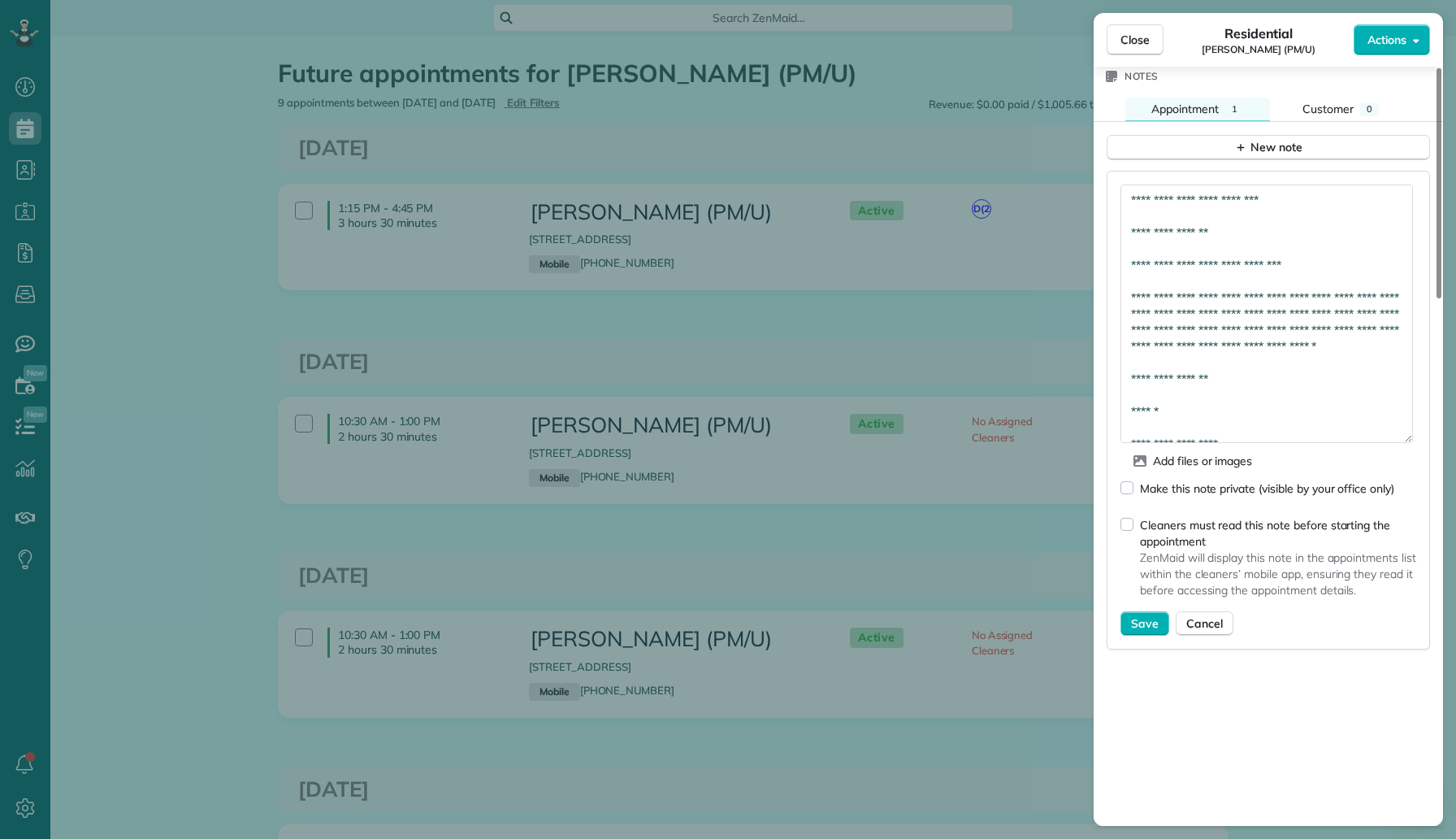
drag, startPoint x: 1408, startPoint y: 225, endPoint x: 1358, endPoint y: 434, distance: 214.9
click at [1358, 434] on textarea "**********" at bounding box center [1267, 314] width 292 height 258
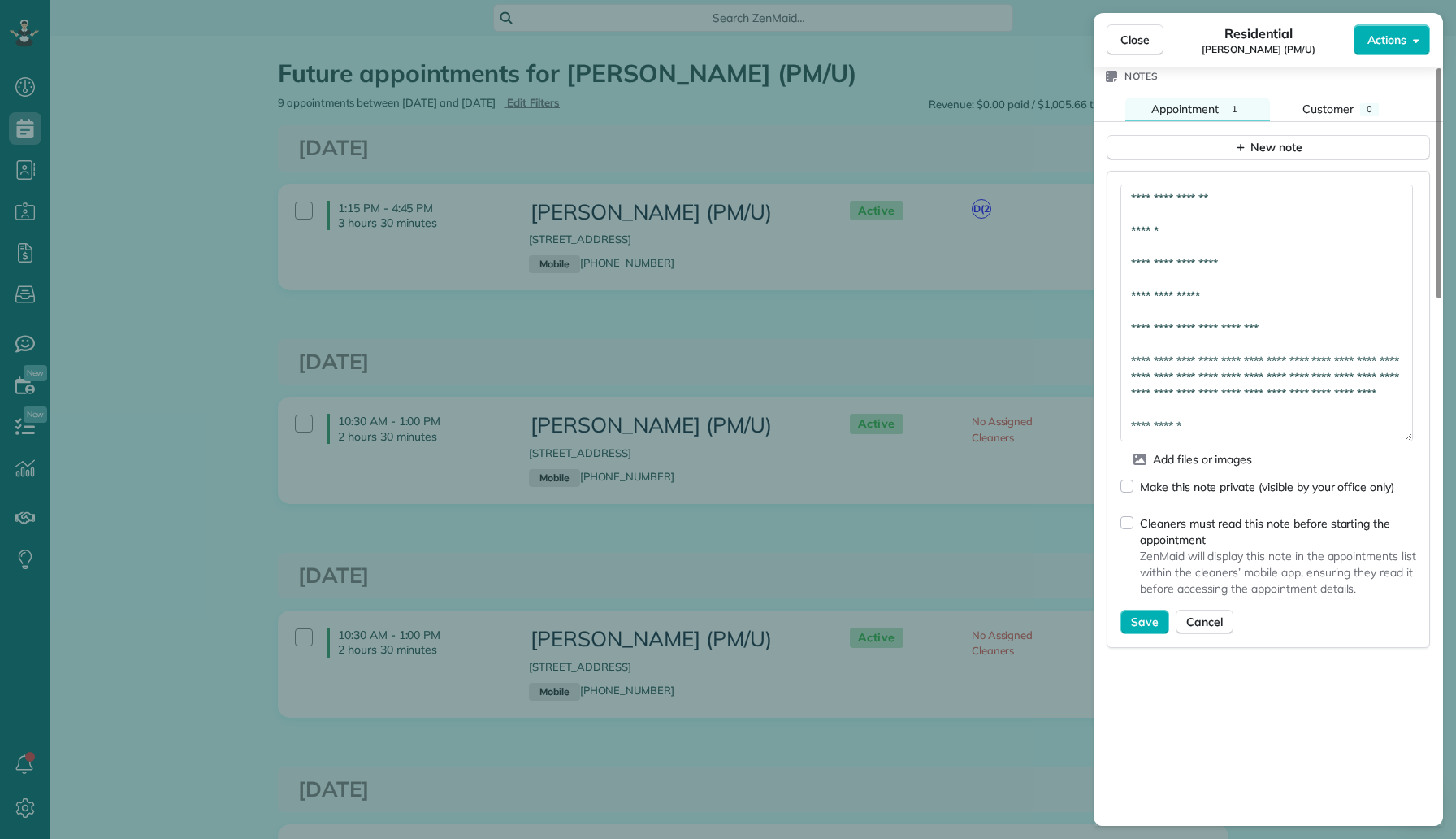
scroll to position [122, 0]
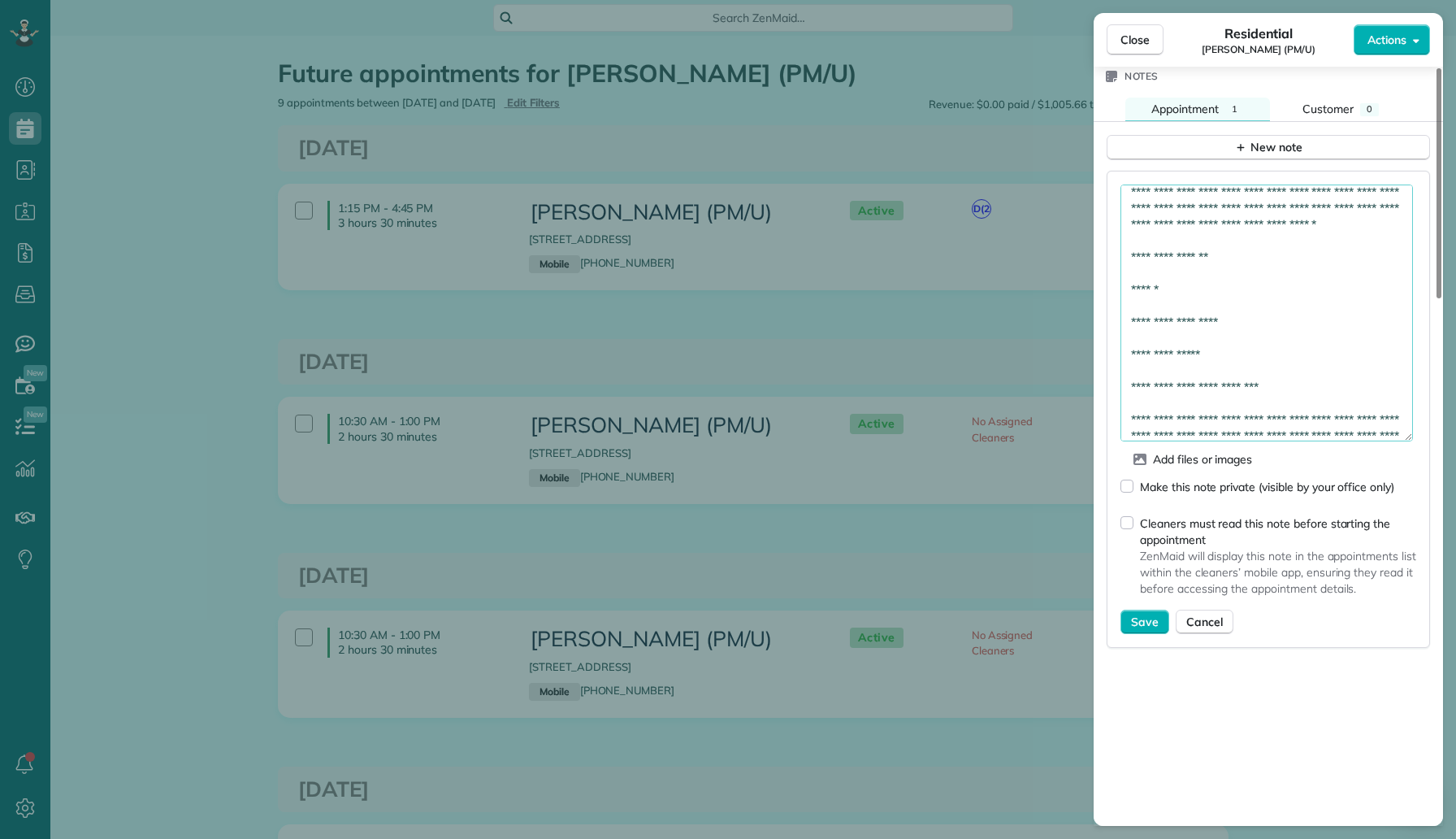
drag, startPoint x: 1131, startPoint y: 279, endPoint x: 1207, endPoint y: 333, distance: 93.2
click at [1208, 334] on textarea "**********" at bounding box center [1267, 313] width 292 height 256
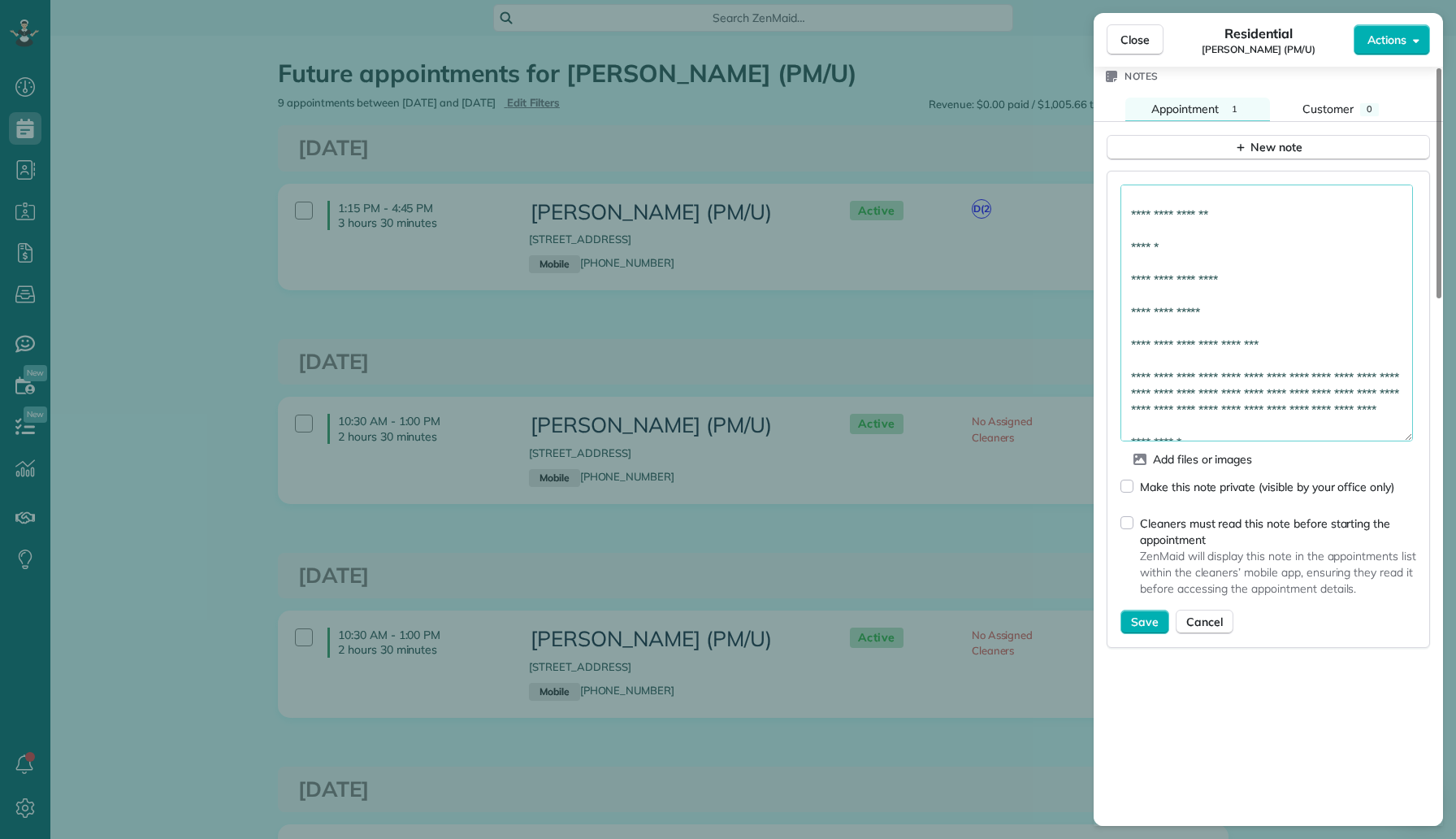
scroll to position [154, 0]
click at [1191, 285] on textarea "**********" at bounding box center [1267, 313] width 292 height 256
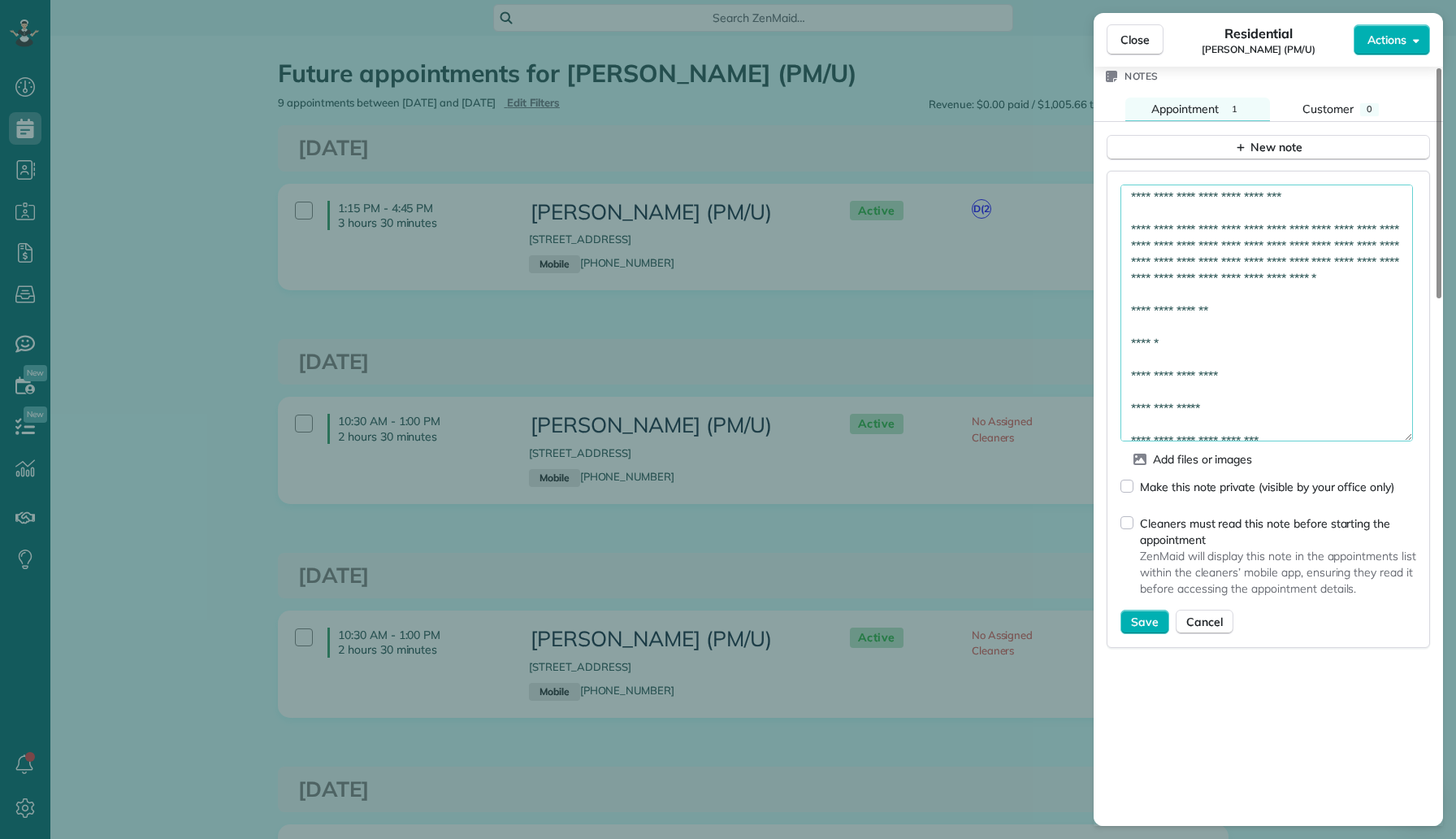
scroll to position [0, 0]
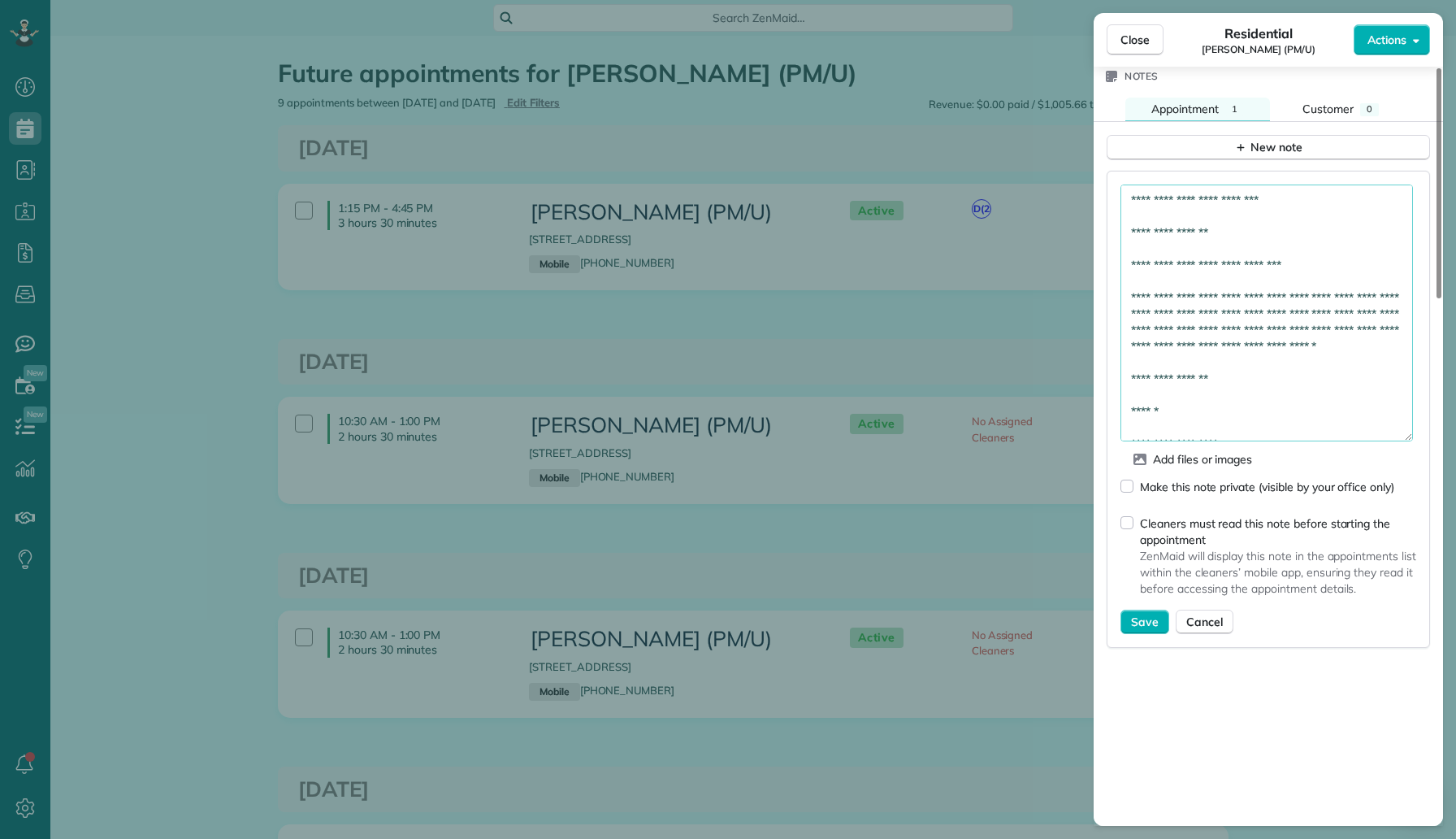
drag, startPoint x: 1187, startPoint y: 276, endPoint x: 1120, endPoint y: 181, distance: 116.2
click at [1120, 181] on div "**********" at bounding box center [1268, 410] width 323 height 477
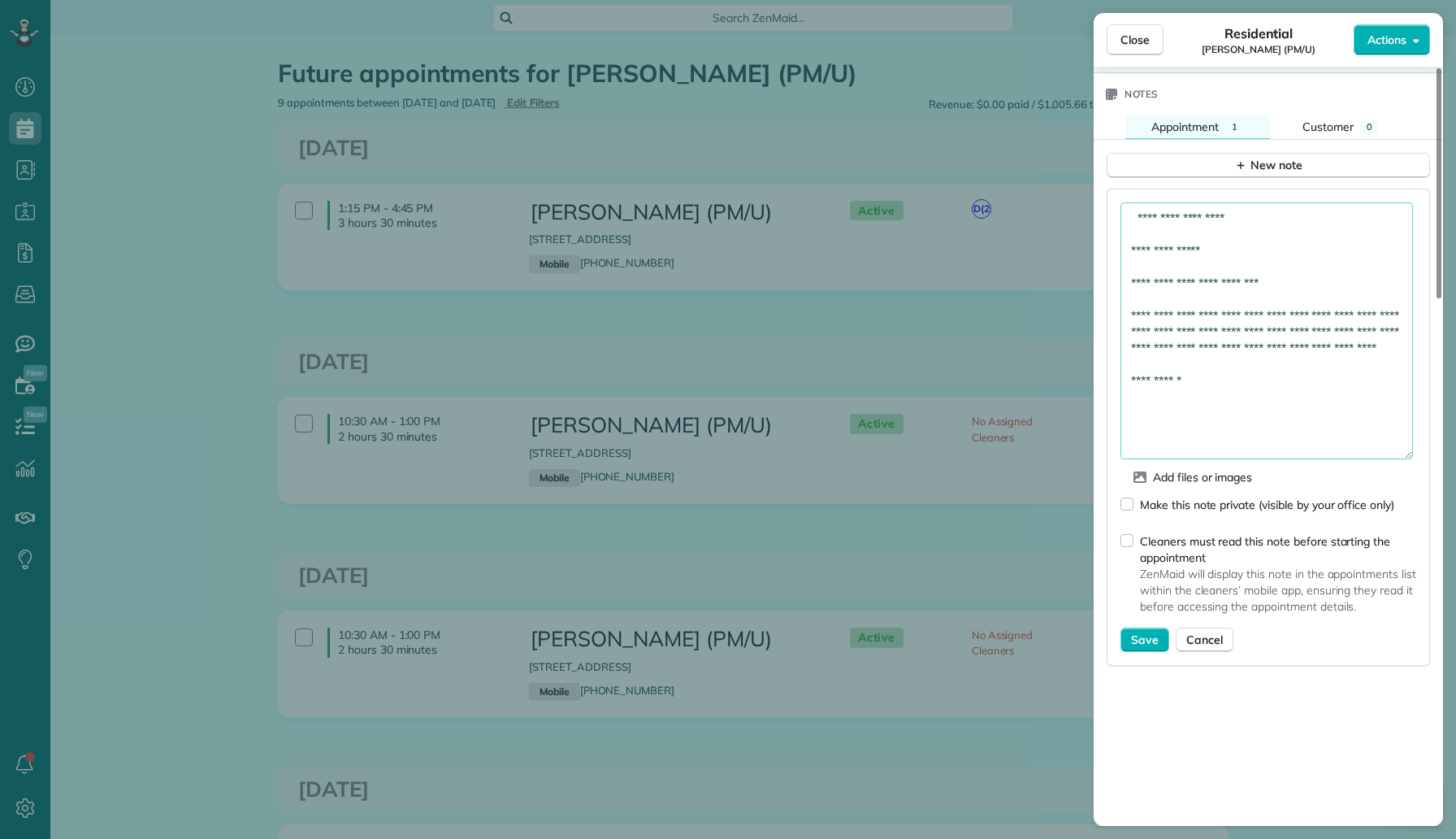
scroll to position [1285, 0]
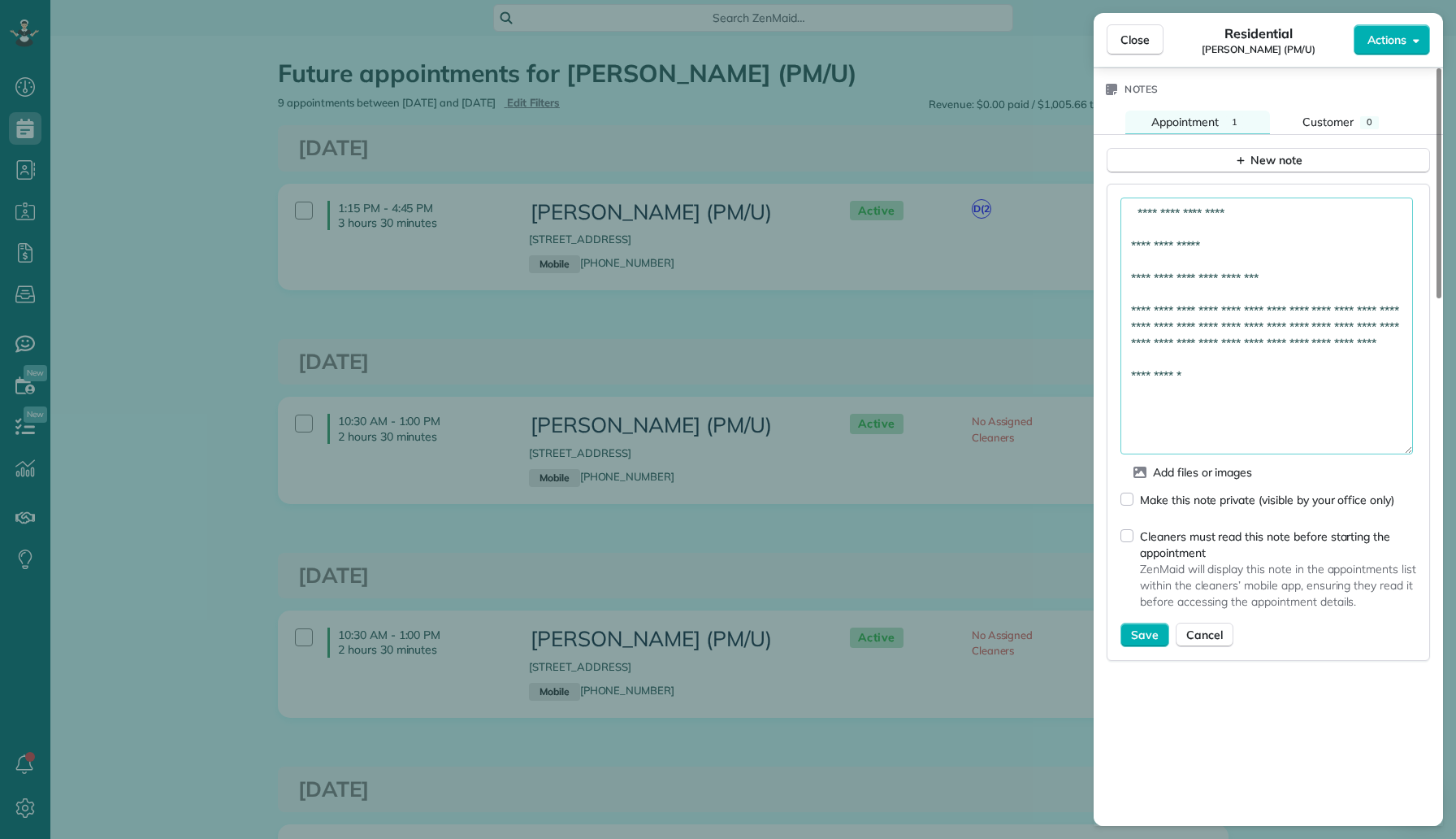
drag, startPoint x: 1289, startPoint y: 311, endPoint x: 1134, endPoint y: 311, distance: 155.0
click at [1134, 311] on textarea "**********" at bounding box center [1267, 326] width 292 height 256
drag, startPoint x: 1217, startPoint y: 427, endPoint x: 1126, endPoint y: 234, distance: 213.4
click at [1126, 234] on textarea "**********" at bounding box center [1267, 326] width 292 height 256
click at [1233, 280] on textarea "**********" at bounding box center [1267, 326] width 292 height 256
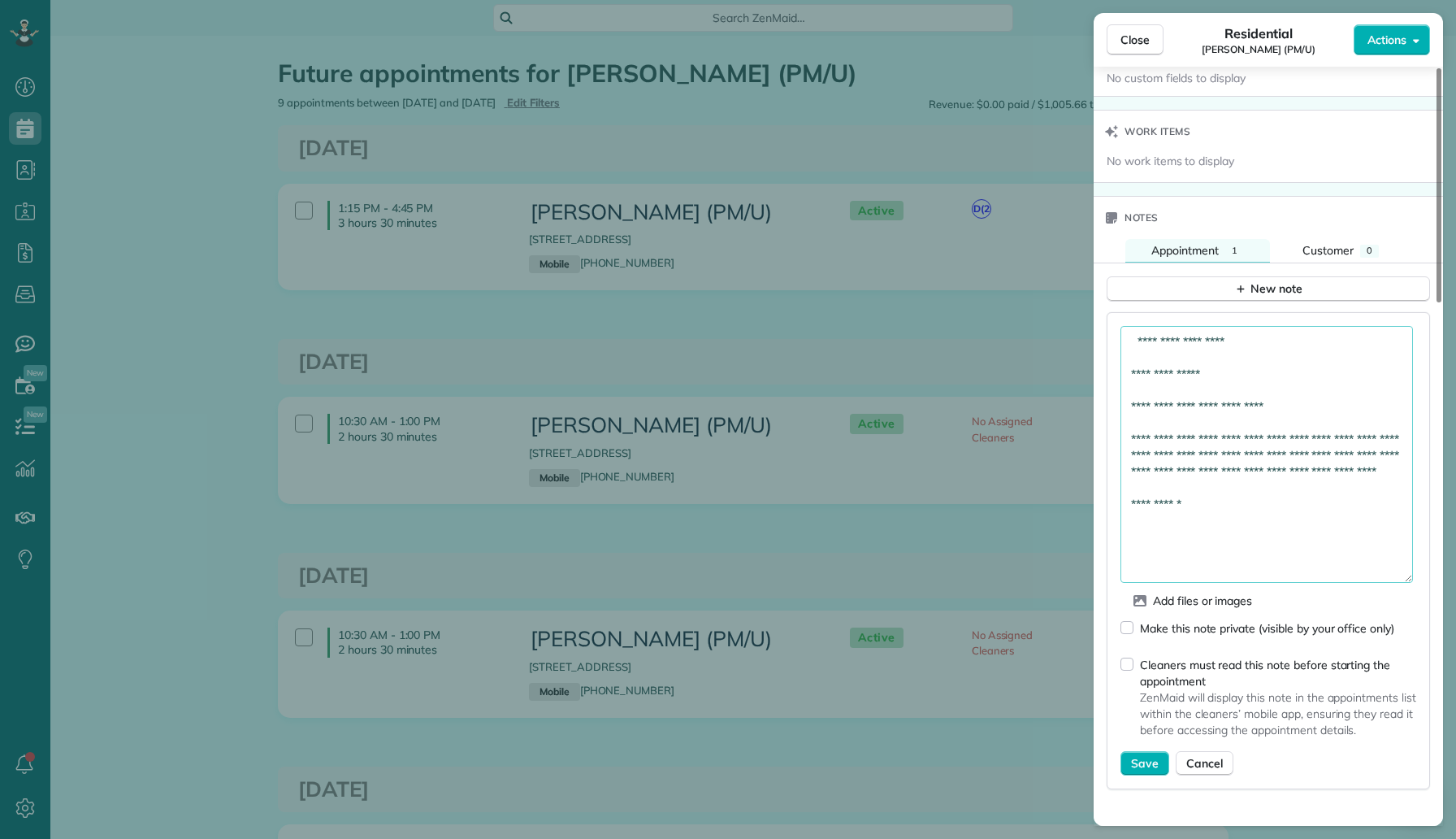
scroll to position [1093, 0]
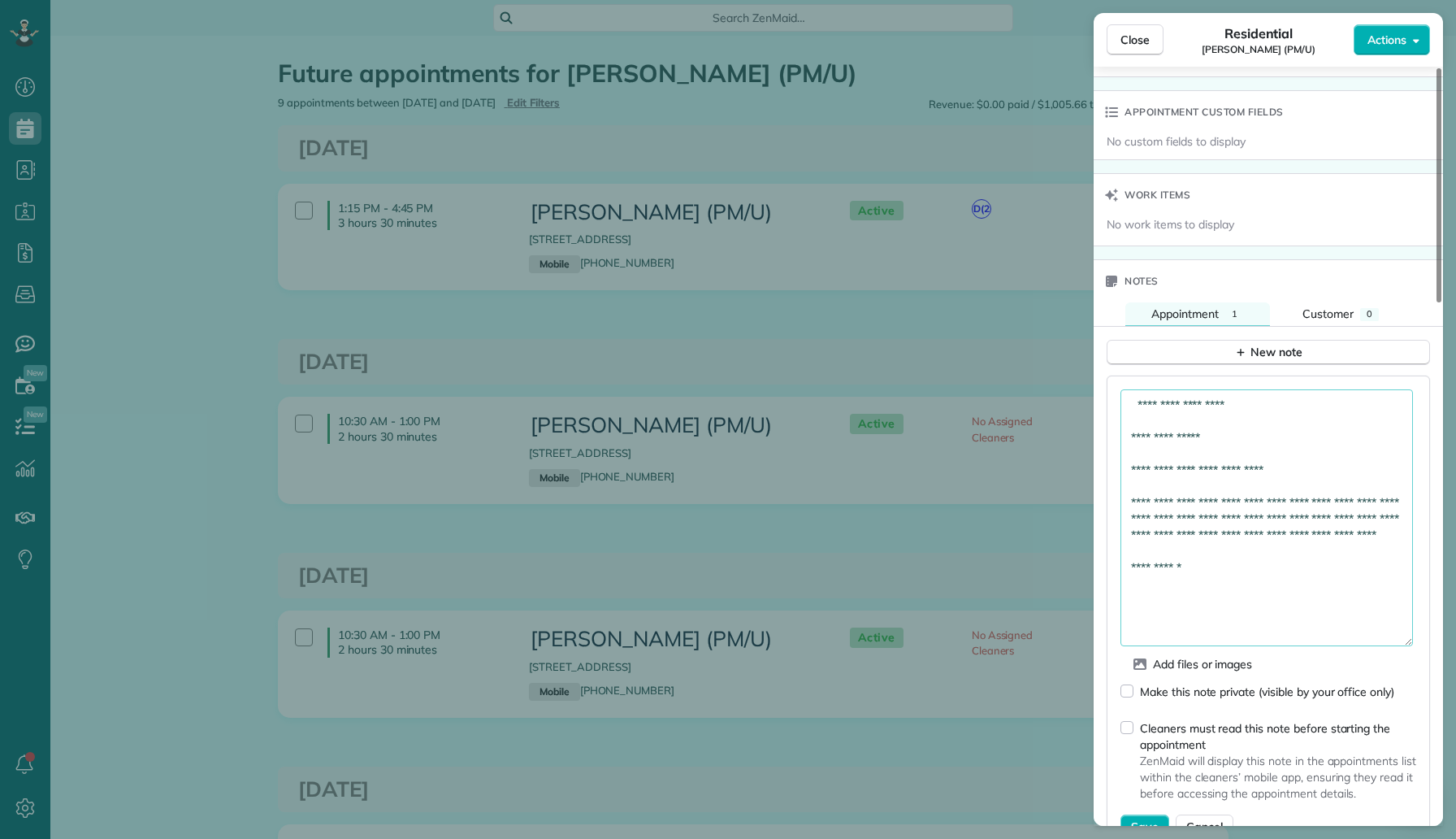
click at [1142, 407] on textarea "**********" at bounding box center [1267, 518] width 292 height 256
paste textarea "**********"
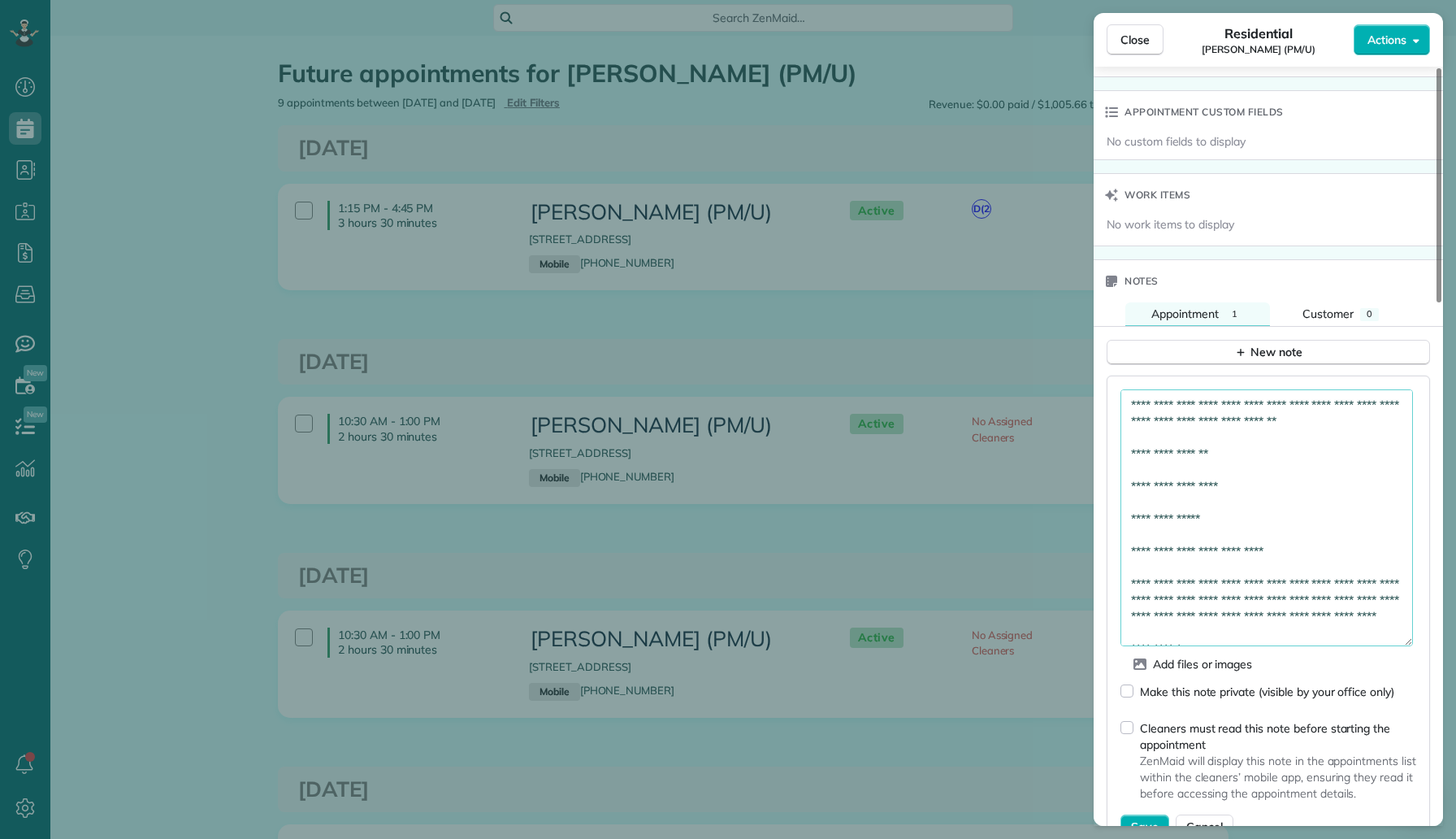
scroll to position [181, 0]
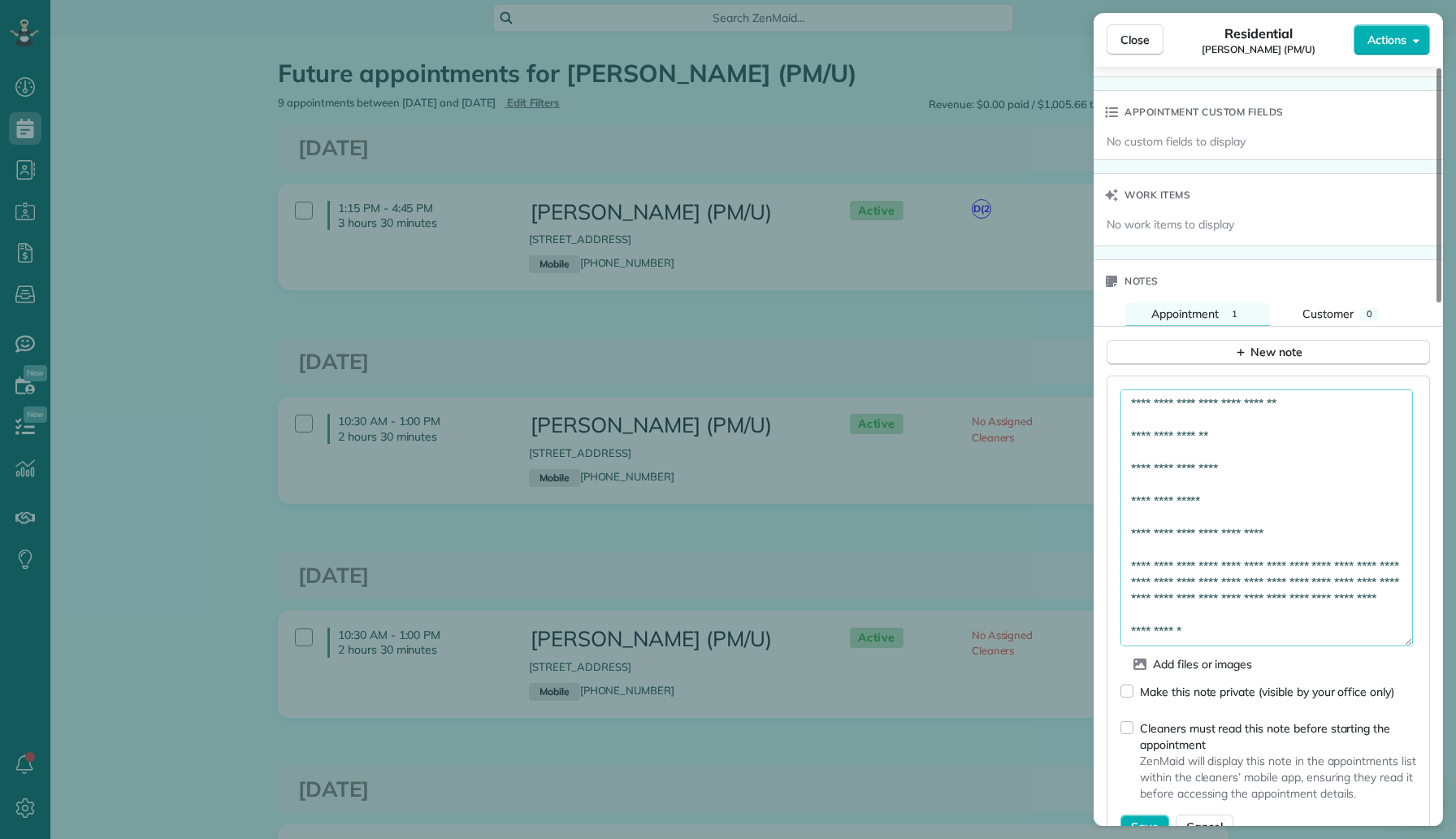
type textarea "**********"
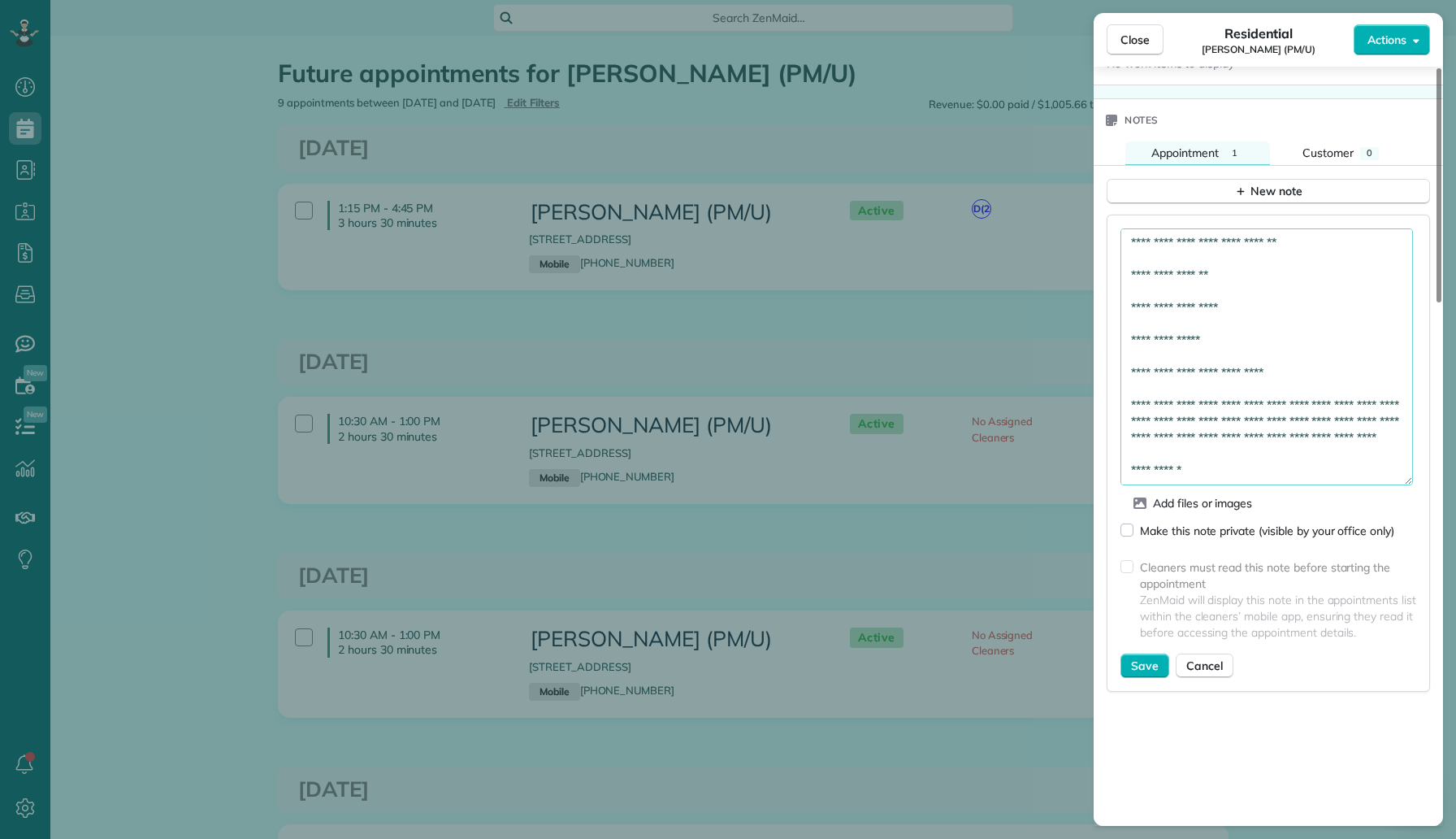
scroll to position [1485, 0]
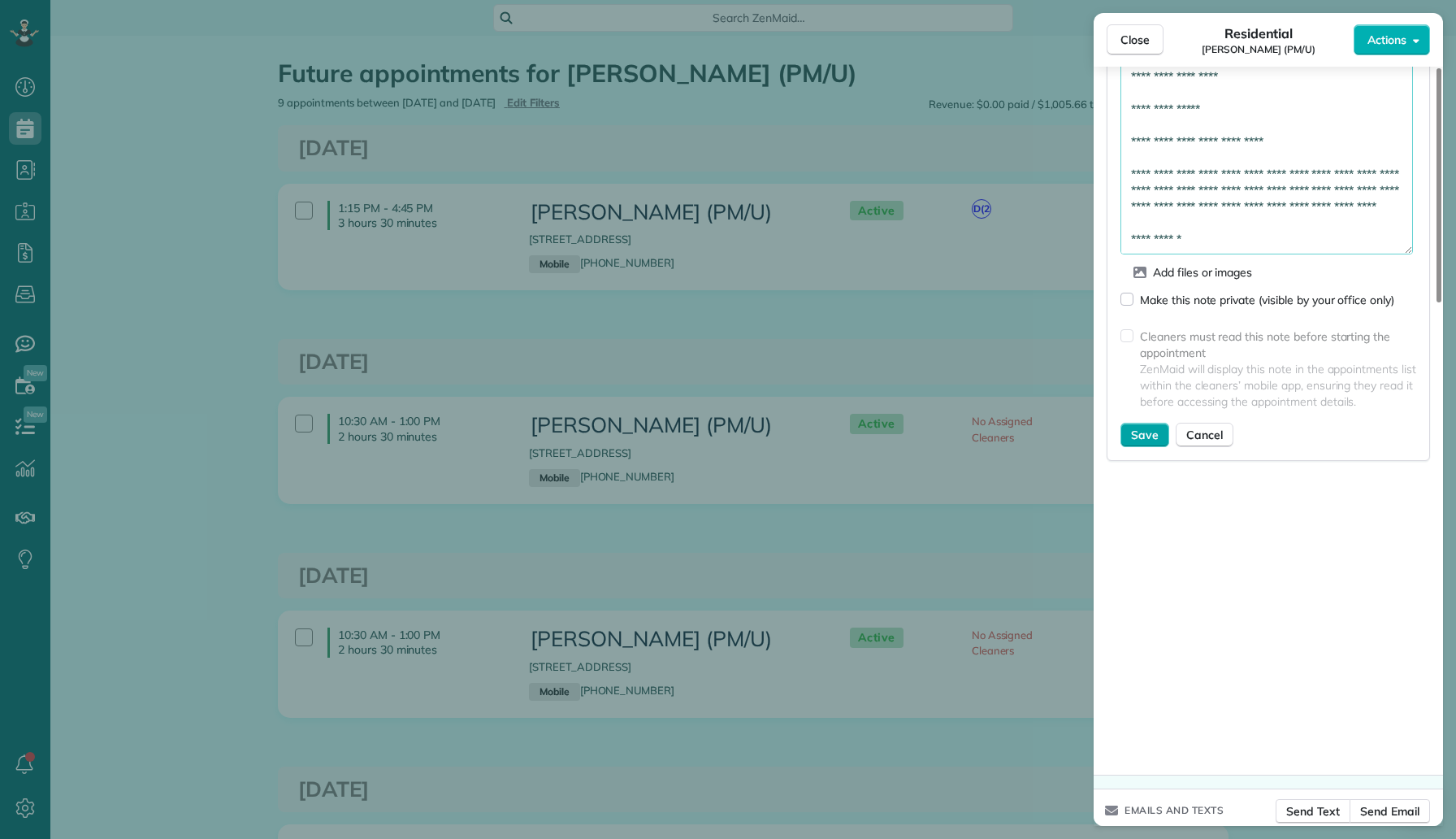
click at [1144, 435] on span "Save" at bounding box center [1145, 434] width 28 height 16
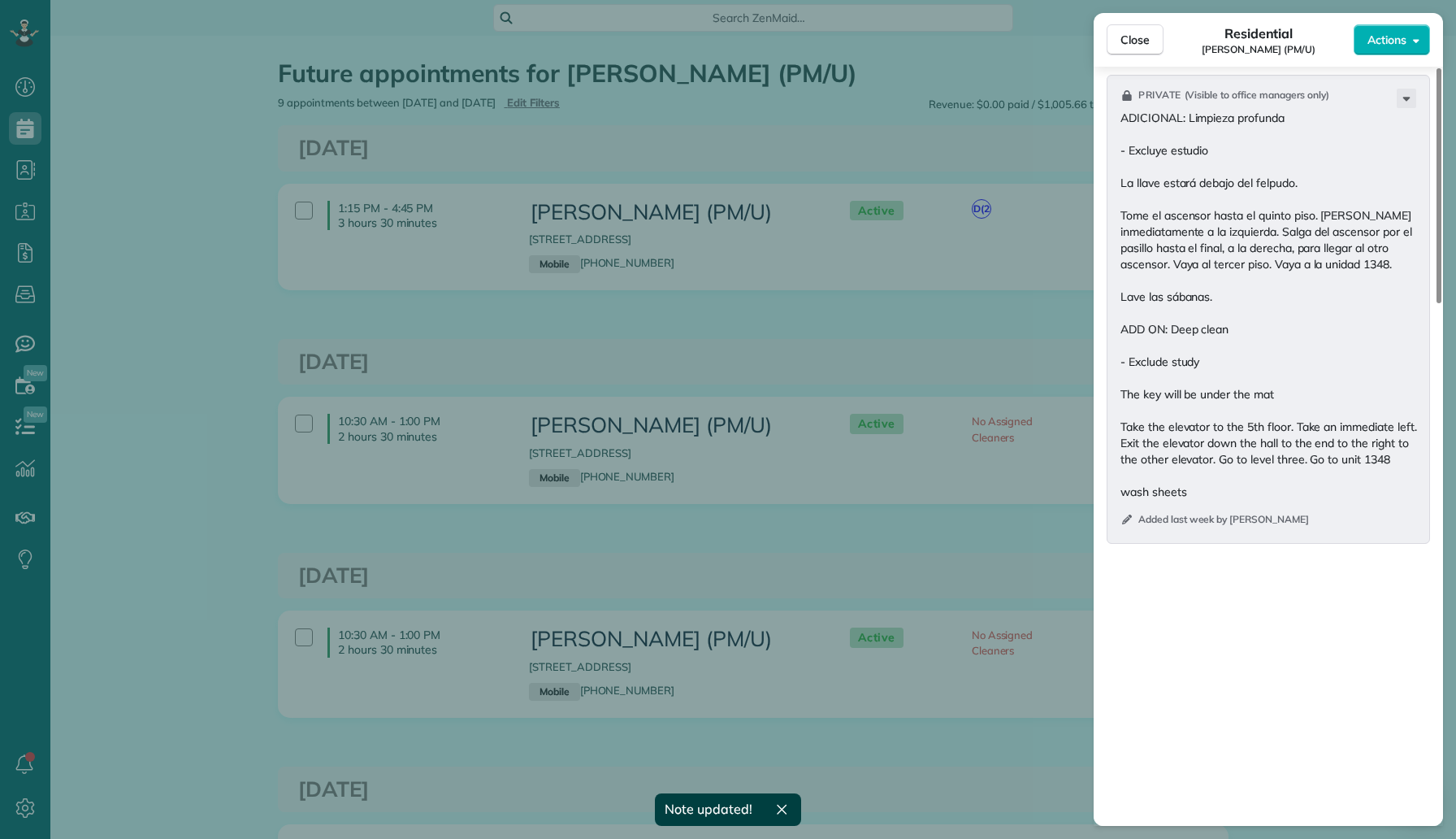
scroll to position [1235, 0]
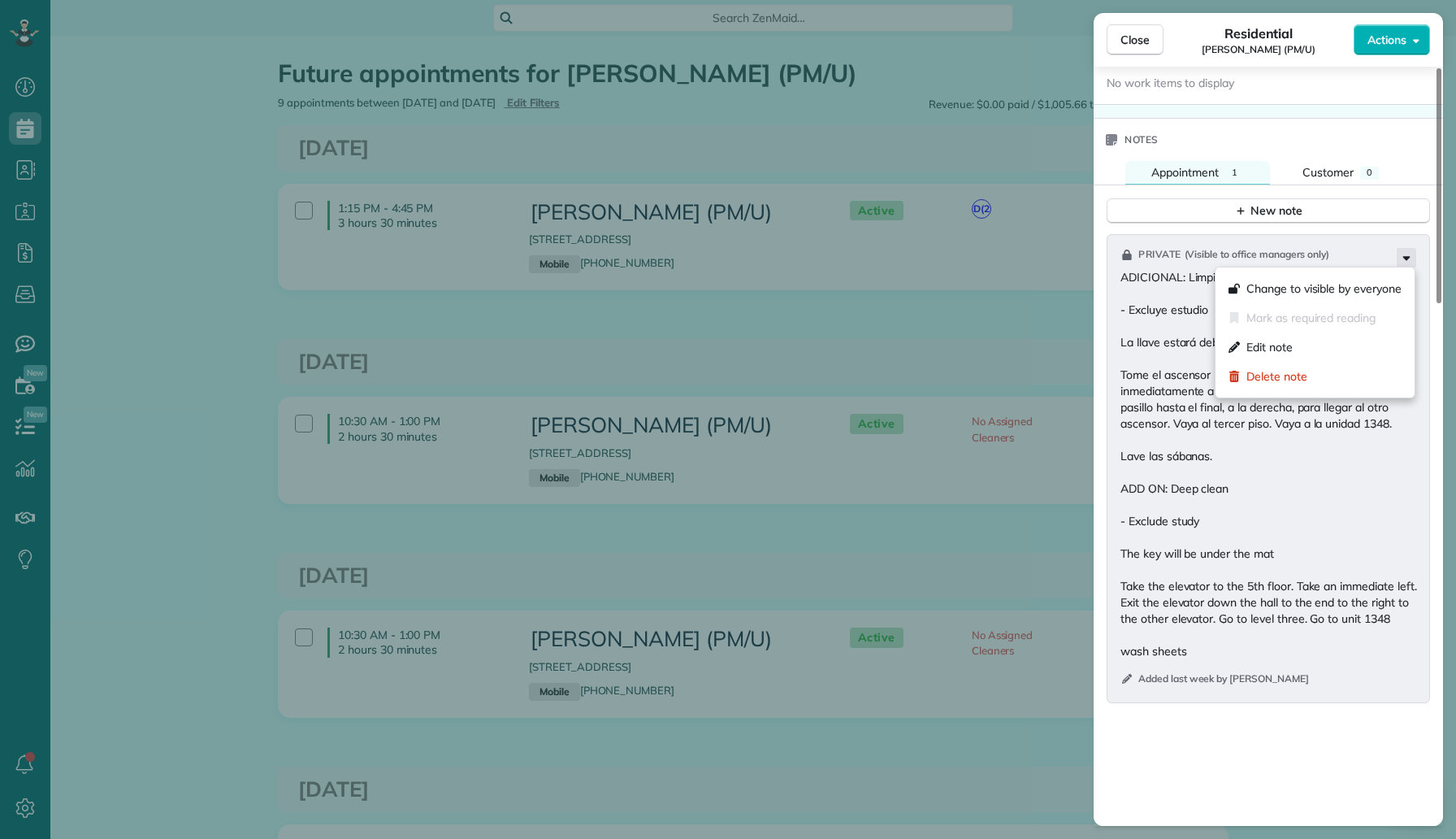
click at [1407, 253] on icon at bounding box center [1407, 257] width 20 height 20
click at [1334, 341] on div "Edit note" at bounding box center [1315, 346] width 186 height 29
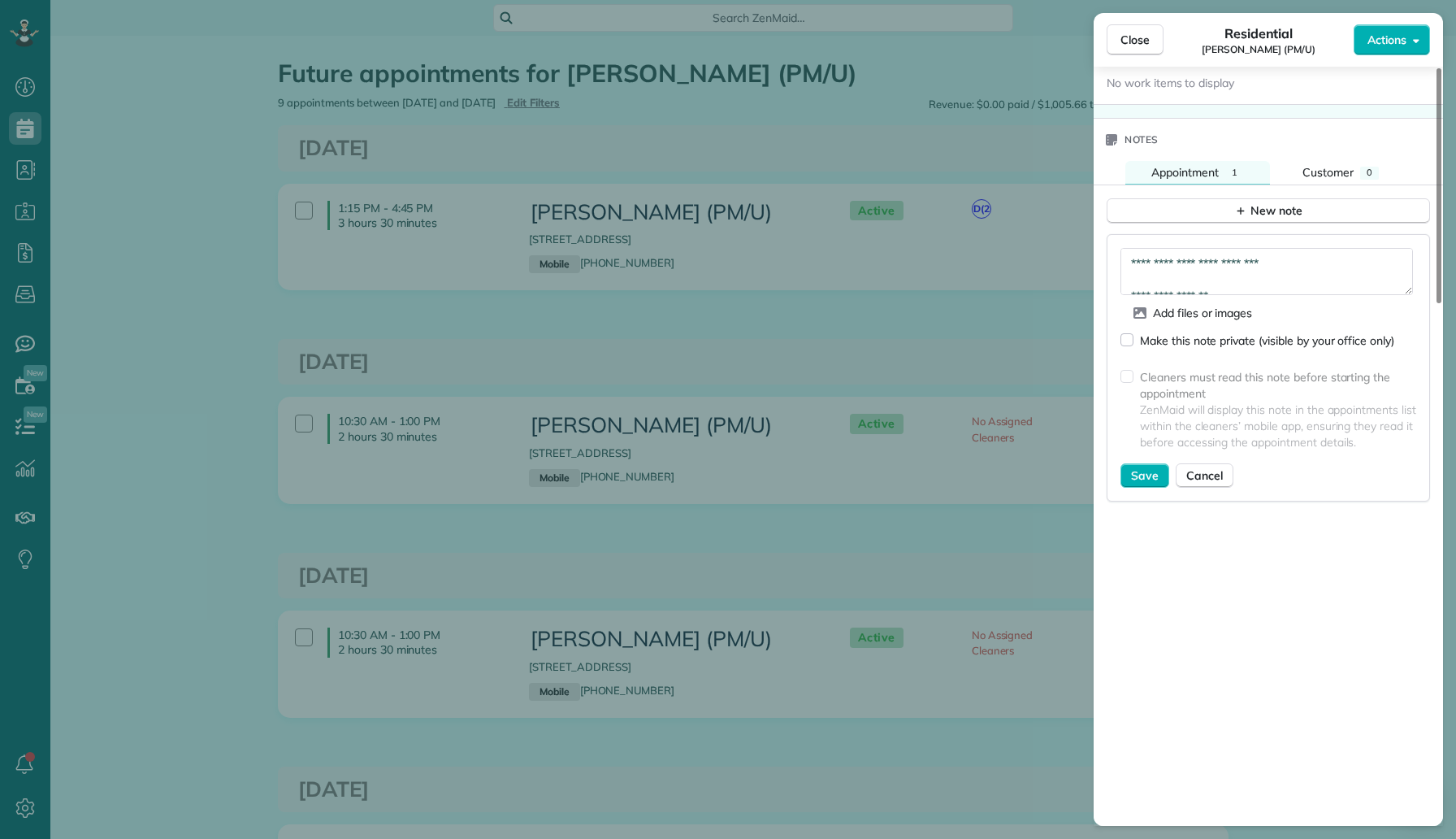
click at [1167, 333] on div "Make this note private (visible by your office only)" at bounding box center [1267, 340] width 254 height 16
click at [1139, 474] on span "Save" at bounding box center [1145, 475] width 28 height 16
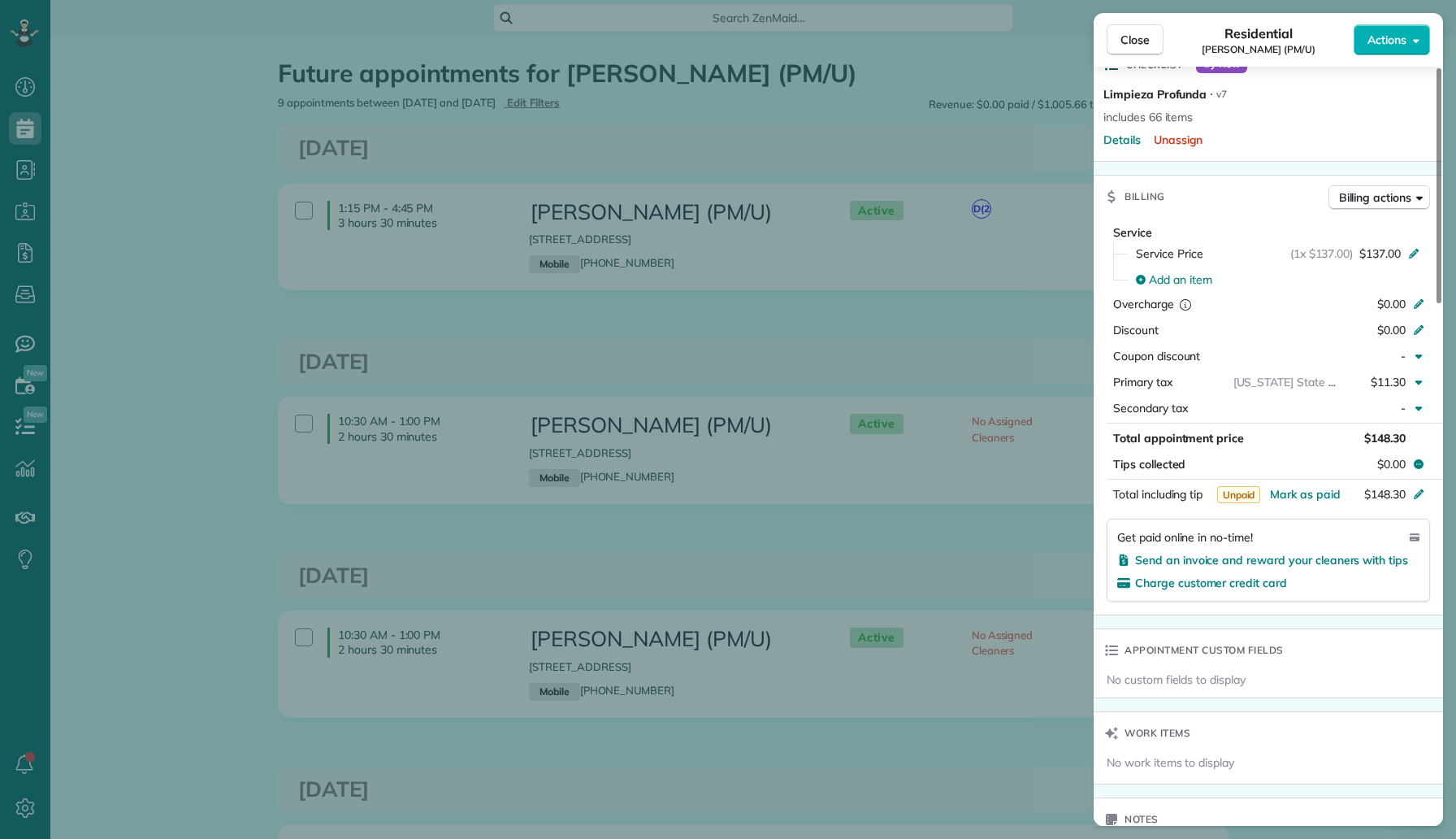
scroll to position [360, 0]
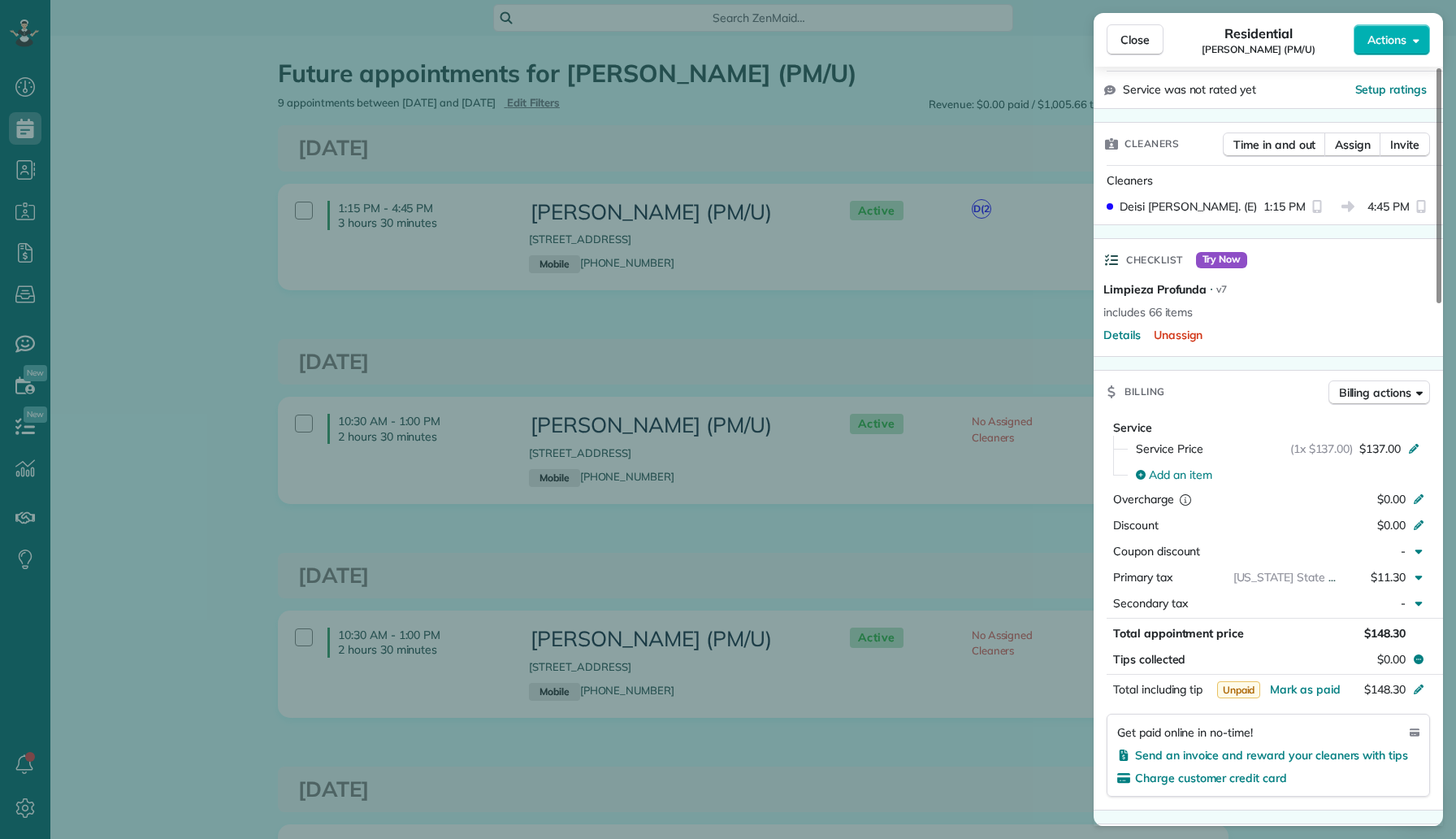
click at [916, 330] on div "Close Residential Eron Ortiz (PM/U) Actions Status Active Eron Ortiz (PM/U) · O…" at bounding box center [728, 420] width 1456 height 839
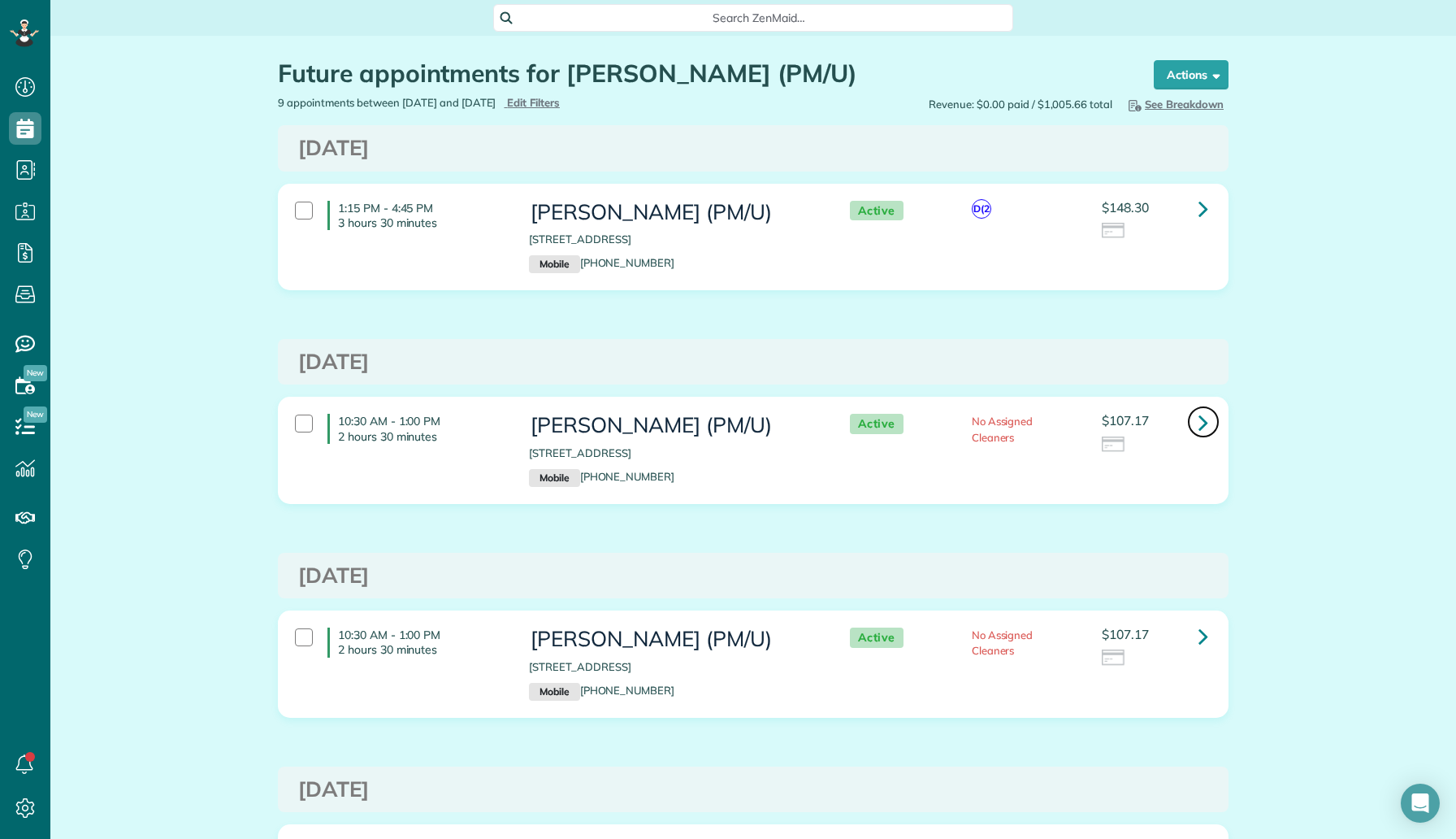
click at [1206, 419] on icon at bounding box center [1204, 421] width 10 height 29
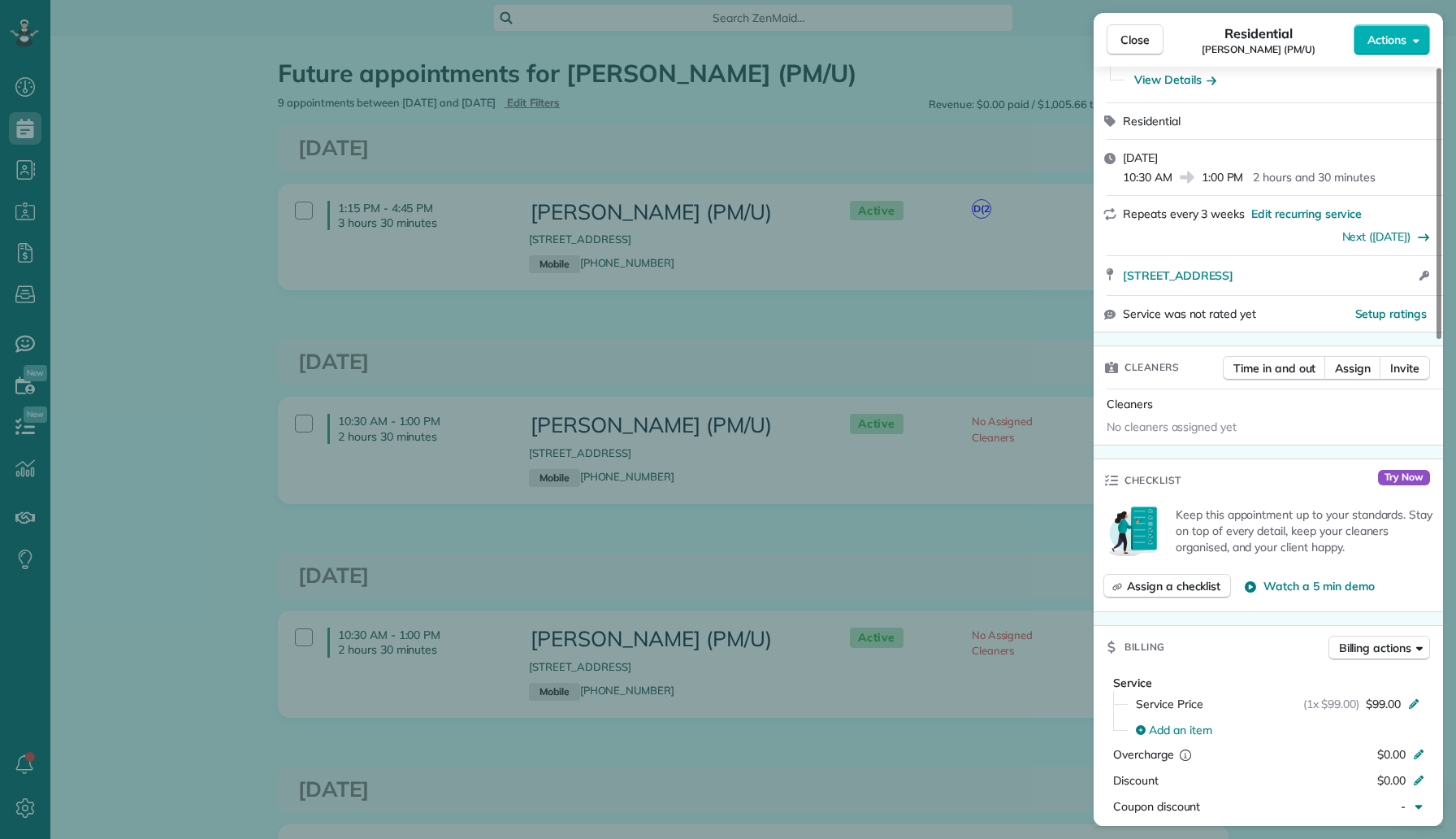
scroll to position [273, 0]
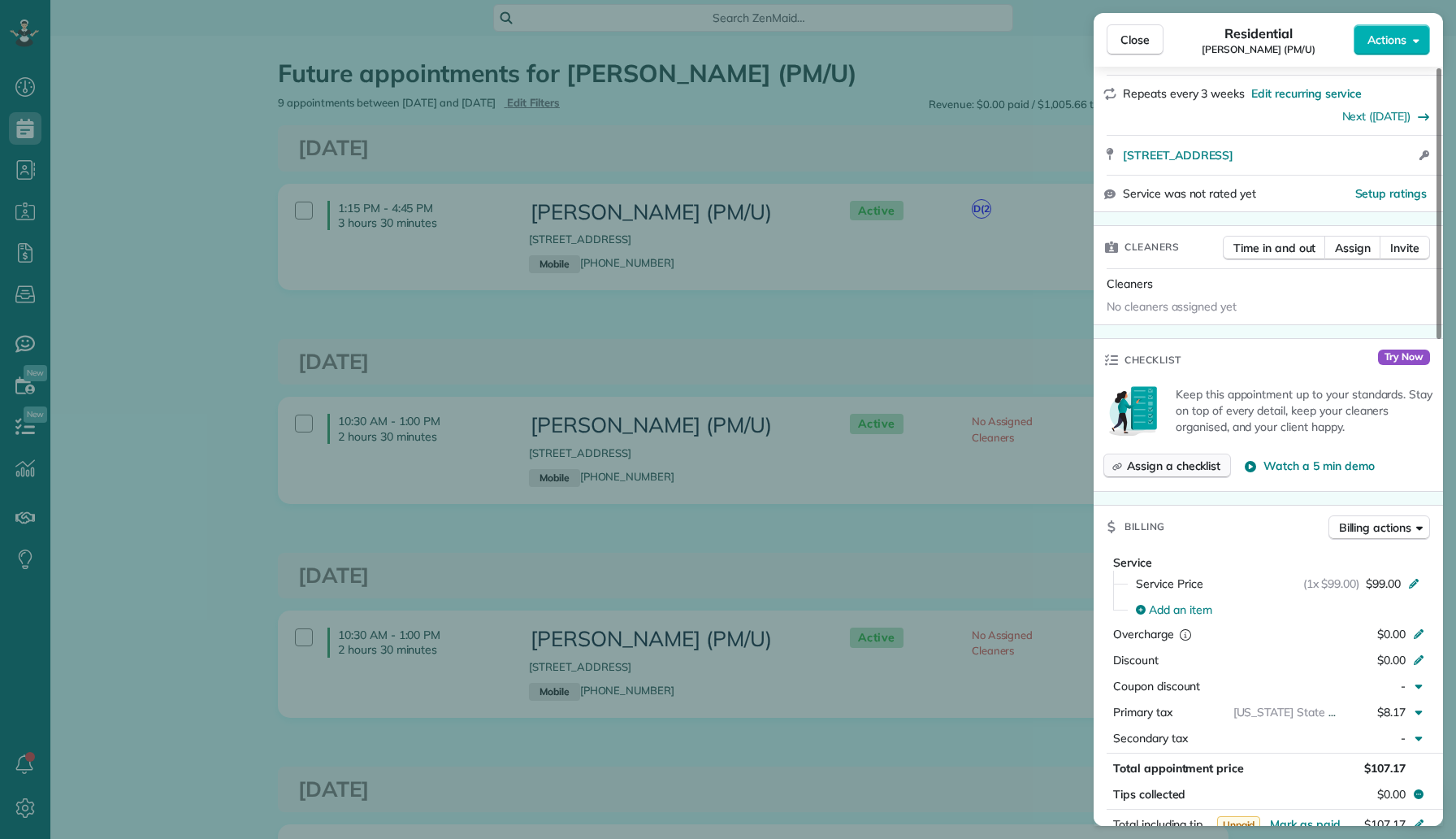
click at [1166, 466] on span "Assign a checklist" at bounding box center [1174, 465] width 93 height 16
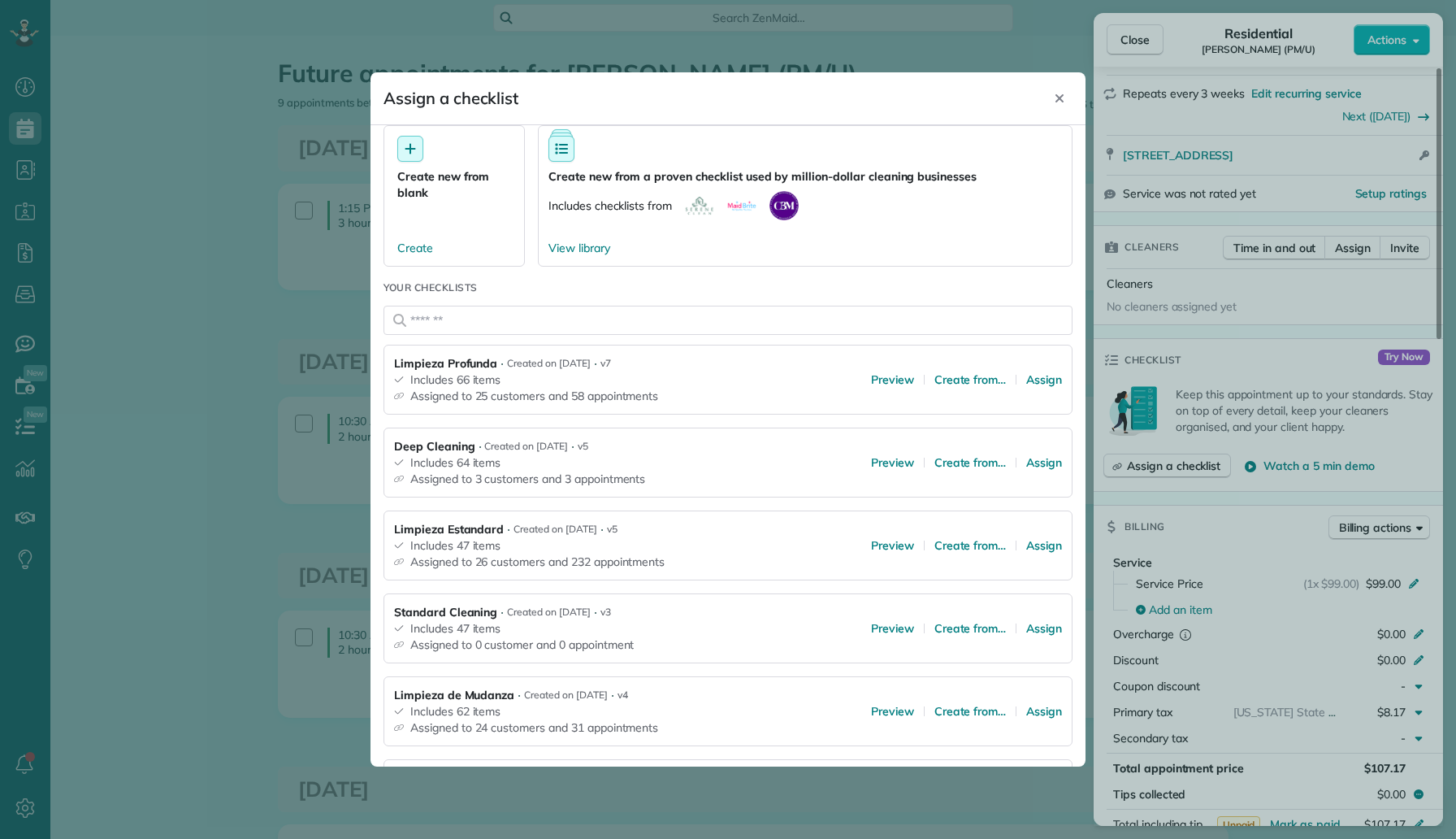
scroll to position [140, 0]
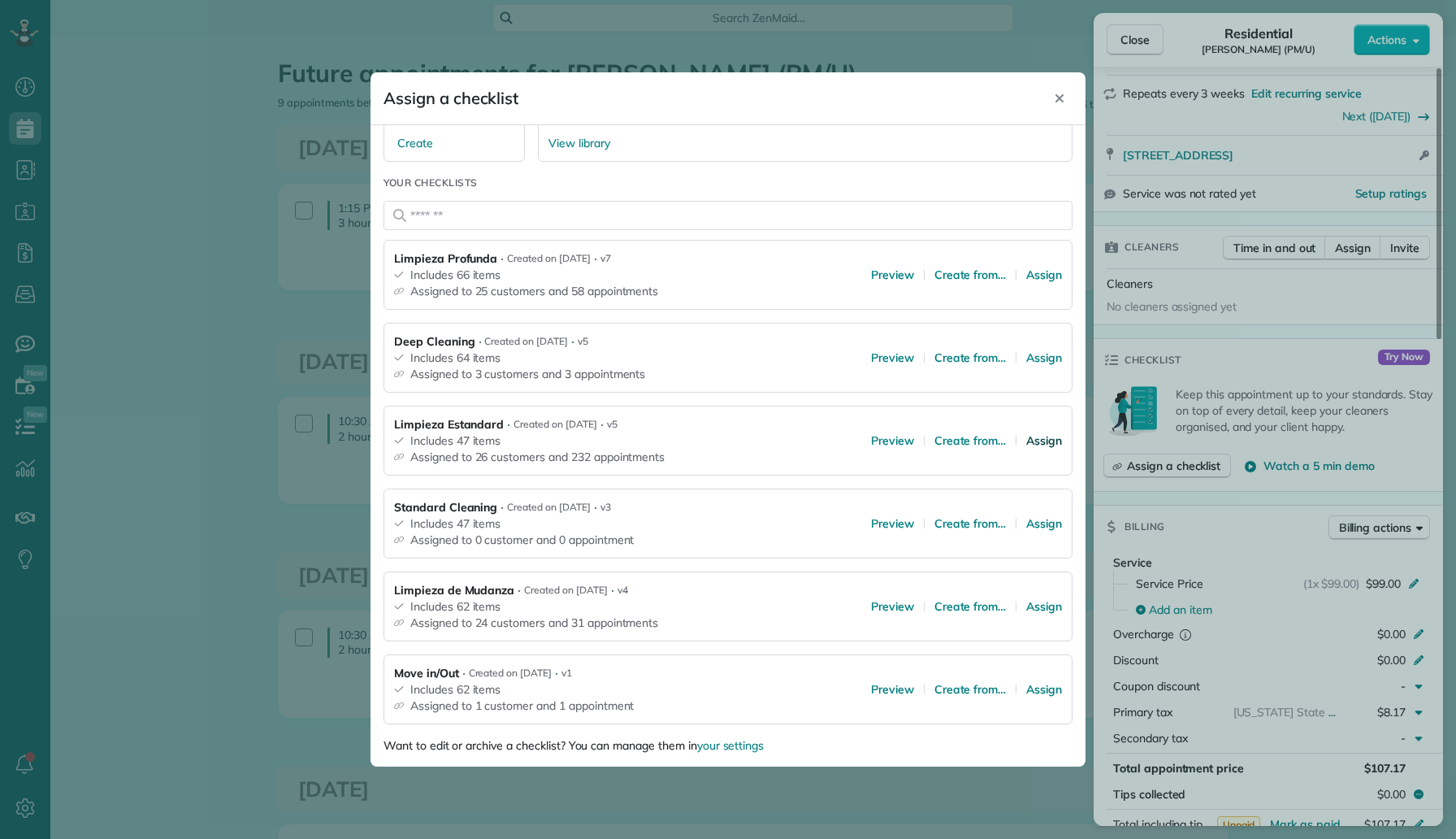
click at [1032, 438] on span "Assign" at bounding box center [1045, 440] width 36 height 16
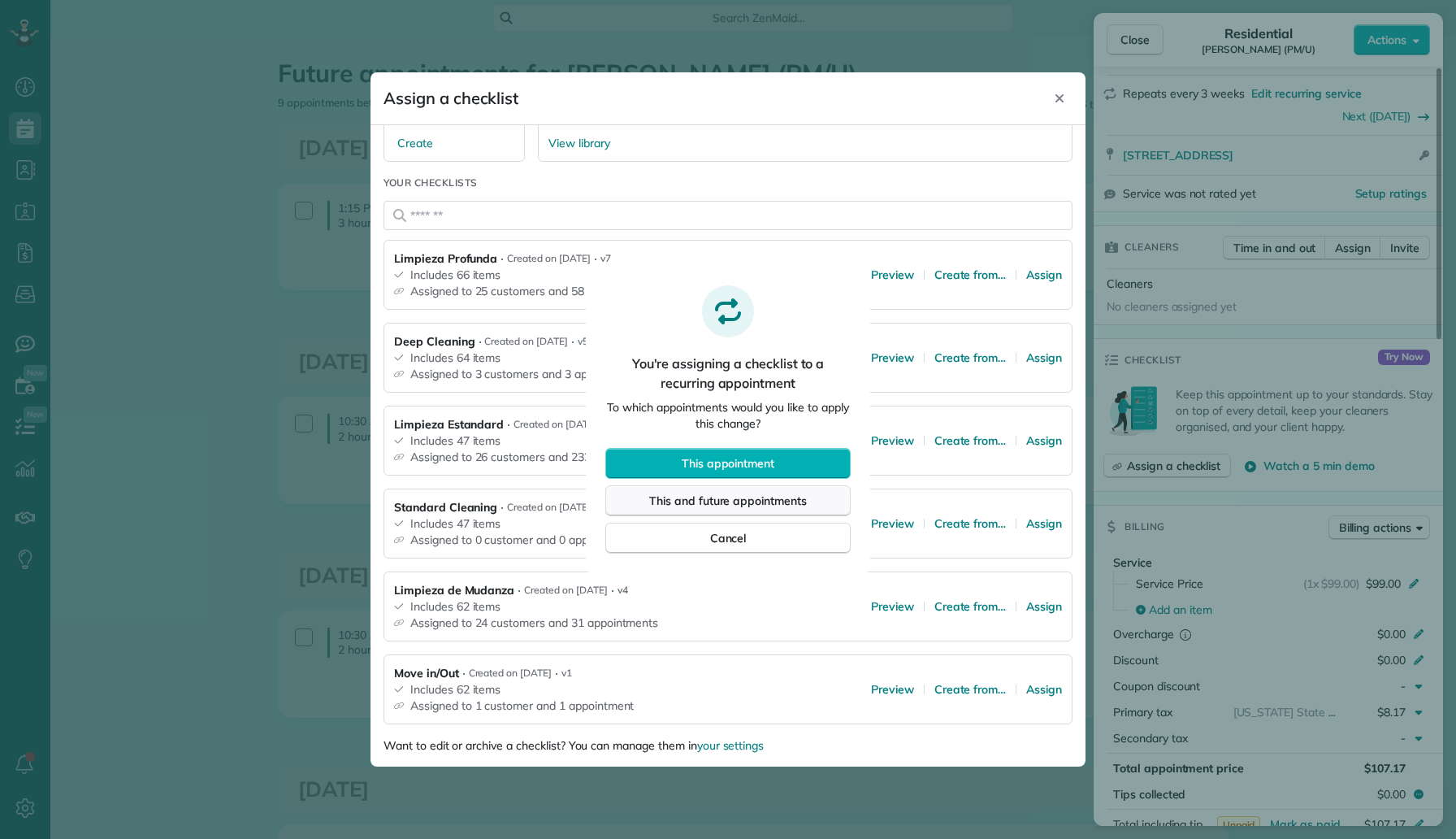
click at [745, 510] on button "This and future appointments" at bounding box center [728, 500] width 245 height 31
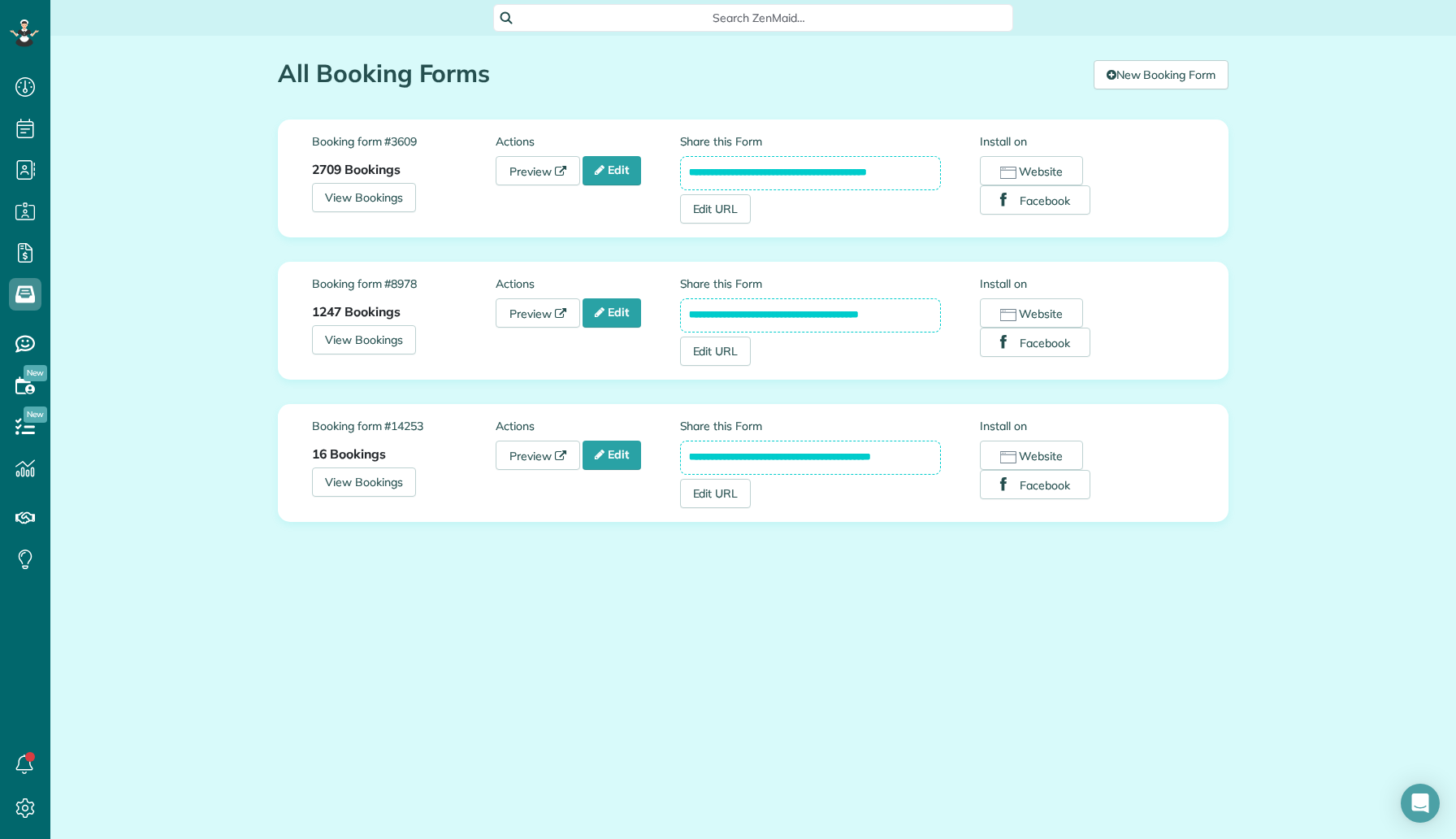
scroll to position [7, 7]
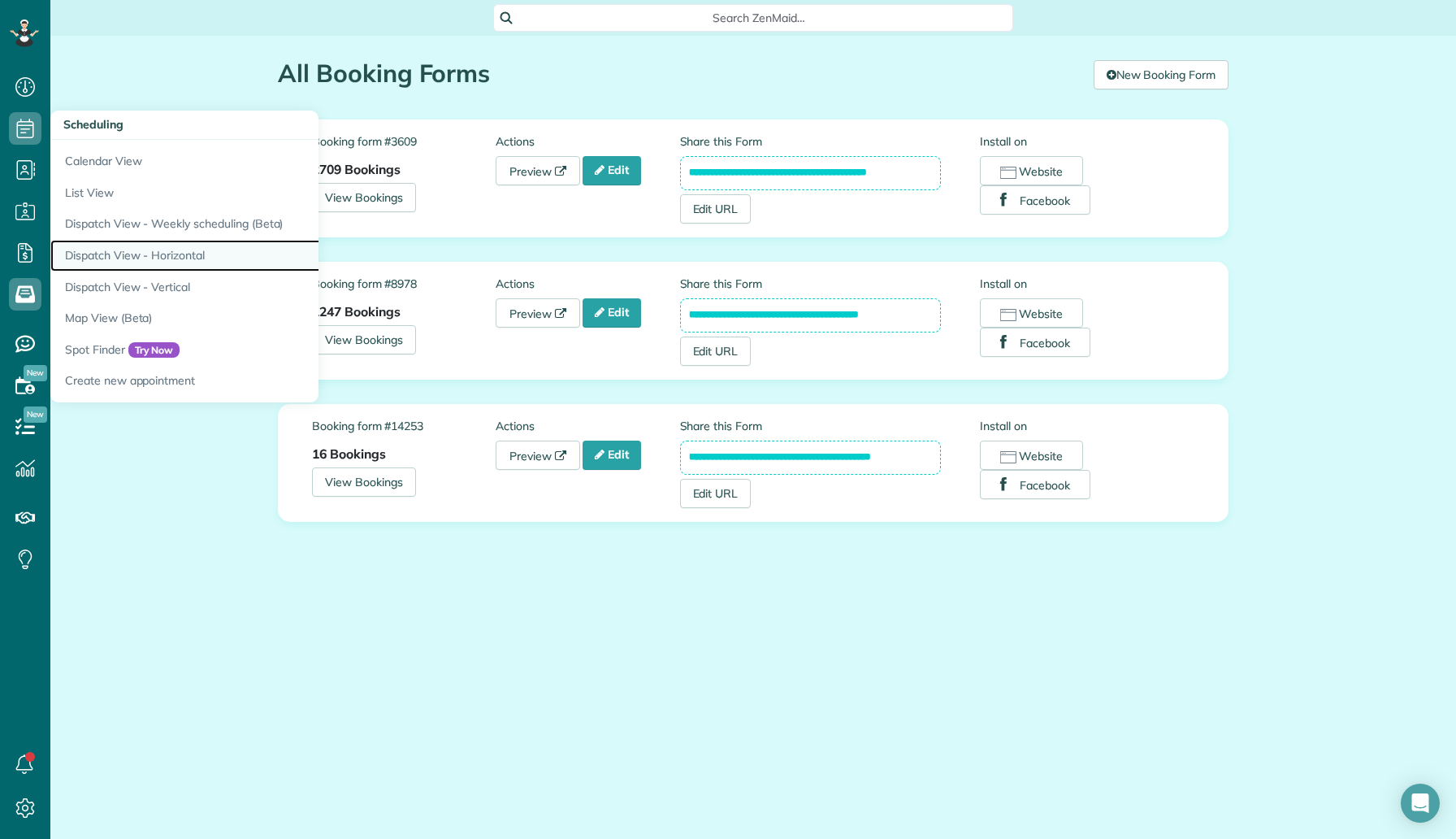
click at [150, 260] on link "Dispatch View - Horizontal" at bounding box center [253, 255] width 406 height 32
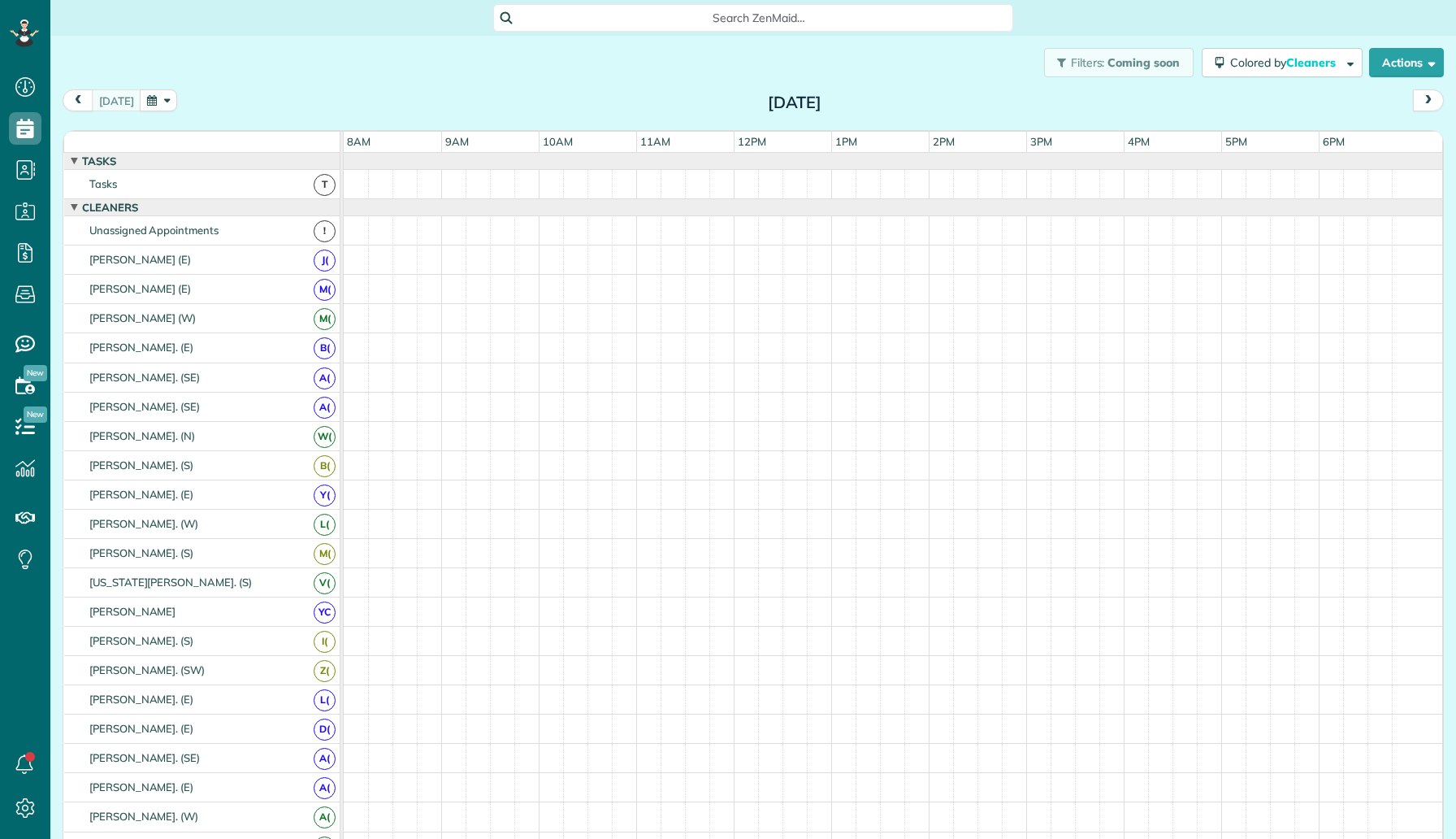
scroll to position [7, 7]
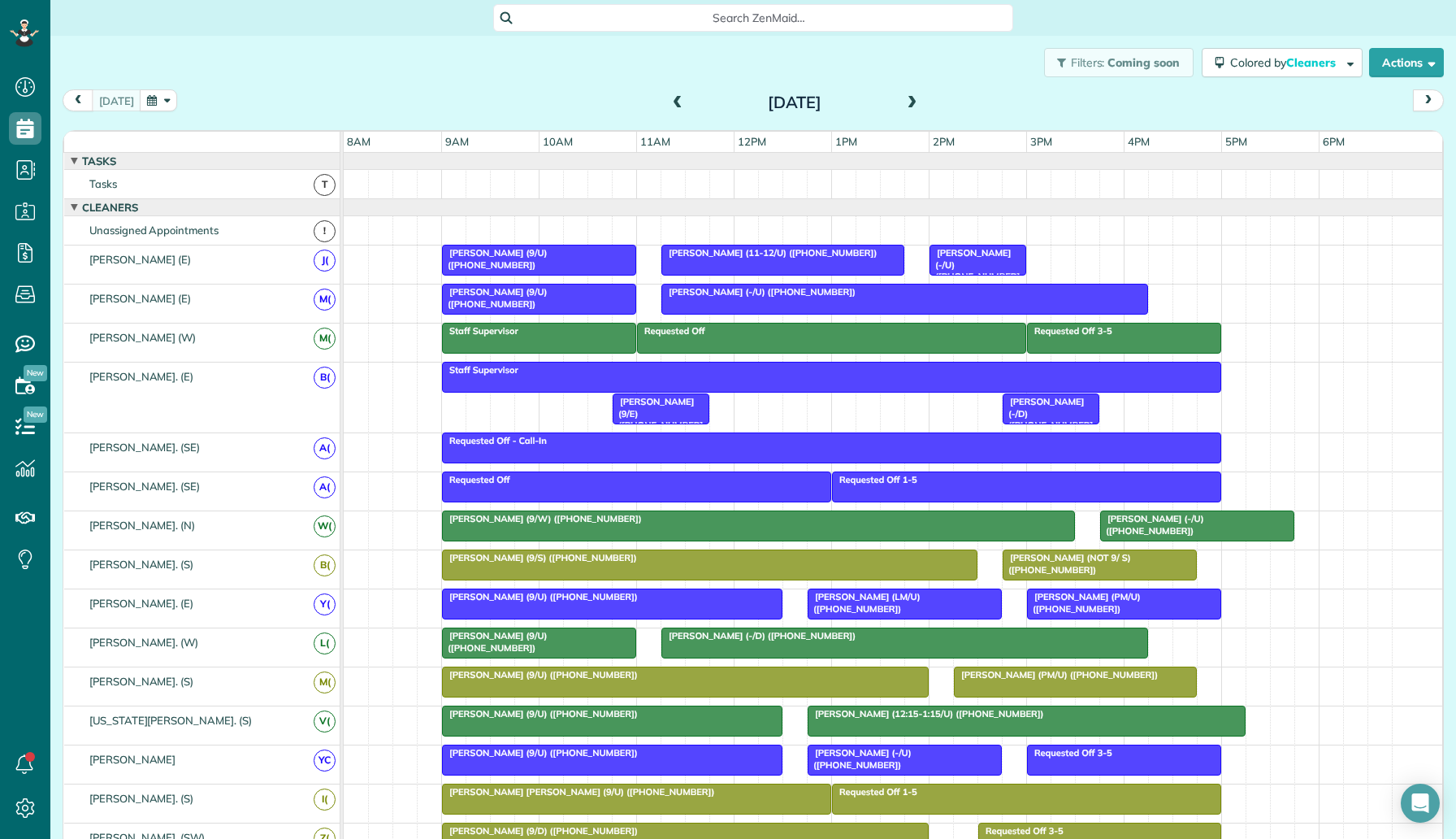
click at [908, 104] on span at bounding box center [912, 102] width 18 height 15
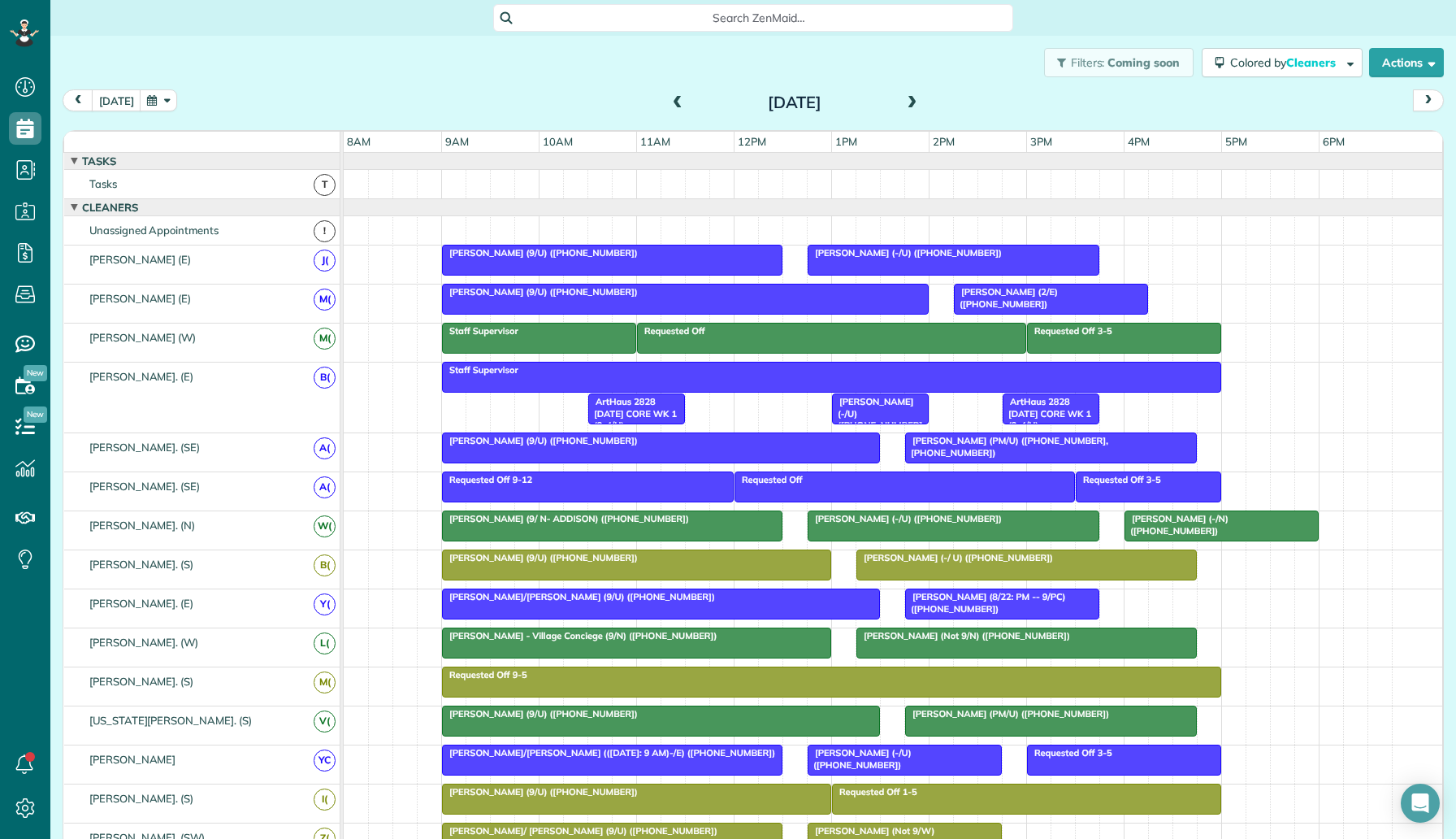
click at [908, 104] on span at bounding box center [912, 102] width 18 height 15
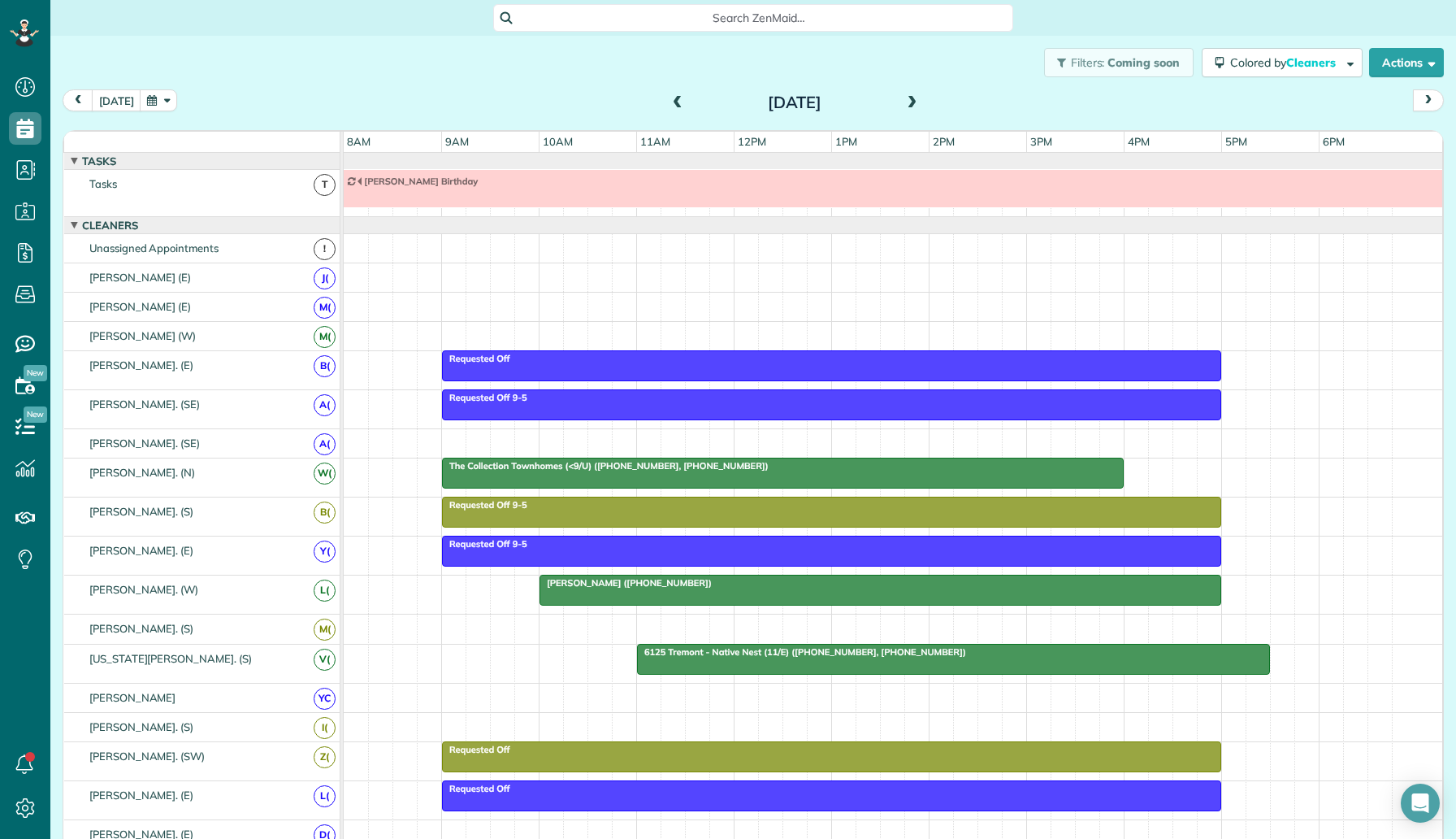
scroll to position [18, 0]
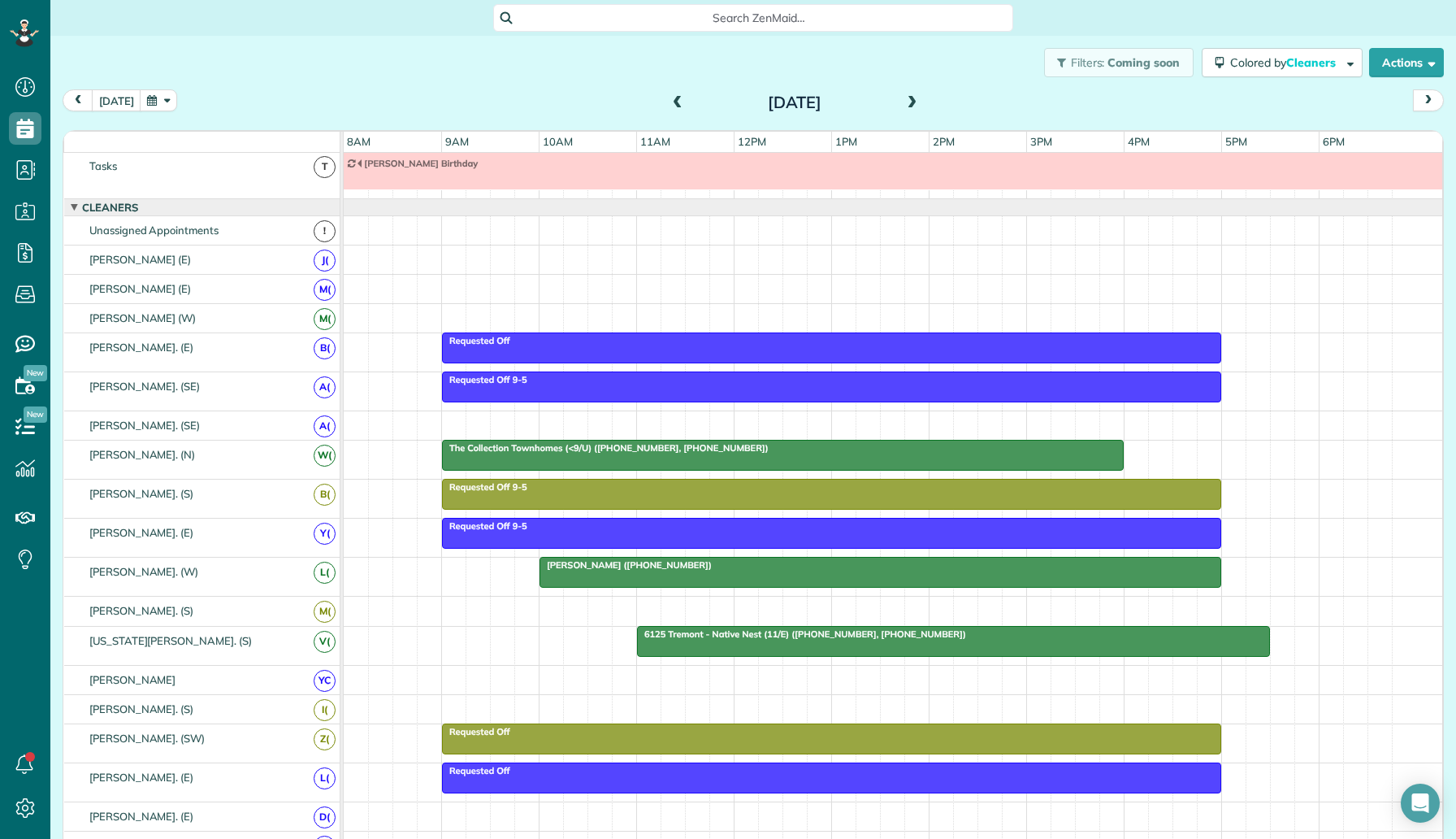
click at [916, 97] on span at bounding box center [912, 102] width 18 height 15
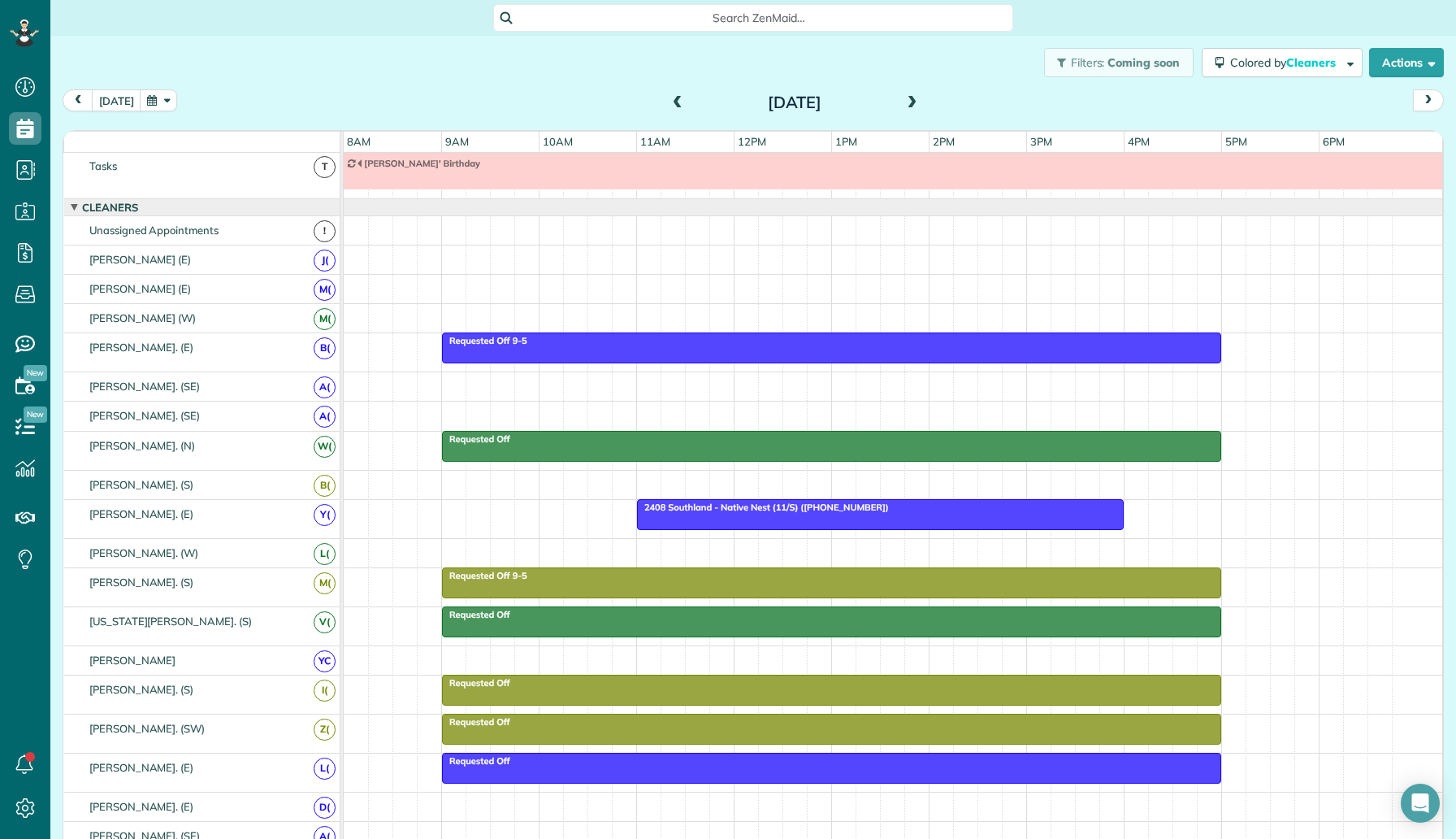
click at [676, 101] on span at bounding box center [678, 102] width 18 height 15
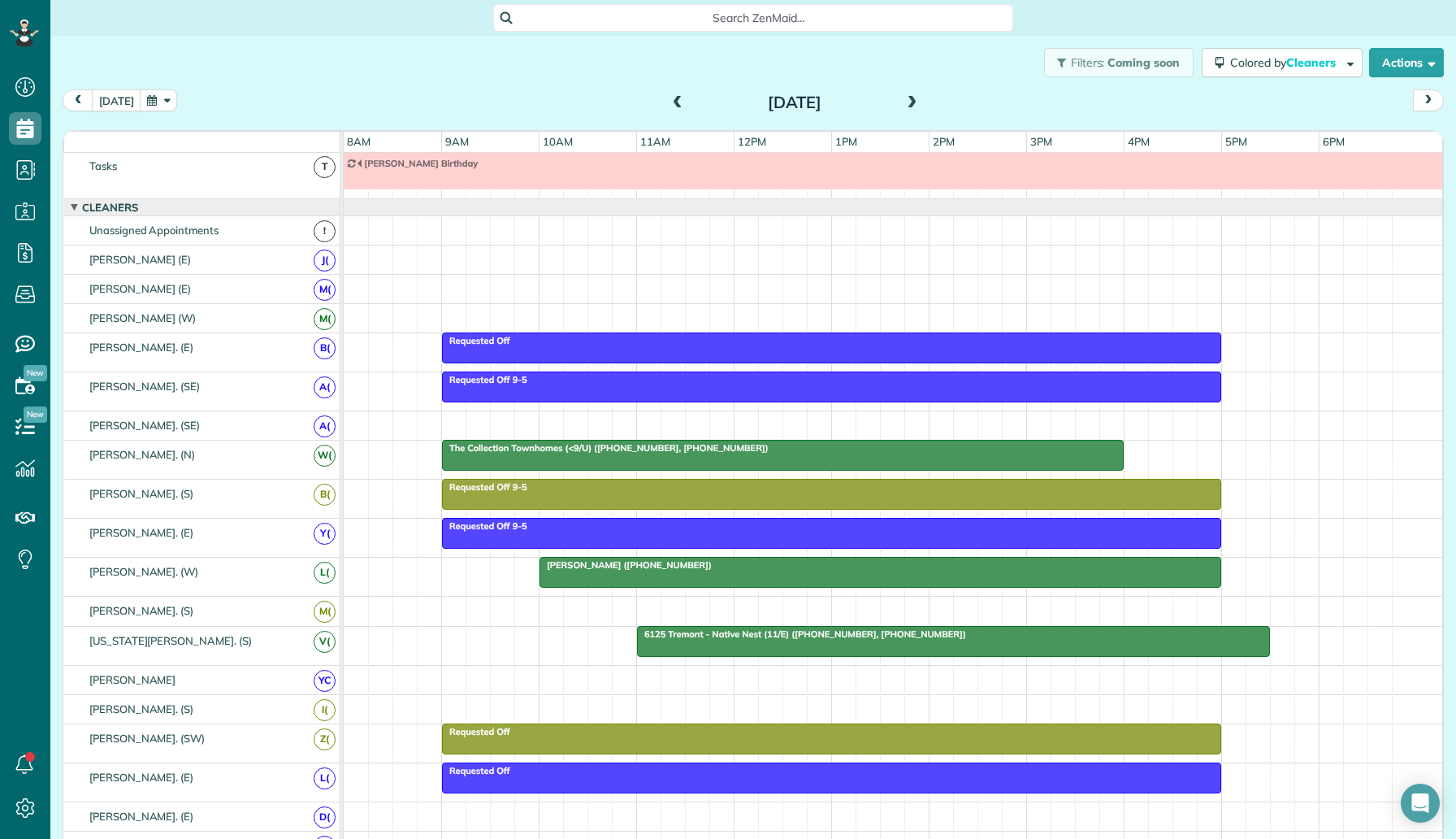
click at [680, 97] on span at bounding box center [678, 102] width 18 height 15
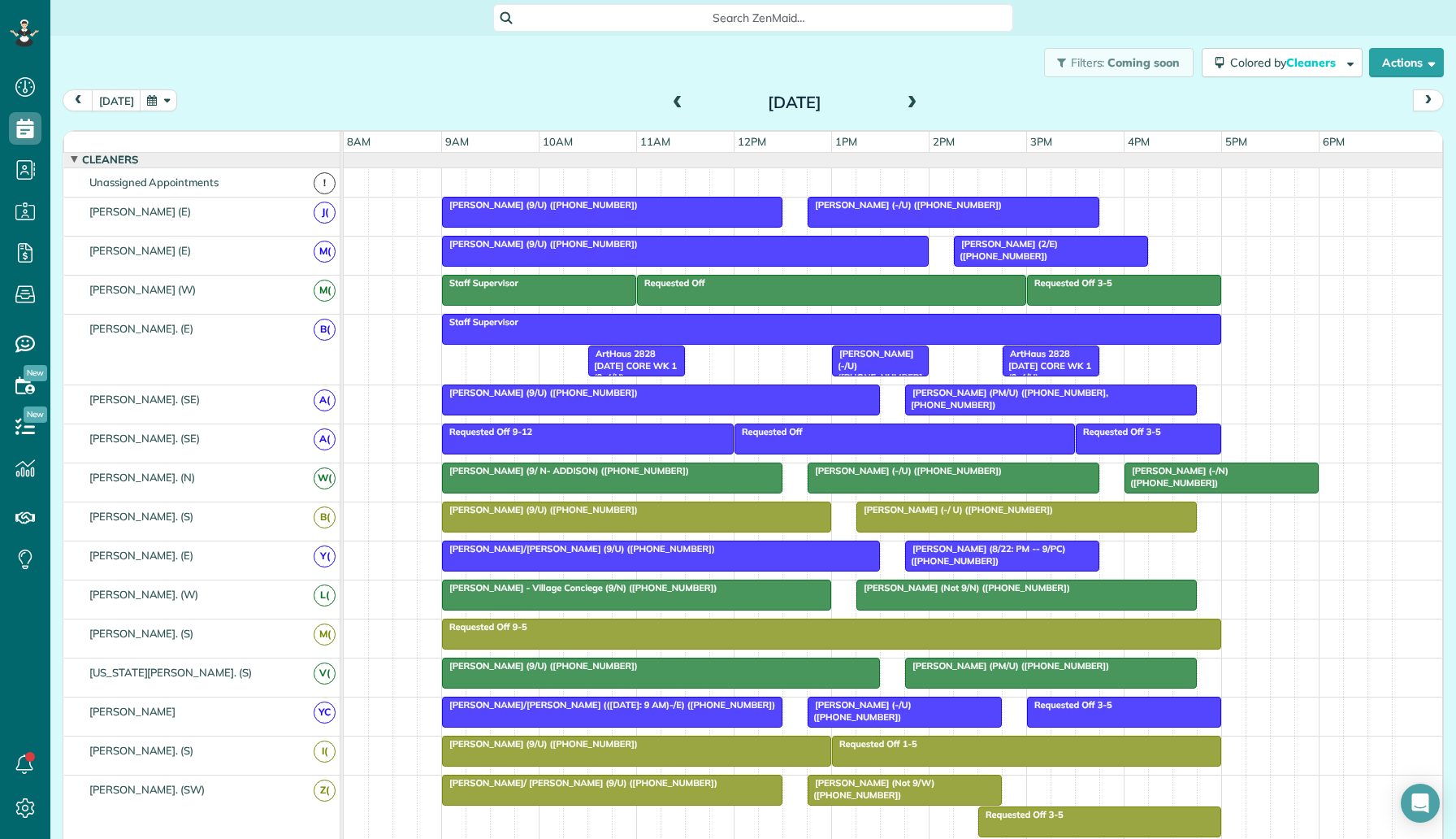
scroll to position [0, 0]
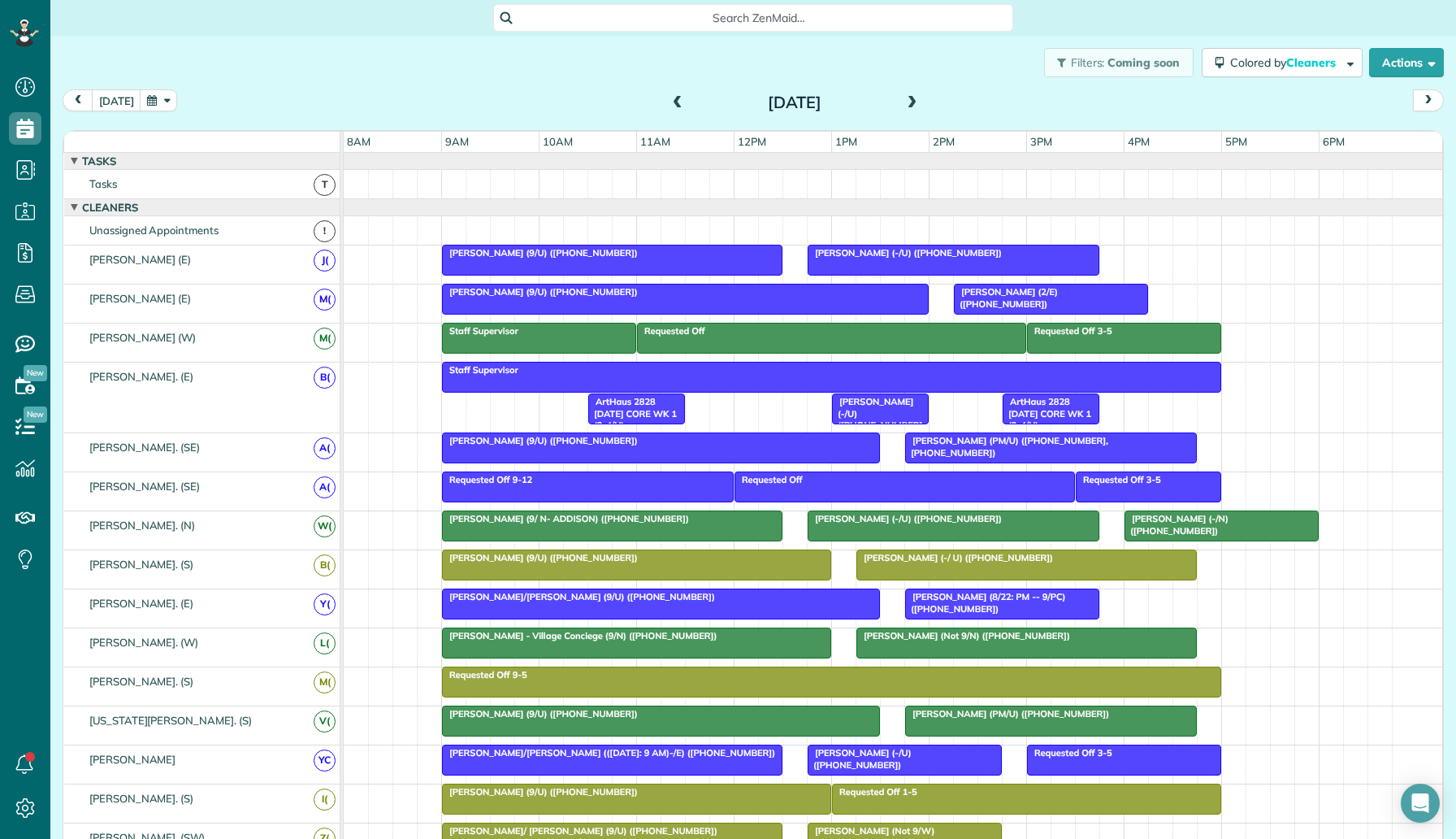
click at [886, 415] on span "Shradha Negi (-/U) (+12148766469)" at bounding box center [878, 419] width 91 height 47
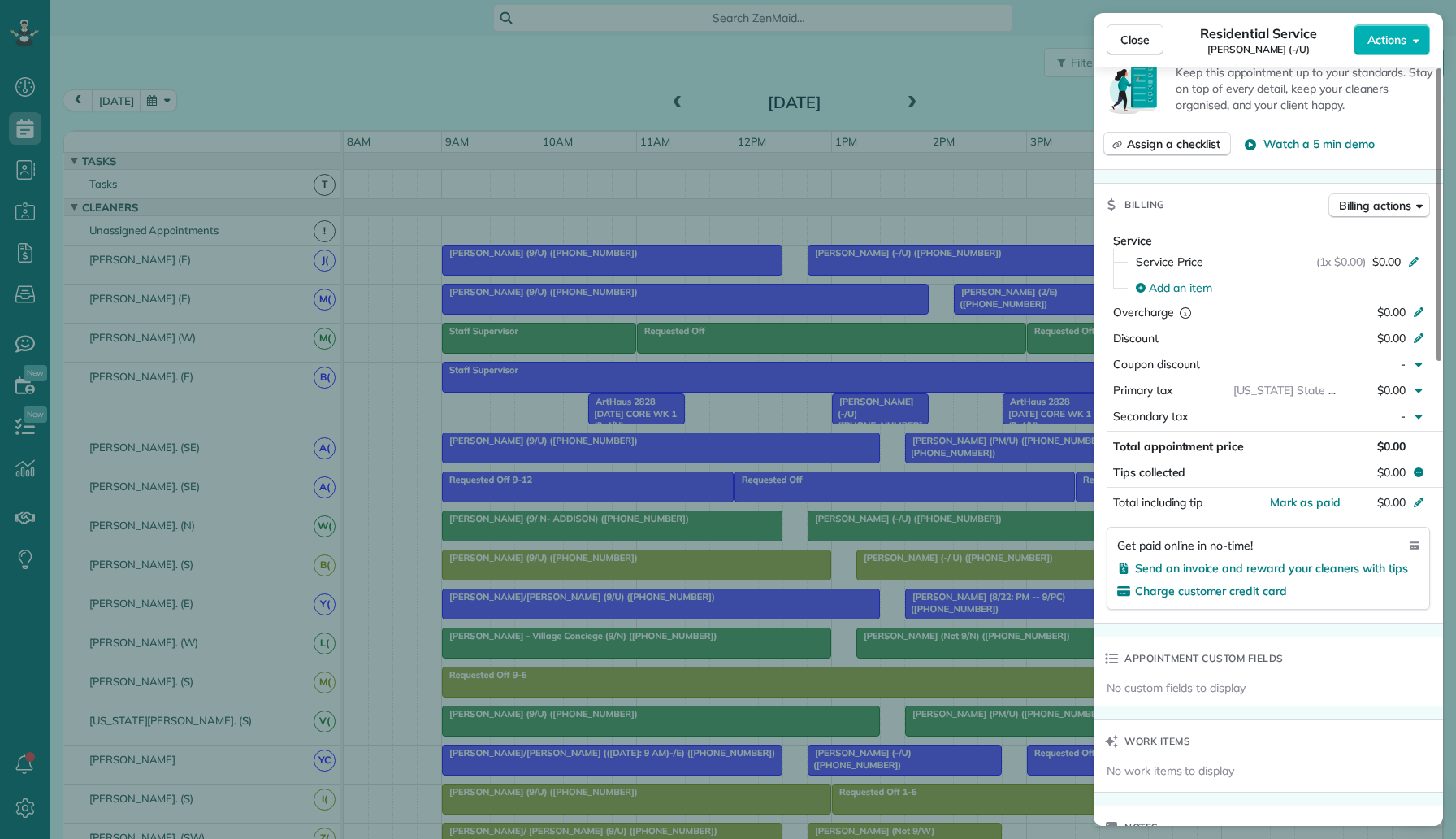
scroll to position [1203, 0]
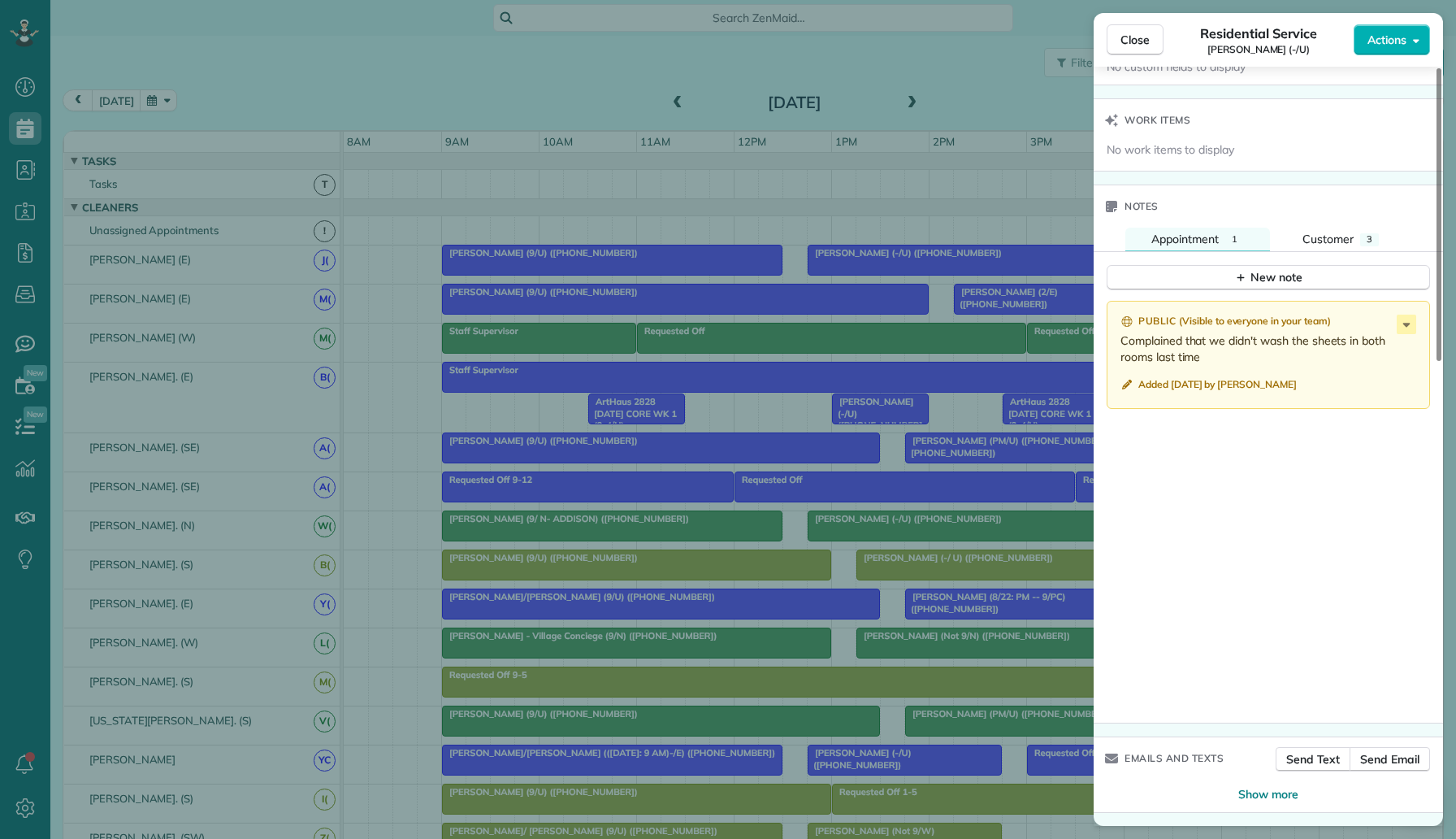
click at [676, 436] on div "Close Residential Service Shradha Negi (-/U) Actions Status Supervisor Check Sh…" at bounding box center [728, 420] width 1456 height 839
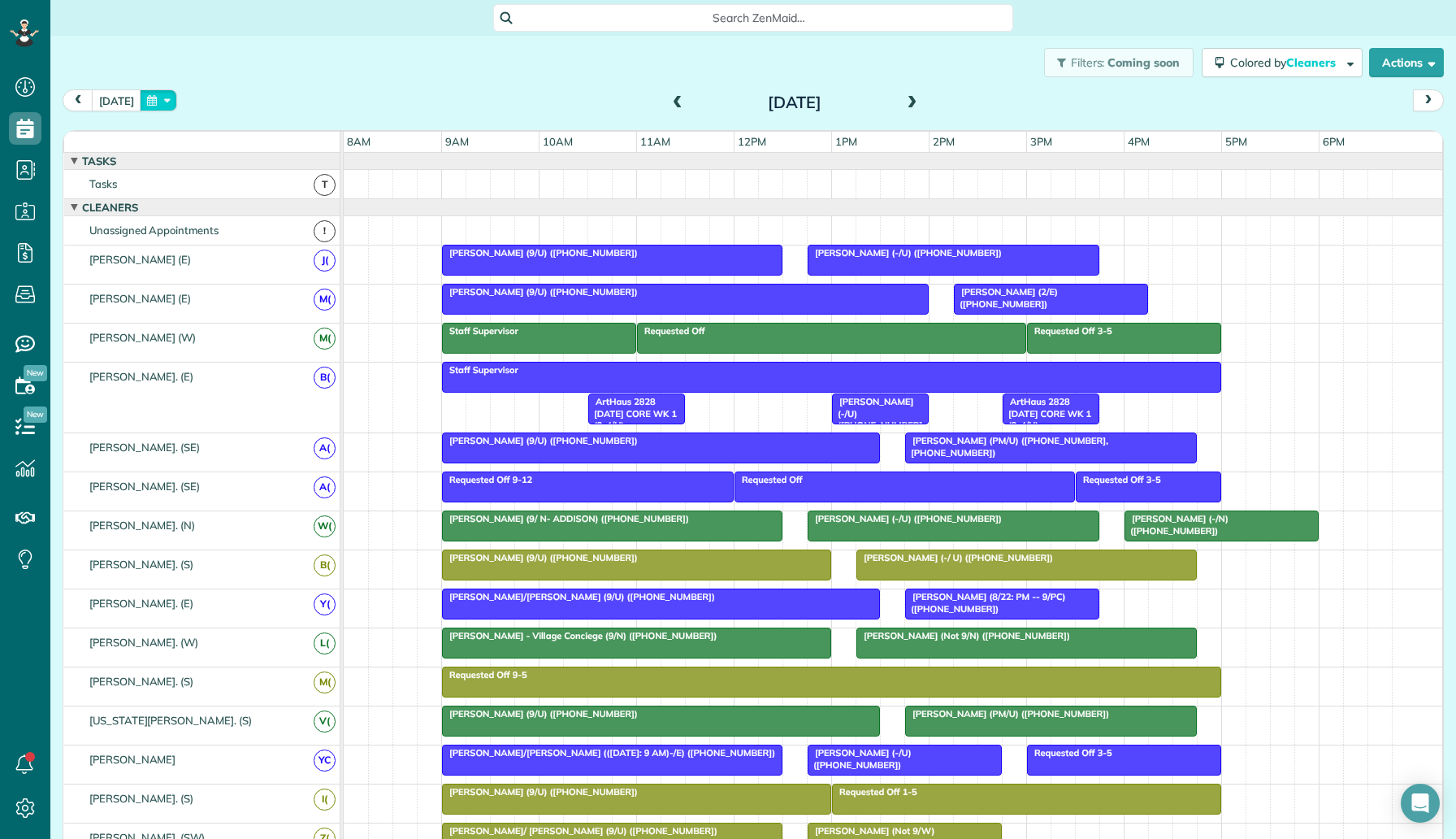
click at [153, 96] on button "button" at bounding box center [159, 100] width 38 height 22
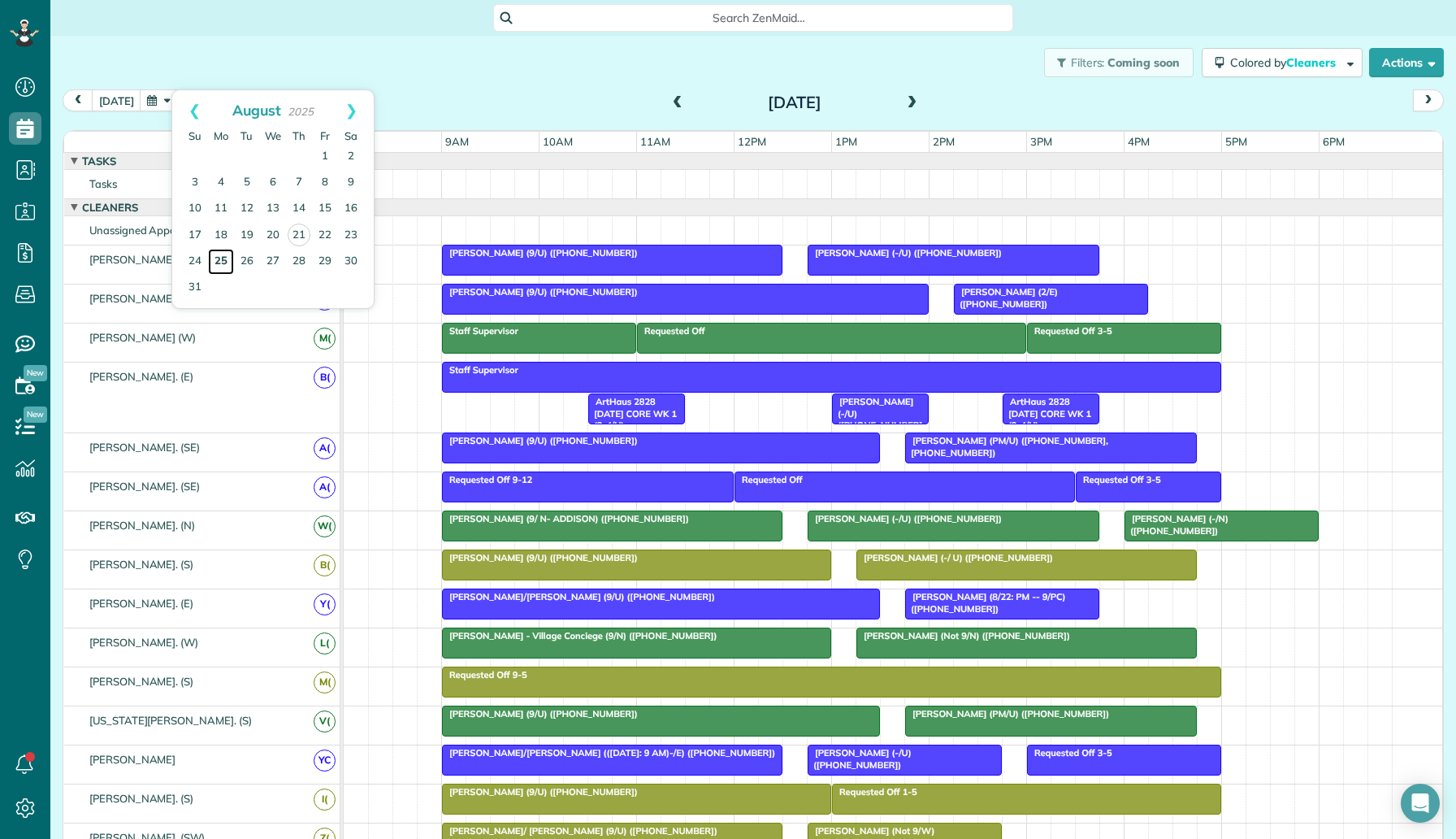
click at [226, 264] on link "25" at bounding box center [221, 261] width 26 height 26
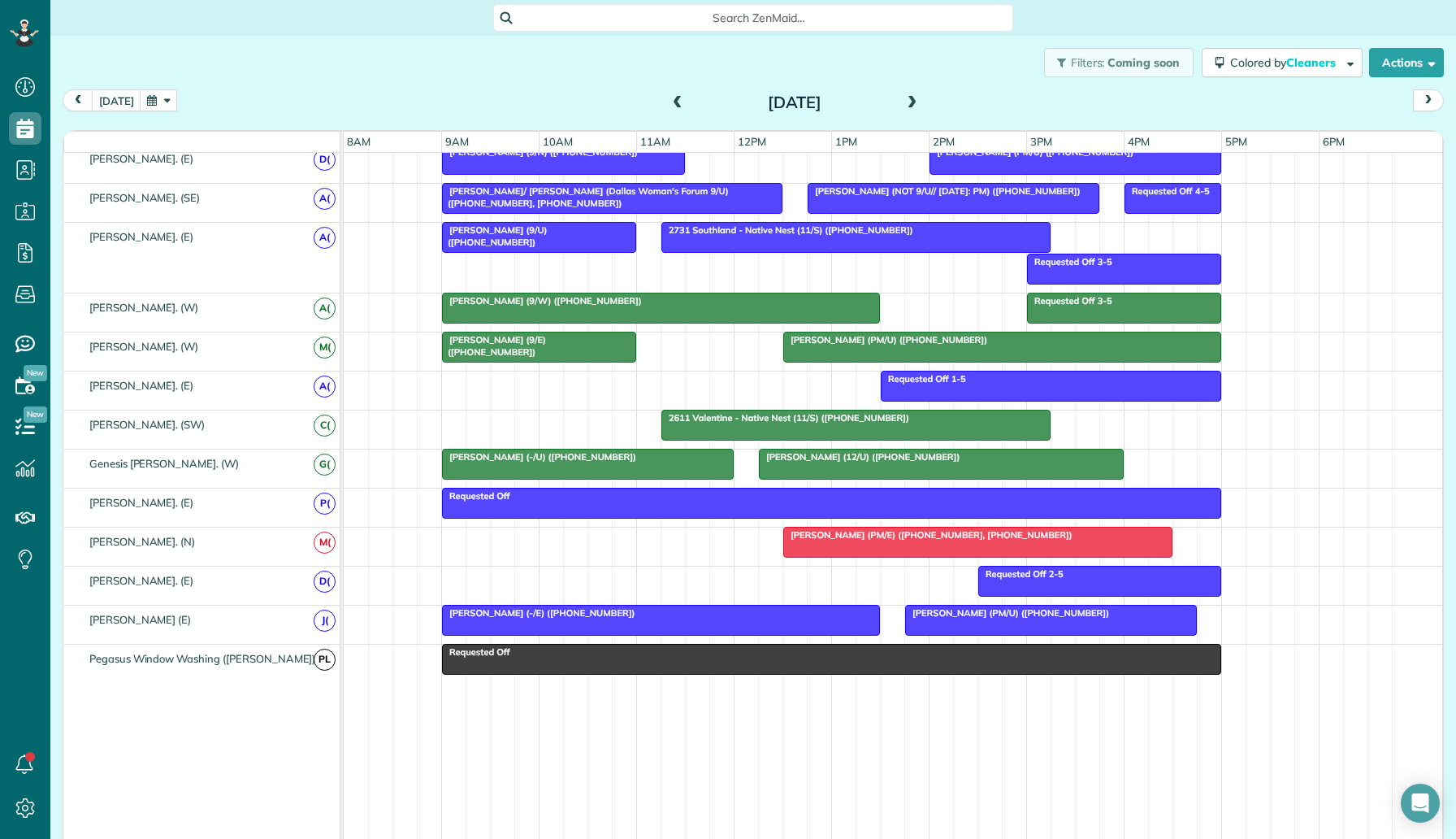
scroll to position [234, 0]
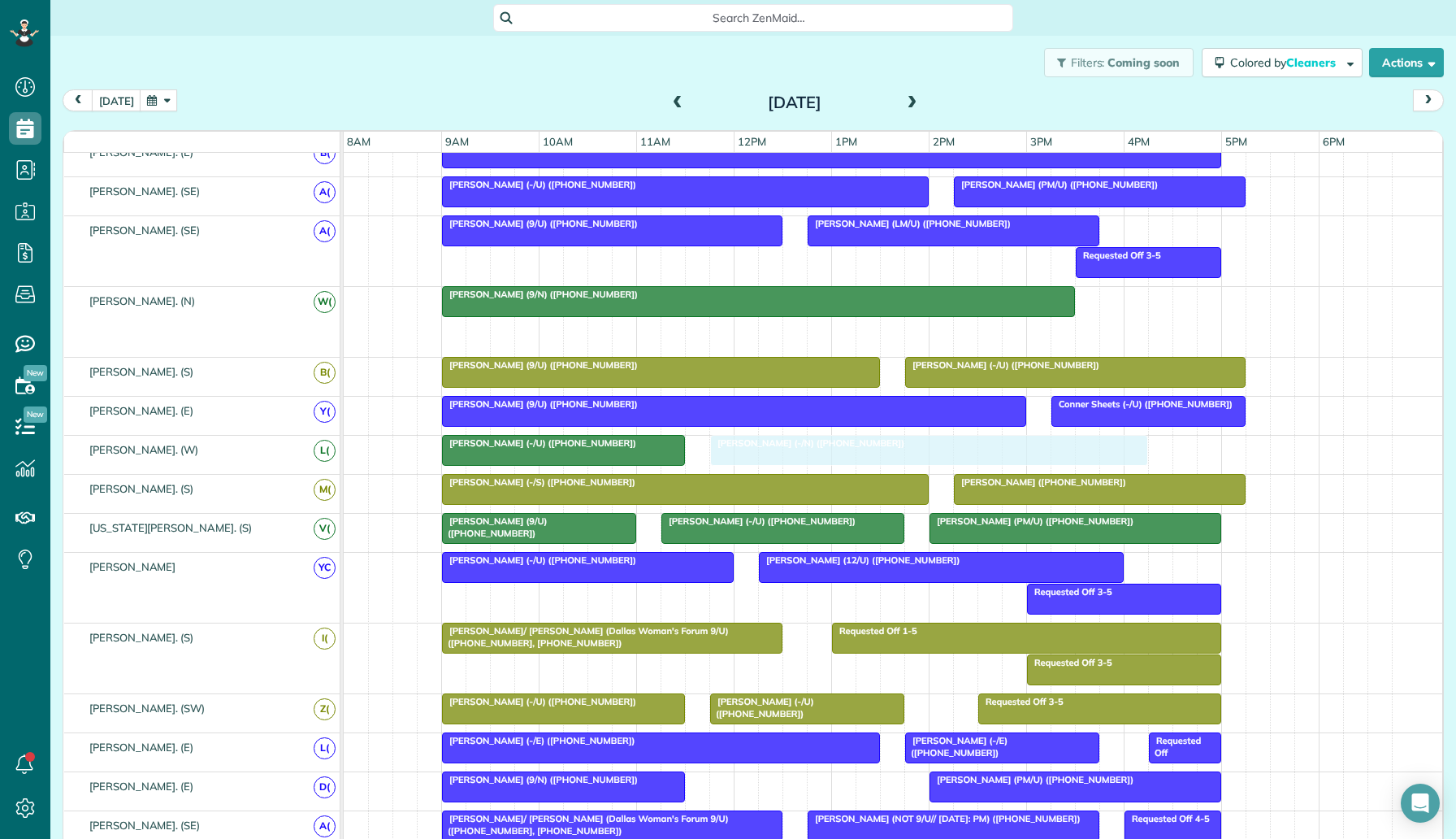
drag, startPoint x: 892, startPoint y: 326, endPoint x: 805, endPoint y: 444, distance: 146.6
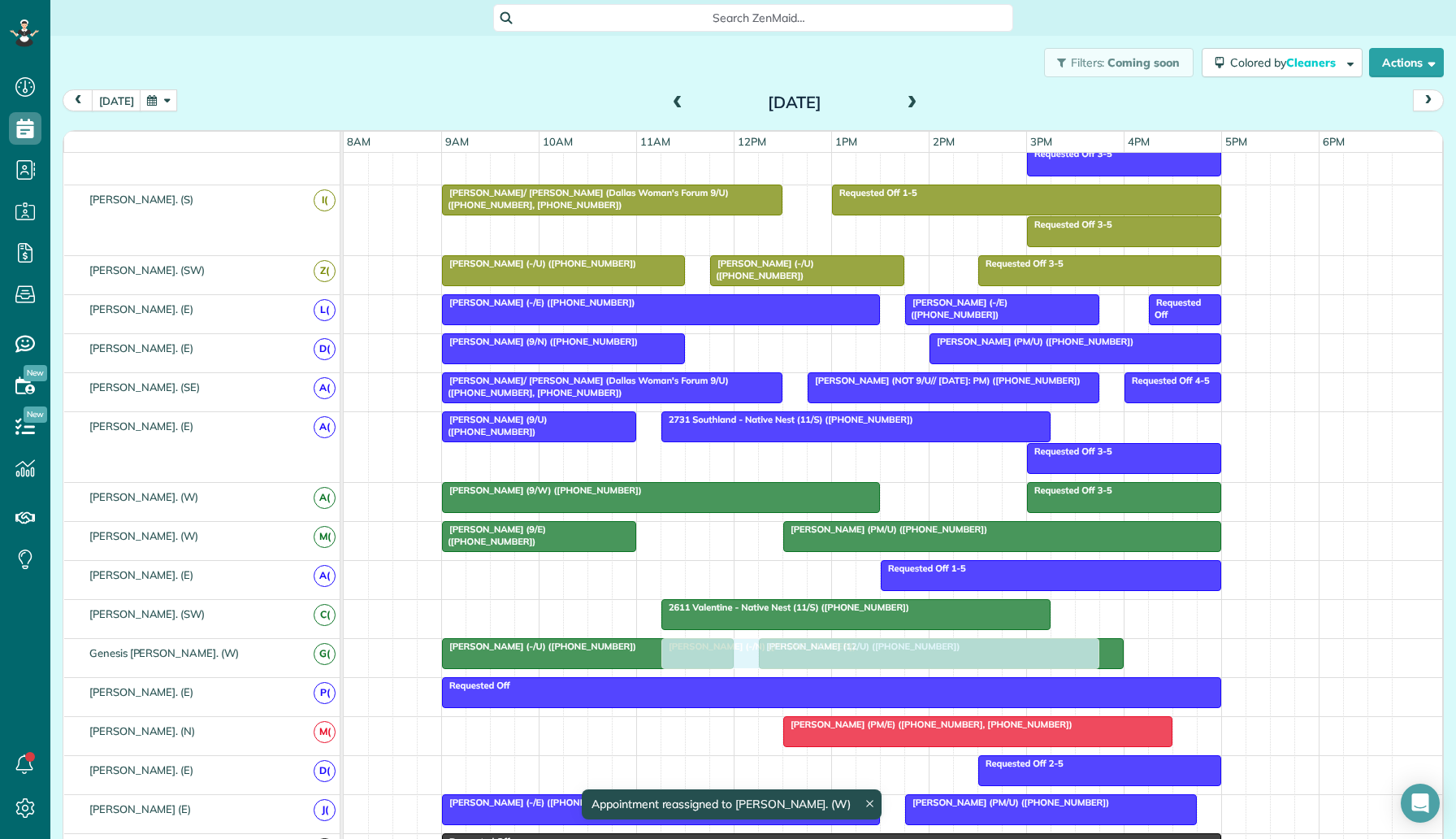
scroll to position [722, 0]
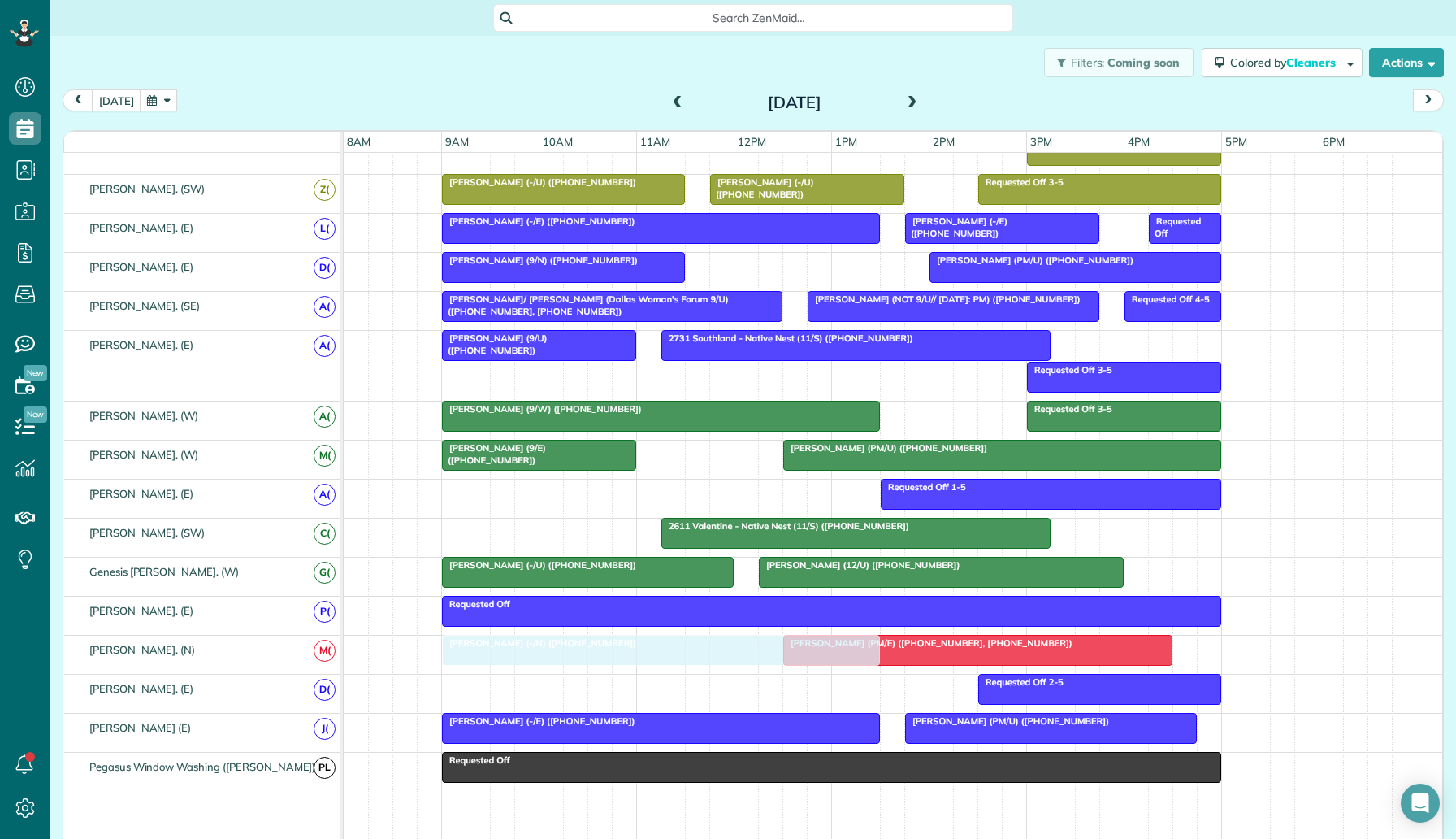
drag, startPoint x: 844, startPoint y: 420, endPoint x: 577, endPoint y: 650, distance: 352.4
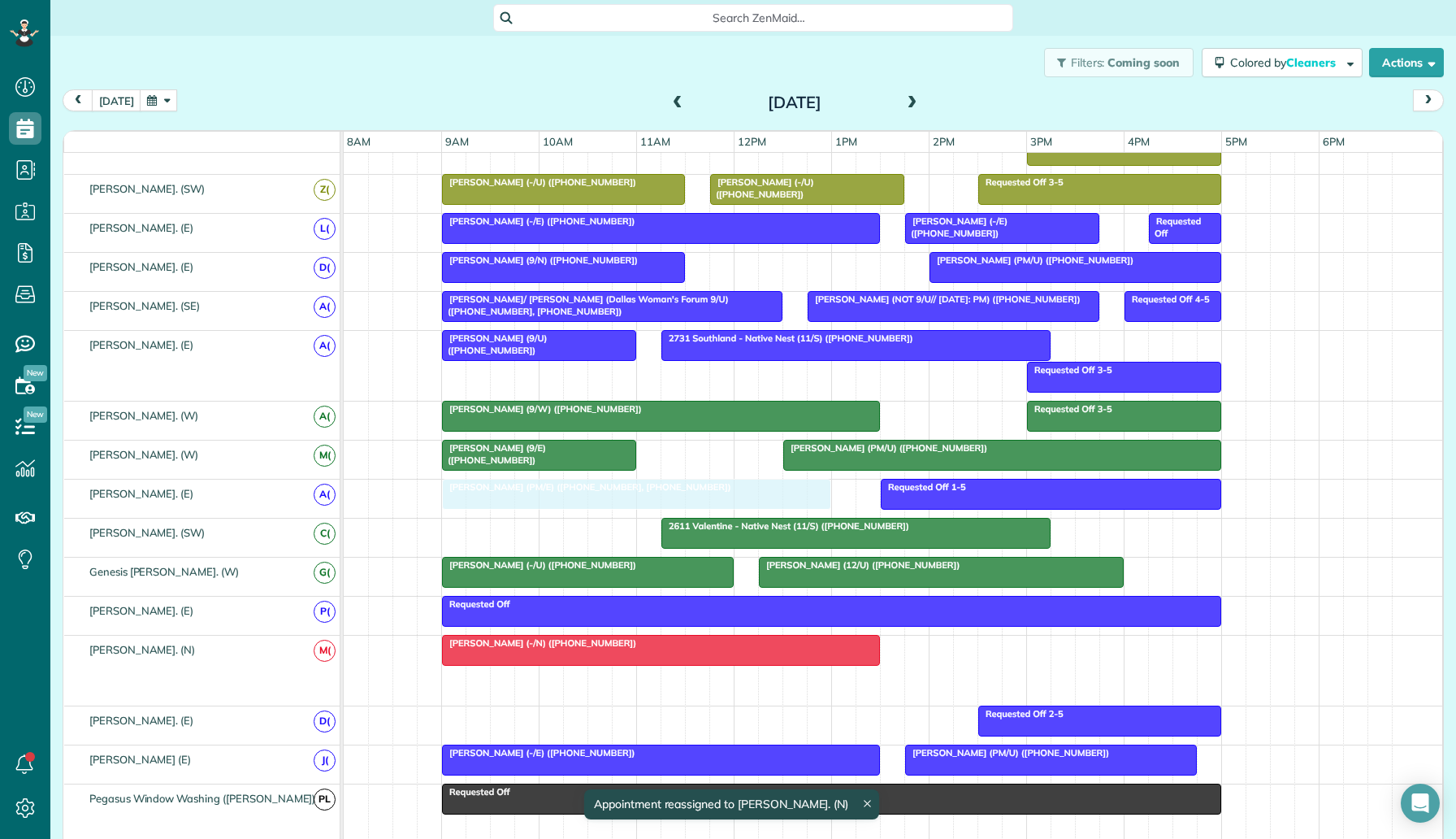
drag, startPoint x: 852, startPoint y: 688, endPoint x: 521, endPoint y: 493, distance: 384.2
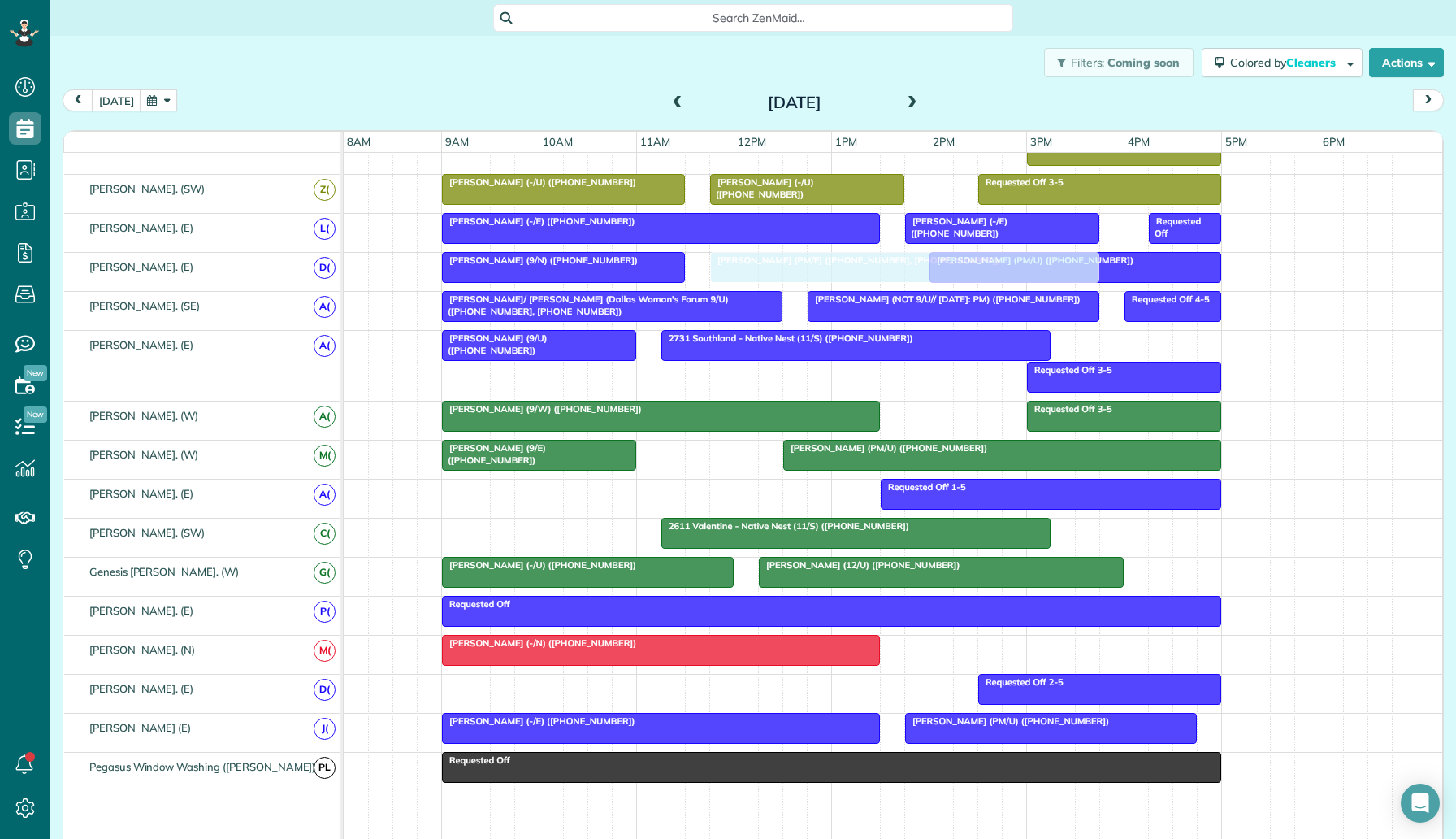
drag, startPoint x: 593, startPoint y: 494, endPoint x: 870, endPoint y: 286, distance: 346.4
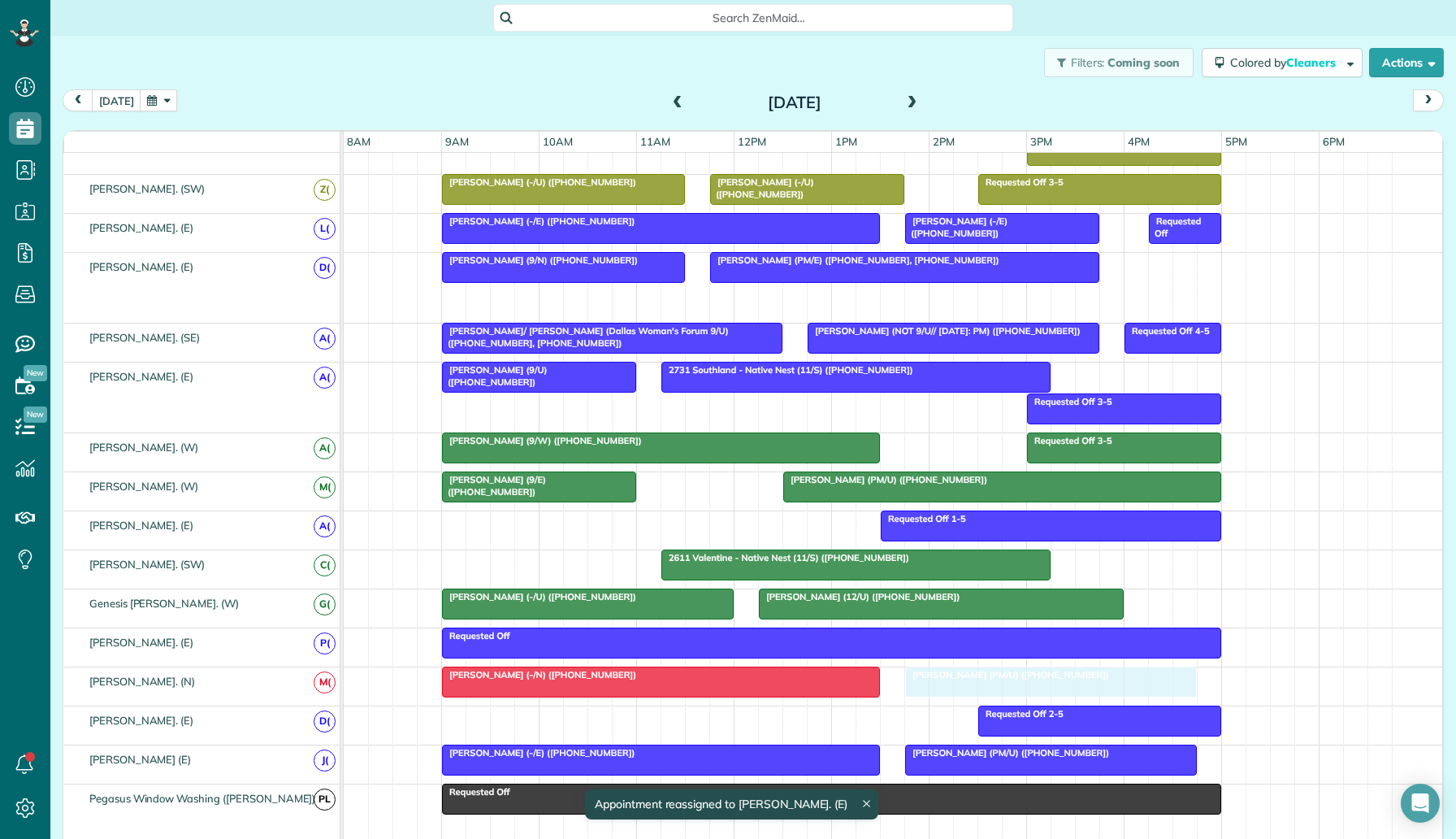
drag, startPoint x: 963, startPoint y: 296, endPoint x: 949, endPoint y: 667, distance: 371.3
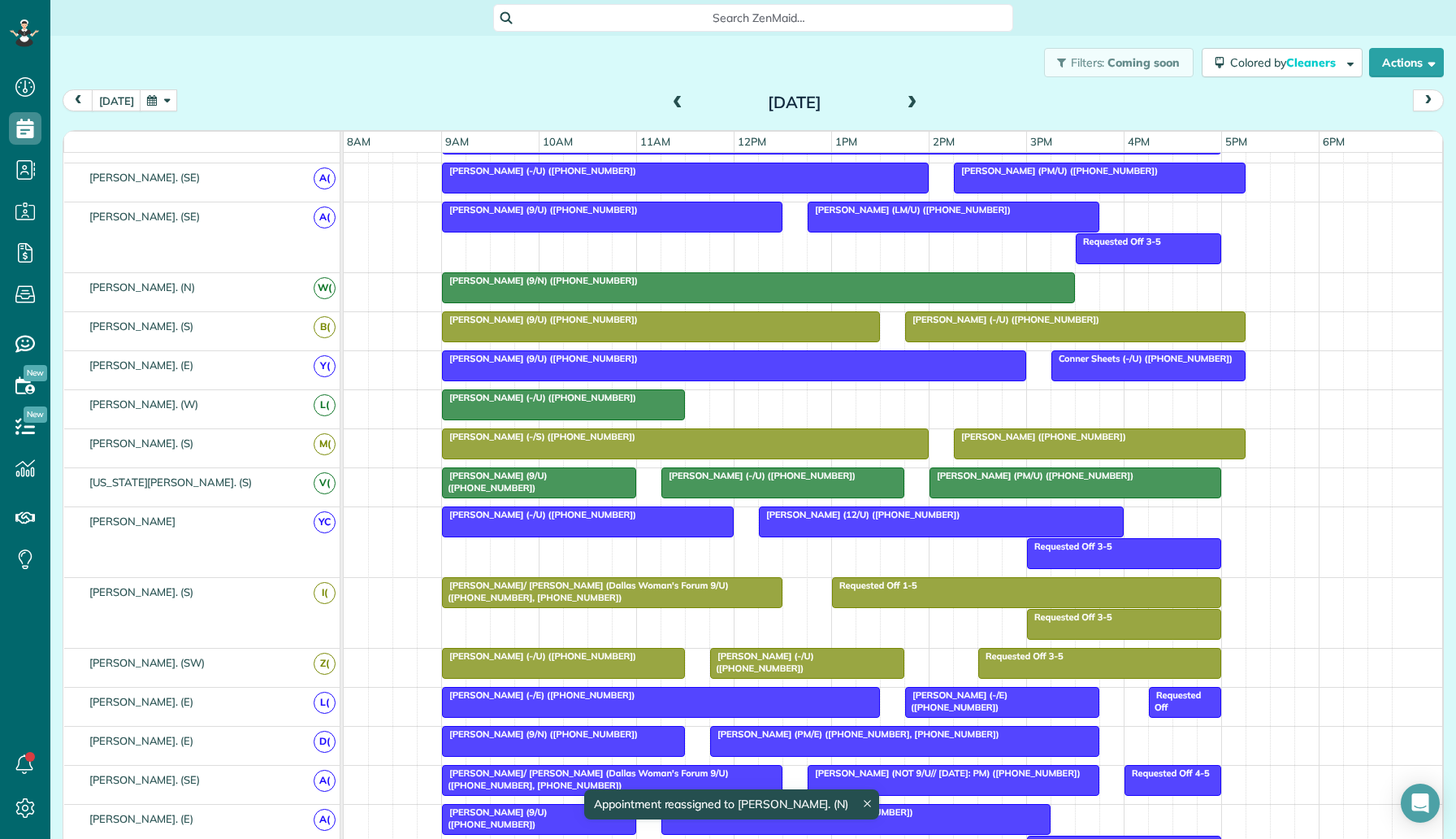
scroll to position [0, 0]
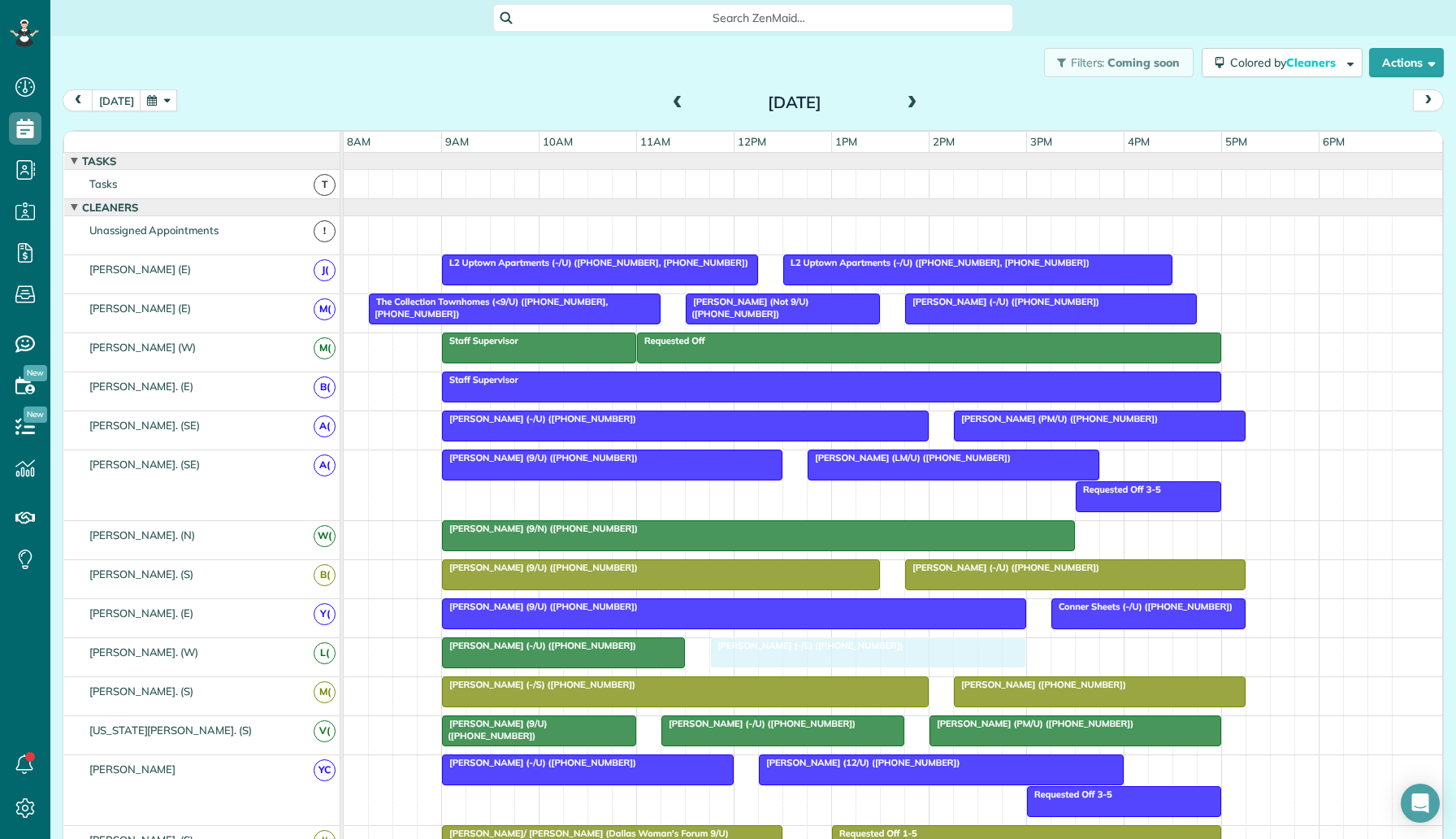
drag, startPoint x: 654, startPoint y: 220, endPoint x: 885, endPoint y: 626, distance: 467.1
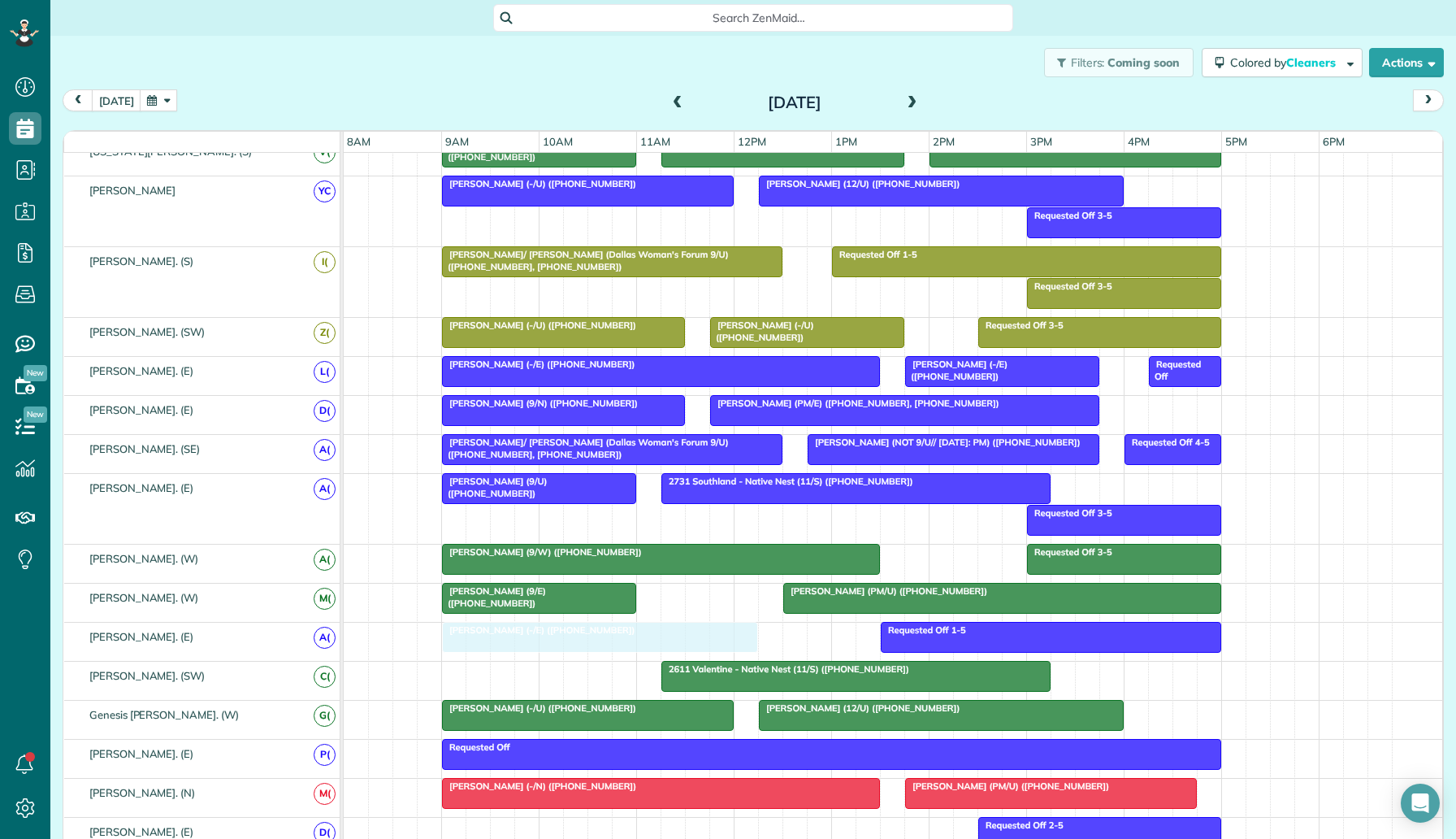
drag, startPoint x: 871, startPoint y: 630, endPoint x: 619, endPoint y: 631, distance: 252.0
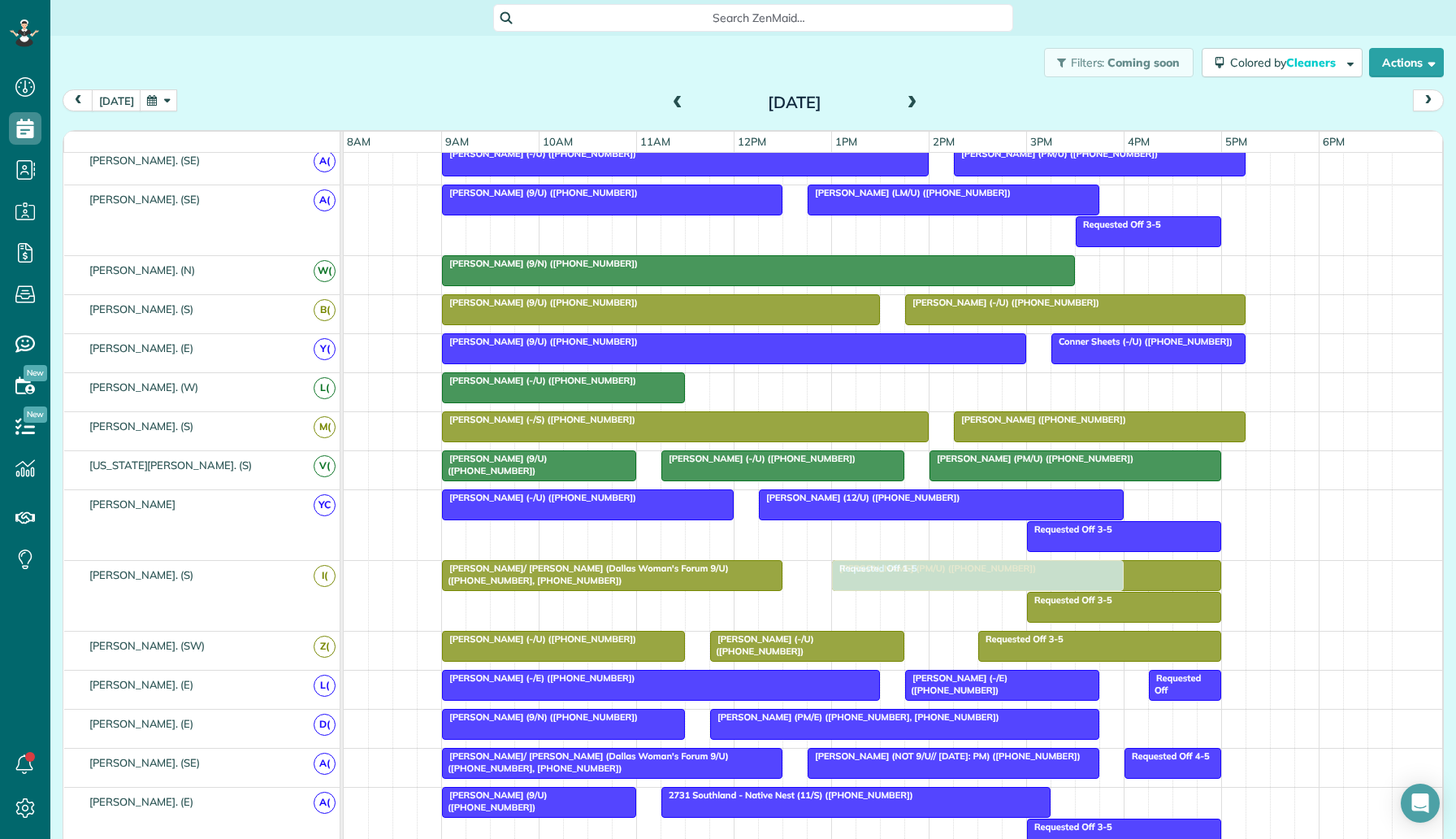
scroll to position [174, 0]
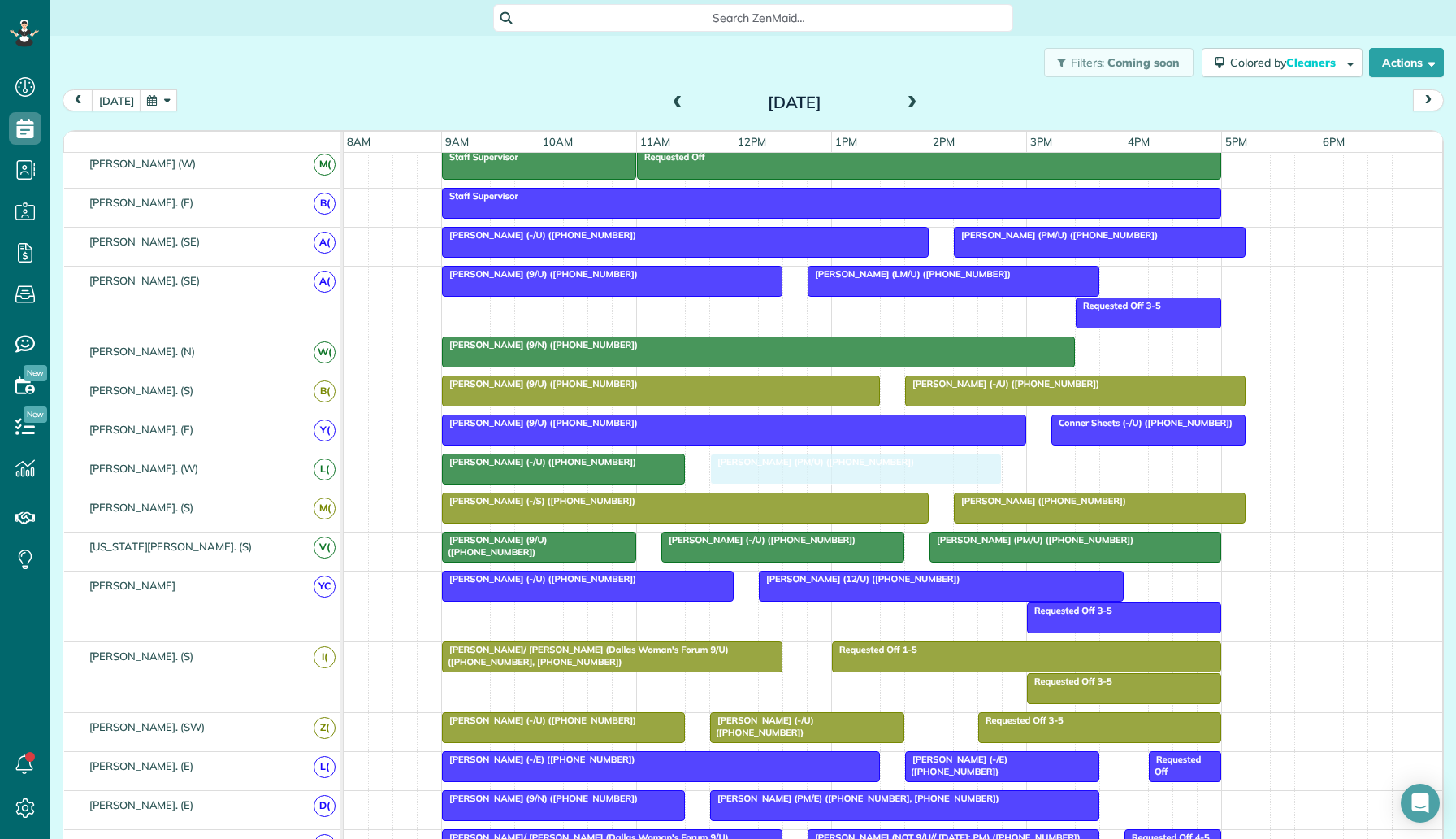
drag, startPoint x: 1009, startPoint y: 538, endPoint x: 818, endPoint y: 466, distance: 204.1
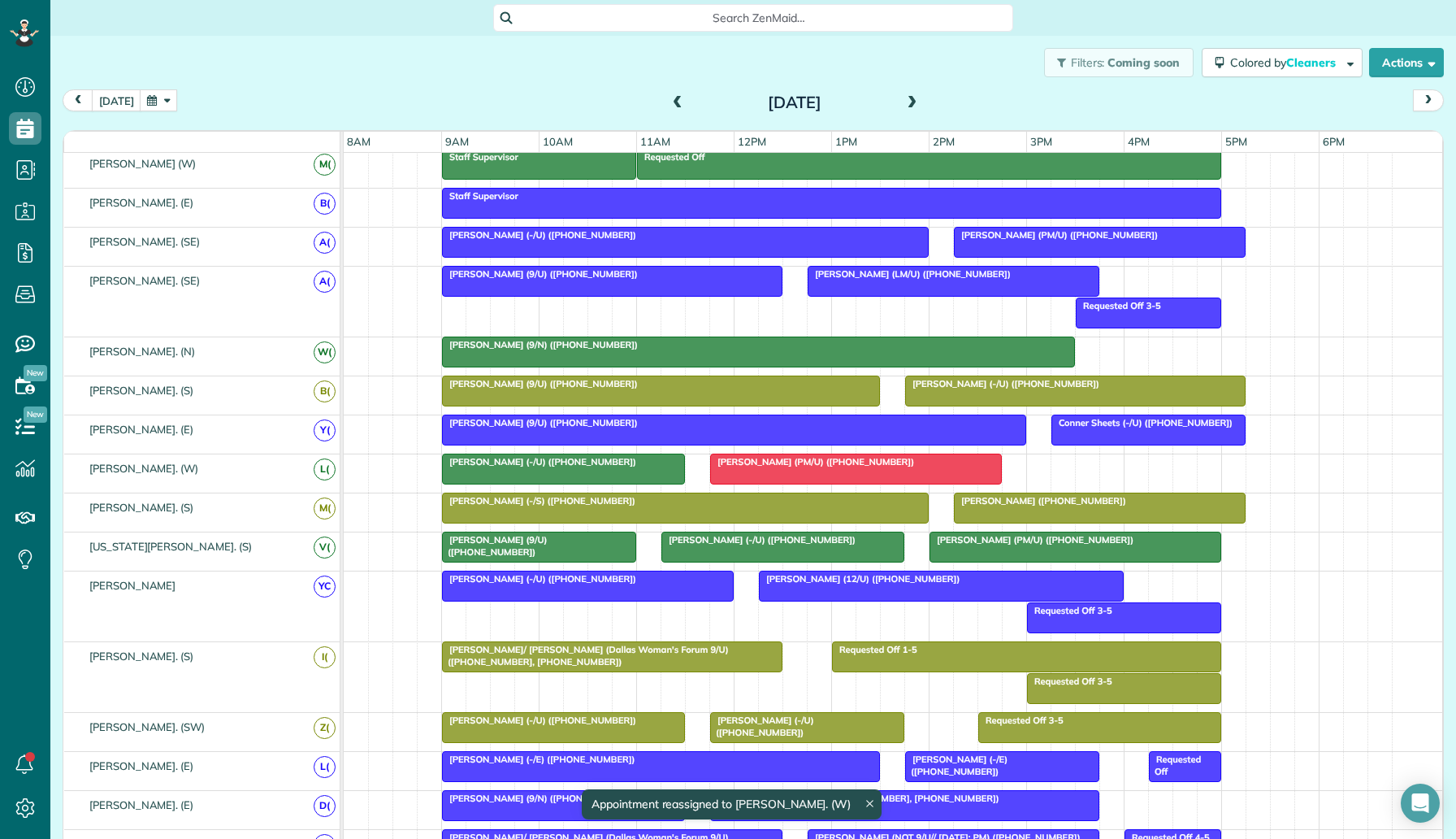
scroll to position [0, 0]
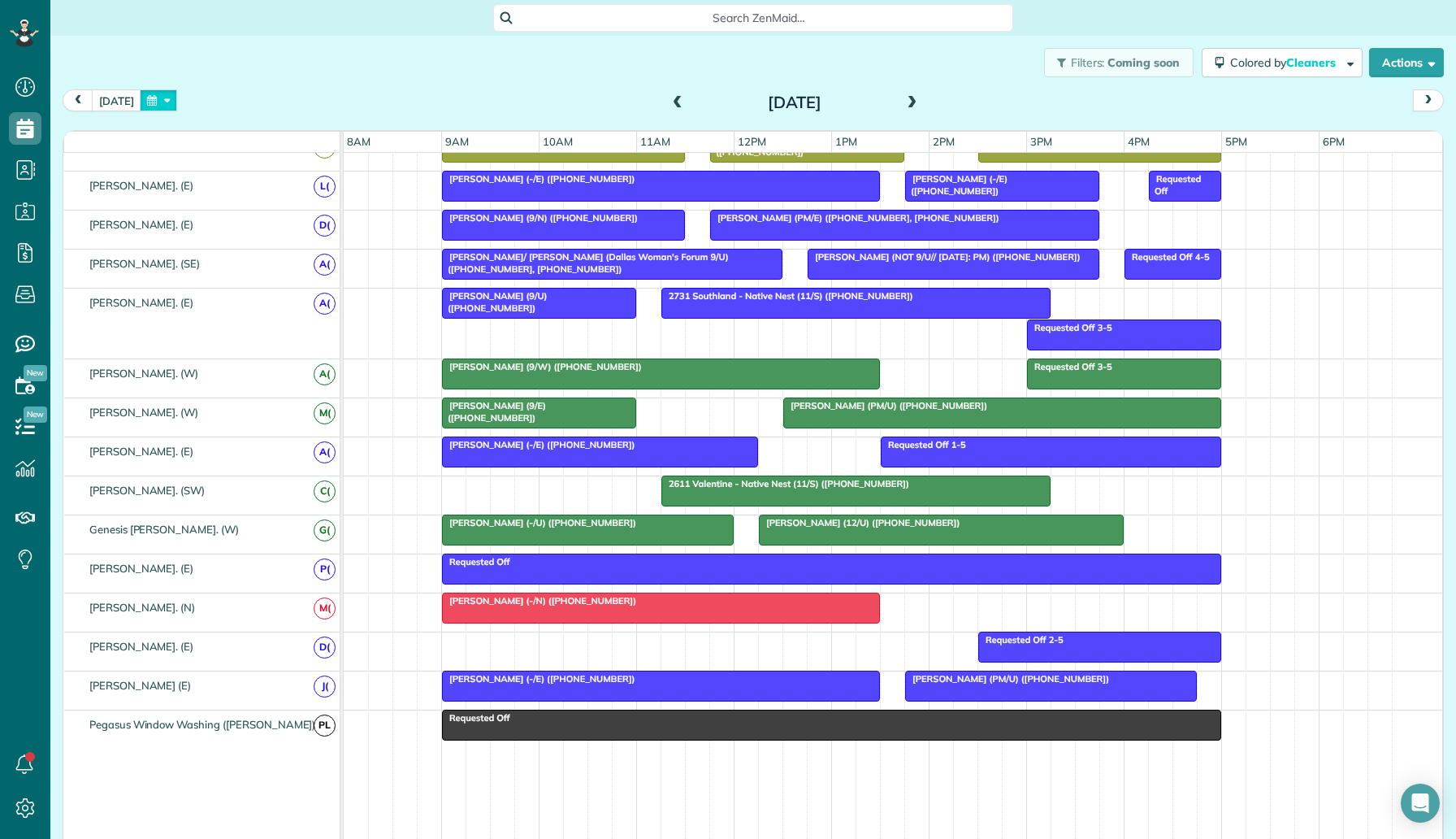
click at [152, 103] on button "button" at bounding box center [159, 100] width 38 height 22
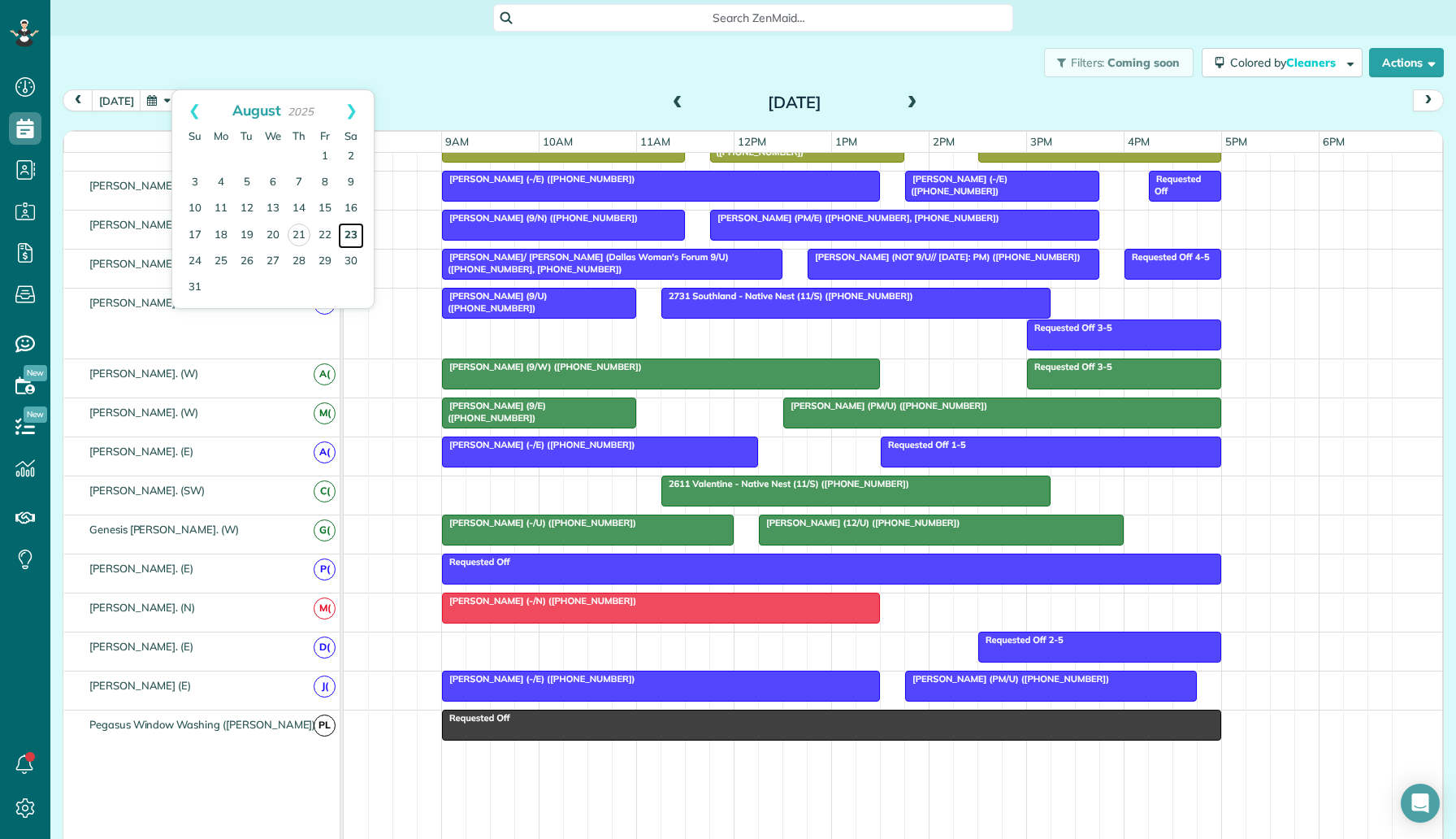
click at [341, 234] on link "23" at bounding box center [351, 236] width 26 height 26
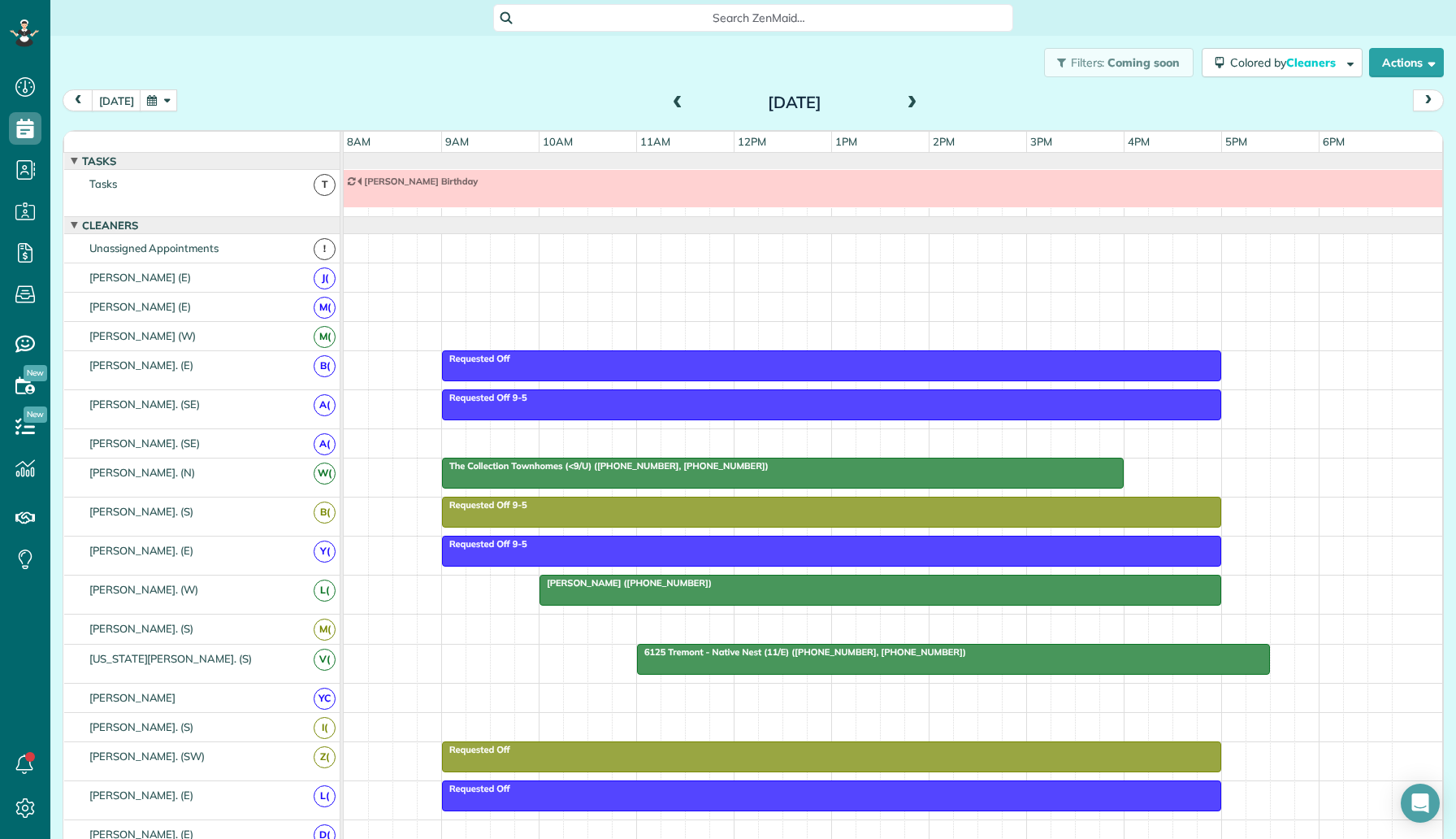
click at [649, 461] on span "The Collection Townhomes (<9/U) (+12149710721, +14698555895)" at bounding box center [605, 465] width 328 height 11
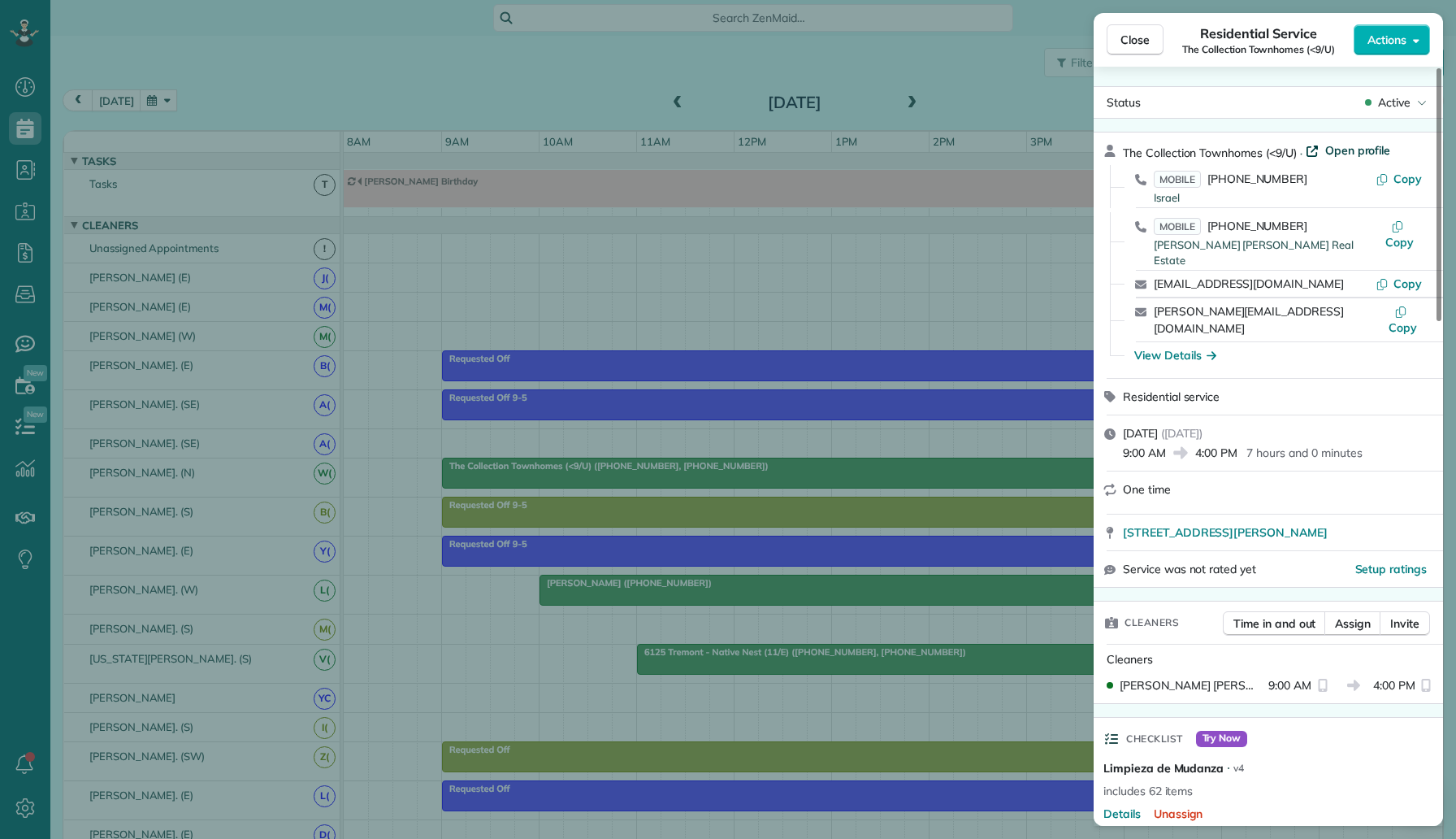
click at [1347, 149] on span "Open profile" at bounding box center [1359, 150] width 66 height 16
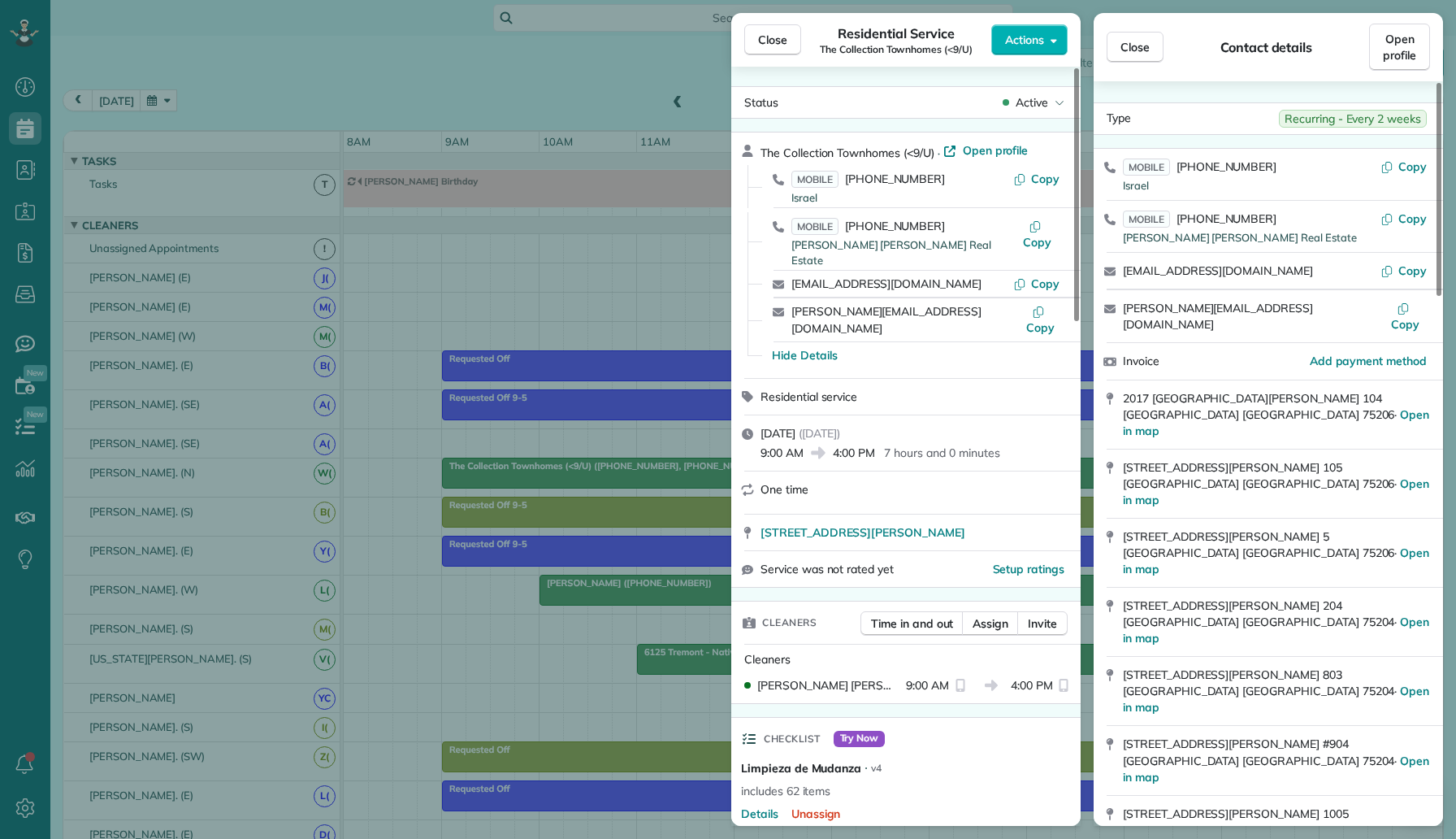
click at [528, 101] on div "Close Residential Service The Collection Townhomes (<9/U) Actions Status Active…" at bounding box center [728, 420] width 1456 height 839
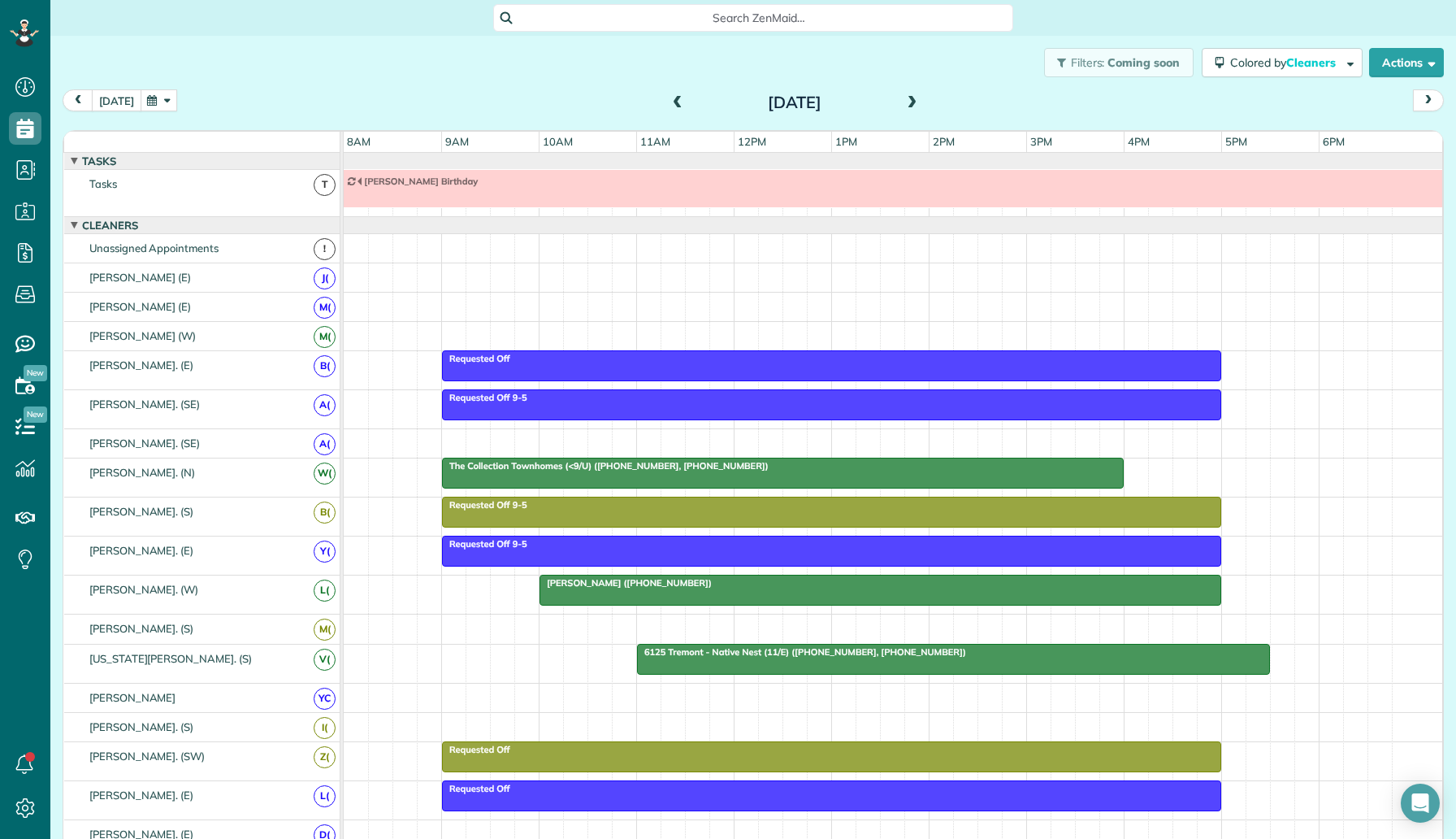
click at [120, 103] on button "today" at bounding box center [116, 100] width 50 height 22
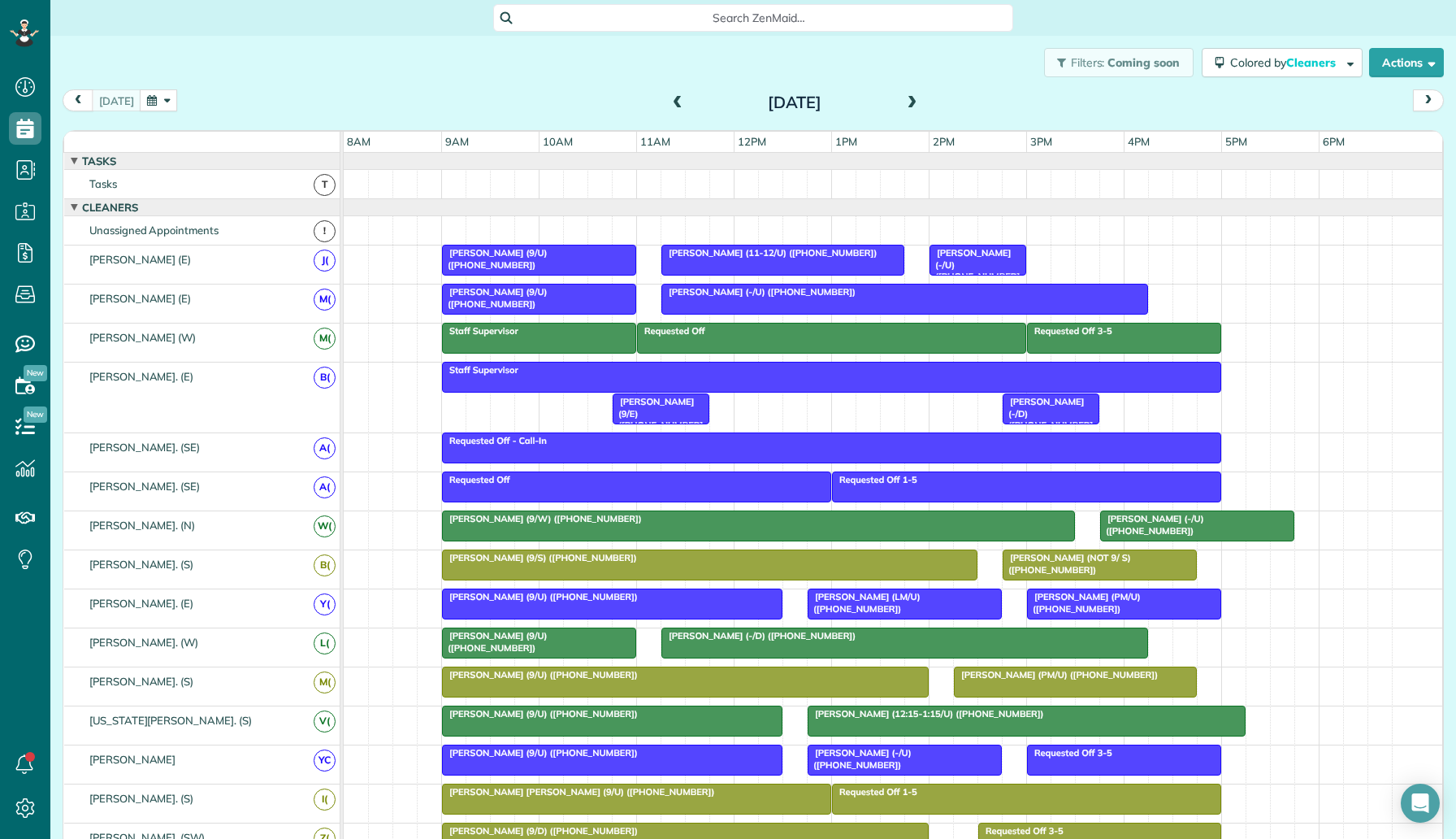
click at [908, 98] on span at bounding box center [912, 102] width 18 height 15
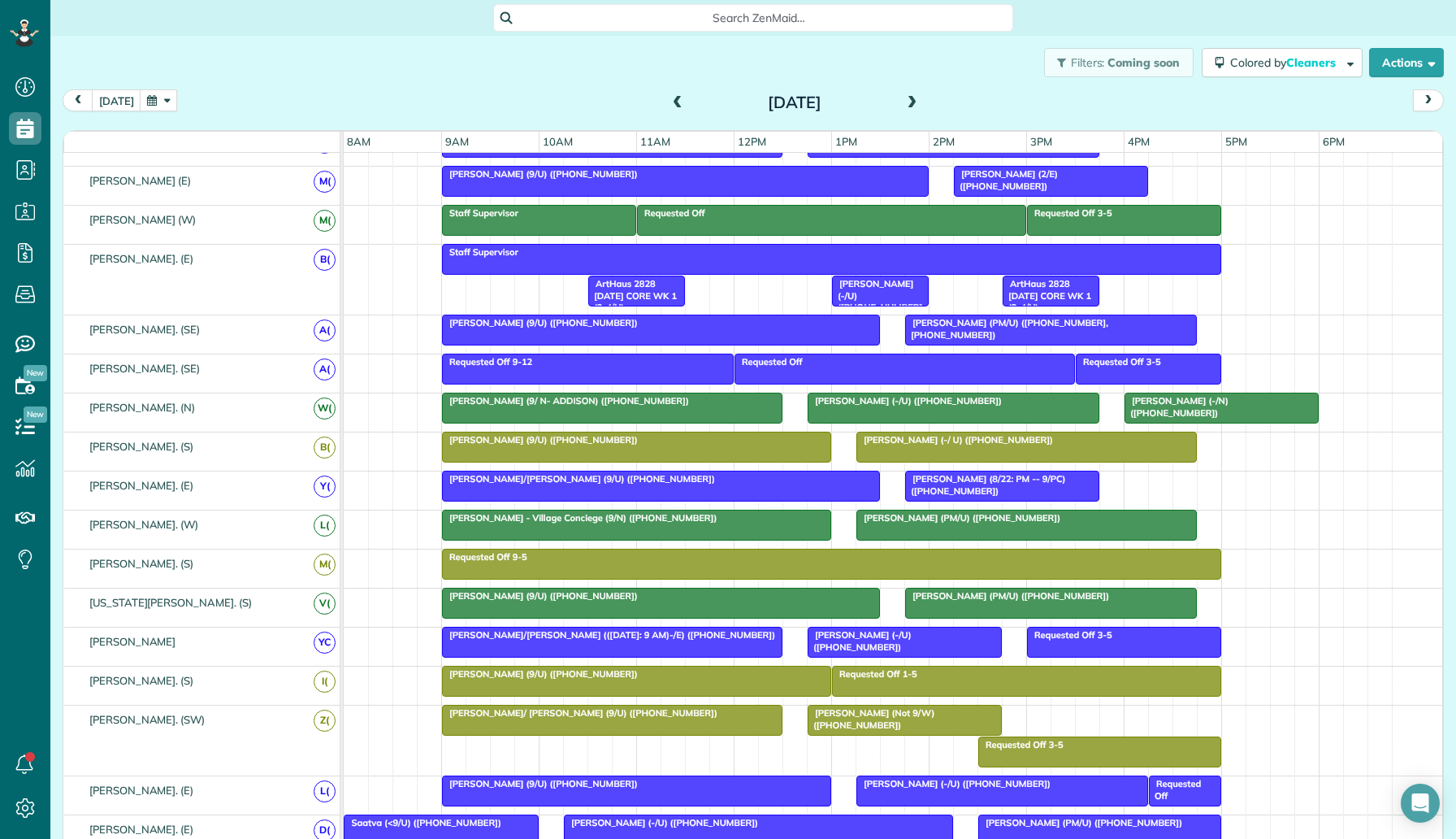
scroll to position [153, 0]
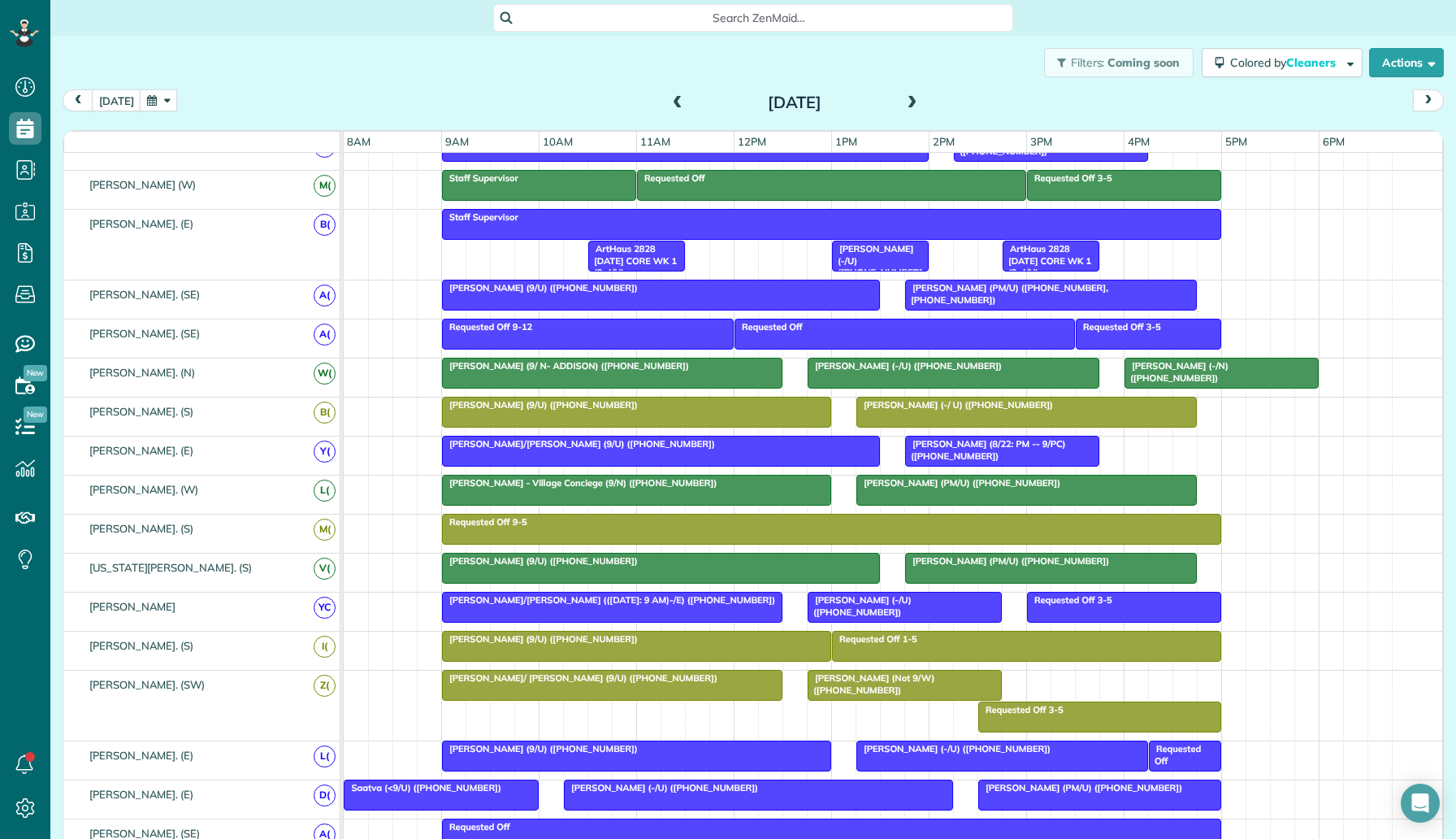
click at [923, 481] on span "Eron Ortiz (PM/U) (+16307317491)" at bounding box center [958, 482] width 206 height 11
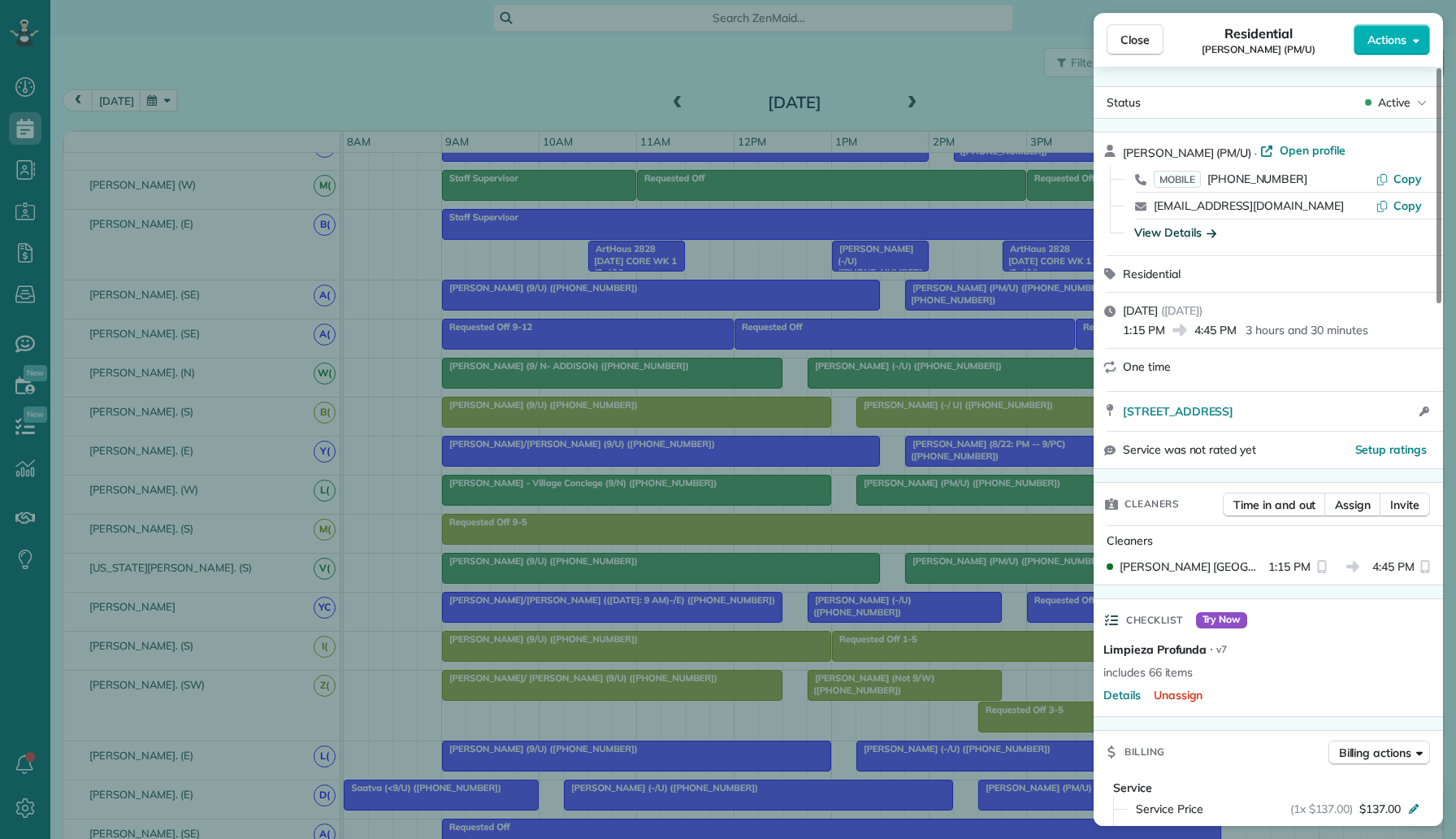
click at [1170, 240] on div "View Details" at bounding box center [1176, 233] width 82 height 16
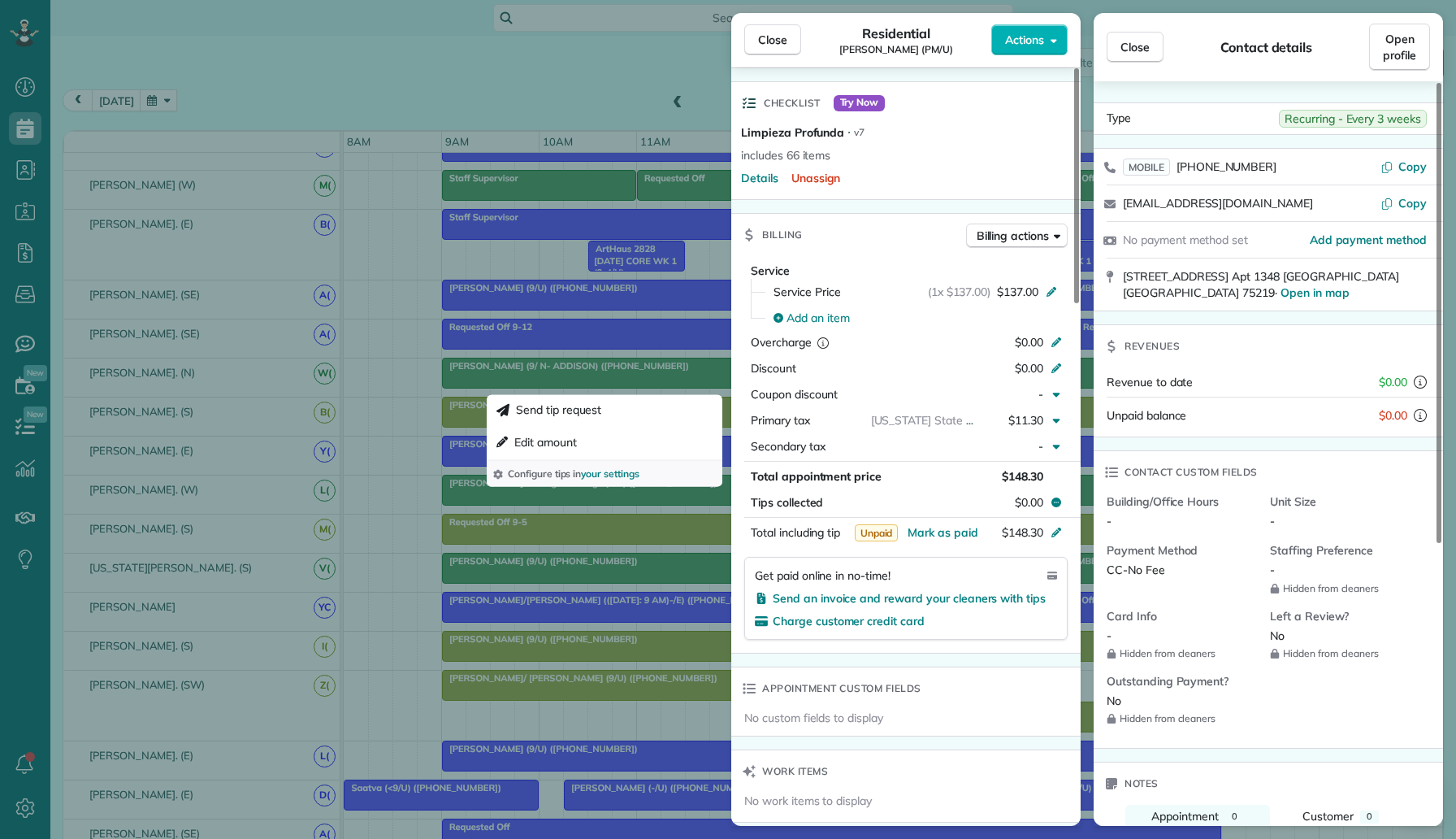
scroll to position [386, 0]
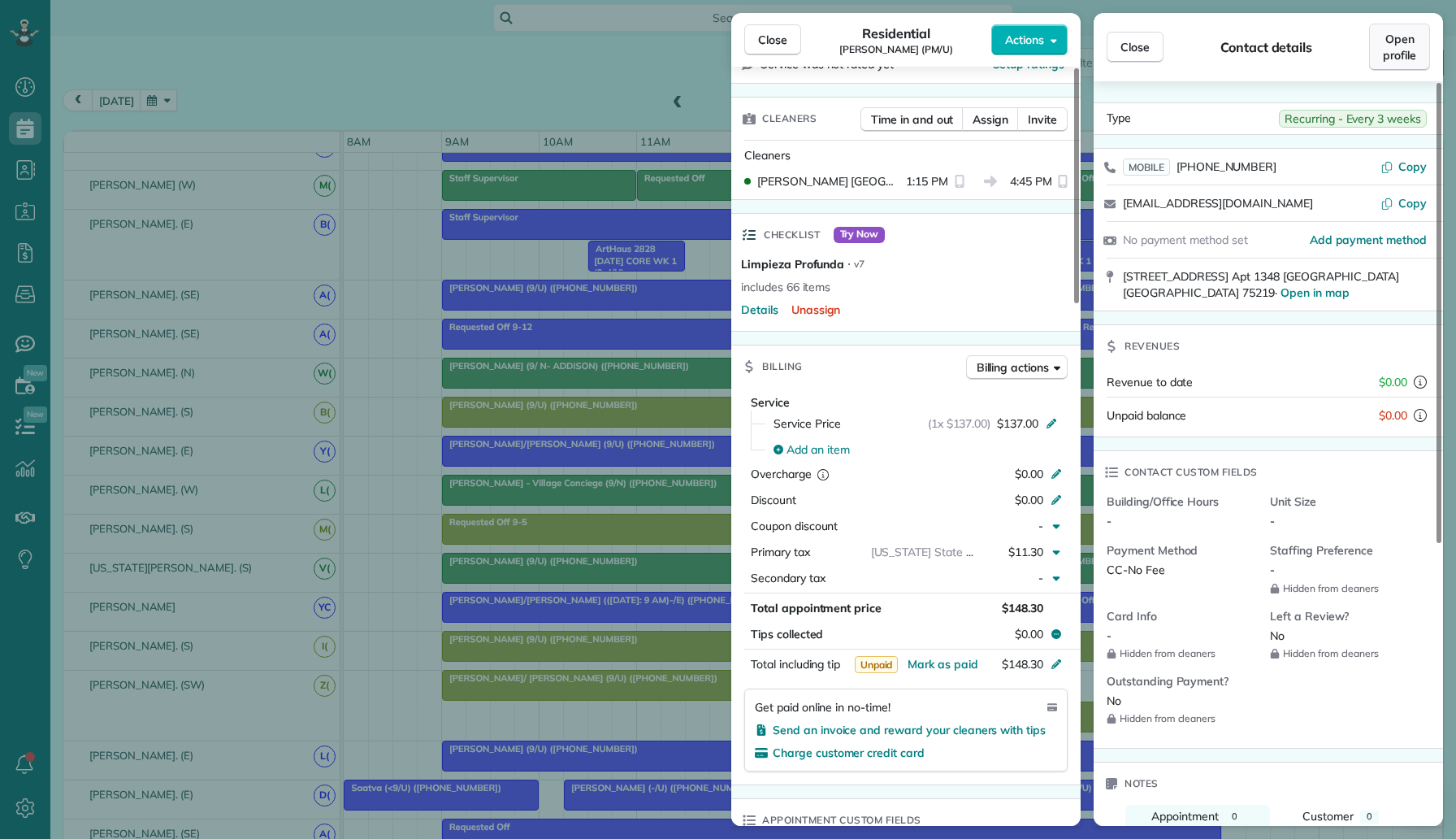
click at [1402, 46] on span "Open profile" at bounding box center [1400, 47] width 34 height 33
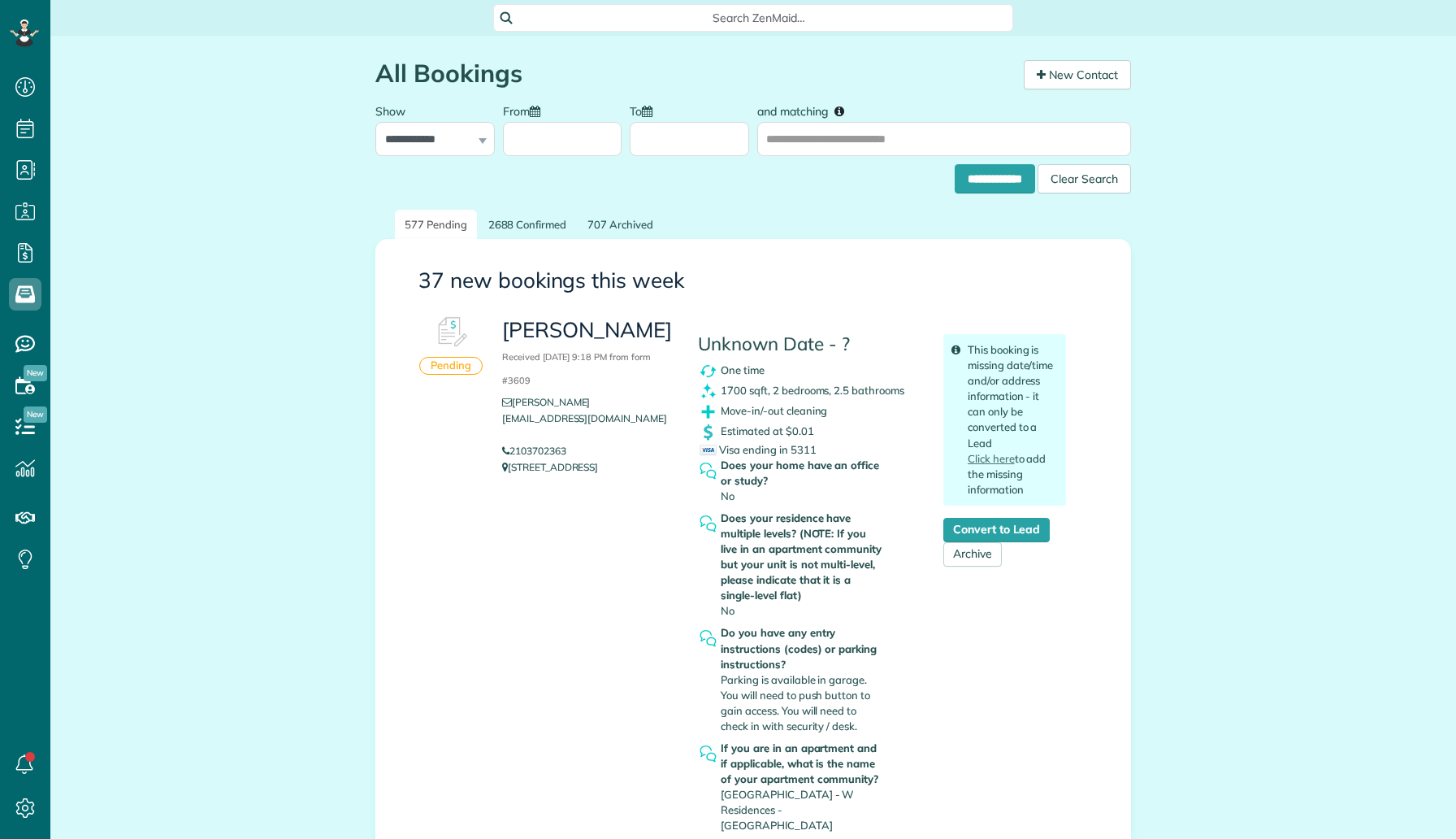
scroll to position [7, 7]
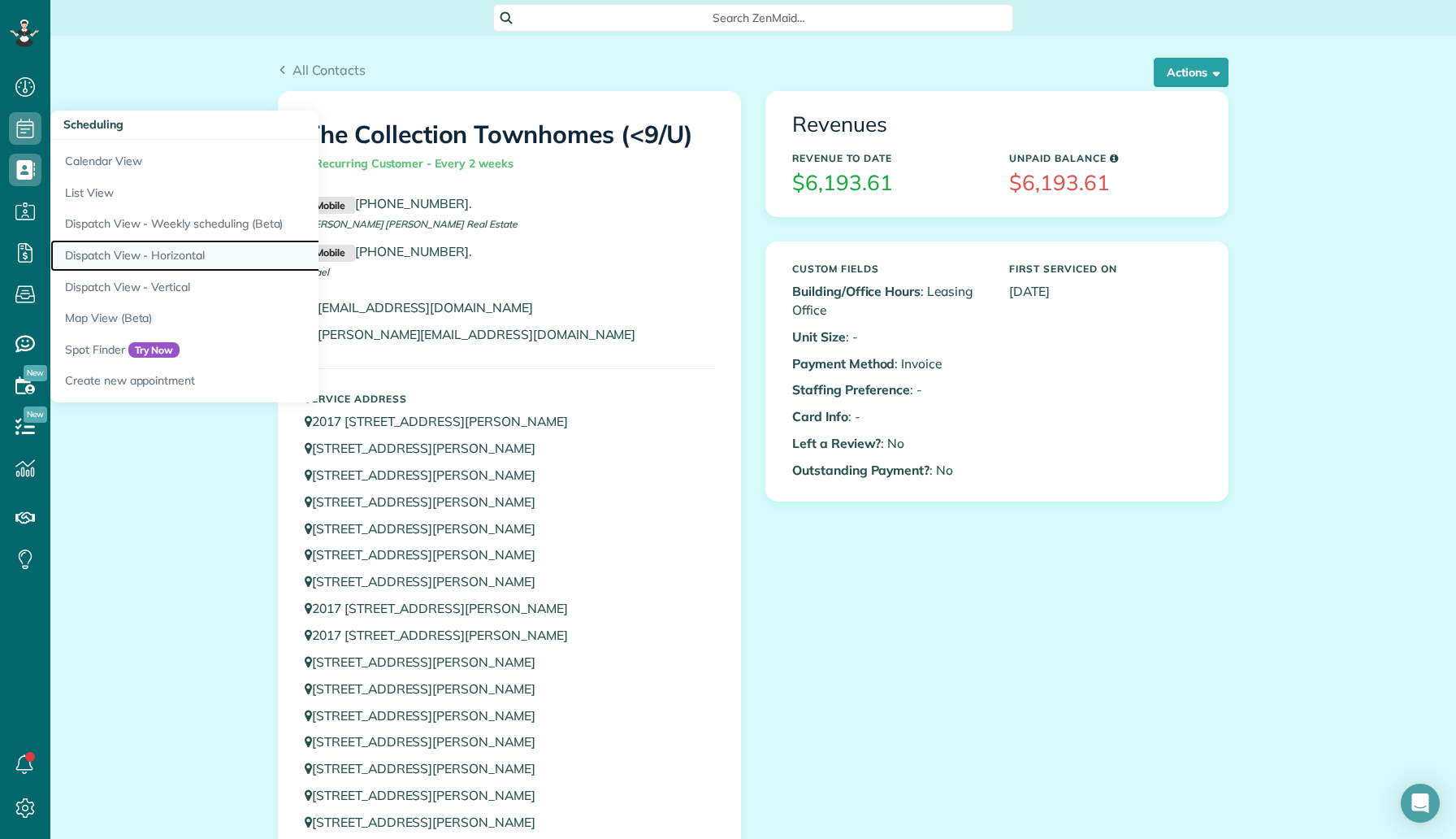
click at [195, 267] on link "Dispatch View - Horizontal" at bounding box center [253, 255] width 406 height 32
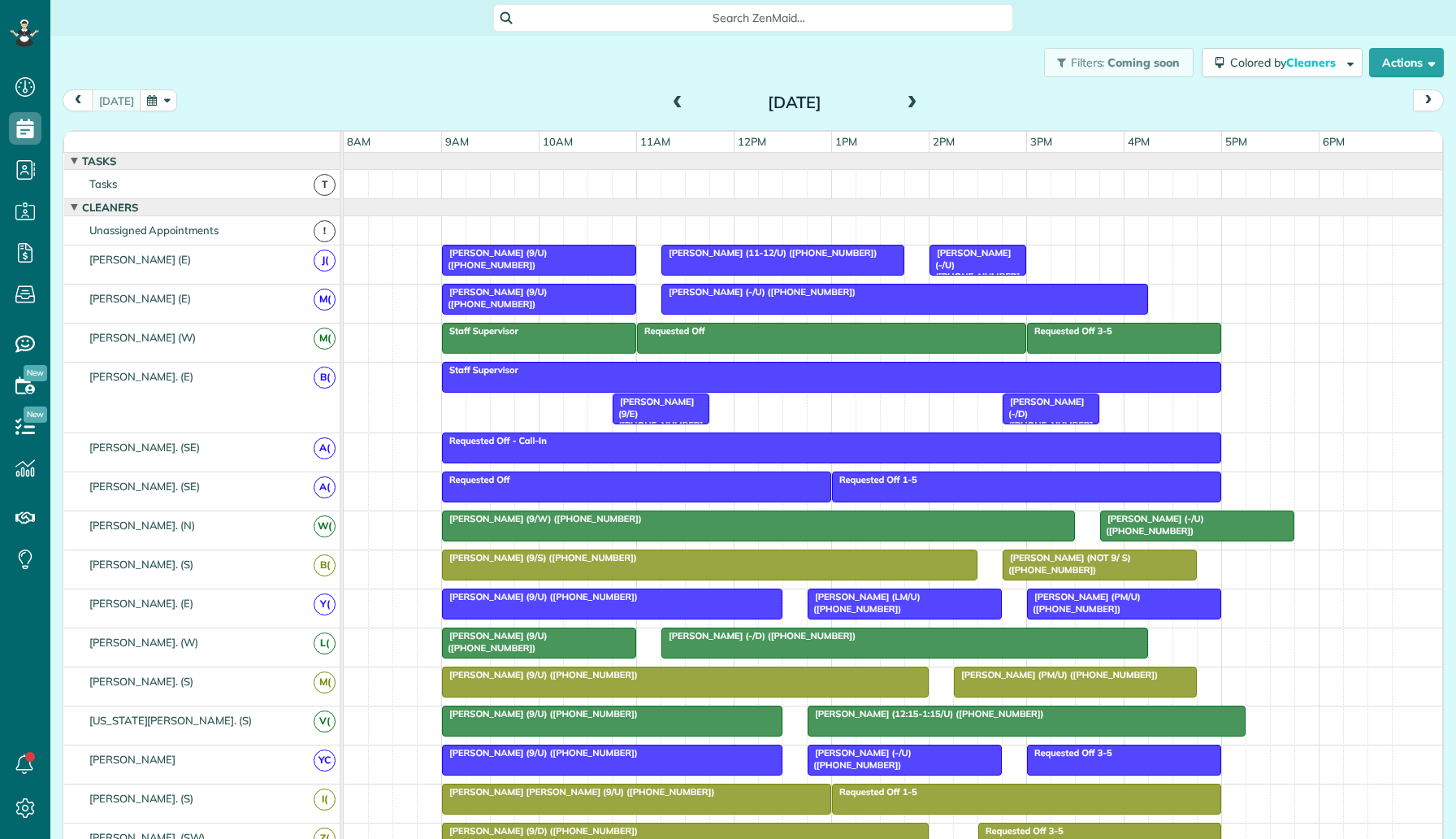
scroll to position [7, 7]
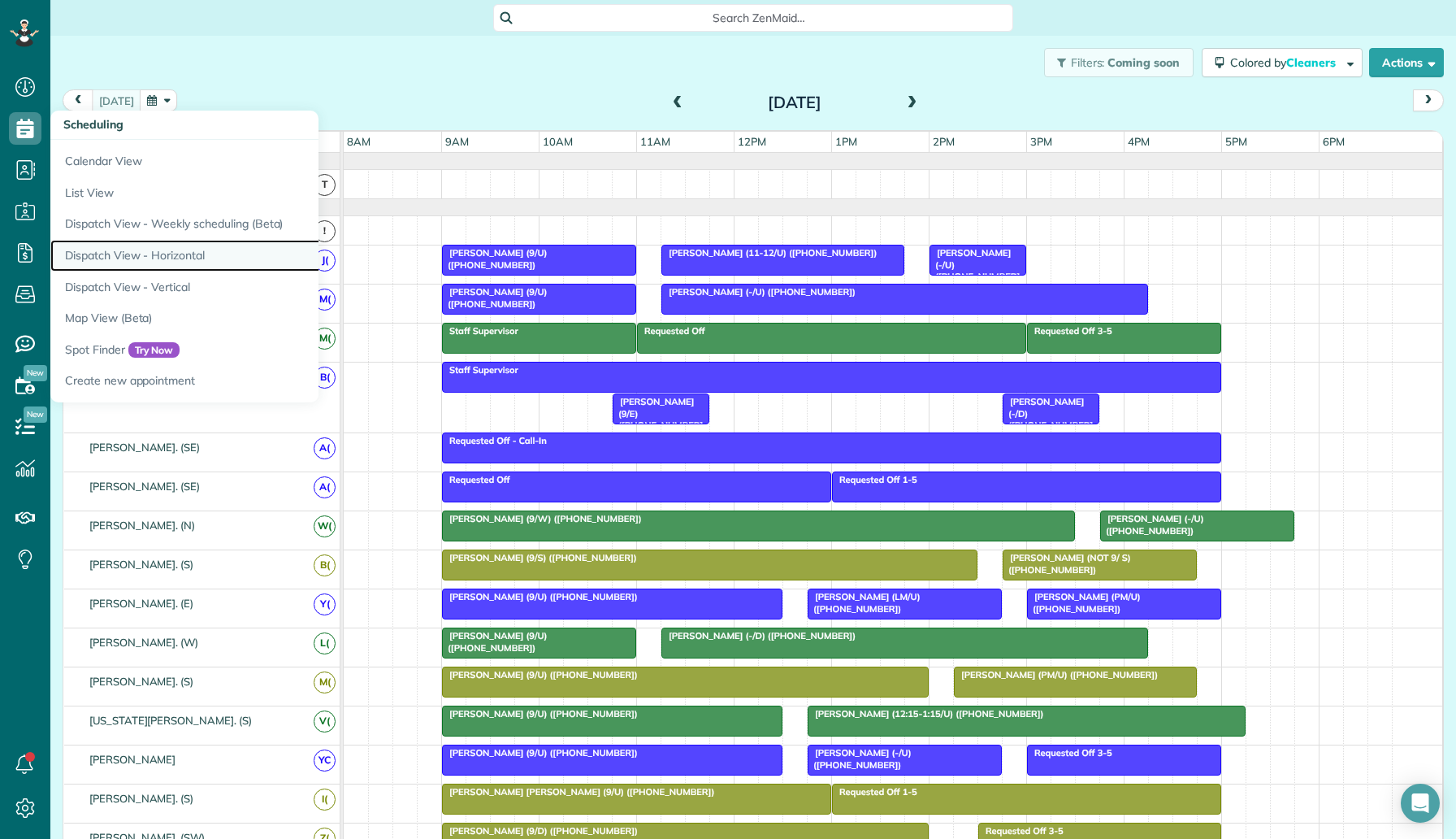
click at [230, 252] on link "Dispatch View - Horizontal" at bounding box center [253, 255] width 406 height 32
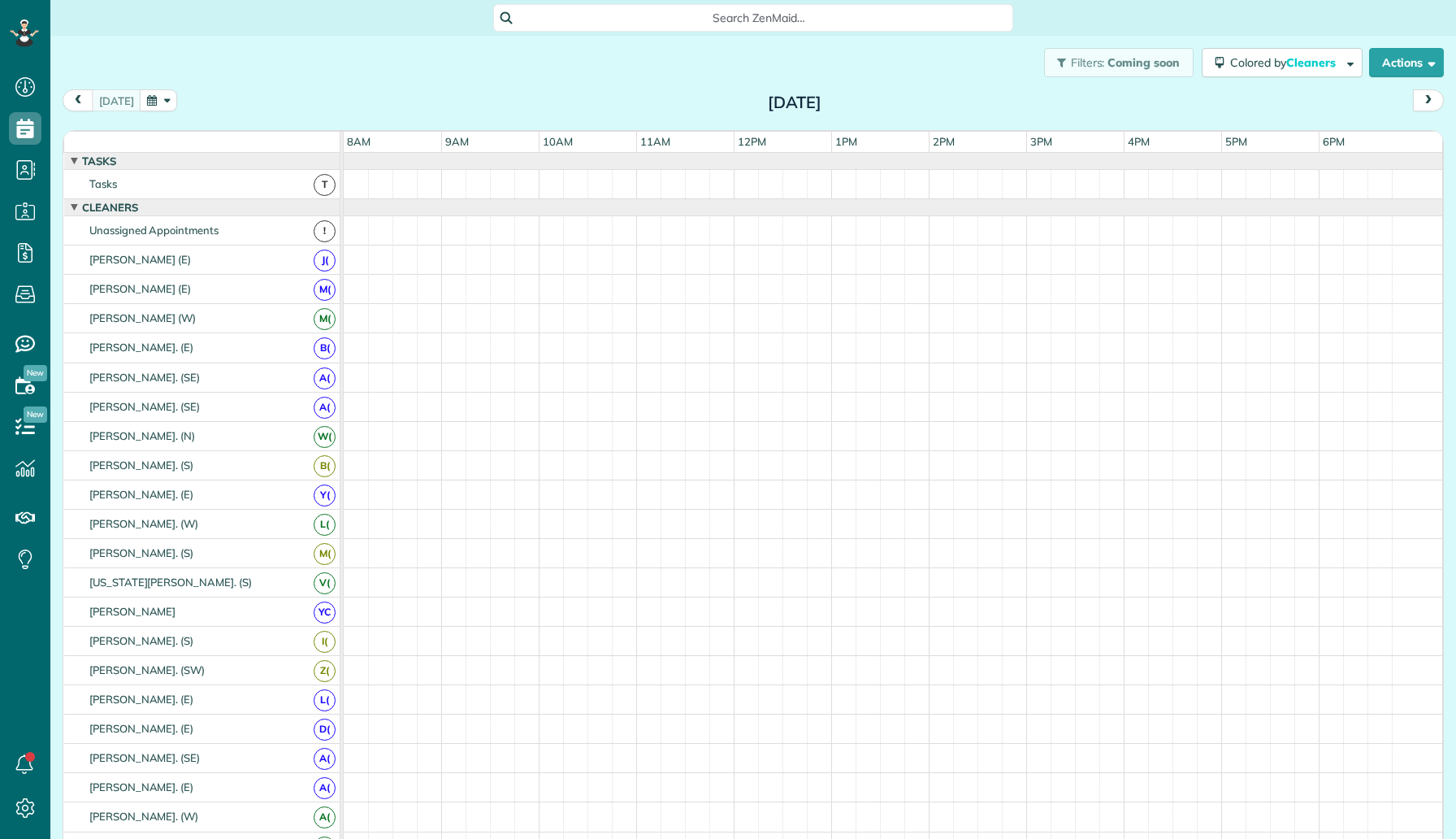
scroll to position [7, 7]
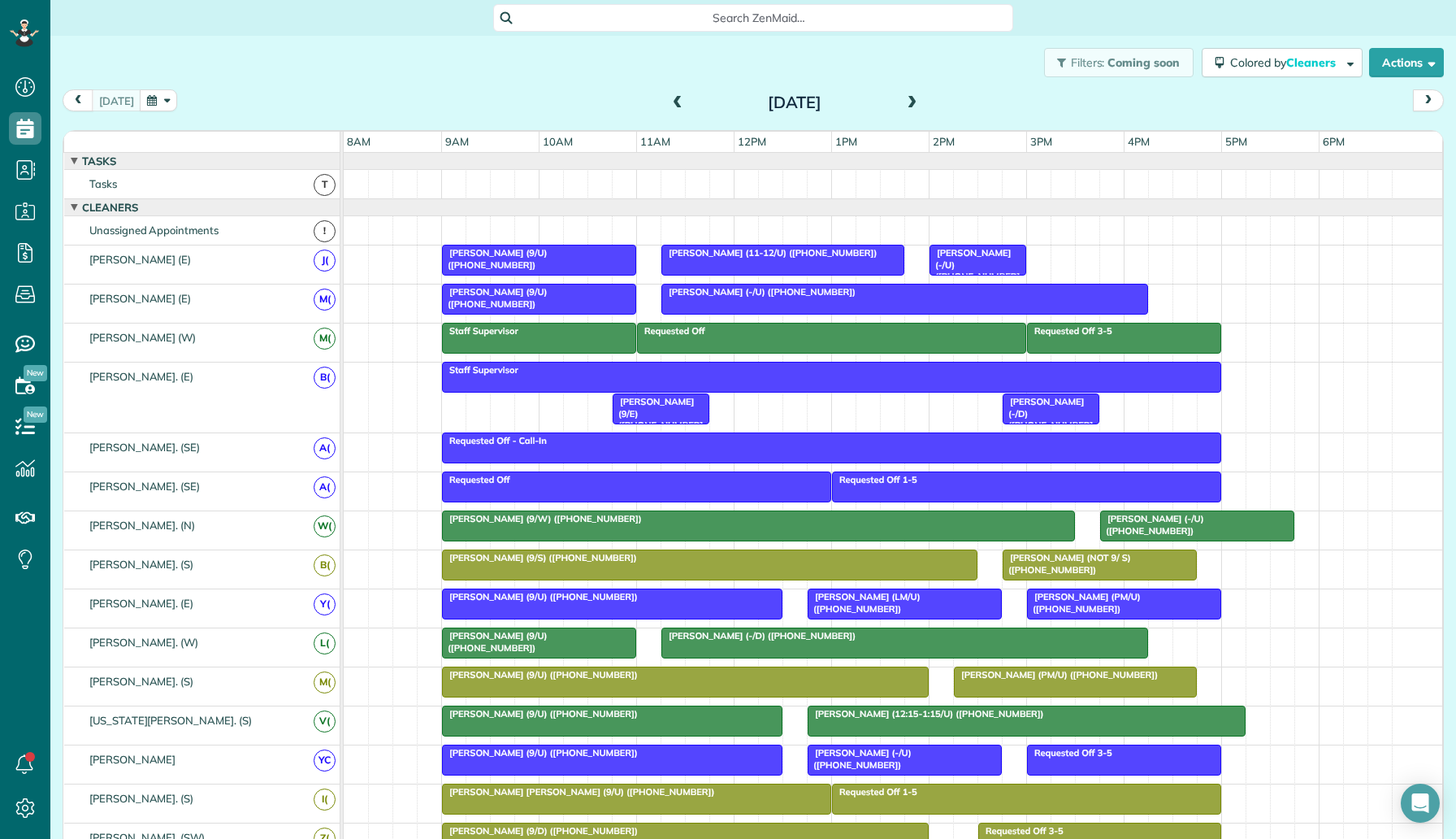
click at [909, 108] on span at bounding box center [912, 102] width 18 height 15
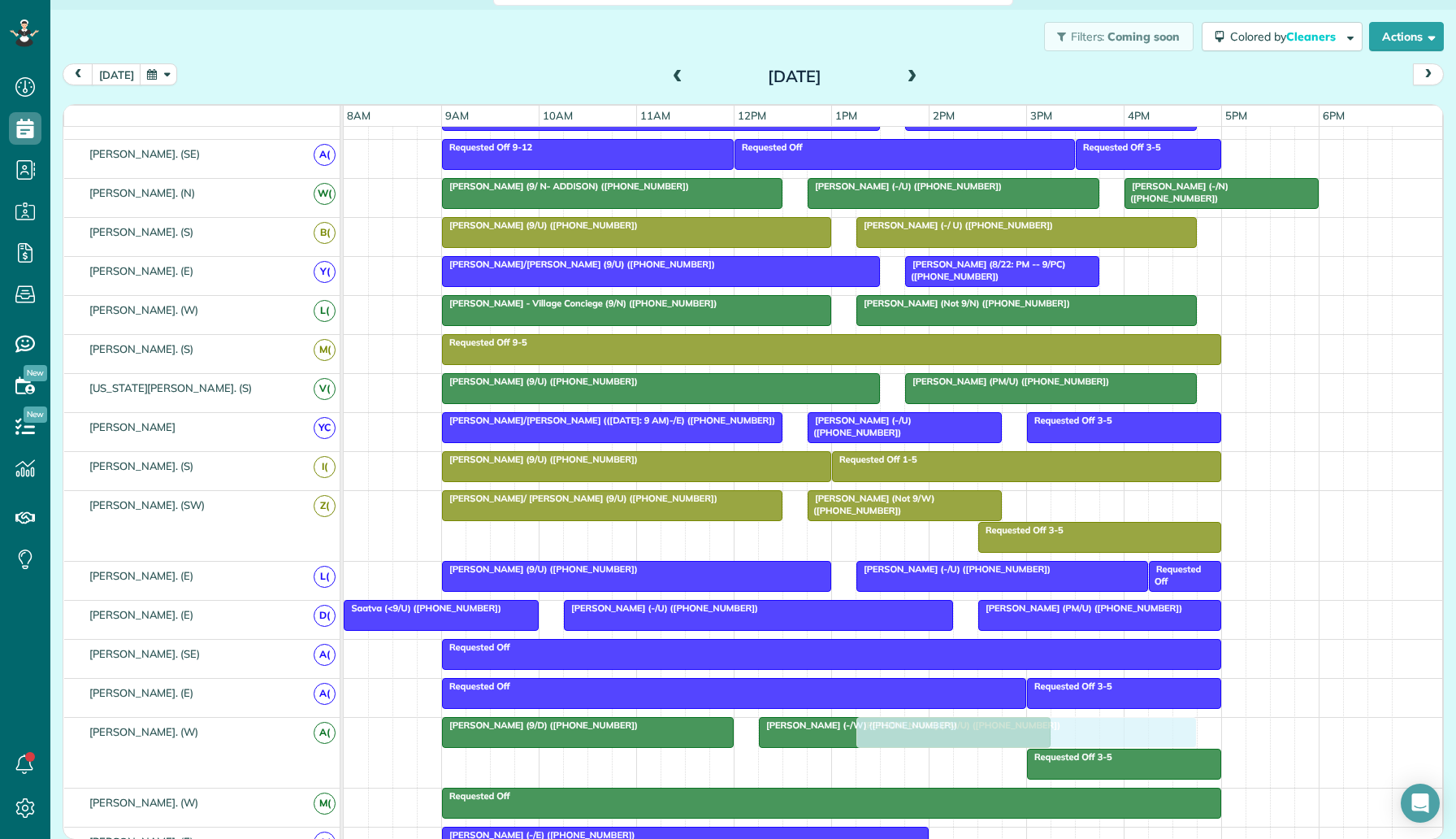
scroll to position [0, 0]
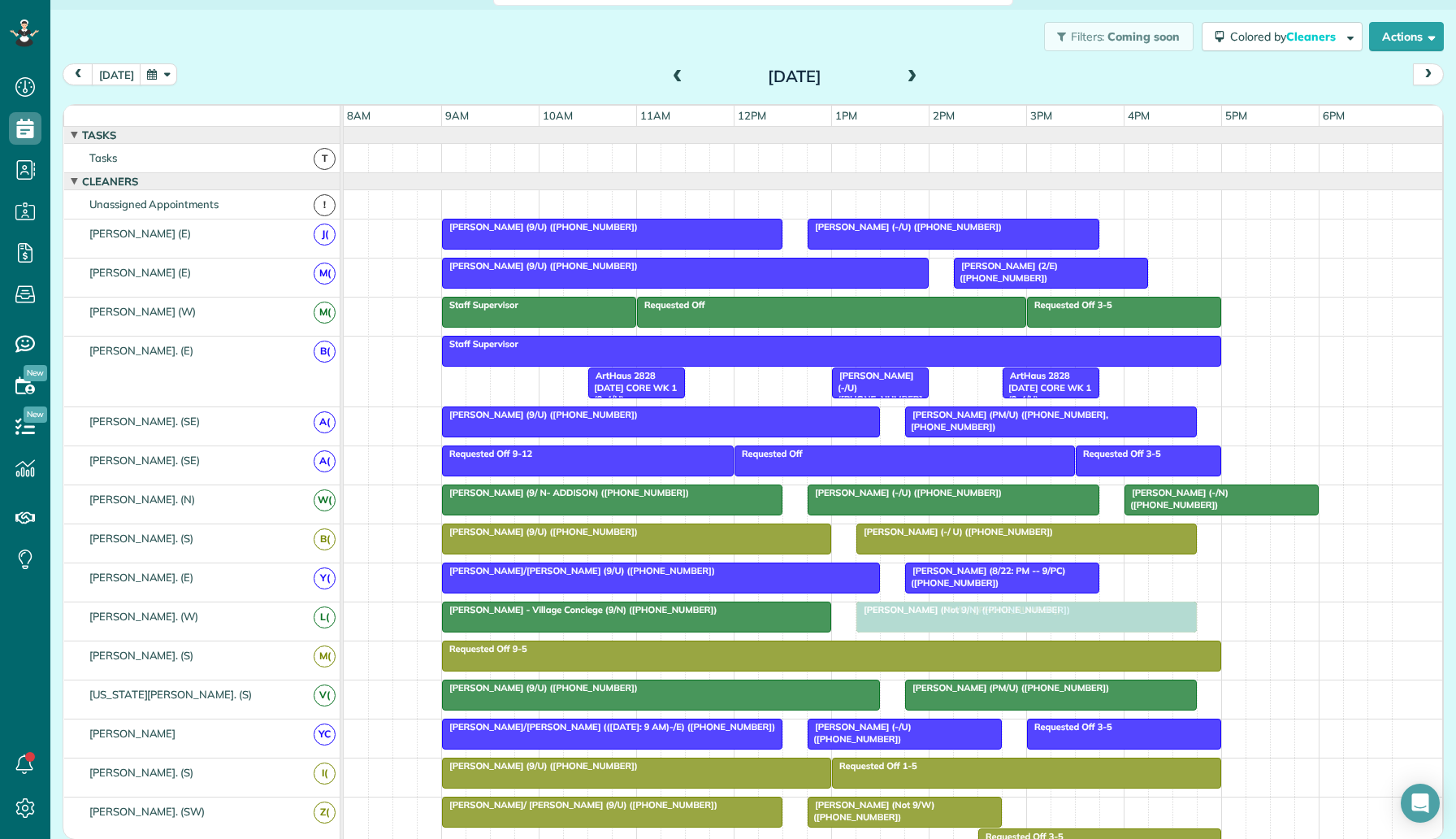
drag, startPoint x: 944, startPoint y: 501, endPoint x: 949, endPoint y: 616, distance: 115.1
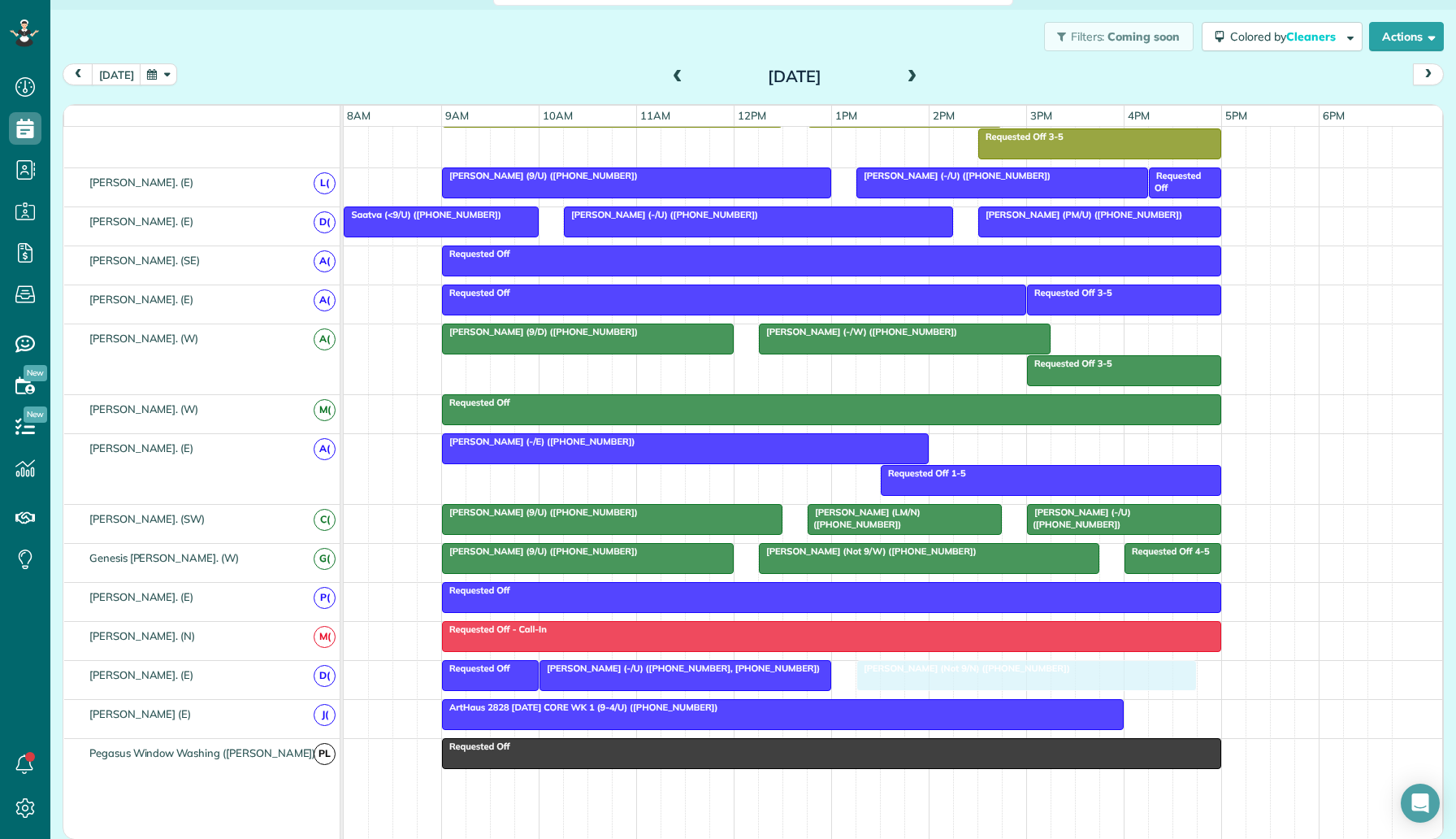
drag, startPoint x: 966, startPoint y: 617, endPoint x: 977, endPoint y: 682, distance: 65.9
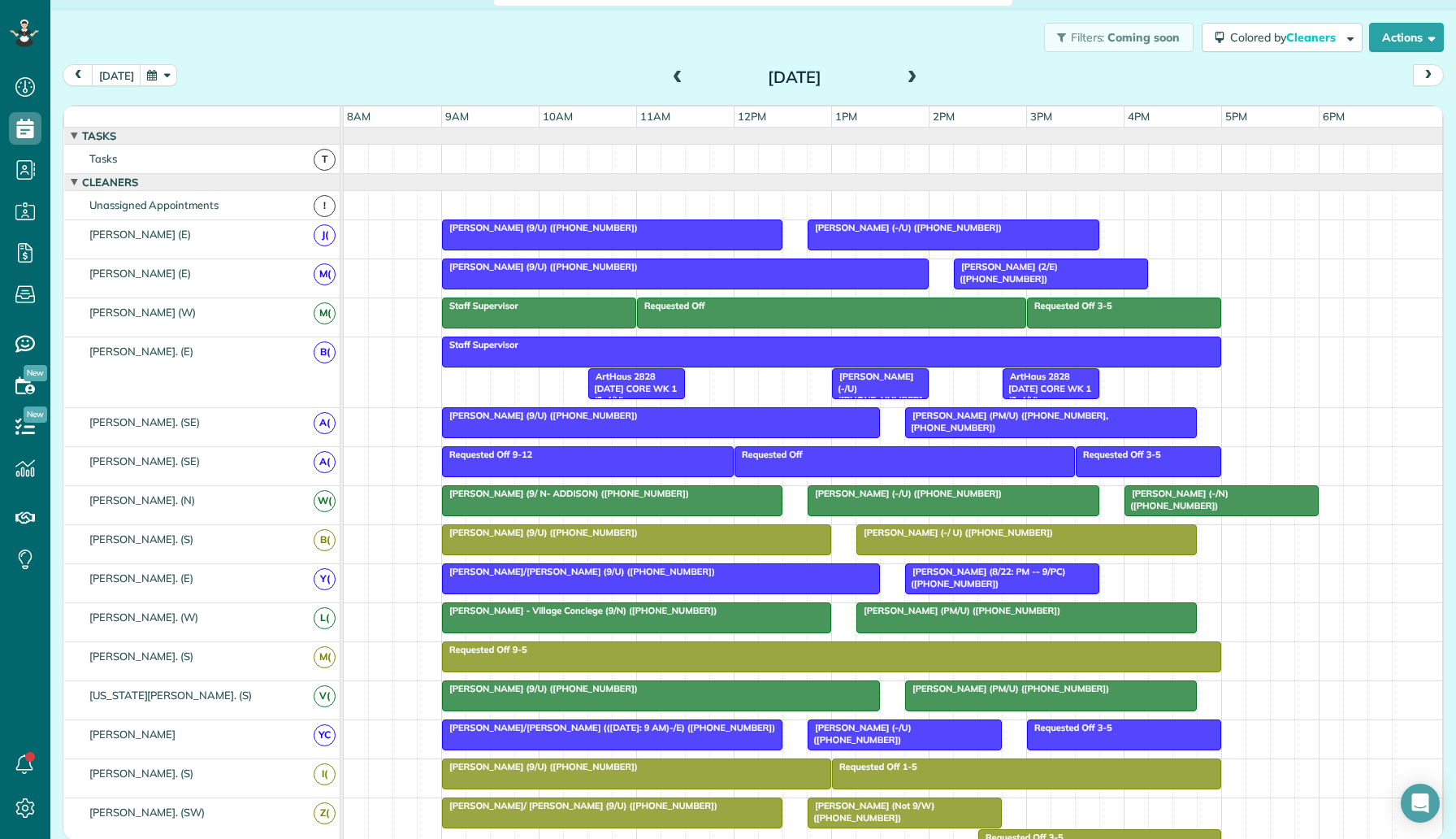
click at [1010, 616] on span "Eron Ortiz (PM/U) (+16307317491)" at bounding box center [958, 609] width 206 height 11
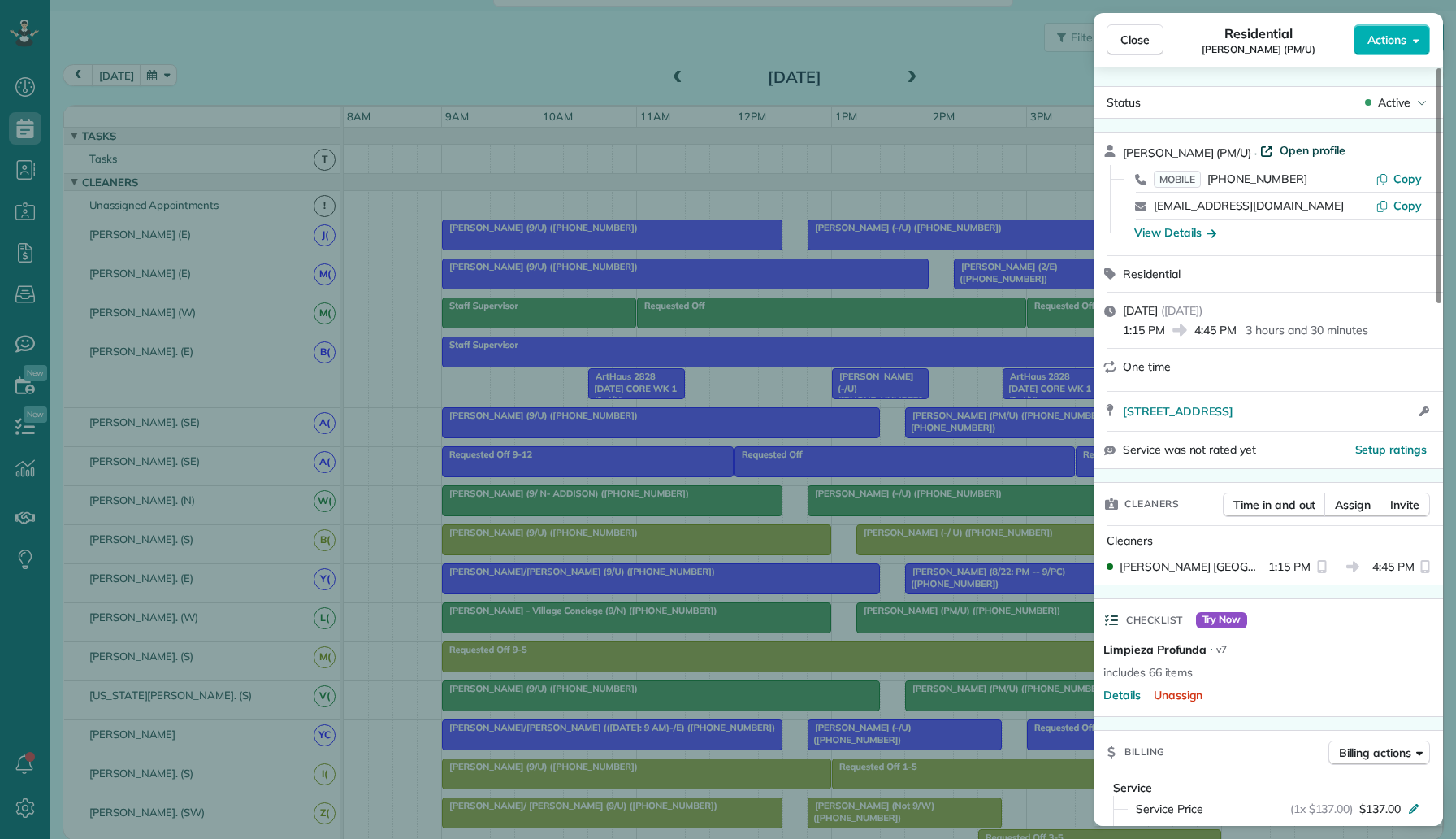
click at [1280, 155] on span "Open profile" at bounding box center [1313, 150] width 66 height 16
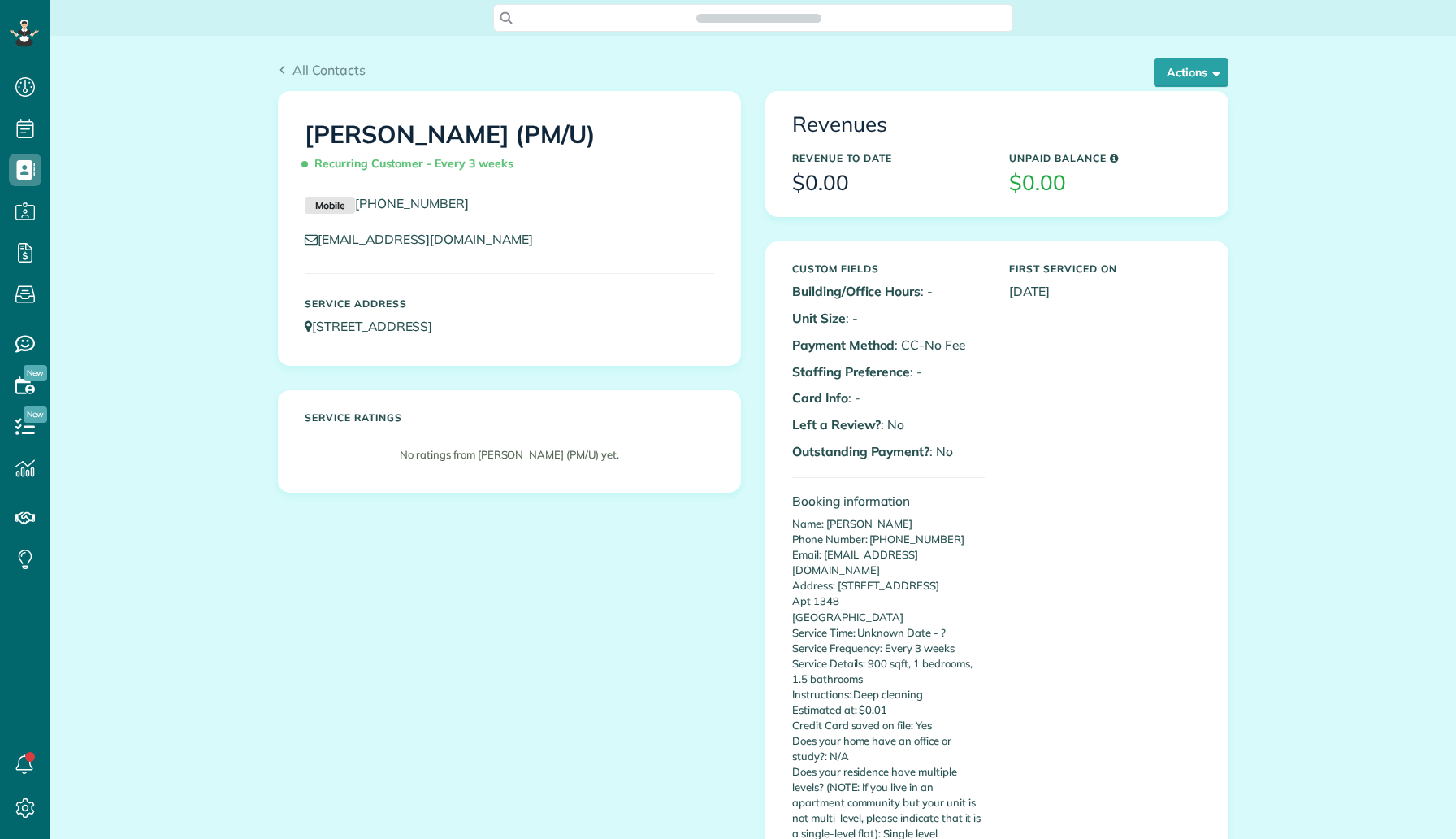
scroll to position [7, 7]
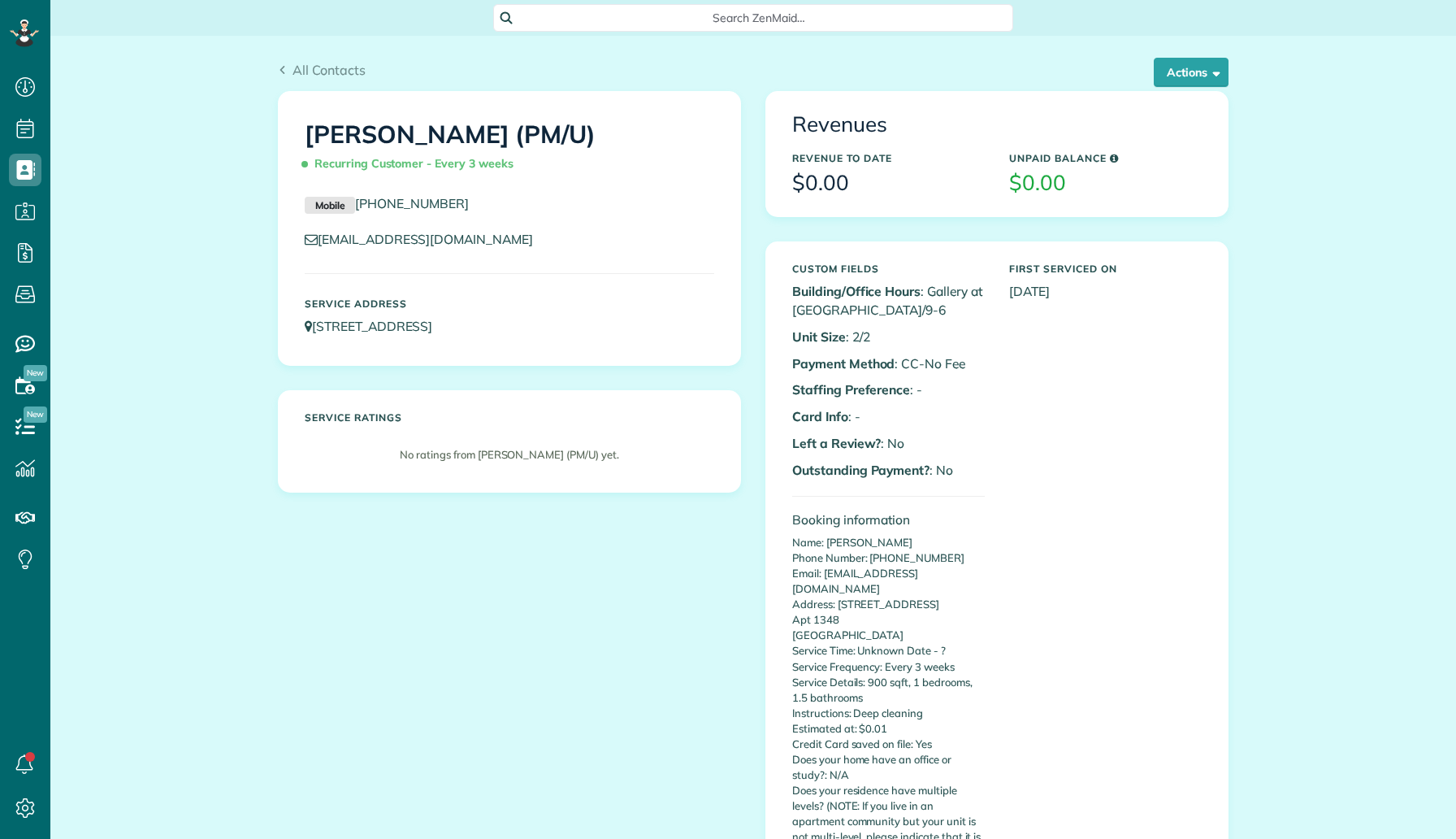
scroll to position [7, 7]
drag, startPoint x: 625, startPoint y: 348, endPoint x: 318, endPoint y: 324, distance: 307.9
click at [318, 324] on div "Service Address [STREET_ADDRESS]" at bounding box center [509, 321] width 434 height 62
copy link "[STREET_ADDRESS]"
click at [1193, 79] on button "Actions" at bounding box center [1191, 72] width 75 height 29
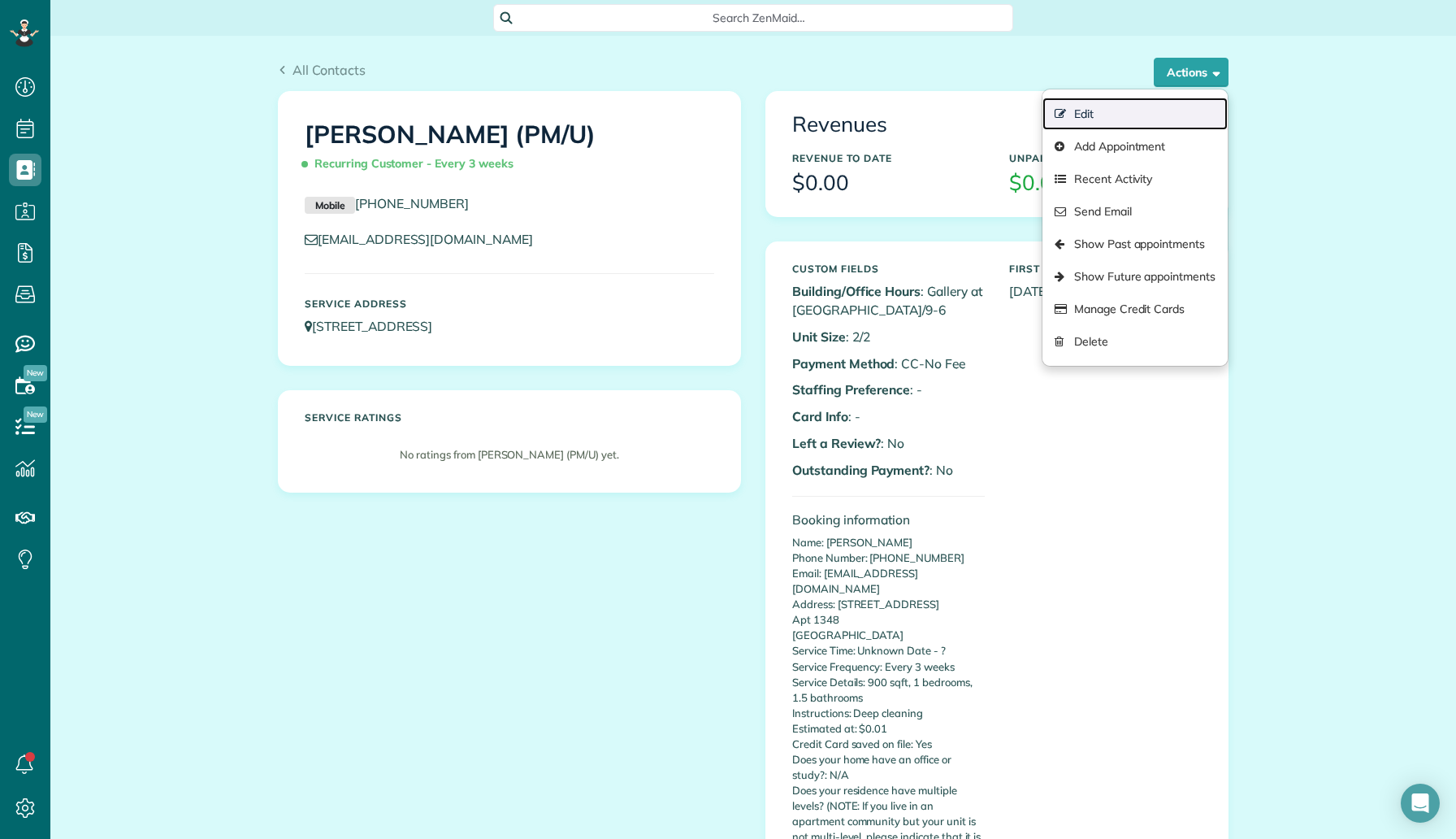
click at [1150, 104] on link "Edit" at bounding box center [1135, 113] width 185 height 33
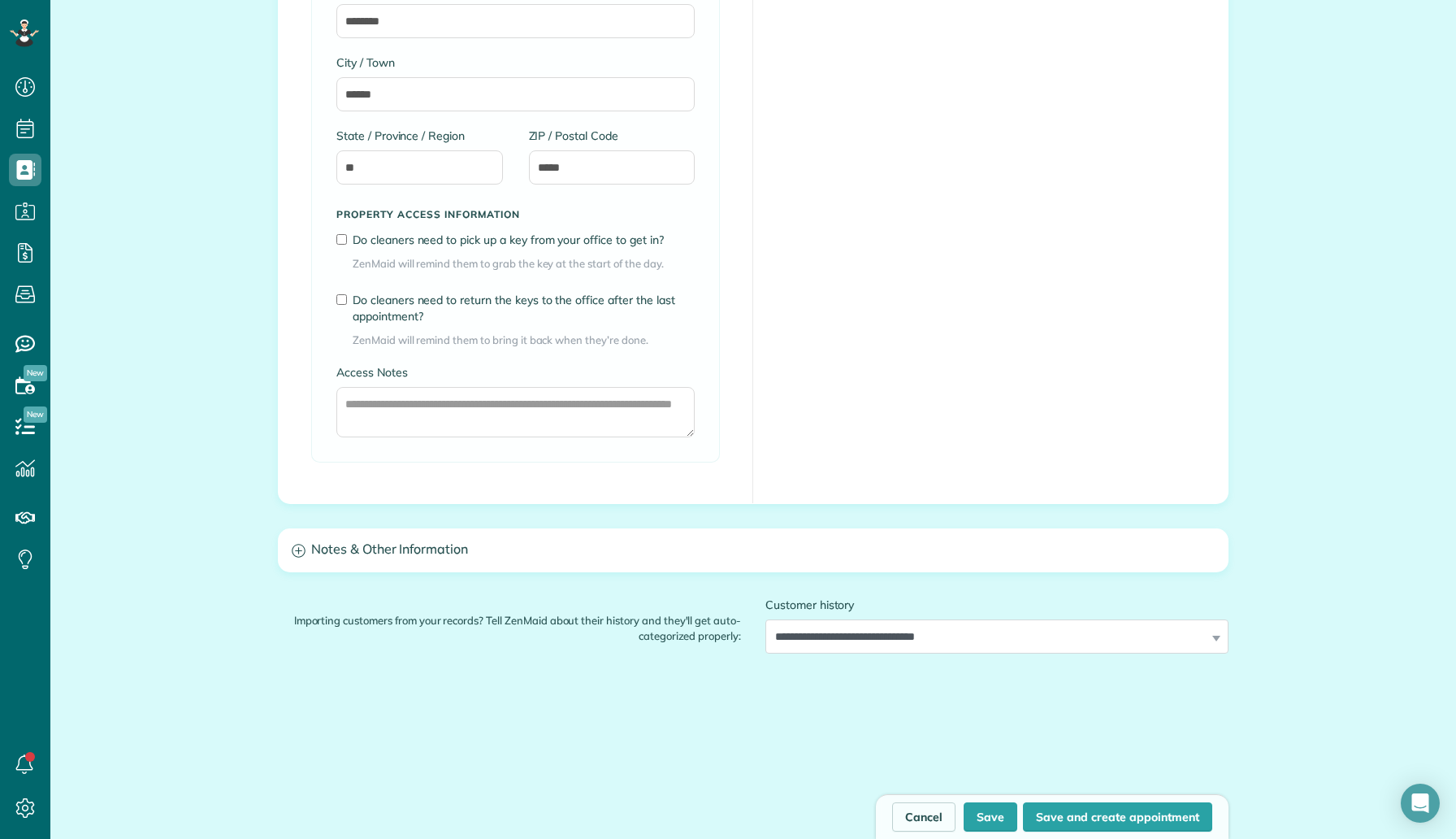
scroll to position [1193, 0]
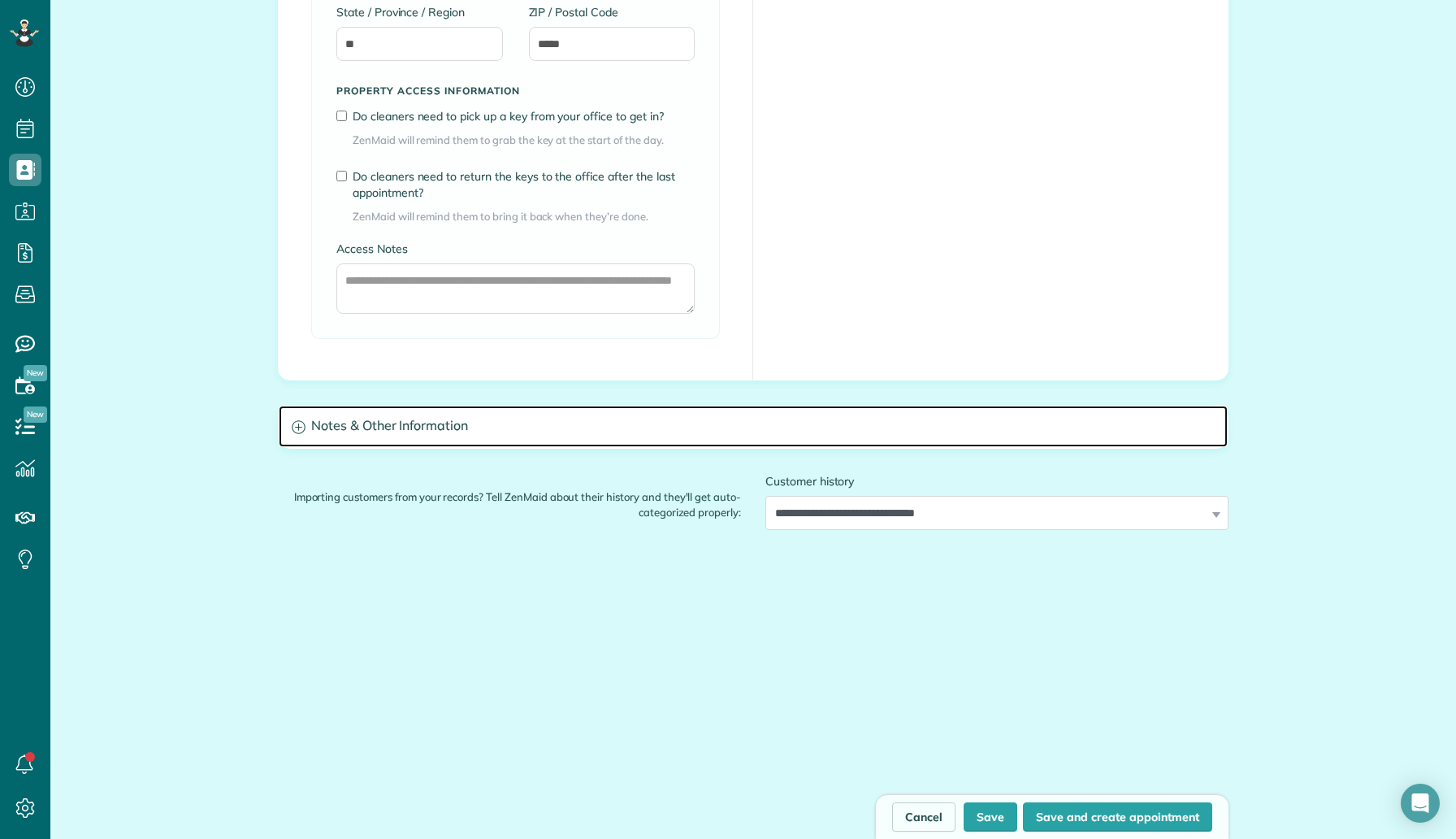
click at [439, 408] on h3 "Notes & Other Information" at bounding box center [752, 426] width 949 height 42
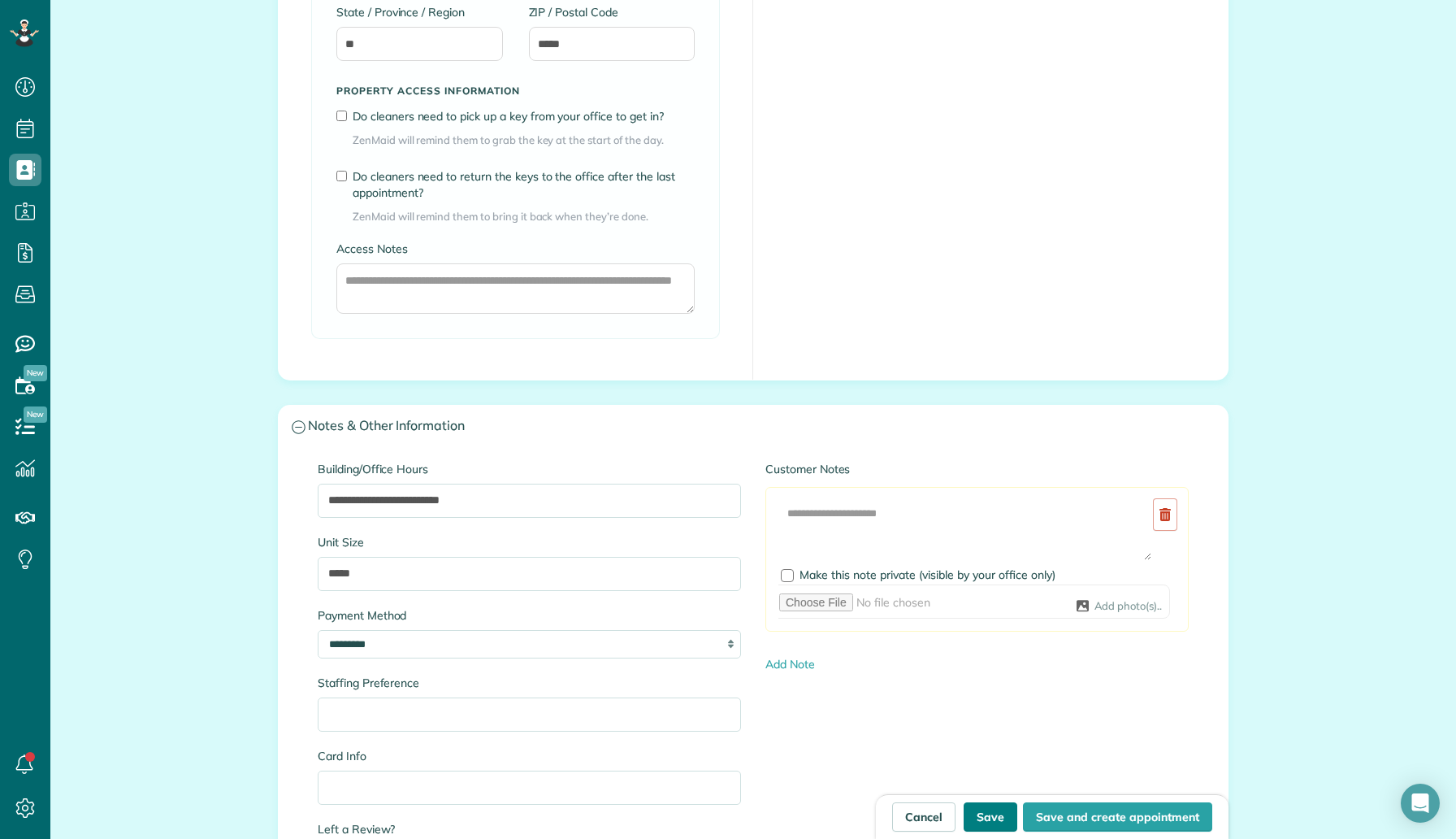
click at [987, 813] on button "Save" at bounding box center [991, 816] width 54 height 29
type input "**********"
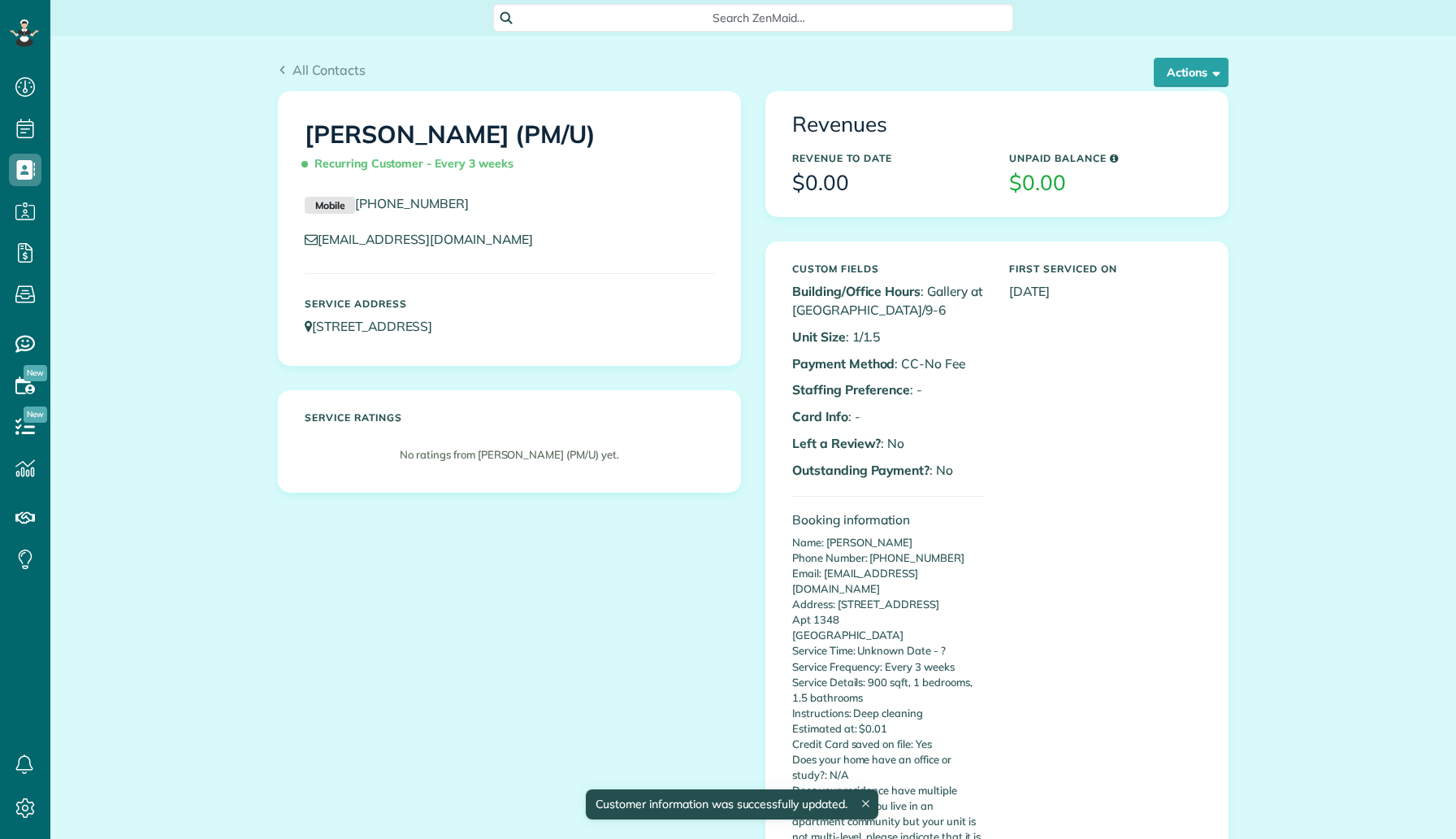
scroll to position [7, 7]
